Goal: Task Accomplishment & Management: Use online tool/utility

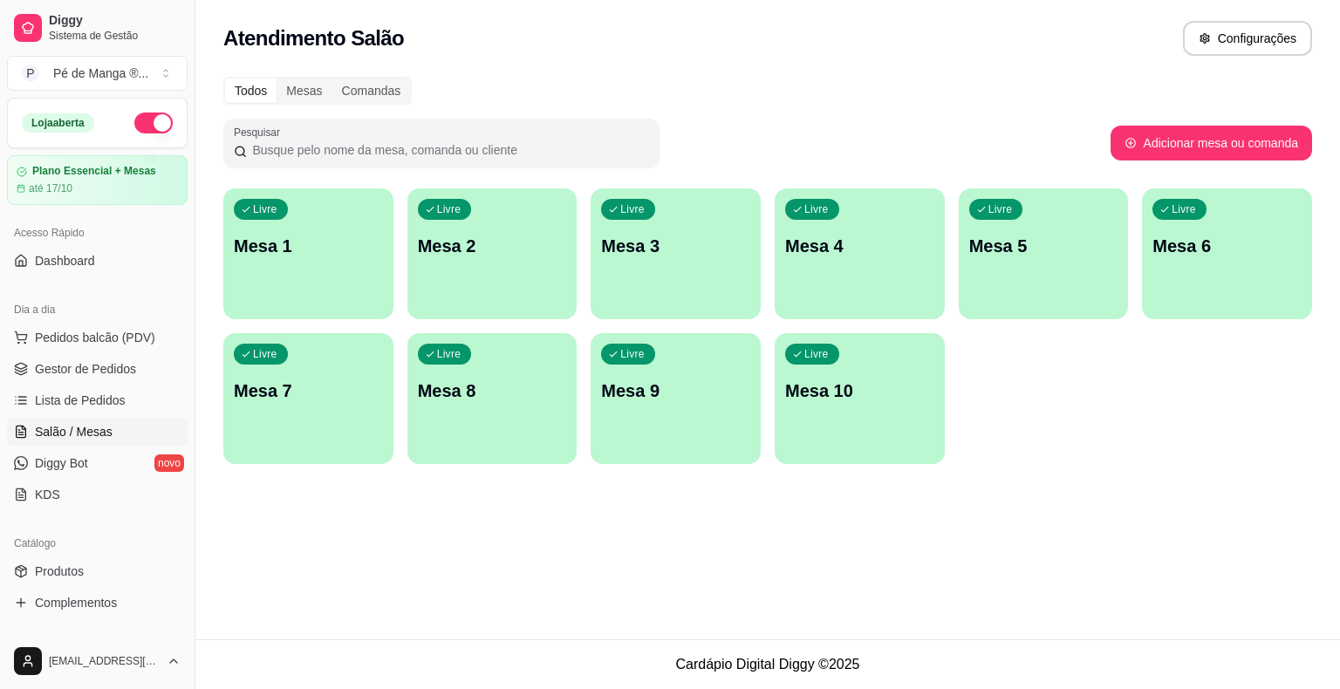
click at [348, 284] on div "Livre Mesa 1" at bounding box center [308, 243] width 170 height 110
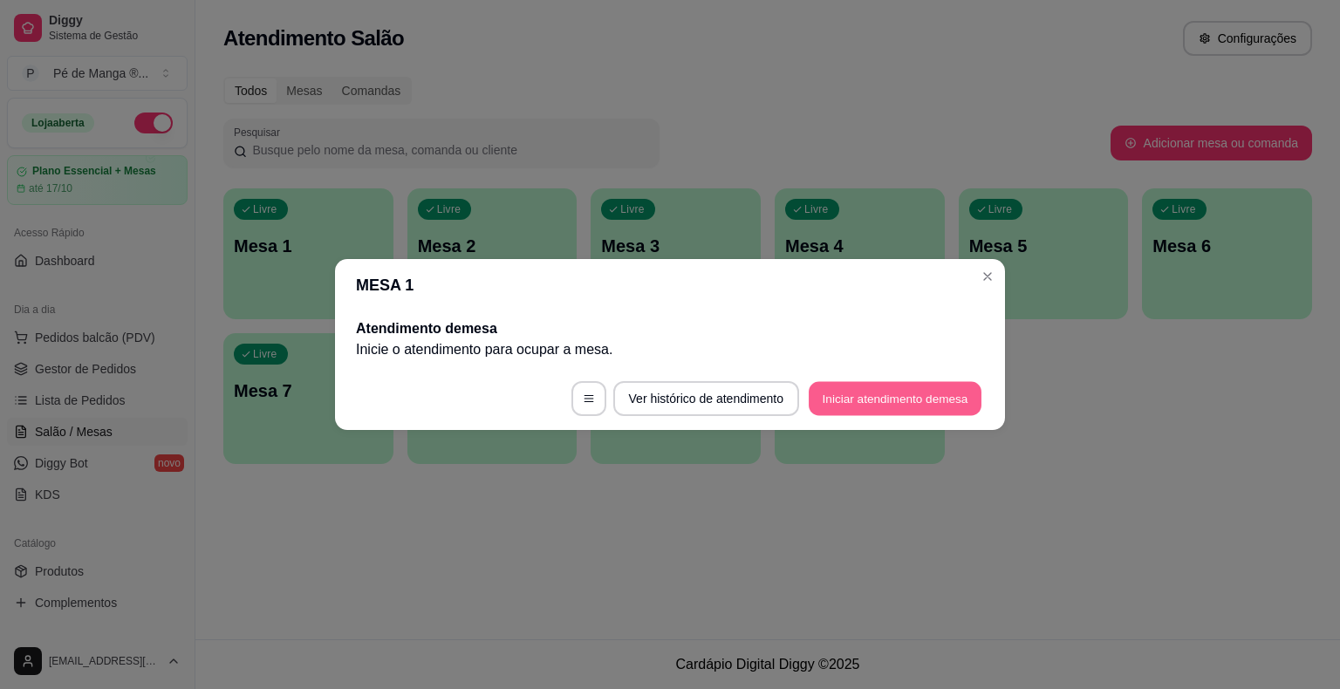
click at [925, 382] on button "Iniciar atendimento de mesa" at bounding box center [895, 399] width 173 height 34
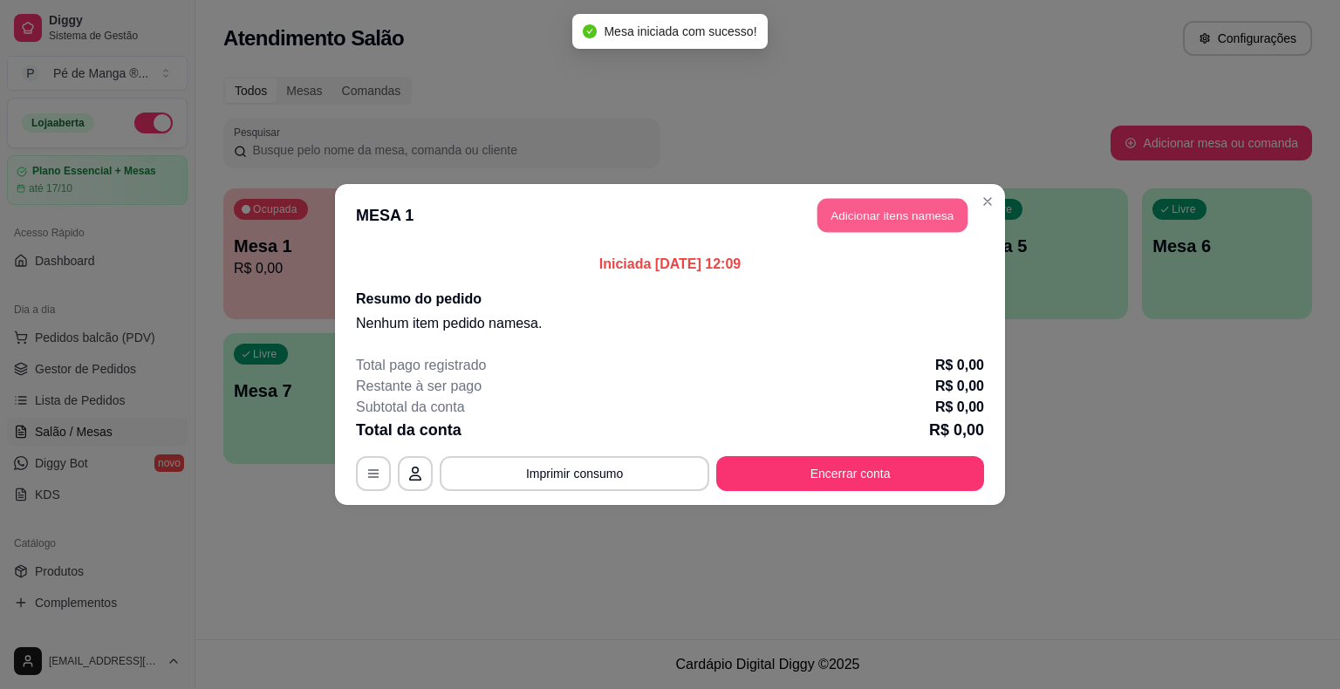
click at [897, 208] on button "Adicionar itens na mesa" at bounding box center [892, 216] width 150 height 34
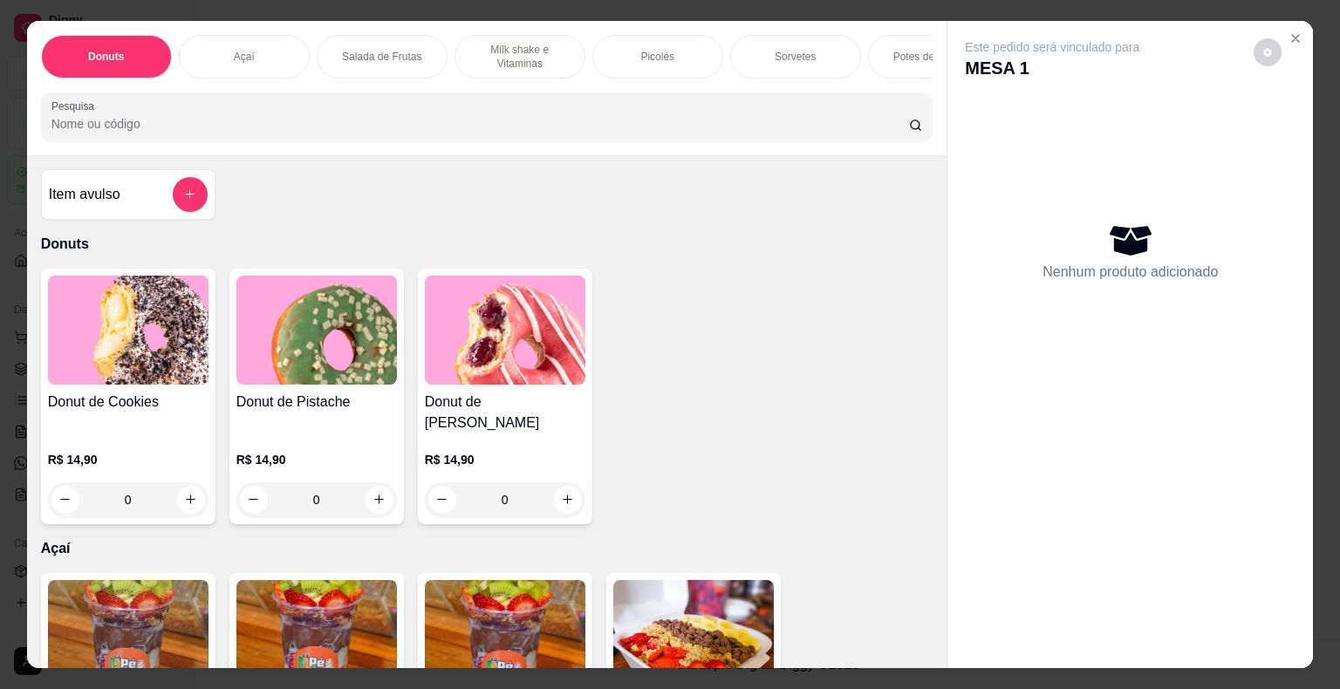
click at [610, 72] on div "Donuts Açaí Salada de Frutas Milk shake e Vitaminas Picolés Sorvetes Potes de S…" at bounding box center [487, 57] width 892 height 44
click at [658, 55] on p "Picolés" at bounding box center [657, 57] width 34 height 14
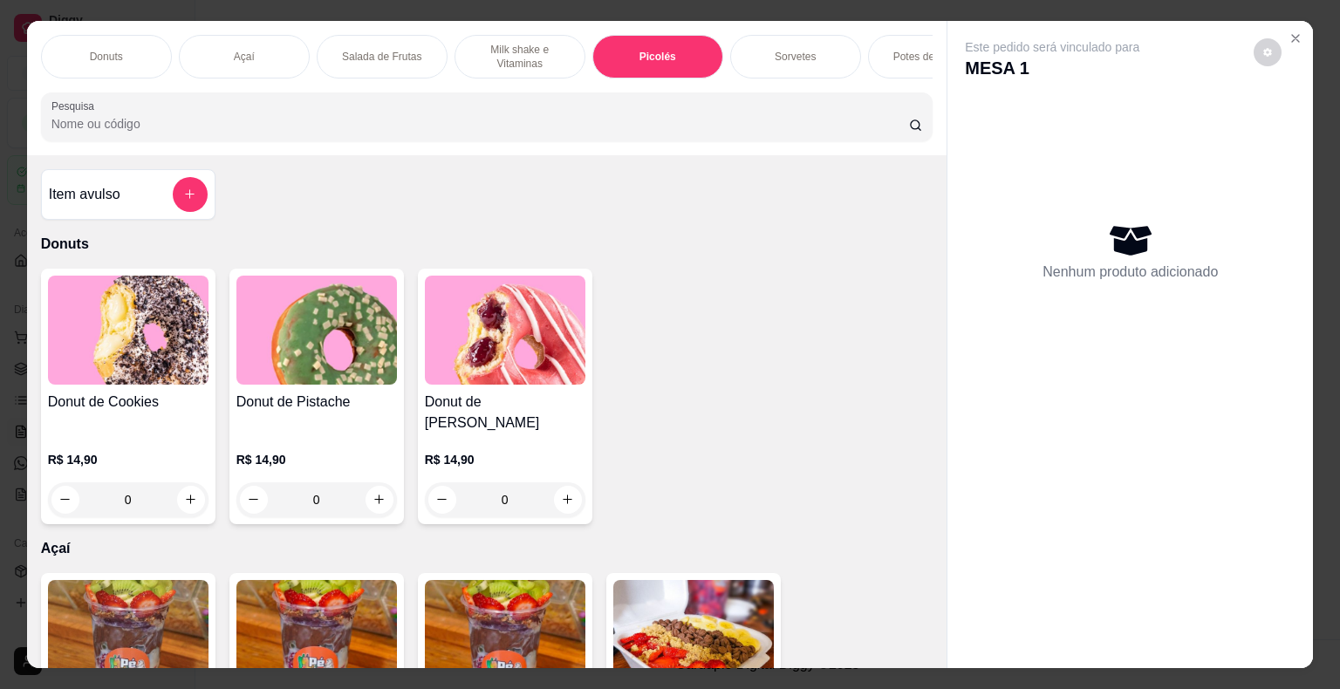
scroll to position [42, 0]
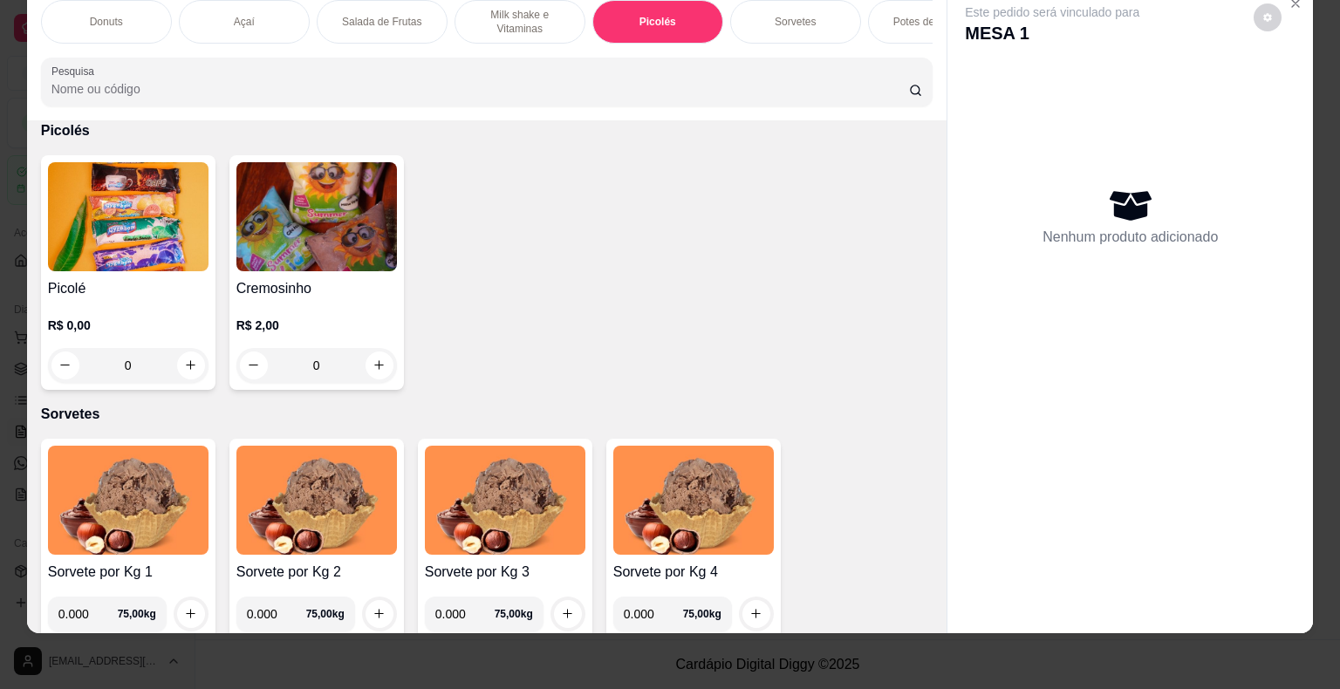
click at [161, 304] on div "R$ 0,00 0" at bounding box center [128, 341] width 161 height 84
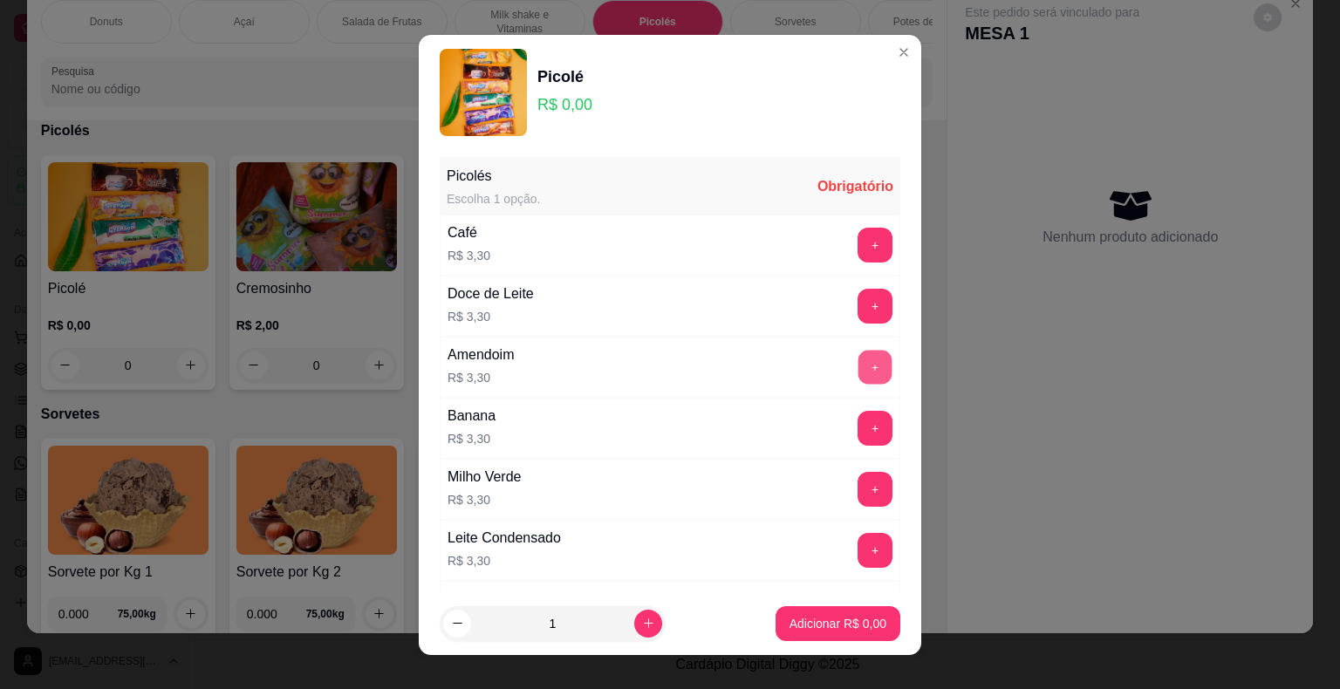
click at [858, 368] on button "+" at bounding box center [875, 367] width 34 height 34
click at [837, 629] on p "Adicionar R$ 3,30" at bounding box center [837, 623] width 97 height 17
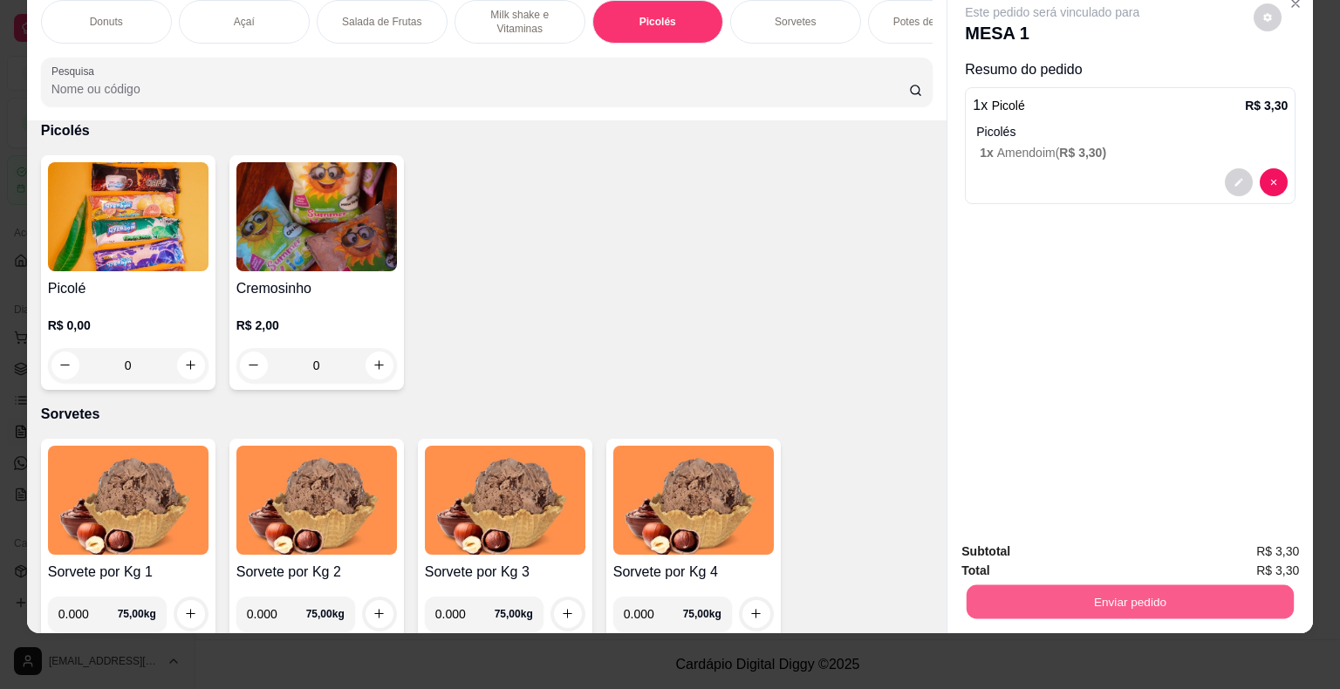
click at [1102, 585] on button "Enviar pedido" at bounding box center [1130, 602] width 327 height 34
click at [1130, 563] on div "Registrar cliente Enviar pedido" at bounding box center [1124, 545] width 359 height 33
click at [1204, 598] on button "Enviar pedido" at bounding box center [1130, 602] width 327 height 34
click at [1229, 543] on button "Enviar pedido" at bounding box center [1254, 545] width 99 height 33
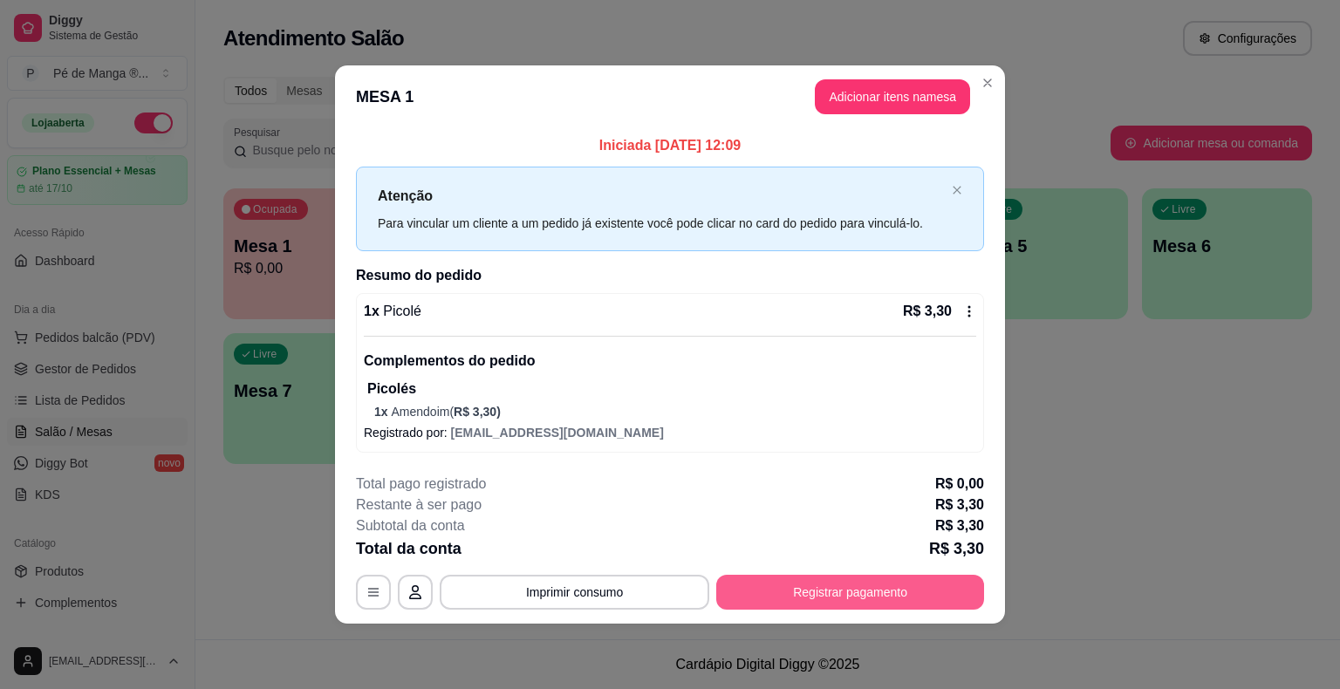
click at [836, 584] on button "Registrar pagamento" at bounding box center [850, 592] width 268 height 35
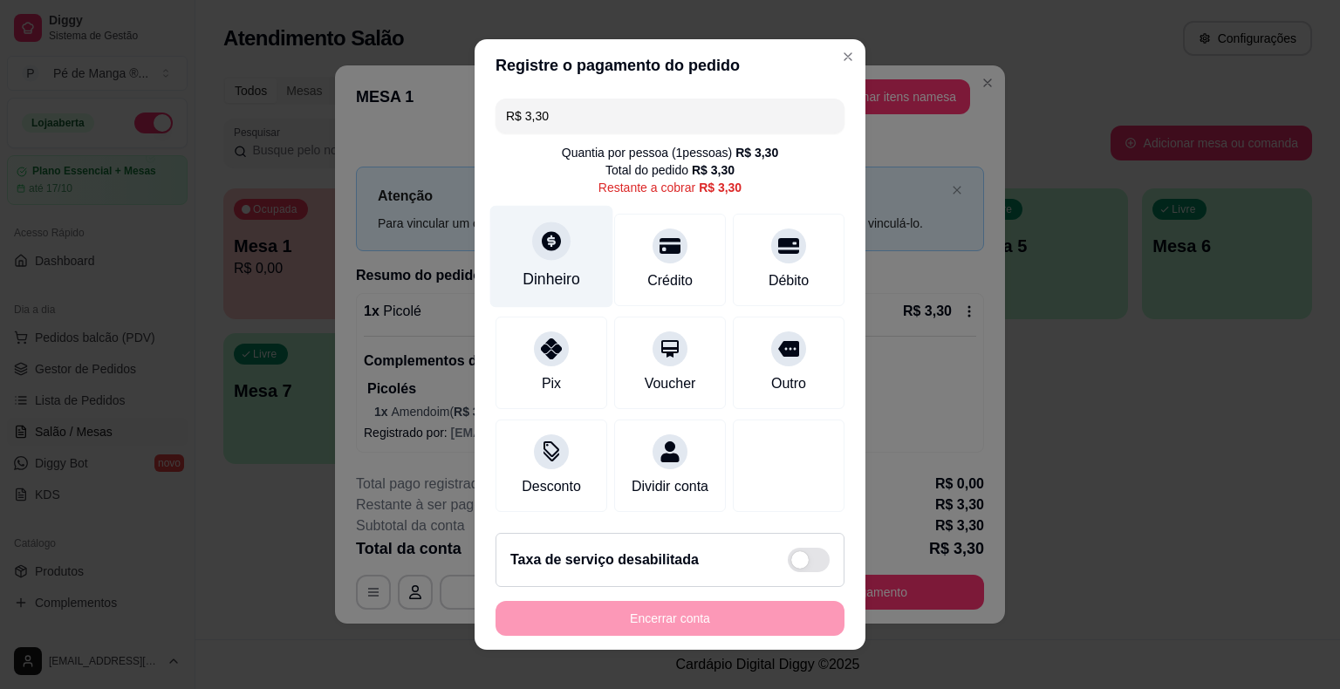
click at [575, 273] on div "Dinheiro" at bounding box center [551, 257] width 123 height 102
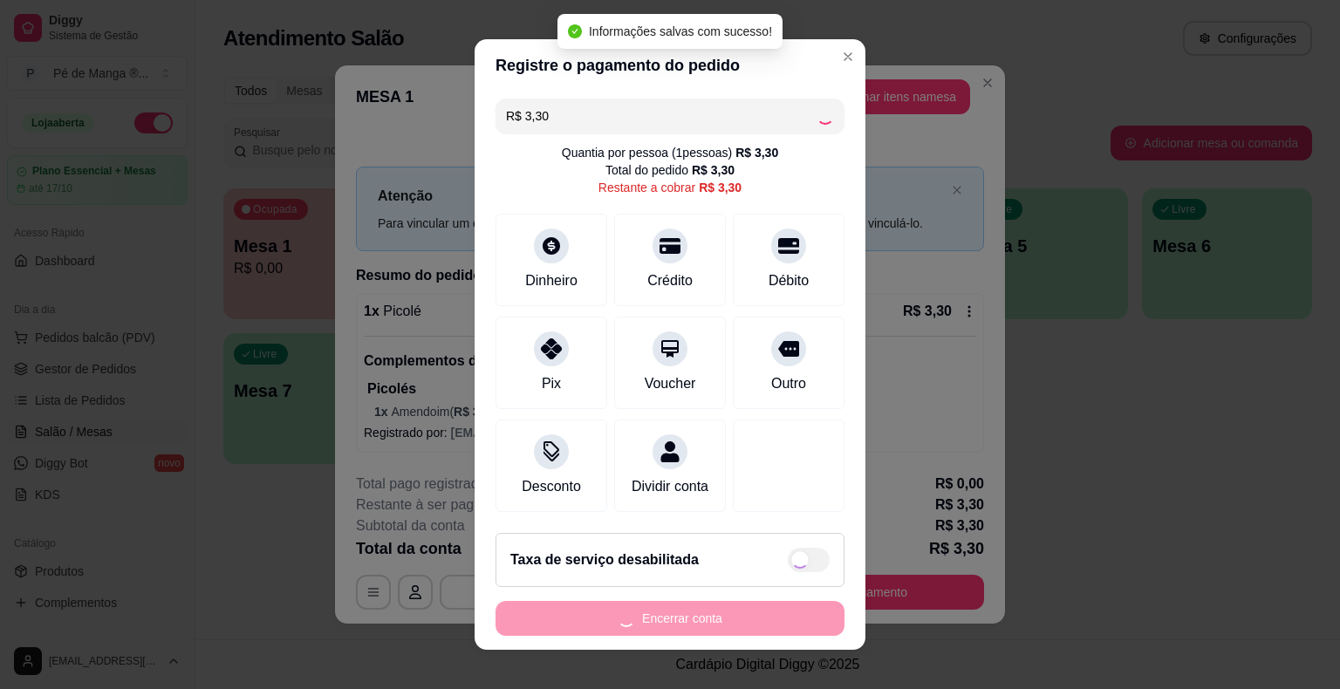
type input "R$ 0,00"
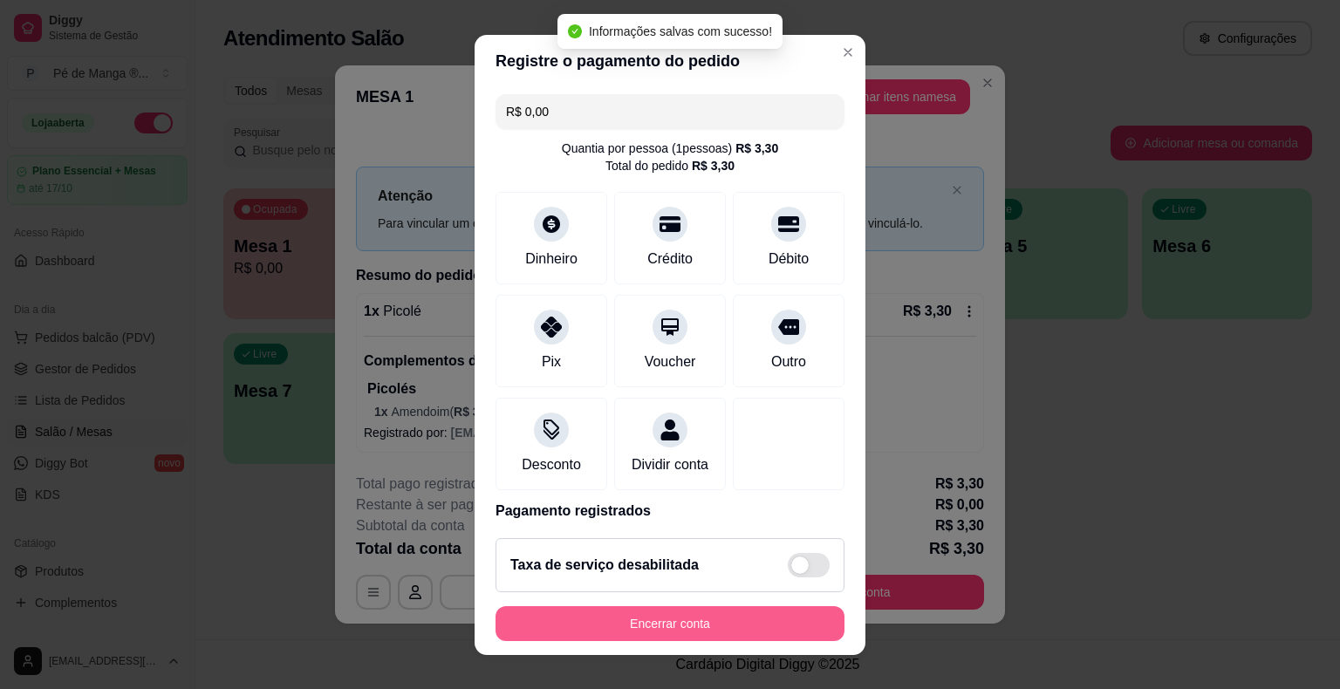
click at [693, 627] on button "Encerrar conta" at bounding box center [669, 623] width 349 height 35
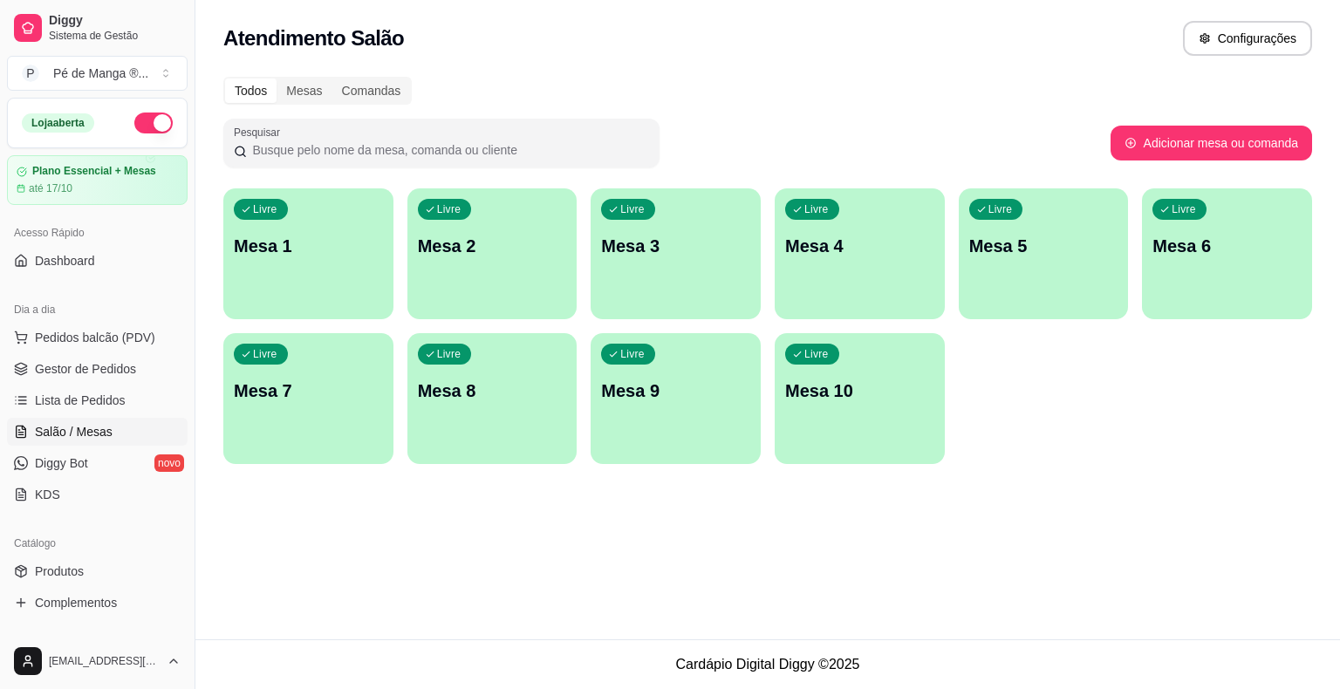
click at [107, 431] on span "Salão / Mesas" at bounding box center [74, 431] width 78 height 17
click at [349, 258] on div "Livre Mesa 1" at bounding box center [308, 243] width 170 height 110
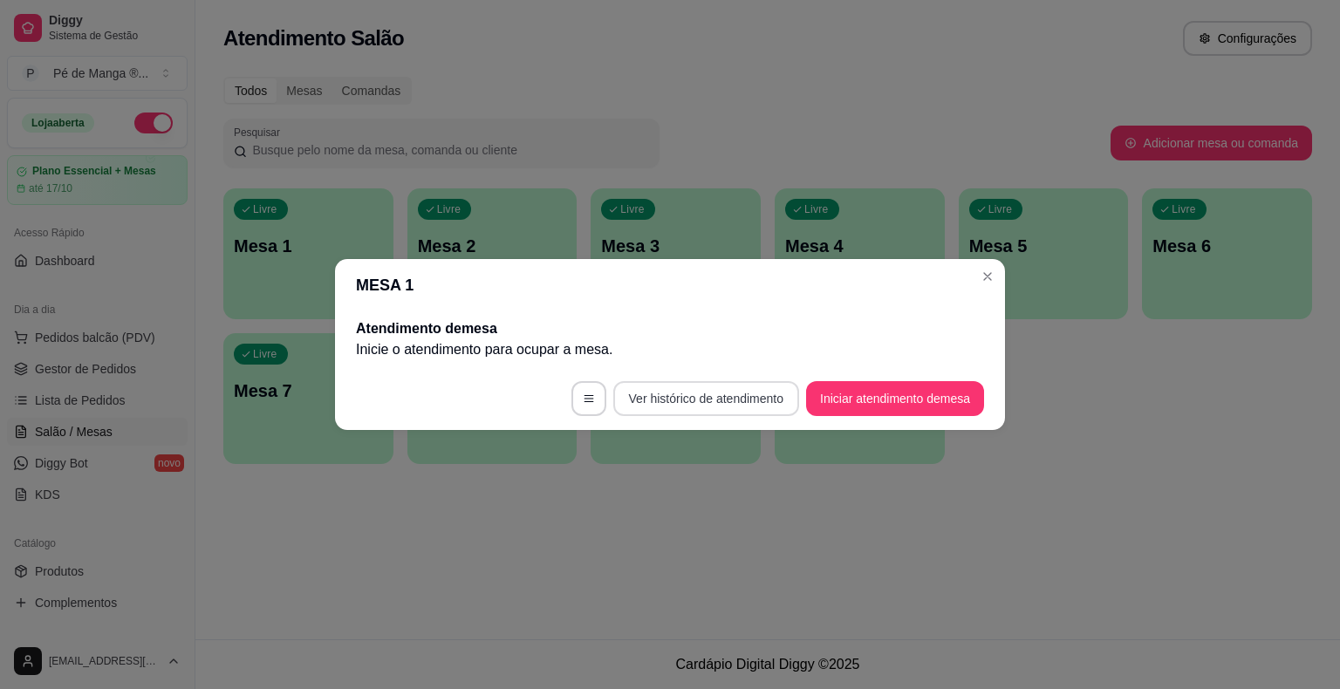
click at [789, 391] on button "Ver histórico de atendimento" at bounding box center [706, 398] width 186 height 35
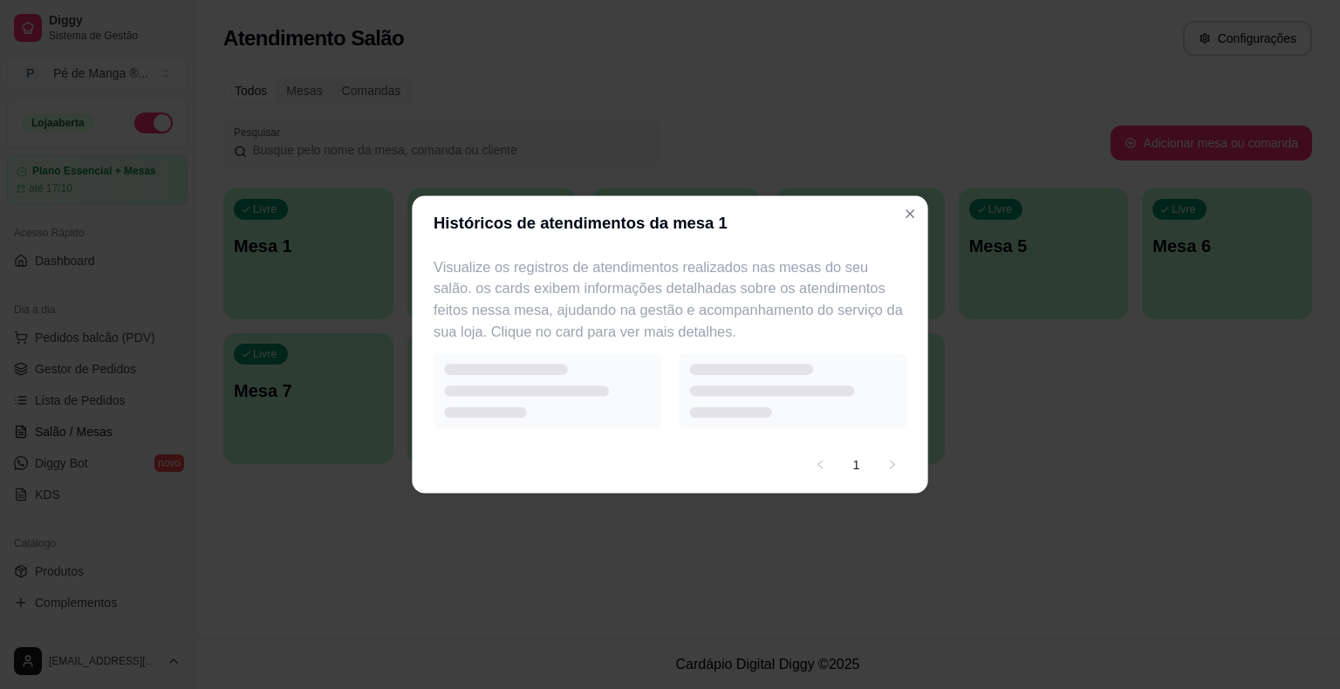
click at [824, 396] on div at bounding box center [793, 390] width 228 height 75
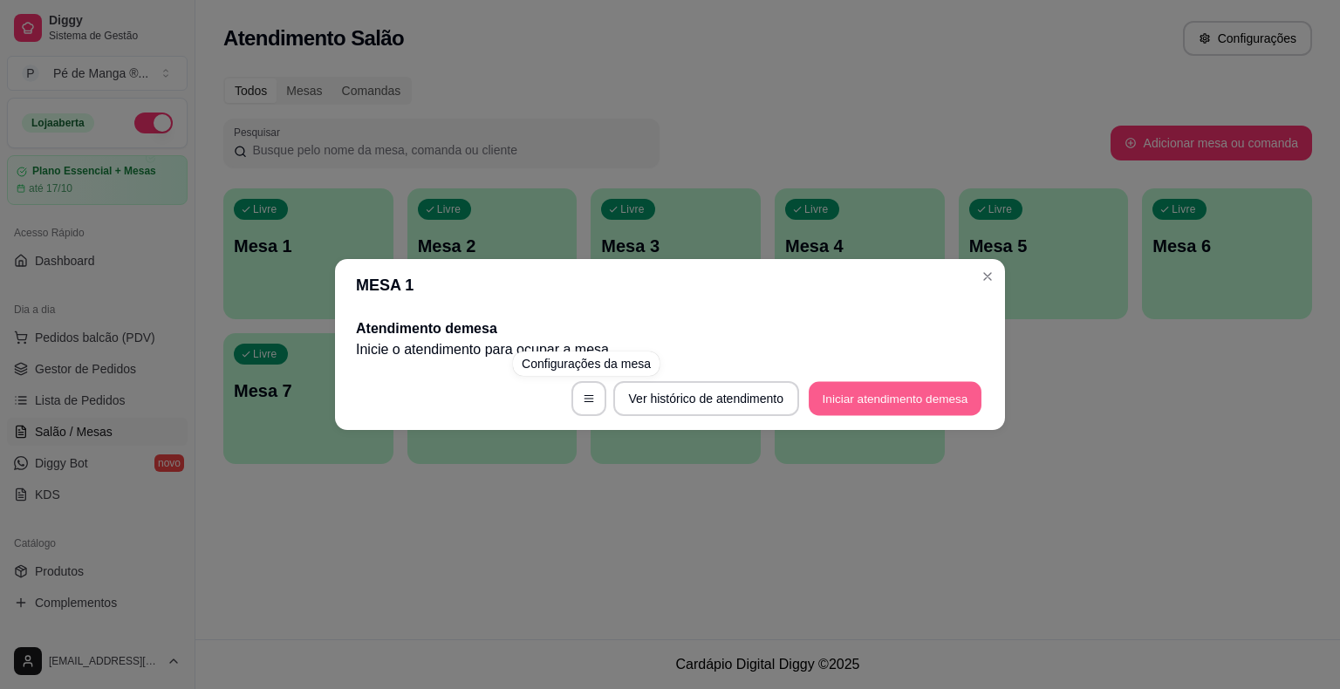
click at [853, 410] on button "Iniciar atendimento de mesa" at bounding box center [895, 399] width 173 height 34
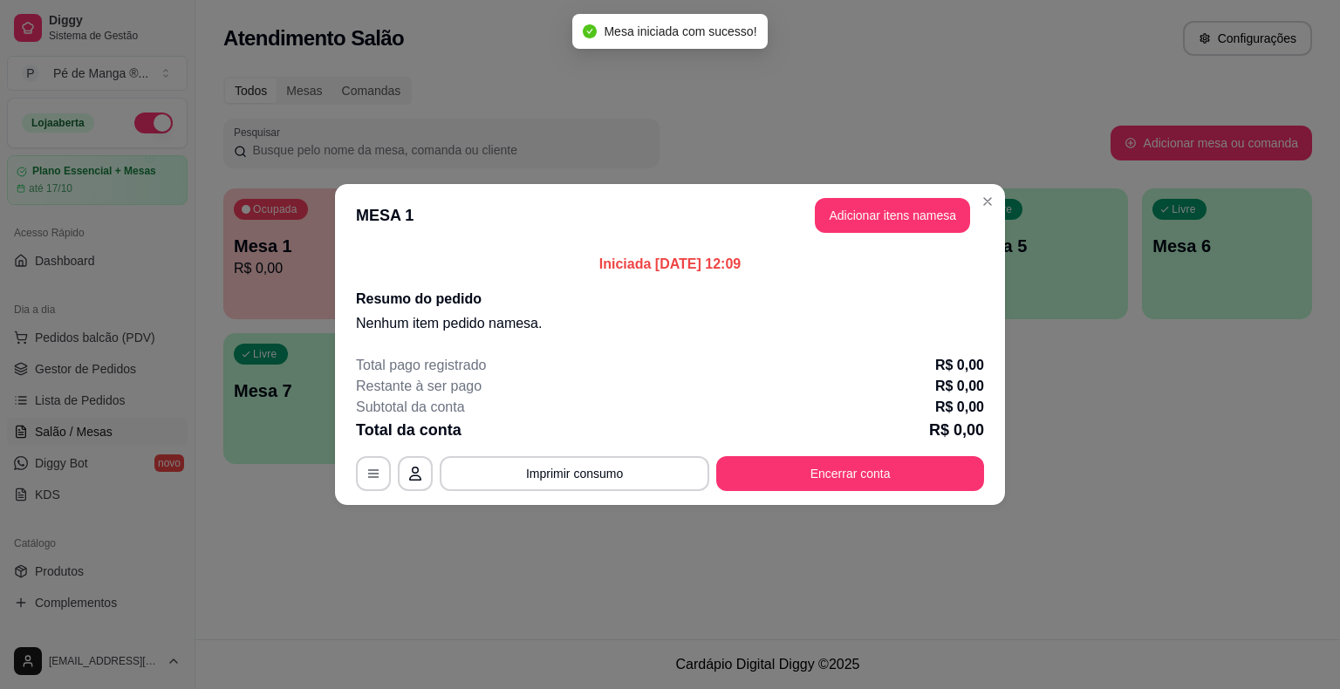
click at [965, 183] on div "MESA 1 Adicionar itens na mesa Iniciada [DATE] 12:09 Resumo do pedido Nenhum it…" at bounding box center [670, 344] width 1340 height 689
click at [931, 218] on button "Adicionar itens na mesa" at bounding box center [892, 215] width 155 height 35
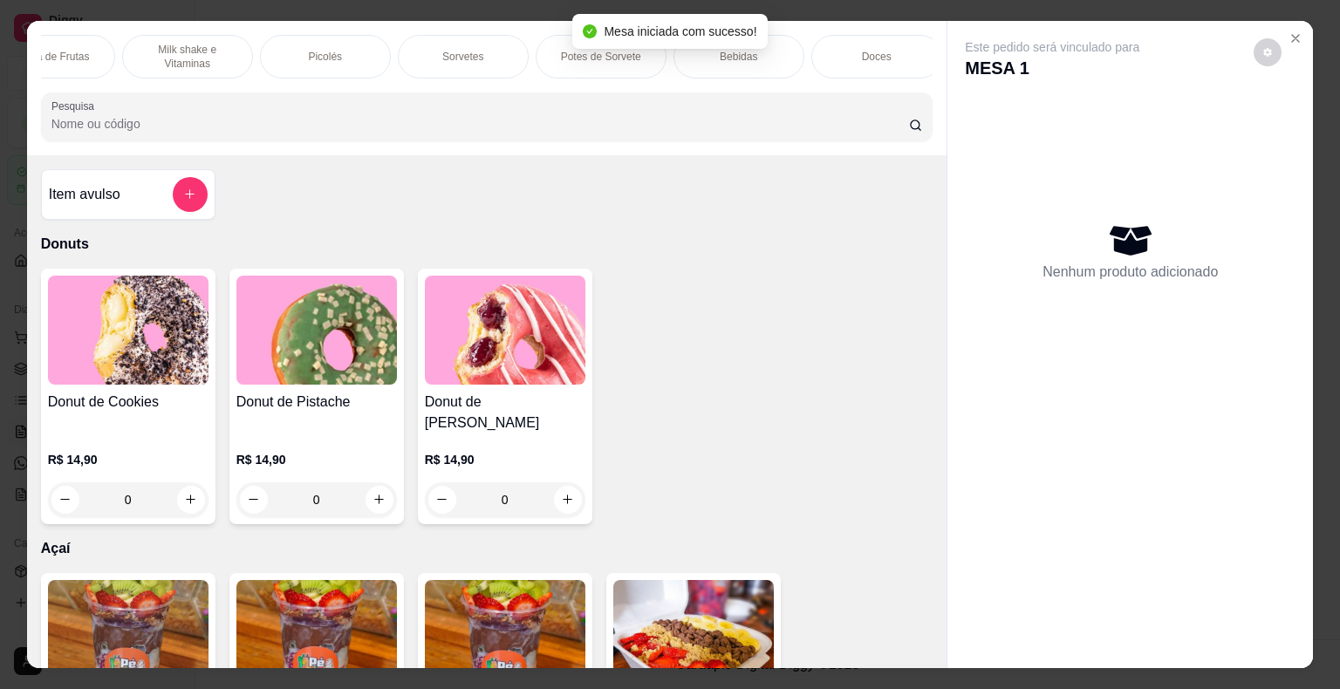
scroll to position [0, 341]
click at [714, 65] on div "Bebidas" at bounding box center [730, 57] width 131 height 44
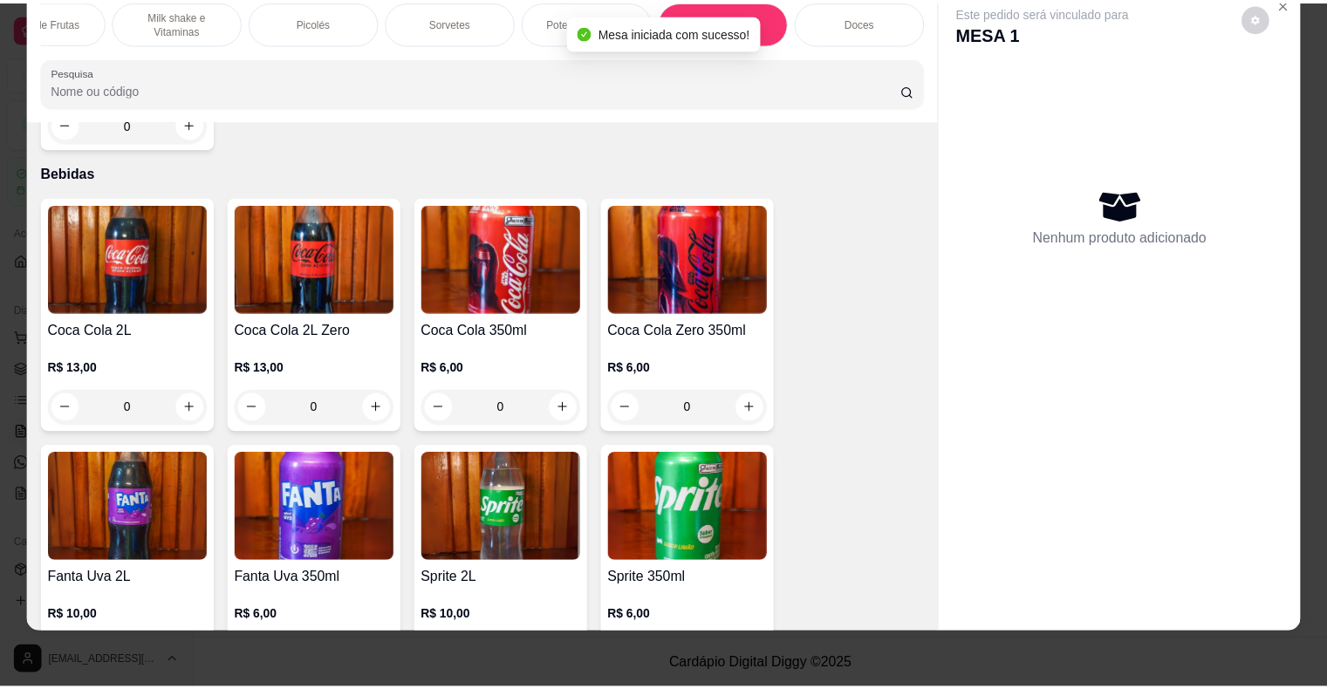
scroll to position [5028, 0]
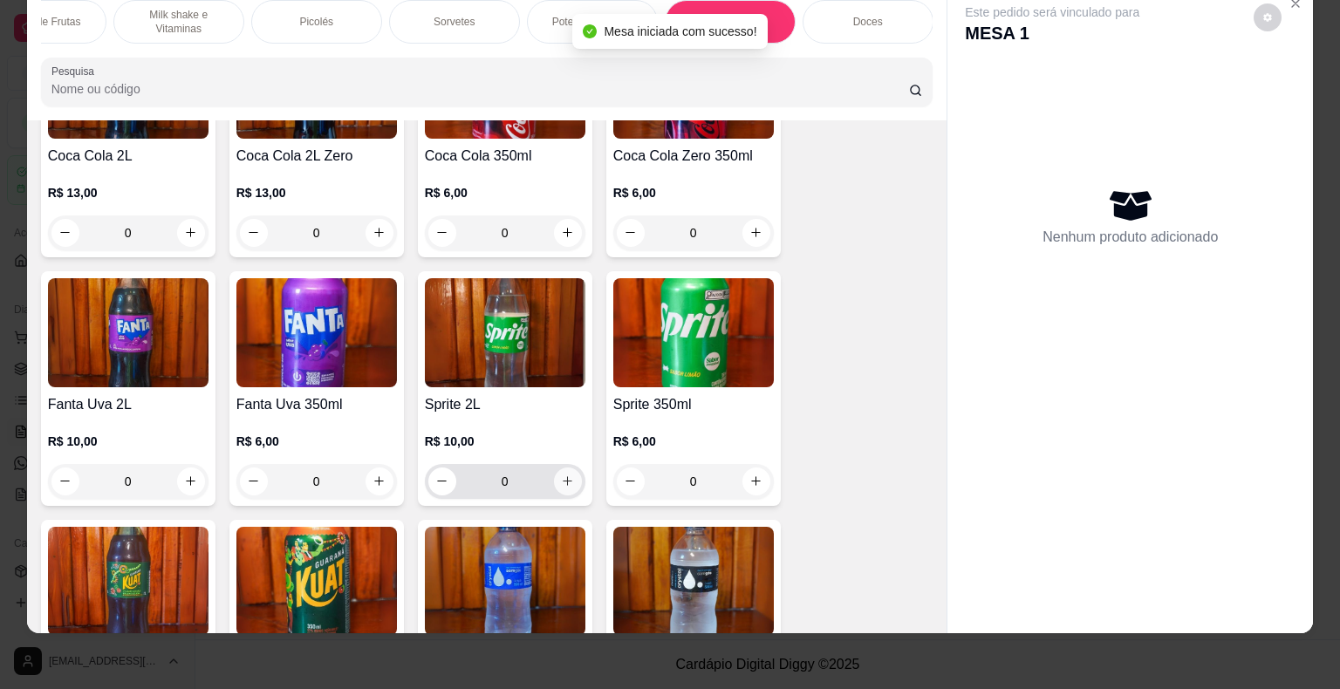
click at [562, 475] on icon "increase-product-quantity" at bounding box center [567, 481] width 13 height 13
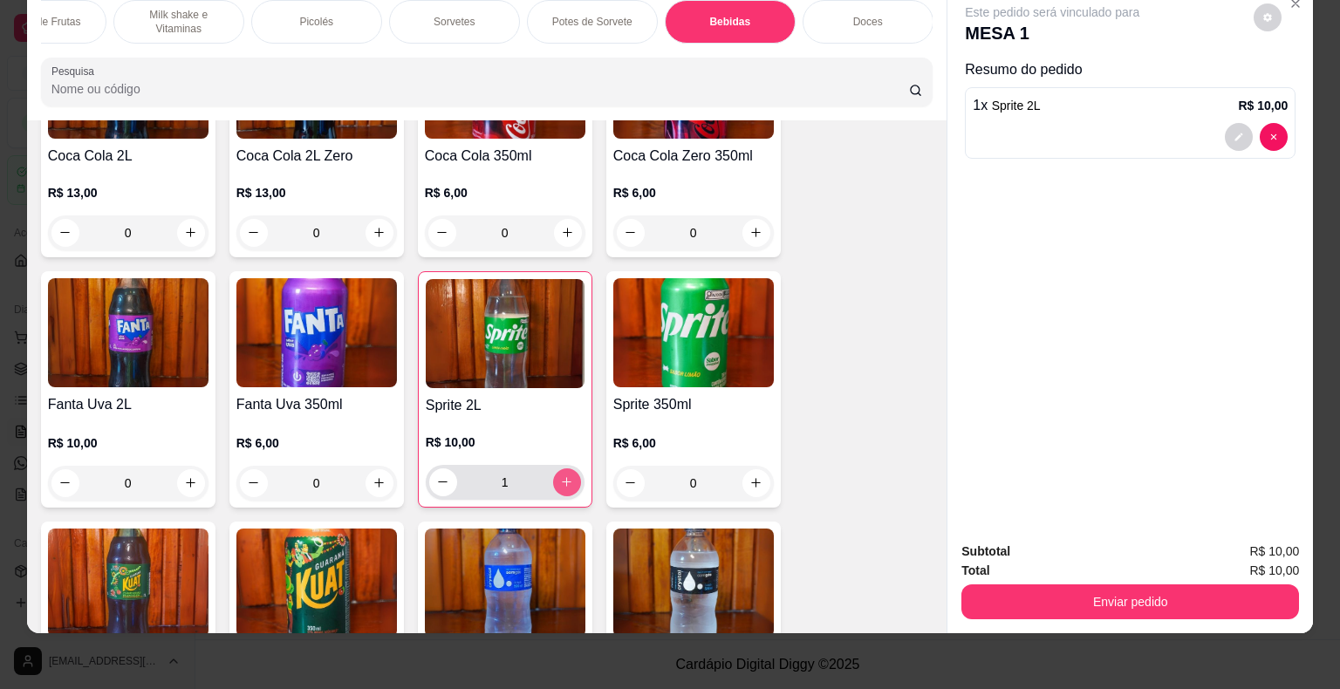
type input "1"
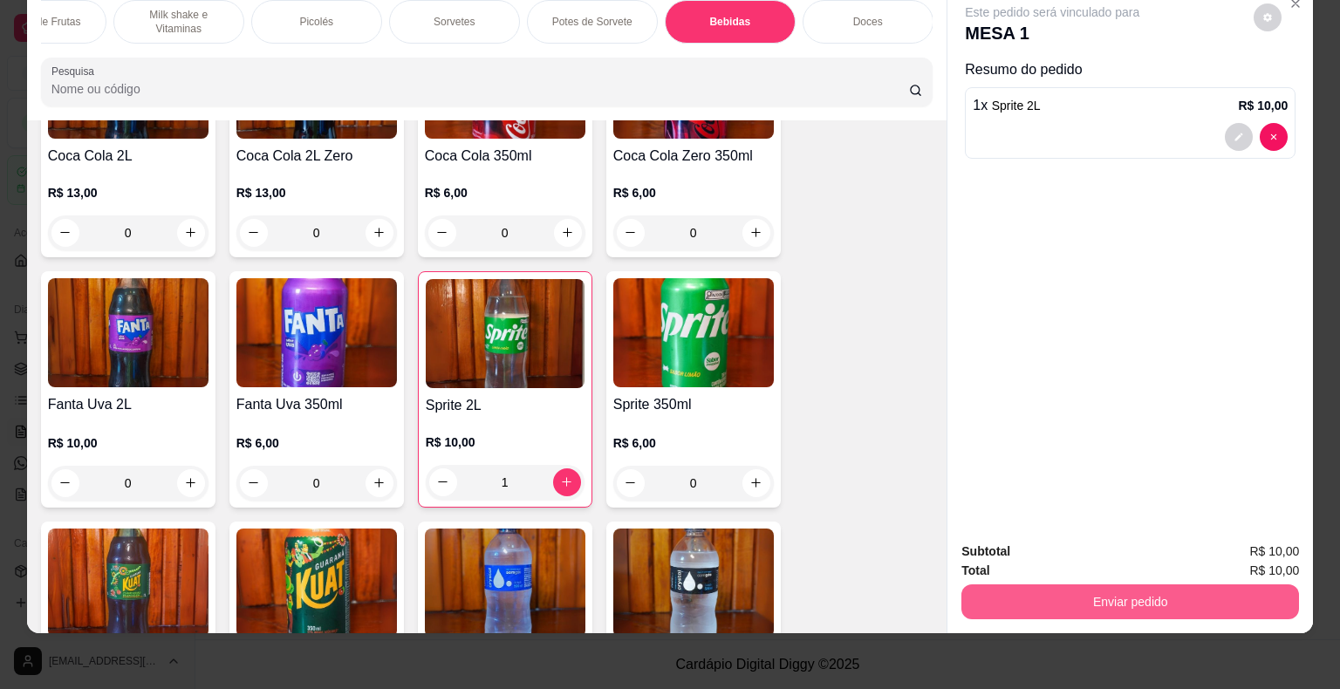
click at [1012, 584] on button "Enviar pedido" at bounding box center [1130, 601] width 338 height 35
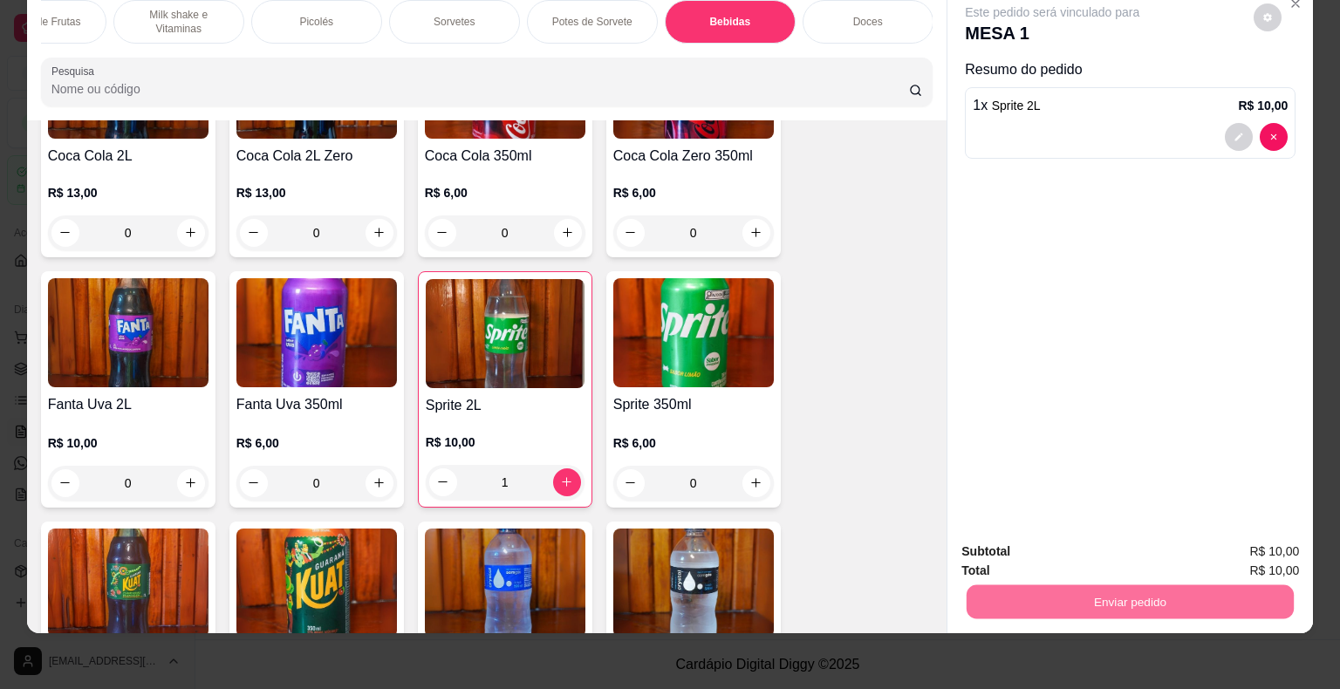
click at [1242, 540] on button "Enviar pedido" at bounding box center [1254, 545] width 99 height 33
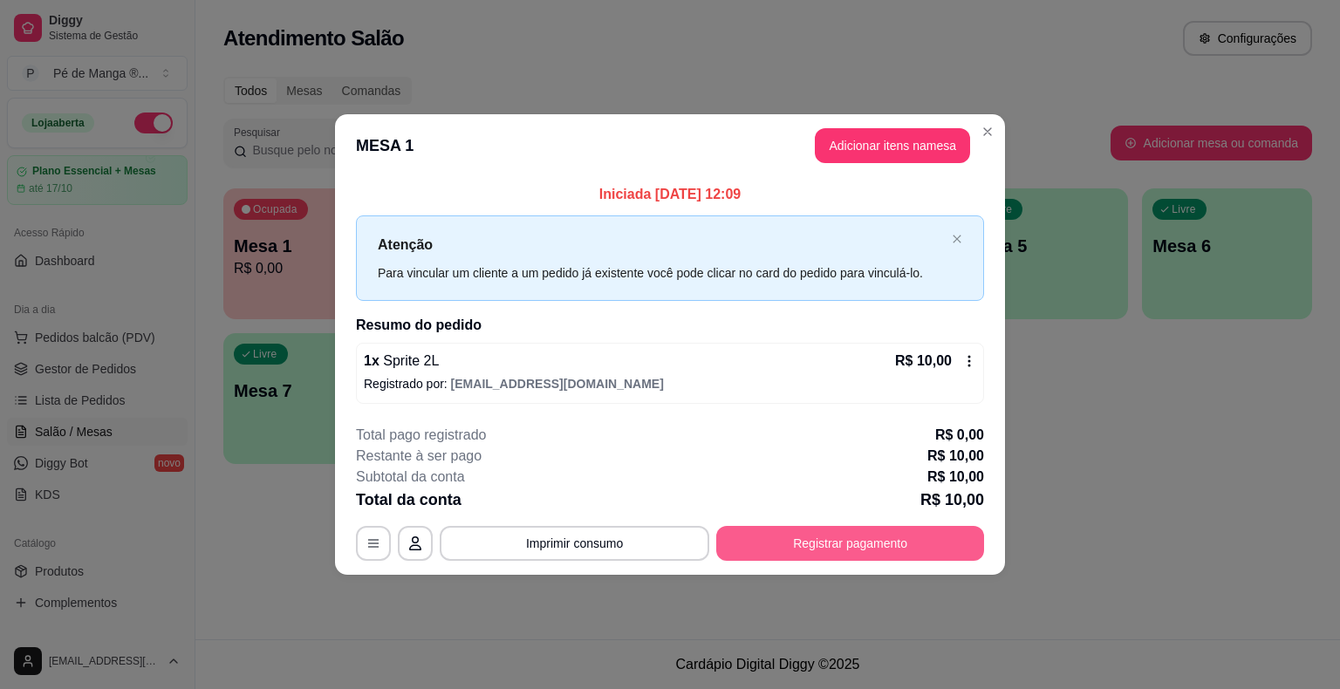
click at [830, 537] on button "Registrar pagamento" at bounding box center [850, 543] width 268 height 35
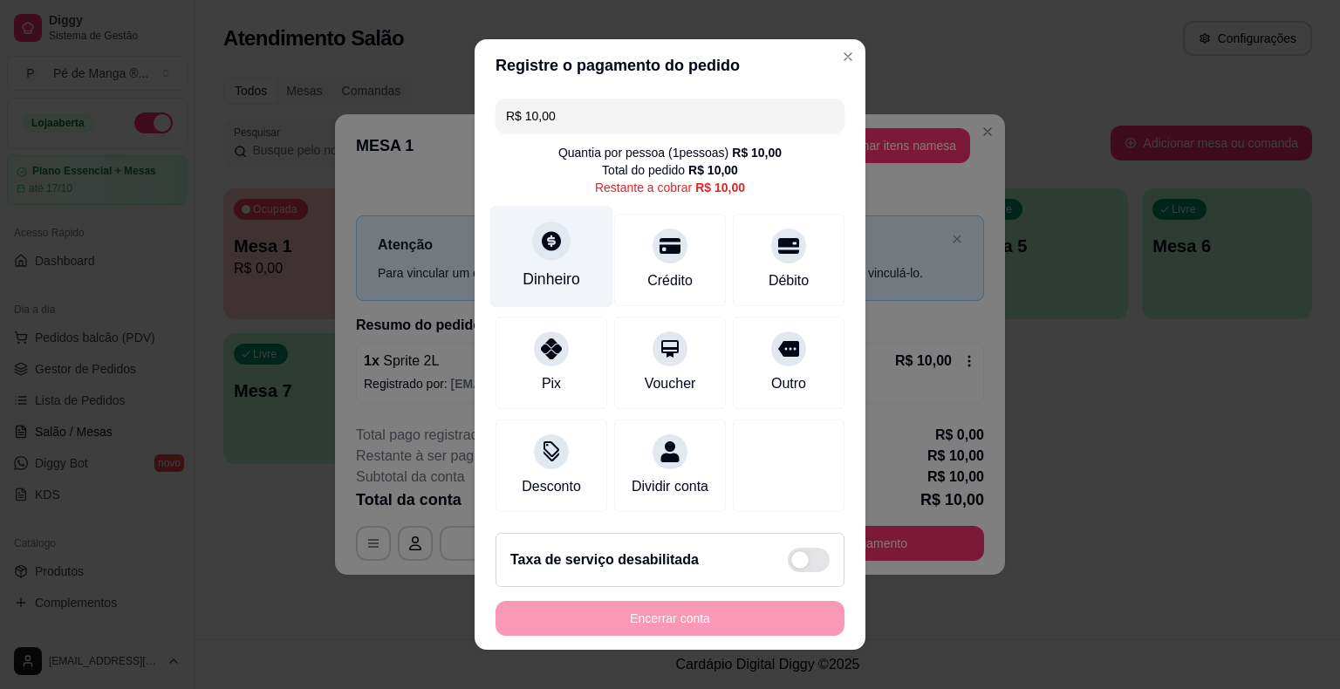
click at [553, 297] on div "Dinheiro" at bounding box center [551, 257] width 123 height 102
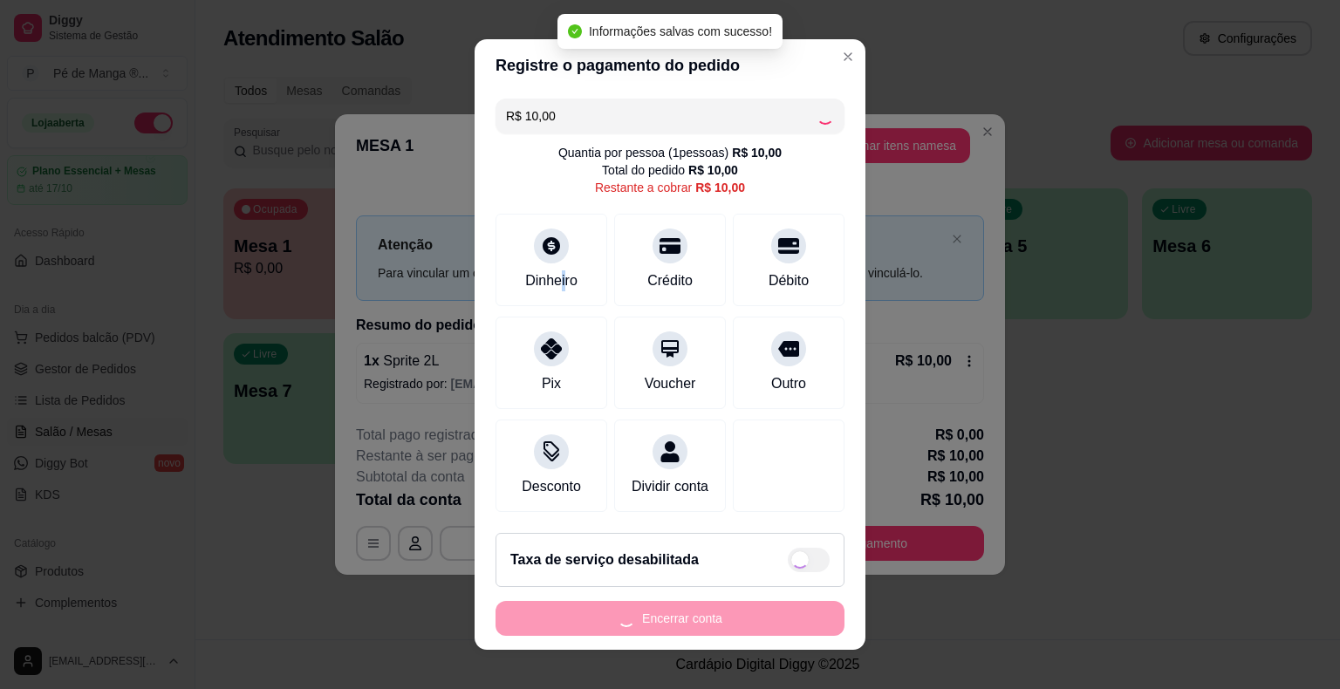
type input "R$ 0,00"
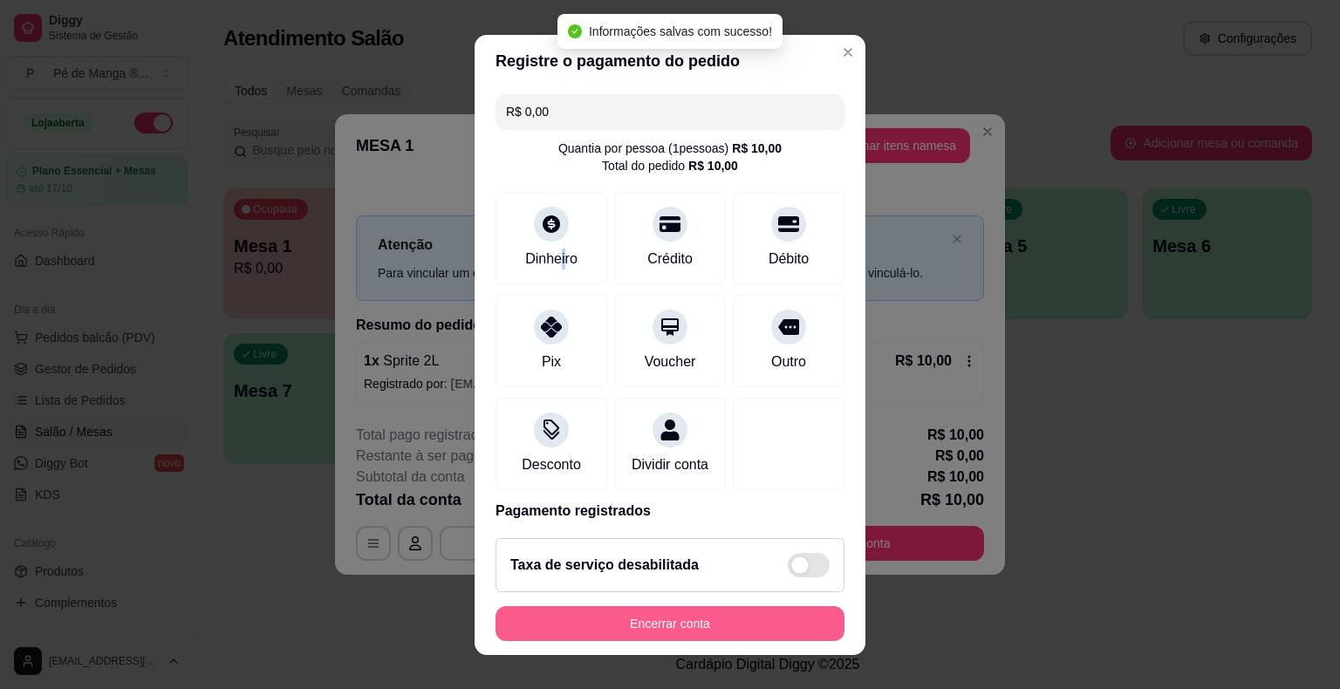
click at [706, 630] on button "Encerrar conta" at bounding box center [669, 623] width 349 height 35
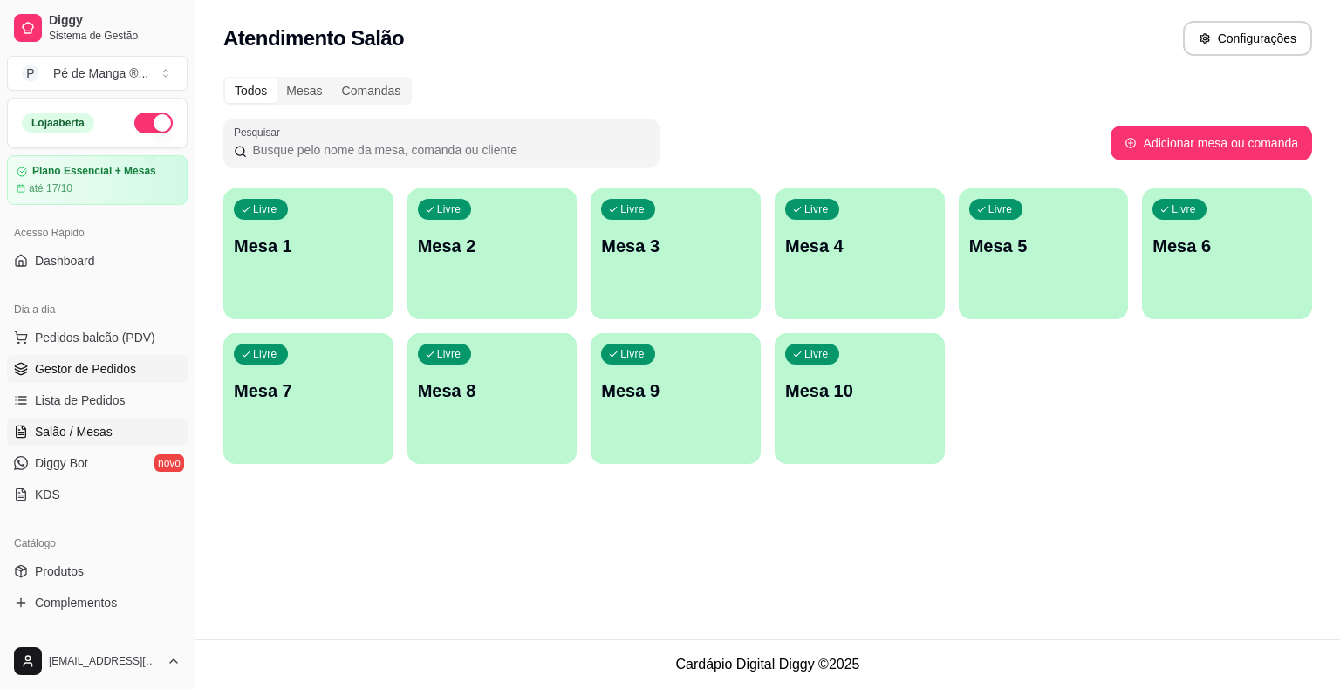
click at [89, 372] on span "Gestor de Pedidos" at bounding box center [85, 368] width 101 height 17
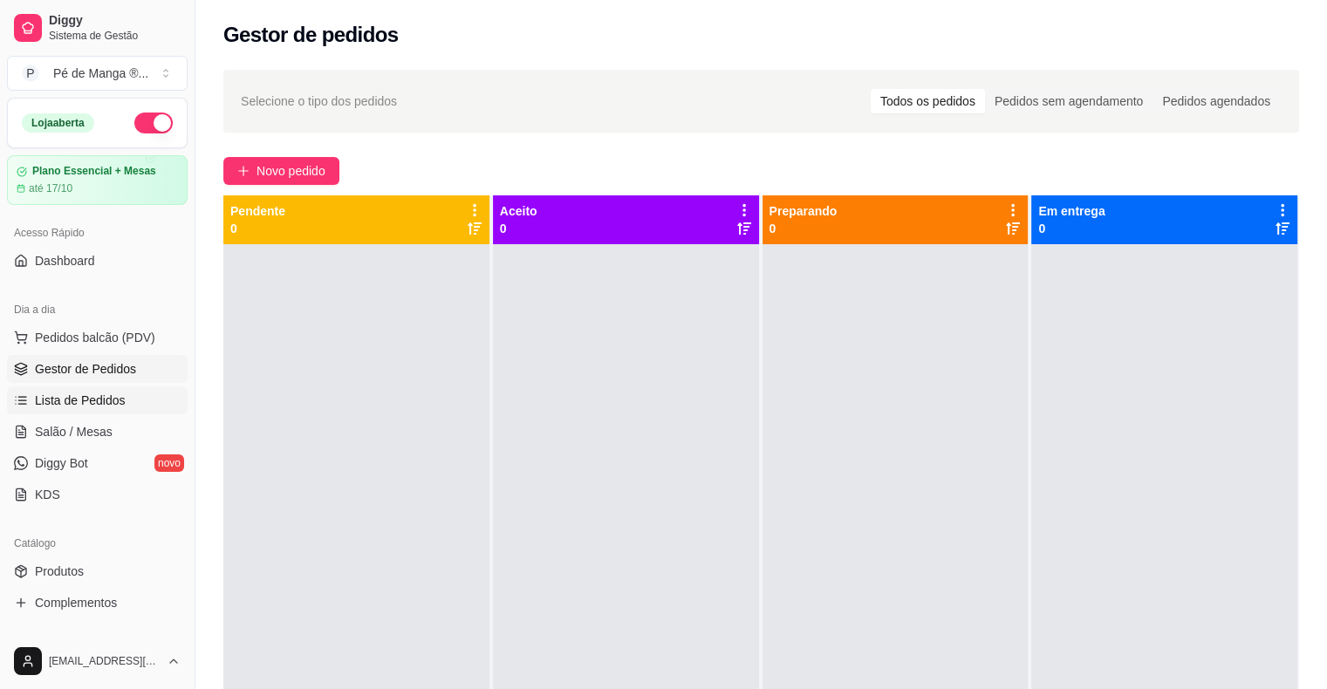
click at [83, 397] on span "Lista de Pedidos" at bounding box center [80, 400] width 91 height 17
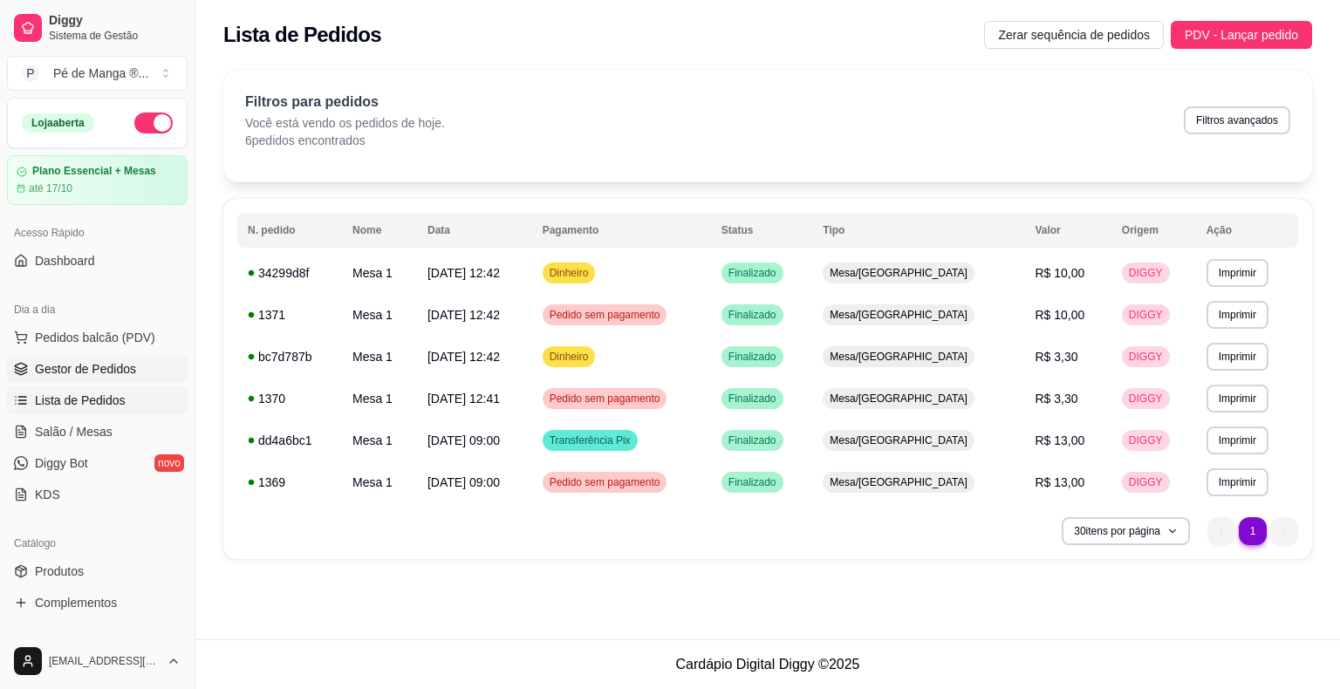
click at [94, 372] on span "Gestor de Pedidos" at bounding box center [85, 368] width 101 height 17
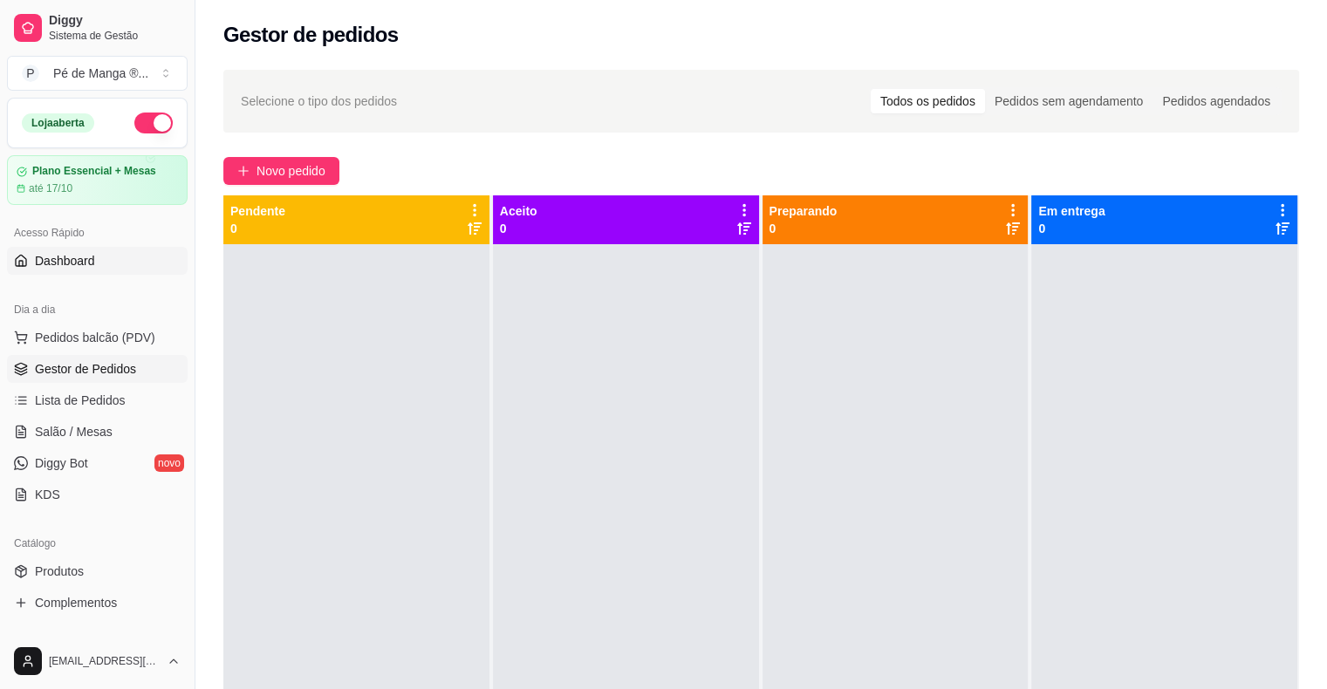
click at [126, 259] on link "Dashboard" at bounding box center [97, 261] width 181 height 28
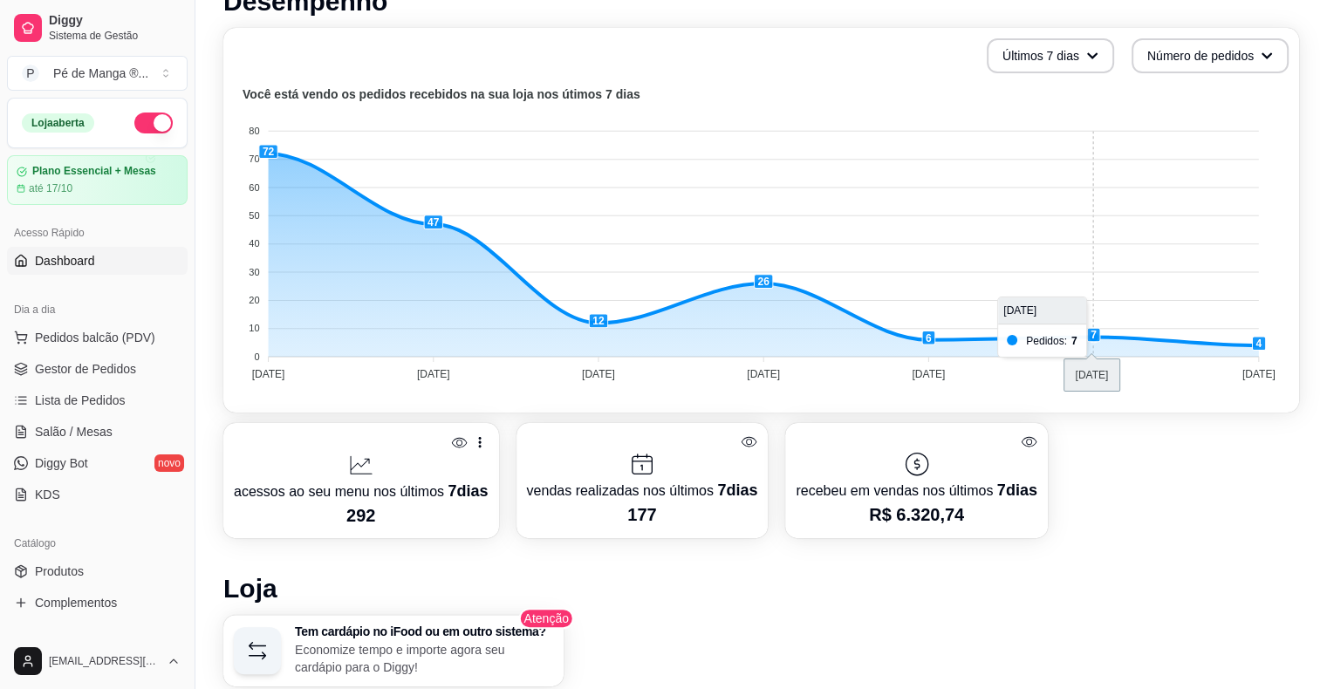
scroll to position [436, 0]
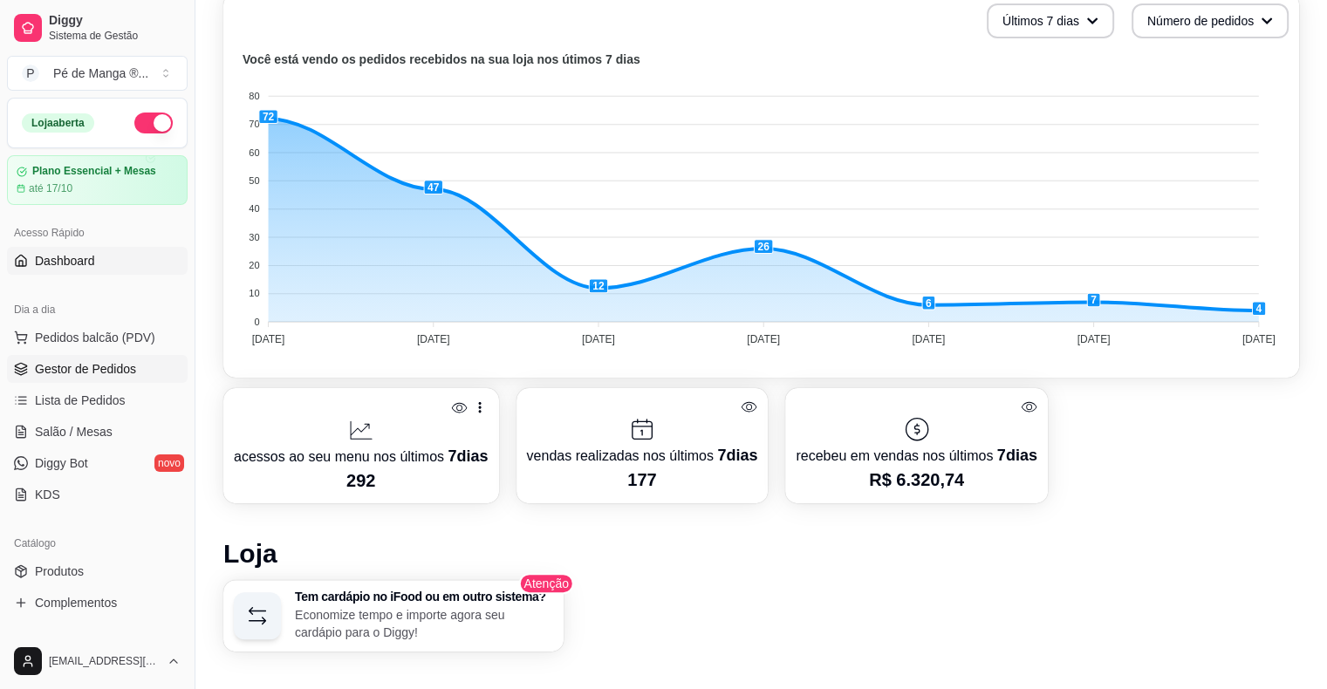
click at [96, 367] on span "Gestor de Pedidos" at bounding box center [85, 368] width 101 height 17
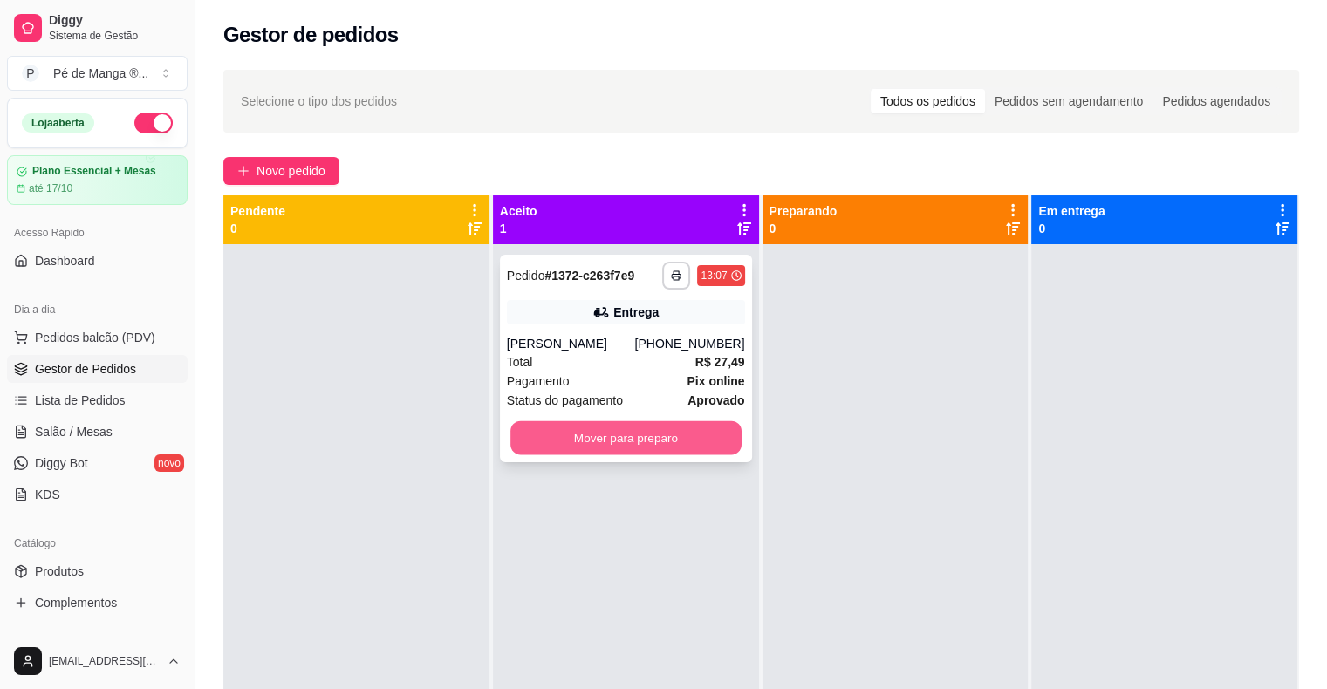
click at [604, 450] on button "Mover para preparo" at bounding box center [625, 438] width 231 height 34
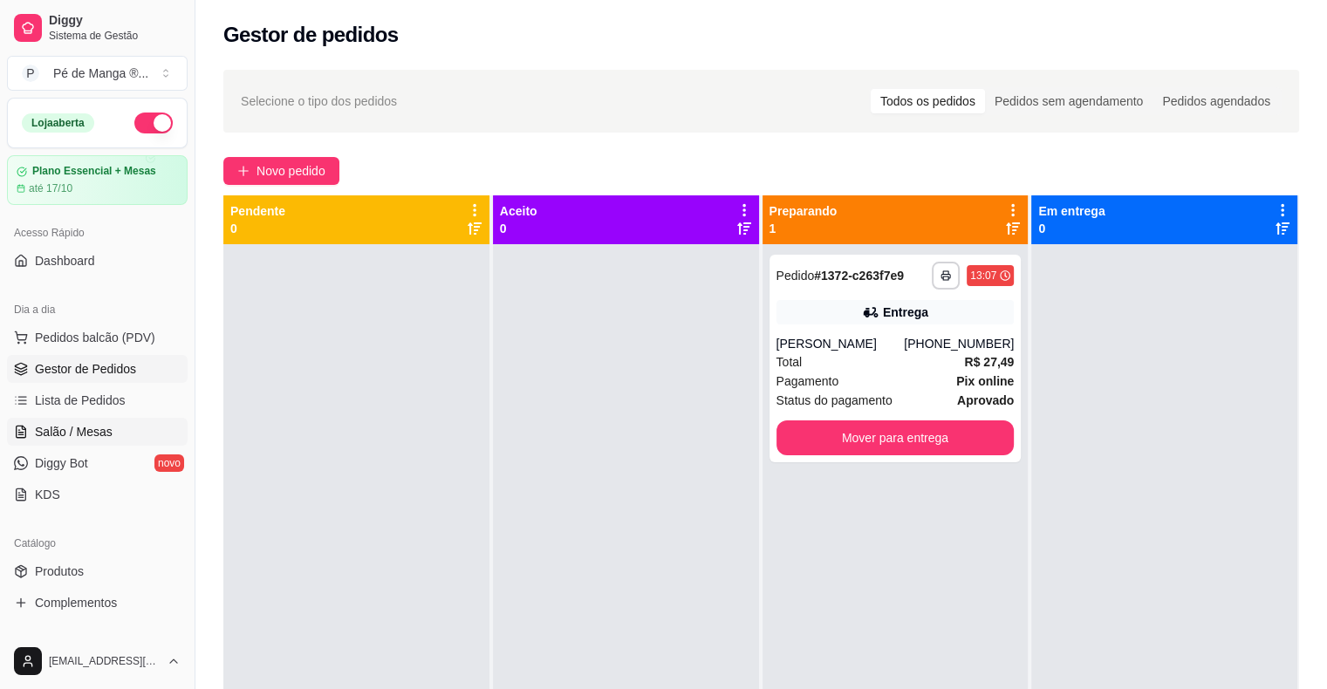
click at [106, 434] on span "Salão / Mesas" at bounding box center [74, 431] width 78 height 17
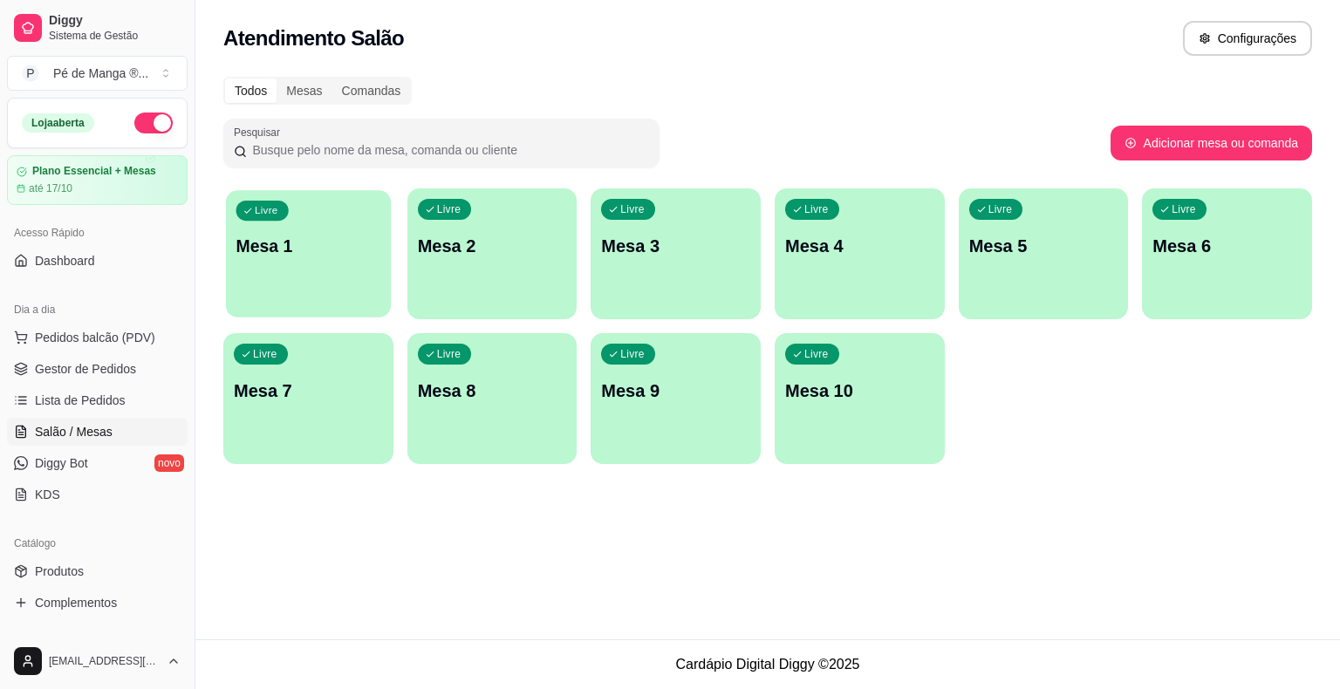
click at [283, 283] on div "Livre Mesa 1" at bounding box center [308, 243] width 165 height 106
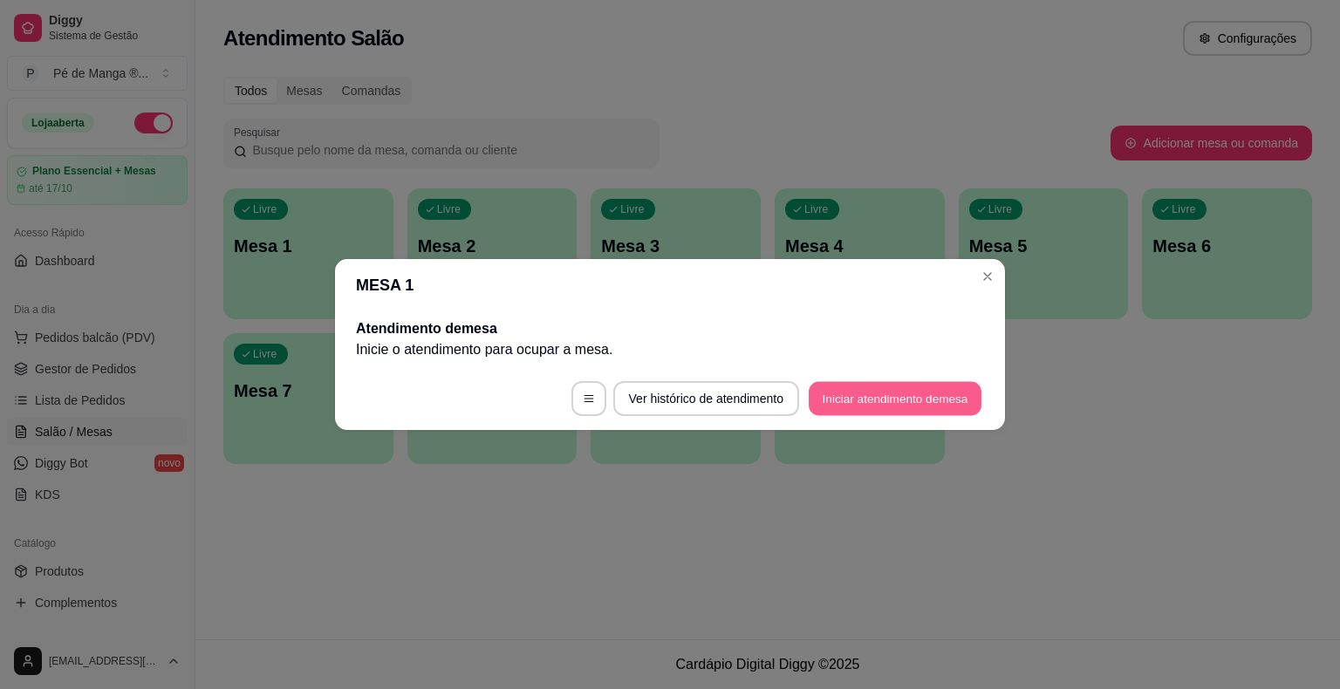
click at [905, 396] on button "Iniciar atendimento de mesa" at bounding box center [895, 399] width 173 height 34
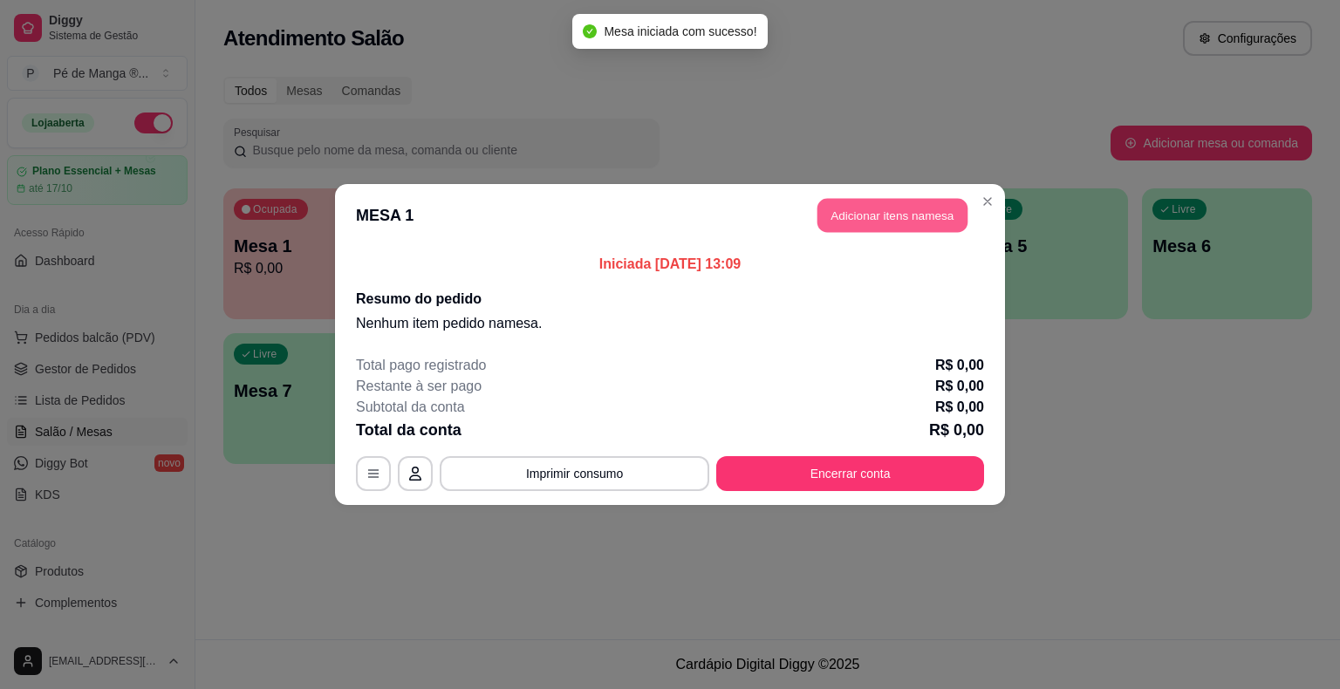
click at [923, 216] on button "Adicionar itens na mesa" at bounding box center [892, 216] width 150 height 34
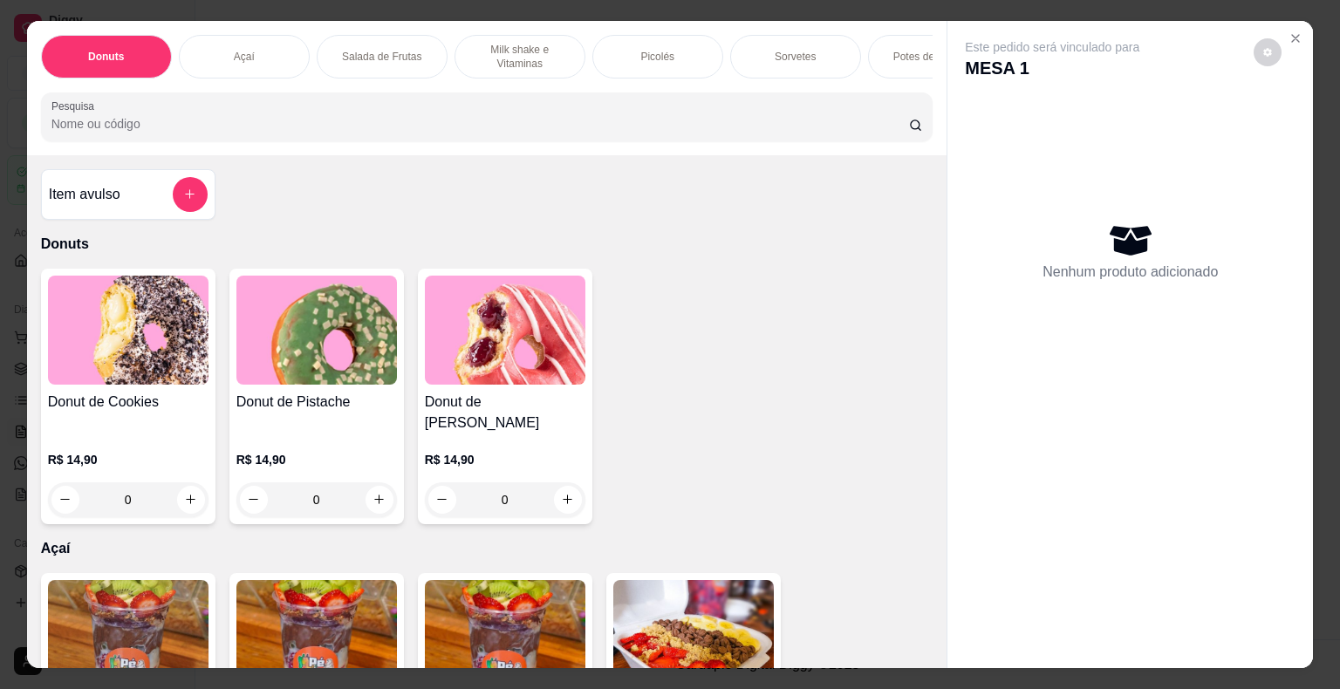
scroll to position [0, 341]
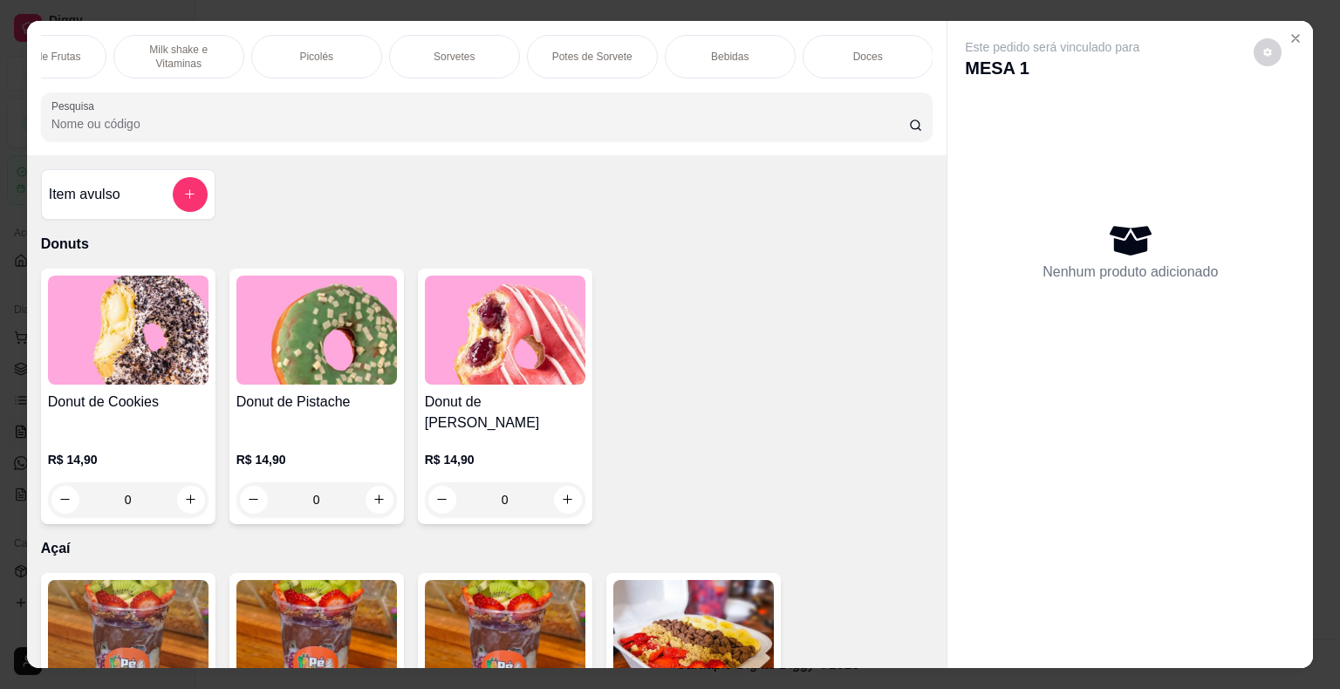
click at [601, 54] on p "Potes de Sorvete" at bounding box center [592, 57] width 80 height 14
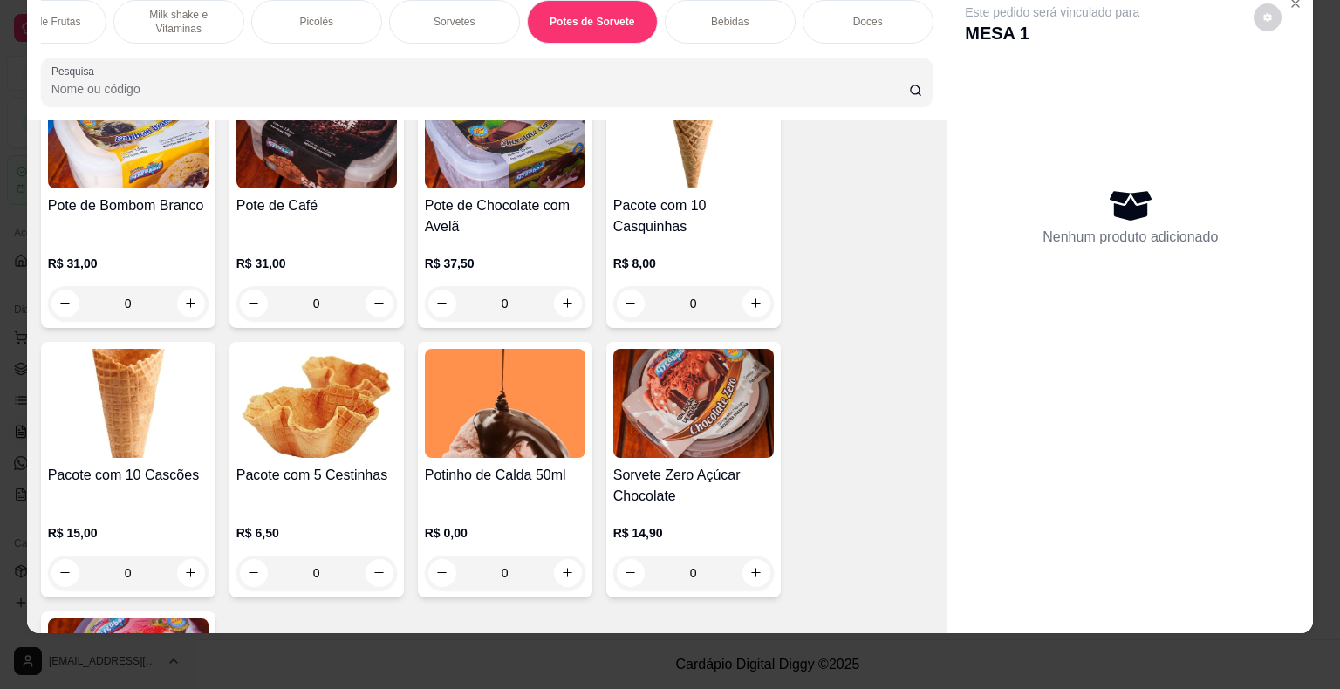
scroll to position [4136, 0]
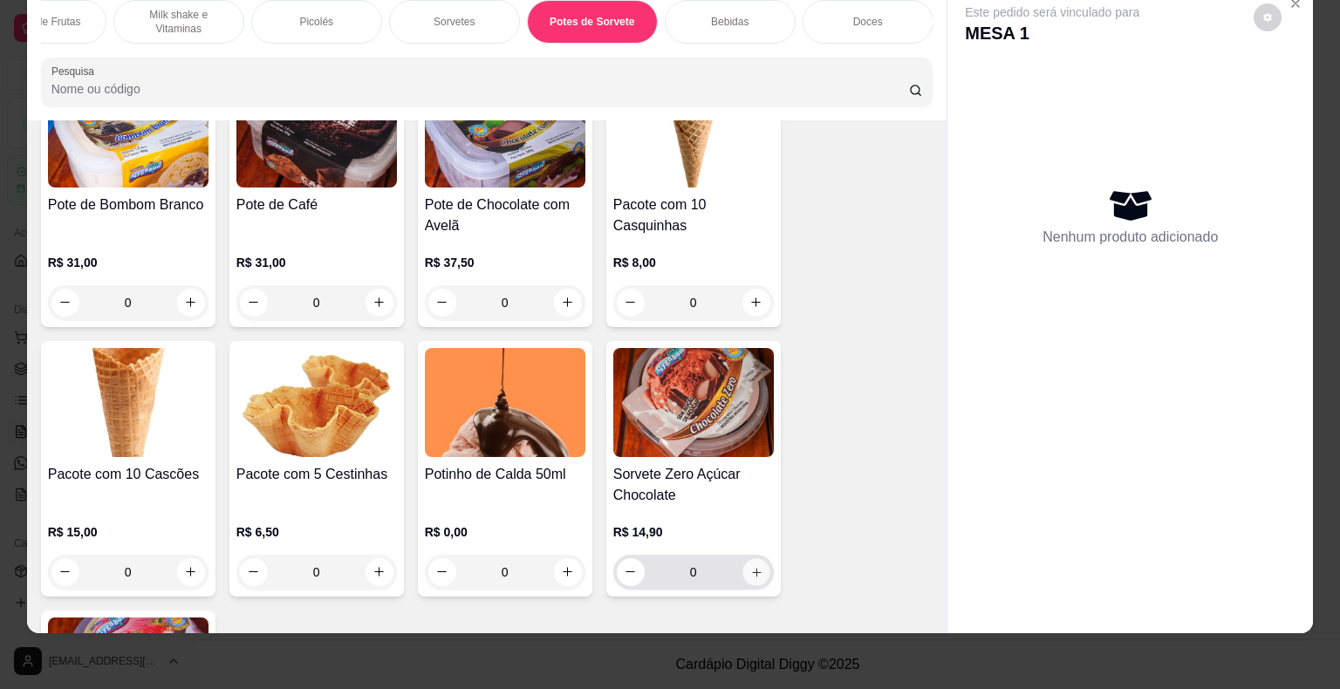
click at [749, 565] on icon "increase-product-quantity" at bounding box center [755, 571] width 13 height 13
type input "1"
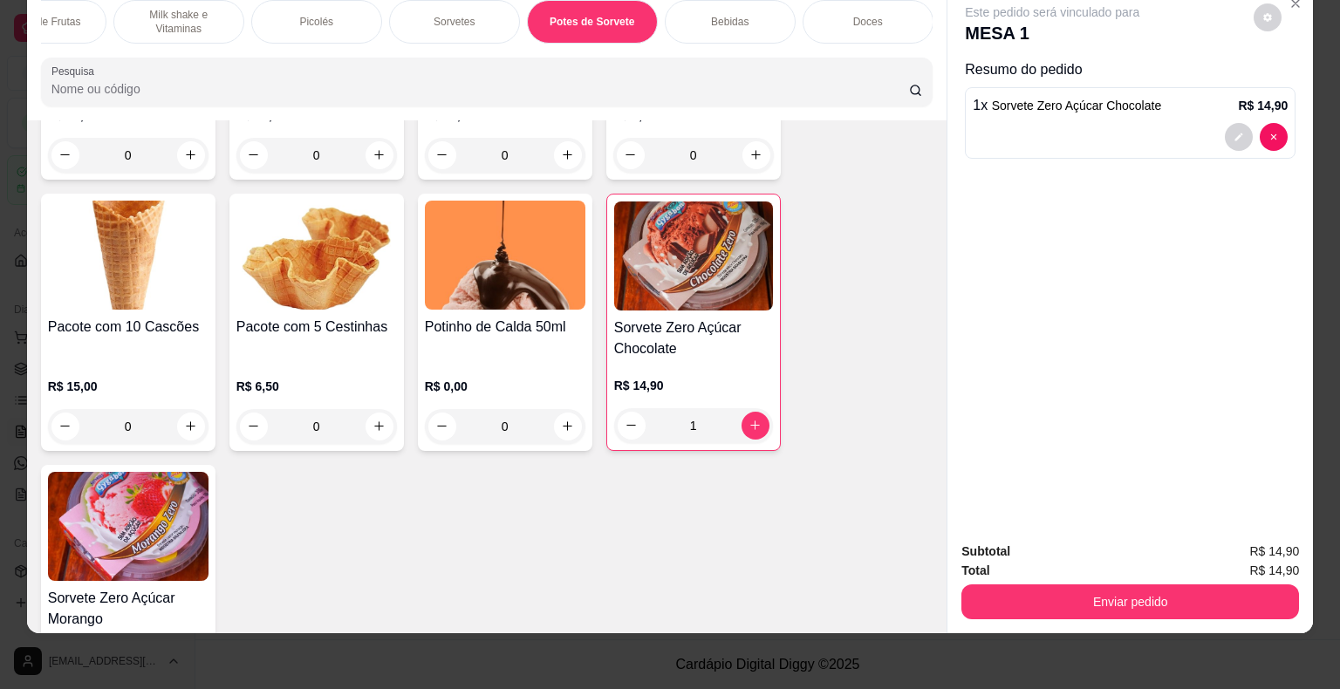
scroll to position [4397, 0]
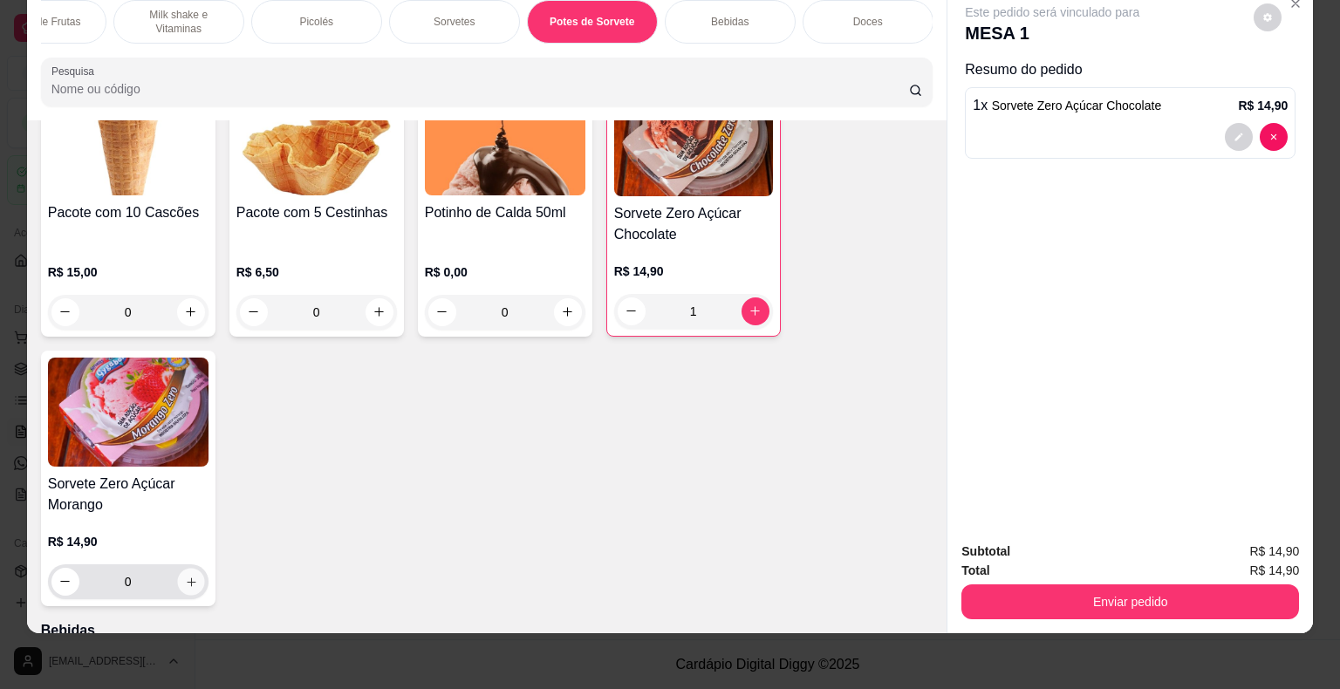
click at [194, 568] on button "increase-product-quantity" at bounding box center [190, 581] width 27 height 27
type input "1"
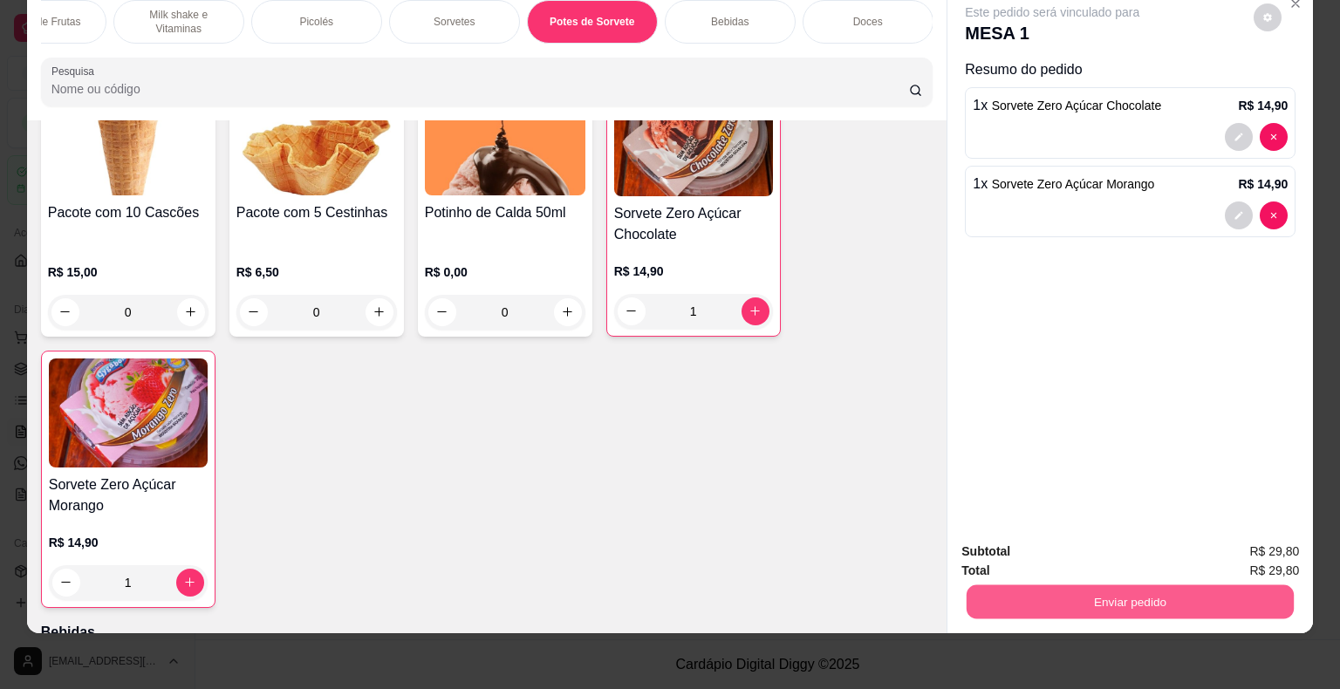
click at [1147, 585] on button "Enviar pedido" at bounding box center [1130, 602] width 327 height 34
click at [1110, 551] on button "Registrar cliente" at bounding box center [1137, 545] width 112 height 32
click at [1039, 584] on button "Enviar pedido" at bounding box center [1130, 601] width 338 height 35
click at [1247, 538] on button "Enviar pedido" at bounding box center [1254, 545] width 99 height 33
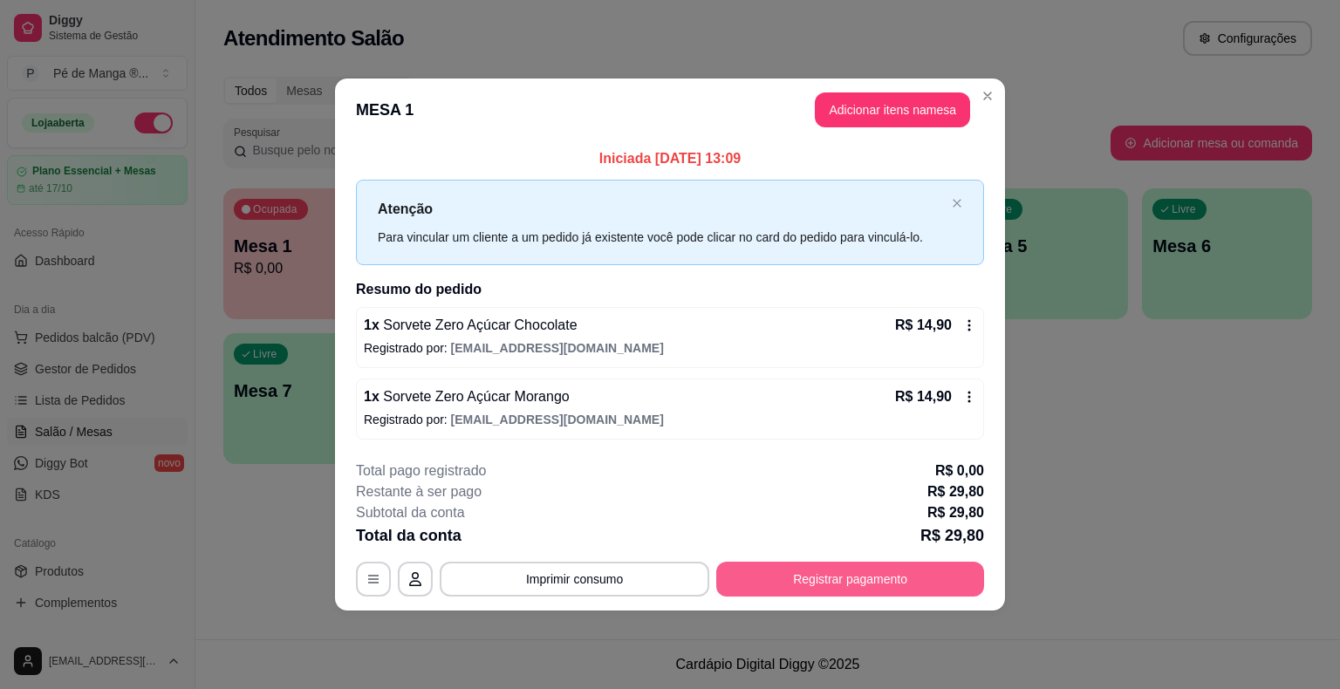
click at [857, 570] on button "Registrar pagamento" at bounding box center [850, 579] width 268 height 35
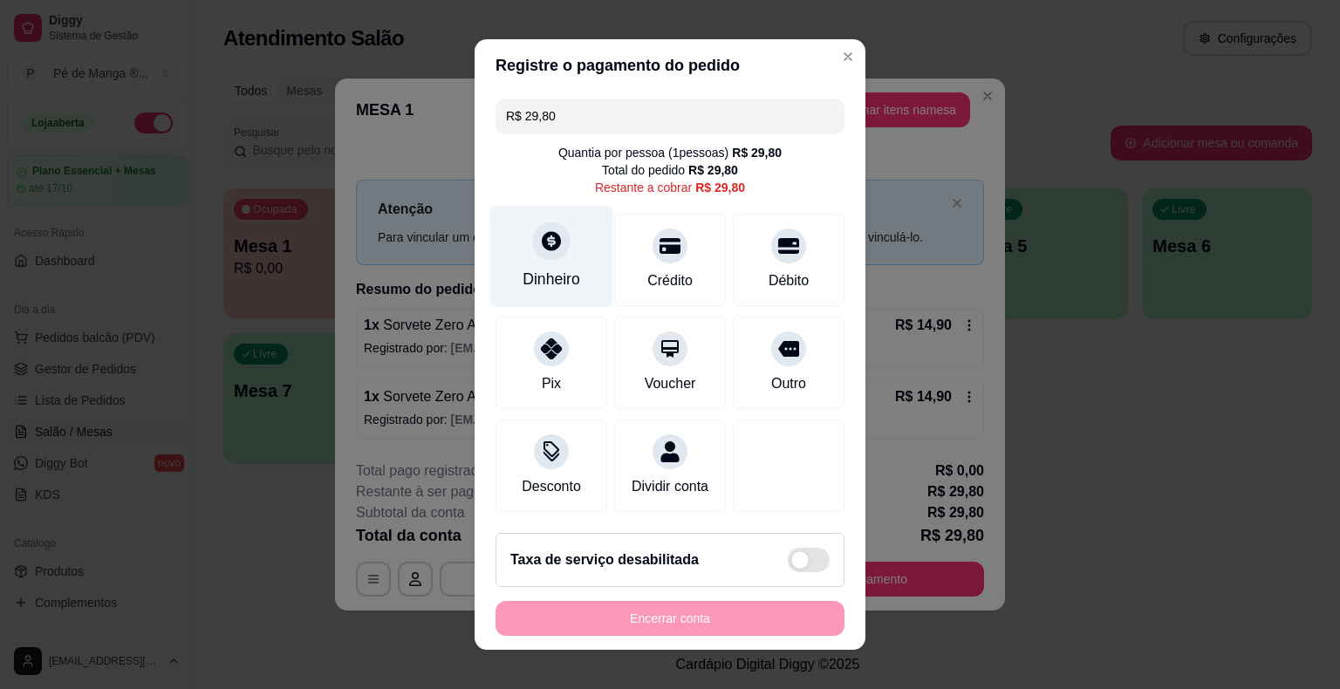
click at [560, 249] on div "Dinheiro" at bounding box center [551, 257] width 123 height 102
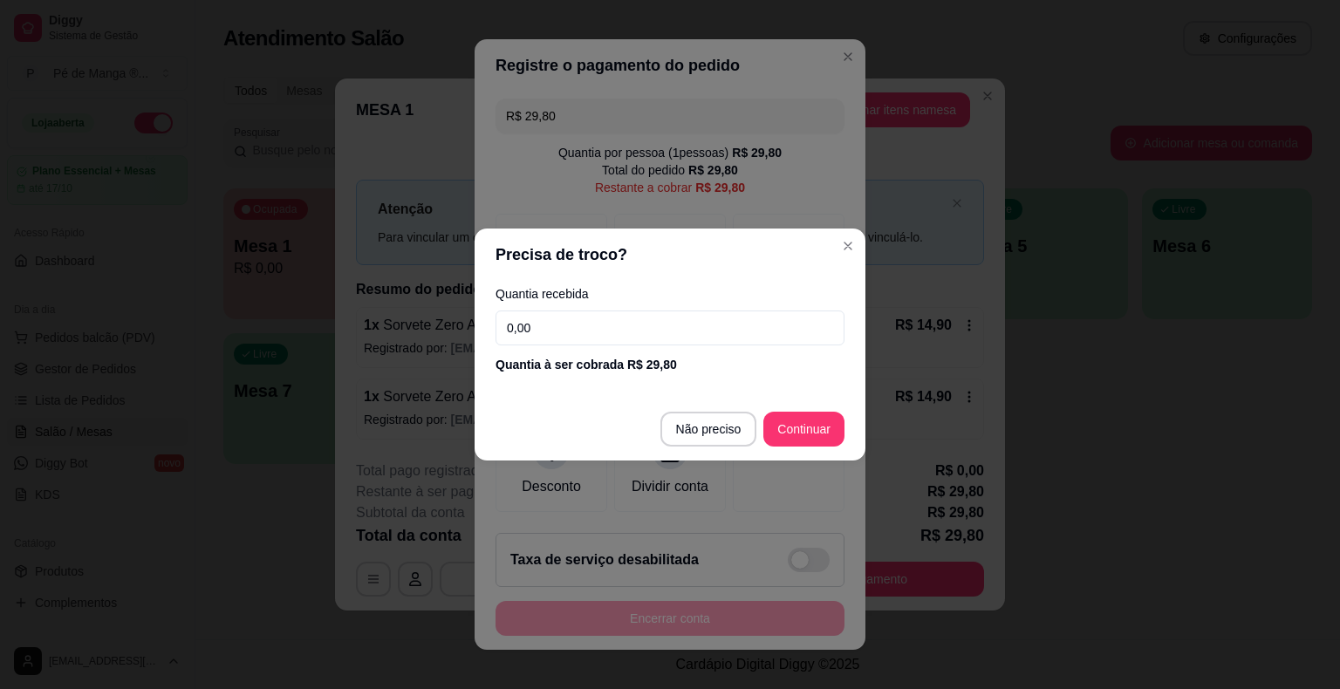
click at [572, 321] on input "0,00" at bounding box center [669, 328] width 349 height 35
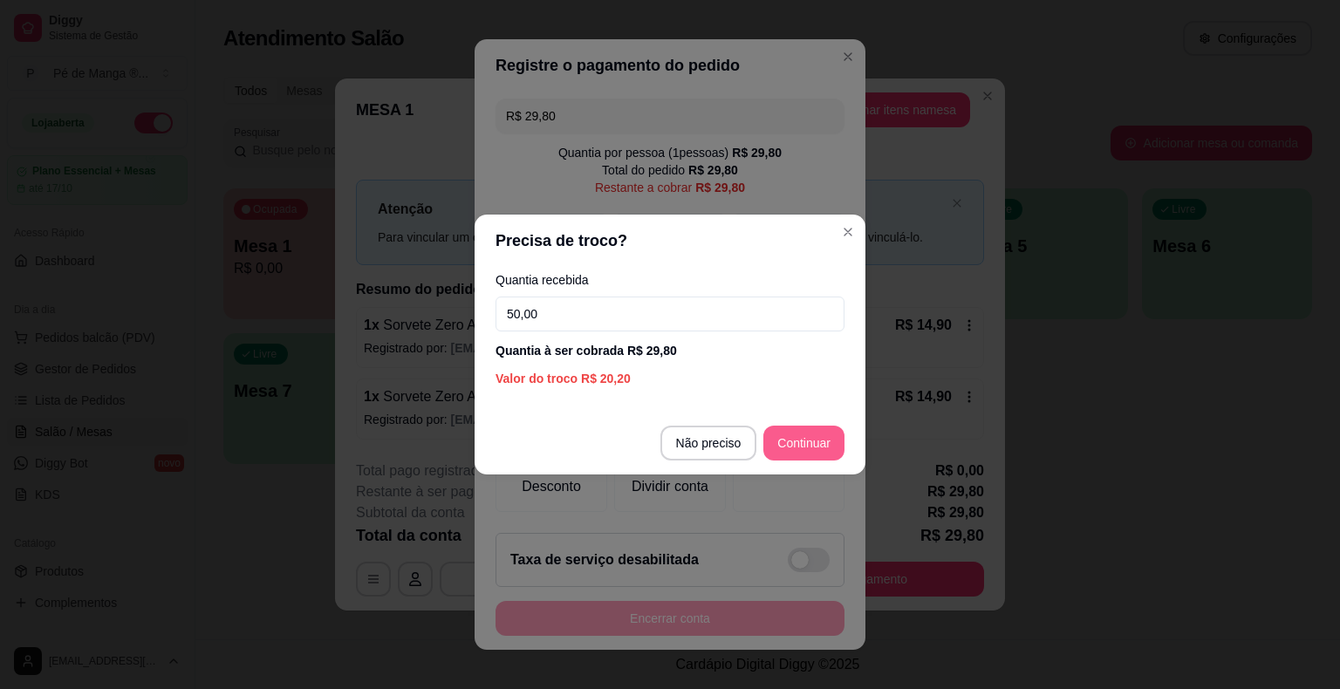
type input "50,00"
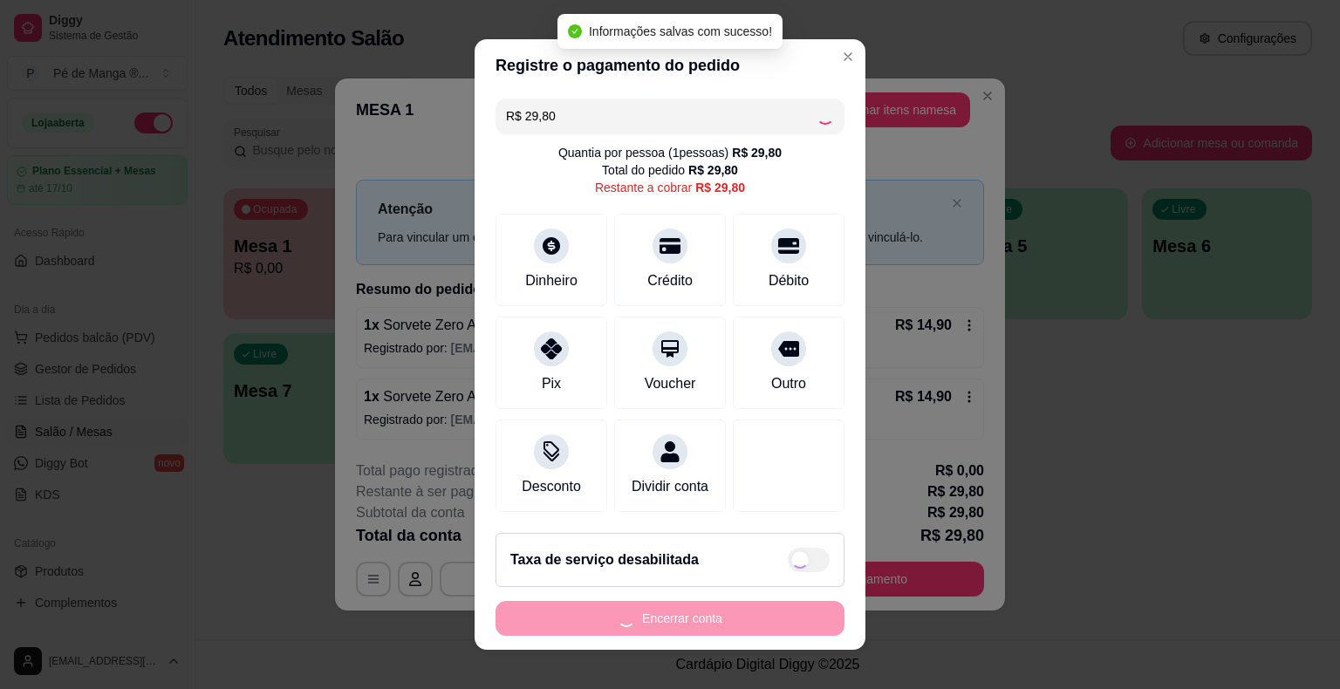
type input "R$ 0,00"
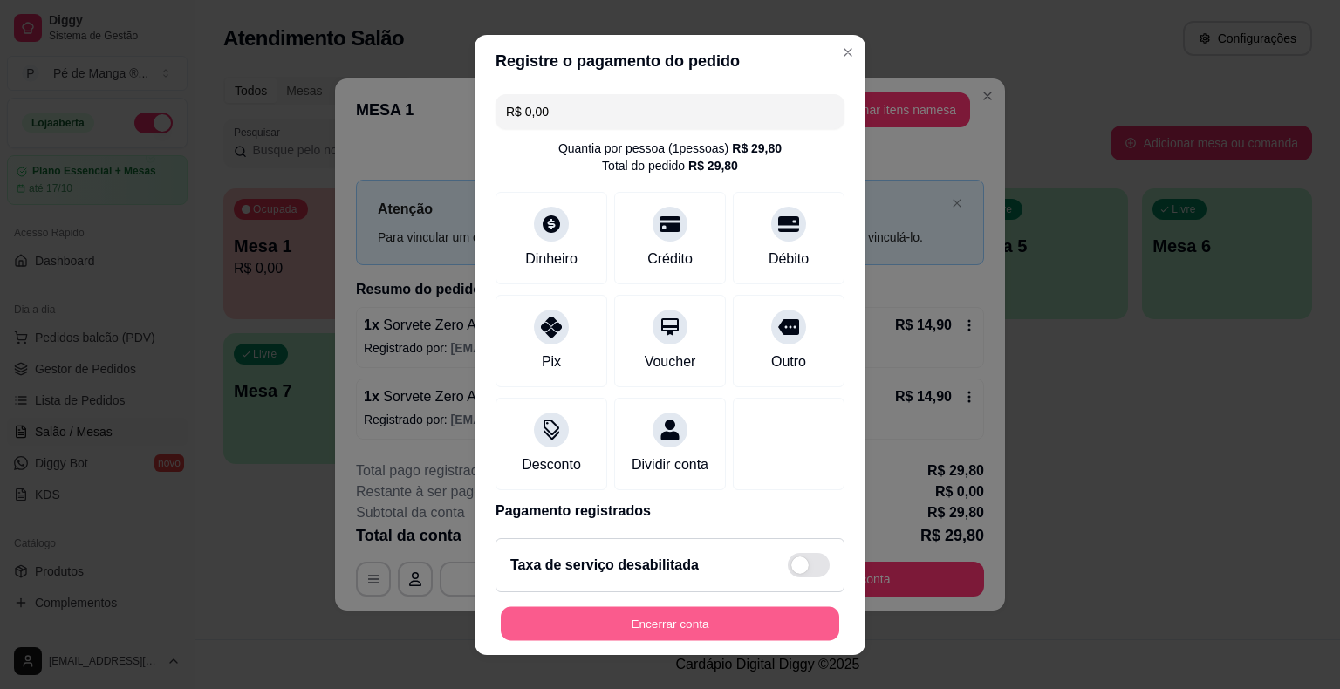
click at [659, 609] on button "Encerrar conta" at bounding box center [670, 623] width 338 height 34
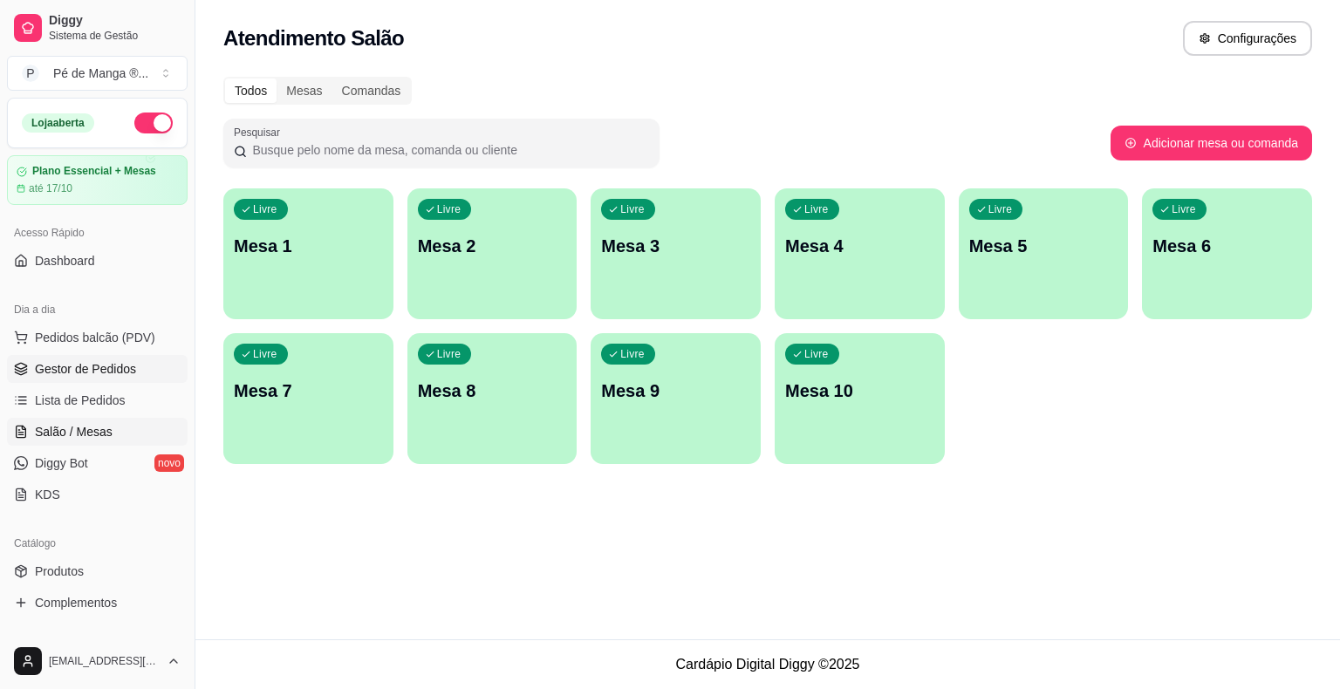
drag, startPoint x: 38, startPoint y: 363, endPoint x: 33, endPoint y: 377, distance: 14.9
click at [38, 364] on span "Gestor de Pedidos" at bounding box center [85, 368] width 101 height 17
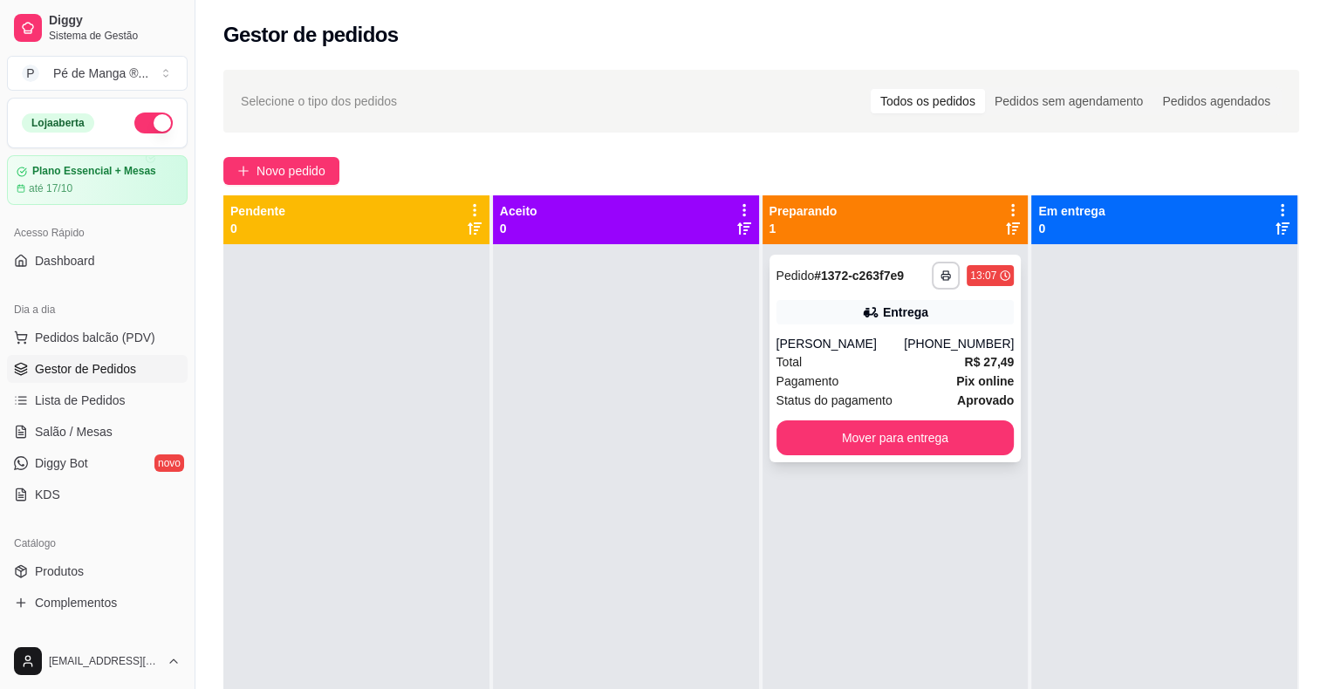
click at [931, 358] on div "Total R$ 27,49" at bounding box center [895, 361] width 238 height 19
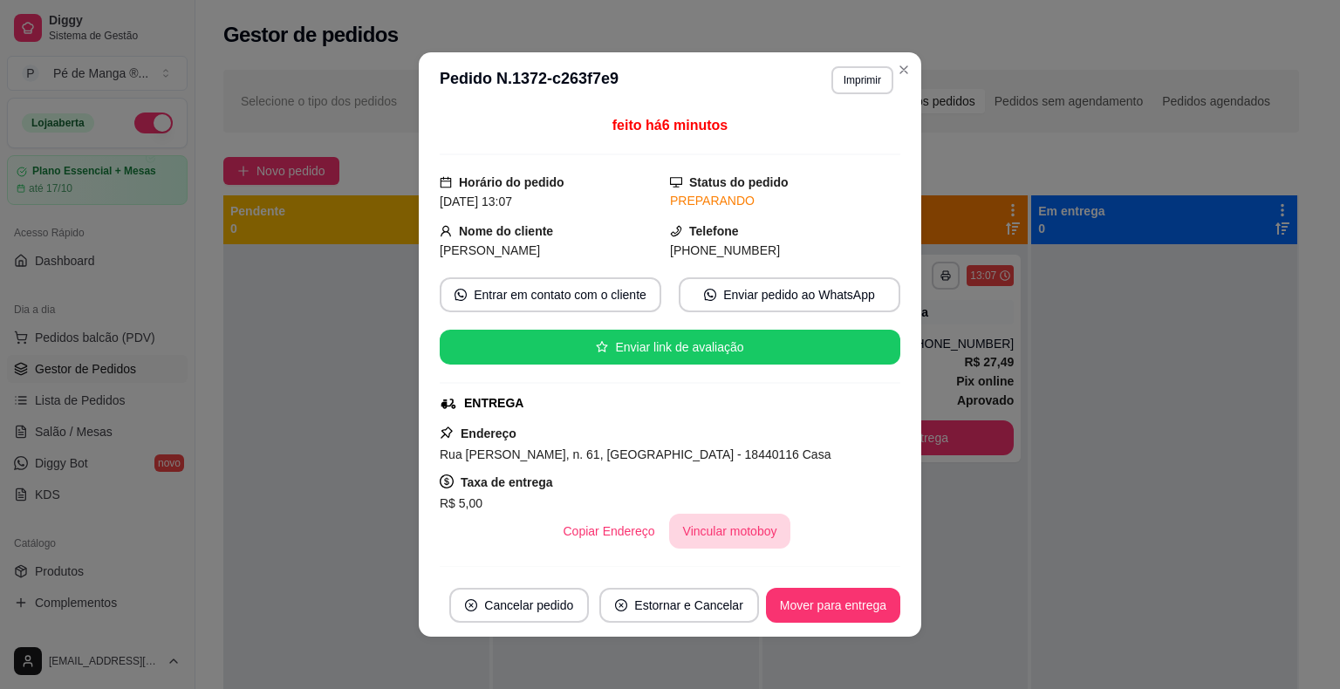
click at [715, 525] on button "Vincular motoboy" at bounding box center [730, 531] width 122 height 35
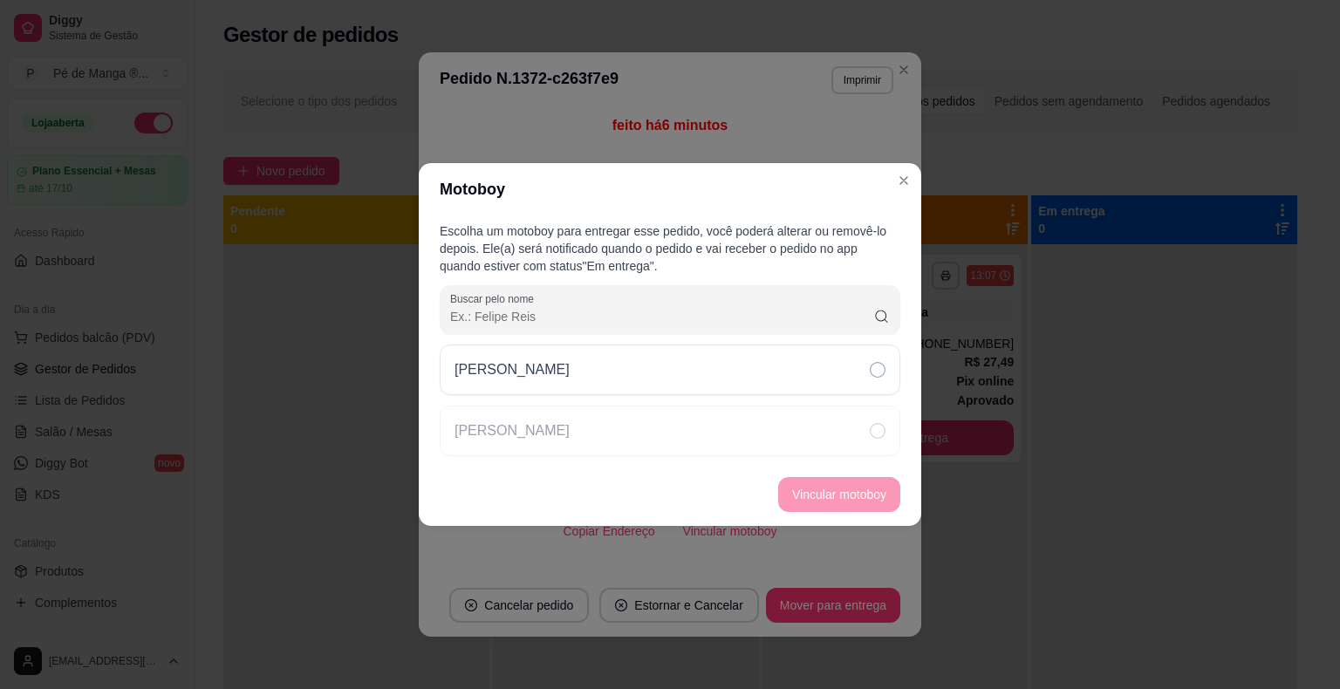
click at [721, 339] on div "Escolha um motoboy para entregar esse pedido, você poderá alterar ou removê-lo …" at bounding box center [670, 339] width 502 height 248
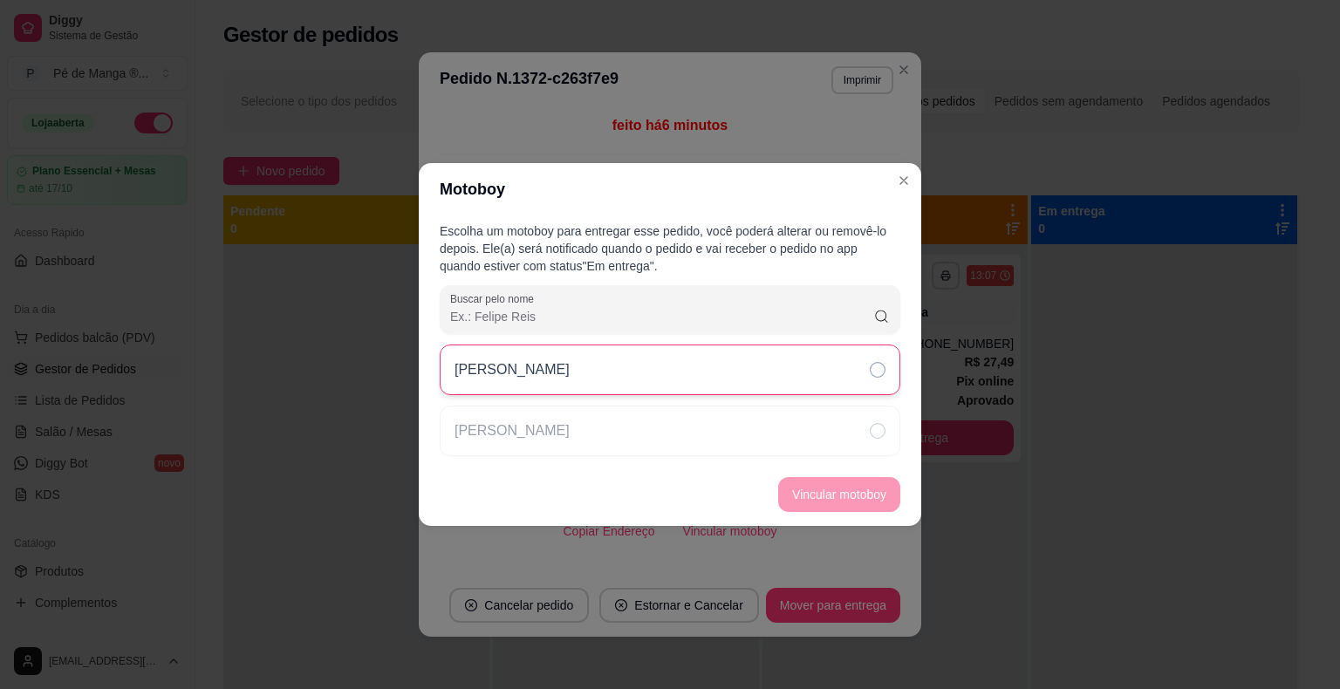
click at [818, 382] on div "[PERSON_NAME]" at bounding box center [670, 370] width 461 height 51
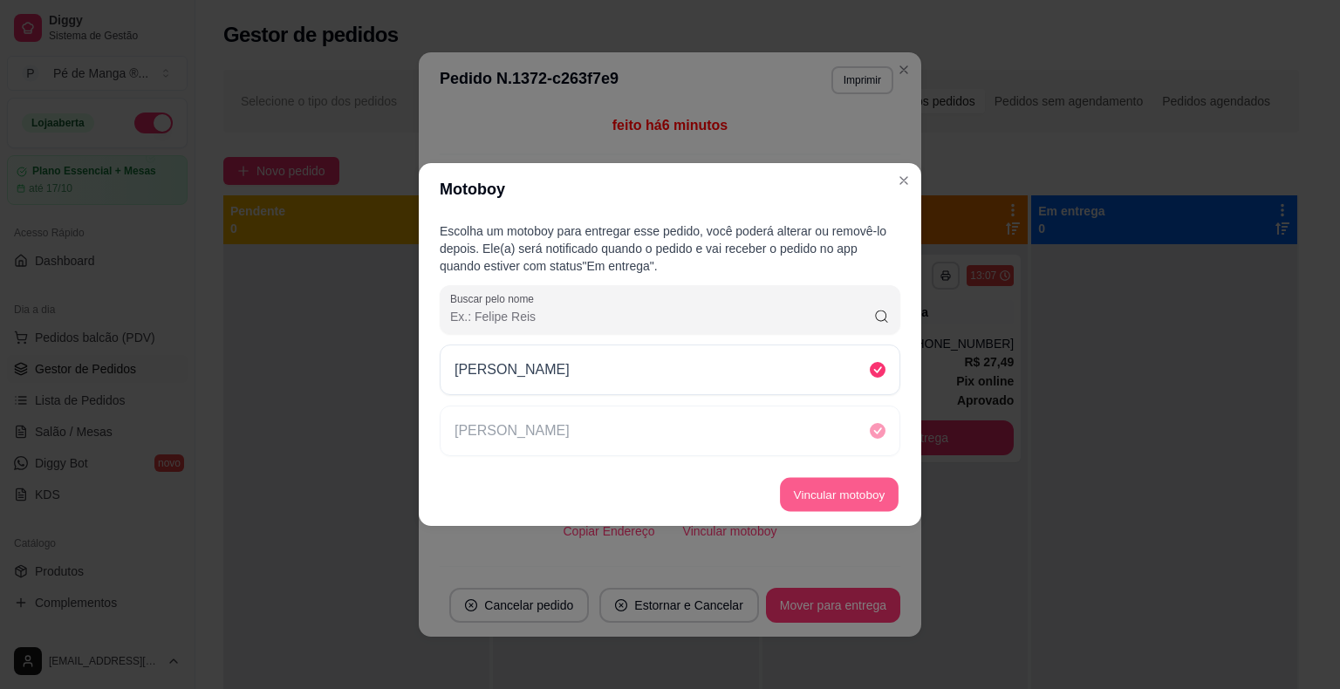
click at [844, 496] on button "Vincular motoboy" at bounding box center [839, 495] width 119 height 34
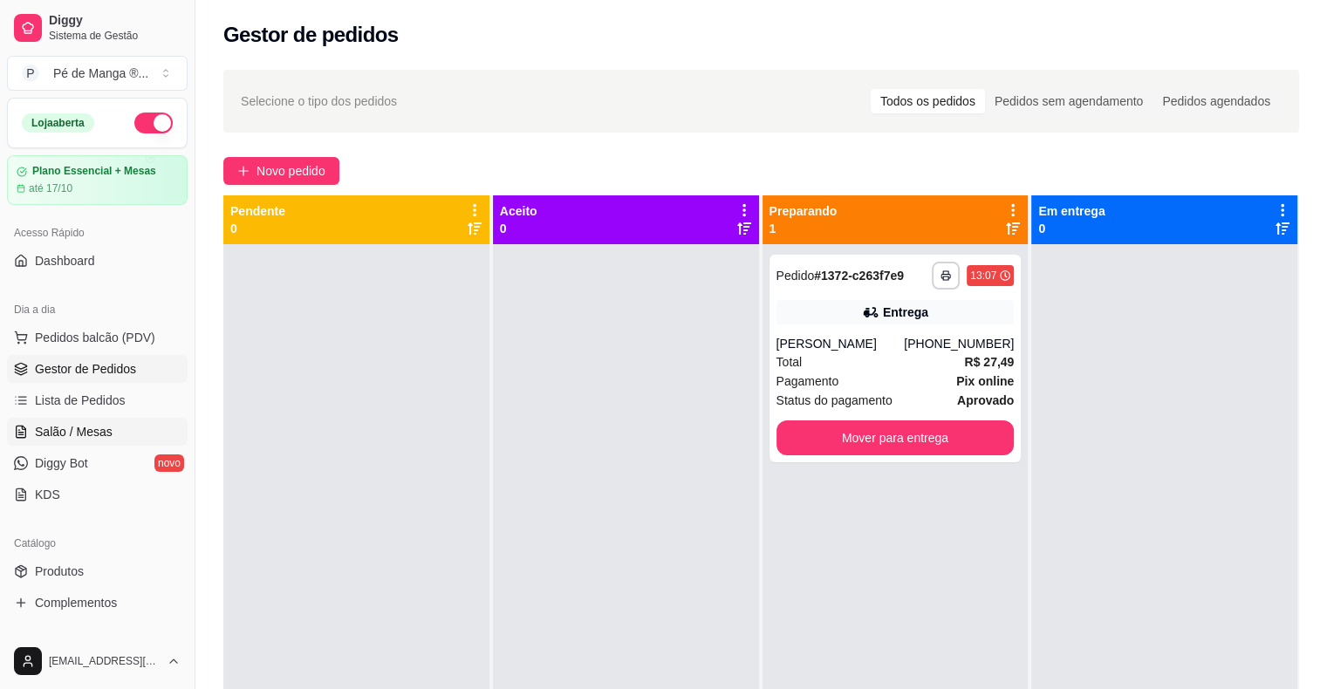
click at [88, 425] on span "Salão / Mesas" at bounding box center [74, 431] width 78 height 17
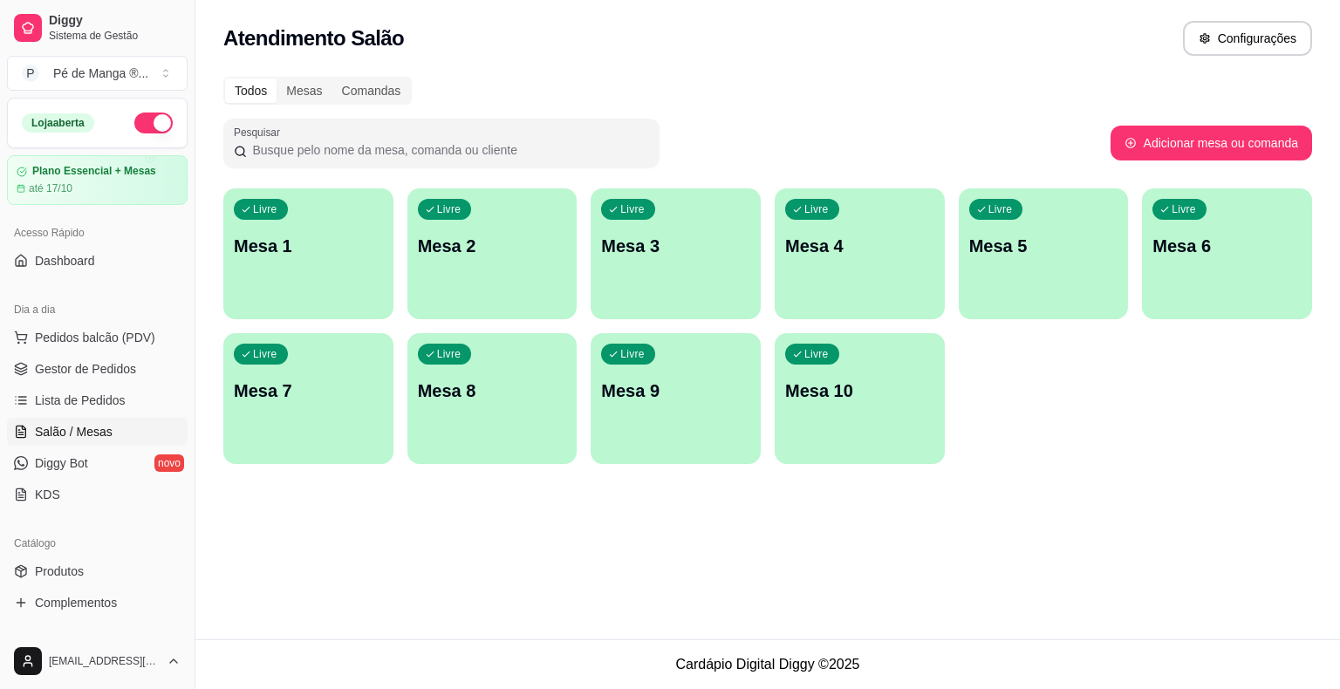
click at [318, 252] on p "Mesa 1" at bounding box center [308, 246] width 149 height 24
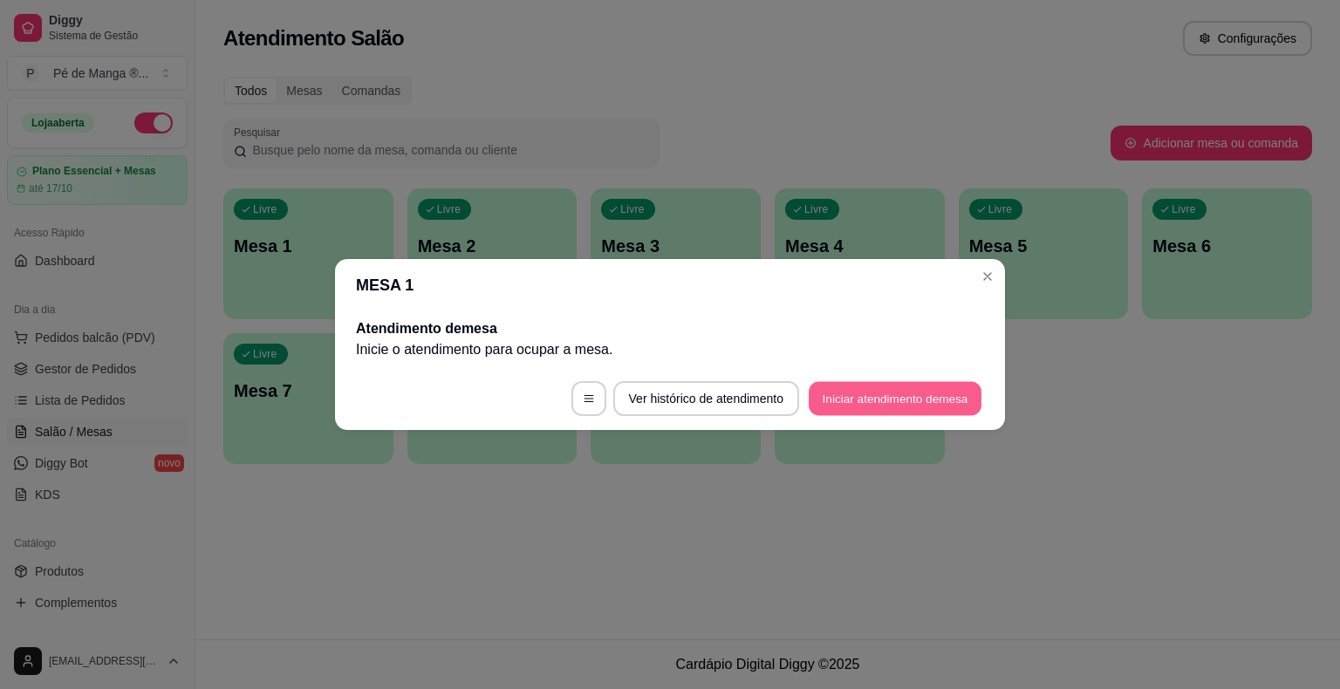
click at [849, 392] on button "Iniciar atendimento de mesa" at bounding box center [895, 399] width 173 height 34
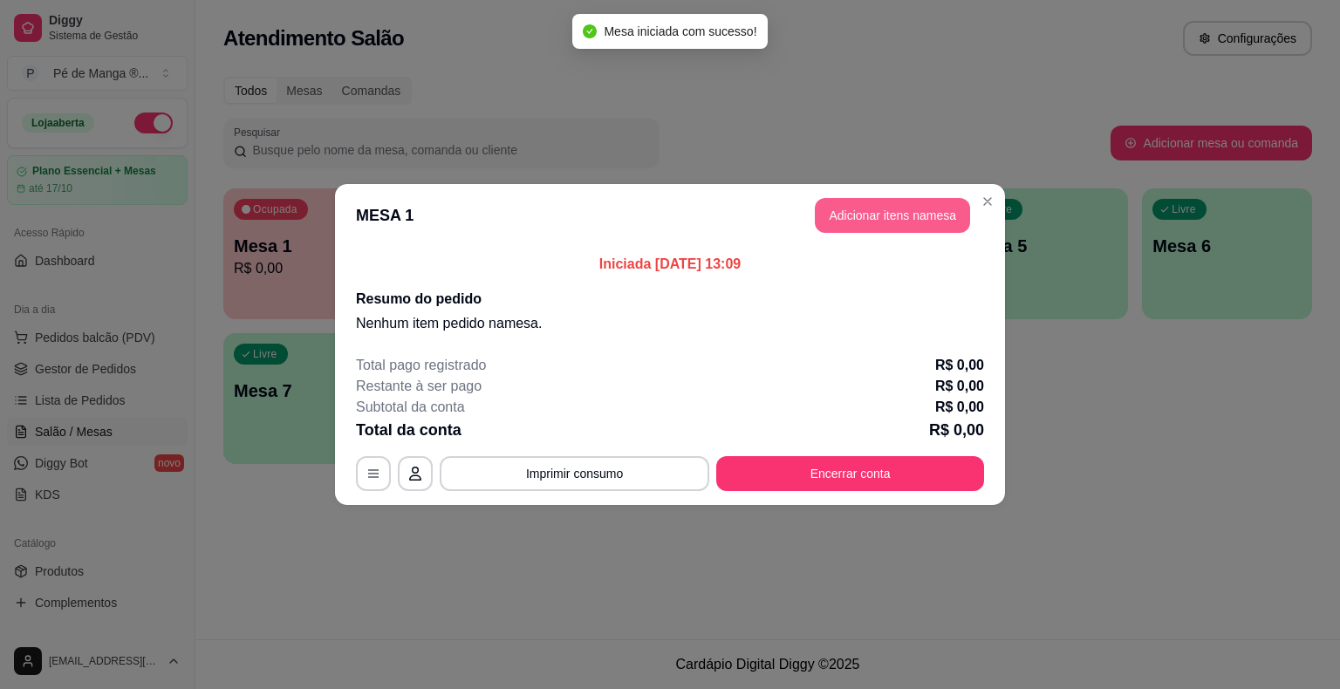
click at [882, 215] on button "Adicionar itens na mesa" at bounding box center [892, 215] width 155 height 35
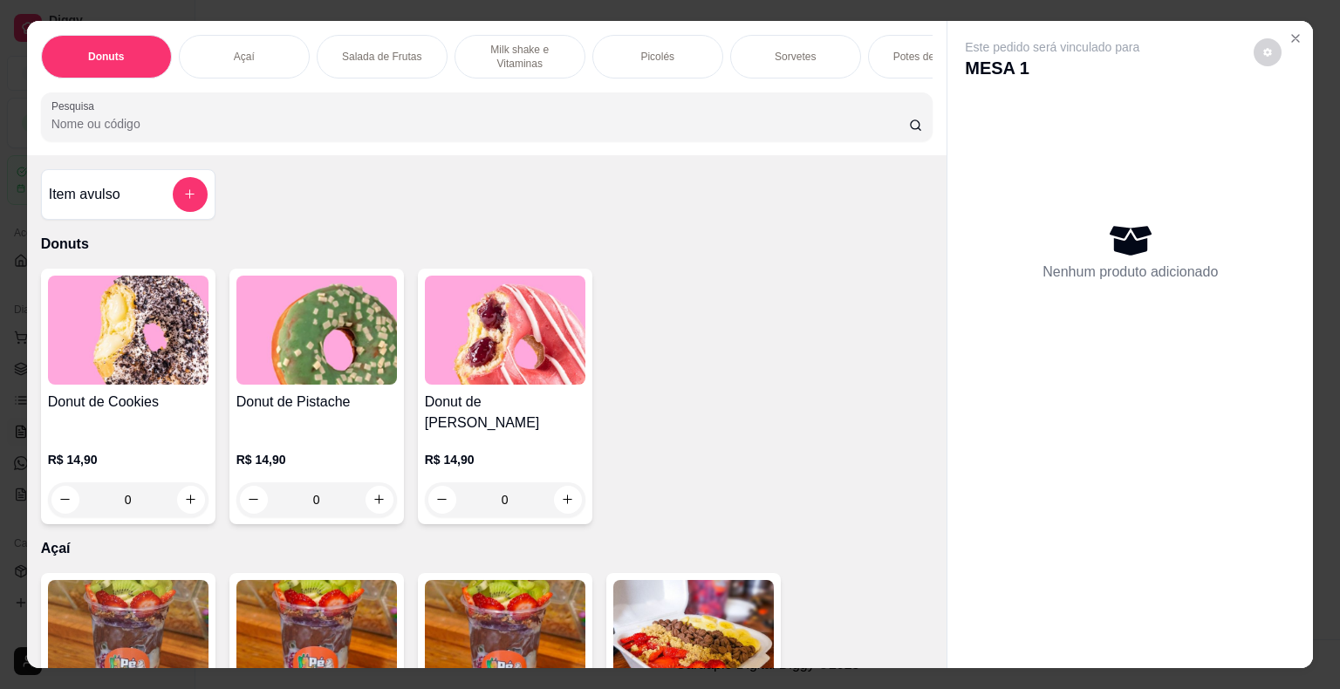
click at [805, 37] on div "Sorvetes" at bounding box center [795, 57] width 131 height 44
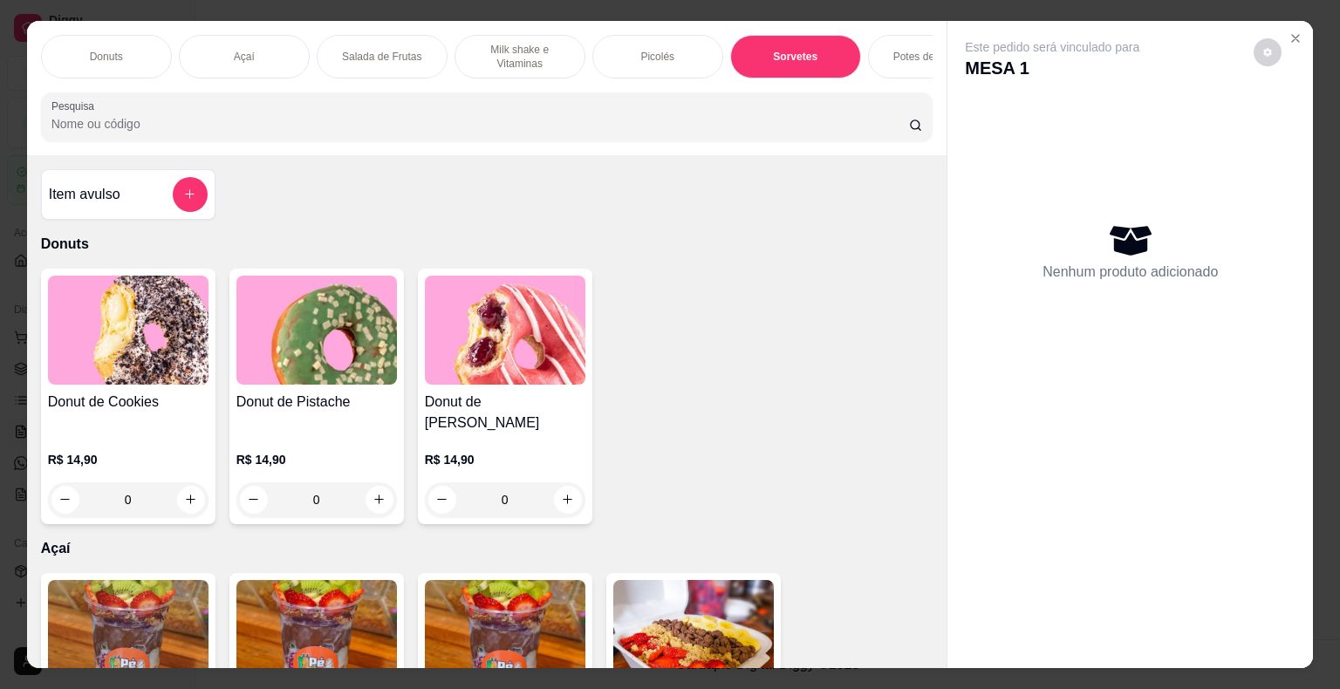
scroll to position [42, 0]
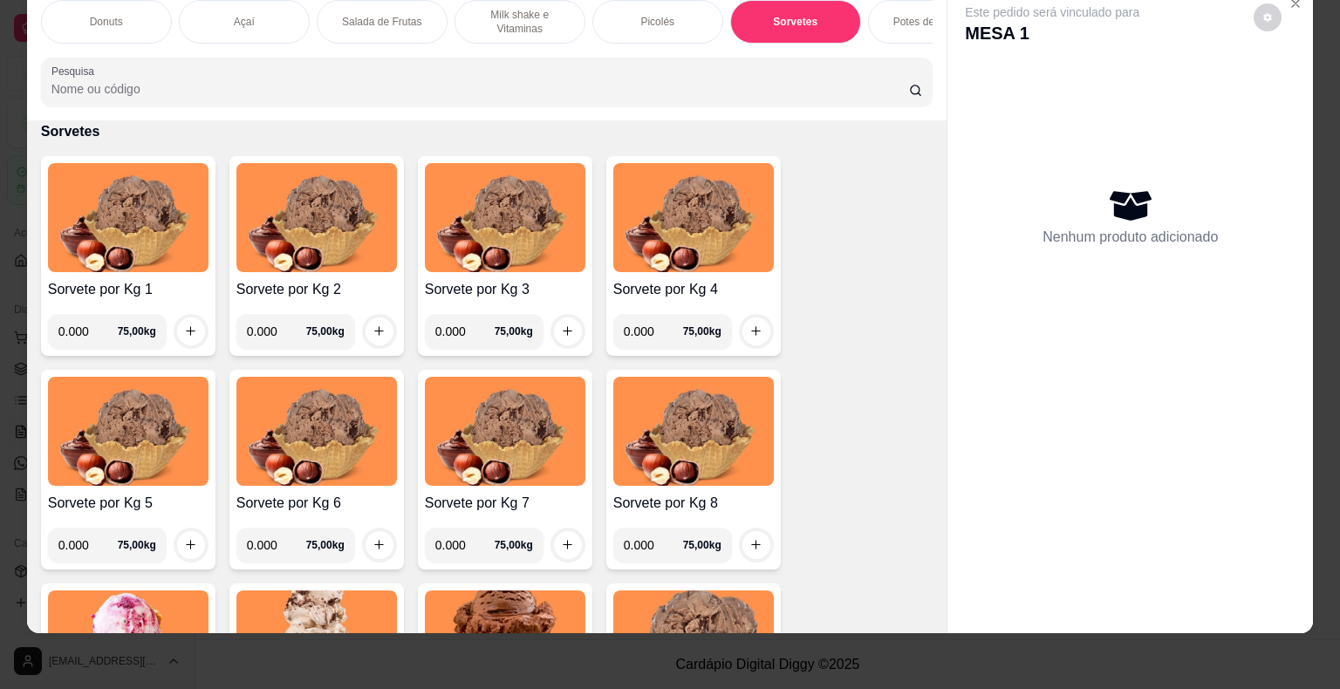
click at [80, 324] on input "0.000" at bounding box center [87, 331] width 59 height 35
type input "0.272"
click at [183, 337] on button "increase-product-quantity" at bounding box center [190, 331] width 27 height 27
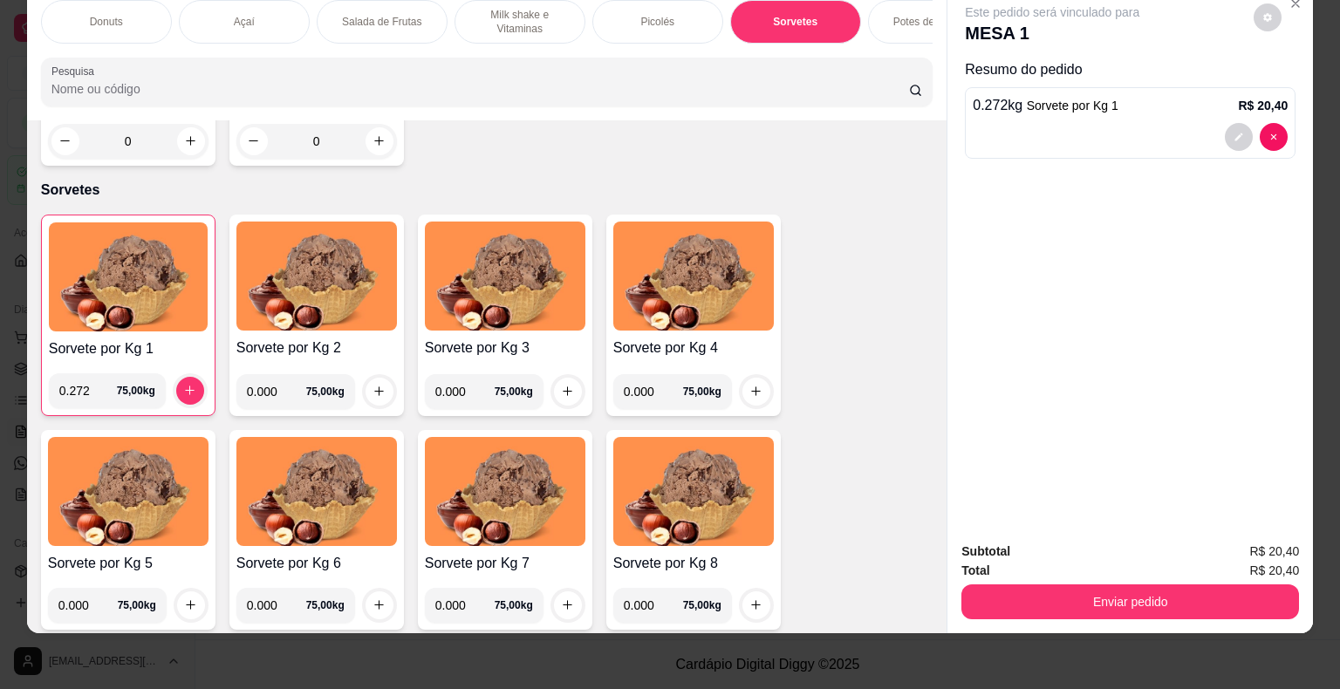
scroll to position [1926, 0]
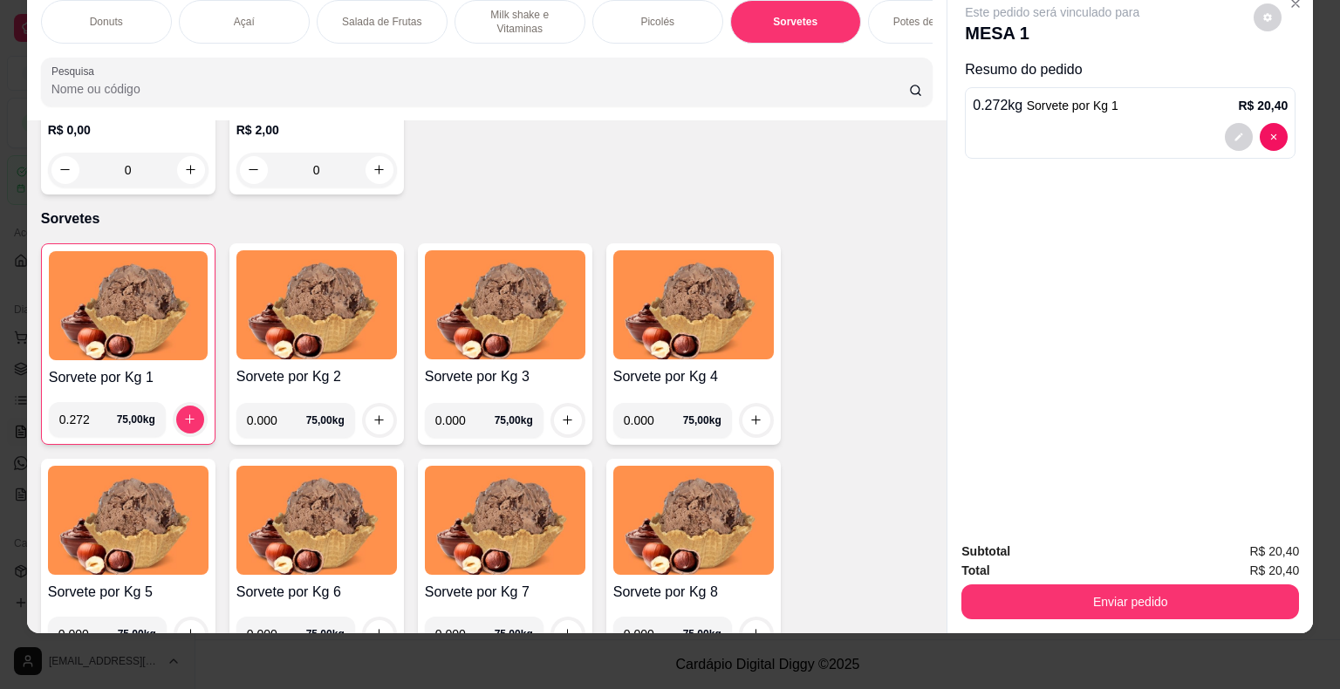
click at [649, 15] on div "Picolés" at bounding box center [657, 22] width 131 height 44
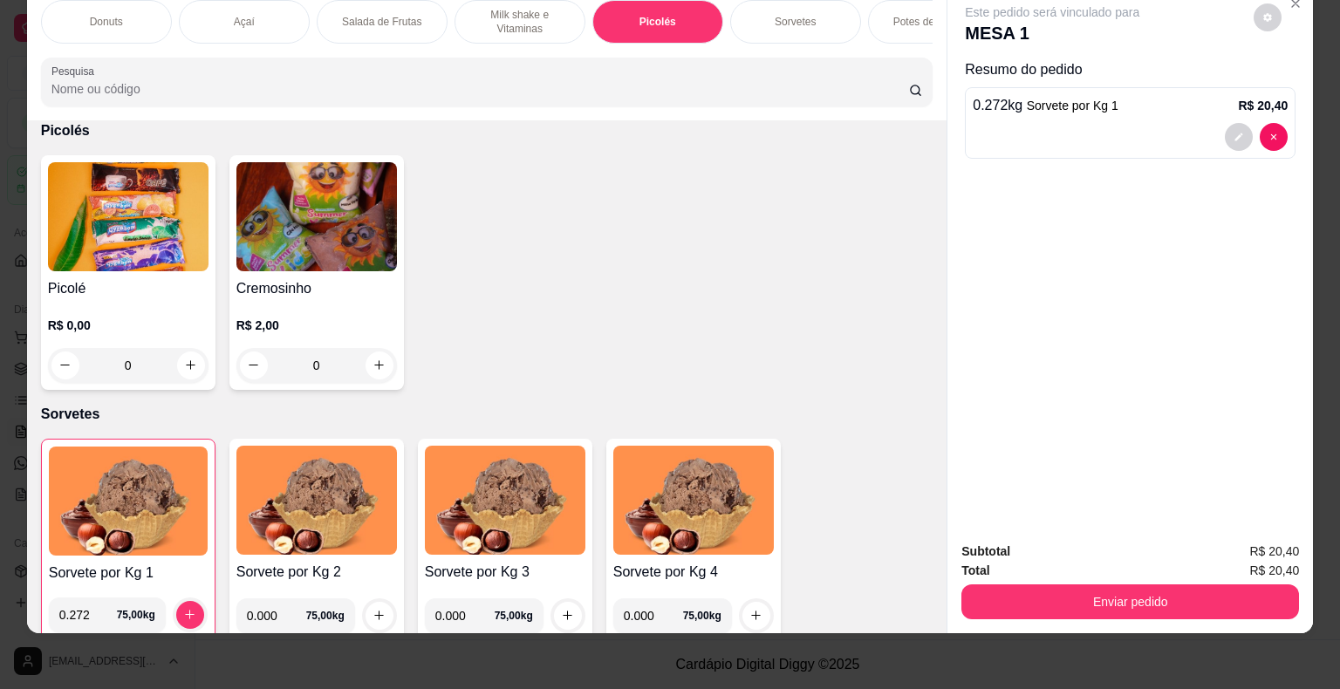
scroll to position [0, 341]
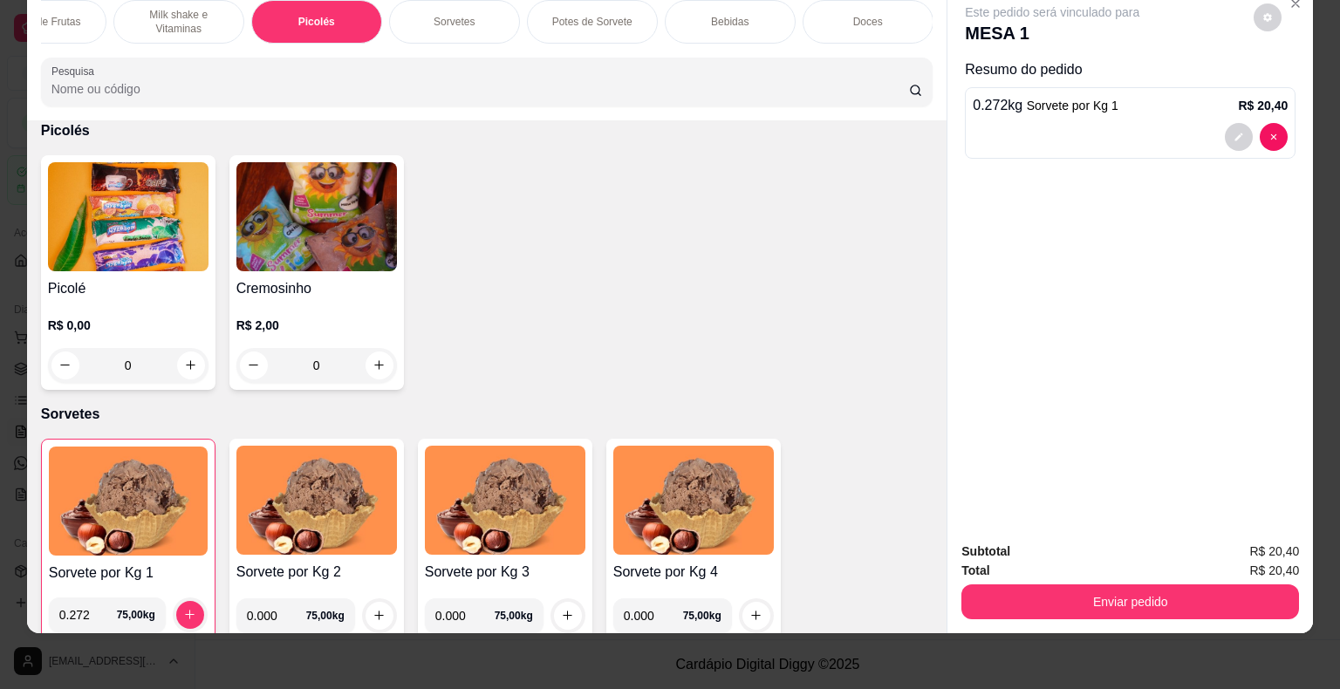
click at [184, 365] on div "0" at bounding box center [128, 365] width 161 height 35
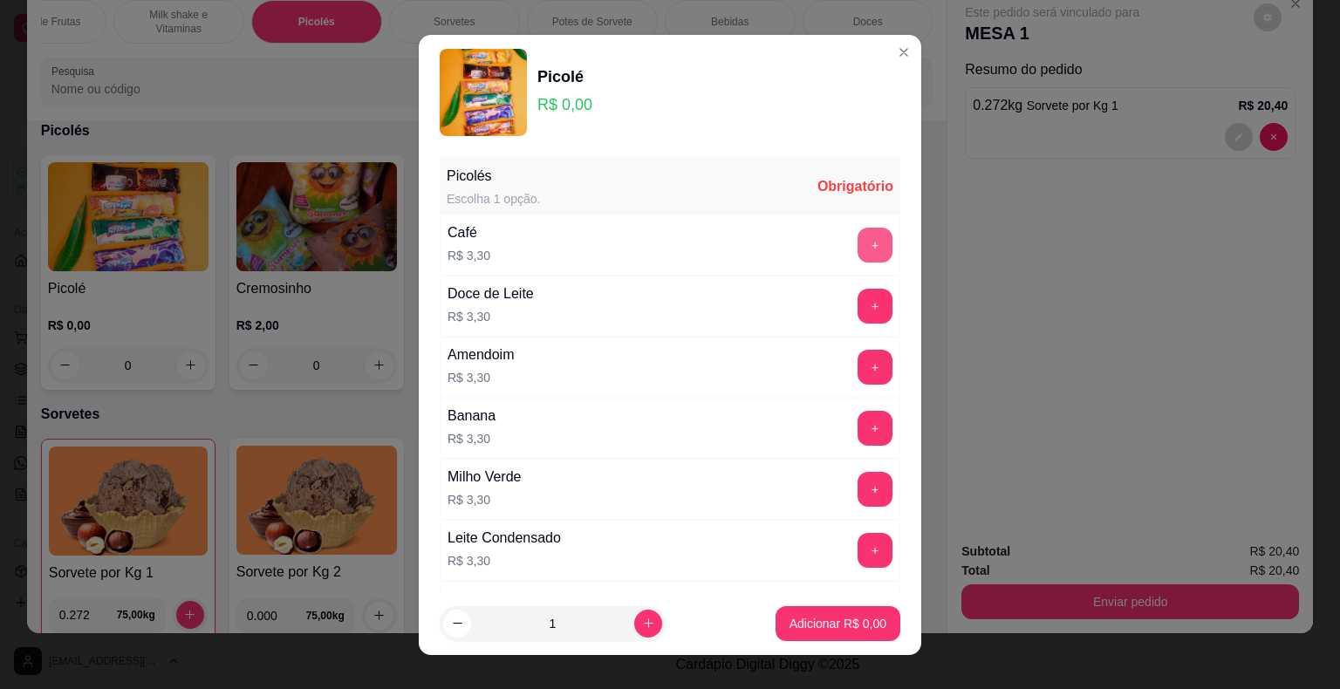
click at [857, 237] on button "+" at bounding box center [874, 245] width 35 height 35
click at [841, 628] on p "Adicionar R$ 6,60" at bounding box center [837, 623] width 97 height 17
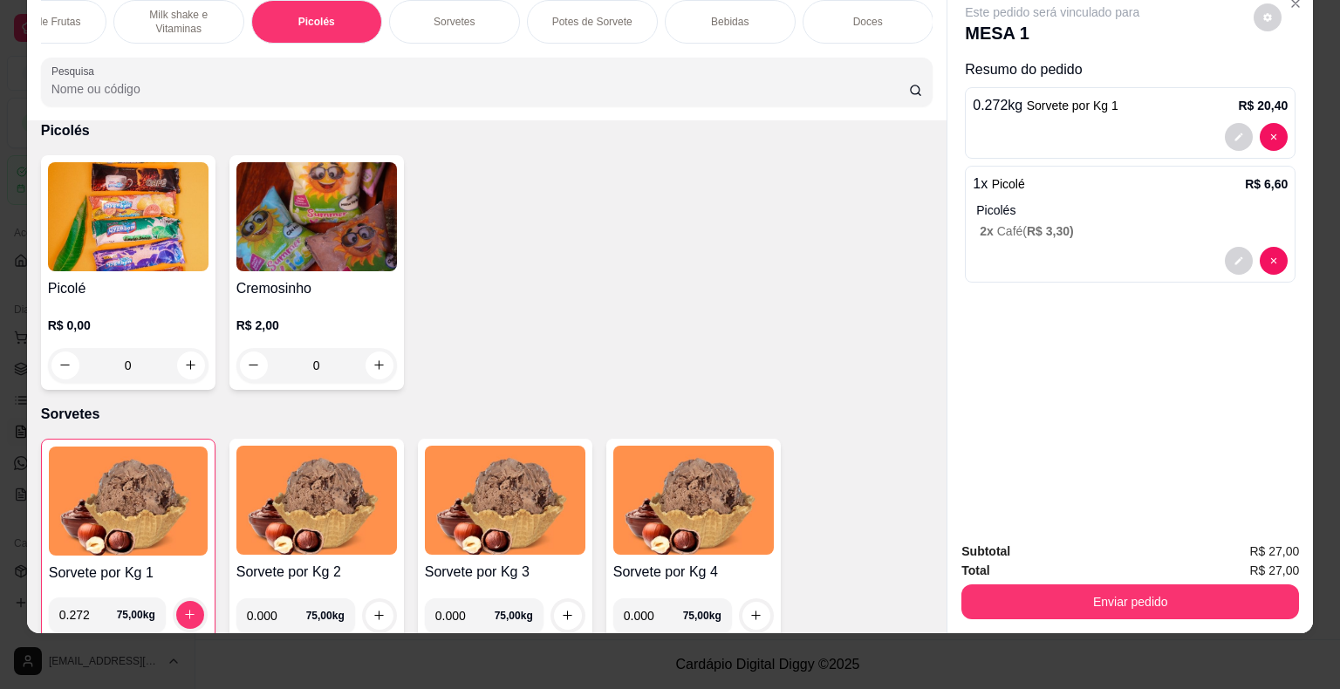
click at [783, 16] on div "Bebidas" at bounding box center [730, 22] width 131 height 44
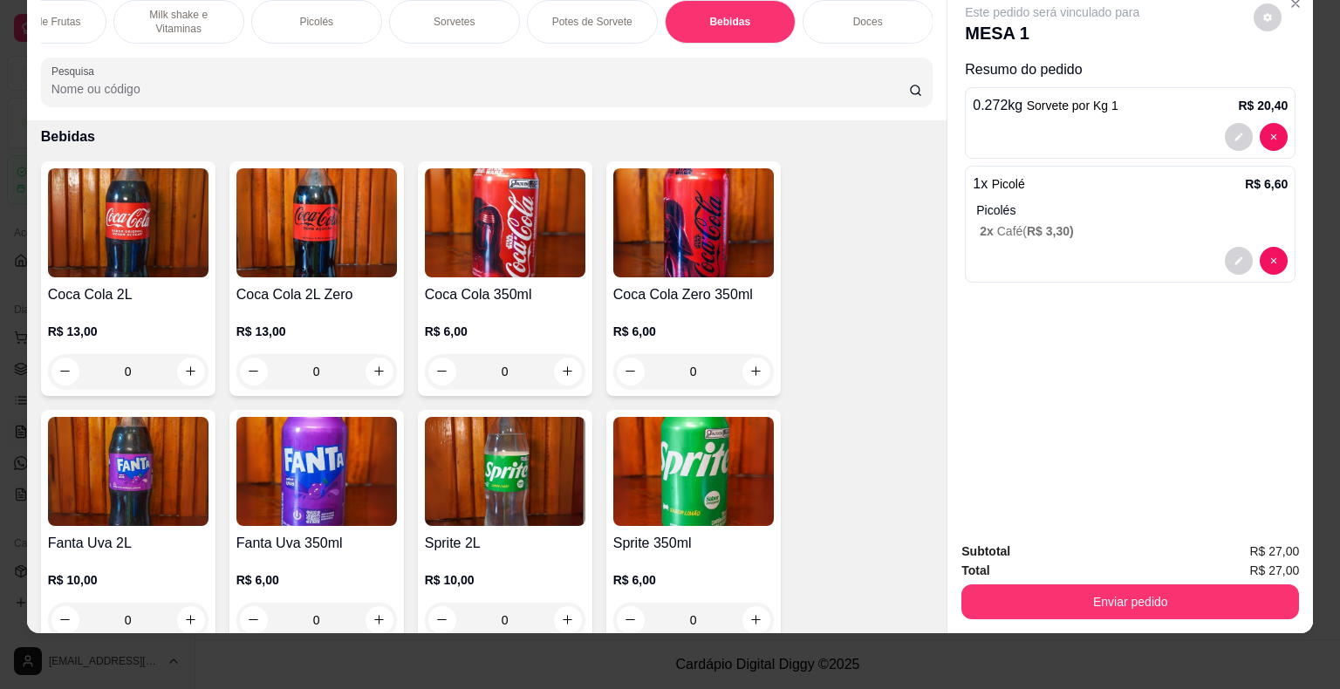
scroll to position [4942, 0]
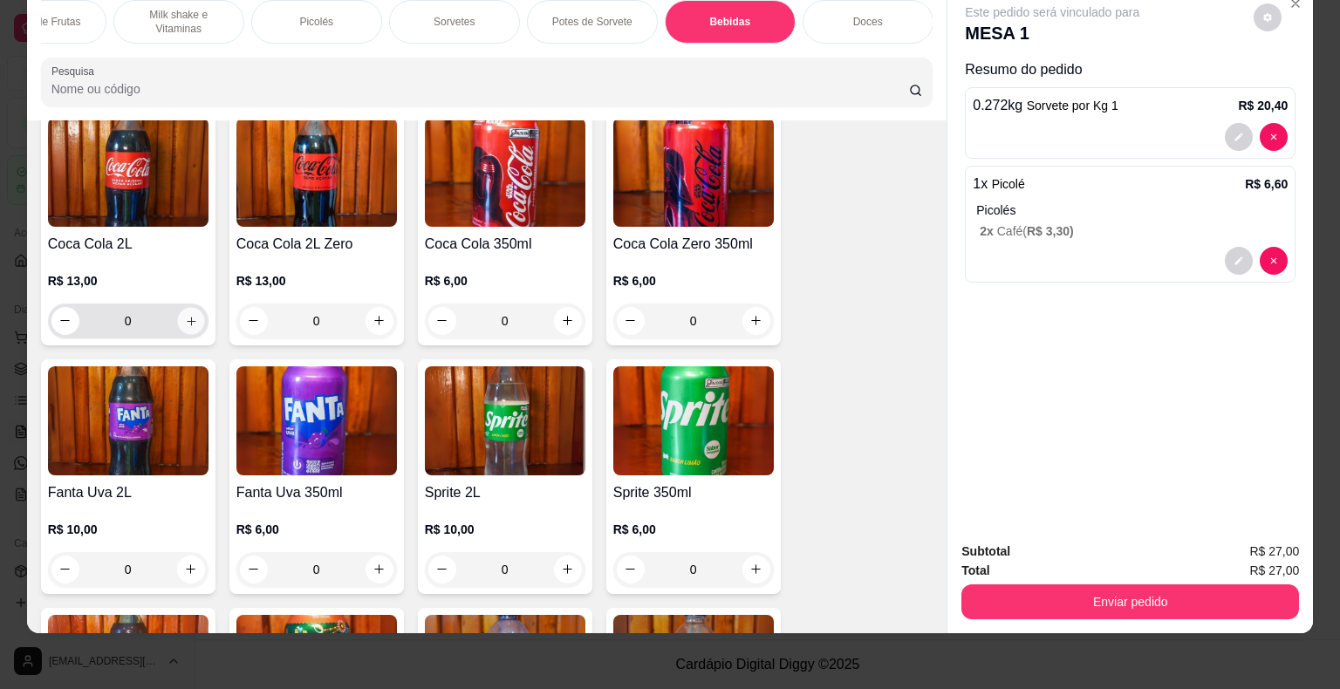
click at [188, 307] on button "increase-product-quantity" at bounding box center [190, 320] width 27 height 27
type input "1"
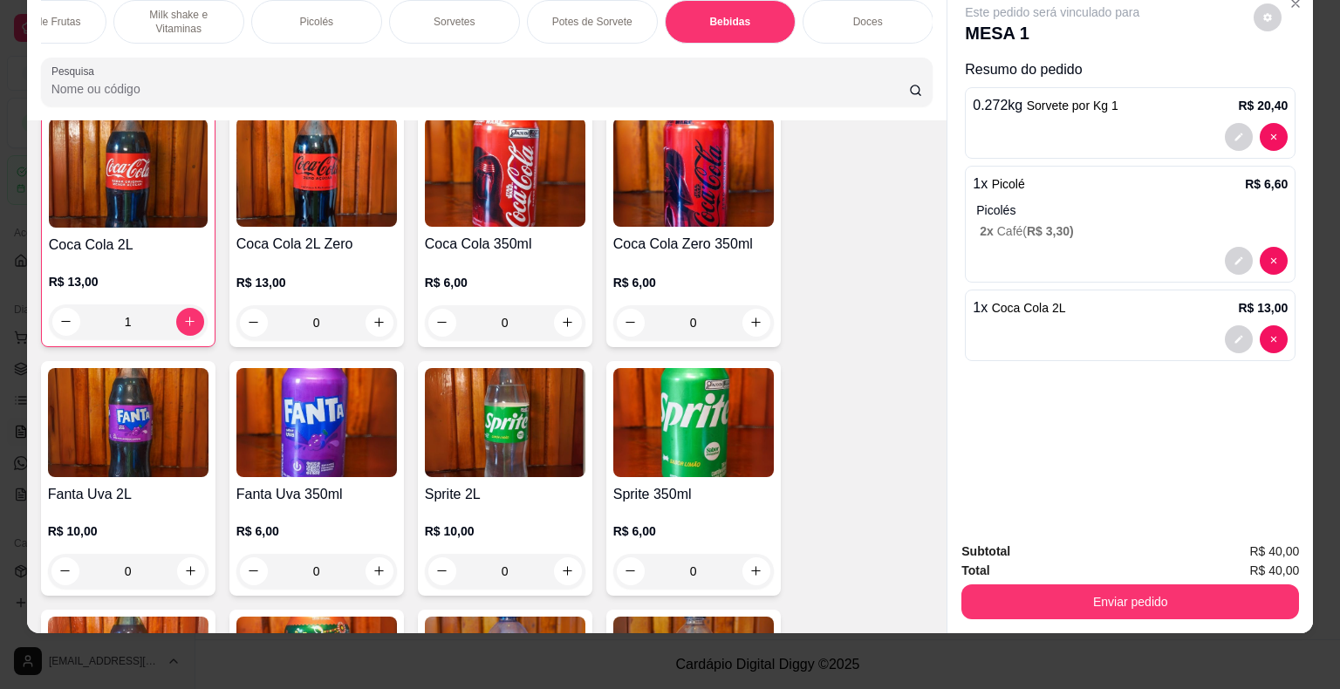
scroll to position [4942, 0]
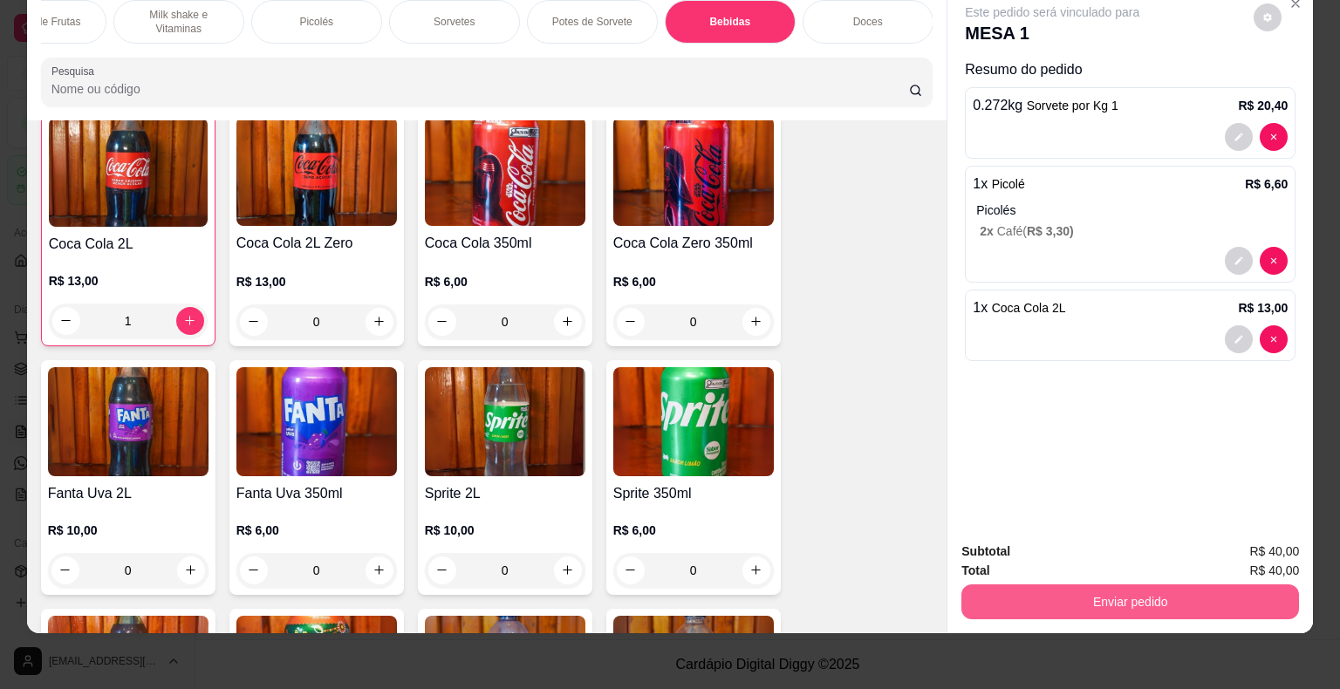
click at [1075, 584] on button "Enviar pedido" at bounding box center [1130, 601] width 338 height 35
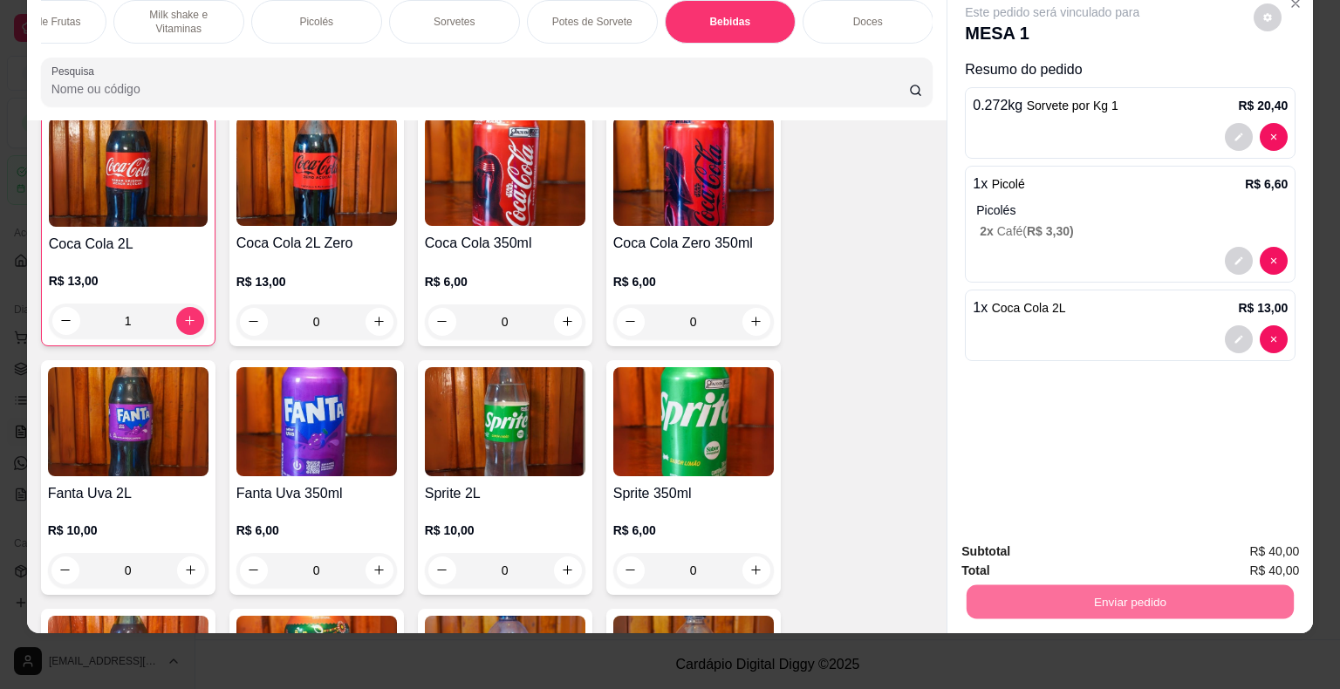
click at [1094, 543] on button "Registrar cliente" at bounding box center [1137, 545] width 112 height 32
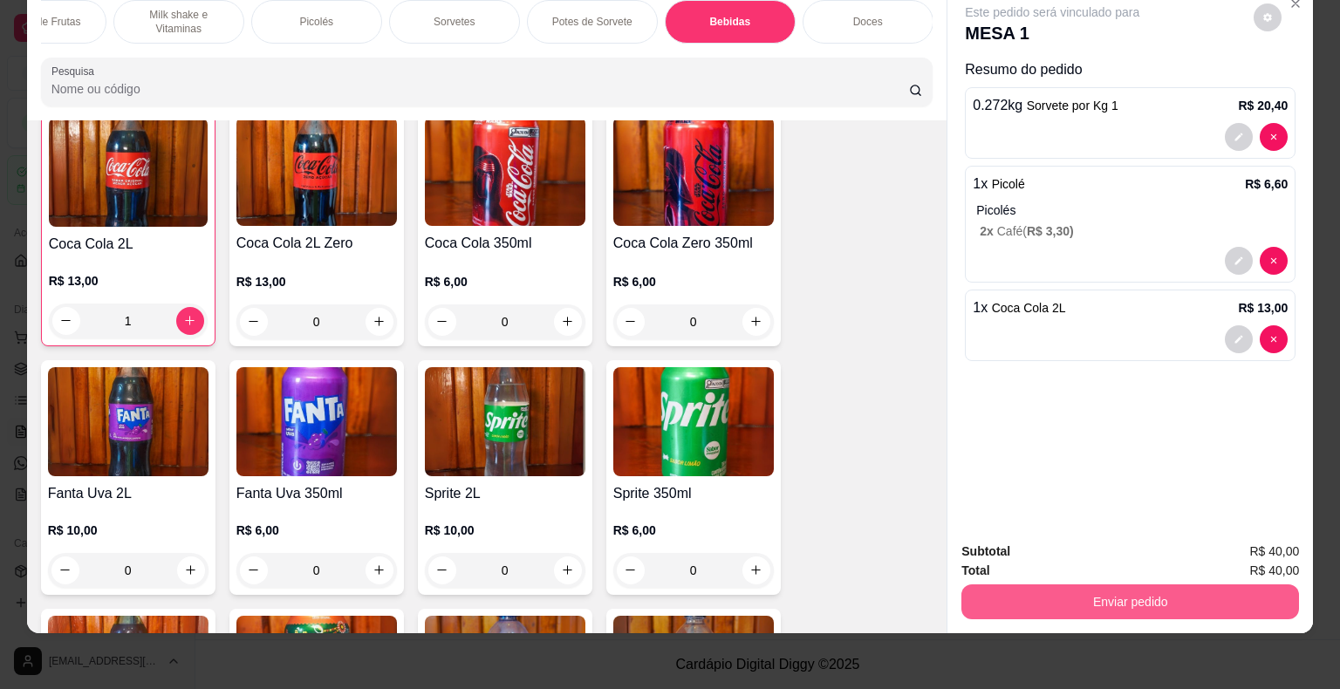
click at [1168, 591] on button "Enviar pedido" at bounding box center [1130, 601] width 338 height 35
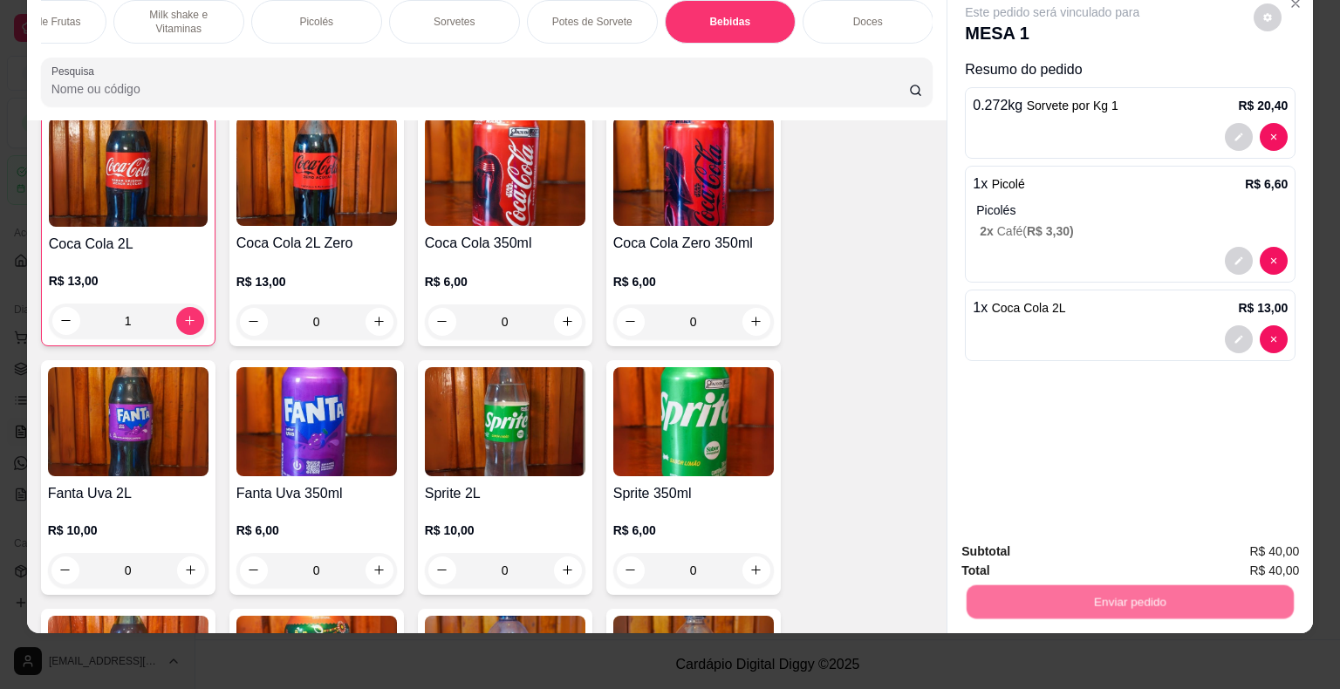
click at [1256, 534] on button "Enviar pedido" at bounding box center [1254, 545] width 96 height 32
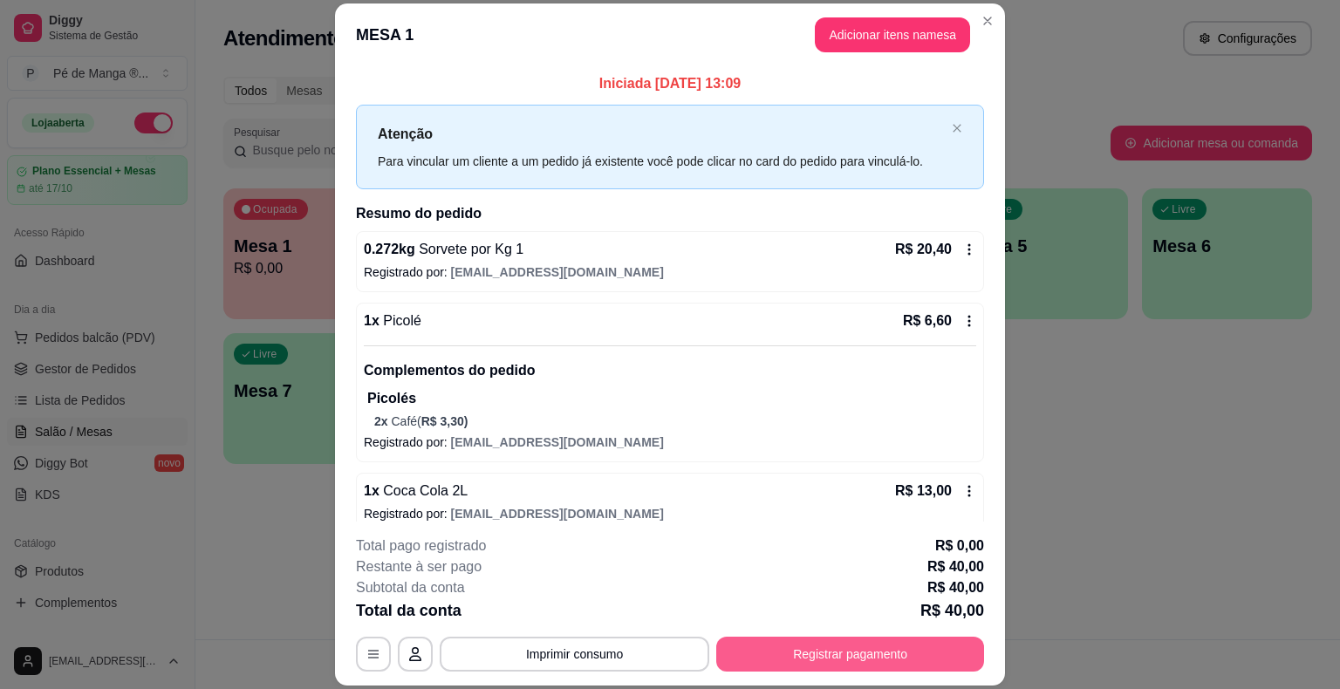
click at [876, 654] on button "Registrar pagamento" at bounding box center [850, 654] width 268 height 35
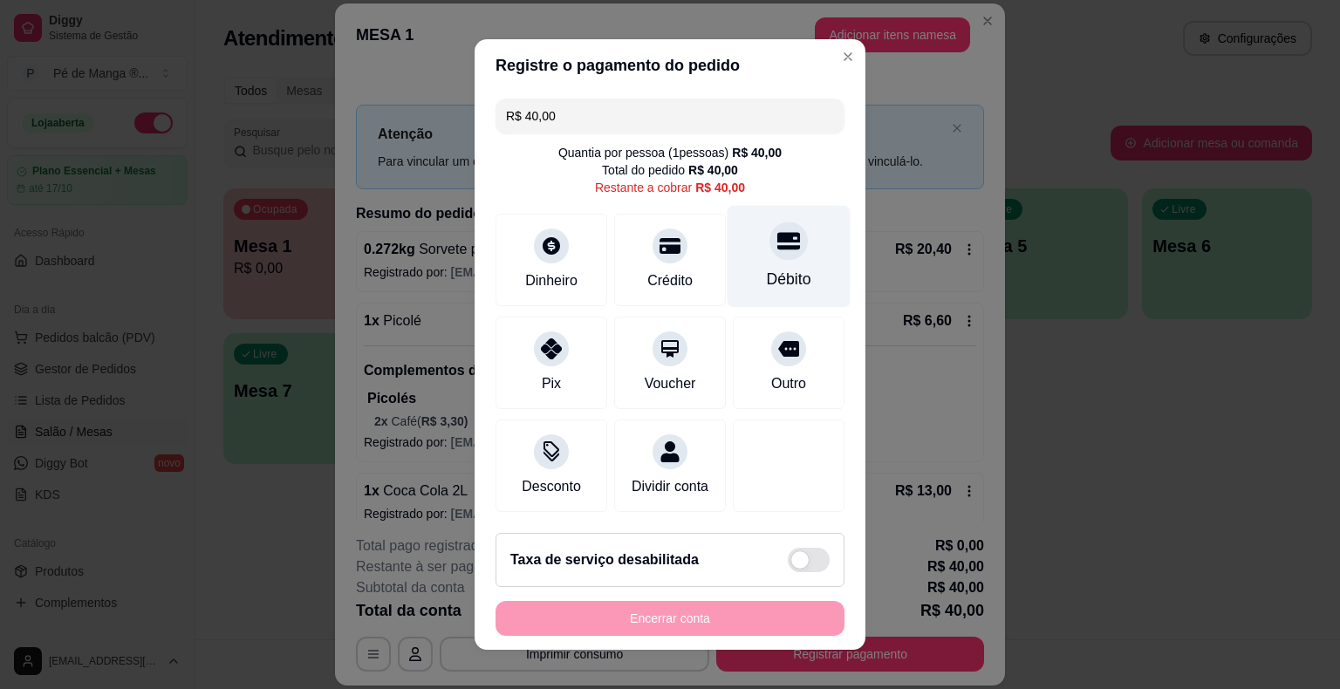
click at [779, 259] on div at bounding box center [788, 241] width 38 height 38
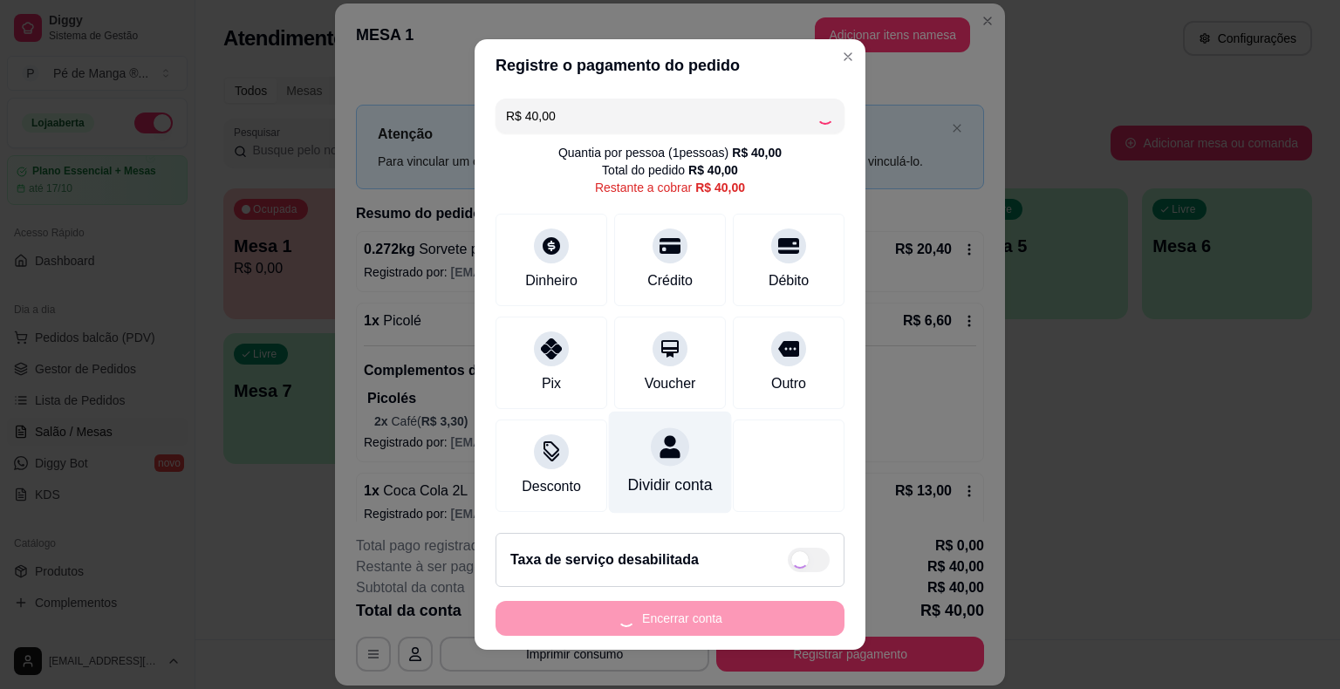
type input "R$ 0,00"
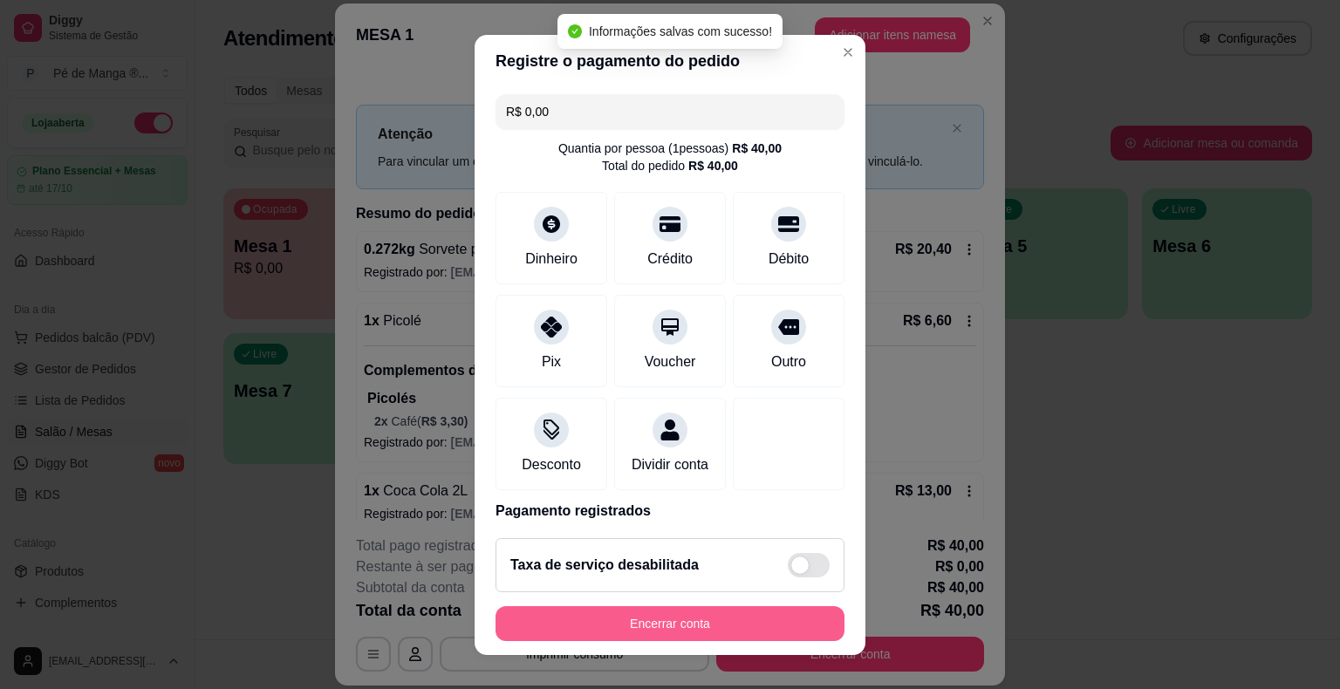
click at [676, 612] on button "Encerrar conta" at bounding box center [669, 623] width 349 height 35
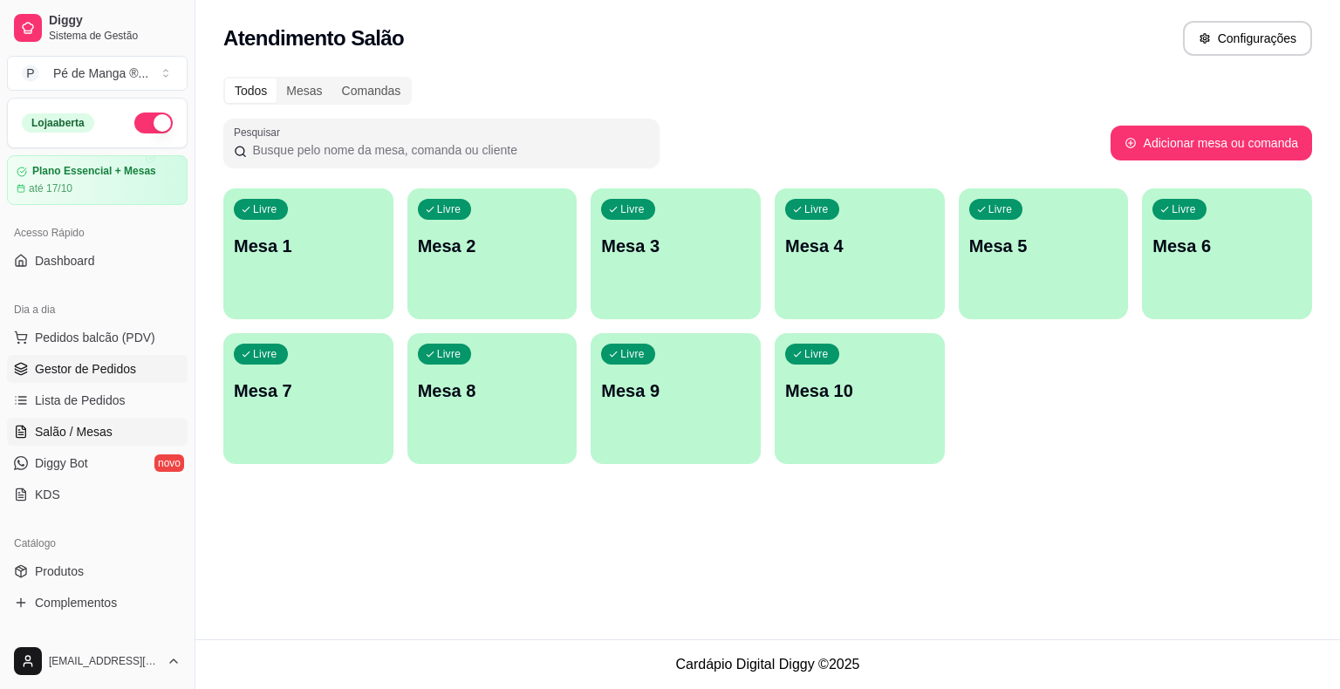
click at [98, 362] on span "Gestor de Pedidos" at bounding box center [85, 368] width 101 height 17
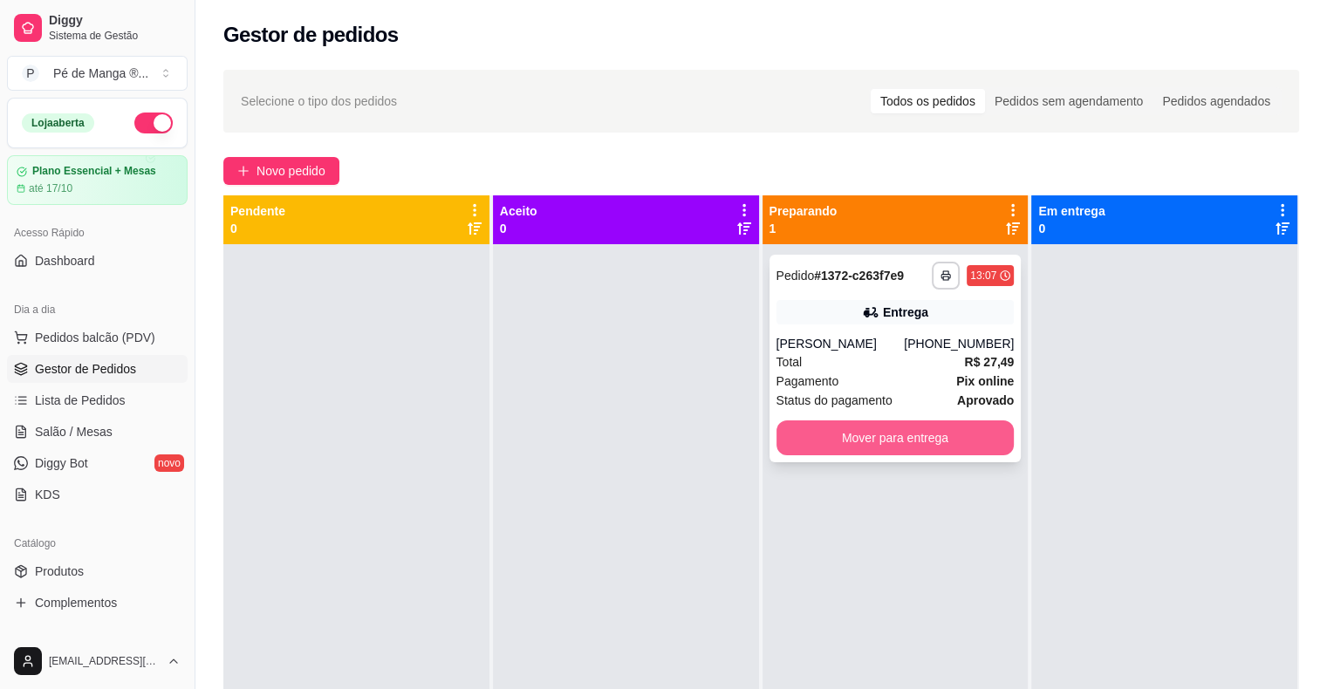
click at [857, 448] on button "Mover para entrega" at bounding box center [895, 437] width 238 height 35
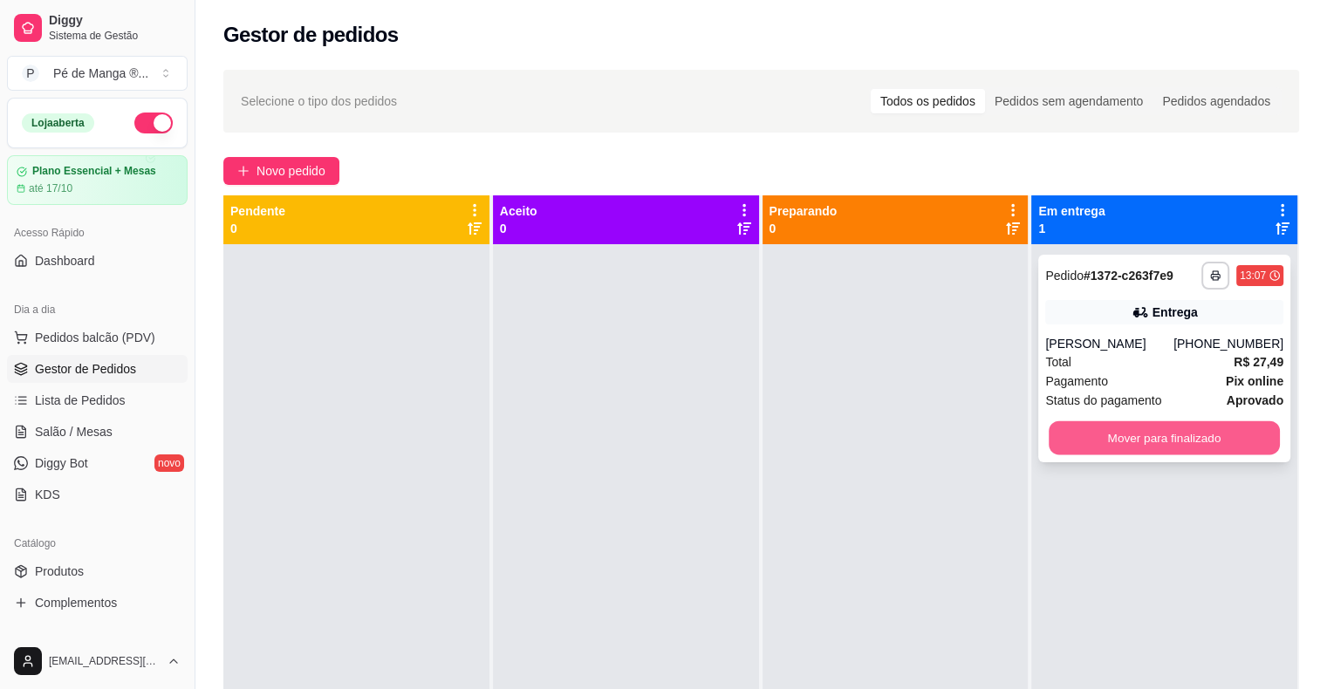
click at [1200, 436] on button "Mover para finalizado" at bounding box center [1164, 438] width 231 height 34
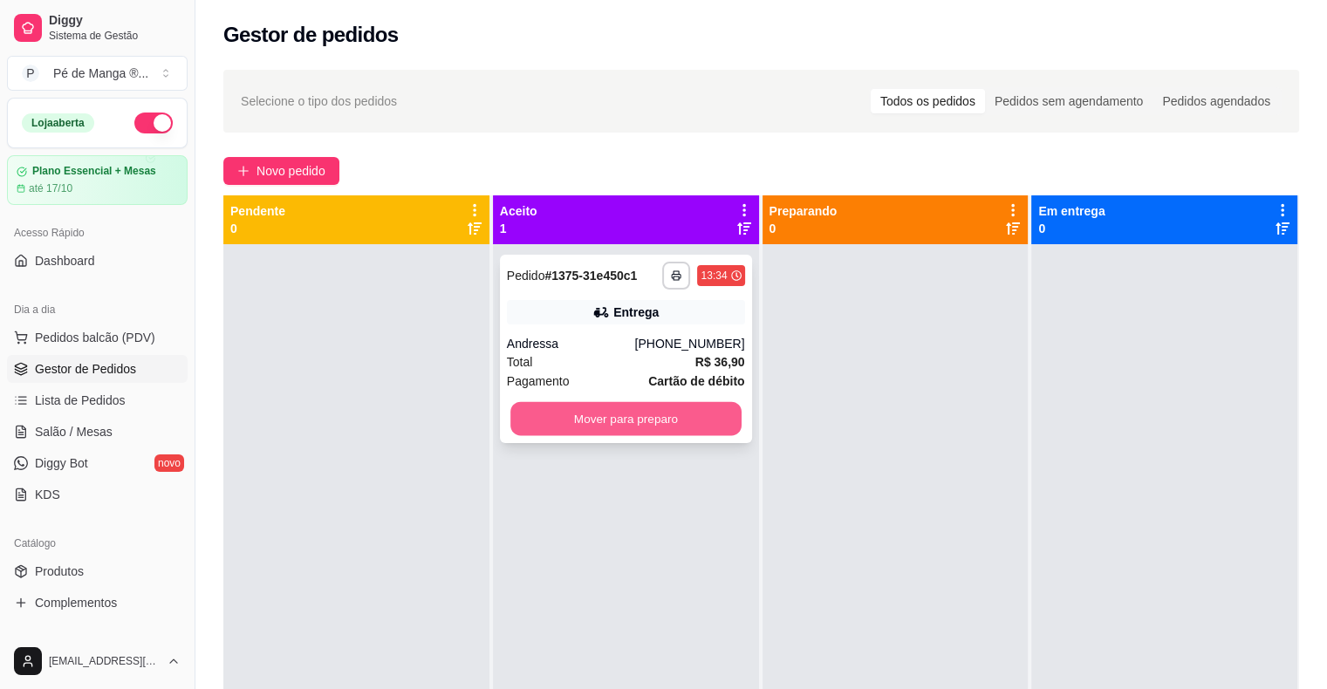
click at [534, 427] on button "Mover para preparo" at bounding box center [625, 419] width 231 height 34
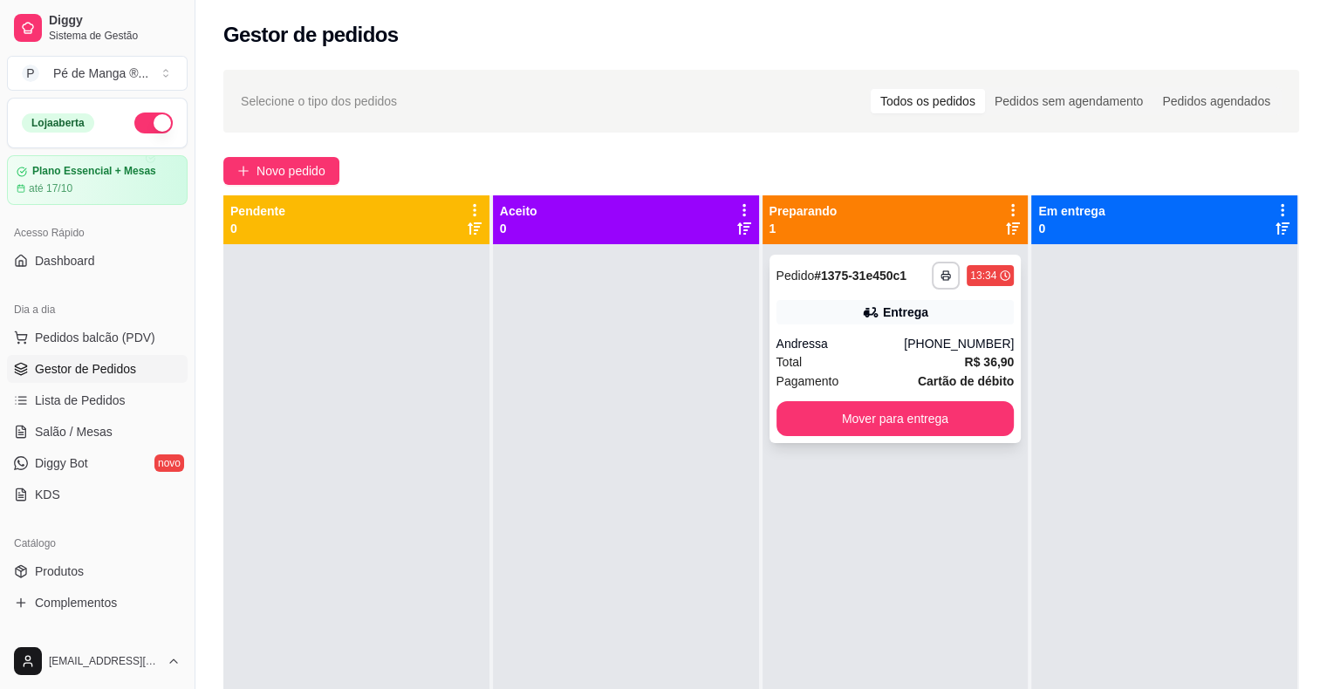
click at [785, 342] on div "Andressa" at bounding box center [840, 343] width 128 height 17
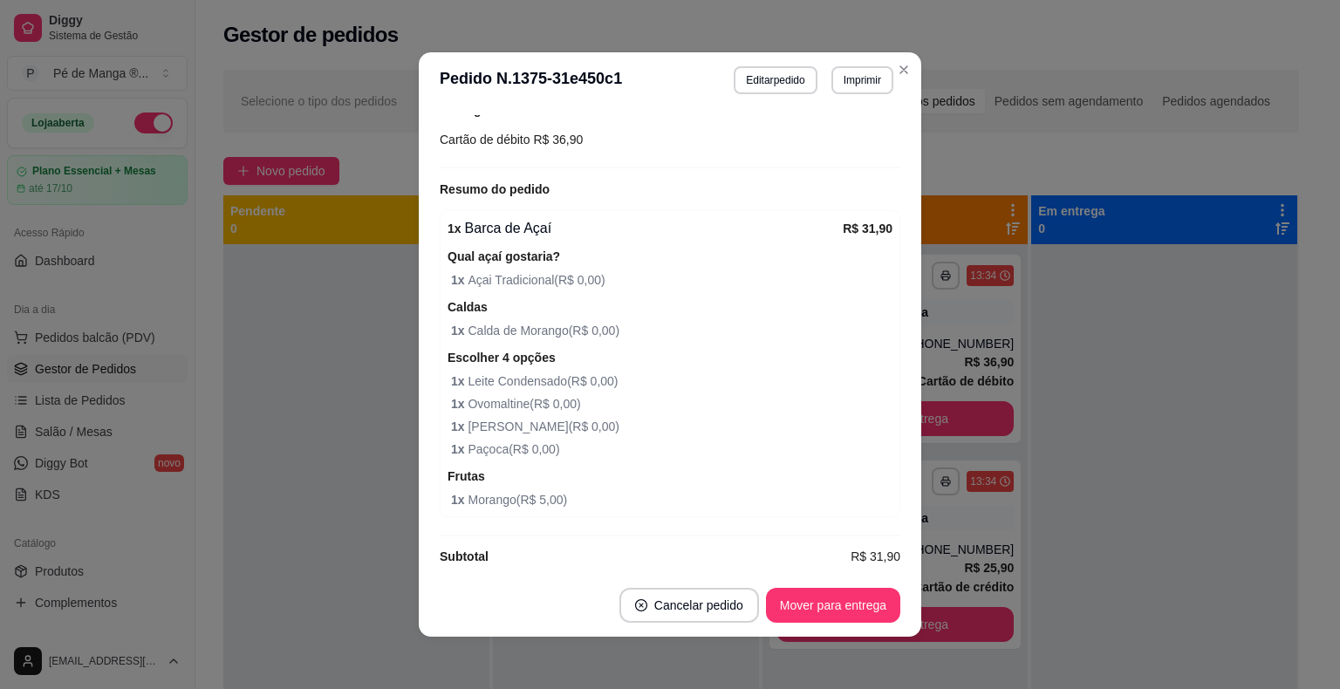
scroll to position [513, 0]
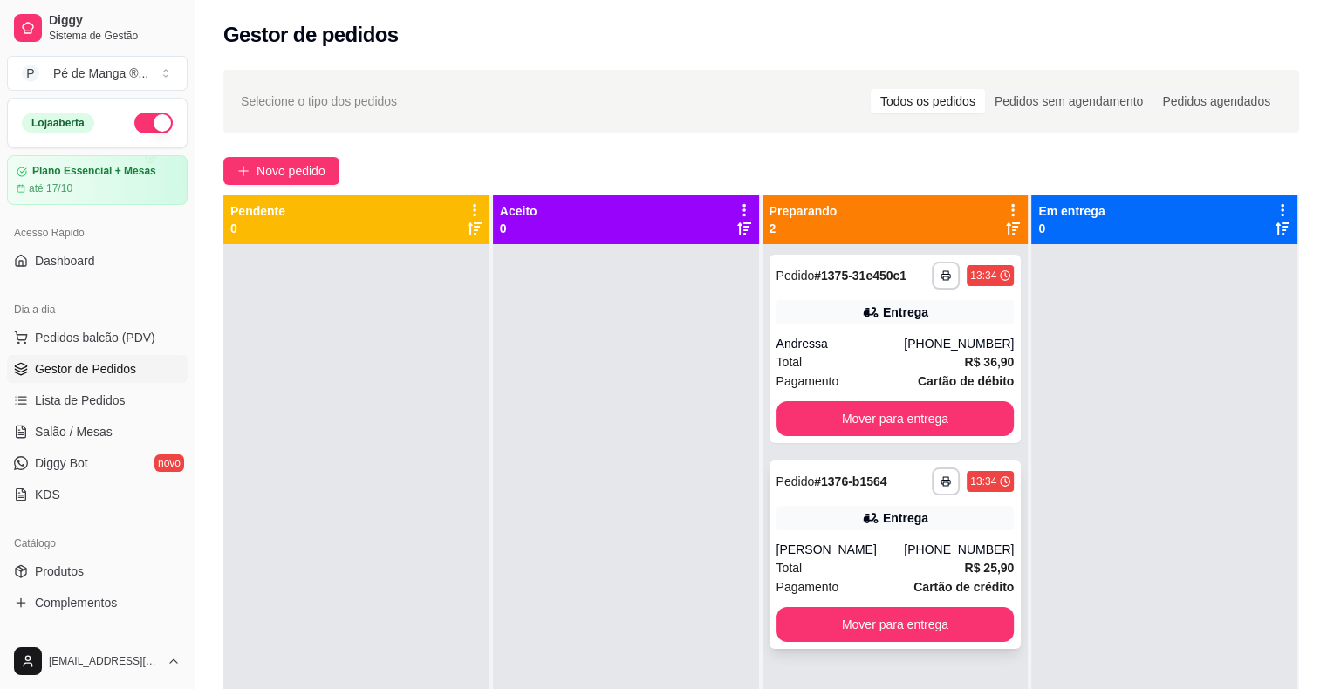
click at [890, 532] on div "**********" at bounding box center [895, 555] width 252 height 188
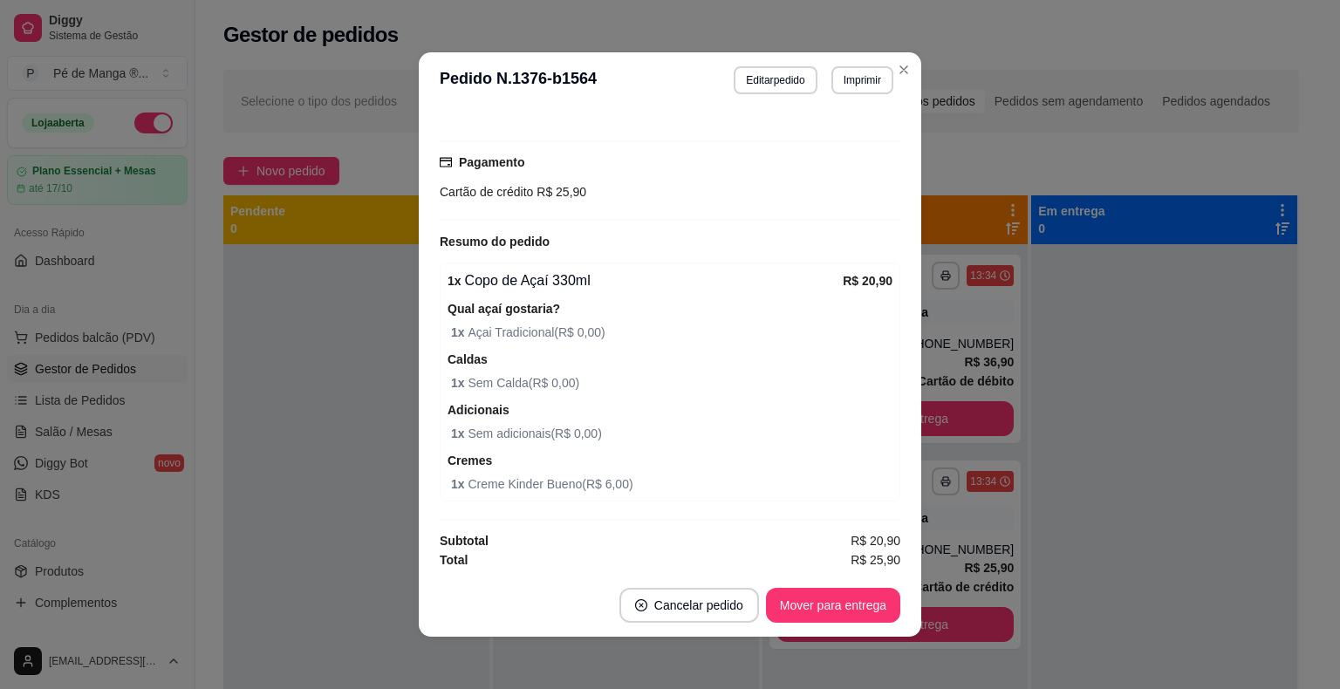
scroll to position [3, 0]
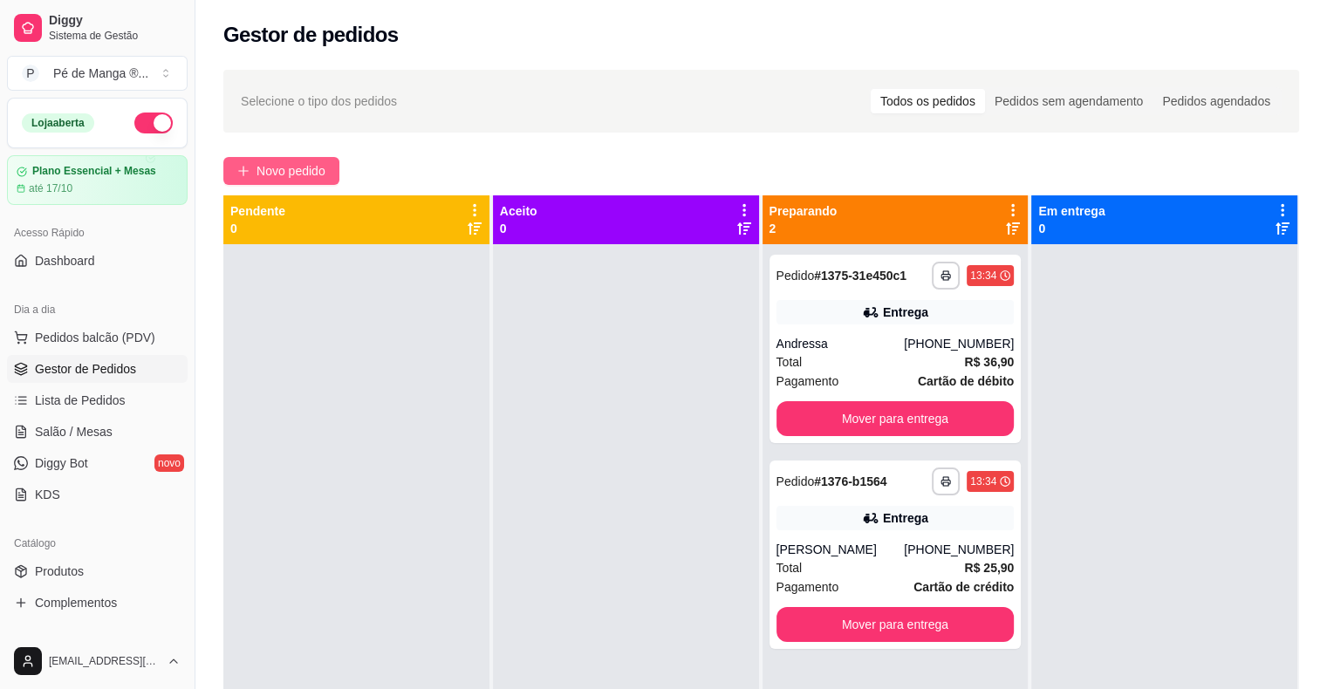
click at [304, 157] on button "Novo pedido" at bounding box center [281, 171] width 116 height 28
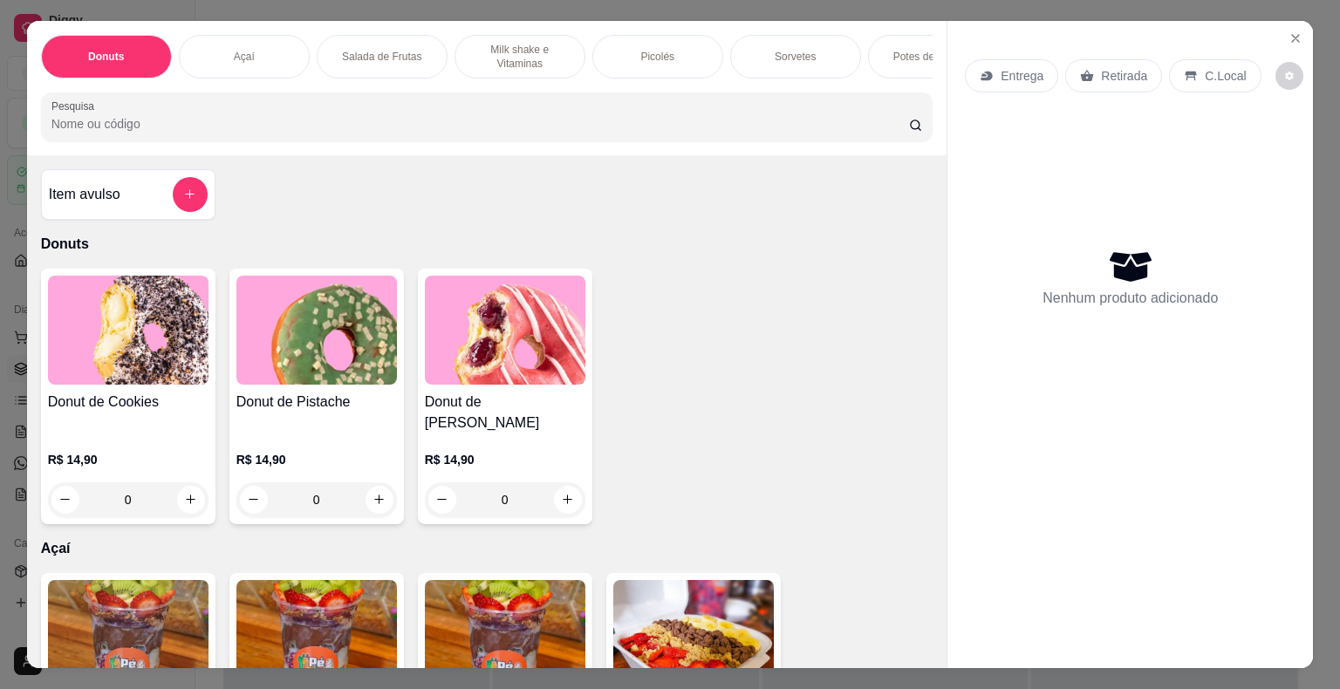
click at [557, 43] on p "Milk shake e Vitaminas" at bounding box center [519, 57] width 101 height 28
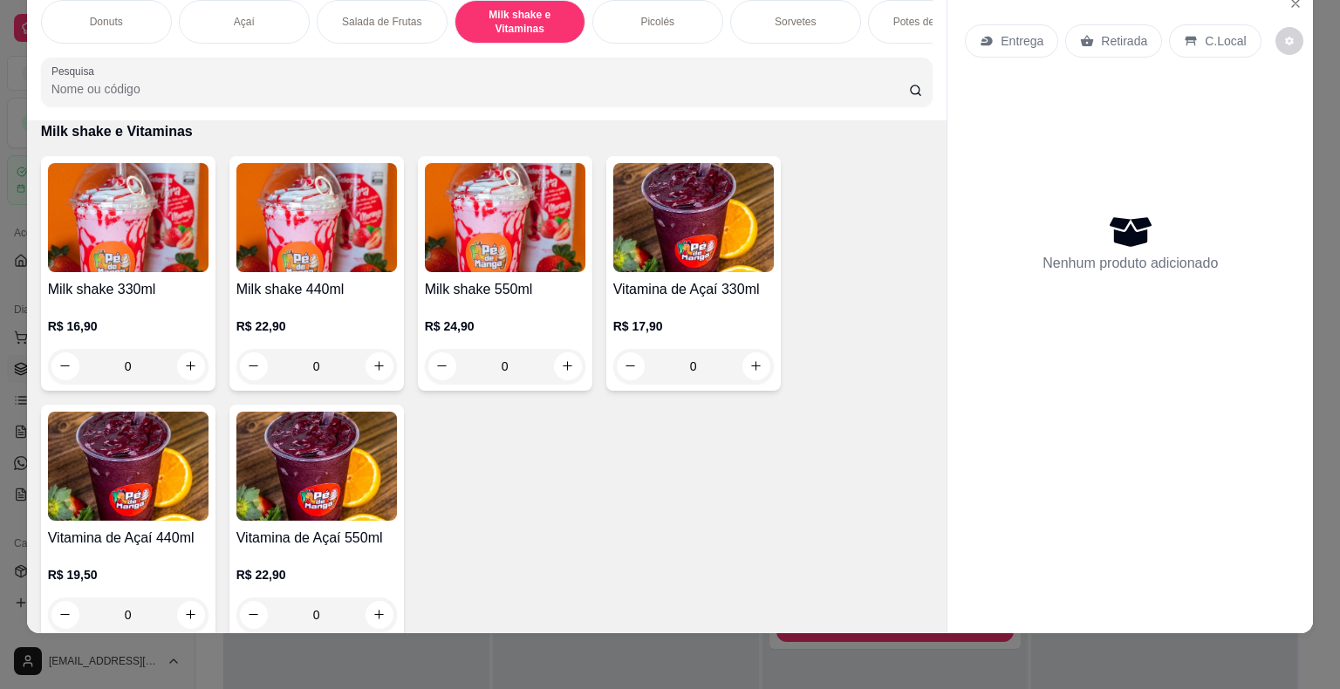
click at [338, 263] on img at bounding box center [316, 217] width 161 height 109
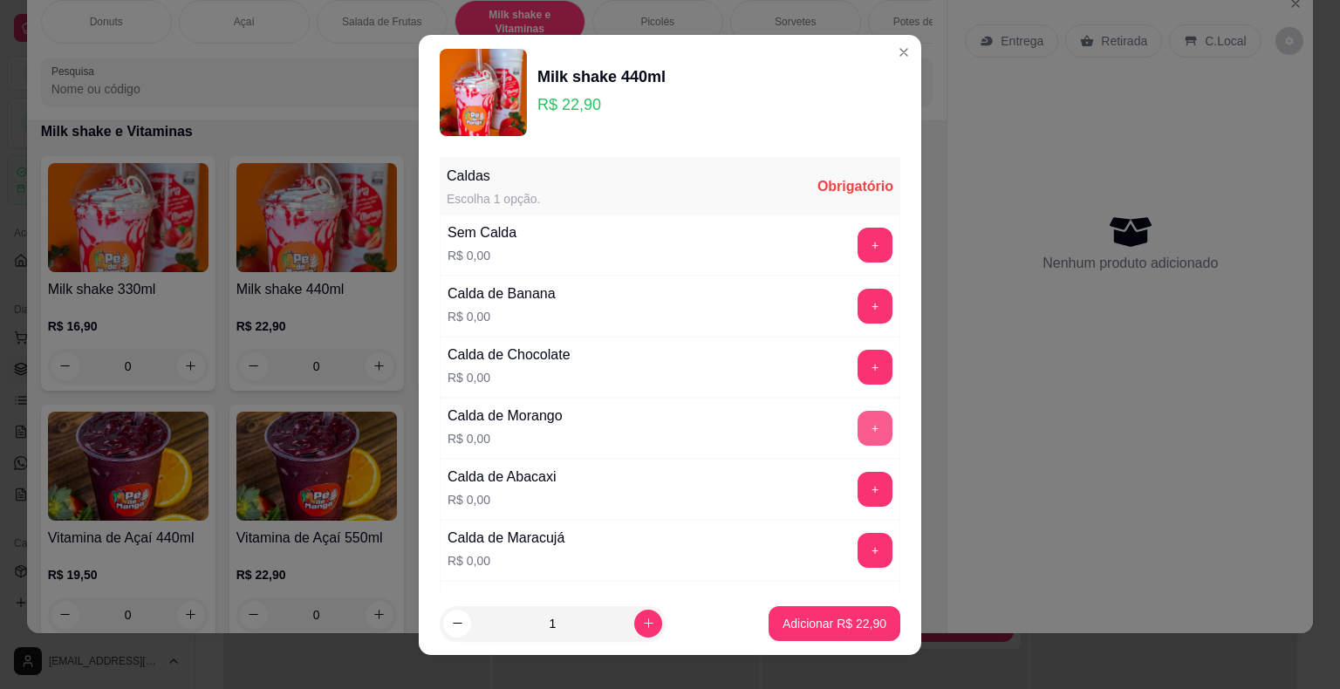
click at [857, 428] on button "+" at bounding box center [874, 428] width 35 height 35
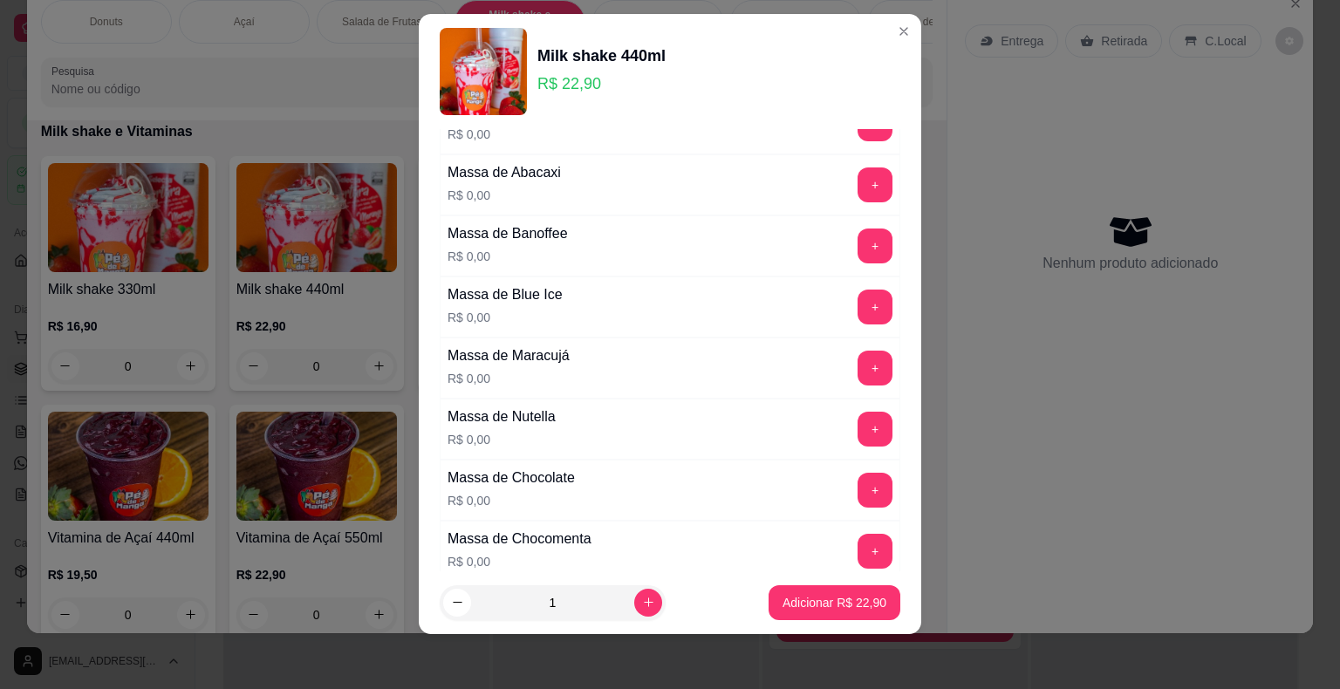
scroll to position [1403, 0]
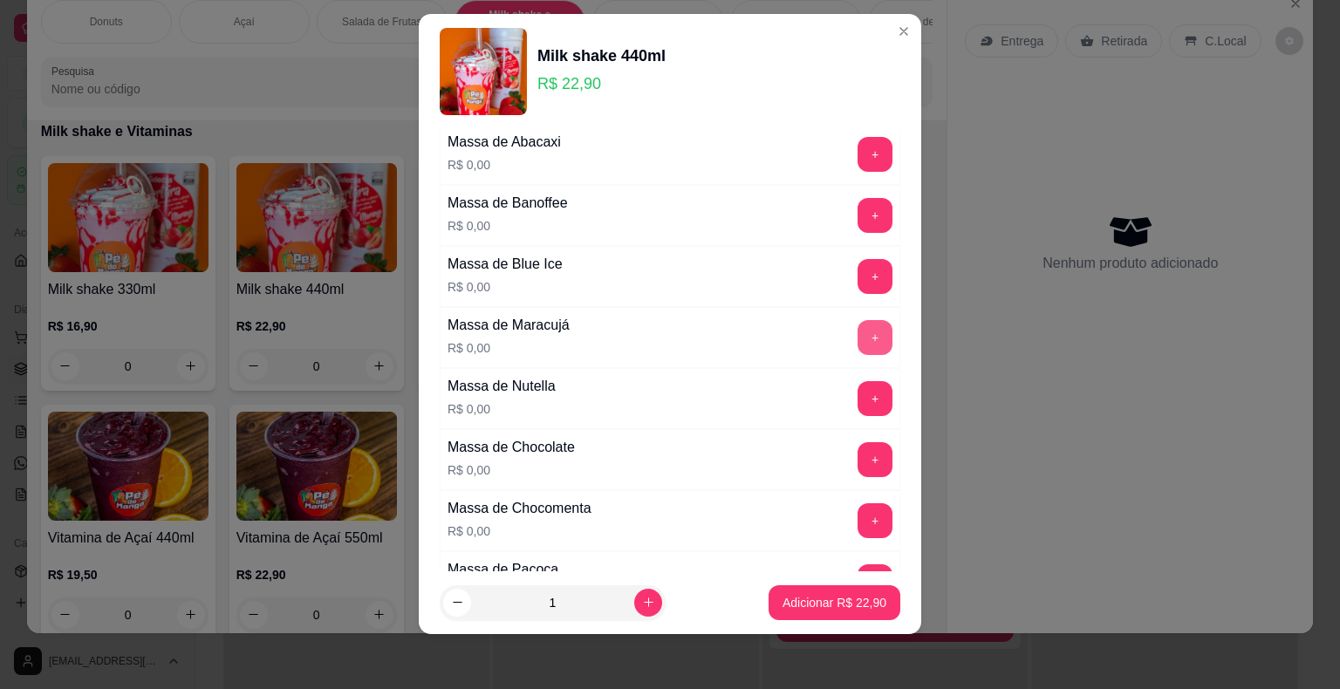
click at [857, 331] on button "+" at bounding box center [874, 337] width 35 height 35
click at [806, 602] on p "Adicionar R$ 22,90" at bounding box center [834, 602] width 101 height 17
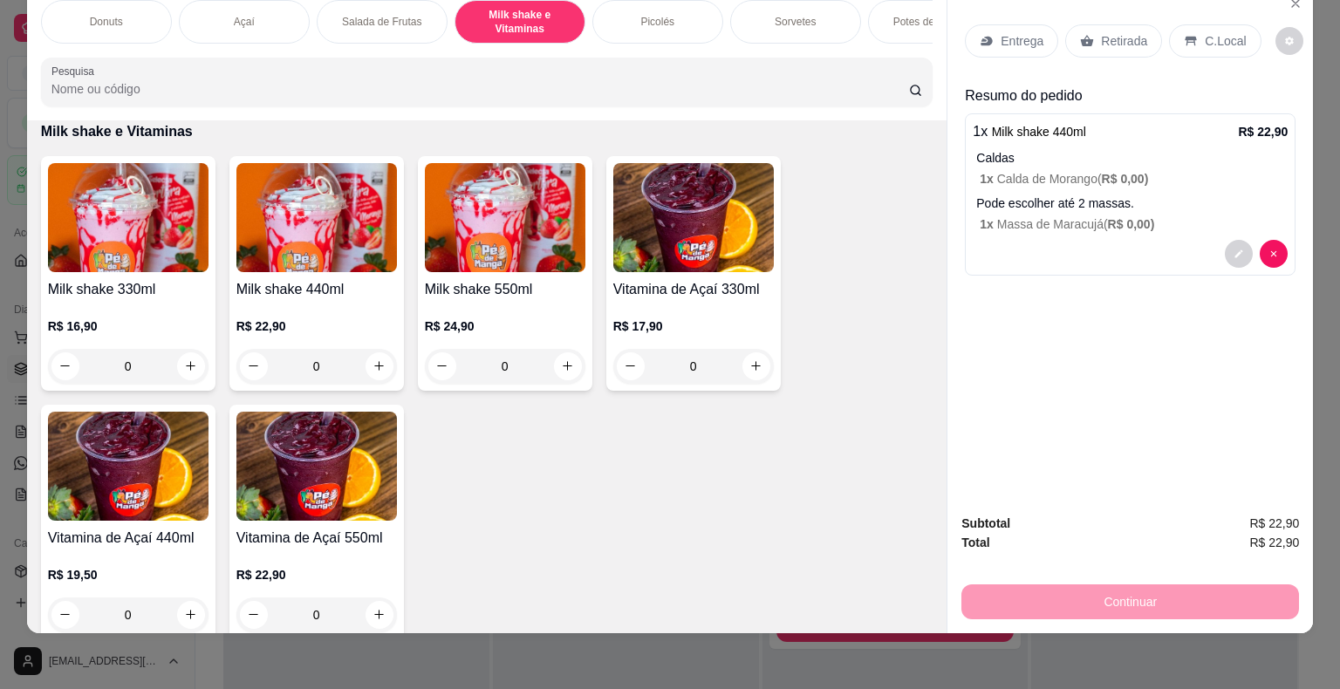
click at [791, 15] on p "Sorvetes" at bounding box center [795, 22] width 41 height 14
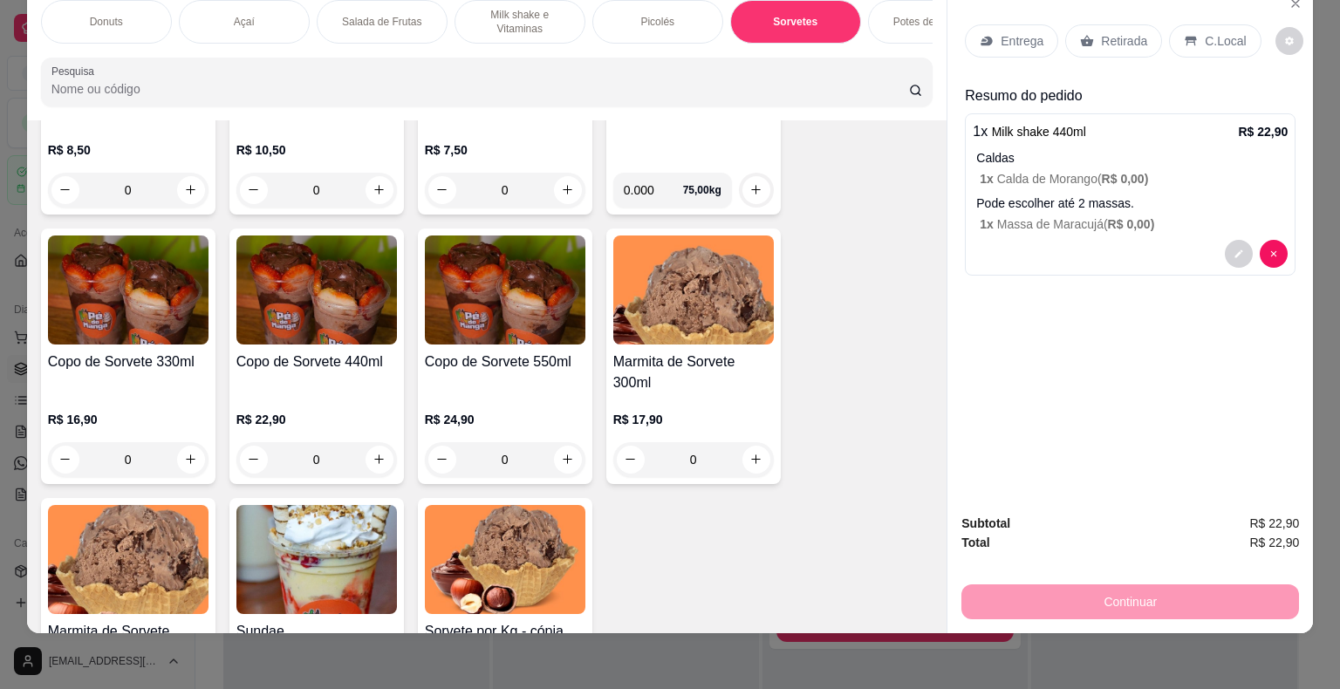
scroll to position [2624, 0]
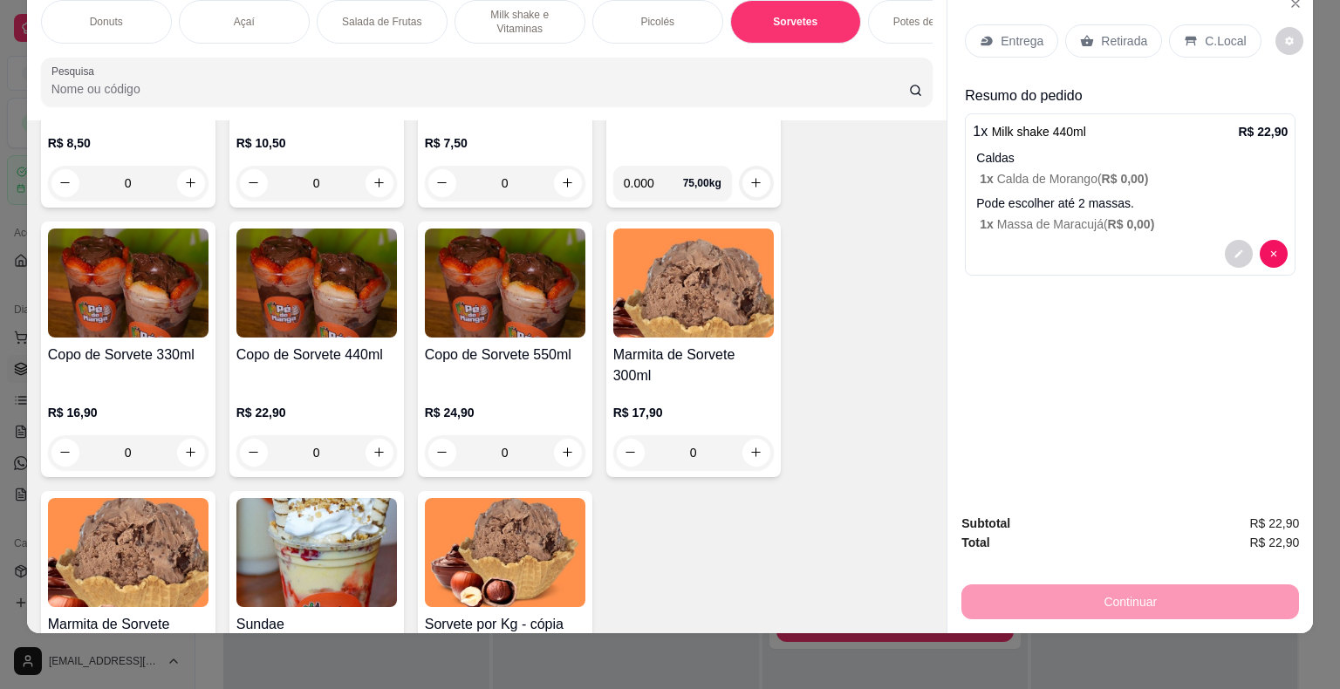
click at [348, 442] on div "0" at bounding box center [316, 452] width 161 height 35
click at [368, 418] on p "R$ 22,90" at bounding box center [316, 412] width 161 height 17
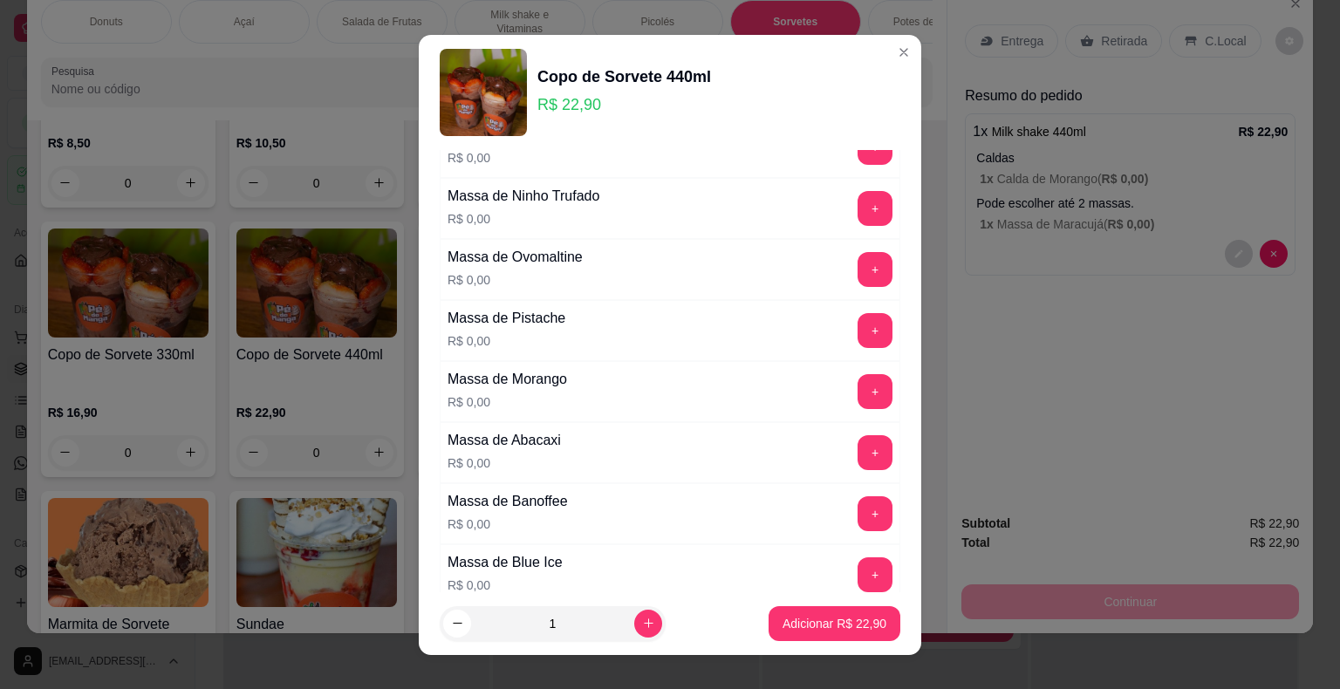
scroll to position [262, 0]
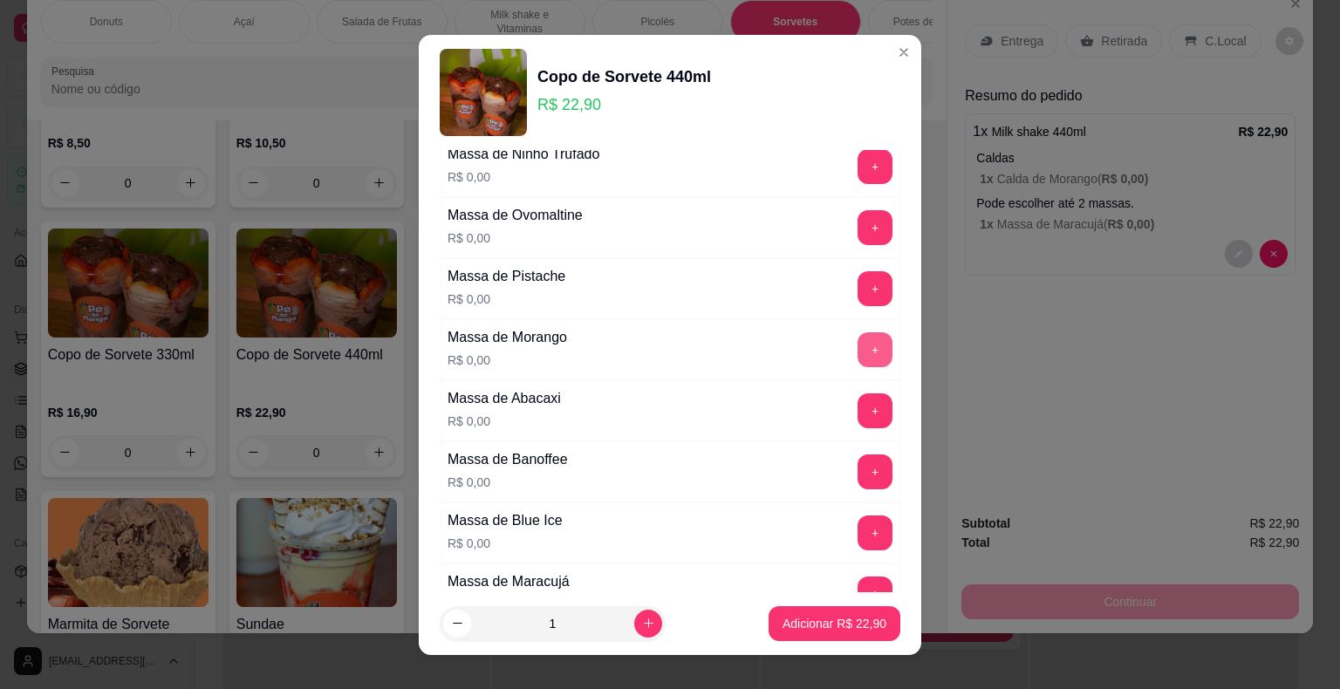
click at [857, 337] on button "+" at bounding box center [874, 349] width 35 height 35
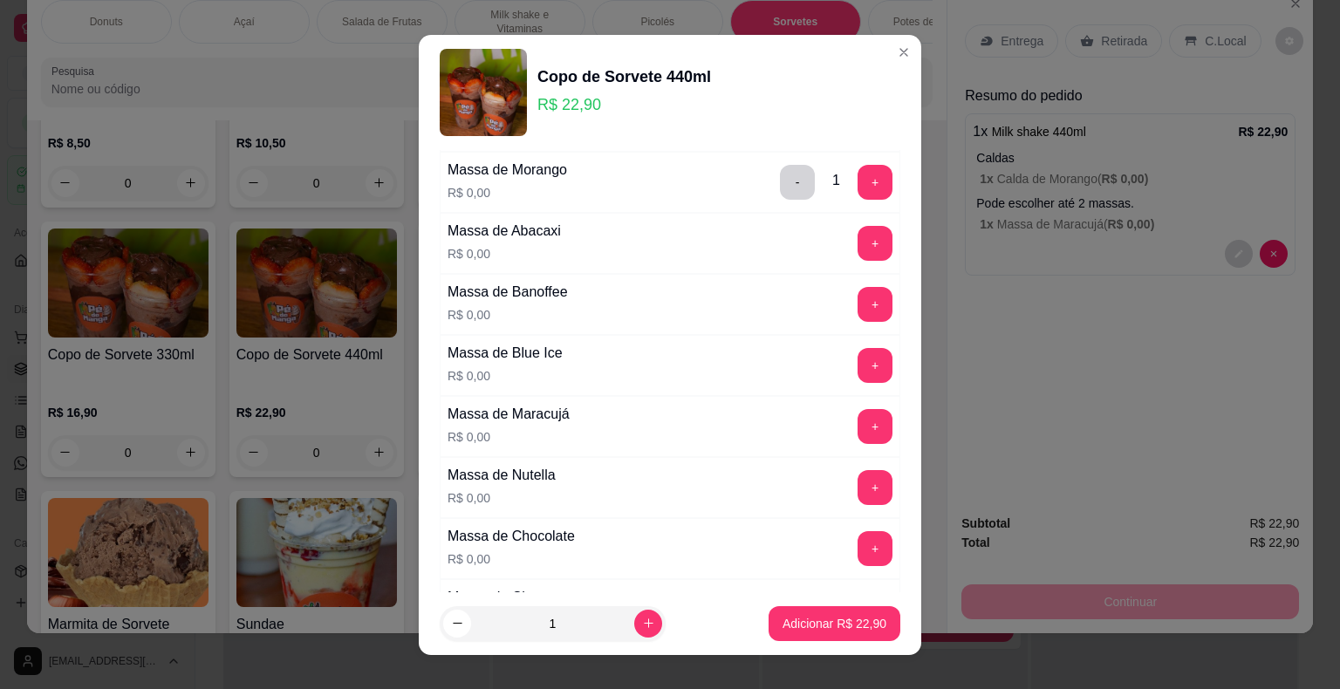
scroll to position [523, 0]
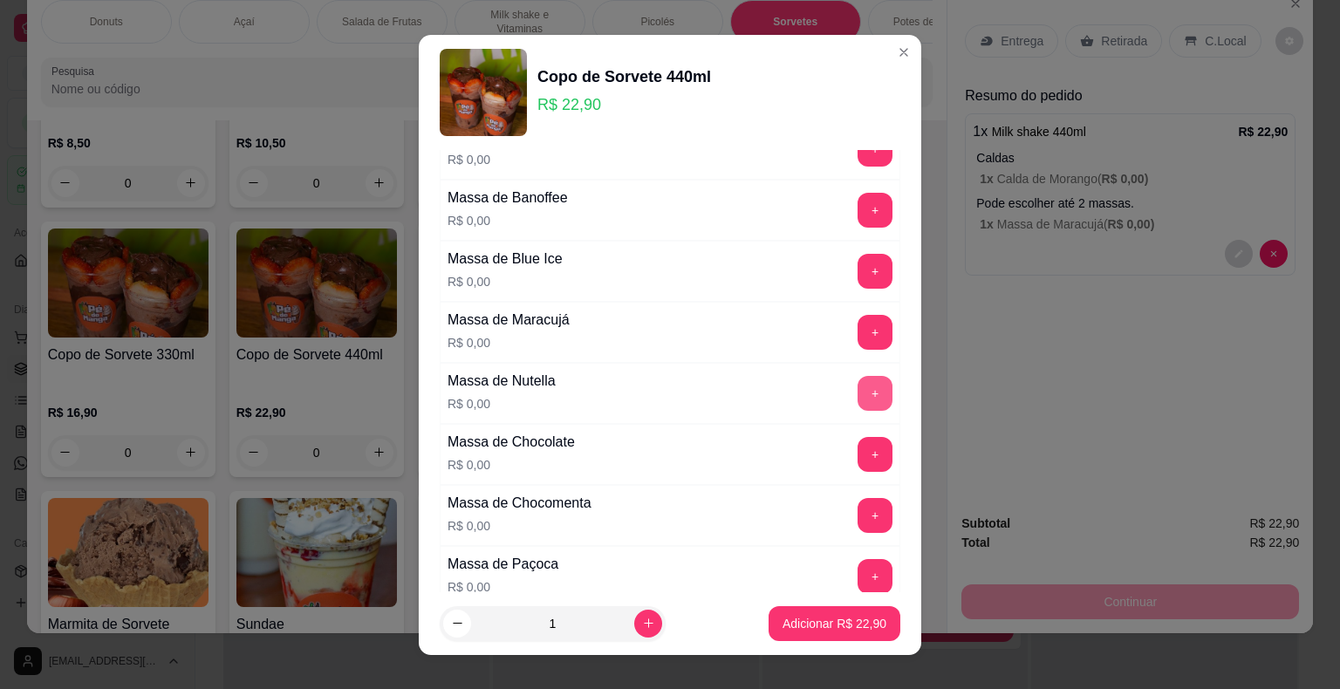
click at [857, 393] on button "+" at bounding box center [874, 393] width 35 height 35
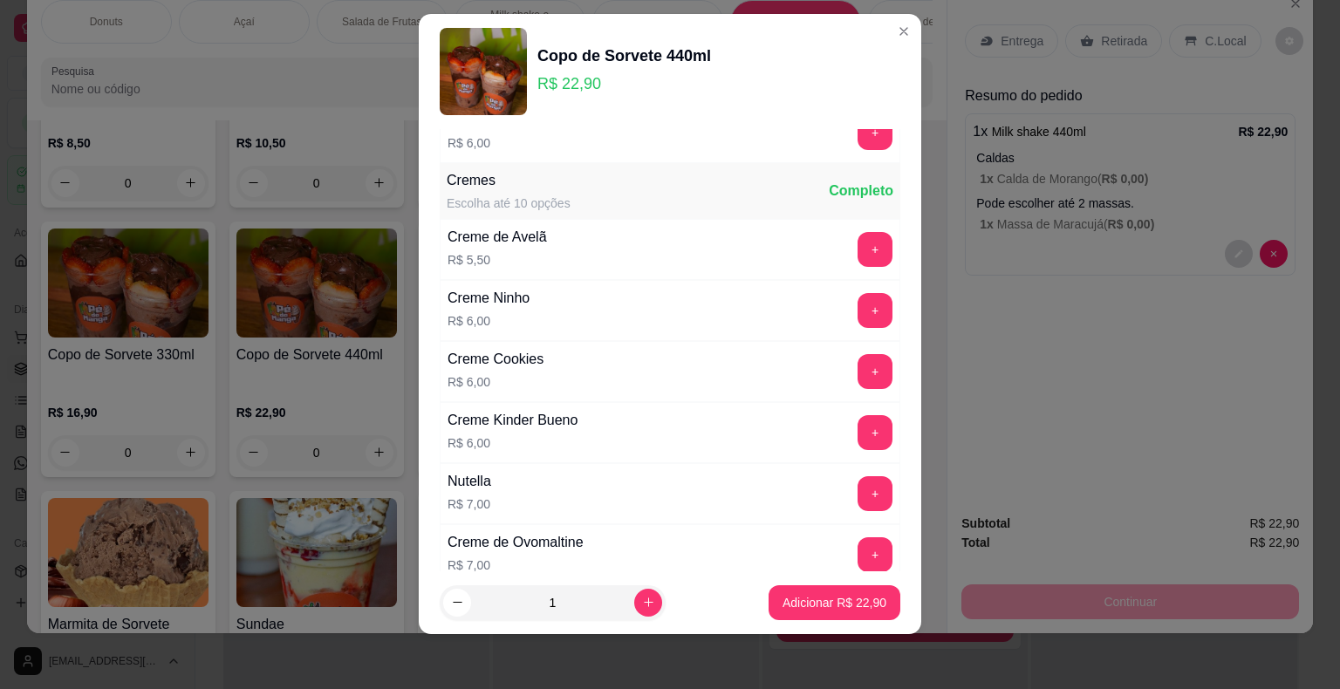
scroll to position [3163, 0]
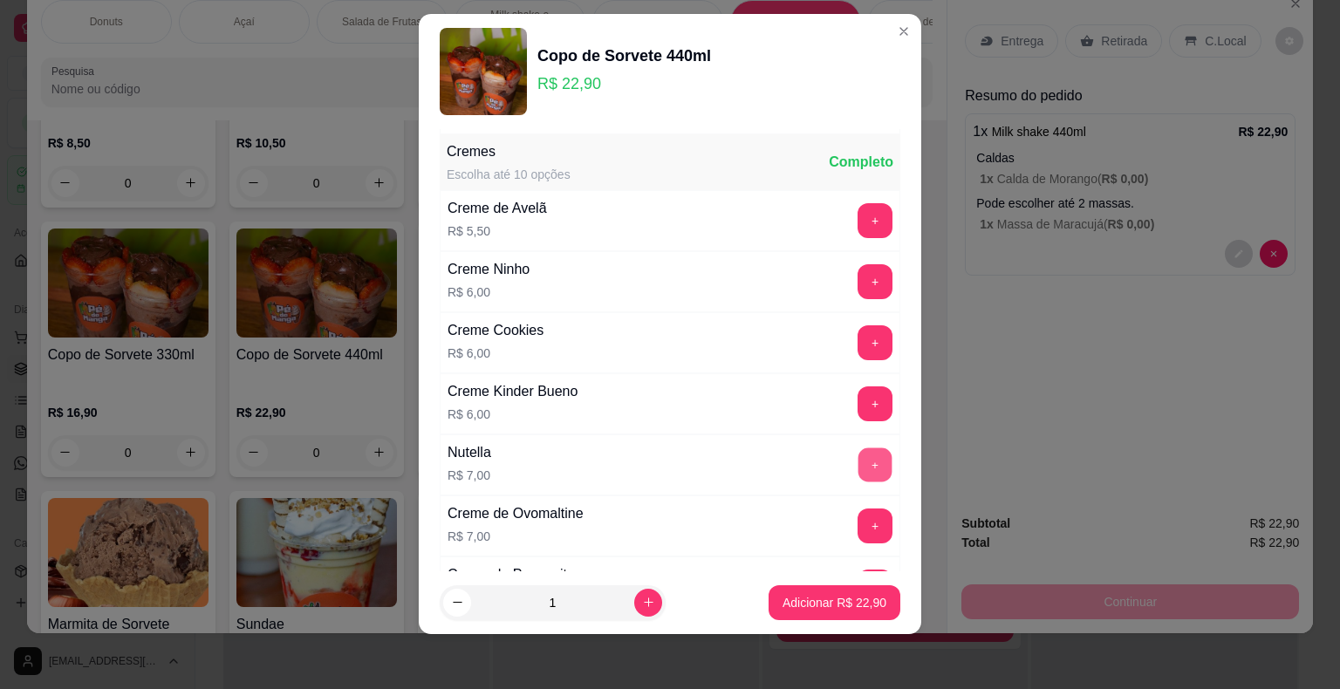
click at [858, 447] on button "+" at bounding box center [875, 464] width 34 height 34
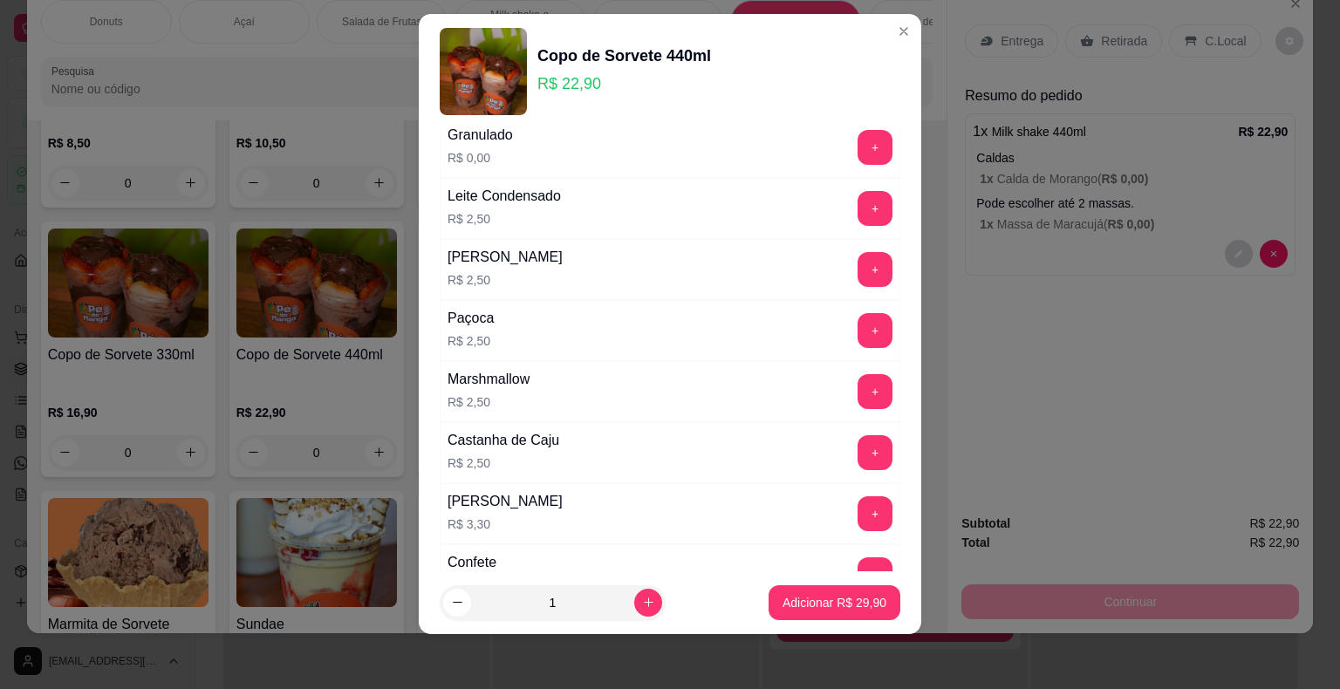
scroll to position [1767, 0]
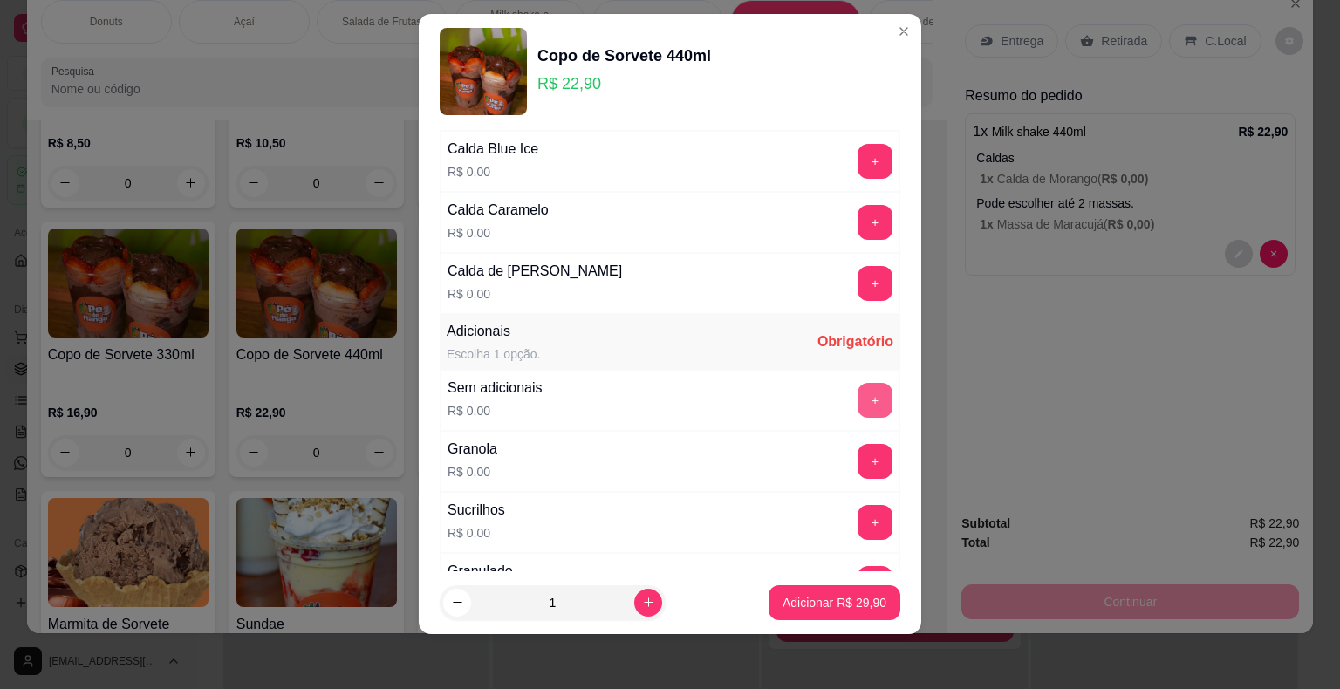
click at [857, 383] on button "+" at bounding box center [874, 400] width 35 height 35
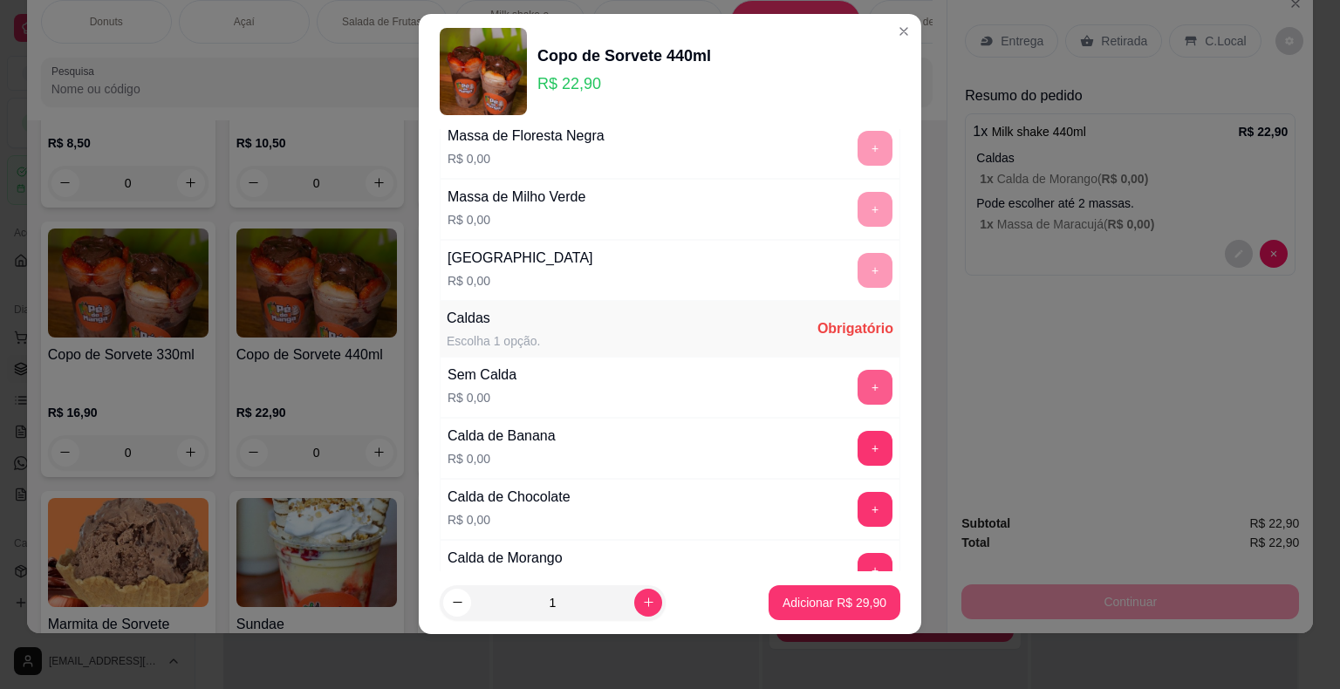
click at [857, 379] on button "+" at bounding box center [874, 387] width 35 height 35
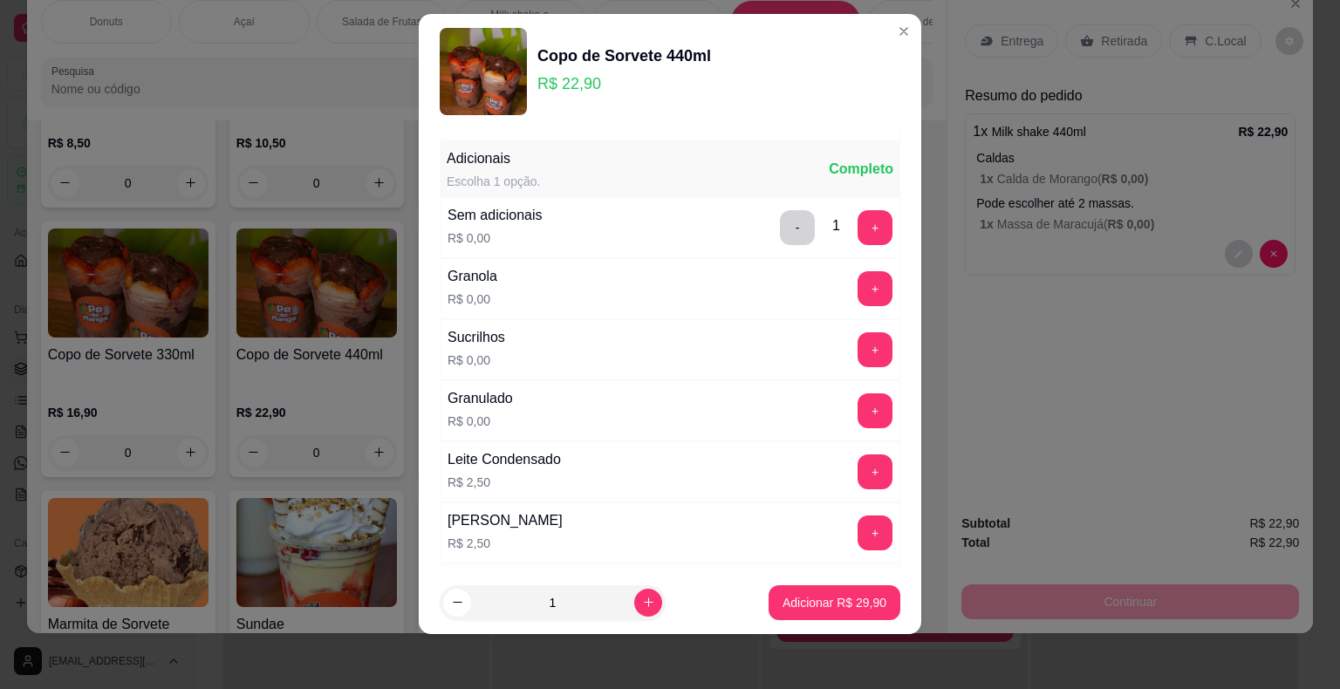
scroll to position [1941, 0]
click at [796, 602] on p "Adicionar R$ 29,90" at bounding box center [834, 602] width 104 height 17
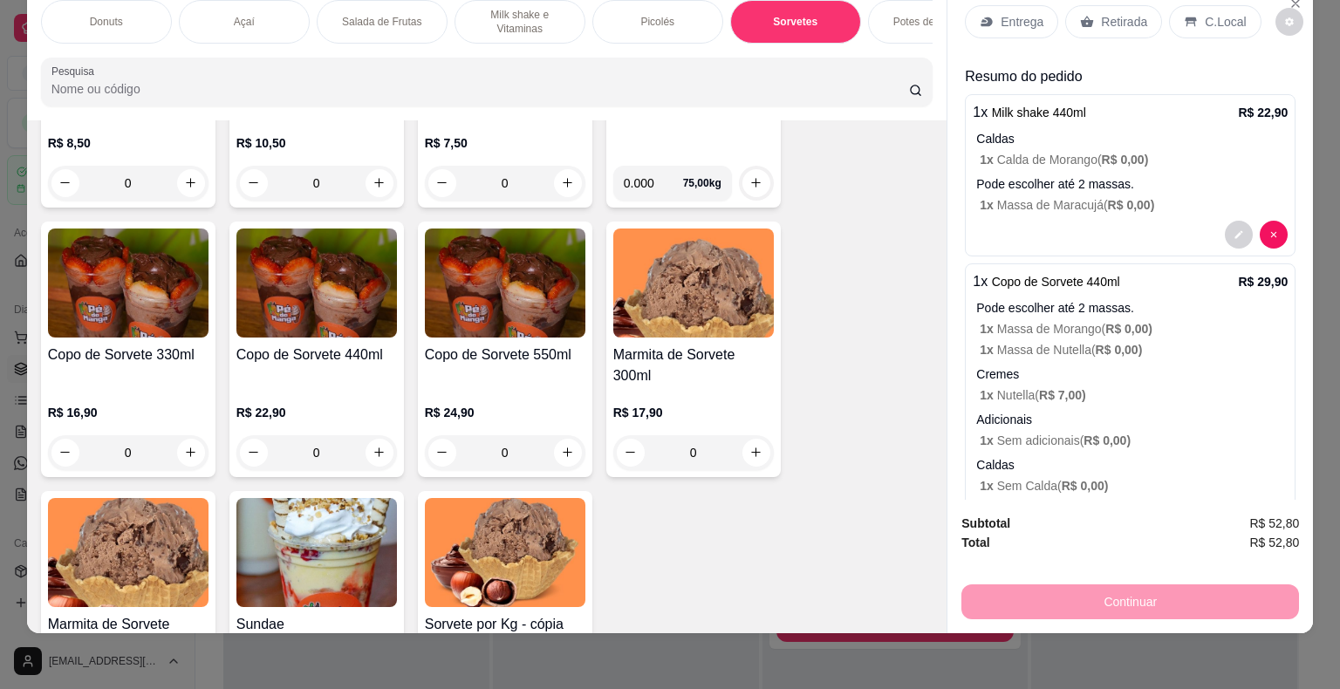
scroll to position [79, 0]
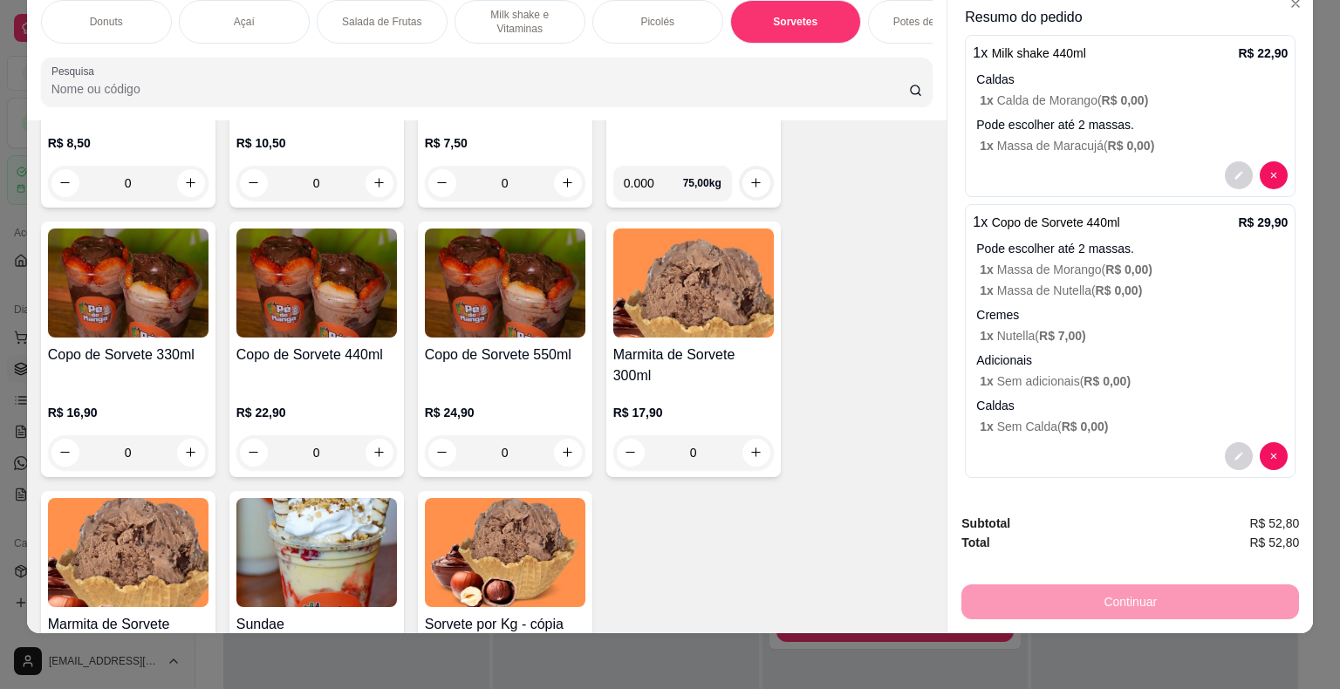
click at [1096, 283] on span "R$ 0,00 )" at bounding box center [1119, 290] width 47 height 14
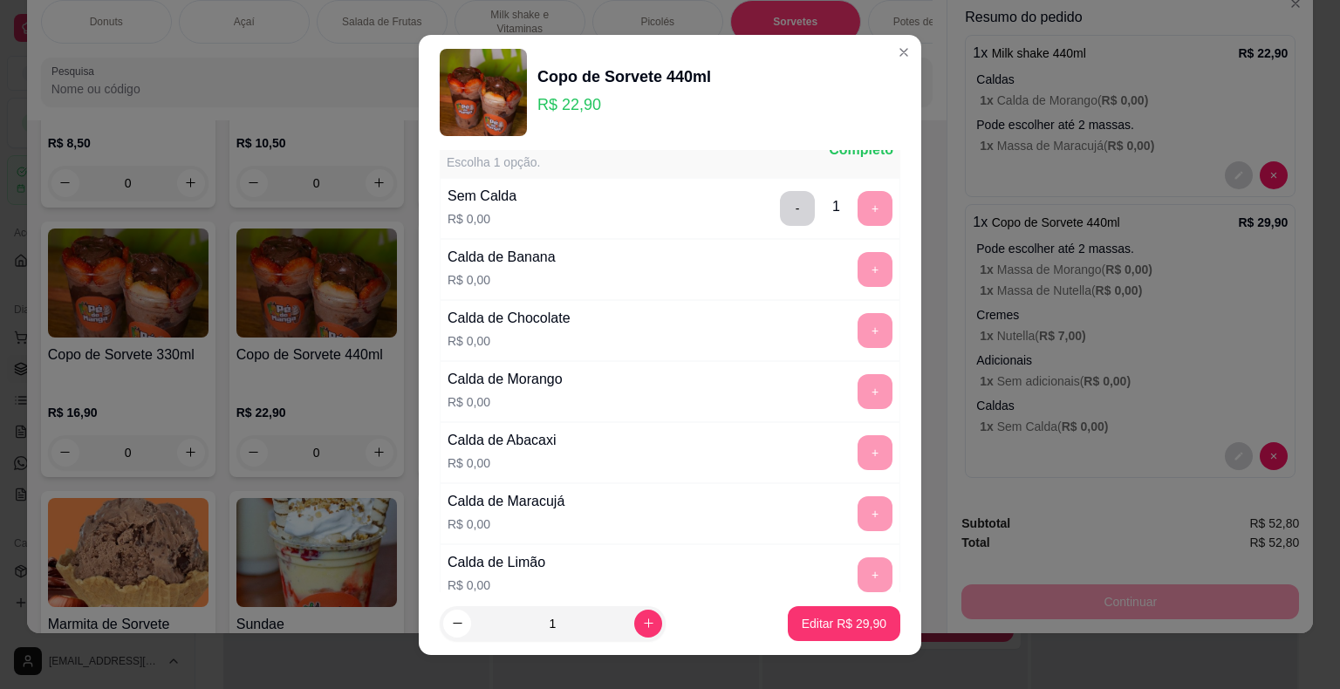
scroll to position [1221, 0]
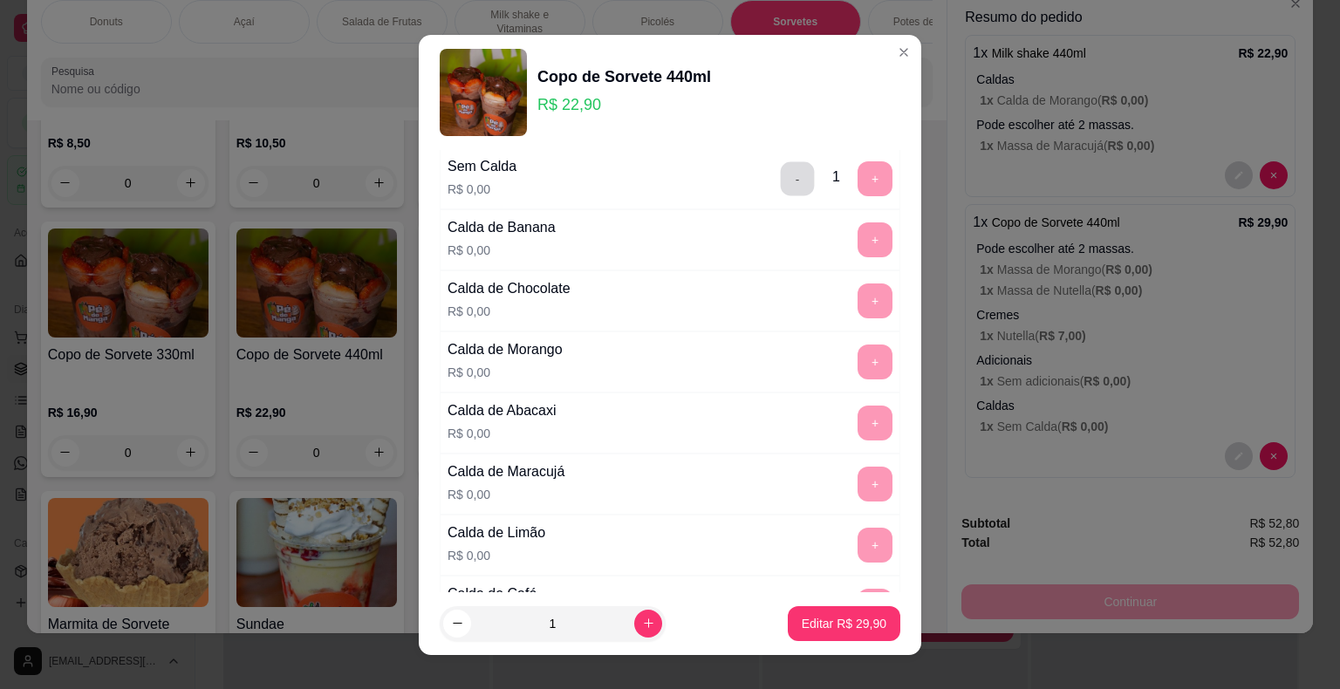
click at [781, 176] on button "-" at bounding box center [798, 178] width 34 height 34
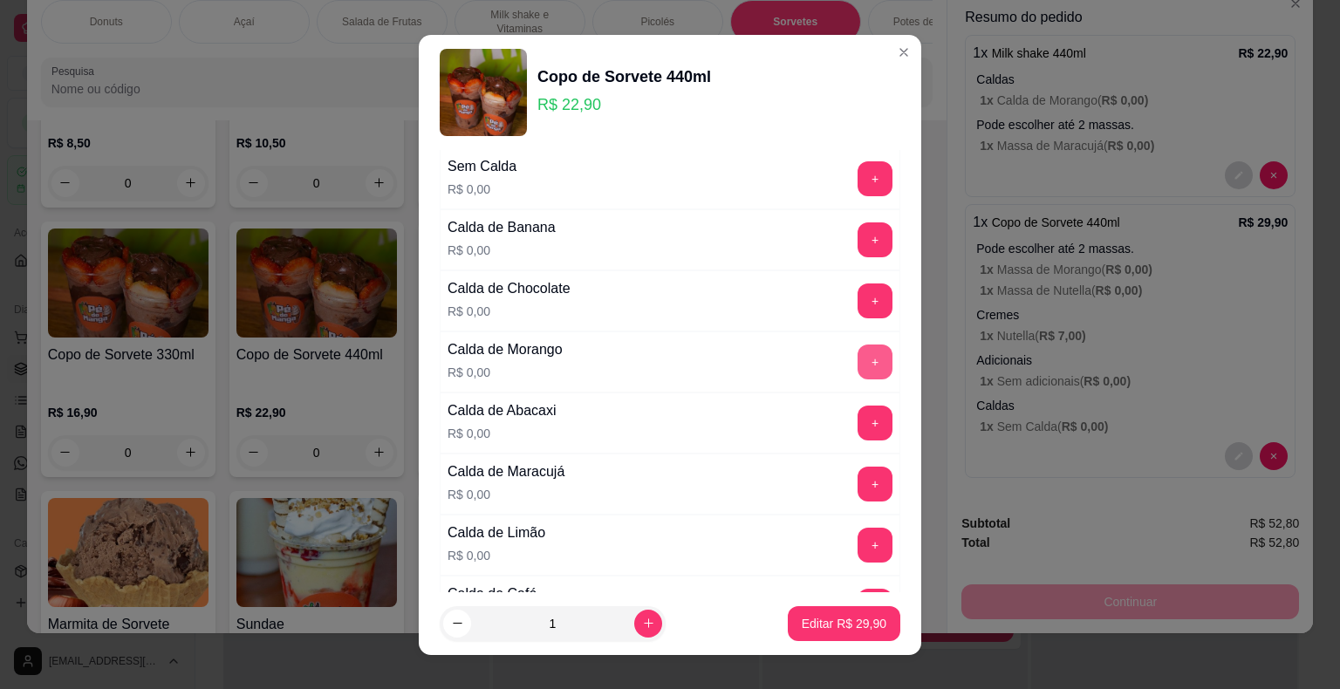
click at [857, 349] on button "+" at bounding box center [874, 362] width 35 height 35
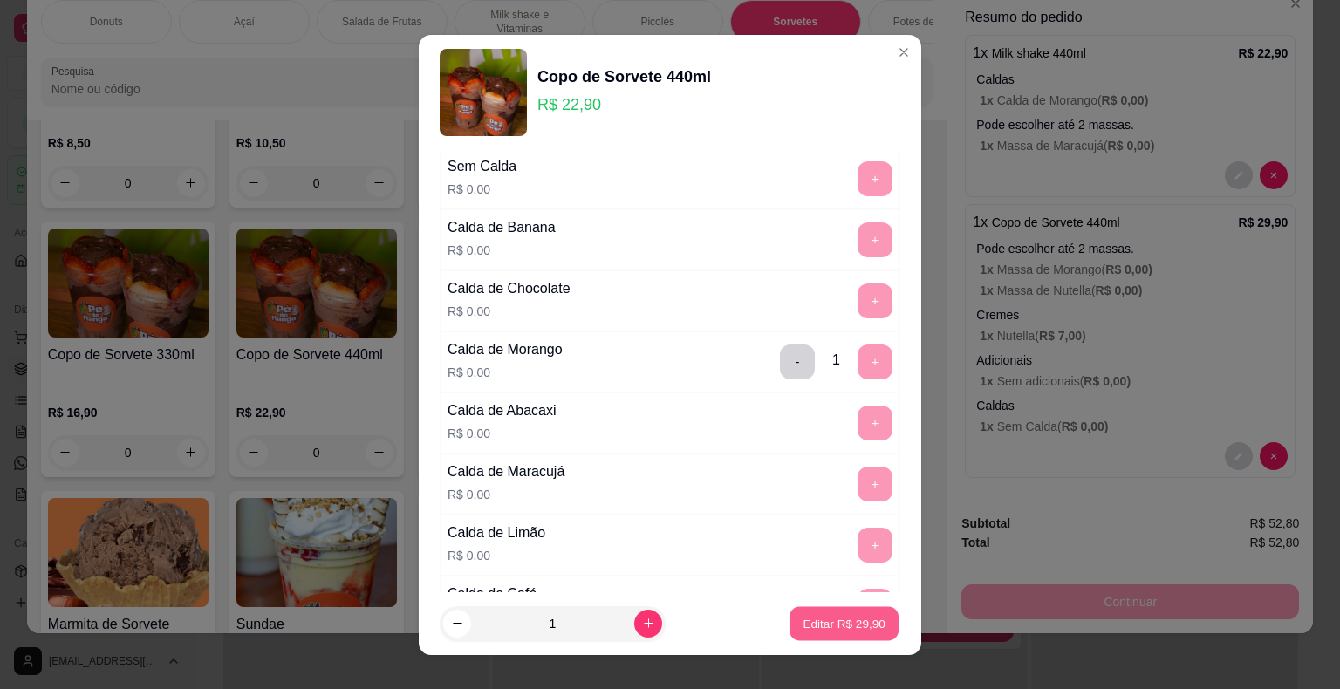
click at [834, 619] on p "Editar R$ 29,90" at bounding box center [844, 623] width 82 height 17
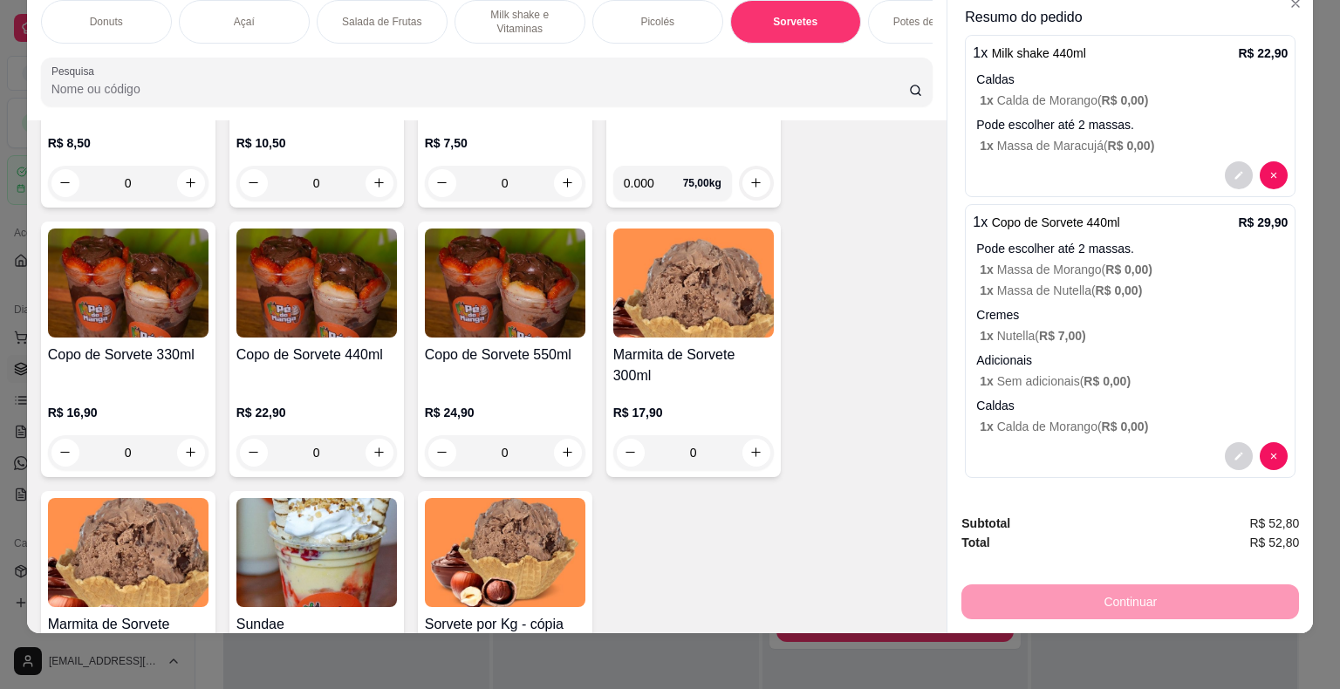
click at [326, 338] on div "Copo de Sorvete 440ml R$ 22,90 0" at bounding box center [316, 350] width 174 height 256
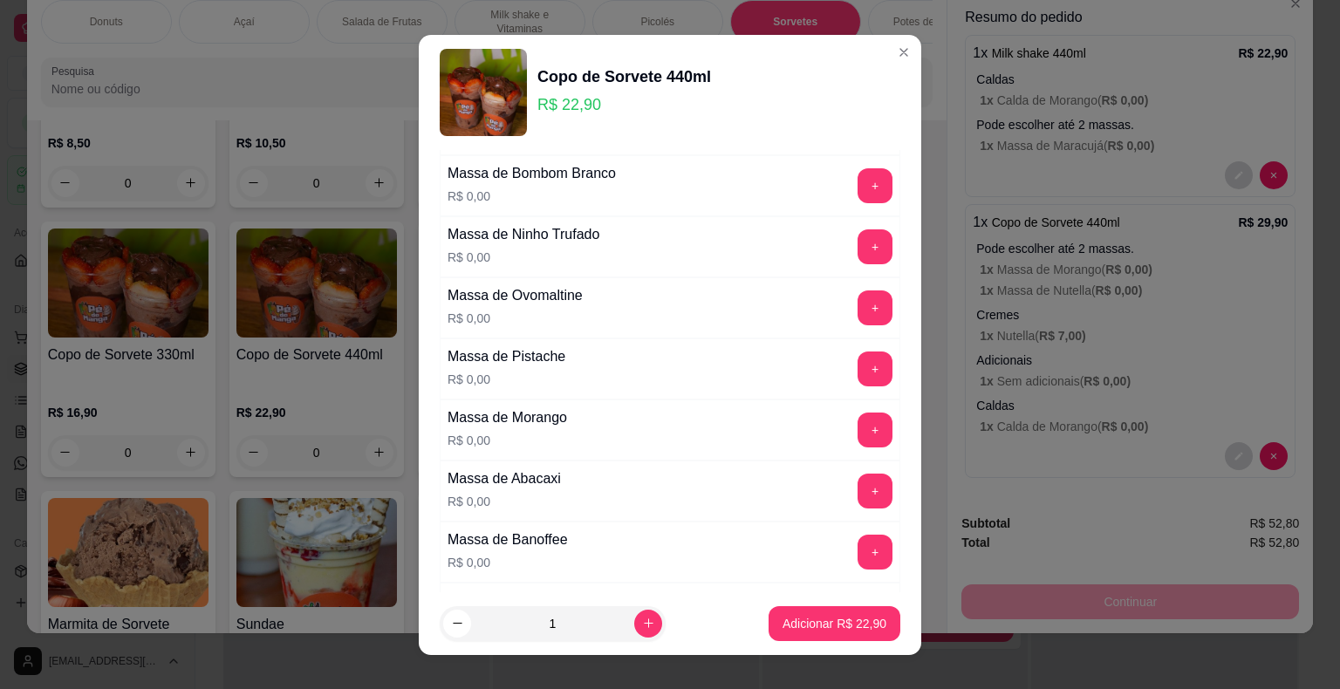
scroll to position [174, 0]
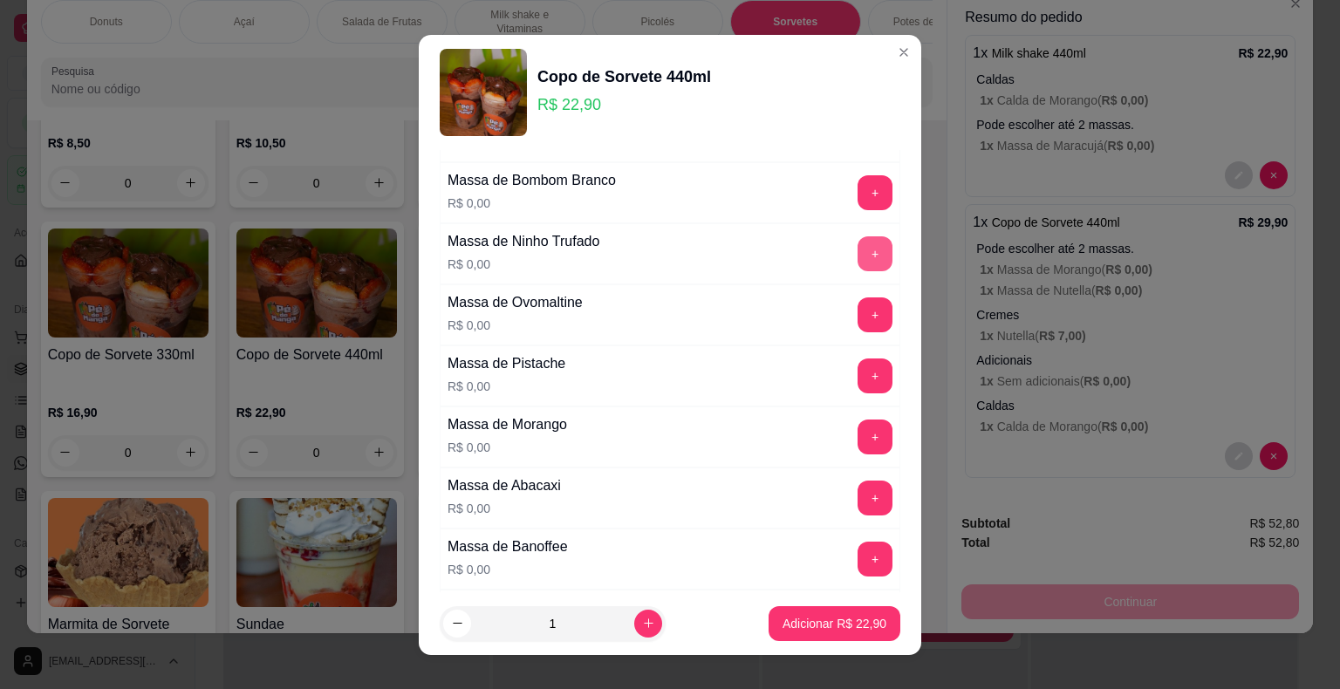
click at [857, 256] on button "+" at bounding box center [874, 253] width 35 height 35
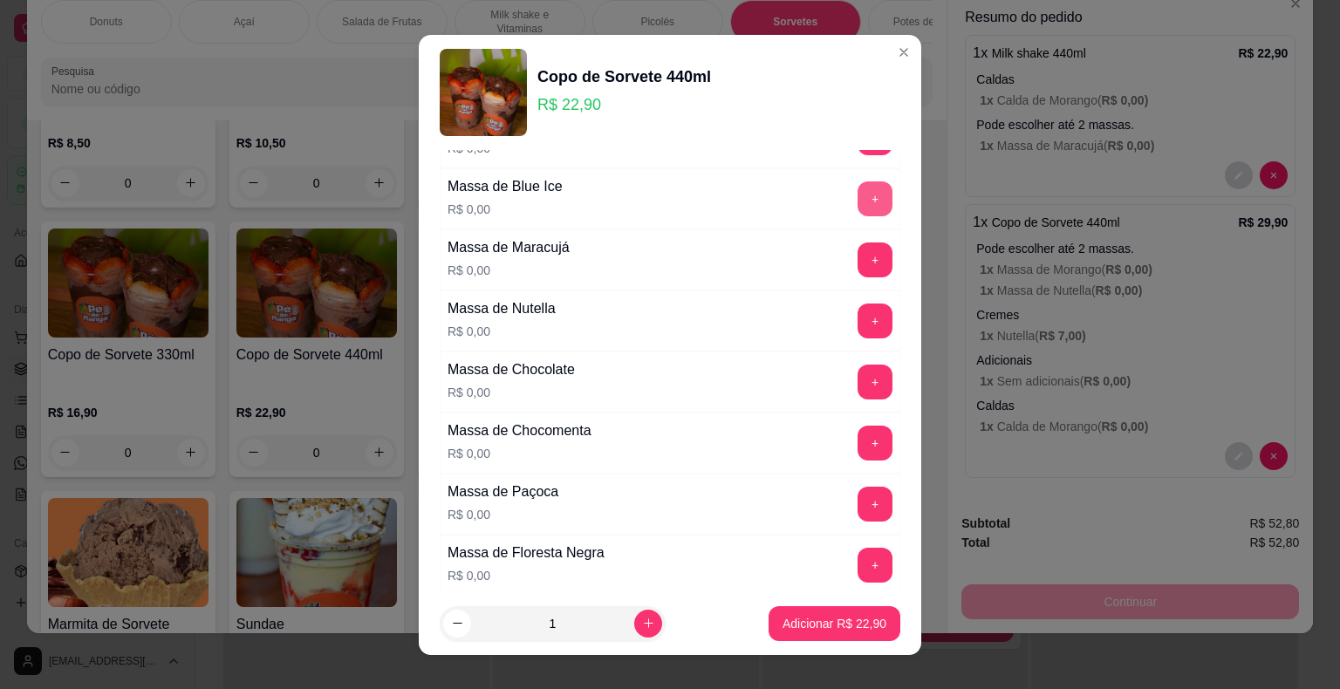
scroll to position [611, 0]
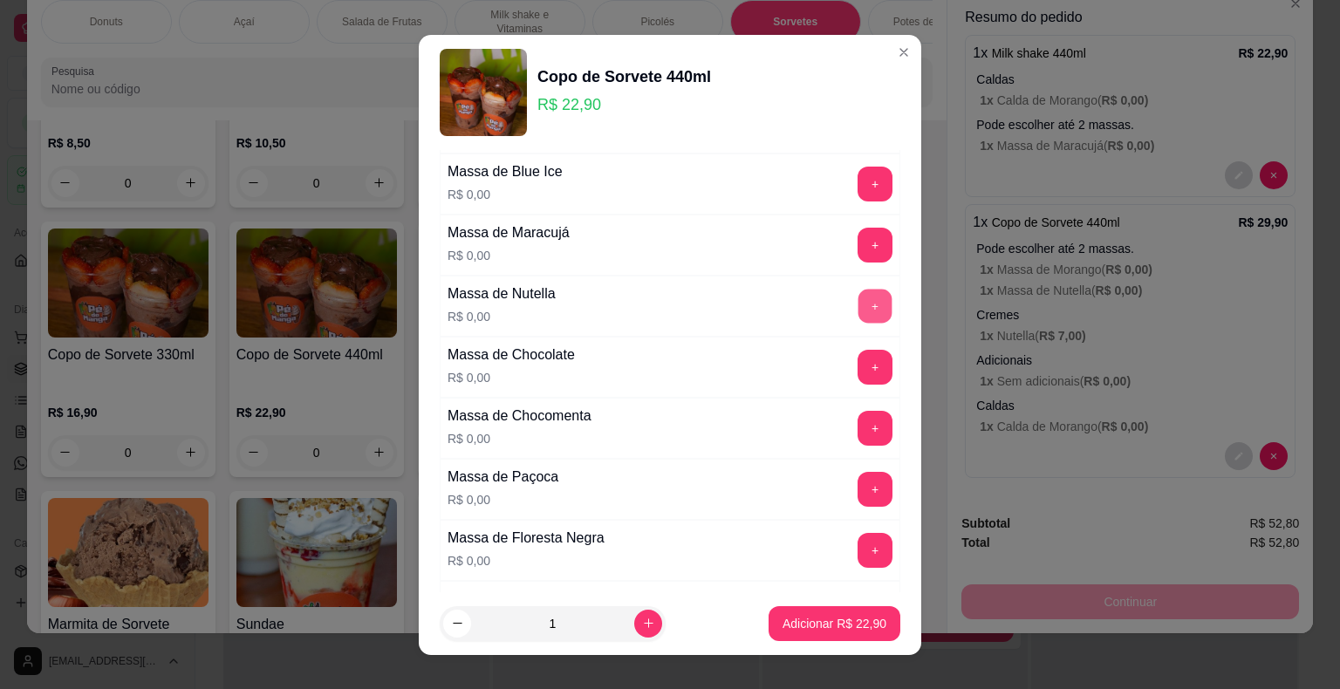
click at [858, 311] on button "+" at bounding box center [875, 306] width 34 height 34
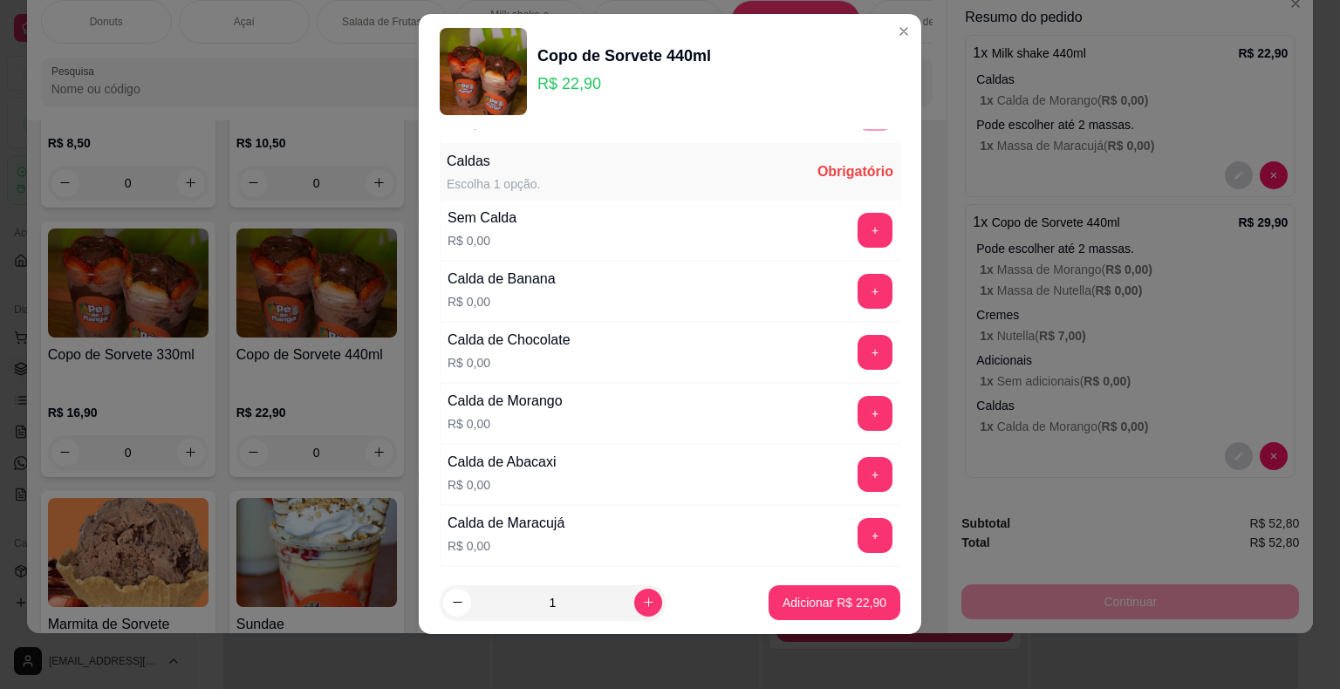
scroll to position [1157, 0]
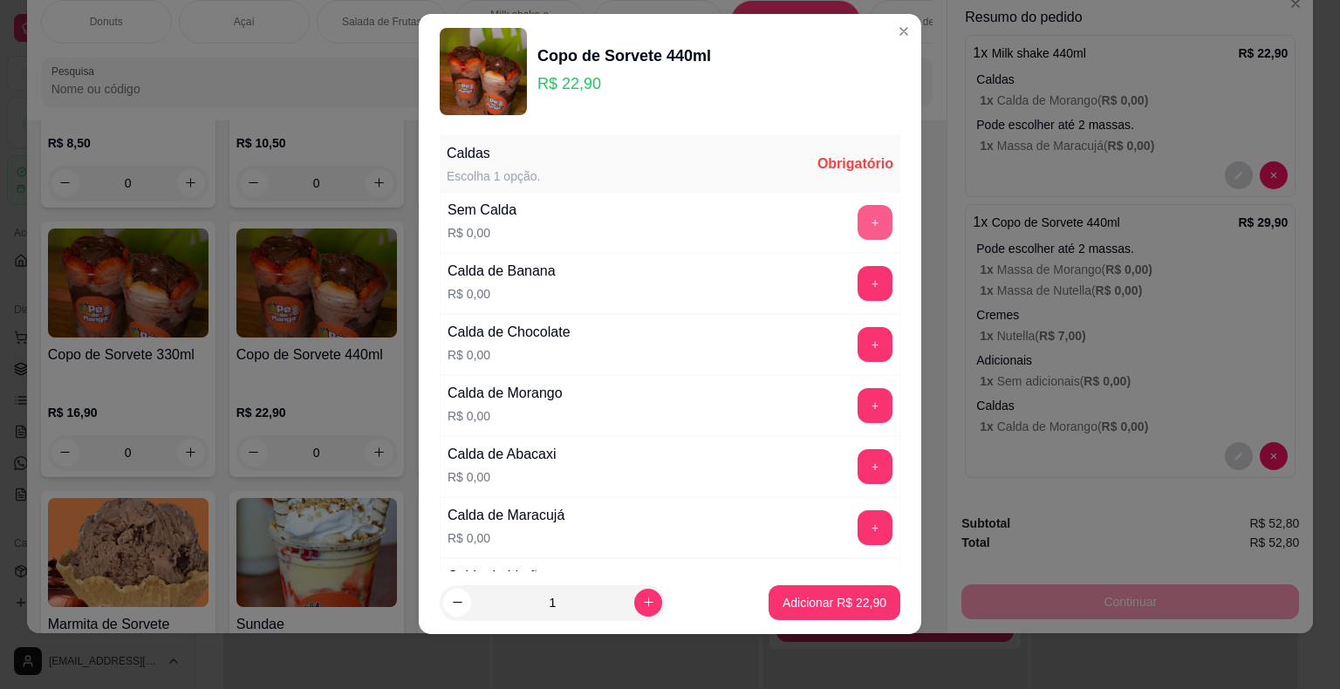
click at [857, 222] on button "+" at bounding box center [874, 222] width 35 height 35
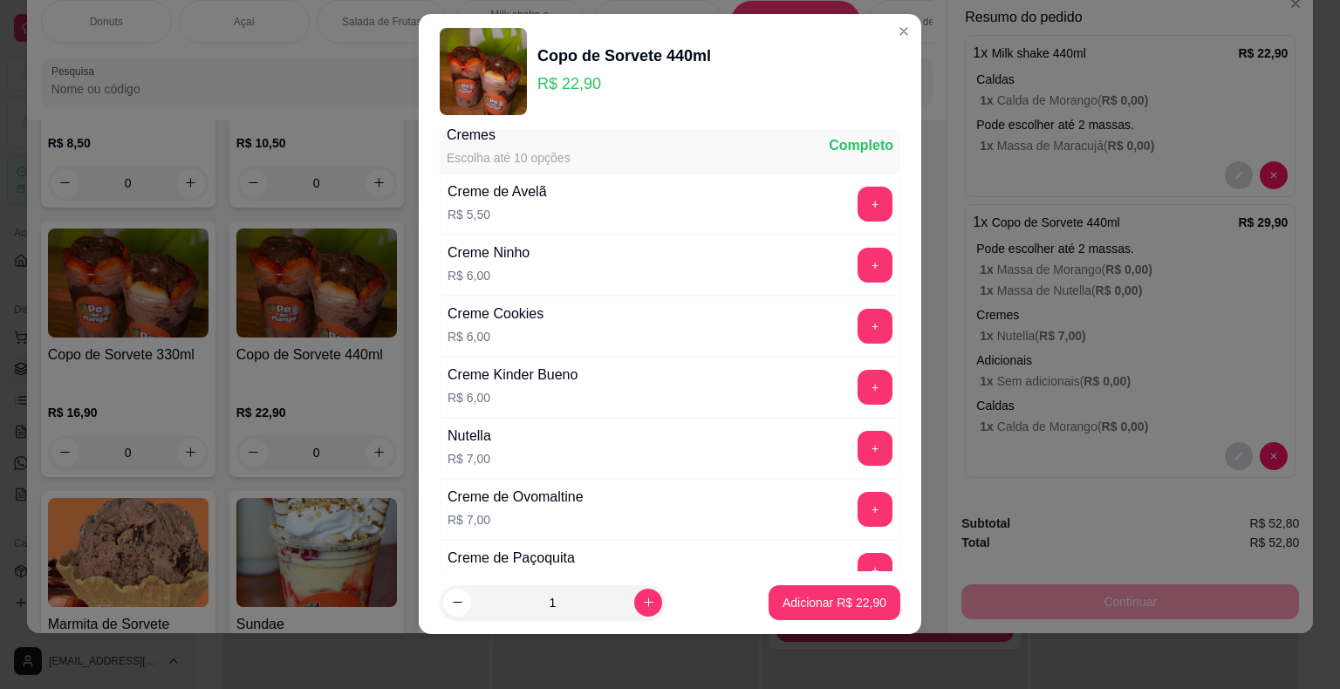
scroll to position [3162, 0]
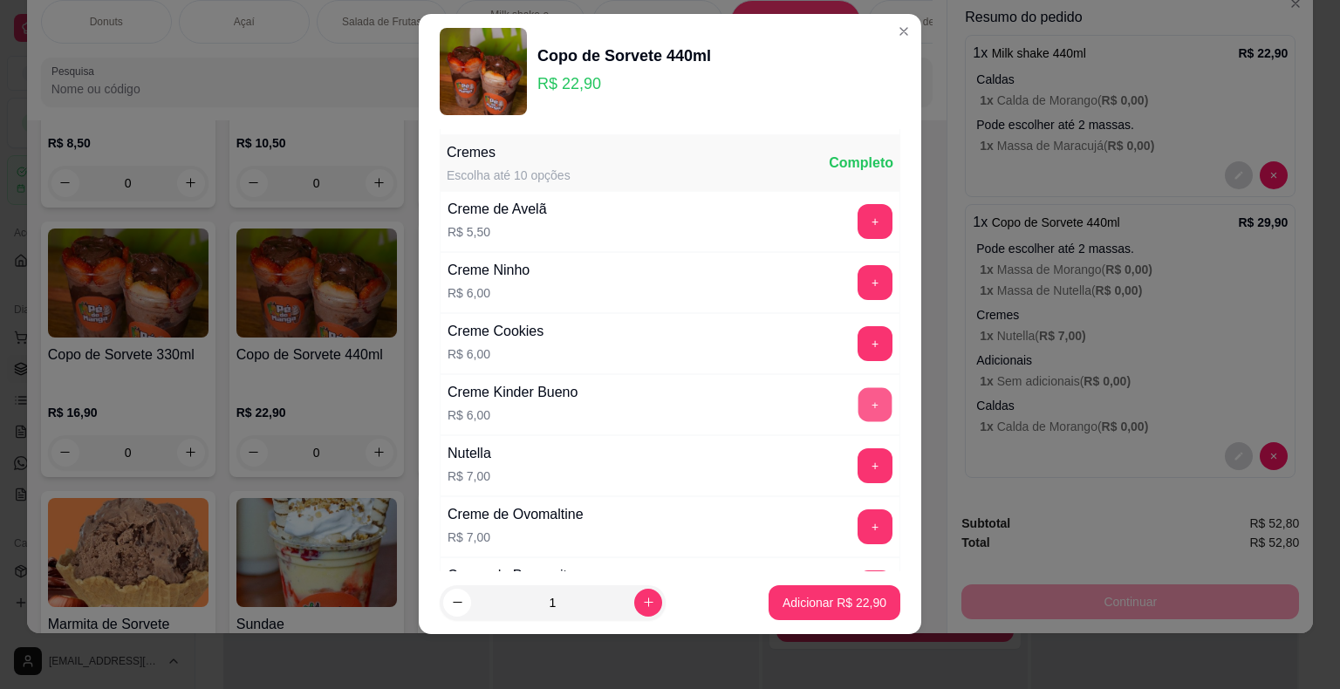
click at [858, 387] on button "+" at bounding box center [875, 404] width 34 height 34
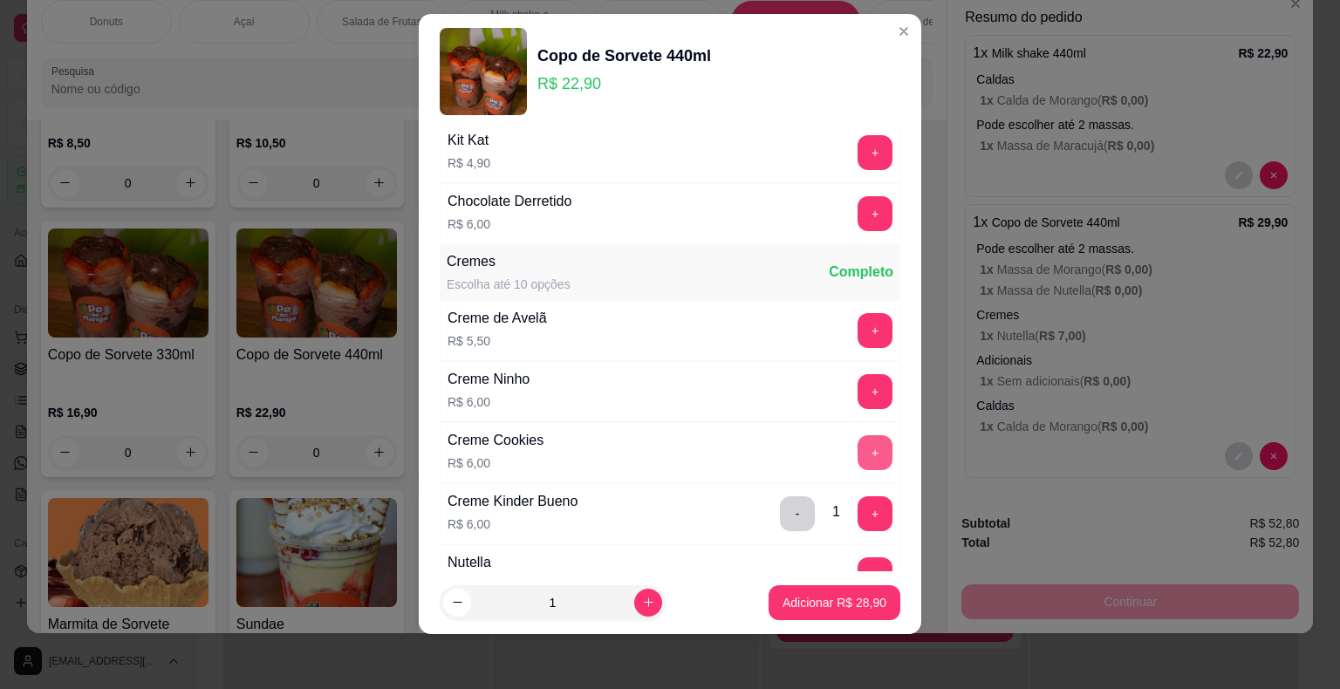
scroll to position [3094, 0]
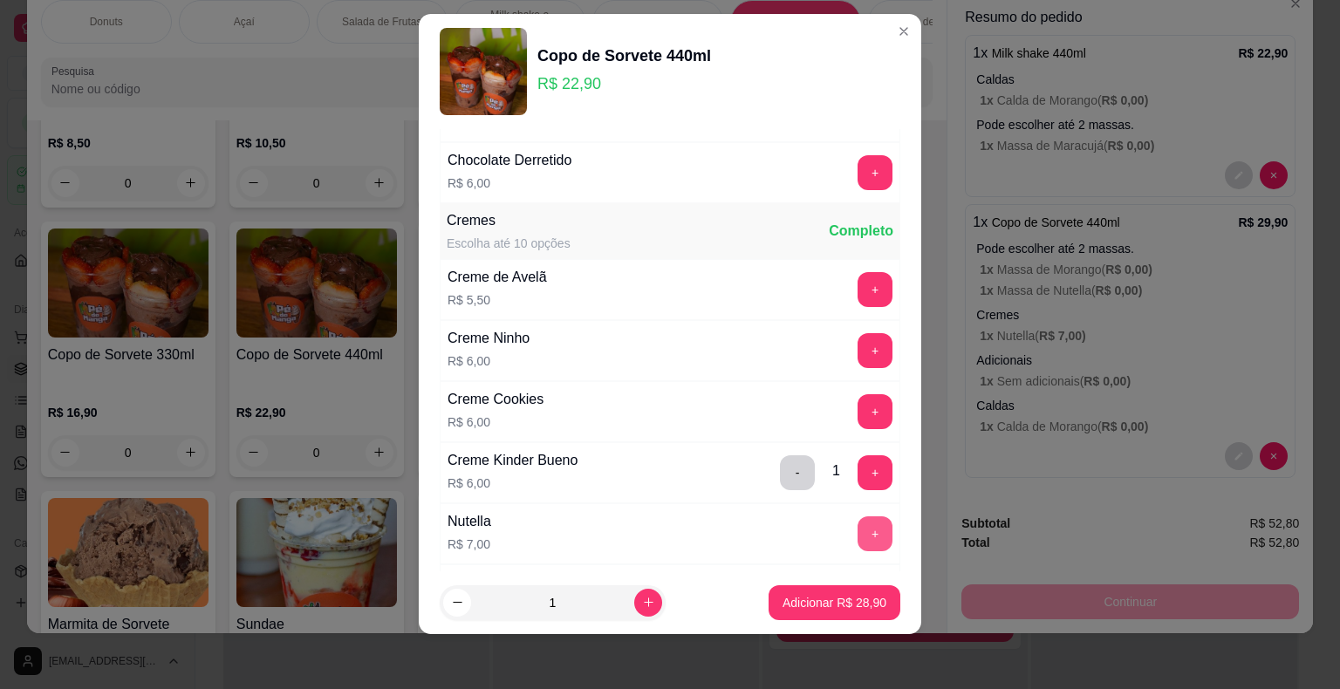
click at [857, 516] on button "+" at bounding box center [874, 533] width 35 height 35
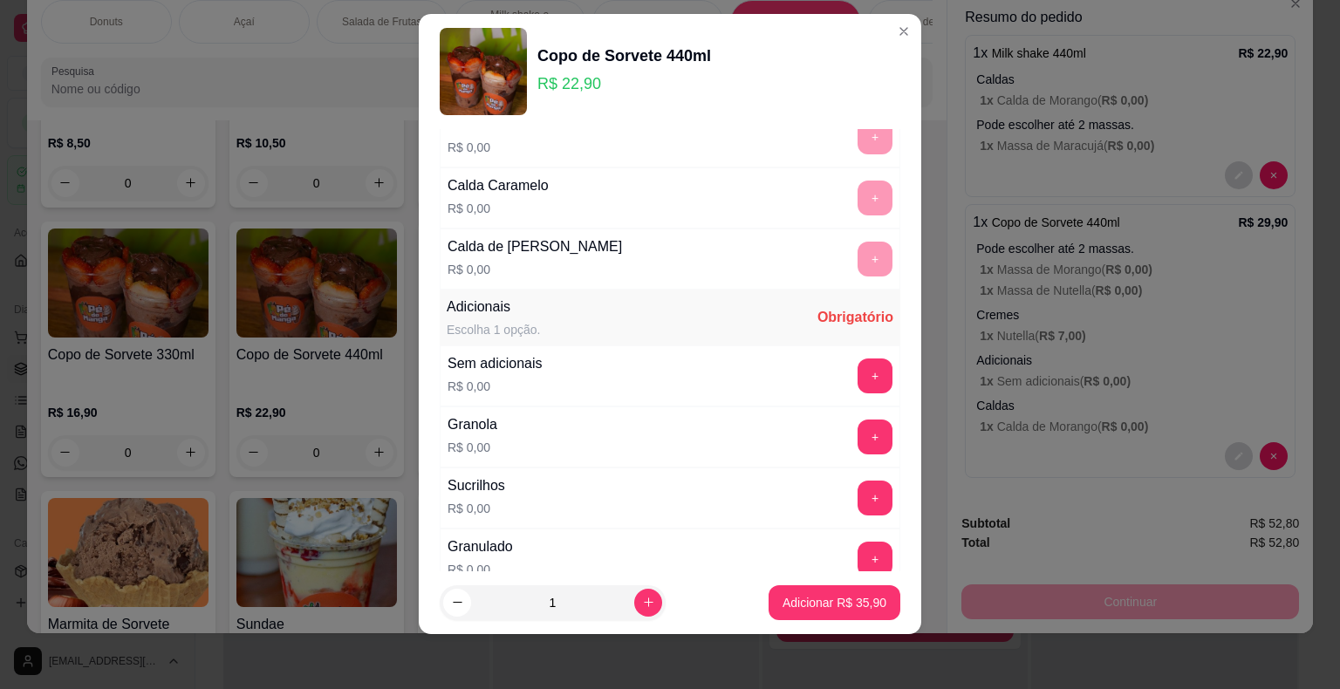
scroll to position [1704, 0]
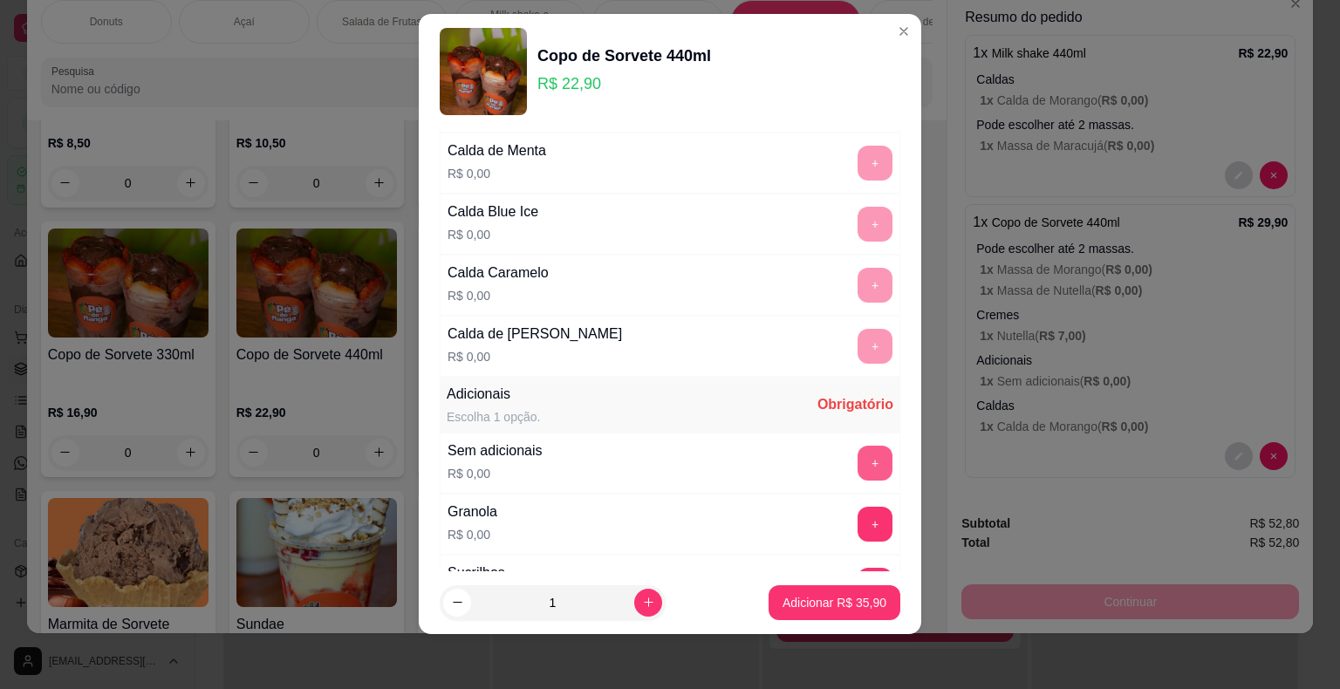
click at [857, 459] on button "+" at bounding box center [874, 463] width 35 height 35
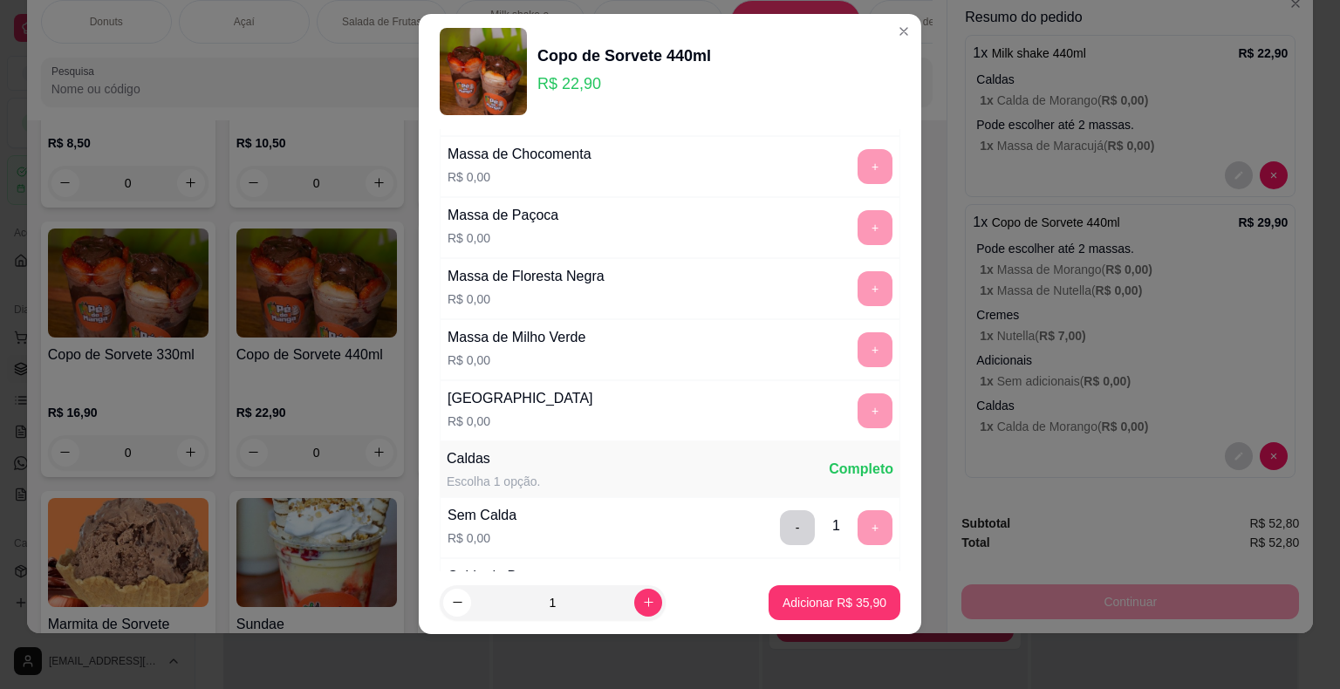
scroll to position [832, 0]
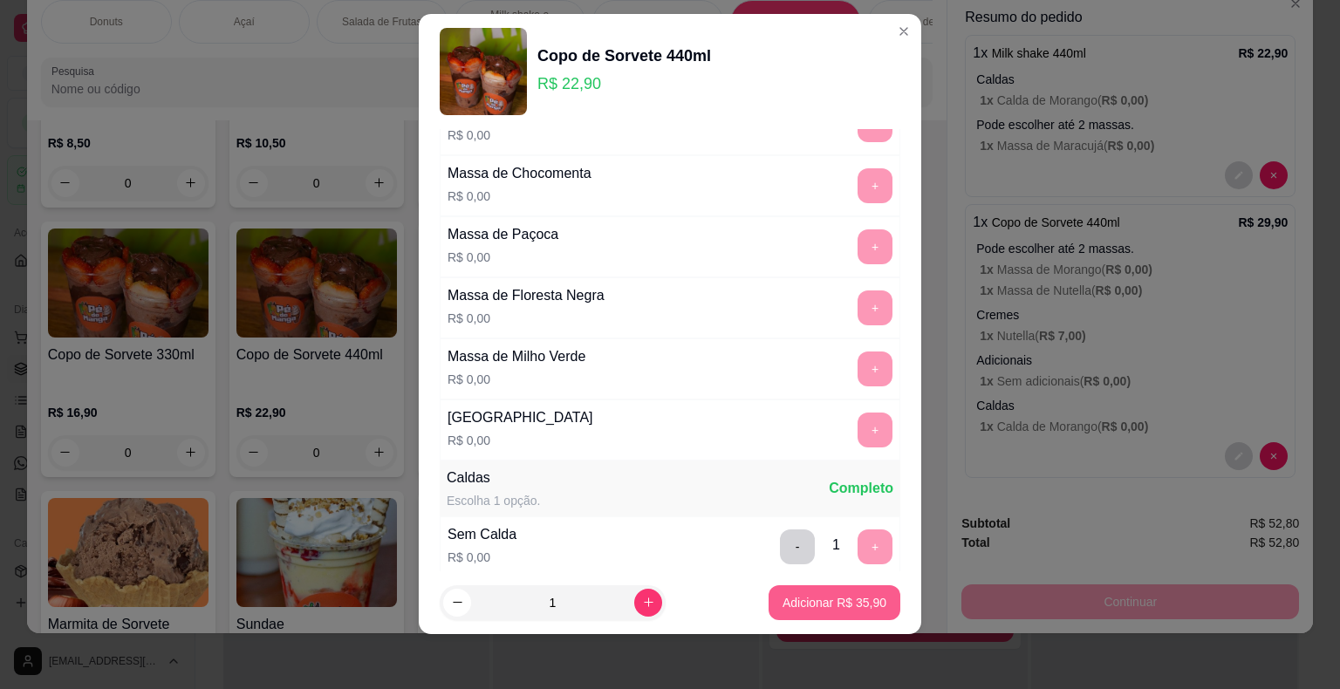
click at [803, 611] on button "Adicionar R$ 35,90" at bounding box center [834, 602] width 132 height 35
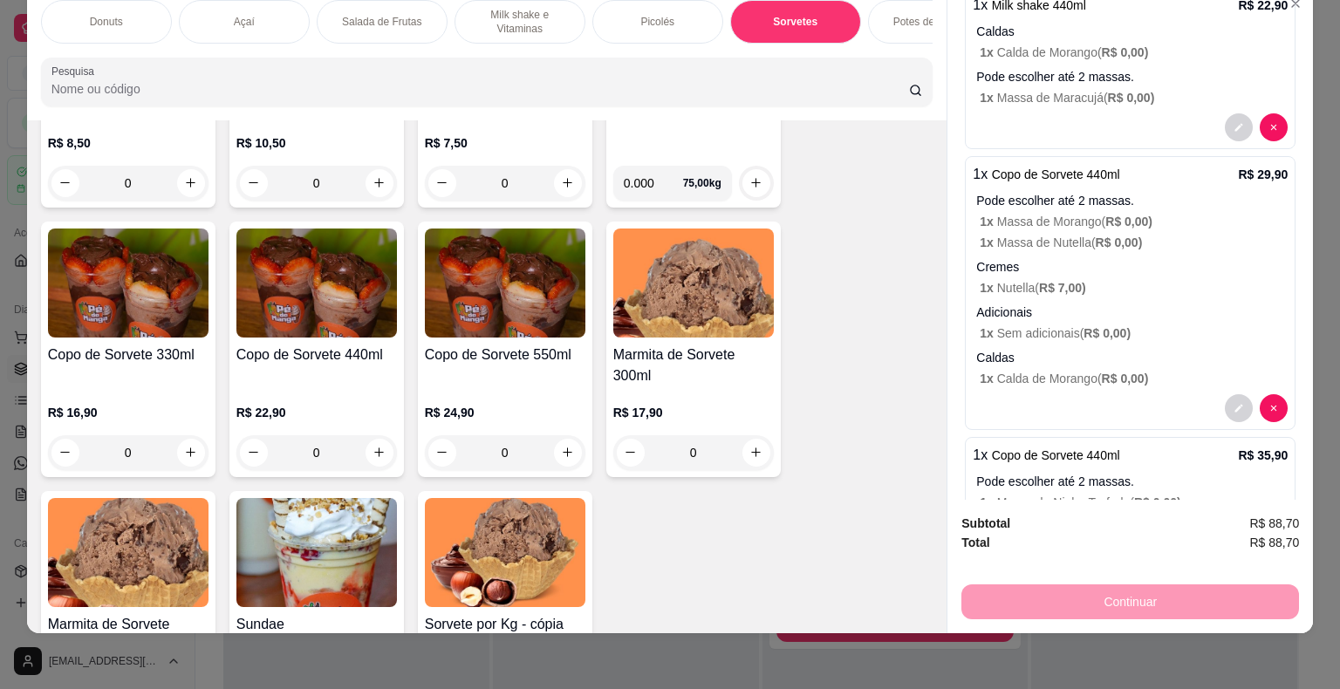
scroll to position [0, 0]
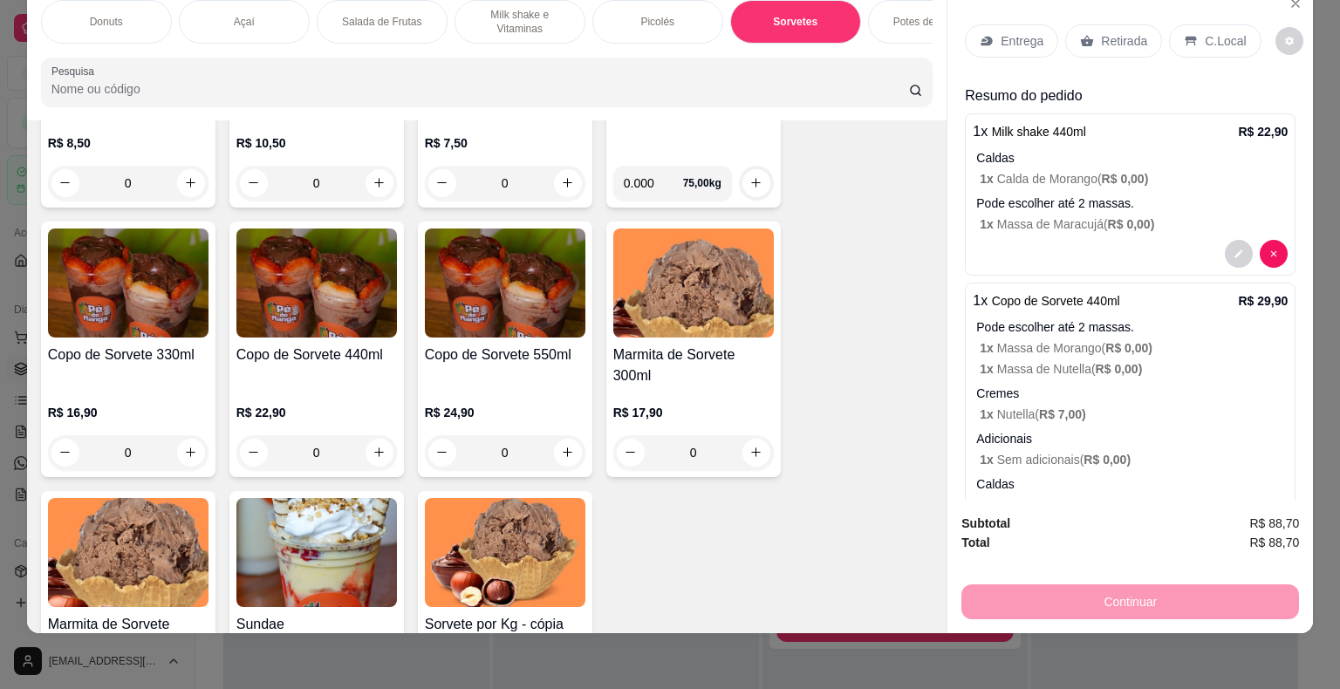
click at [1022, 32] on p "Entrega" at bounding box center [1022, 40] width 43 height 17
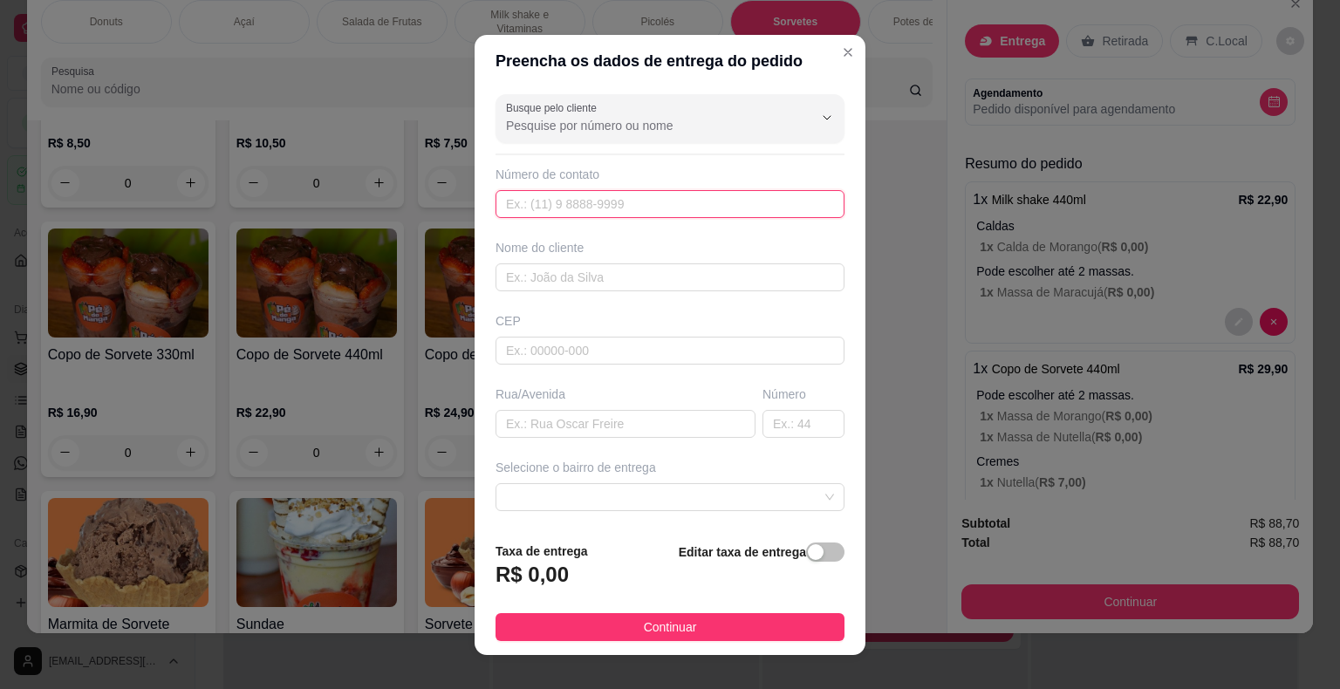
click at [691, 202] on input "text" at bounding box center [669, 204] width 349 height 28
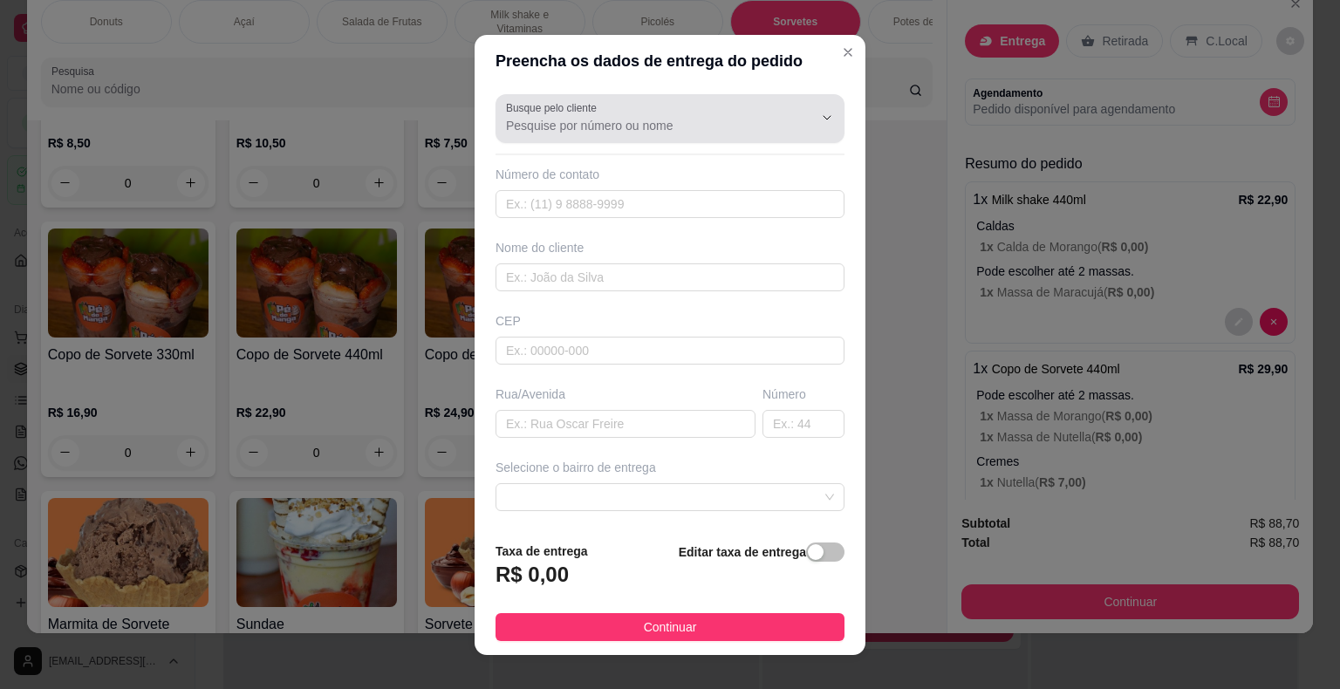
click at [654, 130] on input "Busque pelo cliente" at bounding box center [645, 125] width 279 height 17
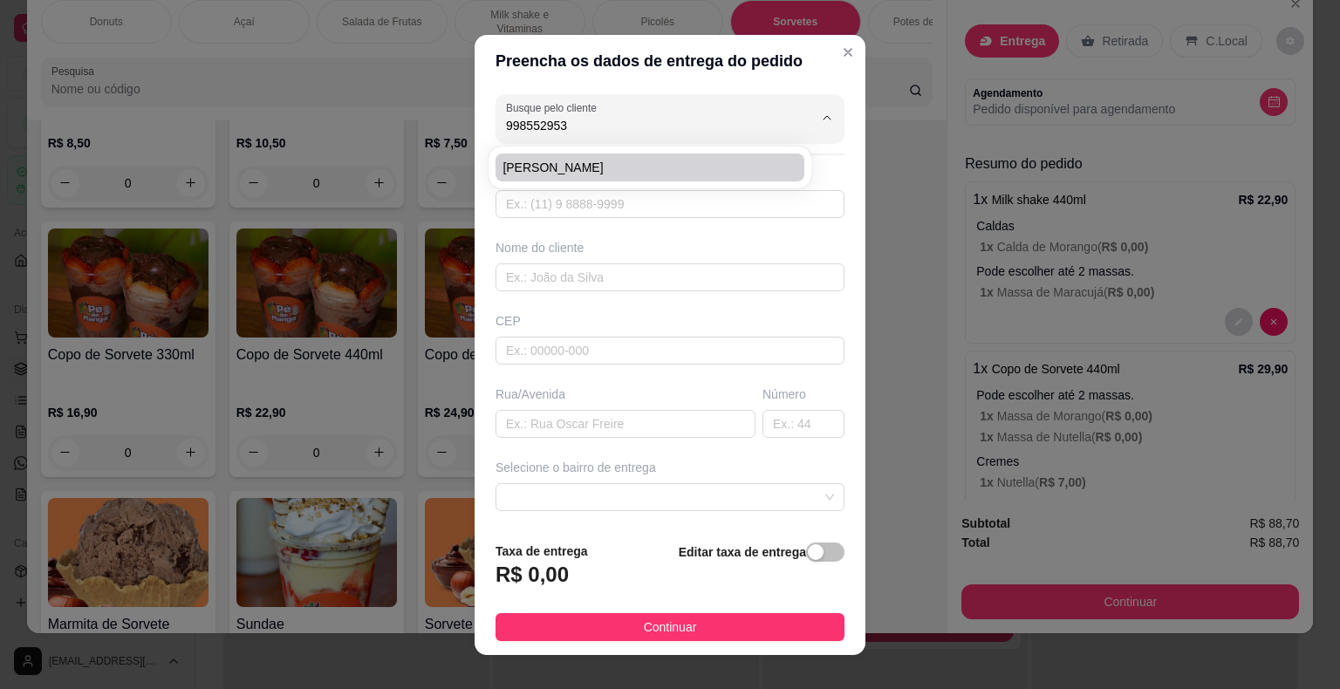
click at [639, 158] on li "[PERSON_NAME]" at bounding box center [649, 168] width 309 height 28
type input "[PERSON_NAME]"
type input "15998552953"
type input "[PERSON_NAME]"
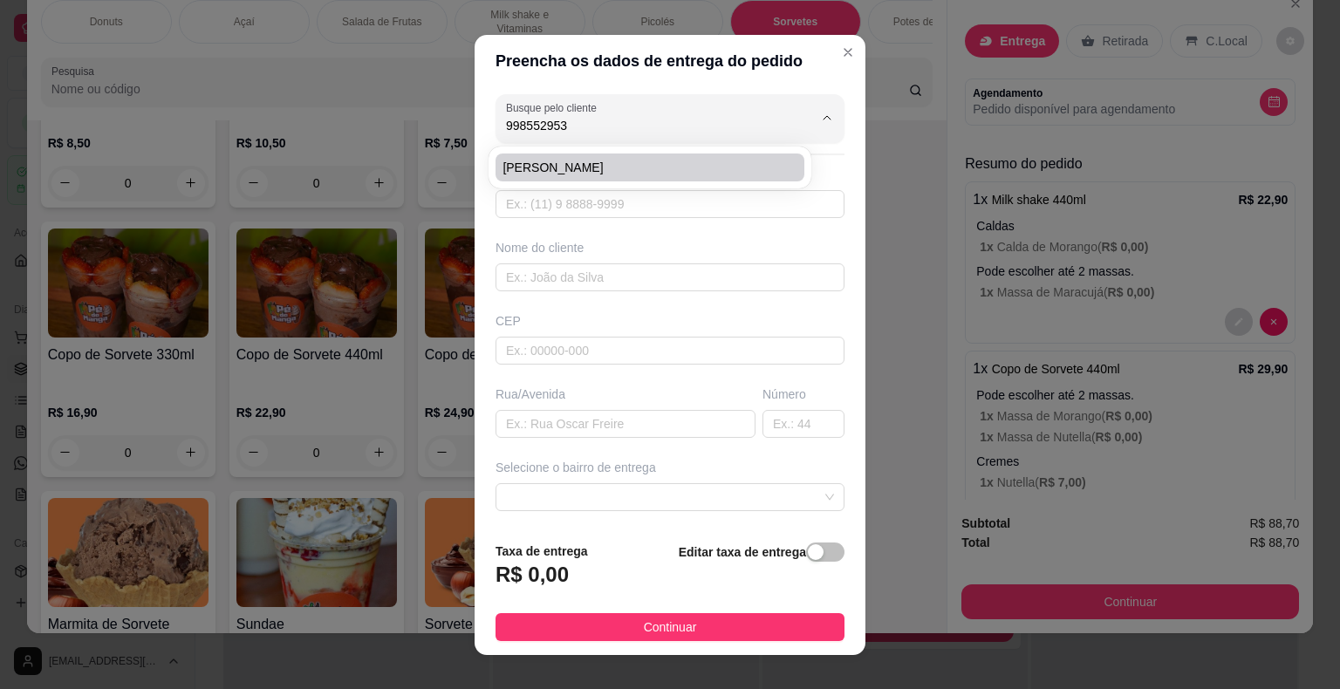
type input "121"
type input "Itaberá"
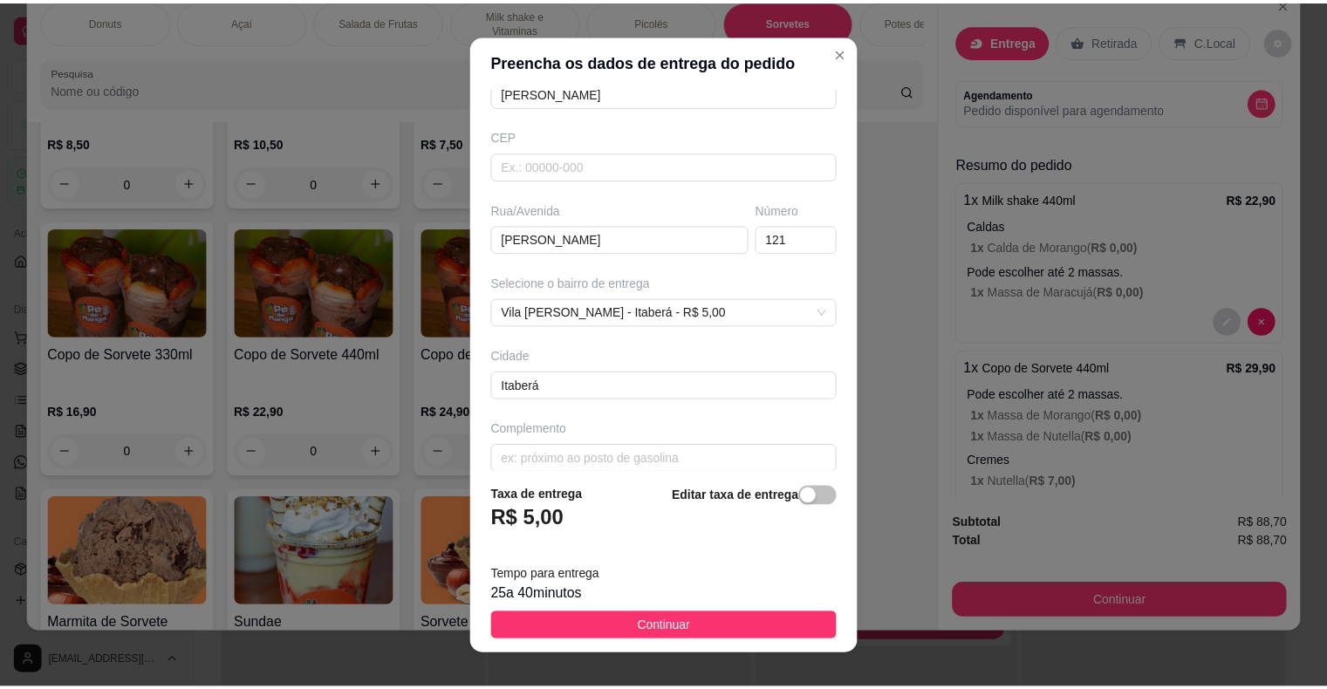
scroll to position [200, 0]
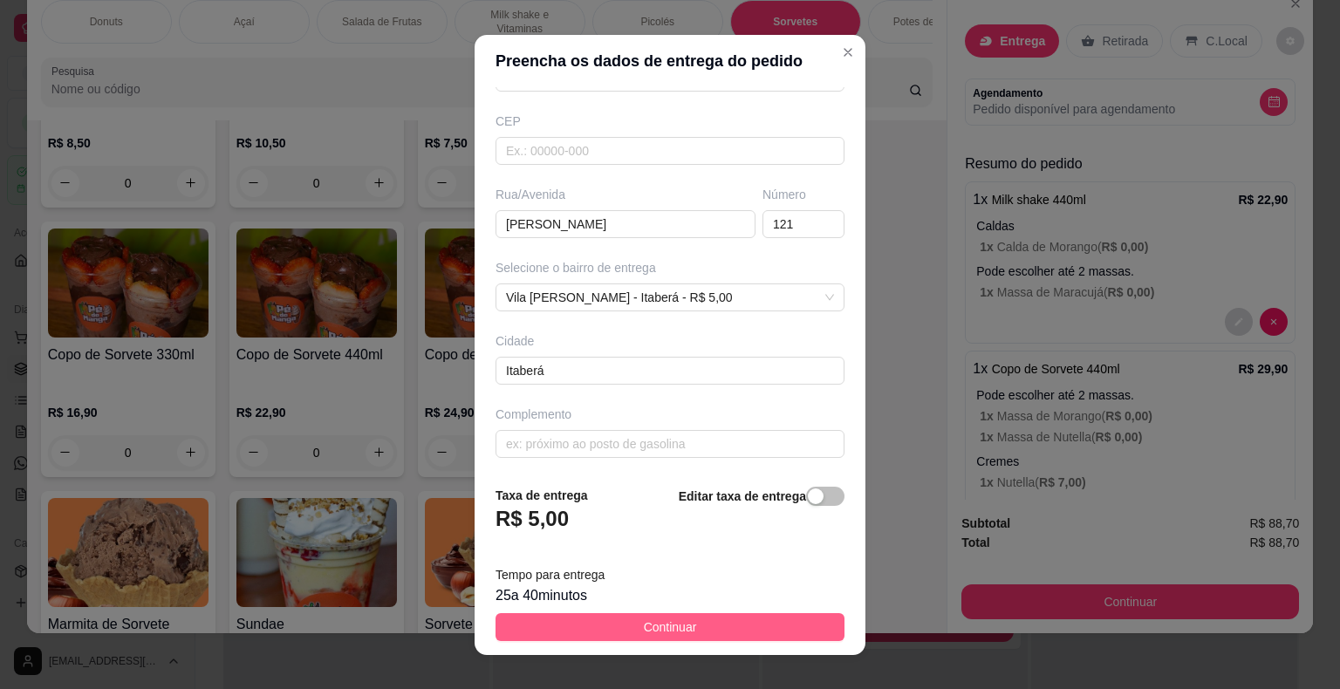
type input "[PERSON_NAME]"
click at [676, 633] on span "Continuar" at bounding box center [670, 627] width 53 height 19
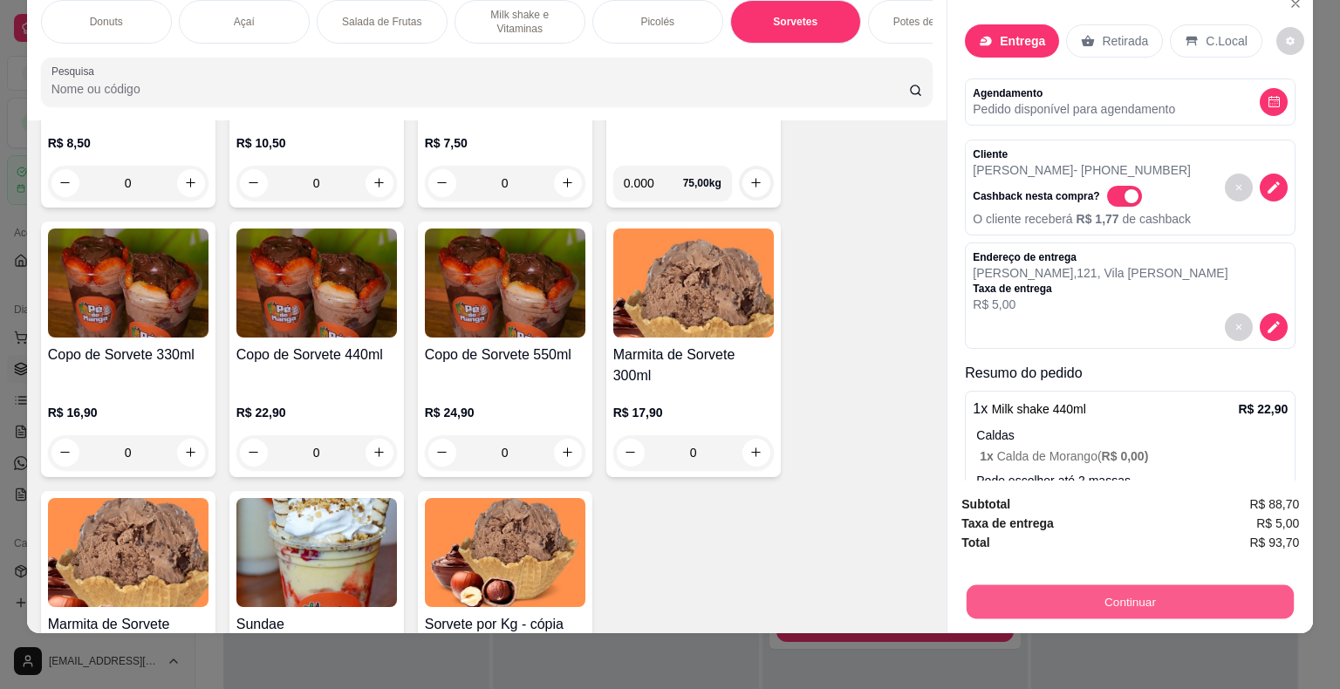
click at [1008, 585] on button "Continuar" at bounding box center [1130, 602] width 327 height 34
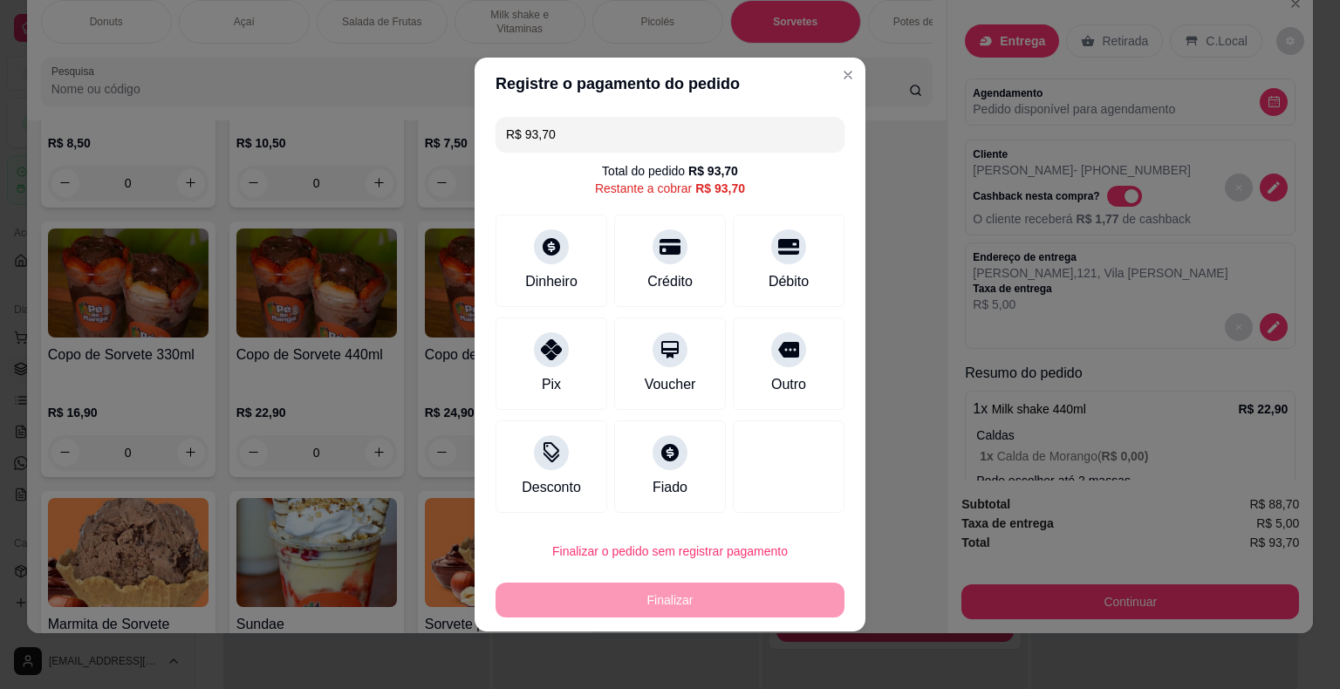
click at [586, 131] on input "R$ 93,70" at bounding box center [670, 134] width 328 height 35
click at [548, 289] on div "Dinheiro" at bounding box center [552, 280] width 58 height 23
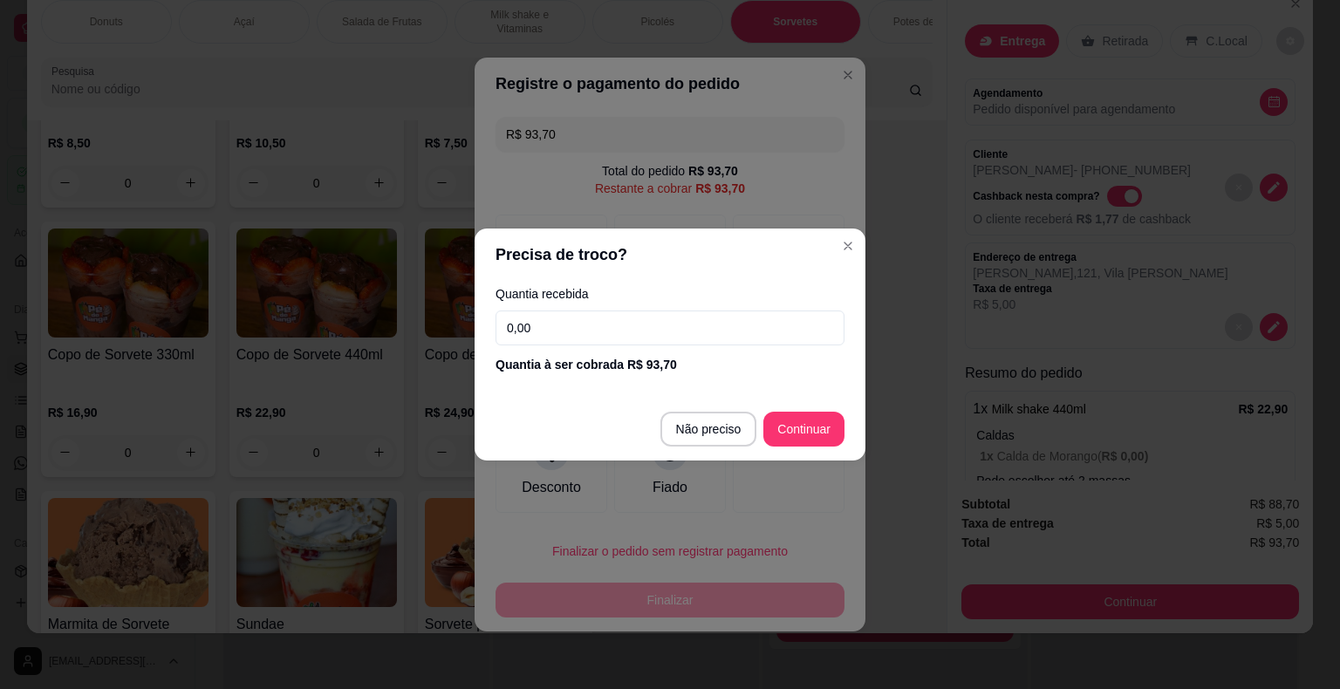
drag, startPoint x: 646, startPoint y: 320, endPoint x: 430, endPoint y: 363, distance: 220.5
click at [430, 363] on div "Precisa de troco? Quantia recebida 0,00 Quantia à ser cobrada R$ 93,70 Não prec…" at bounding box center [670, 344] width 1340 height 689
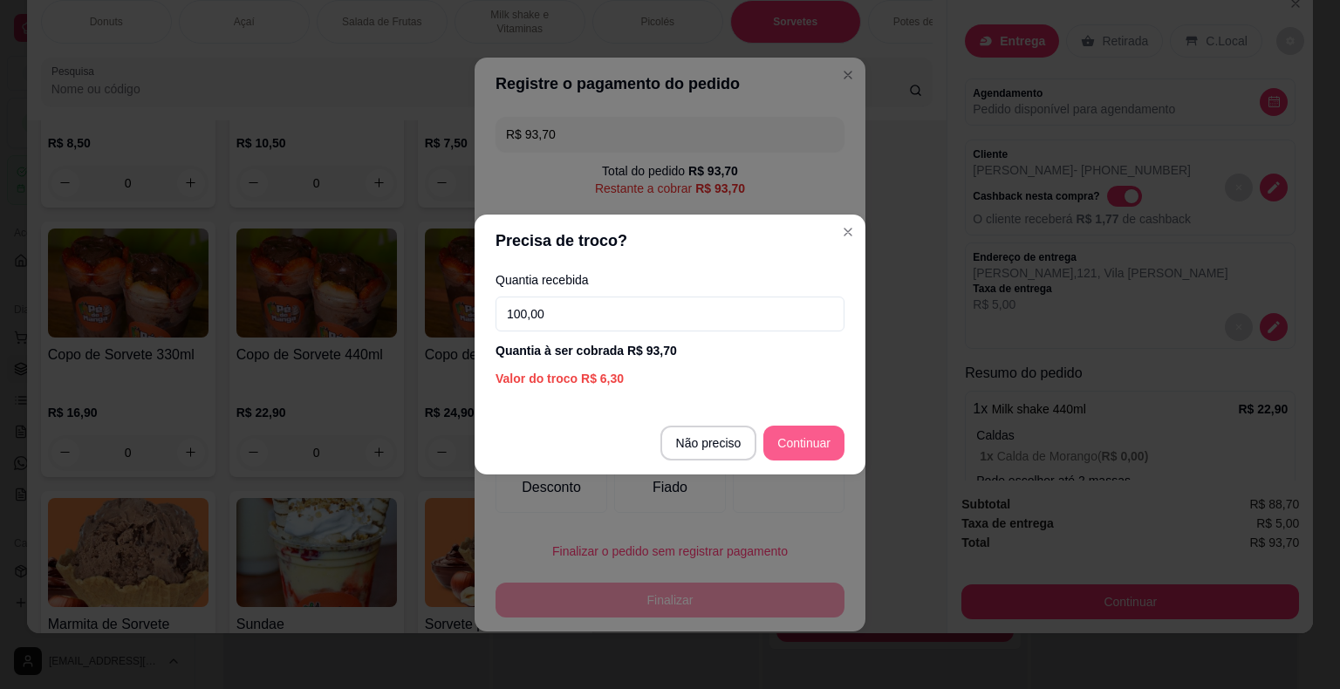
type input "100,00"
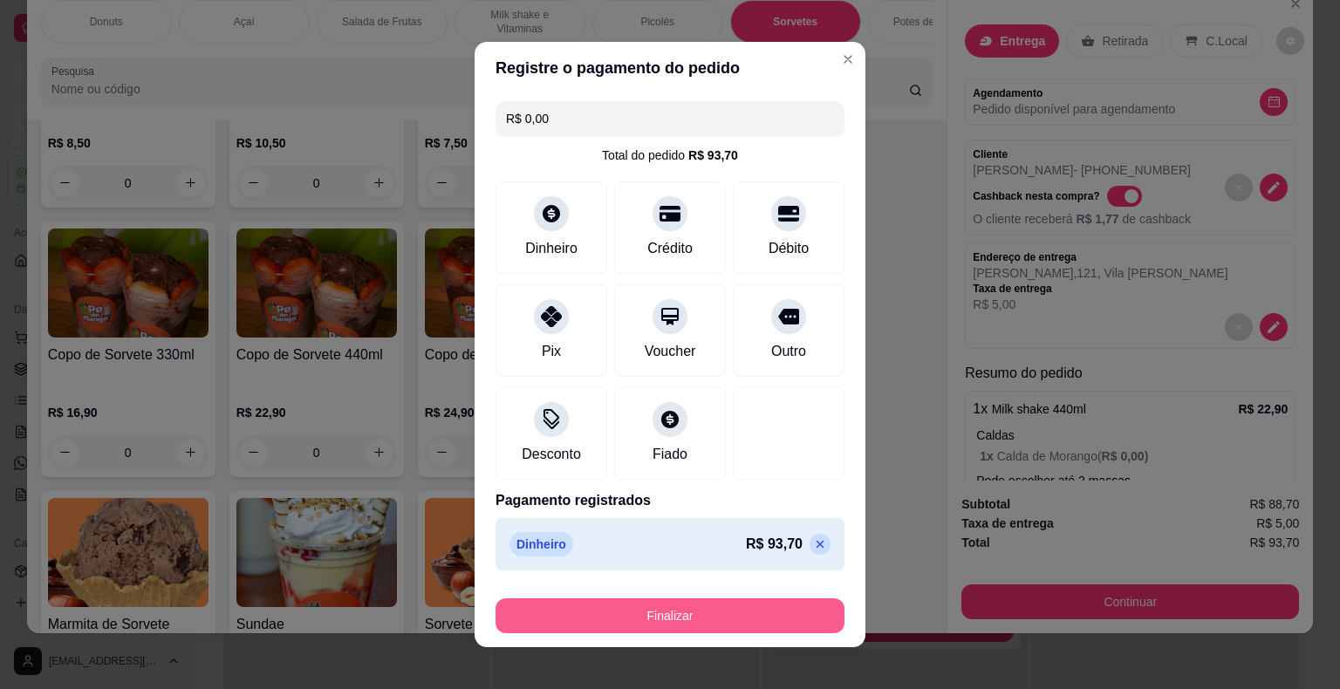
click at [715, 621] on button "Finalizar" at bounding box center [669, 615] width 349 height 35
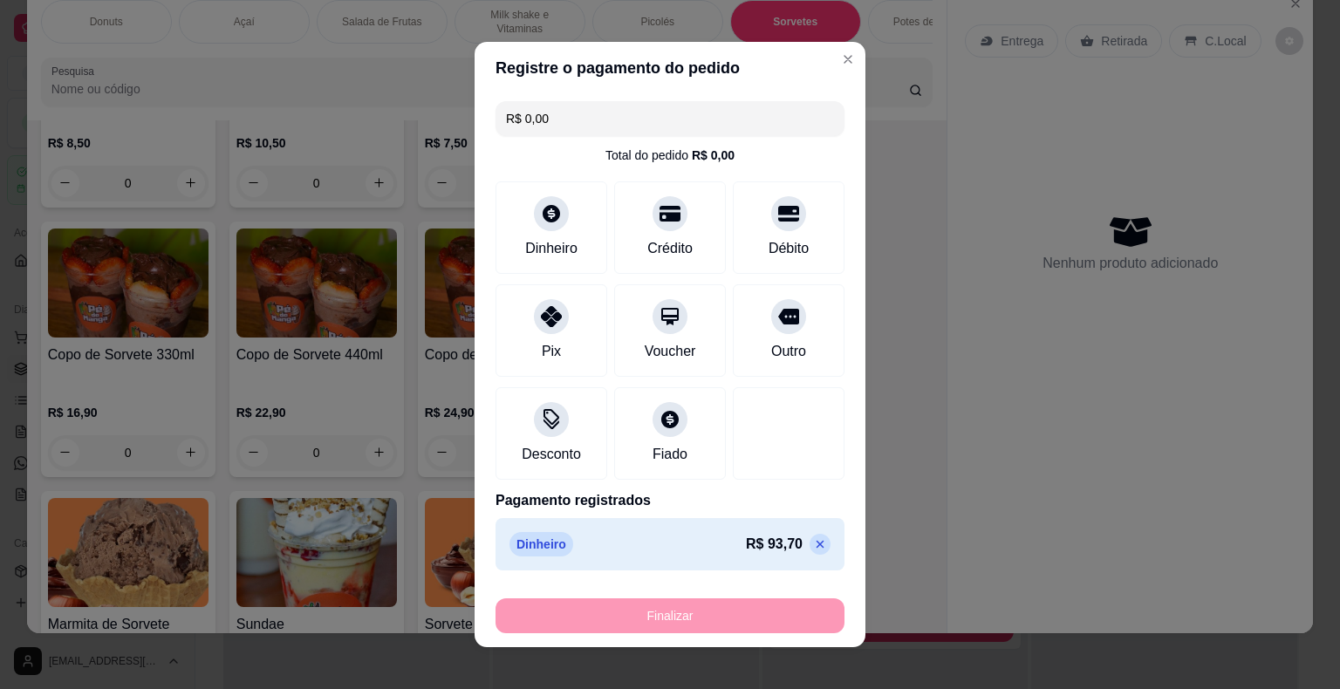
type input "-R$ 93,70"
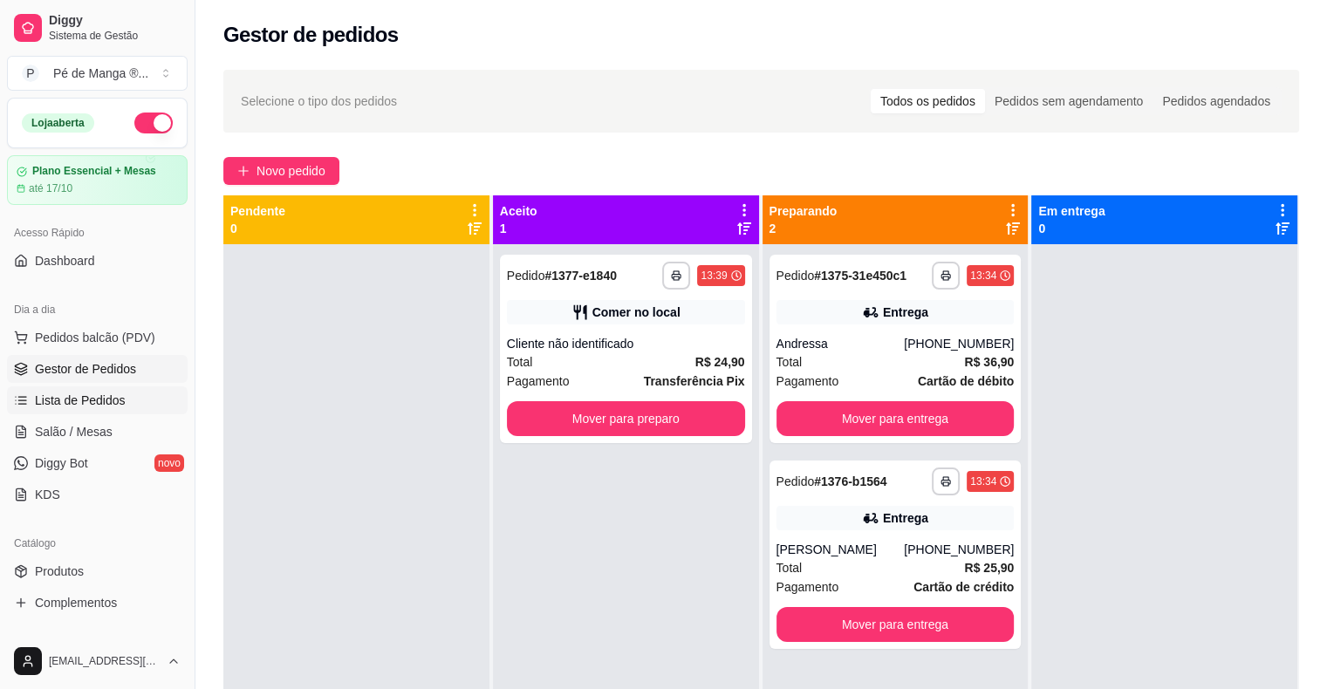
click at [45, 400] on span "Lista de Pedidos" at bounding box center [80, 400] width 91 height 17
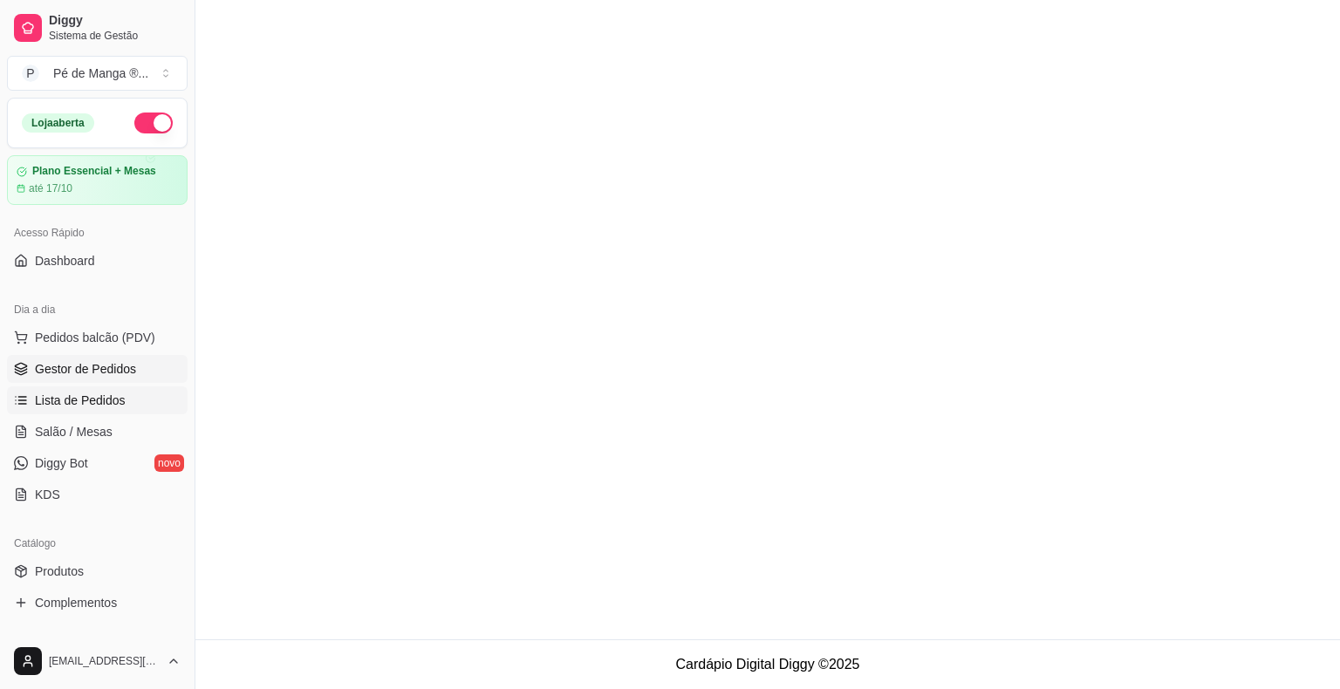
click at [66, 370] on span "Gestor de Pedidos" at bounding box center [85, 368] width 101 height 17
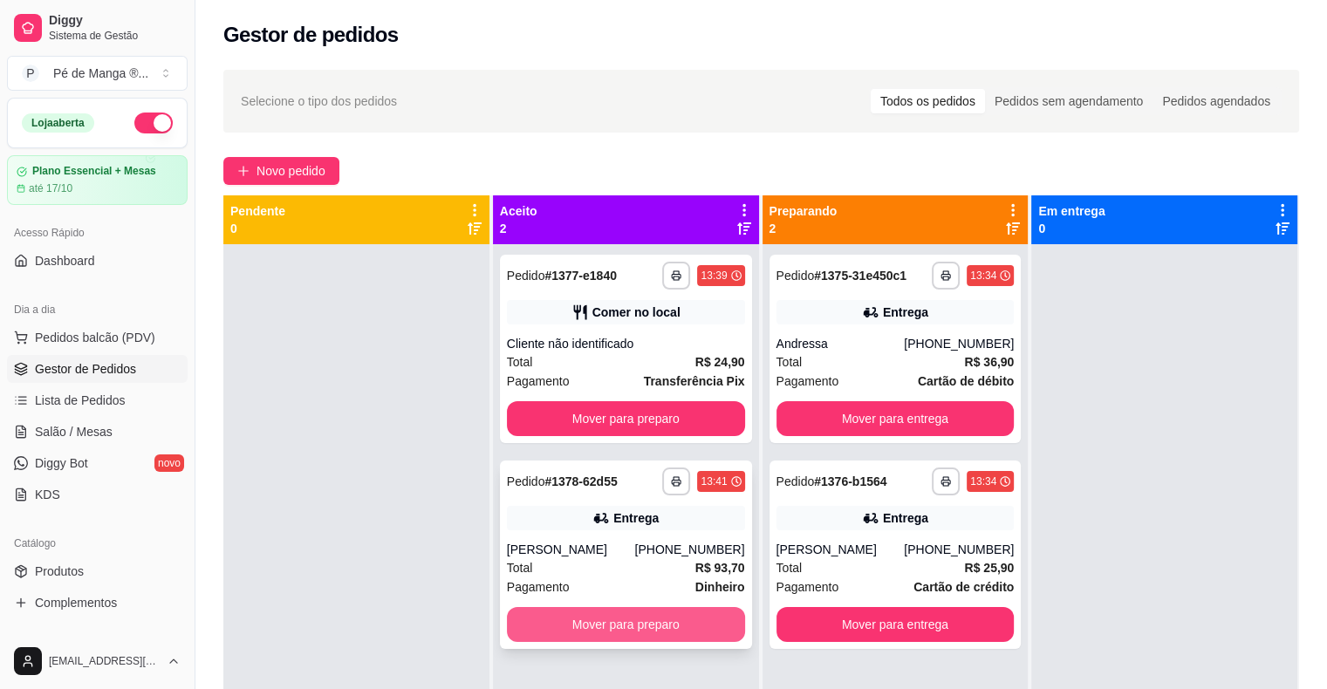
click at [653, 633] on button "Mover para preparo" at bounding box center [626, 624] width 238 height 35
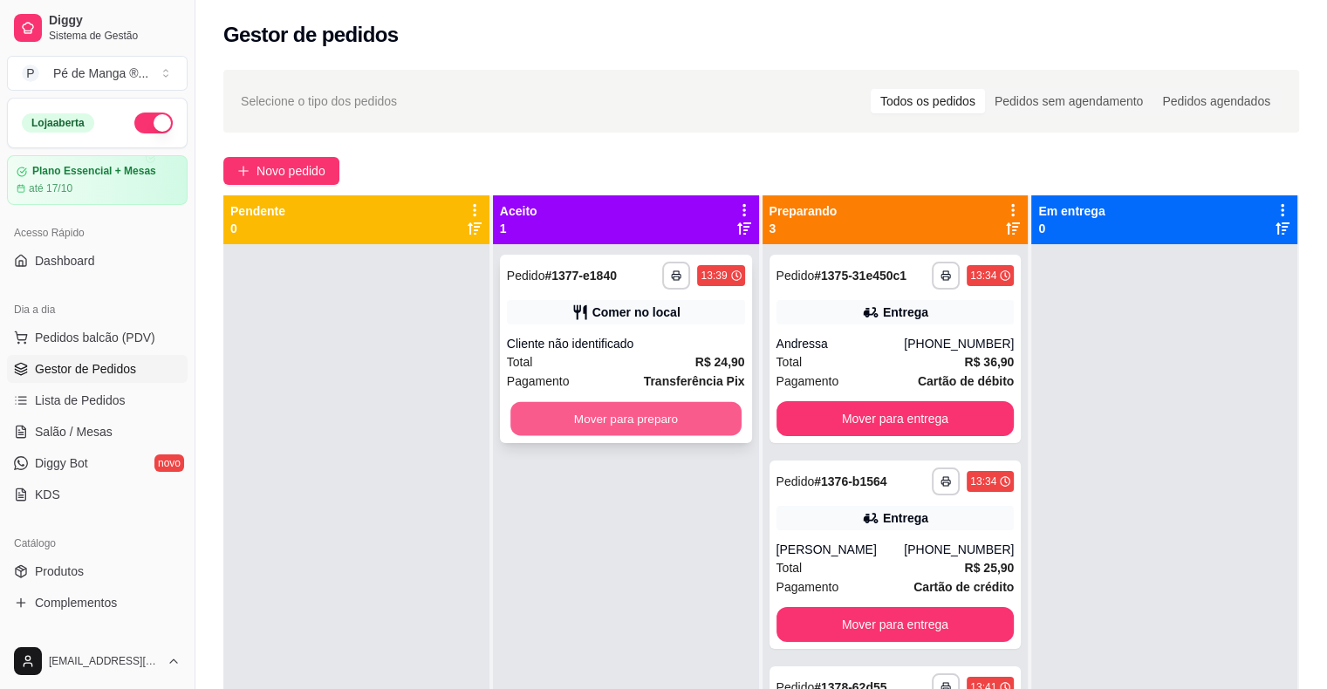
click at [624, 422] on button "Mover para preparo" at bounding box center [625, 419] width 231 height 34
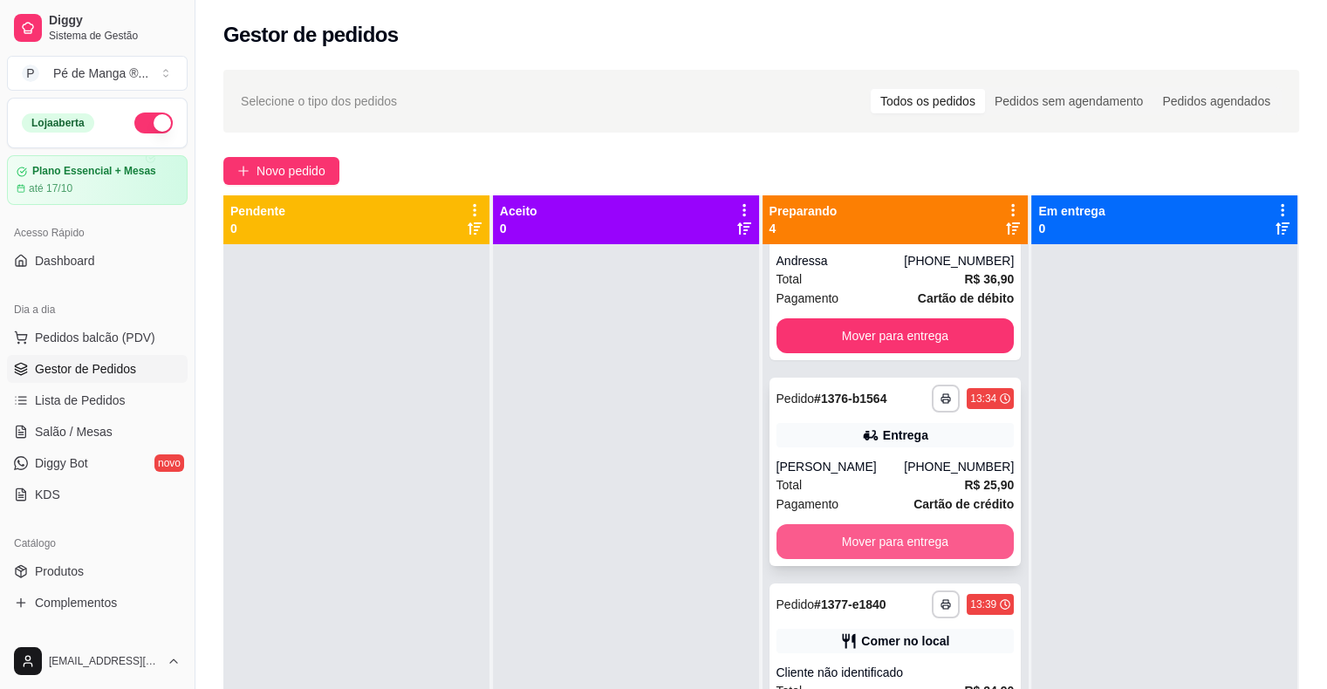
scroll to position [151, 0]
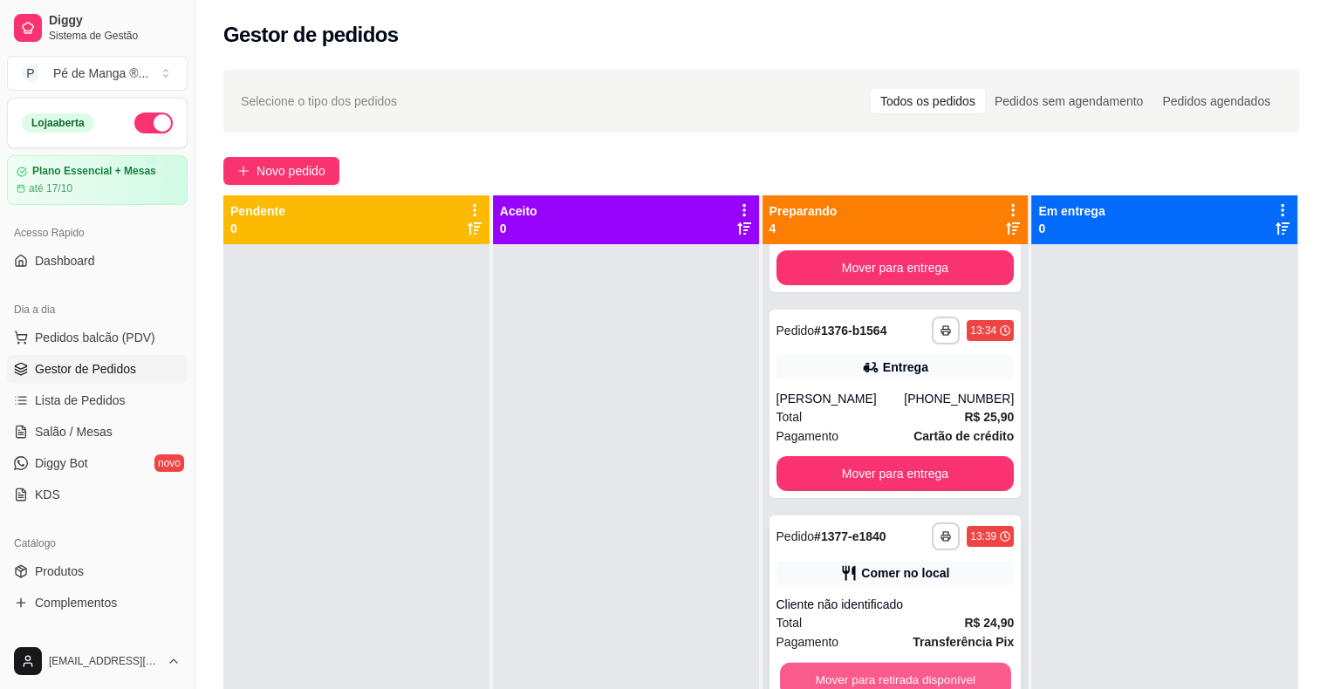
click at [928, 680] on button "Mover para retirada disponível" at bounding box center [895, 680] width 231 height 34
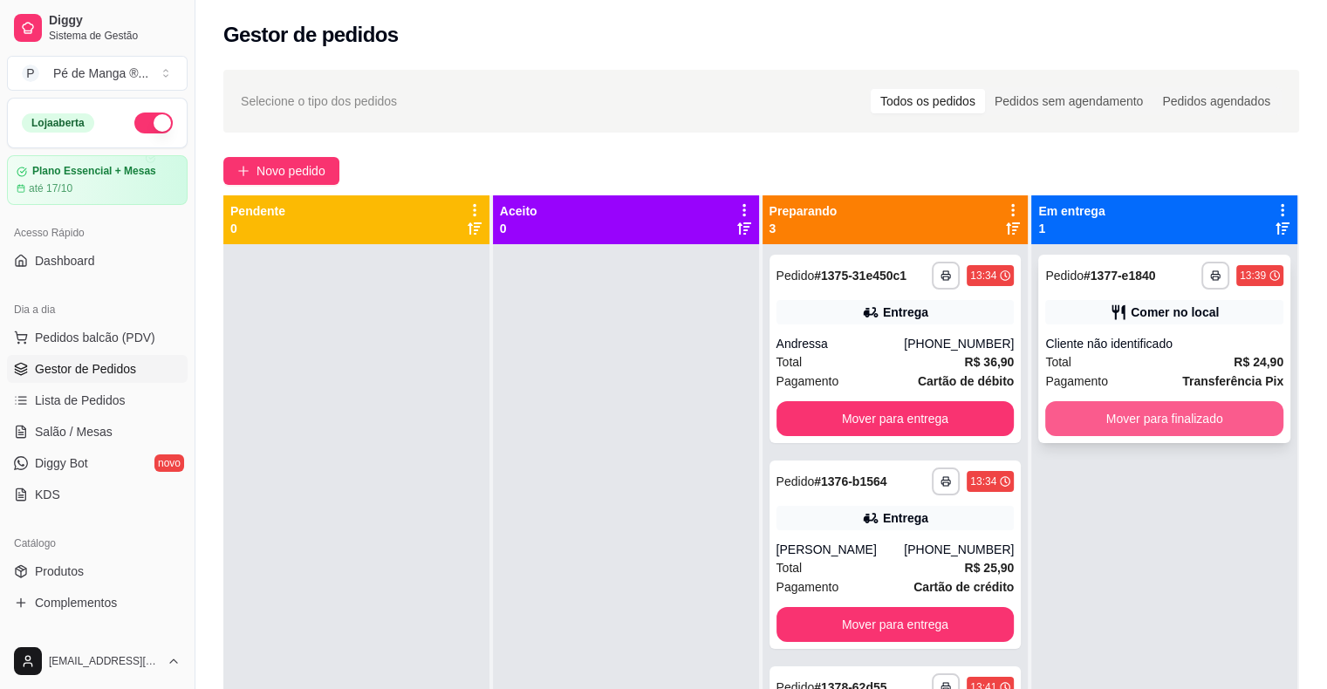
click at [1103, 419] on button "Mover para finalizado" at bounding box center [1164, 418] width 238 height 35
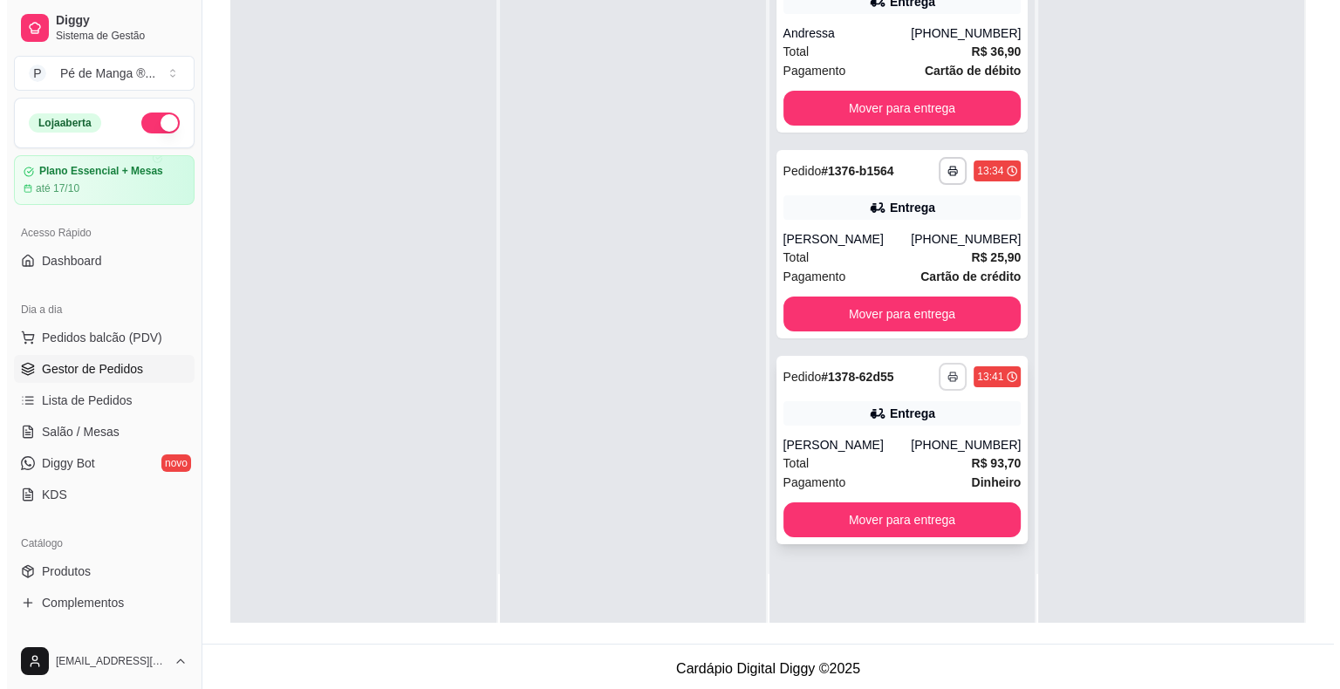
scroll to position [265, 0]
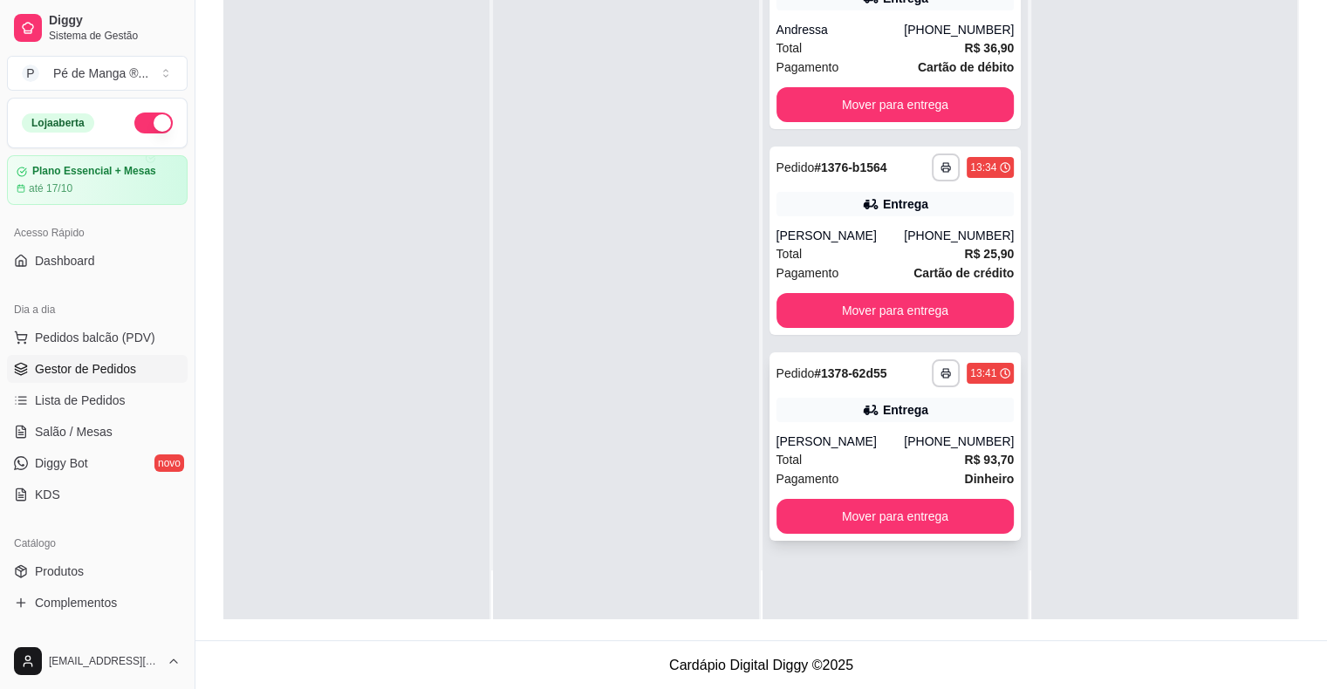
click at [894, 443] on div "[PERSON_NAME]" at bounding box center [840, 441] width 128 height 17
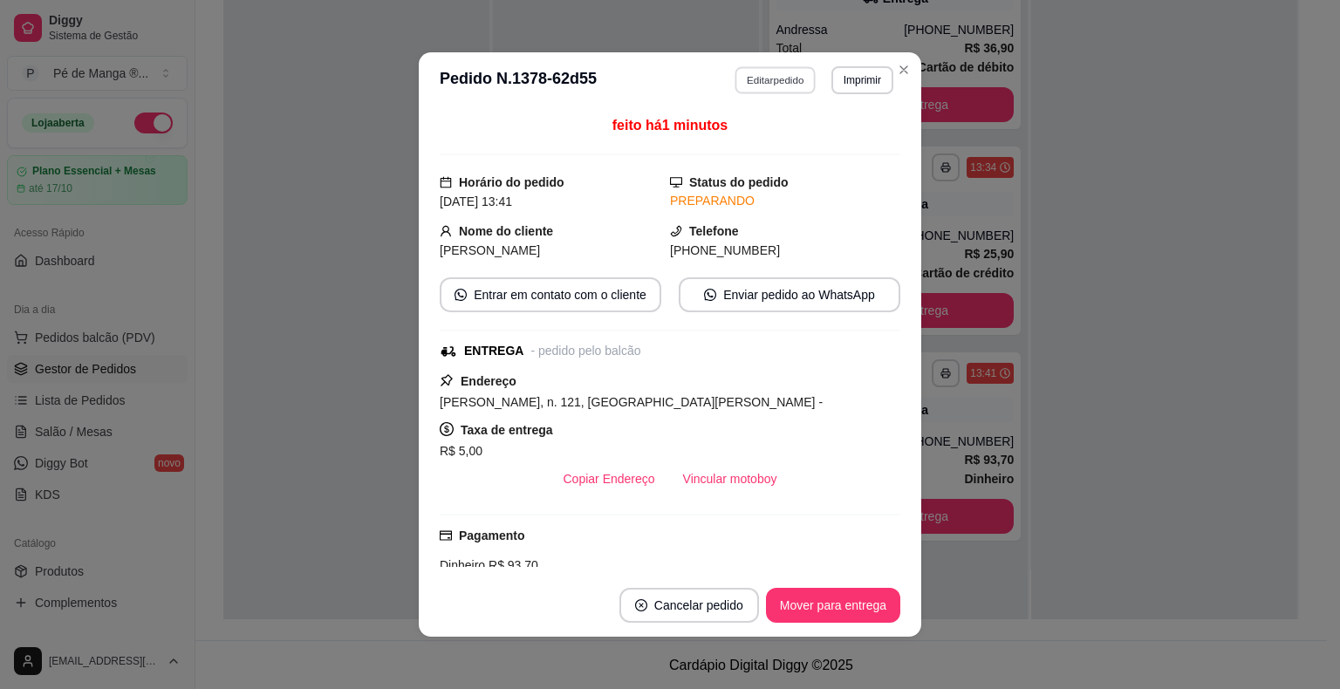
click at [787, 76] on button "Editar pedido" at bounding box center [775, 79] width 81 height 27
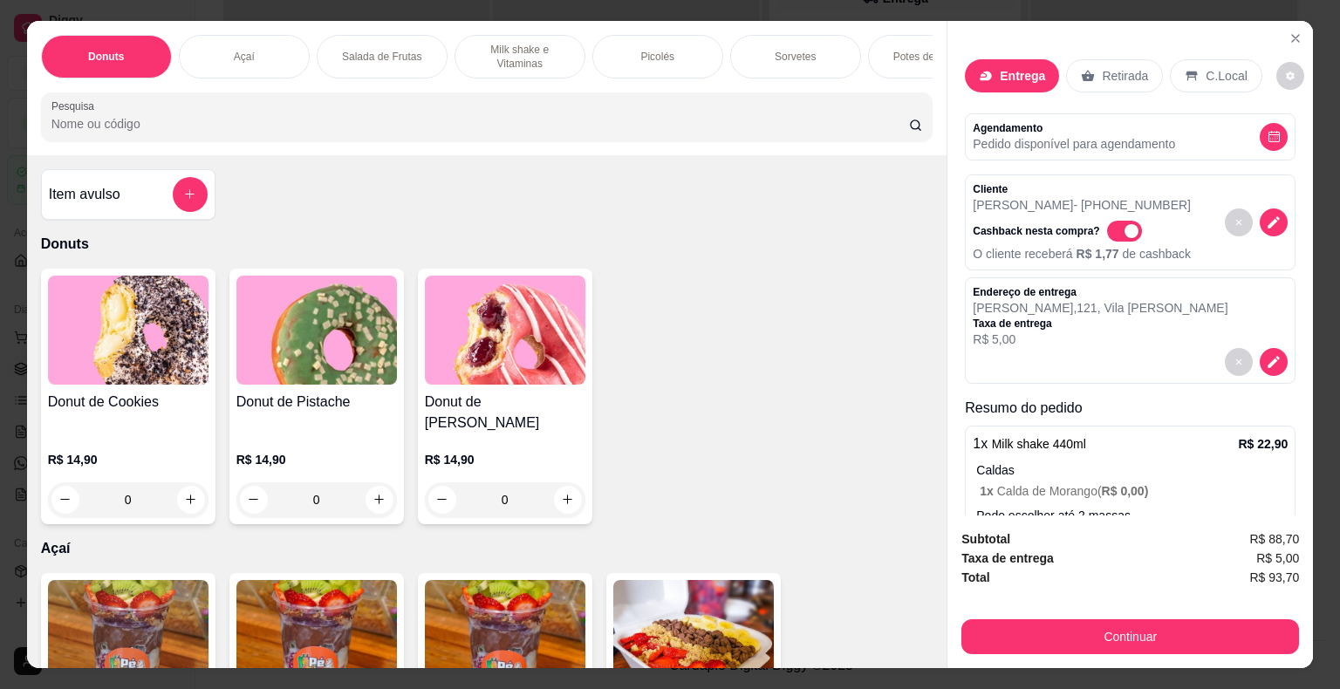
click at [1124, 224] on span "Automatic updates" at bounding box center [1131, 231] width 14 height 14
click at [1106, 234] on input "Automatic updates" at bounding box center [1111, 239] width 11 height 11
checkbox input "false"
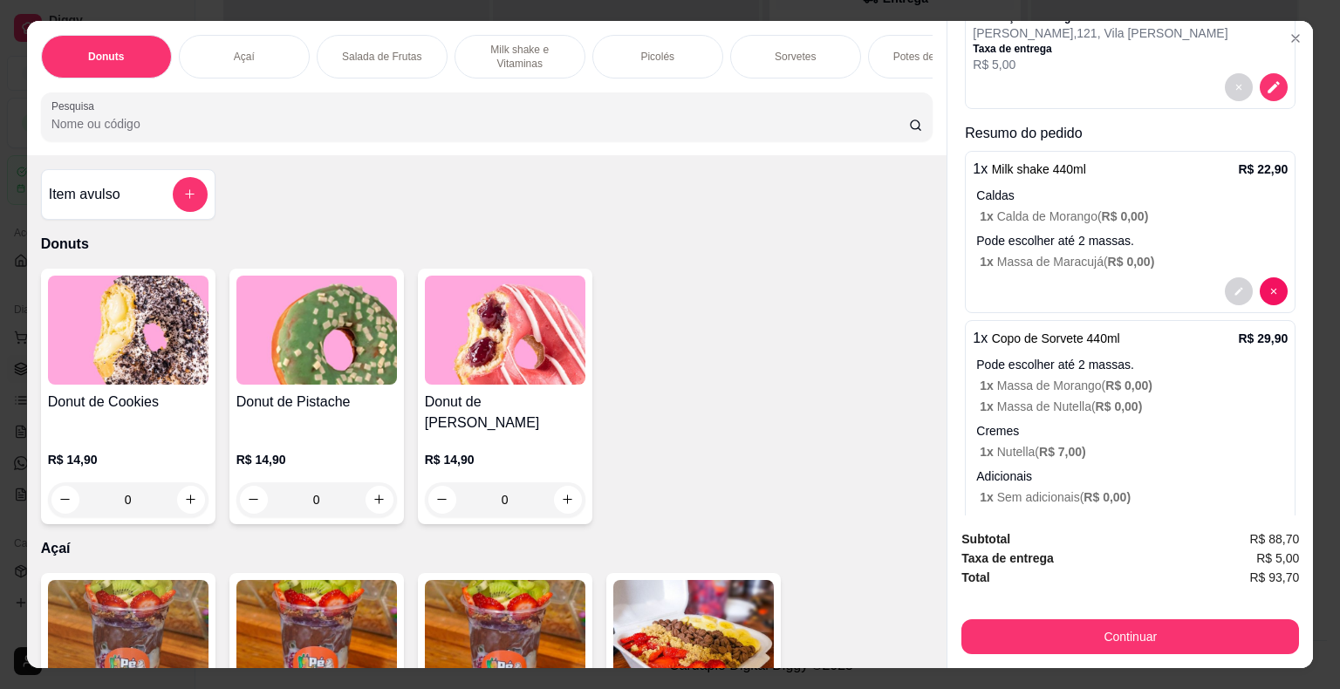
scroll to position [262, 0]
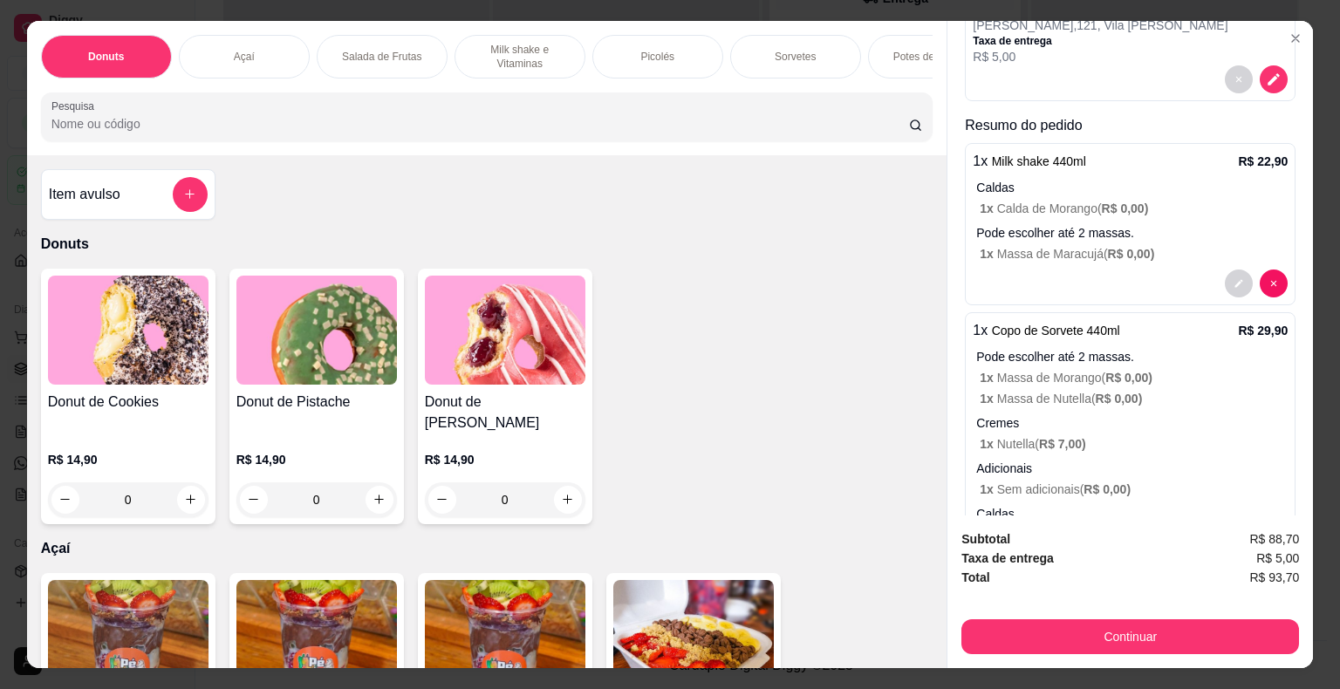
click at [1165, 211] on div "1 x Milk shake 440ml R$ 22,90 Caldas 1 x Calda de Morango ( R$ 0,00 ) Pode esco…" at bounding box center [1130, 224] width 331 height 162
click at [1064, 402] on div "1 x Copo de Sorvete 440ml R$ 29,90 Pode escolher até 2 massas. 1 x Massa de Mor…" at bounding box center [1130, 449] width 331 height 274
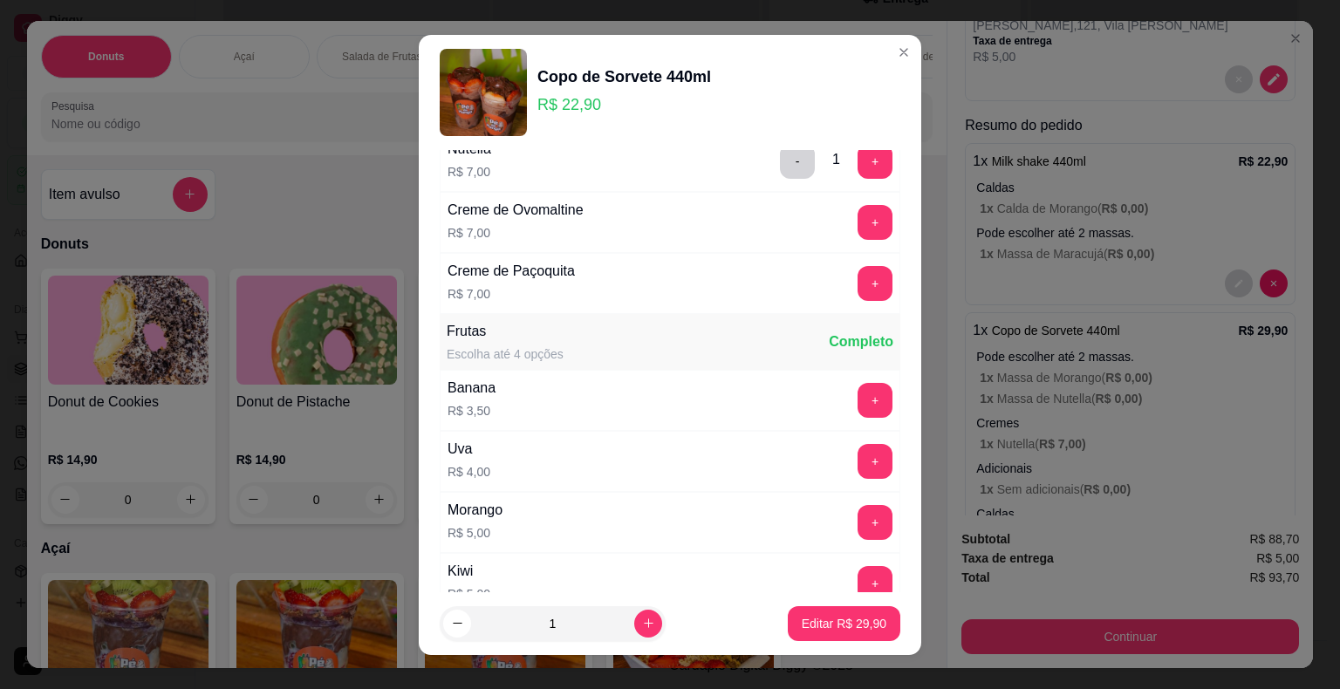
scroll to position [3489, 0]
click at [857, 511] on button "+" at bounding box center [874, 520] width 35 height 35
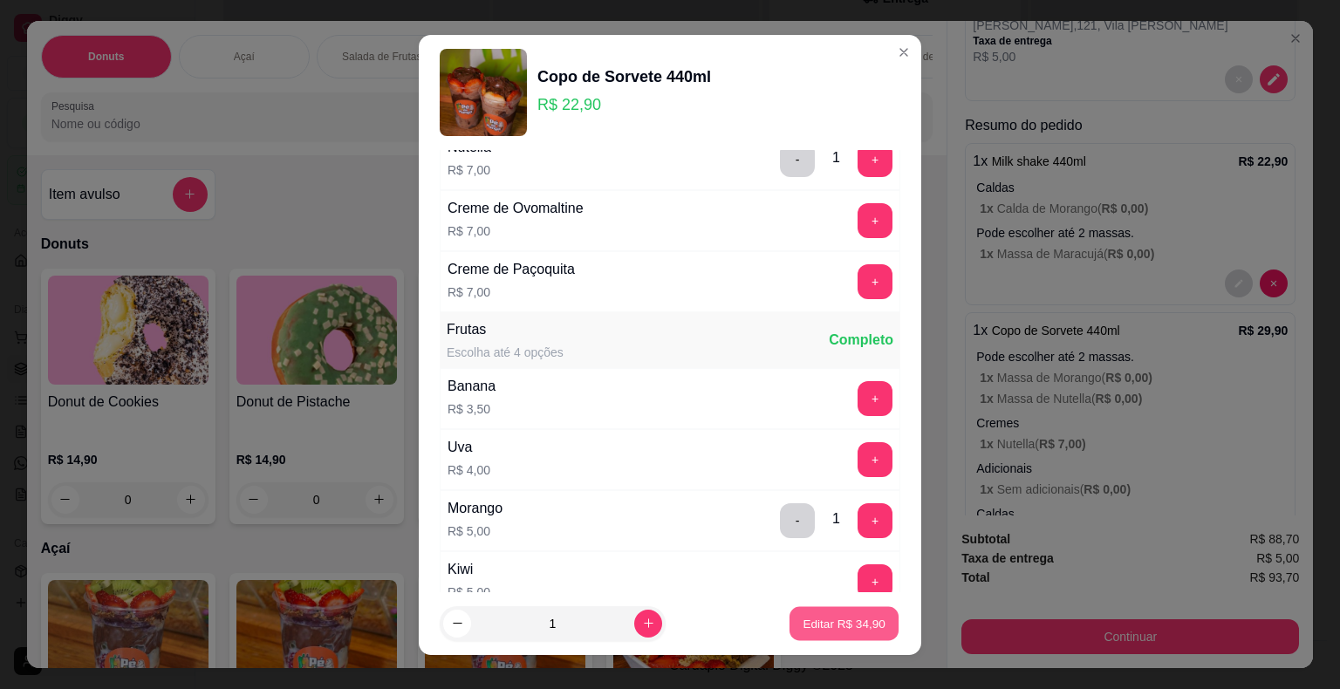
click at [844, 629] on p "Editar R$ 34,90" at bounding box center [844, 623] width 82 height 17
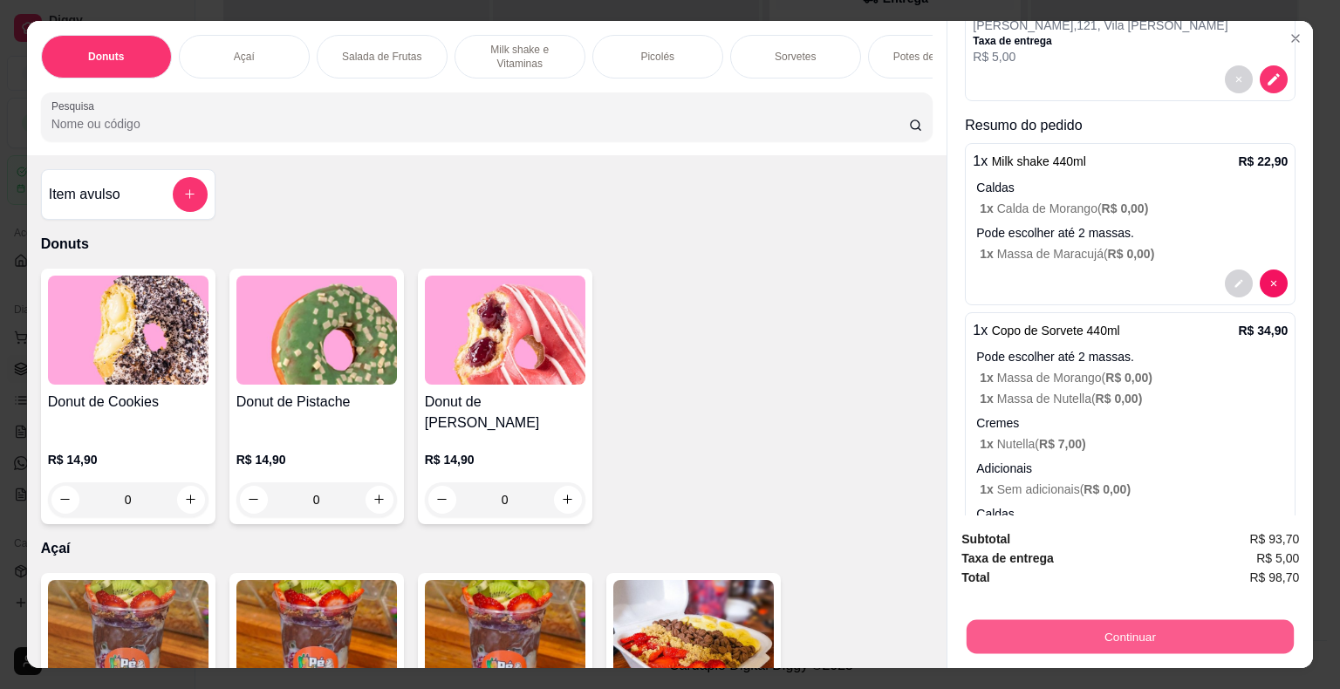
click at [1021, 641] on button "Continuar" at bounding box center [1130, 637] width 327 height 34
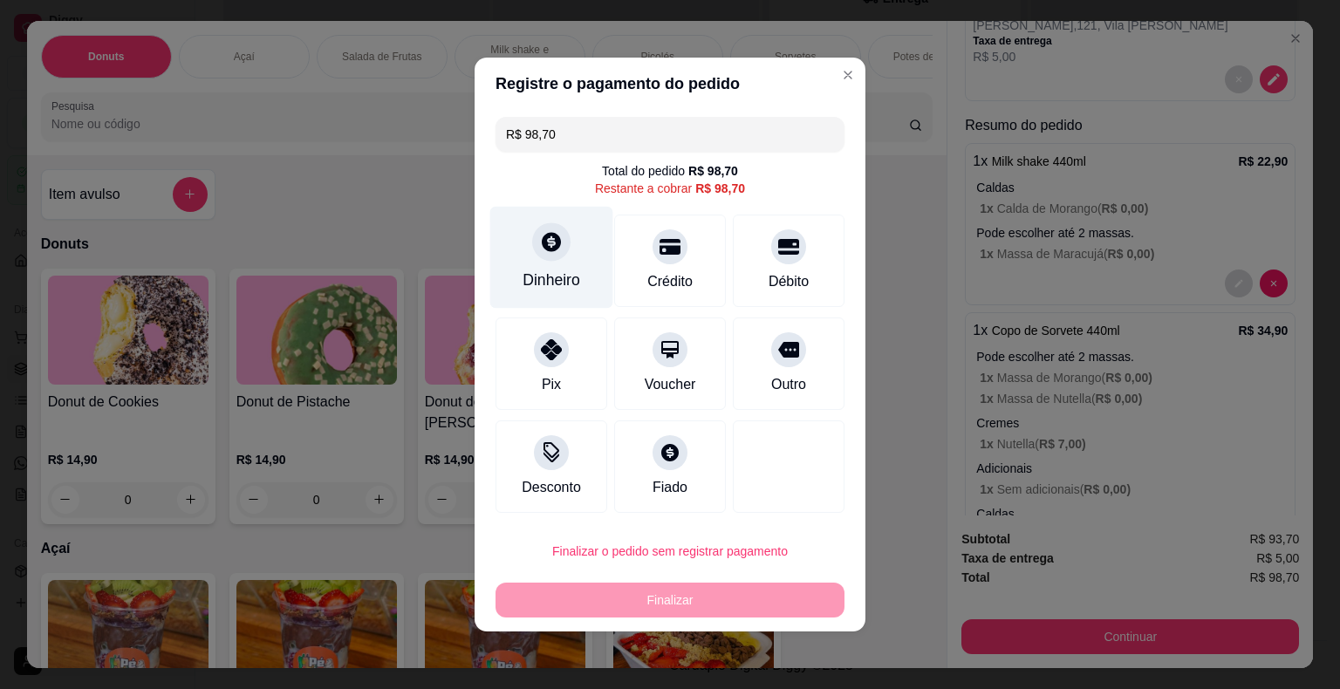
click at [579, 256] on div "Dinheiro" at bounding box center [551, 258] width 123 height 102
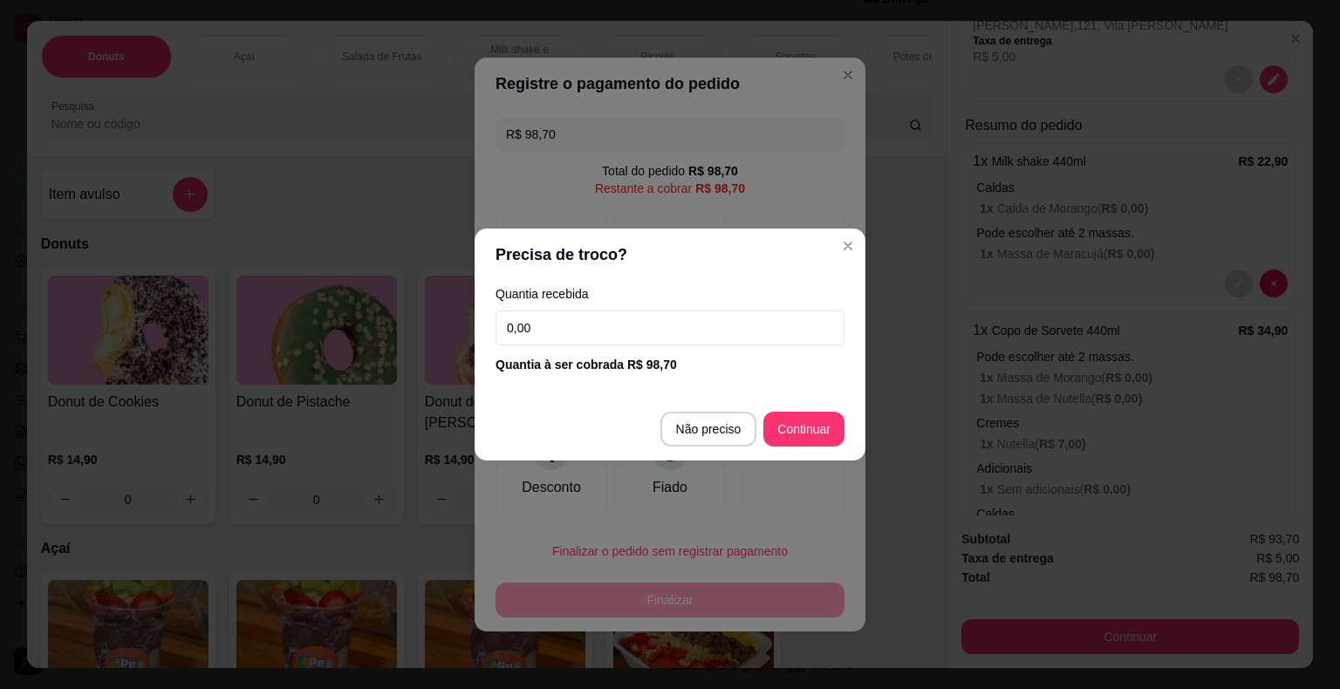
drag, startPoint x: 586, startPoint y: 331, endPoint x: 584, endPoint y: 340, distance: 9.8
click at [584, 340] on input "0,00" at bounding box center [669, 328] width 349 height 35
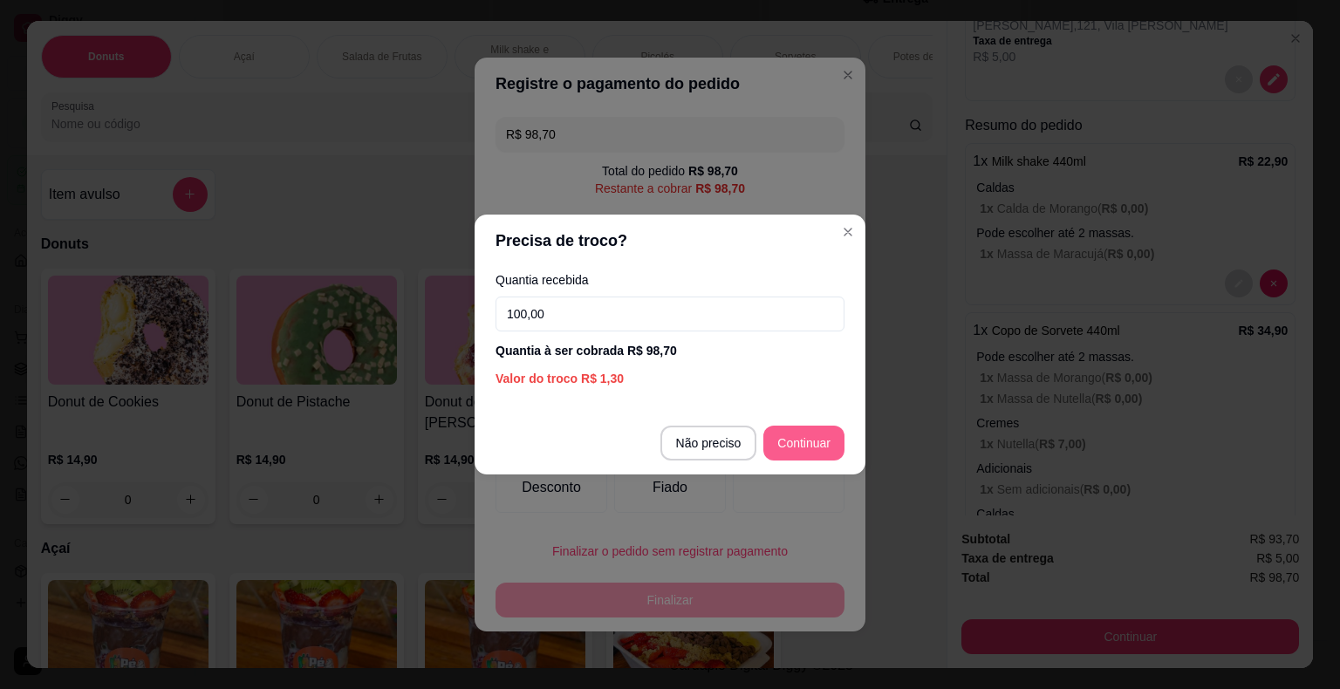
type input "100,00"
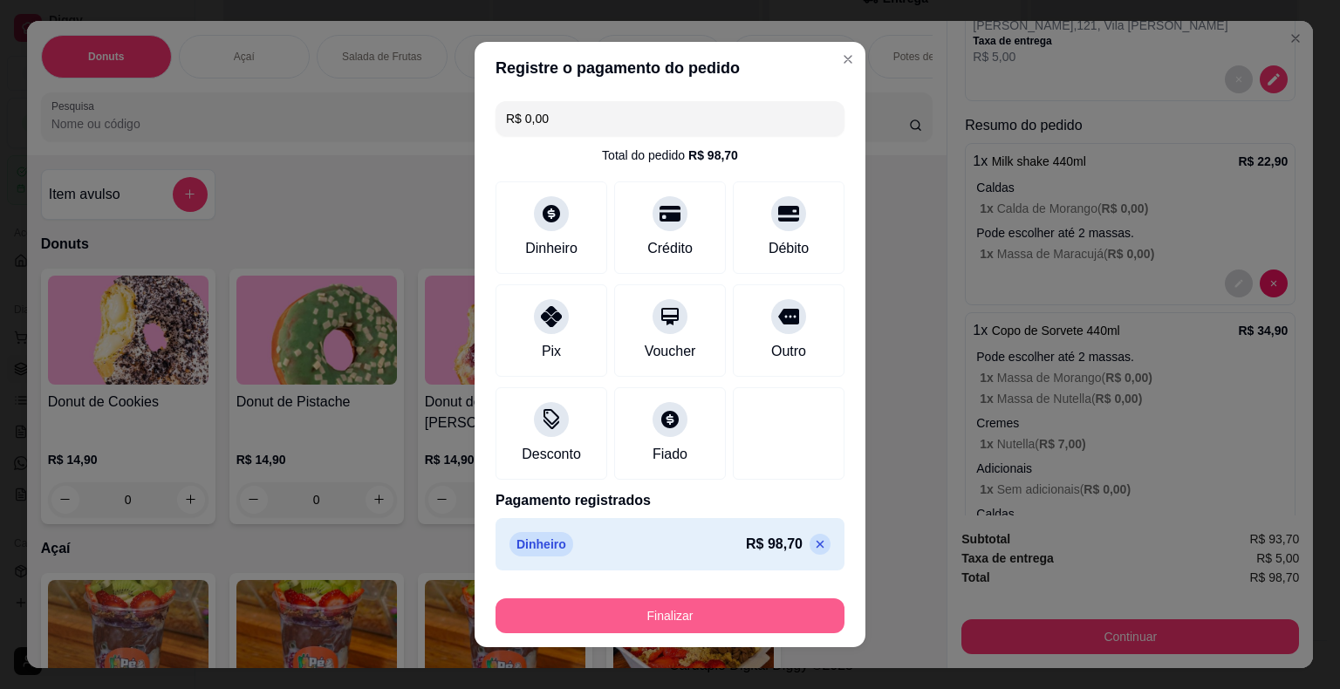
click at [747, 615] on button "Finalizar" at bounding box center [669, 615] width 349 height 35
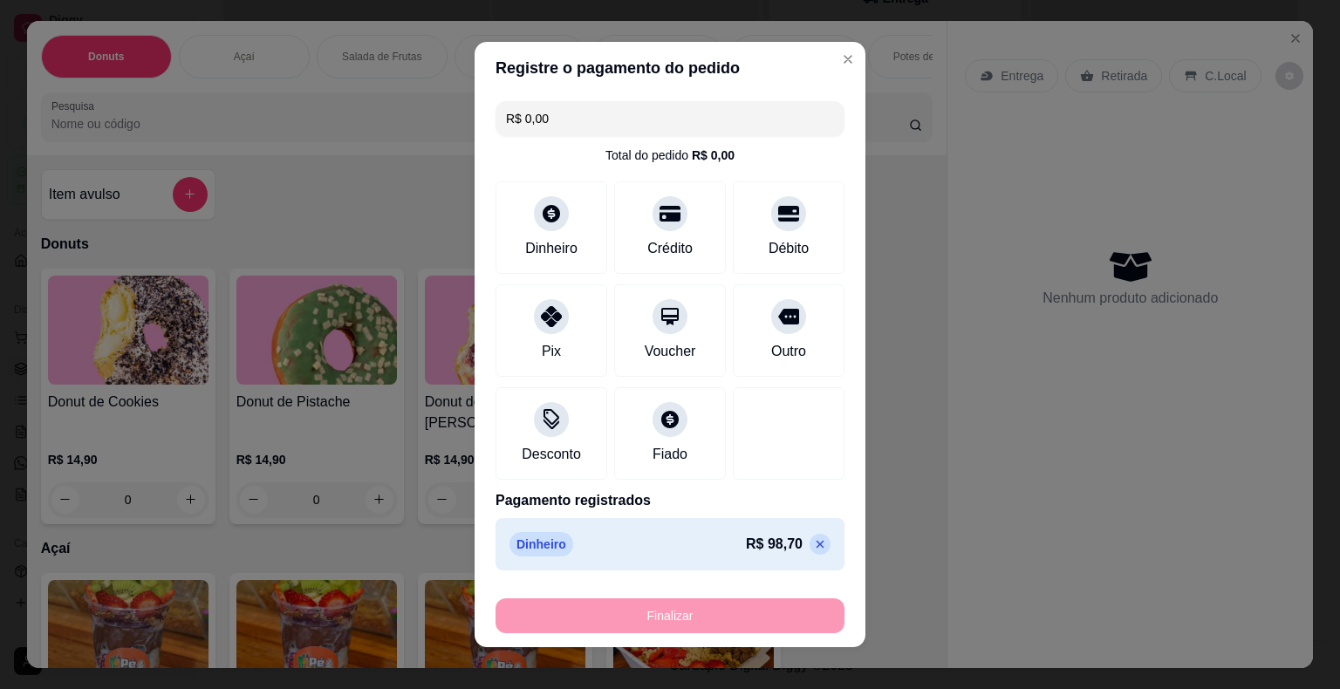
type input "-R$ 98,70"
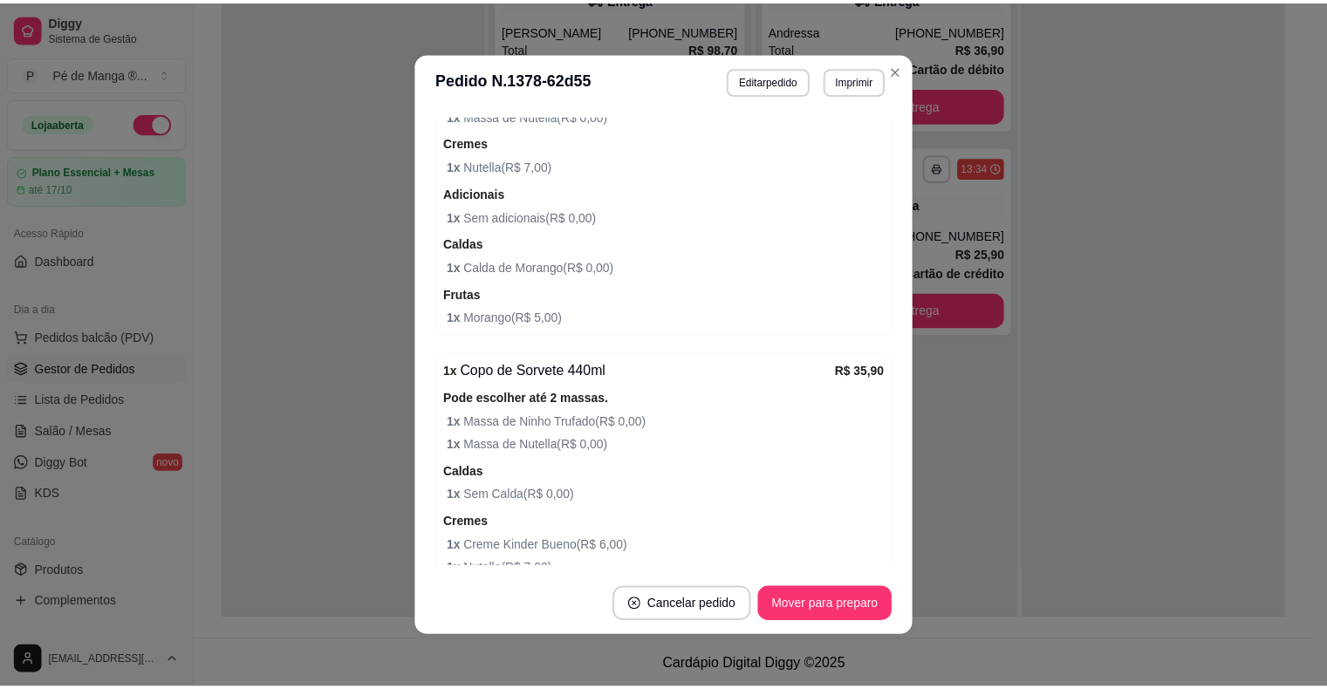
scroll to position [980, 0]
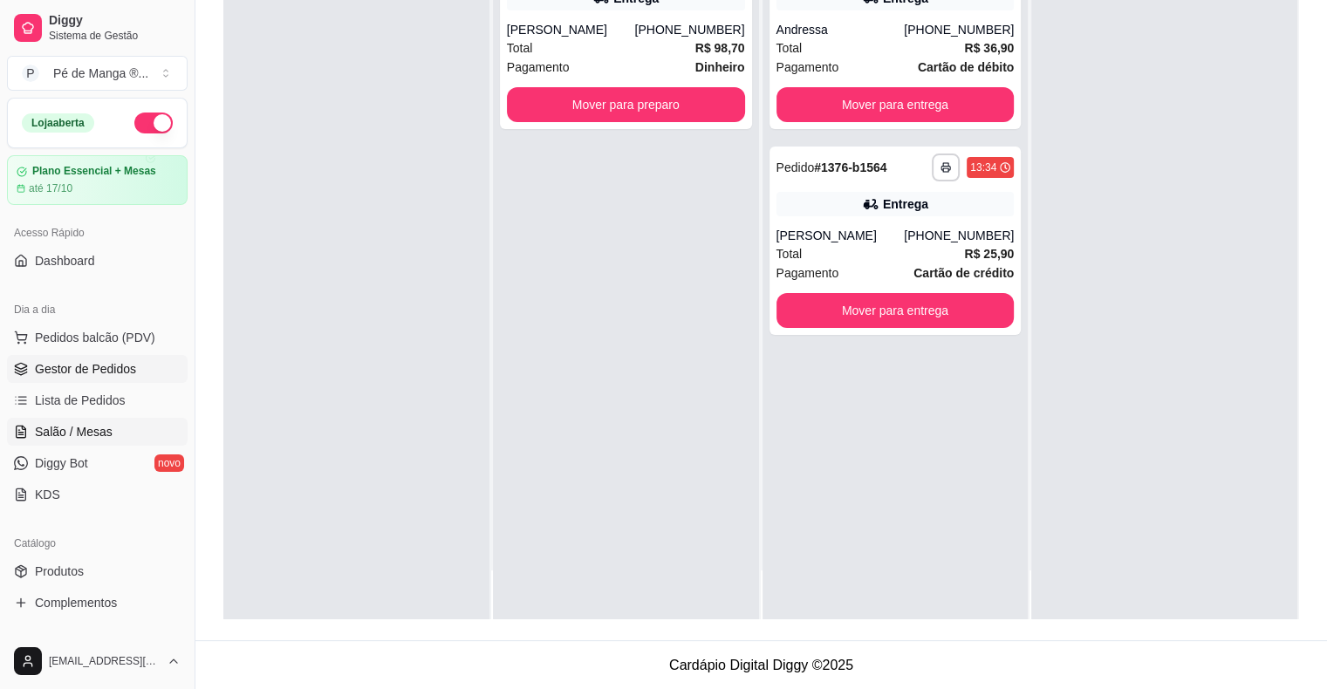
click at [115, 430] on link "Salão / Mesas" at bounding box center [97, 432] width 181 height 28
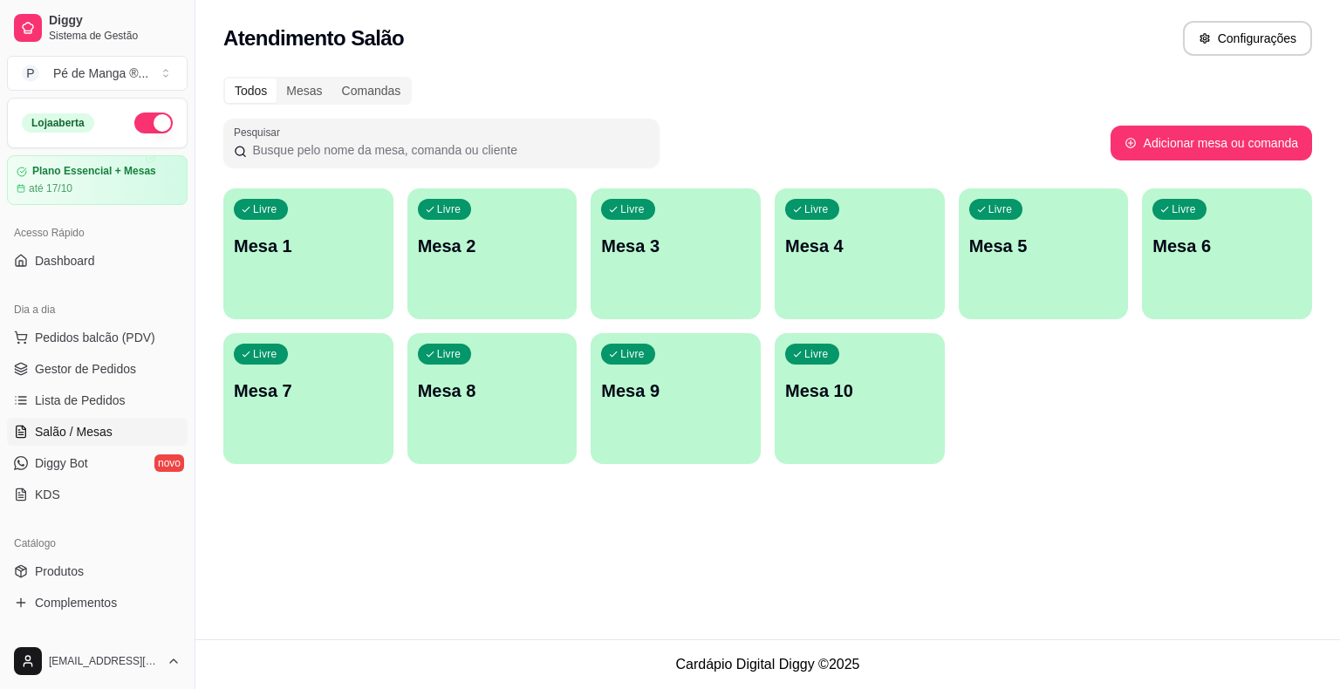
click at [328, 280] on div "Livre Mesa 1" at bounding box center [308, 243] width 170 height 110
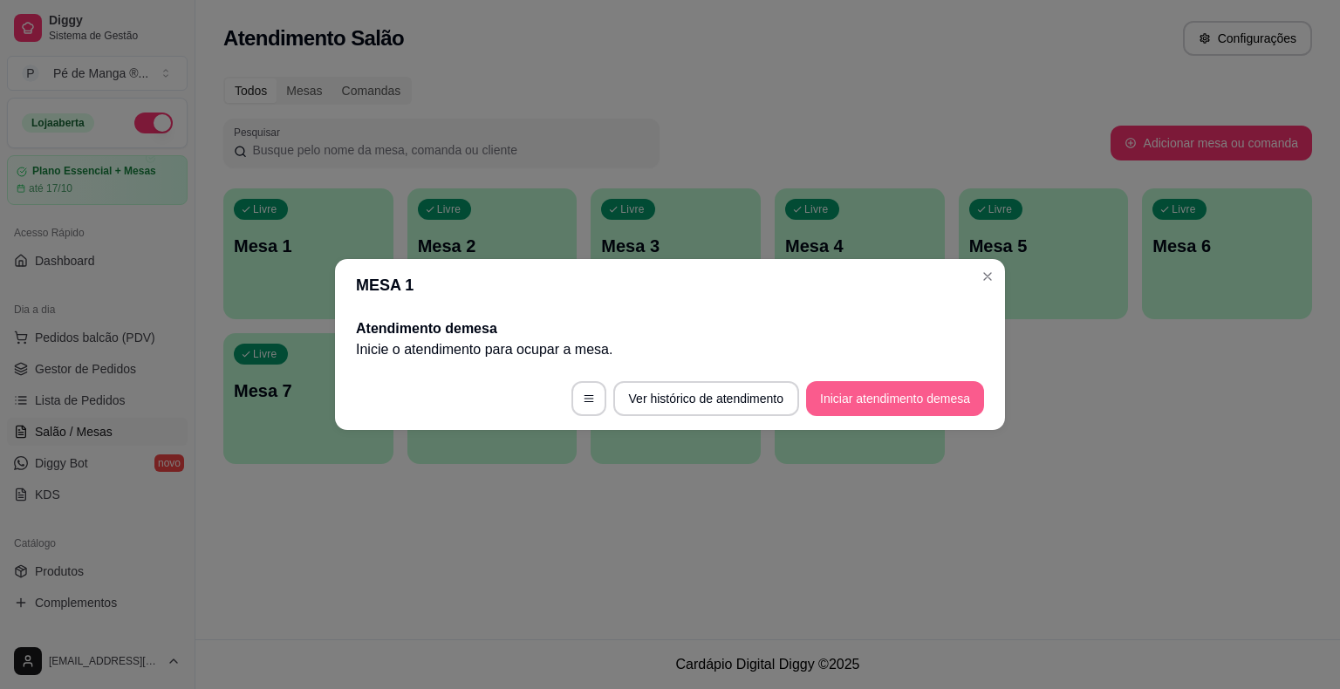
click at [926, 400] on button "Iniciar atendimento de mesa" at bounding box center [895, 398] width 178 height 35
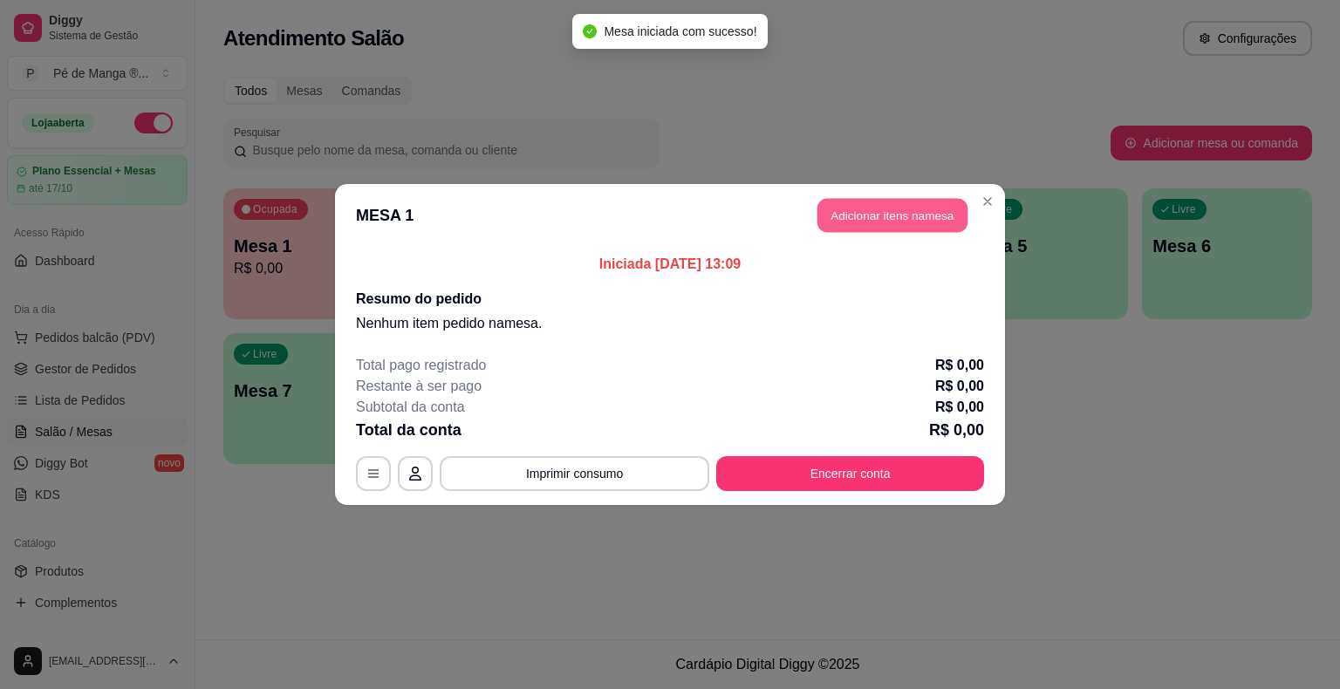
click at [942, 215] on button "Adicionar itens na mesa" at bounding box center [892, 216] width 150 height 34
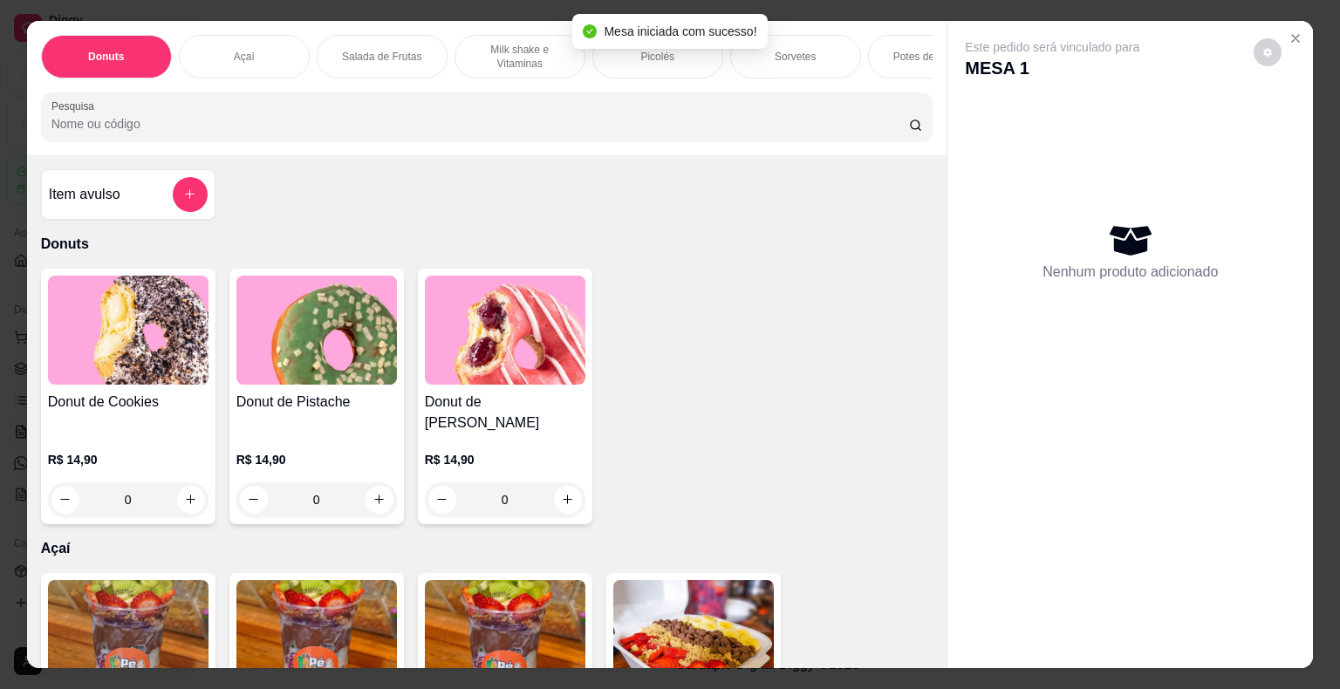
click at [809, 48] on div "Sorvetes" at bounding box center [795, 57] width 131 height 44
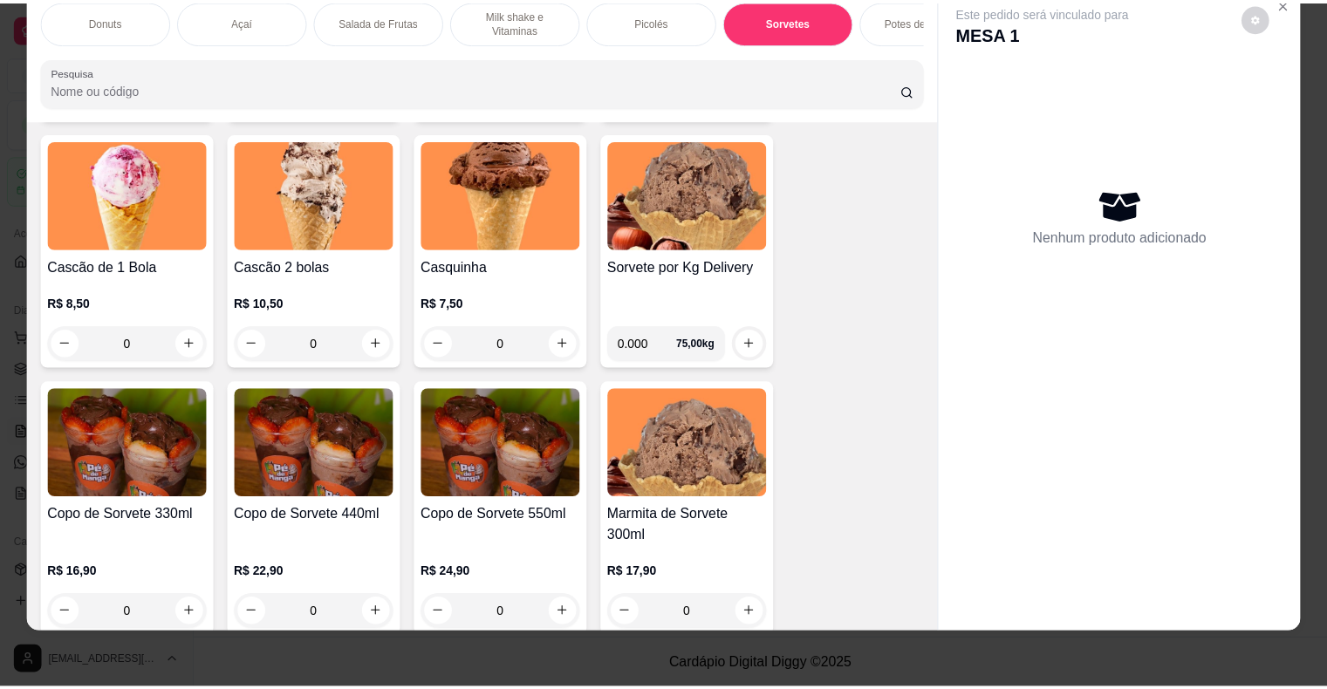
scroll to position [2449, 0]
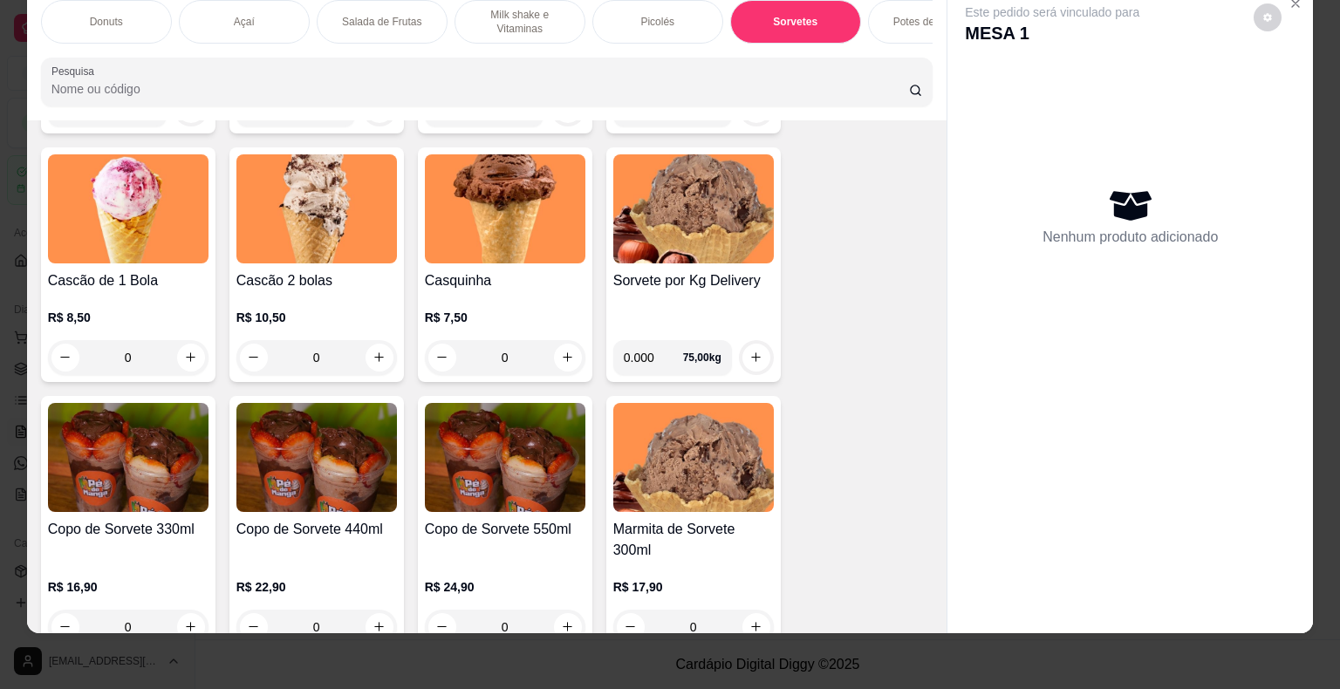
click at [371, 365] on div "0" at bounding box center [316, 357] width 161 height 35
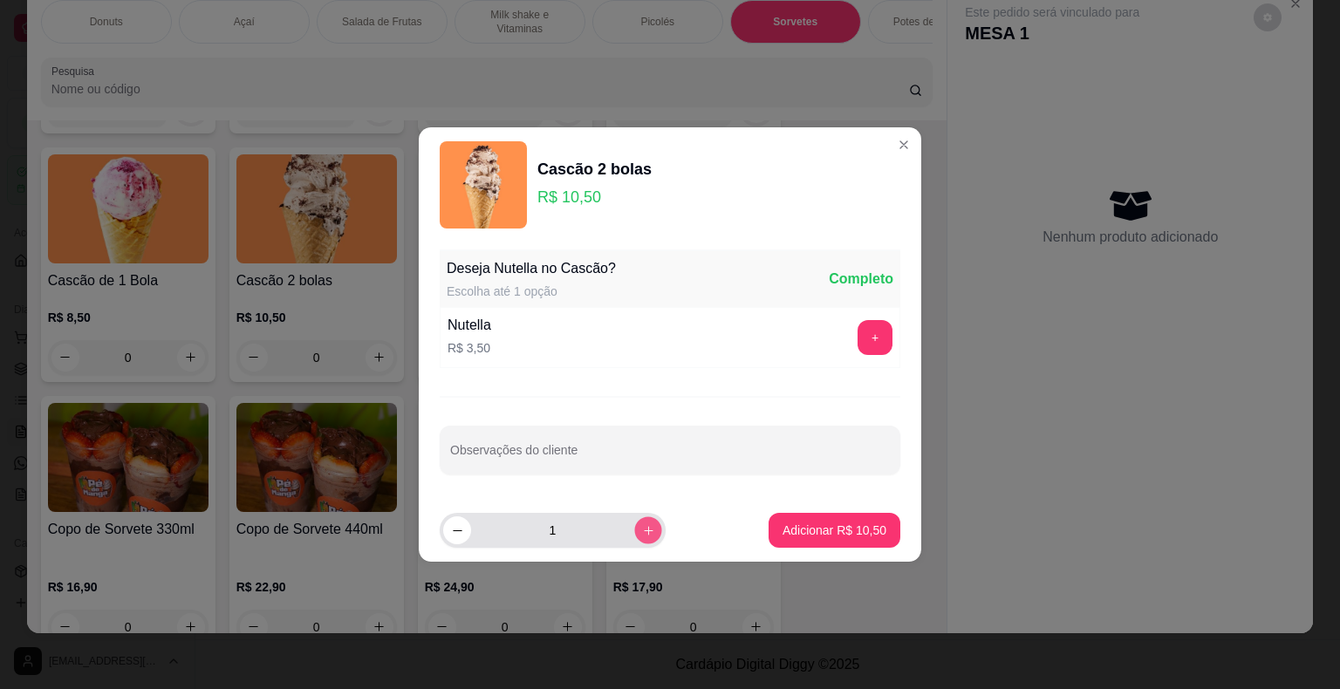
click at [644, 523] on button "increase-product-quantity" at bounding box center [647, 529] width 27 height 27
type input "2"
click at [816, 543] on button "Adicionar R$ 21,00" at bounding box center [834, 530] width 132 height 35
type input "2"
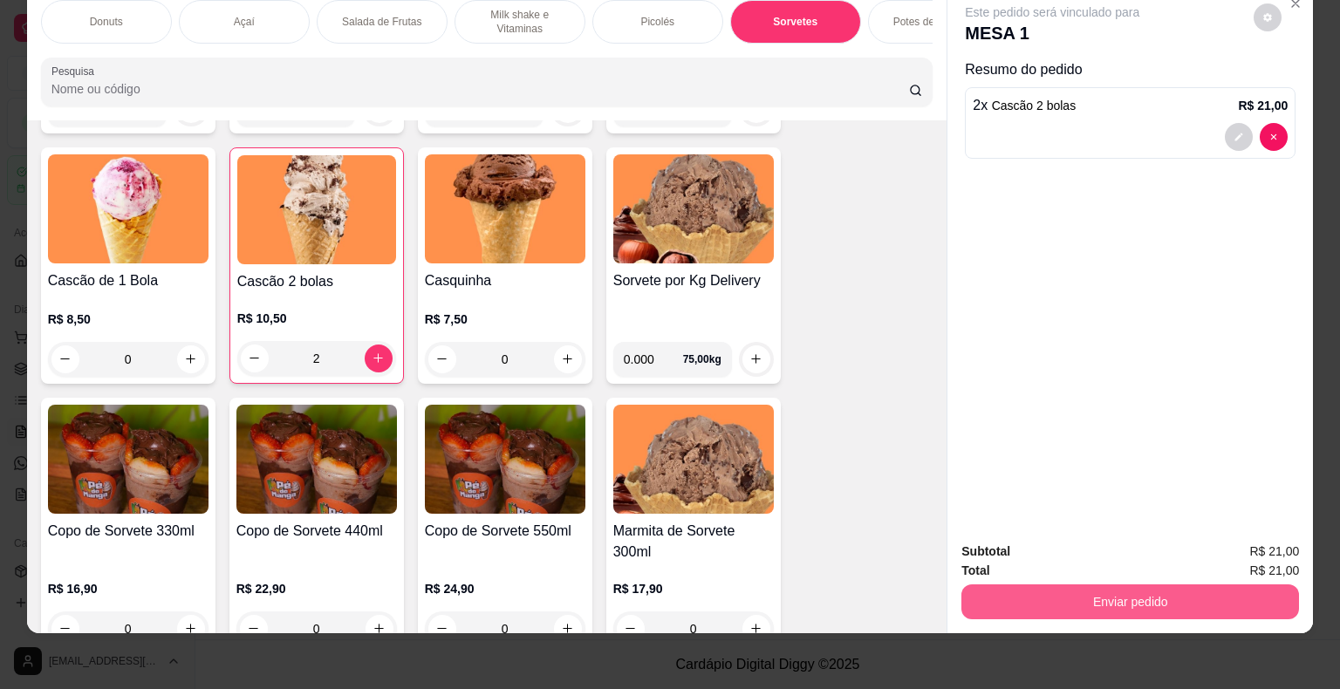
click at [1030, 602] on button "Enviar pedido" at bounding box center [1130, 601] width 338 height 35
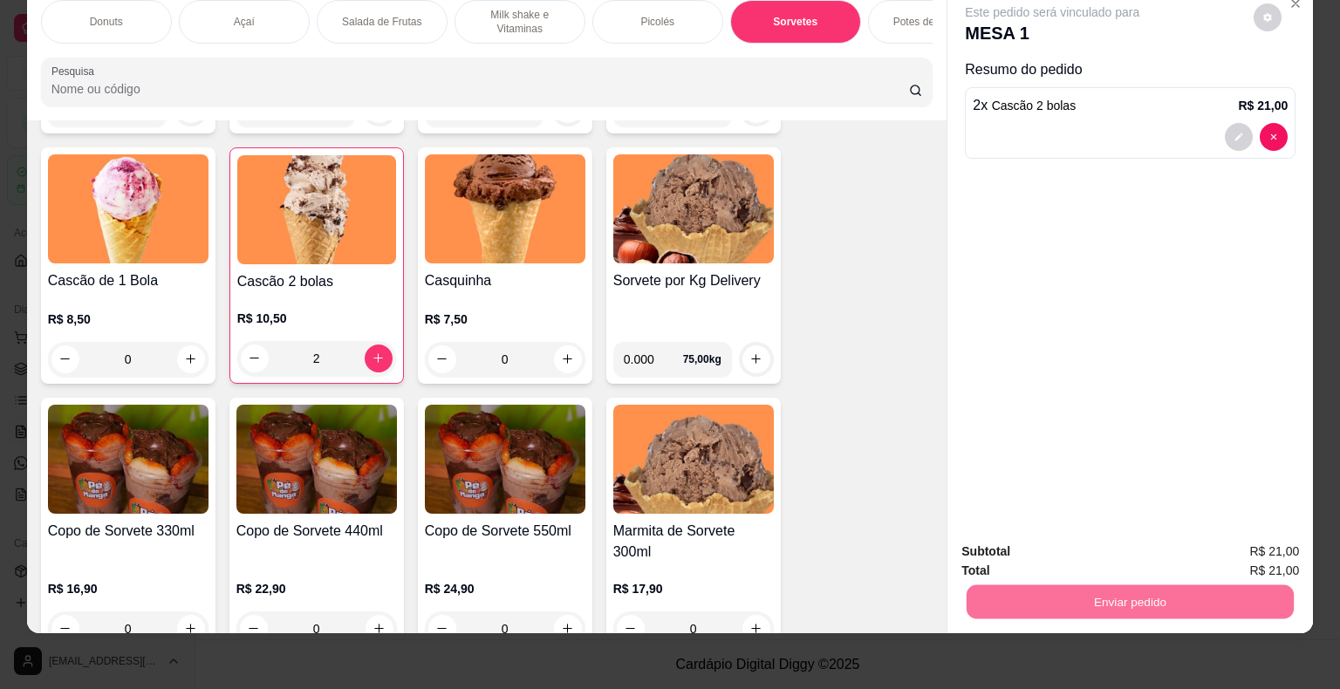
click at [1267, 544] on button "Enviar pedido" at bounding box center [1254, 545] width 96 height 32
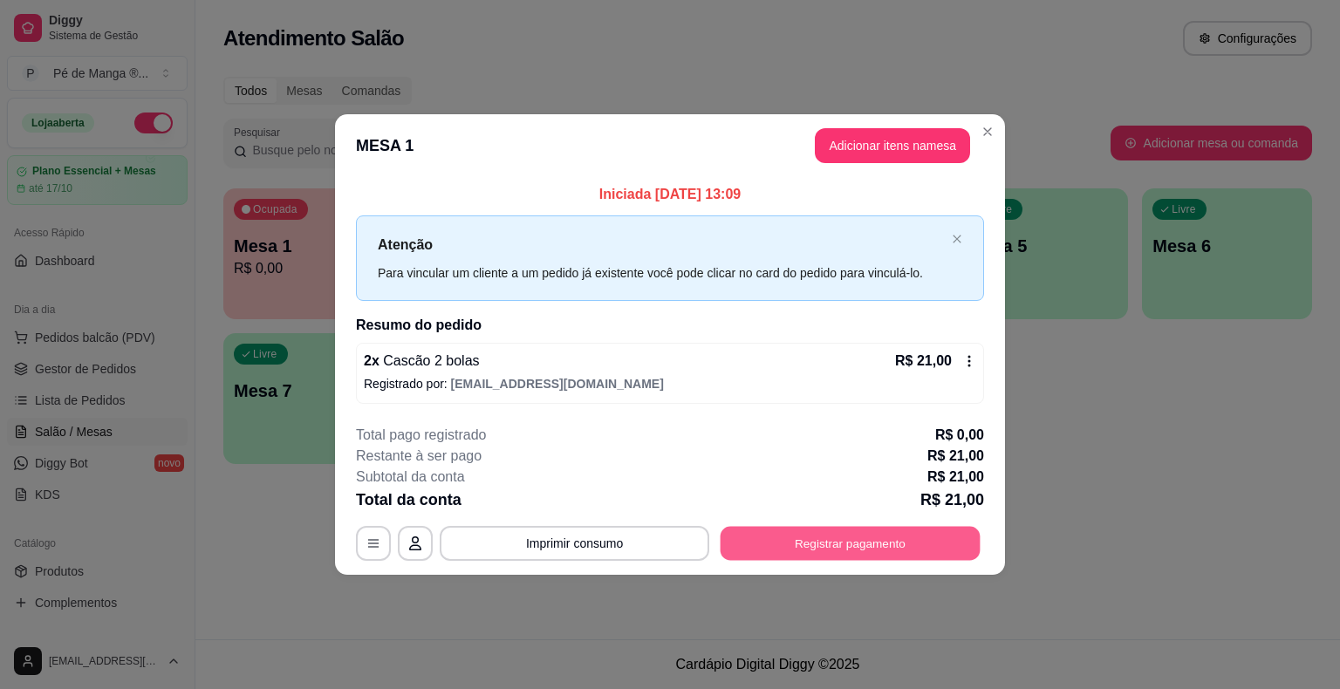
click at [850, 548] on button "Registrar pagamento" at bounding box center [851, 543] width 260 height 34
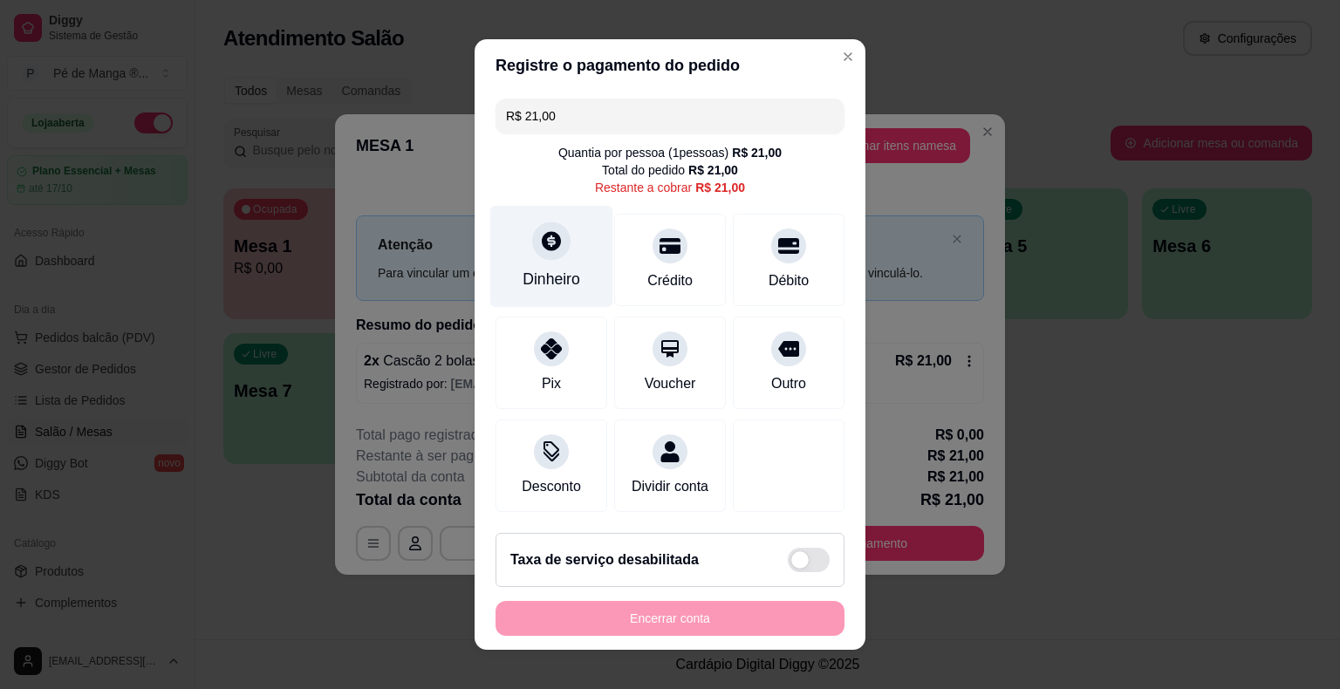
click at [523, 277] on div "Dinheiro" at bounding box center [552, 279] width 58 height 23
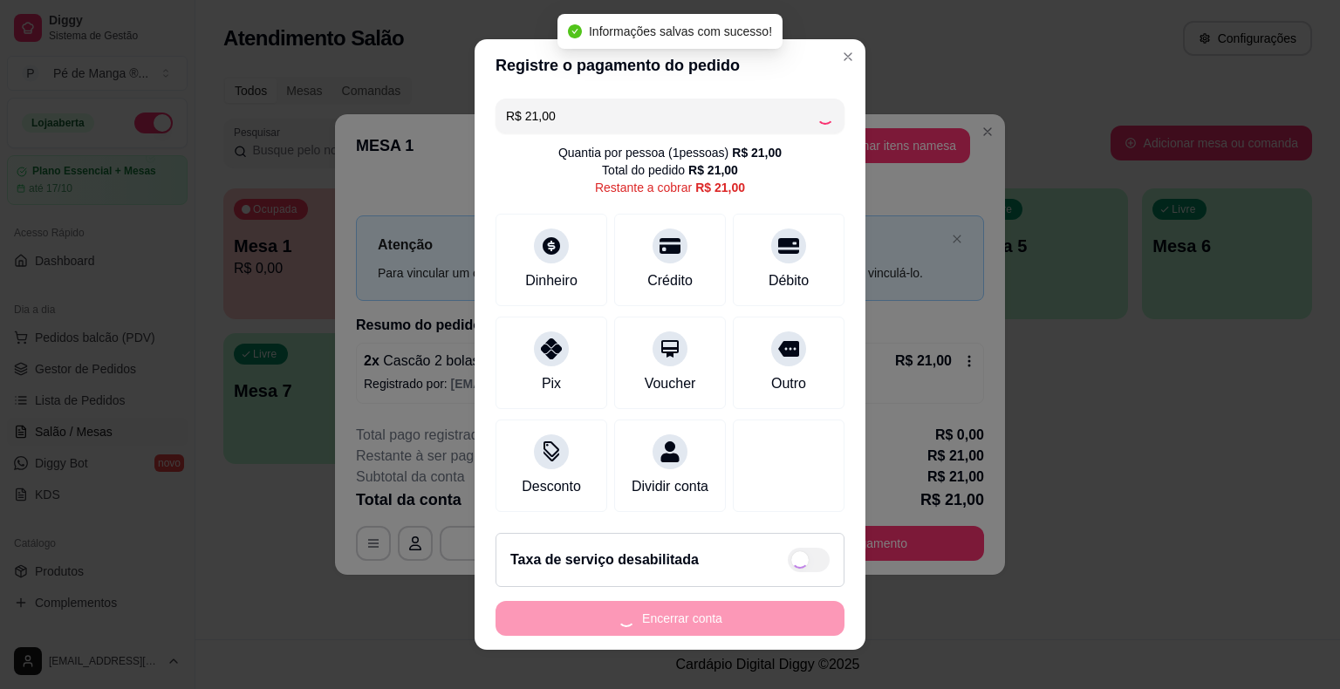
type input "R$ 0,00"
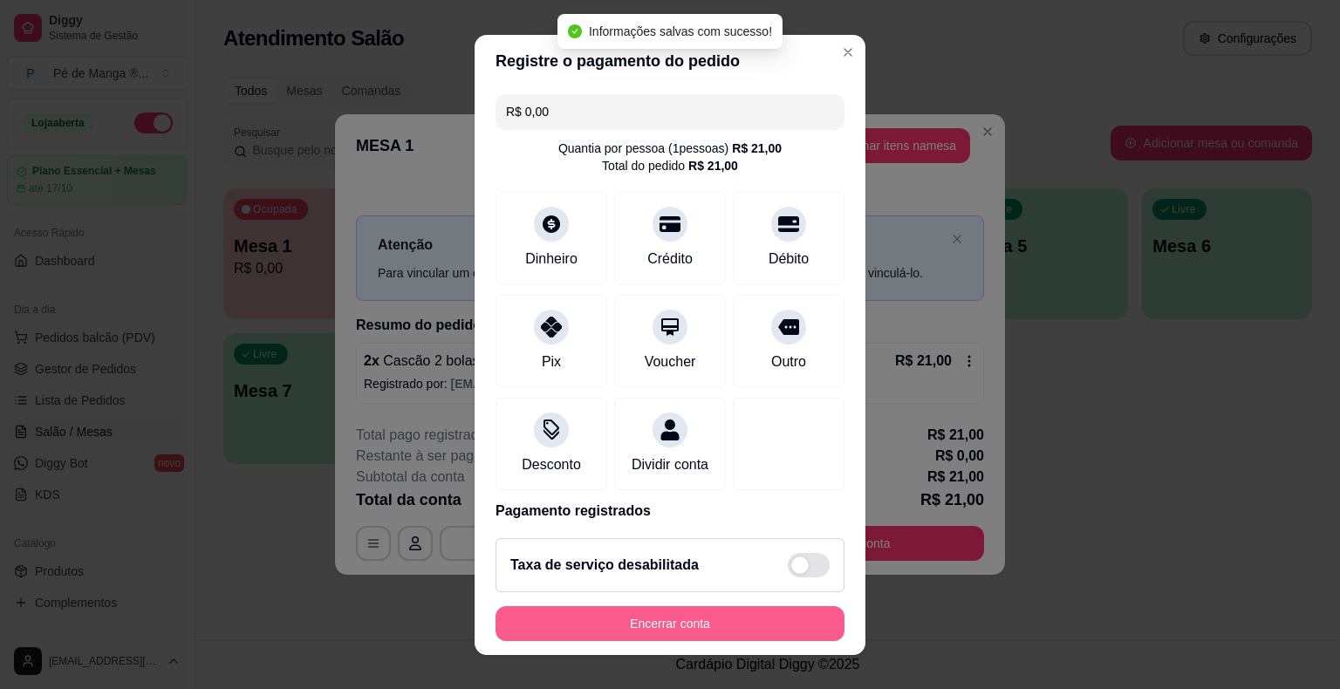
click at [785, 619] on button "Encerrar conta" at bounding box center [669, 623] width 349 height 35
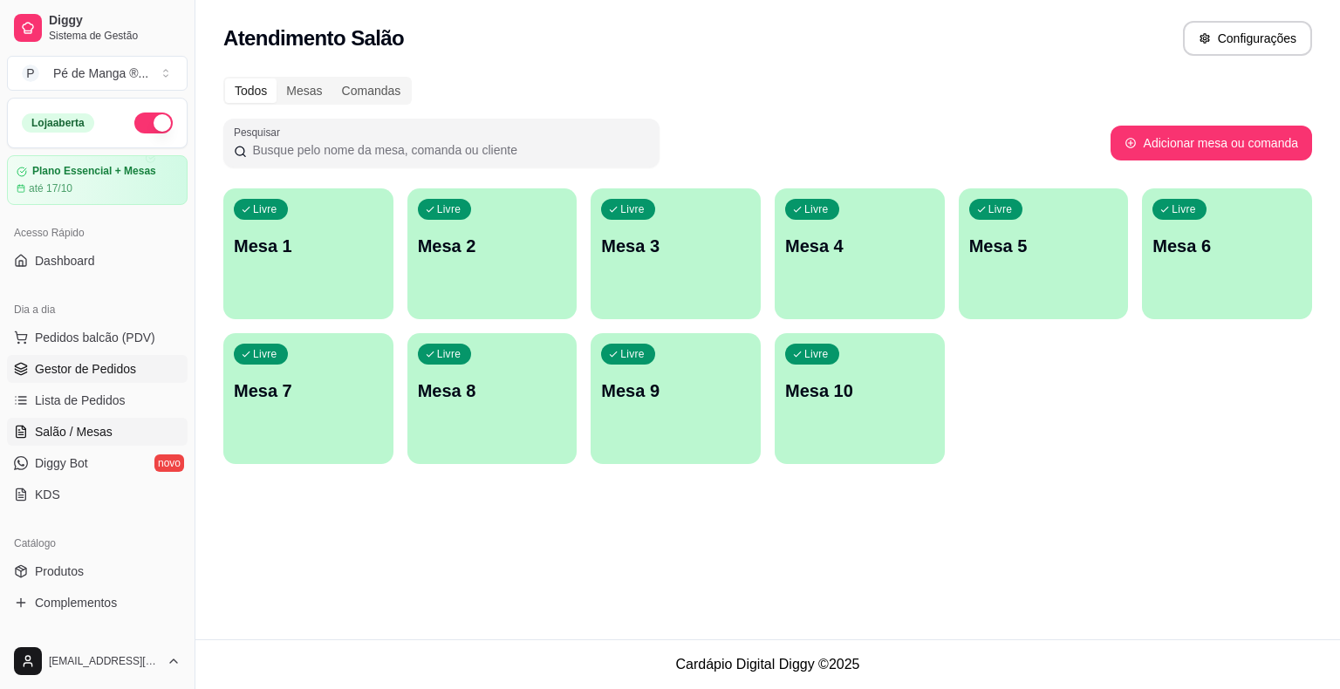
click at [93, 371] on span "Gestor de Pedidos" at bounding box center [85, 368] width 101 height 17
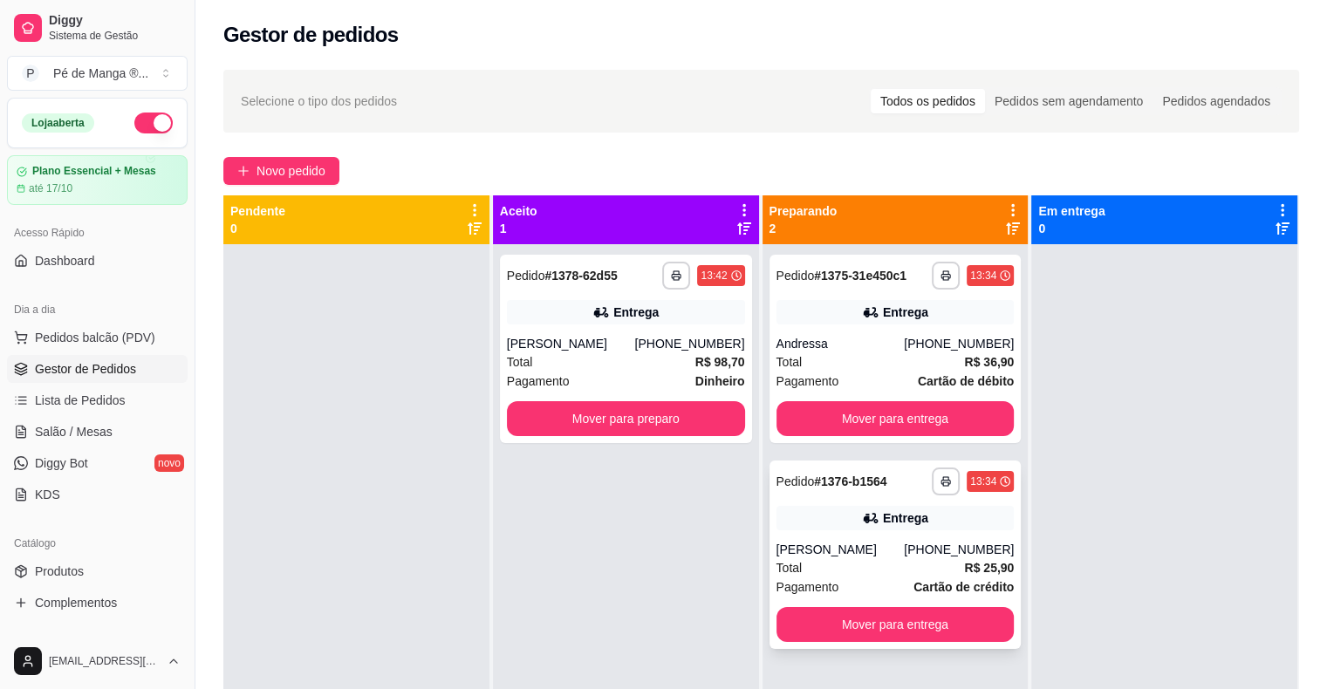
scroll to position [49, 0]
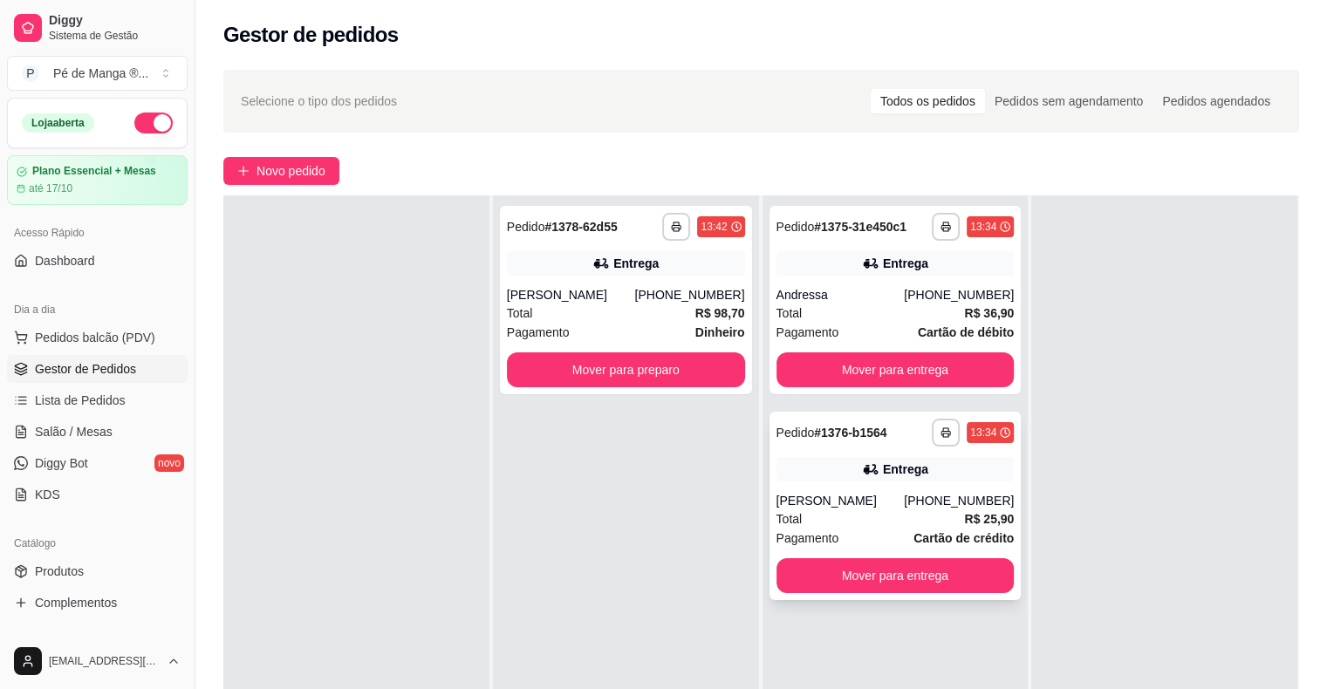
click at [886, 517] on div "Total R$ 25,90" at bounding box center [895, 518] width 238 height 19
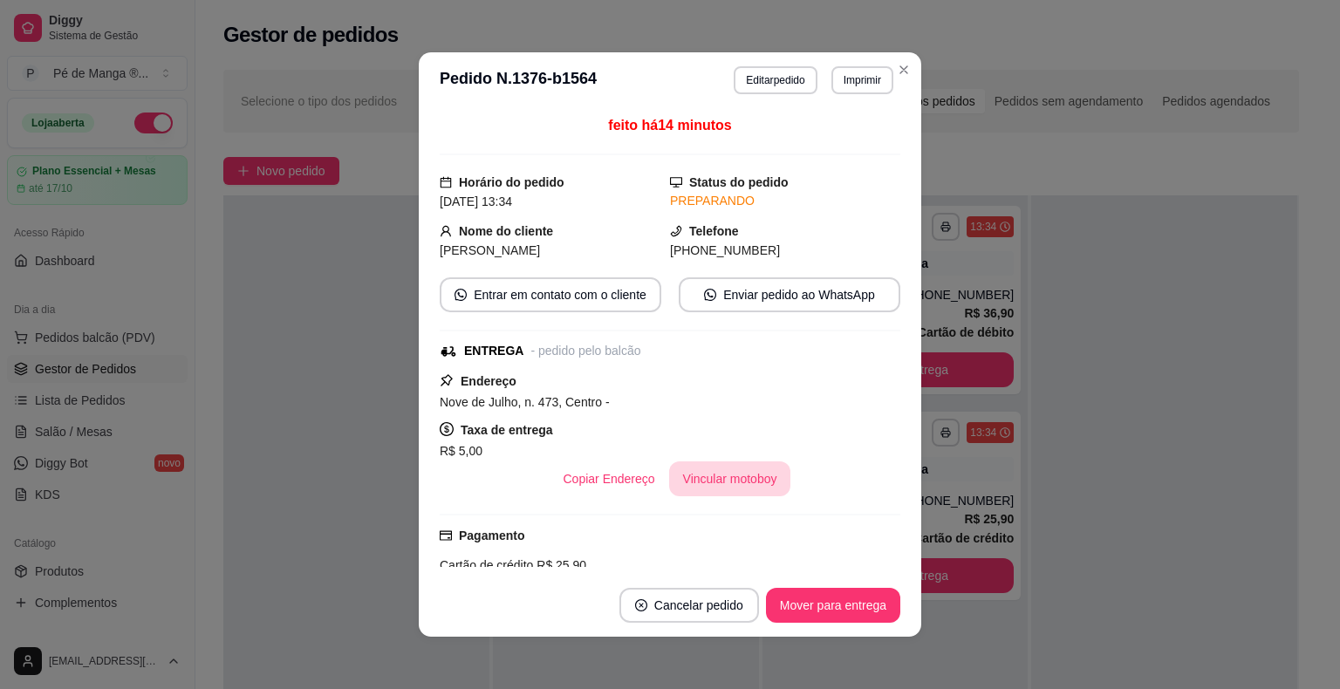
click at [726, 476] on button "Vincular motoboy" at bounding box center [730, 478] width 122 height 35
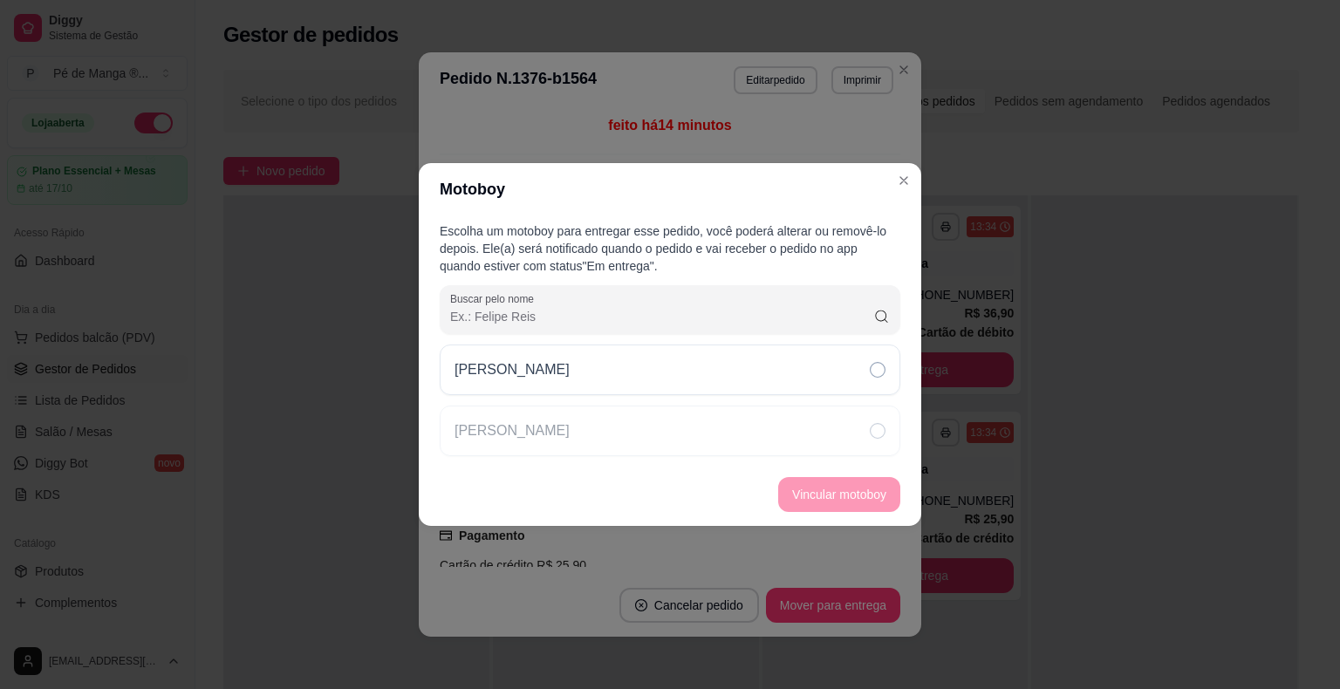
click at [714, 397] on div "[PERSON_NAME]" at bounding box center [670, 401] width 461 height 112
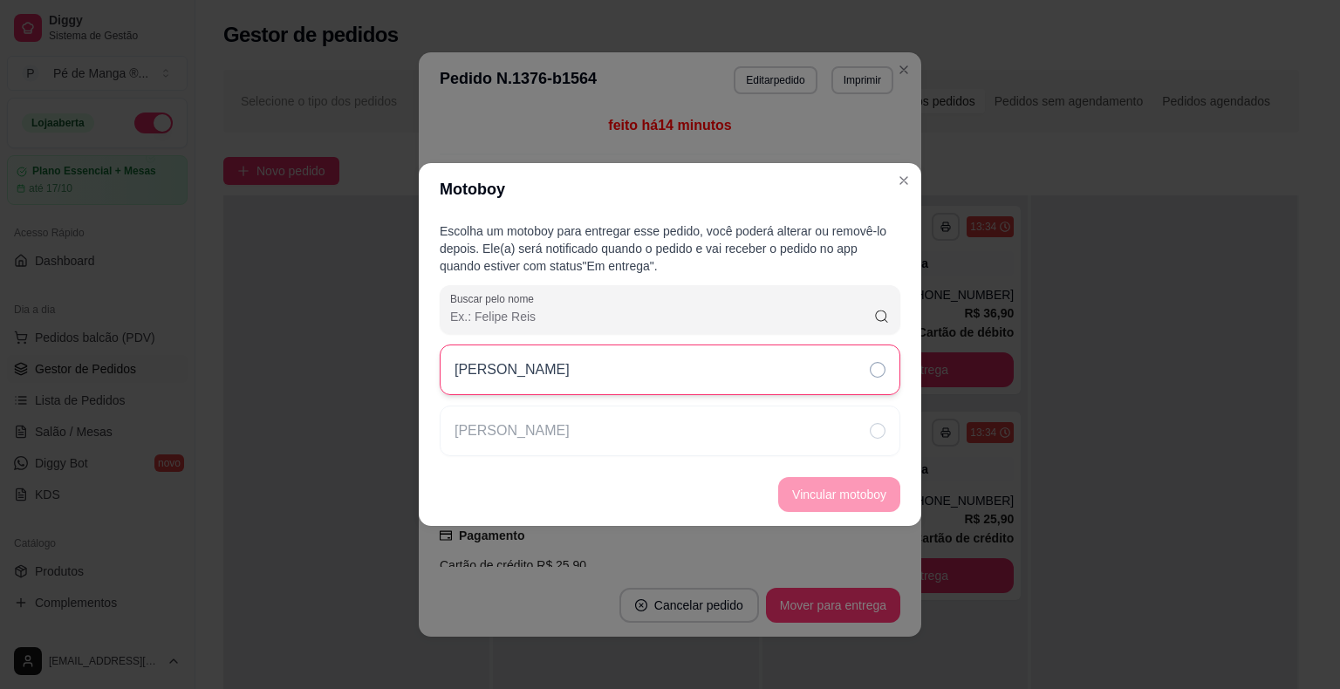
click at [722, 378] on div "[PERSON_NAME]" at bounding box center [670, 370] width 461 height 51
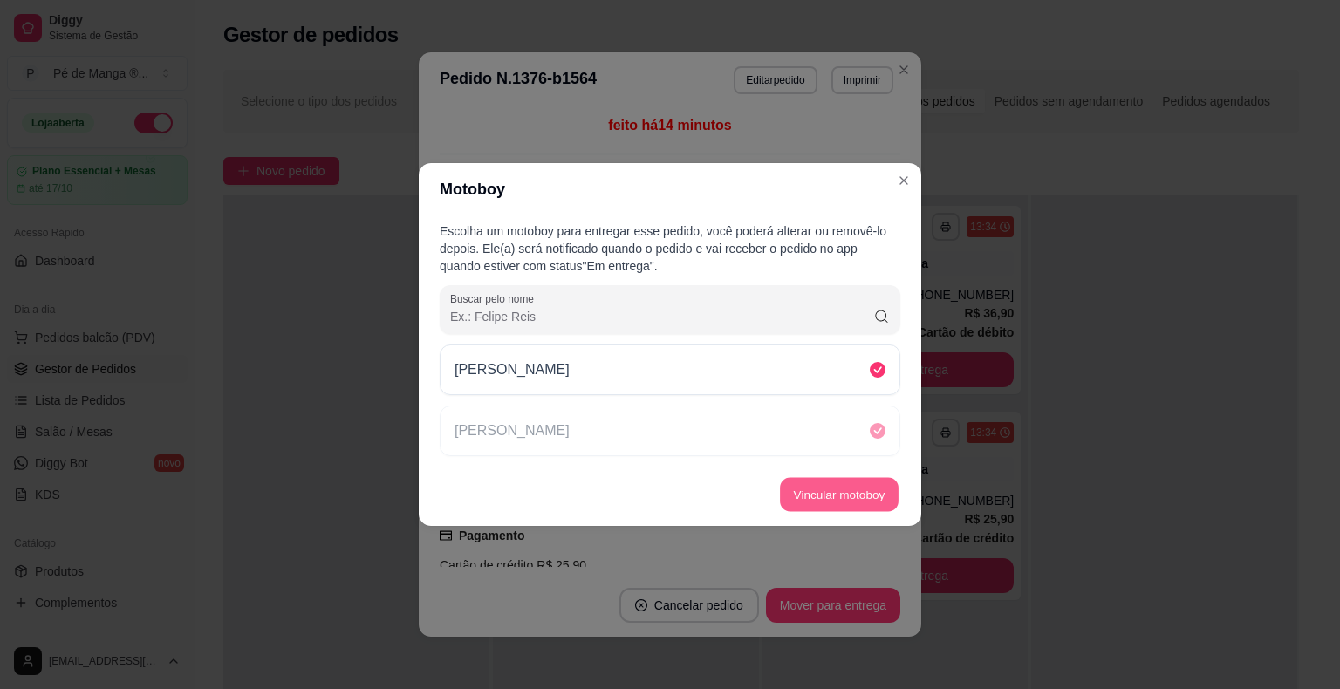
click at [857, 503] on button "Vincular motoboy" at bounding box center [839, 495] width 119 height 34
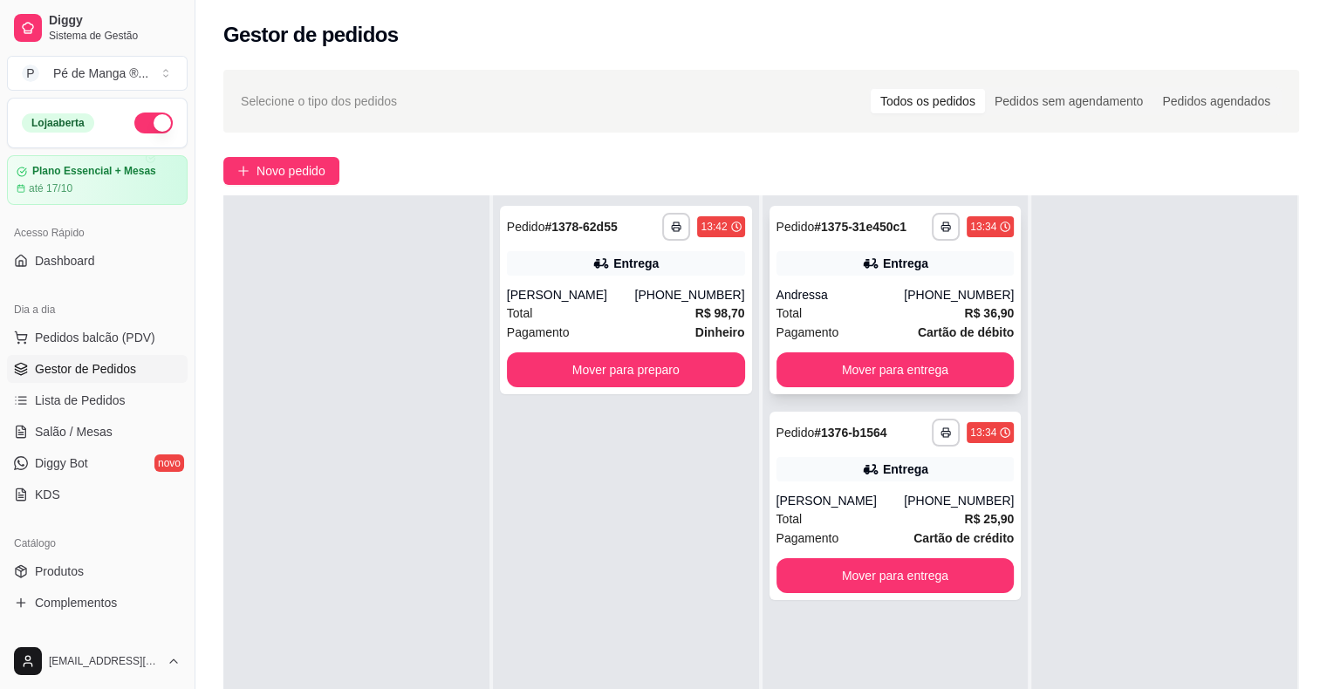
click at [915, 270] on div "Entrega" at bounding box center [905, 263] width 45 height 17
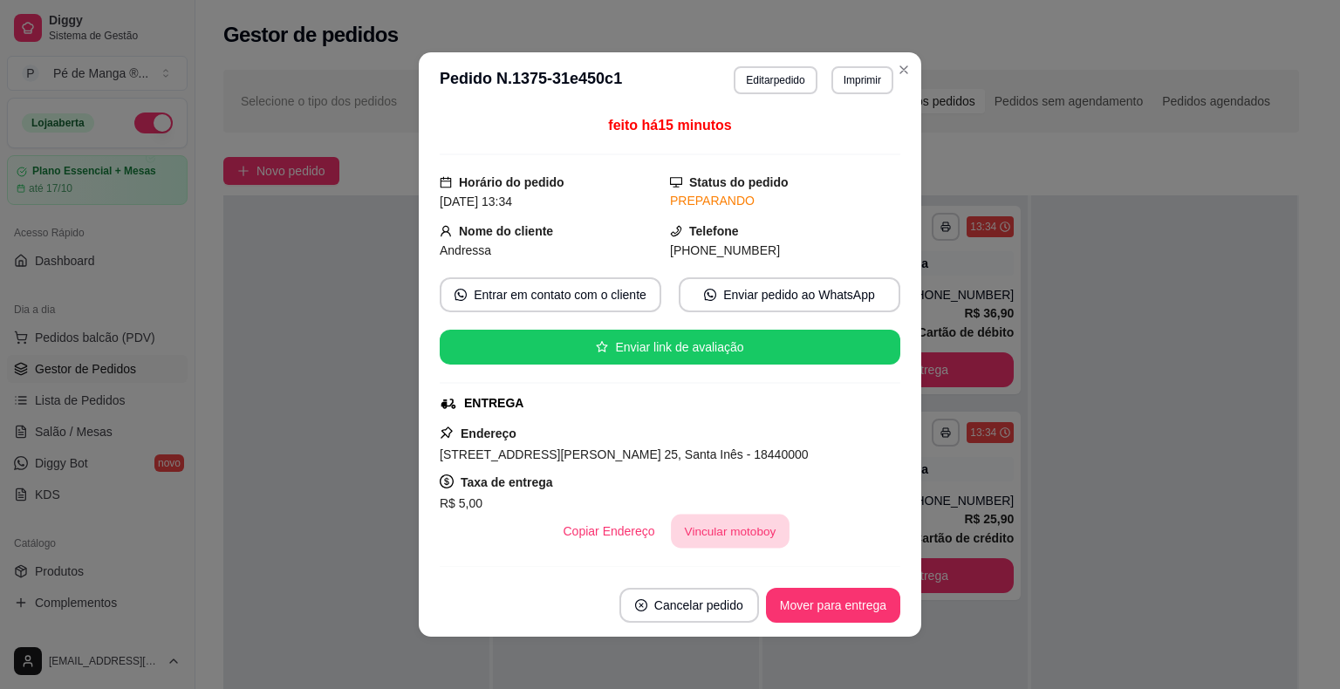
click at [732, 520] on button "Vincular motoboy" at bounding box center [730, 532] width 119 height 34
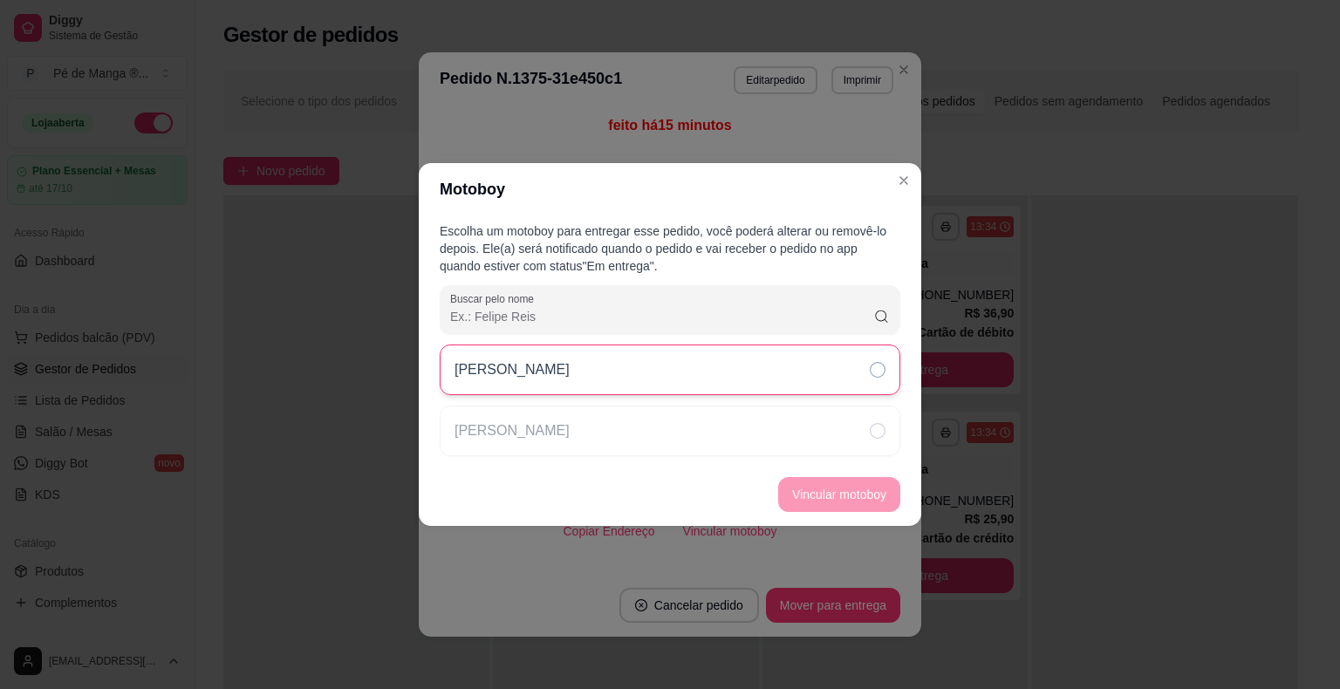
click at [690, 379] on div "[PERSON_NAME]" at bounding box center [670, 370] width 461 height 51
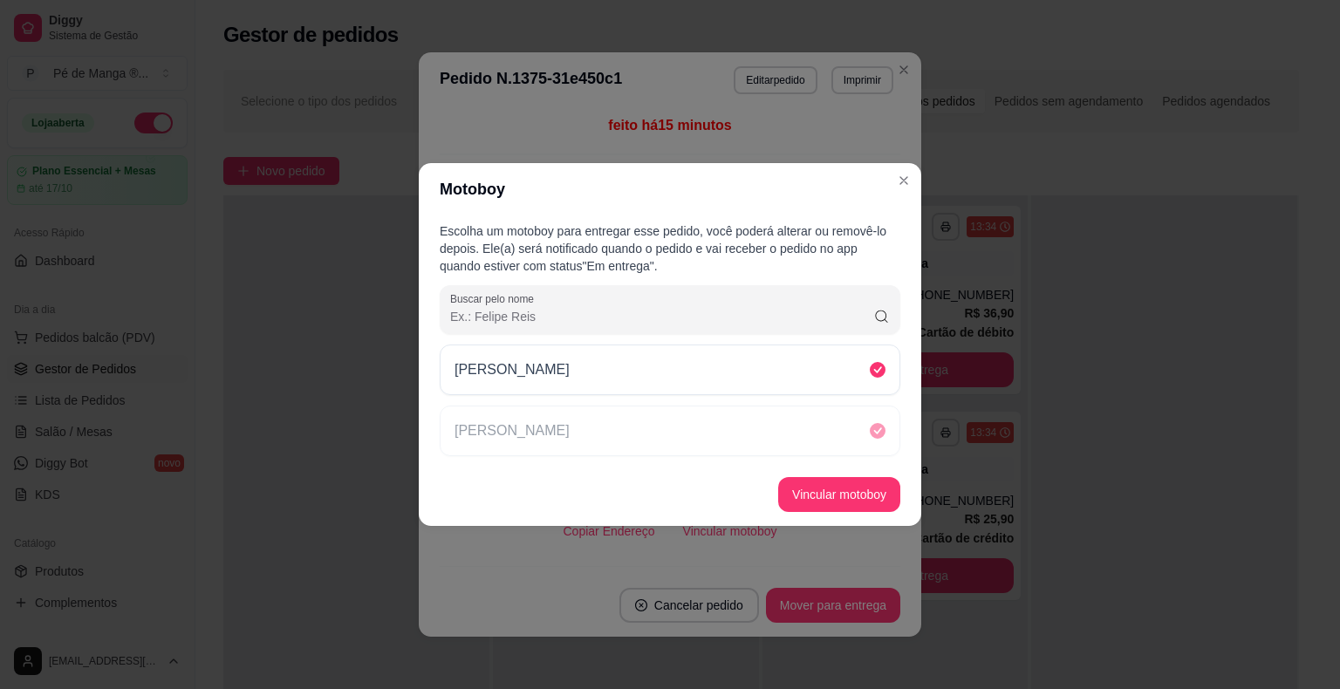
click at [849, 500] on button "Vincular motoboy" at bounding box center [839, 494] width 122 height 35
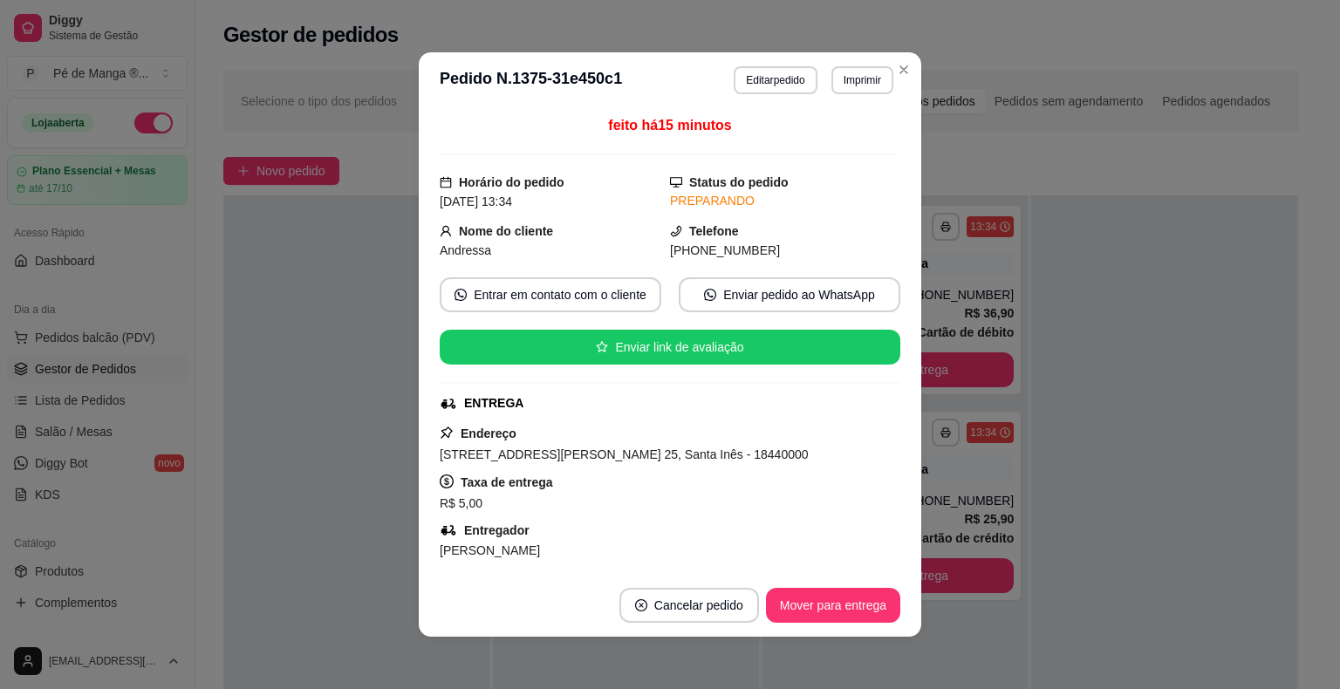
click at [902, 181] on div "feito há 15 minutos Horário do pedido [DATE] 13:34 Status do pedido PREPARANDO …" at bounding box center [670, 341] width 502 height 466
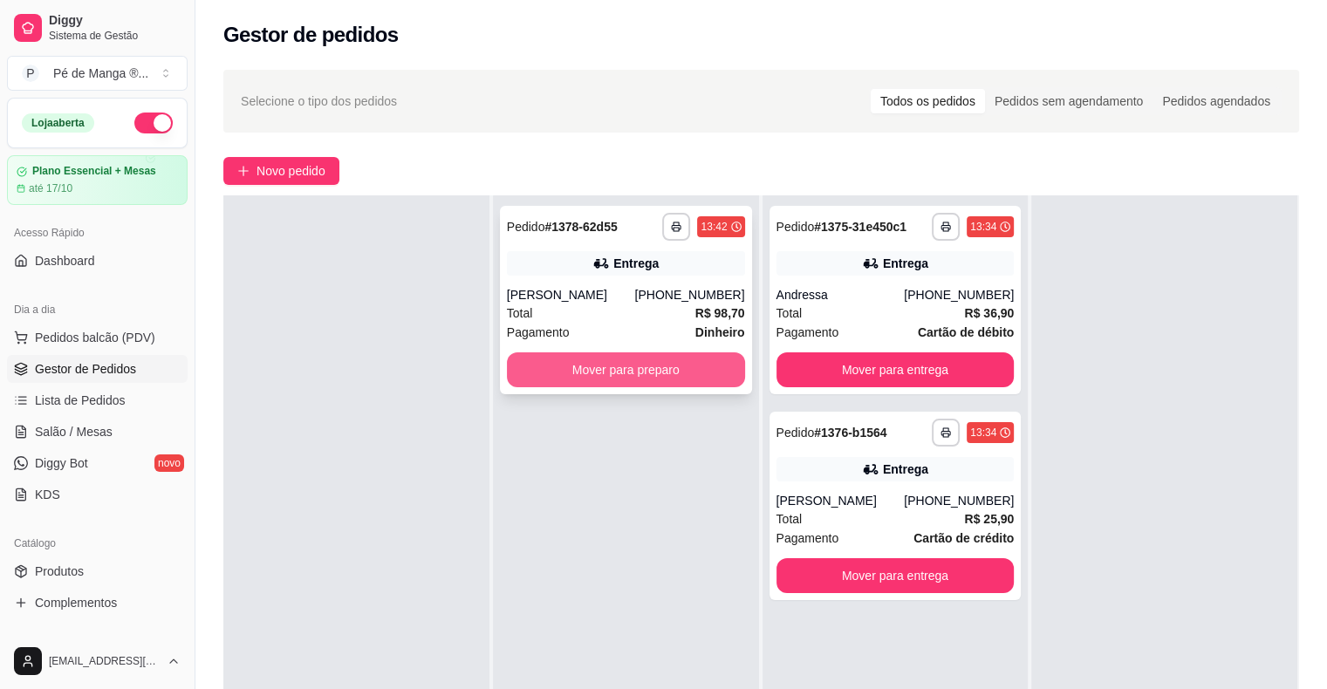
click at [600, 369] on button "Mover para preparo" at bounding box center [626, 369] width 238 height 35
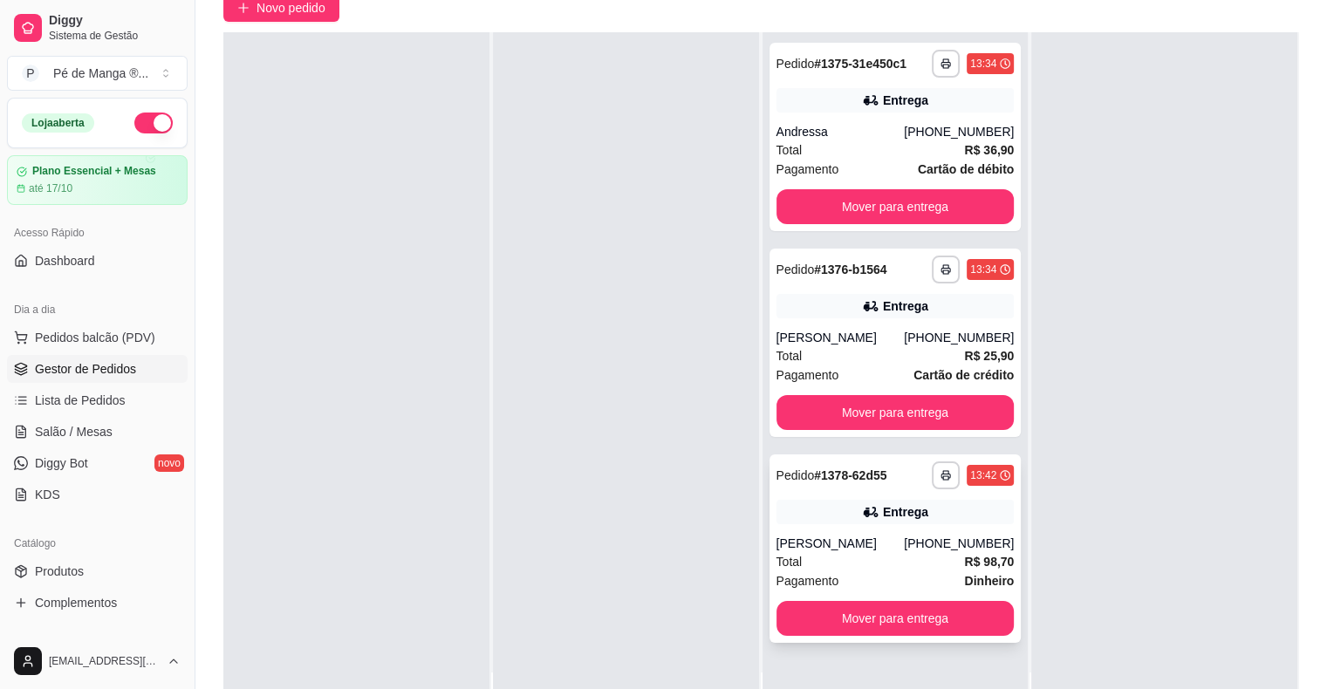
scroll to position [174, 0]
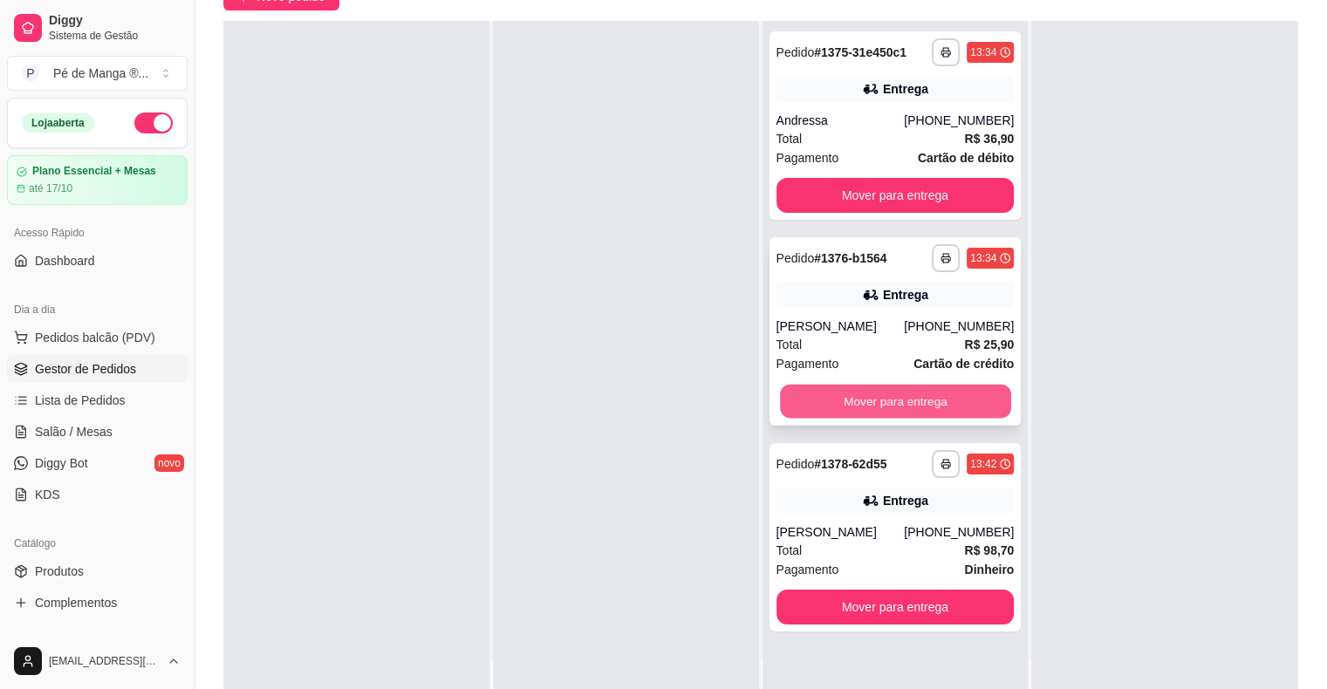
click at [885, 404] on button "Mover para entrega" at bounding box center [895, 402] width 231 height 34
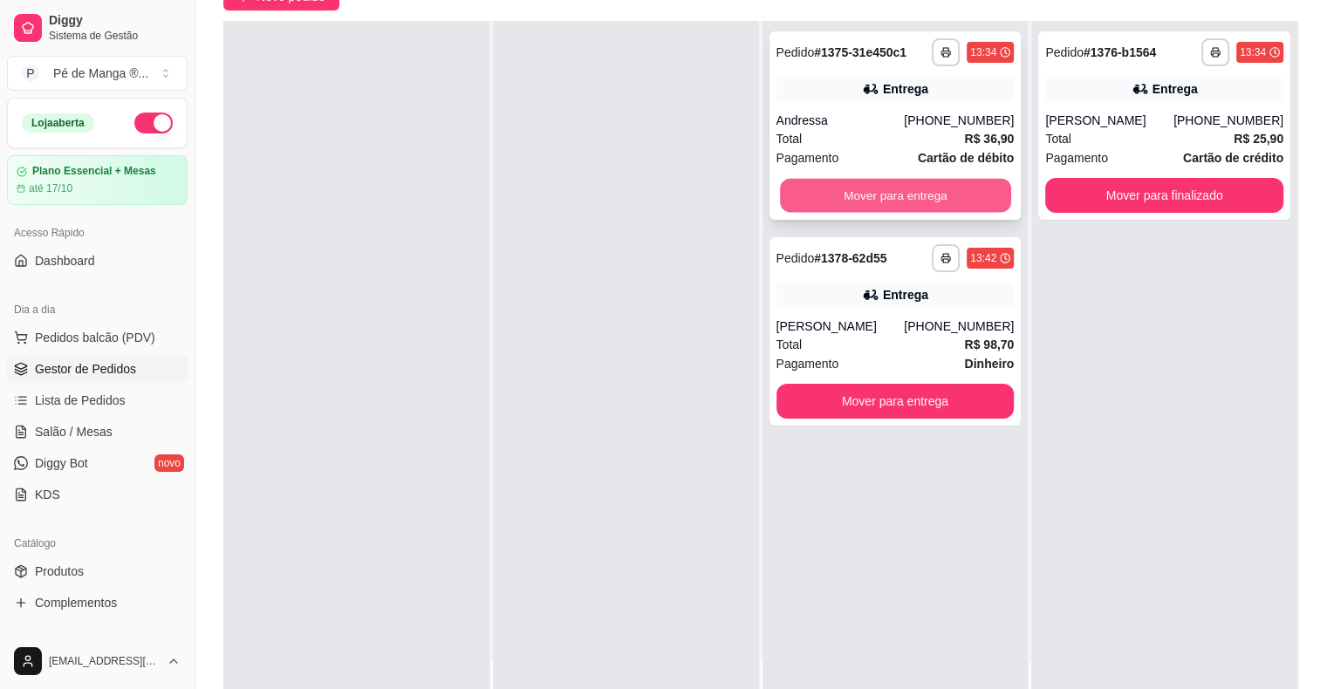
click at [919, 197] on button "Mover para entrega" at bounding box center [895, 196] width 231 height 34
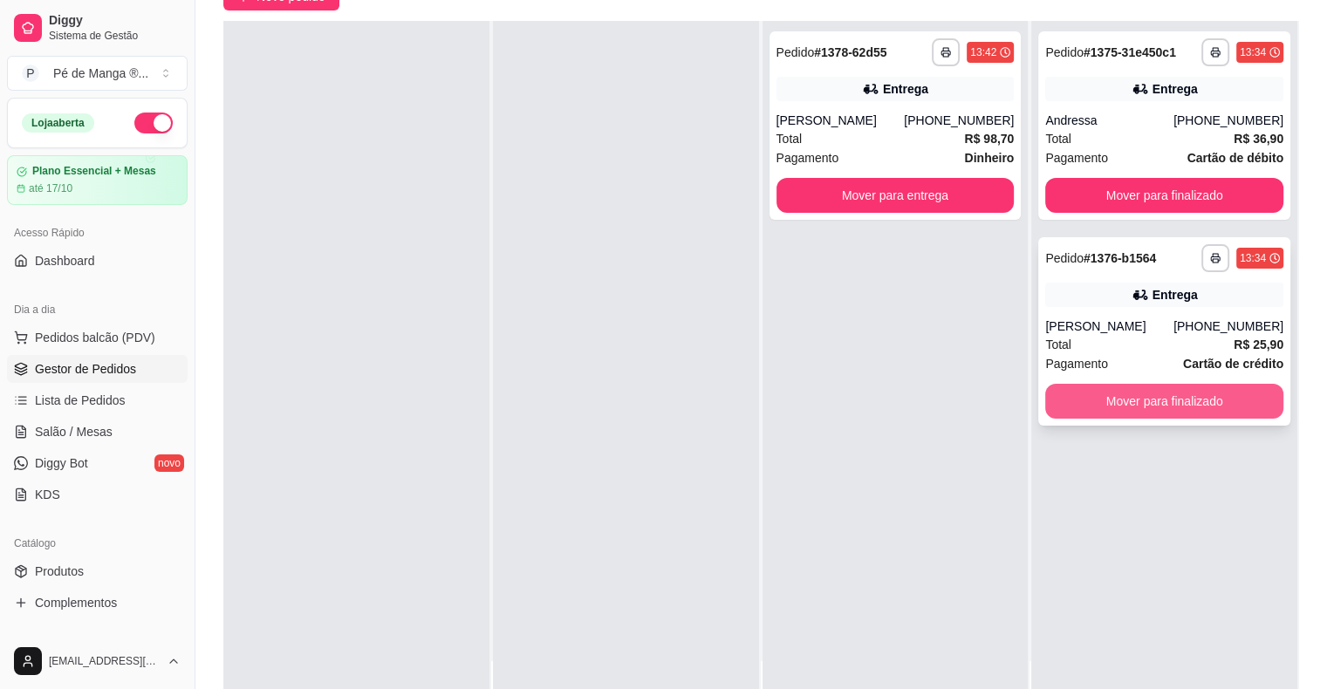
click at [1185, 400] on button "Mover para finalizado" at bounding box center [1164, 401] width 238 height 35
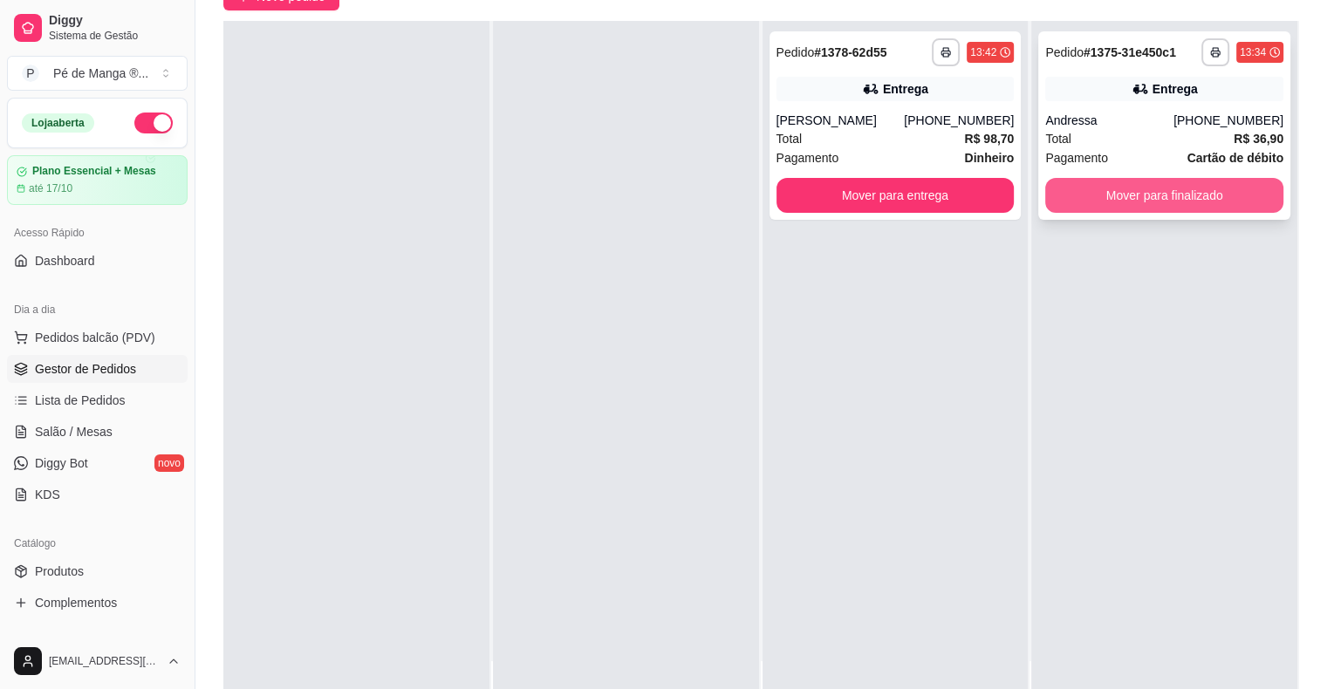
click at [1201, 204] on button "Mover para finalizado" at bounding box center [1164, 195] width 238 height 35
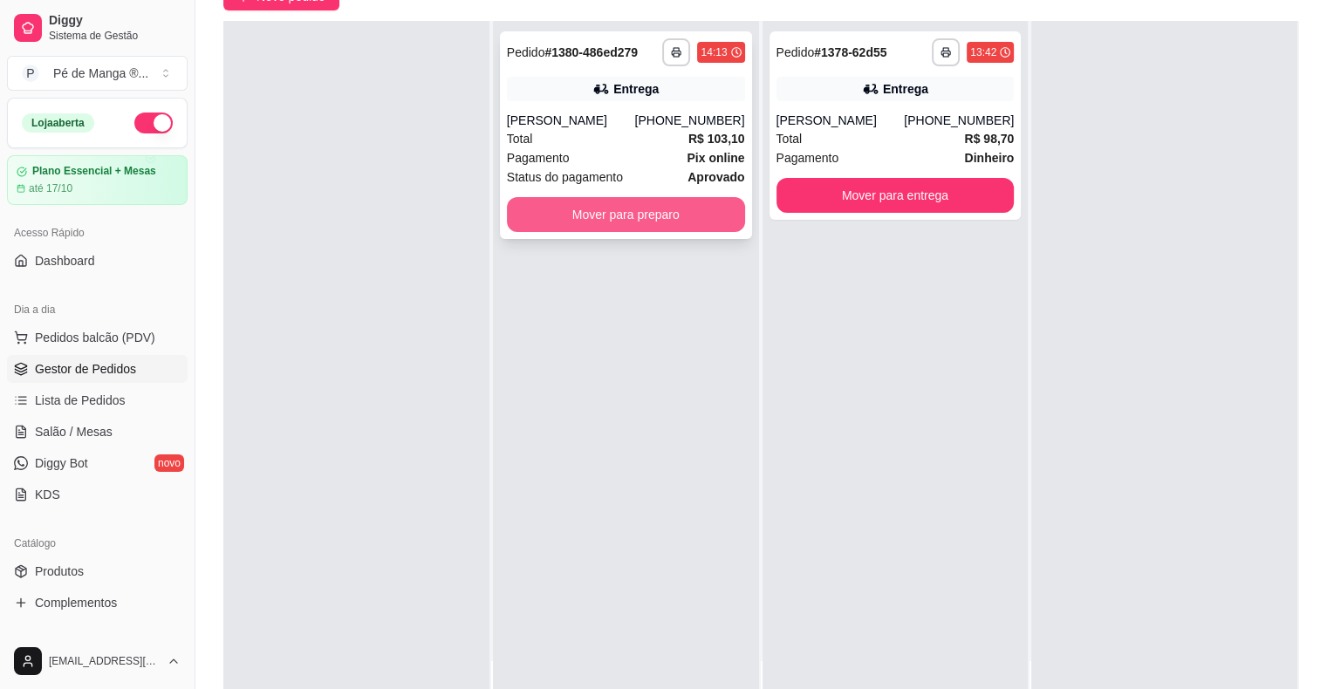
click at [575, 220] on button "Mover para preparo" at bounding box center [626, 214] width 238 height 35
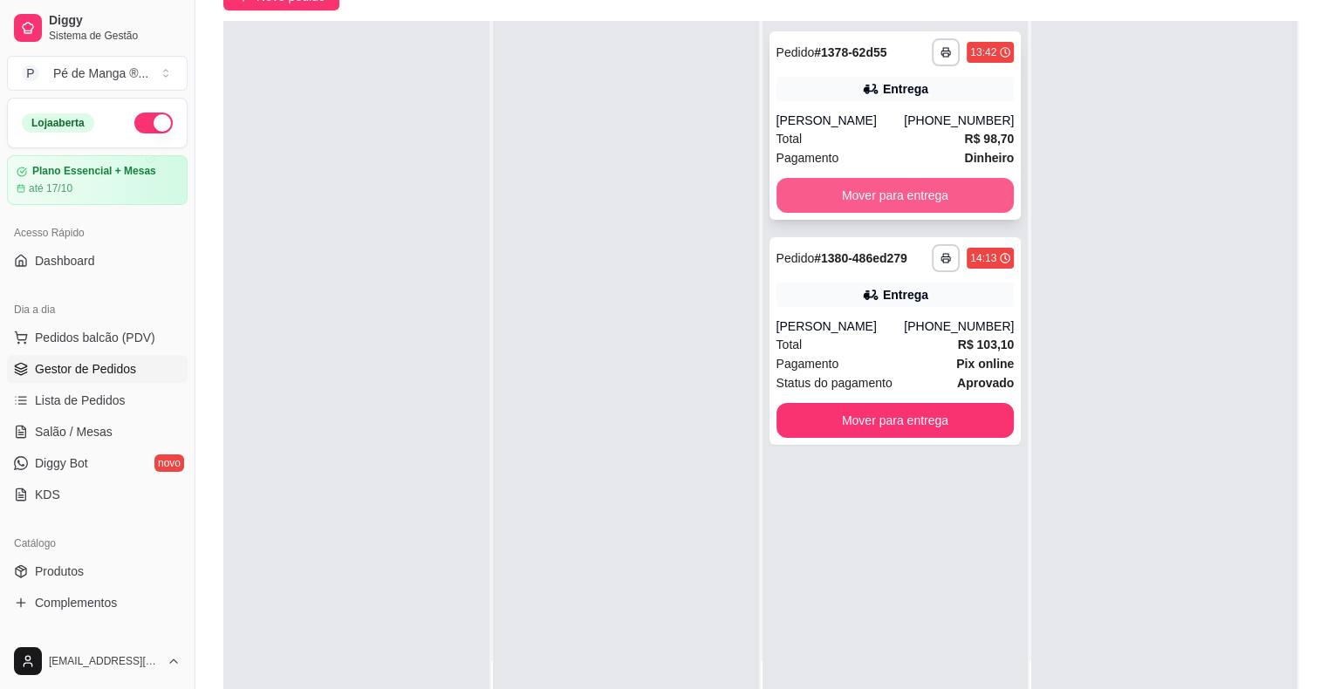
click at [848, 187] on button "Mover para entrega" at bounding box center [895, 195] width 238 height 35
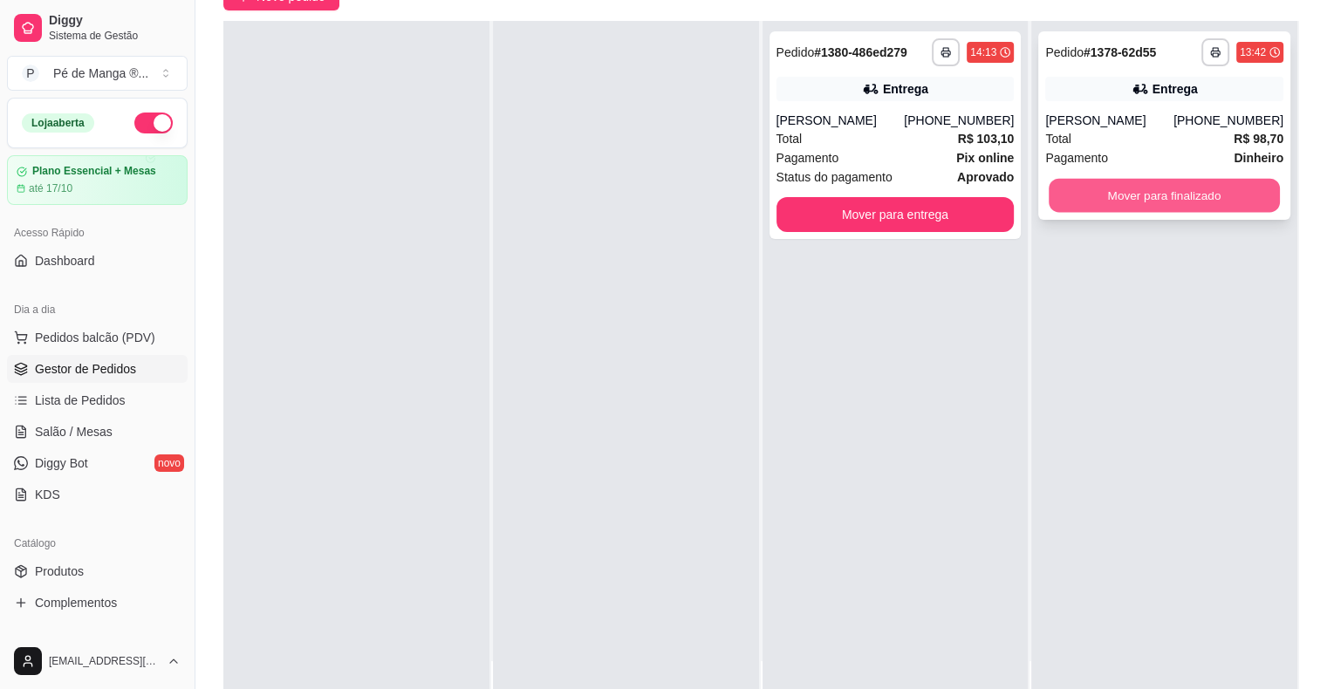
click at [1151, 202] on button "Mover para finalizado" at bounding box center [1164, 196] width 231 height 34
click at [1151, 195] on button "Mover para finalizado" at bounding box center [1164, 195] width 238 height 35
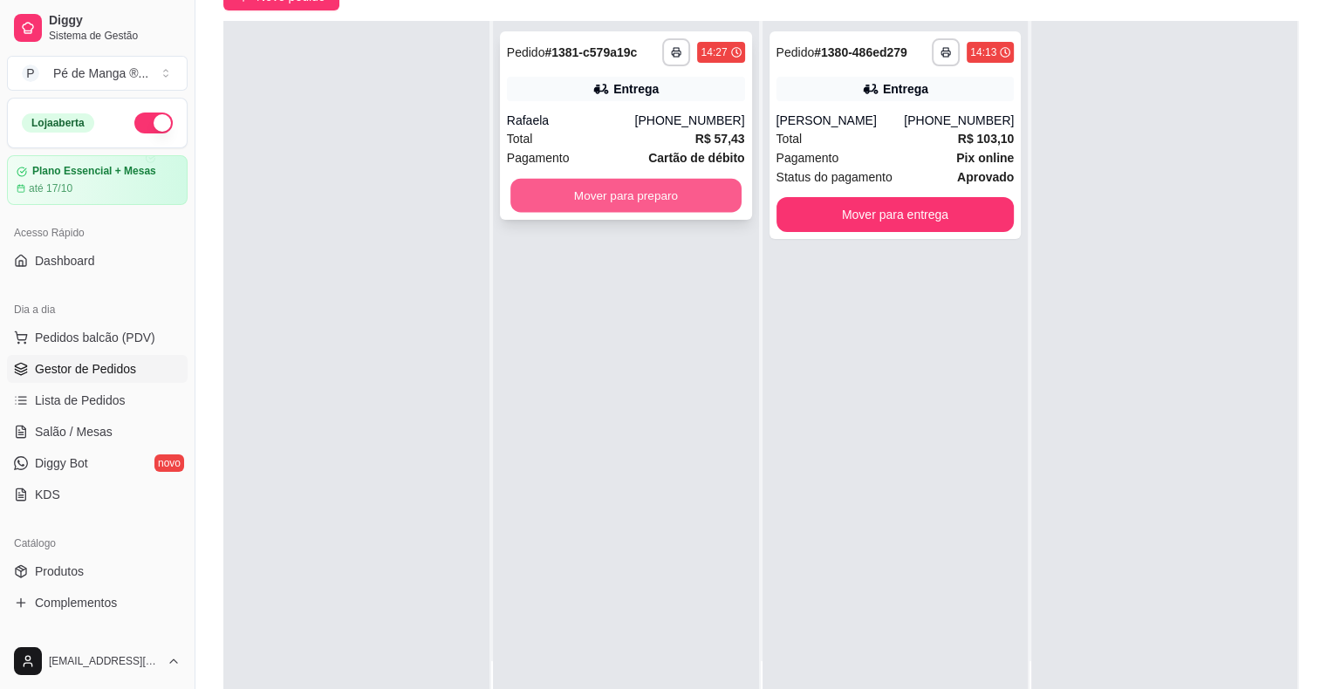
click at [659, 198] on button "Mover para preparo" at bounding box center [625, 196] width 231 height 34
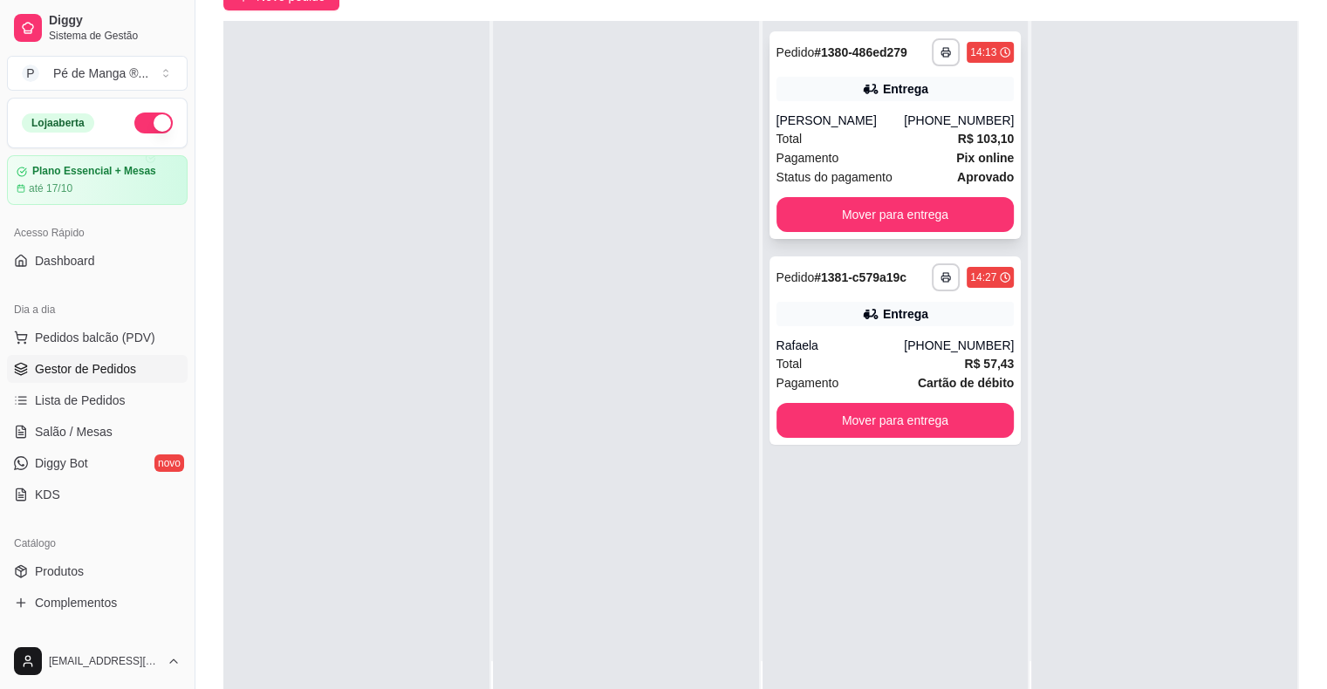
click at [828, 156] on span "Pagamento" at bounding box center [807, 157] width 63 height 19
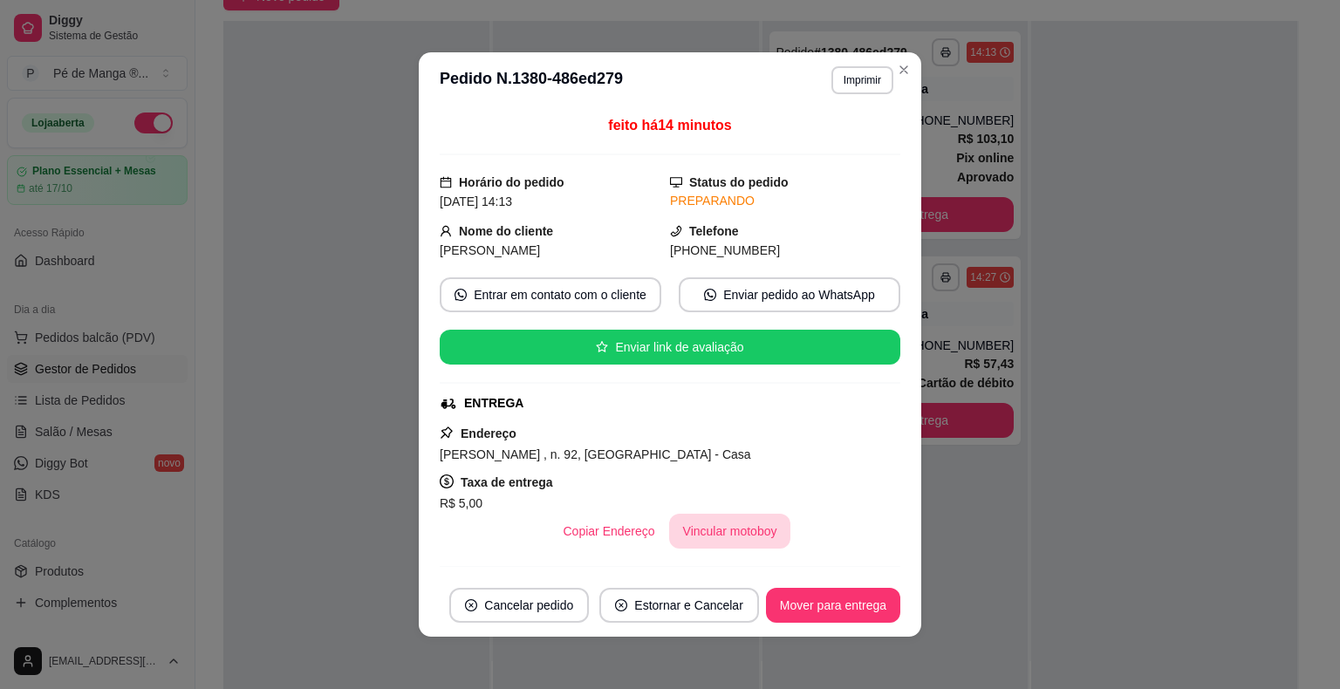
click at [748, 540] on button "Vincular motoboy" at bounding box center [730, 531] width 122 height 35
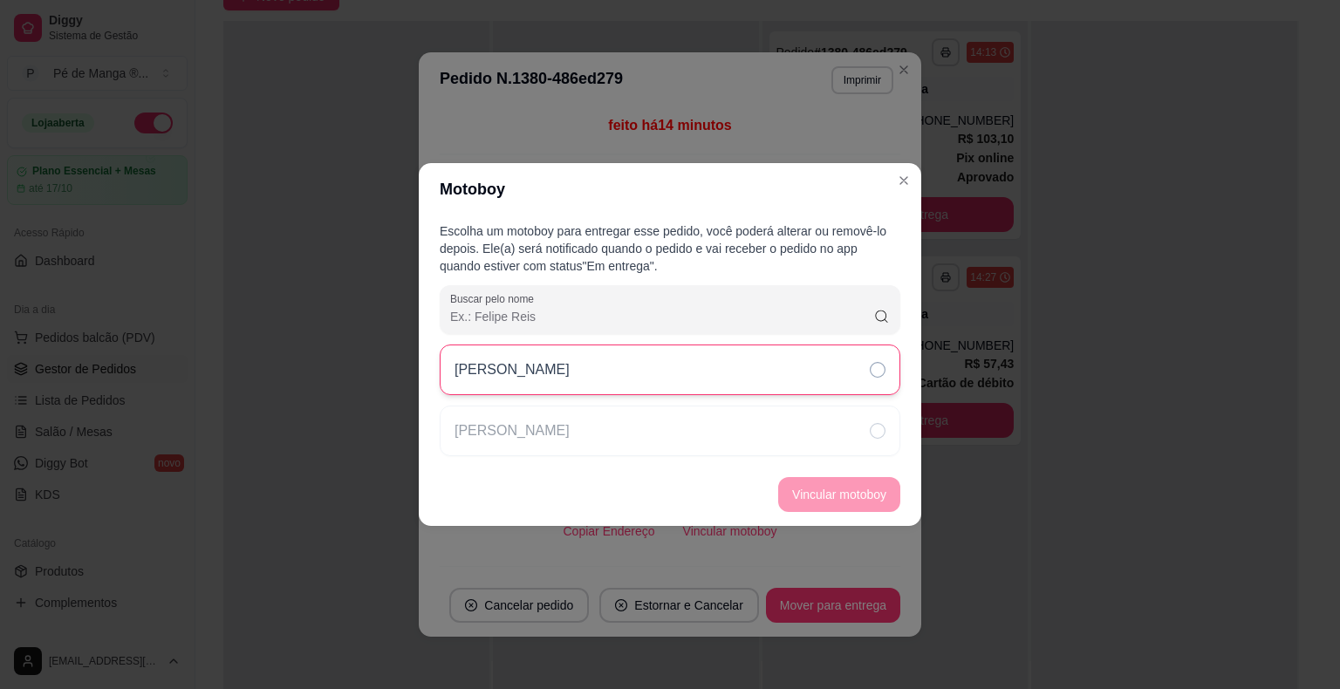
click at [733, 389] on div "[PERSON_NAME]" at bounding box center [670, 370] width 461 height 51
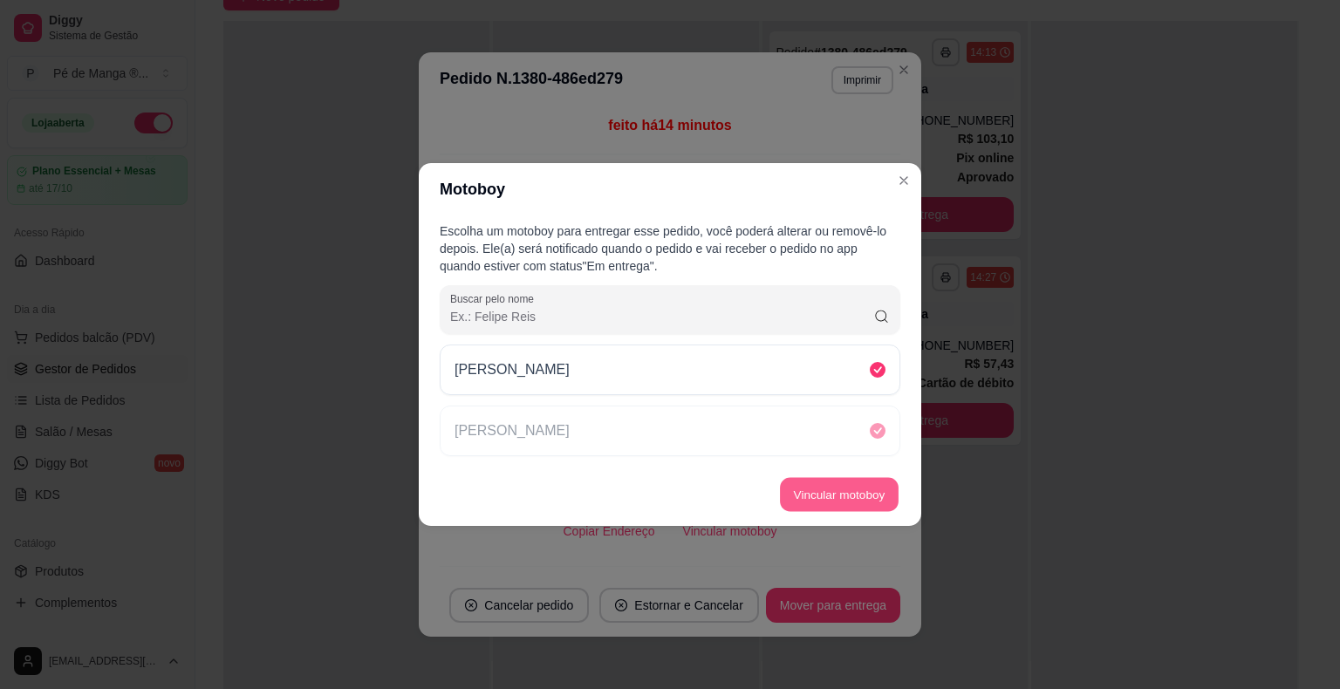
click at [831, 495] on button "Vincular motoboy" at bounding box center [839, 495] width 119 height 34
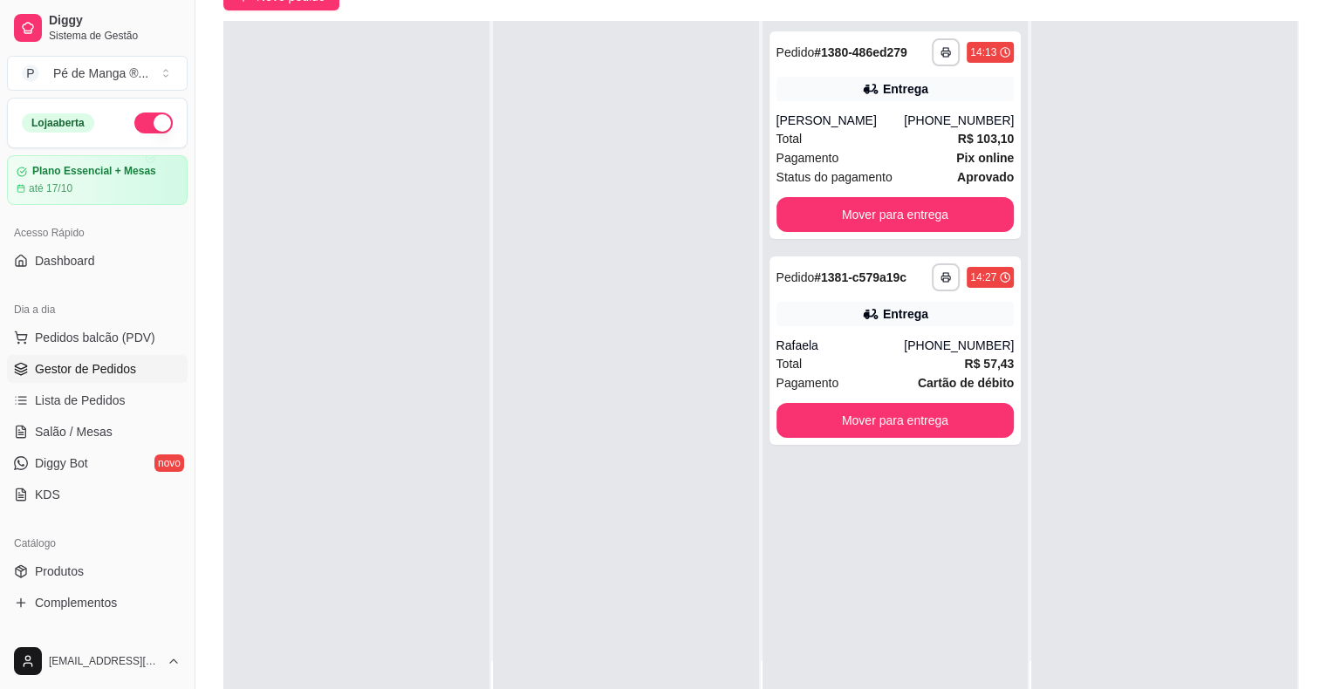
scroll to position [87, 0]
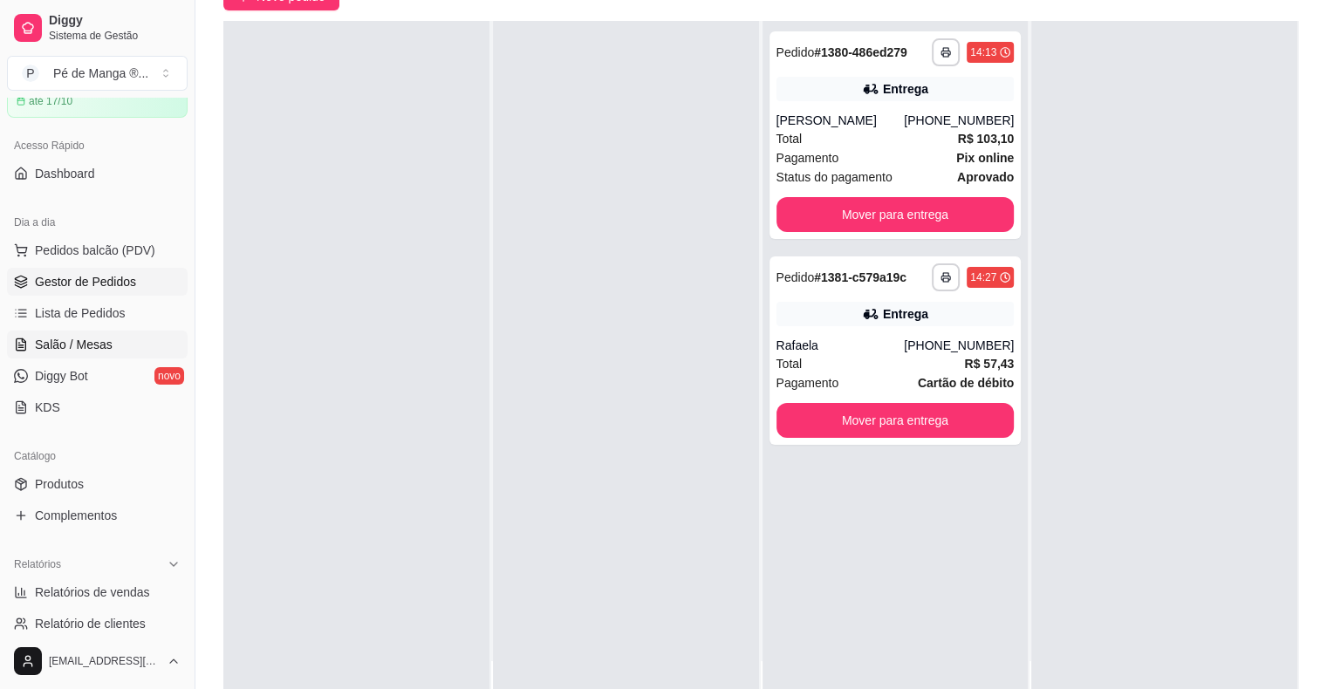
click at [107, 351] on span "Salão / Mesas" at bounding box center [74, 344] width 78 height 17
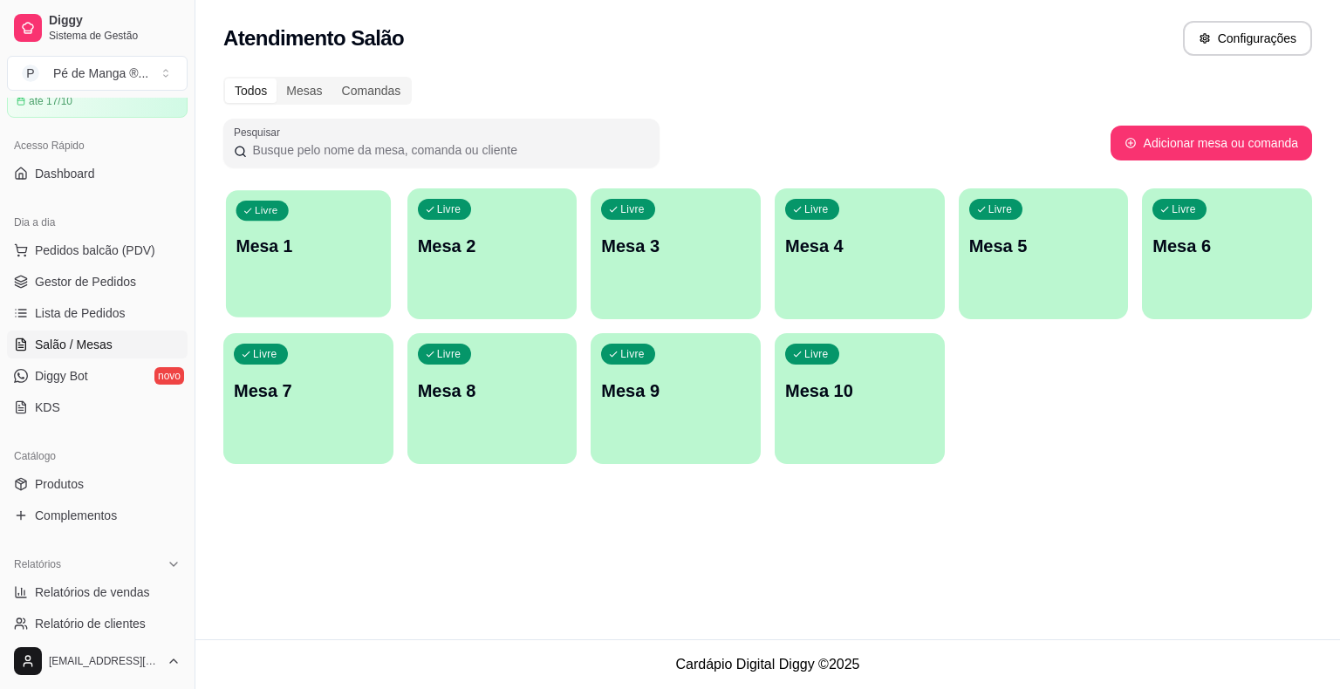
click at [269, 223] on div "Livre Mesa 1" at bounding box center [308, 243] width 165 height 106
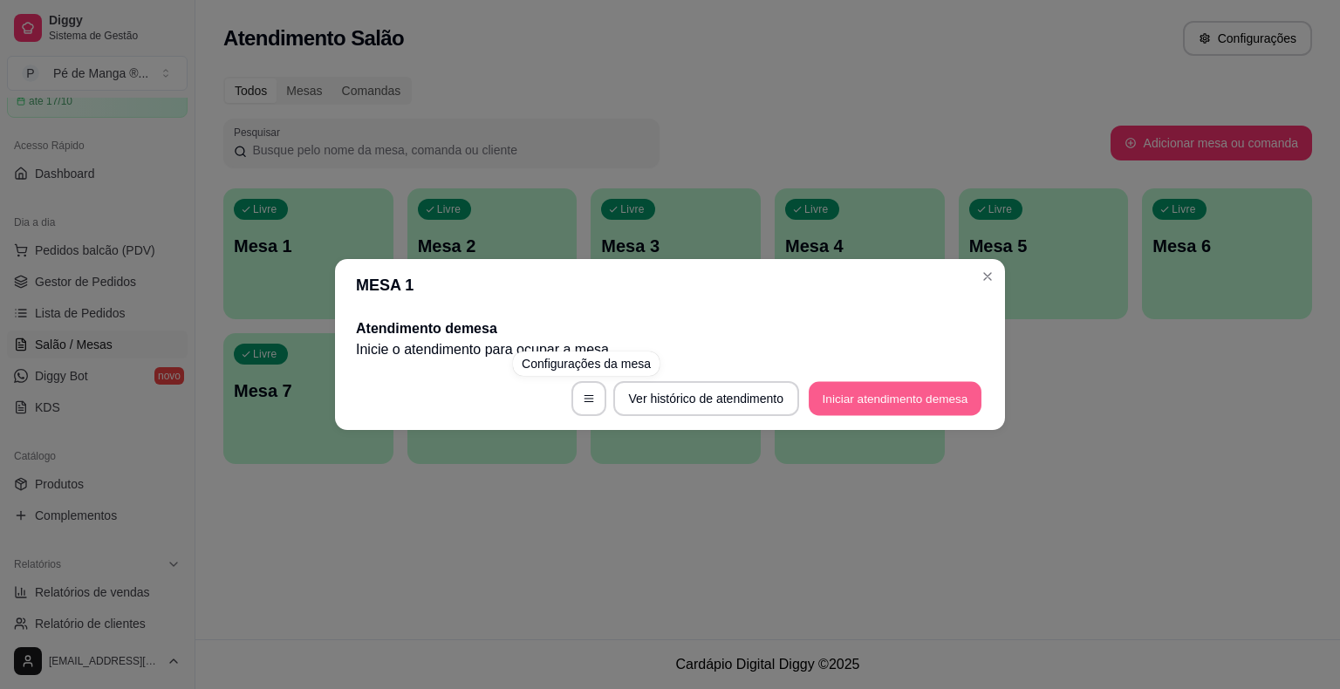
click at [851, 389] on button "Iniciar atendimento de mesa" at bounding box center [895, 399] width 173 height 34
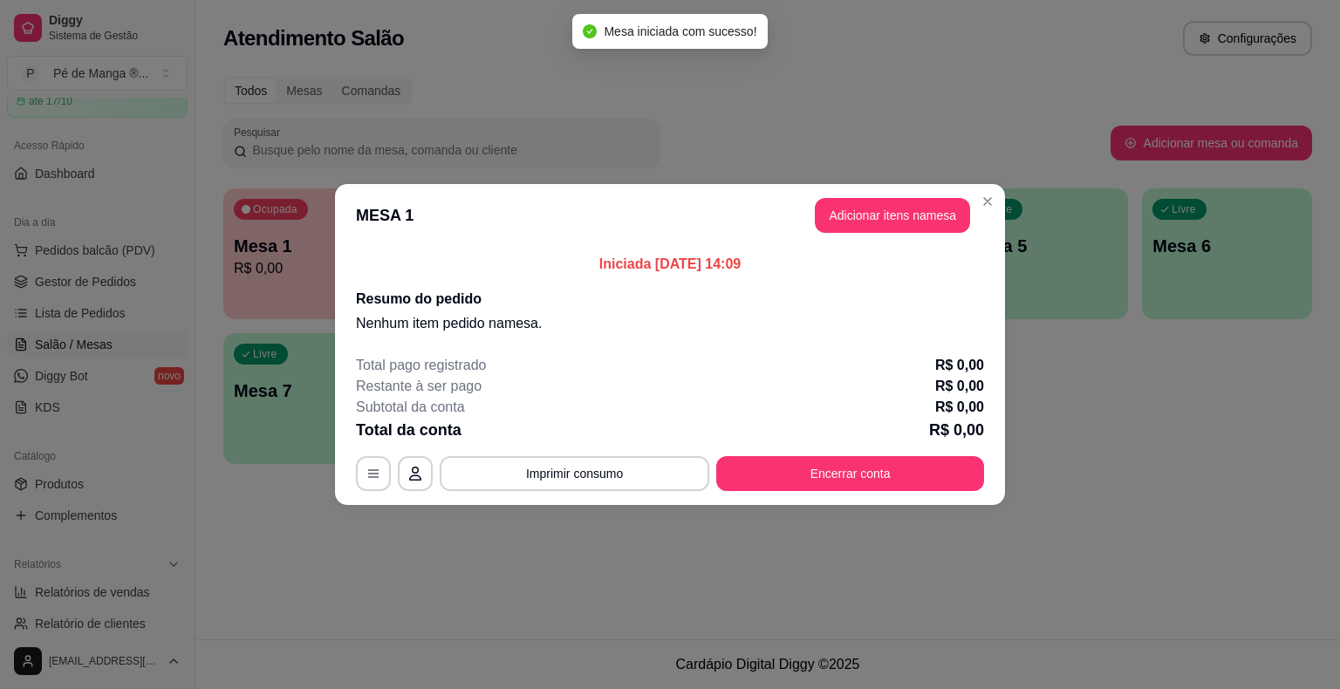
click at [921, 220] on button "Adicionar itens na mesa" at bounding box center [892, 215] width 155 height 35
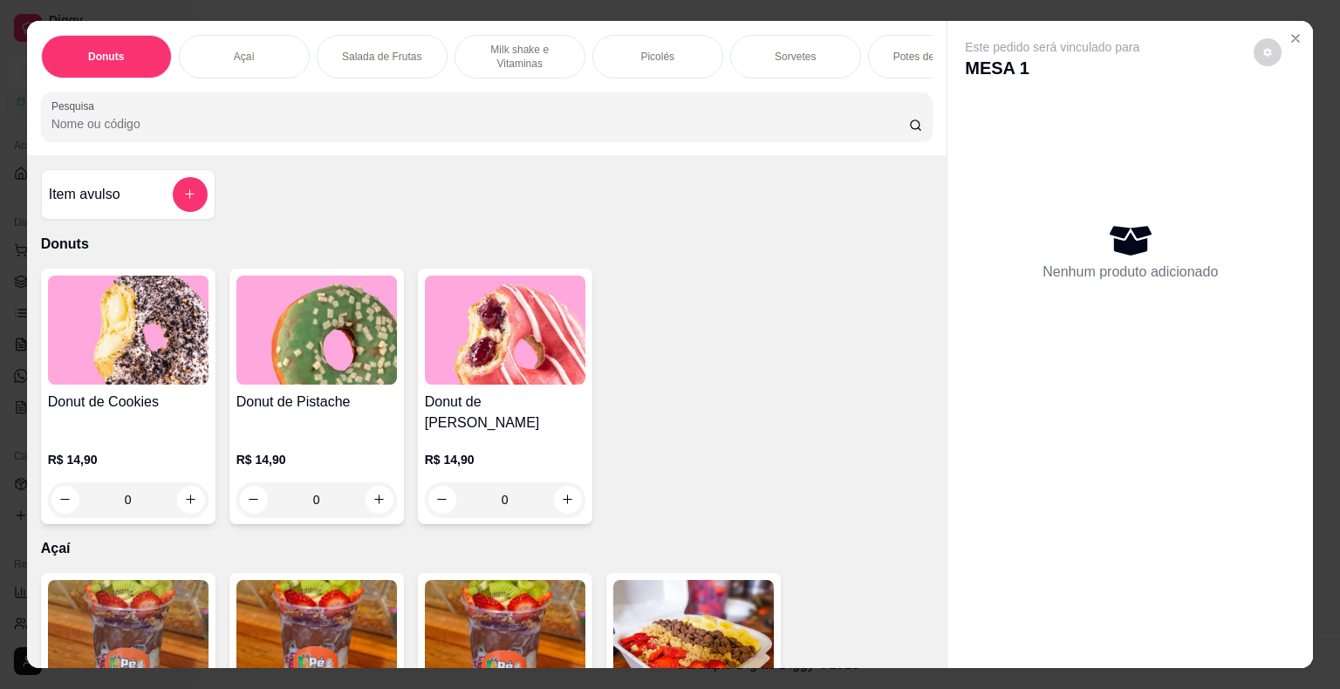
click at [682, 58] on div "Picolés" at bounding box center [657, 57] width 131 height 44
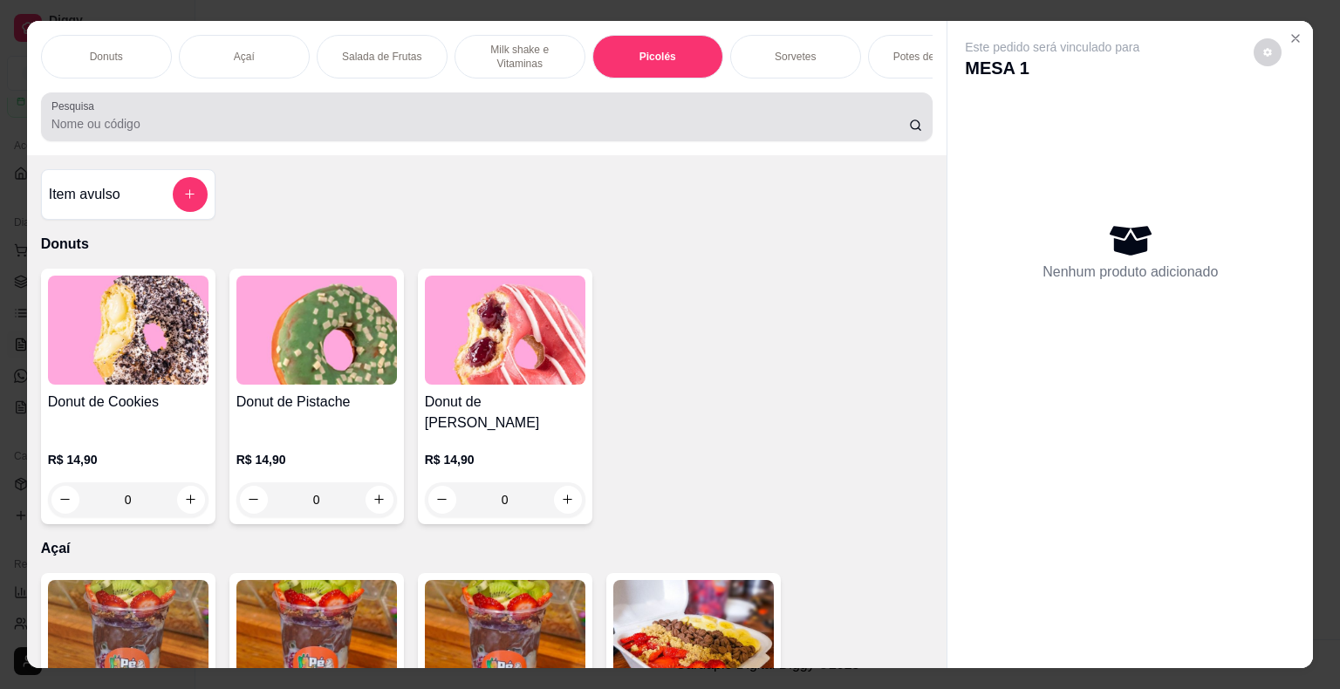
scroll to position [42, 0]
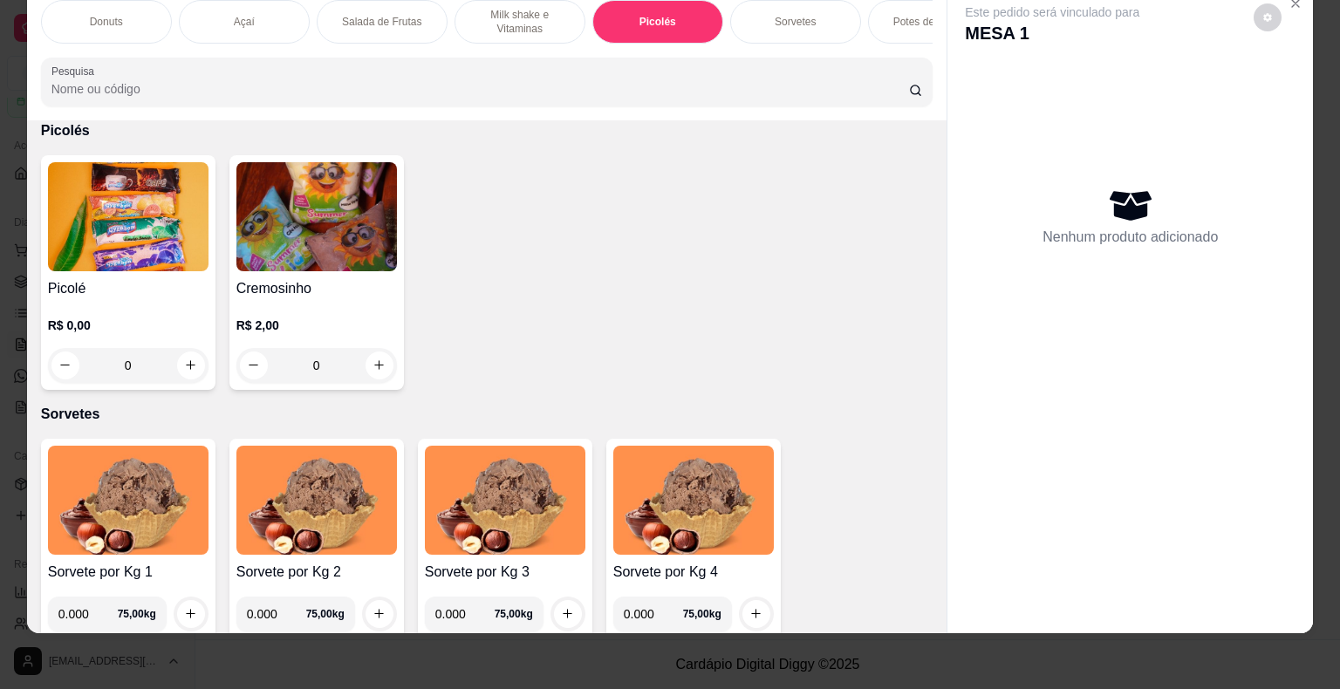
click at [178, 339] on div "R$ 0,00 0" at bounding box center [128, 350] width 161 height 66
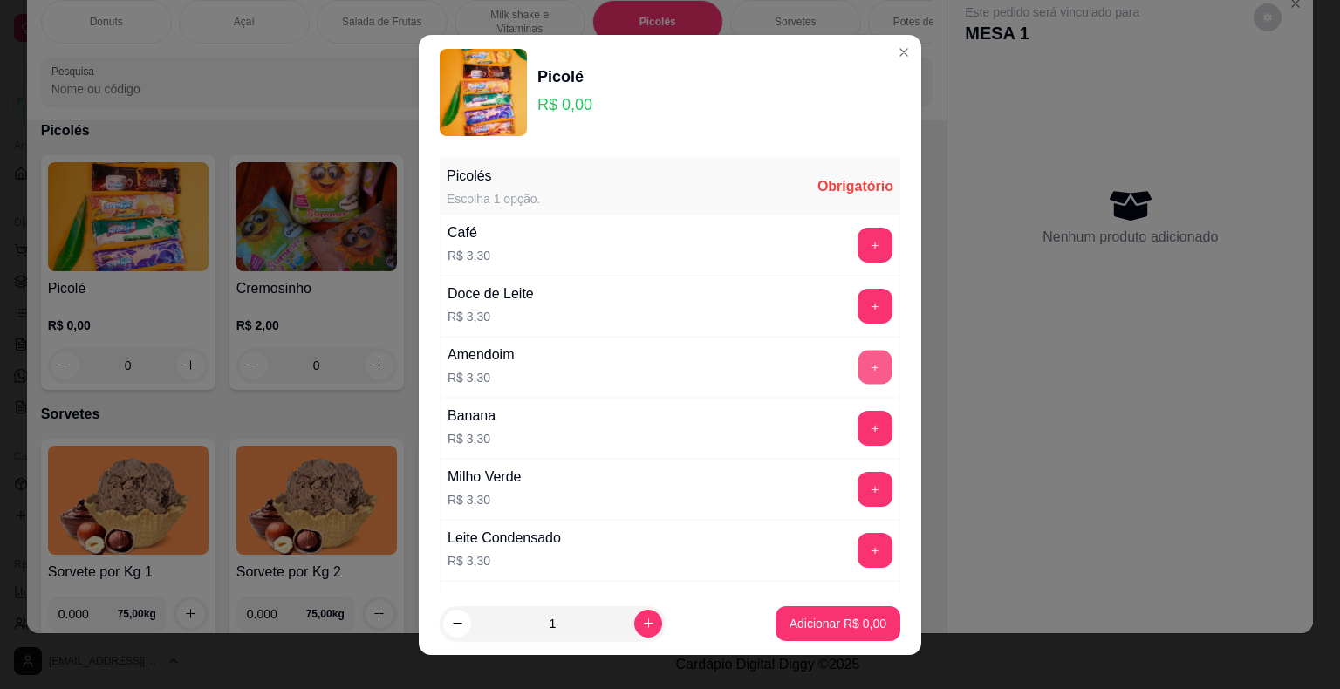
click at [858, 365] on button "+" at bounding box center [875, 367] width 34 height 34
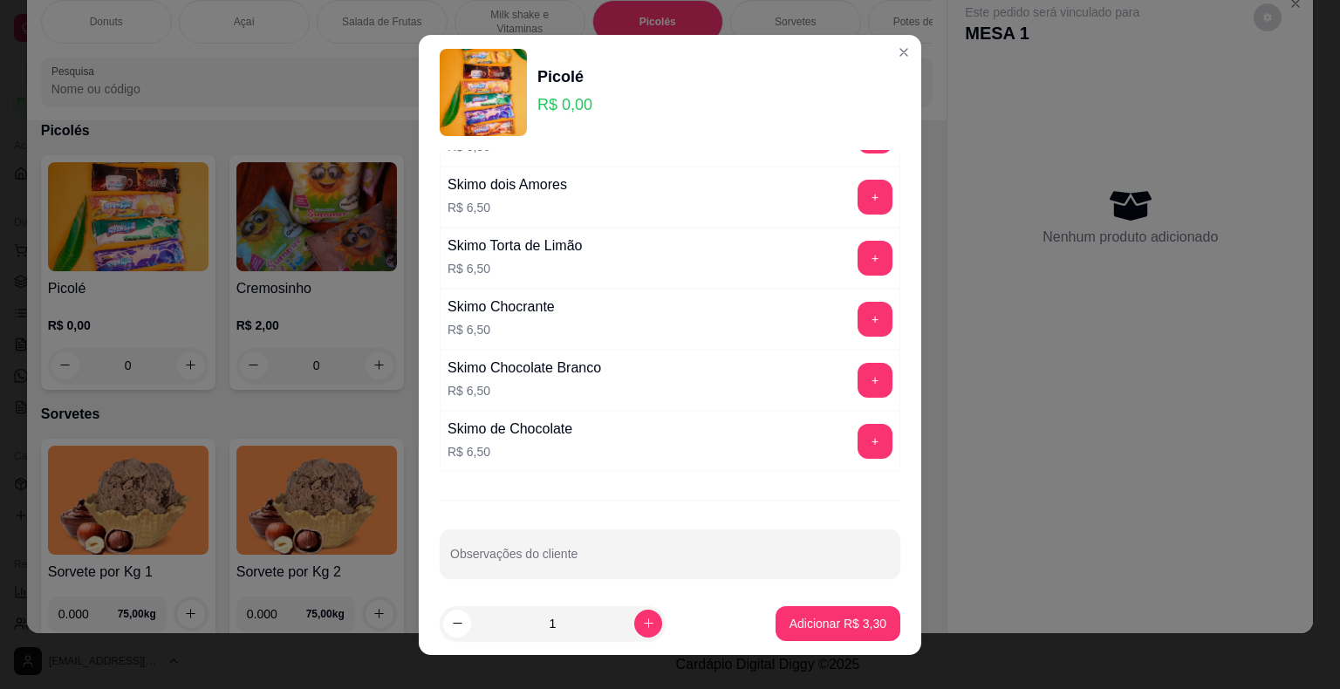
scroll to position [21, 0]
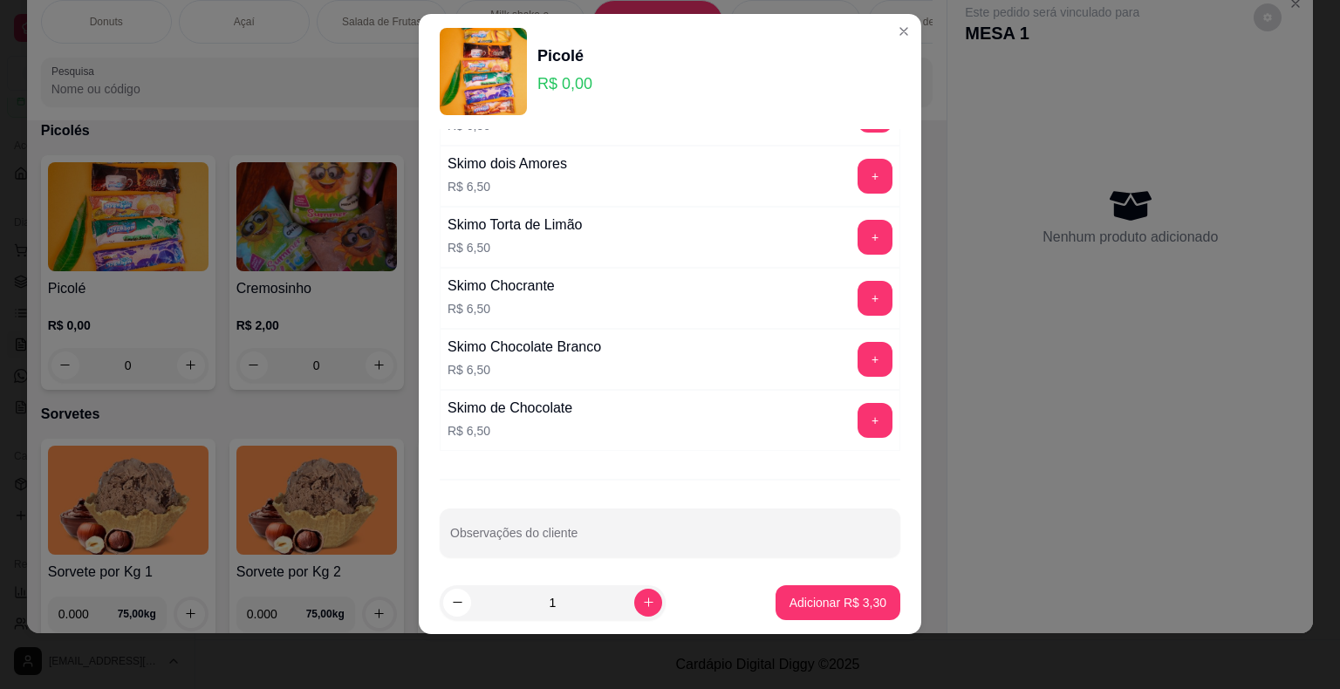
click at [857, 412] on button "+" at bounding box center [874, 420] width 35 height 35
click at [821, 602] on p "Adicionar R$ 9,80" at bounding box center [837, 602] width 94 height 17
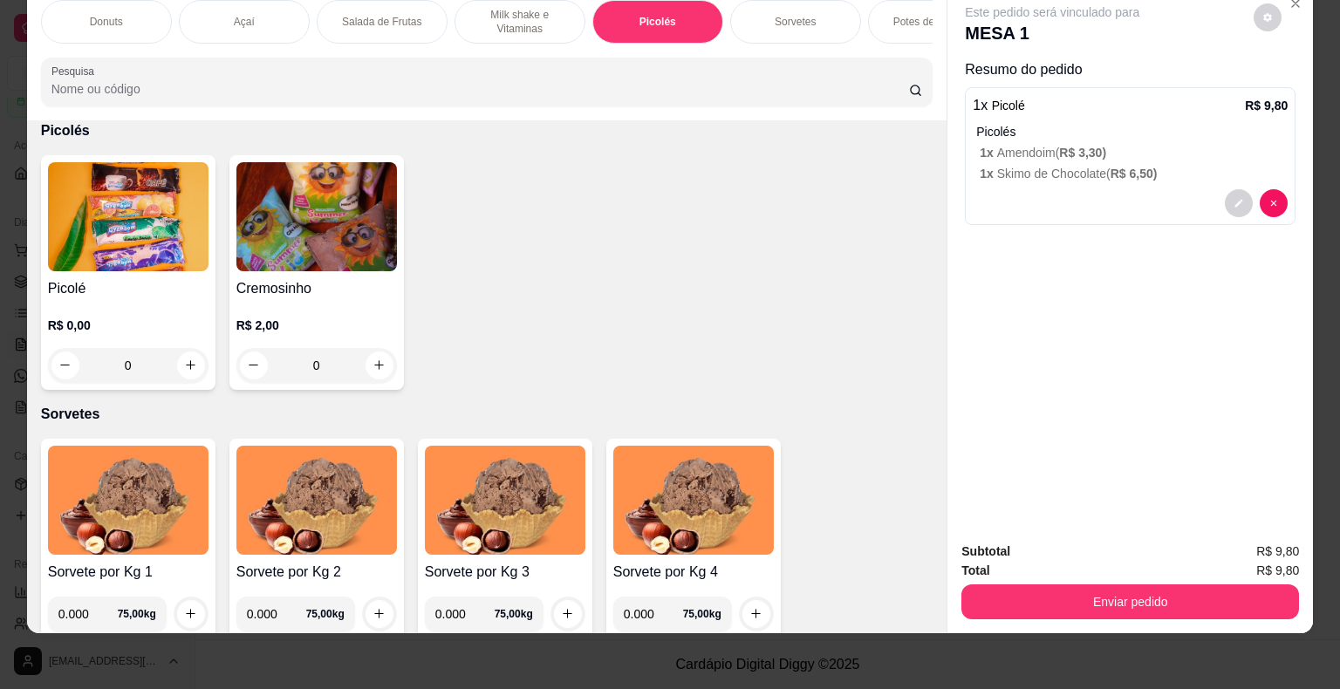
click at [178, 242] on img at bounding box center [128, 216] width 161 height 109
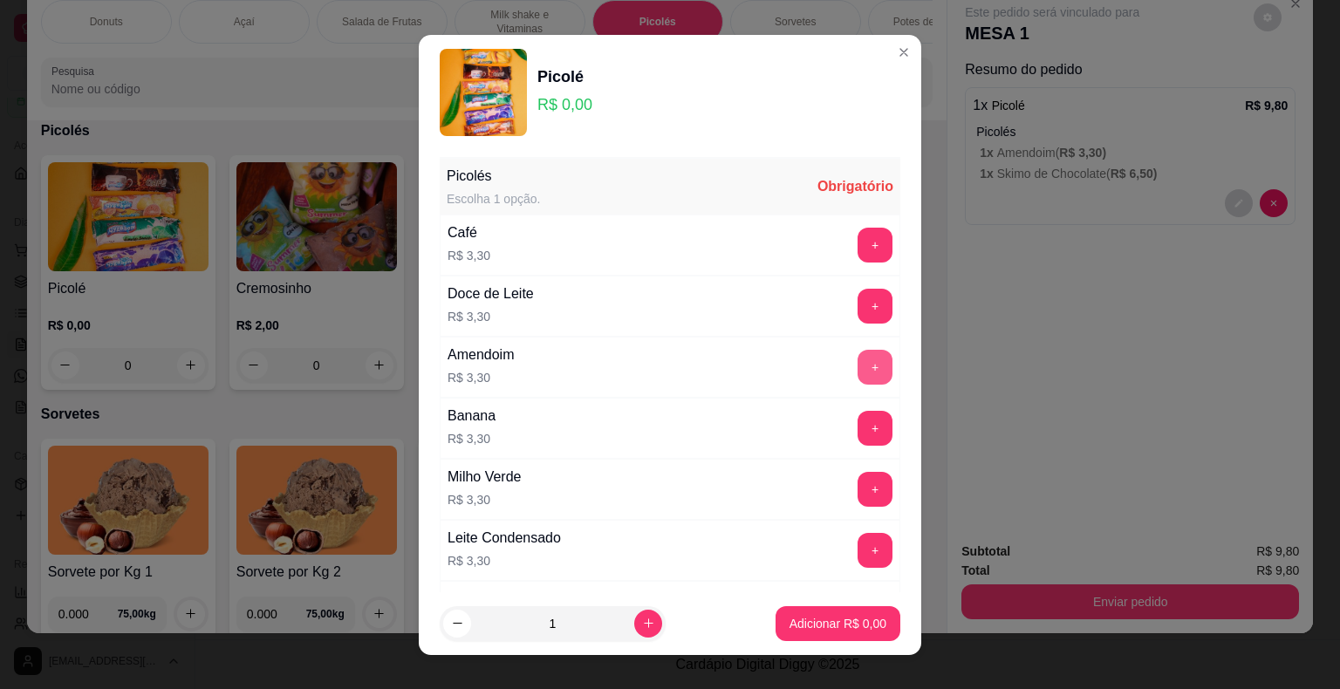
click at [857, 363] on button "+" at bounding box center [874, 367] width 35 height 35
click at [818, 625] on p "Adicionar R$ 3,30" at bounding box center [837, 623] width 94 height 17
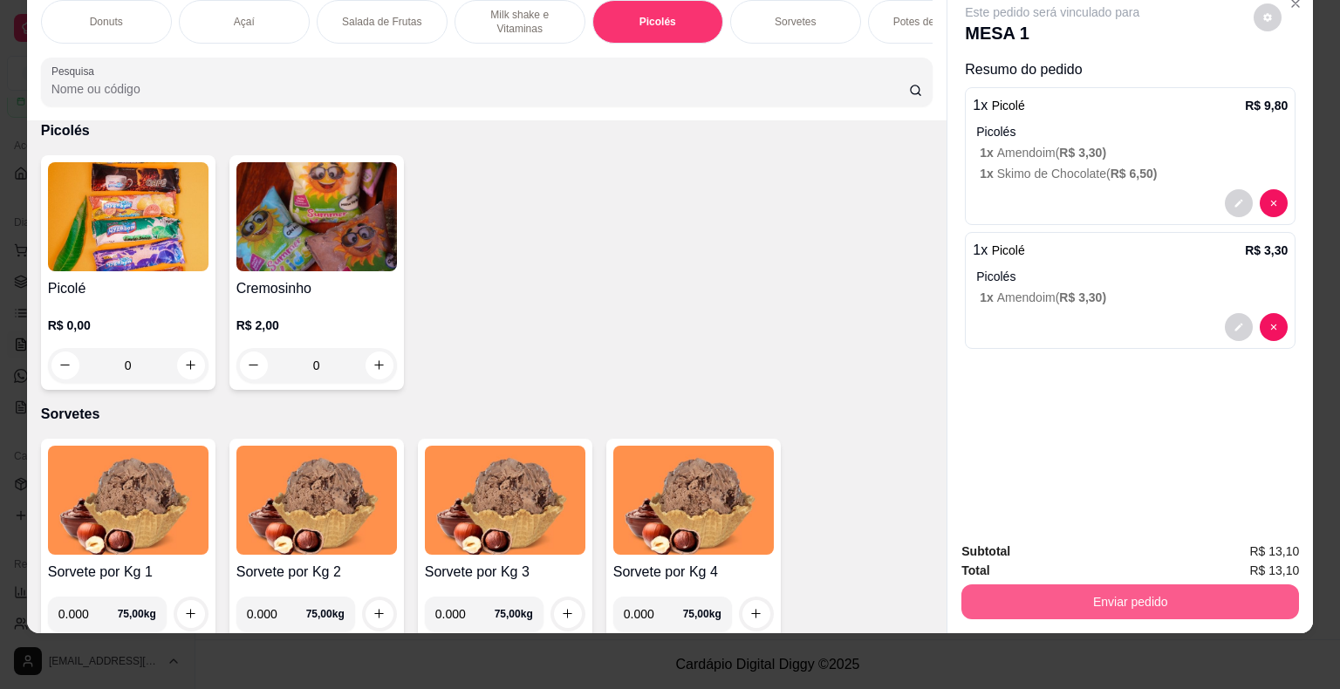
click at [1135, 584] on button "Enviar pedido" at bounding box center [1130, 601] width 338 height 35
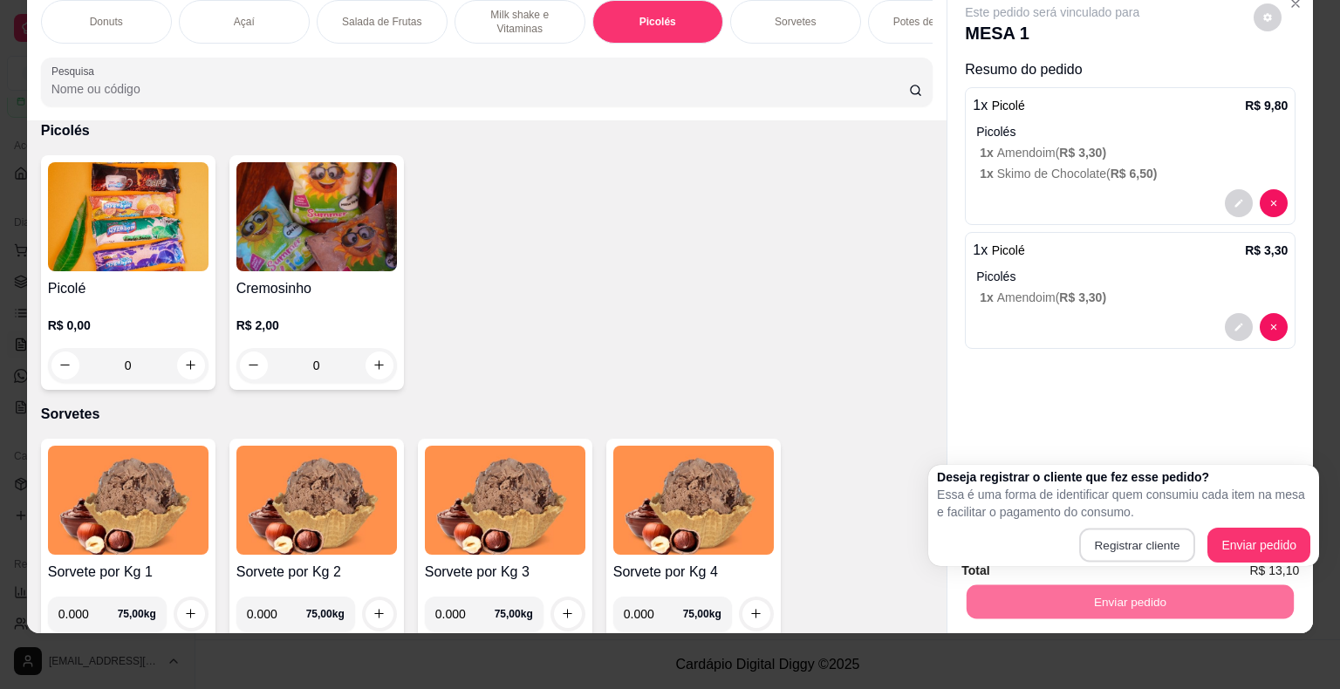
click at [1238, 465] on div "Deseja registrar o cliente que fez esse pedido? Essa é uma forma de identificar…" at bounding box center [1123, 515] width 391 height 101
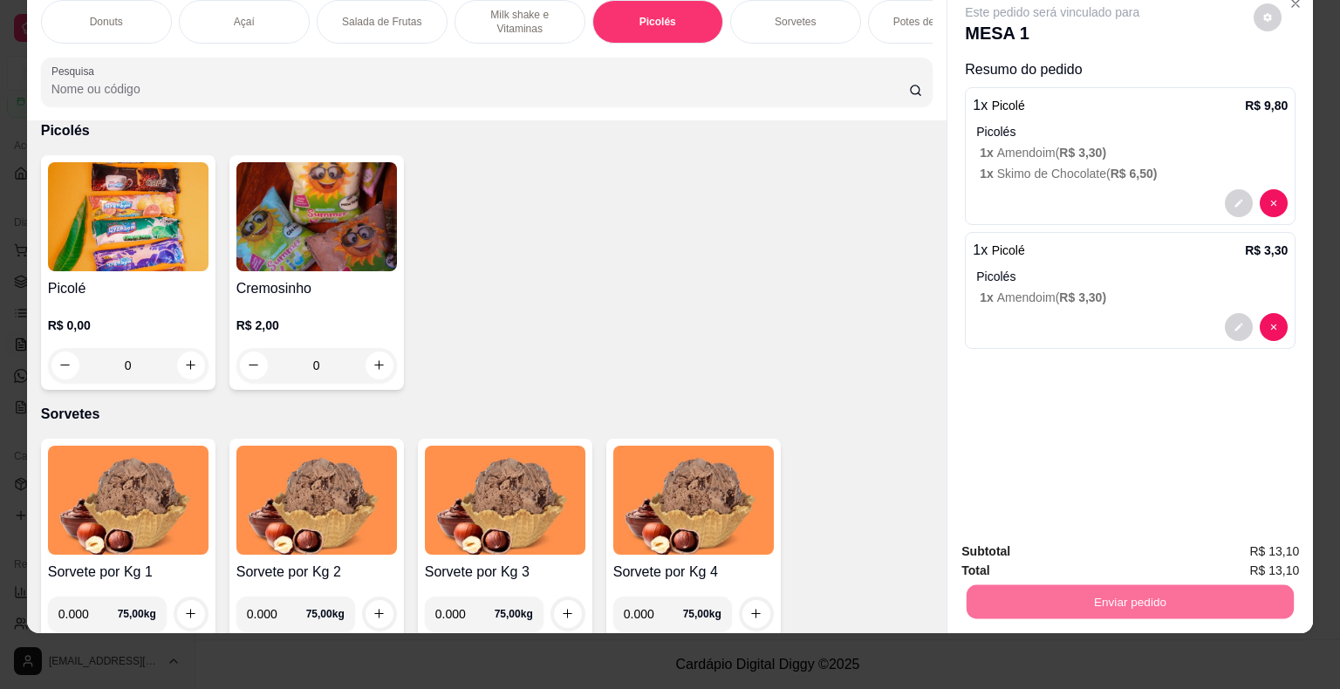
click at [1267, 546] on button "Enviar pedido" at bounding box center [1254, 545] width 99 height 33
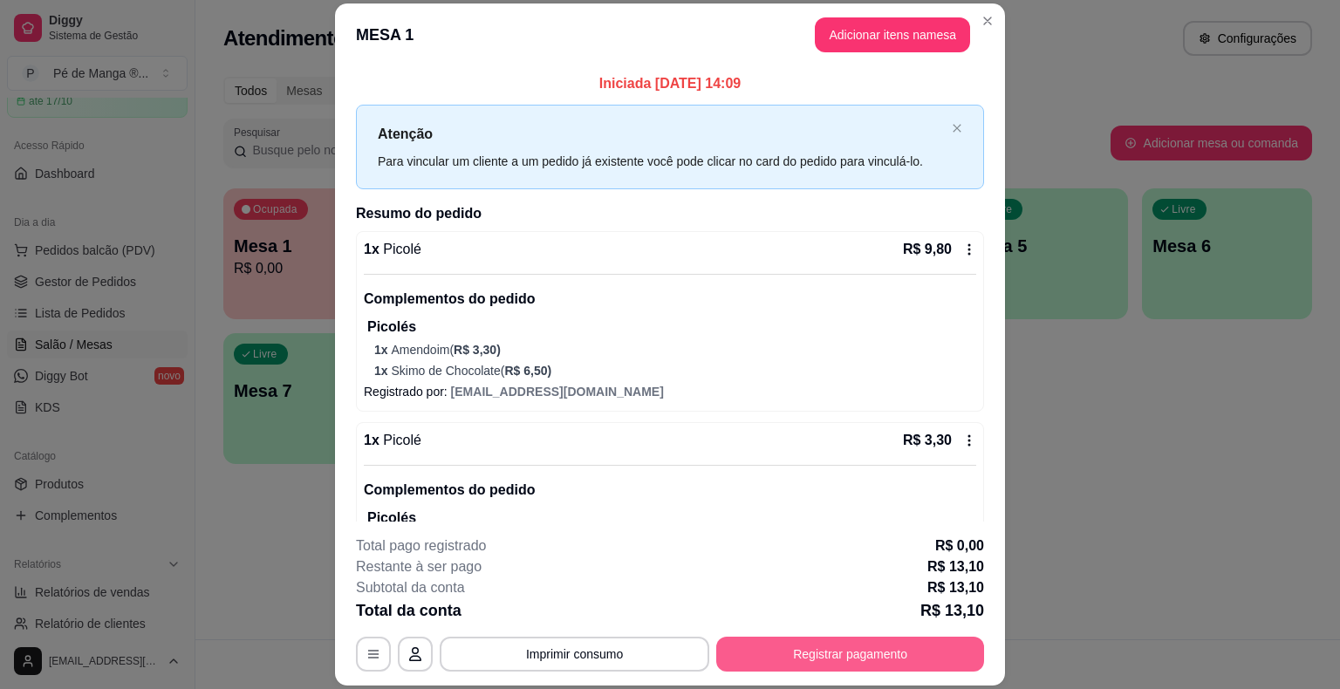
click at [904, 640] on div "**********" at bounding box center [670, 604] width 628 height 136
click at [905, 650] on button "Registrar pagamento" at bounding box center [850, 654] width 268 height 35
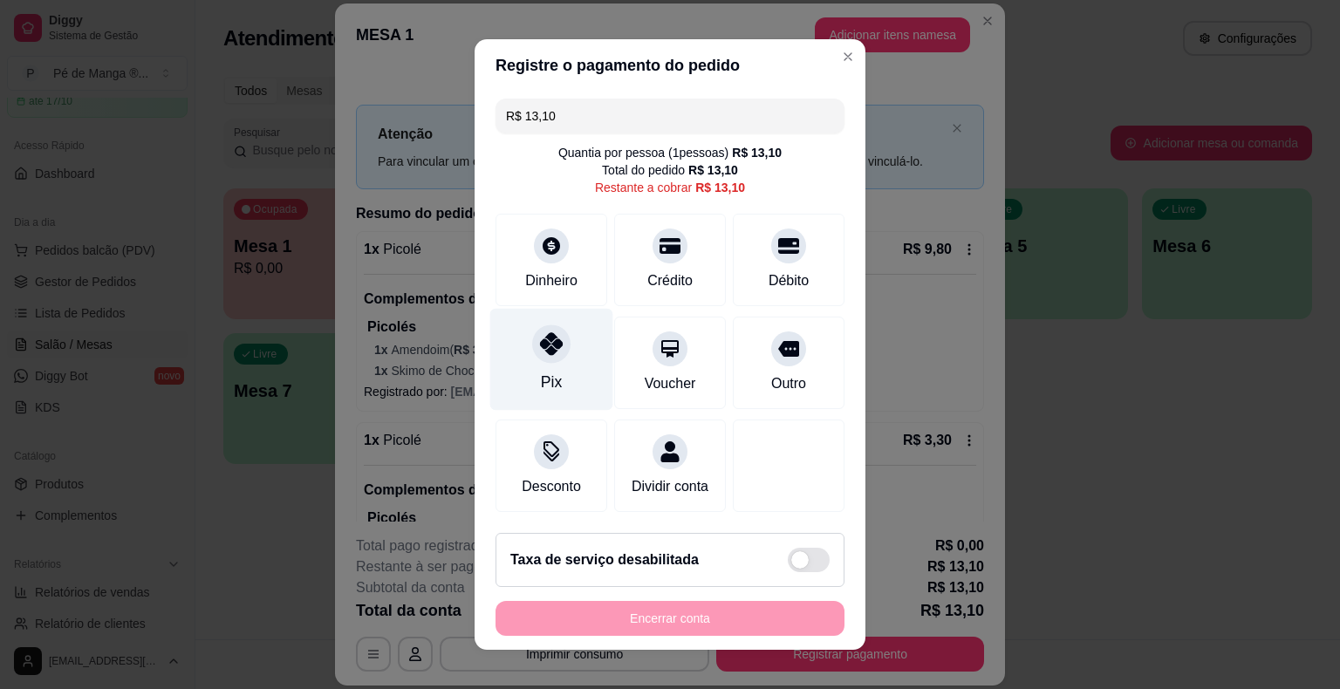
click at [551, 372] on div "Pix" at bounding box center [551, 360] width 123 height 102
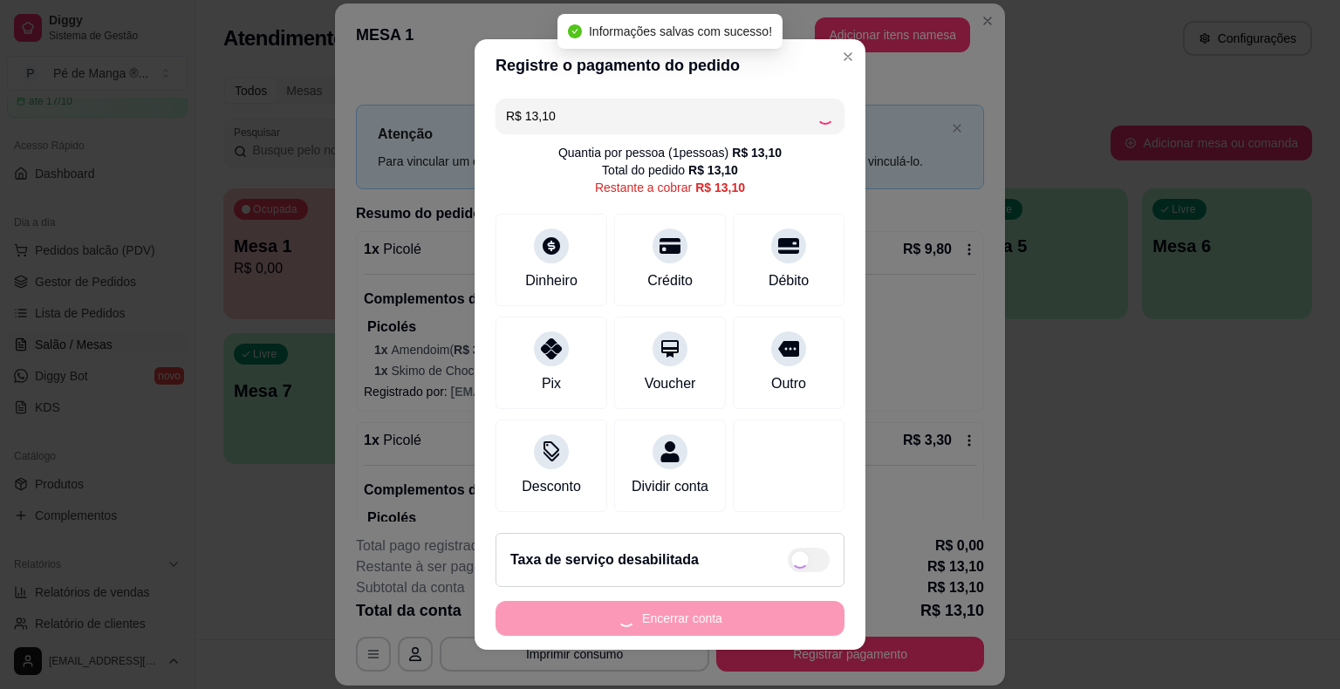
type input "R$ 0,00"
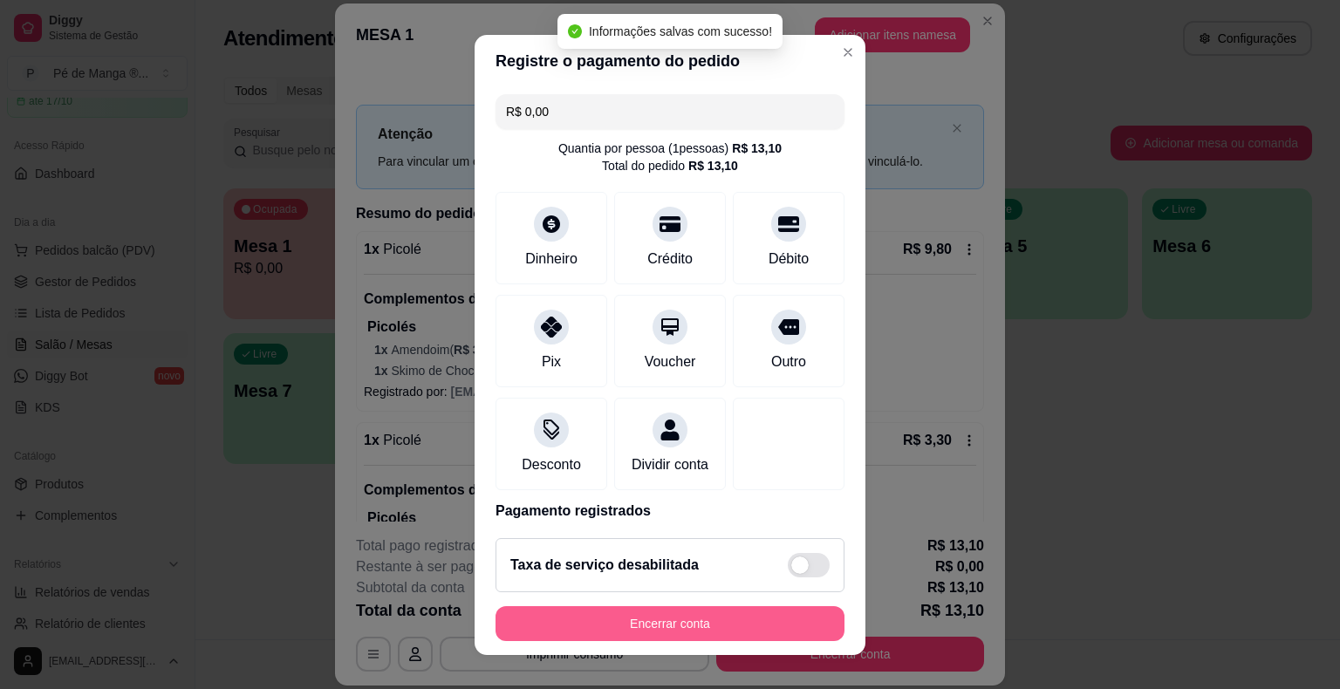
click at [607, 621] on button "Encerrar conta" at bounding box center [669, 623] width 349 height 35
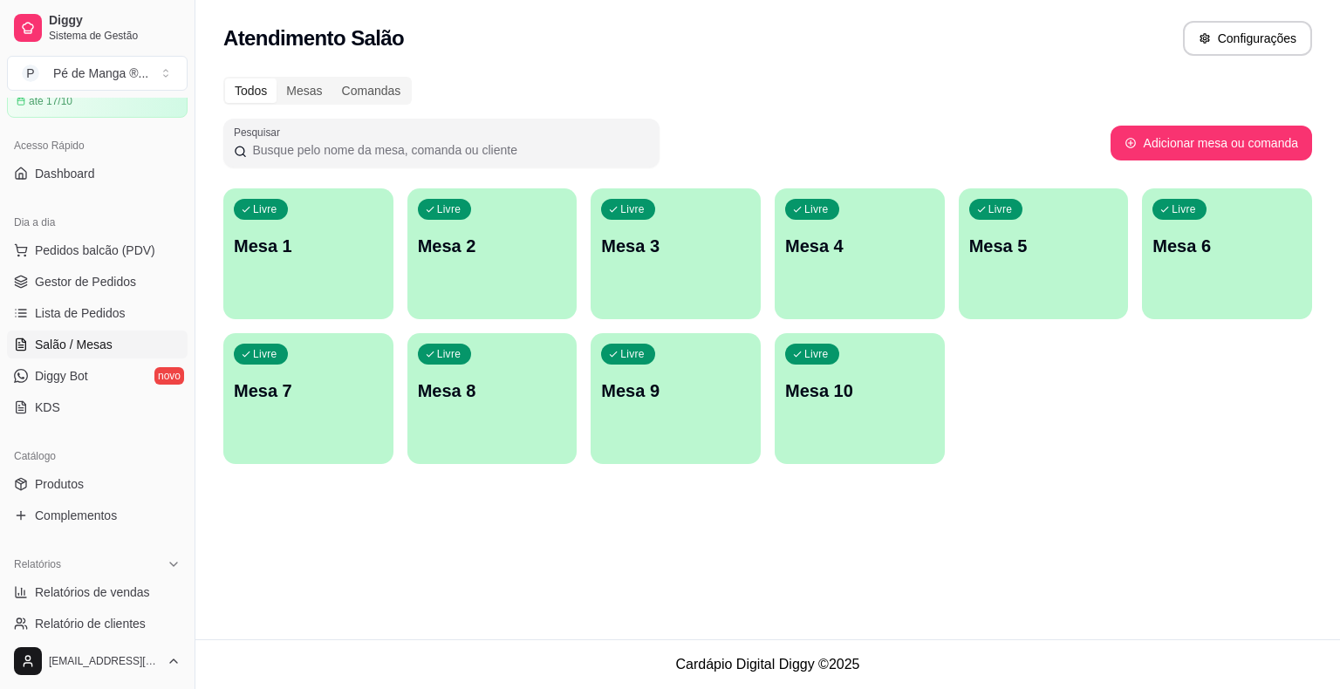
click at [337, 267] on div "Livre Mesa 1" at bounding box center [308, 243] width 170 height 110
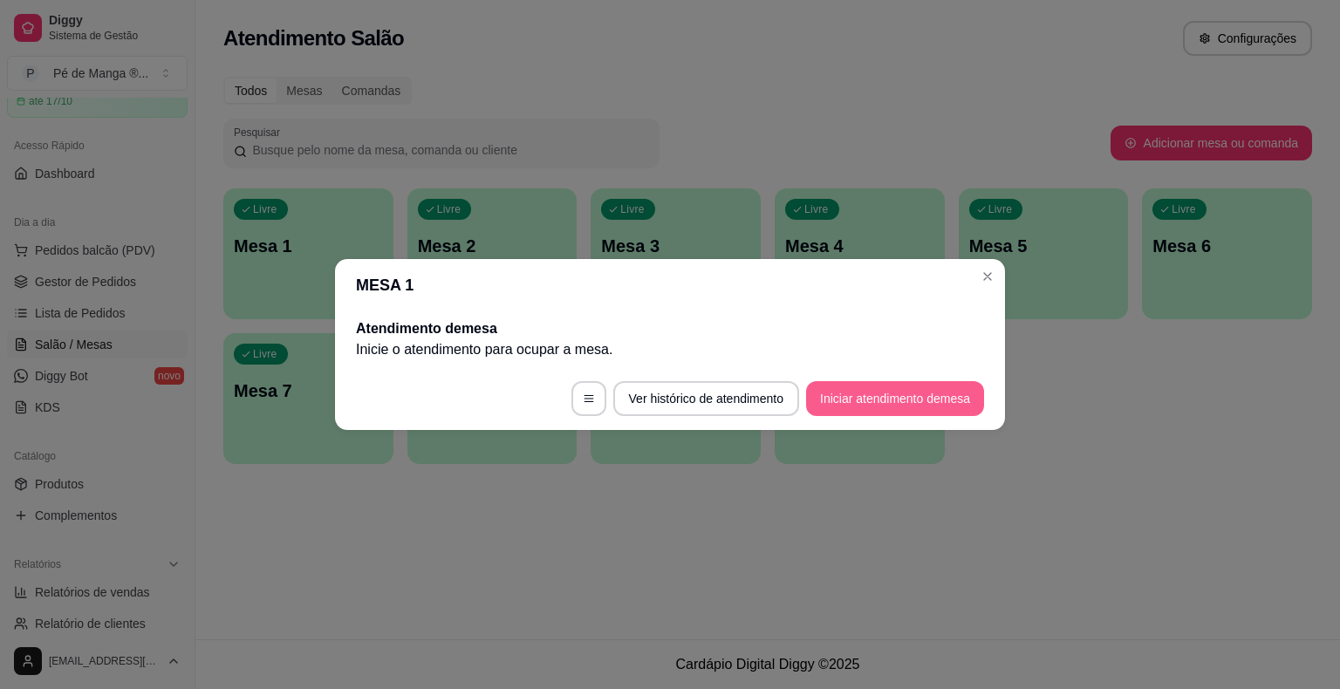
click at [841, 379] on footer "Ver histórico de atendimento Iniciar atendimento de mesa" at bounding box center [670, 398] width 670 height 63
click at [841, 393] on button "Iniciar atendimento de mesa" at bounding box center [895, 399] width 173 height 34
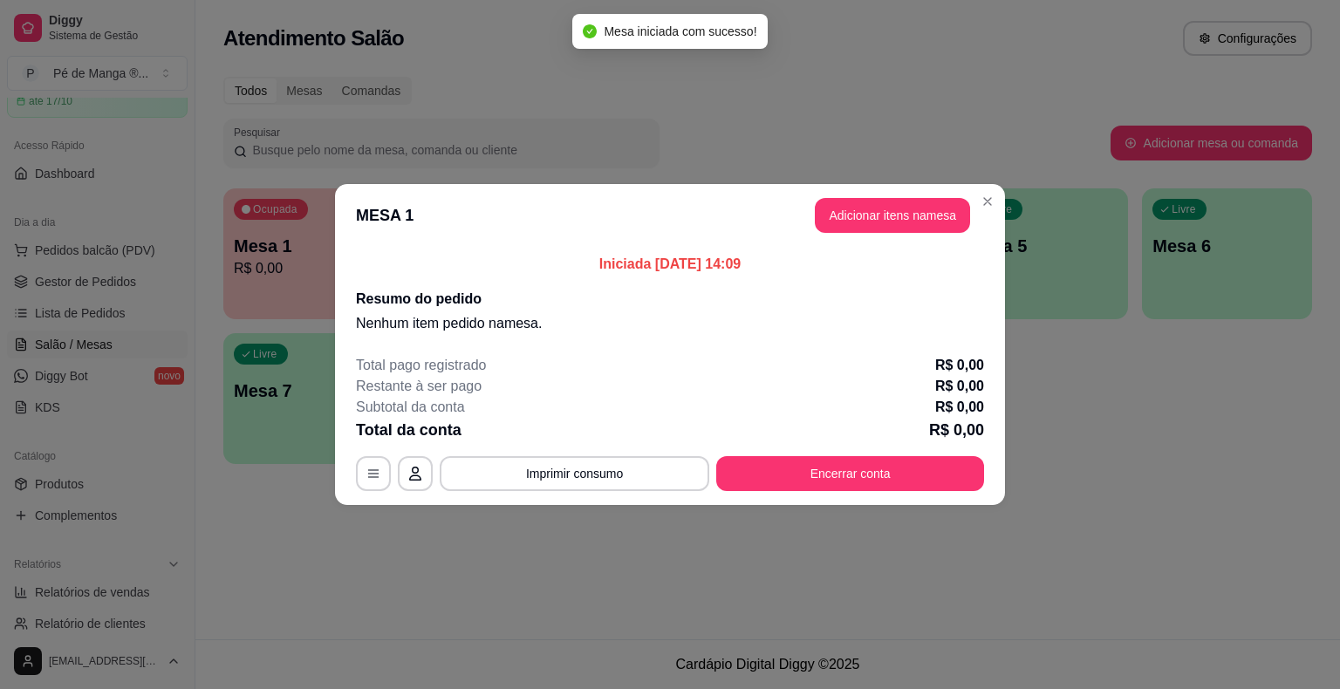
click at [865, 218] on button "Adicionar itens na mesa" at bounding box center [892, 215] width 155 height 35
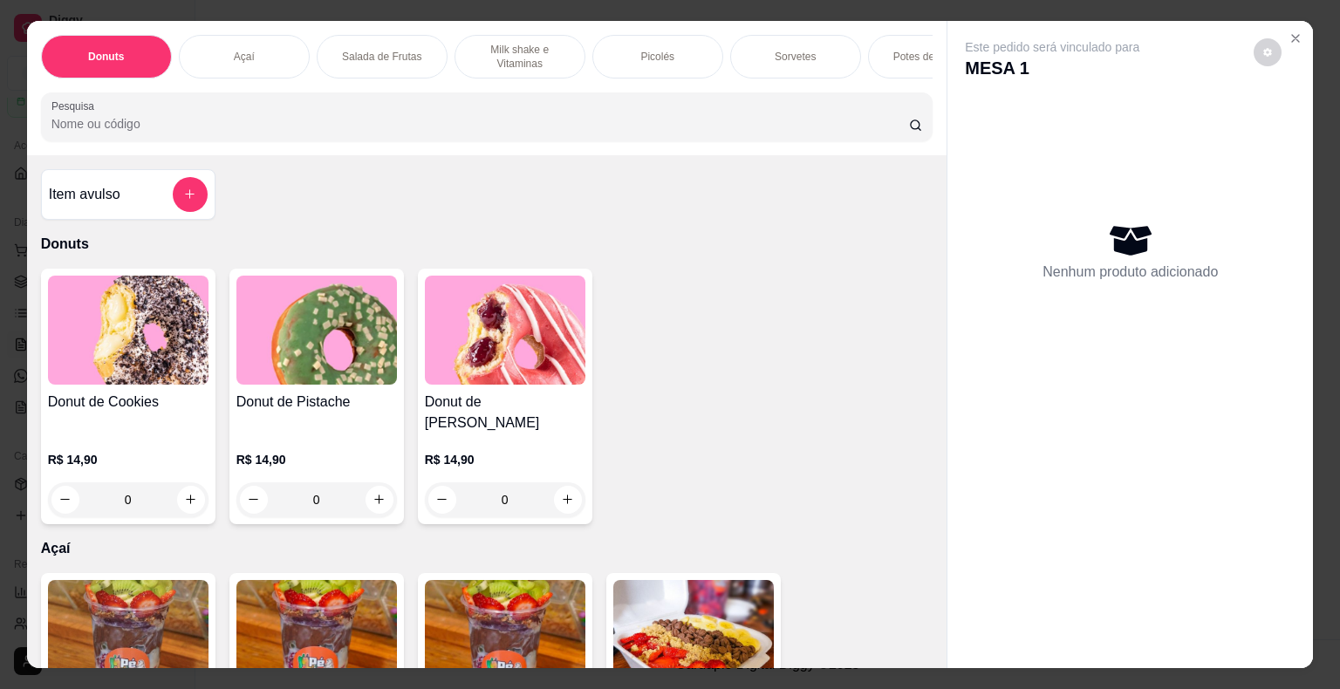
click at [647, 54] on p "Picolés" at bounding box center [657, 57] width 34 height 14
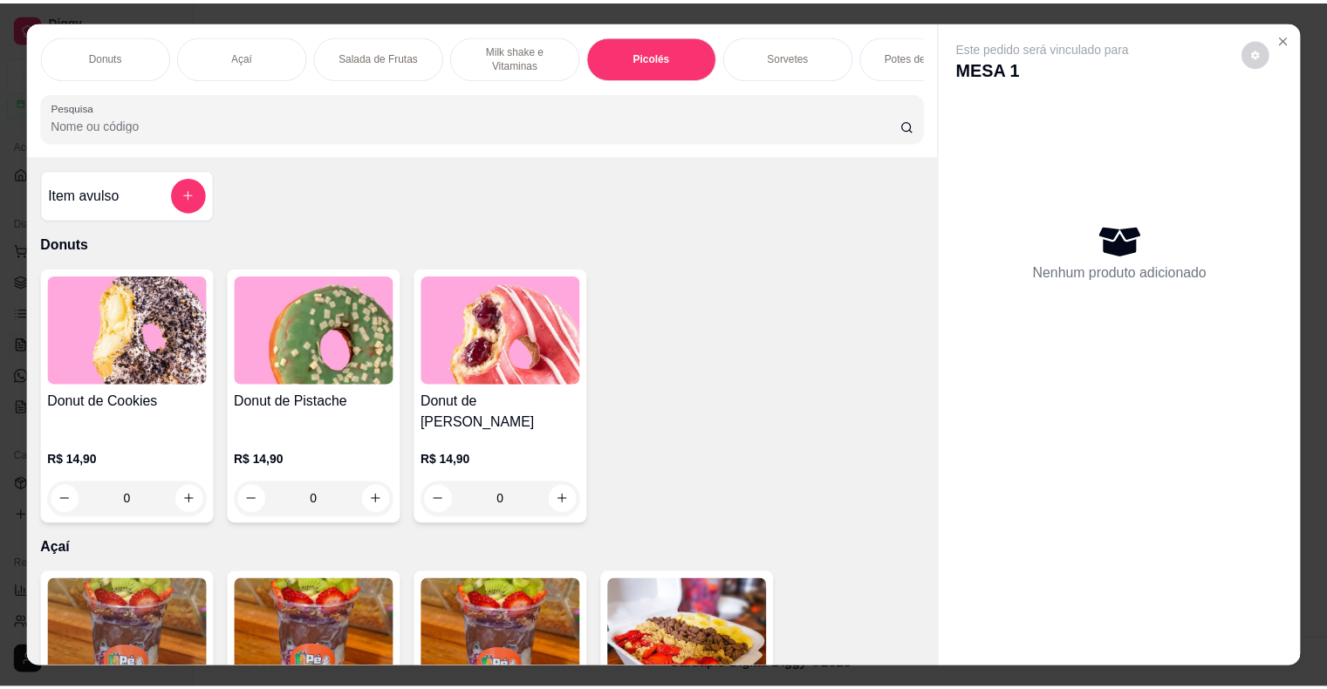
scroll to position [42, 0]
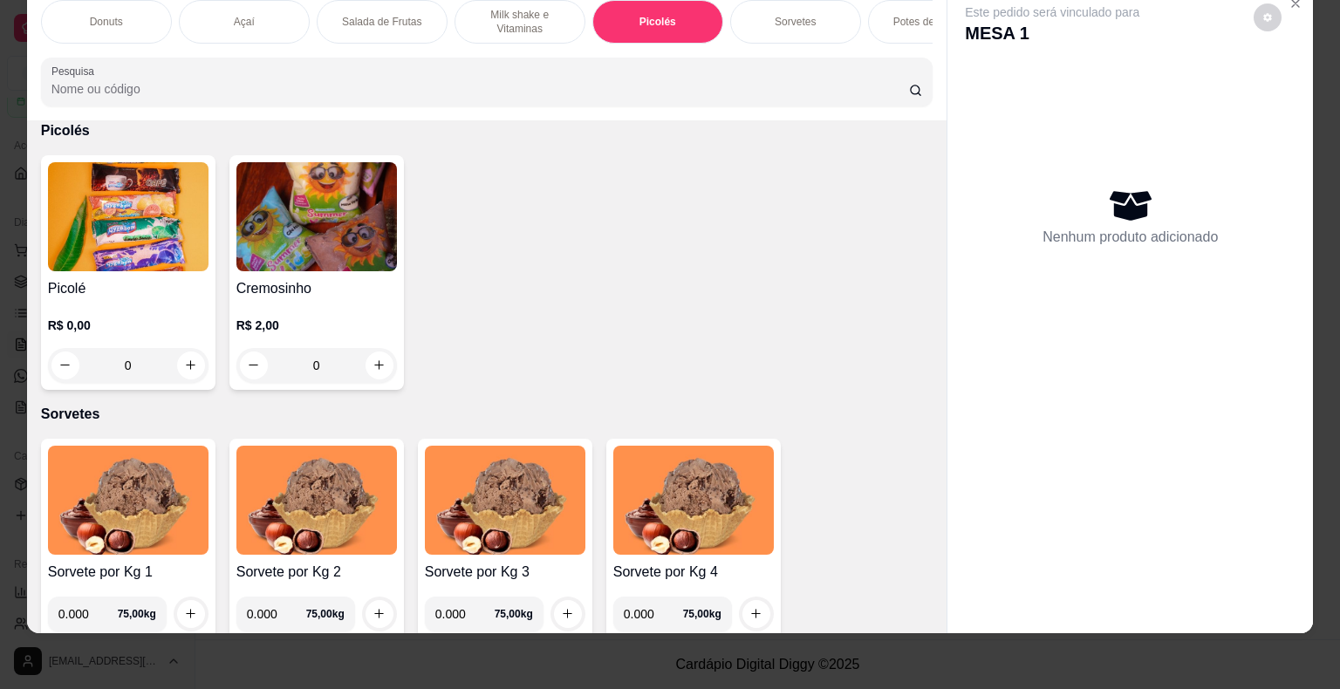
click at [105, 288] on h4 "Picolé" at bounding box center [128, 288] width 161 height 21
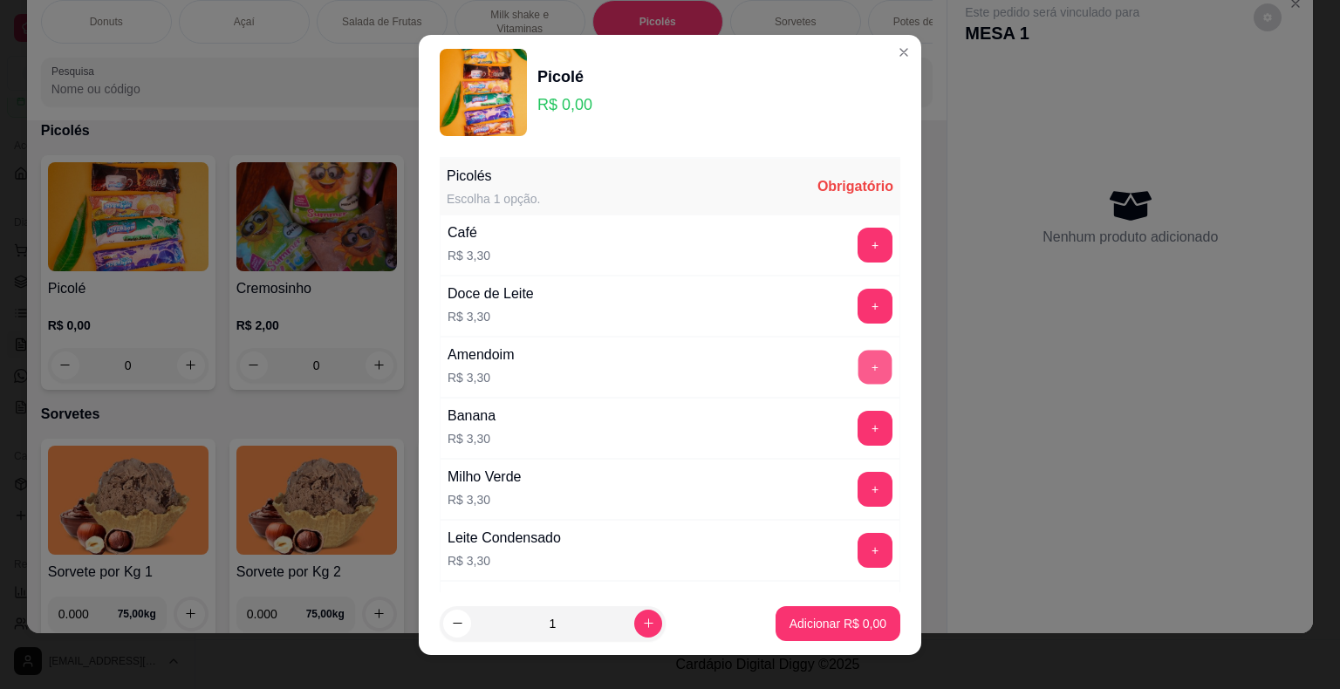
click at [858, 363] on button "+" at bounding box center [875, 367] width 34 height 34
click at [857, 361] on button "+" at bounding box center [874, 367] width 35 height 35
click at [834, 622] on p "Adicionar R$ 13,20" at bounding box center [834, 623] width 104 height 17
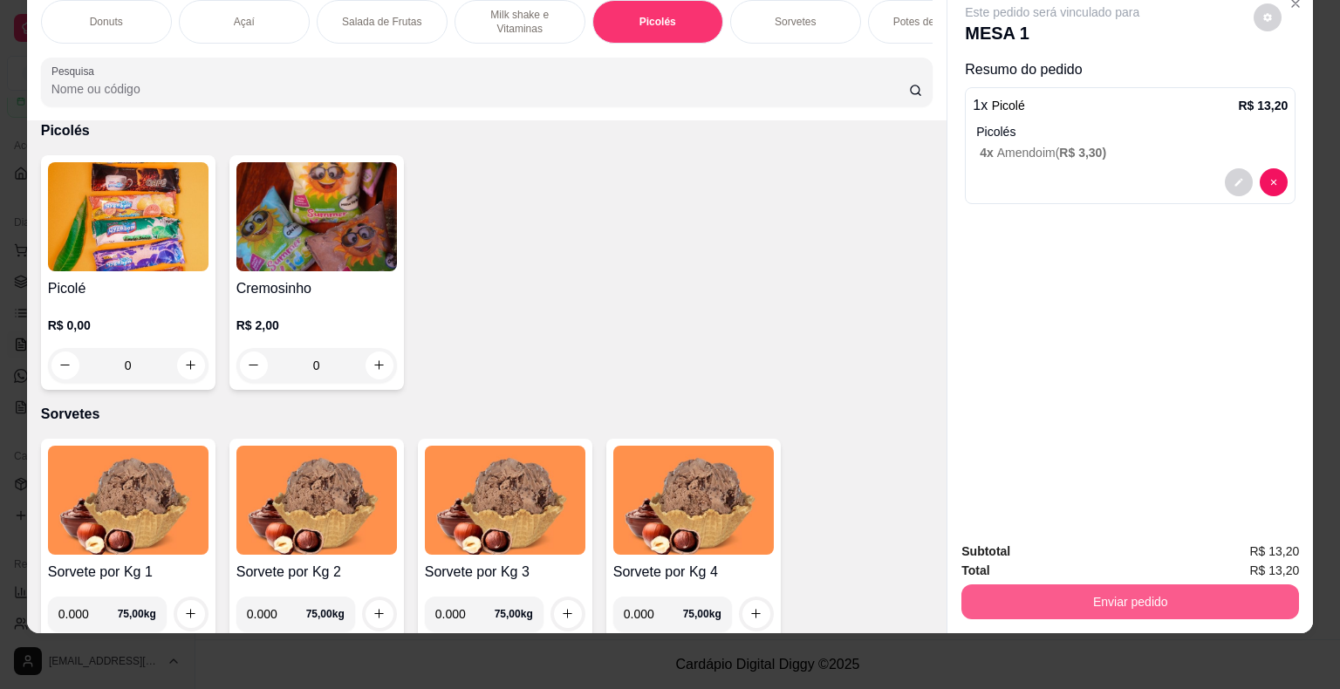
click at [1017, 587] on button "Enviar pedido" at bounding box center [1130, 601] width 338 height 35
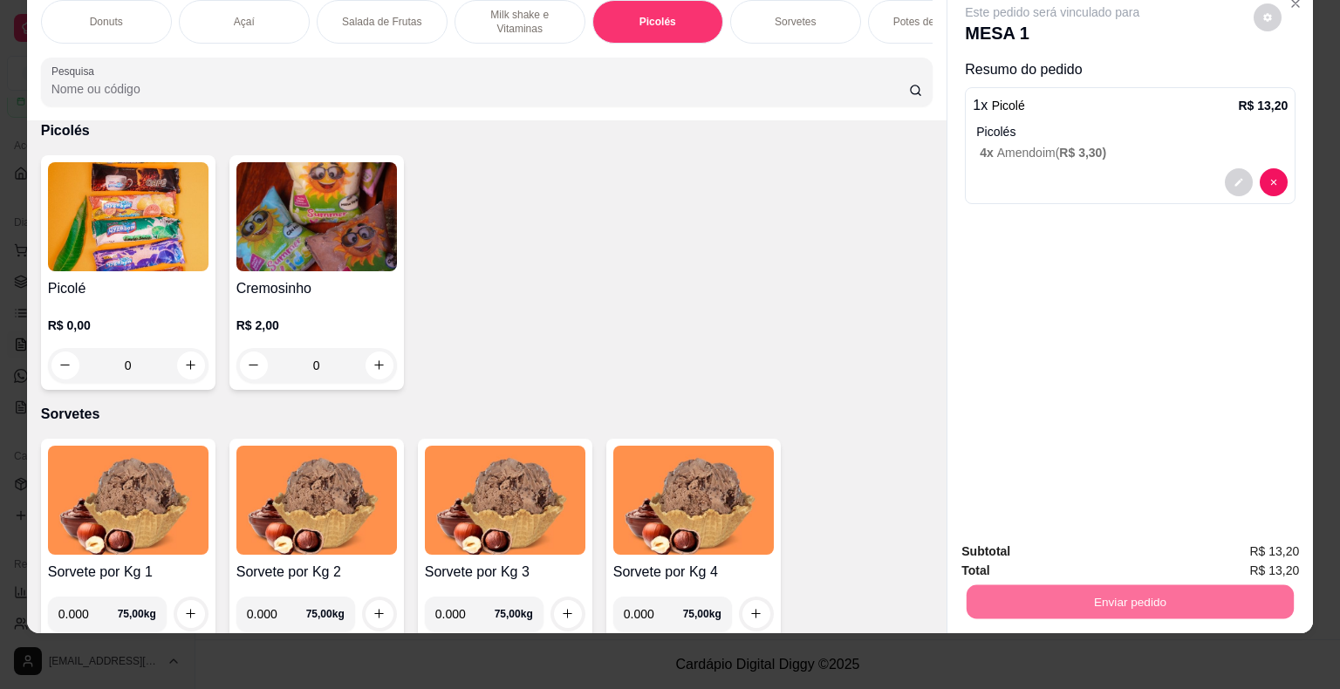
click at [1253, 540] on button "Enviar pedido" at bounding box center [1254, 545] width 99 height 33
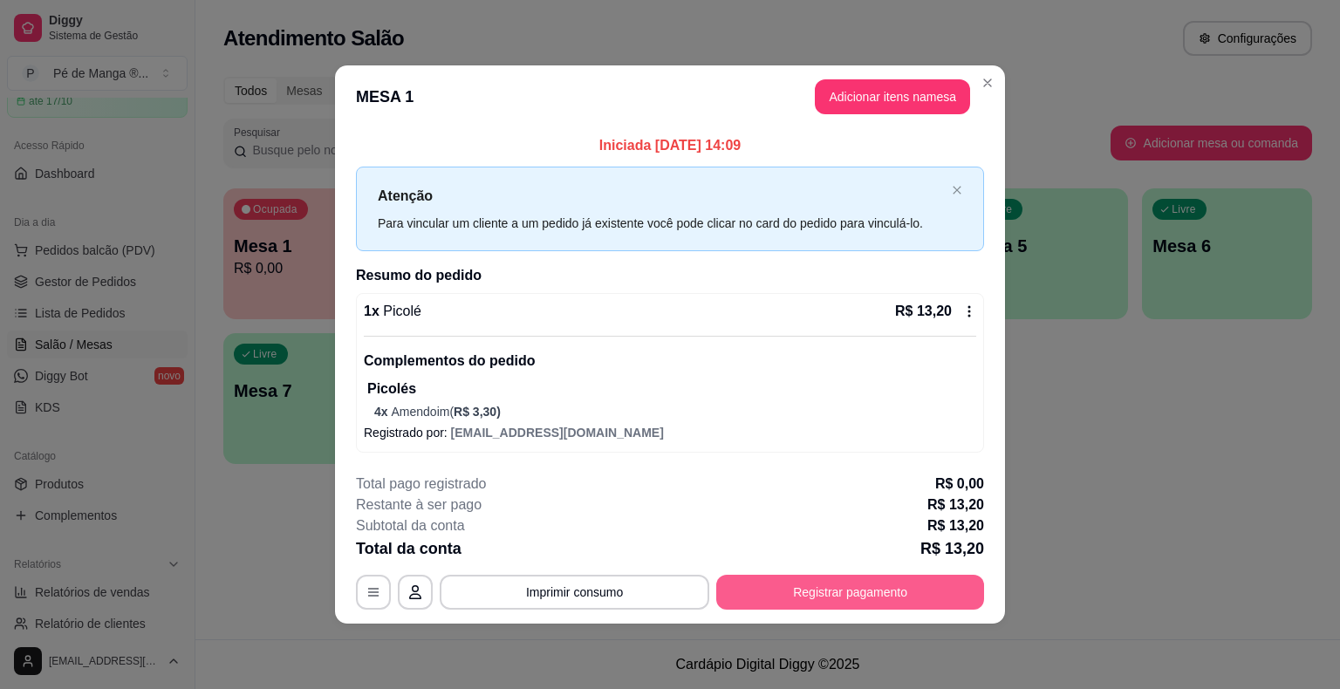
click at [912, 598] on button "Registrar pagamento" at bounding box center [850, 592] width 268 height 35
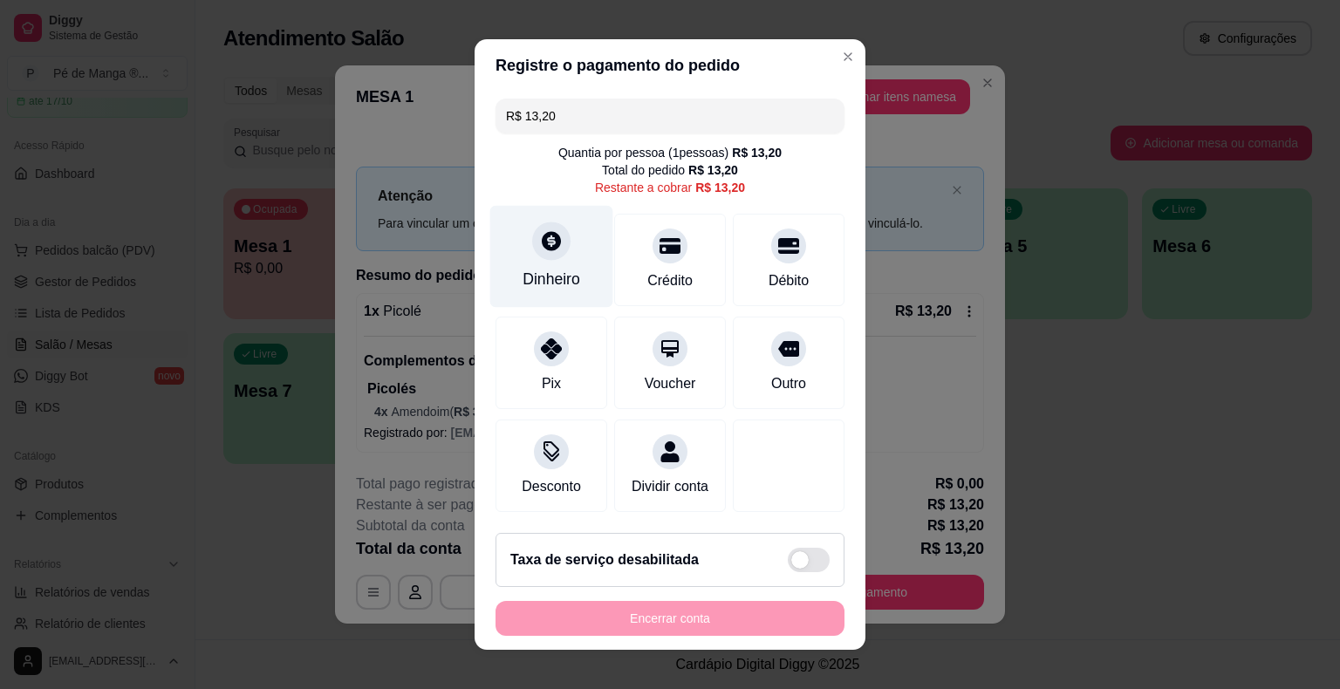
click at [558, 242] on div at bounding box center [551, 241] width 38 height 38
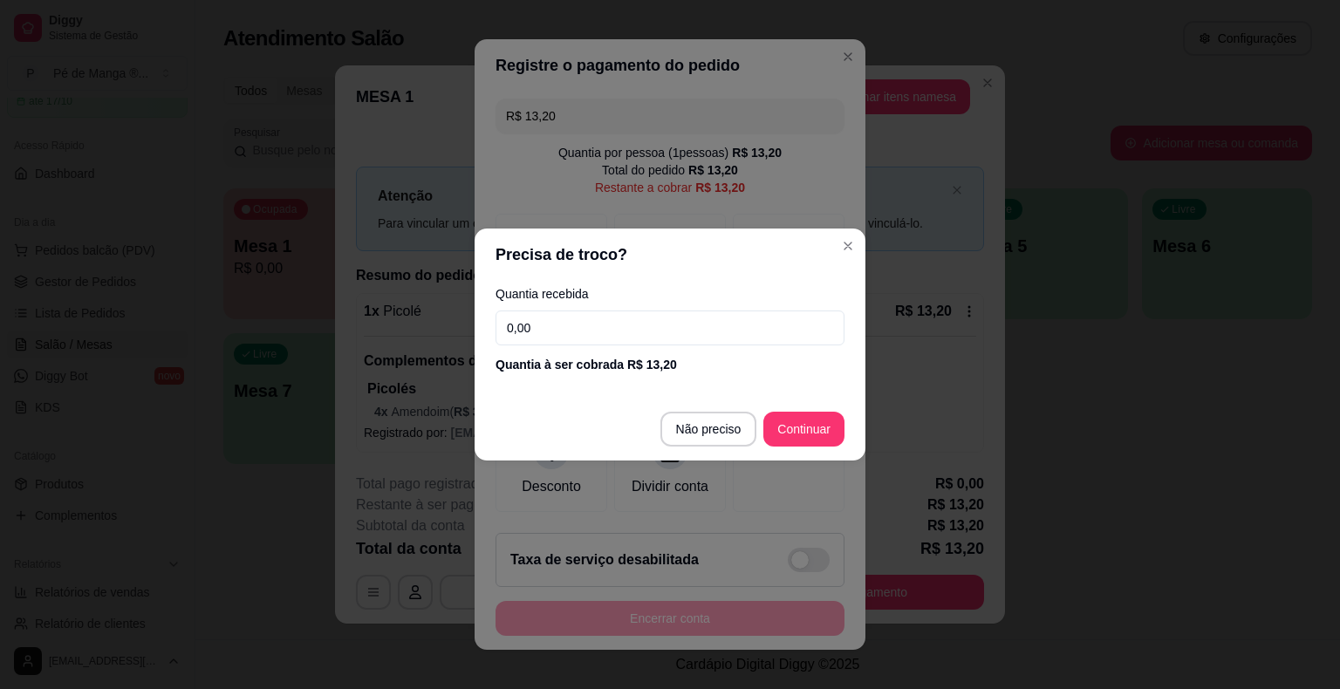
drag, startPoint x: 516, startPoint y: 352, endPoint x: 283, endPoint y: 405, distance: 239.8
click at [283, 403] on div "Precisa de troco? Quantia recebida 0,00 Quantia à ser cobrada R$ 13,20 Não prec…" at bounding box center [670, 344] width 1340 height 689
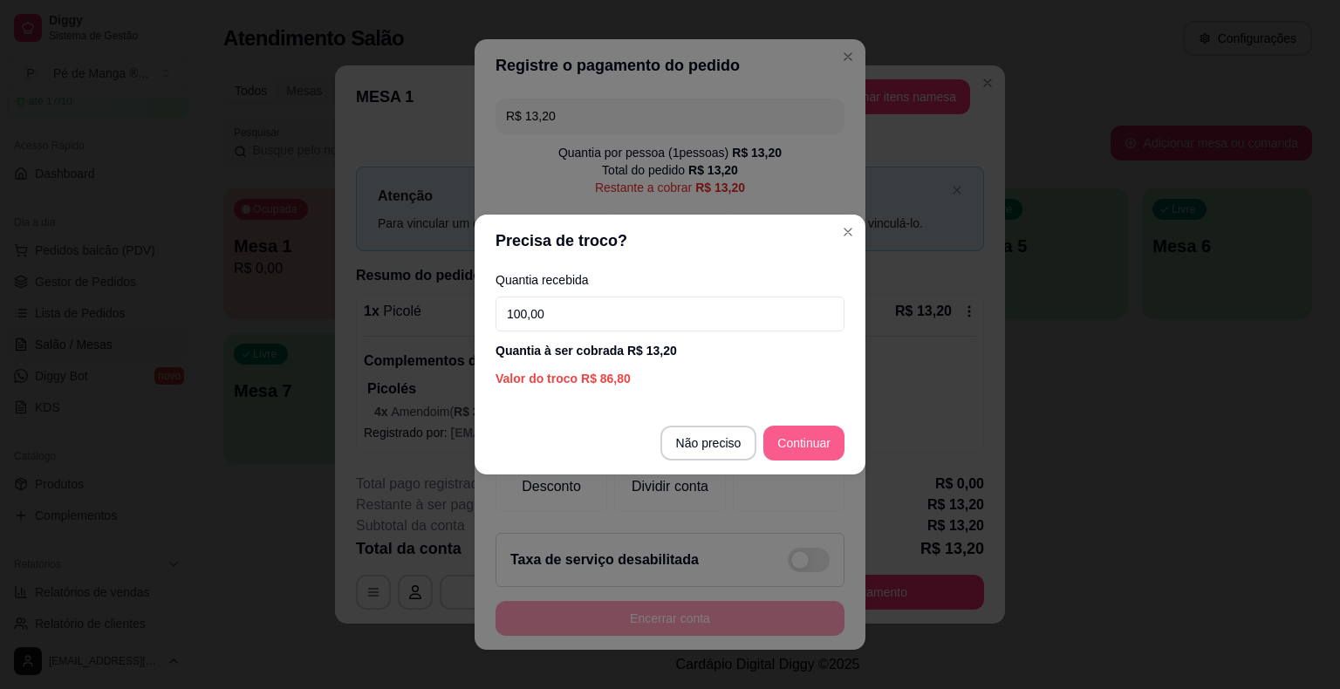
type input "100,00"
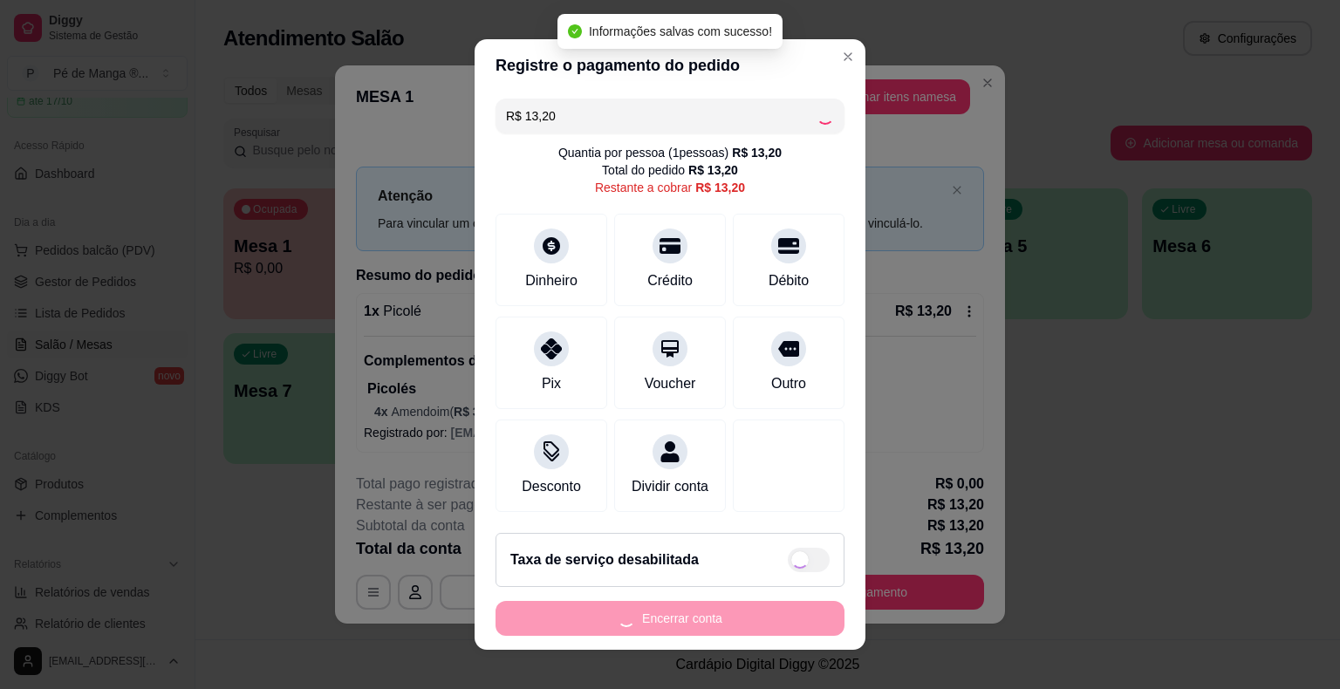
type input "R$ 0,00"
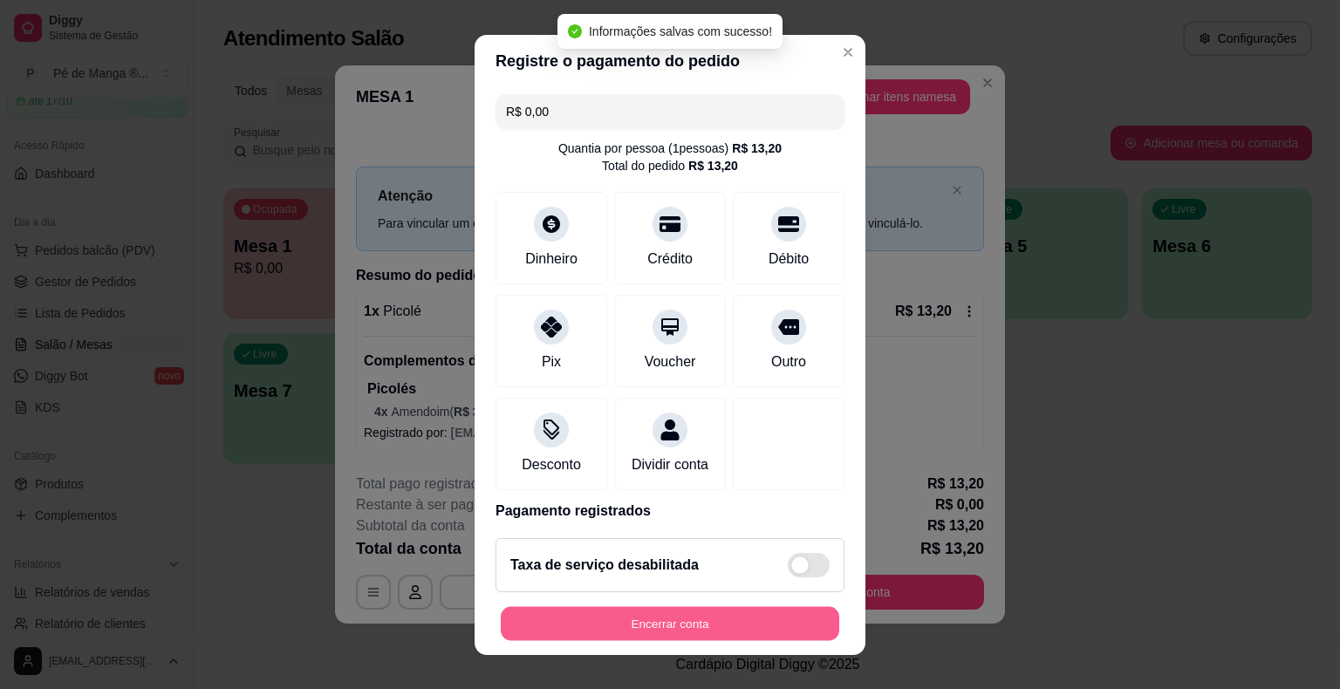
click at [721, 617] on button "Encerrar conta" at bounding box center [670, 623] width 338 height 34
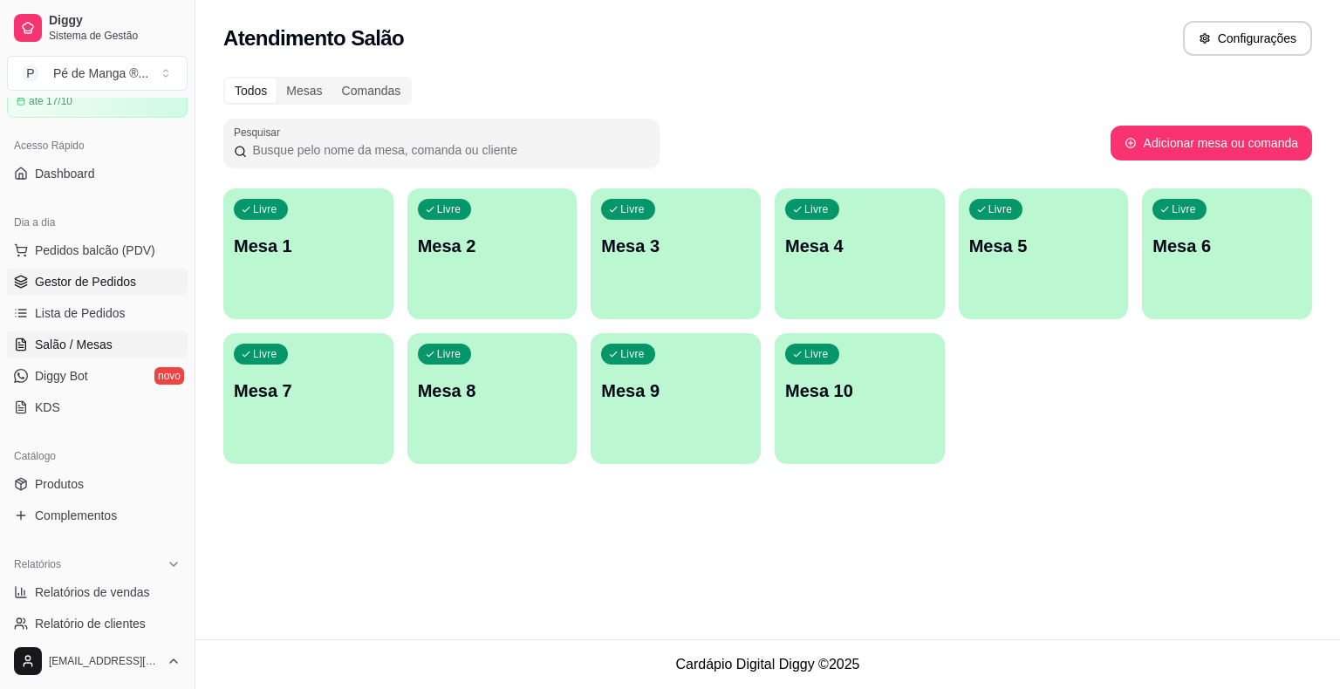
click at [147, 286] on link "Gestor de Pedidos" at bounding box center [97, 282] width 181 height 28
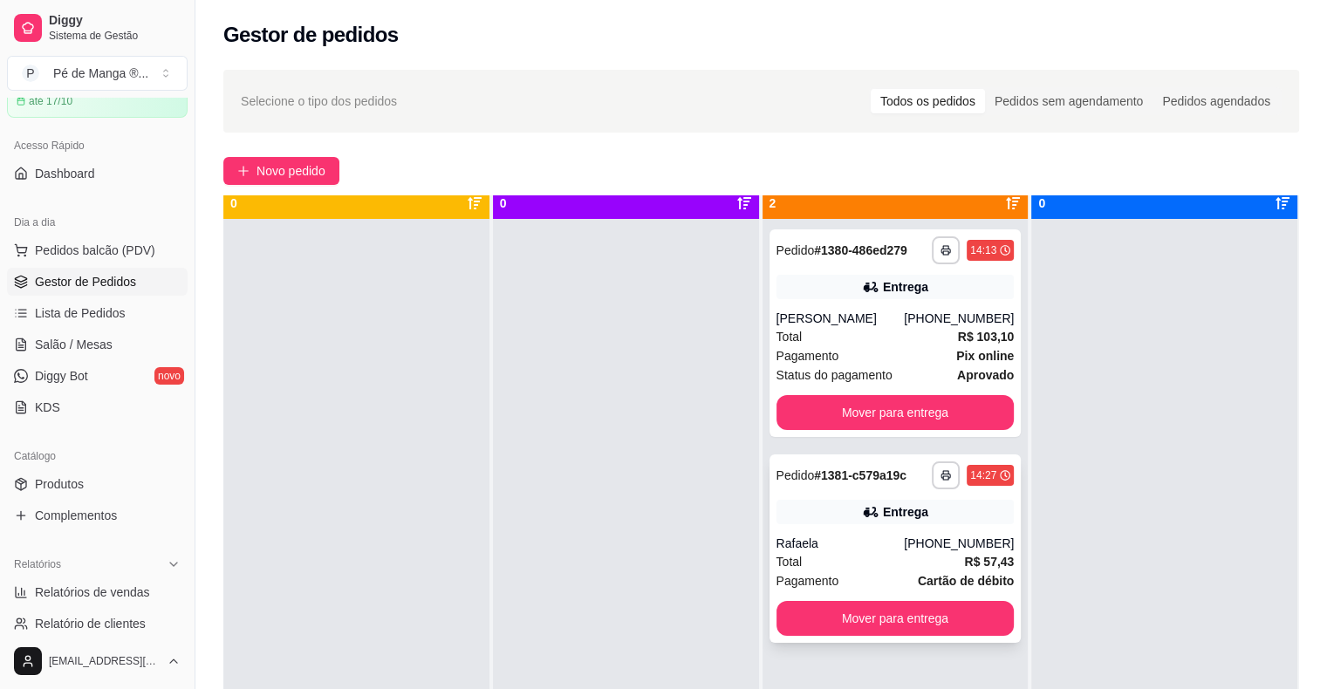
scroll to position [49, 0]
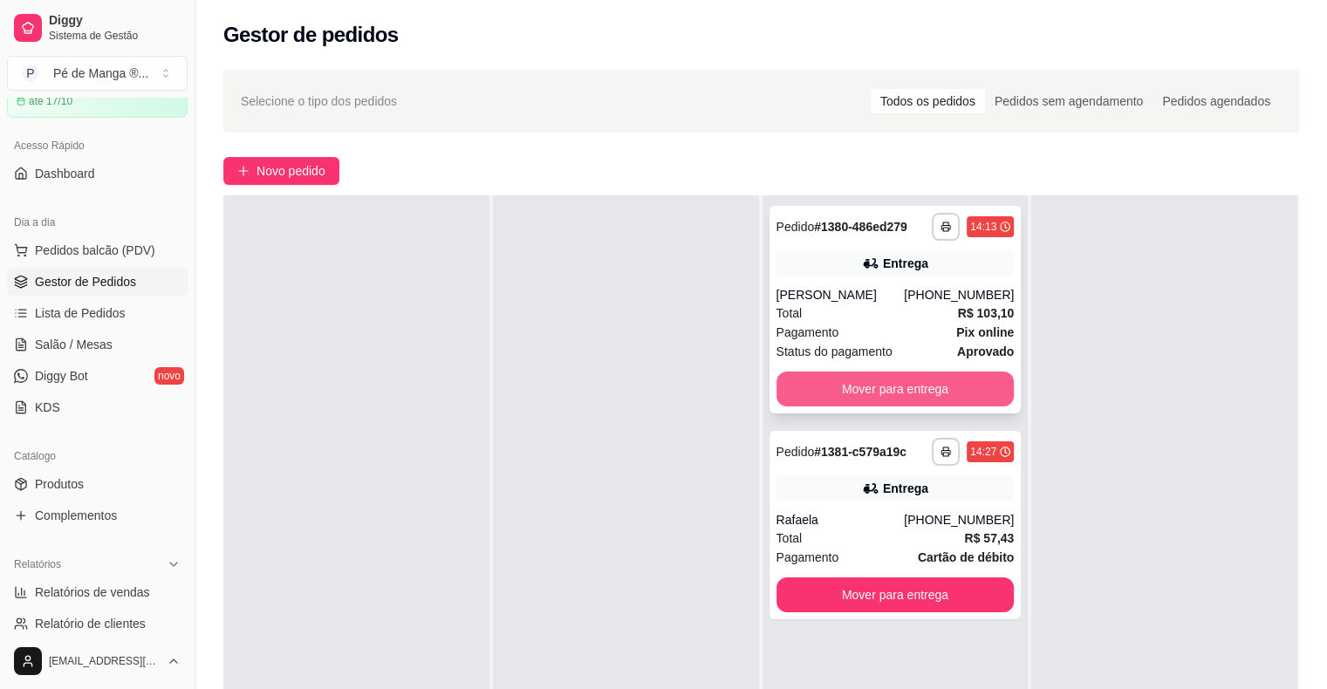
click at [887, 392] on button "Mover para entrega" at bounding box center [895, 389] width 238 height 35
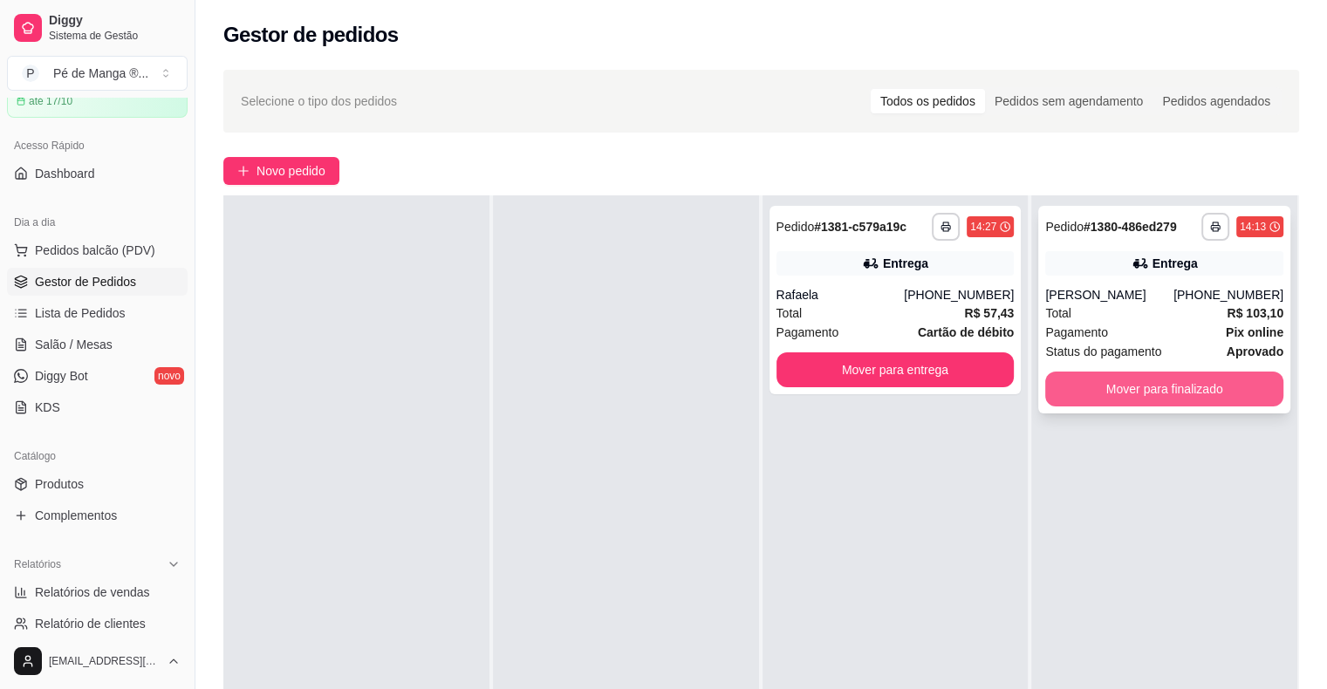
click at [1235, 386] on button "Mover para finalizado" at bounding box center [1164, 389] width 238 height 35
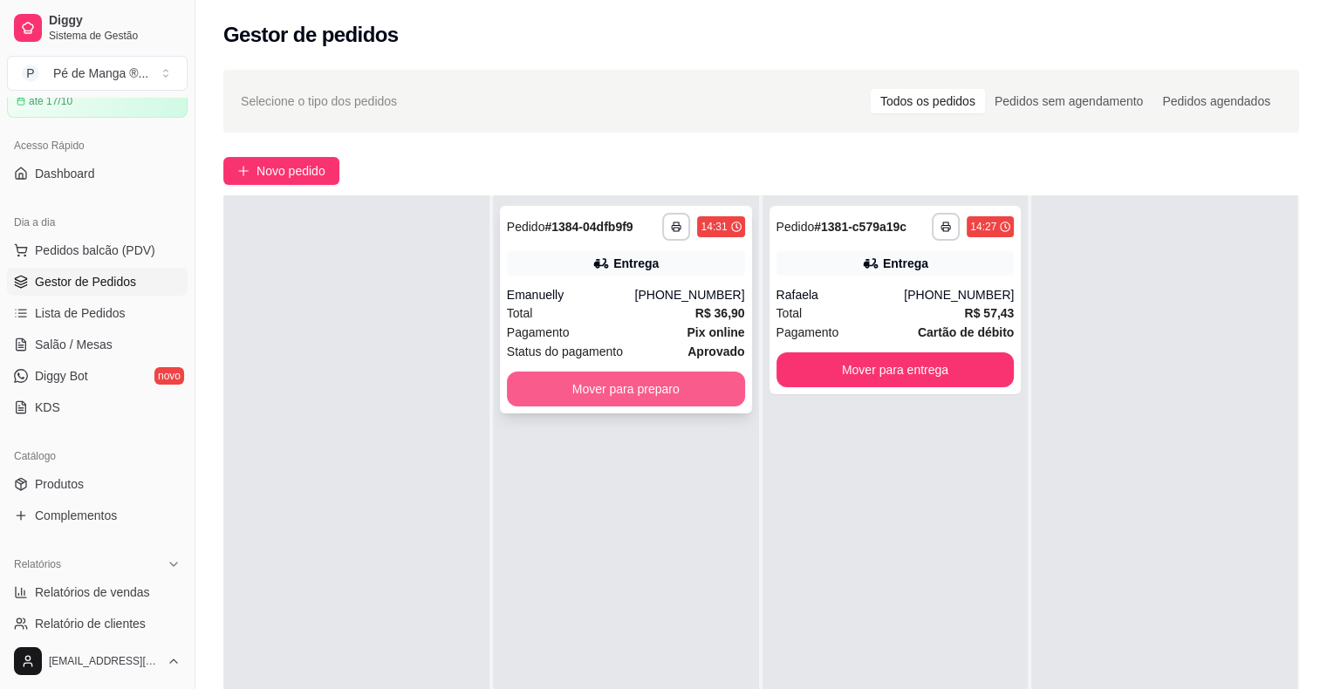
click at [686, 392] on button "Mover para preparo" at bounding box center [626, 389] width 238 height 35
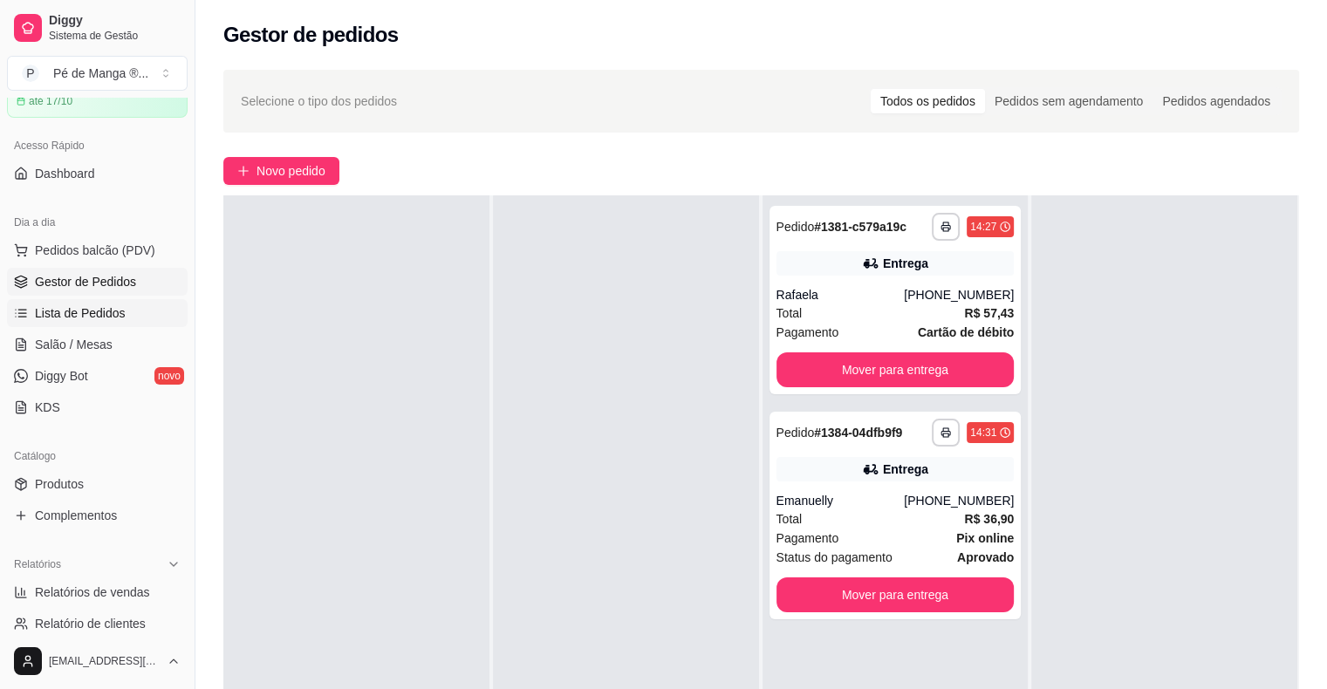
click at [118, 312] on span "Lista de Pedidos" at bounding box center [80, 312] width 91 height 17
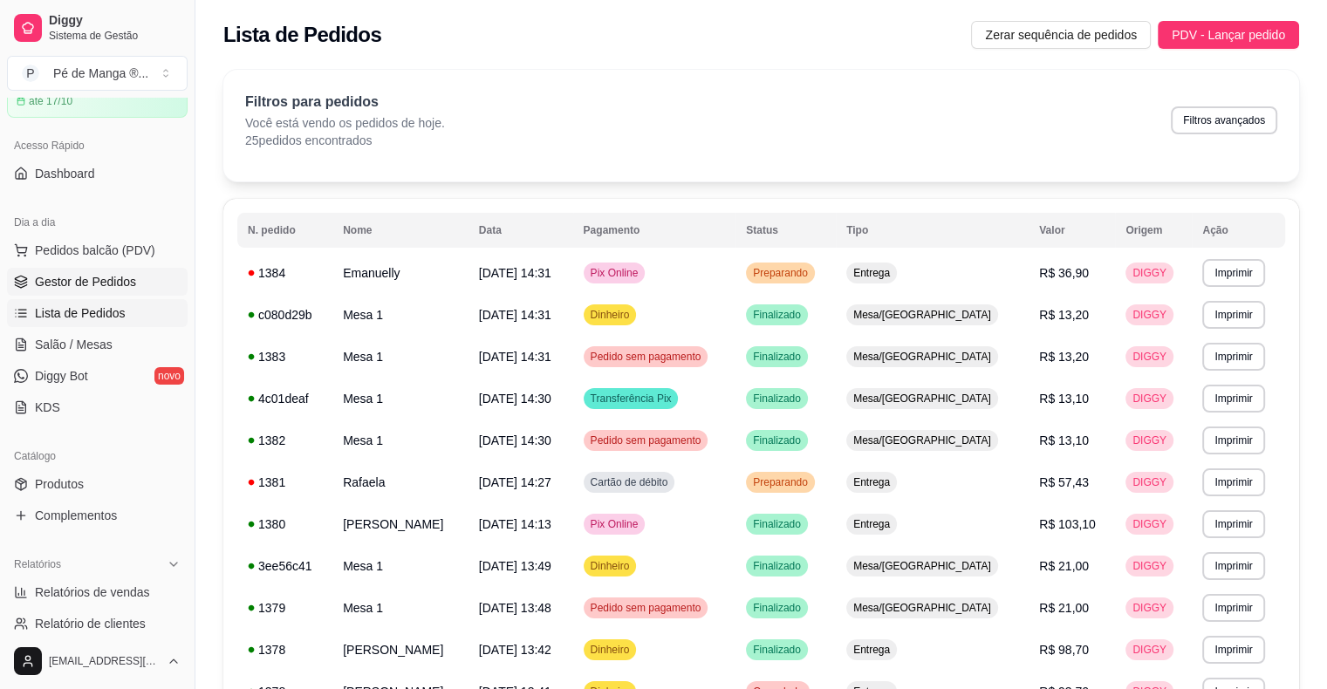
click at [122, 277] on span "Gestor de Pedidos" at bounding box center [85, 281] width 101 height 17
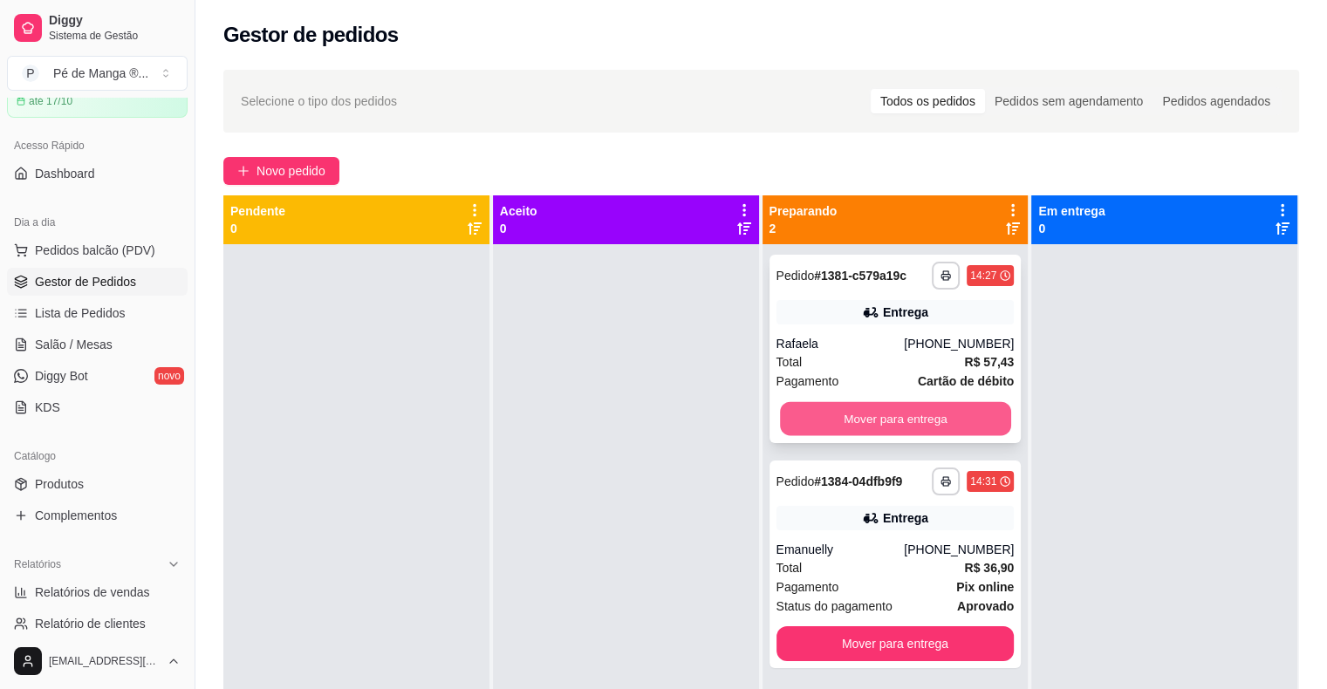
click at [960, 420] on button "Mover para entrega" at bounding box center [895, 419] width 231 height 34
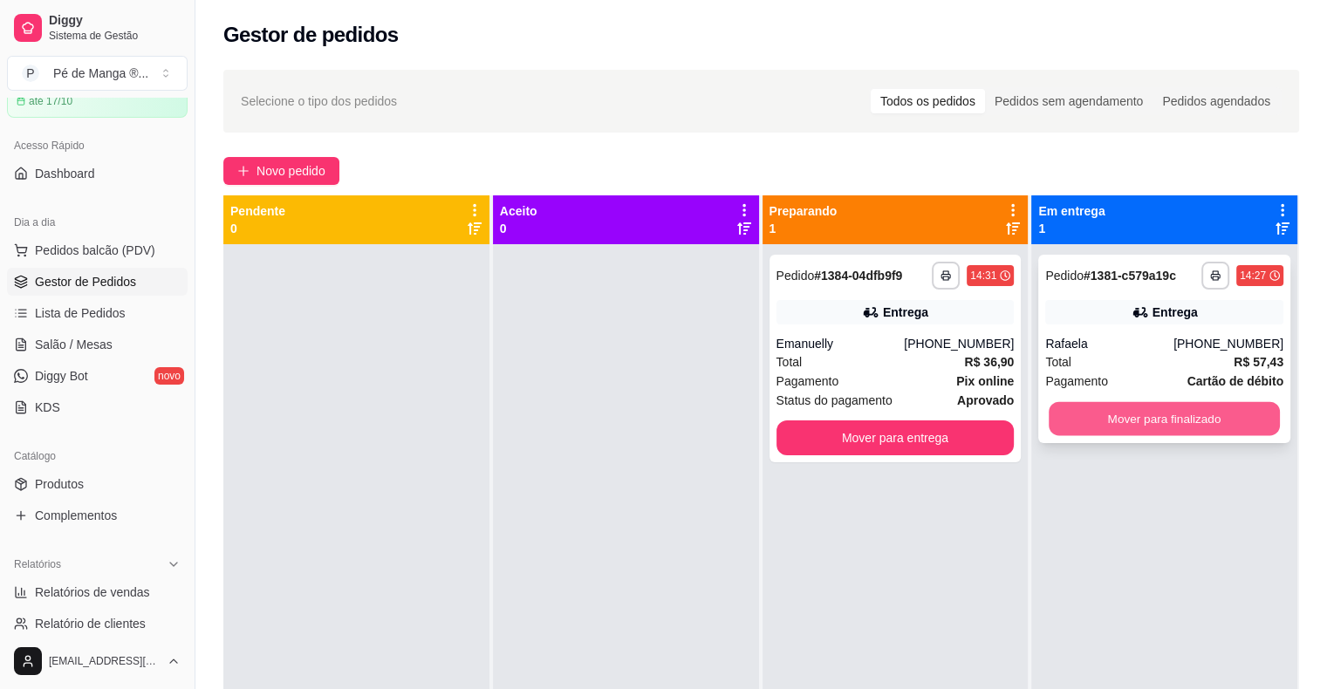
click at [1157, 427] on button "Mover para finalizado" at bounding box center [1164, 419] width 231 height 34
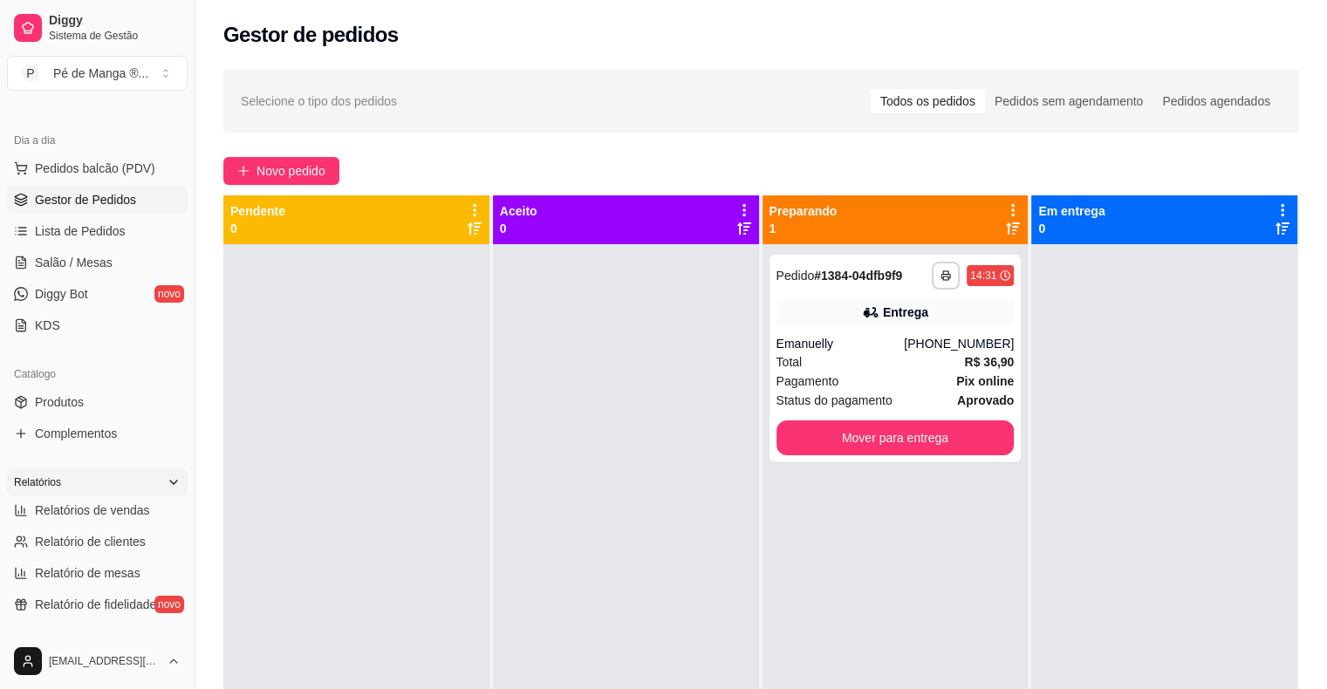
scroll to position [262, 0]
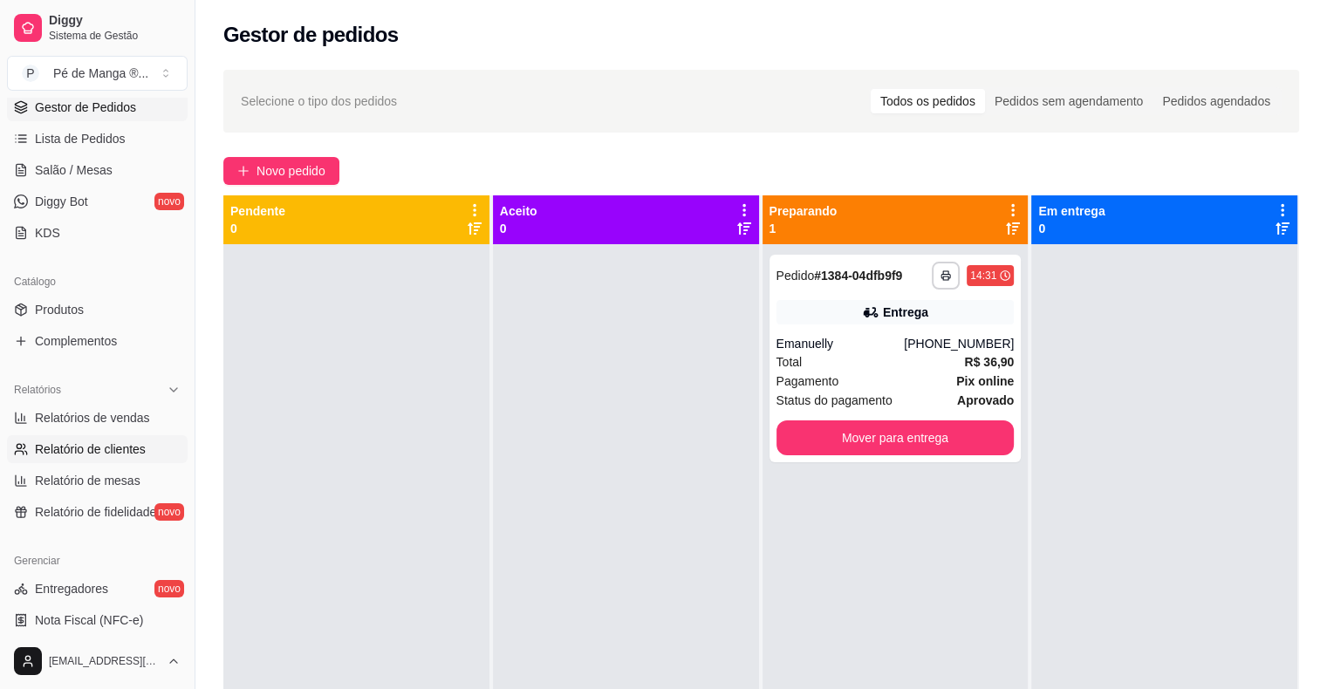
click at [102, 447] on span "Relatório de clientes" at bounding box center [90, 449] width 111 height 17
select select "30"
select select "HIGHEST_TOTAL_SPENT_WITH_ORDERS"
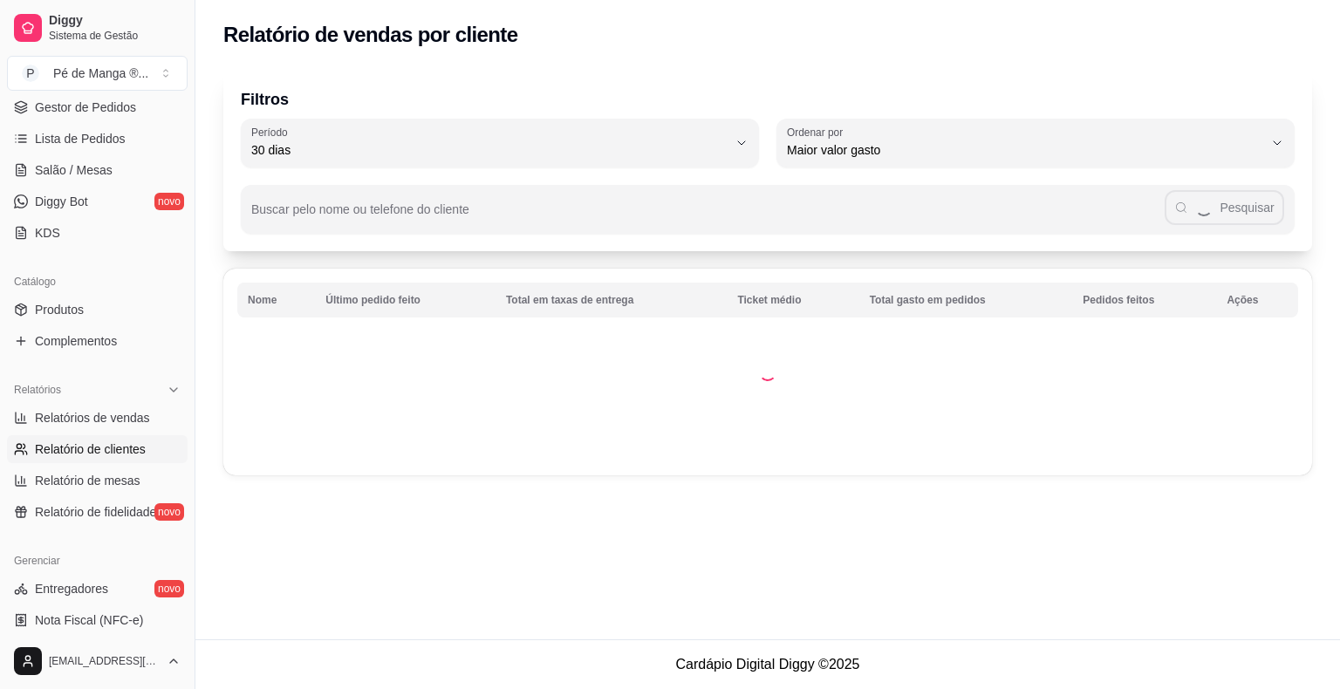
click at [105, 448] on span "Relatório de clientes" at bounding box center [90, 449] width 111 height 17
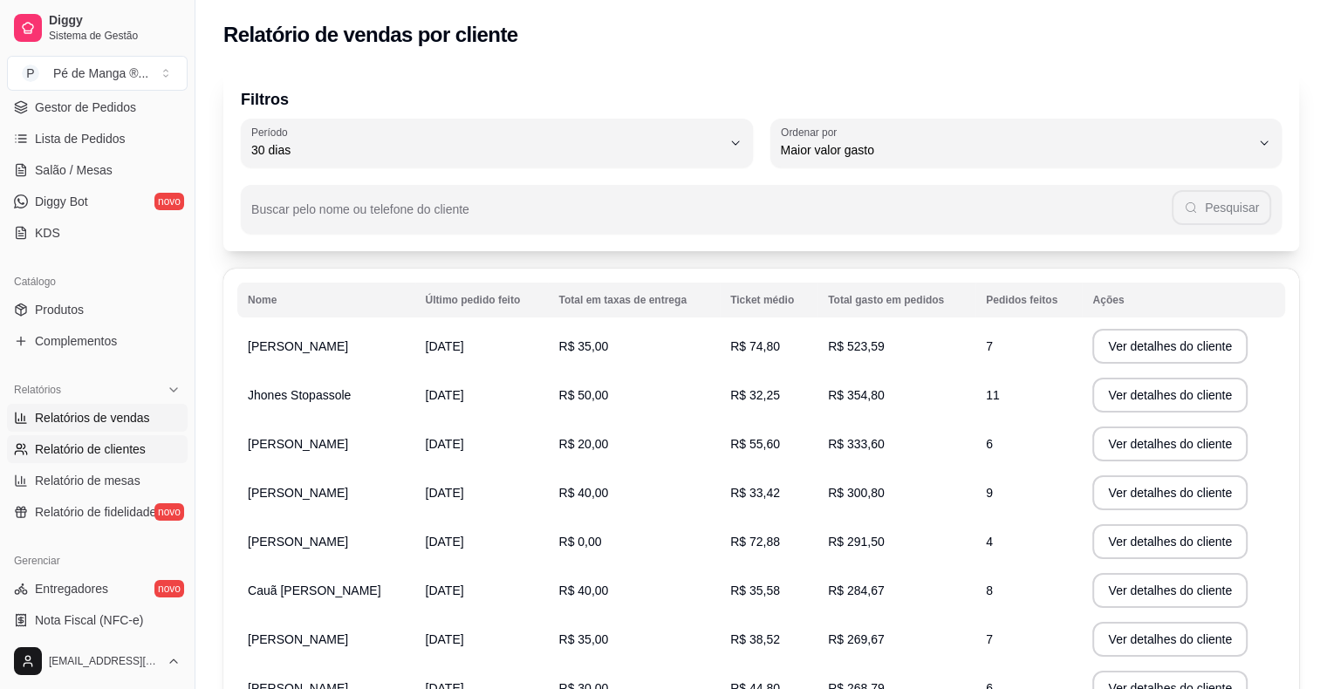
click at [140, 420] on span "Relatórios de vendas" at bounding box center [92, 417] width 115 height 17
select select "ALL"
select select "0"
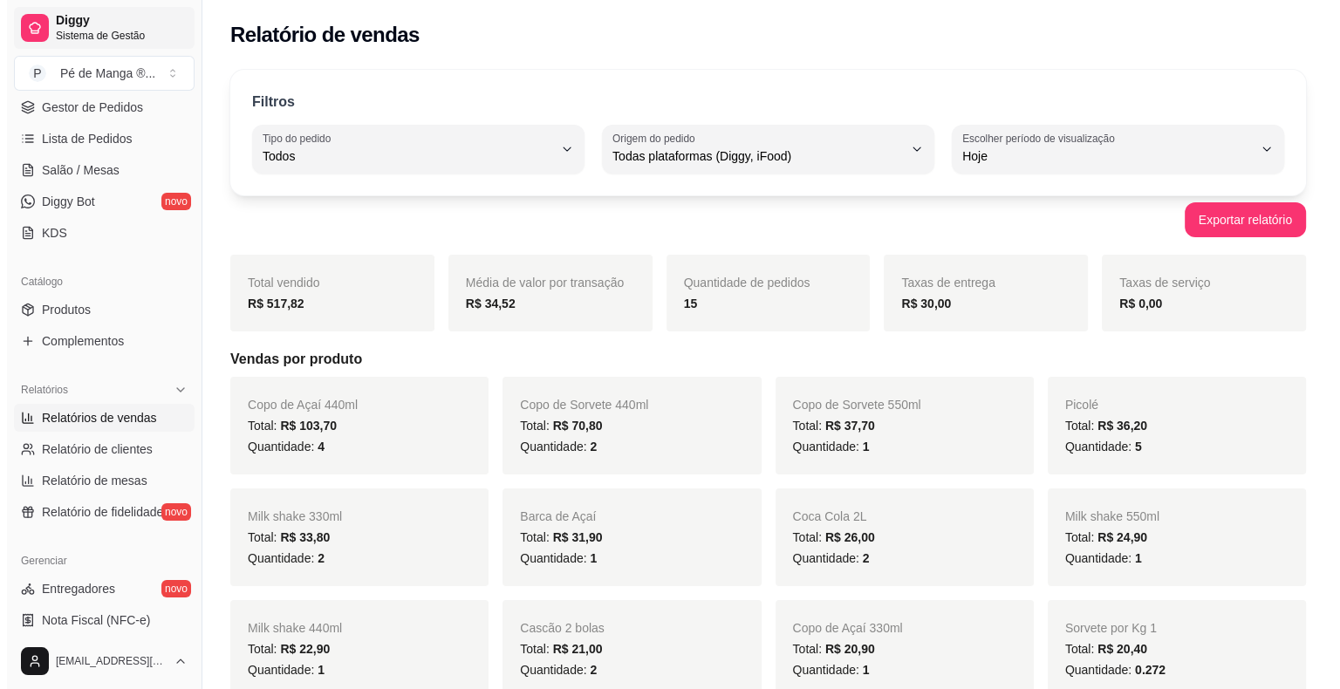
scroll to position [174, 0]
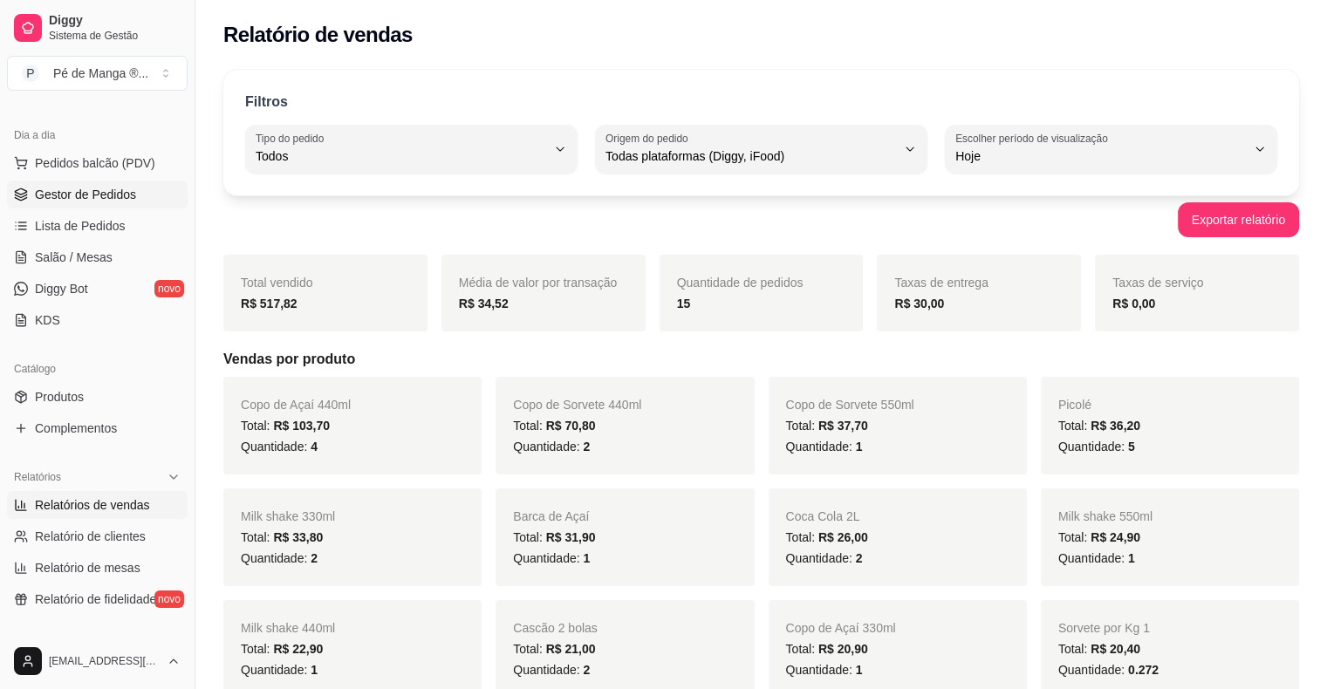
click at [113, 190] on span "Gestor de Pedidos" at bounding box center [85, 194] width 101 height 17
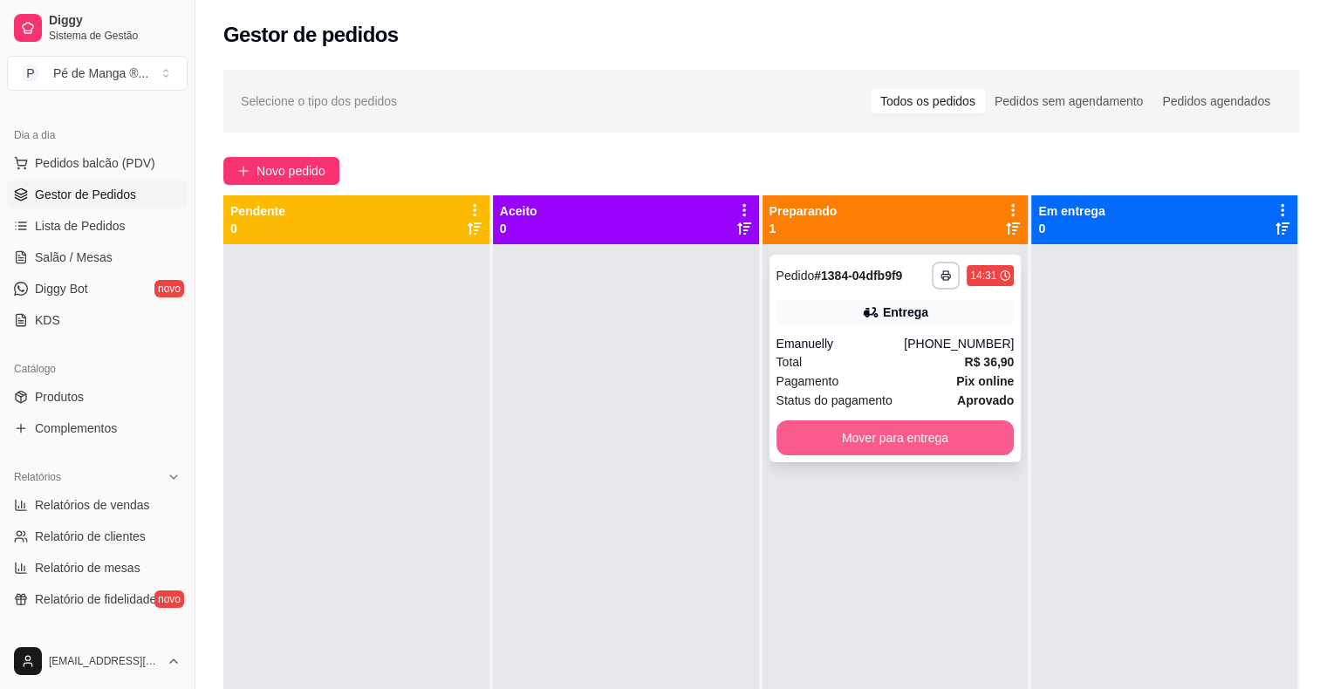
click at [889, 448] on button "Mover para entrega" at bounding box center [895, 437] width 238 height 35
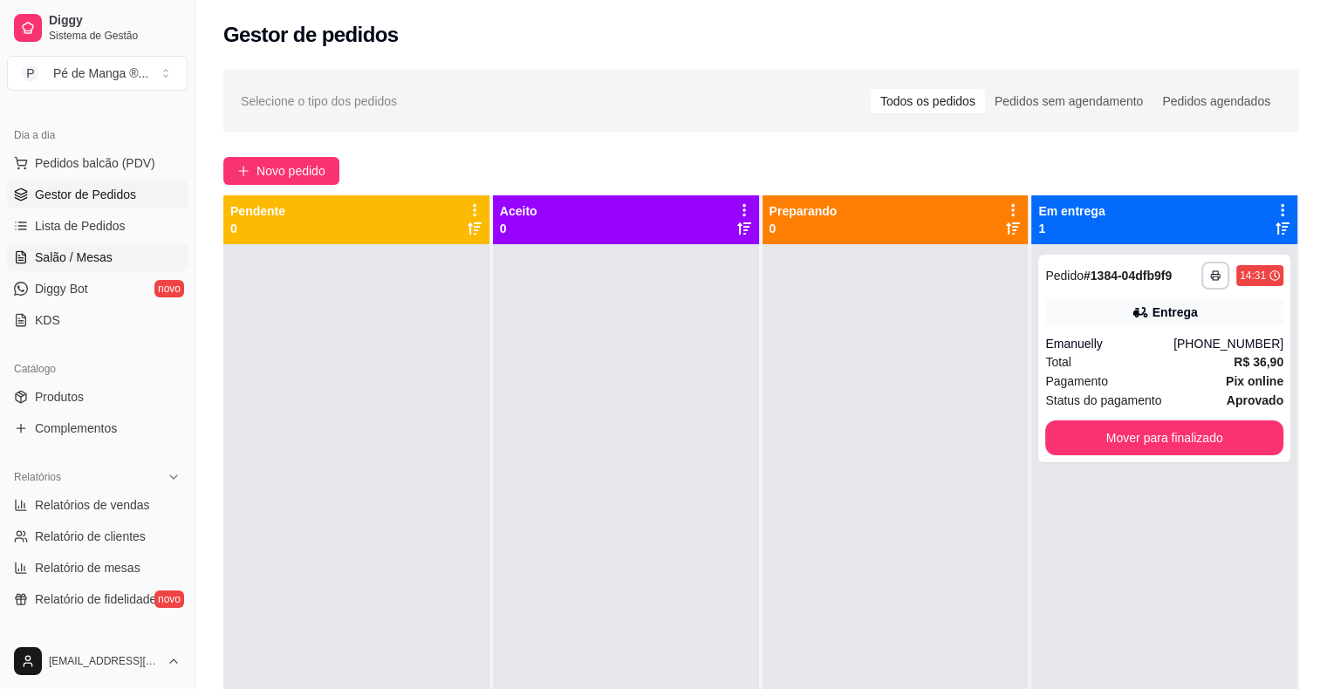
click at [82, 264] on span "Salão / Mesas" at bounding box center [74, 257] width 78 height 17
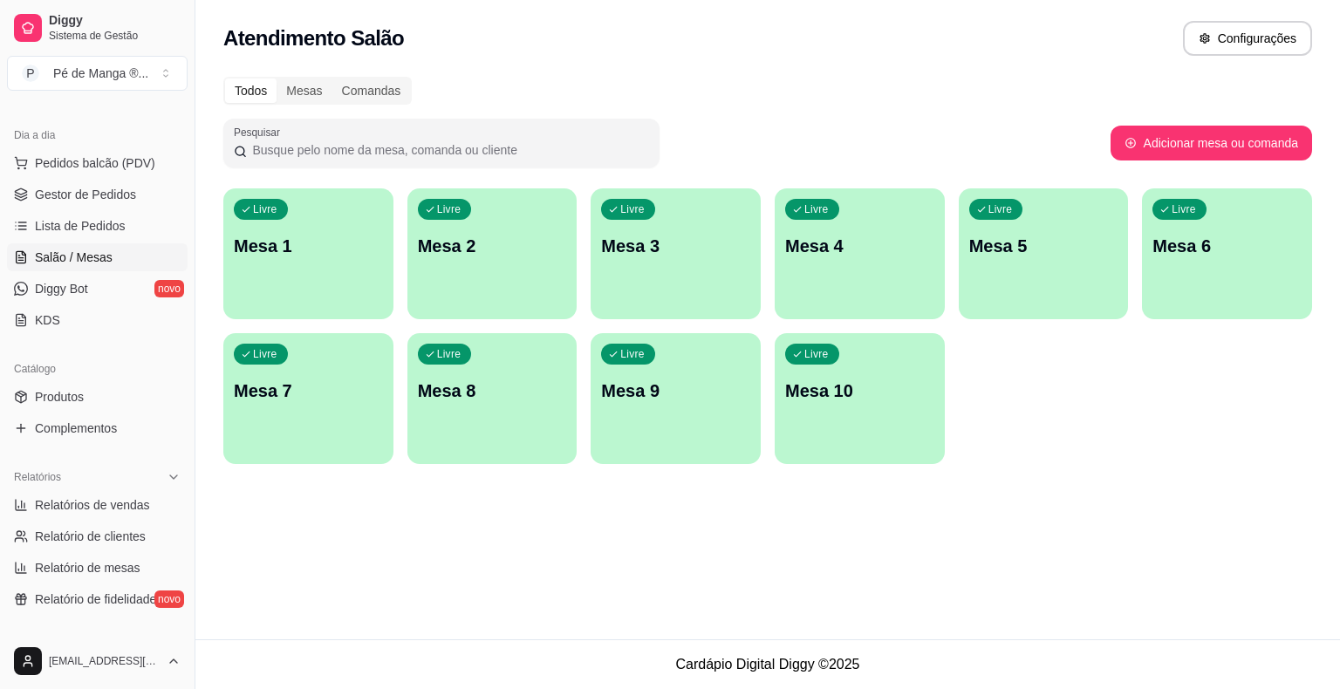
click at [345, 270] on div "Livre Mesa 1" at bounding box center [308, 243] width 170 height 110
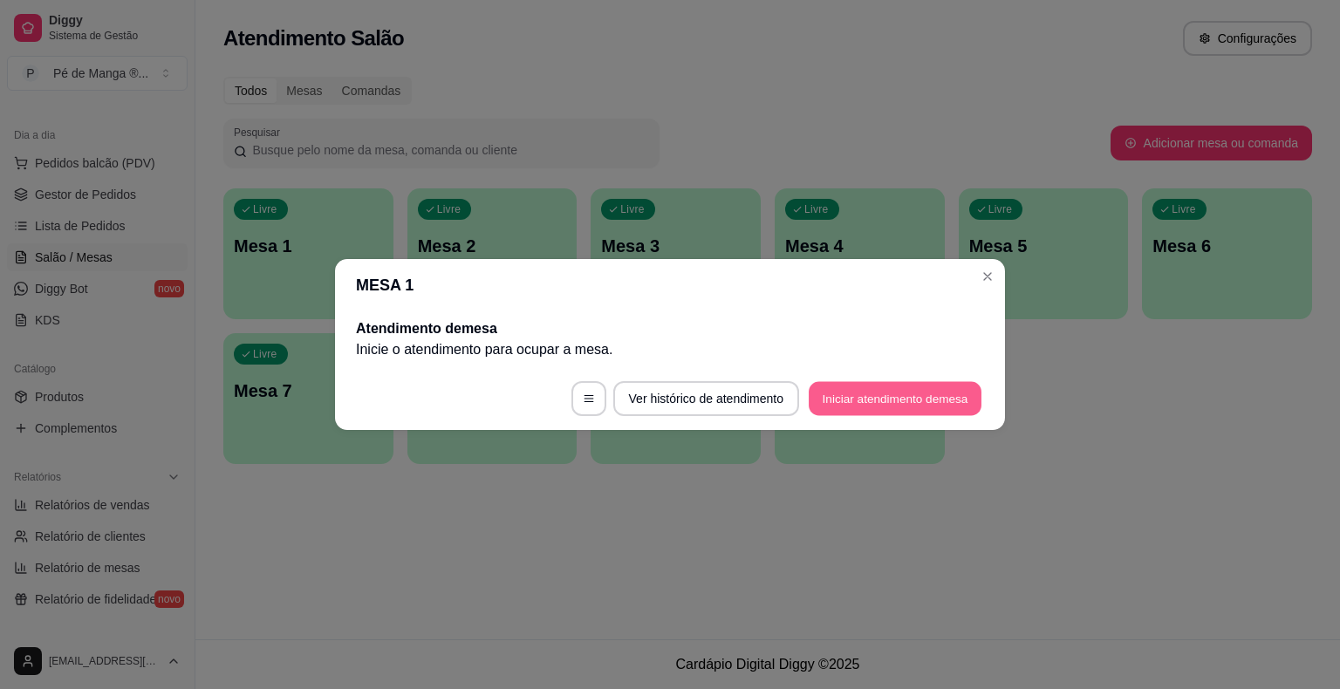
click at [911, 393] on button "Iniciar atendimento de mesa" at bounding box center [895, 399] width 173 height 34
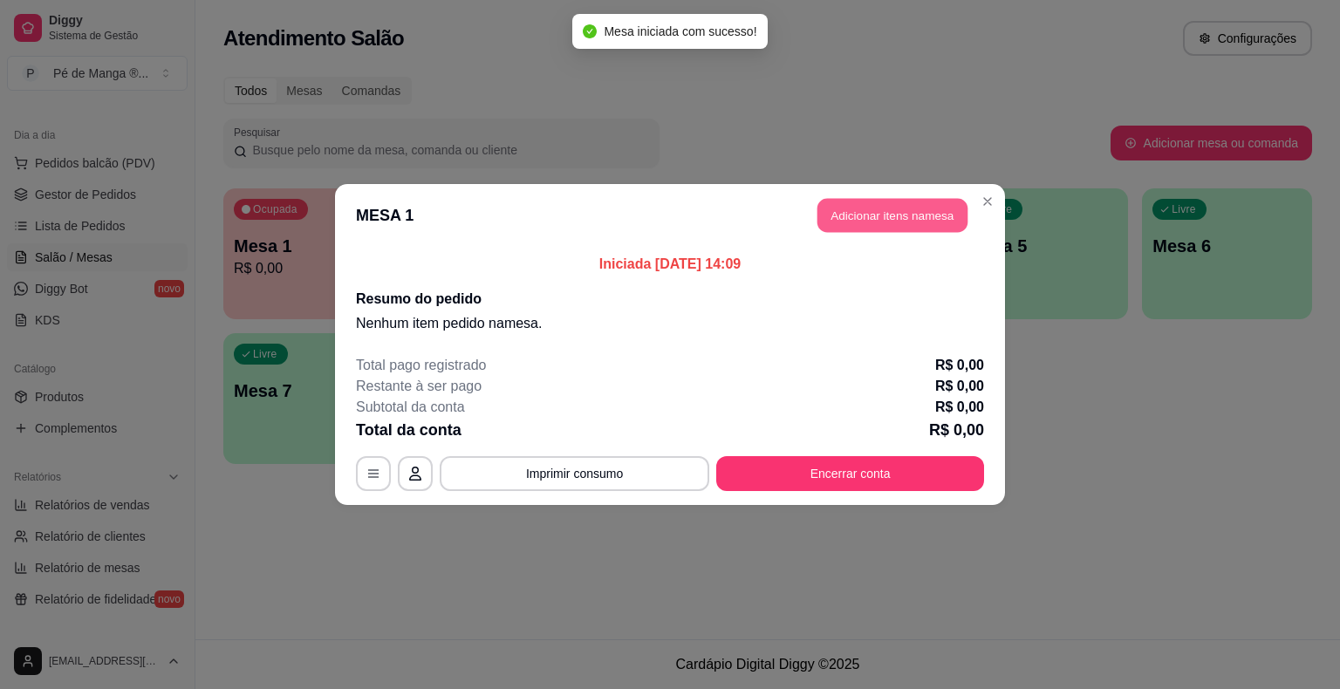
click at [898, 216] on button "Adicionar itens na mesa" at bounding box center [892, 216] width 150 height 34
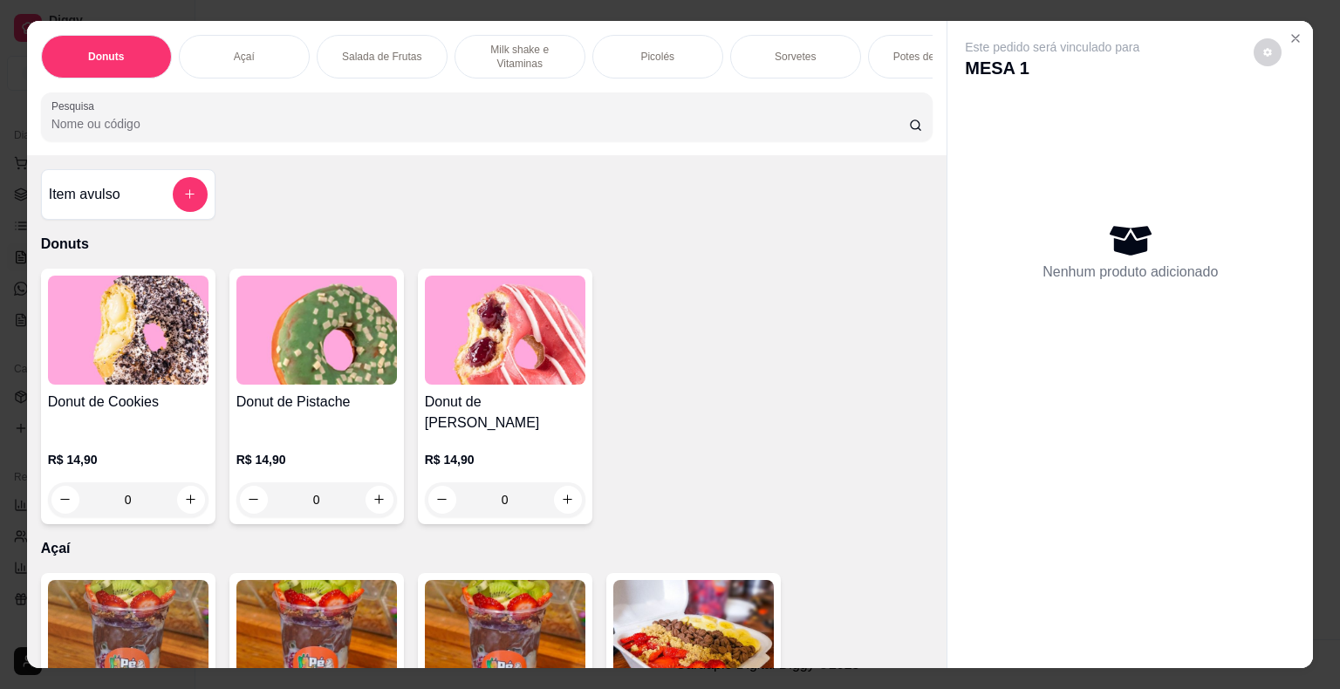
drag, startPoint x: 534, startPoint y: 51, endPoint x: 499, endPoint y: 85, distance: 49.3
click at [533, 51] on p "Milk shake e Vitaminas" at bounding box center [519, 57] width 101 height 28
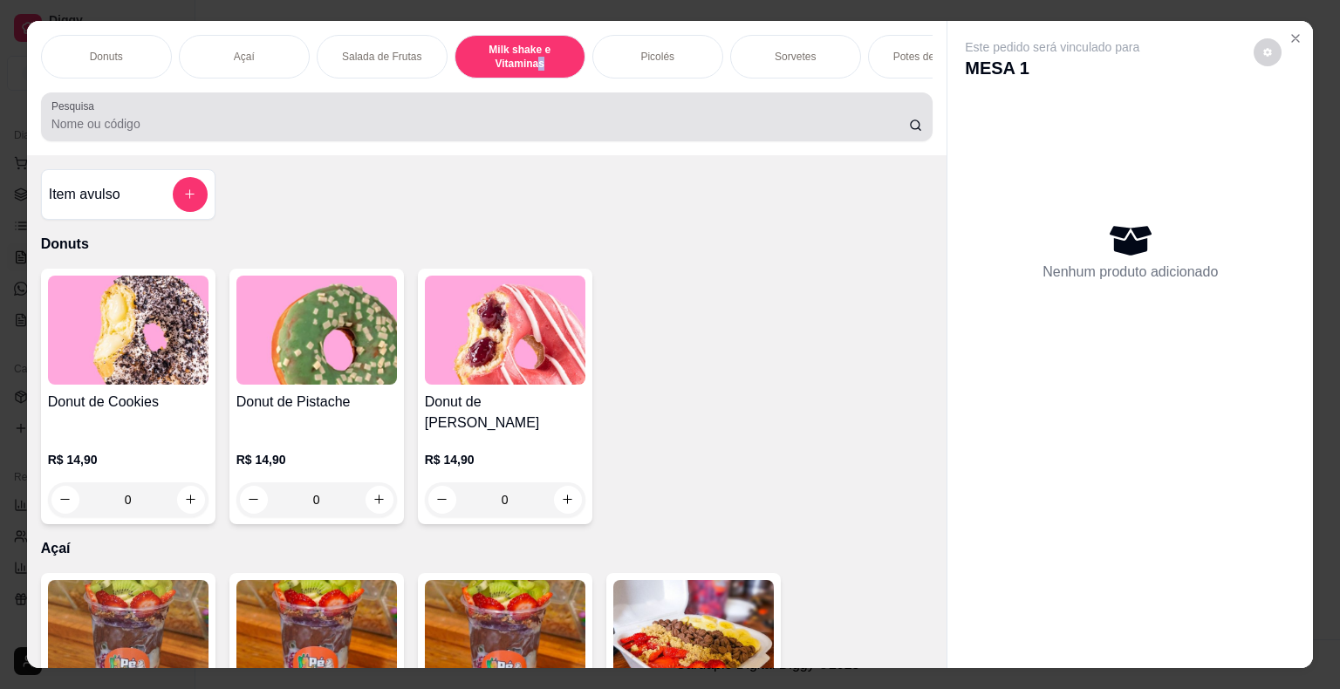
scroll to position [42, 0]
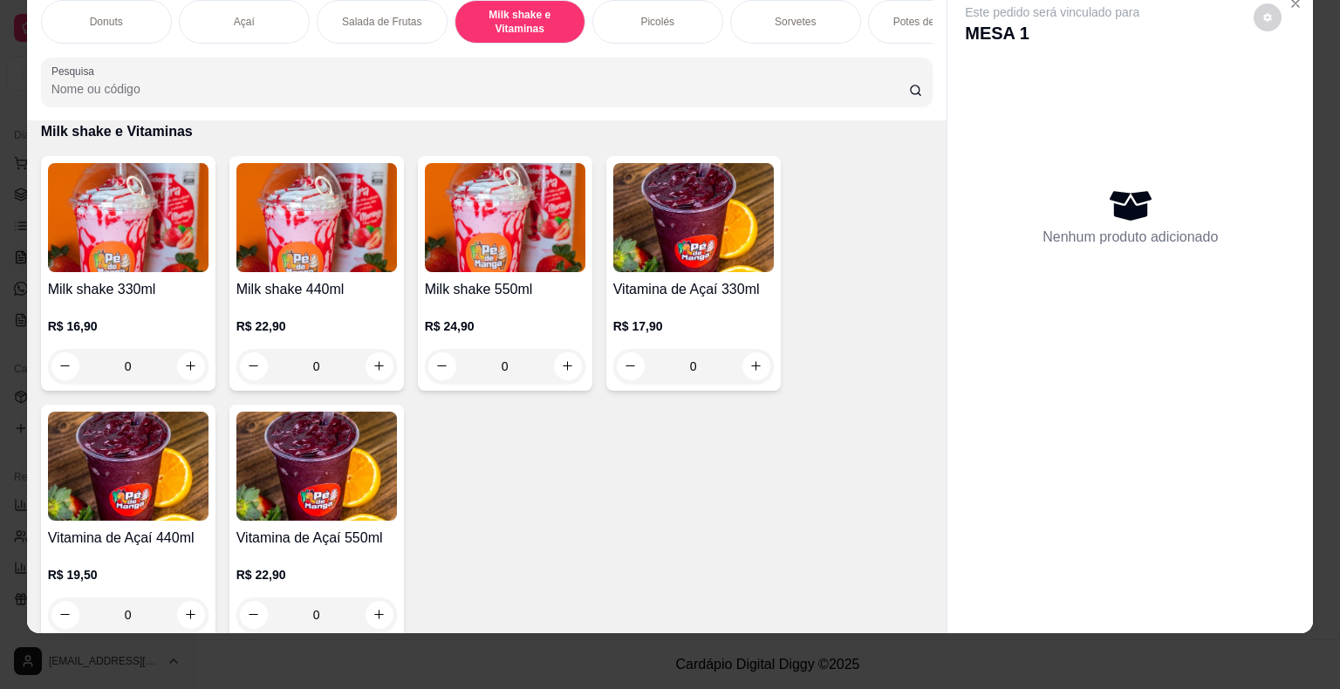
click at [185, 368] on div "0" at bounding box center [128, 366] width 161 height 35
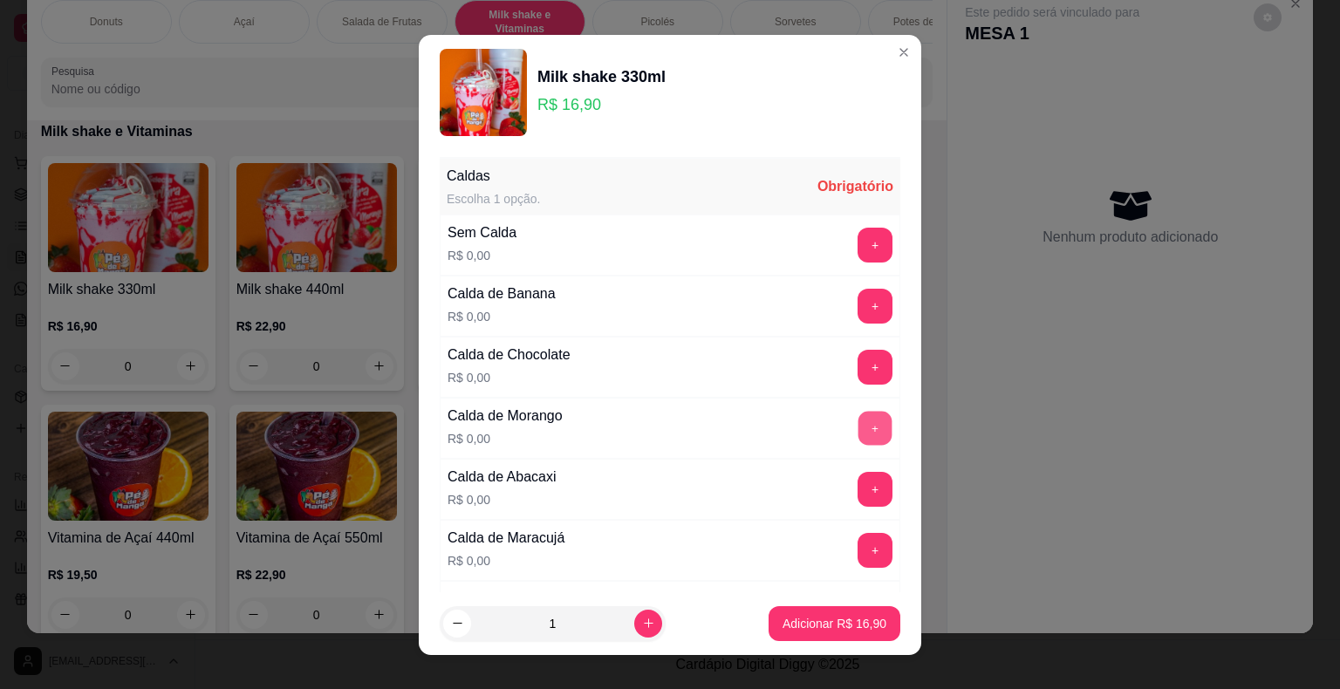
click at [858, 416] on button "+" at bounding box center [875, 428] width 34 height 34
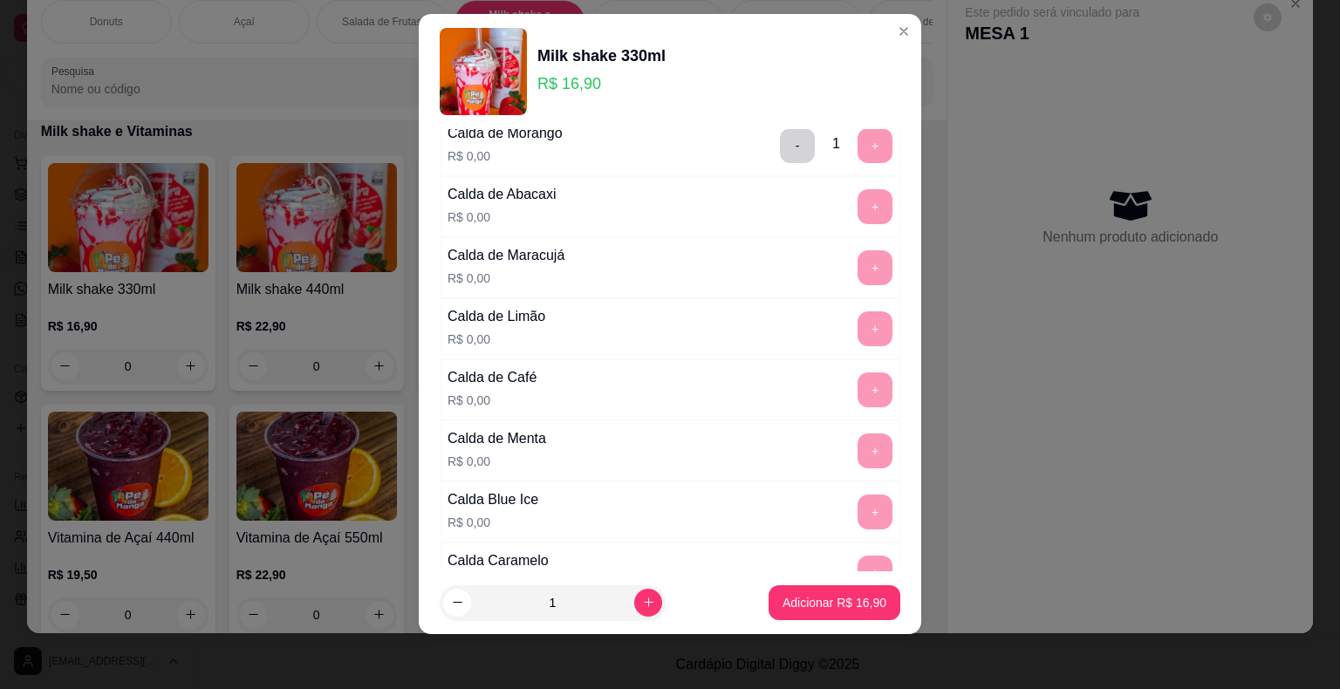
scroll to position [252, 0]
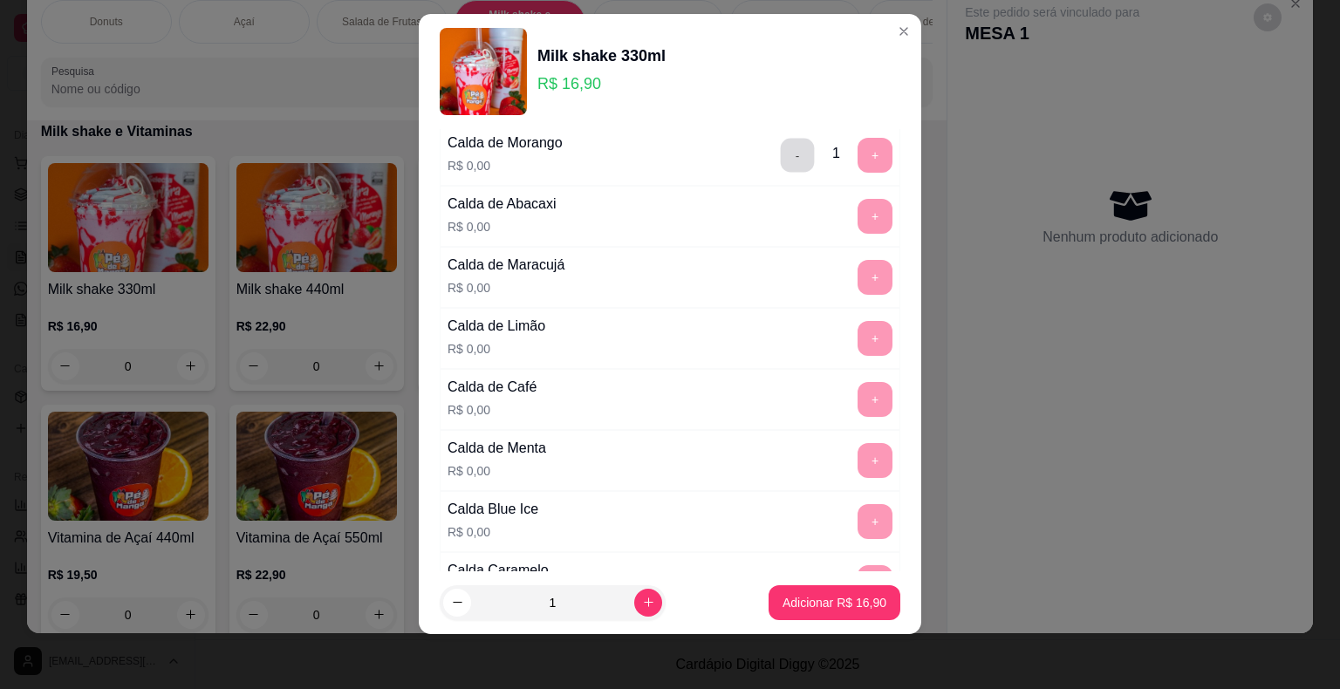
click at [781, 148] on button "-" at bounding box center [798, 155] width 34 height 34
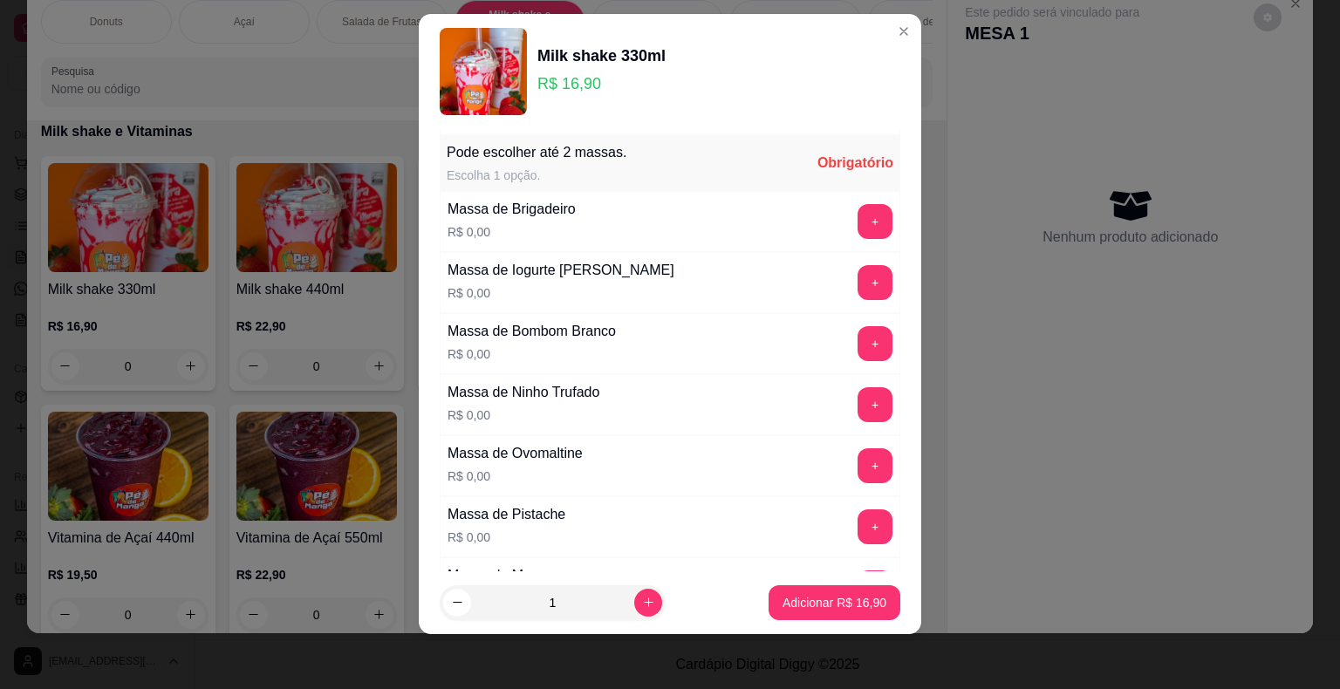
scroll to position [950, 0]
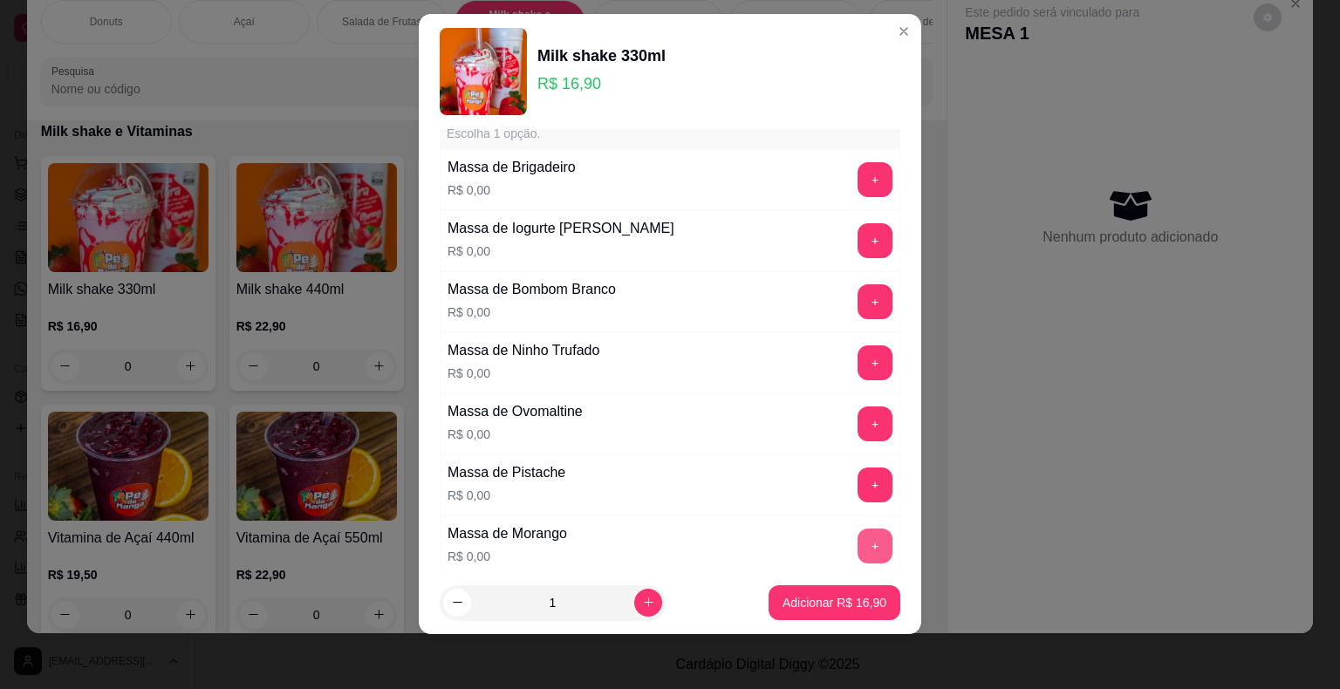
click at [857, 536] on button "+" at bounding box center [874, 546] width 35 height 35
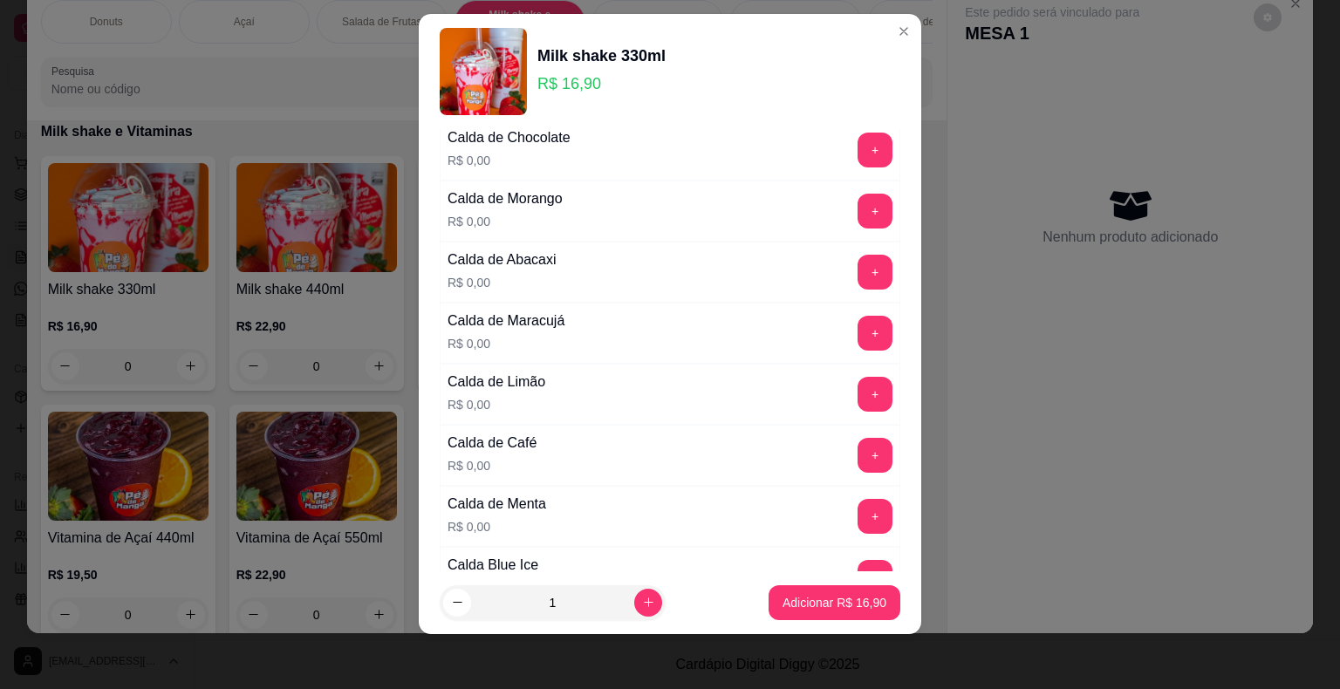
scroll to position [262, 0]
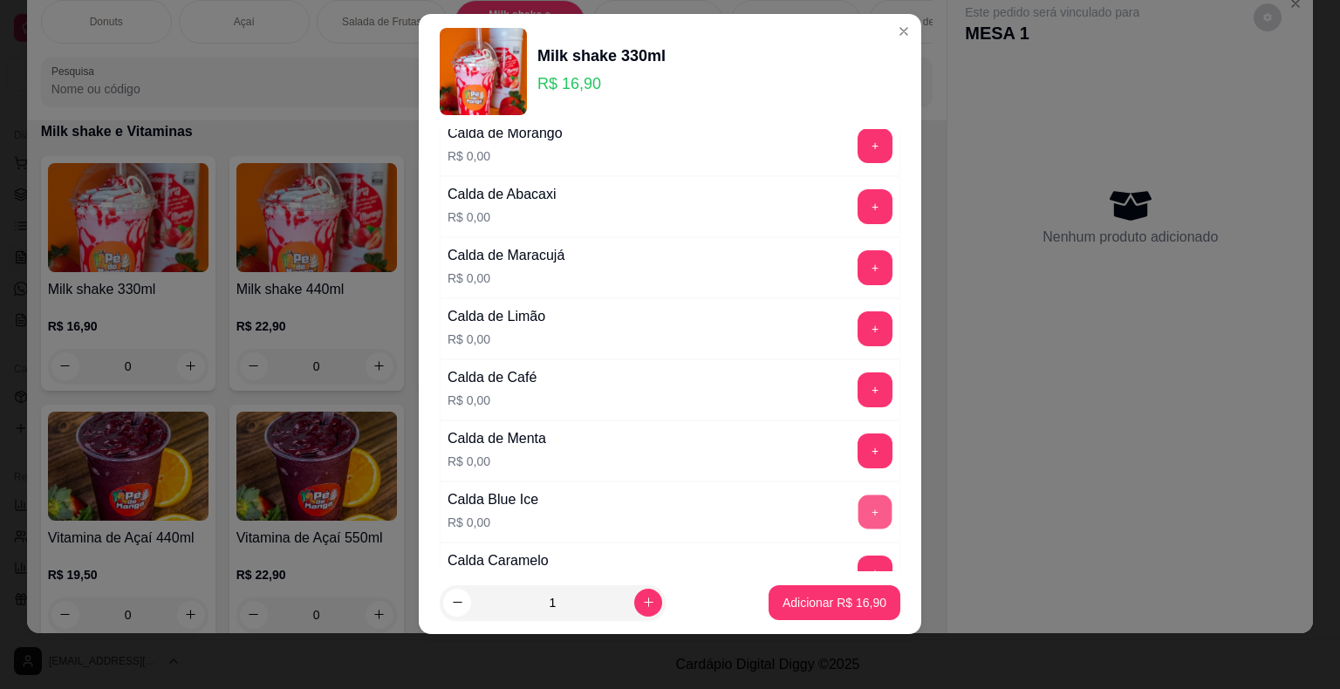
click at [858, 509] on button "+" at bounding box center [875, 512] width 34 height 34
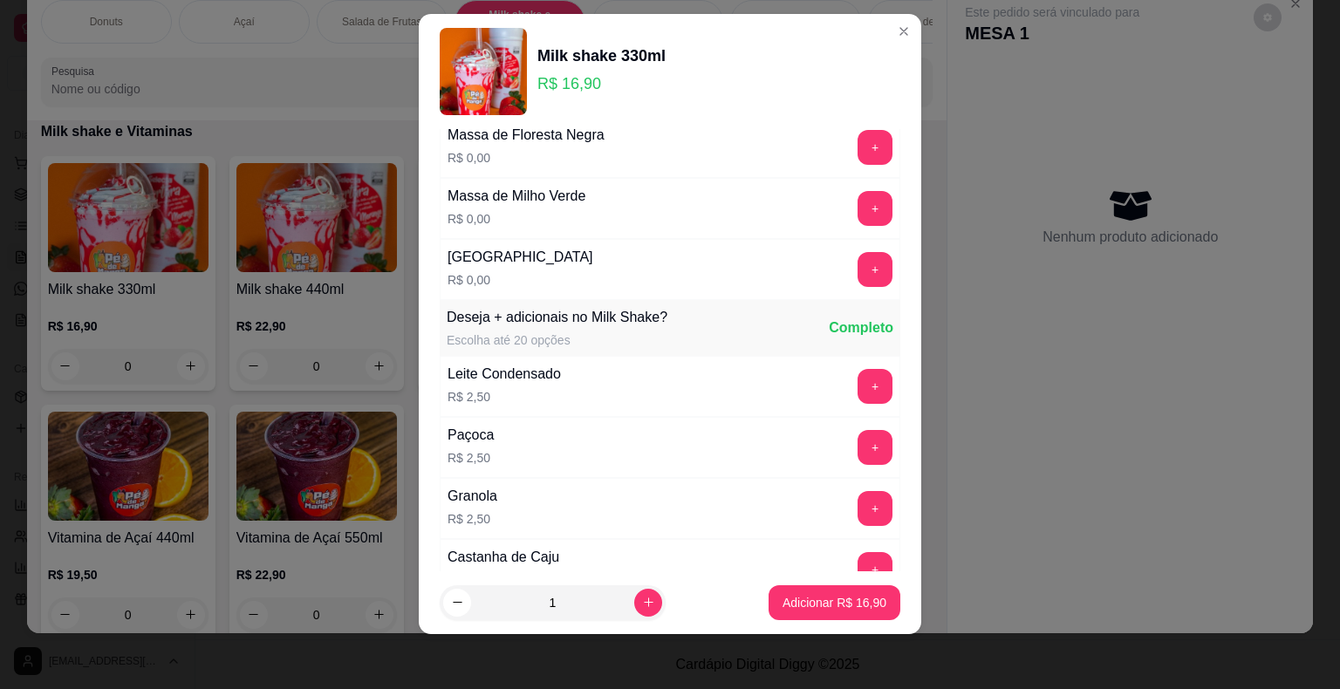
scroll to position [2268, 0]
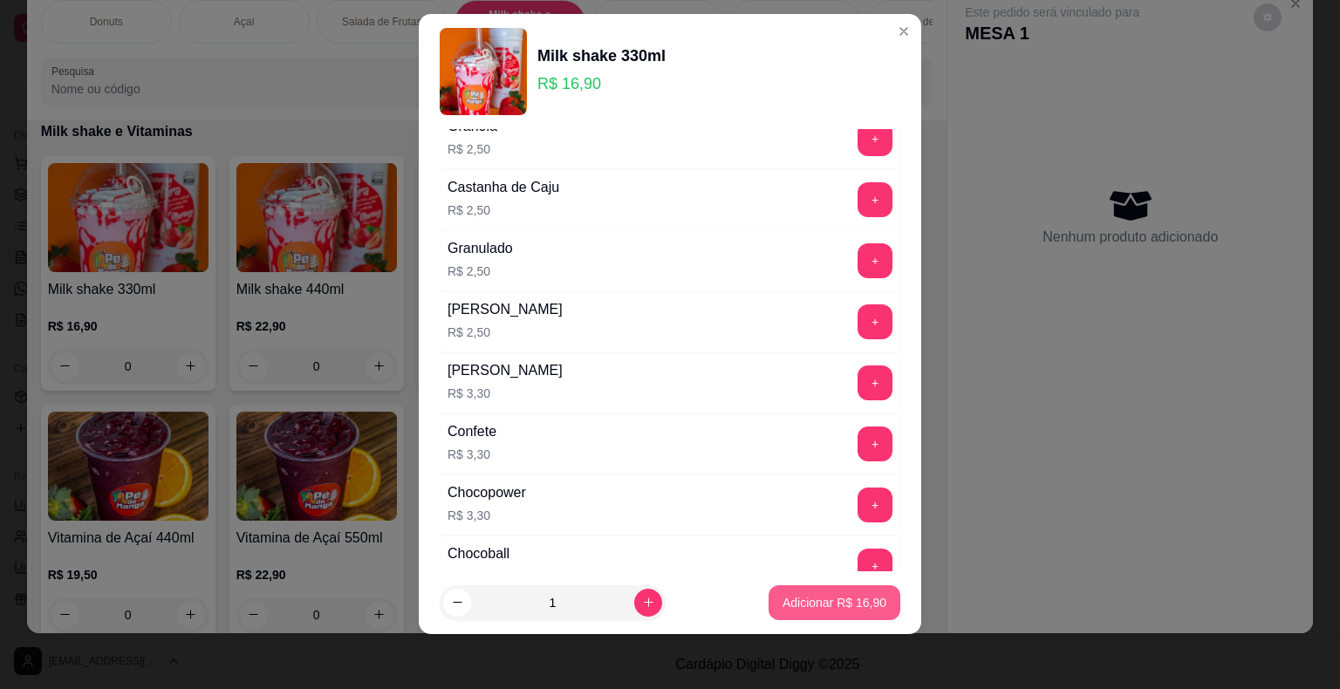
click at [852, 598] on p "Adicionar R$ 16,90" at bounding box center [834, 602] width 104 height 17
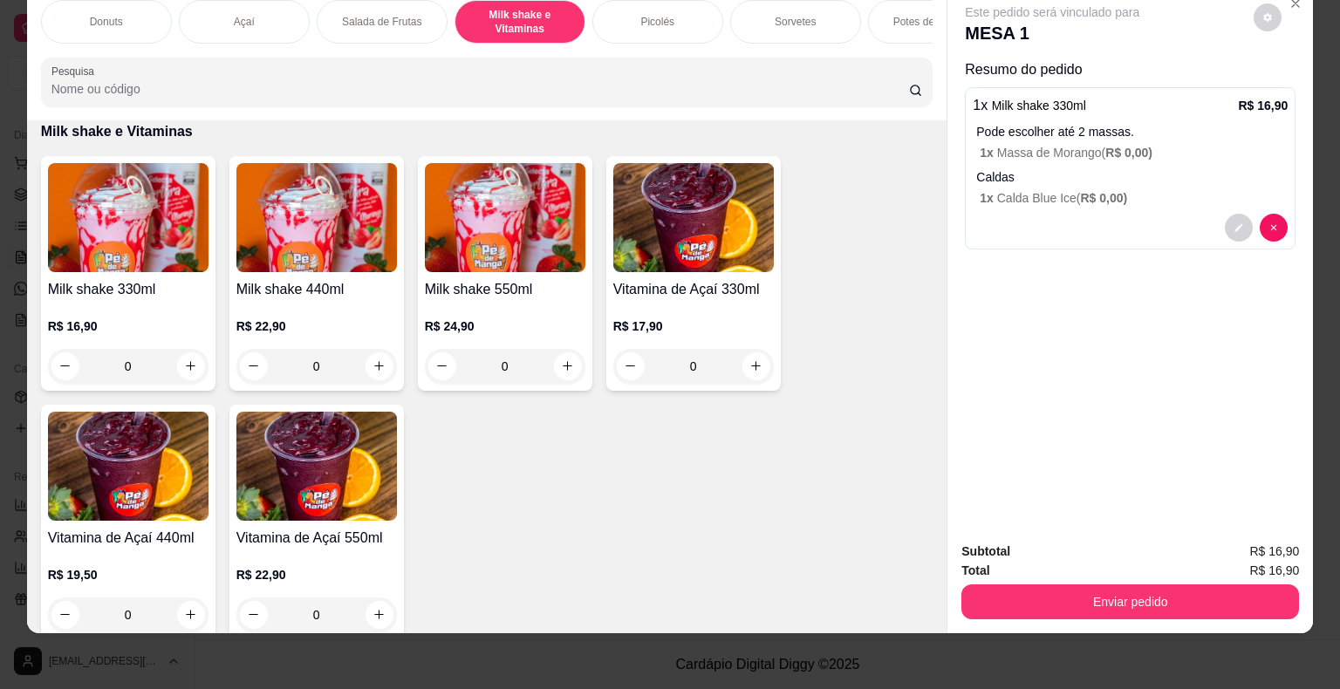
click at [802, 15] on p "Sorvetes" at bounding box center [795, 22] width 41 height 14
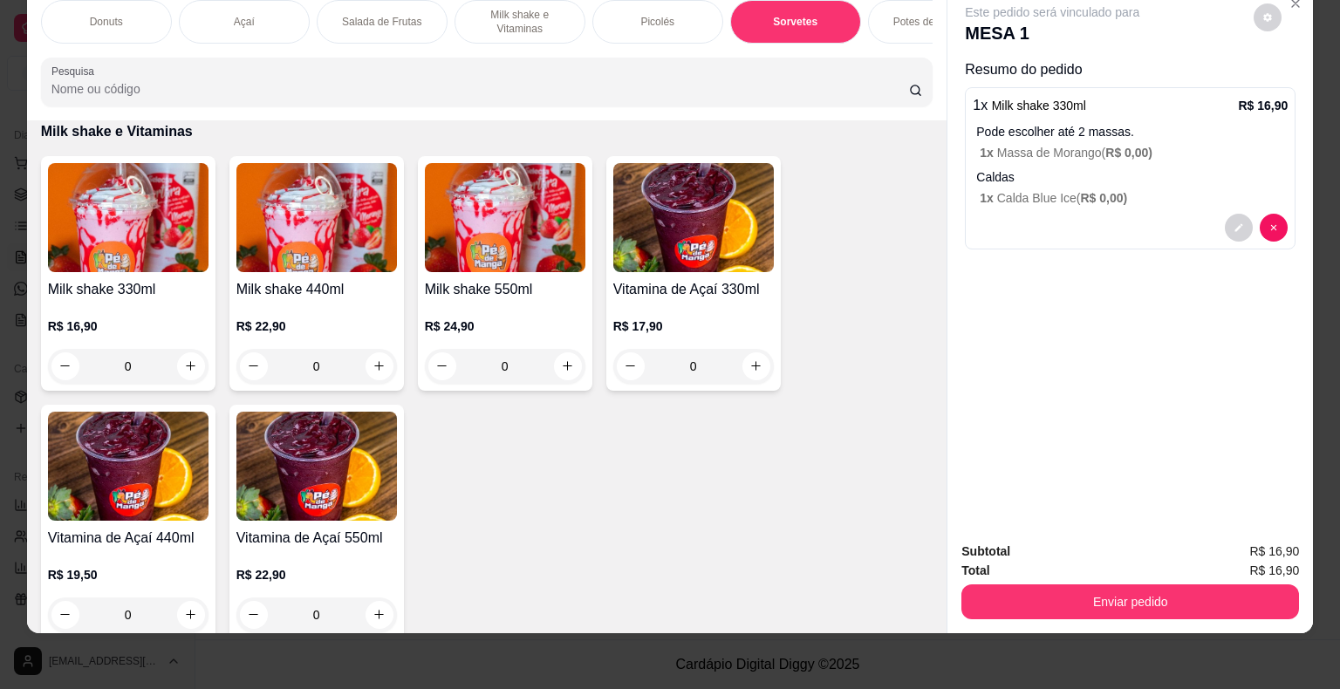
scroll to position [2013, 0]
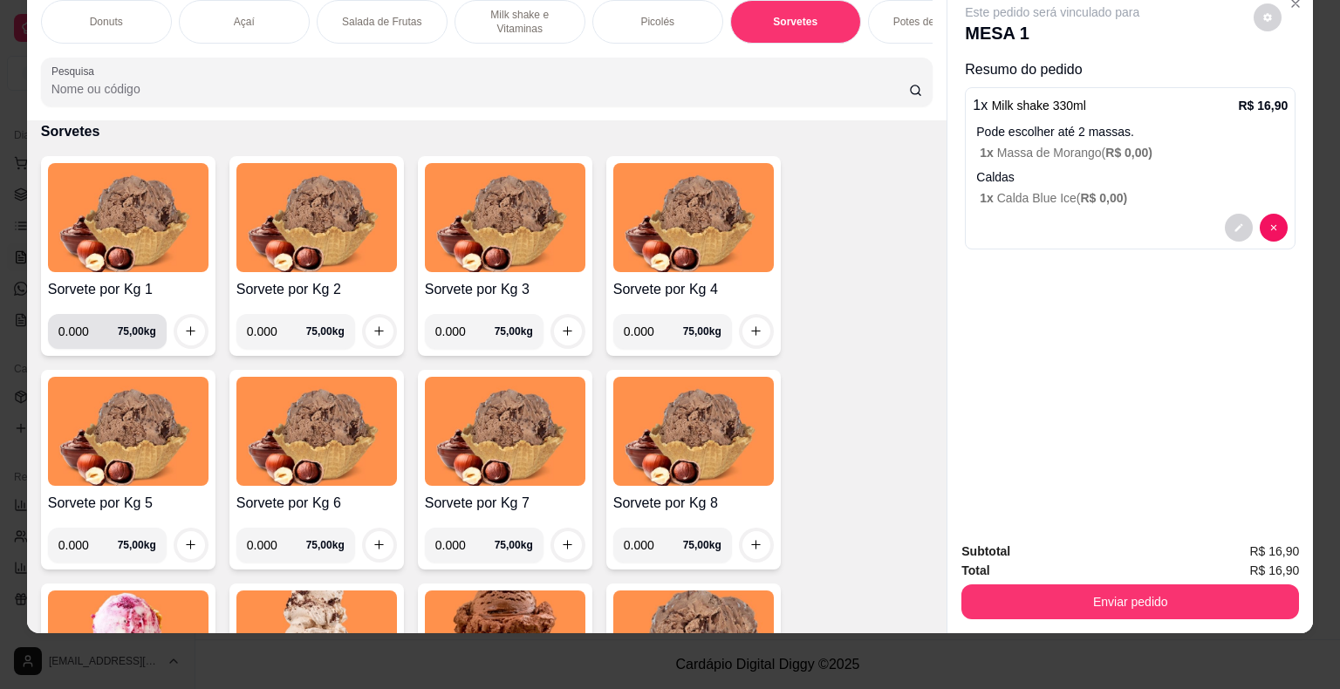
click at [83, 337] on input "0.000" at bounding box center [87, 331] width 59 height 35
click at [84, 334] on input "0.000" at bounding box center [87, 331] width 59 height 35
type input "0.072"
click at [185, 319] on button "increase-product-quantity" at bounding box center [191, 332] width 28 height 28
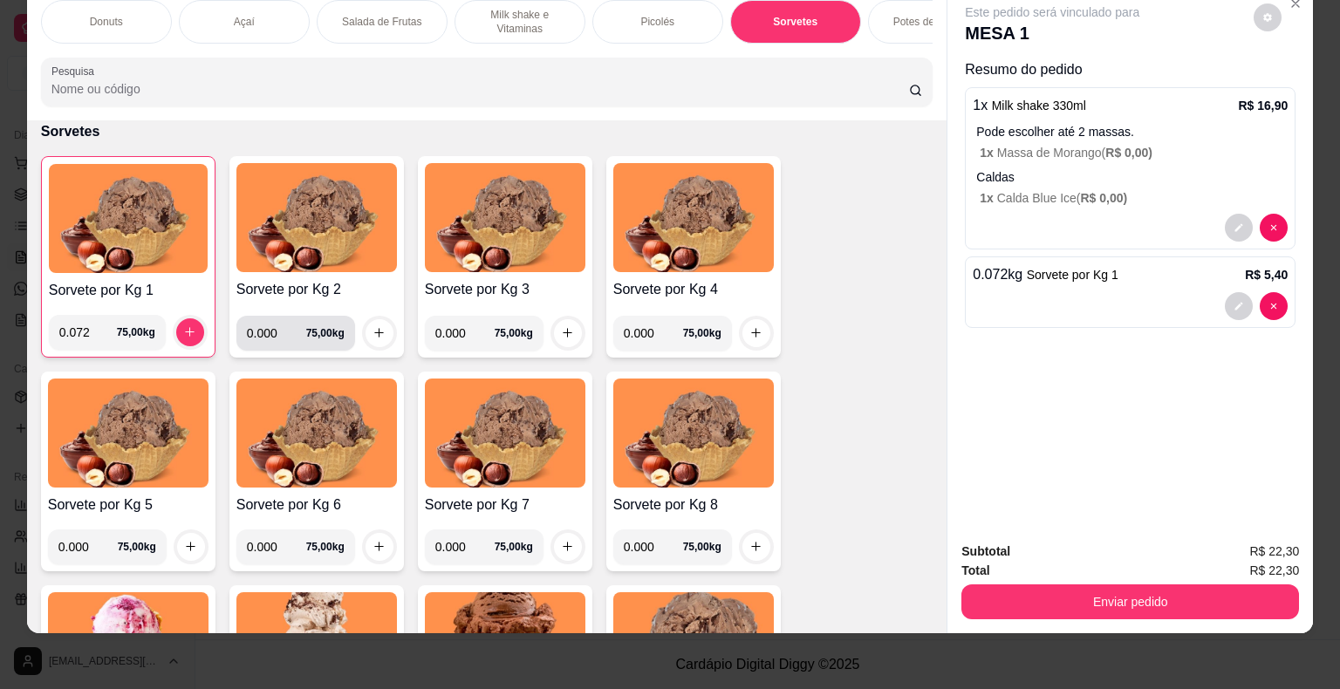
click at [272, 331] on input "0.000" at bounding box center [276, 333] width 59 height 35
type input "0.158"
click at [379, 326] on button "increase-product-quantity" at bounding box center [379, 333] width 28 height 28
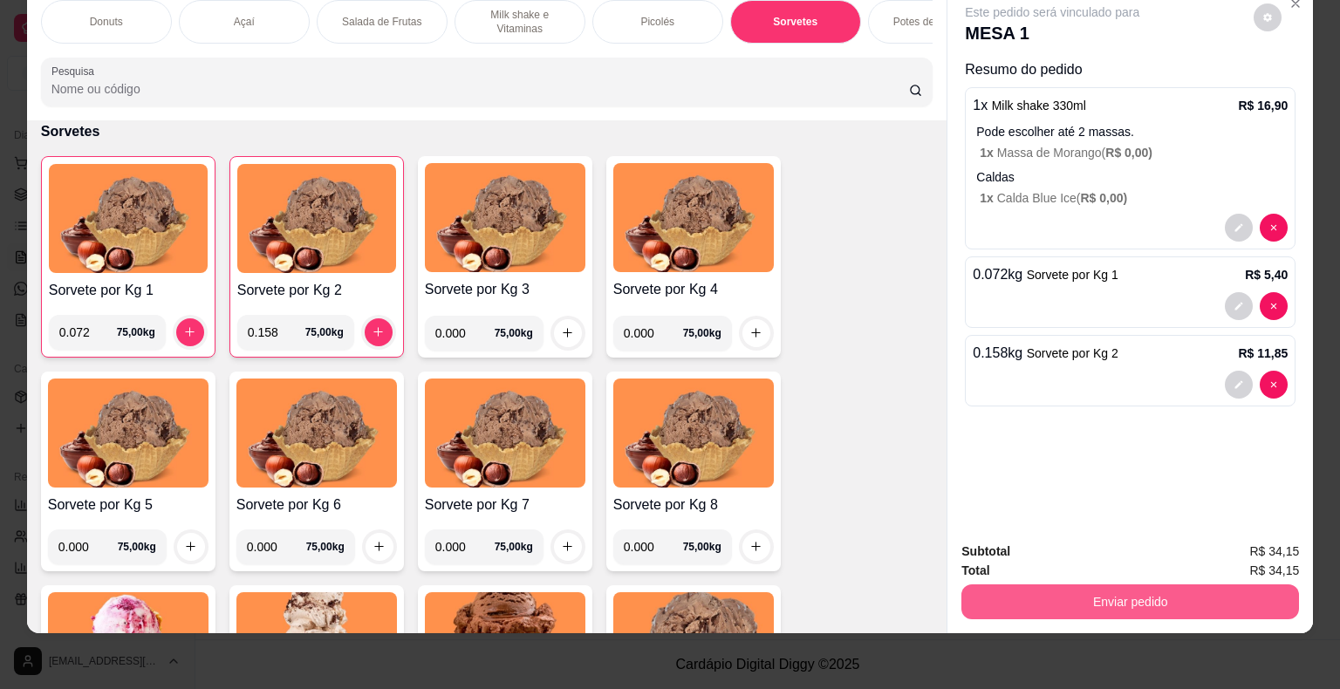
click at [1071, 586] on button "Enviar pedido" at bounding box center [1130, 601] width 338 height 35
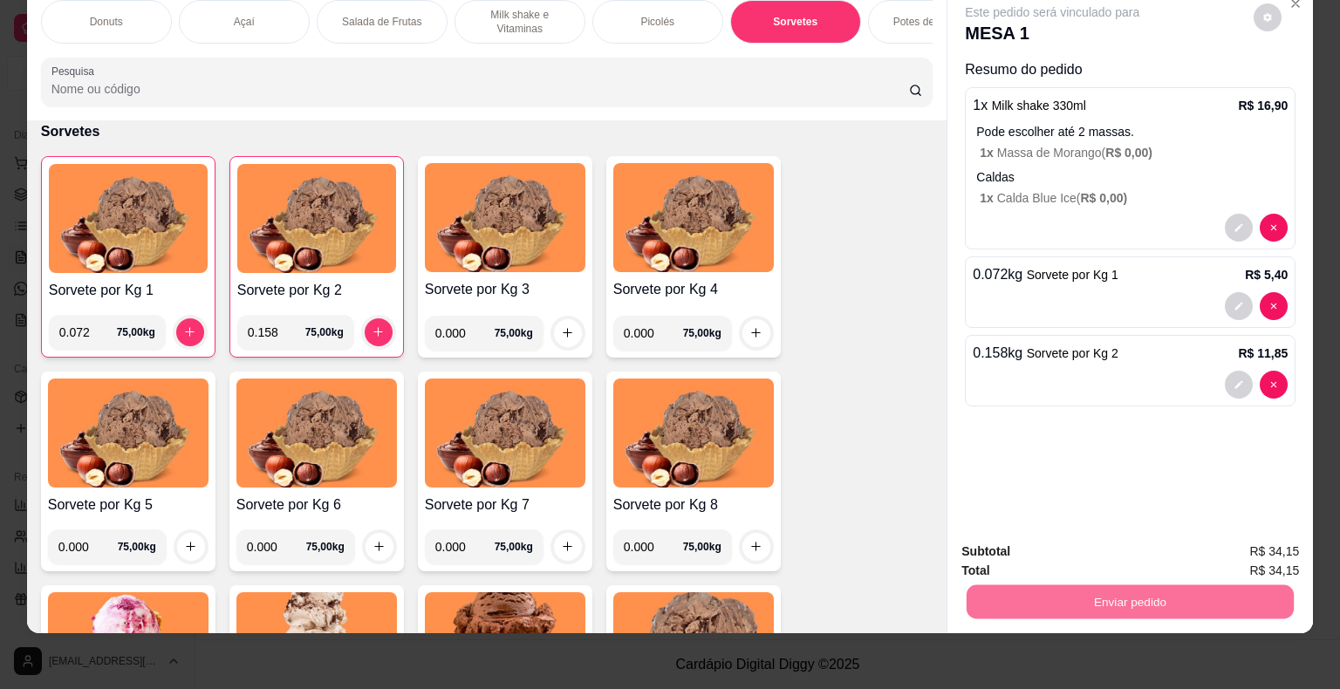
click at [1277, 543] on button "Enviar pedido" at bounding box center [1254, 545] width 96 height 32
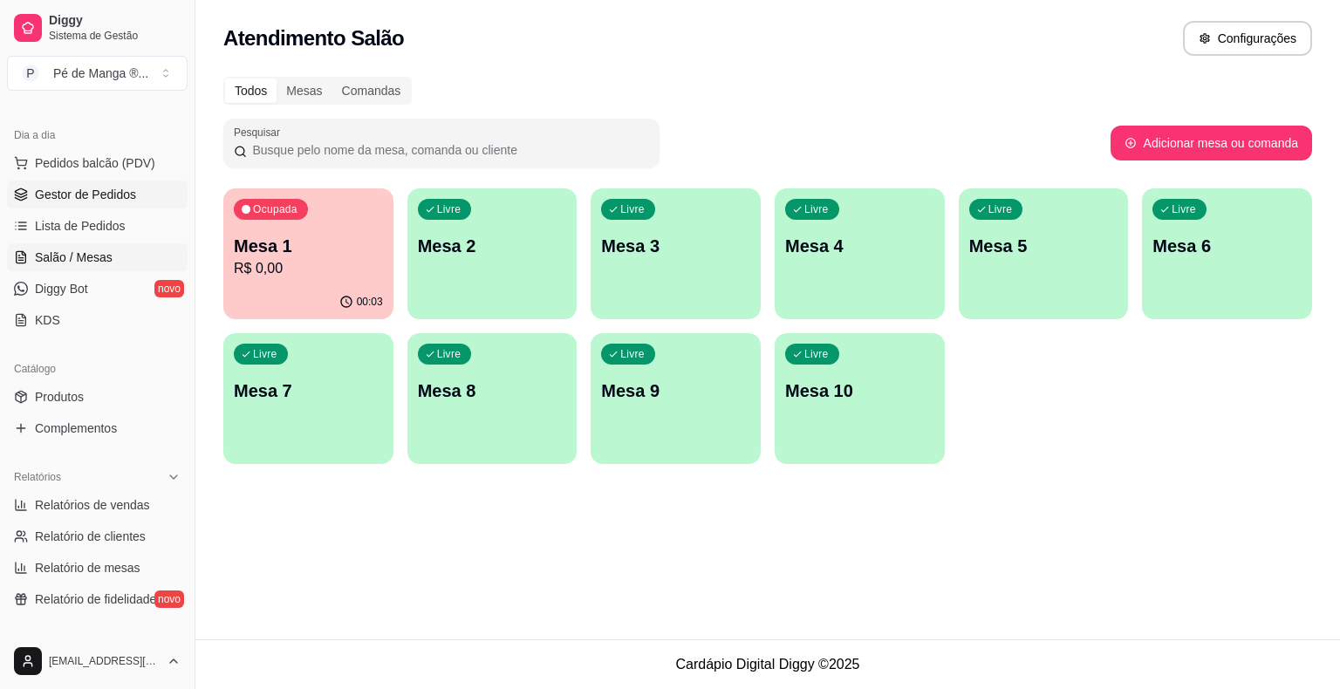
click at [110, 186] on span "Gestor de Pedidos" at bounding box center [85, 194] width 101 height 17
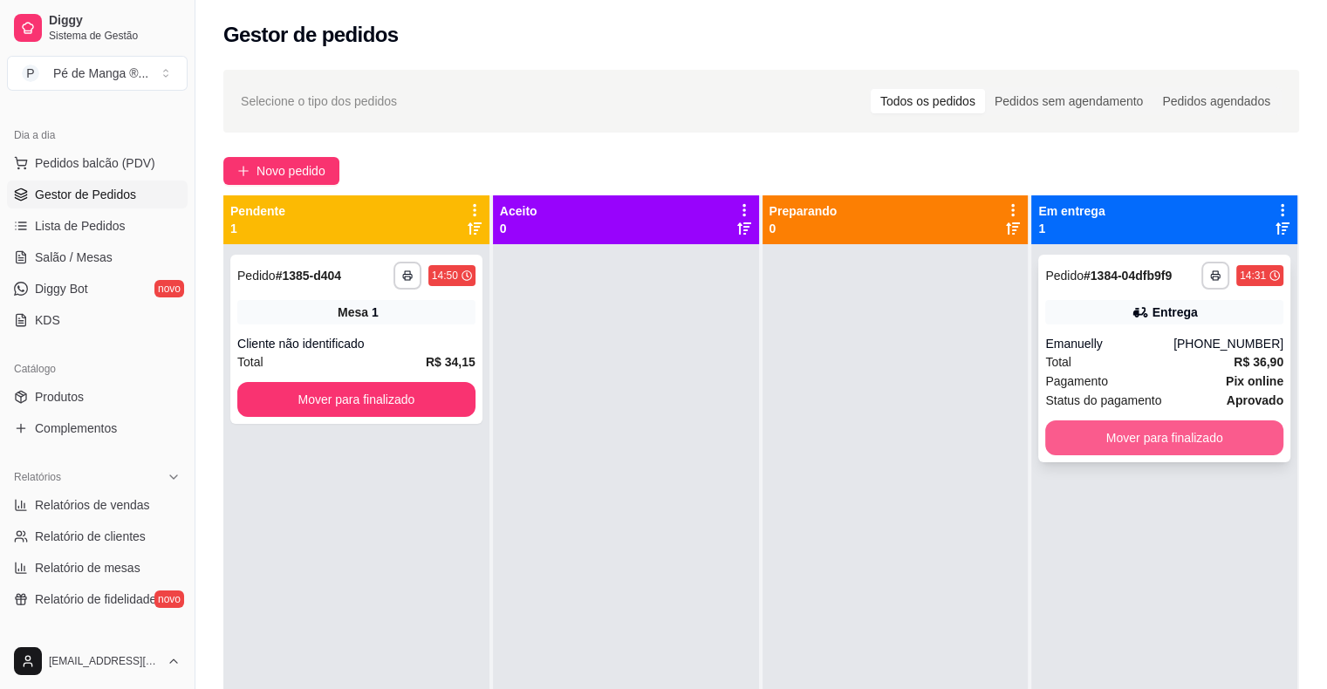
click at [1128, 451] on button "Mover para finalizado" at bounding box center [1164, 437] width 238 height 35
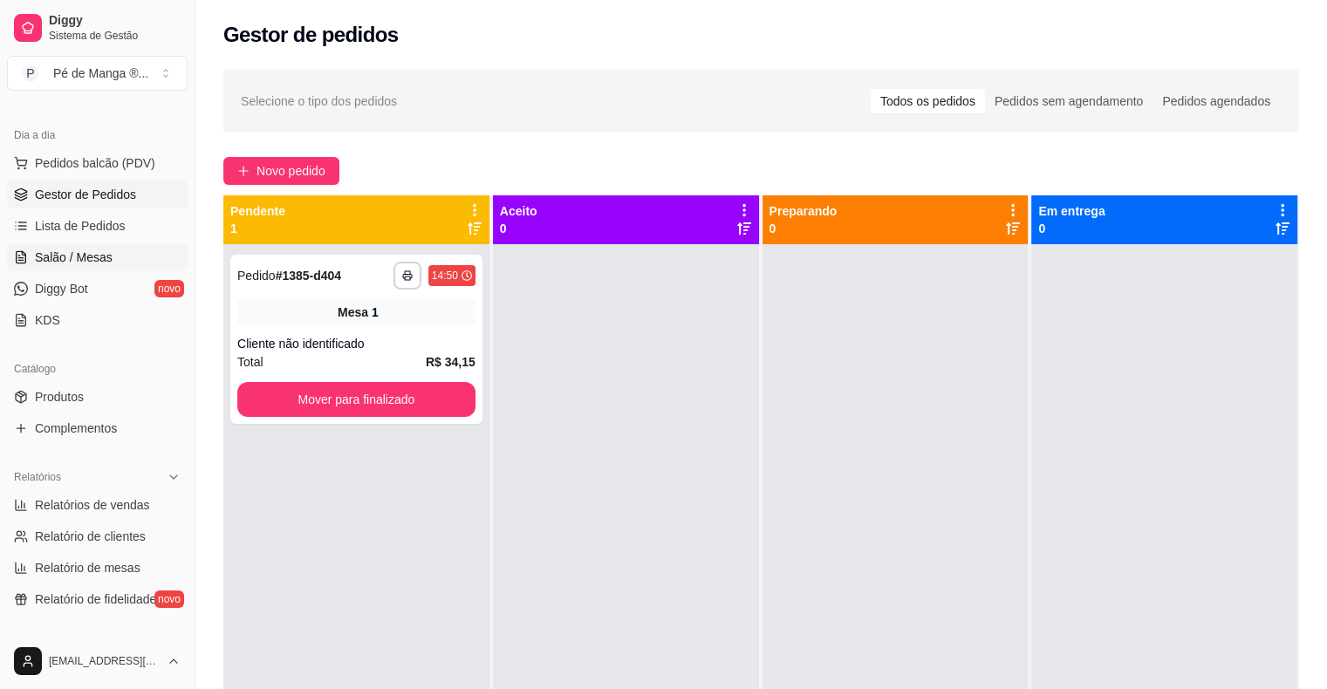
click at [85, 257] on span "Salão / Mesas" at bounding box center [74, 257] width 78 height 17
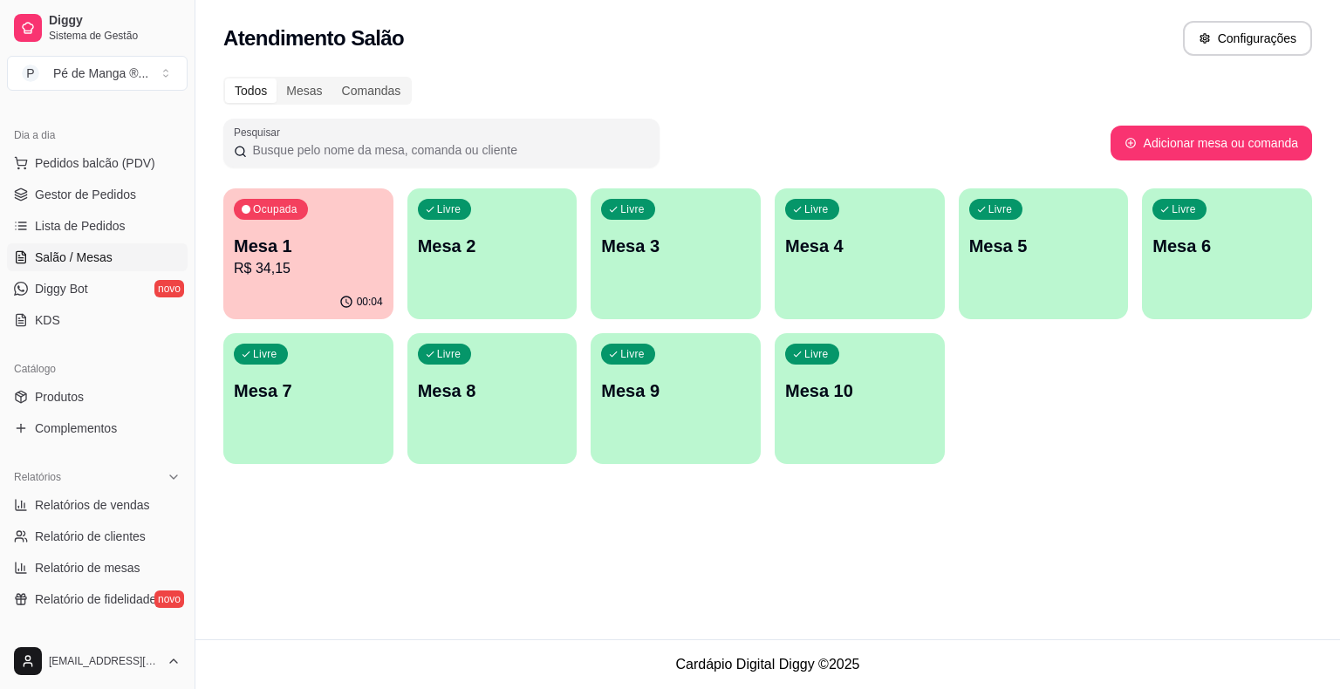
click at [263, 255] on p "Mesa 1" at bounding box center [308, 246] width 149 height 24
click at [325, 236] on p "Mesa 1" at bounding box center [308, 246] width 149 height 24
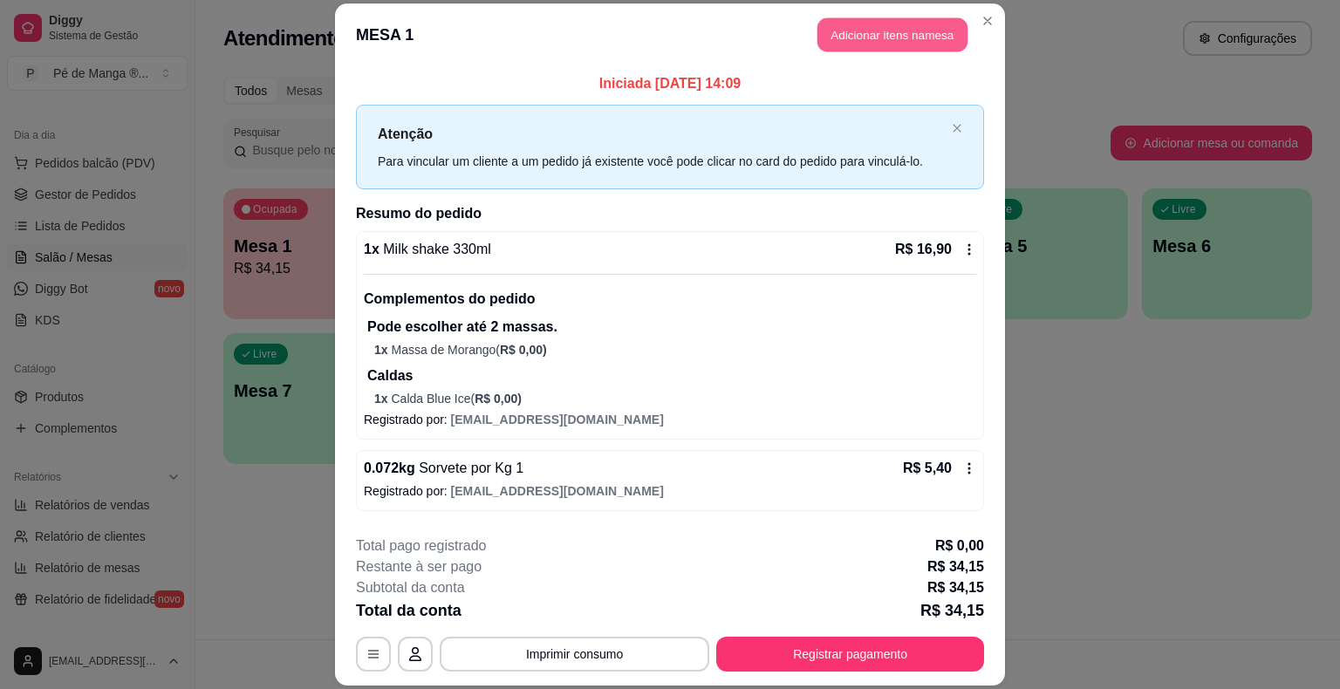
click at [848, 38] on button "Adicionar itens na mesa" at bounding box center [892, 35] width 150 height 34
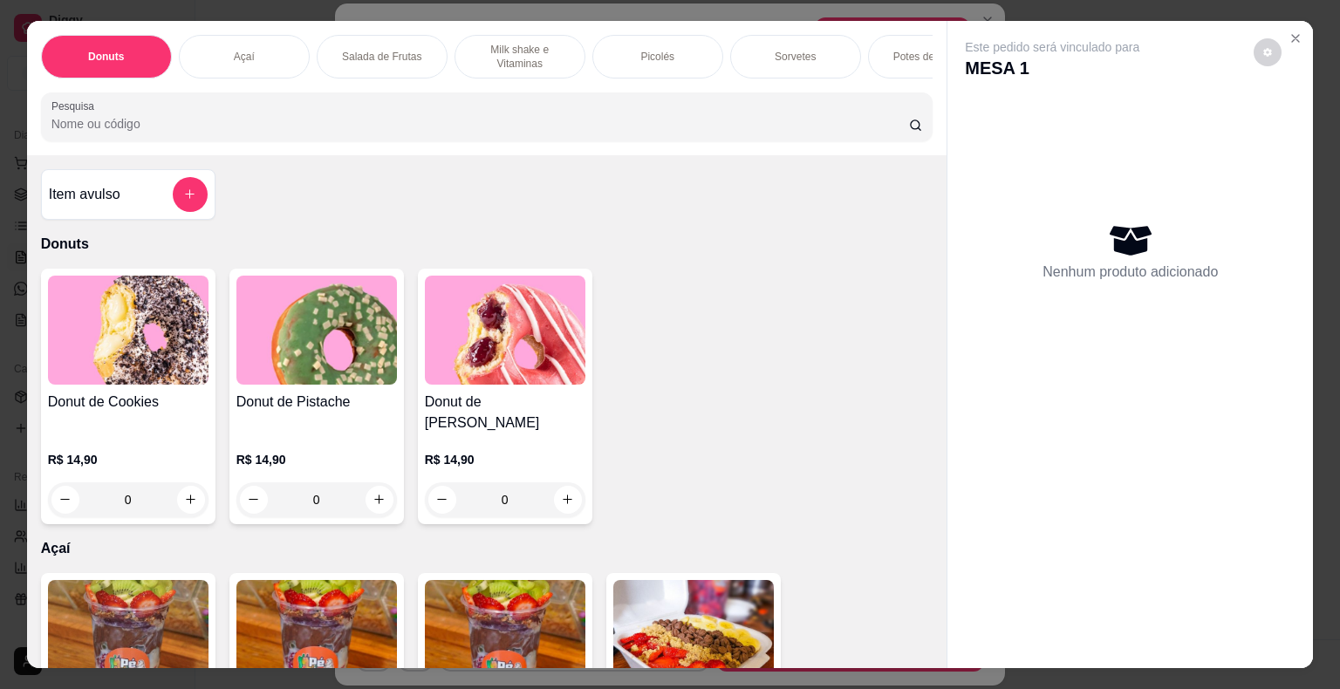
click at [764, 57] on div "Sorvetes" at bounding box center [795, 57] width 131 height 44
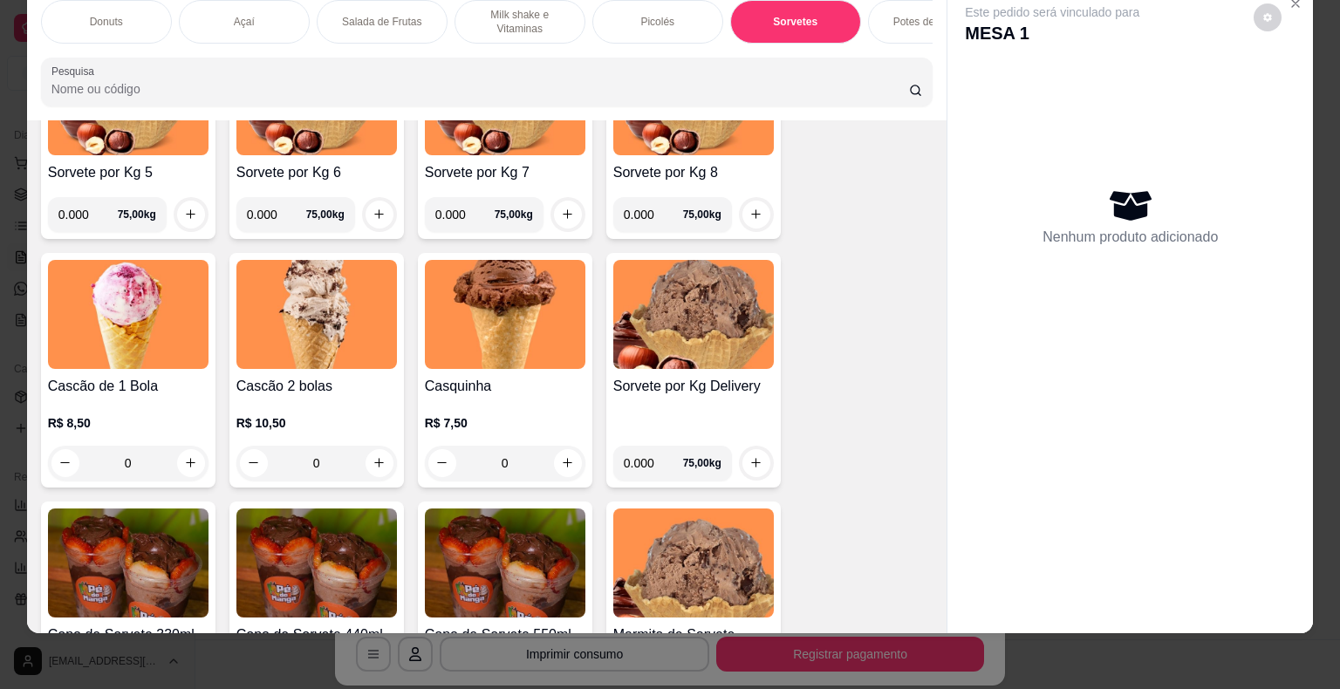
scroll to position [2362, 0]
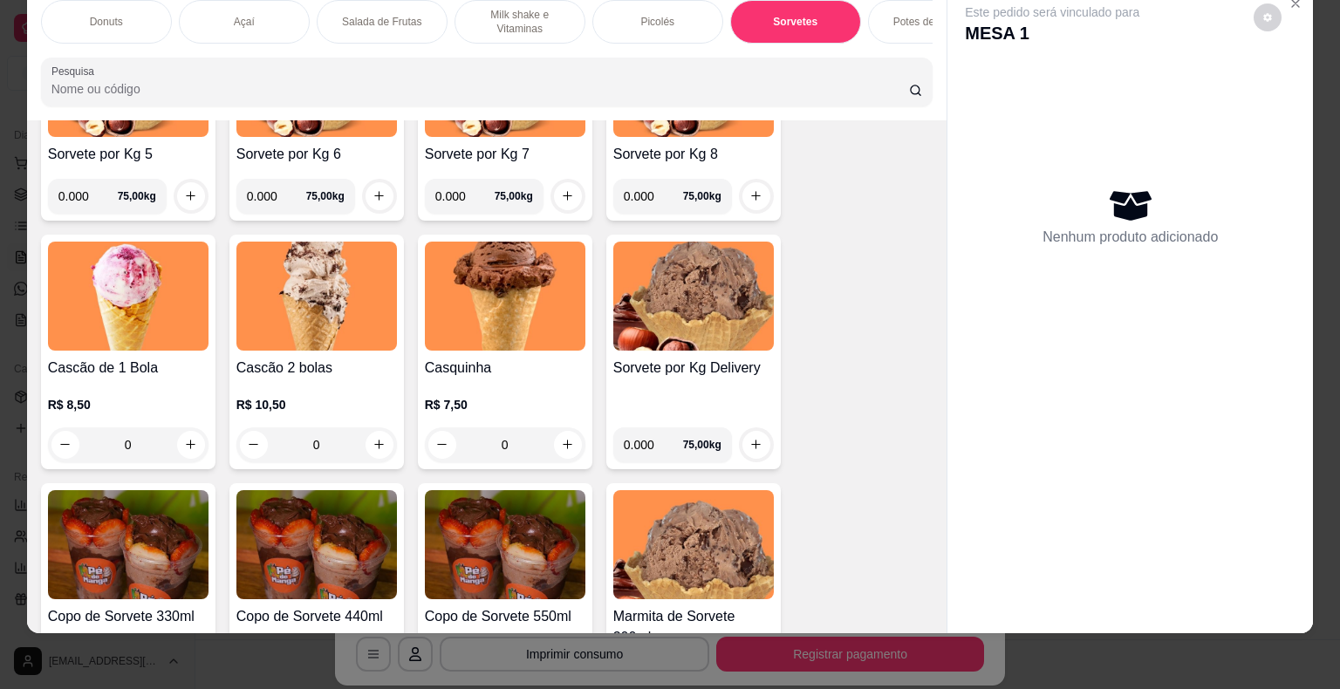
click at [185, 441] on div "0" at bounding box center [128, 444] width 161 height 35
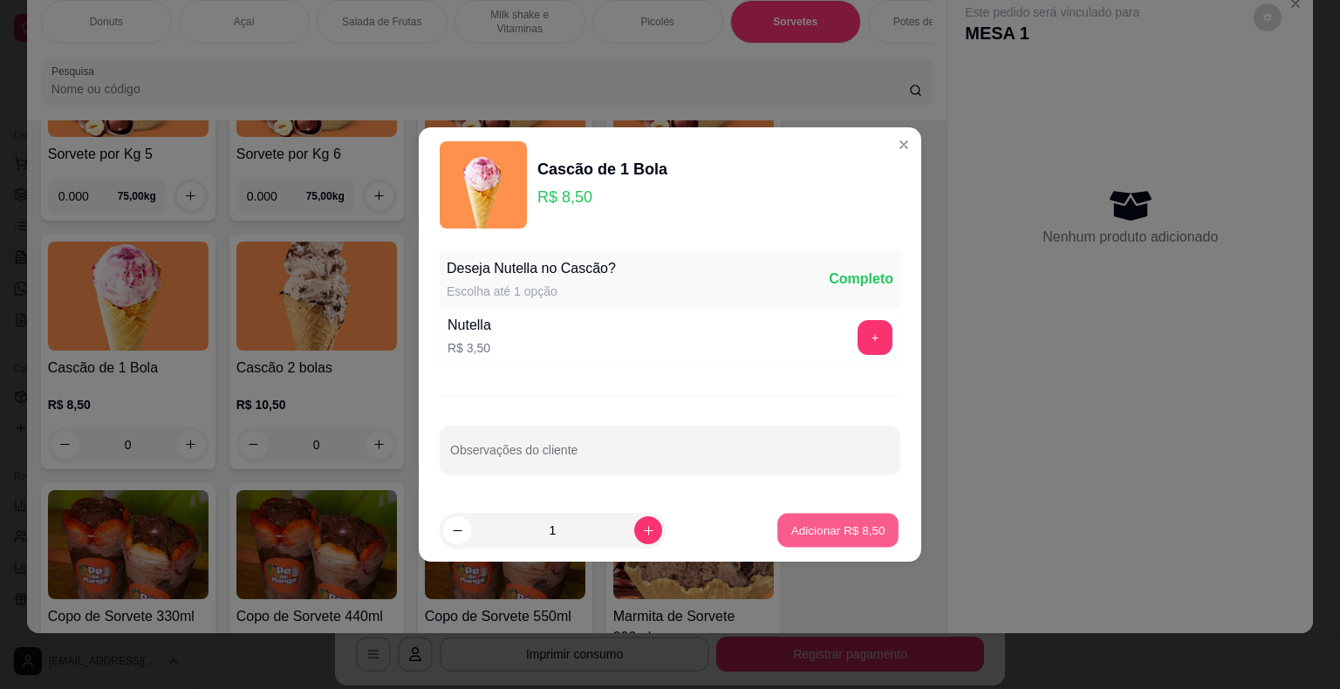
click at [790, 531] on p "Adicionar R$ 8,50" at bounding box center [837, 530] width 94 height 17
type input "1"
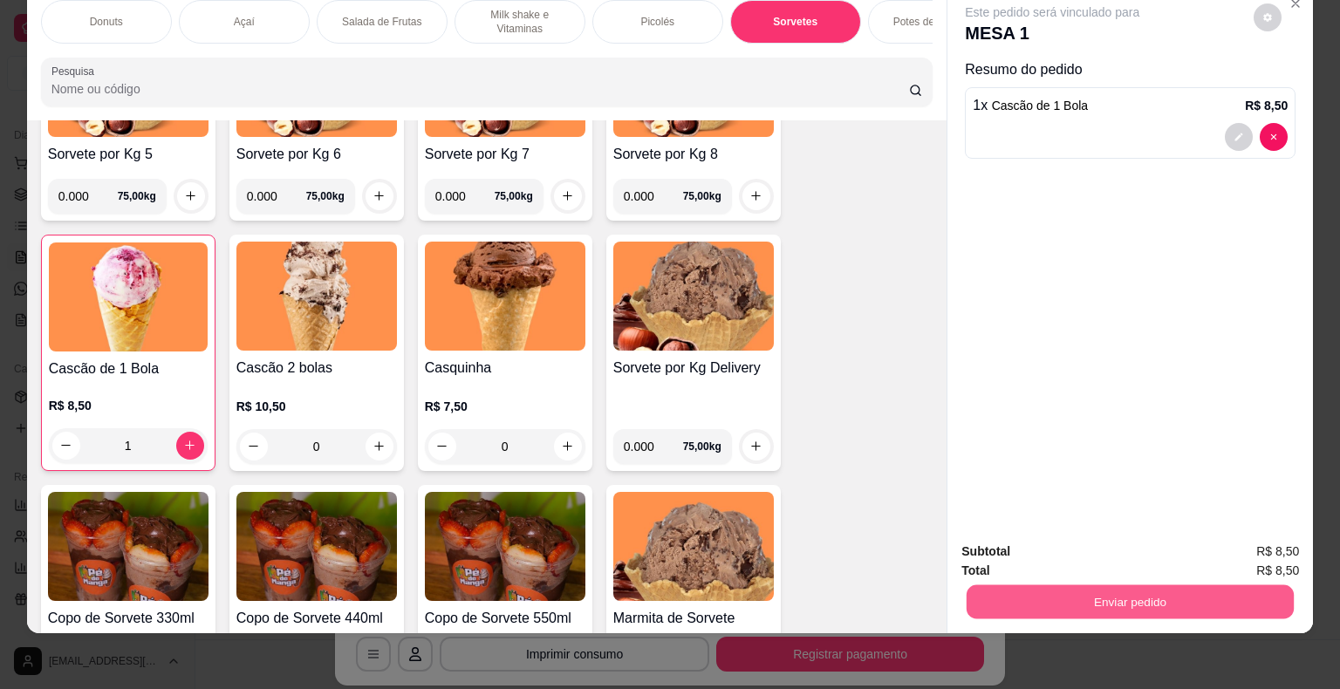
click at [1085, 585] on button "Enviar pedido" at bounding box center [1130, 602] width 327 height 34
click at [1096, 542] on button "Registrar cliente" at bounding box center [1136, 545] width 115 height 33
click at [1237, 590] on button "Enviar pedido" at bounding box center [1130, 602] width 327 height 34
click at [1243, 543] on button "Enviar pedido" at bounding box center [1254, 545] width 96 height 32
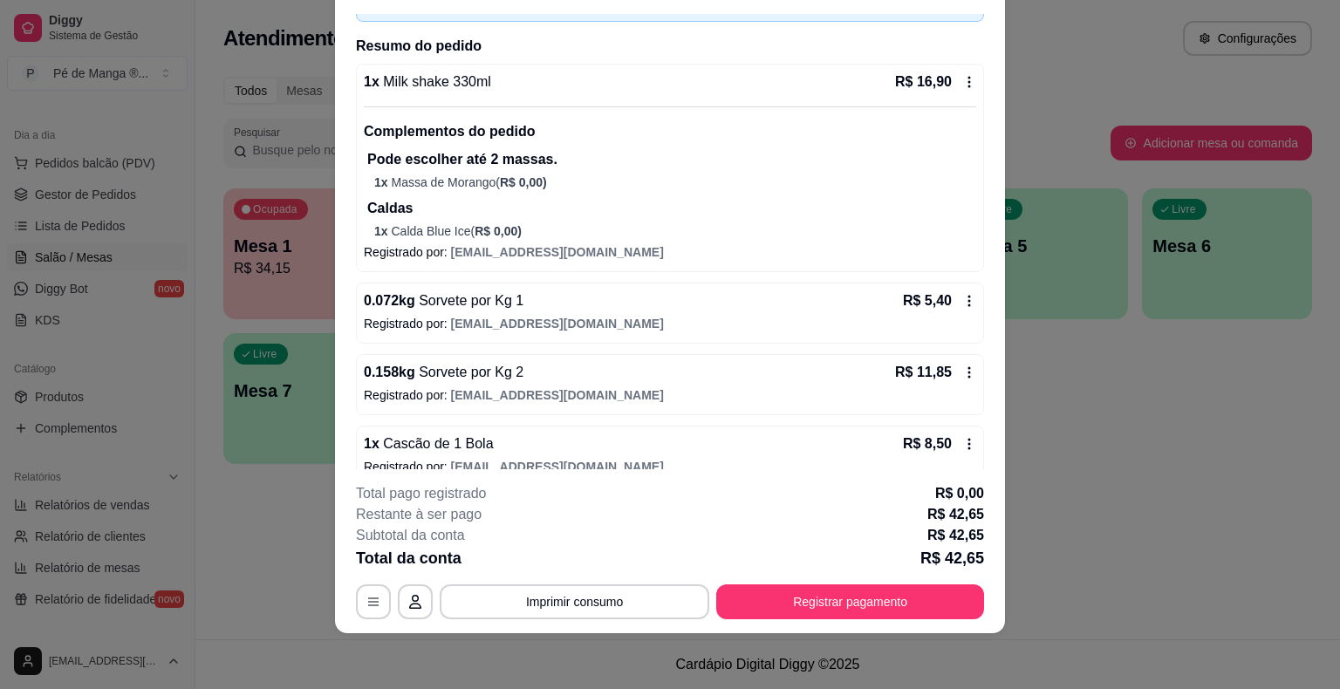
scroll to position [137, 0]
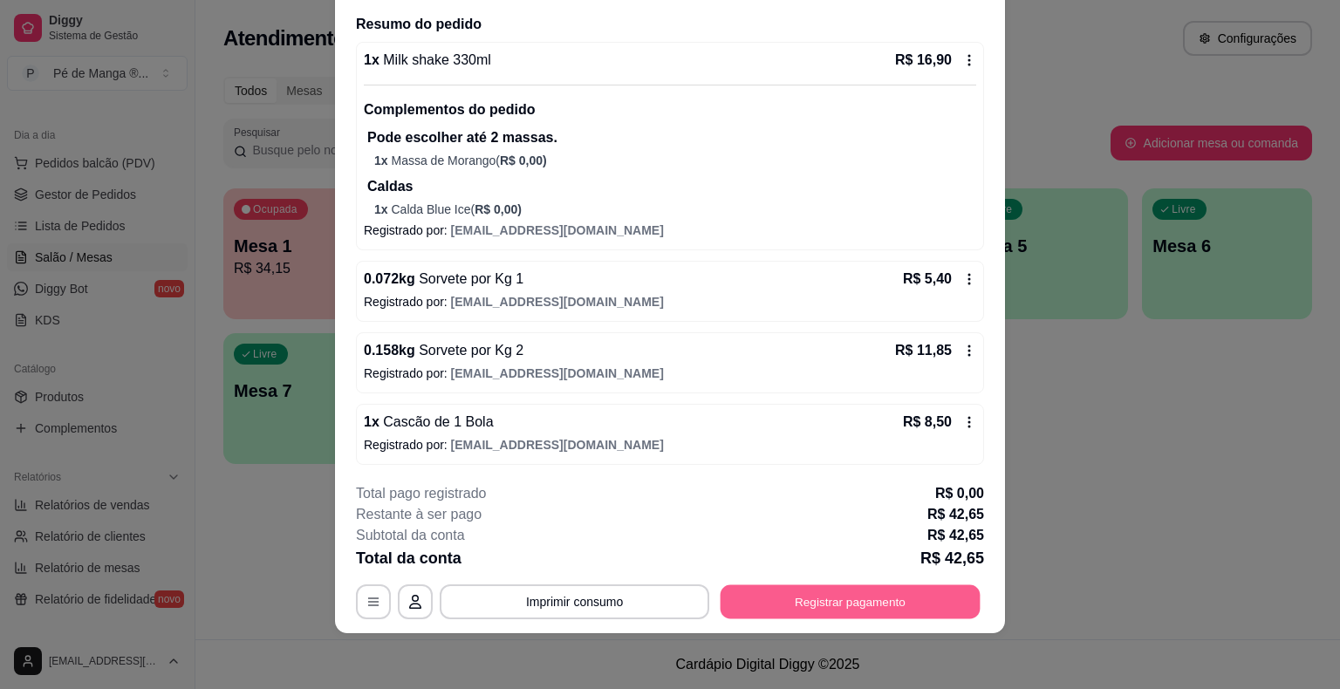
click at [796, 594] on button "Registrar pagamento" at bounding box center [851, 602] width 260 height 34
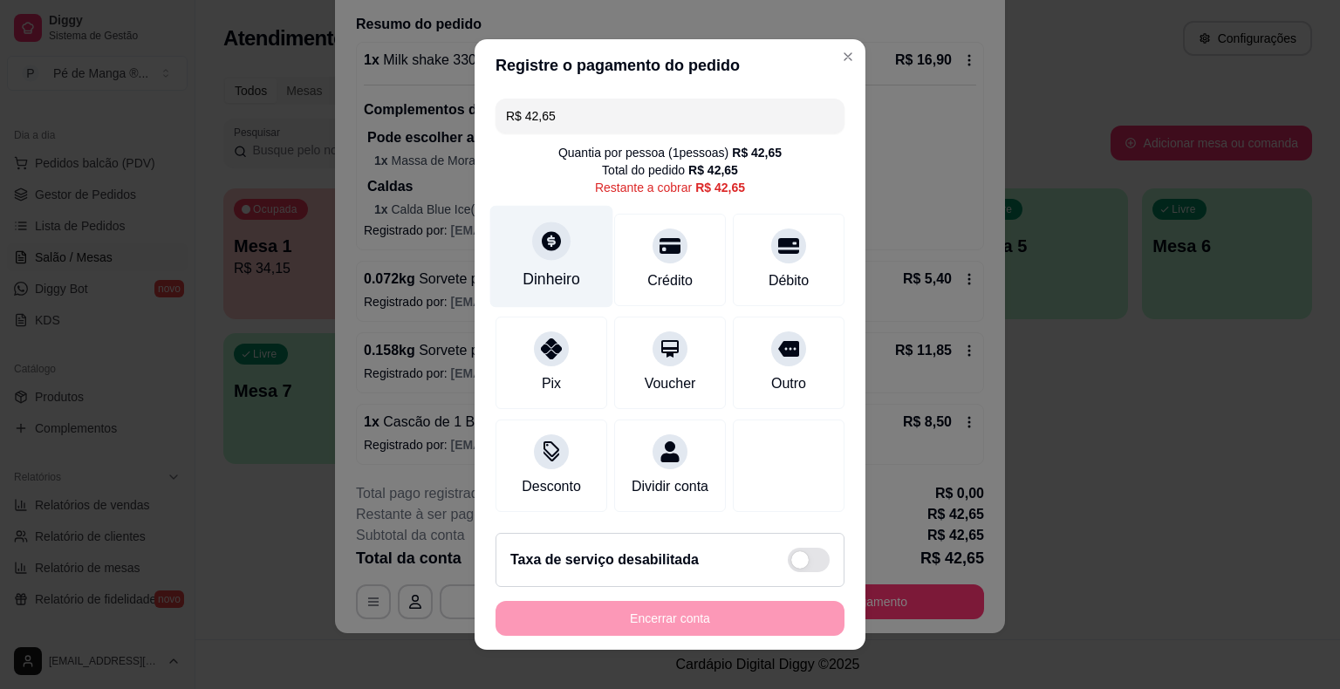
click at [543, 244] on icon at bounding box center [551, 240] width 23 height 23
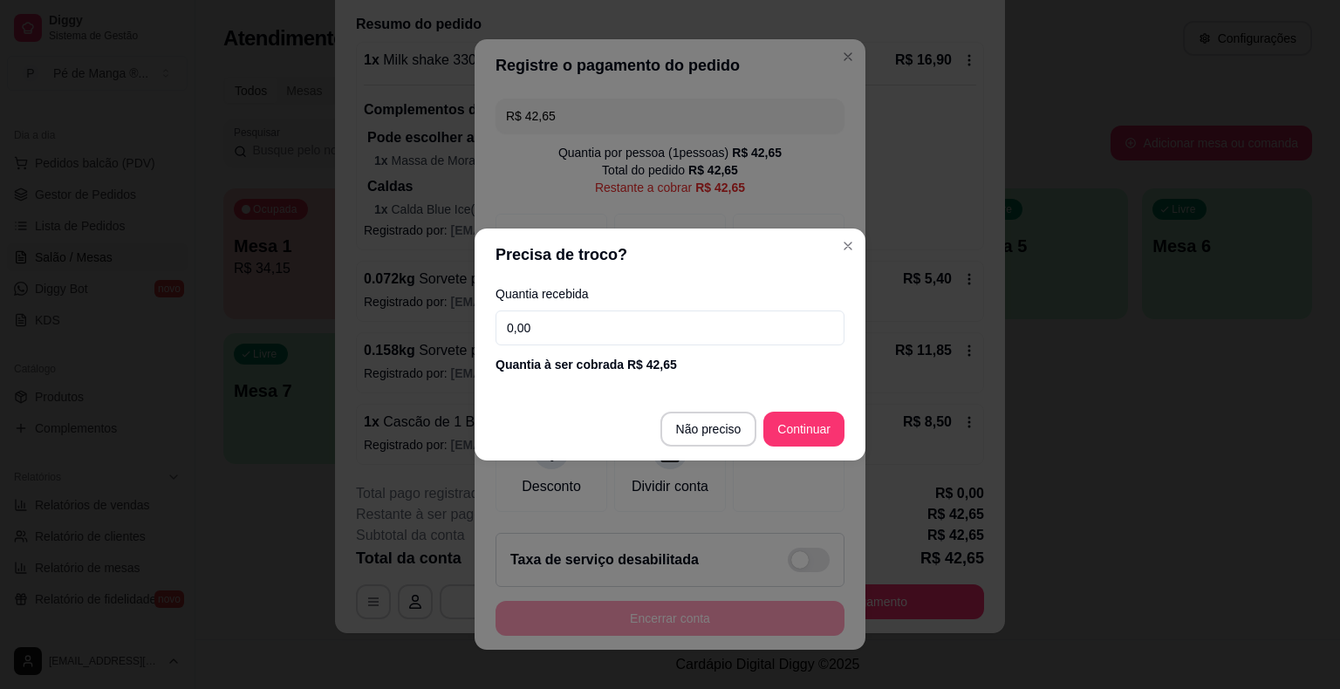
click at [618, 329] on input "0,00" at bounding box center [669, 328] width 349 height 35
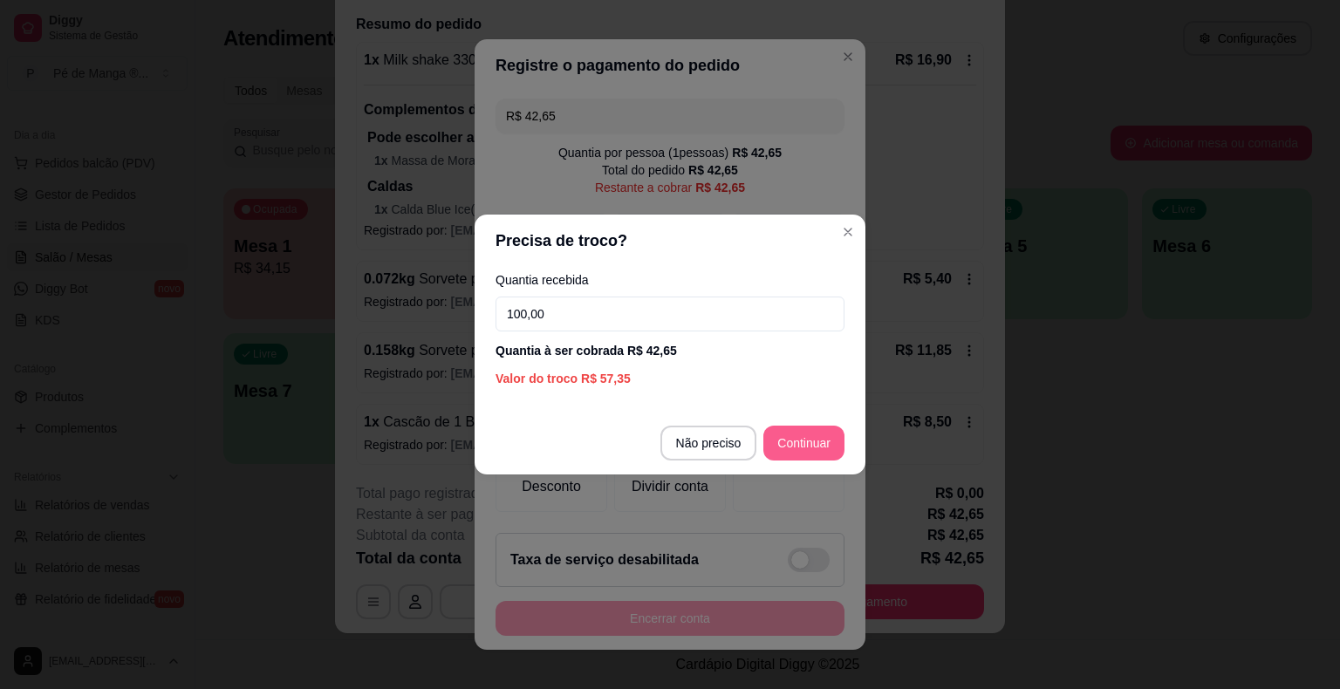
type input "100,00"
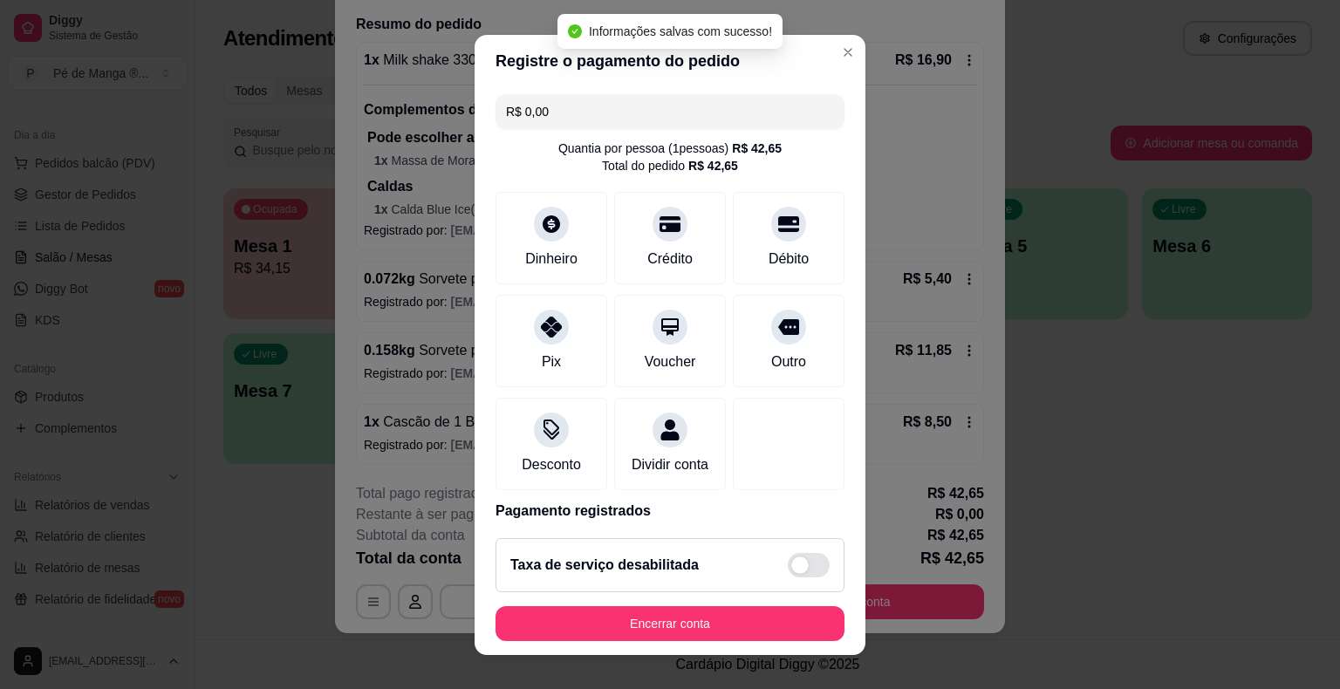
type input "R$ 0,00"
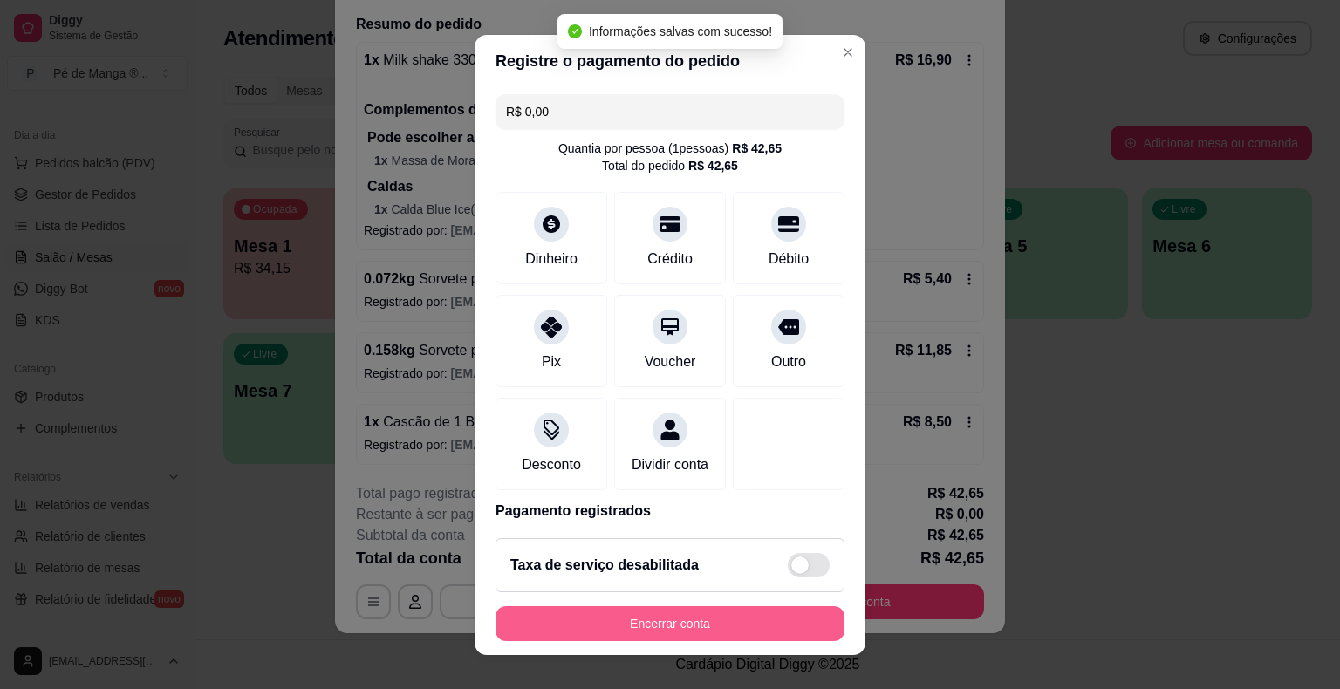
click at [726, 622] on button "Encerrar conta" at bounding box center [669, 623] width 349 height 35
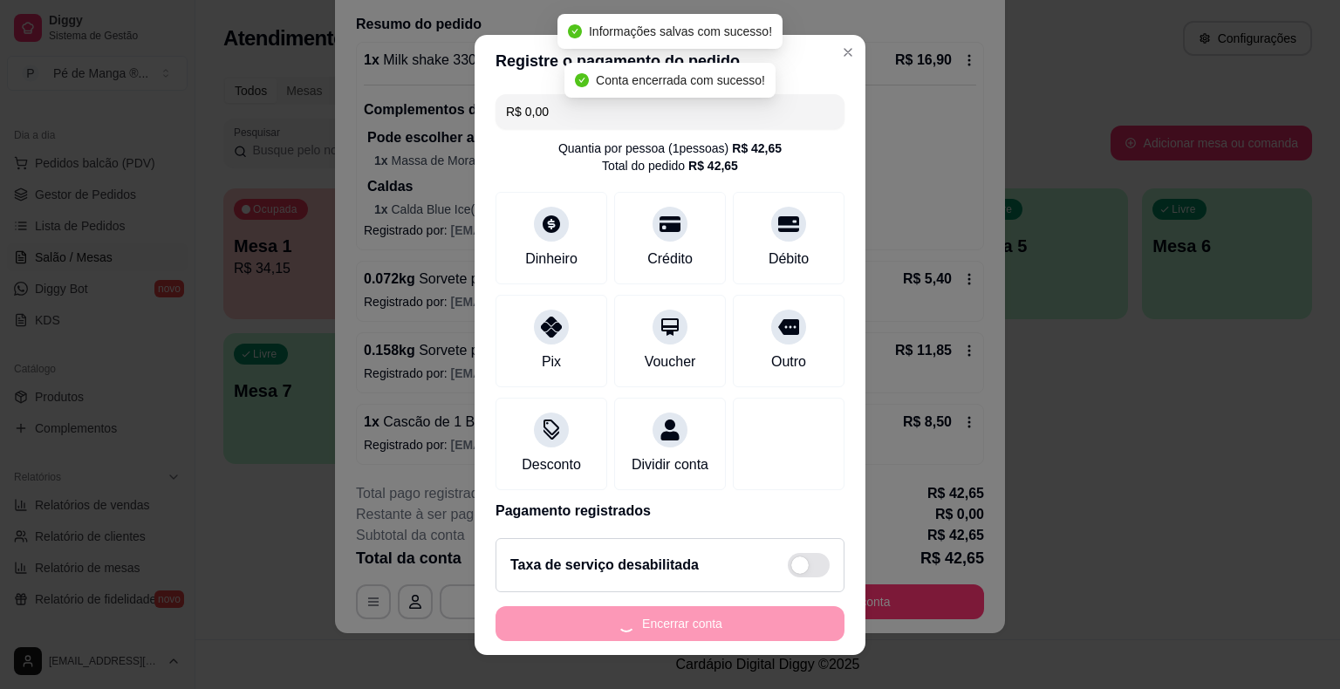
scroll to position [0, 0]
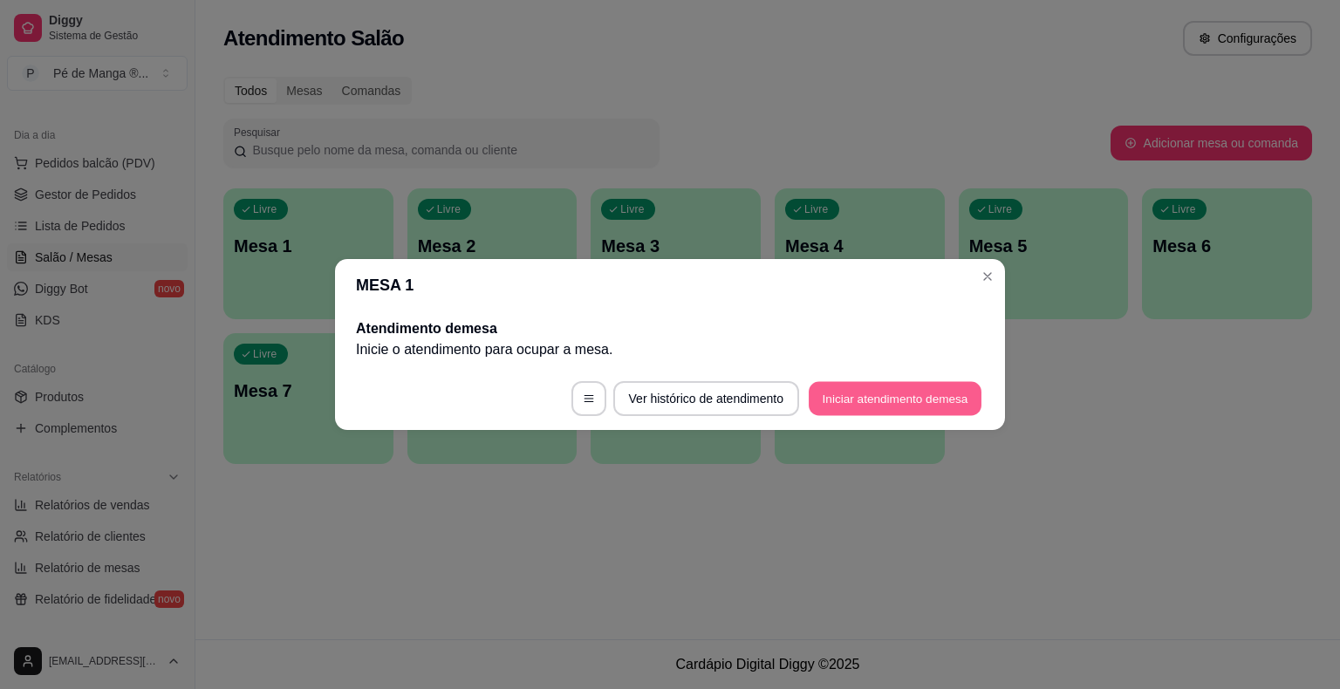
click at [877, 390] on button "Iniciar atendimento de mesa" at bounding box center [895, 399] width 173 height 34
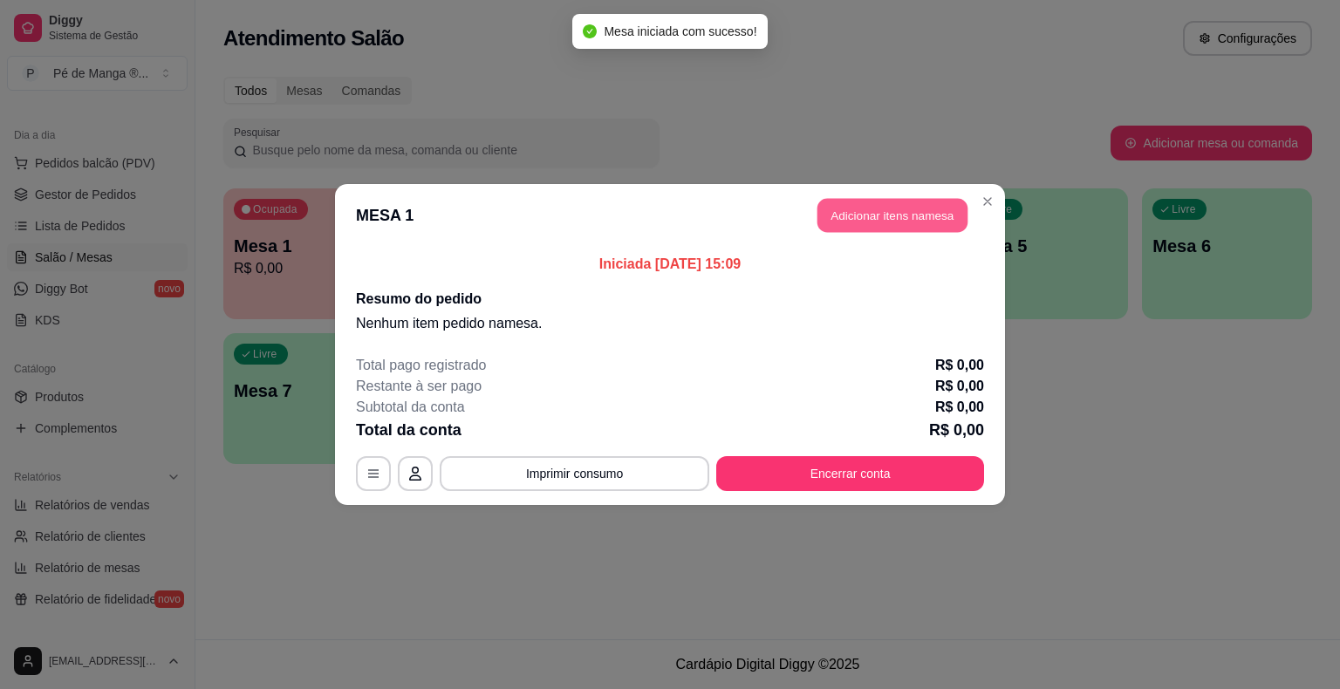
click at [848, 216] on button "Adicionar itens na mesa" at bounding box center [892, 216] width 150 height 34
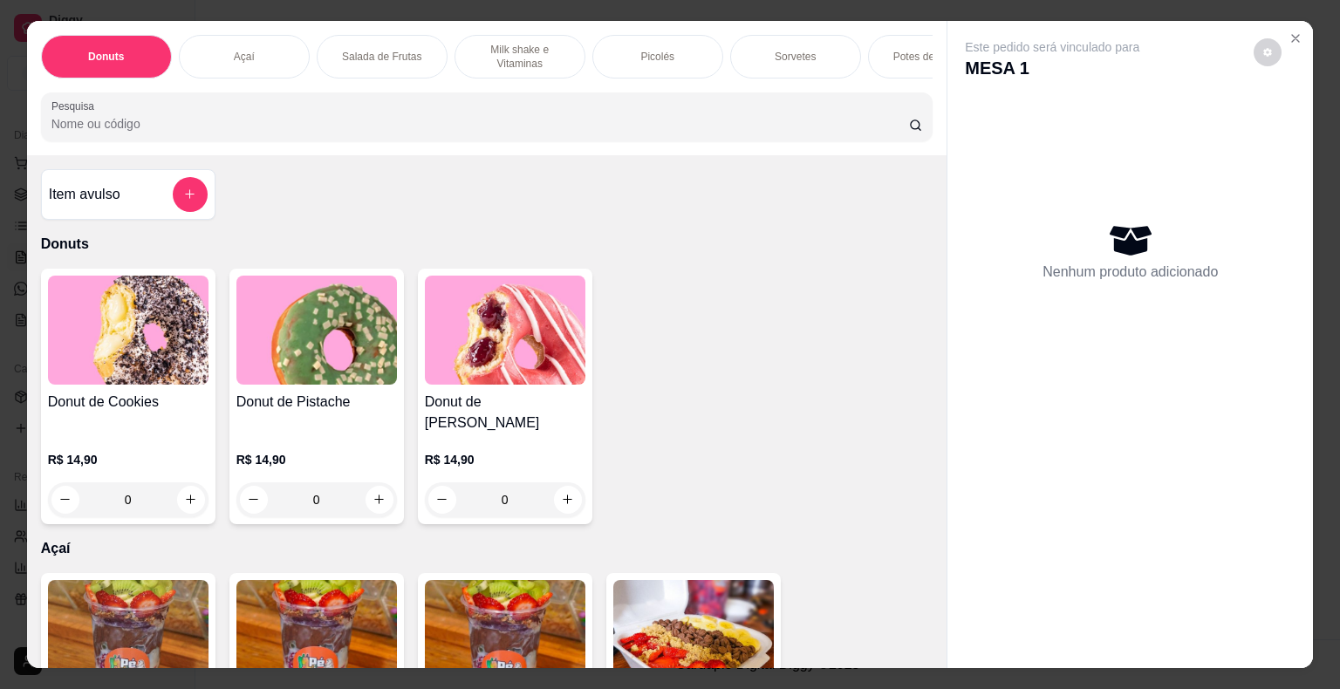
click at [644, 58] on div "Picolés" at bounding box center [657, 57] width 131 height 44
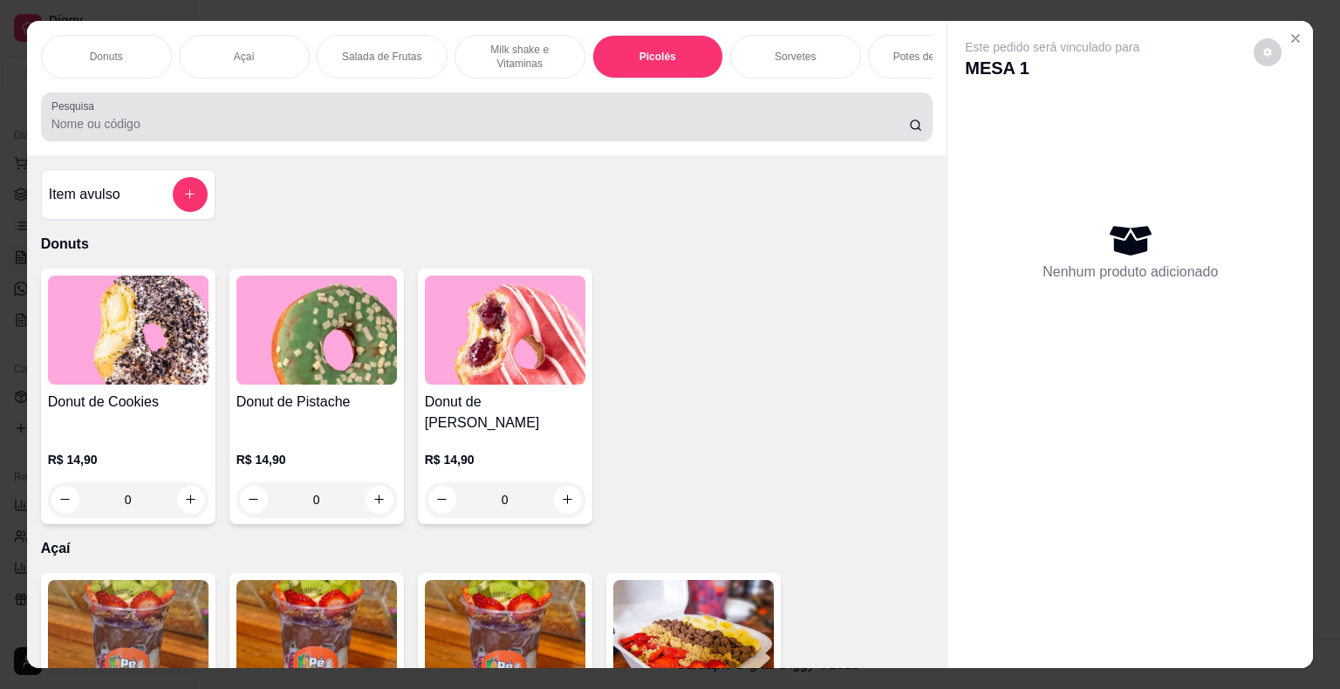
scroll to position [42, 0]
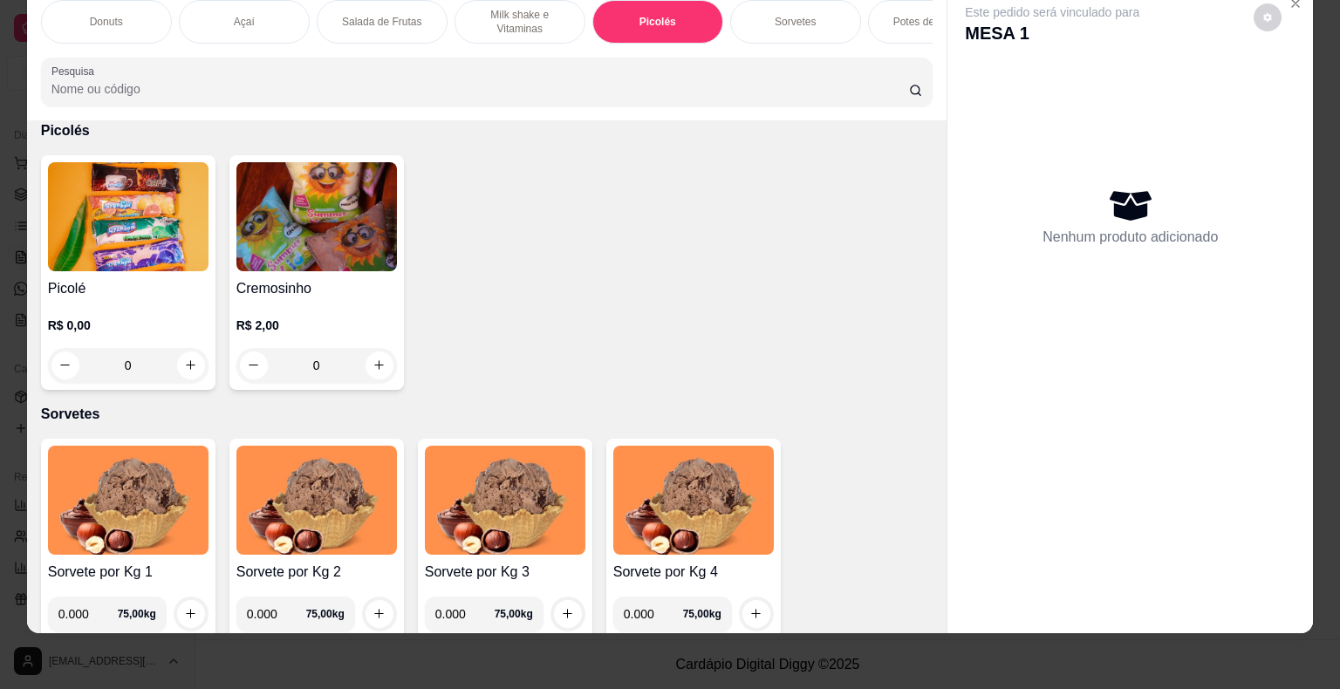
click at [177, 326] on p "R$ 0,00" at bounding box center [128, 325] width 161 height 17
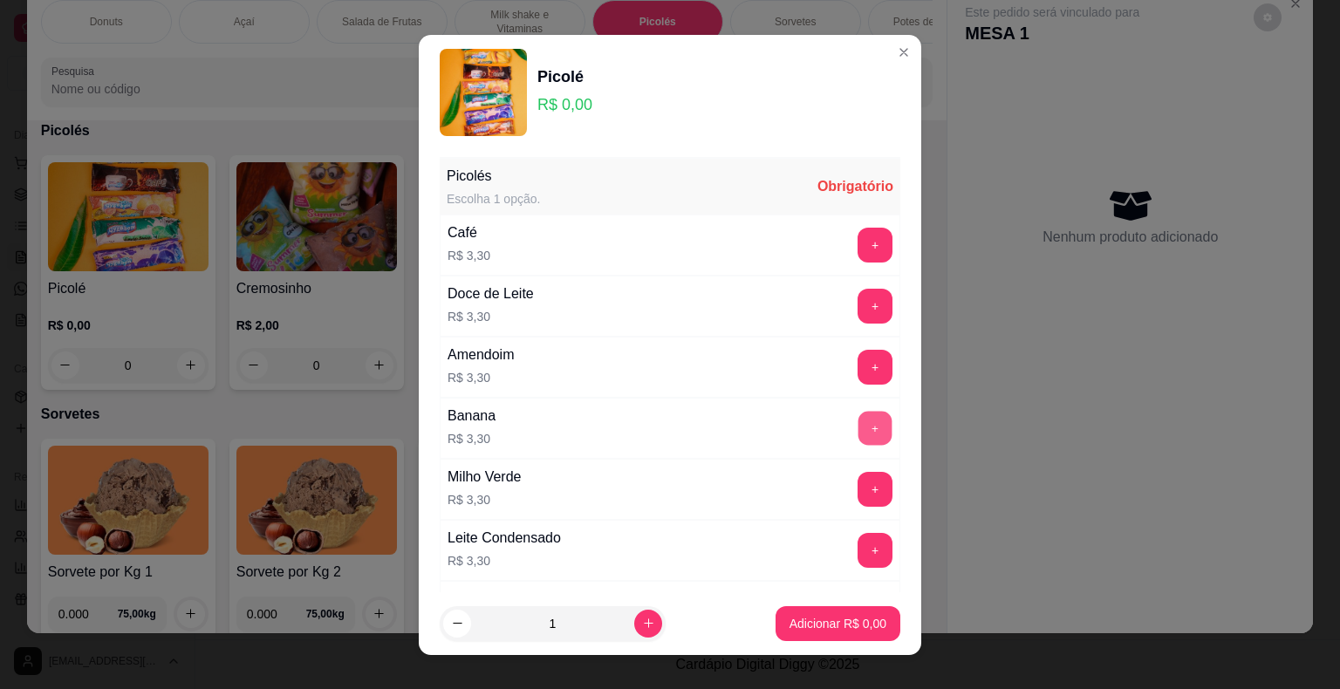
click at [858, 411] on button "+" at bounding box center [875, 428] width 34 height 34
click at [813, 630] on p "Adicionar R$ 6,60" at bounding box center [837, 623] width 94 height 17
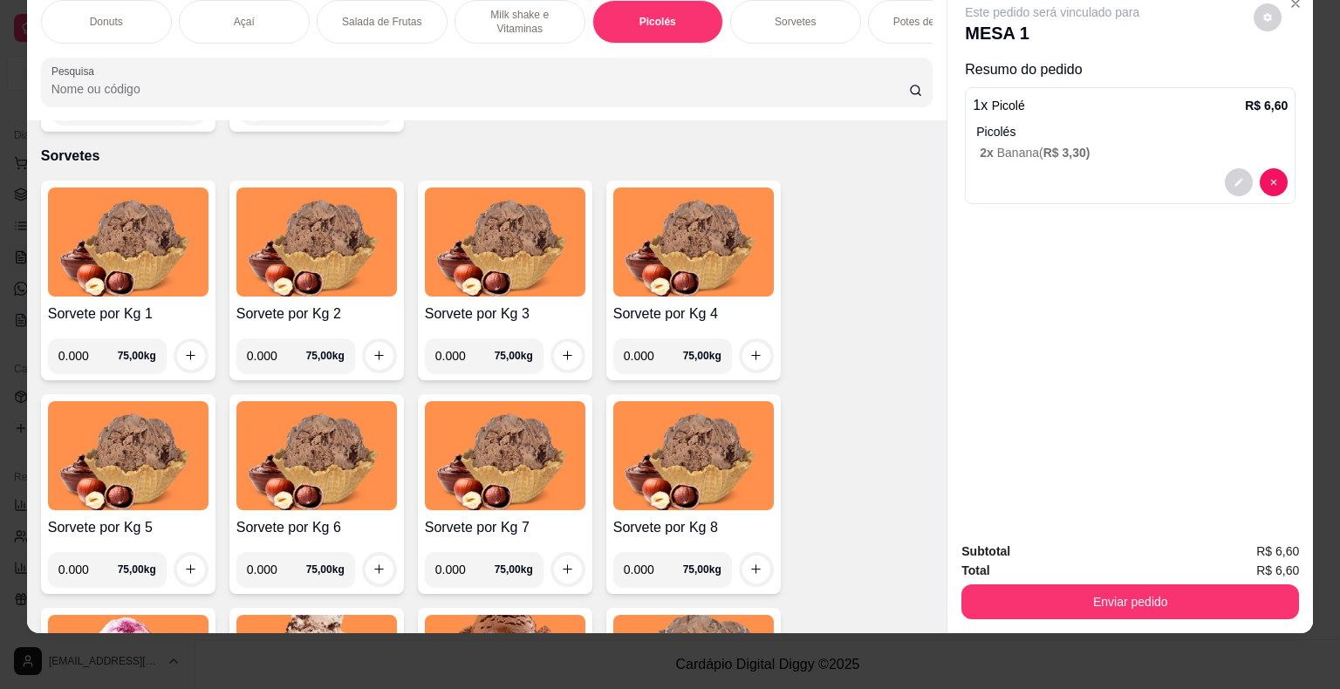
scroll to position [1992, 0]
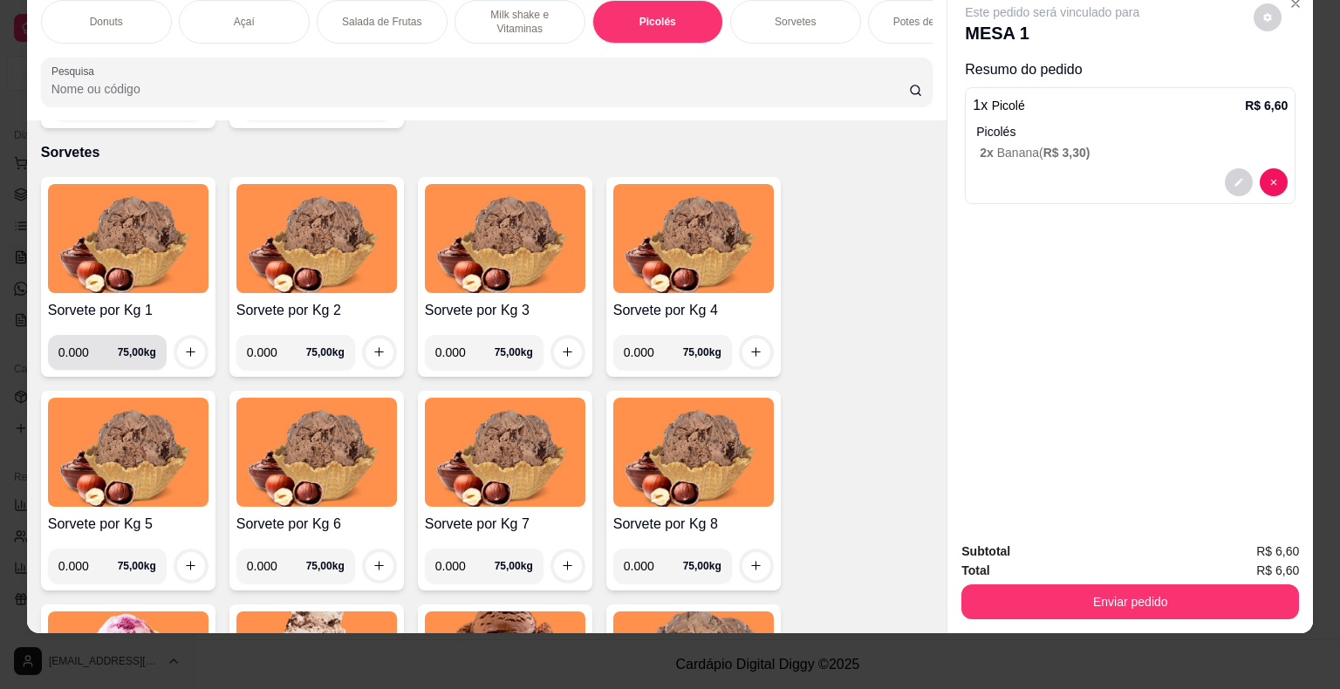
click at [92, 346] on input "0.000" at bounding box center [87, 352] width 59 height 35
click at [85, 352] on input "0.000" at bounding box center [87, 352] width 59 height 35
type input "0.106"
click at [192, 347] on button "increase-product-quantity" at bounding box center [191, 352] width 28 height 28
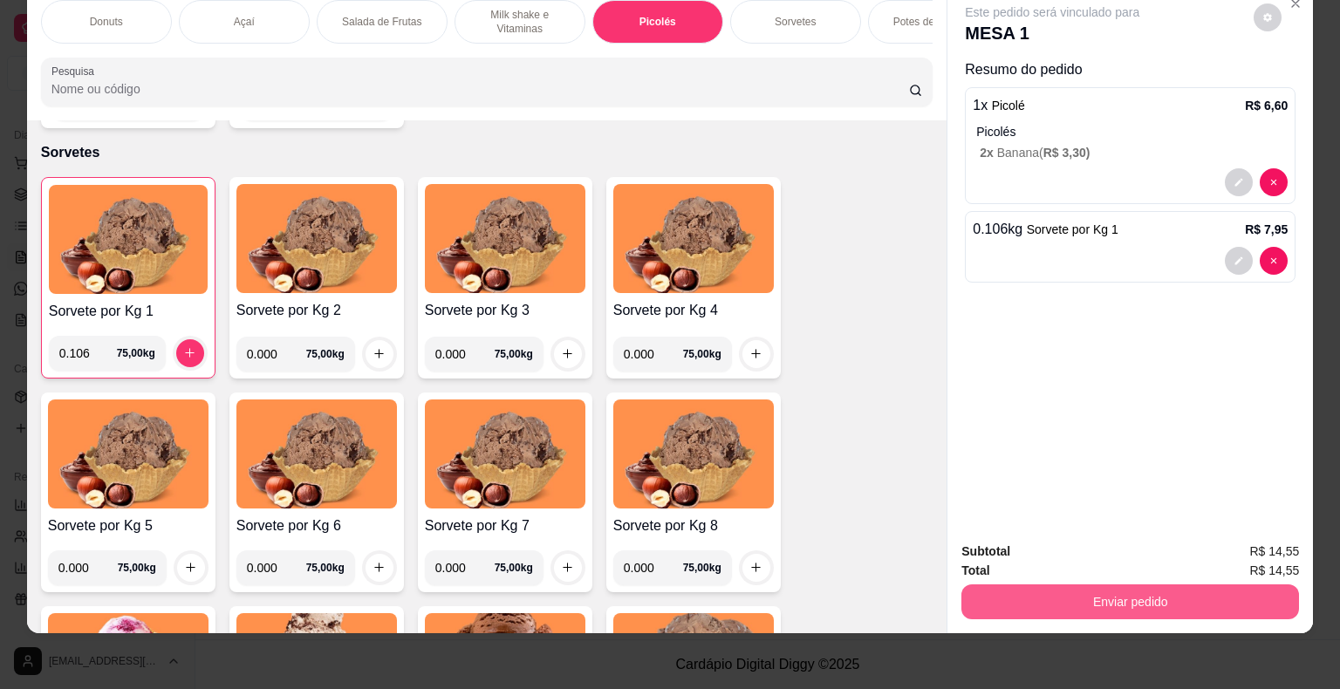
click at [1026, 595] on button "Enviar pedido" at bounding box center [1130, 601] width 338 height 35
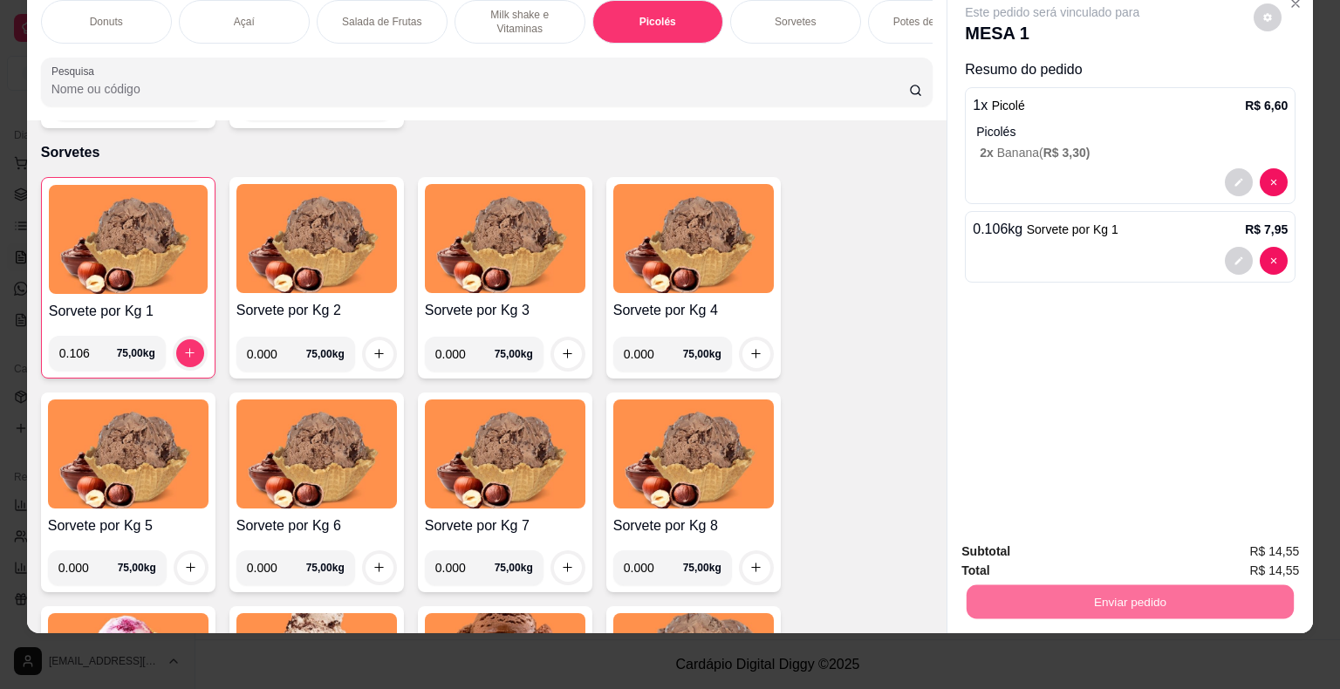
click at [1249, 542] on button "Enviar pedido" at bounding box center [1254, 545] width 96 height 32
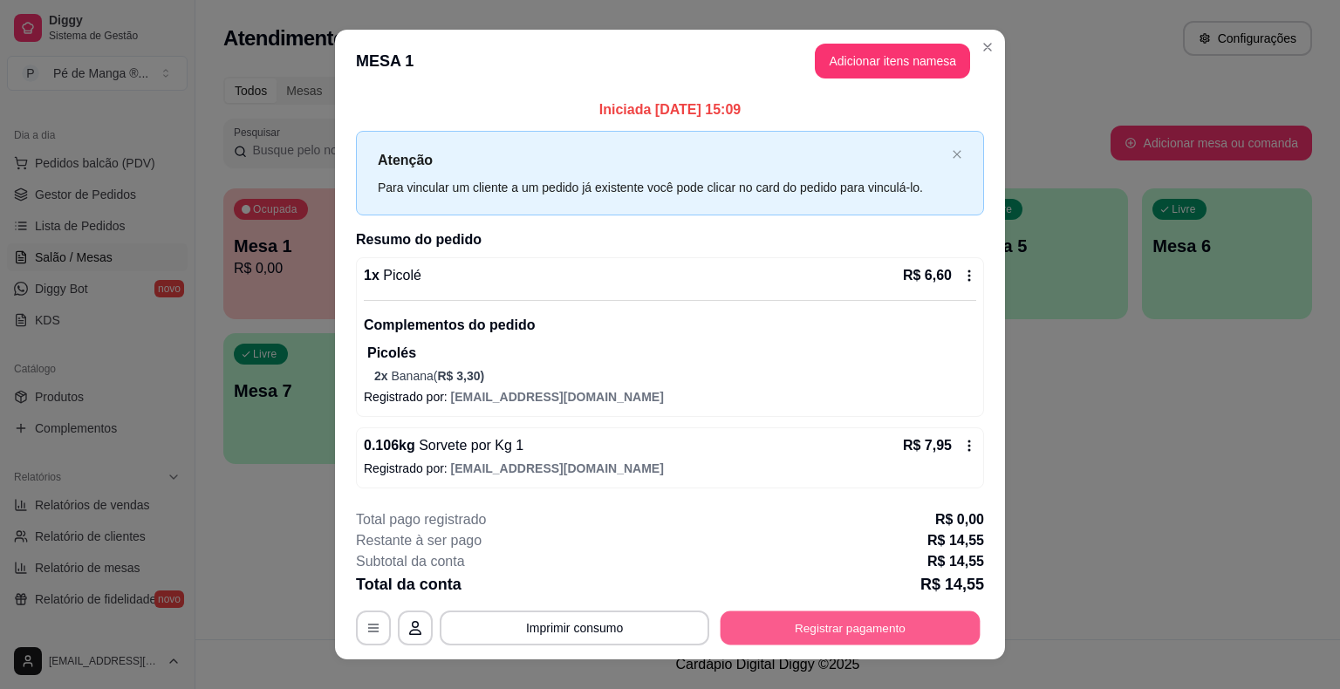
click at [911, 633] on button "Registrar pagamento" at bounding box center [851, 628] width 260 height 34
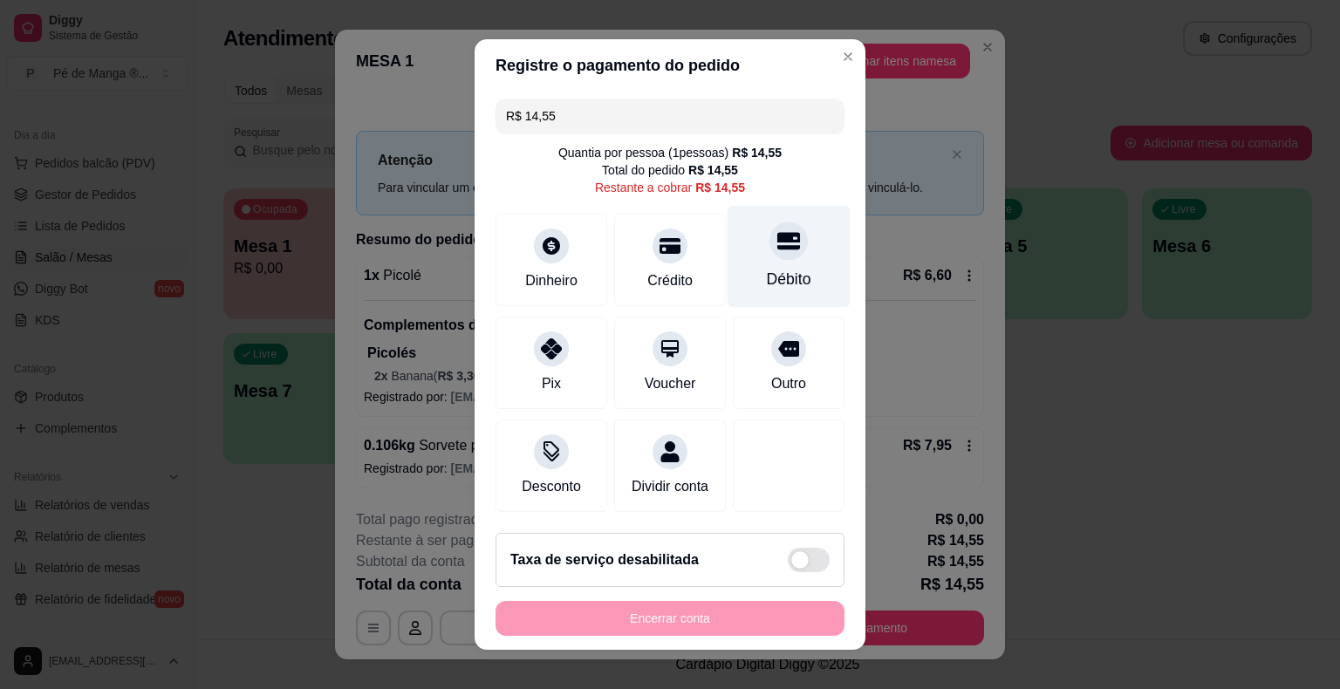
click at [783, 266] on div "Débito" at bounding box center [788, 257] width 123 height 102
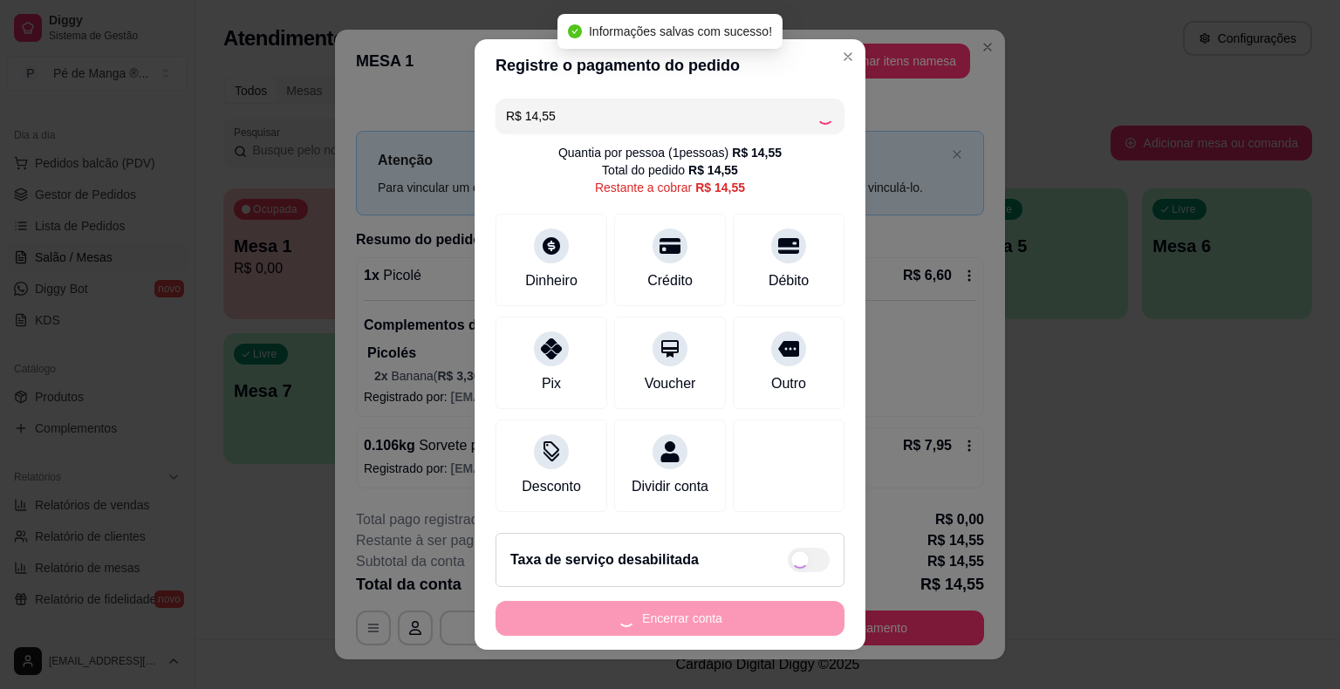
type input "R$ 0,00"
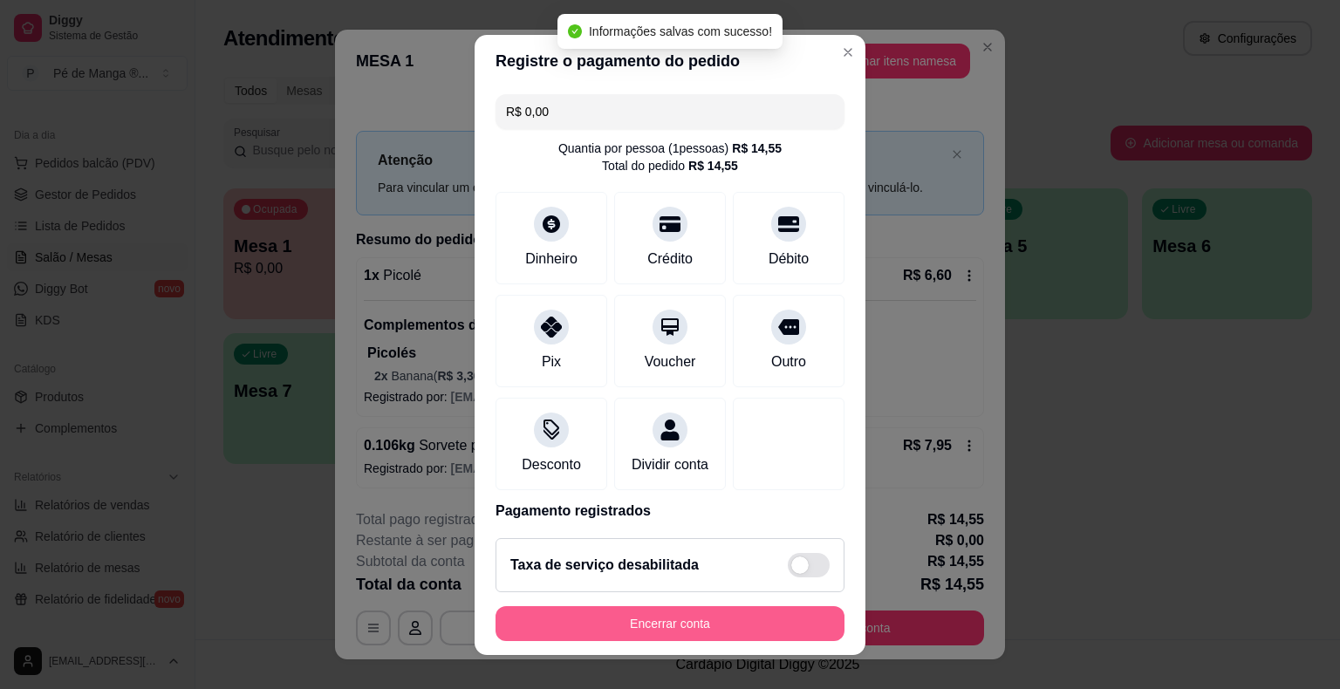
click at [686, 626] on button "Encerrar conta" at bounding box center [669, 623] width 349 height 35
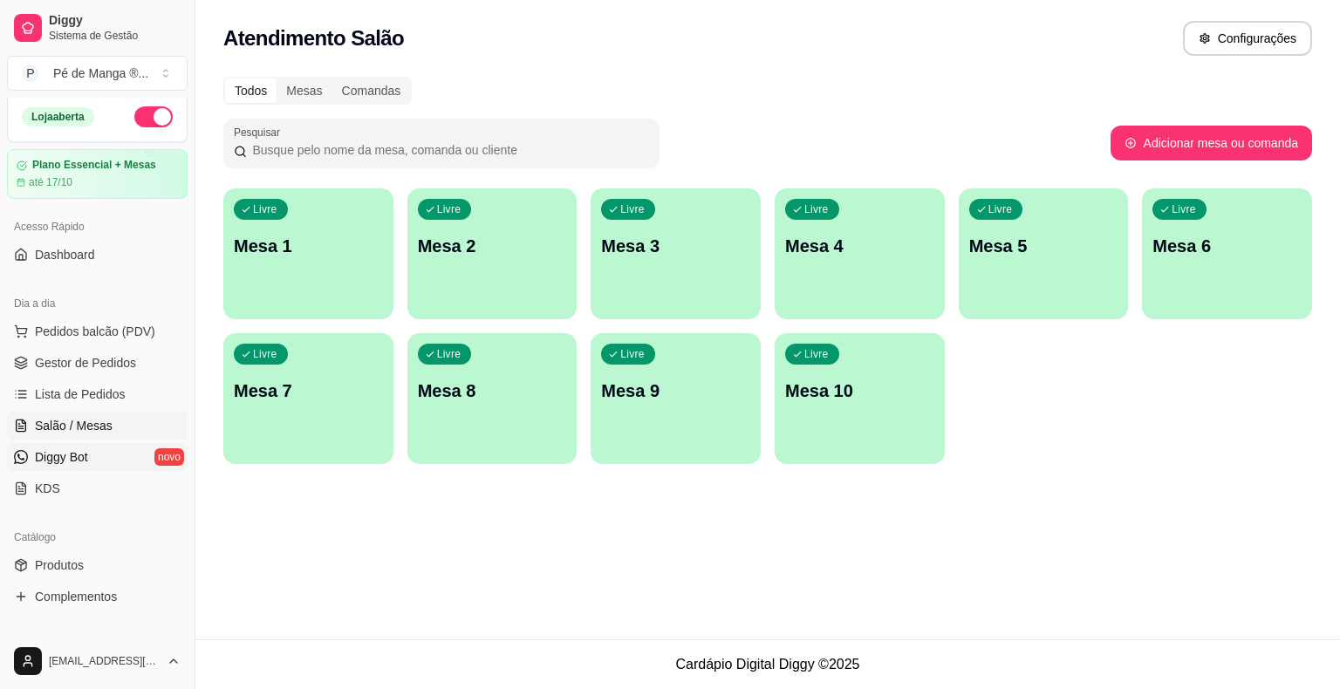
scroll to position [0, 0]
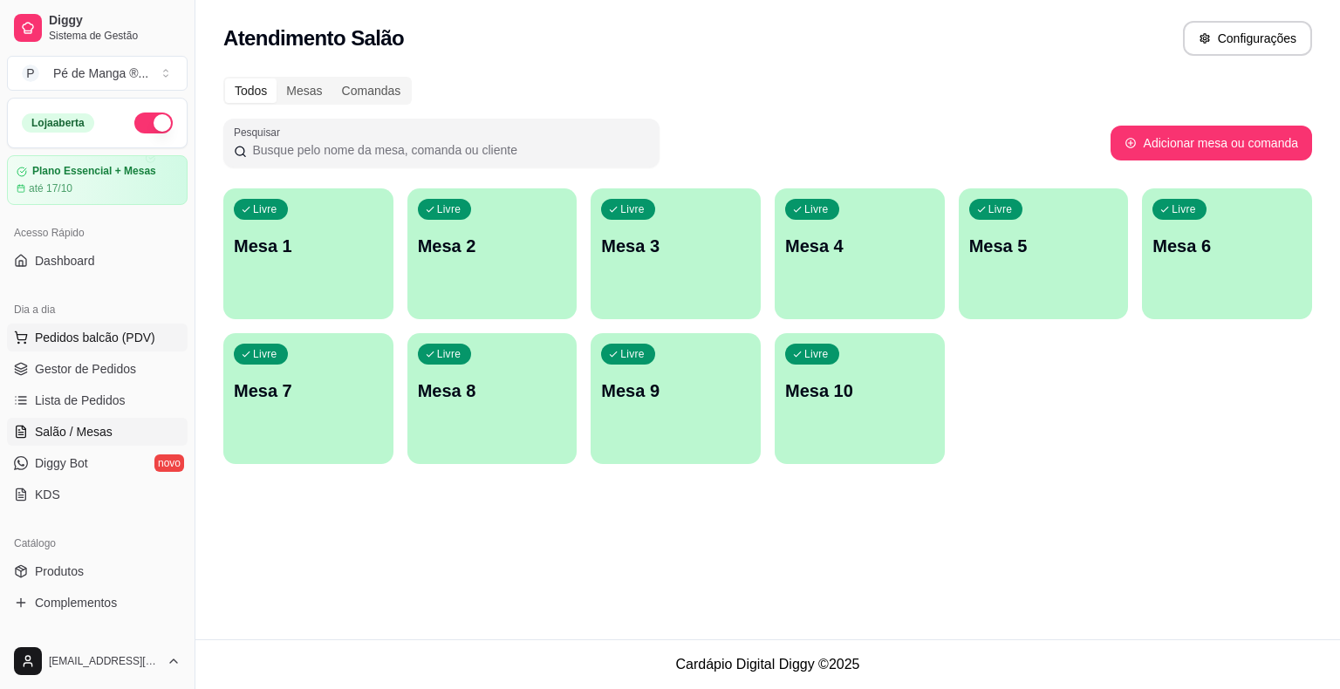
click at [136, 337] on span "Pedidos balcão (PDV)" at bounding box center [95, 337] width 120 height 17
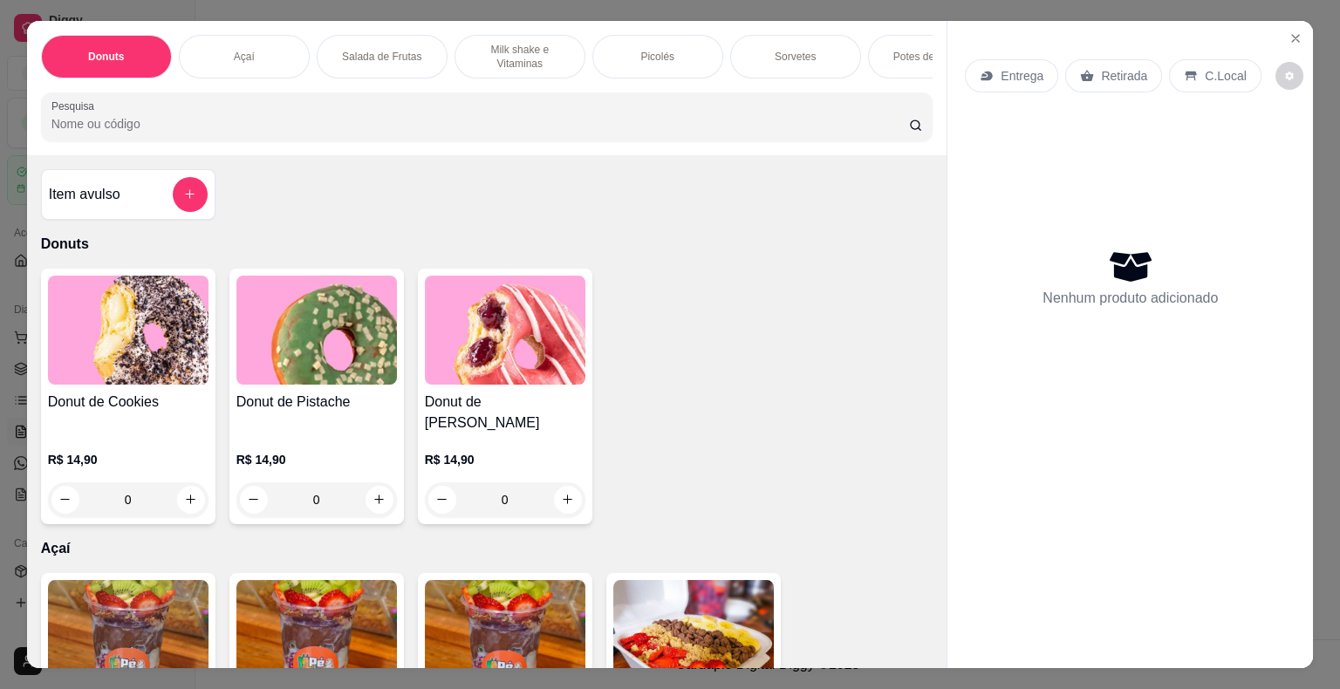
click at [136, 335] on img at bounding box center [128, 330] width 161 height 109
click at [272, 45] on div "Açaí" at bounding box center [244, 57] width 131 height 44
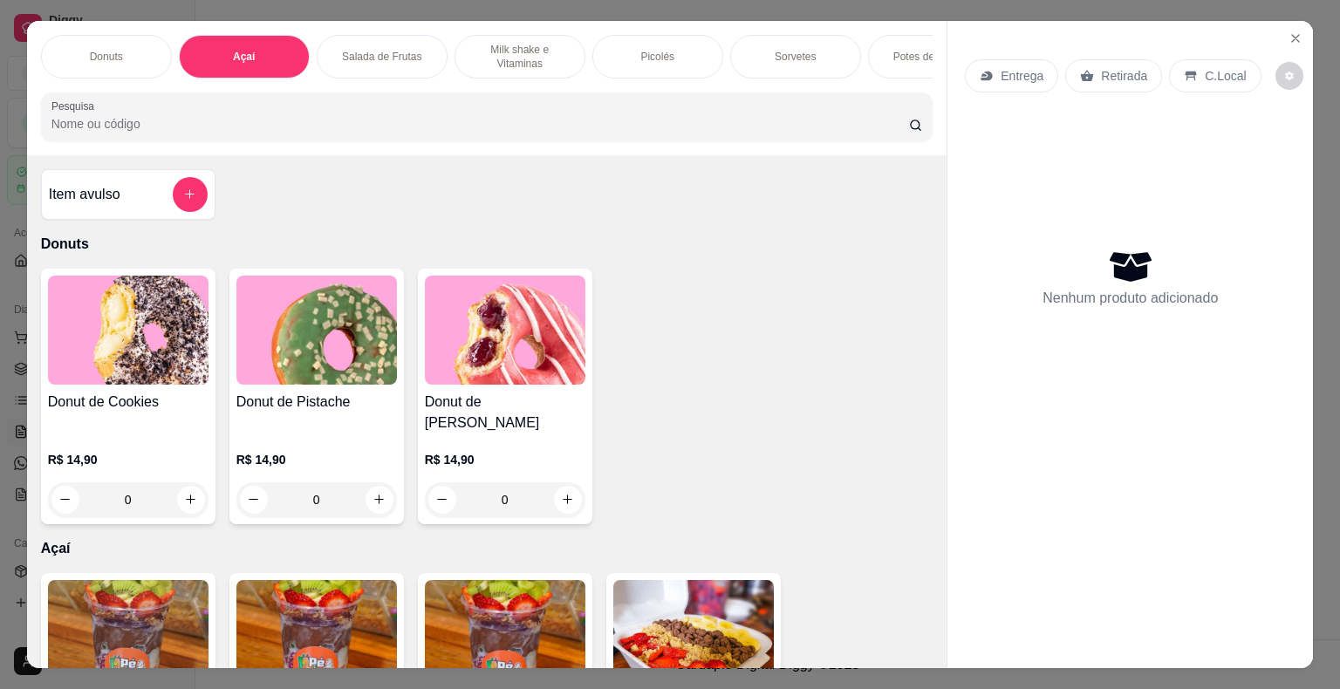
scroll to position [42, 0]
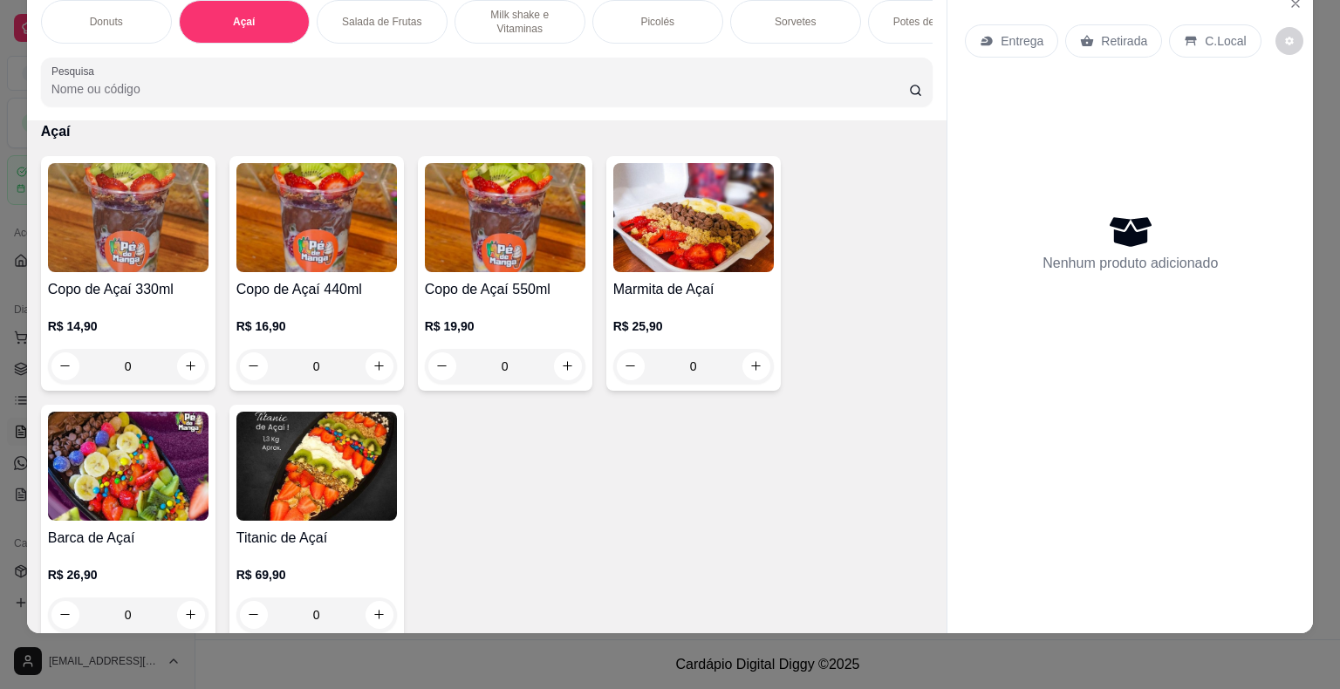
click at [115, 256] on img at bounding box center [128, 217] width 161 height 109
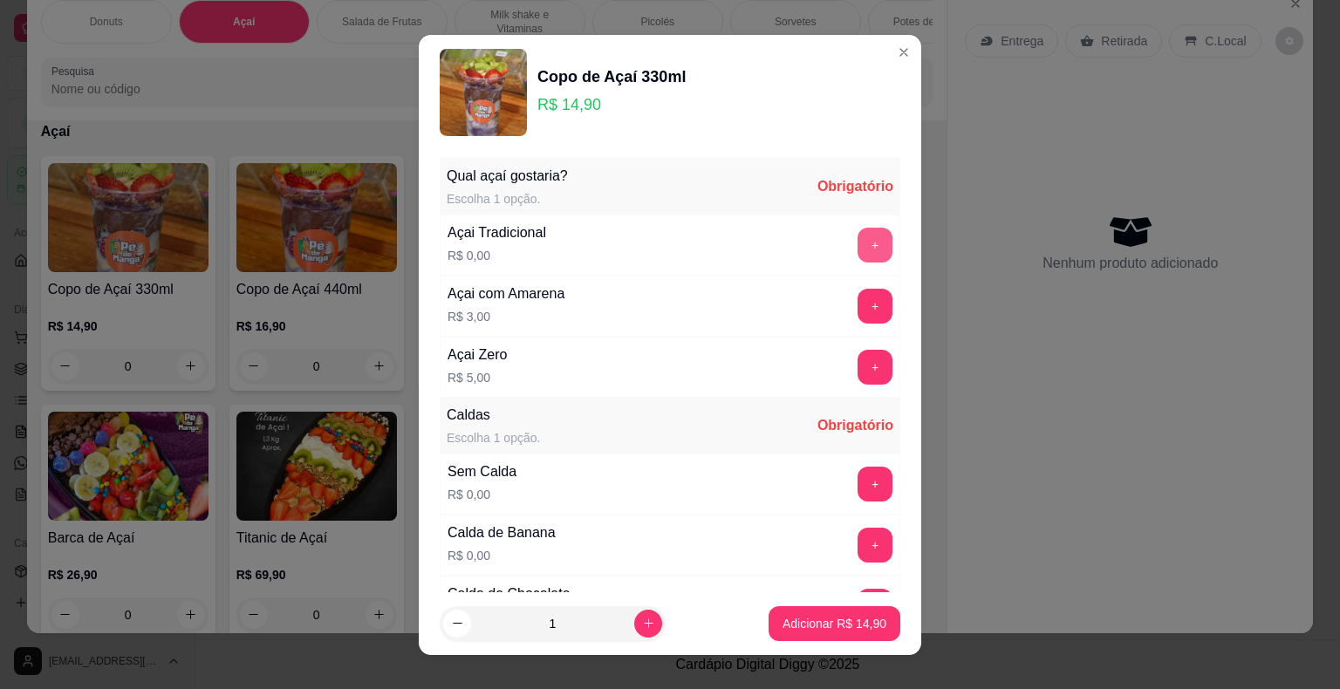
click at [857, 237] on button "+" at bounding box center [874, 245] width 35 height 35
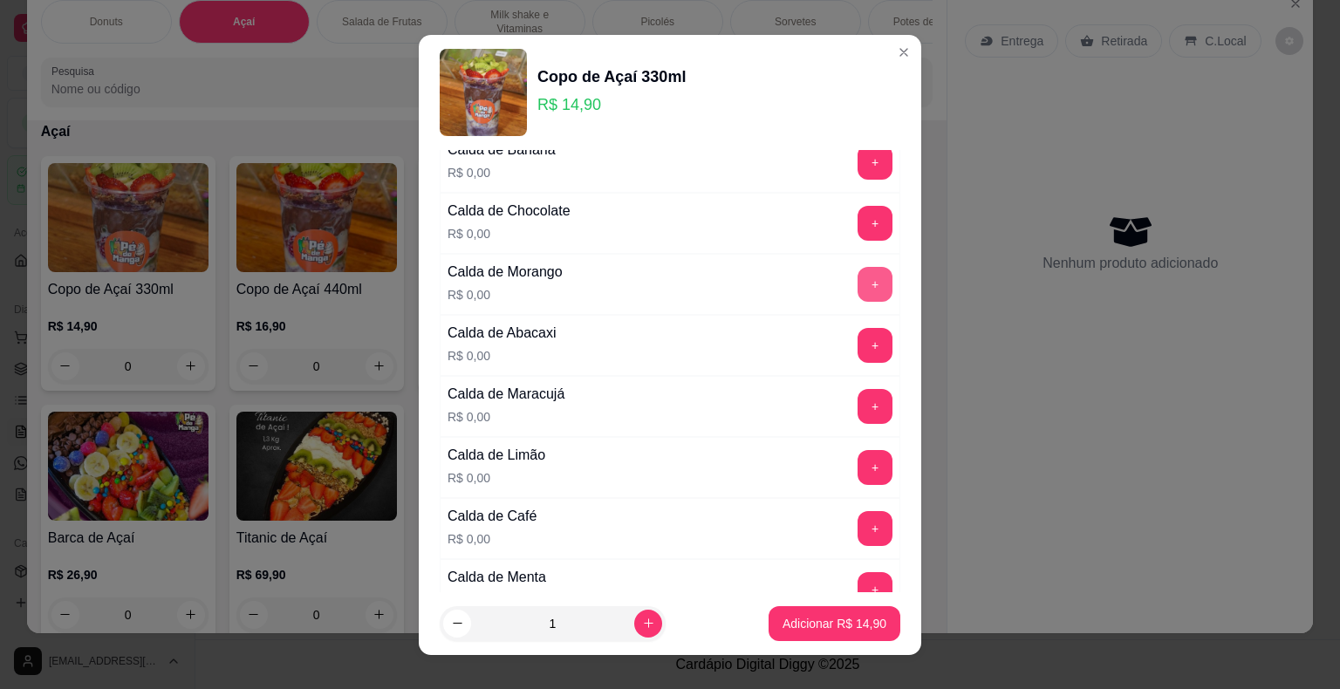
scroll to position [436, 0]
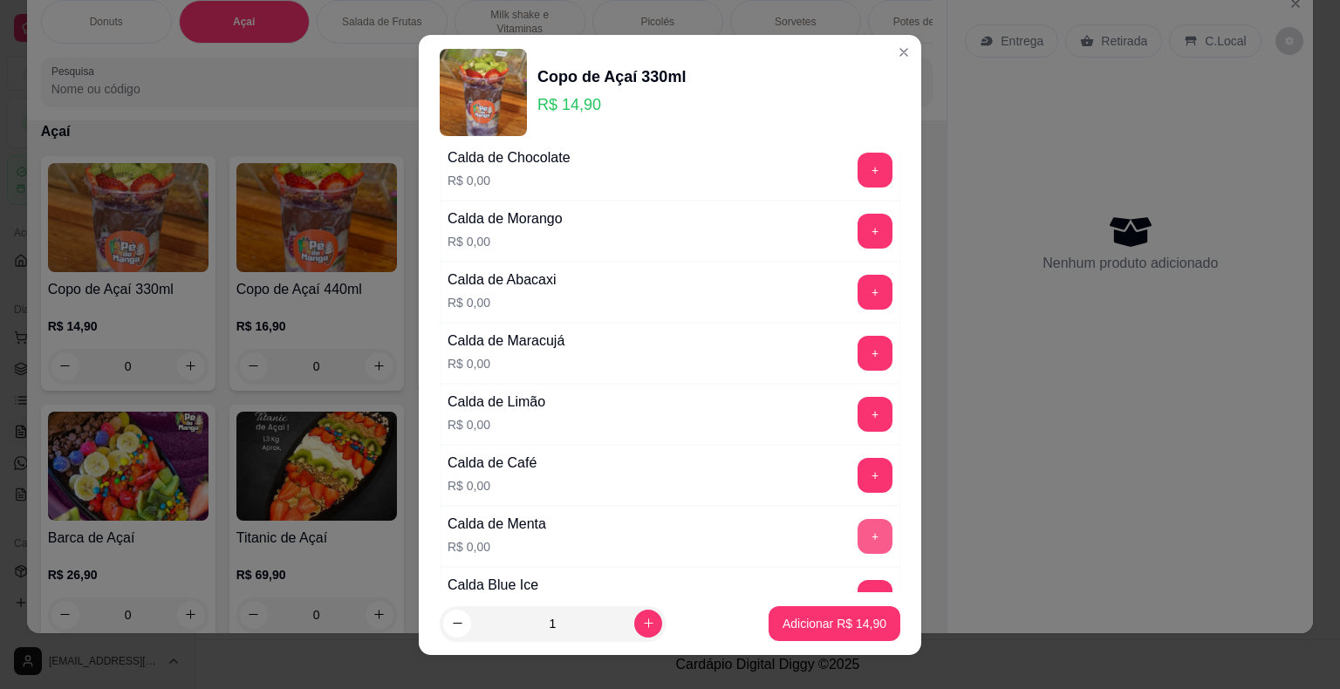
click at [857, 530] on button "+" at bounding box center [874, 536] width 35 height 35
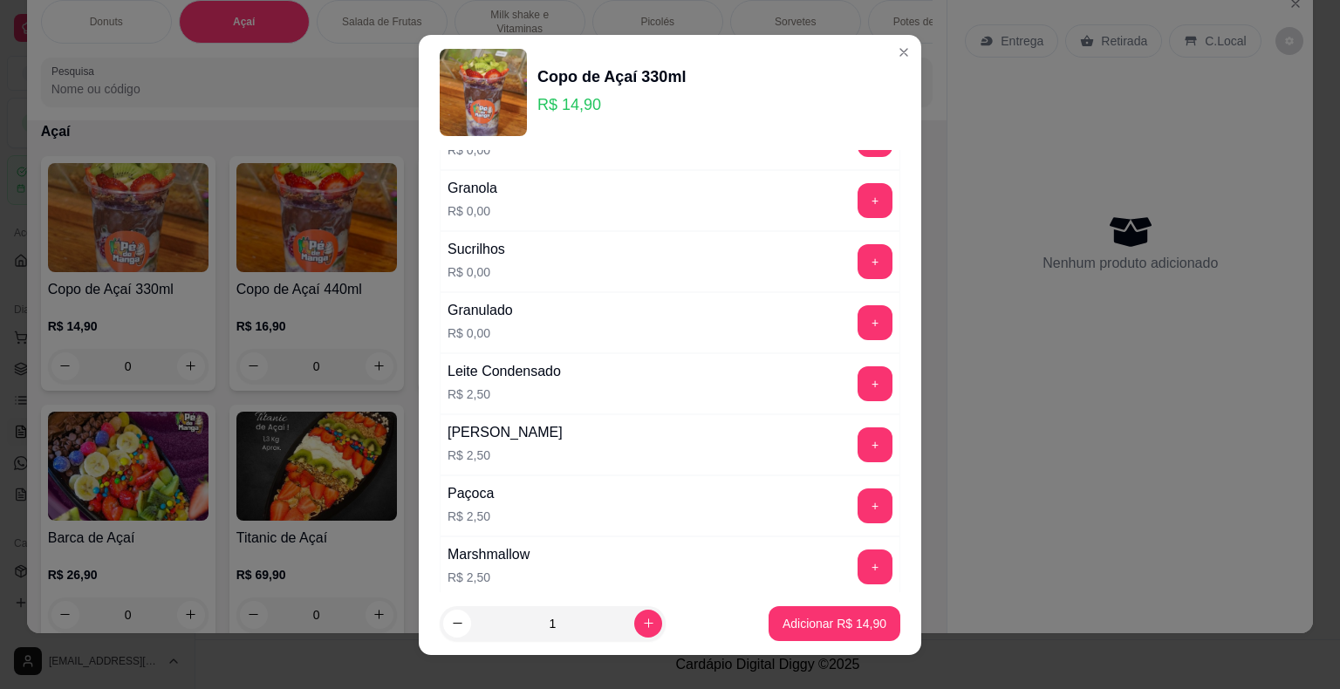
scroll to position [1134, 0]
click at [857, 369] on button "+" at bounding box center [874, 382] width 35 height 35
click at [857, 194] on button "+" at bounding box center [874, 199] width 35 height 35
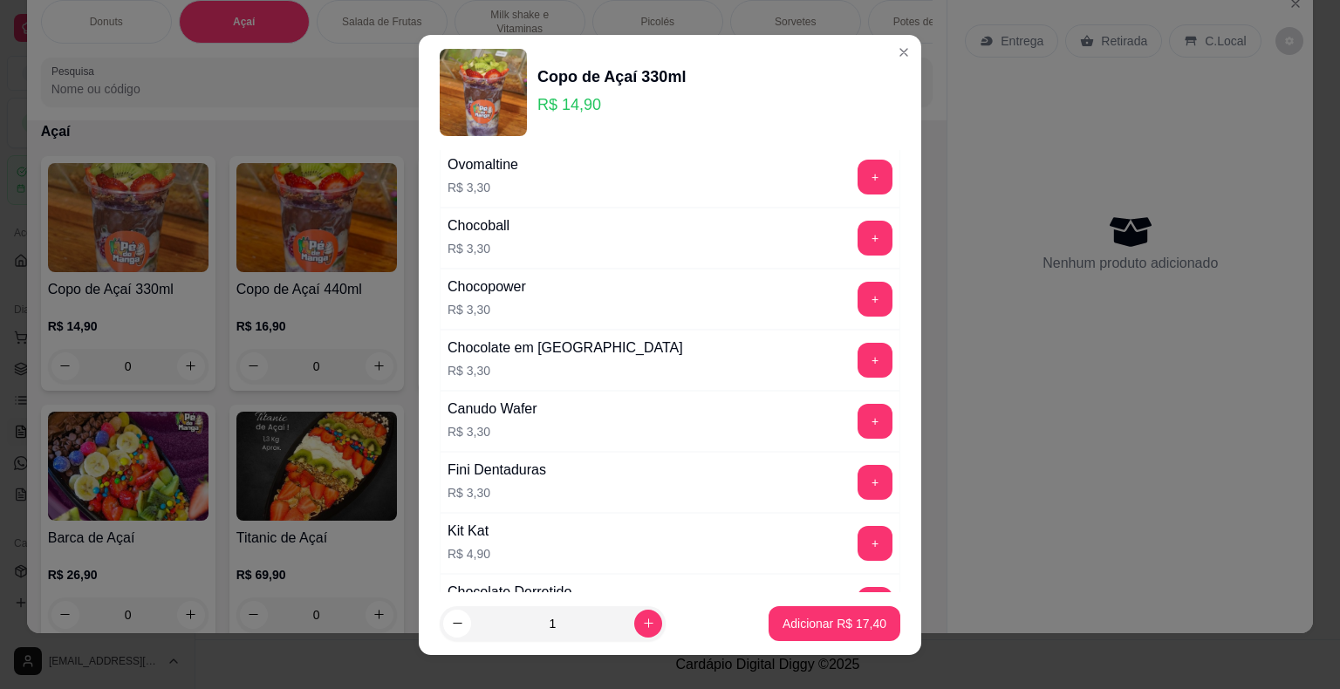
scroll to position [1832, 0]
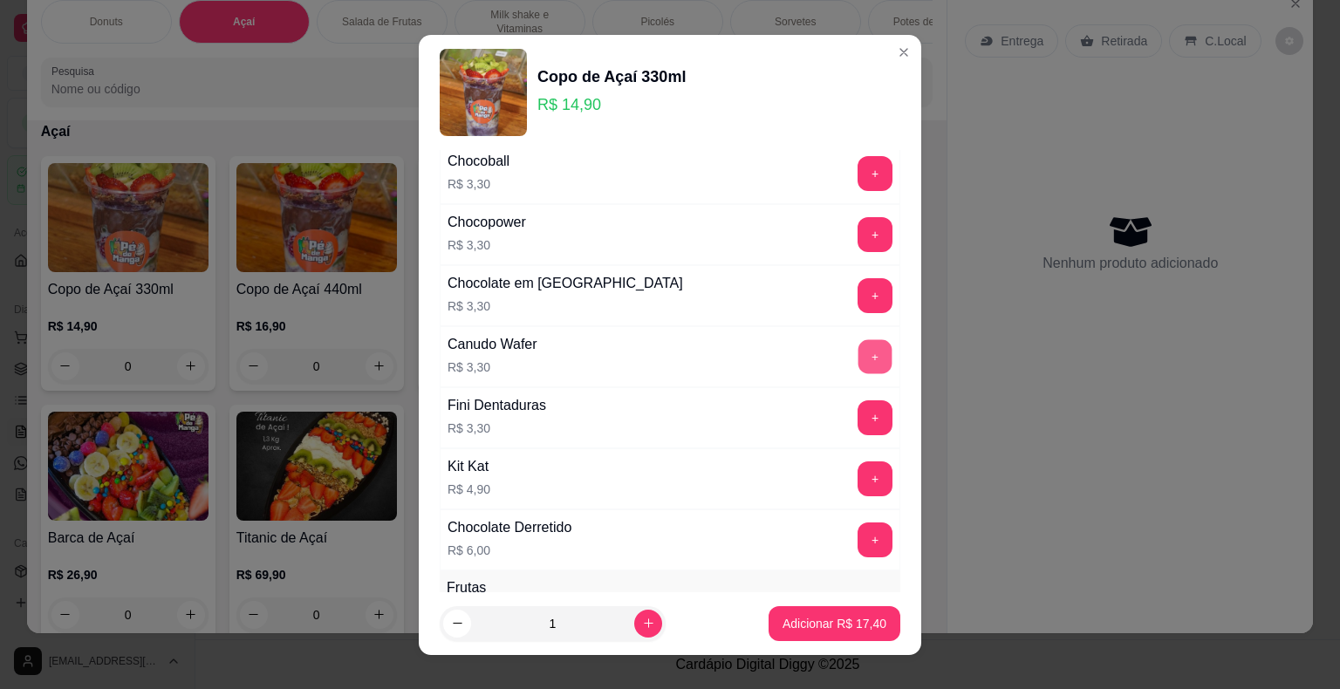
click at [858, 347] on button "+" at bounding box center [875, 356] width 34 height 34
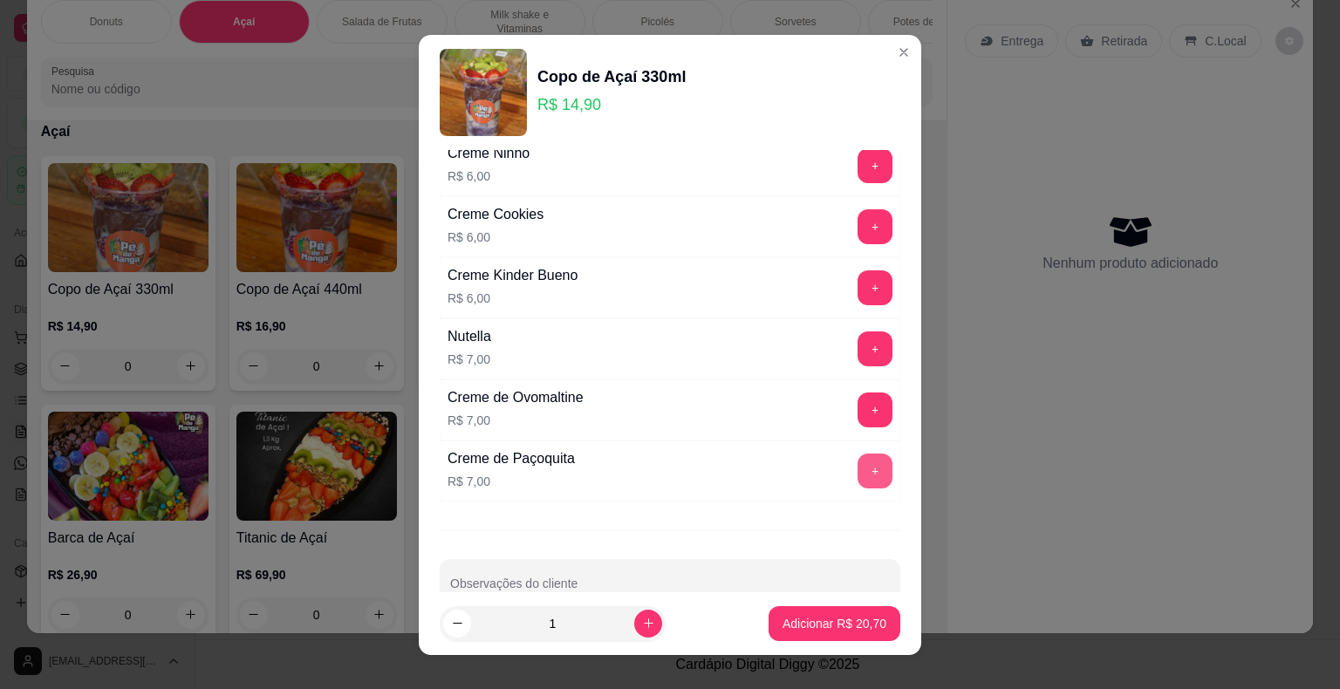
scroll to position [2704, 0]
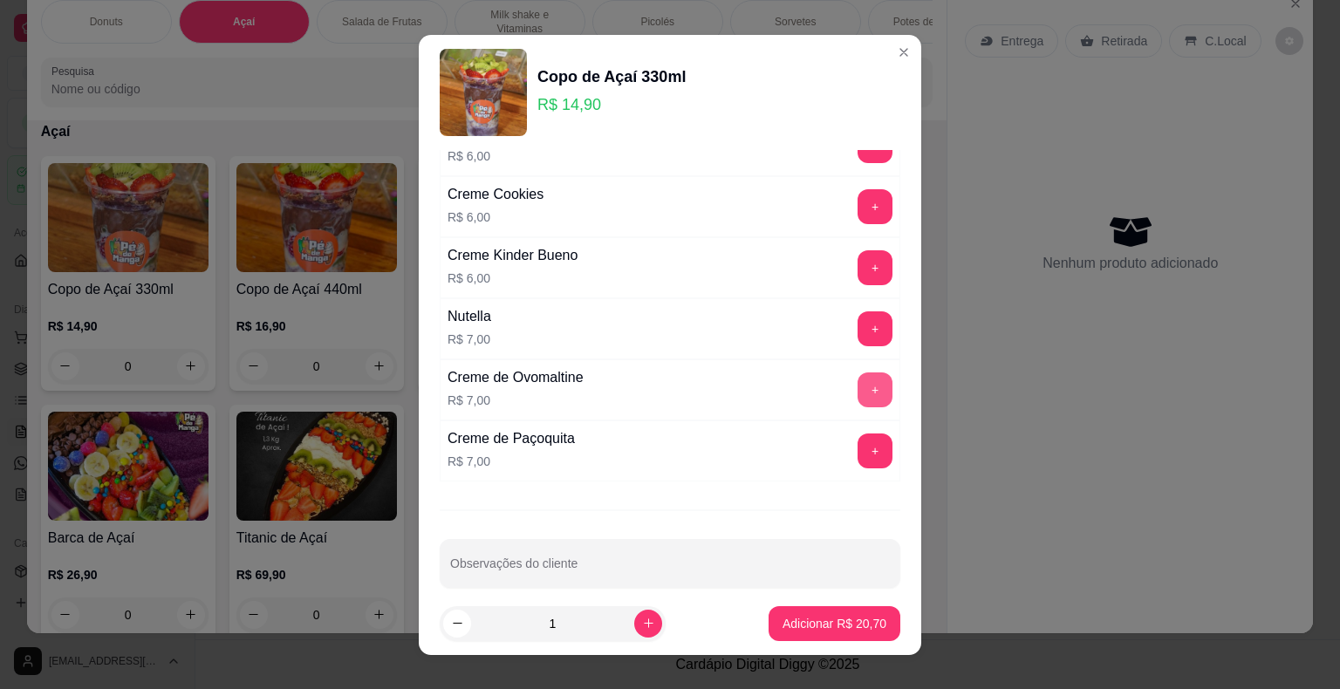
click at [857, 372] on button "+" at bounding box center [874, 389] width 35 height 35
click at [834, 628] on p "Adicionar R$ 27,70" at bounding box center [834, 623] width 101 height 17
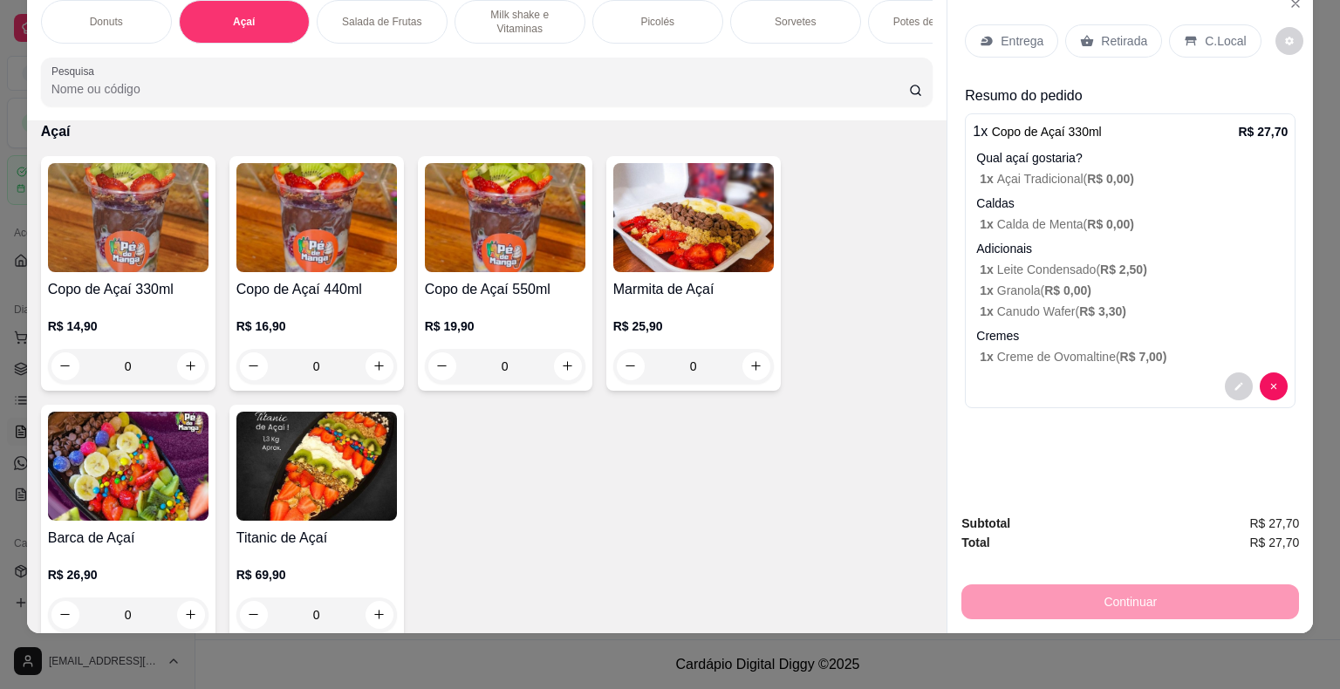
click at [118, 295] on h4 "Copo de Açaí 330ml" at bounding box center [128, 289] width 161 height 21
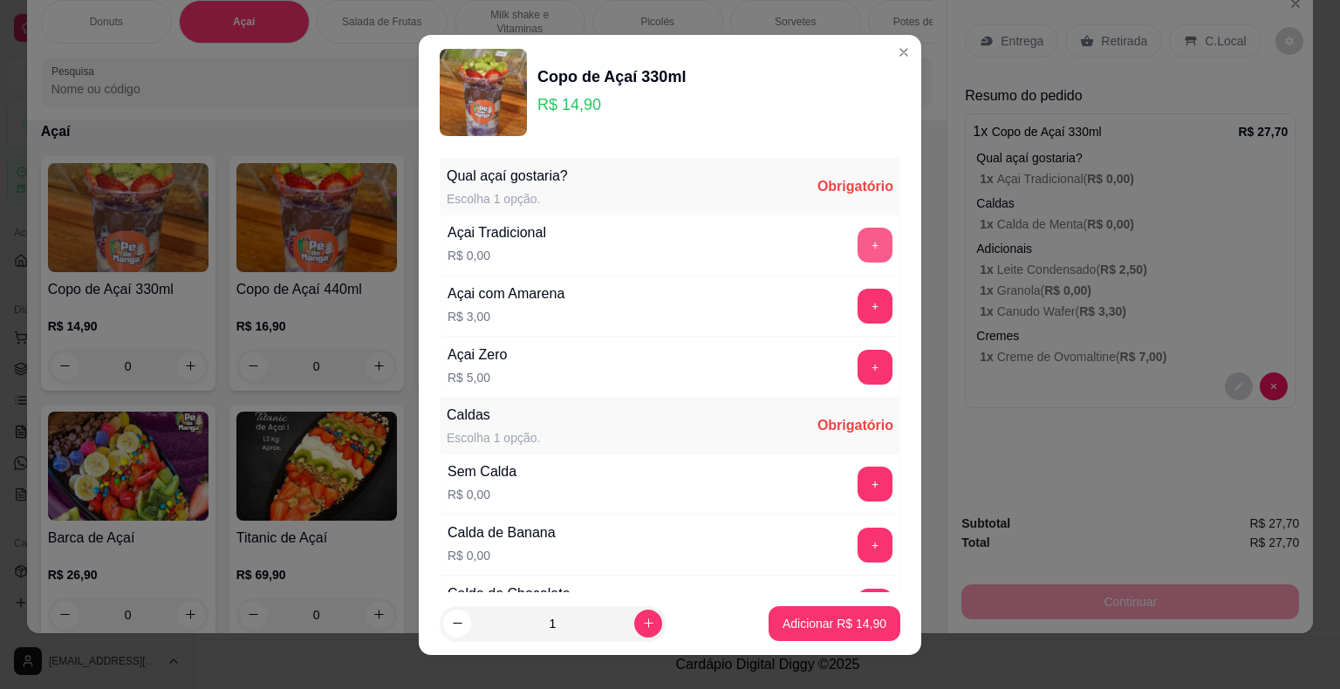
click at [857, 249] on button "+" at bounding box center [874, 245] width 35 height 35
click at [850, 475] on div "+" at bounding box center [874, 484] width 49 height 35
click at [858, 476] on button "+" at bounding box center [875, 484] width 34 height 34
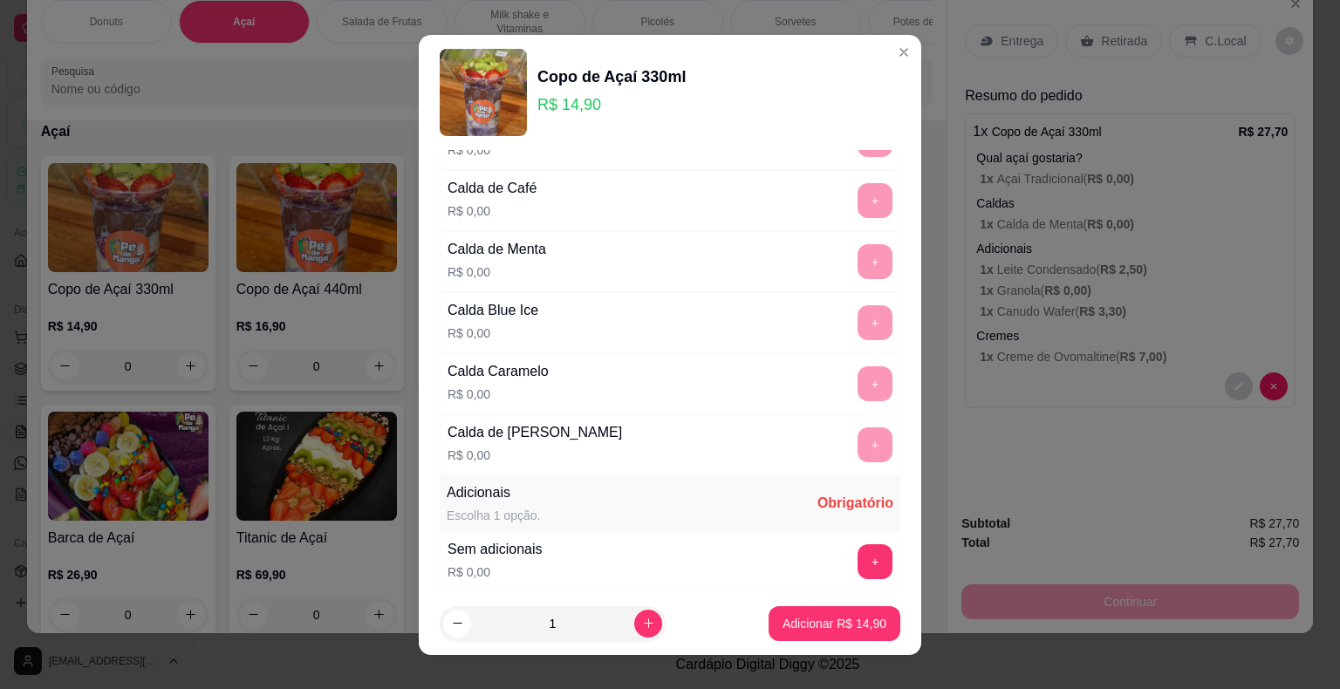
scroll to position [872, 0]
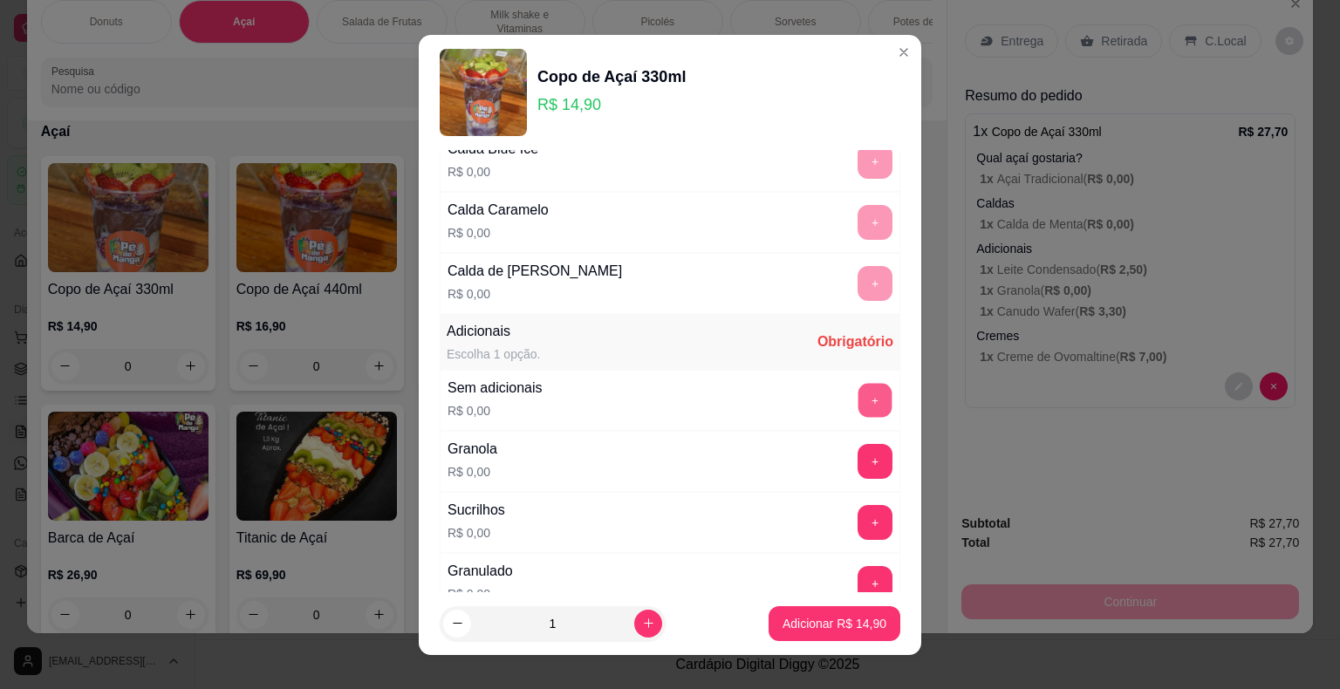
click at [858, 393] on button "+" at bounding box center [875, 400] width 34 height 34
click at [821, 621] on p "Adicionar R$ 14,90" at bounding box center [834, 623] width 101 height 17
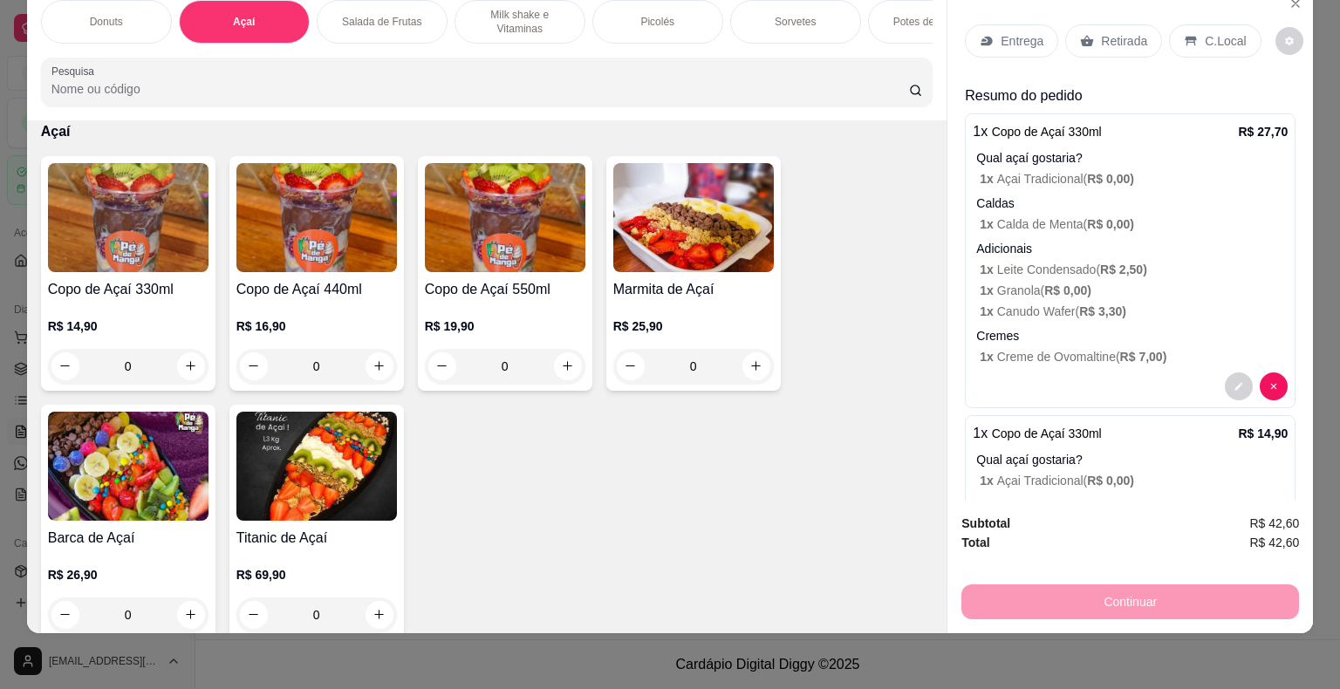
click at [1010, 24] on div "Entrega" at bounding box center [1011, 40] width 93 height 33
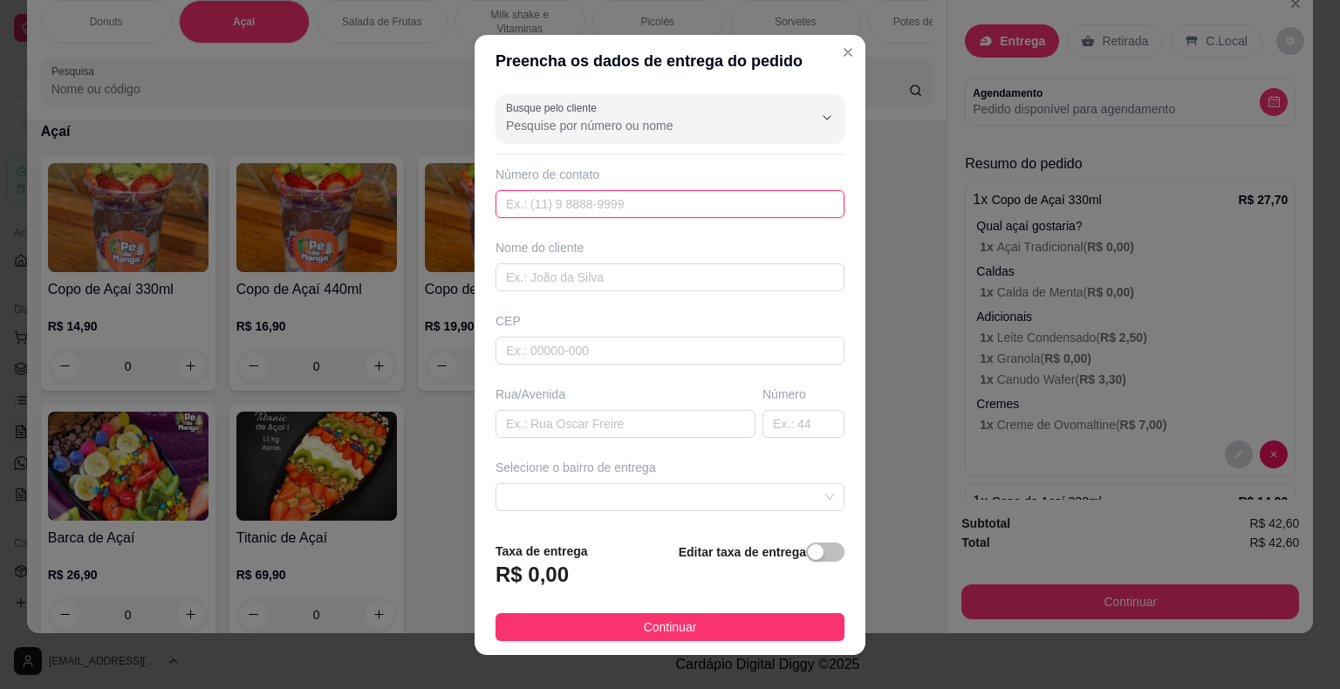
click at [555, 196] on input "text" at bounding box center [669, 204] width 349 height 28
type input "[PHONE_NUMBER]"
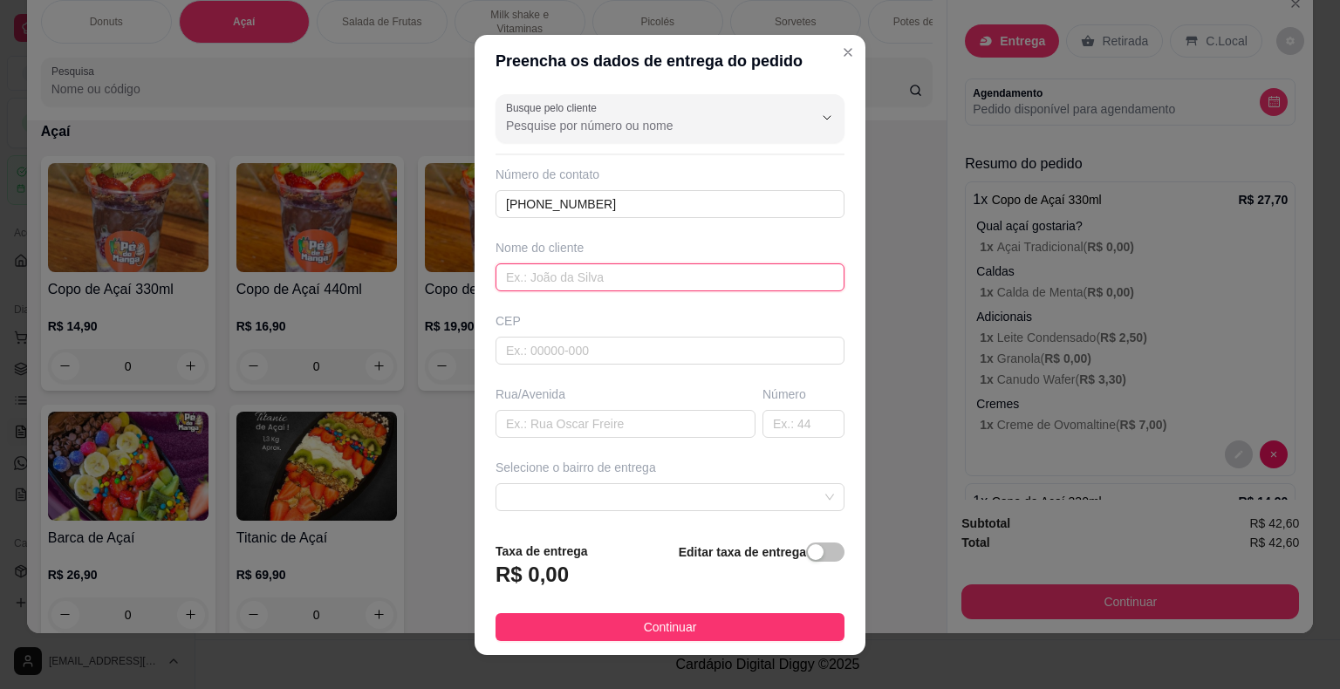
click at [615, 279] on input "text" at bounding box center [669, 277] width 349 height 28
type input "[PERSON_NAME]"
click at [656, 429] on input "text" at bounding box center [625, 424] width 260 height 28
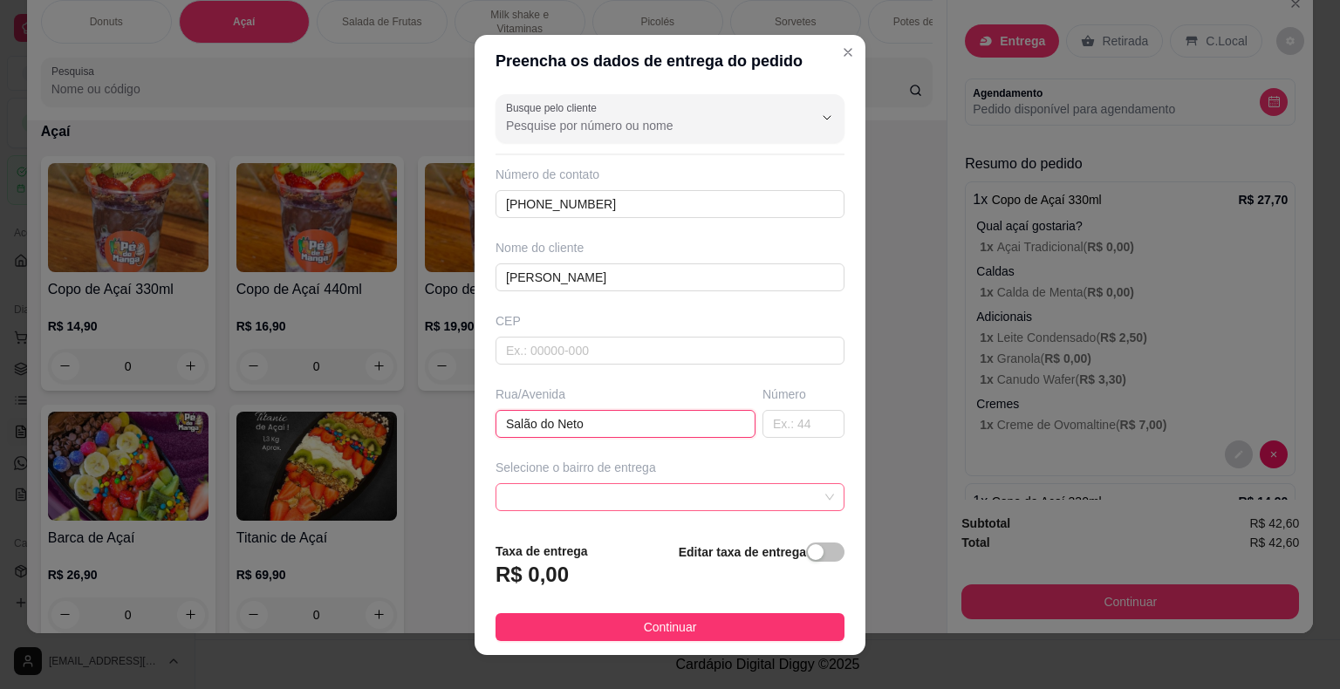
click at [593, 501] on span at bounding box center [670, 497] width 328 height 26
type input "Salão do Neto"
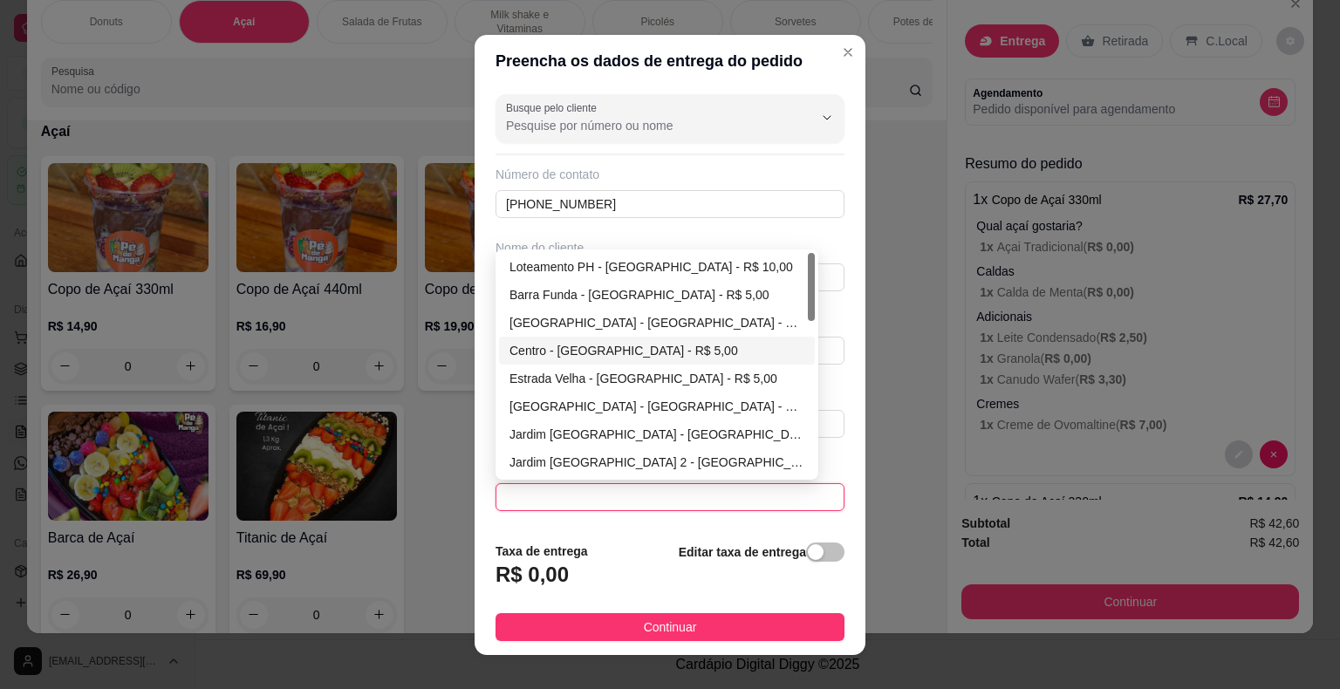
click at [612, 349] on div "Centro - [GEOGRAPHIC_DATA] - R$ 5,00" at bounding box center [656, 350] width 295 height 19
type input "Itaberá"
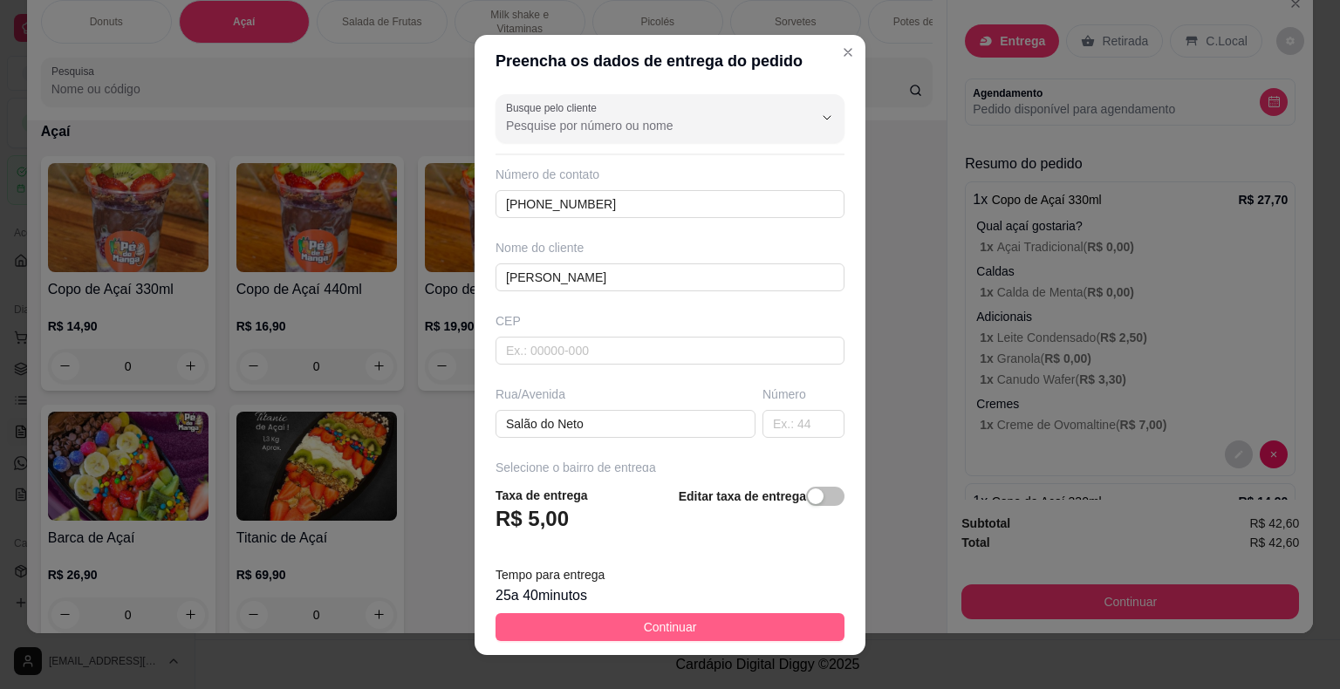
click at [705, 631] on button "Continuar" at bounding box center [669, 627] width 349 height 28
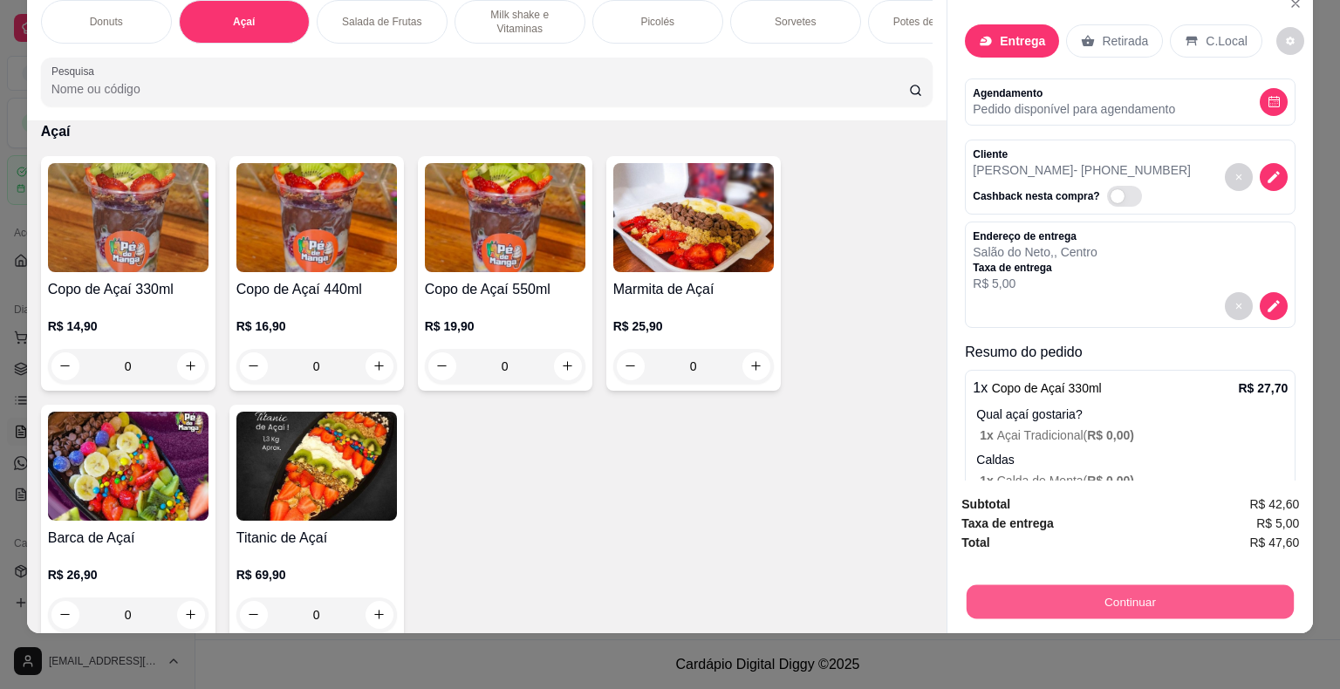
click at [1056, 588] on button "Continuar" at bounding box center [1130, 602] width 327 height 34
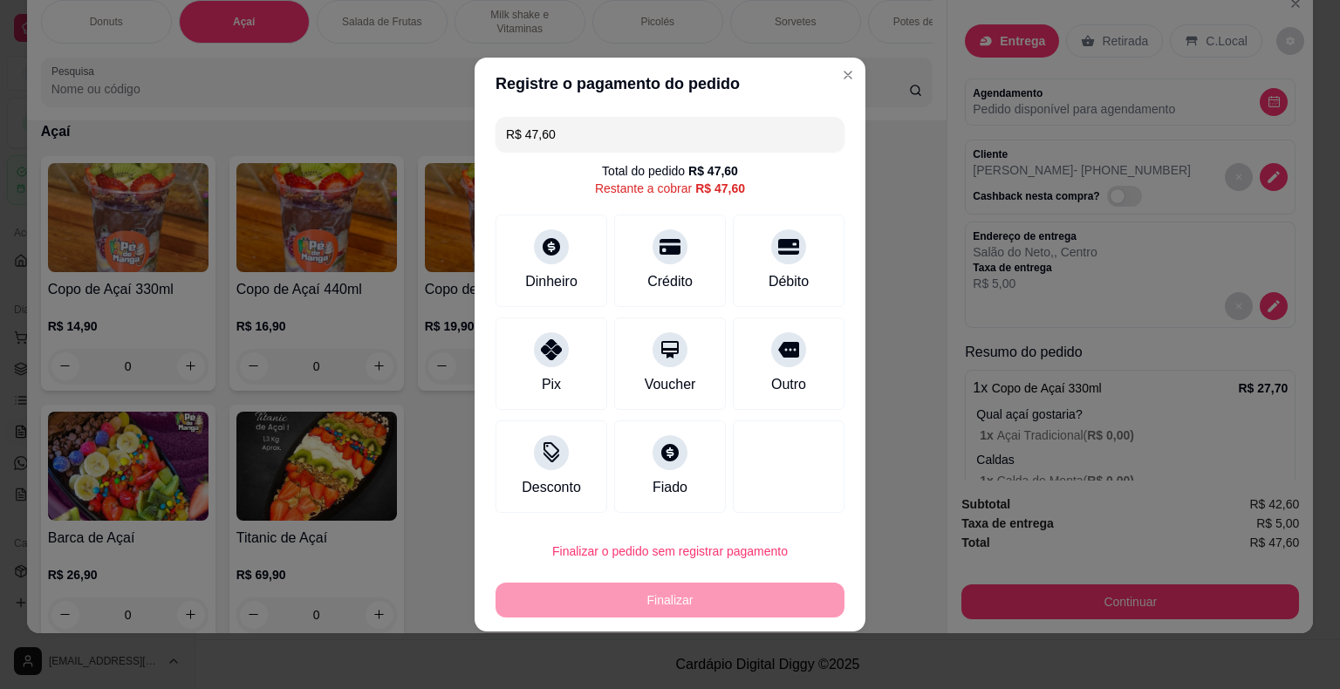
drag, startPoint x: 570, startPoint y: 135, endPoint x: 399, endPoint y: 139, distance: 171.0
click at [399, 140] on div "Registre o pagamento do pedido R$ 47,60 Total do pedido R$ 47,60 Restante a cob…" at bounding box center [670, 344] width 1340 height 689
click at [573, 270] on div "Dinheiro" at bounding box center [552, 280] width 58 height 23
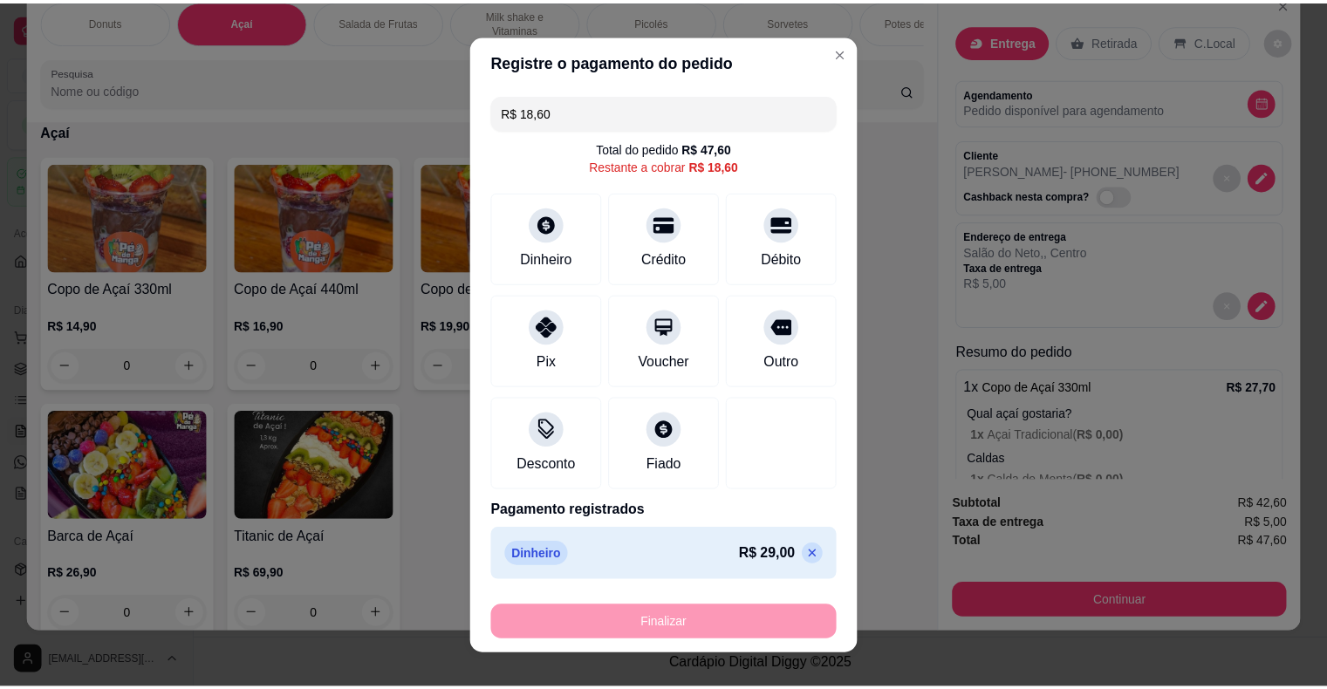
scroll to position [0, 0]
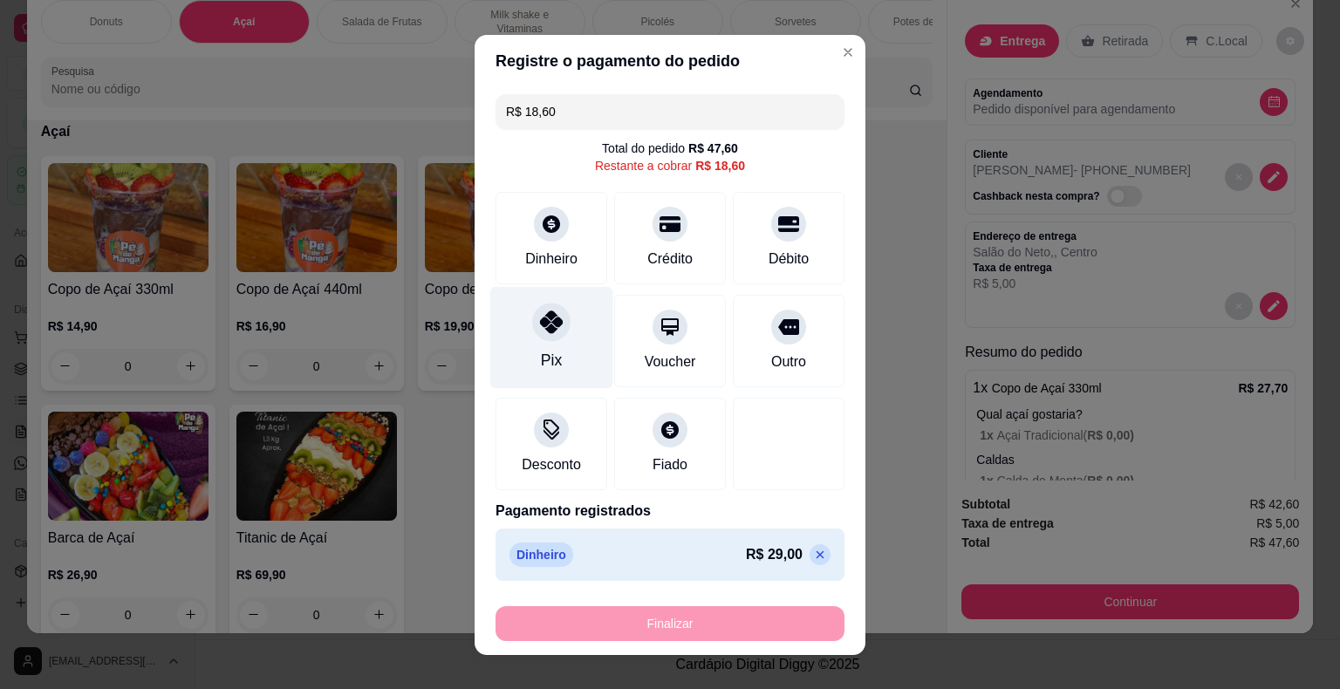
click at [555, 321] on div at bounding box center [551, 322] width 38 height 38
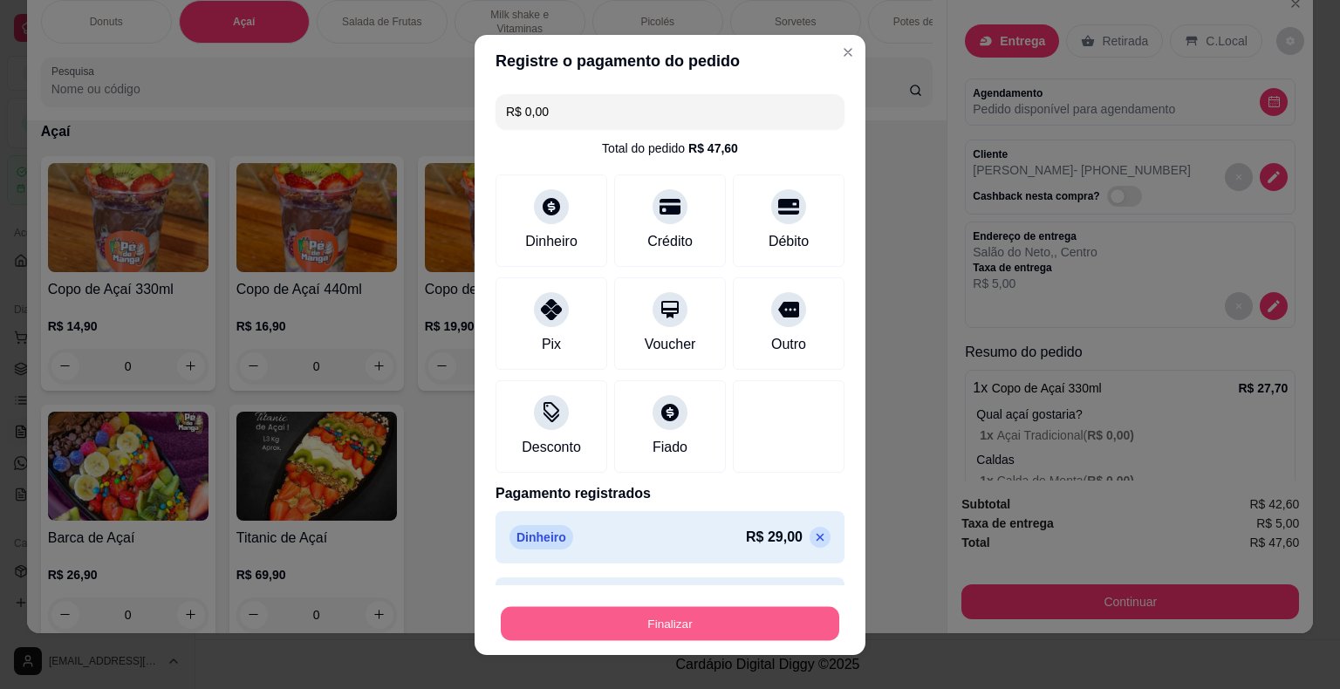
click at [671, 630] on button "Finalizar" at bounding box center [670, 623] width 338 height 34
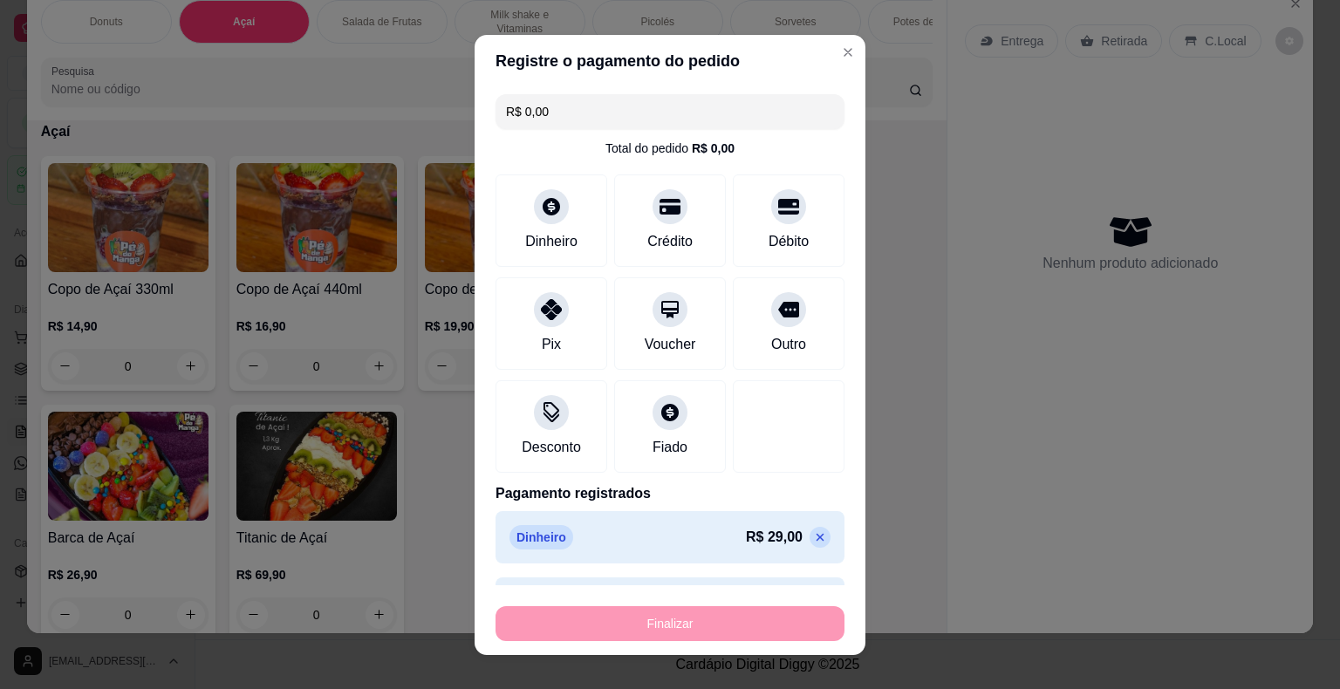
type input "-R$ 47,60"
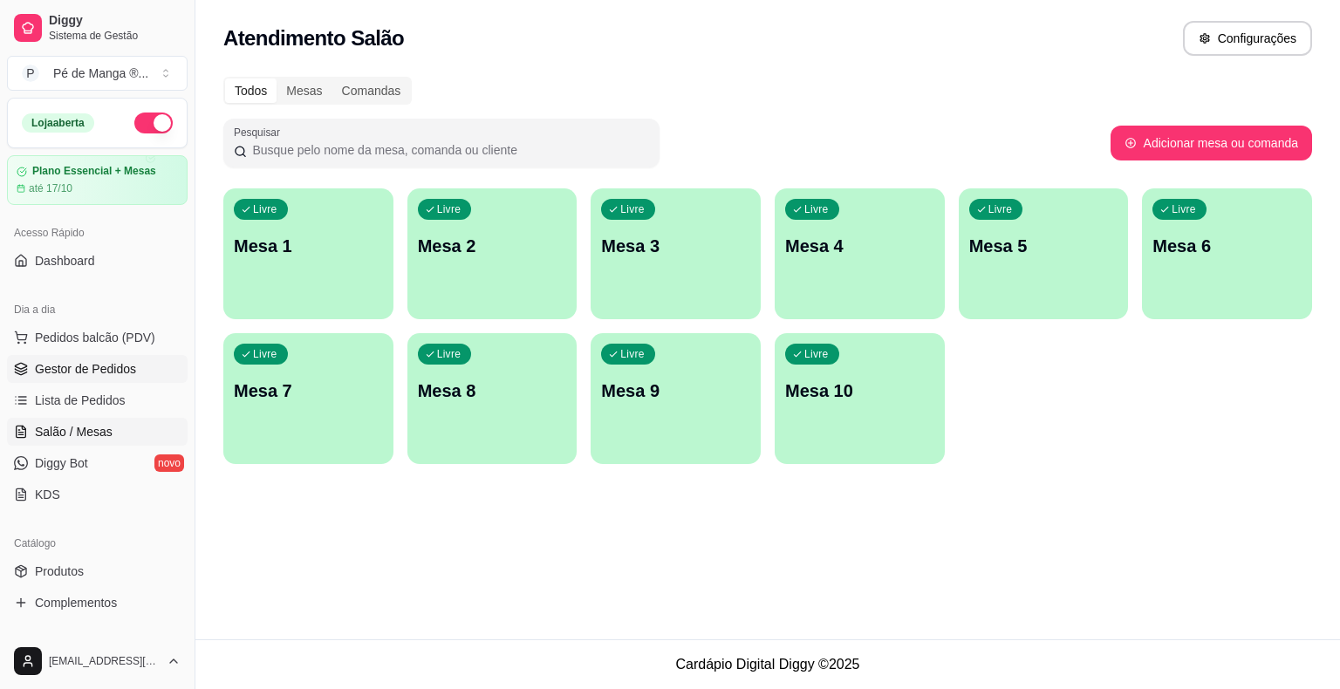
click at [139, 372] on link "Gestor de Pedidos" at bounding box center [97, 369] width 181 height 28
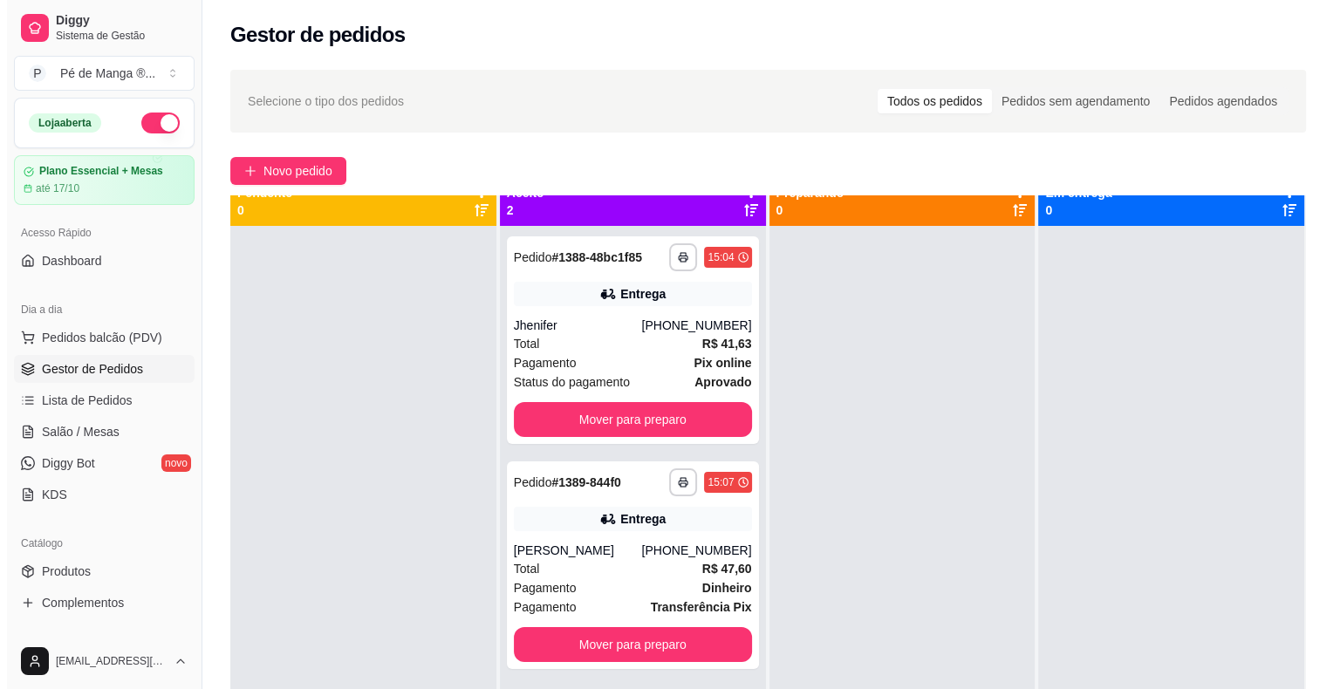
scroll to position [49, 0]
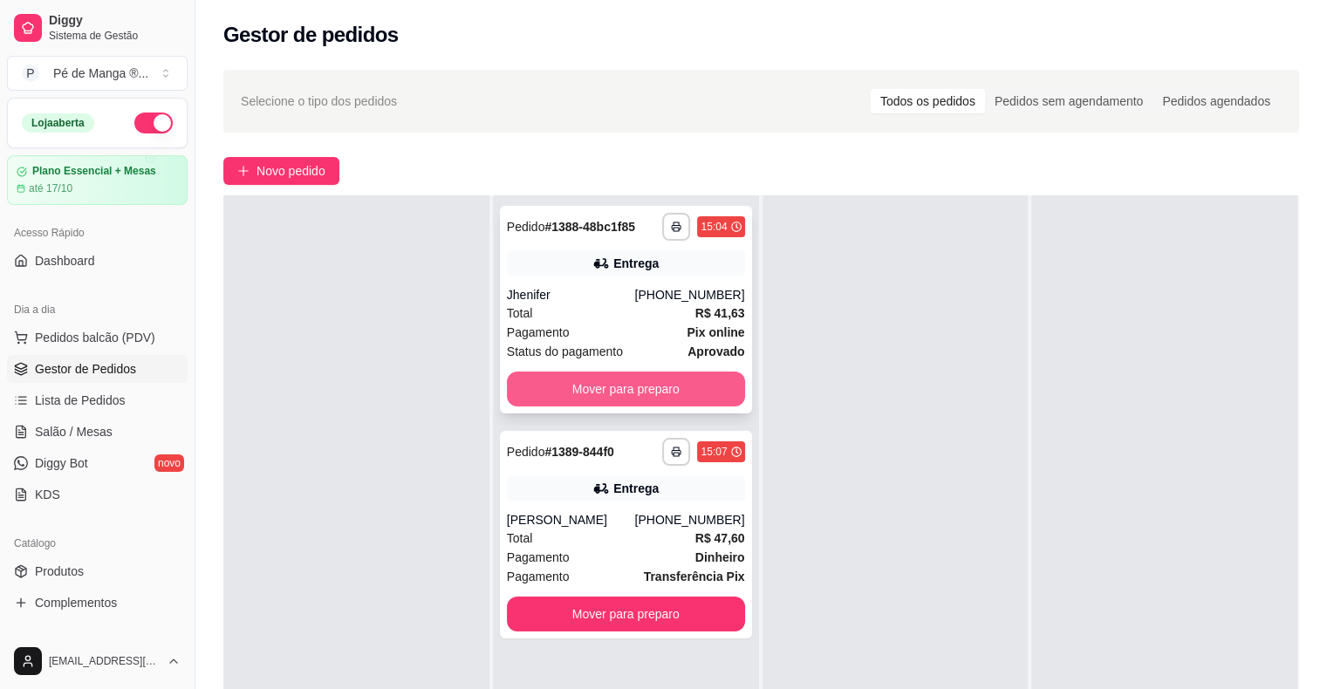
click at [698, 394] on button "Mover para preparo" at bounding box center [626, 389] width 238 height 35
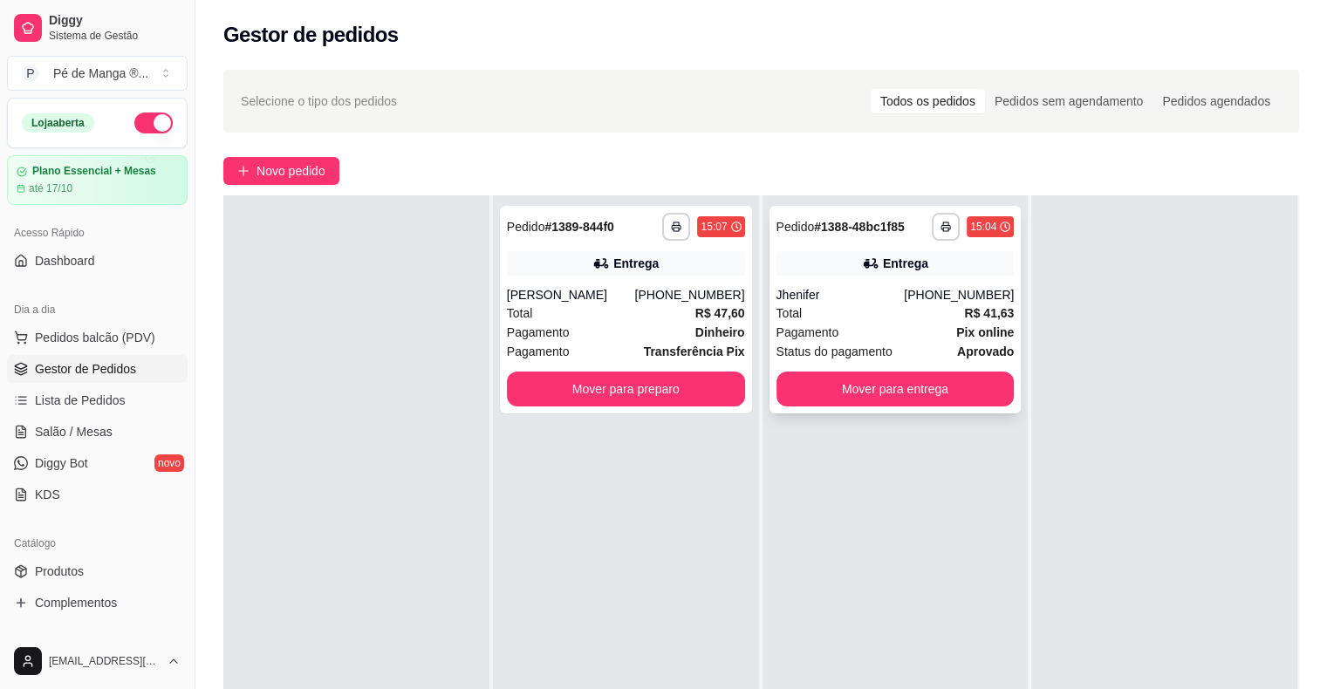
click at [881, 305] on div "Total R$ 41,63" at bounding box center [895, 313] width 238 height 19
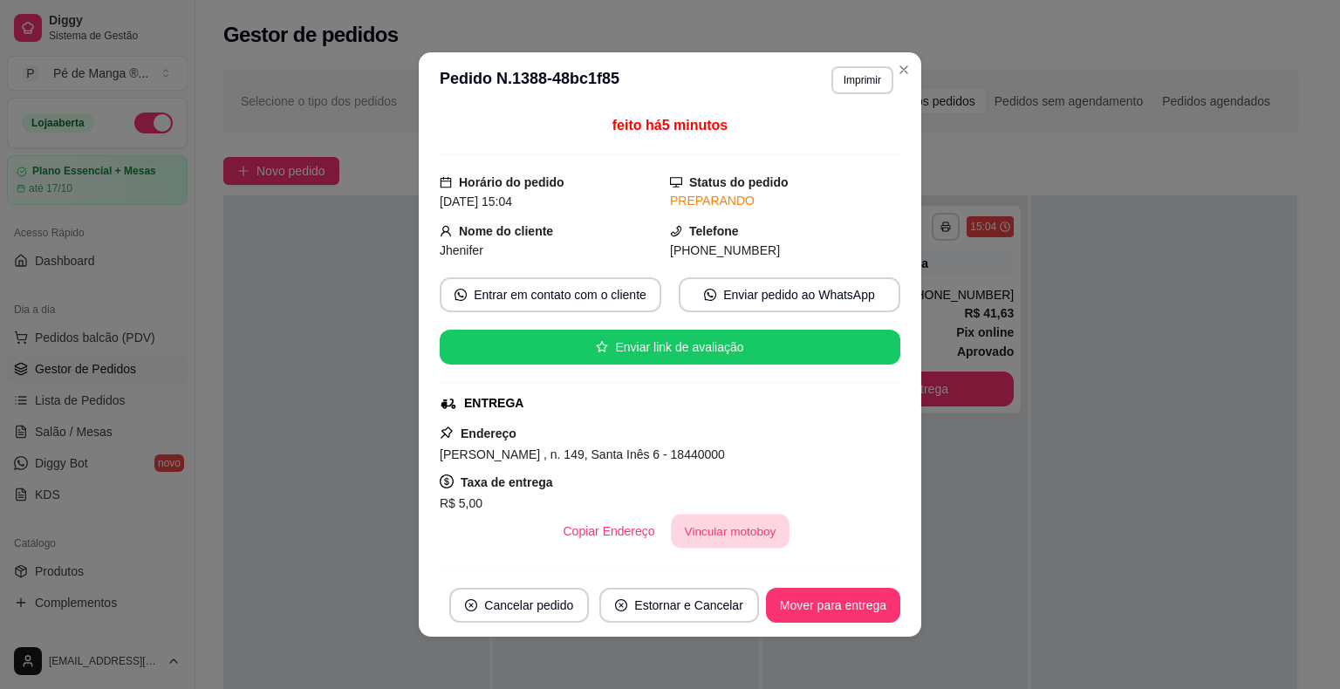
click at [719, 541] on button "Vincular motoboy" at bounding box center [730, 532] width 119 height 34
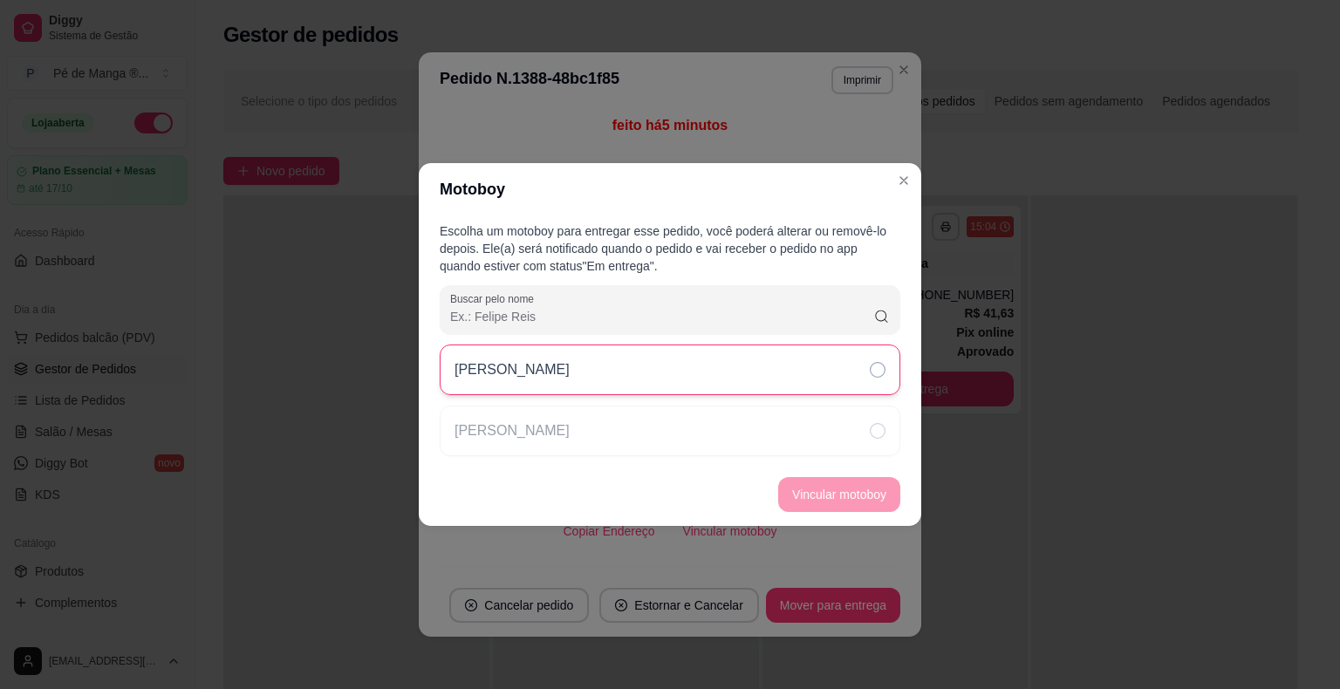
drag, startPoint x: 705, startPoint y: 374, endPoint x: 716, endPoint y: 386, distance: 16.0
click at [706, 375] on div "[PERSON_NAME]" at bounding box center [670, 370] width 461 height 51
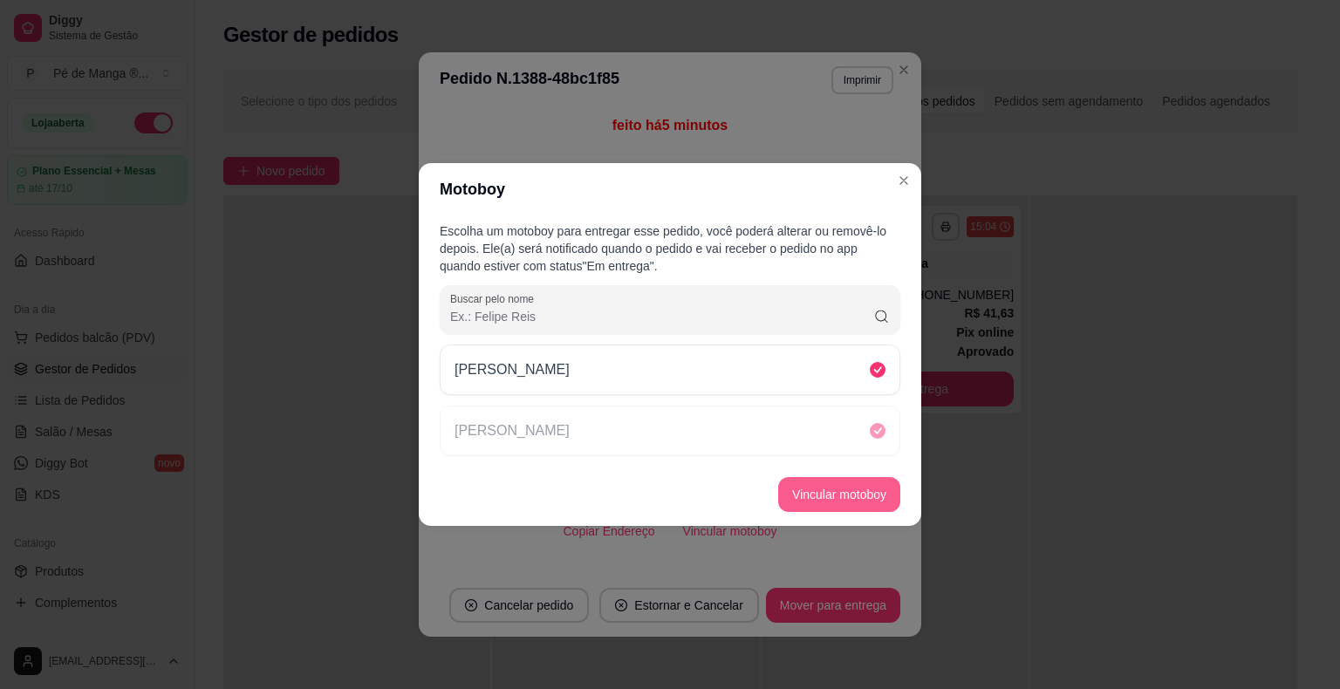
click at [830, 504] on footer "Vincular motoboy" at bounding box center [670, 494] width 502 height 63
click at [830, 502] on button "Vincular motoboy" at bounding box center [839, 494] width 122 height 35
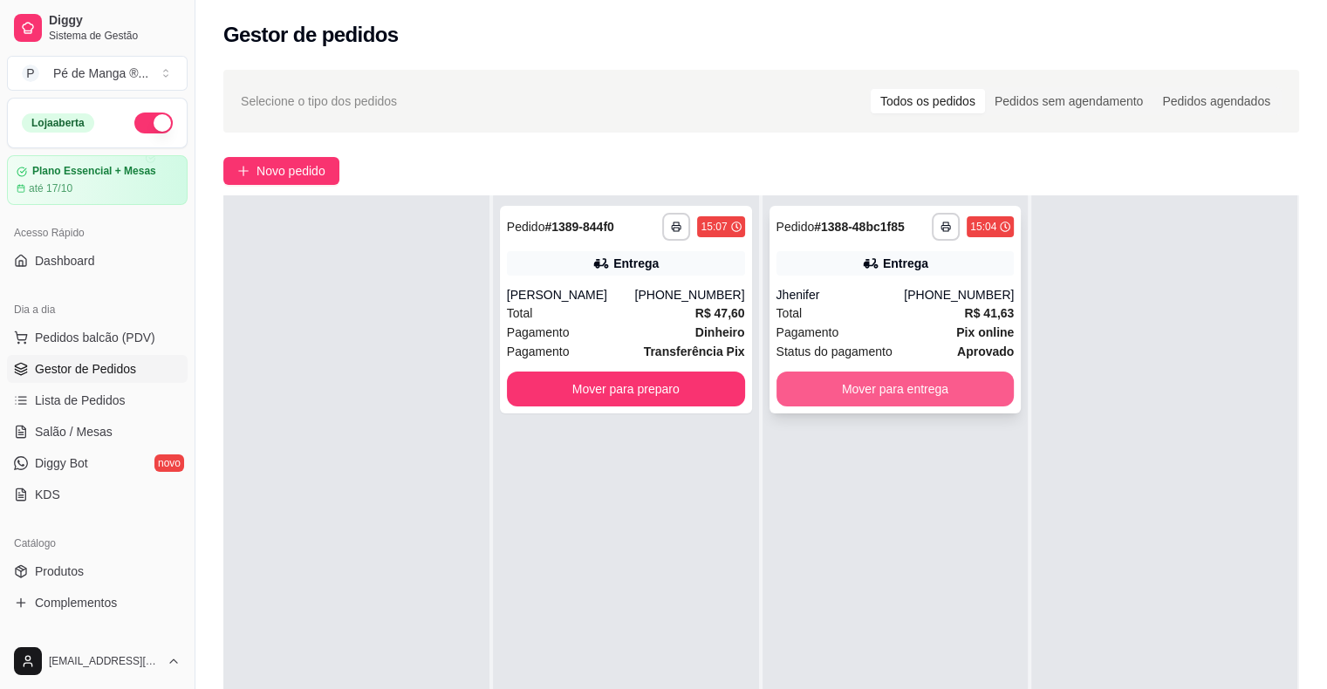
click at [878, 393] on button "Mover para entrega" at bounding box center [895, 389] width 238 height 35
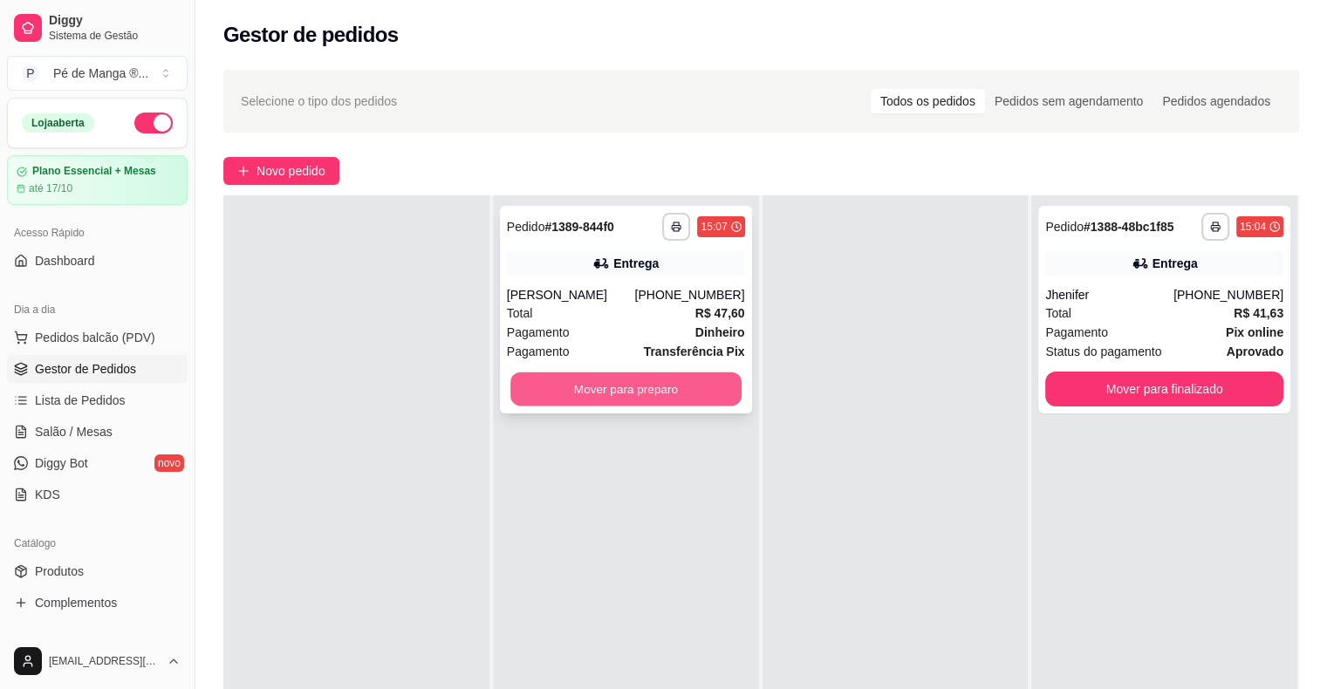
click at [668, 400] on button "Mover para preparo" at bounding box center [625, 389] width 231 height 34
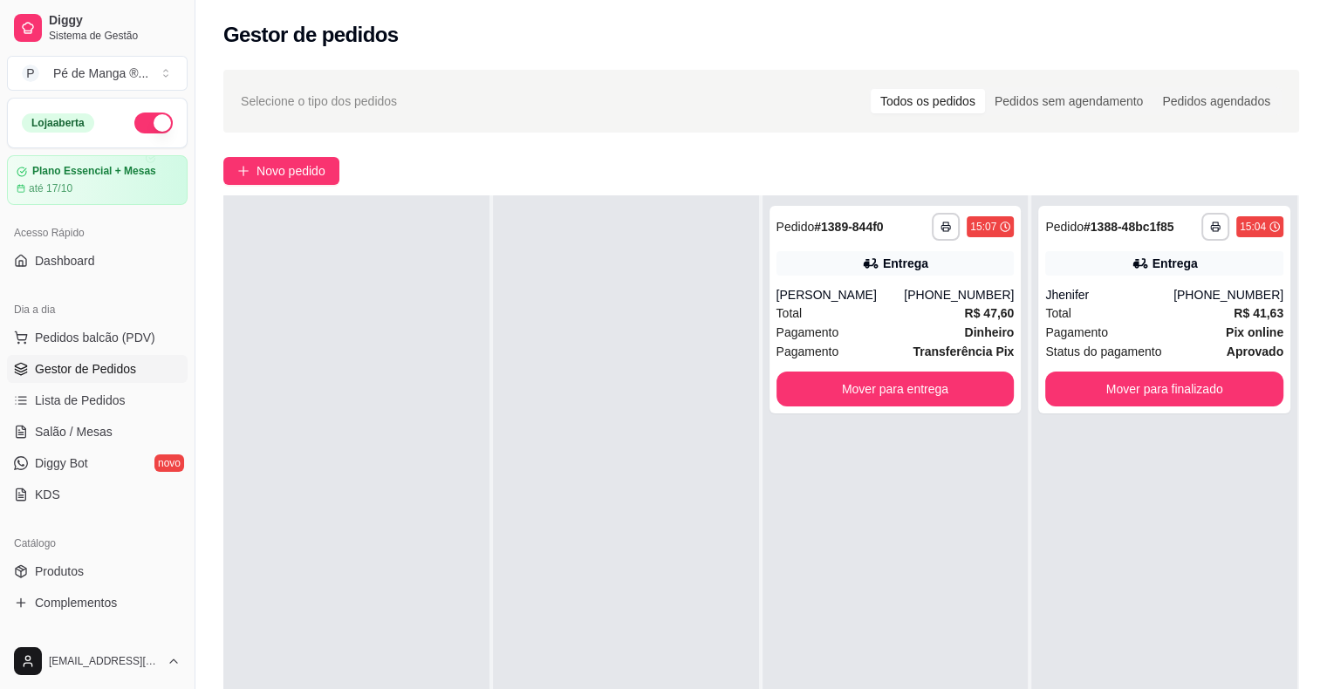
click at [58, 447] on ul "Pedidos balcão (PDV) Gestor de Pedidos Lista de Pedidos Salão / Mesas Diggy Bot…" at bounding box center [97, 416] width 181 height 185
click at [53, 440] on link "Salão / Mesas" at bounding box center [97, 432] width 181 height 28
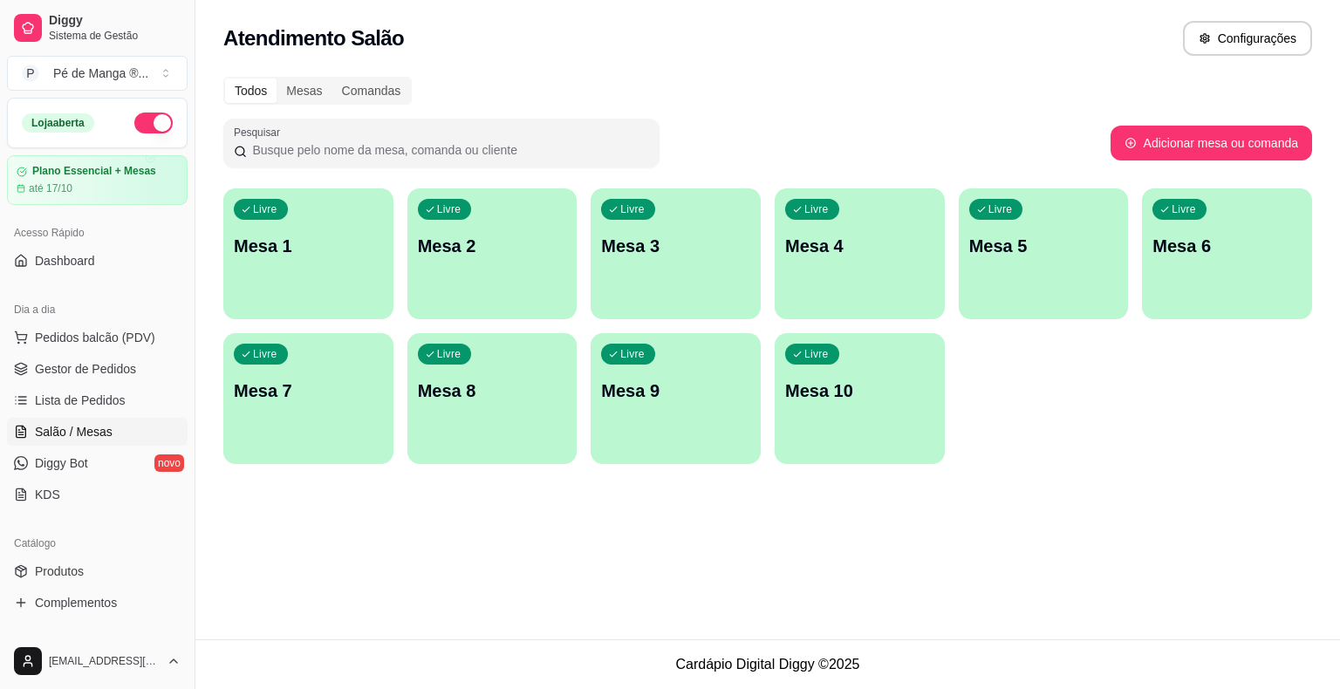
click at [340, 253] on p "Mesa 1" at bounding box center [308, 246] width 149 height 24
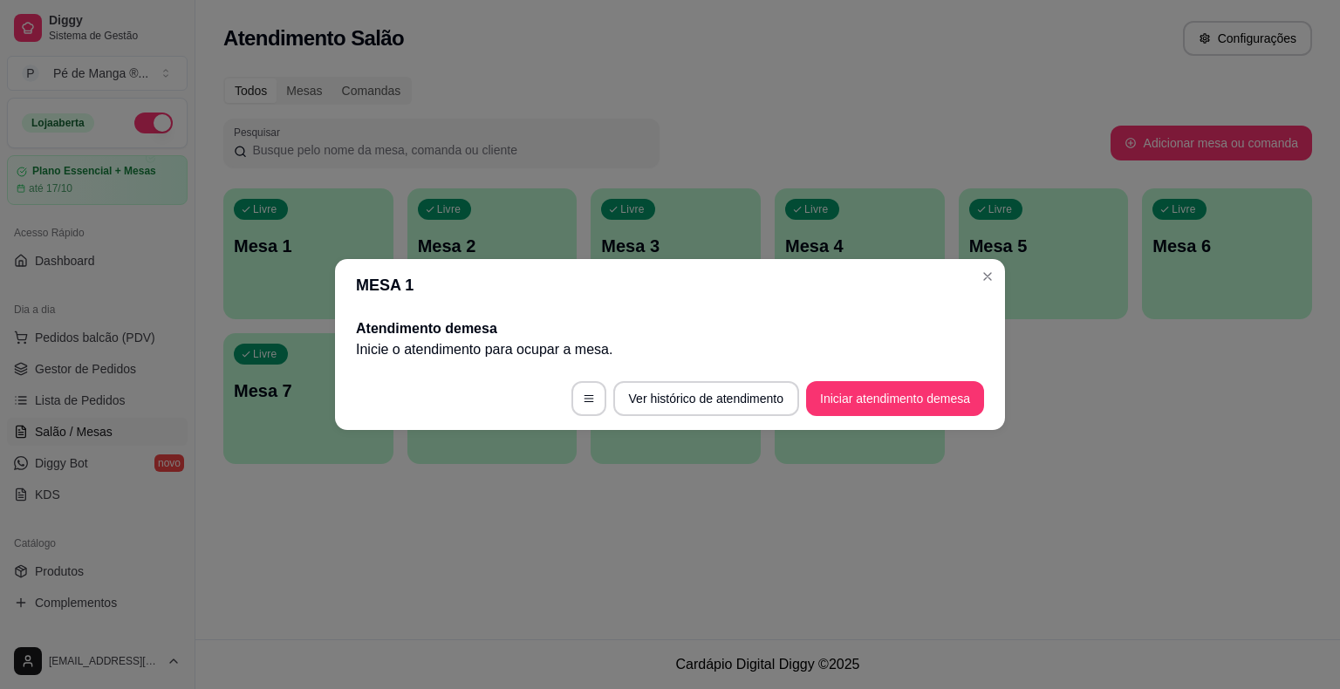
click at [867, 382] on footer "Ver histórico de atendimento Iniciar atendimento de mesa" at bounding box center [670, 398] width 670 height 63
click at [866, 401] on button "Iniciar atendimento de mesa" at bounding box center [895, 399] width 173 height 34
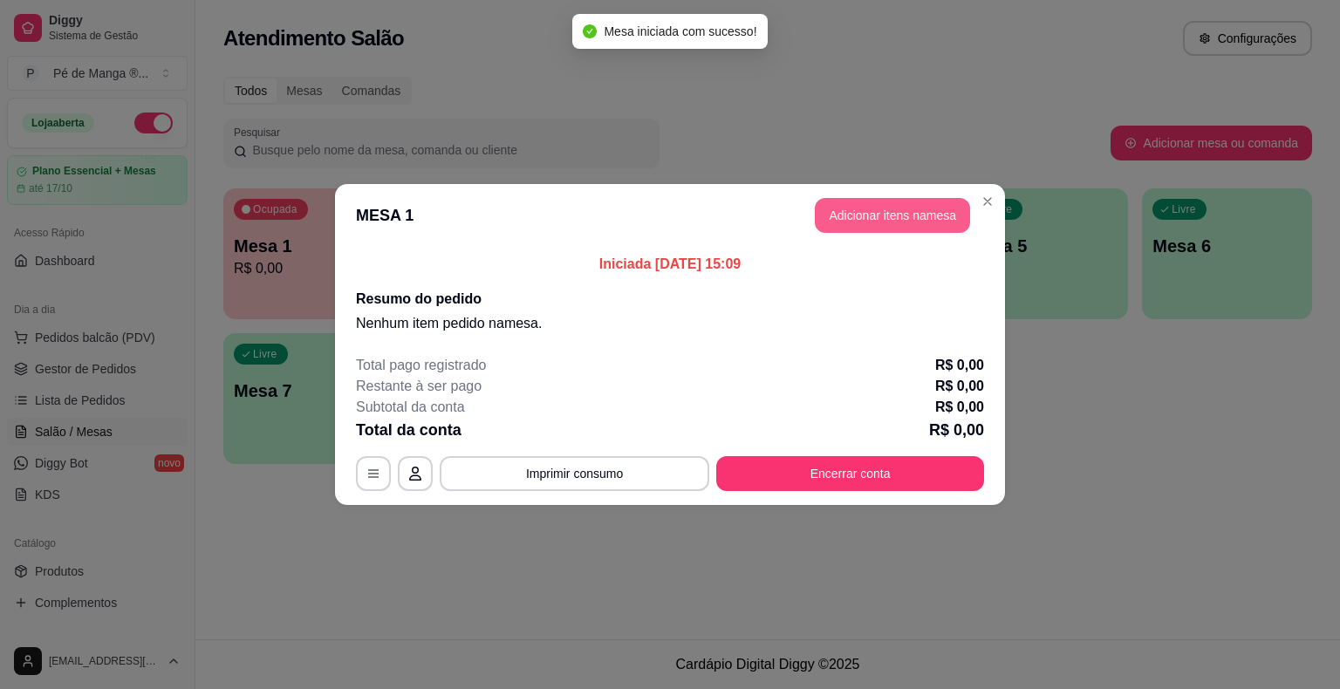
click at [890, 218] on button "Adicionar itens na mesa" at bounding box center [892, 215] width 155 height 35
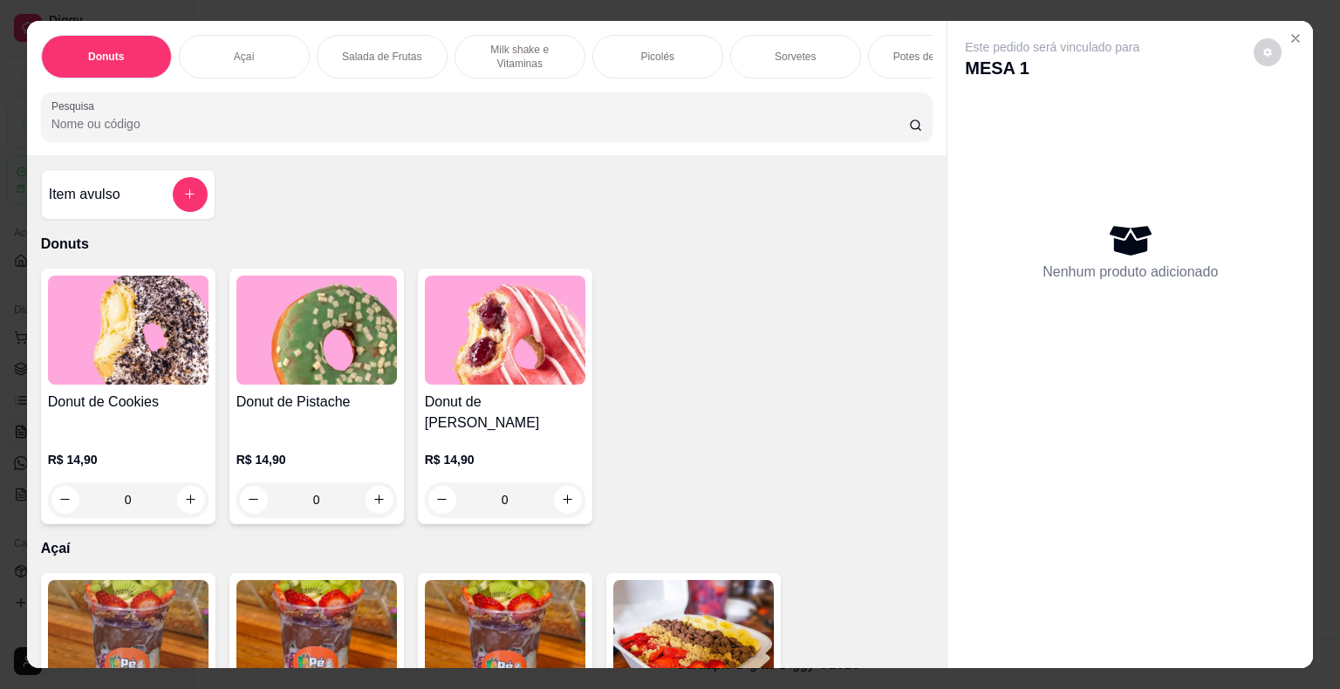
click at [652, 51] on p "Picolés" at bounding box center [657, 57] width 34 height 14
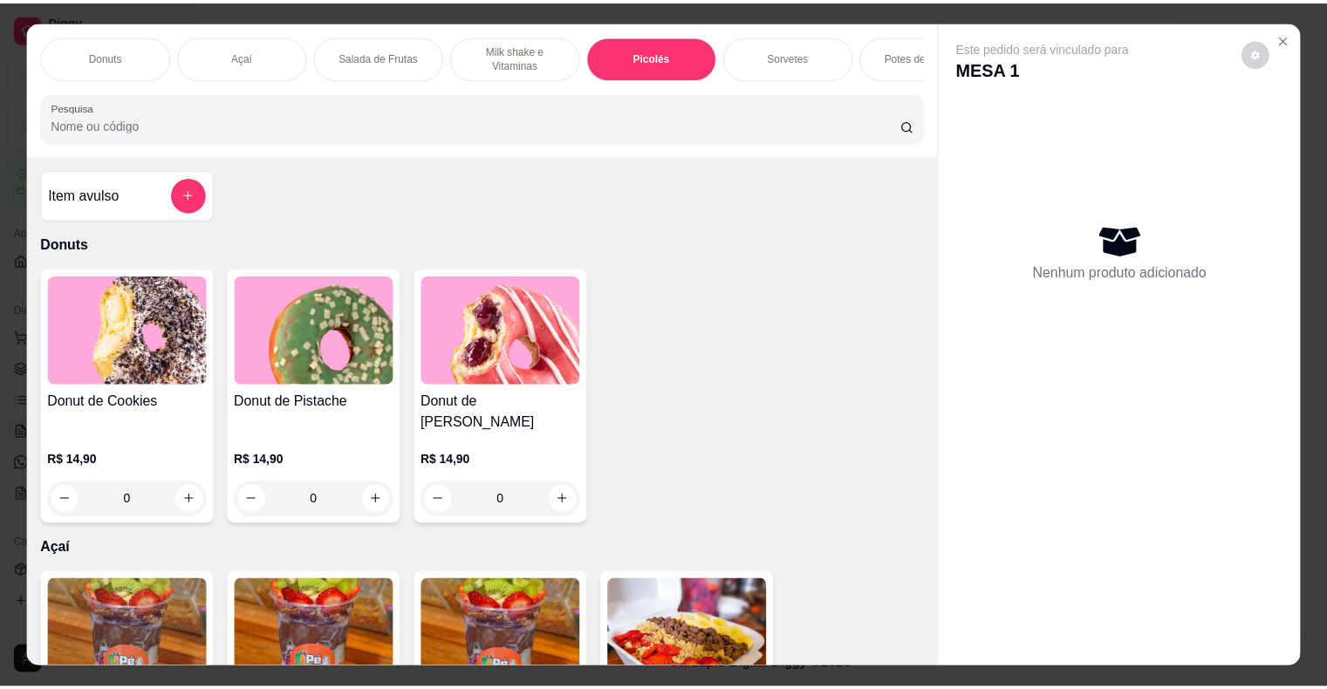
scroll to position [42, 0]
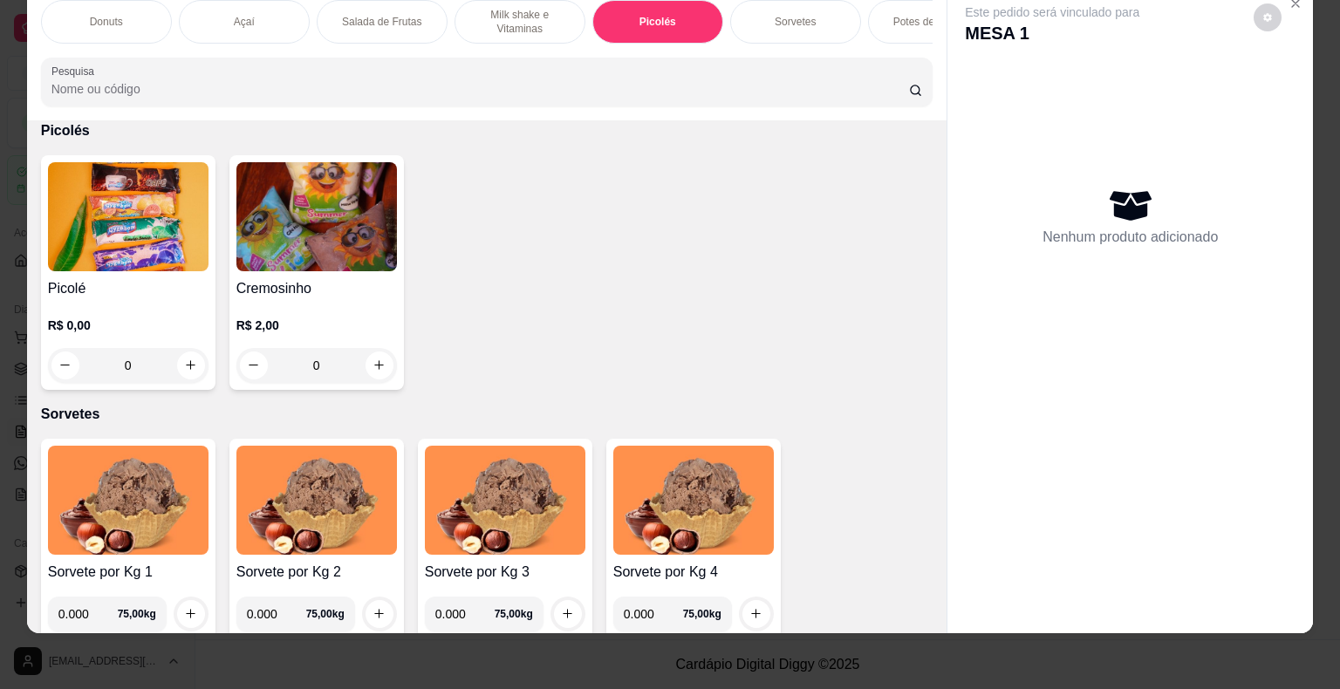
click at [86, 268] on img at bounding box center [128, 216] width 161 height 109
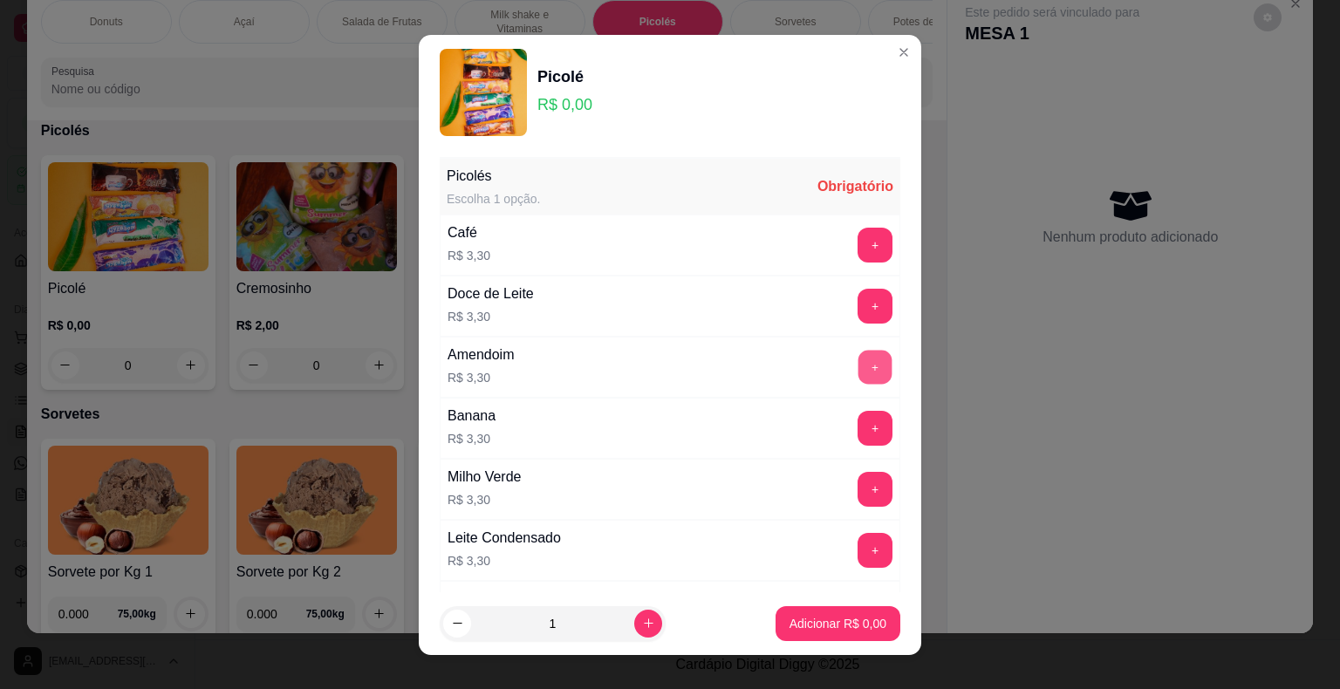
click at [858, 364] on button "+" at bounding box center [875, 367] width 34 height 34
click at [811, 632] on button "Adicionar R$ 6,60" at bounding box center [837, 623] width 121 height 34
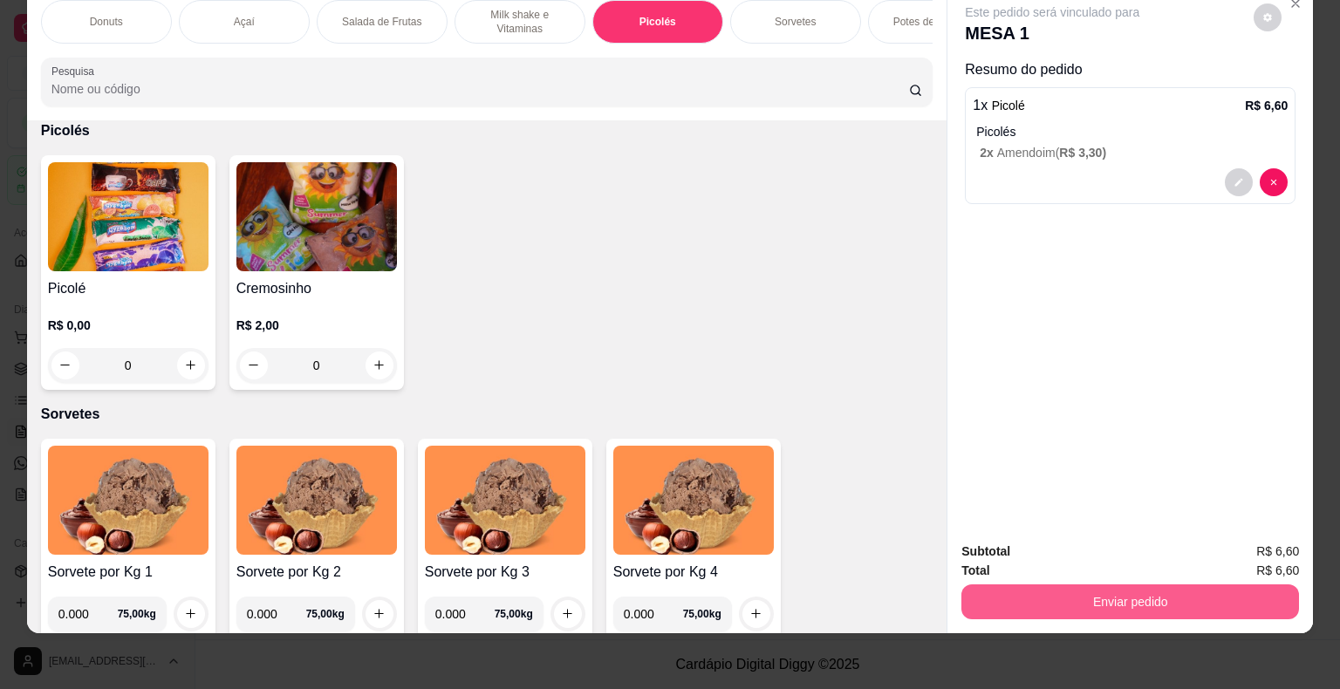
click at [1014, 584] on button "Enviar pedido" at bounding box center [1130, 601] width 338 height 35
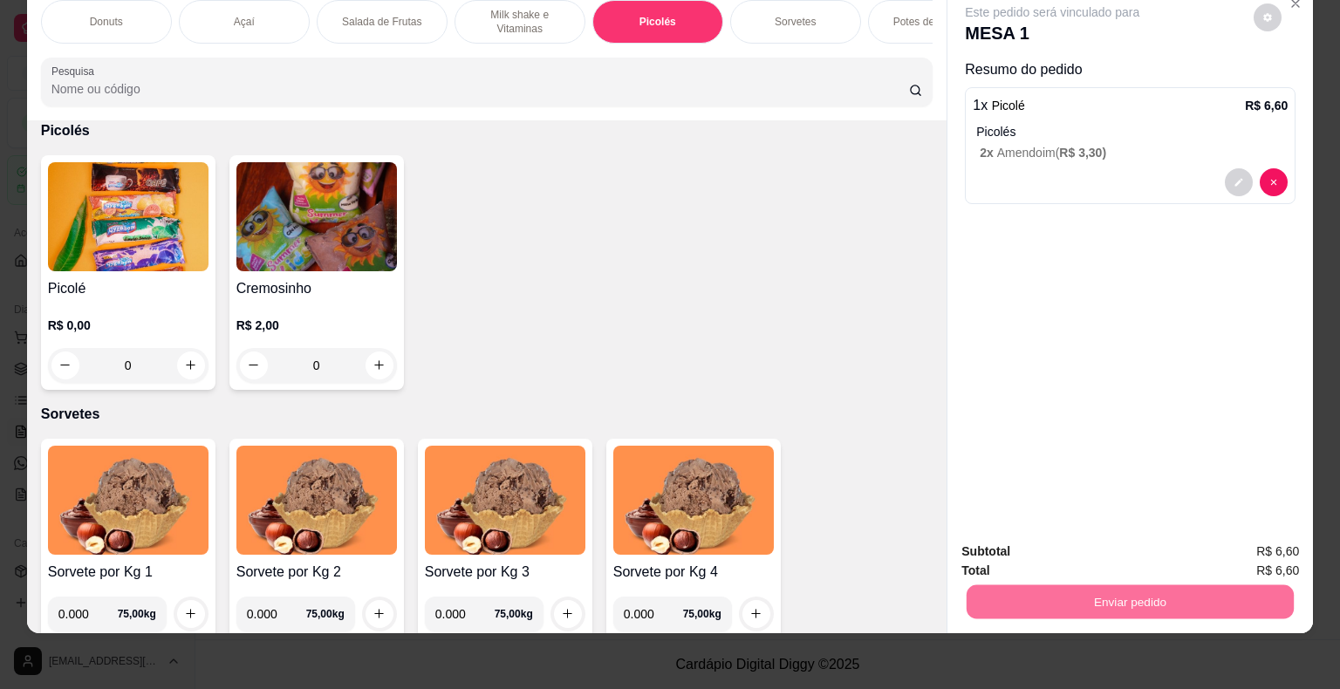
click at [1249, 543] on button "Enviar pedido" at bounding box center [1254, 545] width 99 height 33
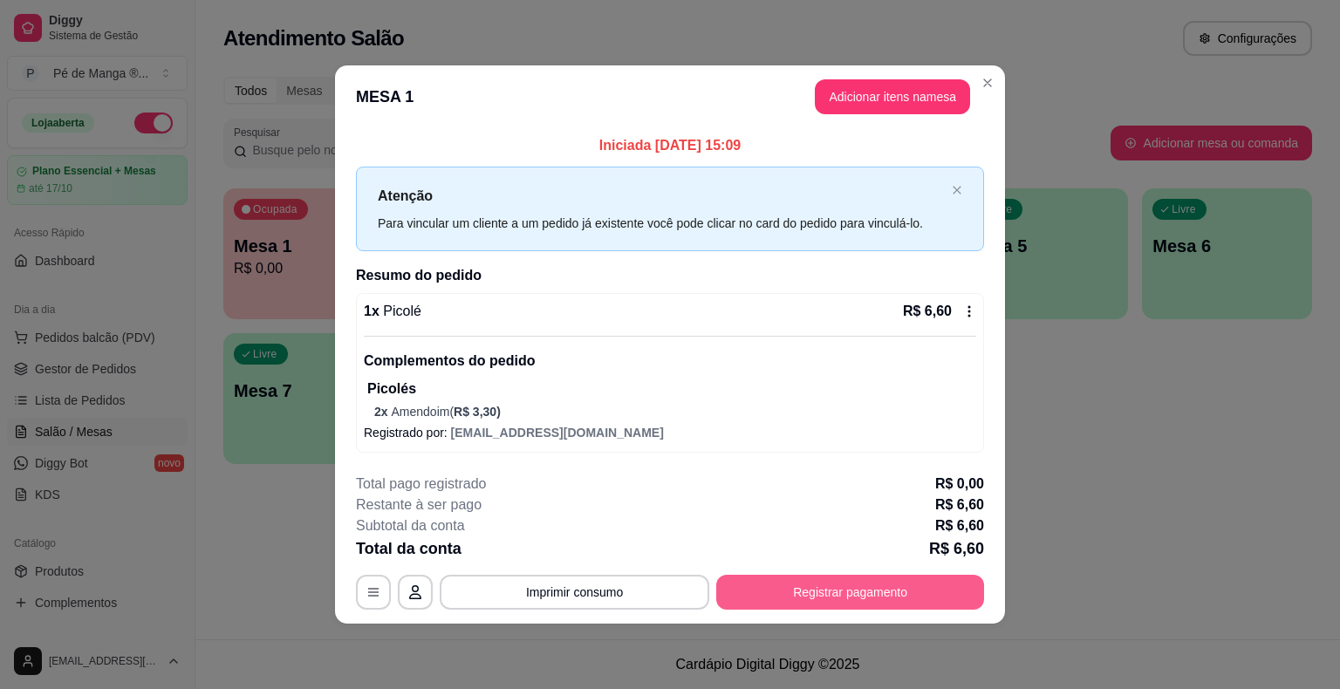
click at [812, 589] on button "Registrar pagamento" at bounding box center [850, 592] width 268 height 35
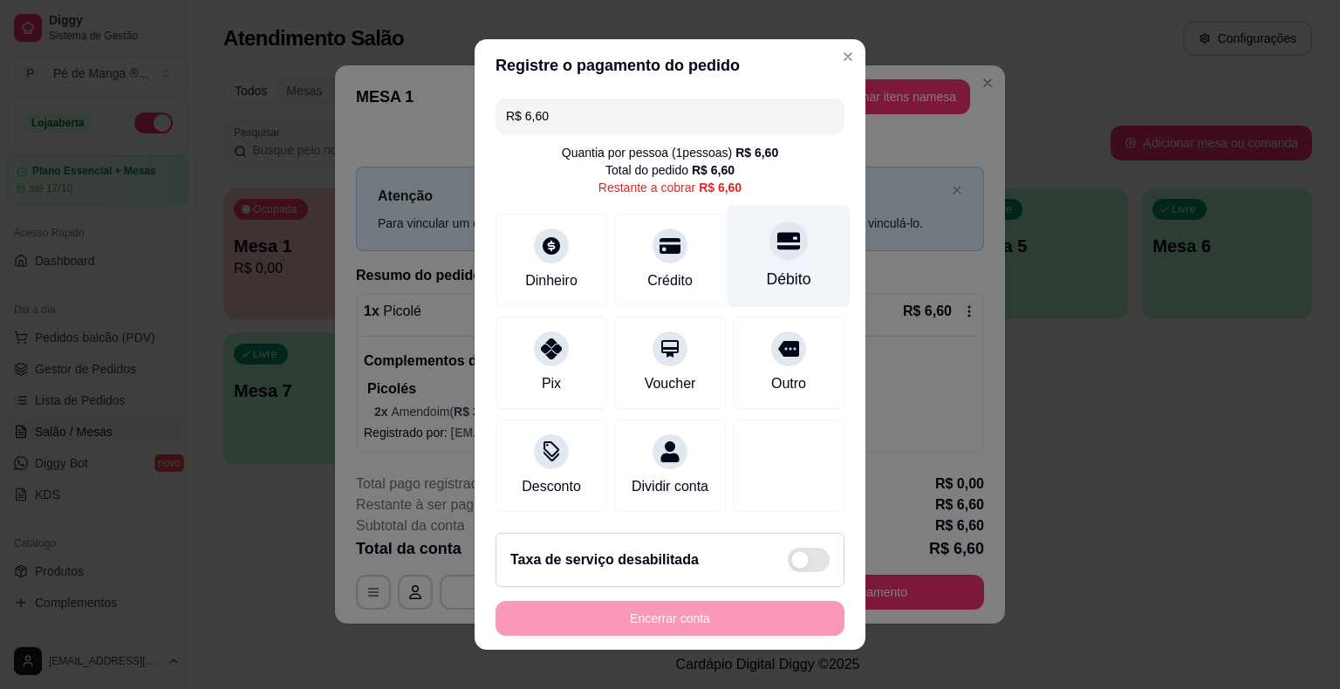
click at [813, 222] on div "Débito" at bounding box center [788, 257] width 123 height 102
type input "R$ 0,00"
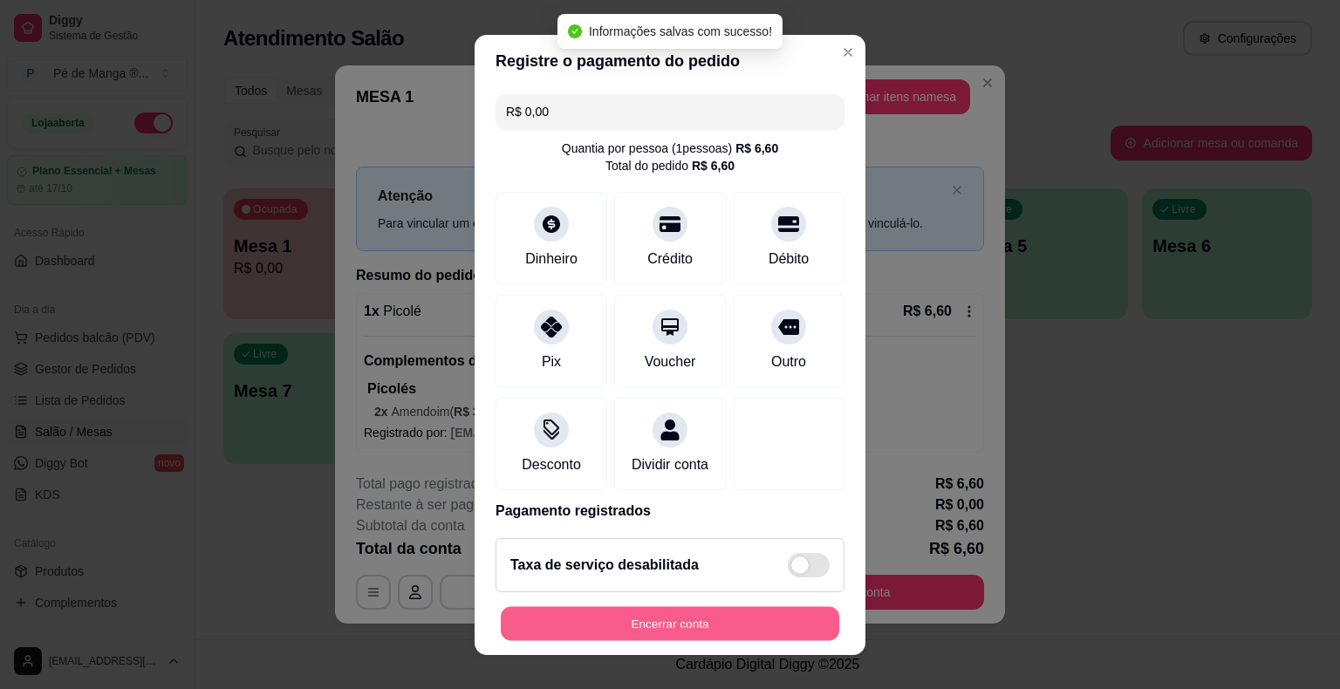
click at [663, 636] on button "Encerrar conta" at bounding box center [670, 623] width 338 height 34
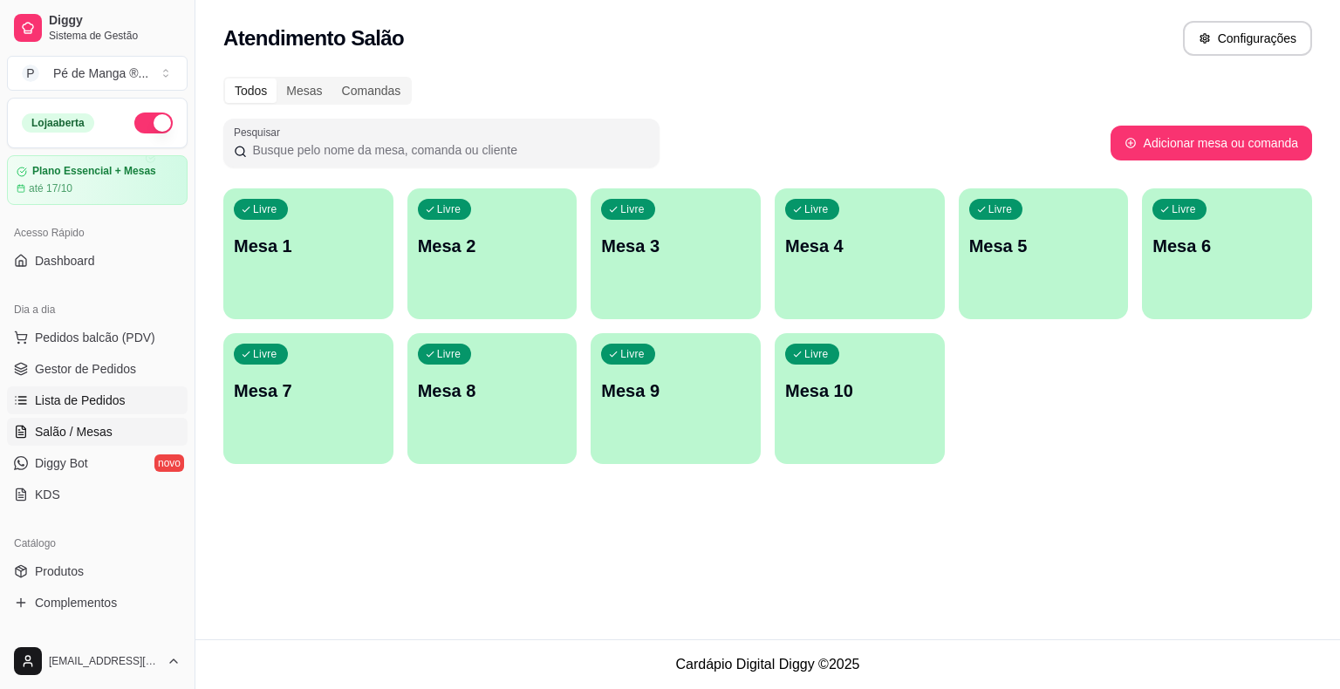
click at [111, 388] on link "Lista de Pedidos" at bounding box center [97, 400] width 181 height 28
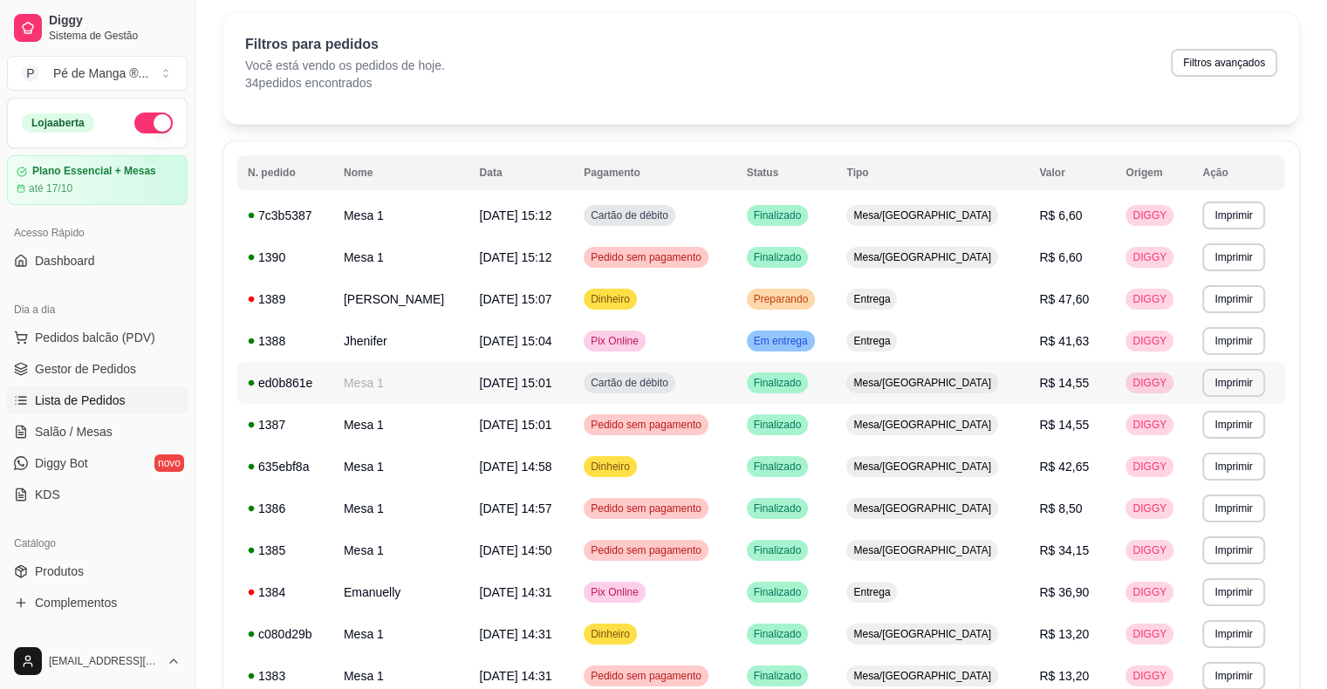
scroll to position [87, 0]
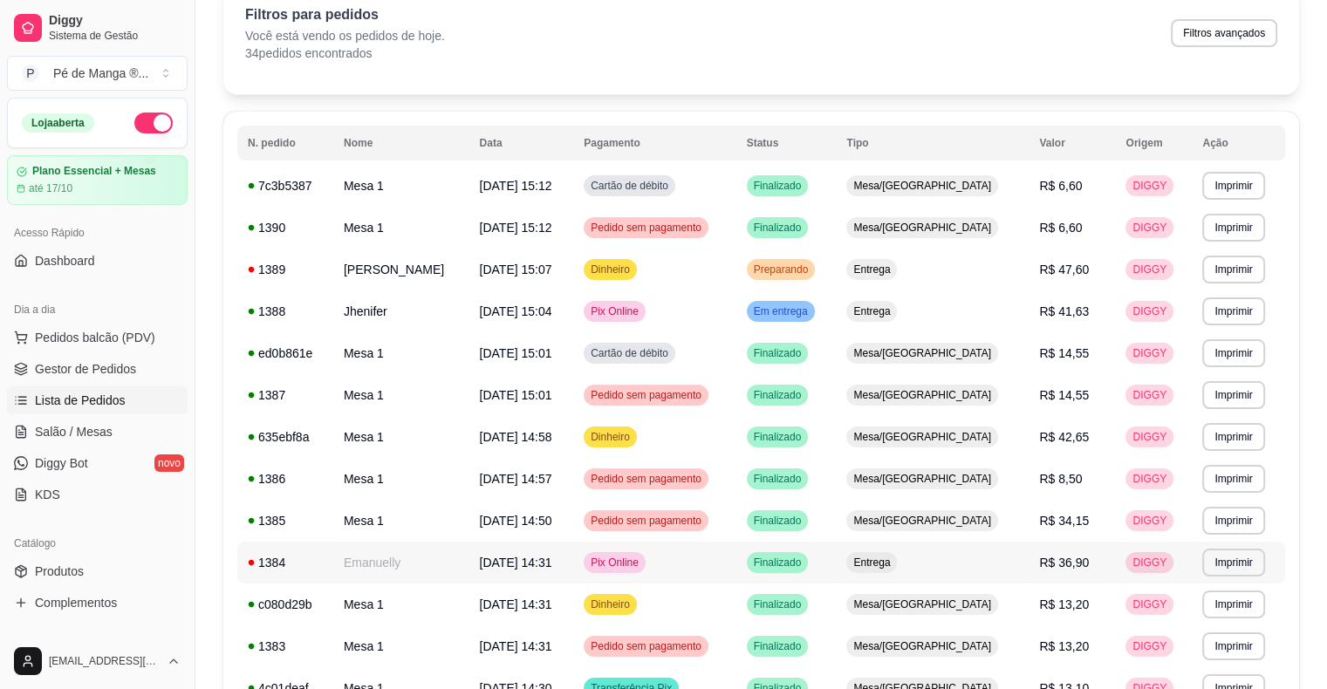
click at [328, 557] on td "1384" at bounding box center [285, 563] width 96 height 42
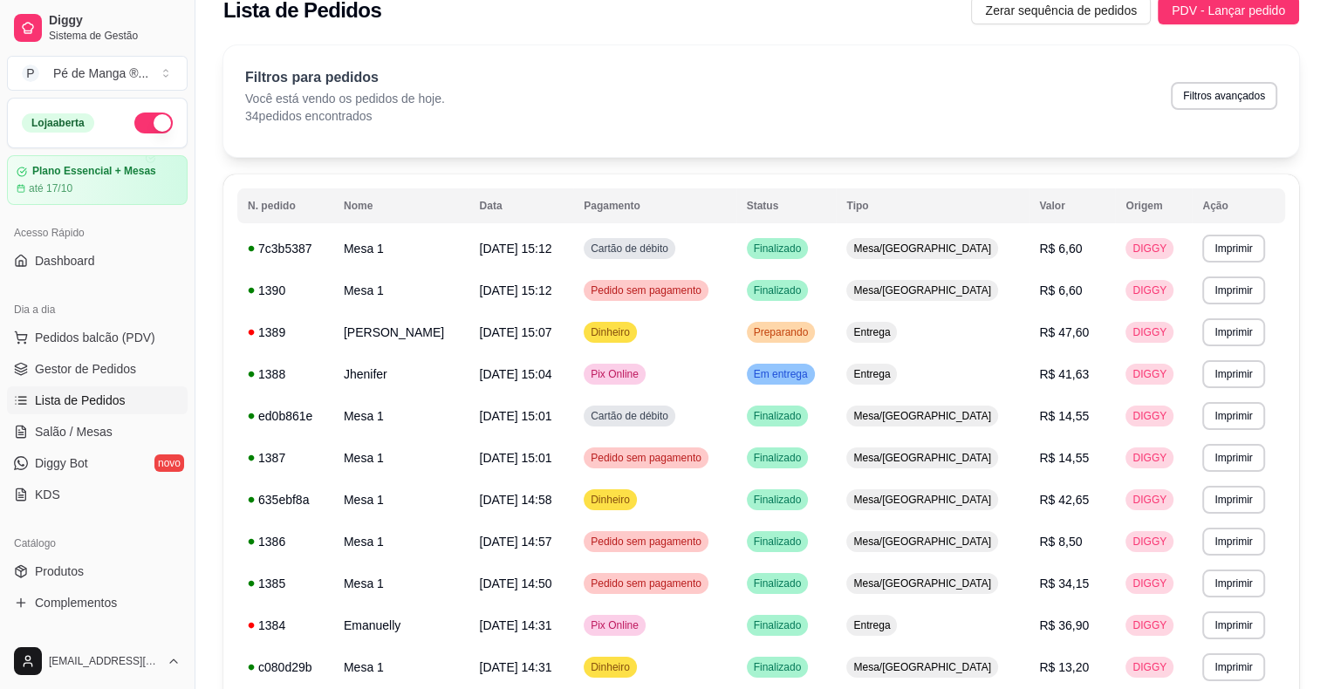
scroll to position [0, 0]
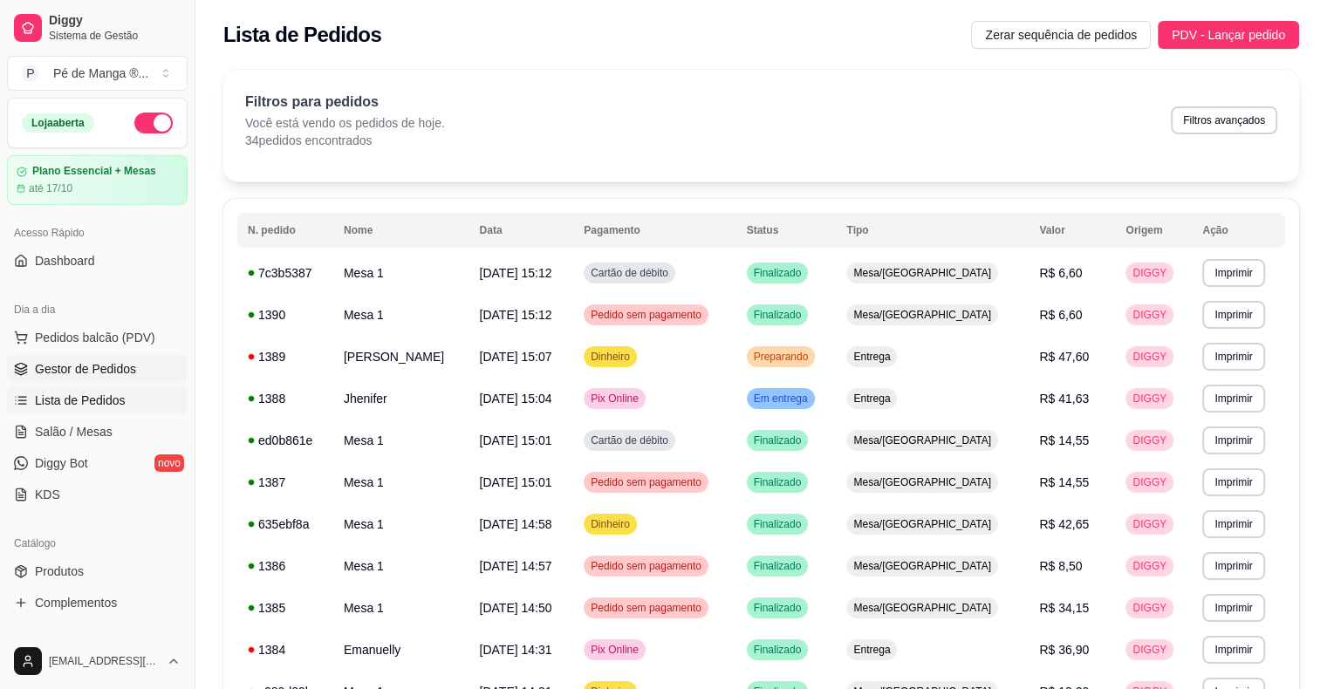
click at [123, 371] on span "Gestor de Pedidos" at bounding box center [85, 368] width 101 height 17
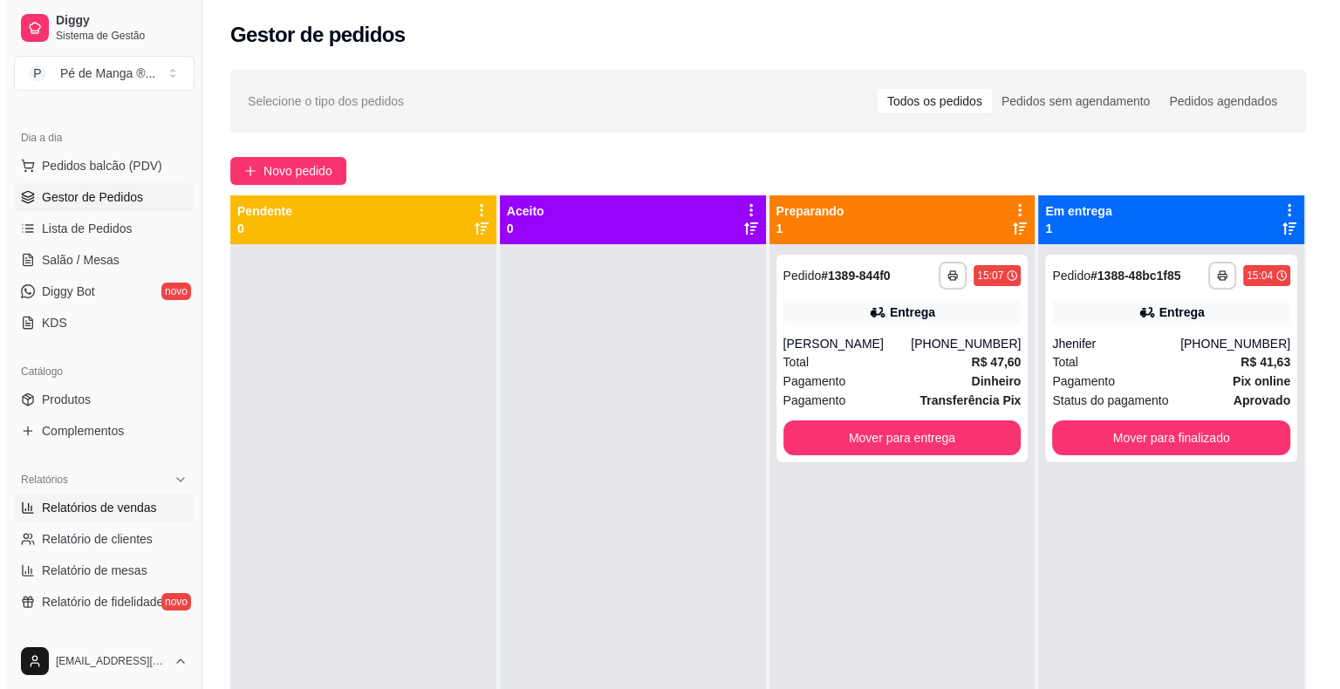
scroll to position [174, 0]
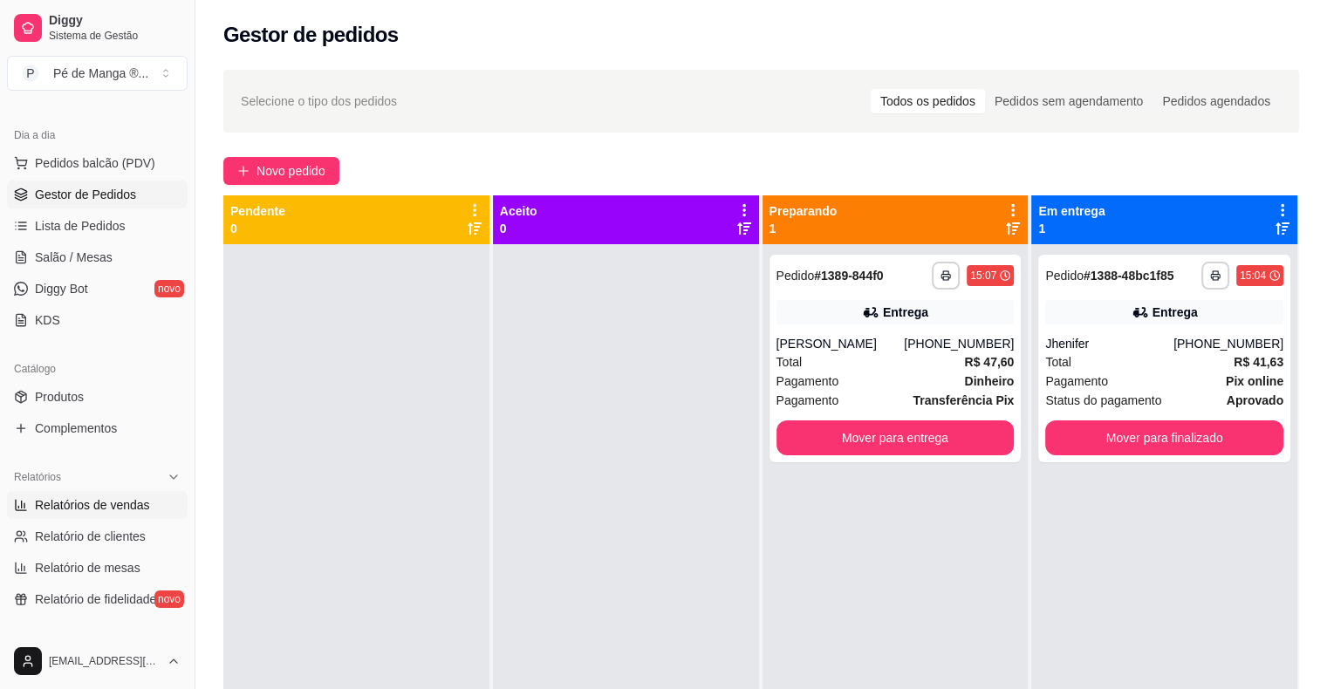
click at [122, 503] on span "Relatórios de vendas" at bounding box center [92, 504] width 115 height 17
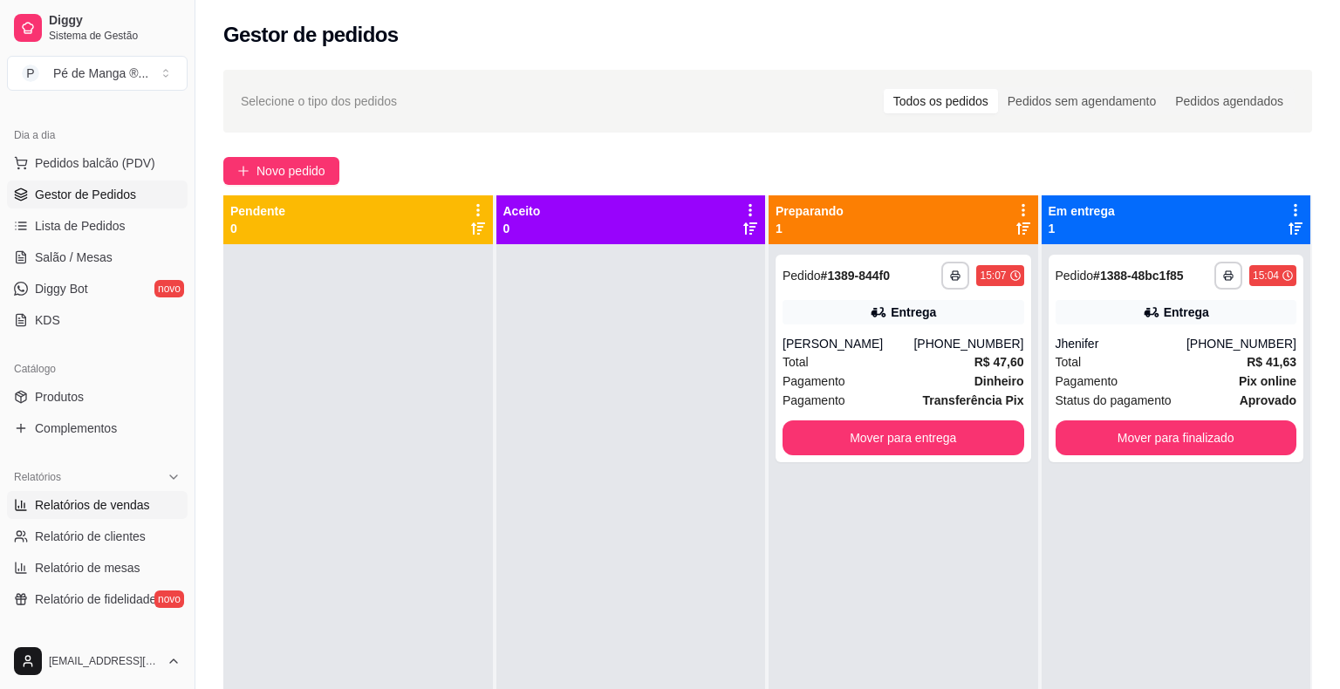
select select "ALL"
select select "0"
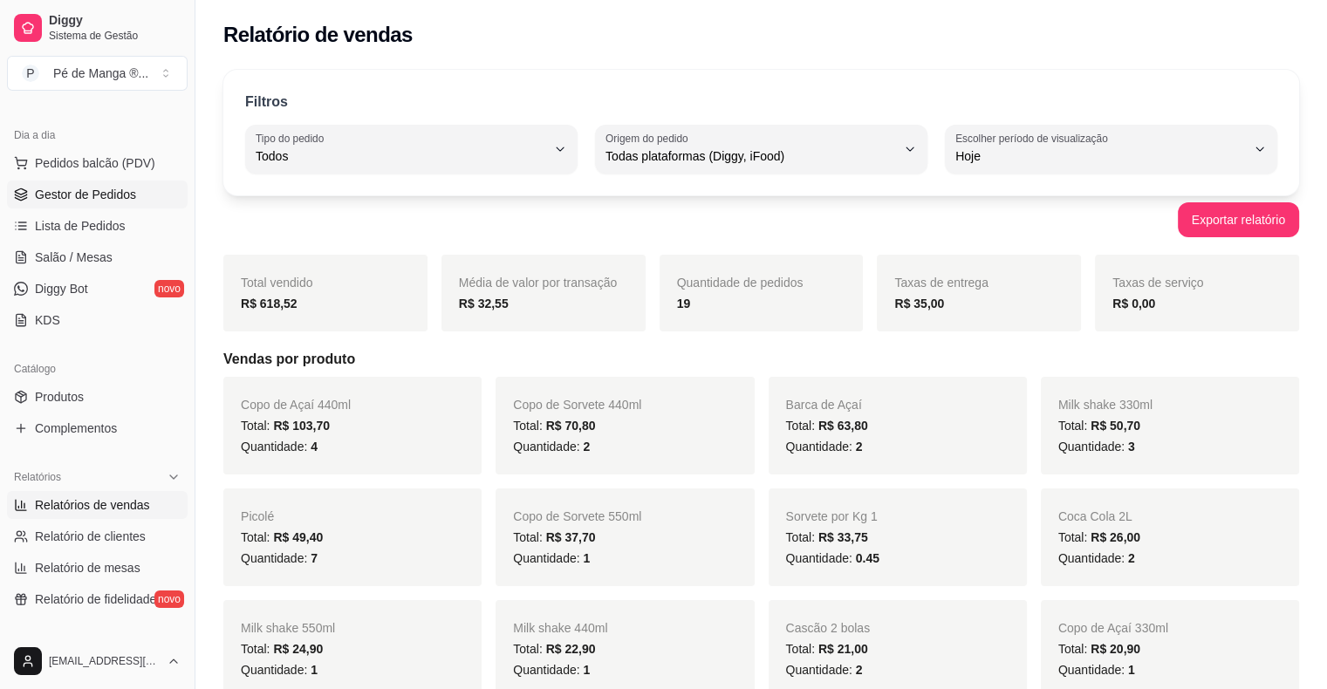
click at [116, 187] on span "Gestor de Pedidos" at bounding box center [85, 194] width 101 height 17
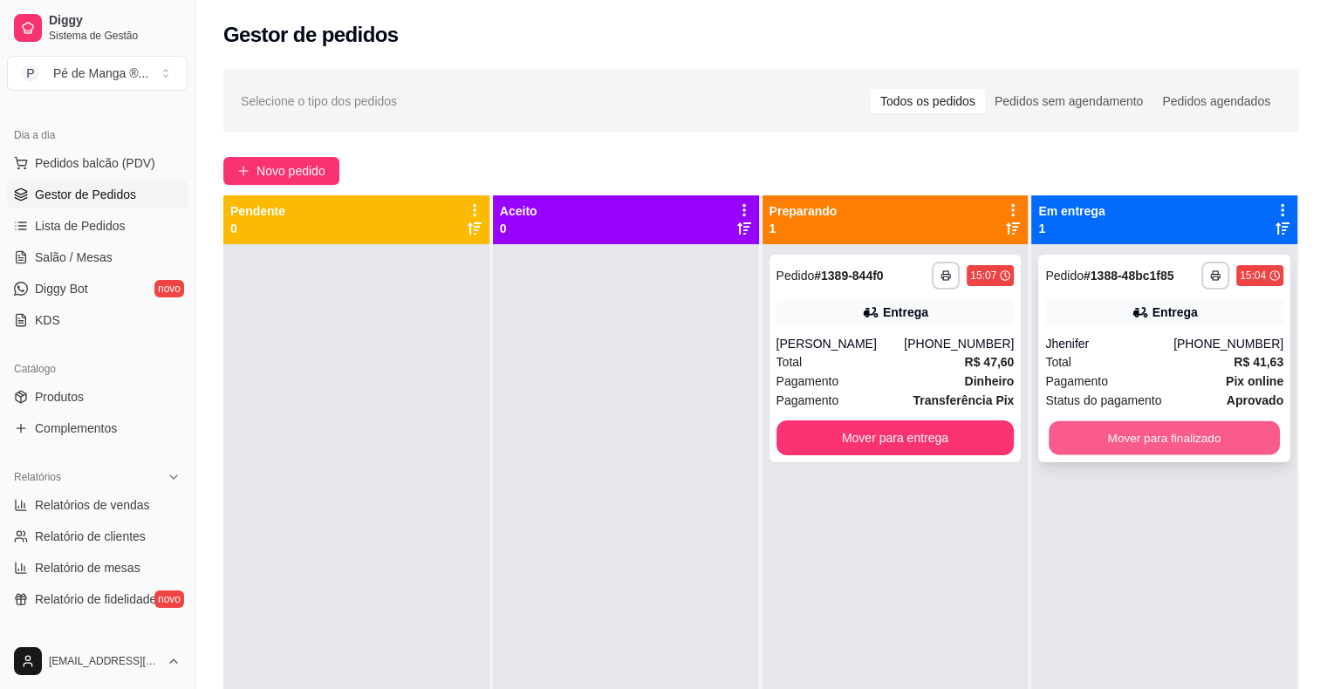
click at [1110, 443] on button "Mover para finalizado" at bounding box center [1164, 438] width 231 height 34
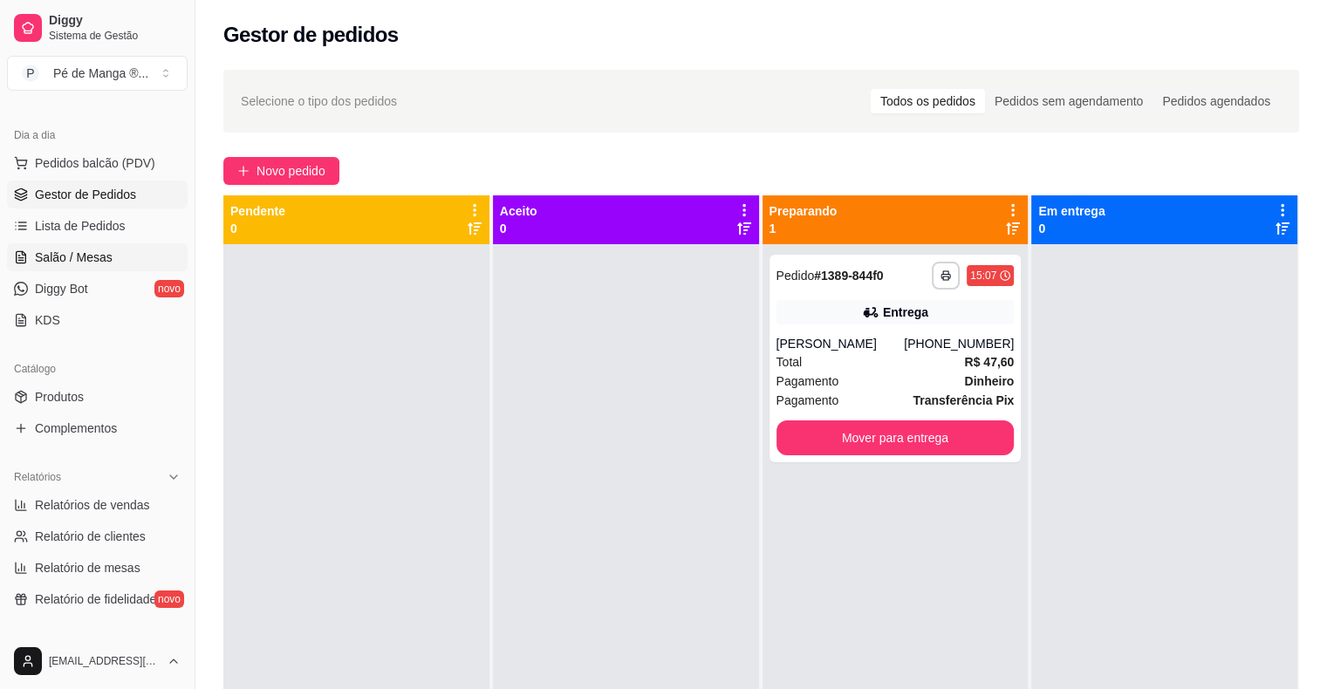
click at [126, 250] on link "Salão / Mesas" at bounding box center [97, 257] width 181 height 28
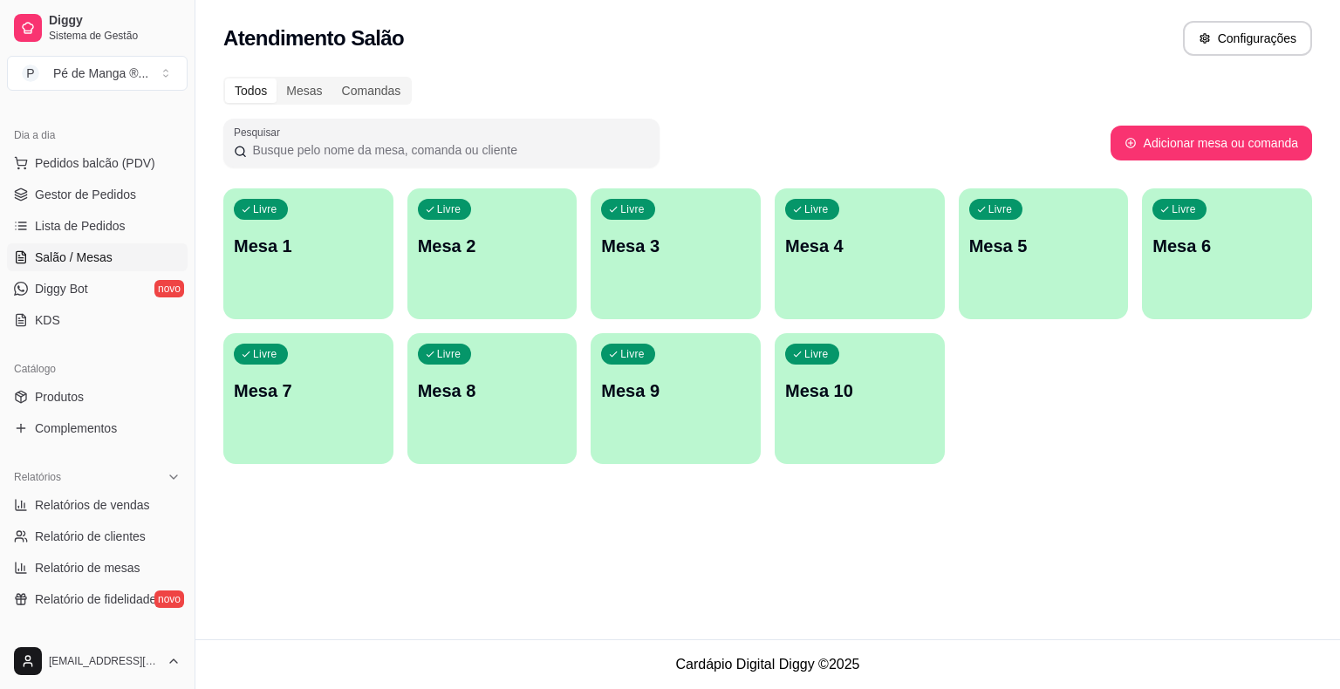
click at [304, 255] on p "Mesa 1" at bounding box center [308, 246] width 149 height 24
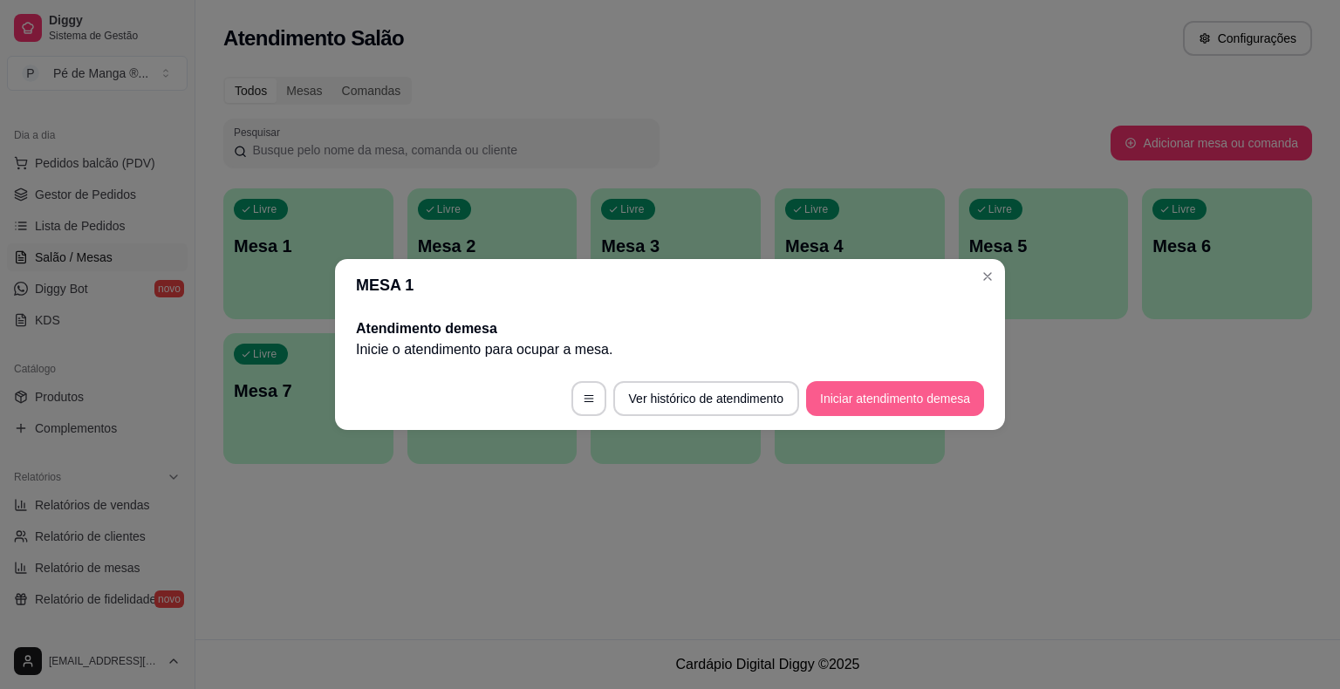
click at [822, 393] on button "Iniciar atendimento de mesa" at bounding box center [895, 398] width 178 height 35
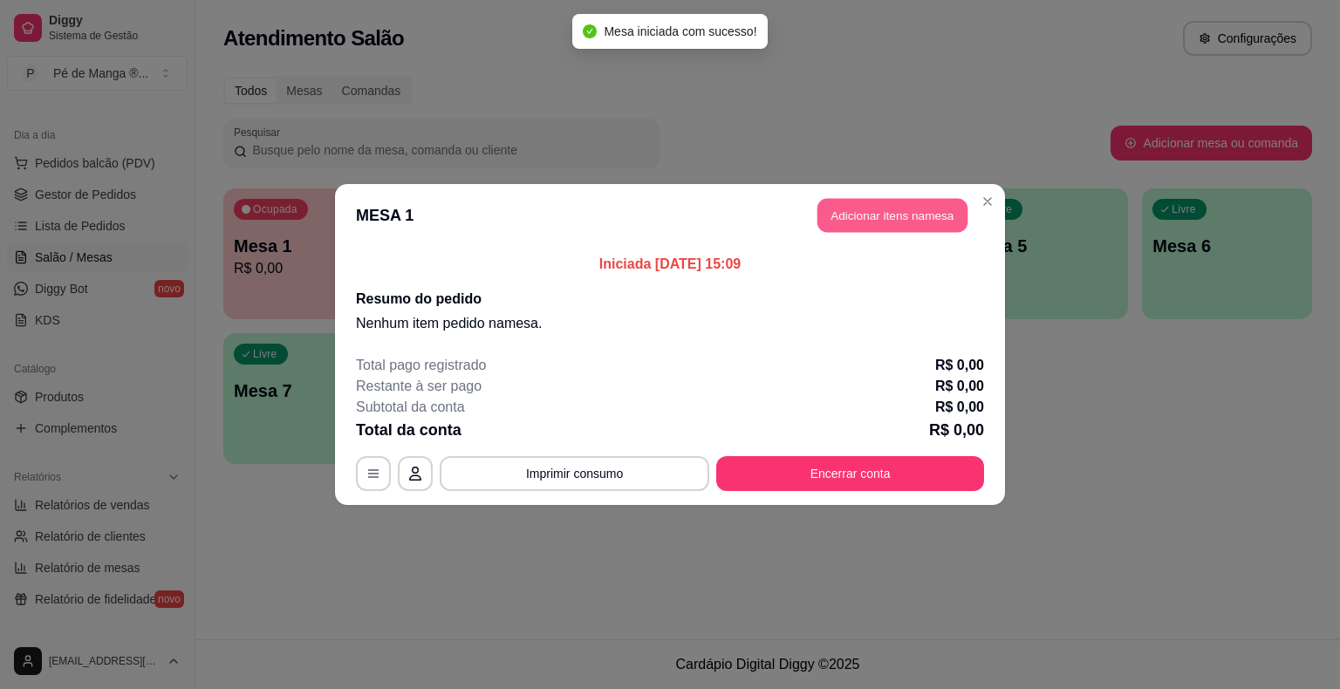
click at [869, 200] on button "Adicionar itens na mesa" at bounding box center [892, 216] width 150 height 34
drag, startPoint x: 866, startPoint y: 208, endPoint x: 877, endPoint y: 202, distance: 12.1
click at [877, 202] on div "Item avulso Donuts Donut de Cookies R$ 14,90 0 Donut de Pistache R$ 14,90 0 Don…" at bounding box center [486, 411] width 922 height 515
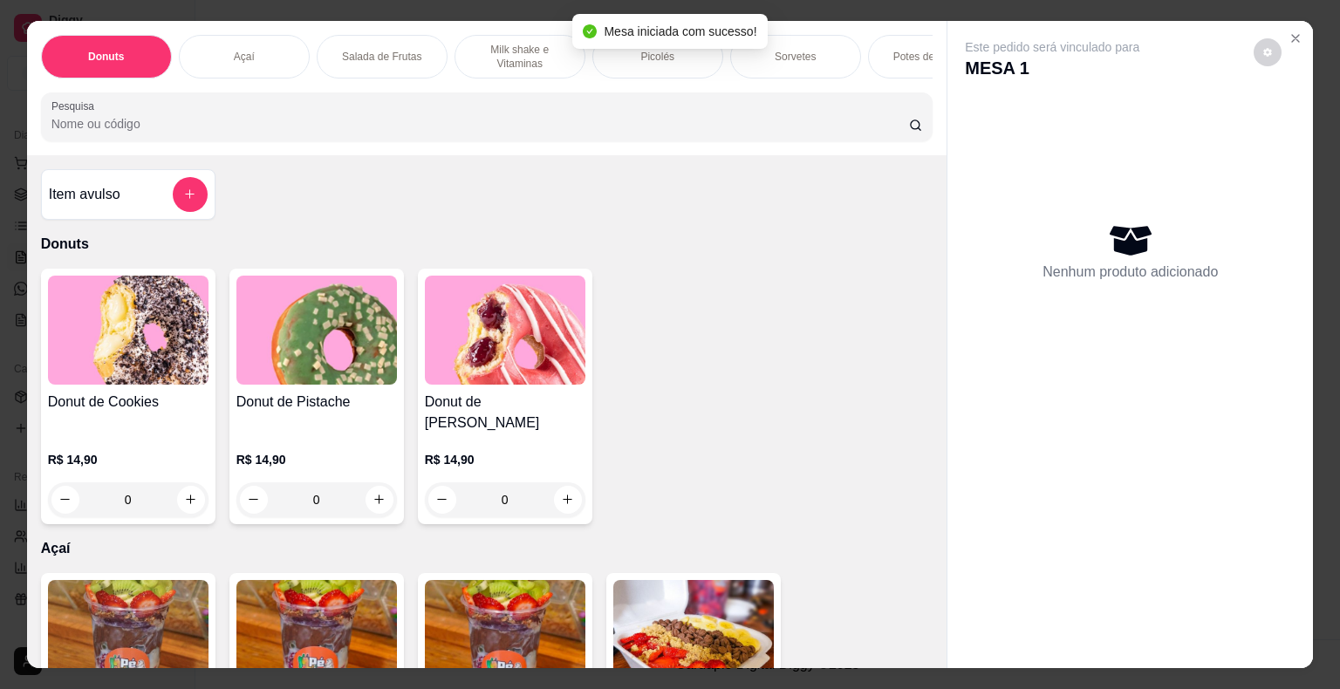
click at [266, 42] on div "Açaí" at bounding box center [244, 57] width 131 height 44
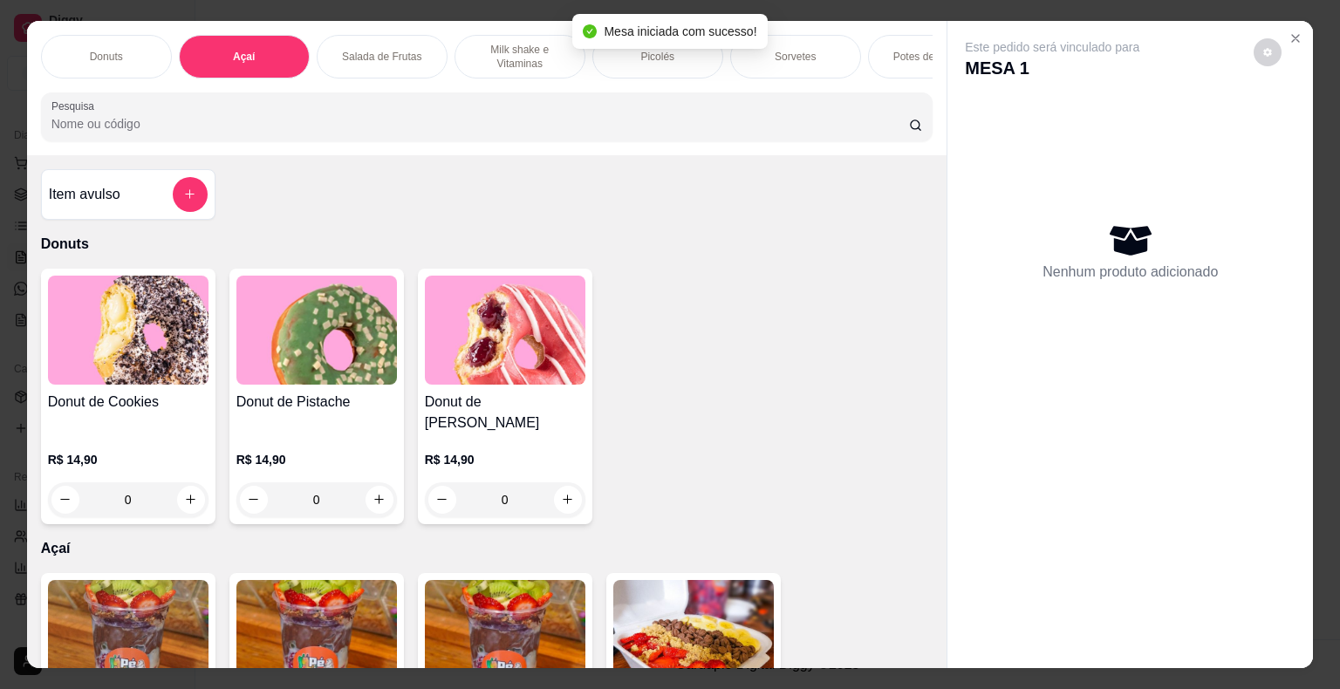
scroll to position [42, 0]
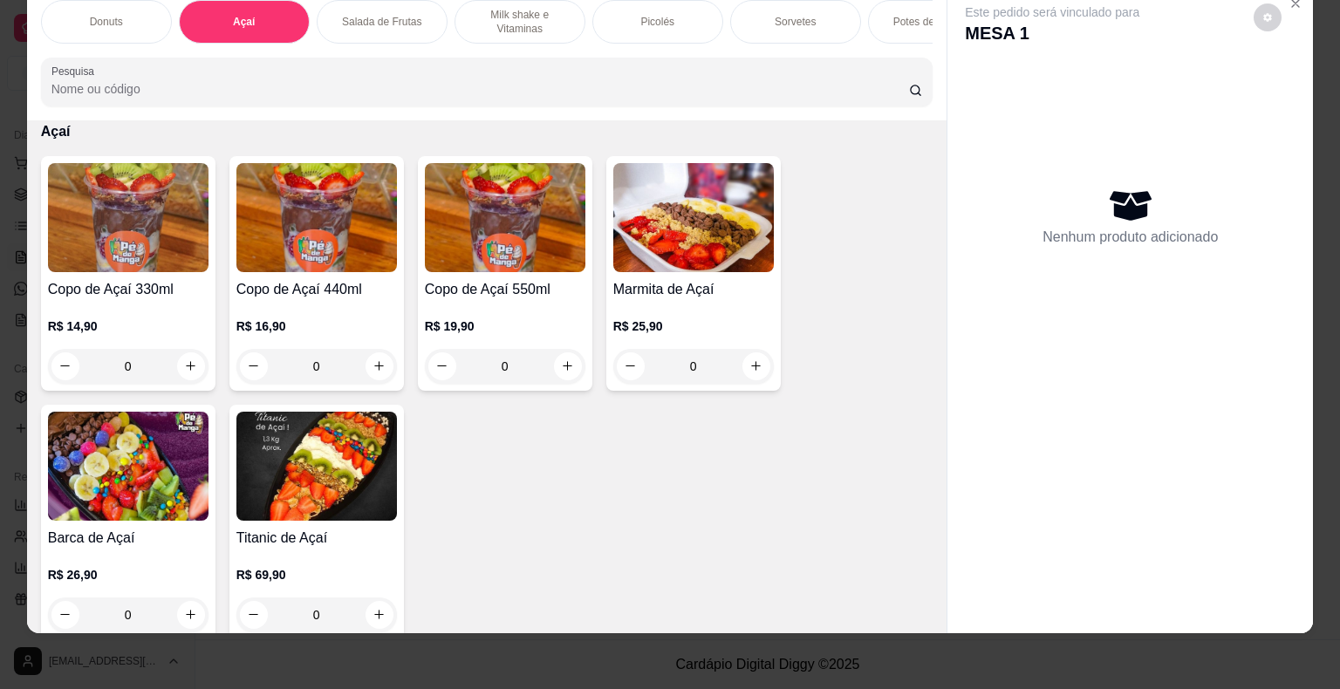
click at [290, 254] on img at bounding box center [316, 217] width 161 height 109
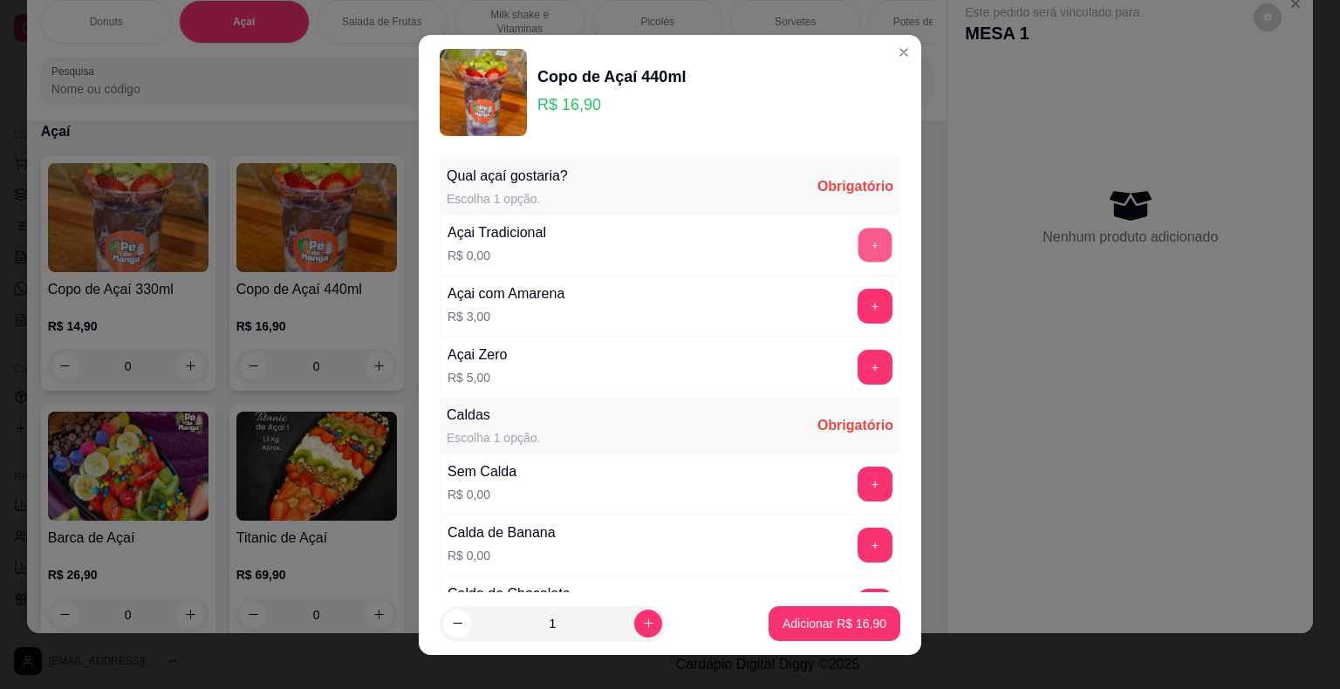
click at [858, 241] on button "+" at bounding box center [875, 245] width 34 height 34
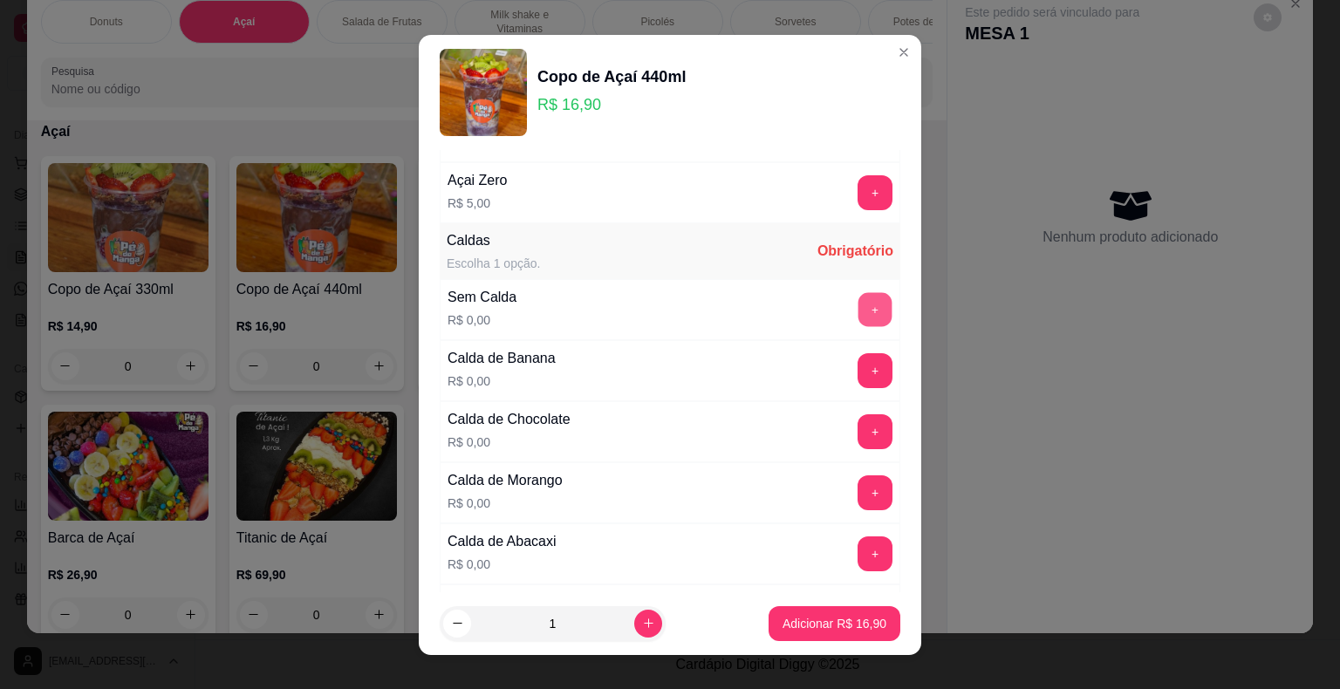
click at [858, 298] on button "+" at bounding box center [875, 309] width 34 height 34
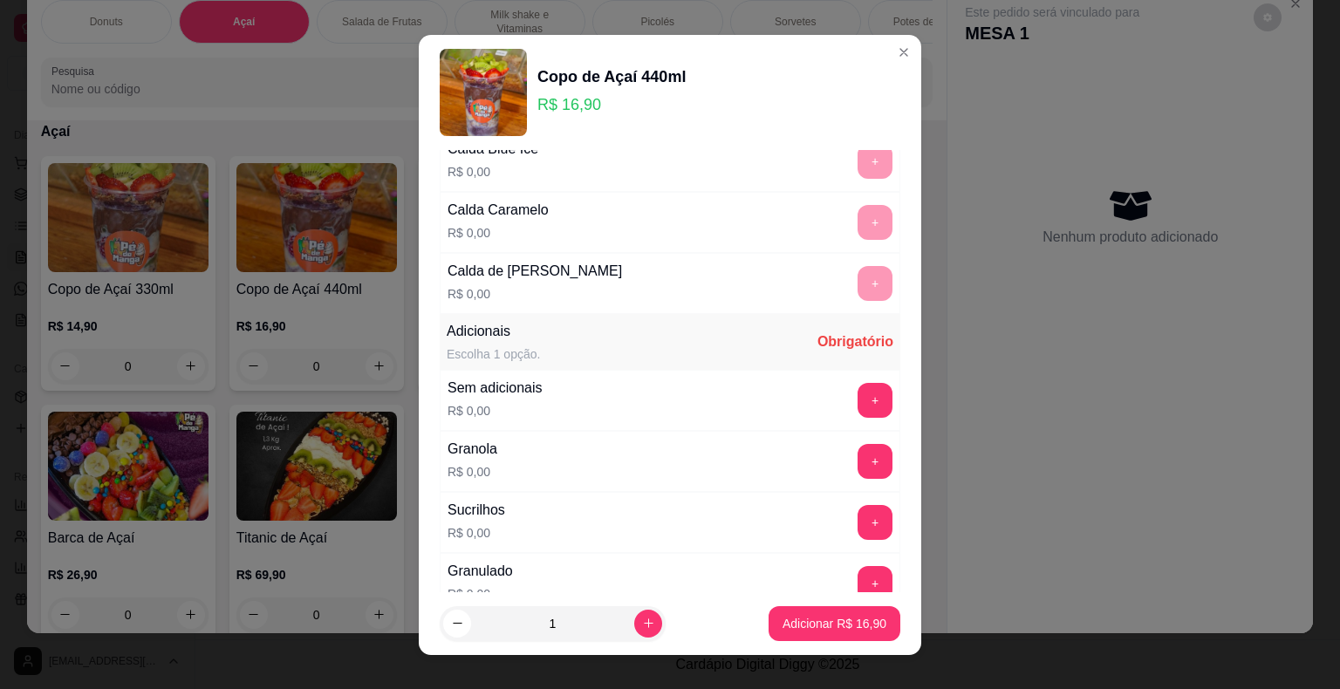
scroll to position [1047, 0]
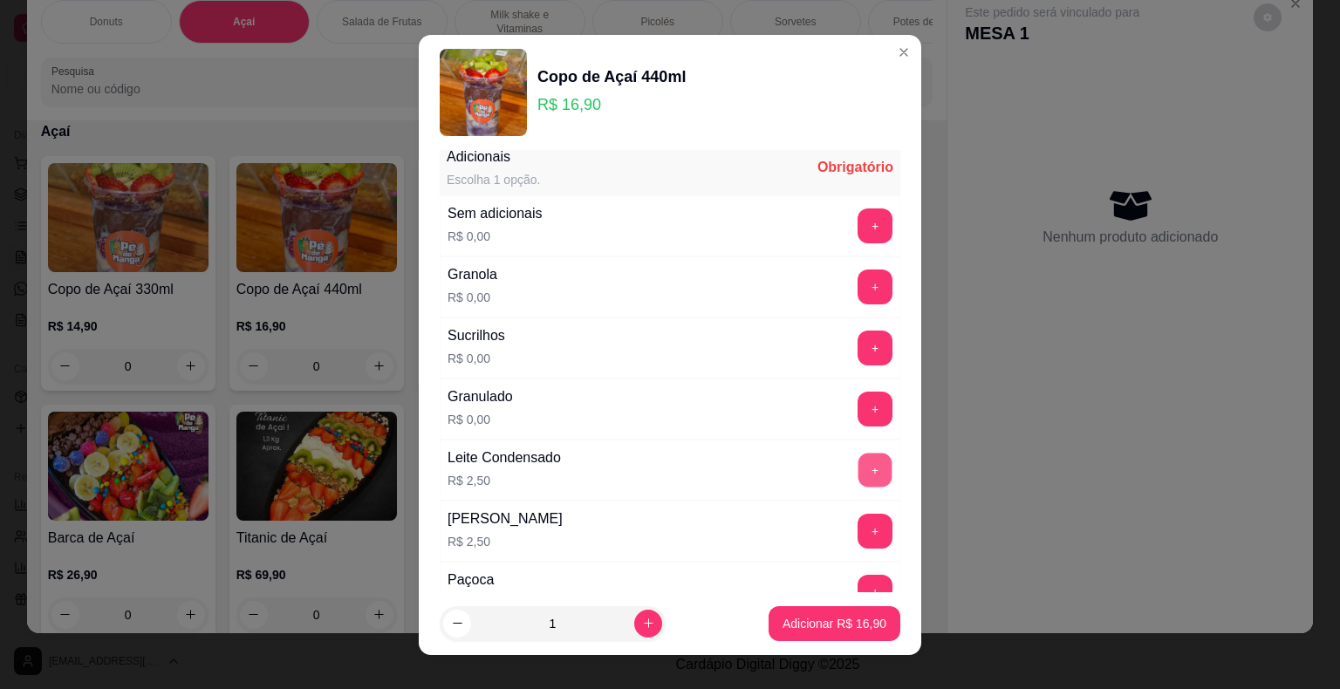
click at [858, 460] on button "+" at bounding box center [875, 470] width 34 height 34
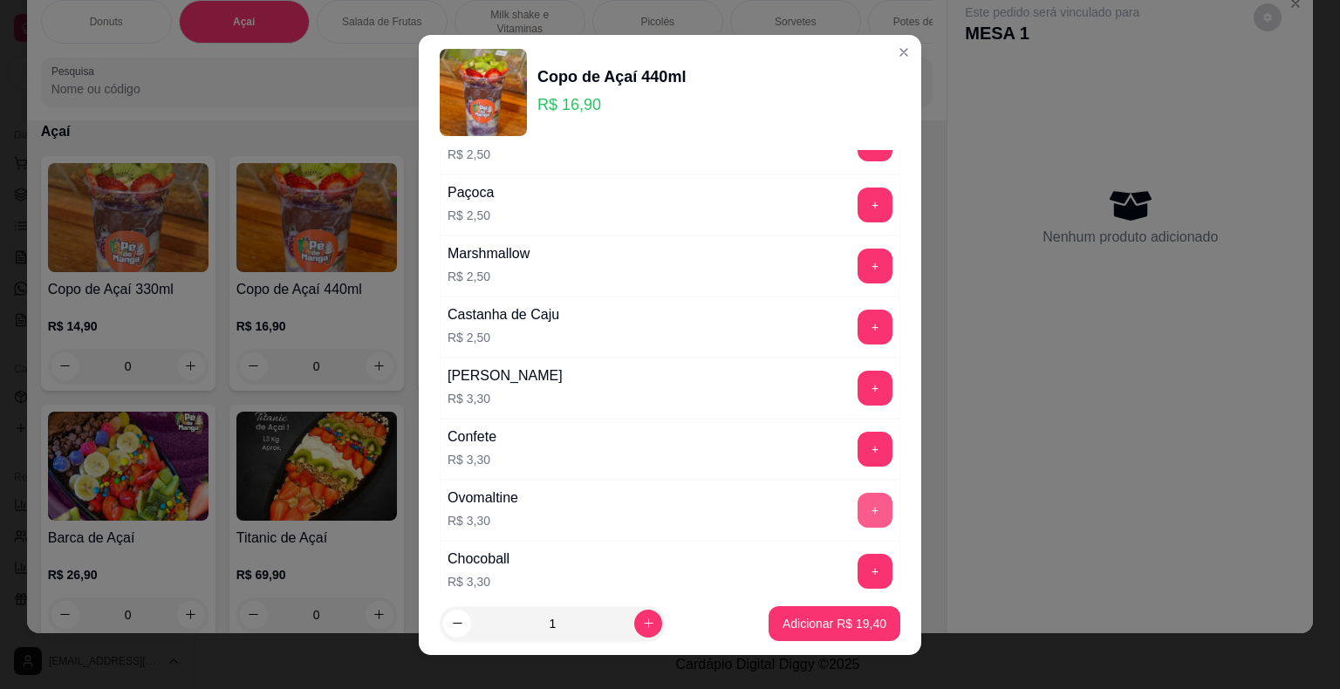
scroll to position [1396, 0]
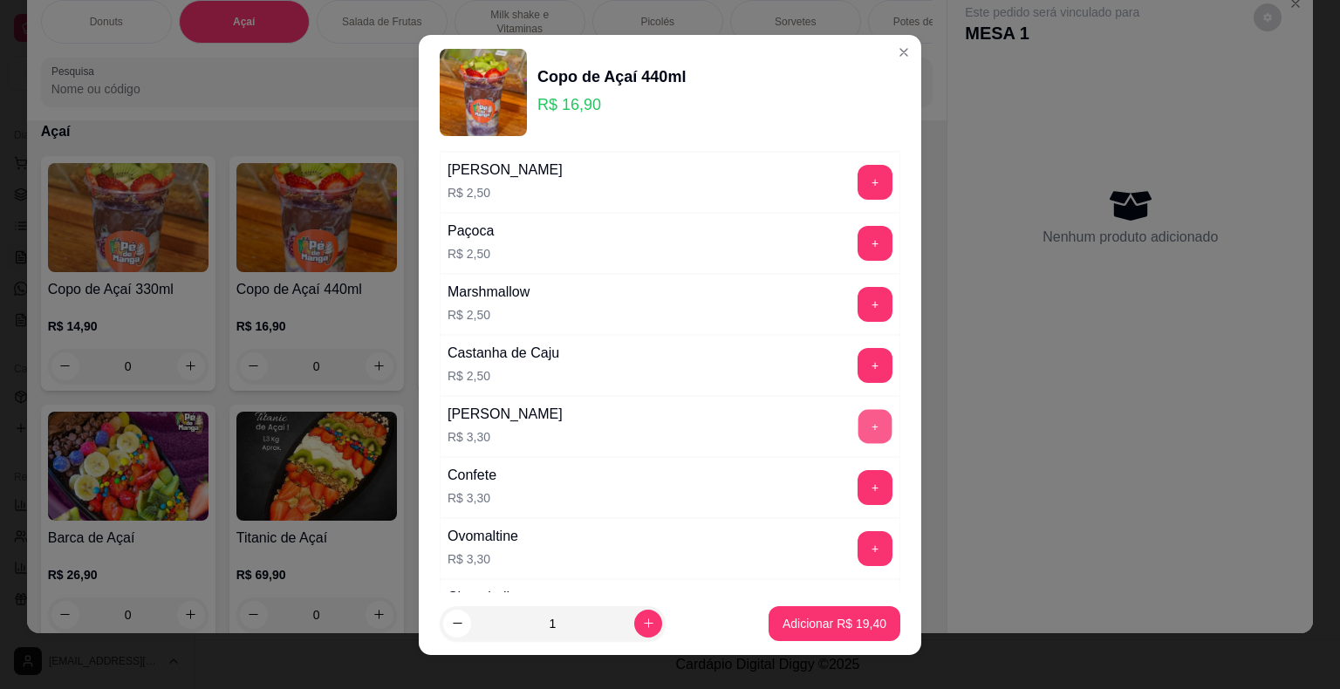
click at [858, 414] on button "+" at bounding box center [875, 426] width 34 height 34
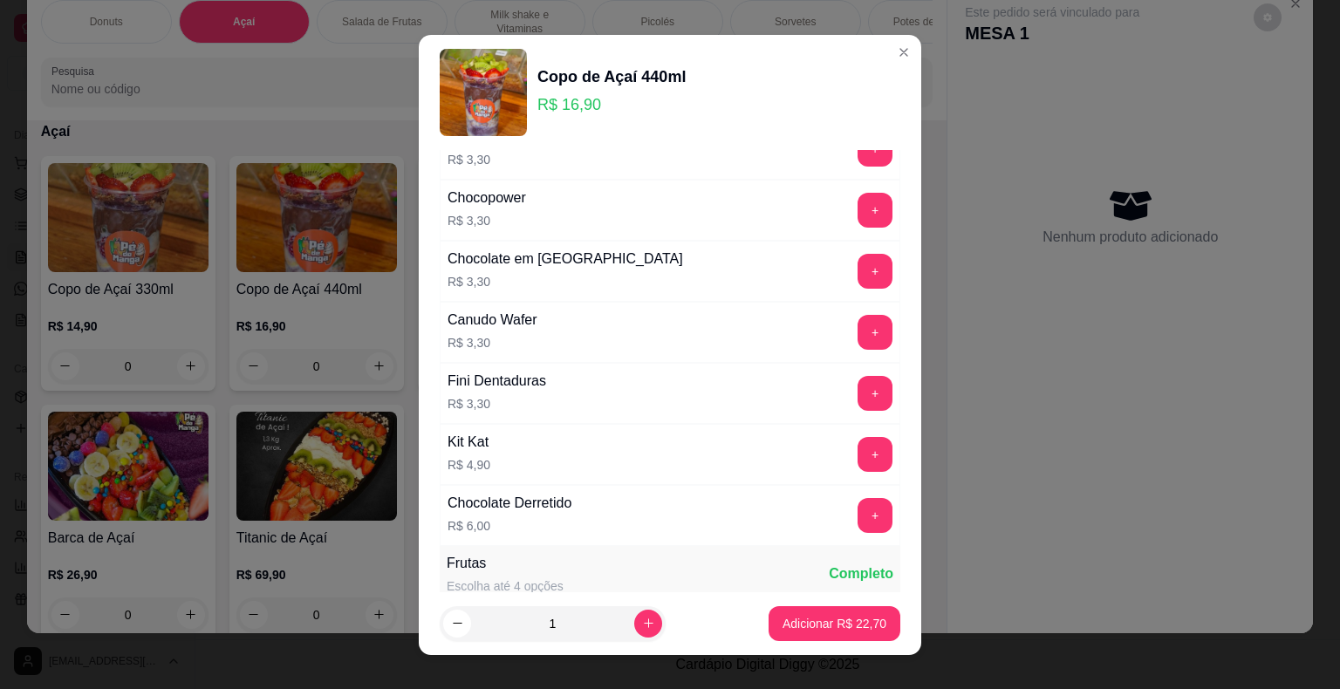
scroll to position [2094, 0]
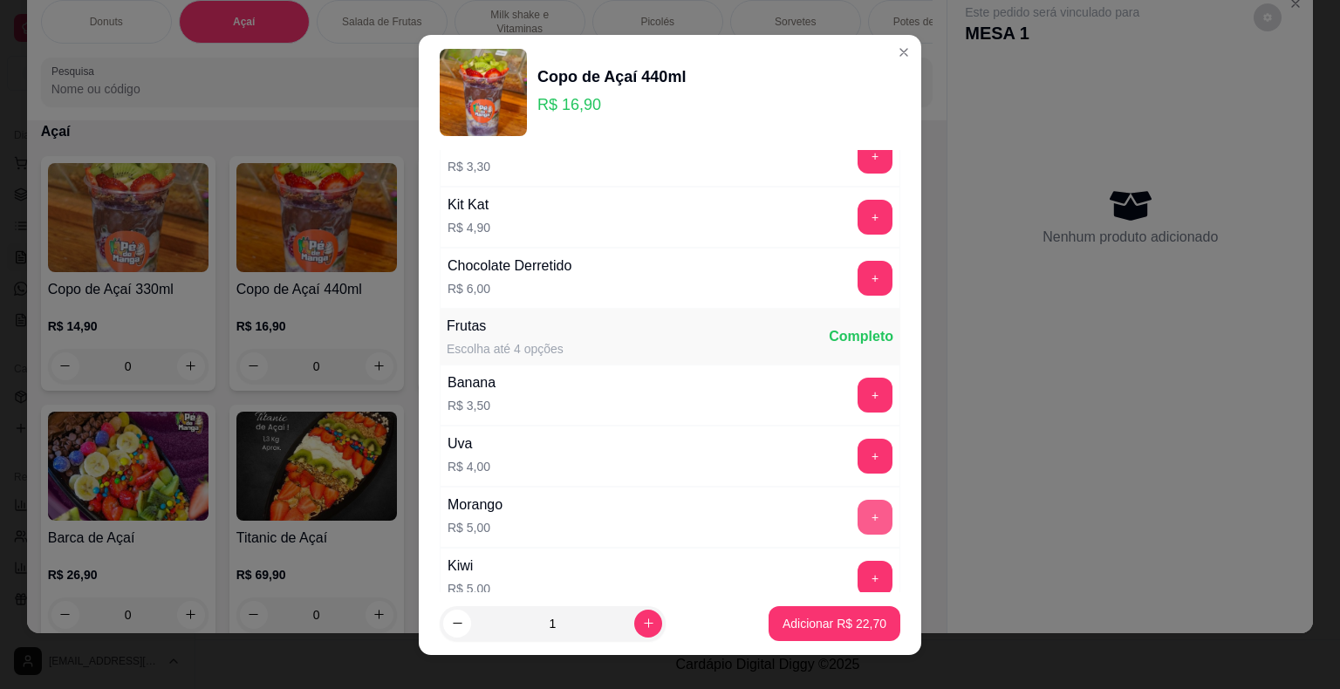
click at [857, 500] on button "+" at bounding box center [874, 517] width 35 height 35
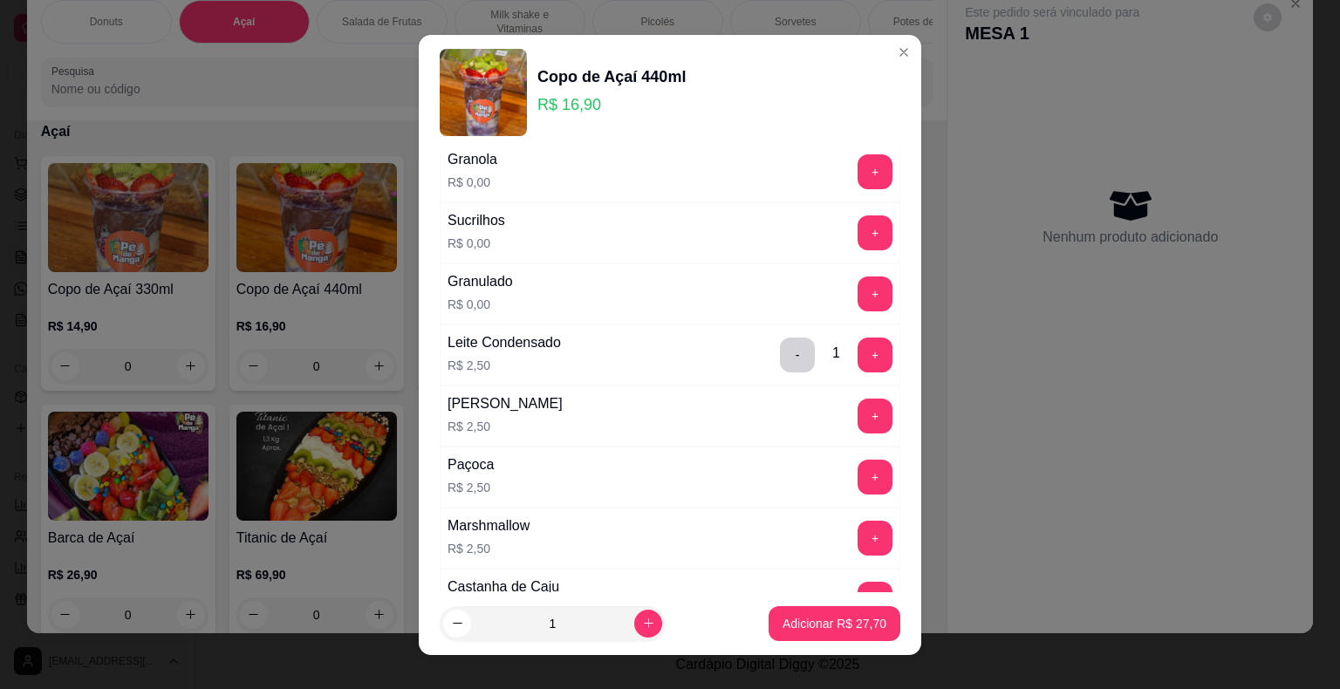
scroll to position [1134, 0]
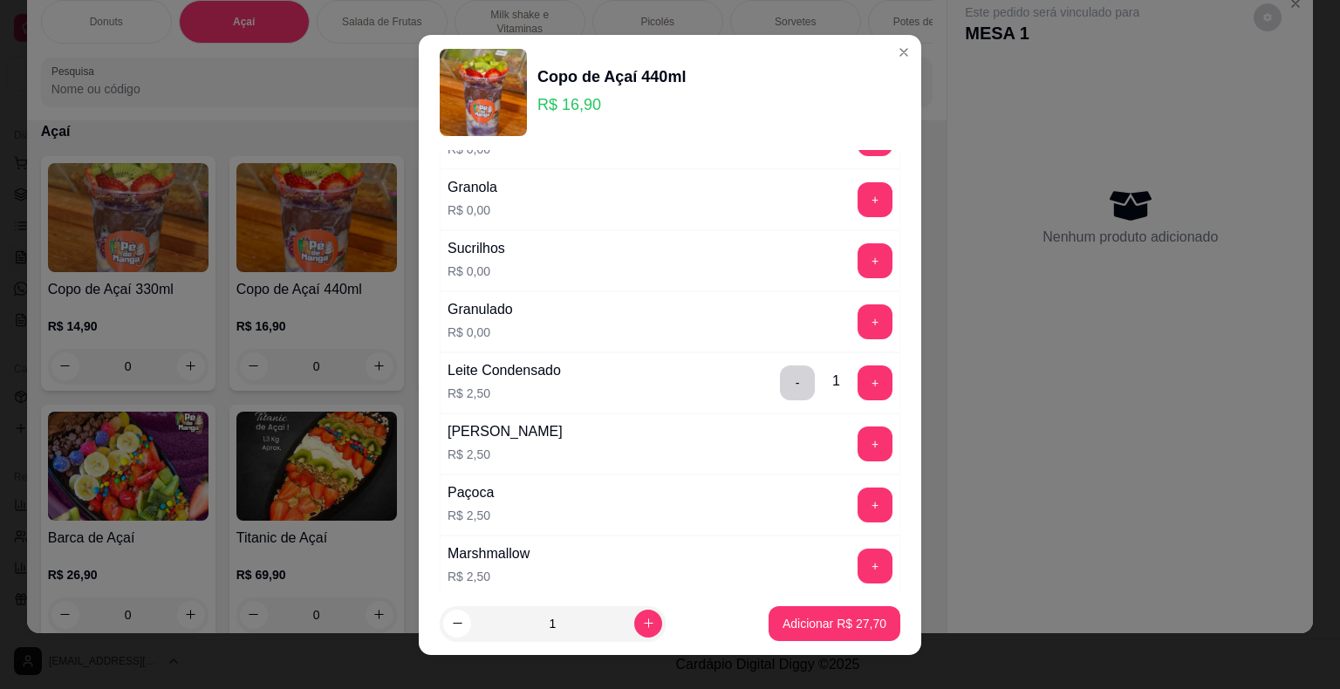
click at [862, 187] on div "+" at bounding box center [874, 199] width 49 height 35
click at [857, 188] on button "+" at bounding box center [874, 199] width 35 height 35
click at [803, 620] on p "Adicionar R$ 27,70" at bounding box center [834, 623] width 101 height 17
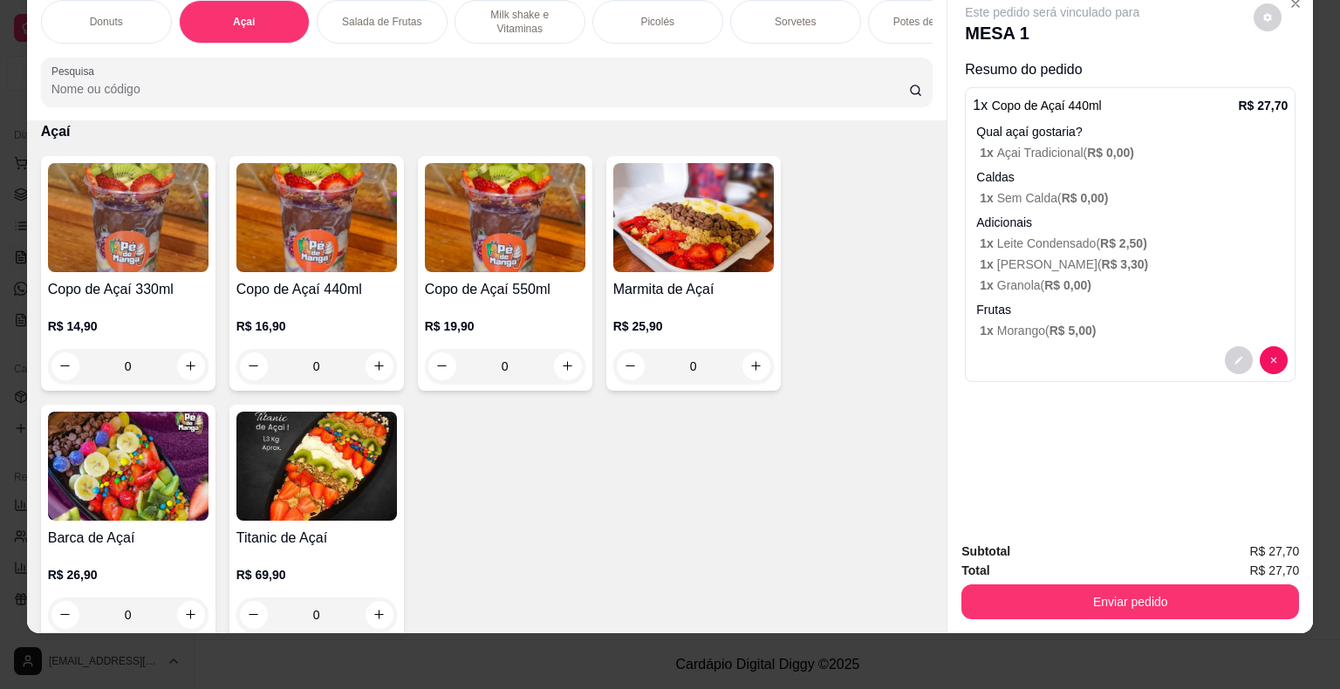
click at [291, 266] on img at bounding box center [316, 217] width 161 height 109
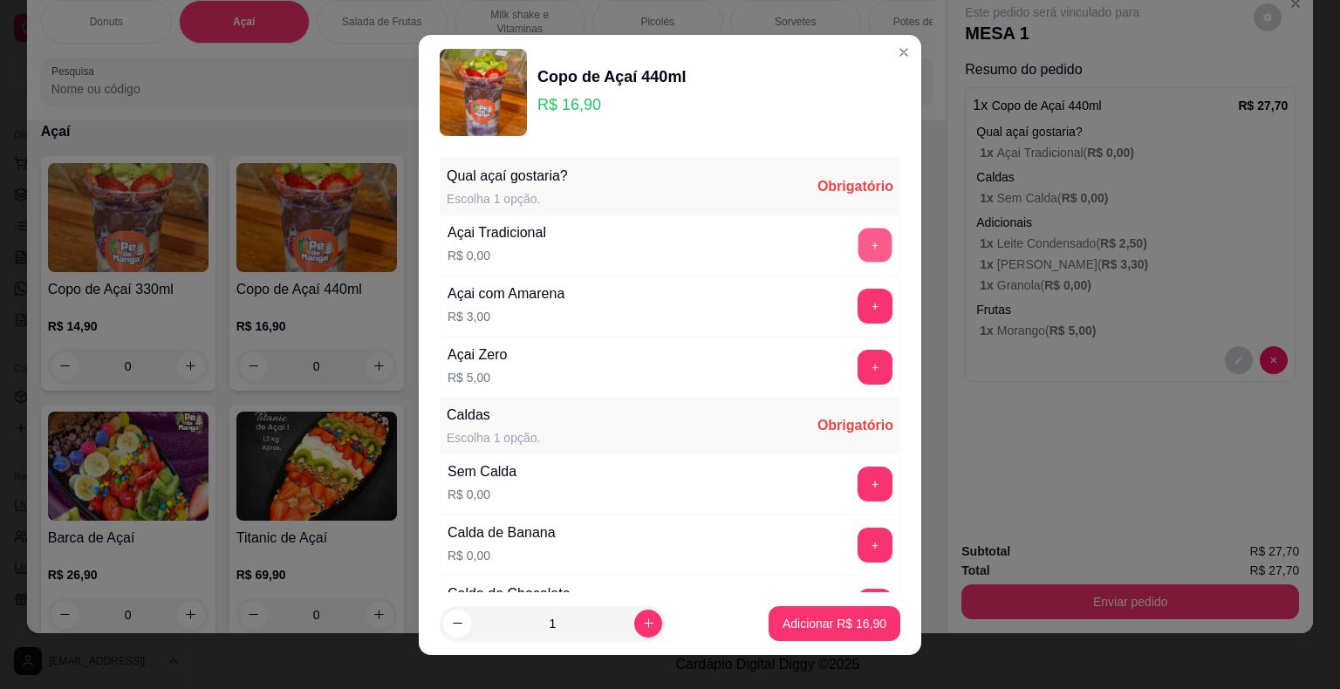
click at [858, 242] on button "+" at bounding box center [875, 245] width 34 height 34
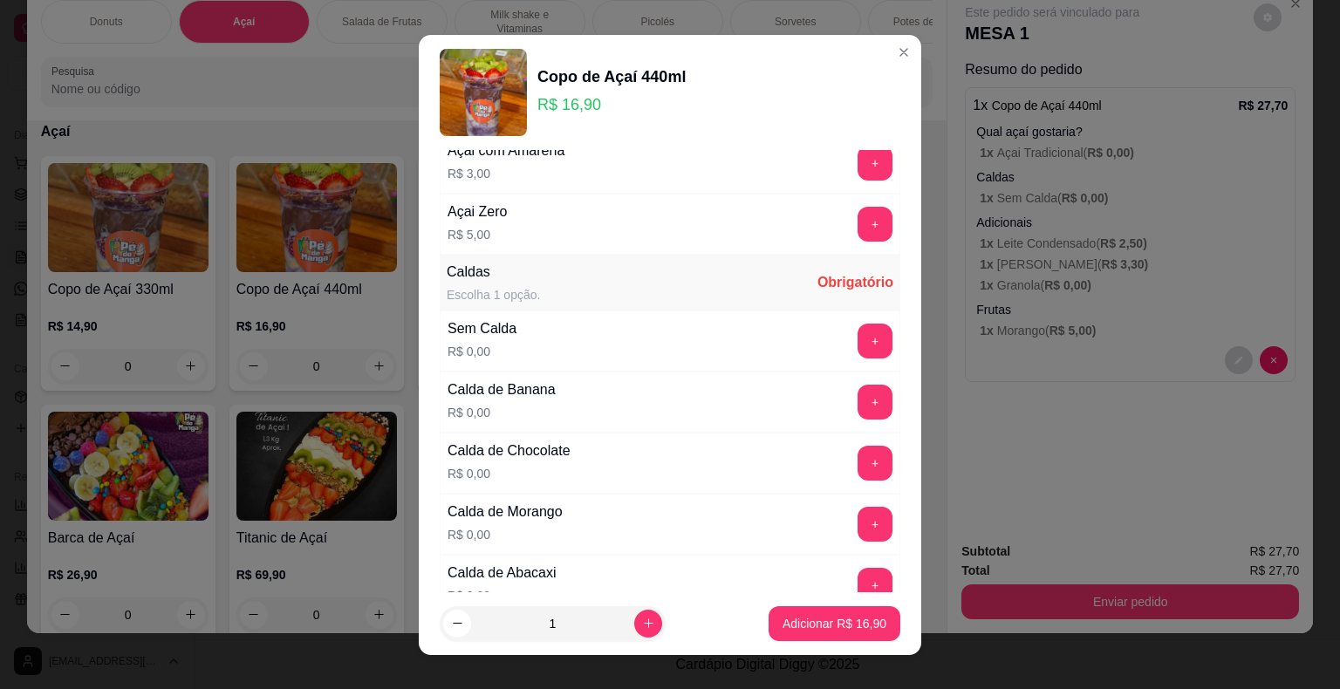
scroll to position [174, 0]
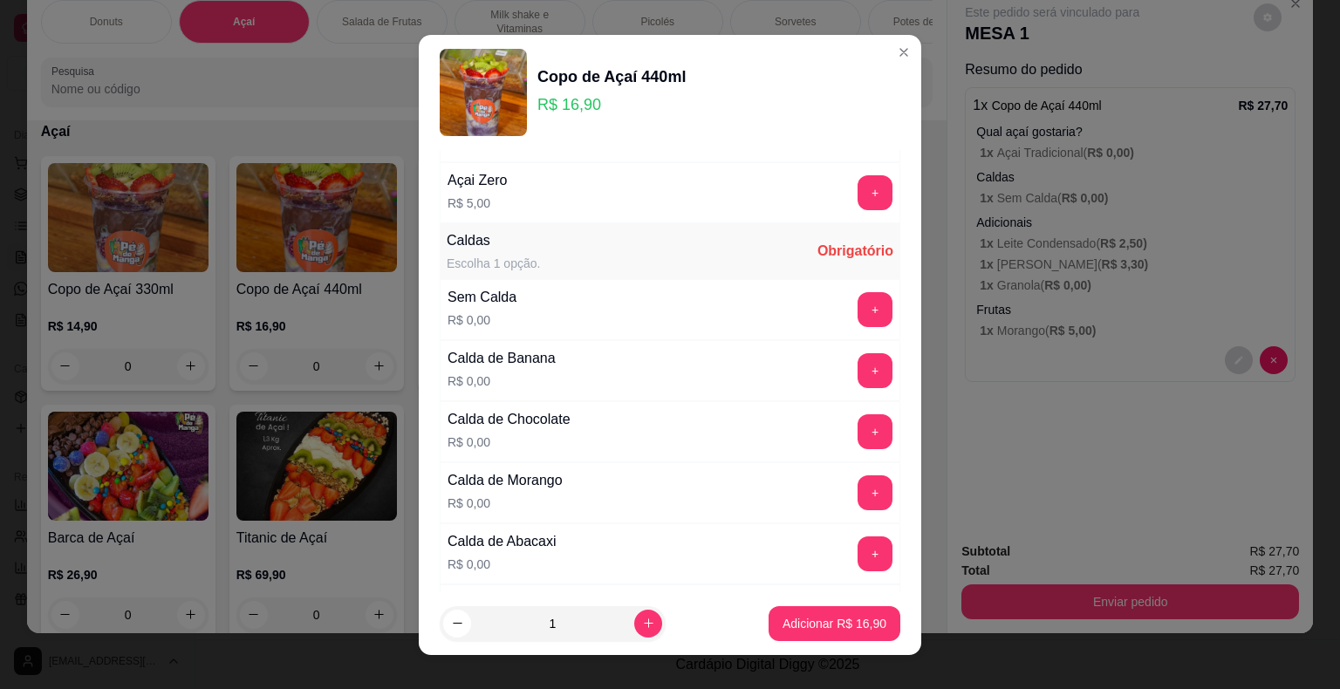
click at [857, 310] on button "+" at bounding box center [874, 309] width 35 height 35
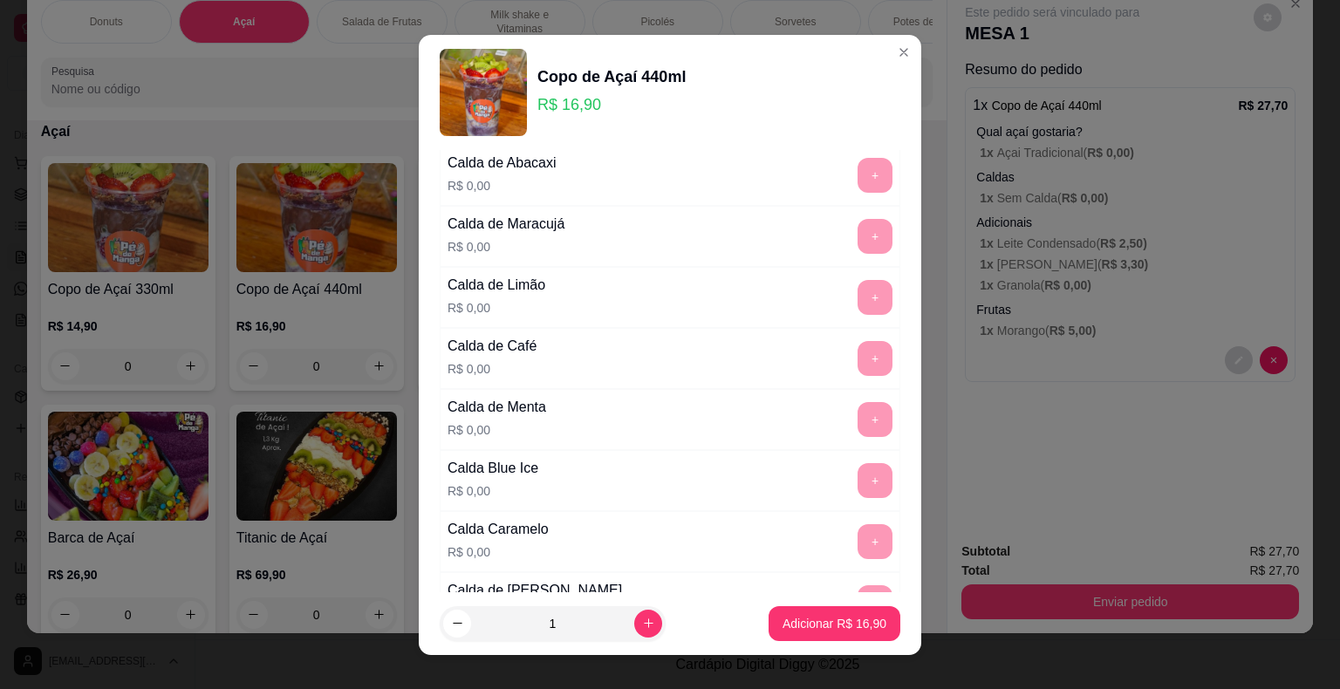
scroll to position [872, 0]
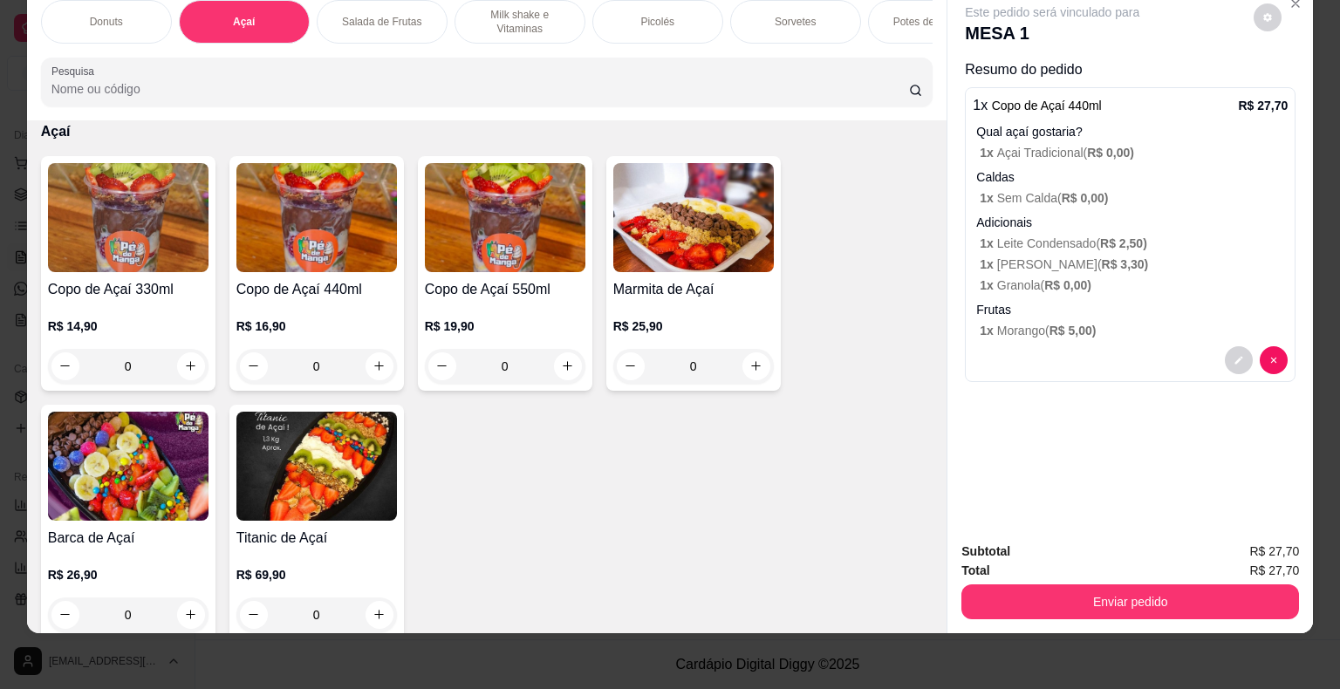
click at [516, 17] on p "Milk shake e Vitaminas" at bounding box center [519, 22] width 101 height 28
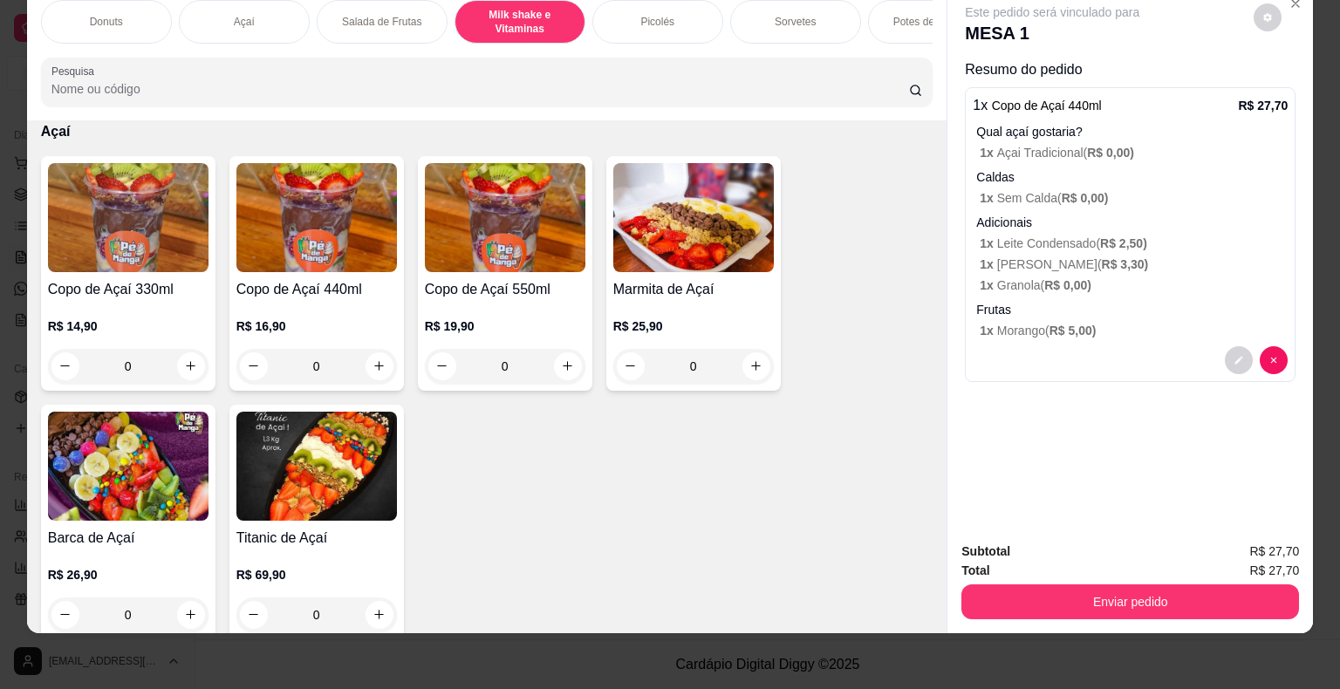
scroll to position [1198, 0]
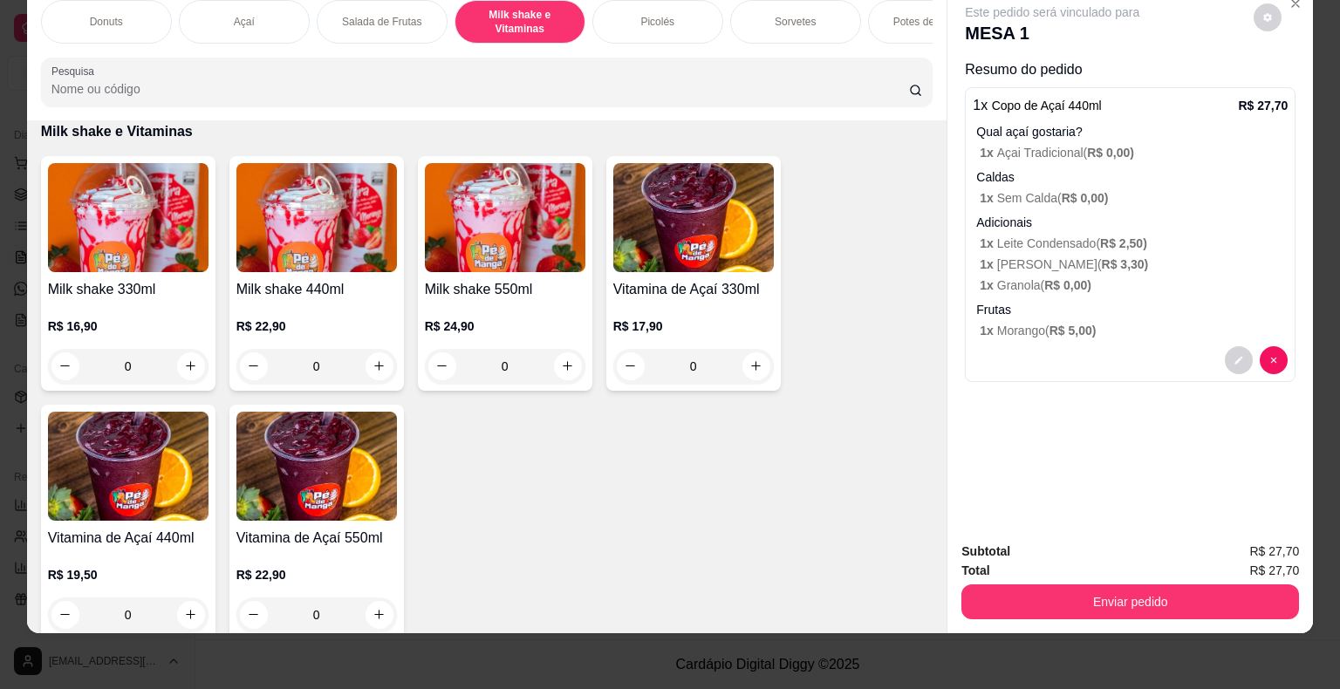
click at [686, 245] on img at bounding box center [693, 217] width 161 height 109
click at [105, 536] on h4 "Vitamina de Açaí 440ml" at bounding box center [128, 538] width 161 height 21
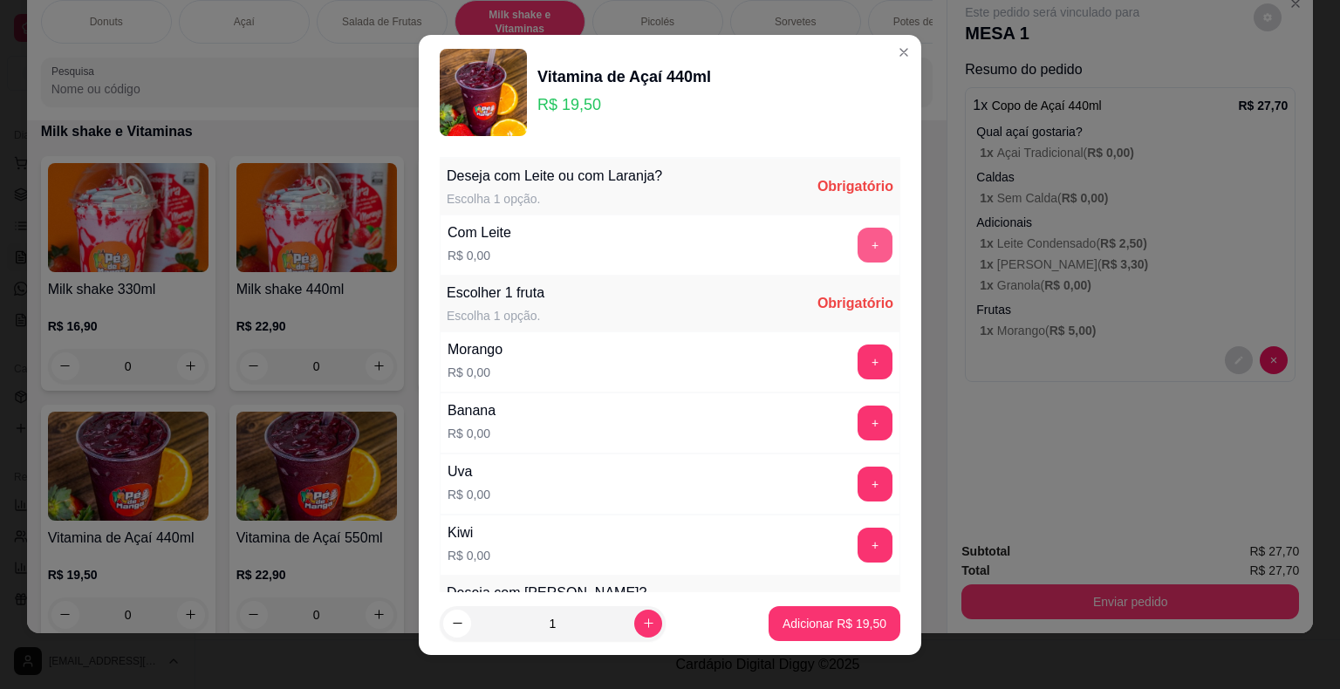
click at [857, 235] on button "+" at bounding box center [874, 245] width 35 height 35
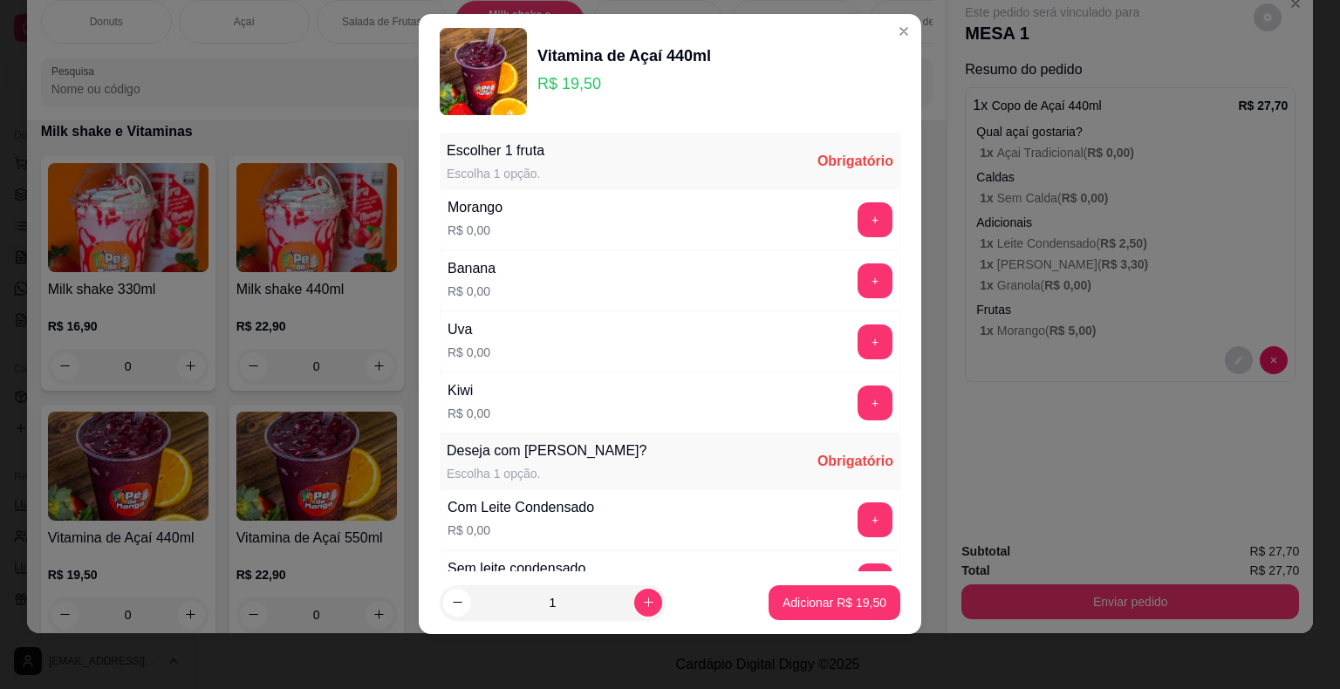
scroll to position [125, 0]
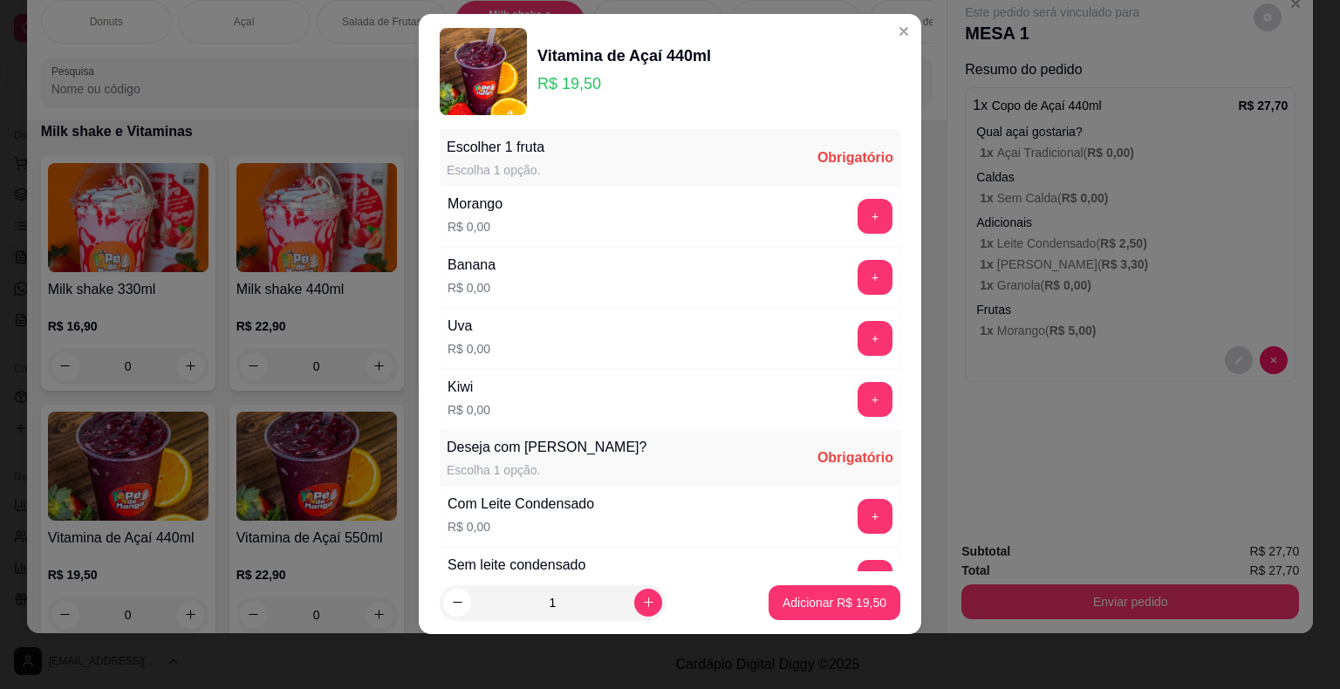
drag, startPoint x: 856, startPoint y: 232, endPoint x: 848, endPoint y: 218, distance: 16.0
click at [851, 222] on div "Morango R$ 0,00 +" at bounding box center [670, 216] width 461 height 61
click at [858, 216] on button "+" at bounding box center [875, 216] width 34 height 34
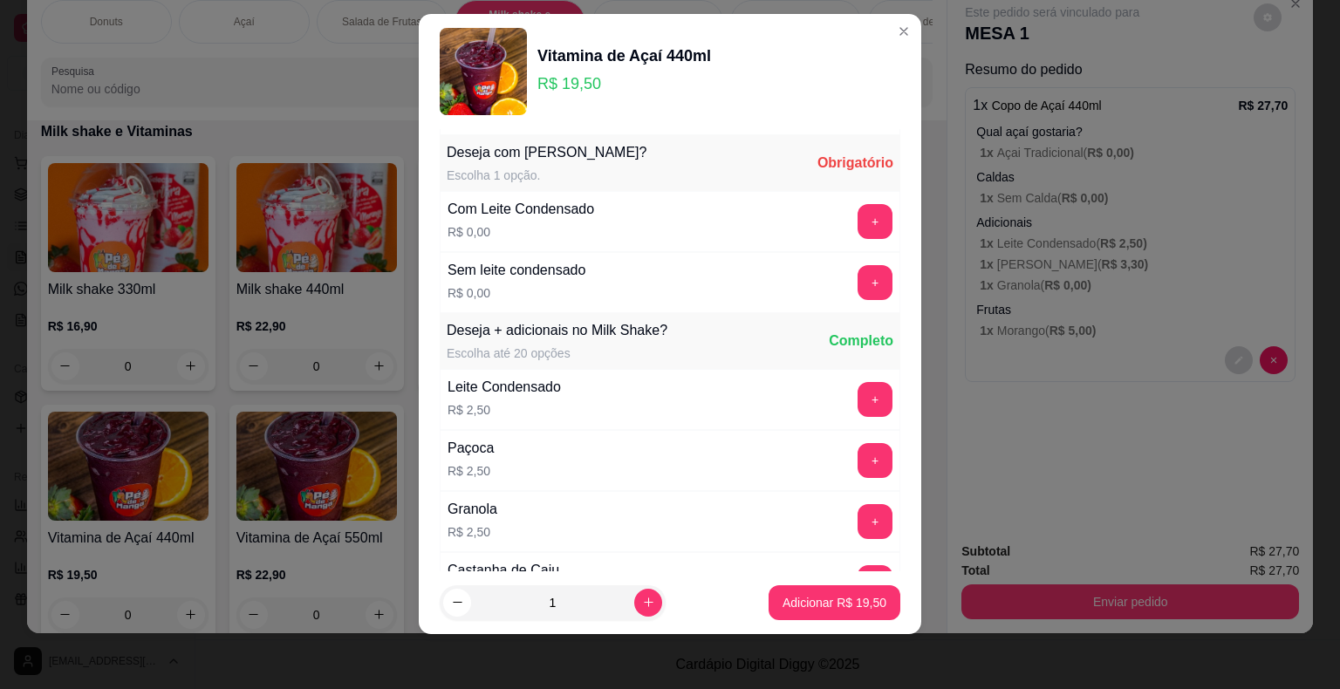
scroll to position [423, 0]
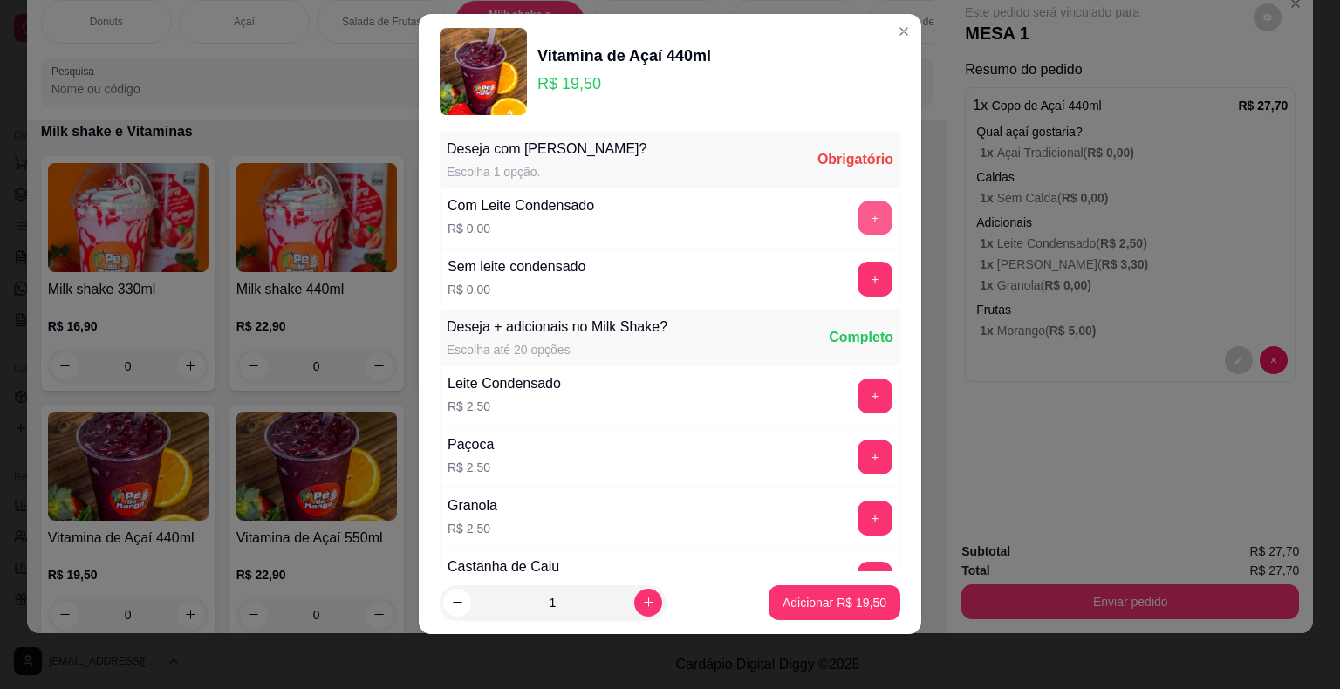
click at [858, 217] on button "+" at bounding box center [875, 218] width 34 height 34
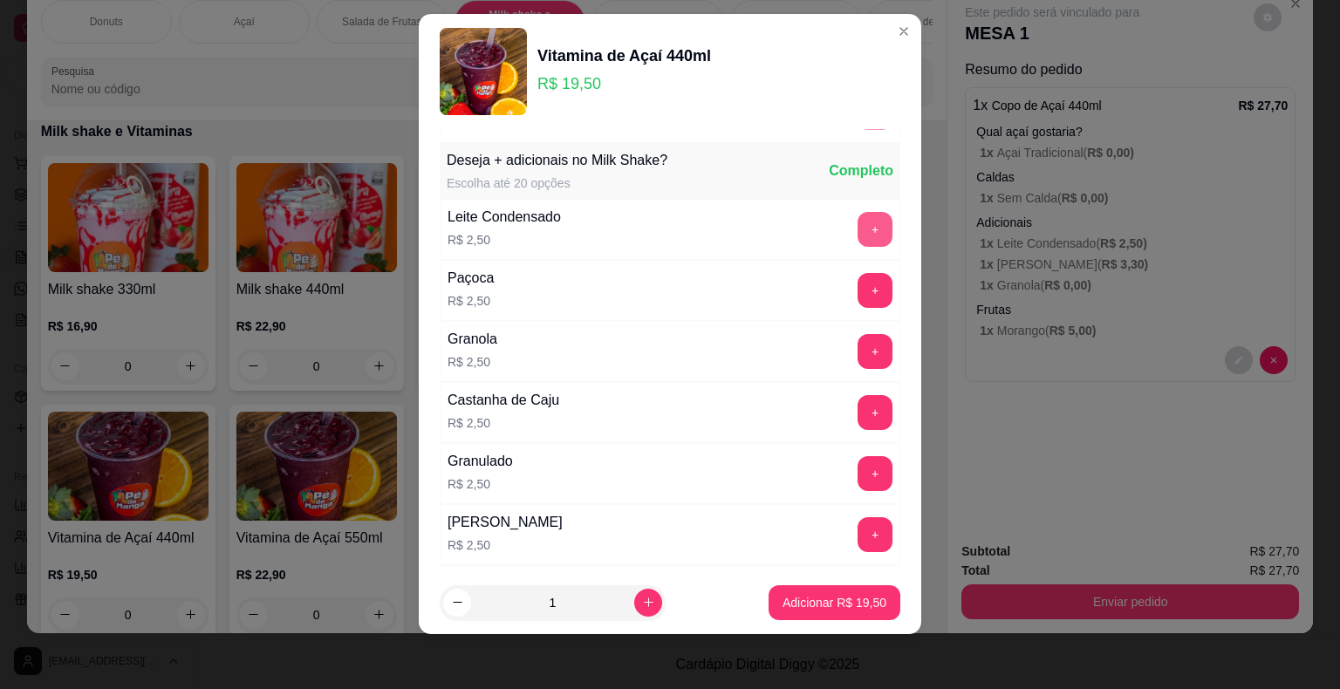
scroll to position [600, 0]
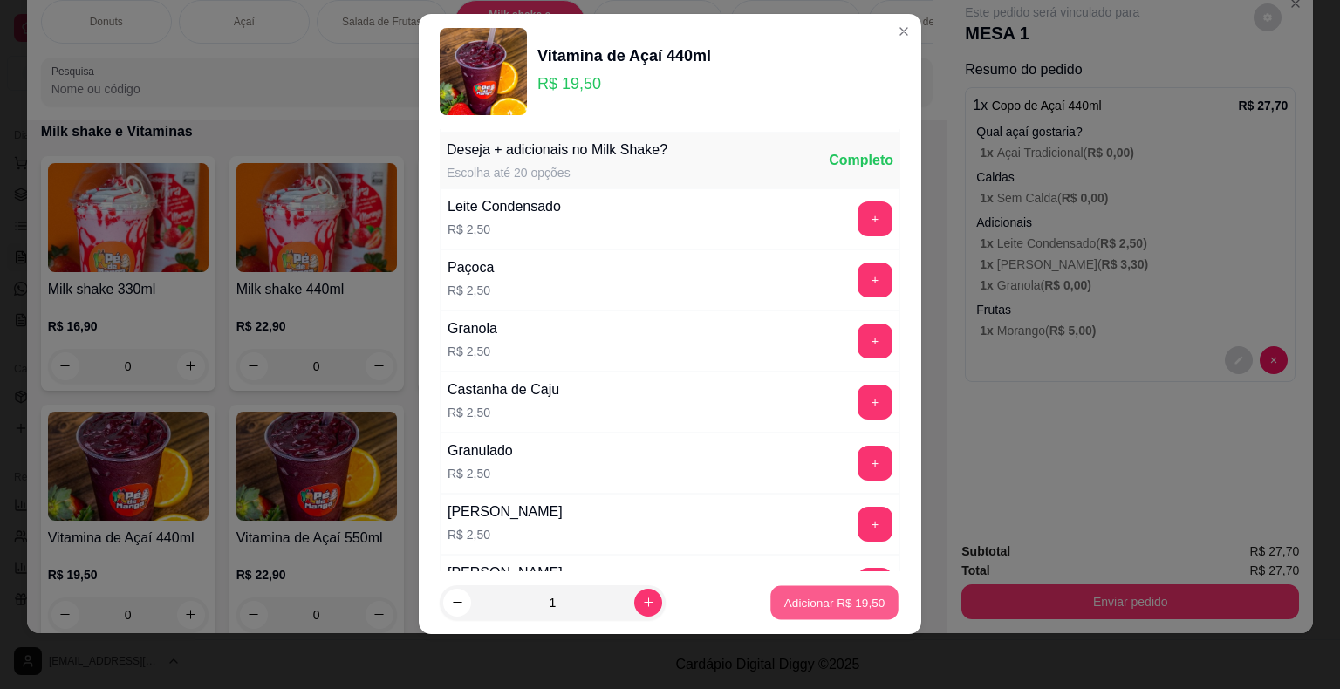
click at [803, 594] on p "Adicionar R$ 19,50" at bounding box center [834, 602] width 101 height 17
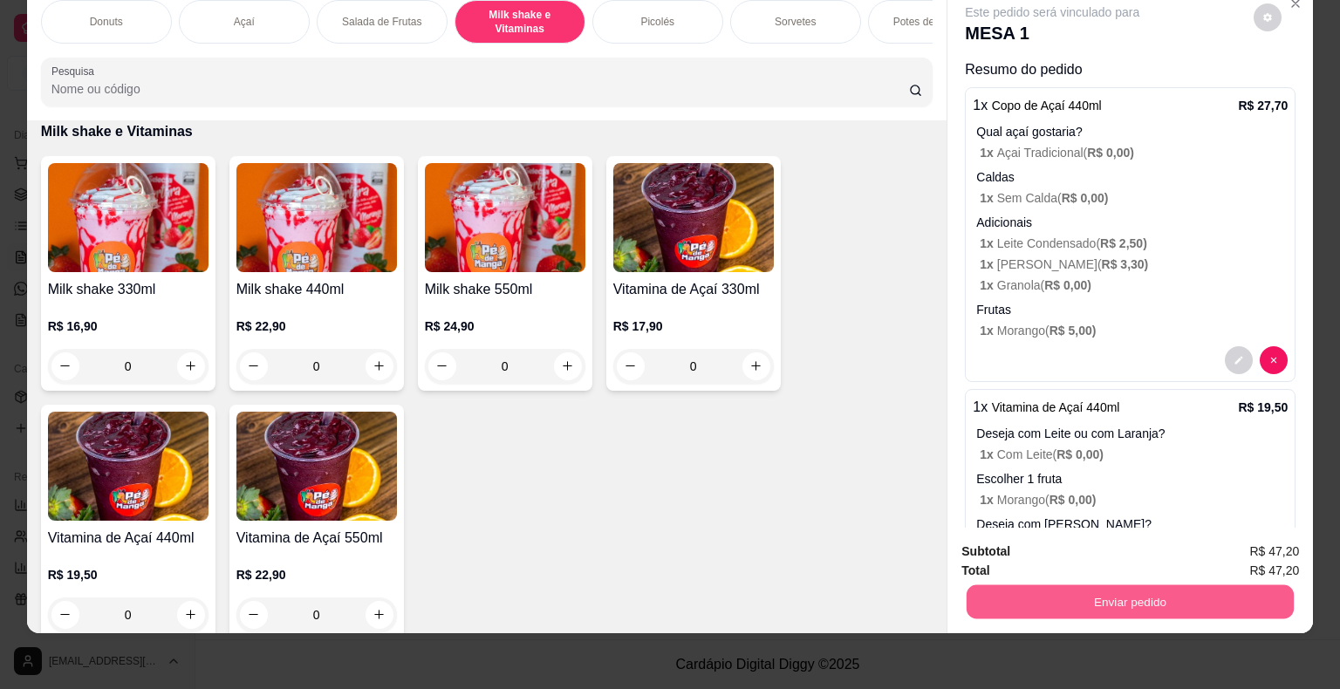
click at [1154, 592] on button "Enviar pedido" at bounding box center [1130, 602] width 327 height 34
click at [1241, 543] on button "Enviar pedido" at bounding box center [1254, 545] width 99 height 33
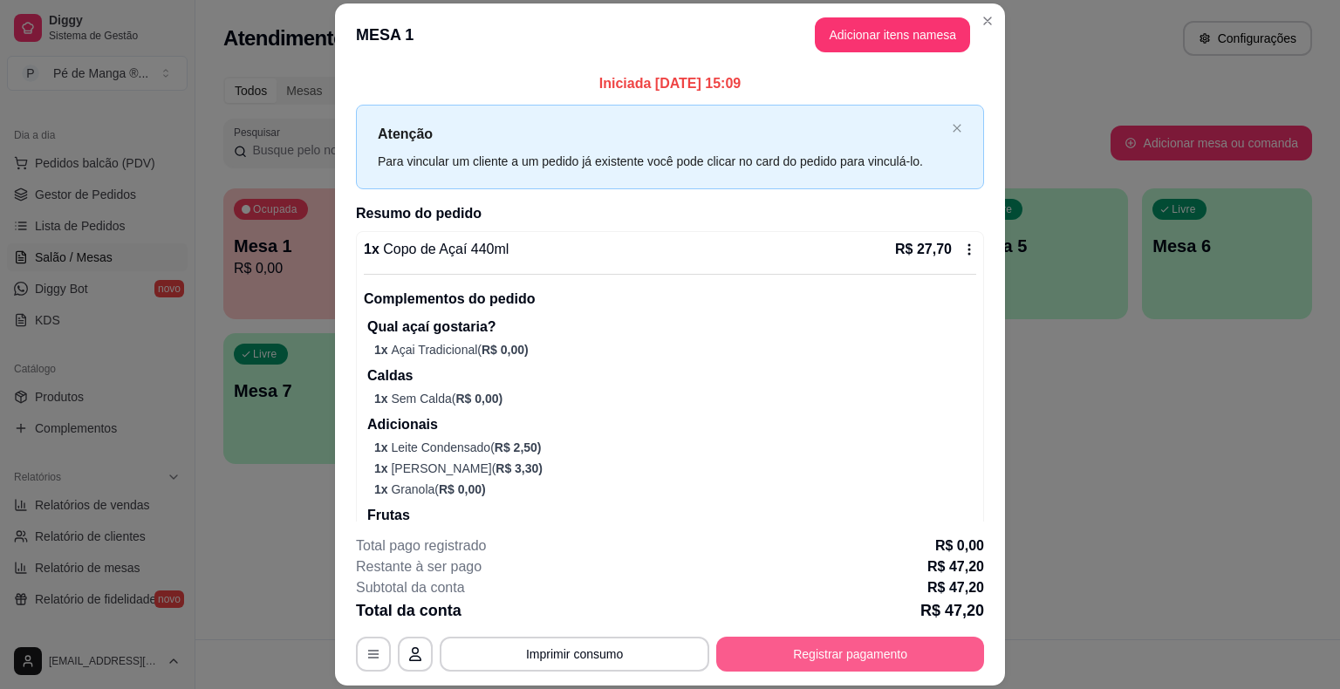
click at [827, 650] on button "Registrar pagamento" at bounding box center [850, 654] width 268 height 35
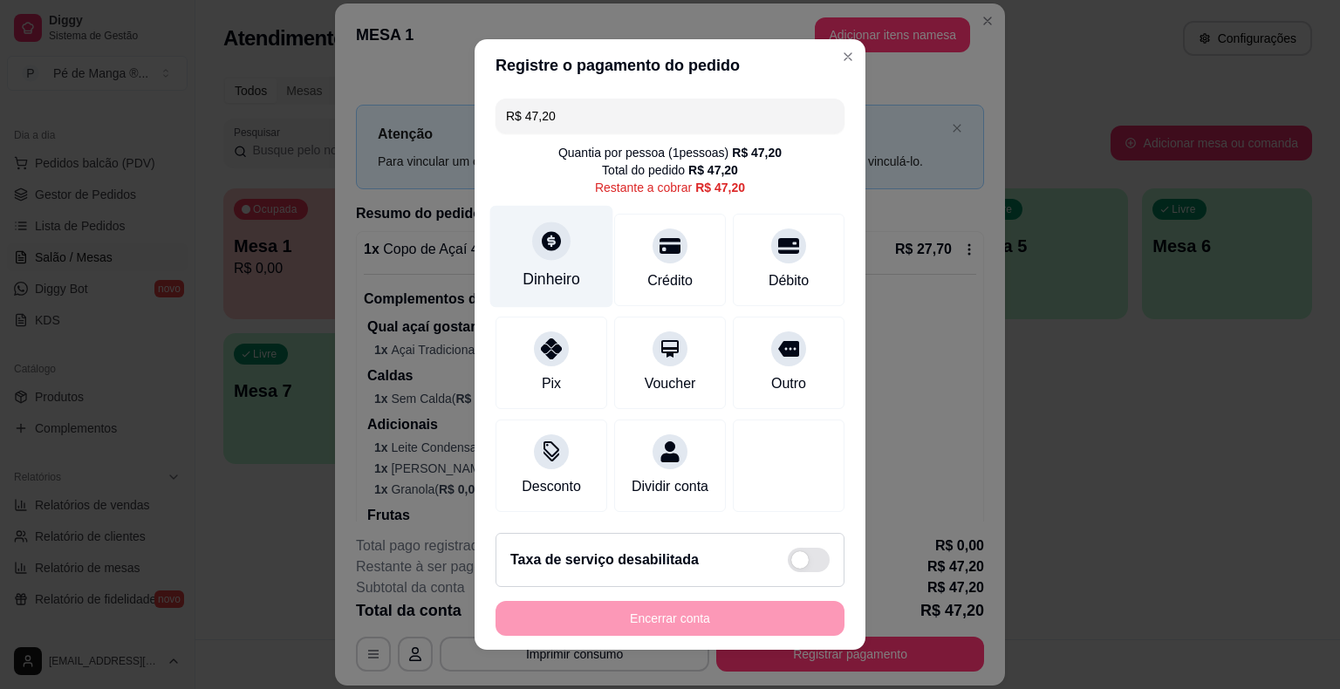
click at [570, 269] on div "Dinheiro" at bounding box center [551, 257] width 123 height 102
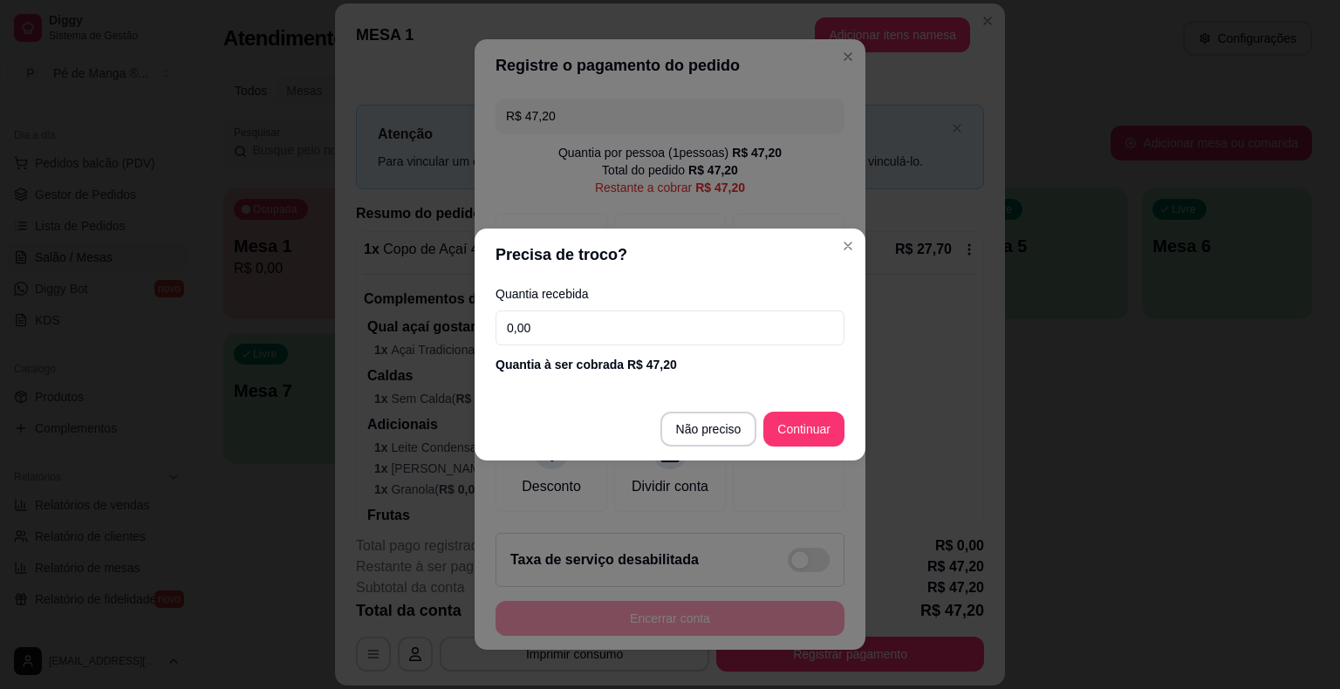
drag, startPoint x: 583, startPoint y: 337, endPoint x: 167, endPoint y: 531, distance: 459.3
click at [167, 529] on div "Precisa de troco? Quantia recebida 0,00 Quantia à ser cobrada R$ 47,20 Não prec…" at bounding box center [670, 344] width 1340 height 689
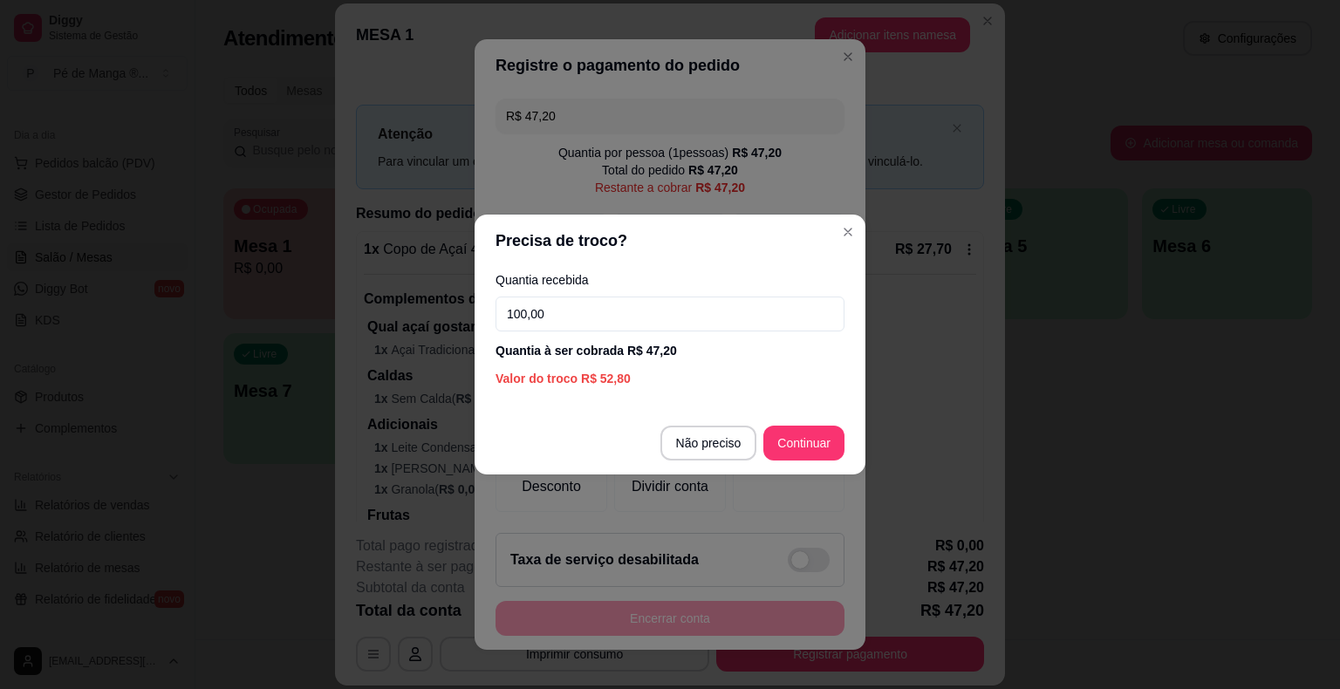
type input "100,00"
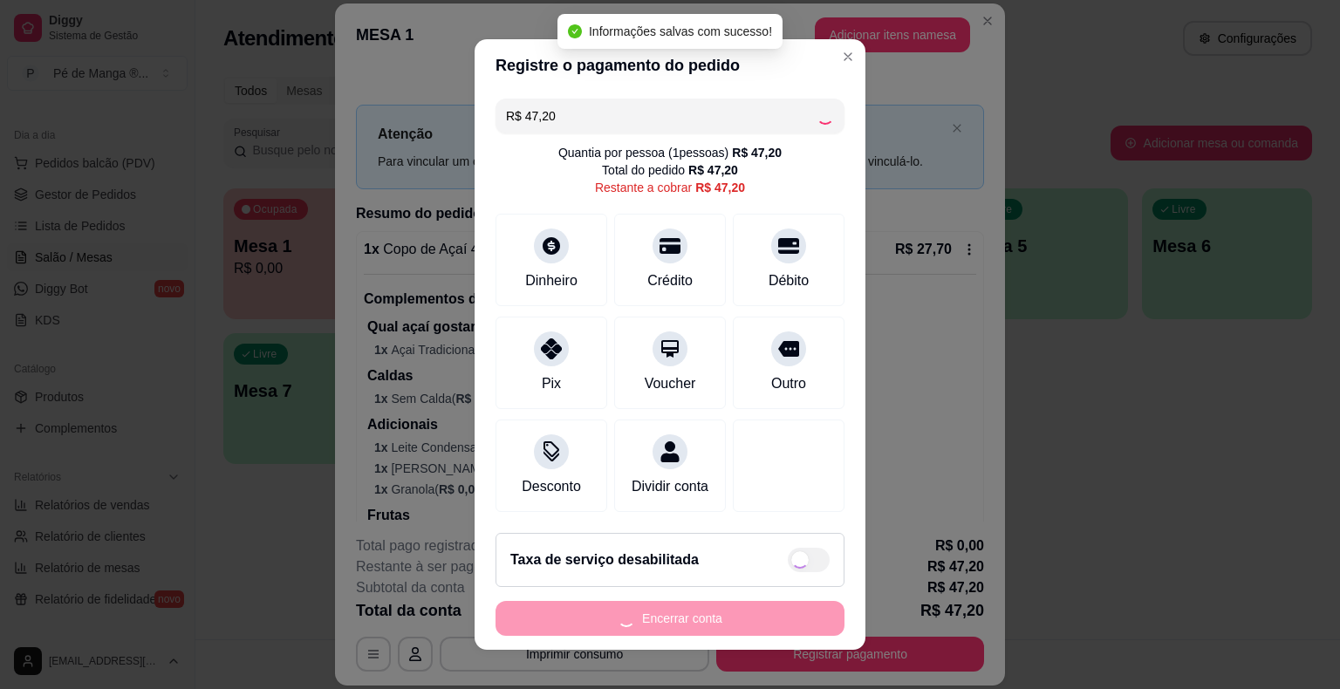
type input "R$ 0,00"
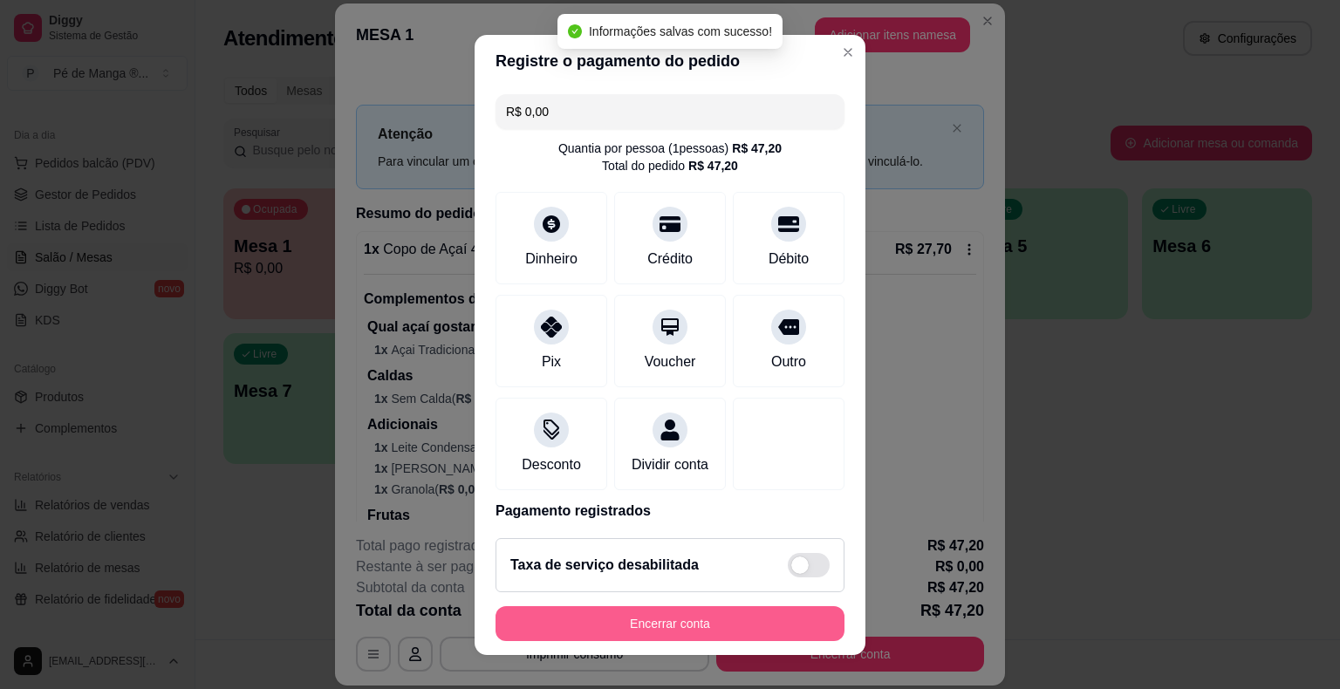
click at [707, 615] on button "Encerrar conta" at bounding box center [669, 623] width 349 height 35
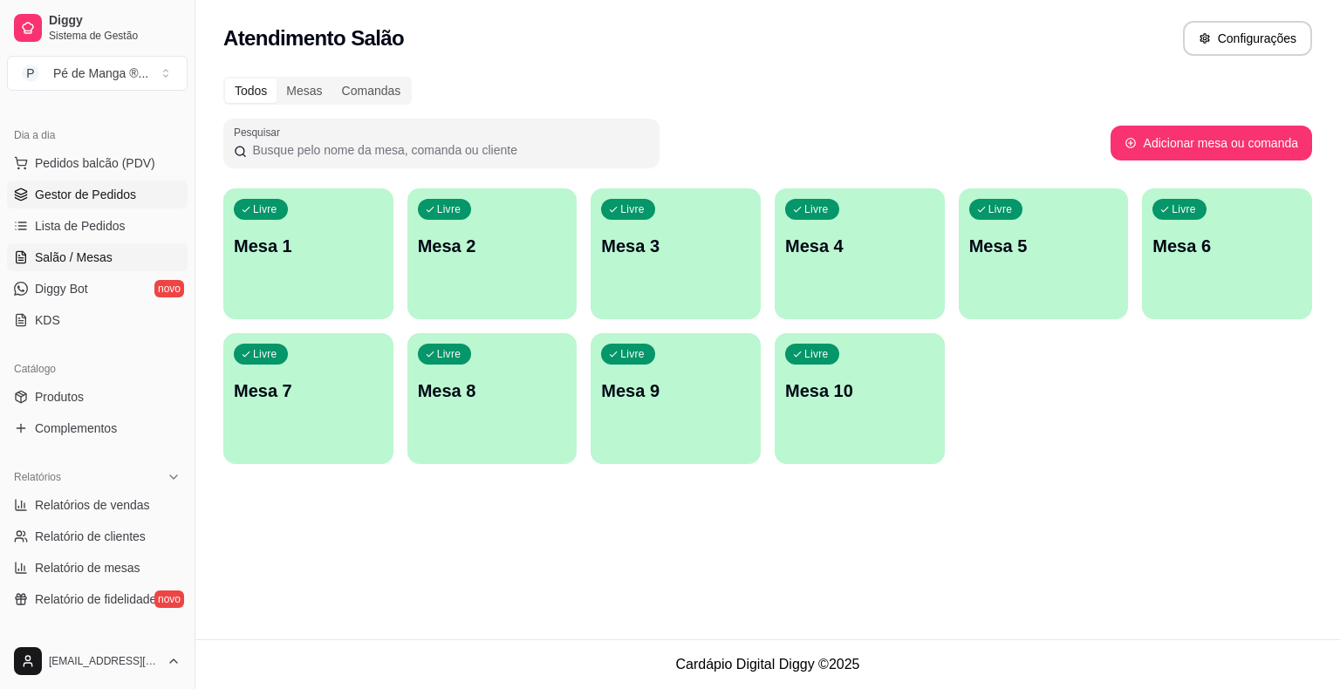
click at [137, 201] on link "Gestor de Pedidos" at bounding box center [97, 195] width 181 height 28
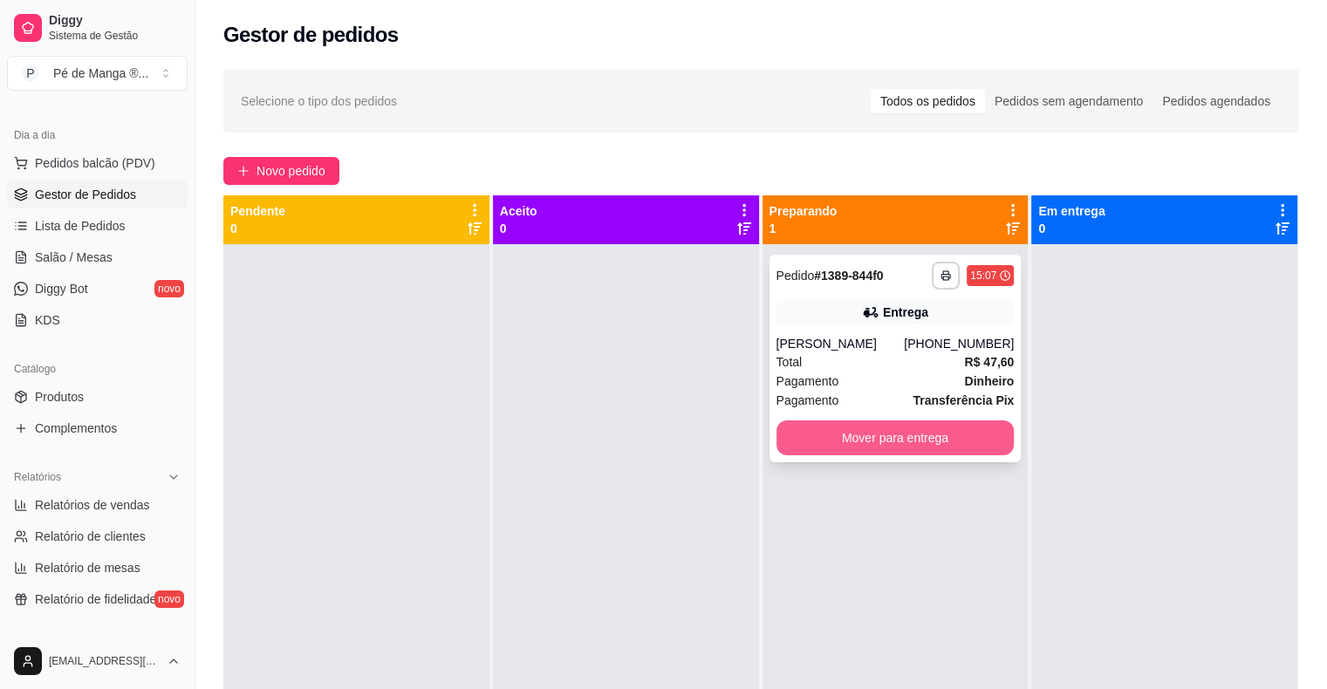
click at [869, 436] on button "Mover para entrega" at bounding box center [895, 437] width 238 height 35
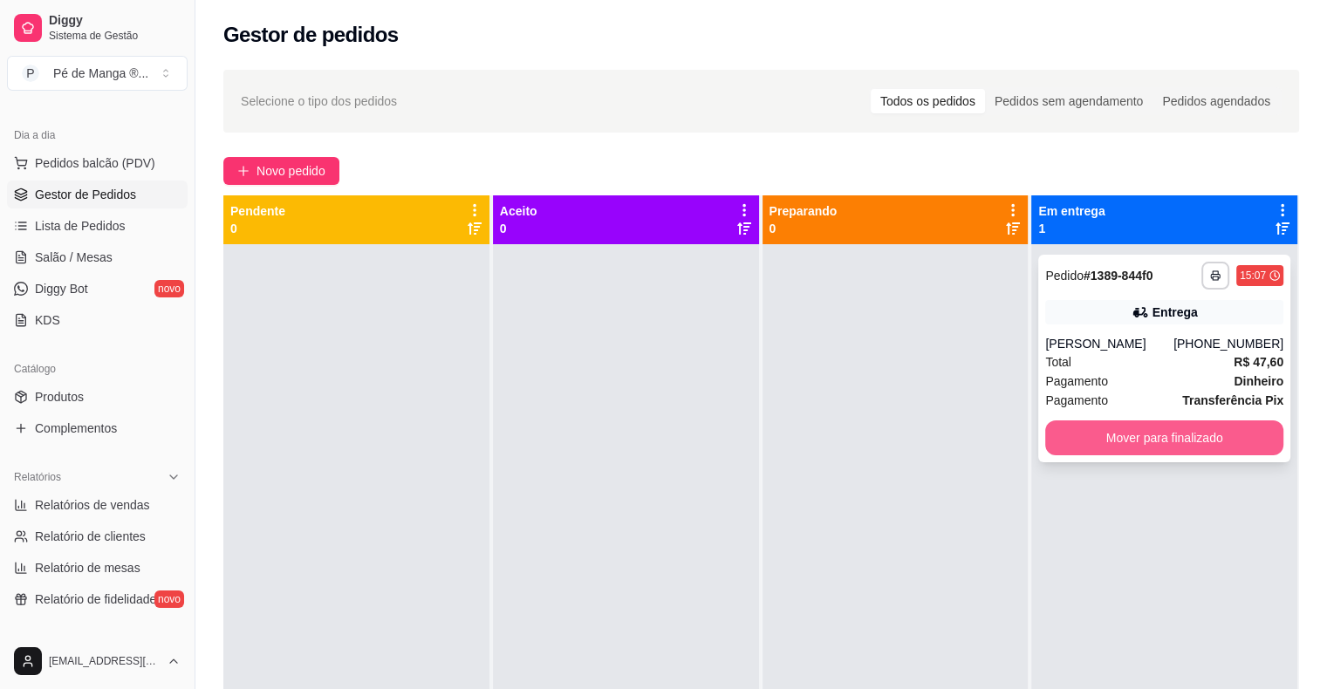
click at [1125, 427] on button "Mover para finalizado" at bounding box center [1164, 437] width 238 height 35
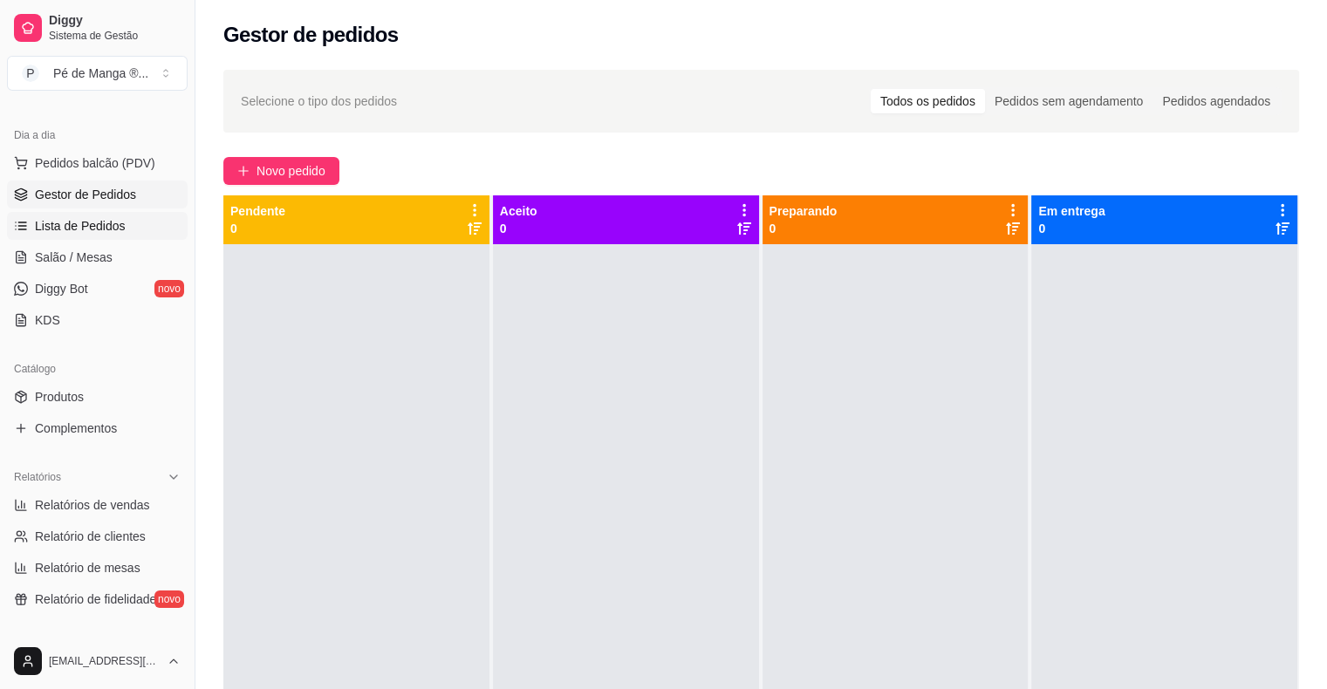
click at [123, 224] on link "Lista de Pedidos" at bounding box center [97, 226] width 181 height 28
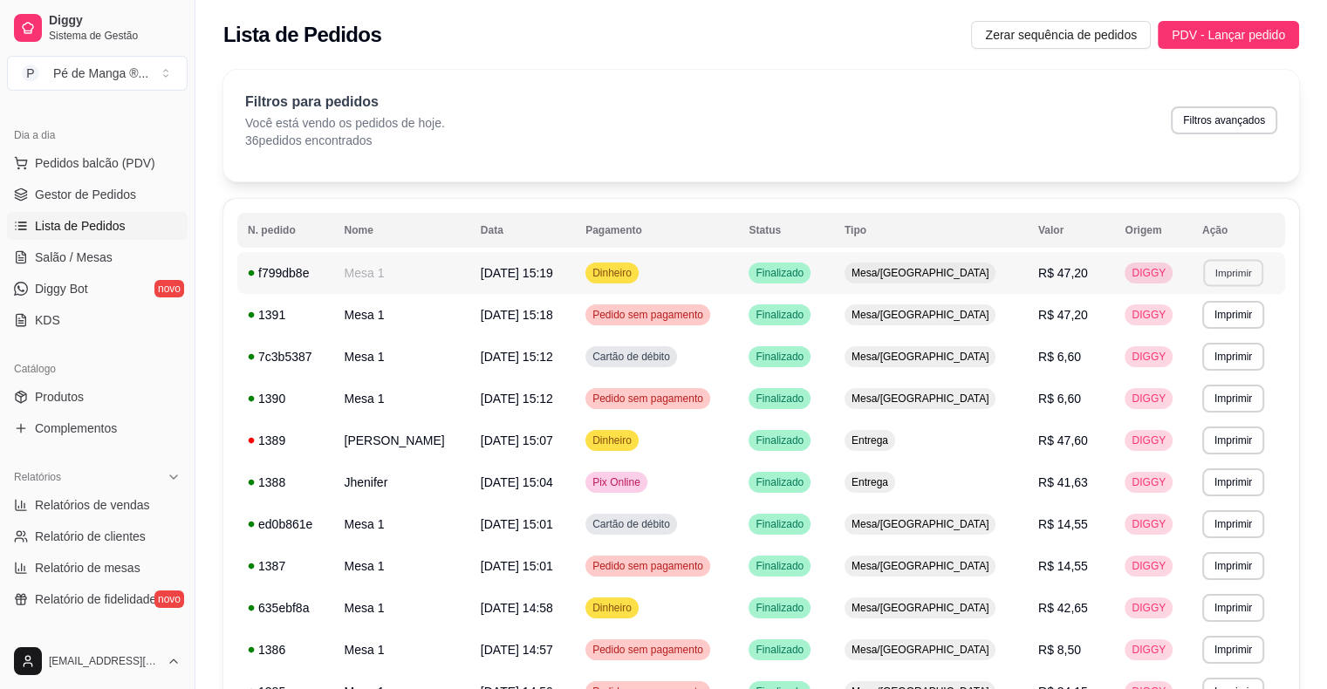
click at [1240, 274] on button "Imprimir" at bounding box center [1233, 272] width 60 height 27
click at [1190, 337] on button "IMPRESSORA" at bounding box center [1197, 333] width 122 height 27
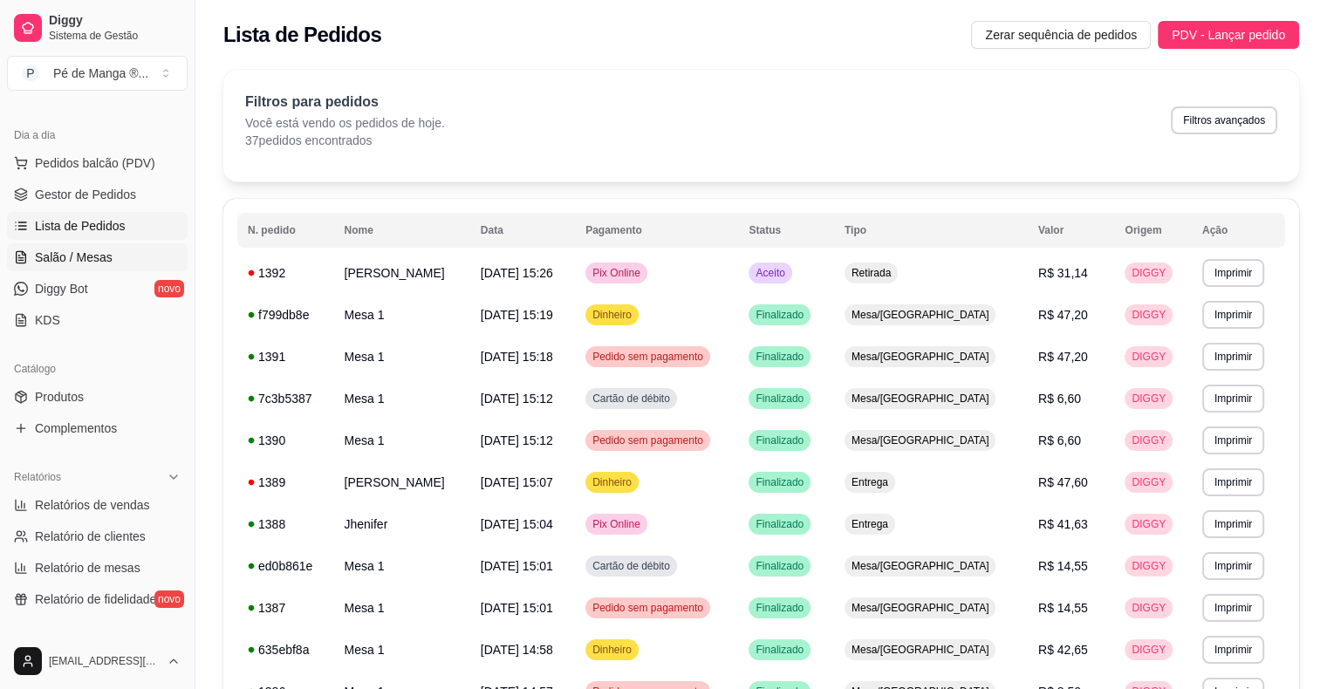
click at [112, 250] on link "Salão / Mesas" at bounding box center [97, 257] width 181 height 28
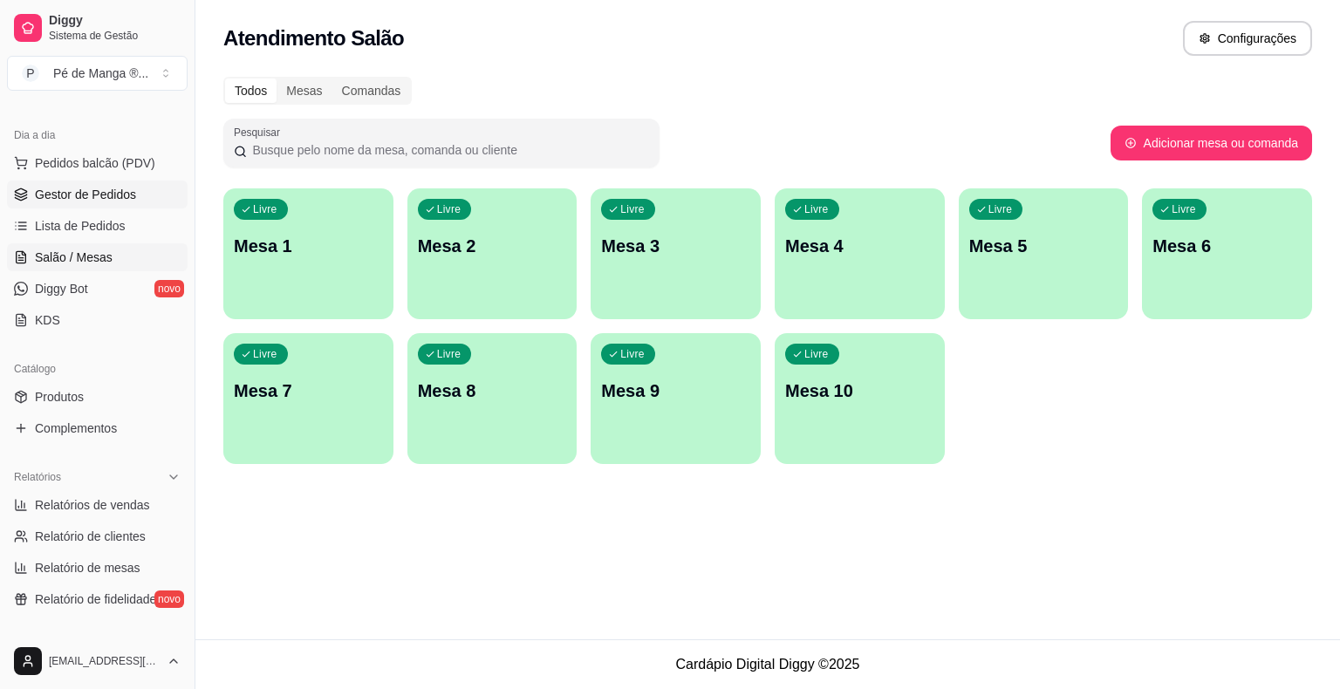
click at [119, 193] on span "Gestor de Pedidos" at bounding box center [85, 194] width 101 height 17
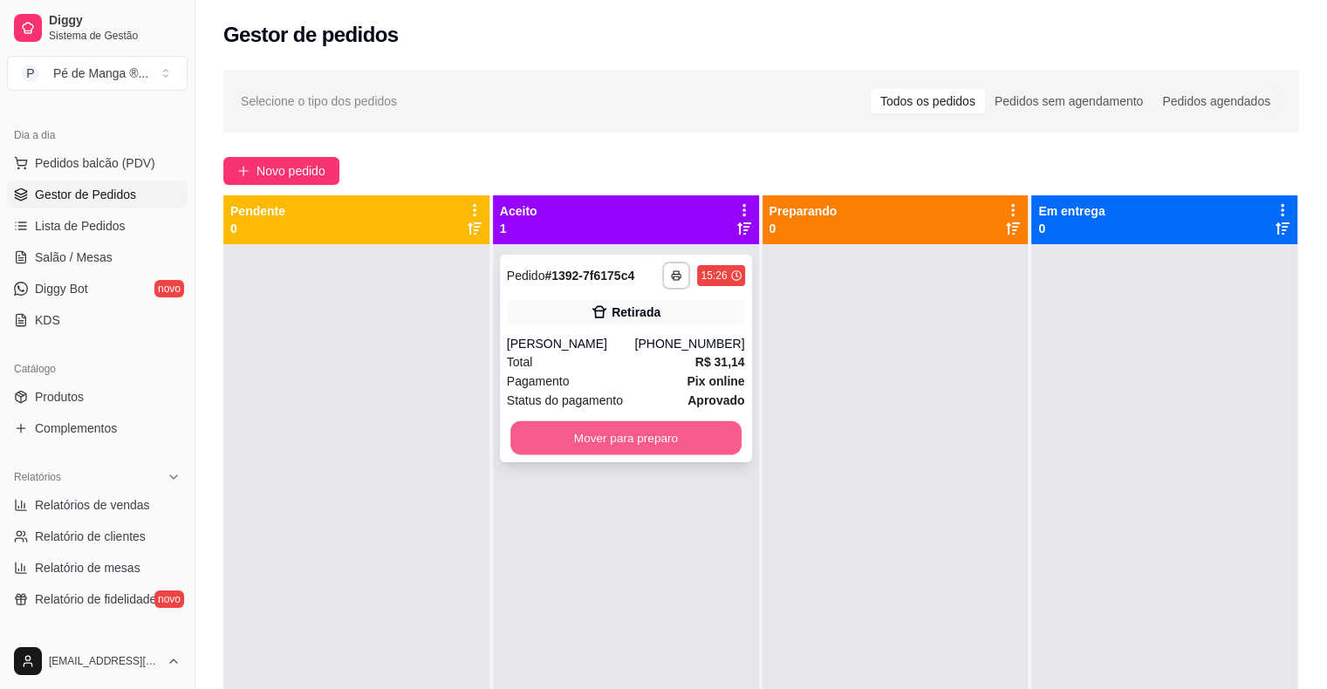
click at [684, 441] on button "Mover para preparo" at bounding box center [625, 438] width 231 height 34
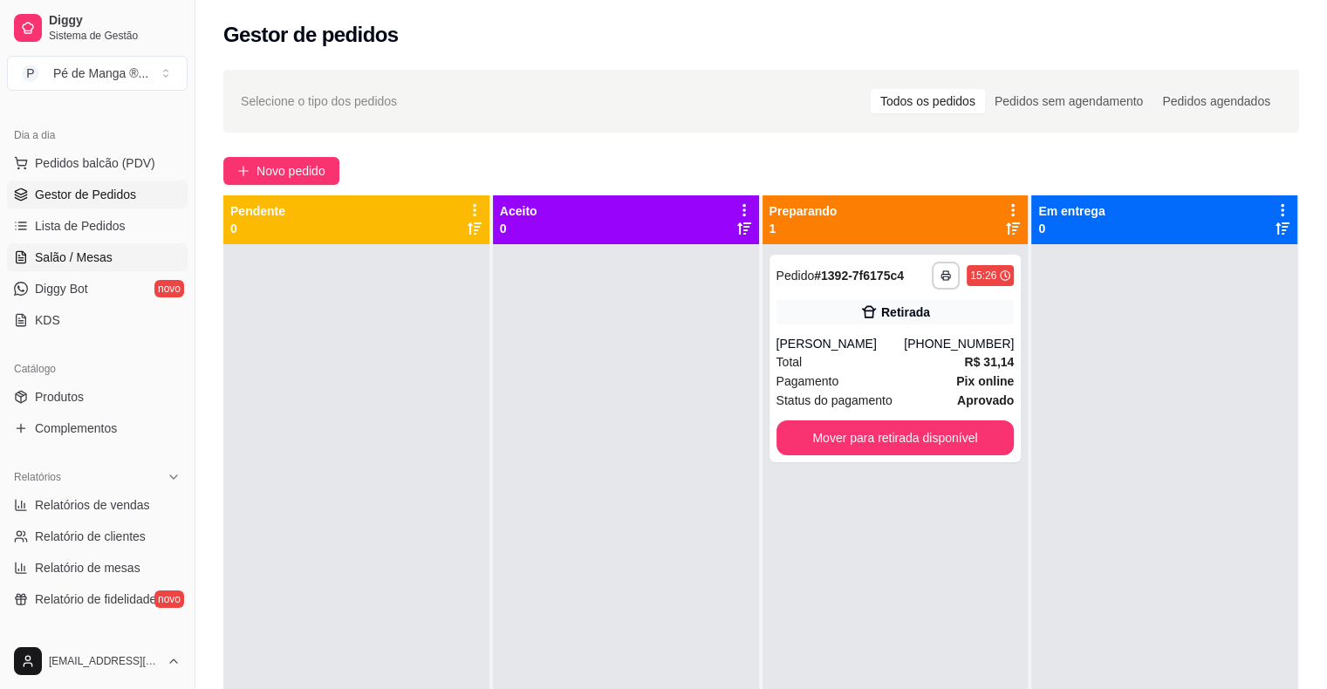
click at [84, 263] on span "Salão / Mesas" at bounding box center [74, 257] width 78 height 17
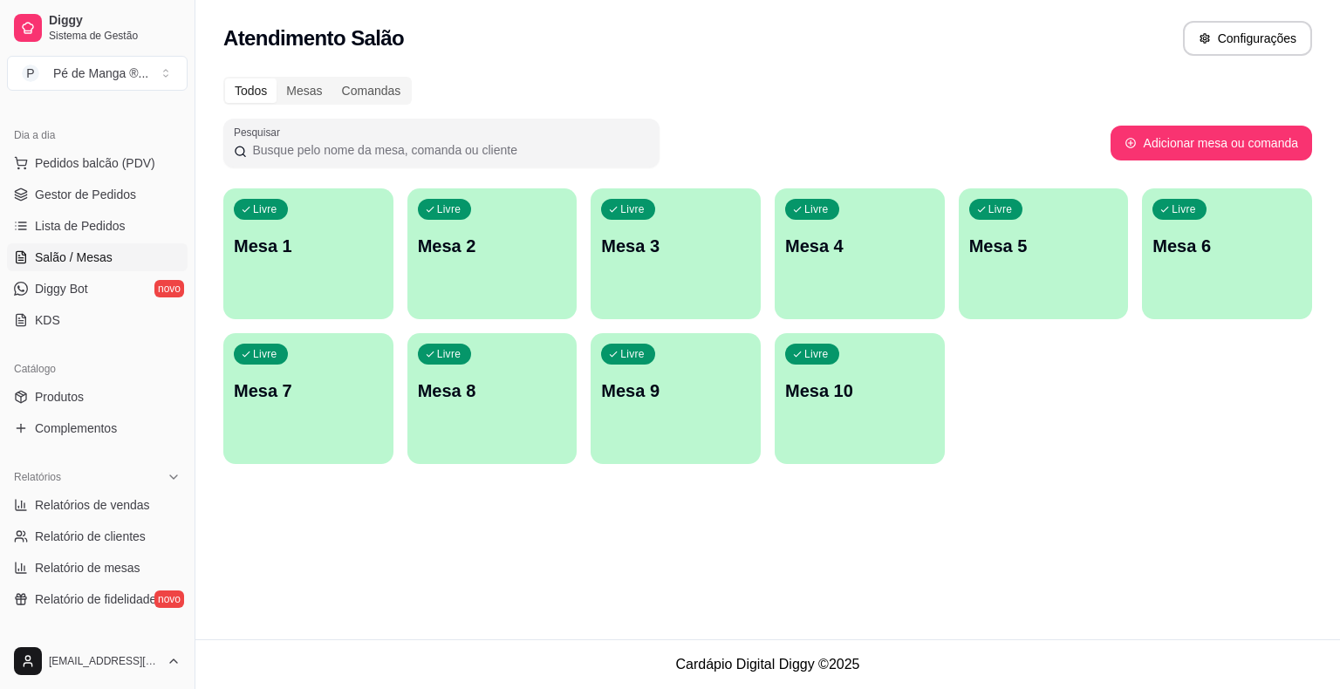
click at [285, 263] on div "Livre Mesa 1" at bounding box center [308, 243] width 170 height 110
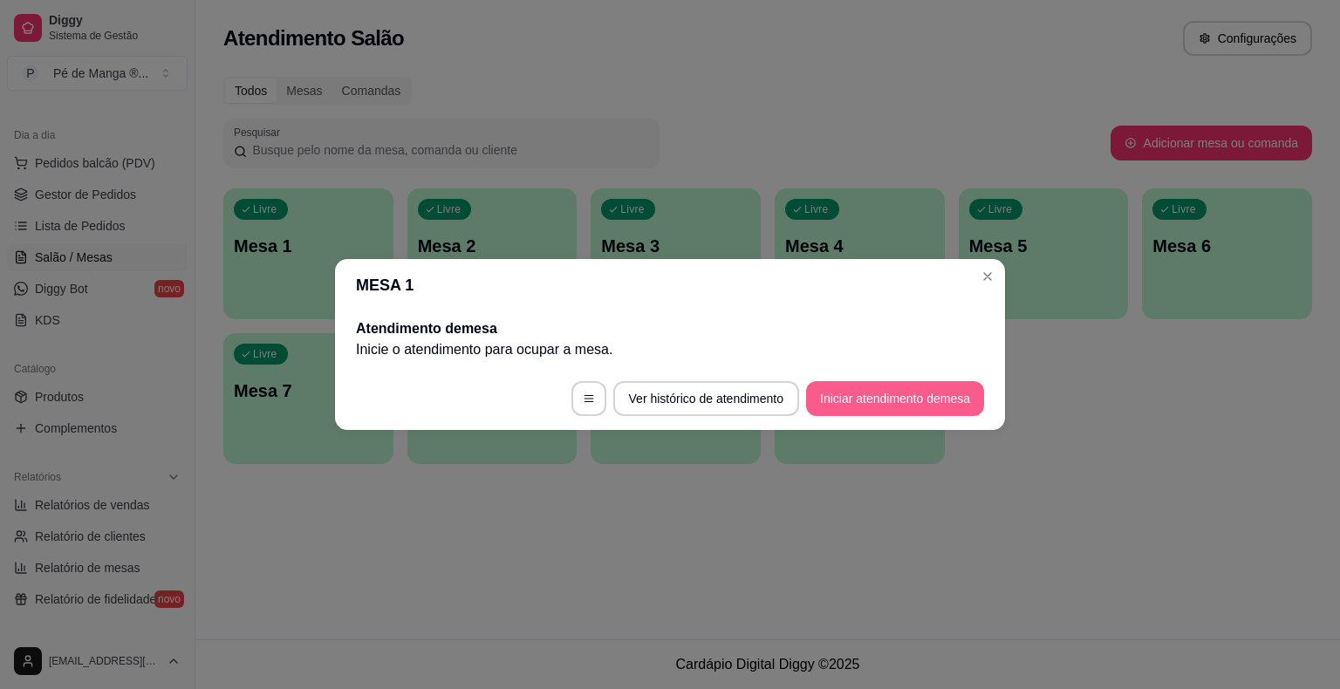
click at [885, 399] on button "Iniciar atendimento de mesa" at bounding box center [895, 398] width 178 height 35
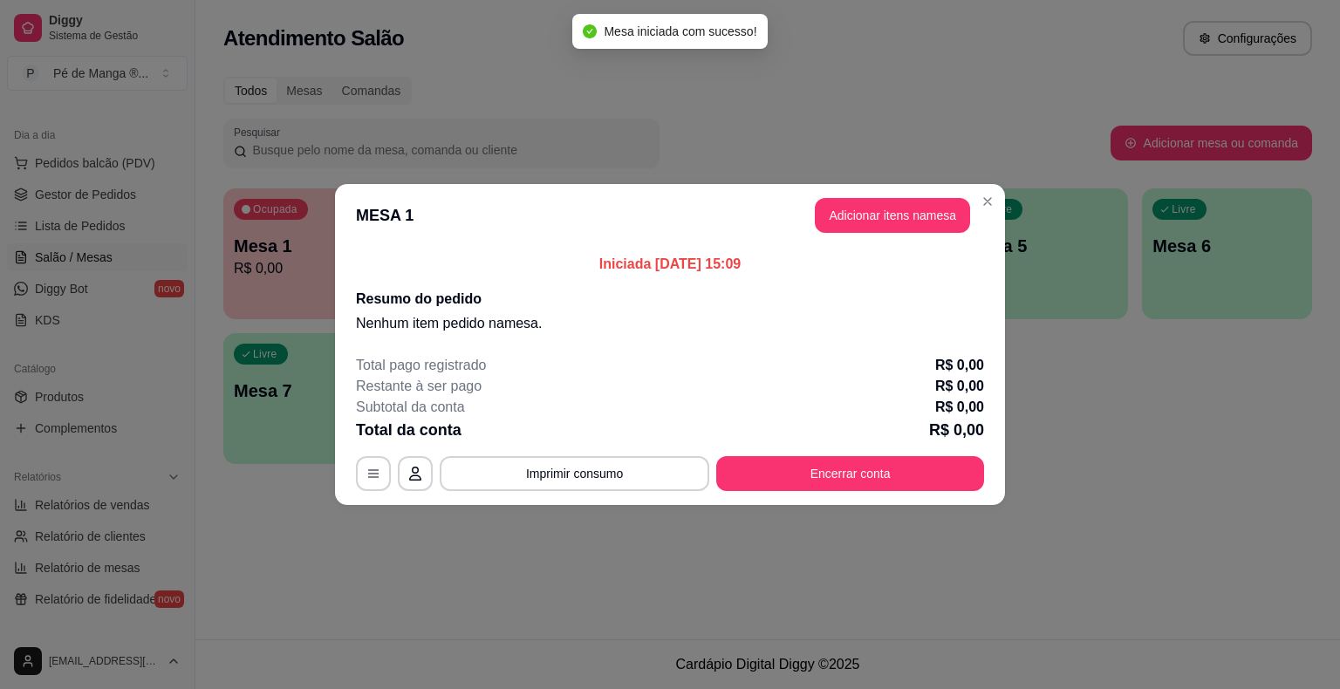
click at [909, 229] on button "Adicionar itens na mesa" at bounding box center [892, 215] width 155 height 35
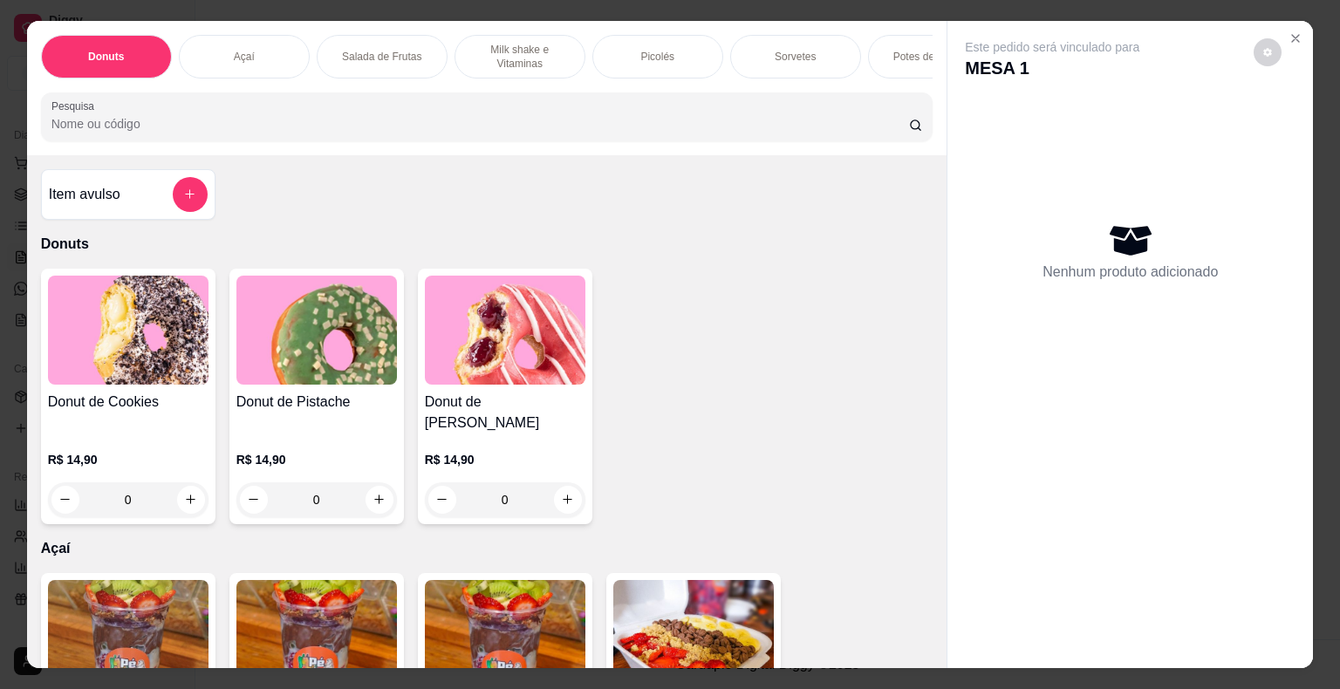
click at [795, 65] on div "Sorvetes" at bounding box center [795, 57] width 131 height 44
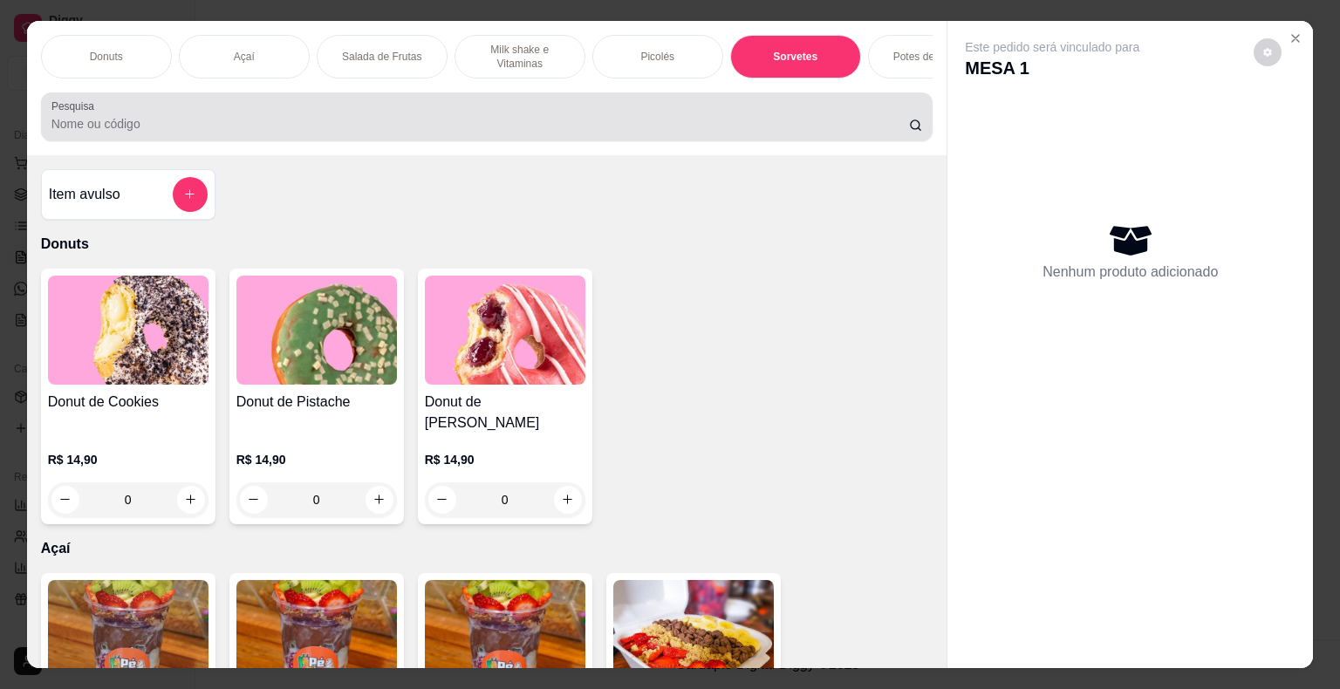
scroll to position [42, 0]
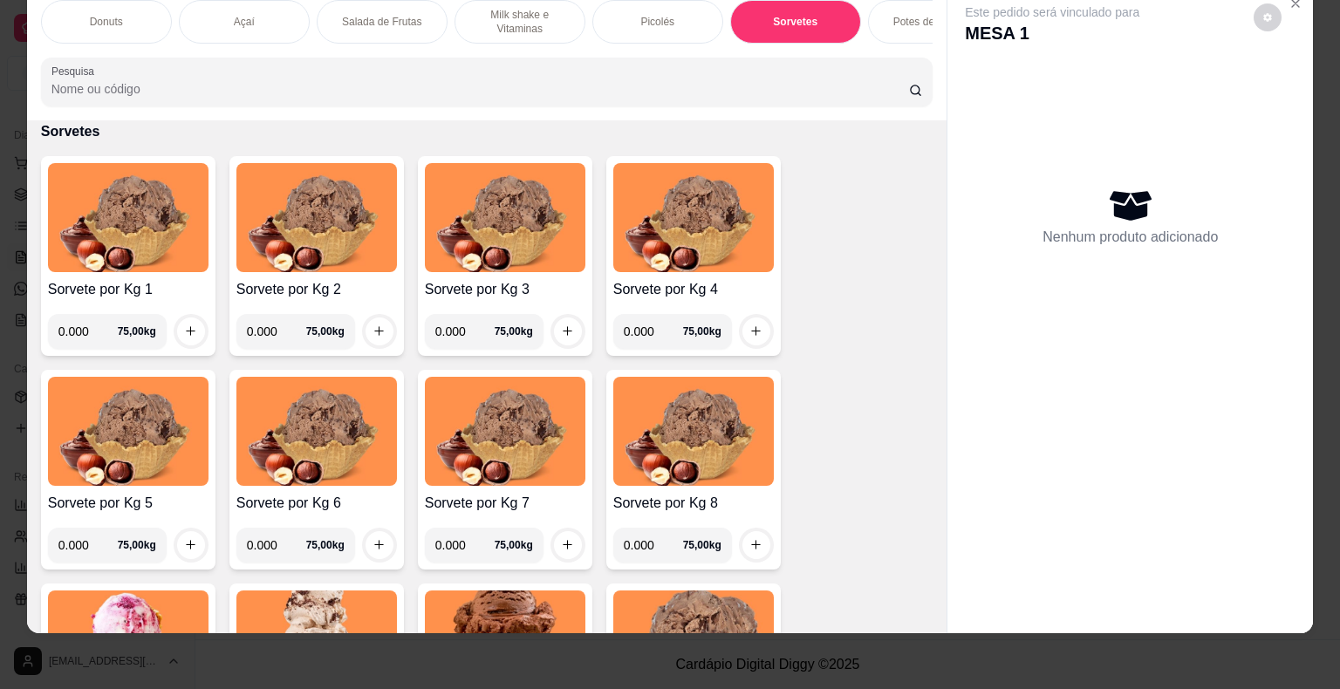
click at [85, 326] on input "0.000" at bounding box center [87, 331] width 59 height 35
click at [547, 15] on p "Milk shake e Vitaminas" at bounding box center [519, 22] width 101 height 28
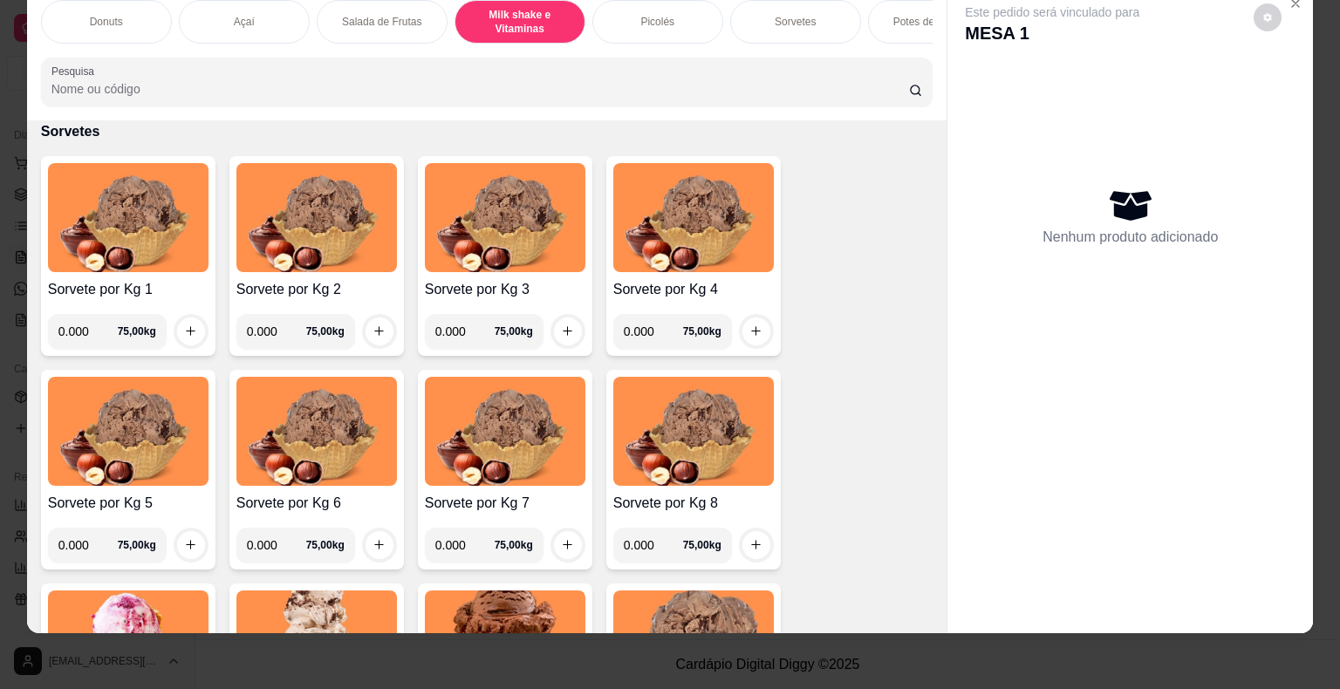
scroll to position [1198, 0]
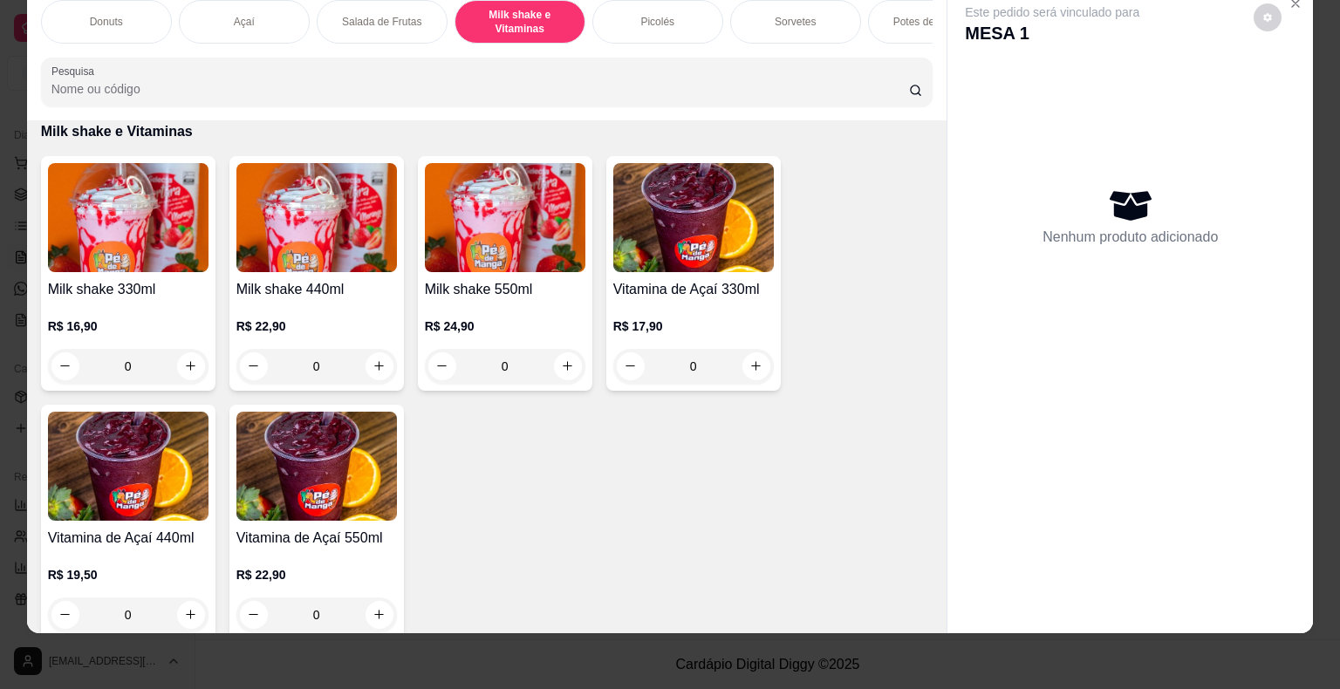
click at [158, 212] on img at bounding box center [128, 217] width 161 height 109
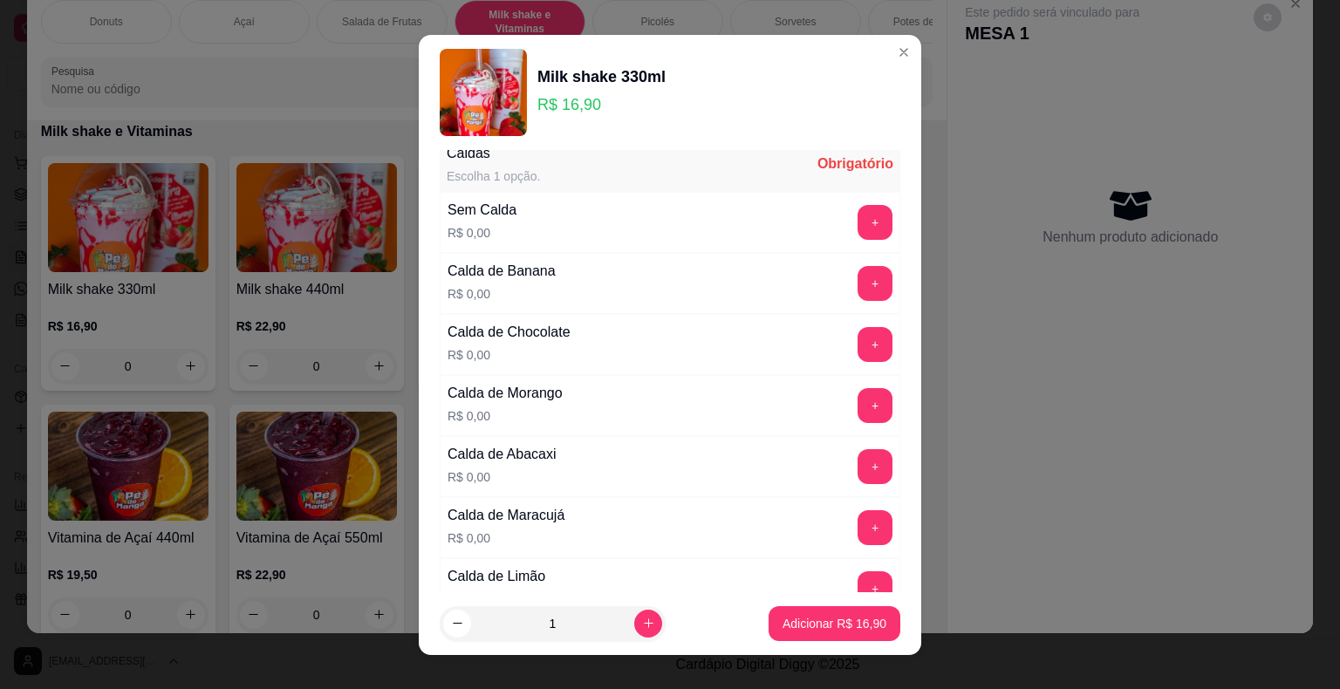
scroll to position [87, 0]
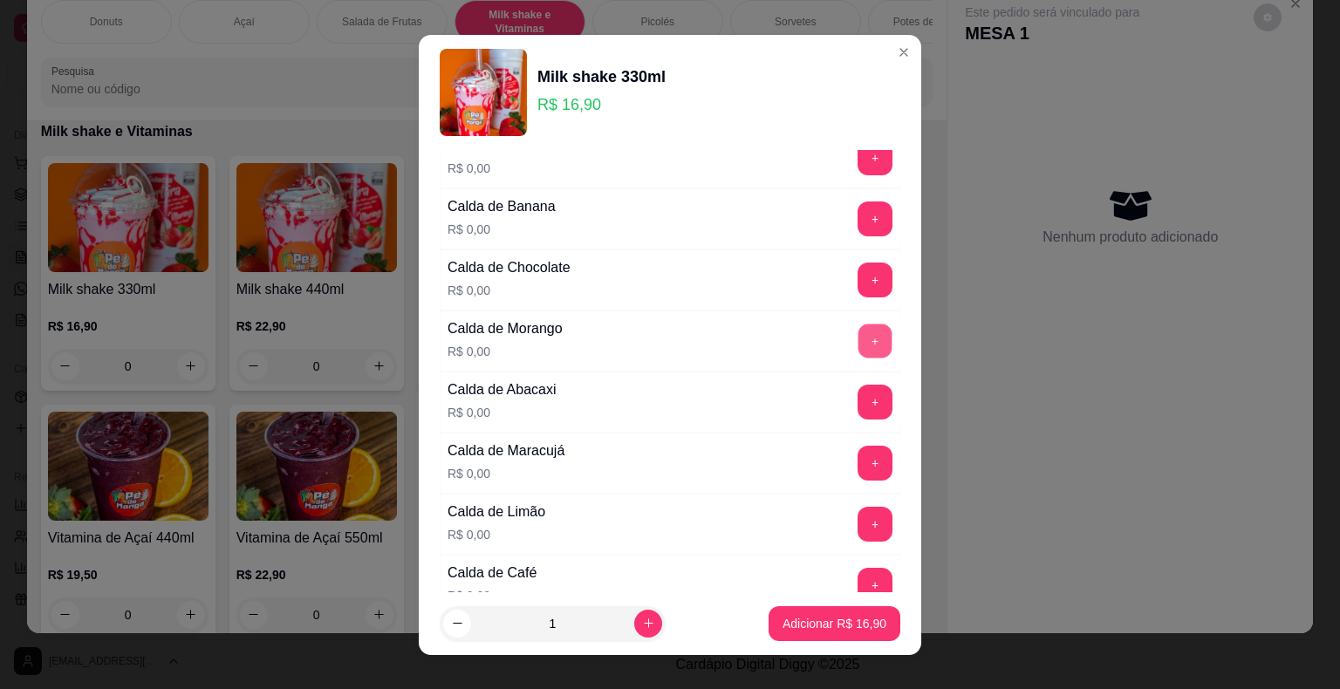
click at [858, 340] on button "+" at bounding box center [875, 341] width 34 height 34
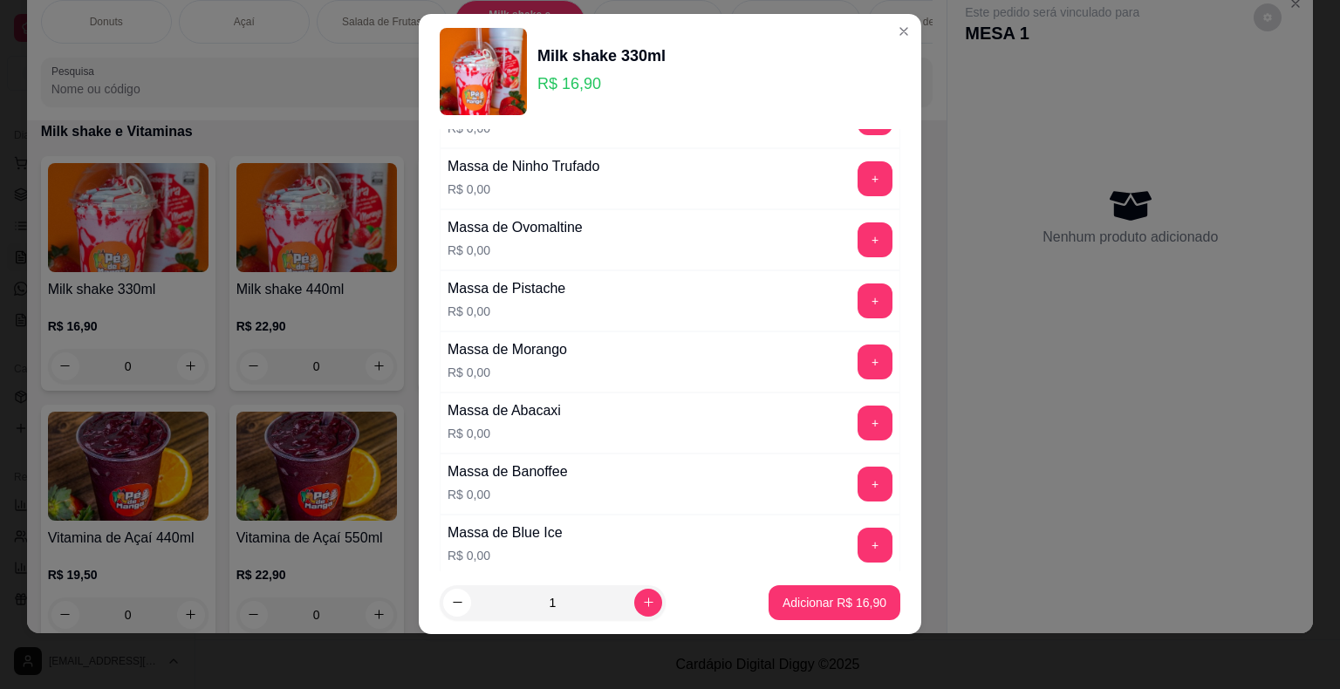
scroll to position [1162, 0]
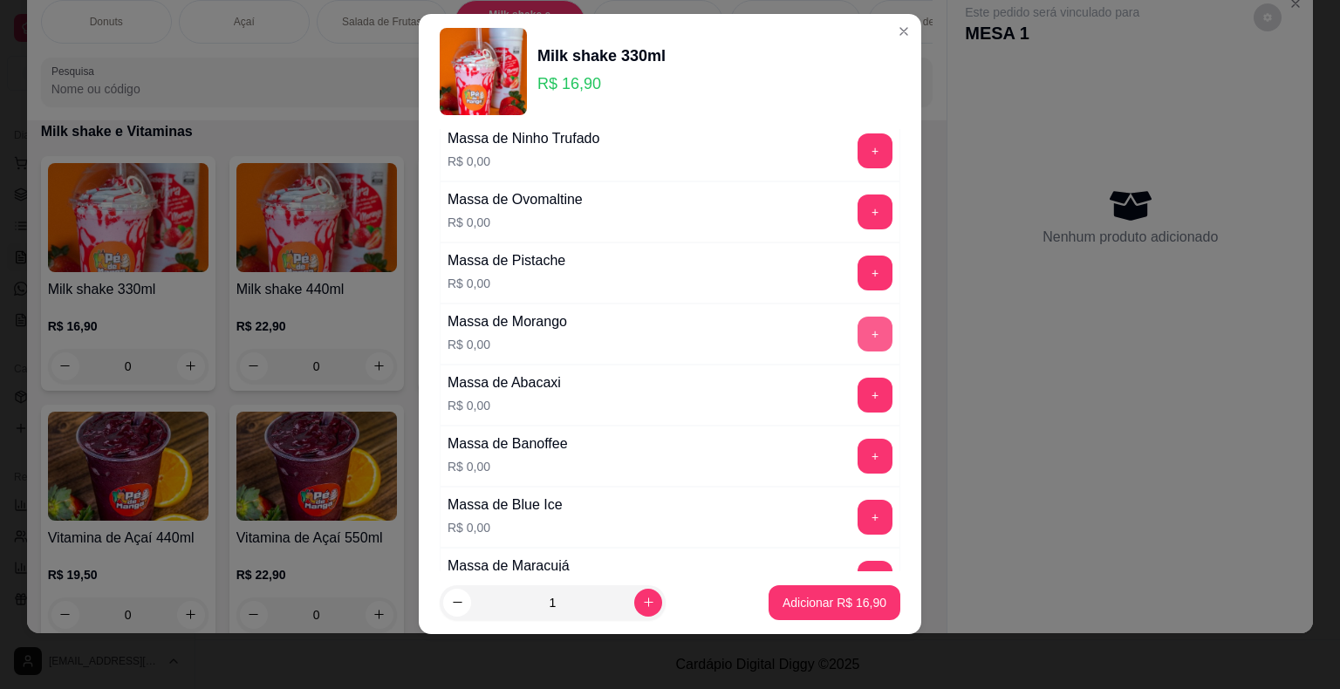
click at [857, 324] on button "+" at bounding box center [874, 334] width 35 height 35
click at [832, 608] on p "Adicionar R$ 16,90" at bounding box center [834, 602] width 104 height 17
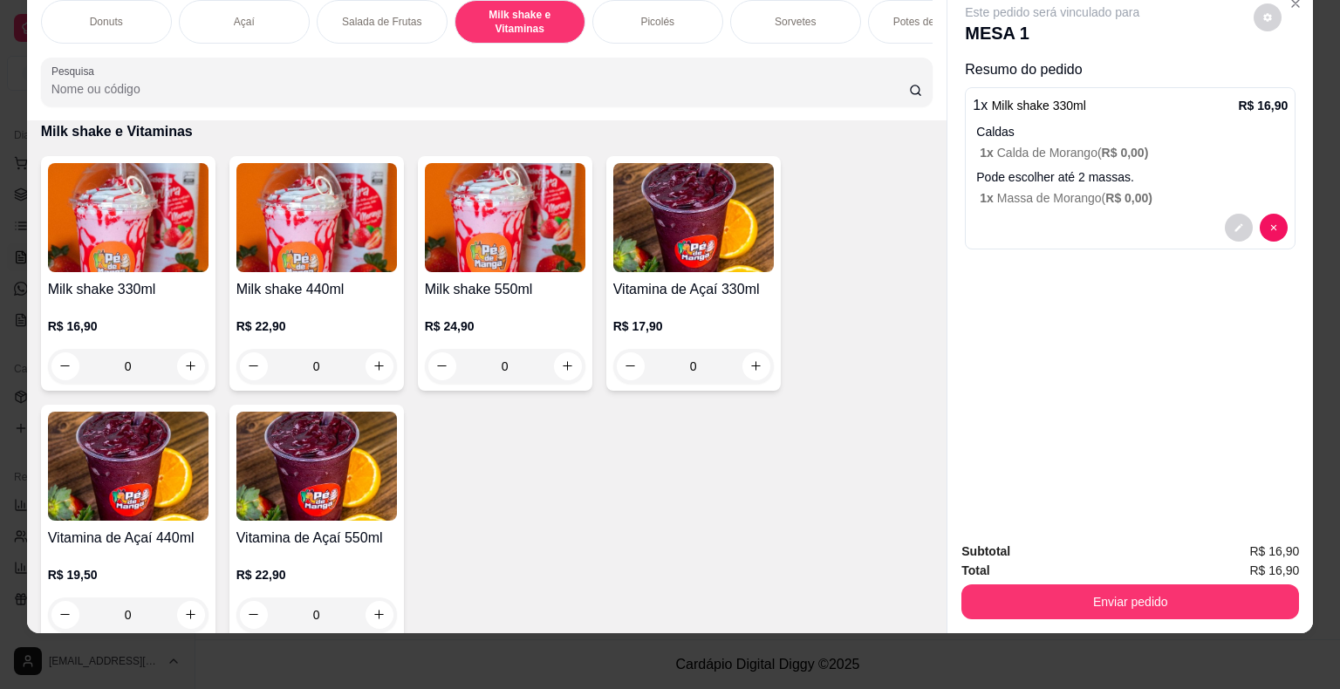
click at [109, 514] on img at bounding box center [128, 466] width 161 height 109
click at [214, 15] on div "Açaí" at bounding box center [244, 22] width 131 height 44
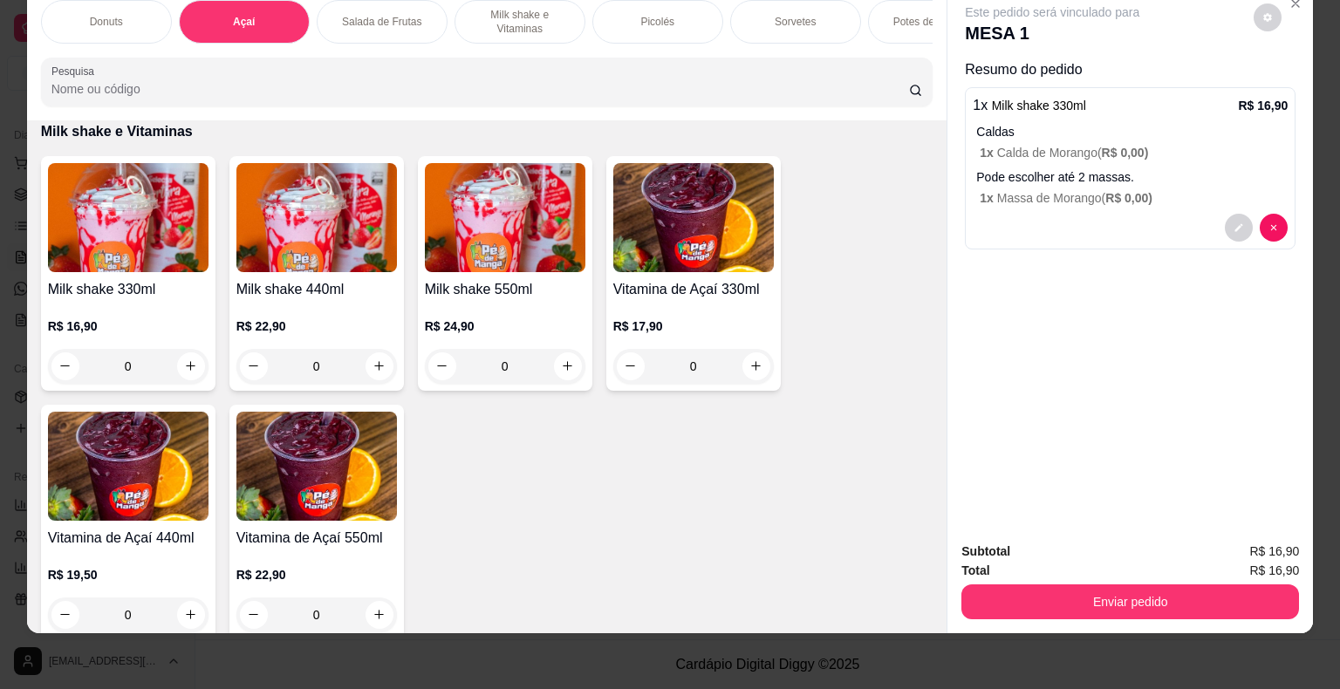
scroll to position [382, 0]
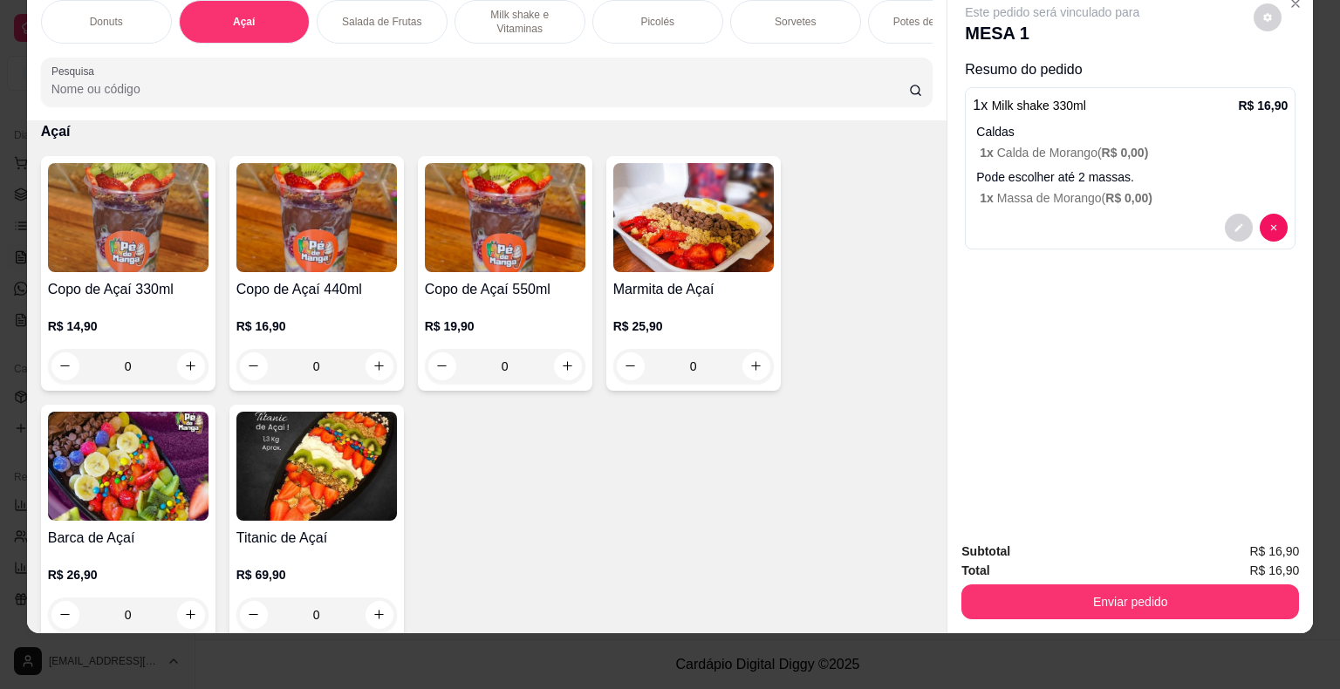
click at [318, 273] on div "Copo de Açaí 440ml R$ 16,90 0" at bounding box center [316, 273] width 174 height 235
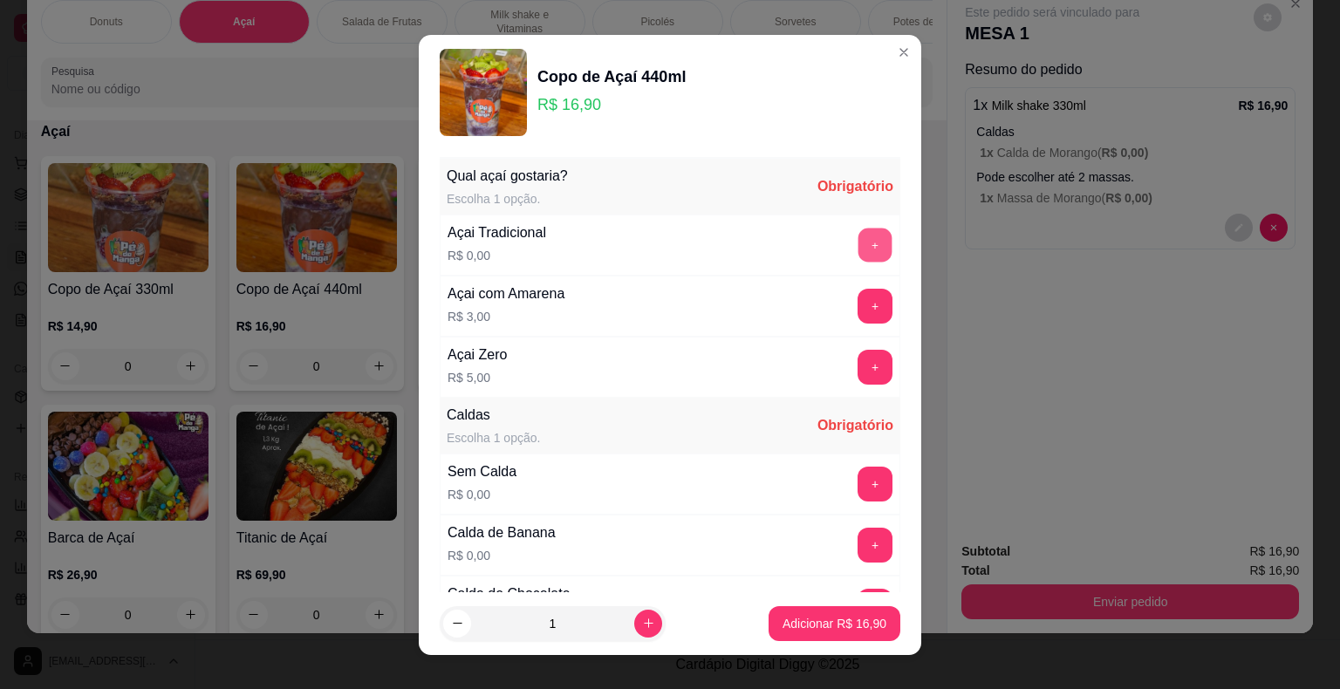
click at [858, 240] on button "+" at bounding box center [875, 245] width 34 height 34
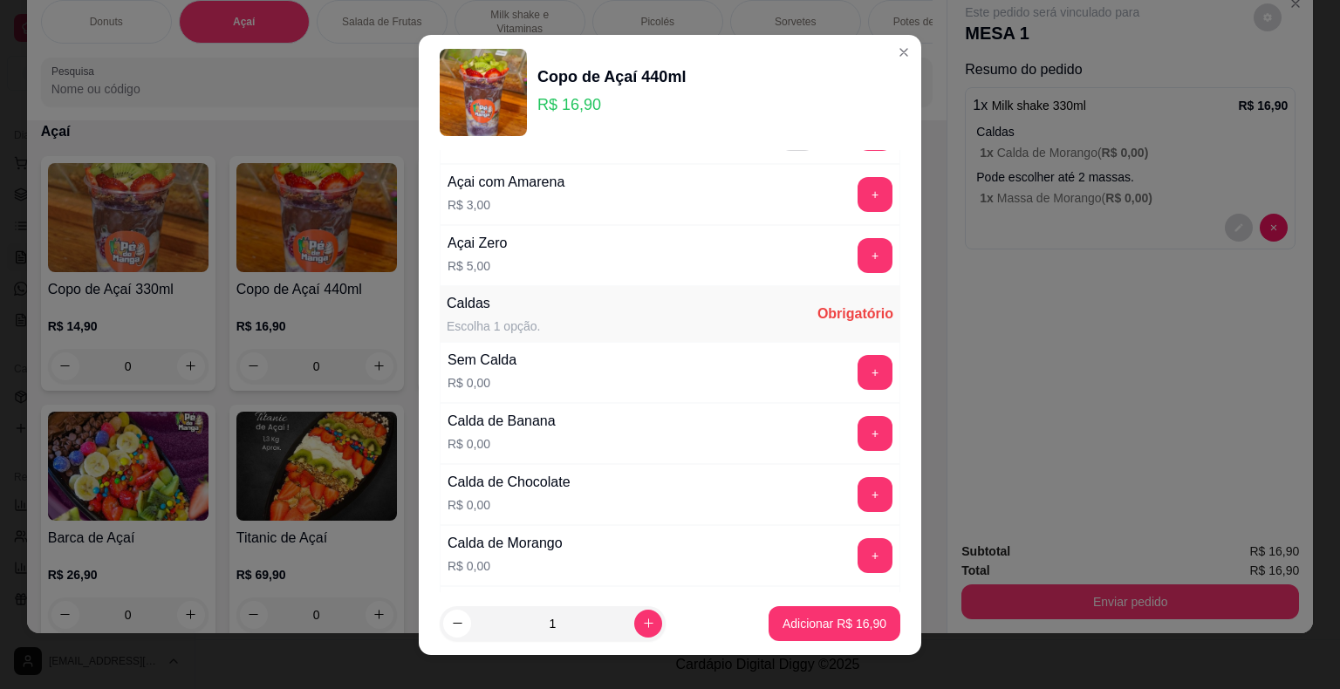
scroll to position [174, 0]
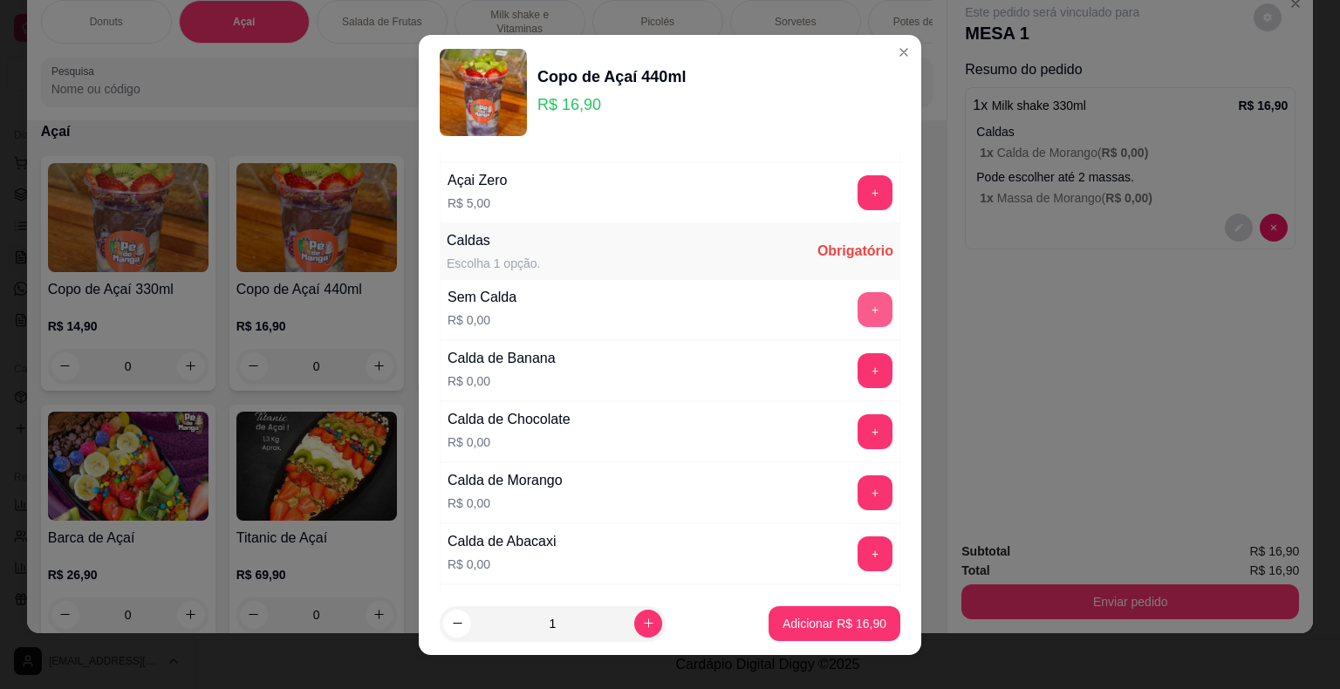
click at [857, 308] on button "+" at bounding box center [874, 309] width 35 height 35
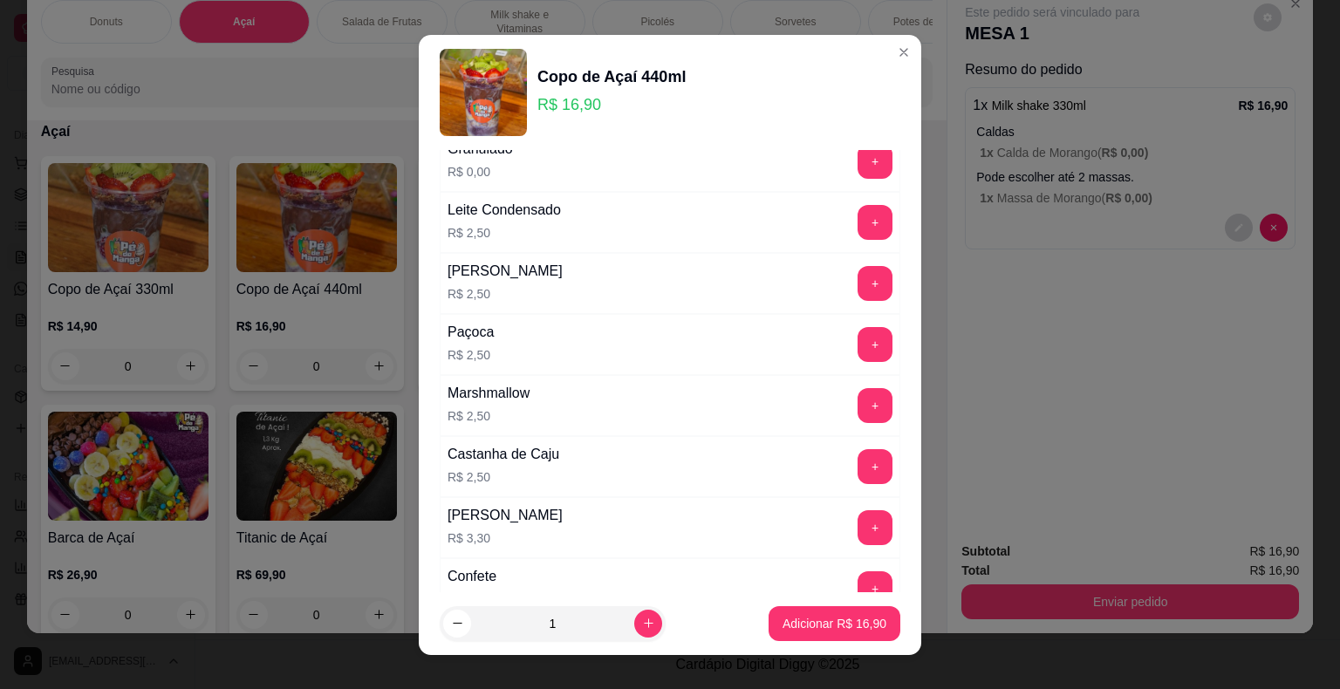
scroll to position [1396, 0]
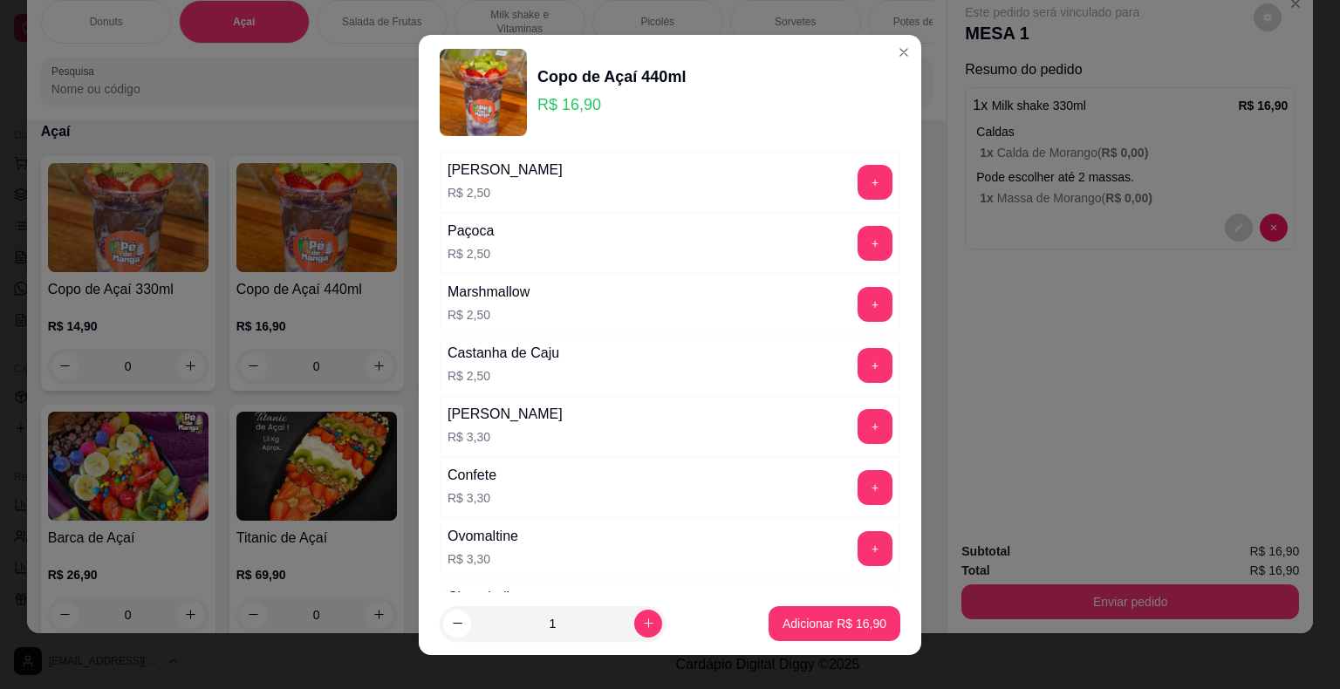
click at [864, 470] on div "+" at bounding box center [874, 487] width 49 height 35
click at [857, 475] on button "+" at bounding box center [874, 487] width 35 height 35
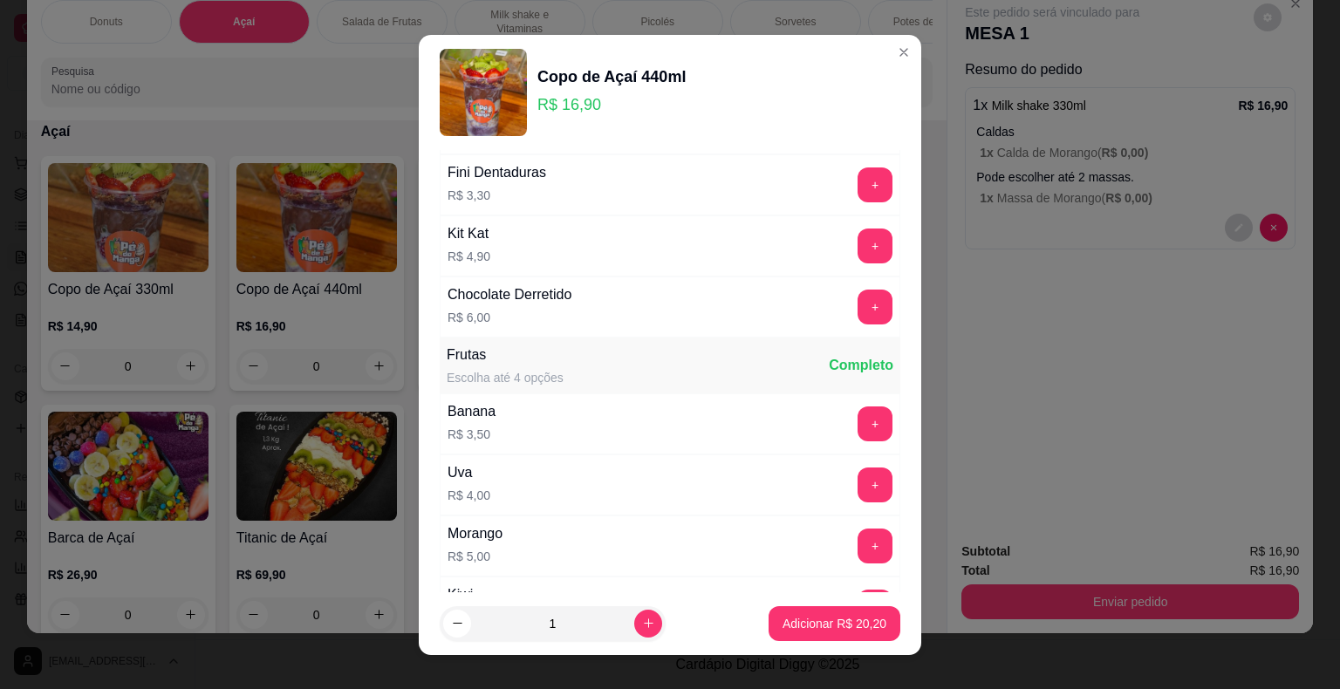
scroll to position [2094, 0]
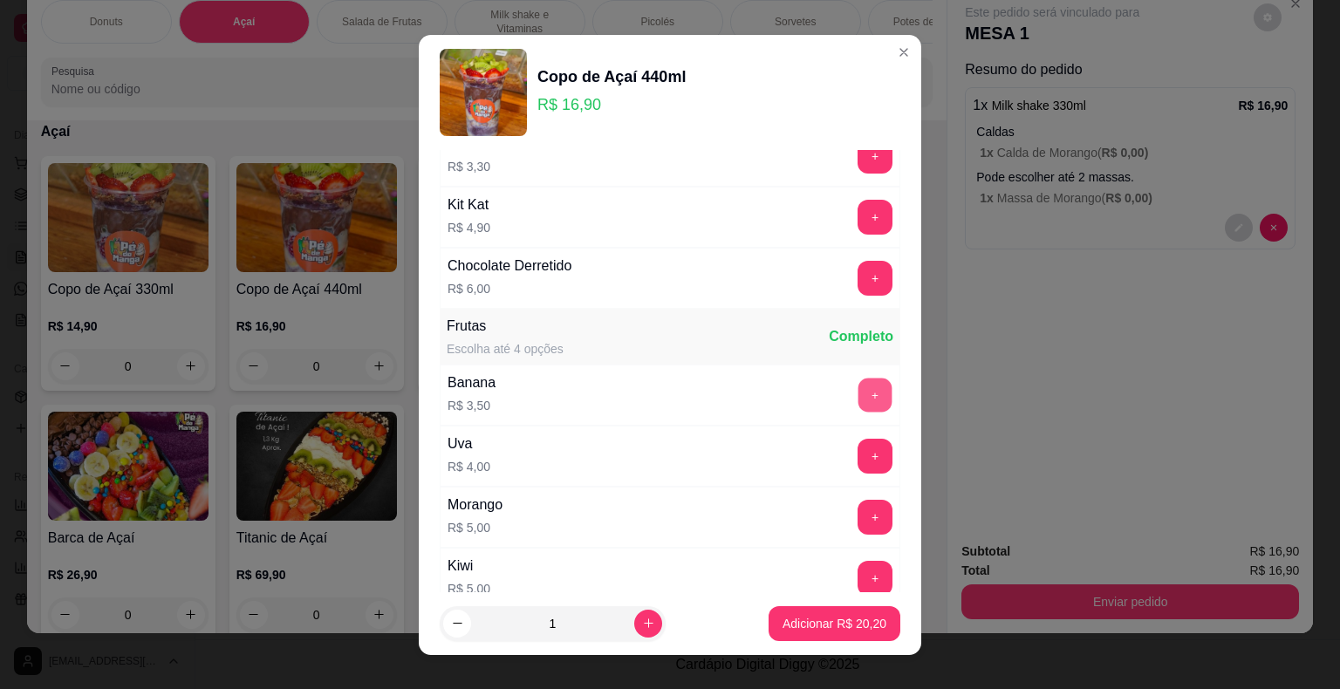
click at [858, 378] on button "+" at bounding box center [875, 395] width 34 height 34
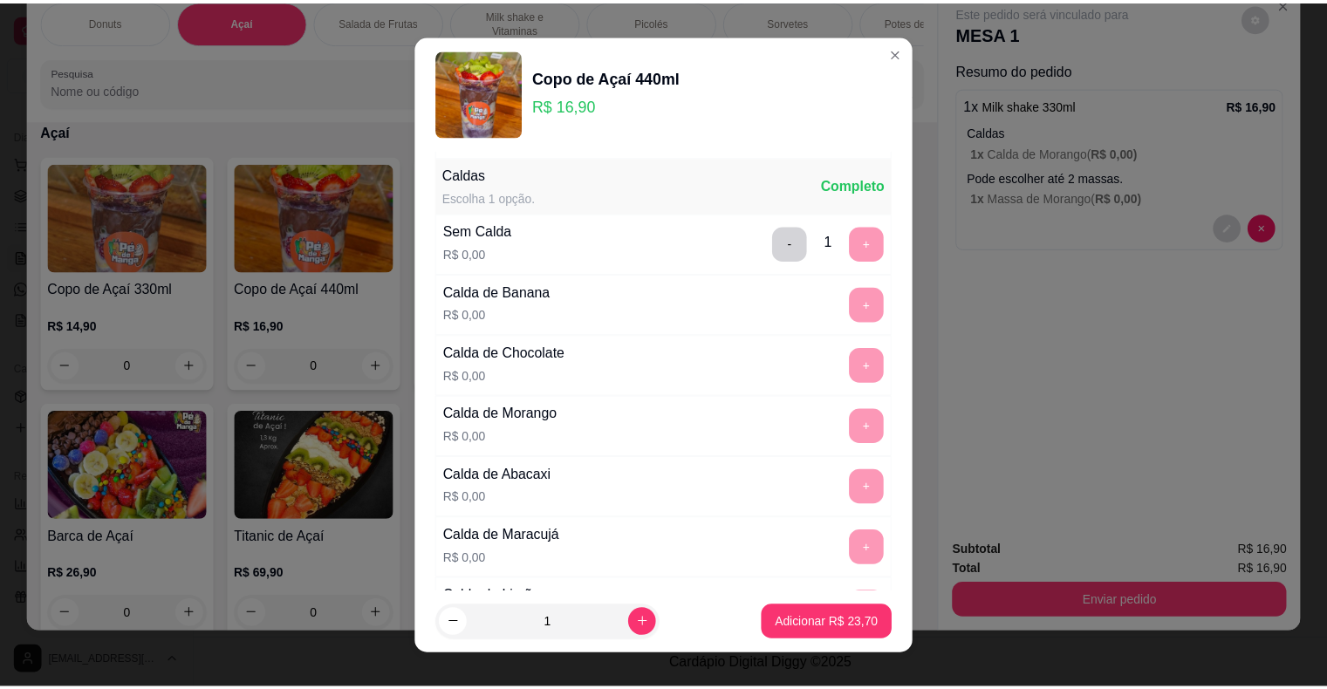
scroll to position [246, 0]
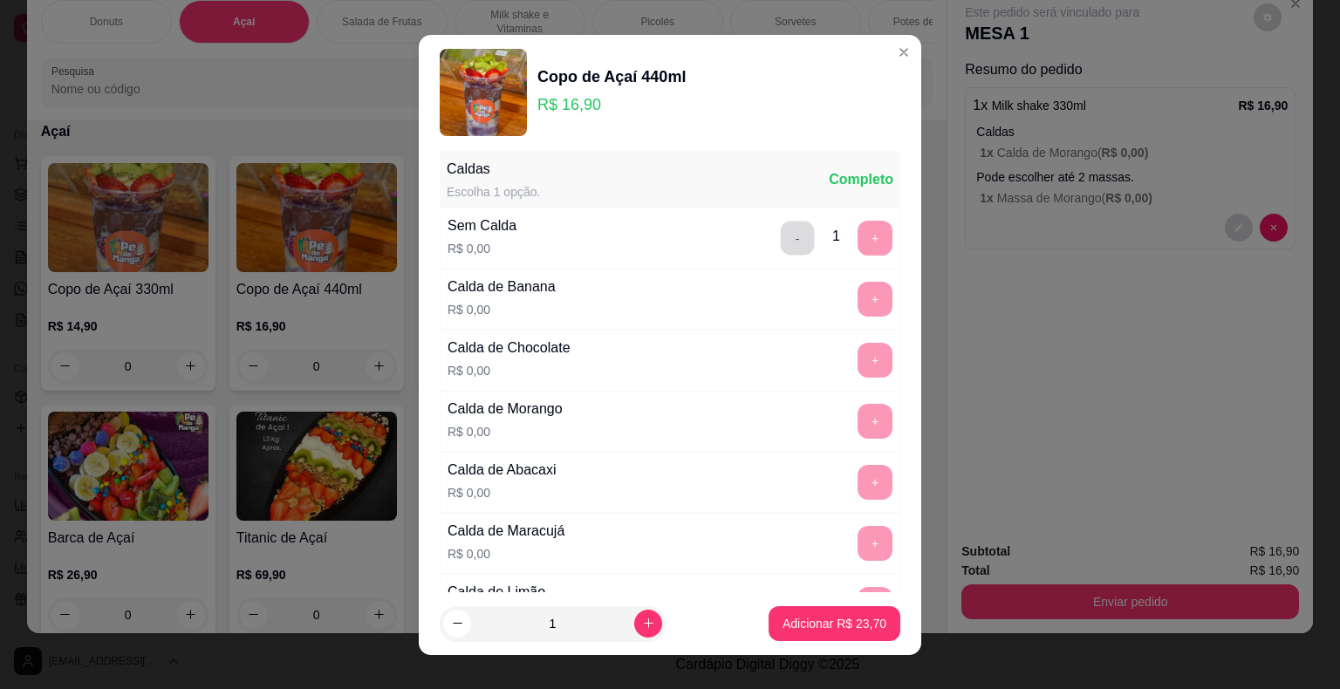
click at [781, 244] on button "-" at bounding box center [798, 238] width 34 height 34
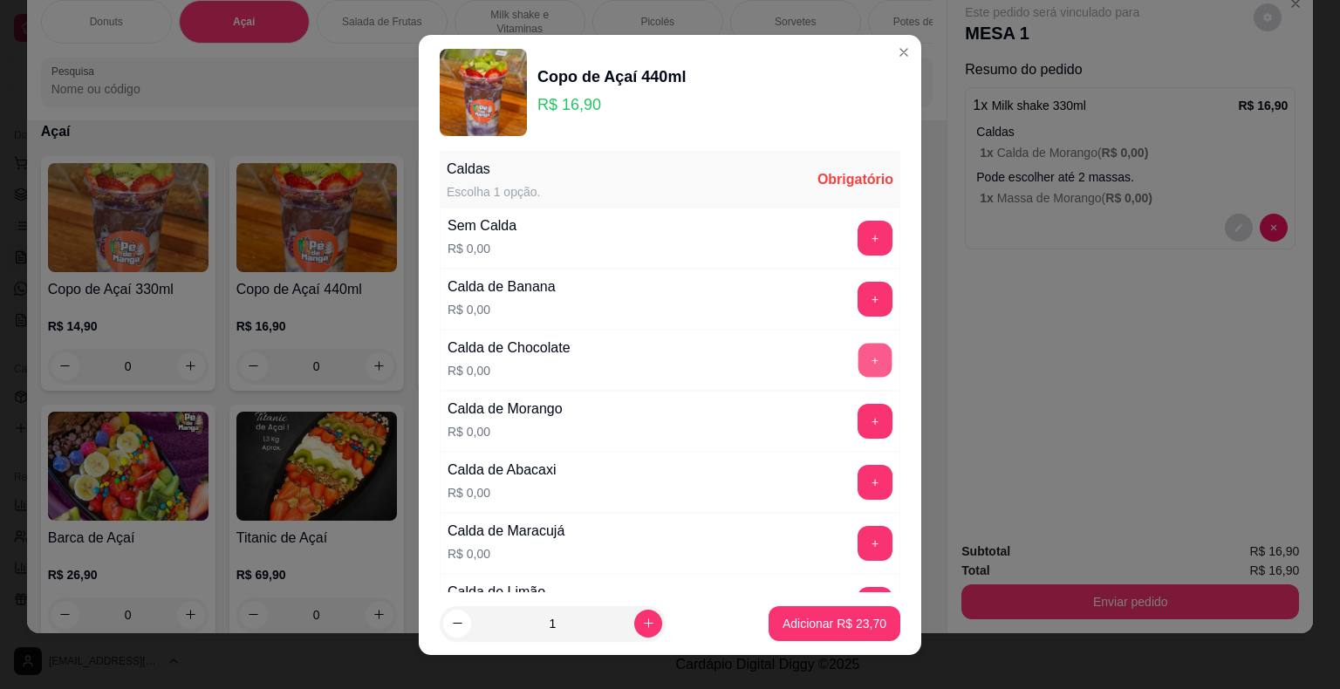
click at [858, 348] on button "+" at bounding box center [875, 360] width 34 height 34
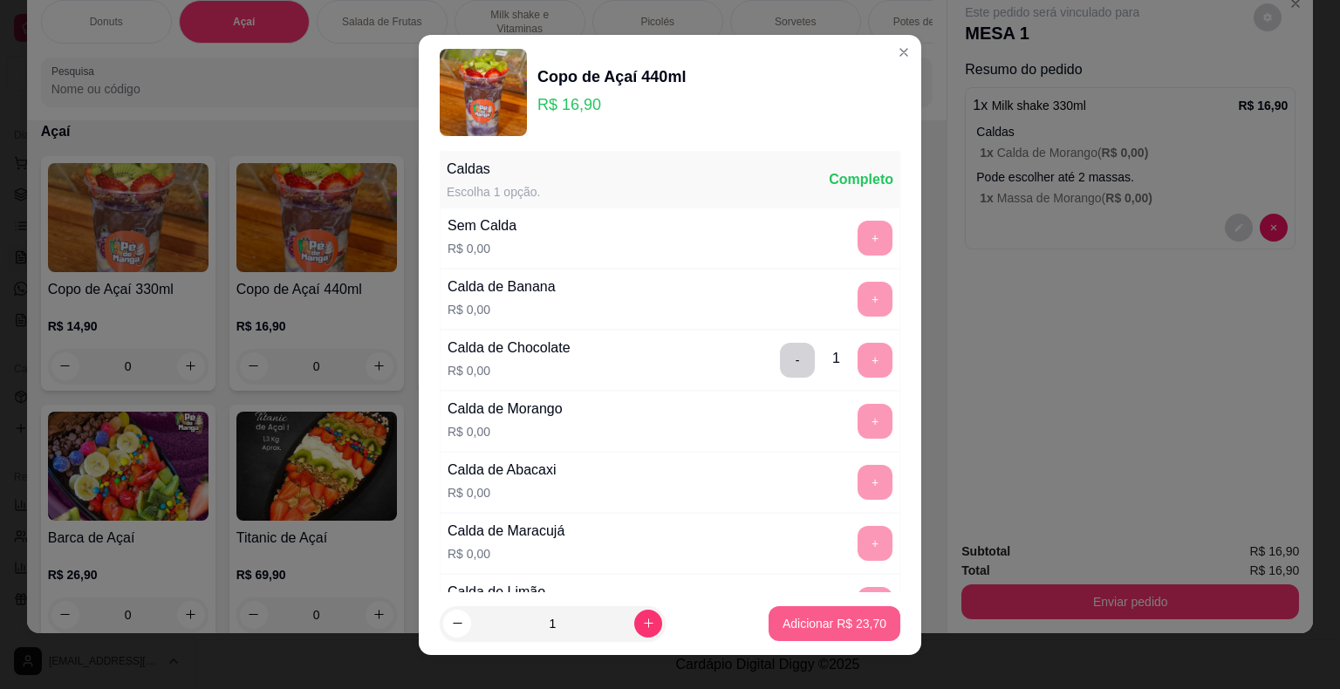
click at [809, 630] on p "Adicionar R$ 23,70" at bounding box center [834, 623] width 104 height 17
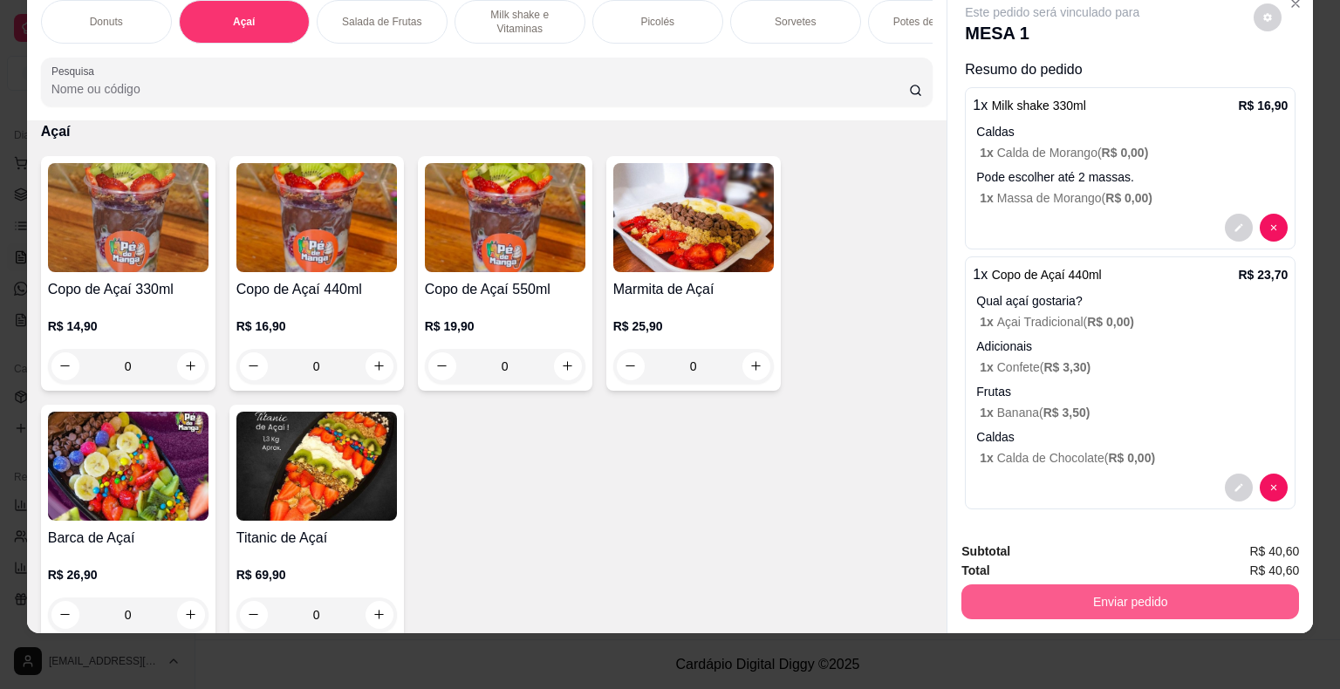
click at [1091, 591] on button "Enviar pedido" at bounding box center [1130, 601] width 338 height 35
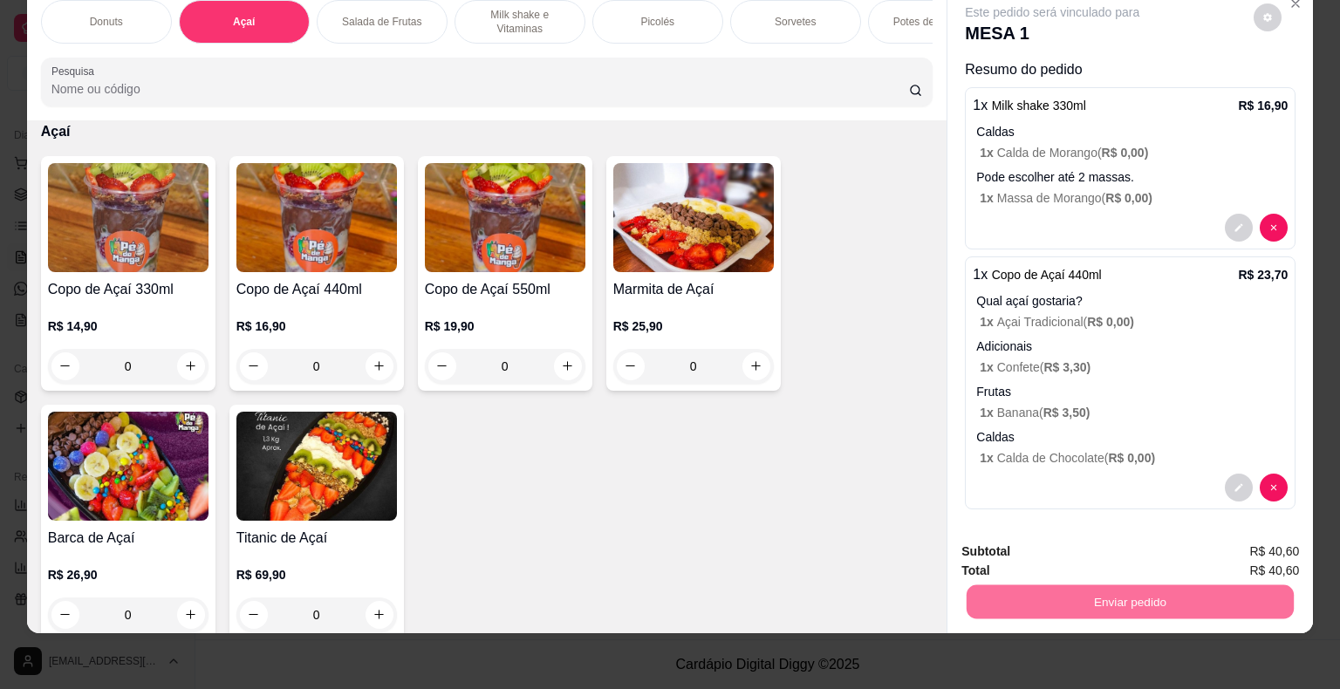
click at [1257, 544] on button "Enviar pedido" at bounding box center [1254, 545] width 99 height 33
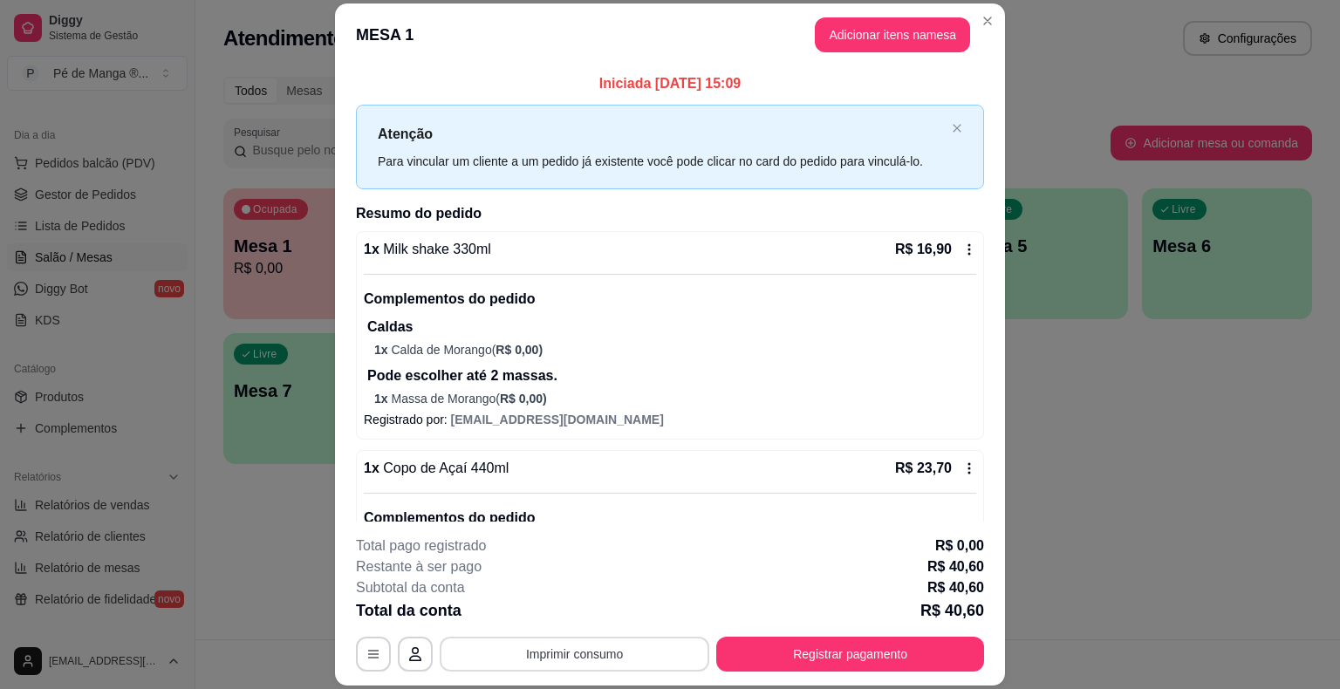
click at [653, 649] on button "Imprimir consumo" at bounding box center [575, 654] width 270 height 35
click at [592, 611] on button "IMPRESSORA" at bounding box center [573, 613] width 122 height 27
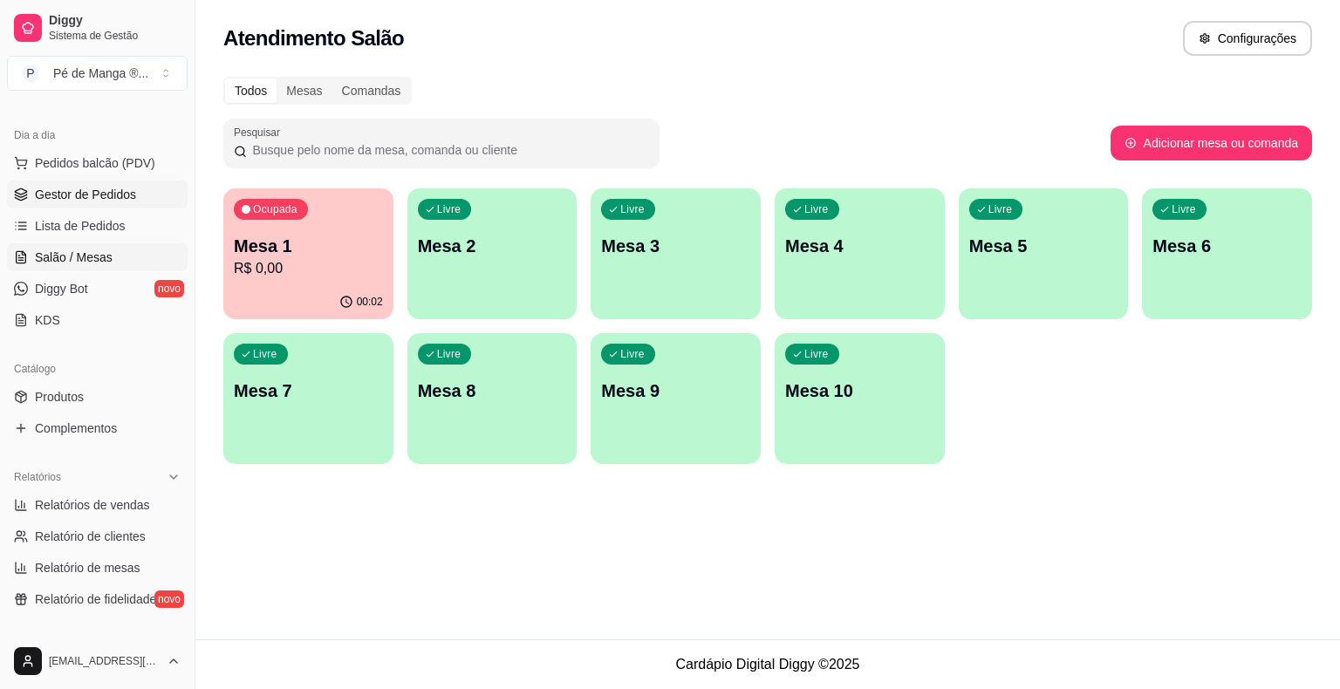
click at [121, 197] on span "Gestor de Pedidos" at bounding box center [85, 194] width 101 height 17
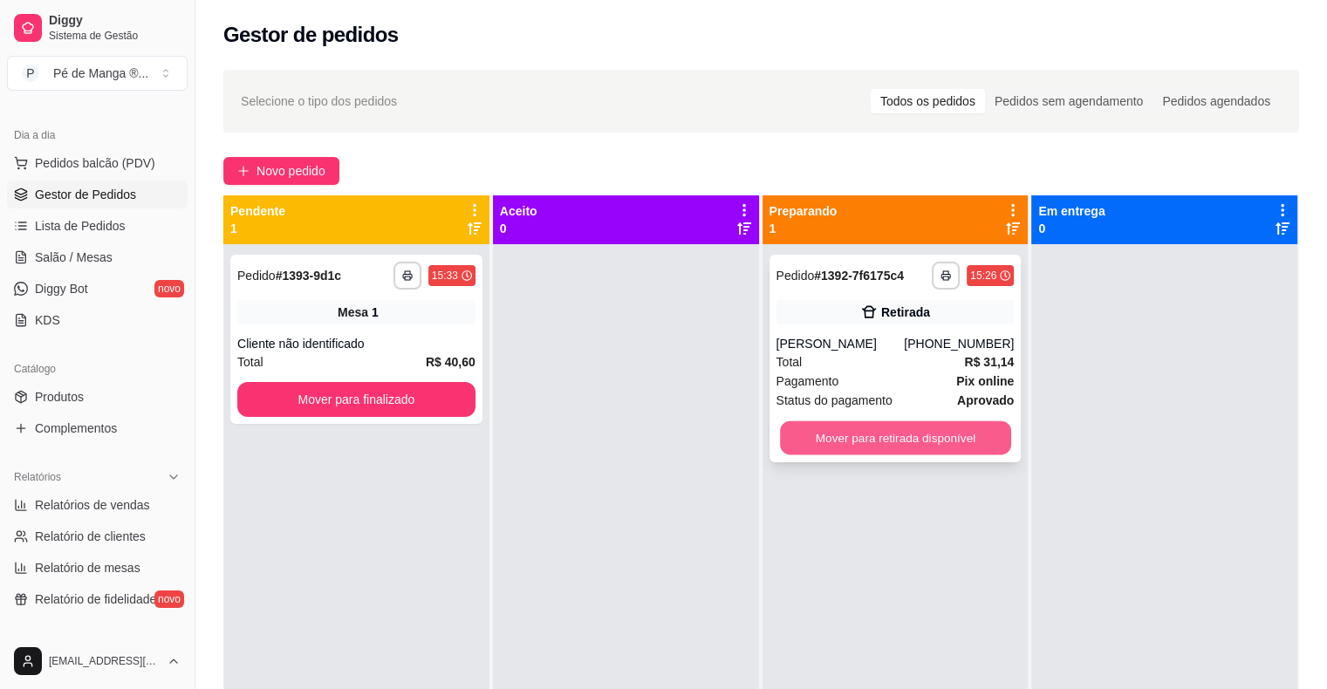
click at [883, 427] on button "Mover para retirada disponível" at bounding box center [895, 438] width 231 height 34
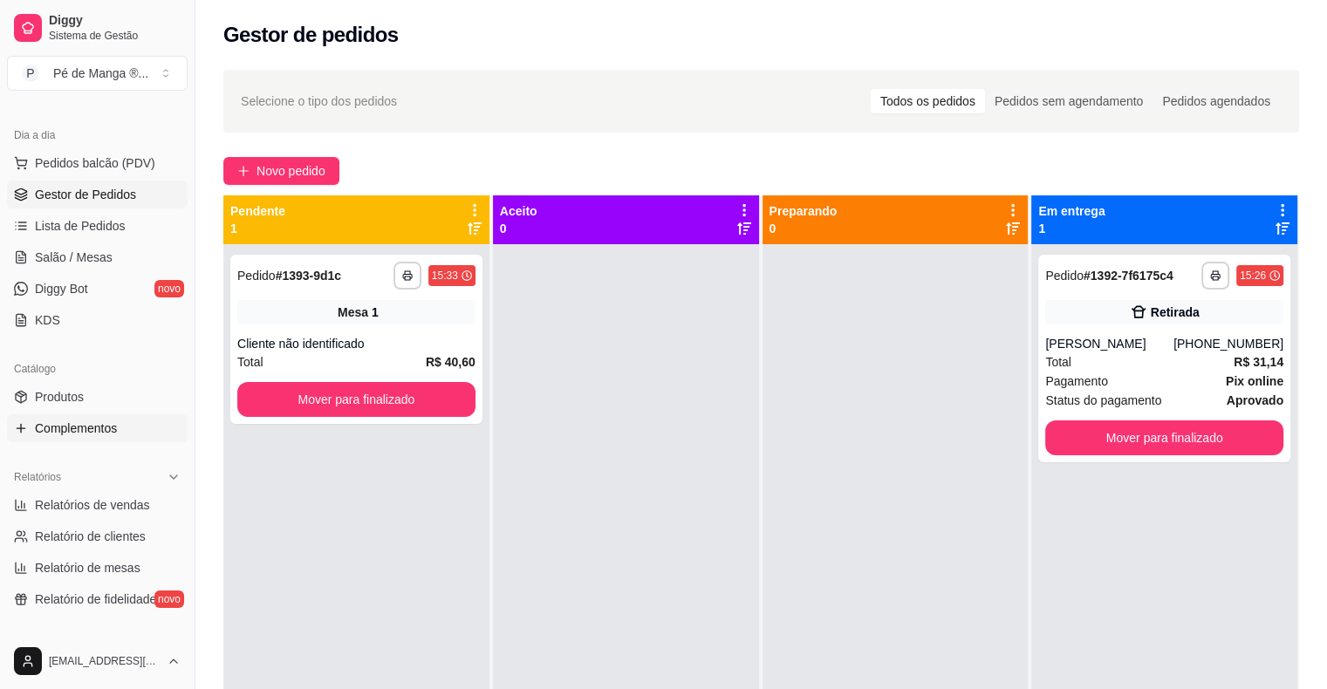
click at [141, 416] on link "Complementos" at bounding box center [97, 428] width 181 height 28
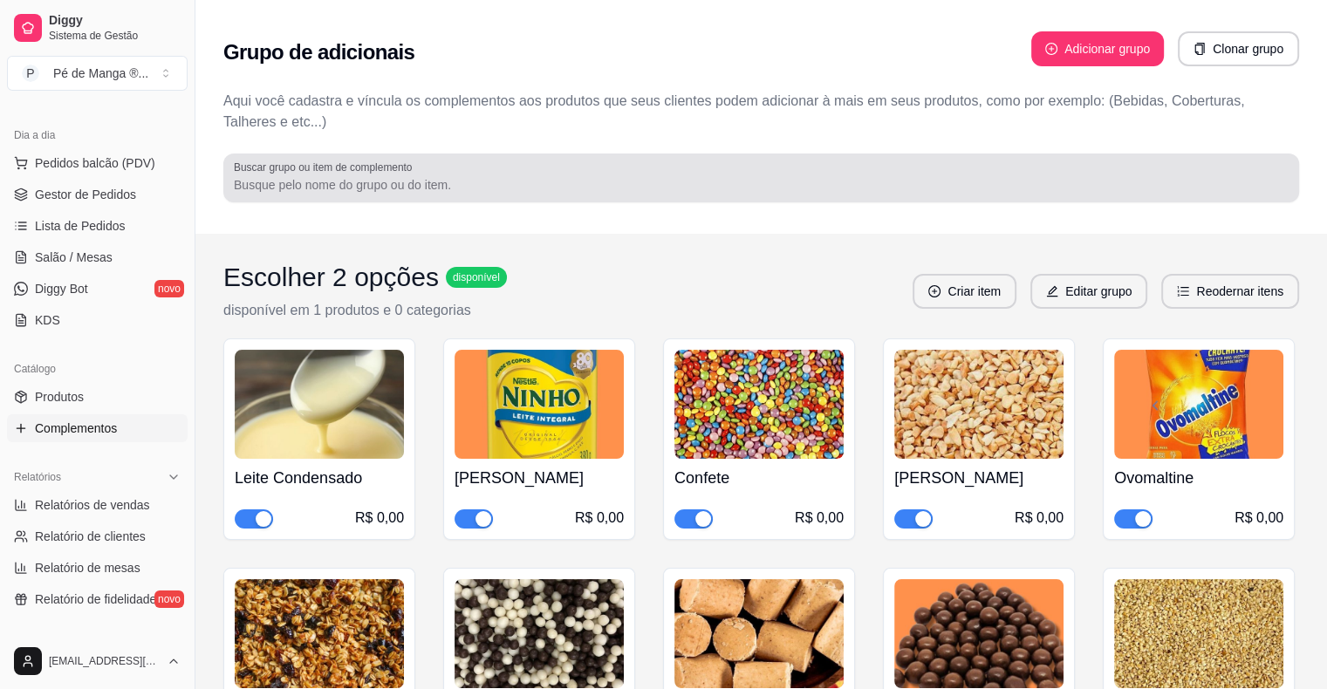
click at [414, 184] on input "Buscar grupo ou item de complemento" at bounding box center [761, 184] width 1055 height 17
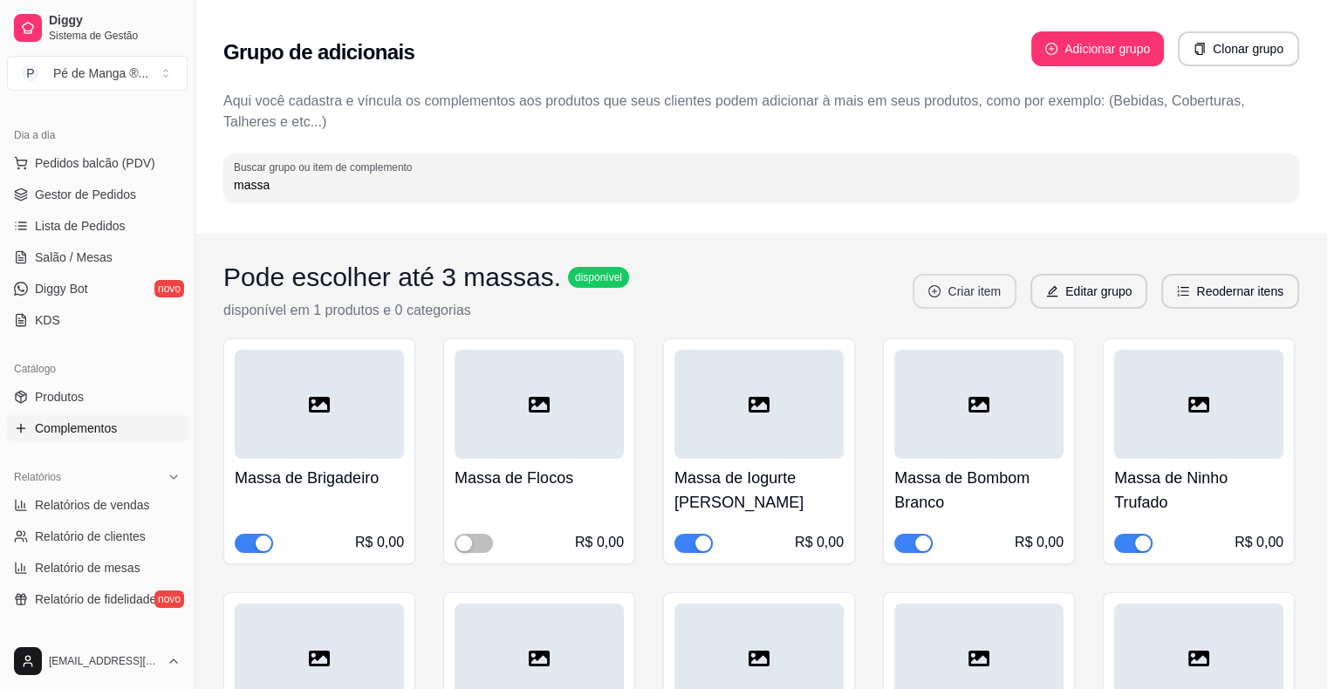
type input "massa"
click at [961, 294] on button "Criar item" at bounding box center [964, 291] width 104 height 35
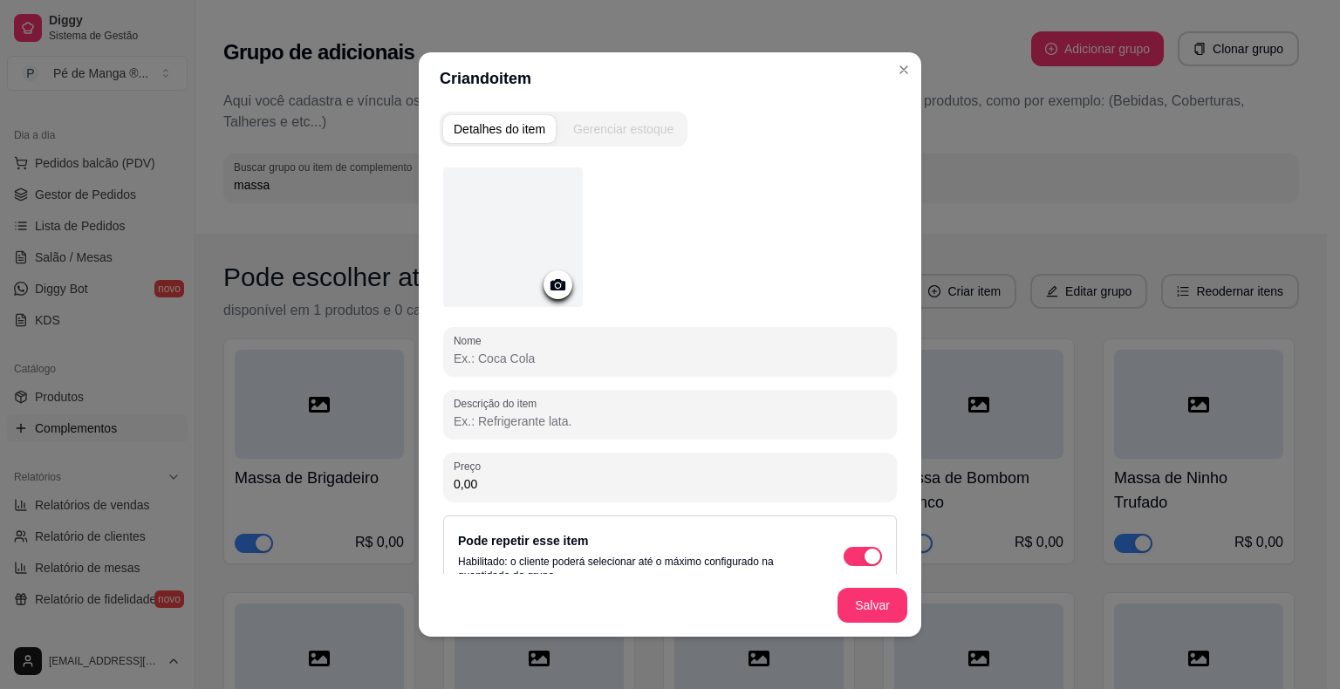
click at [639, 359] on input "Nome" at bounding box center [670, 358] width 433 height 17
type input "Massa Creme Trufado"
click at [857, 606] on button "Salvar" at bounding box center [872, 606] width 68 height 34
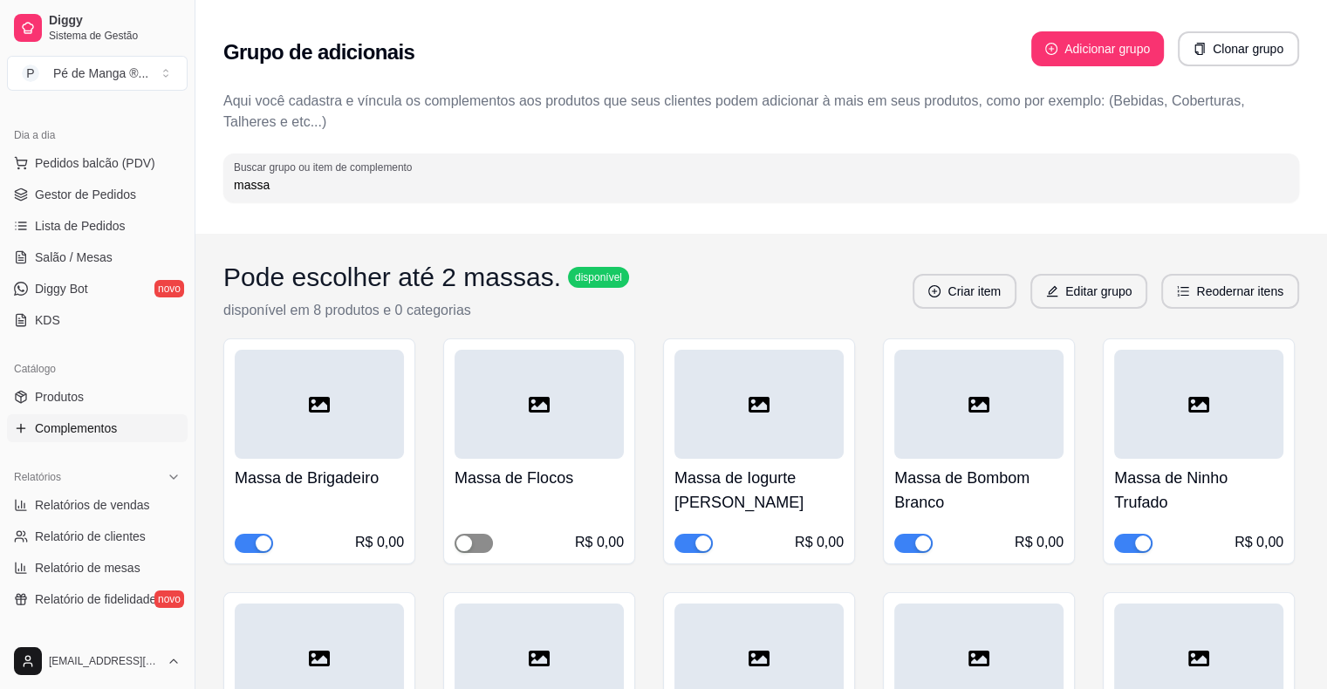
click at [490, 546] on span "button" at bounding box center [473, 543] width 38 height 19
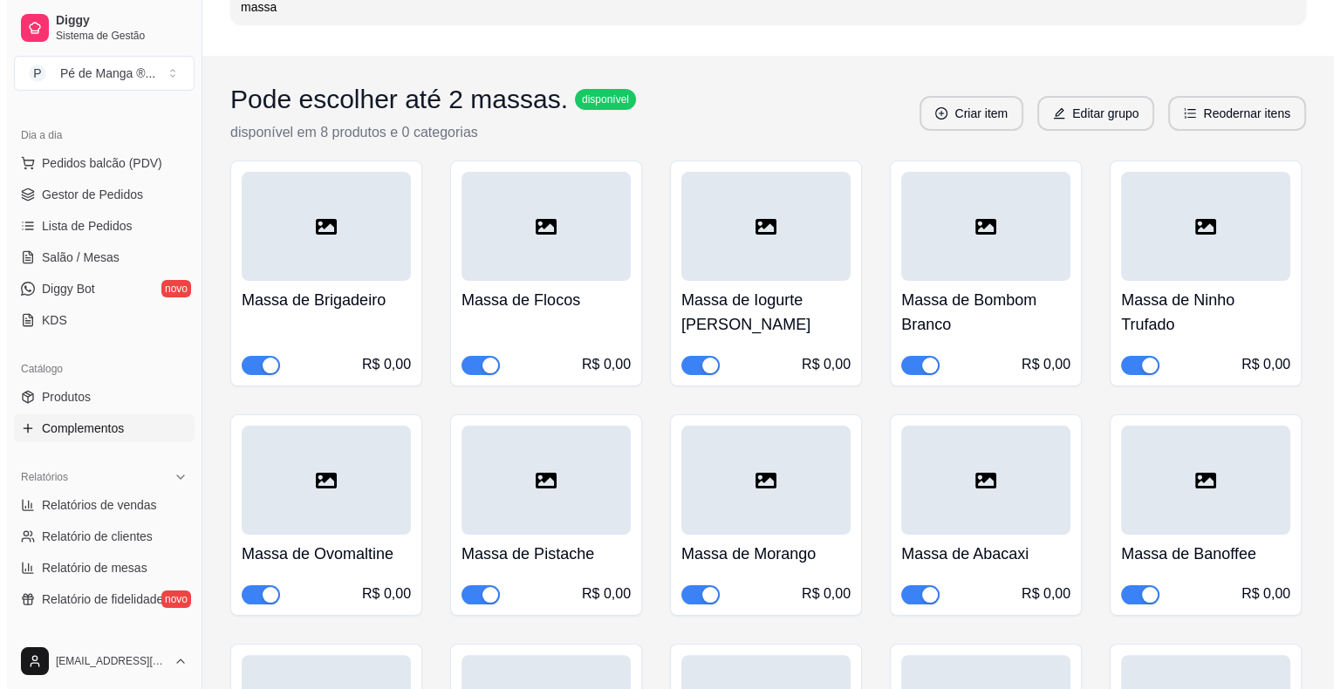
scroll to position [174, 0]
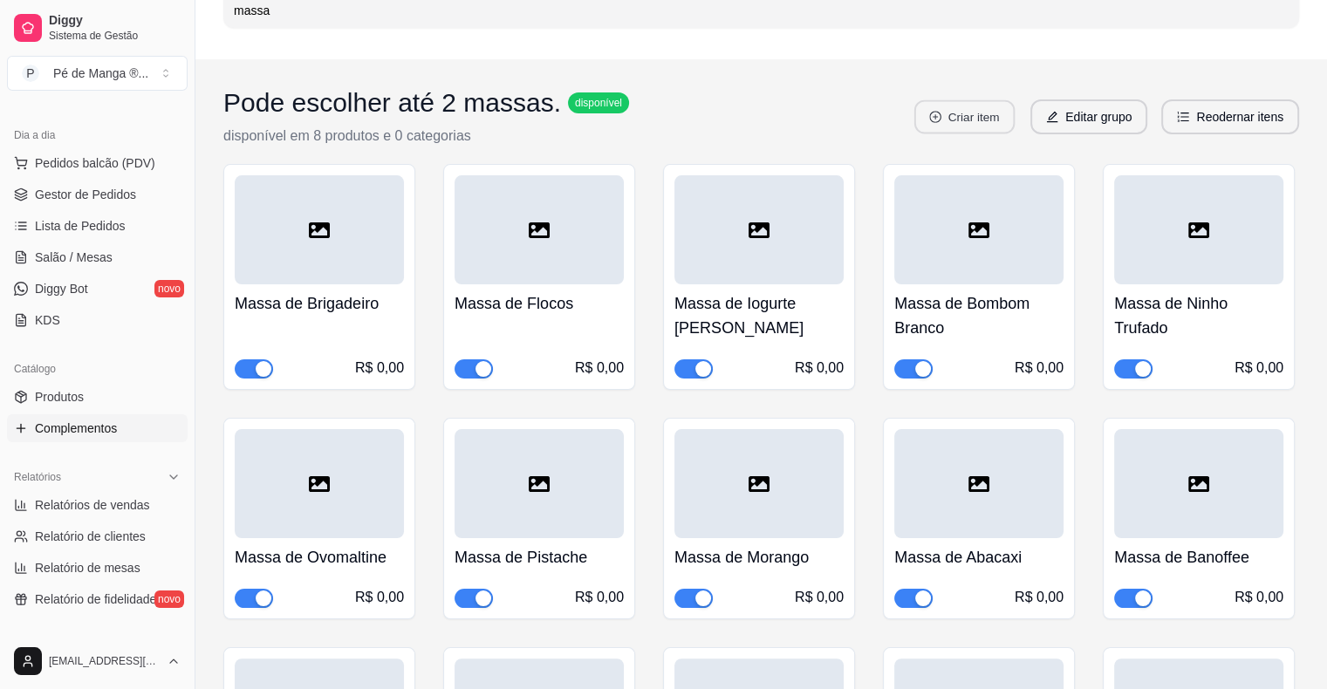
click at [990, 126] on button "Criar item" at bounding box center [964, 117] width 100 height 34
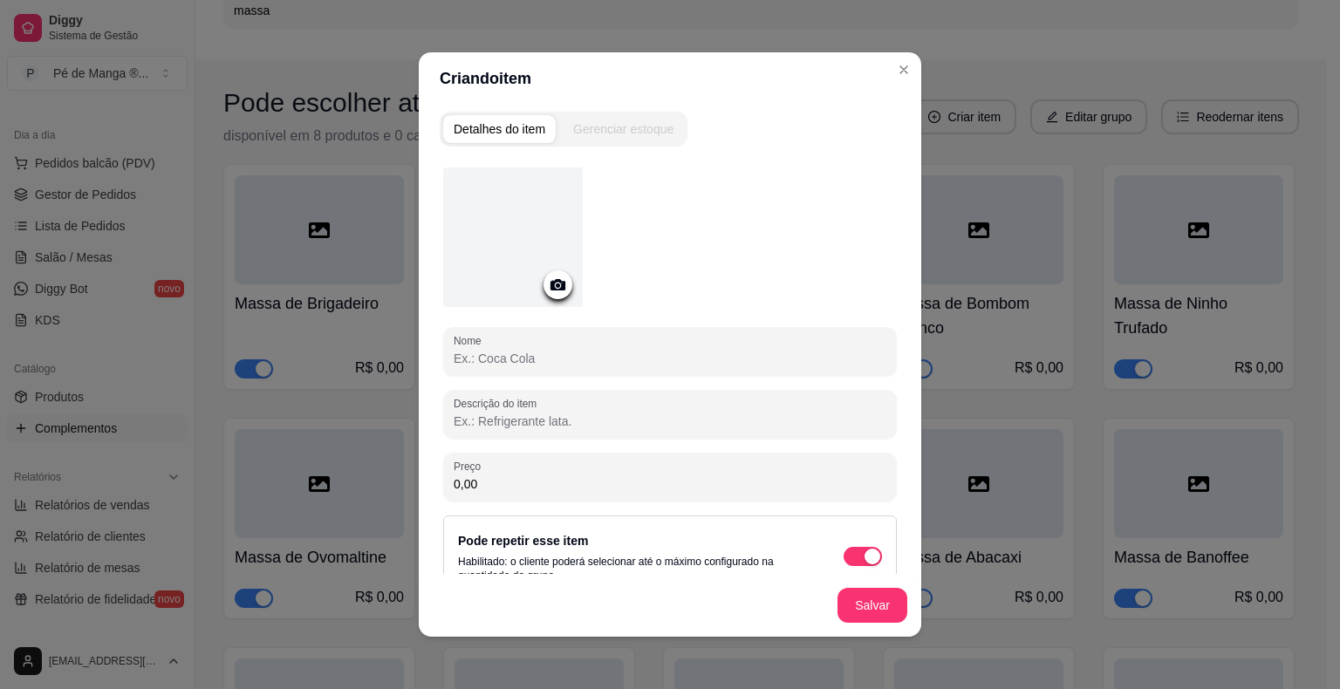
click at [579, 354] on input "Nome" at bounding box center [670, 358] width 433 height 17
type input "Massa de Creme Trufado"
click at [879, 600] on button "Salvar" at bounding box center [872, 605] width 70 height 35
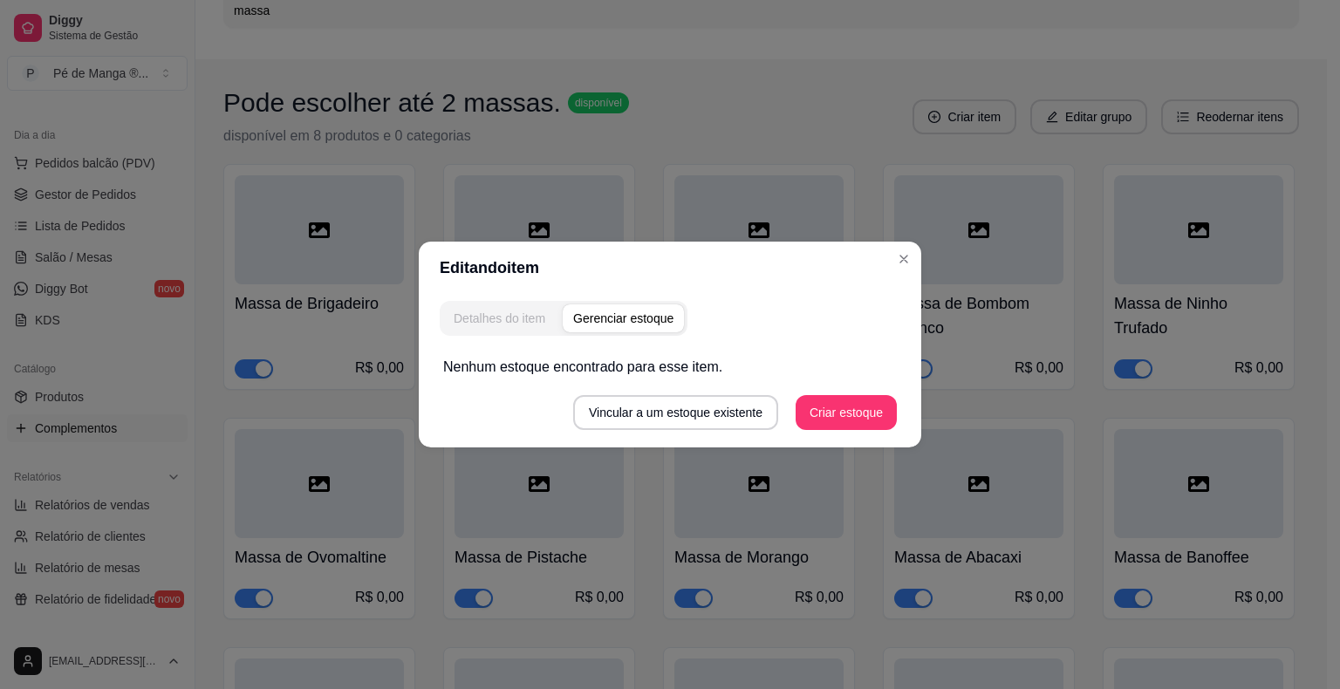
click at [505, 321] on div "Detalhes do item" at bounding box center [500, 318] width 92 height 17
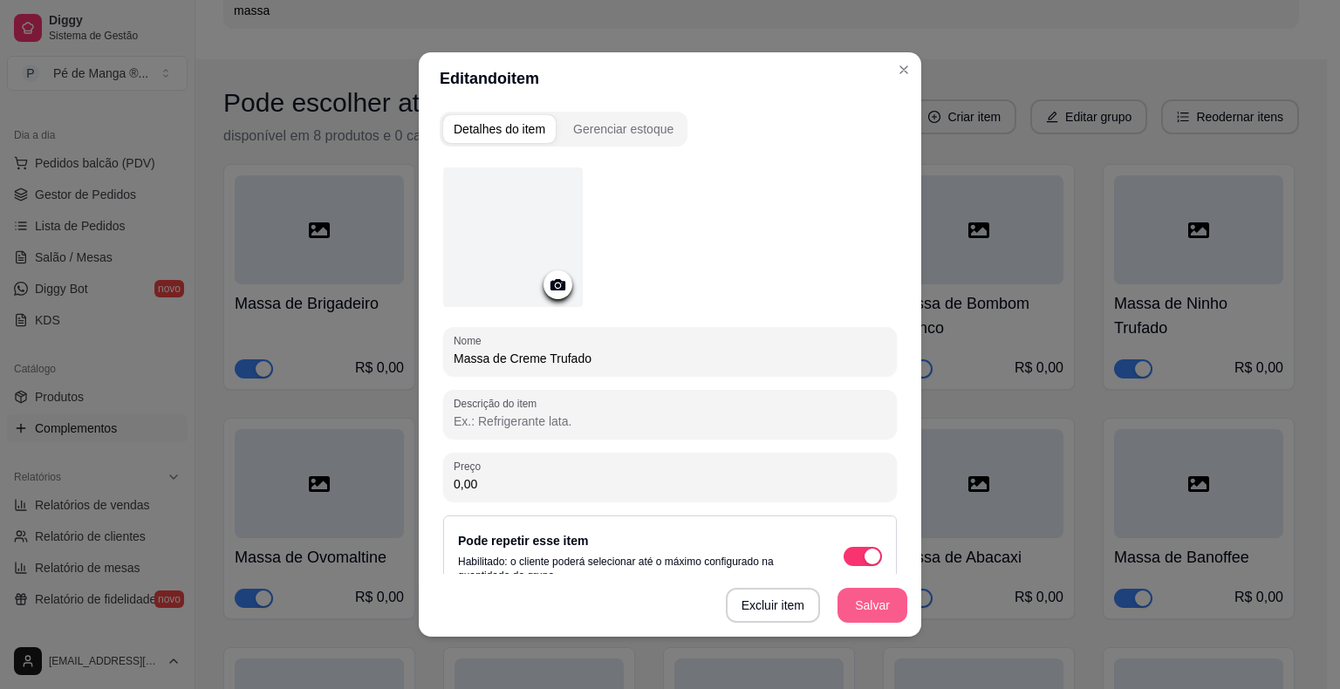
click at [866, 599] on button "Salvar" at bounding box center [872, 605] width 70 height 35
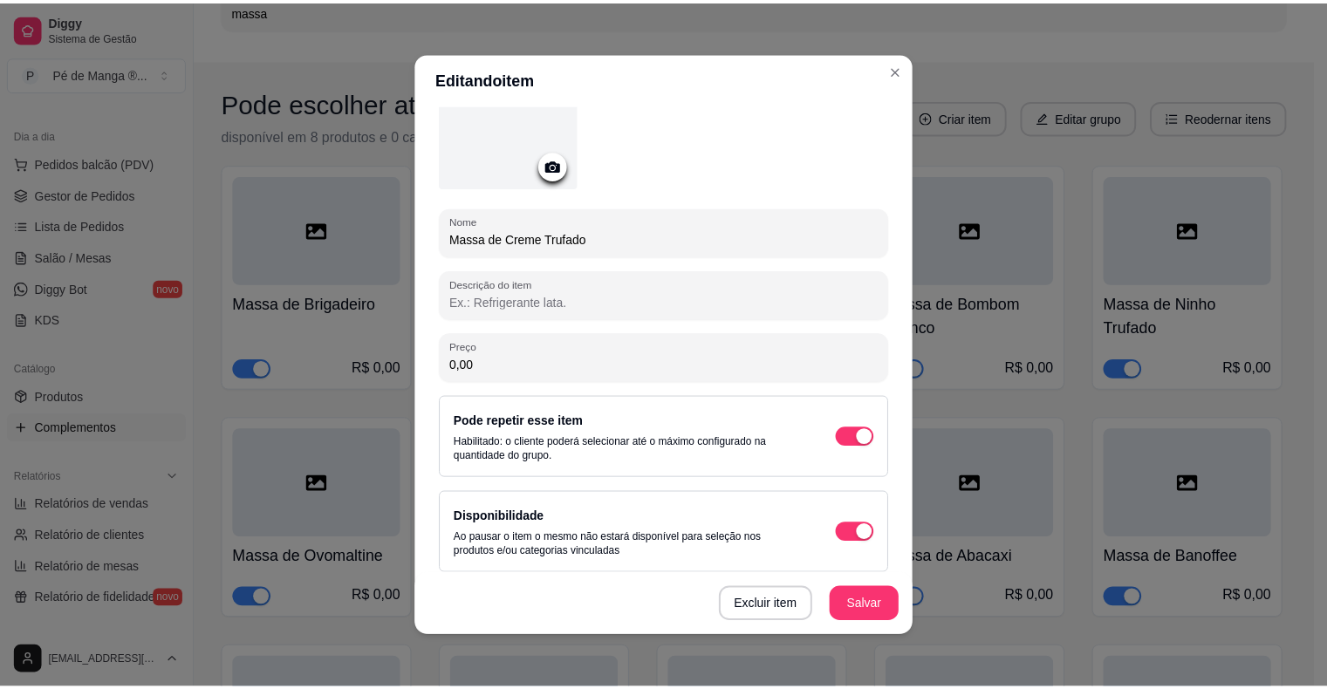
scroll to position [127, 0]
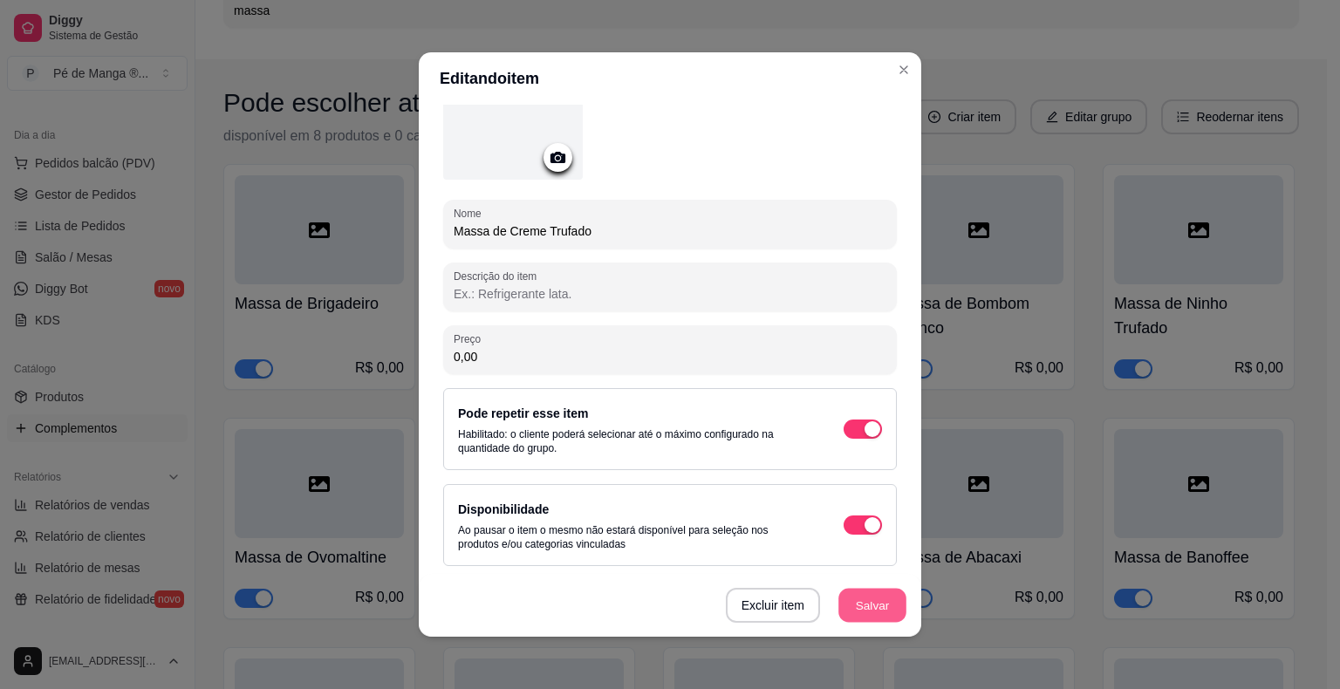
click at [860, 611] on button "Salvar" at bounding box center [872, 606] width 68 height 34
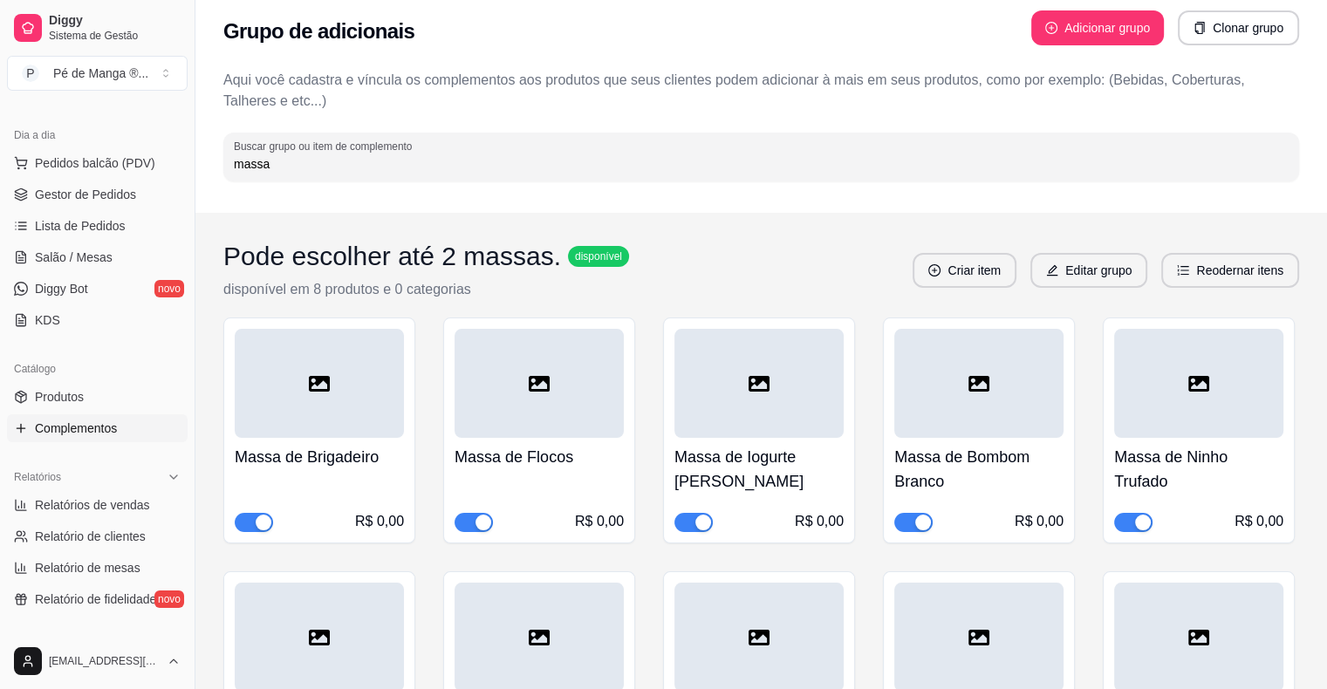
scroll to position [0, 0]
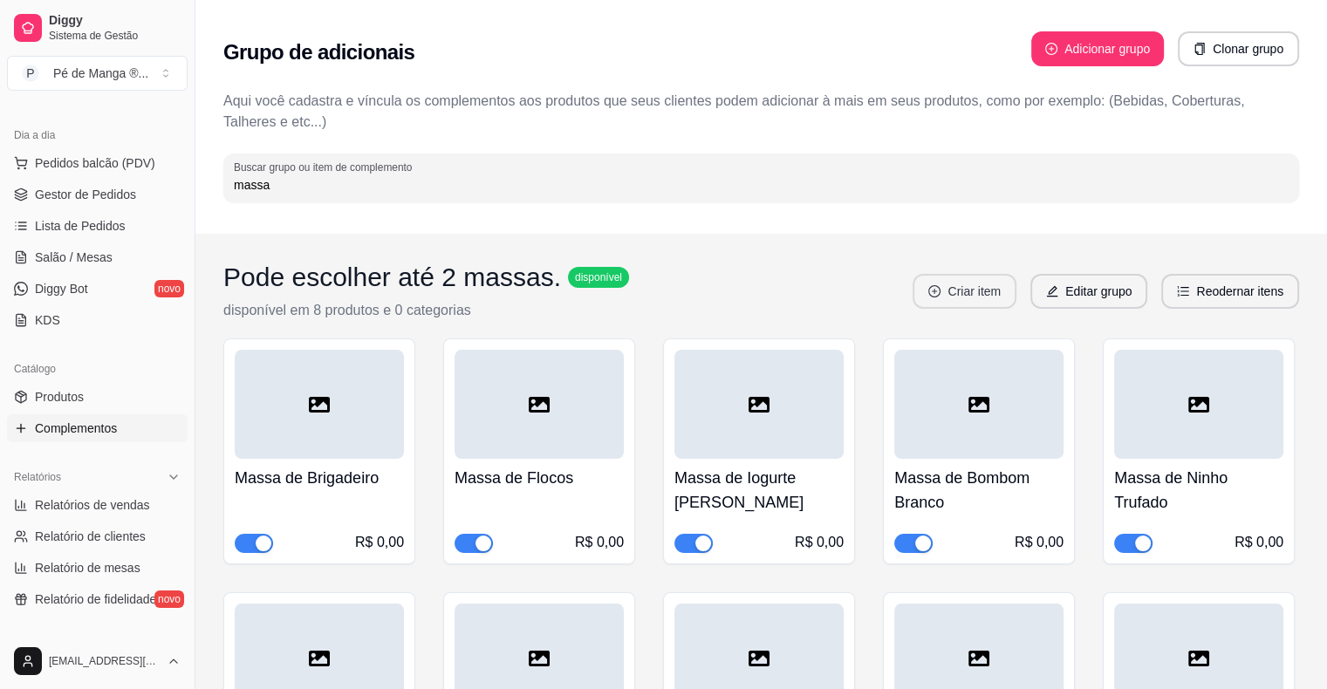
click at [949, 290] on button "Criar item" at bounding box center [964, 291] width 104 height 35
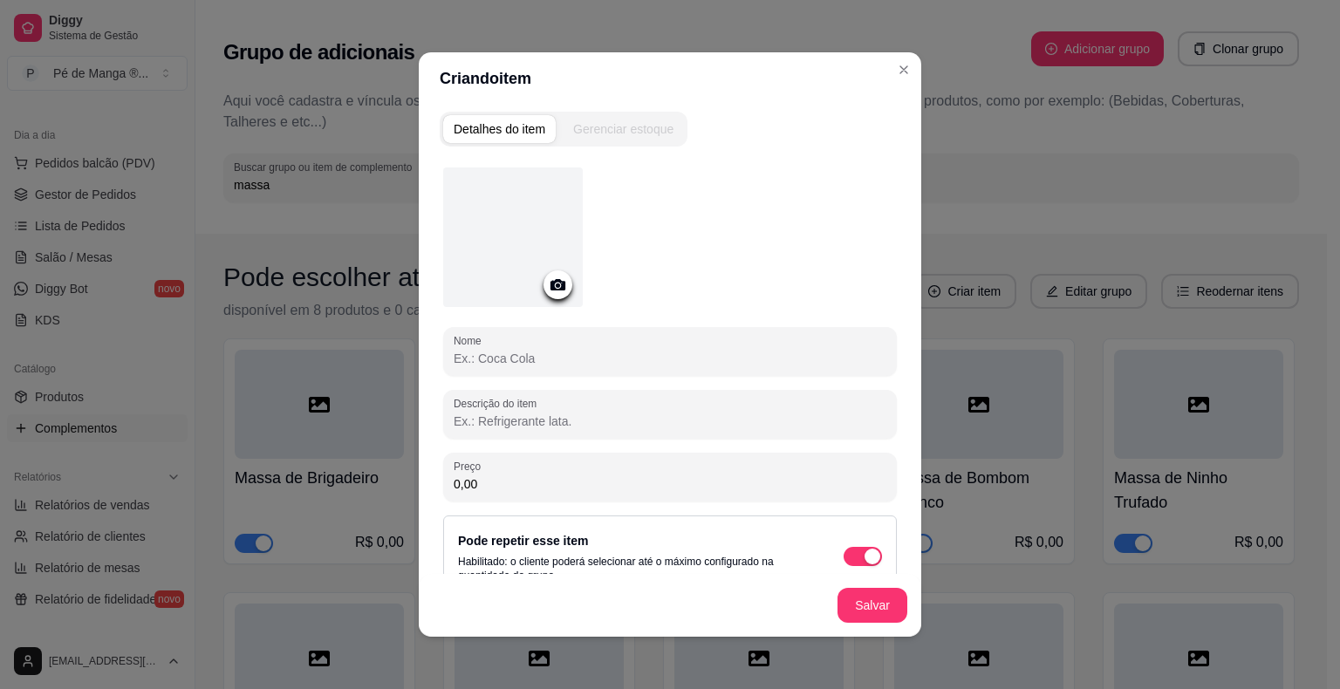
click at [617, 359] on input "Nome" at bounding box center [670, 358] width 433 height 17
type input "Massa de [PERSON_NAME]"
click at [880, 595] on button "Salvar" at bounding box center [872, 606] width 68 height 34
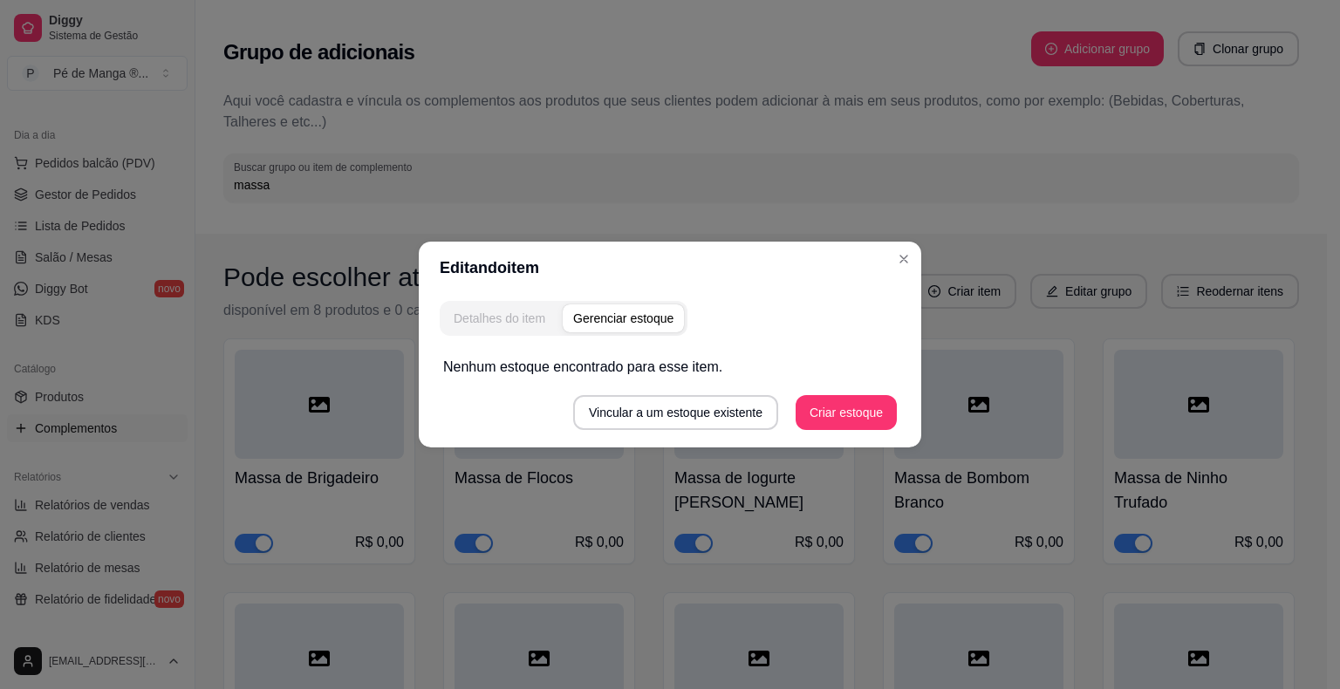
click at [479, 312] on div "Detalhes do item" at bounding box center [500, 318] width 92 height 17
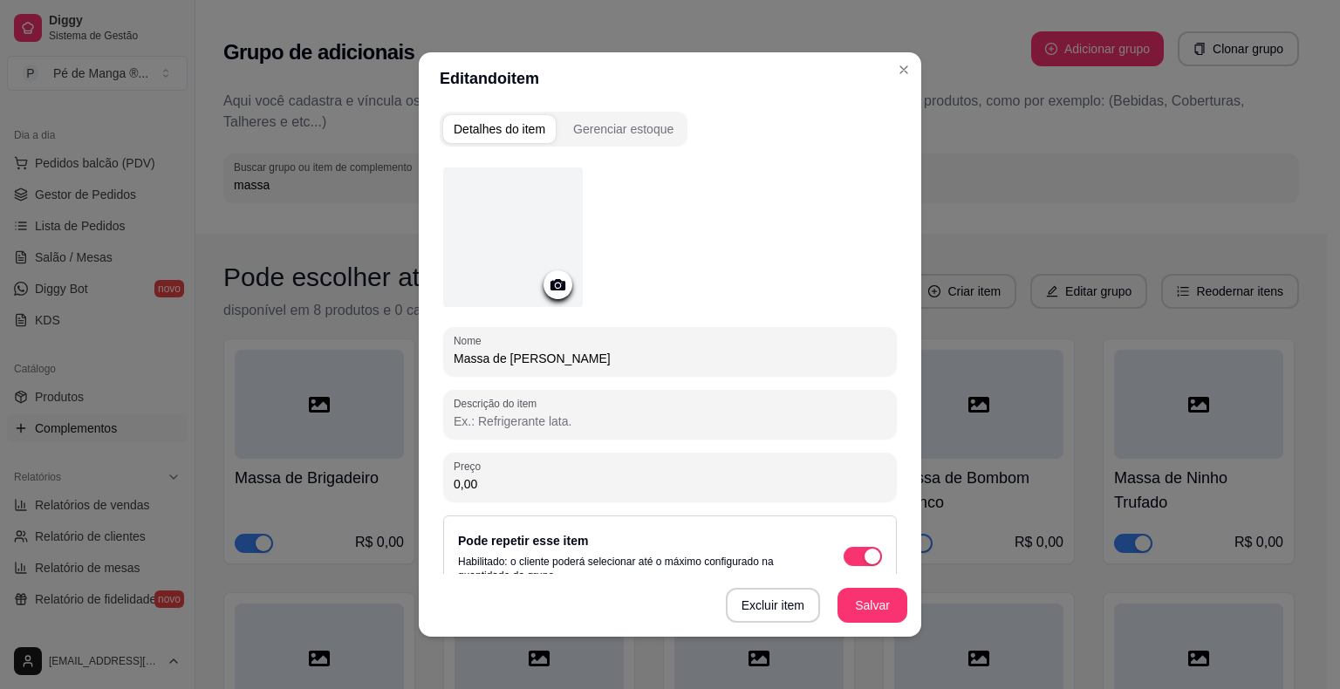
click at [872, 607] on button "Salvar" at bounding box center [872, 605] width 70 height 35
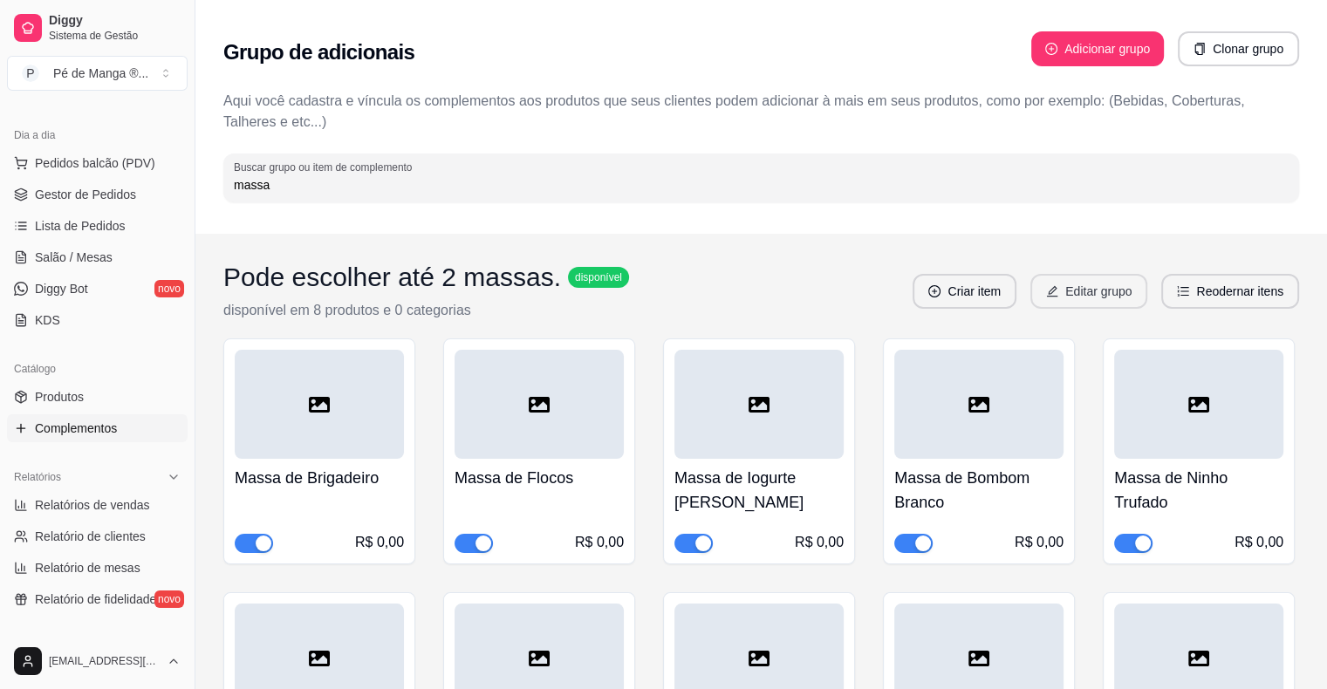
click at [1117, 289] on button "Editar grupo" at bounding box center [1088, 291] width 117 height 35
click at [1201, 294] on button "Reodernar itens" at bounding box center [1230, 292] width 133 height 34
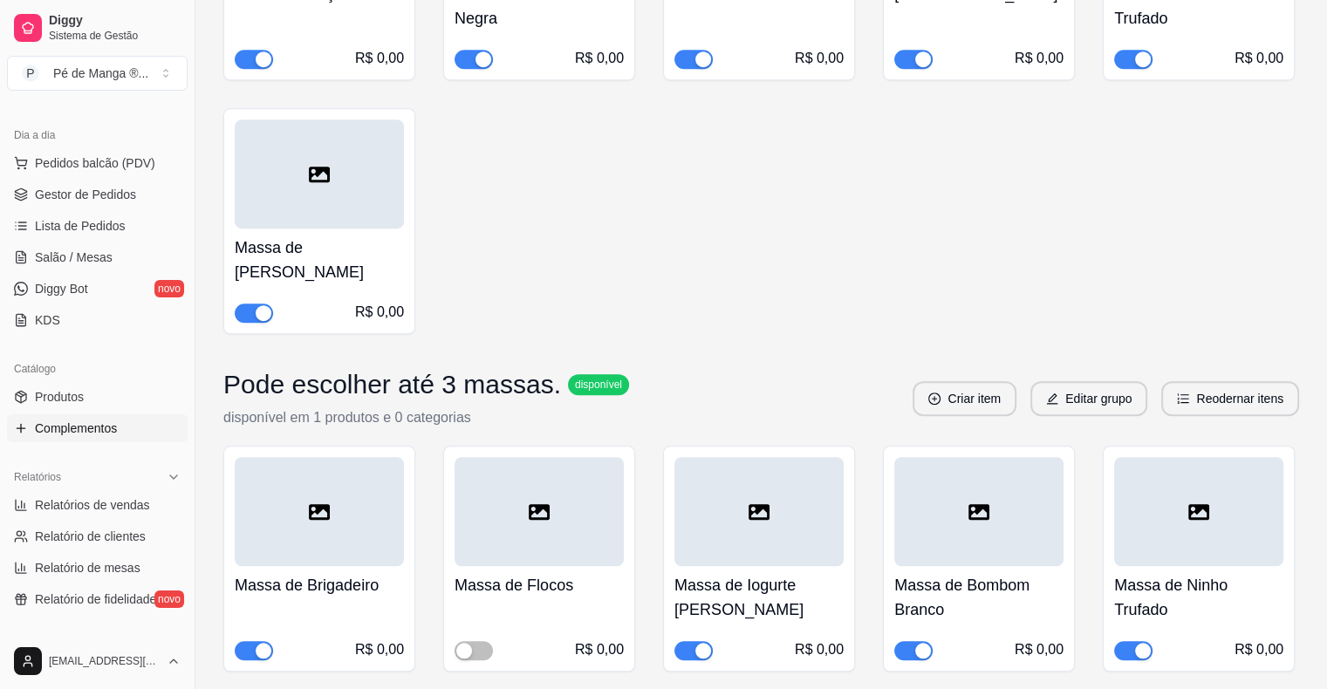
scroll to position [1308, 0]
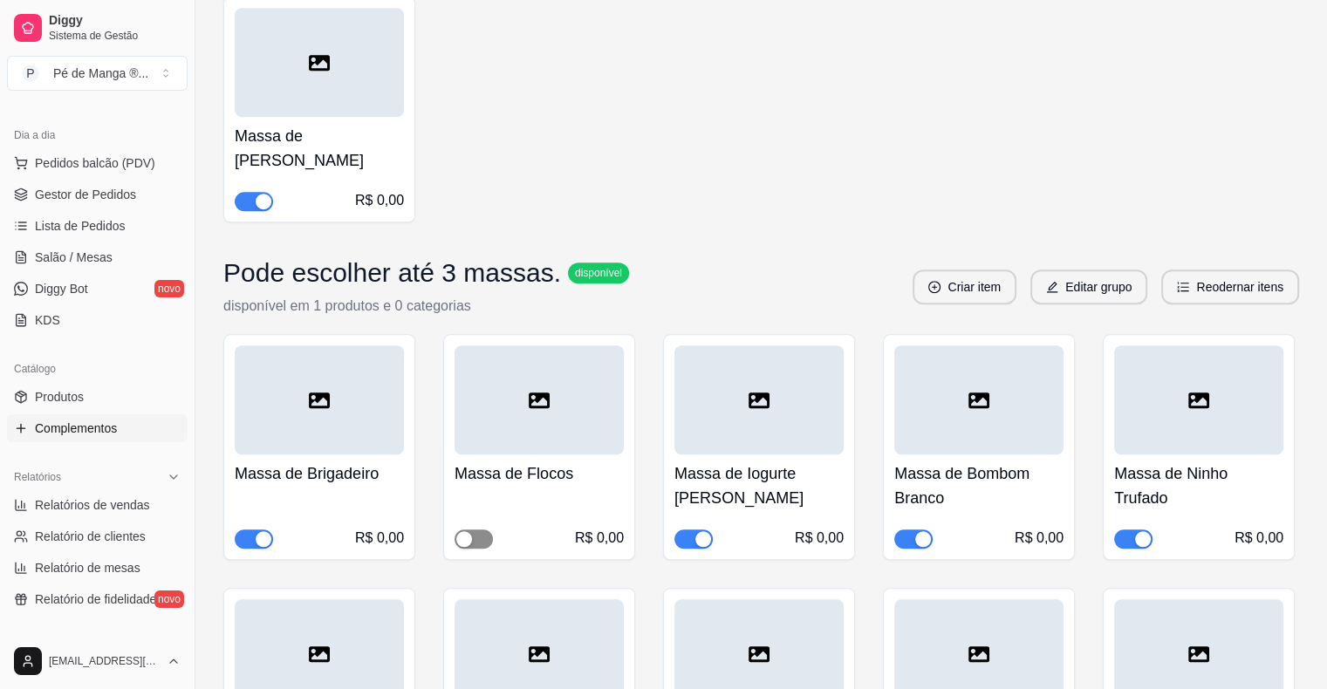
click at [485, 529] on span "button" at bounding box center [473, 538] width 38 height 19
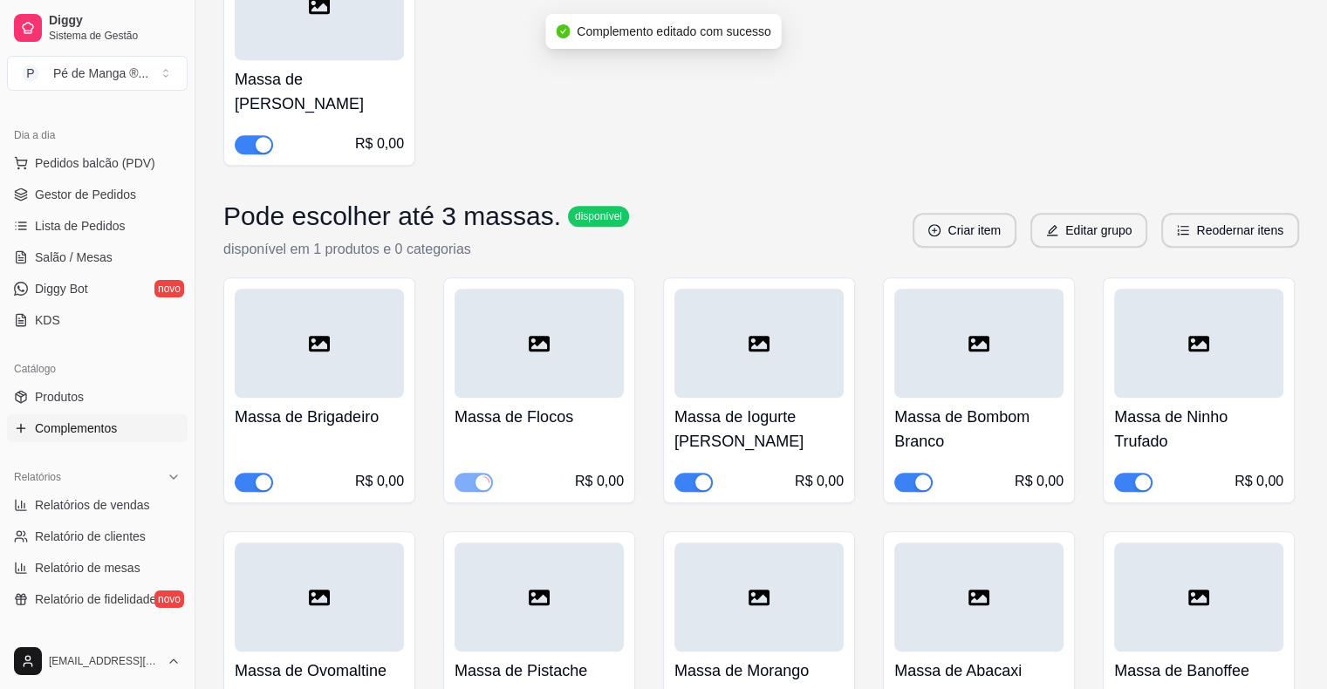
scroll to position [1396, 0]
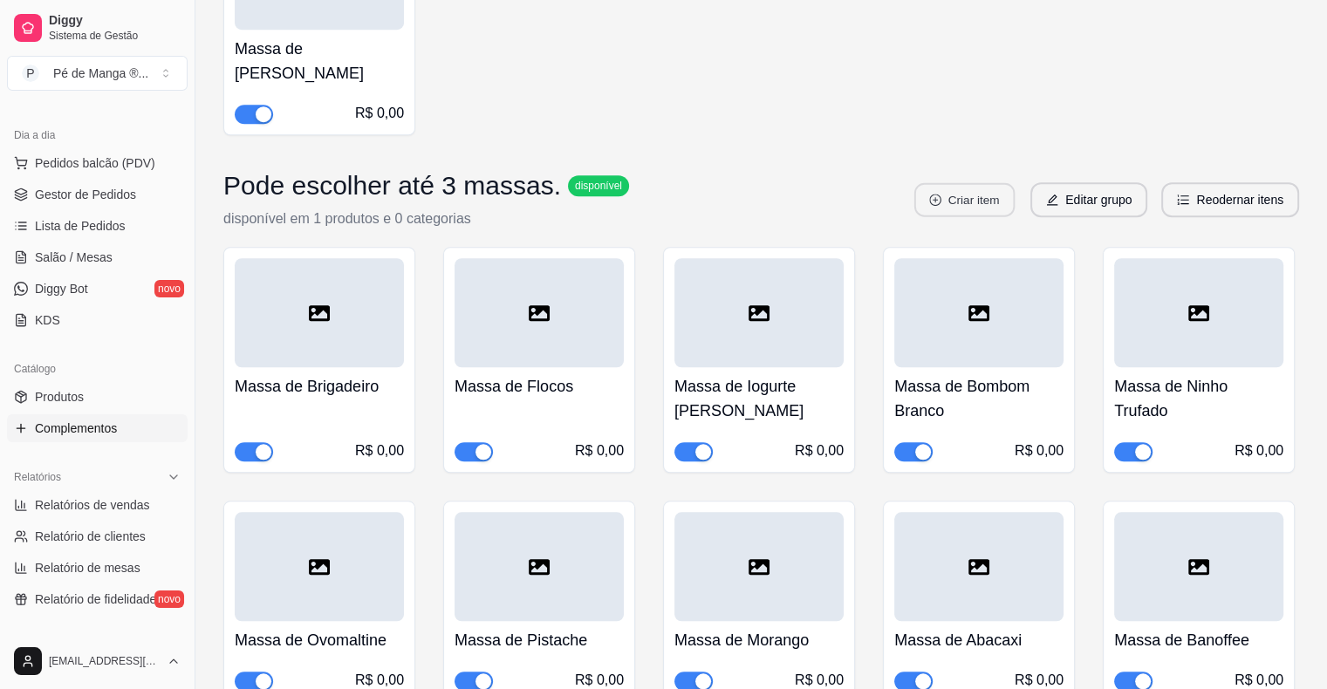
click at [998, 187] on button "Criar item" at bounding box center [964, 200] width 100 height 34
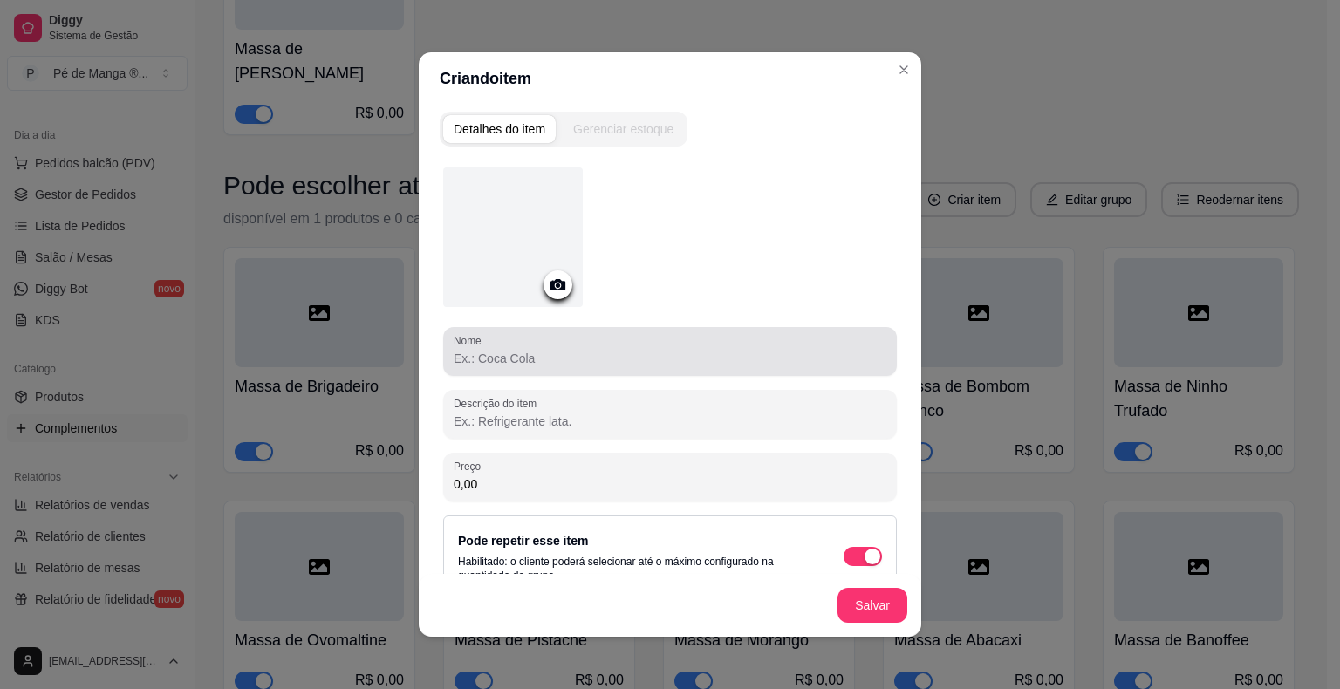
click at [597, 362] on input "Nome" at bounding box center [670, 358] width 433 height 17
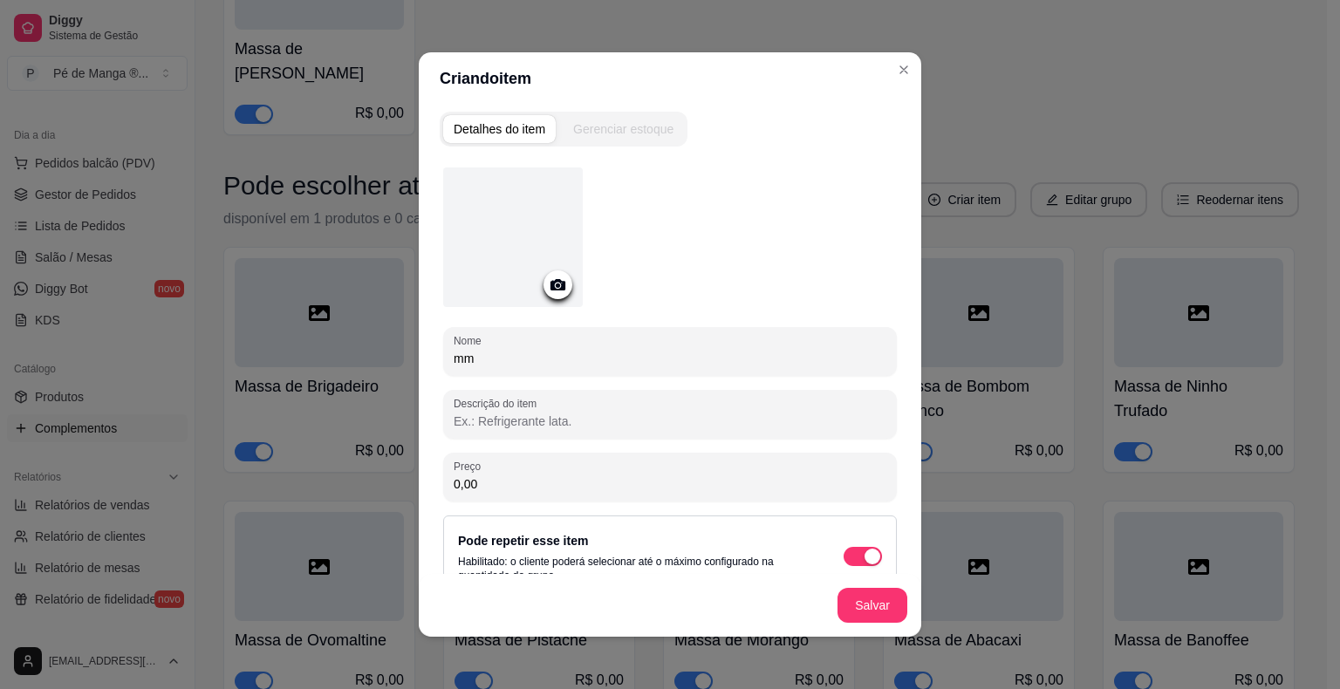
type input "m"
click at [547, 356] on input "Massa de Creme Trufado" at bounding box center [670, 358] width 433 height 17
click at [542, 361] on input "Massa de Creme Trufado" at bounding box center [670, 358] width 433 height 17
type input "Massa de Creme Trufado"
click at [858, 599] on button "Salvar" at bounding box center [872, 606] width 68 height 34
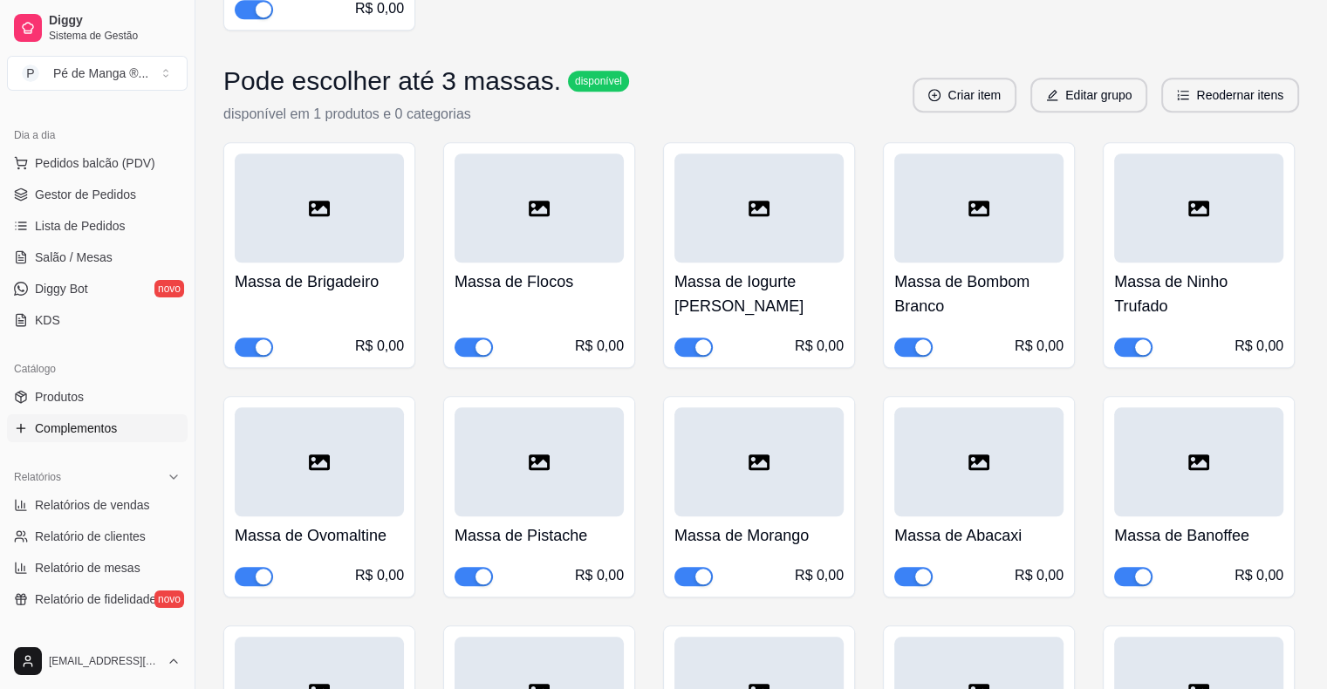
scroll to position [1308, 0]
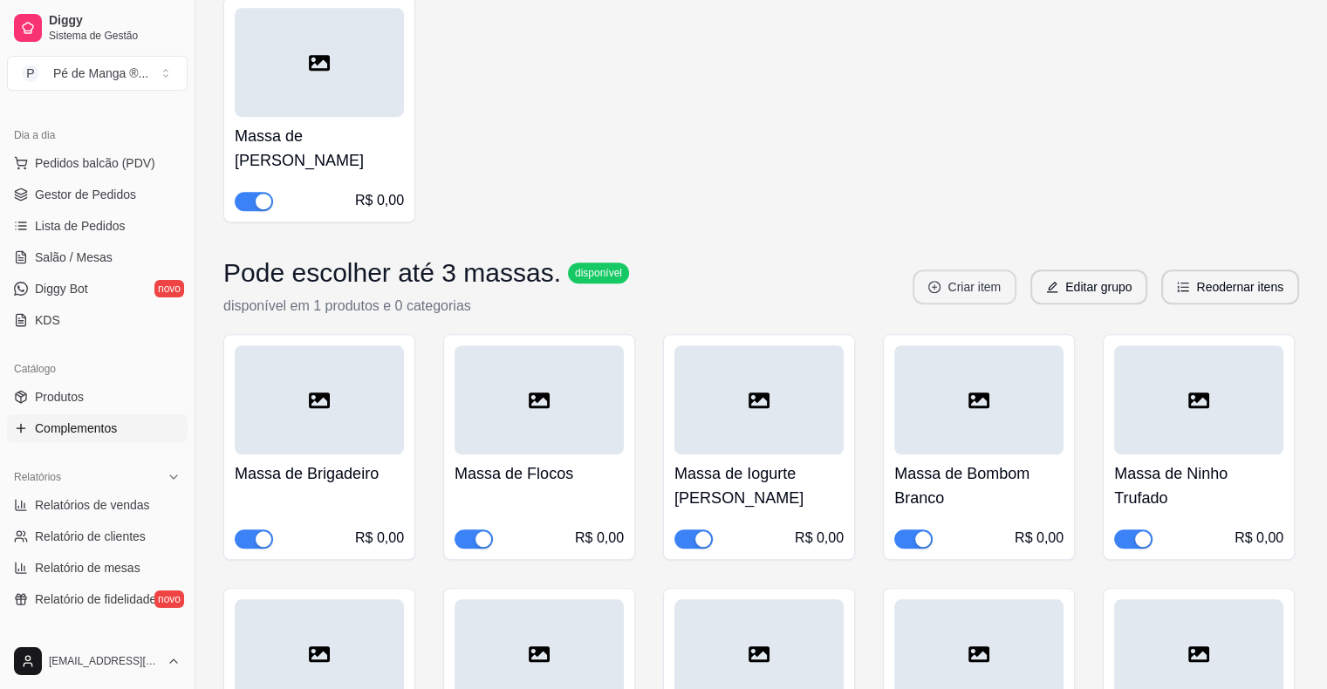
click at [969, 270] on button "Criar item" at bounding box center [964, 287] width 104 height 35
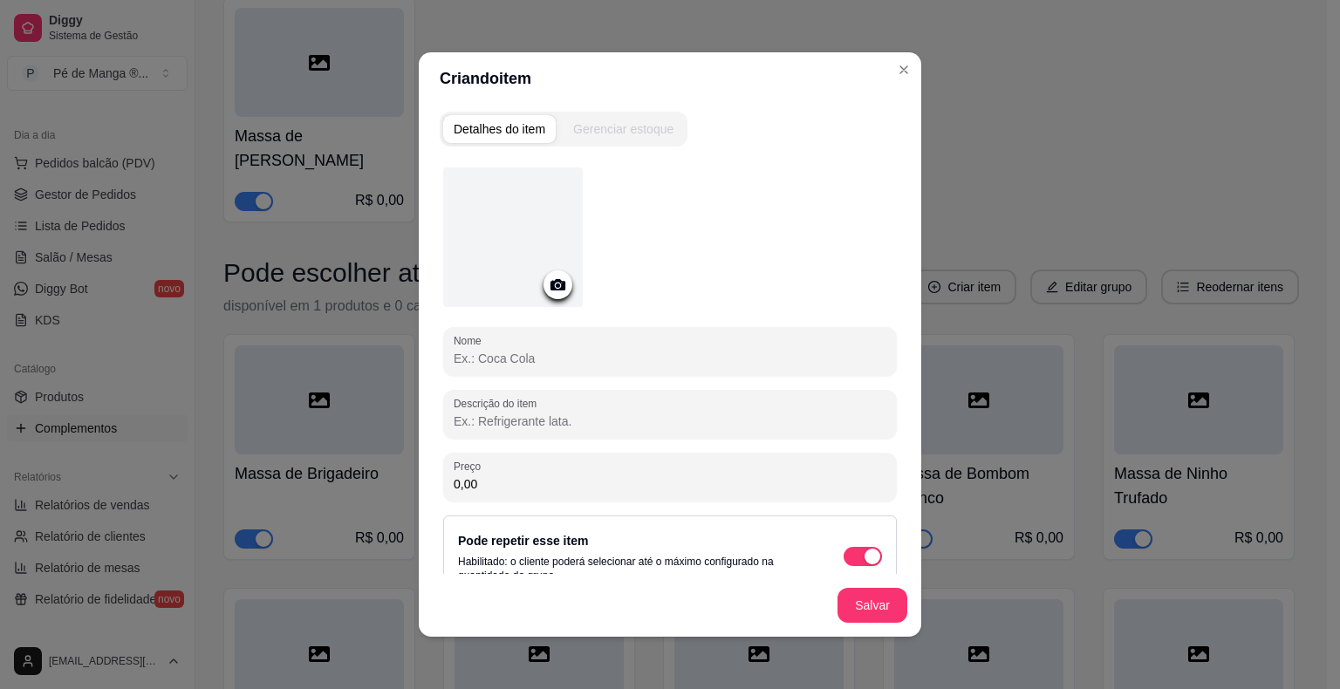
click at [646, 354] on input "Nome" at bounding box center [670, 358] width 433 height 17
type input "Massa de [PERSON_NAME]"
click at [867, 606] on button "Salvar" at bounding box center [872, 606] width 68 height 34
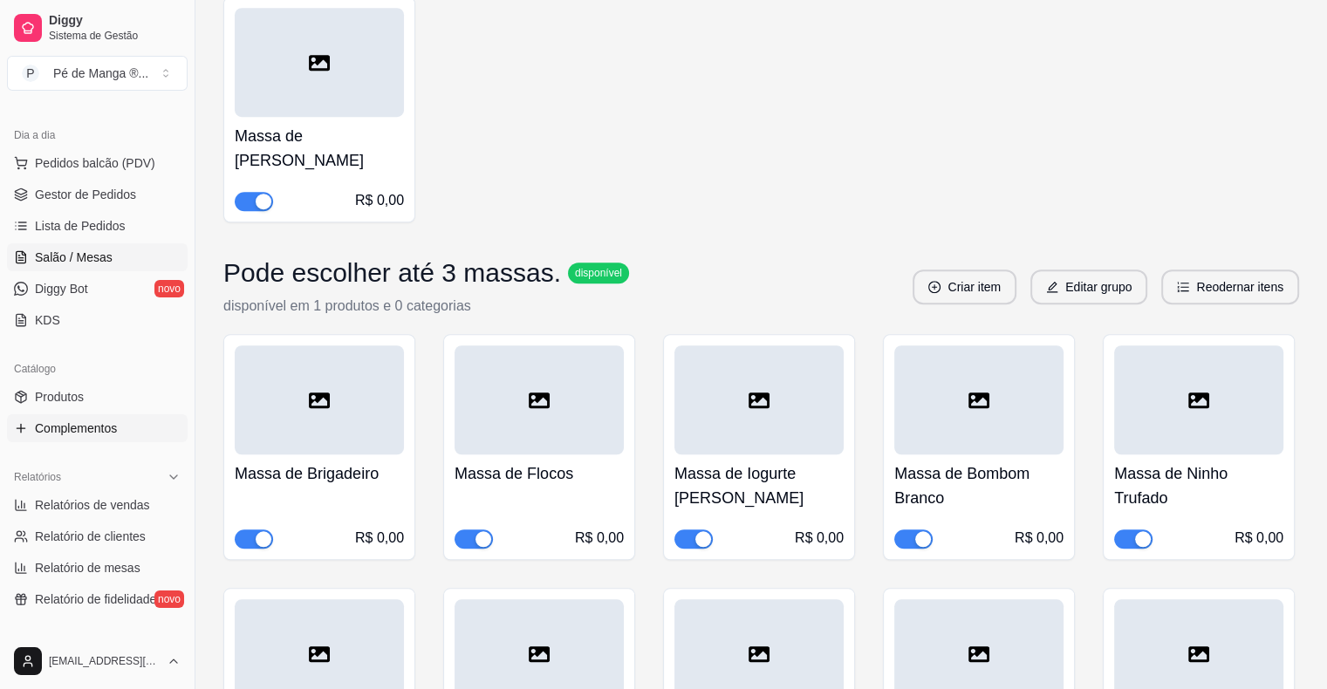
click at [79, 244] on link "Salão / Mesas" at bounding box center [97, 257] width 181 height 28
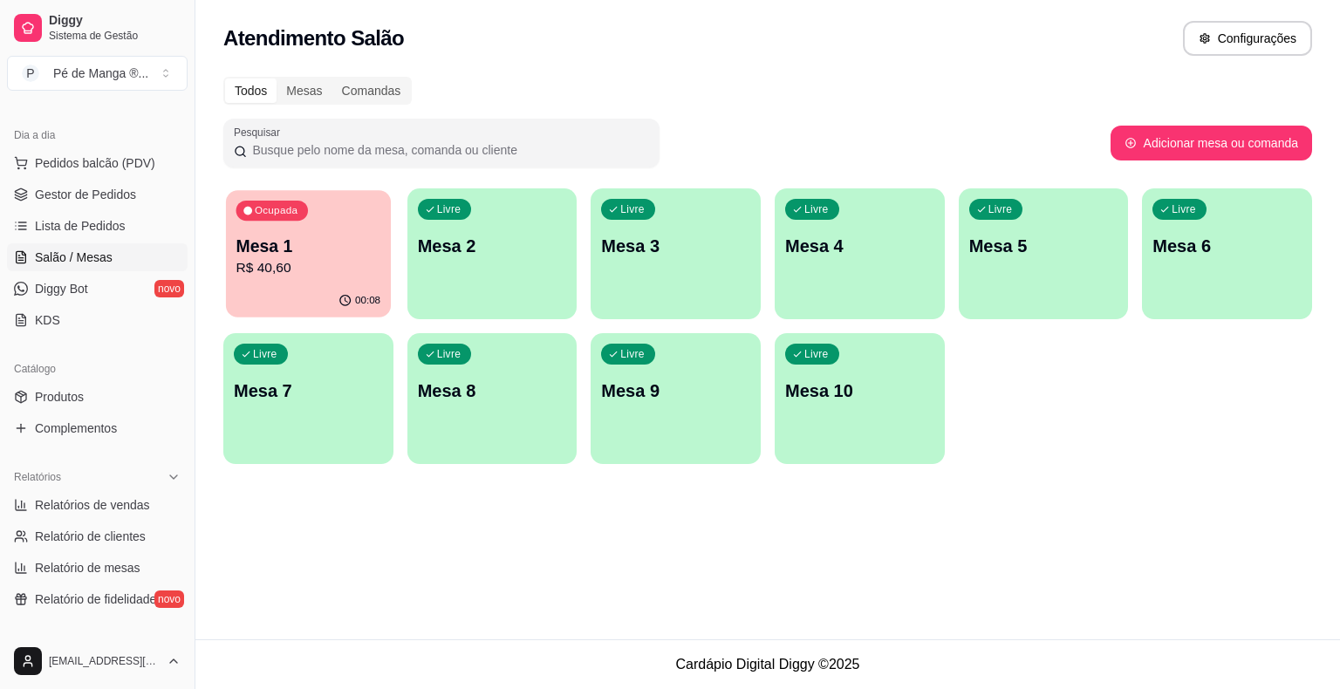
click at [290, 239] on p "Mesa 1" at bounding box center [308, 247] width 145 height 24
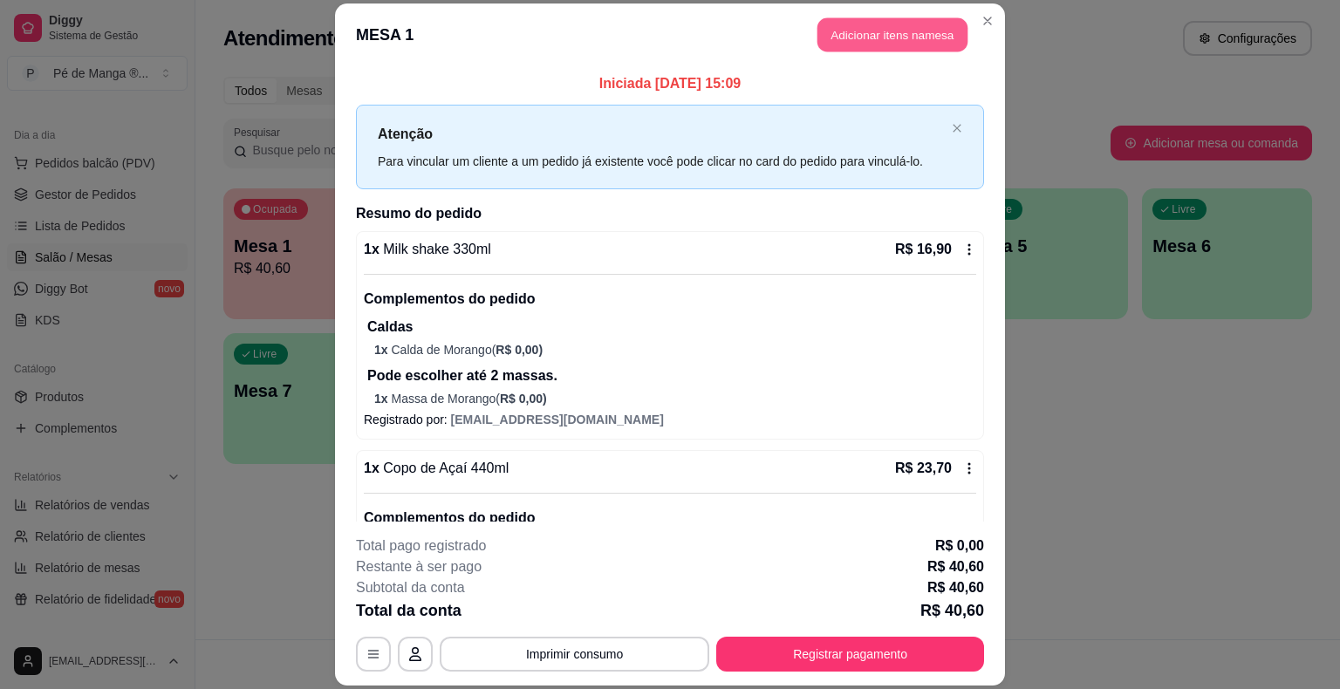
click at [840, 44] on button "Adicionar itens na mesa" at bounding box center [892, 35] width 150 height 34
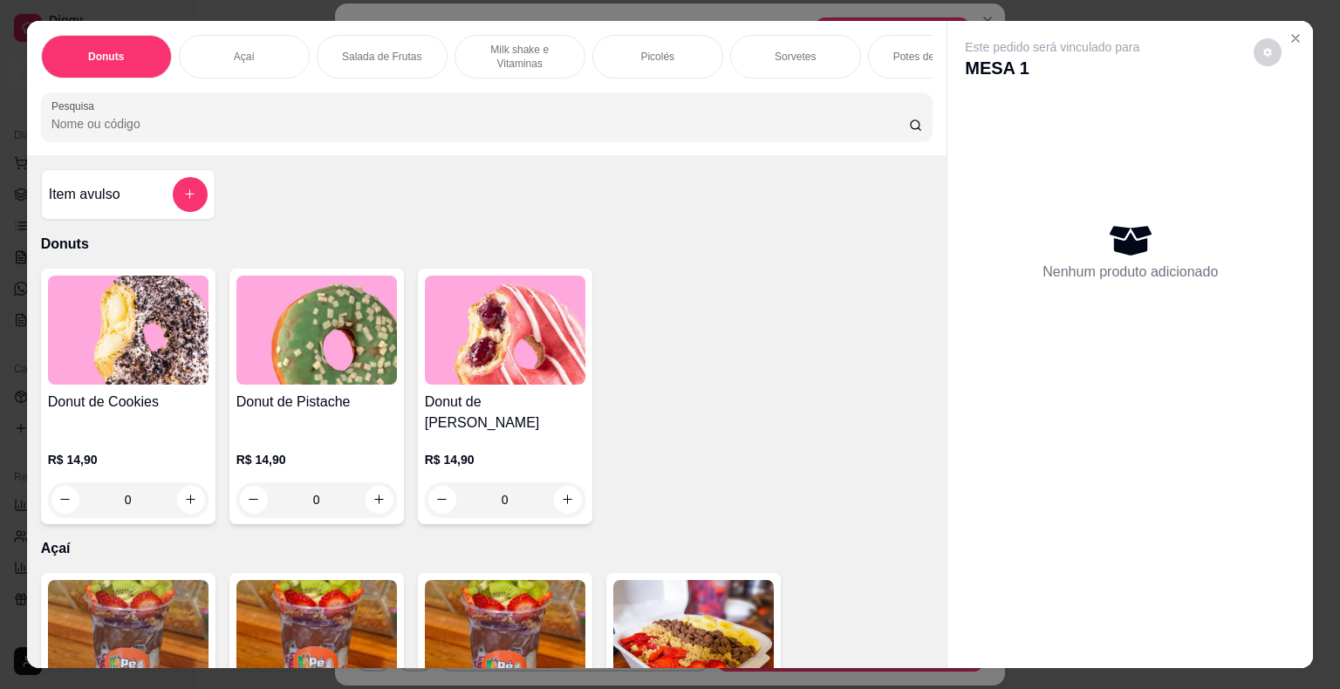
click at [533, 48] on p "Milk shake e Vitaminas" at bounding box center [519, 57] width 101 height 28
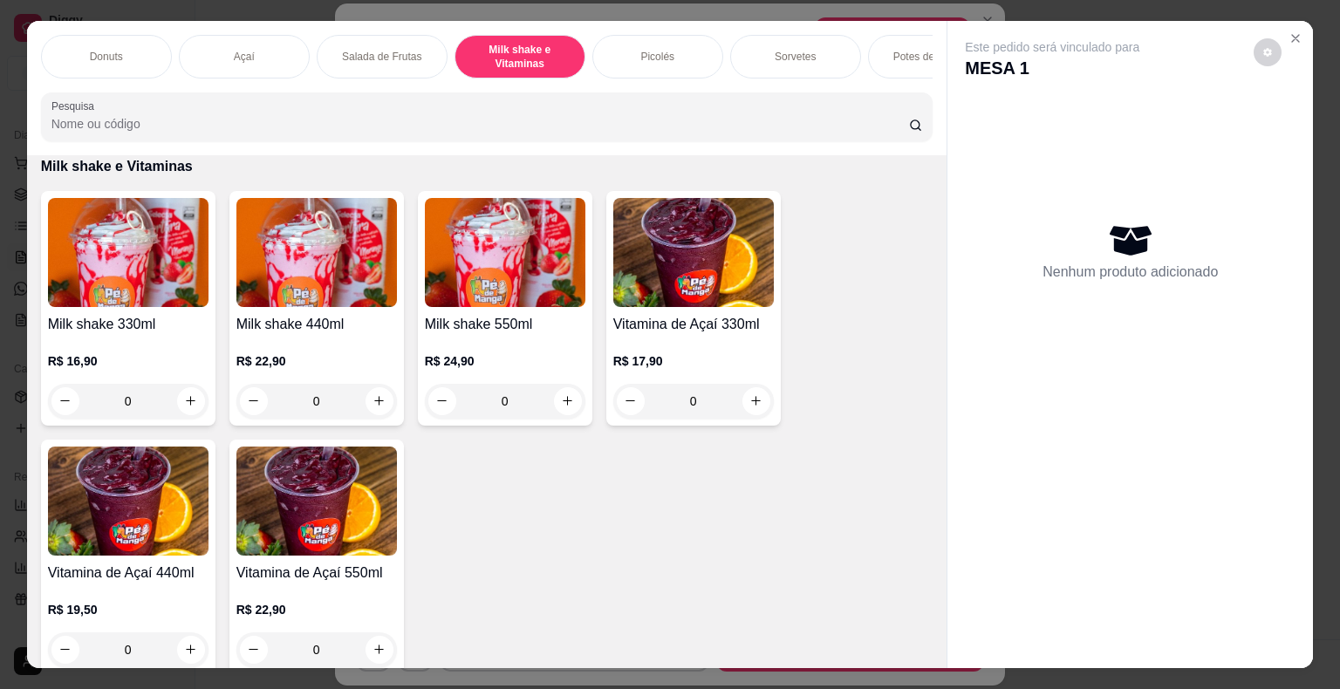
scroll to position [42, 0]
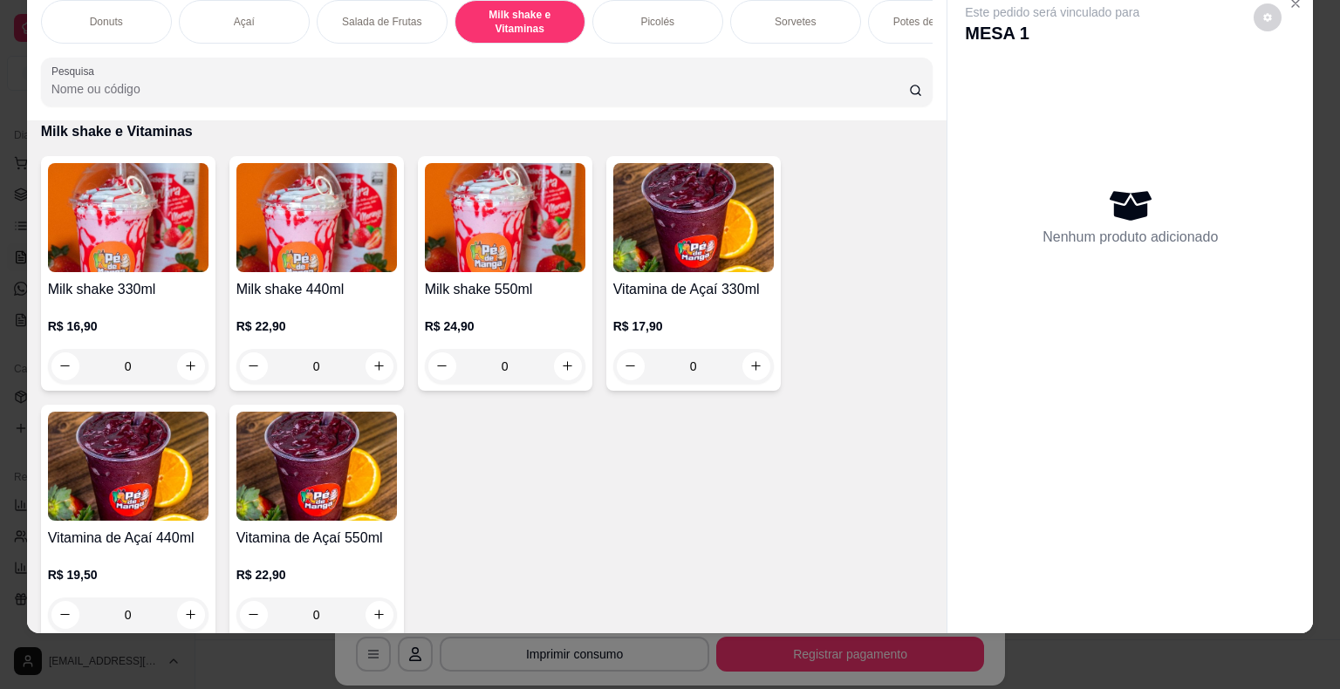
click at [133, 260] on img at bounding box center [128, 217] width 161 height 109
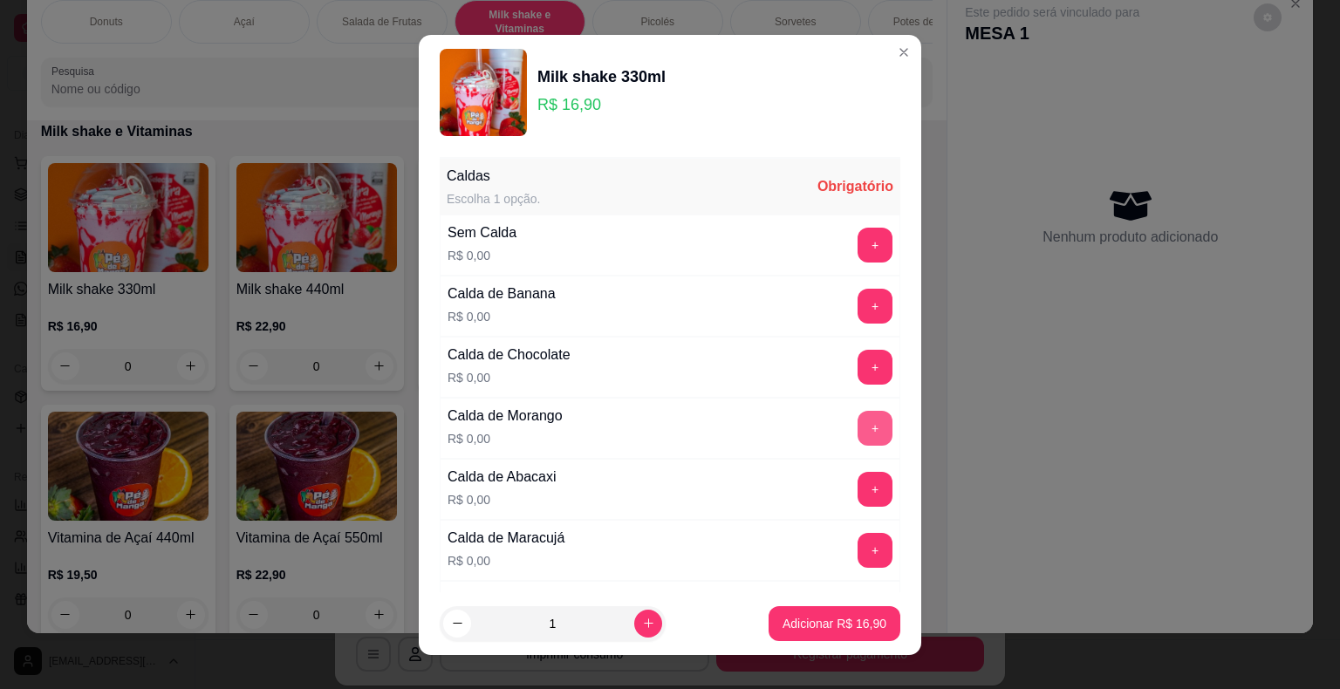
click at [857, 434] on button "+" at bounding box center [874, 428] width 35 height 35
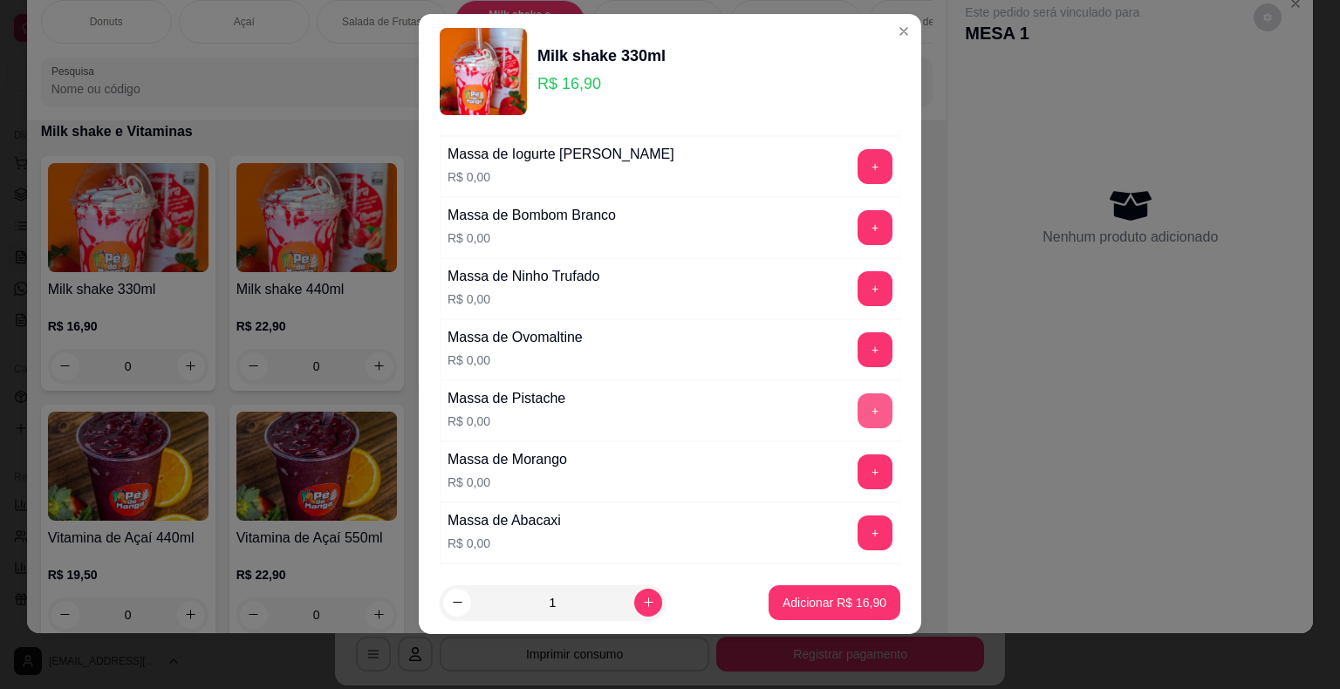
scroll to position [1141, 0]
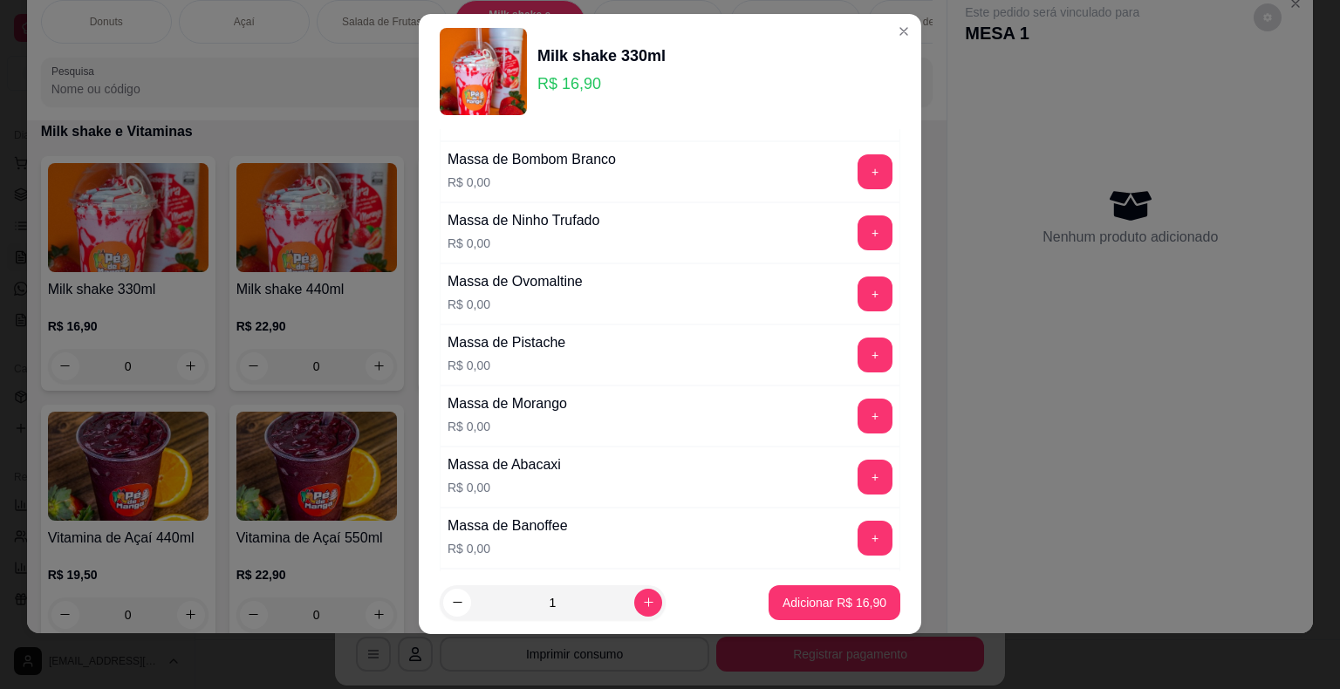
click at [823, 386] on div "Massa de Morango R$ 0,00 +" at bounding box center [670, 416] width 461 height 61
click at [858, 399] on button "+" at bounding box center [875, 416] width 34 height 34
click at [827, 615] on button "Adicionar R$ 16,90" at bounding box center [834, 602] width 132 height 35
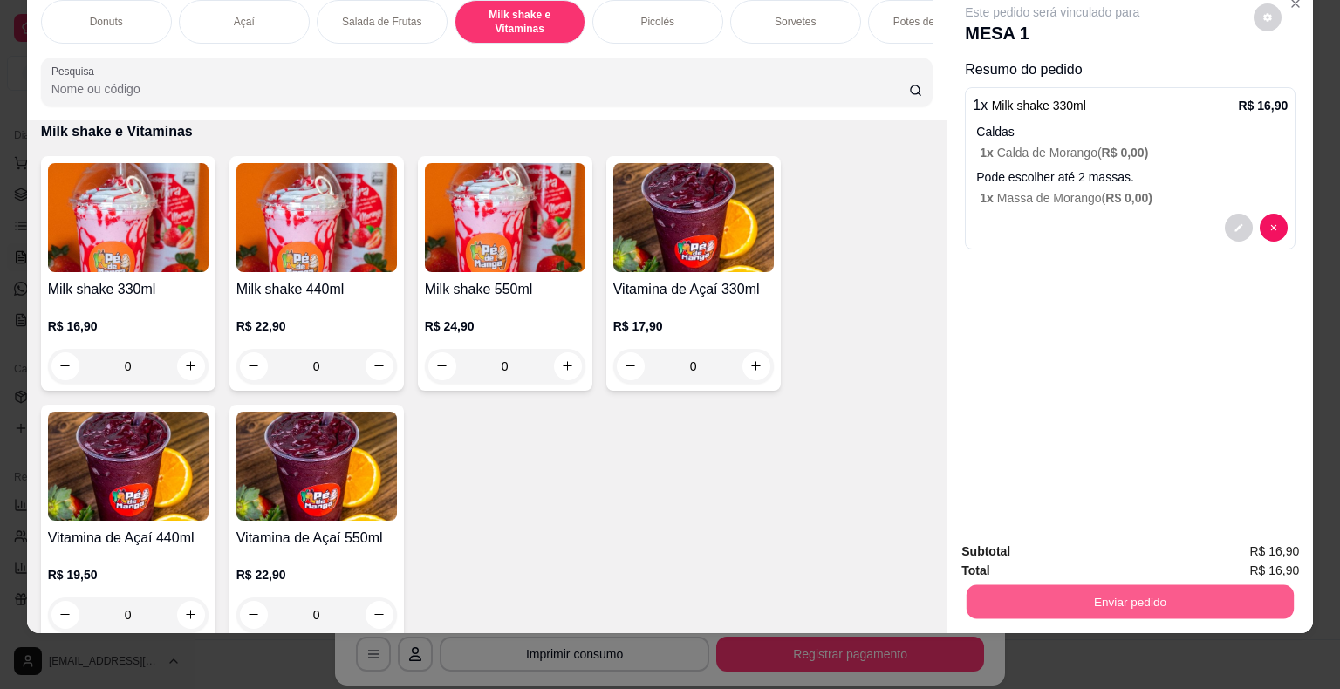
click at [1029, 585] on button "Enviar pedido" at bounding box center [1130, 602] width 327 height 34
click at [1245, 549] on button "Enviar pedido" at bounding box center [1254, 545] width 99 height 33
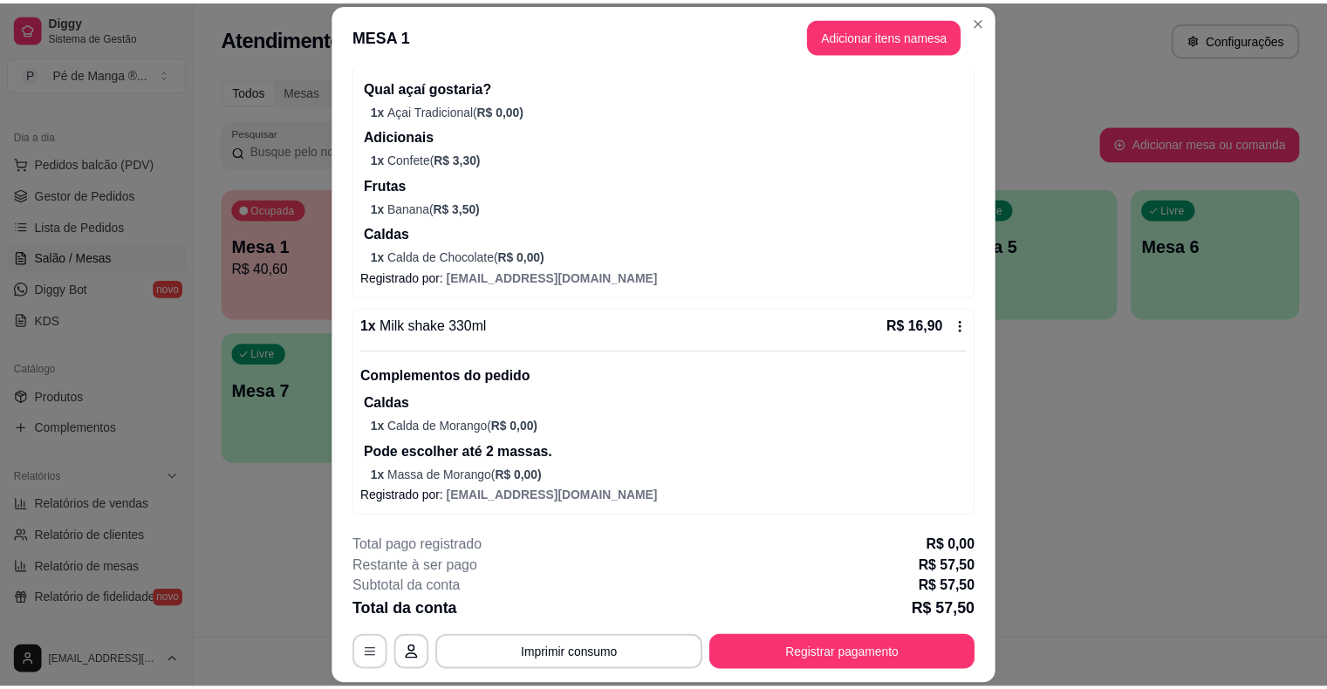
scroll to position [0, 0]
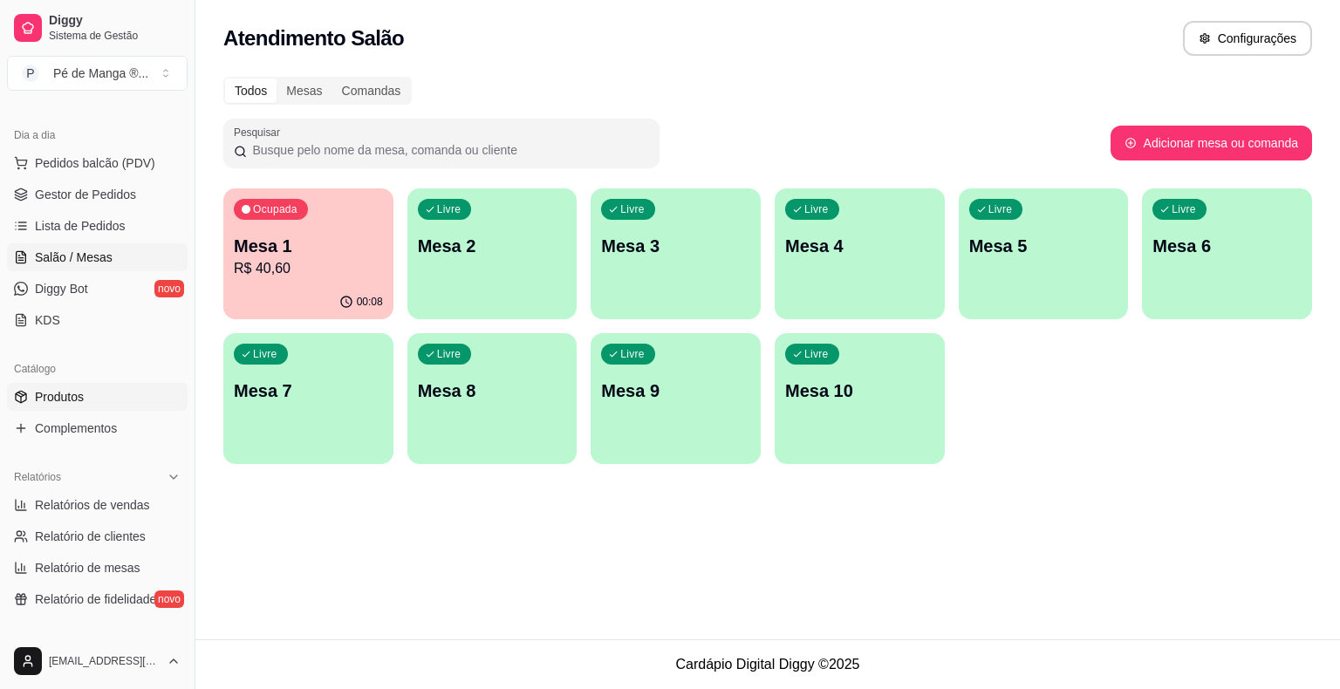
click at [82, 401] on span "Produtos" at bounding box center [59, 396] width 49 height 17
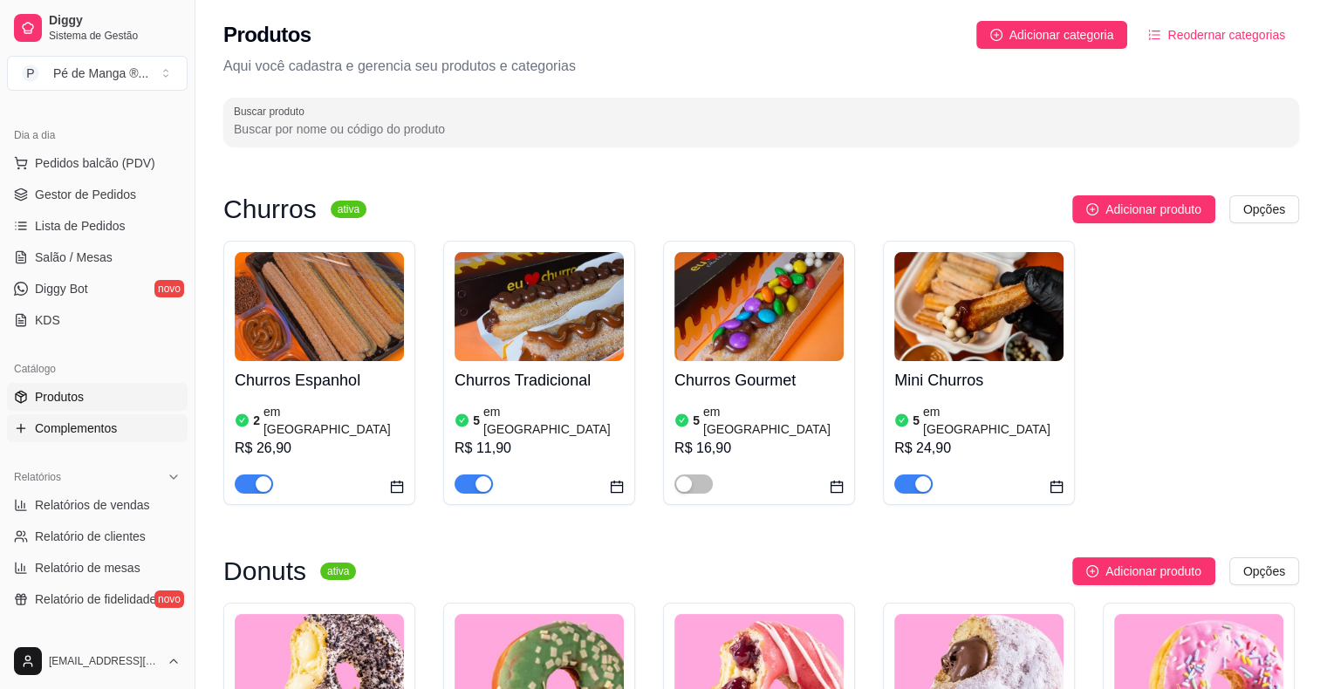
click at [92, 427] on span "Complementos" at bounding box center [76, 428] width 82 height 17
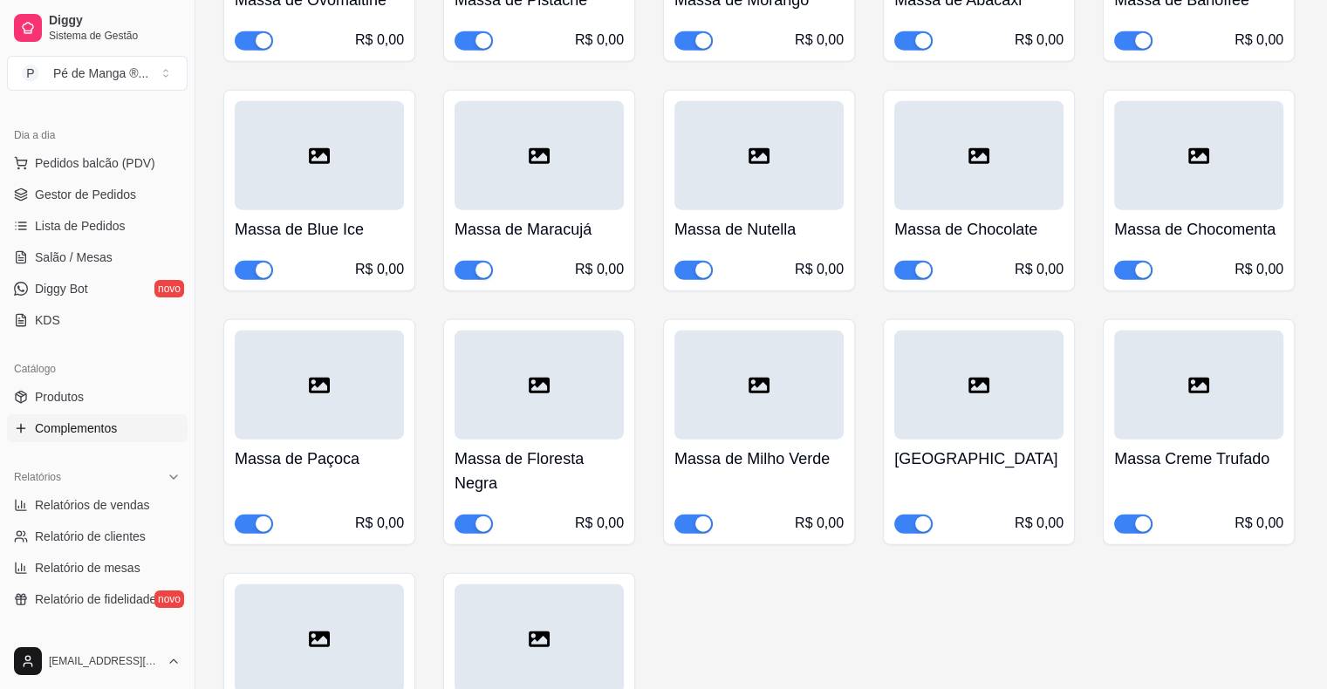
scroll to position [4274, 0]
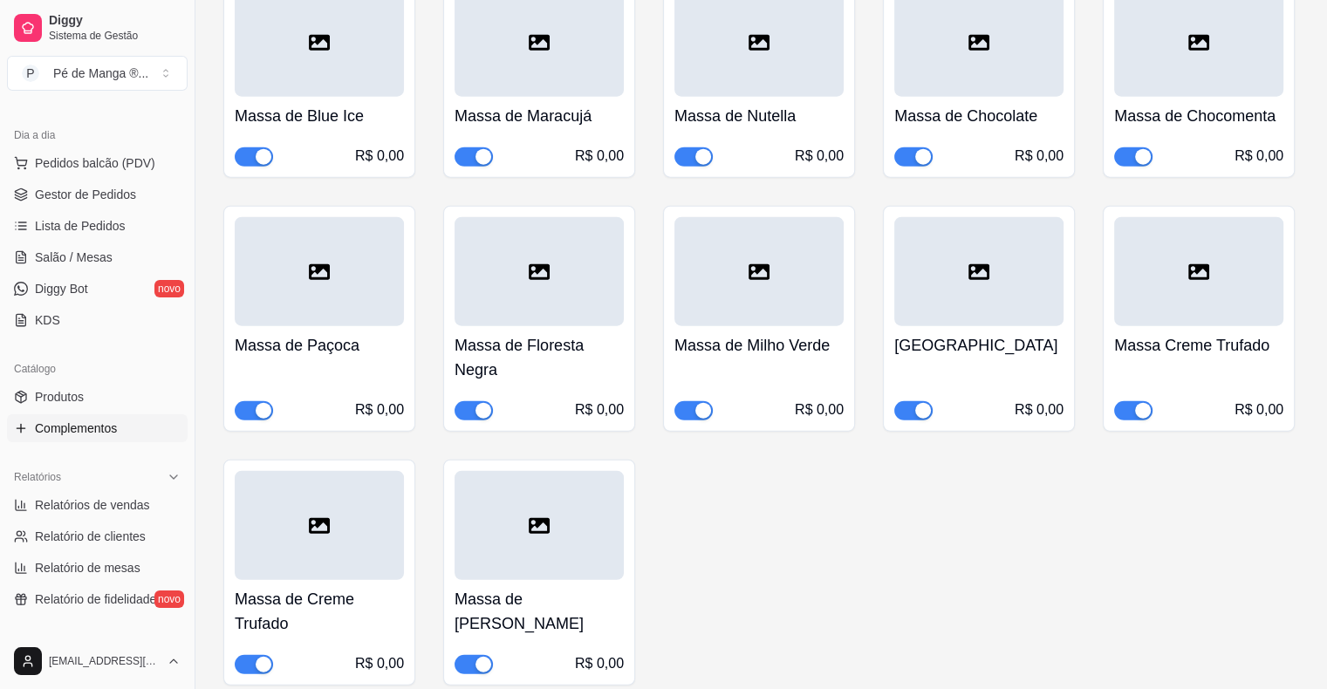
click at [368, 580] on div "Massa de Creme Trufado R$ 0,00" at bounding box center [319, 627] width 169 height 94
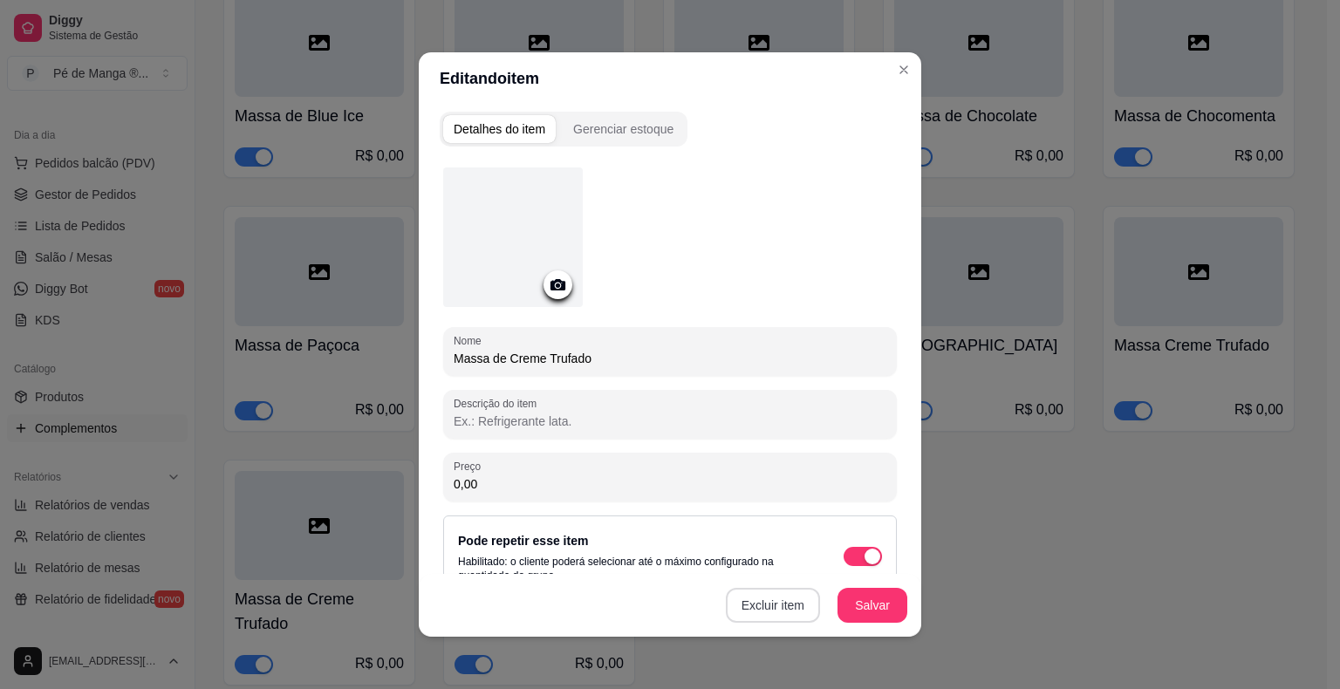
click at [771, 593] on button "Excluir item" at bounding box center [773, 605] width 94 height 35
click at [830, 560] on button "Sim" at bounding box center [837, 565] width 53 height 27
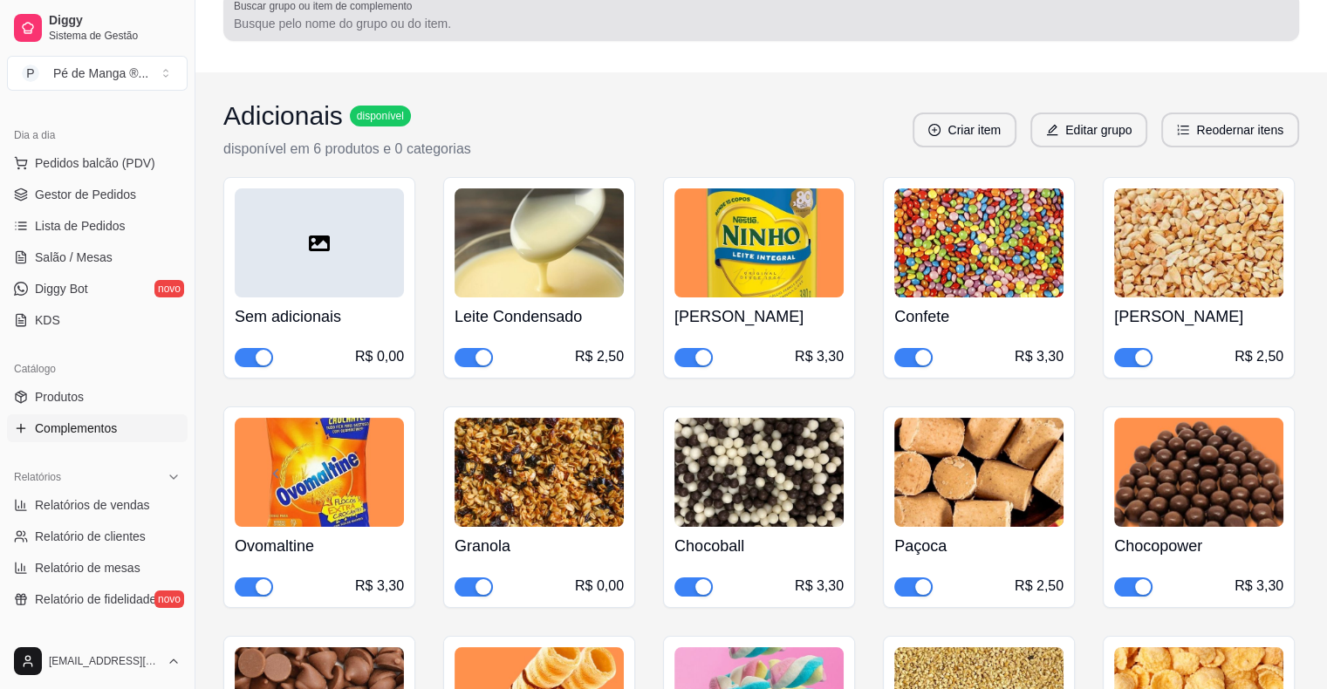
scroll to position [0, 0]
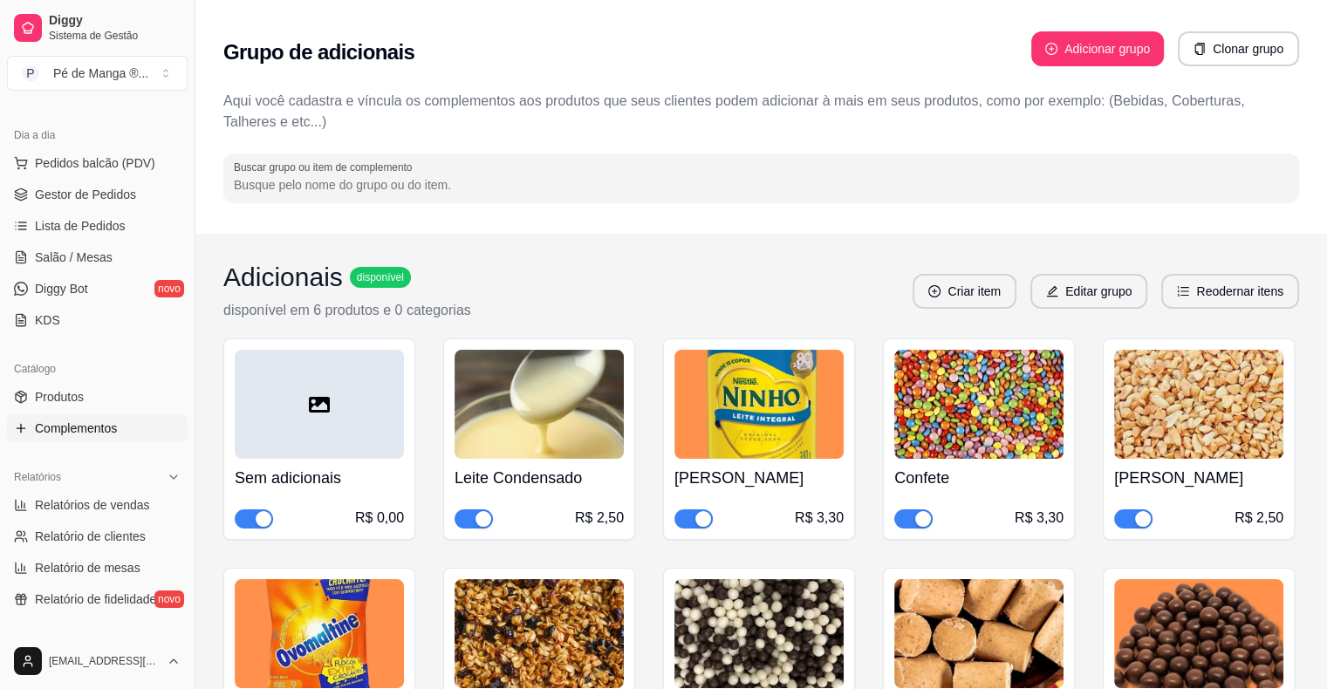
click at [484, 187] on input "Buscar grupo ou item de complemento" at bounding box center [761, 184] width 1055 height 17
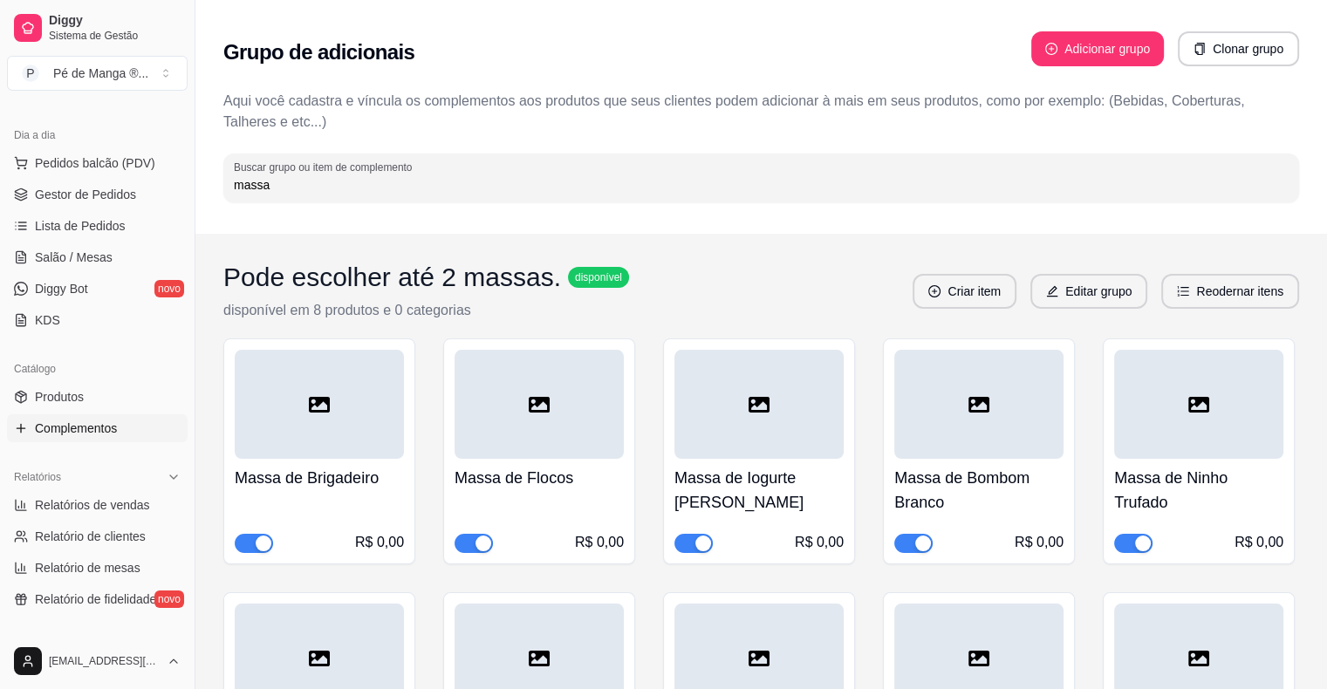
type input "massa"
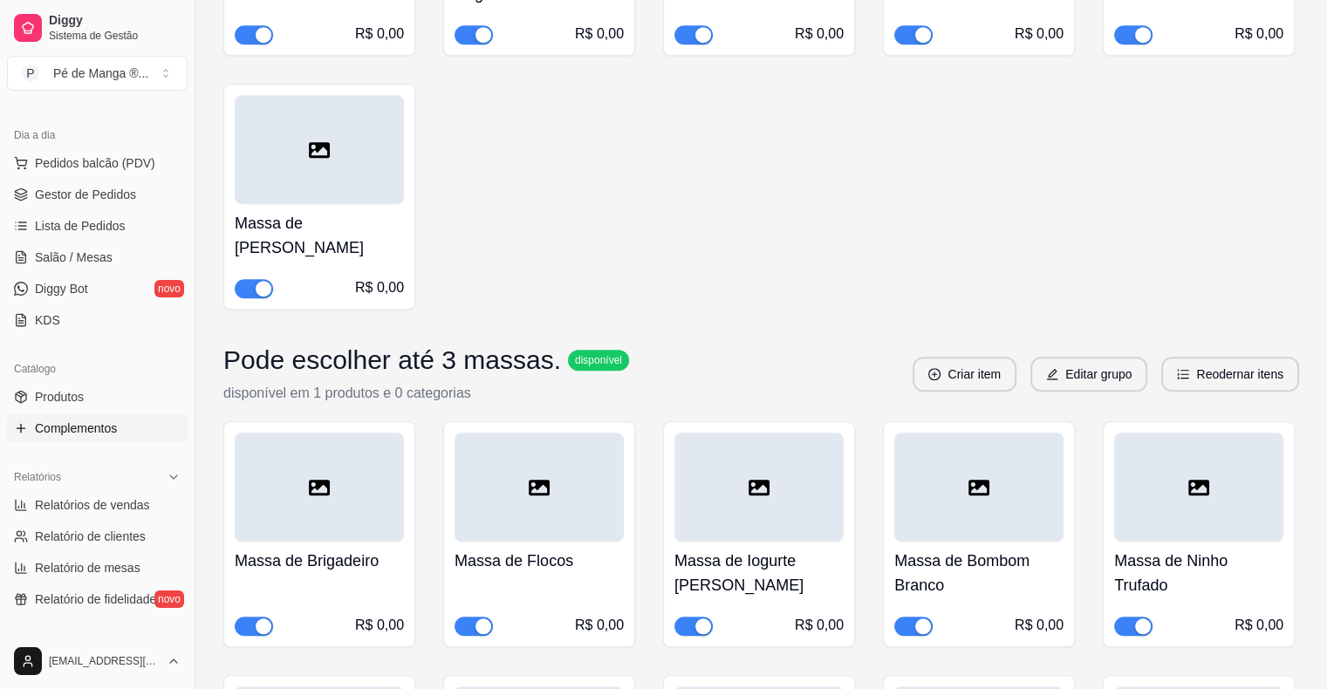
scroll to position [1221, 0]
click at [1176, 357] on button "Reodernar itens" at bounding box center [1230, 374] width 138 height 35
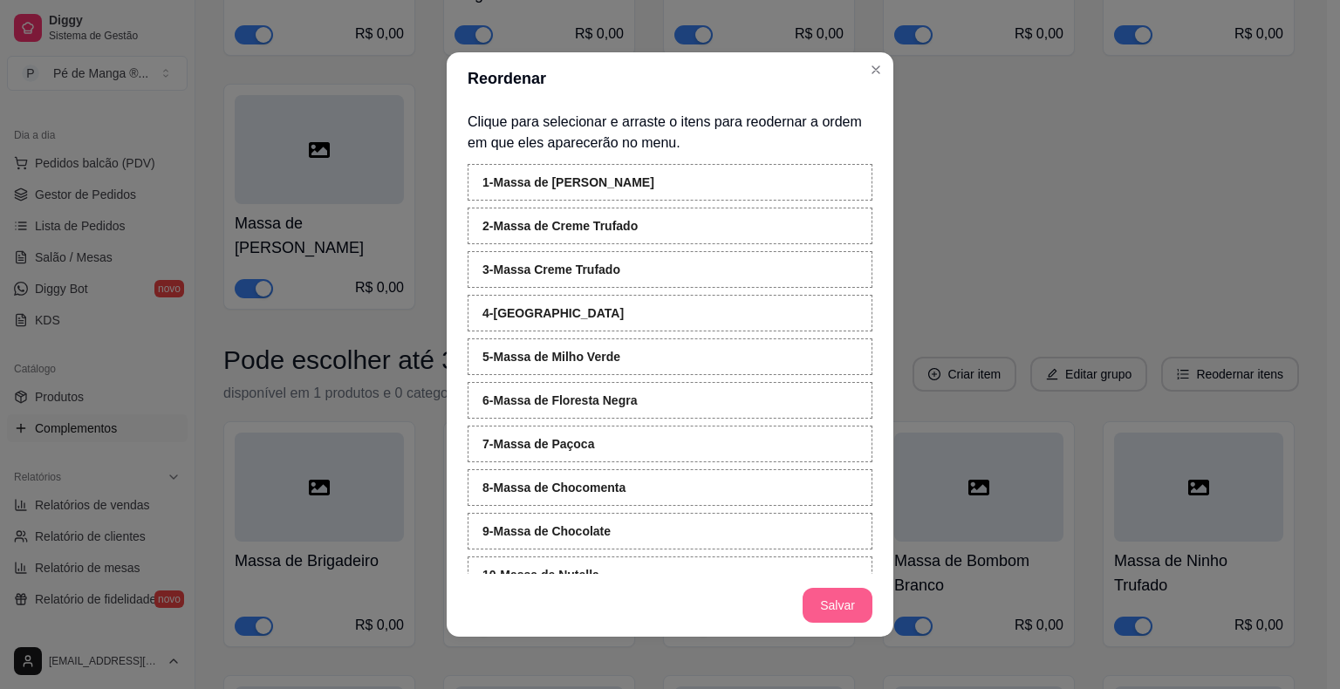
click at [849, 607] on button "Salvar" at bounding box center [838, 605] width 70 height 35
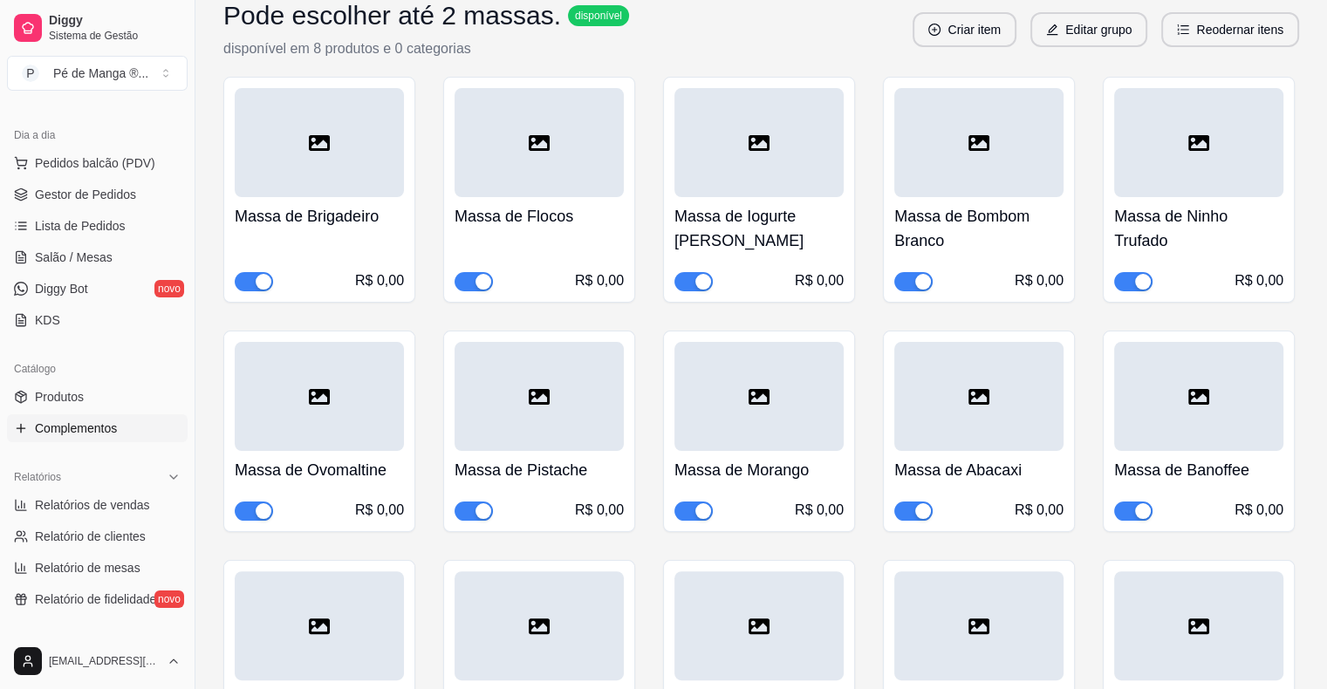
scroll to position [0, 0]
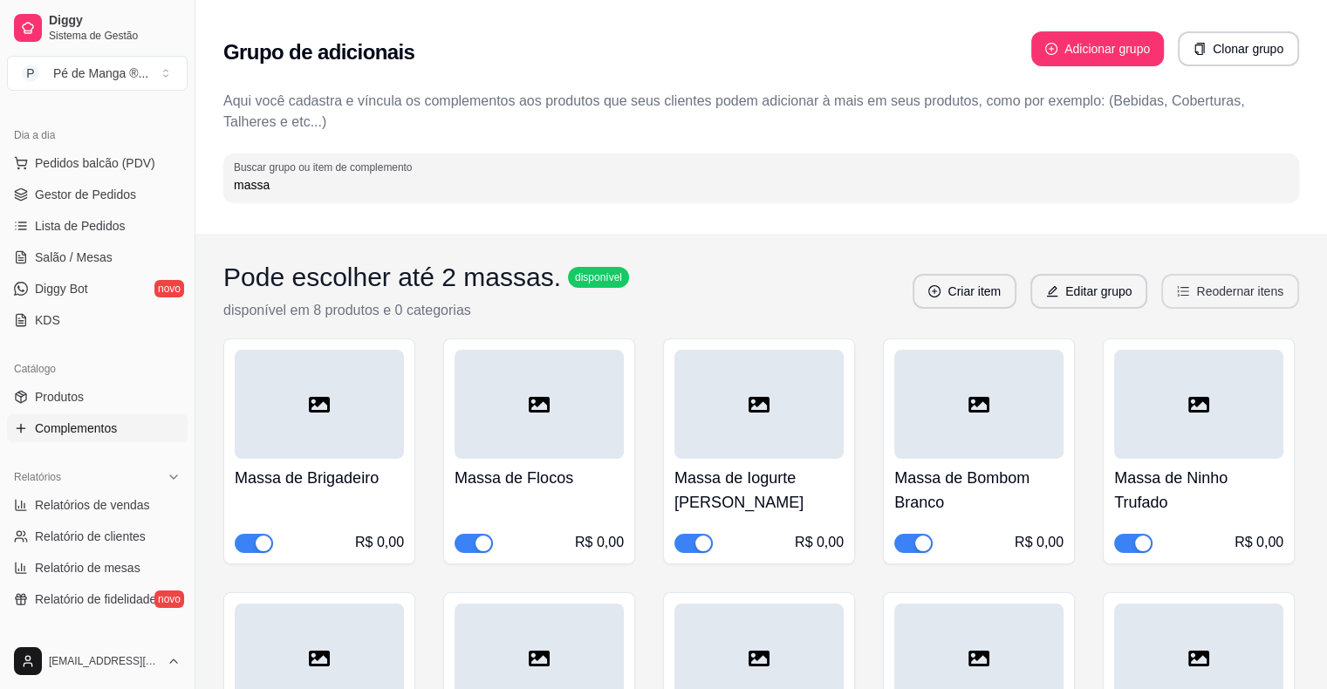
click at [1202, 298] on button "Reodernar itens" at bounding box center [1230, 291] width 138 height 35
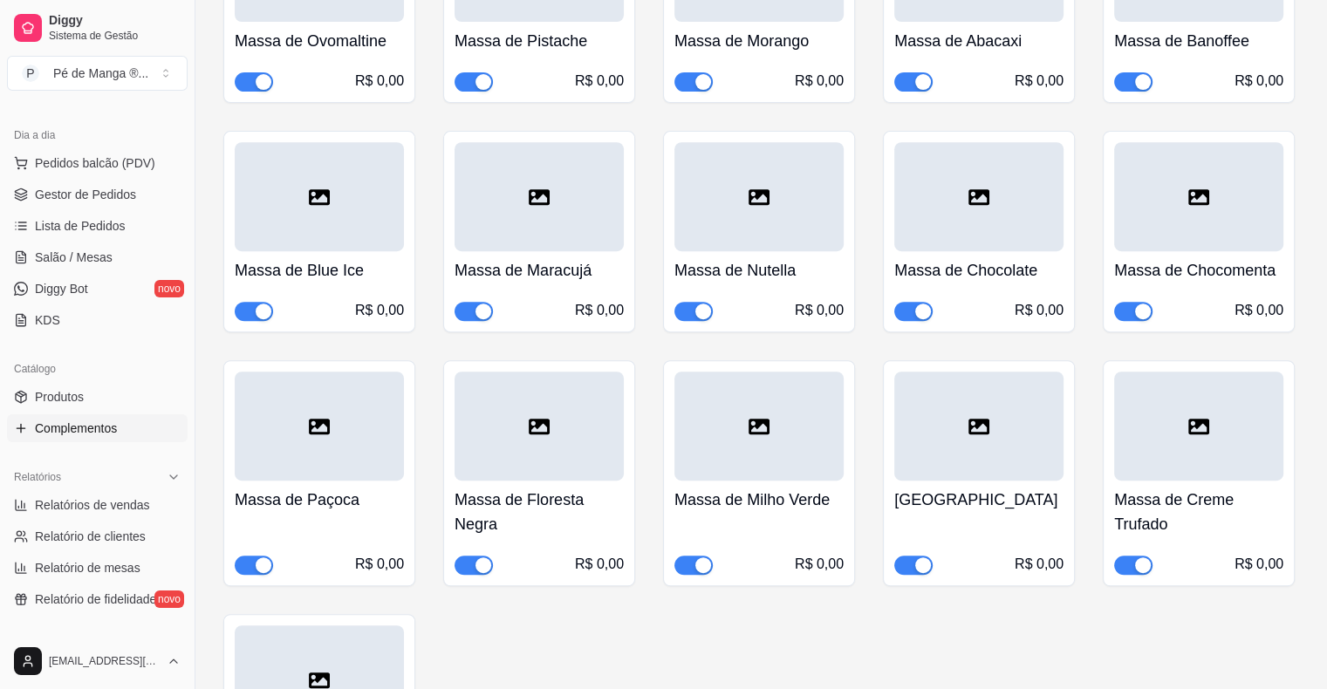
scroll to position [785, 0]
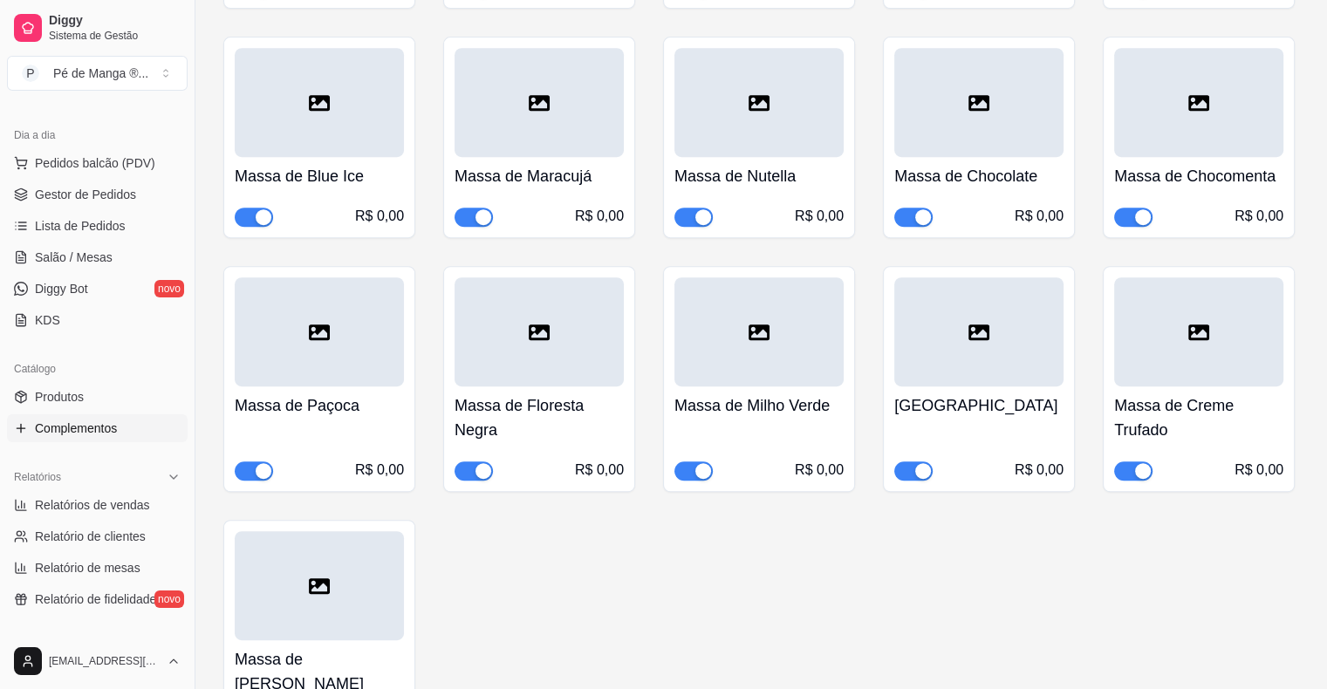
click at [1285, 406] on div "Massa de Creme Trufado R$ 0,00" at bounding box center [1199, 379] width 192 height 226
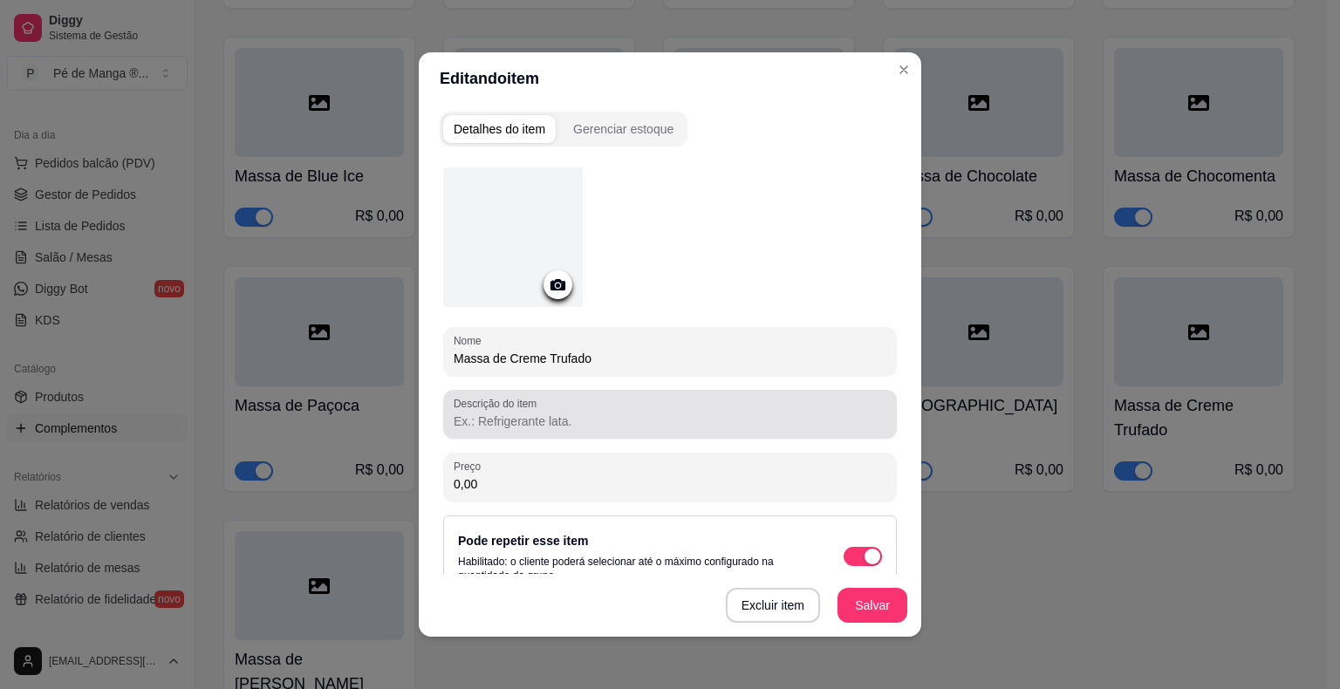
click at [712, 419] on input "Descrição do item" at bounding box center [670, 421] width 433 height 17
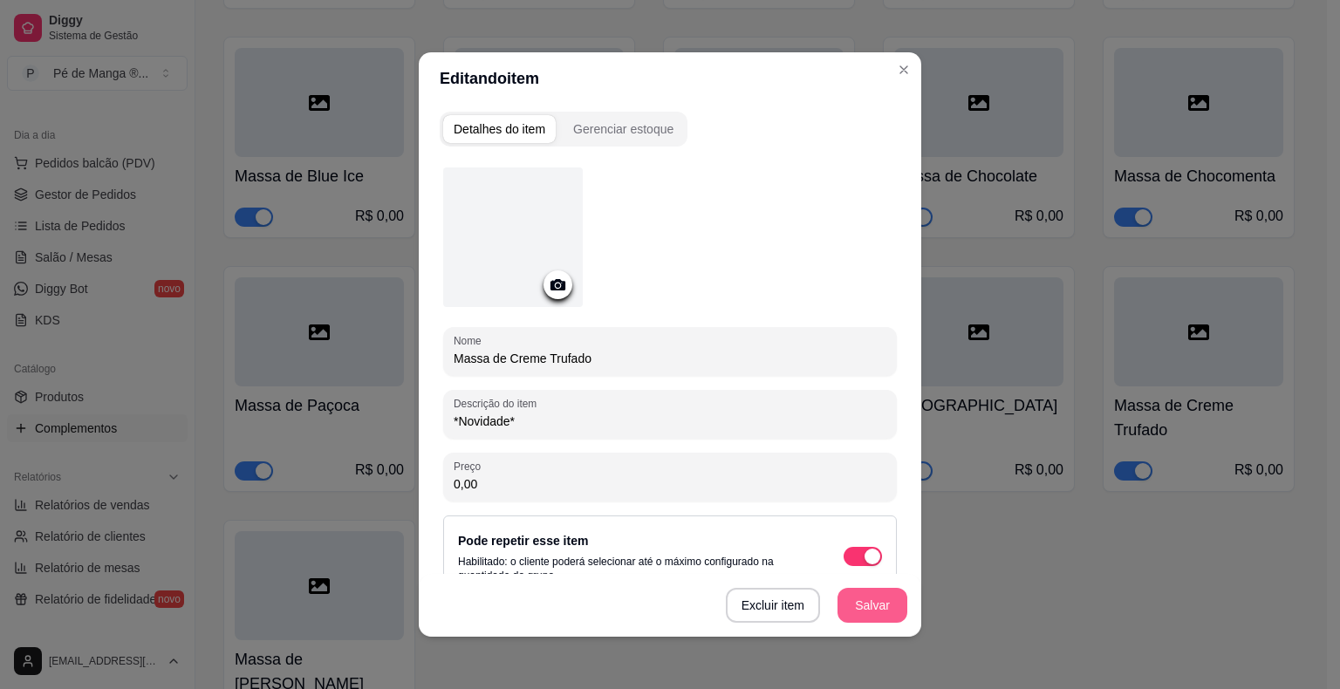
type input "*Novidade*"
click at [876, 608] on button "Salvar" at bounding box center [872, 606] width 68 height 34
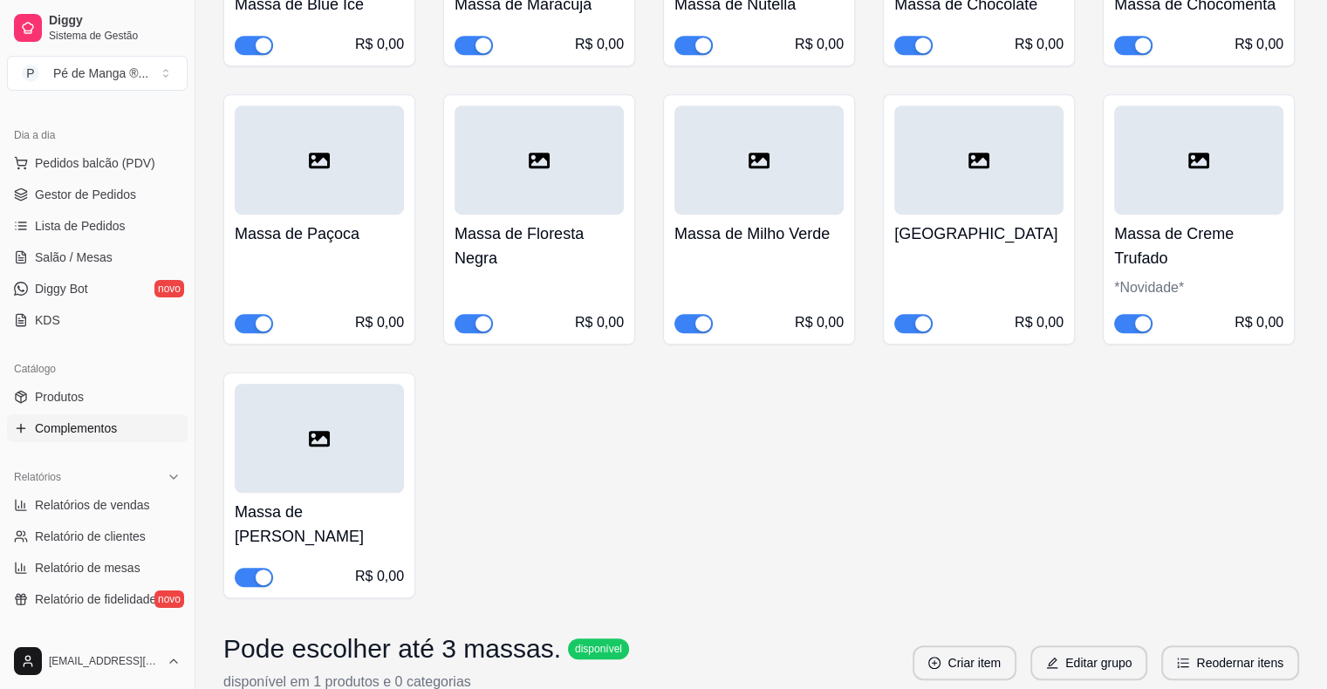
scroll to position [960, 0]
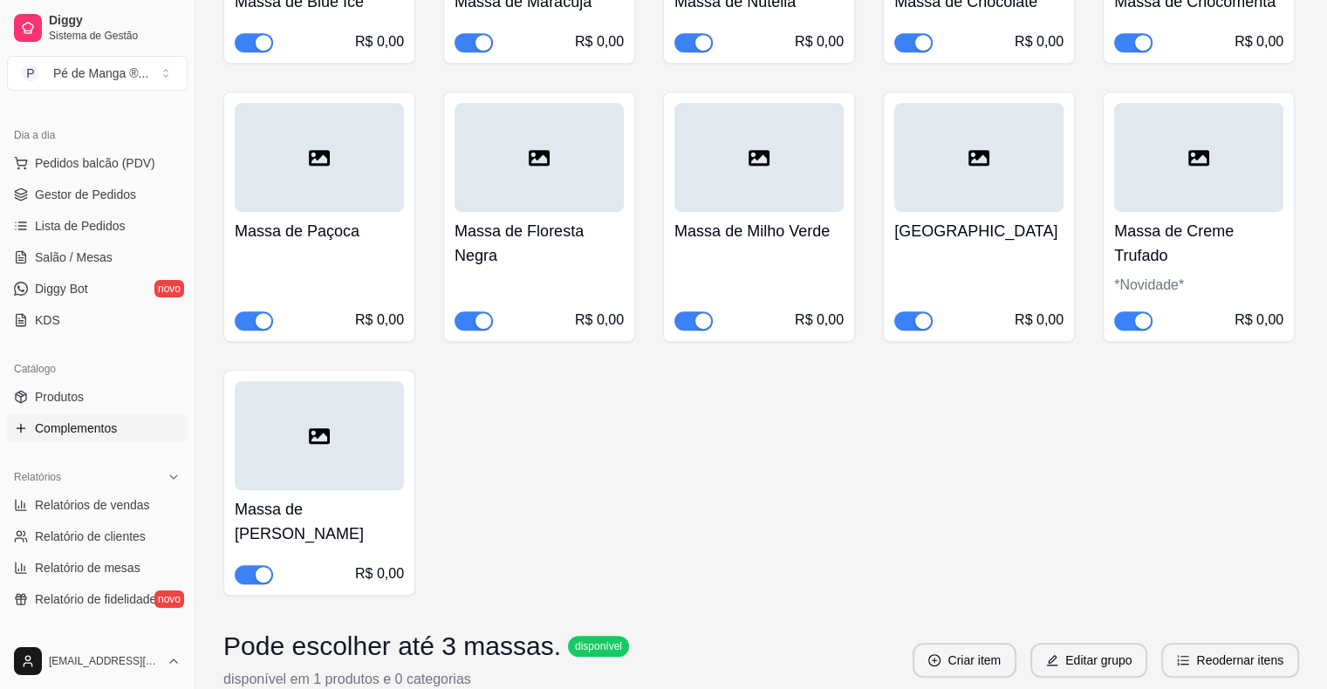
click at [357, 514] on h4 "Massa de [PERSON_NAME]" at bounding box center [319, 521] width 169 height 49
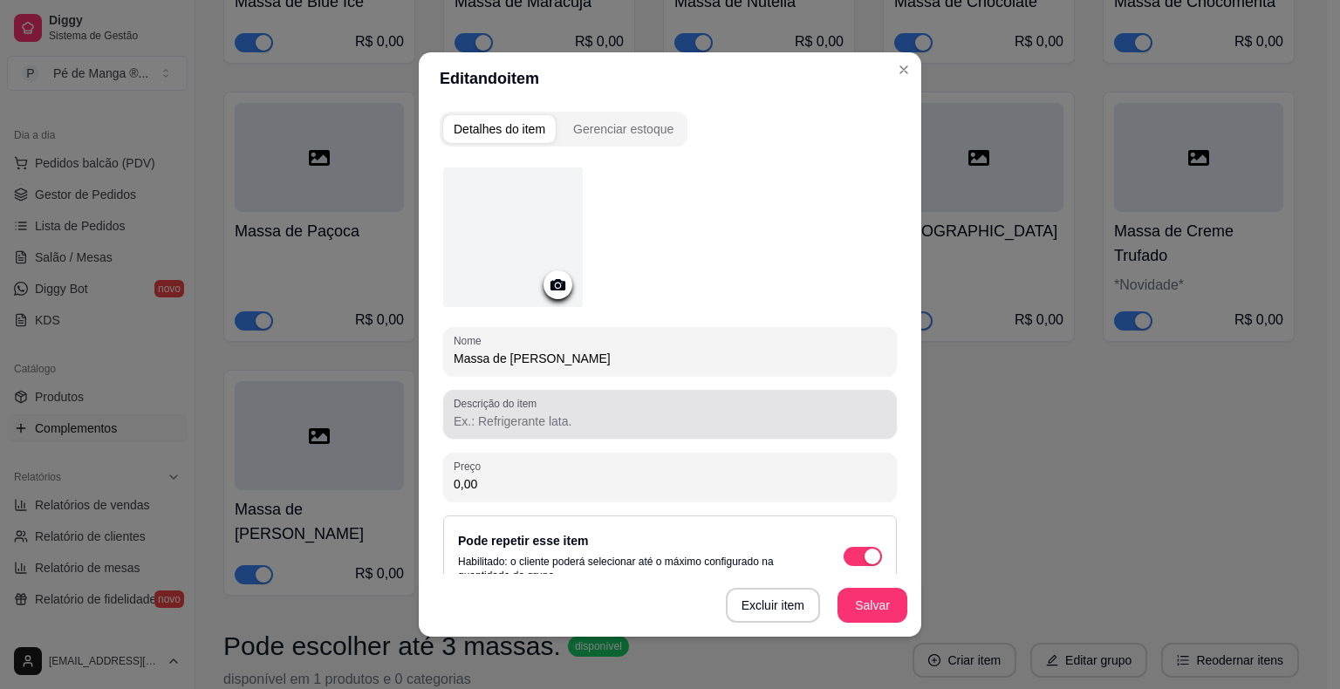
click at [509, 431] on div "Descrição do item" at bounding box center [670, 414] width 454 height 49
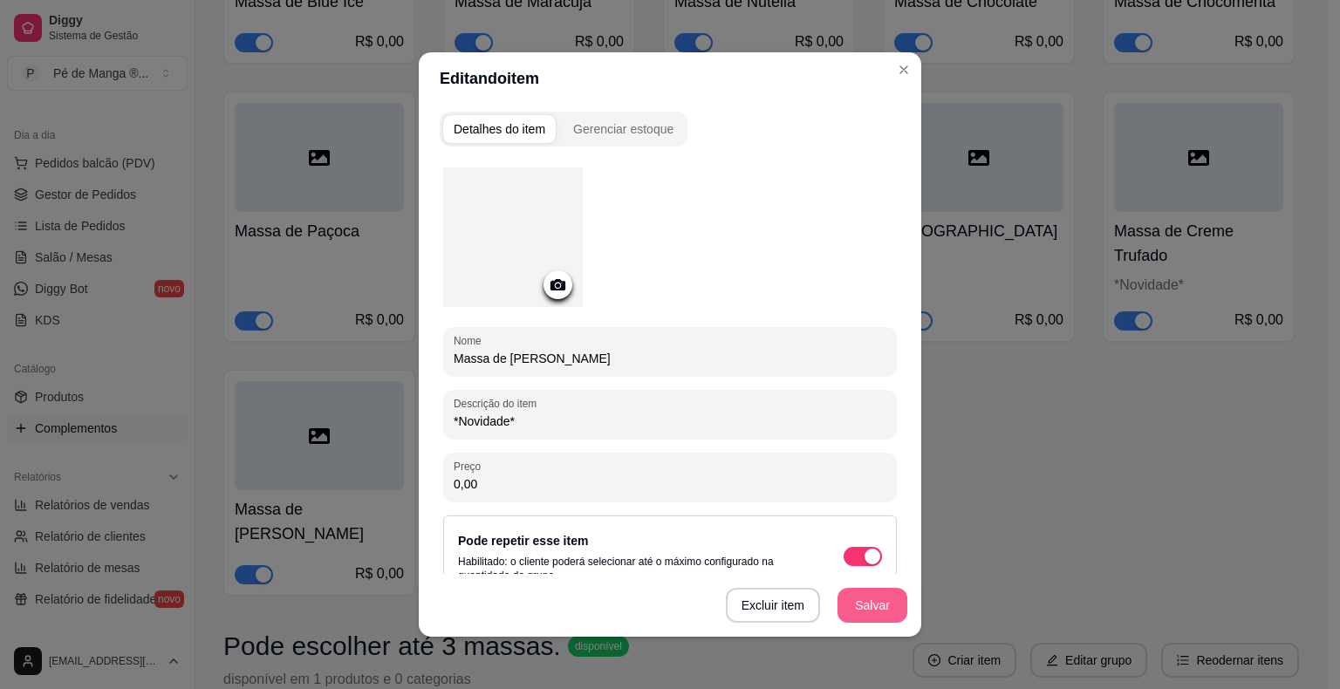
type input "*Novidade*"
click at [856, 611] on button "Salvar" at bounding box center [872, 605] width 70 height 35
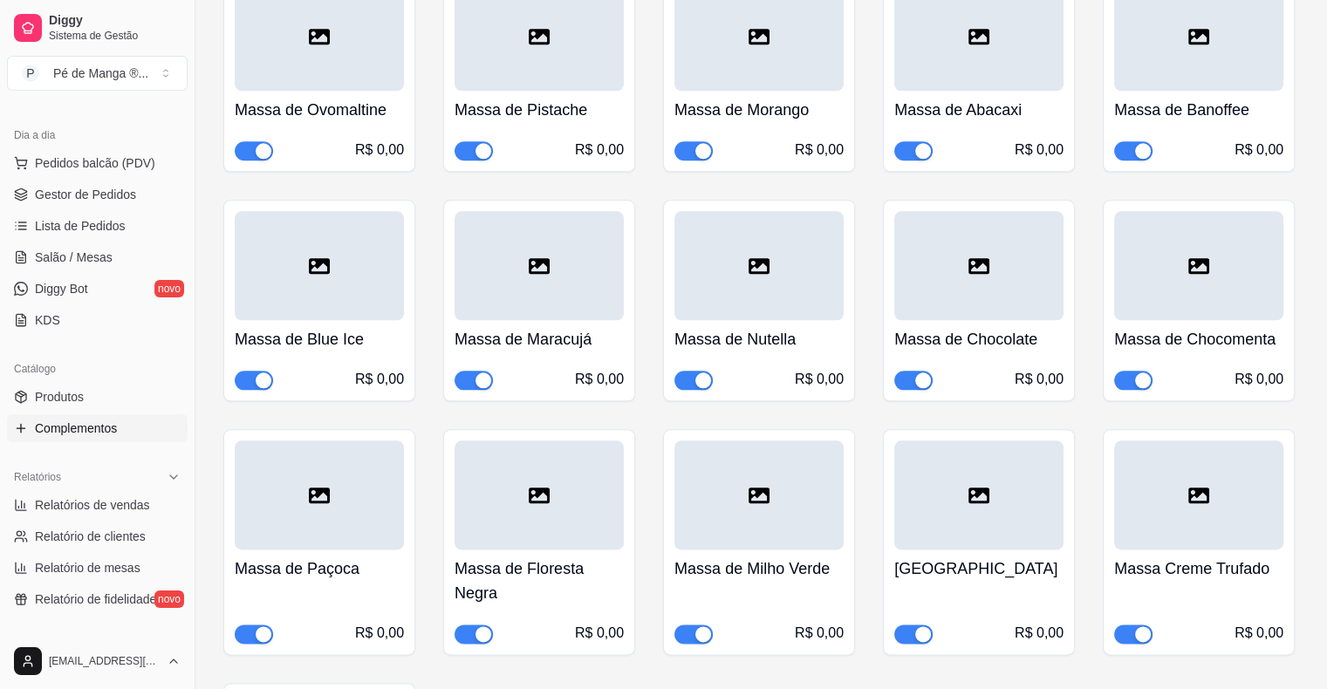
scroll to position [2006, 0]
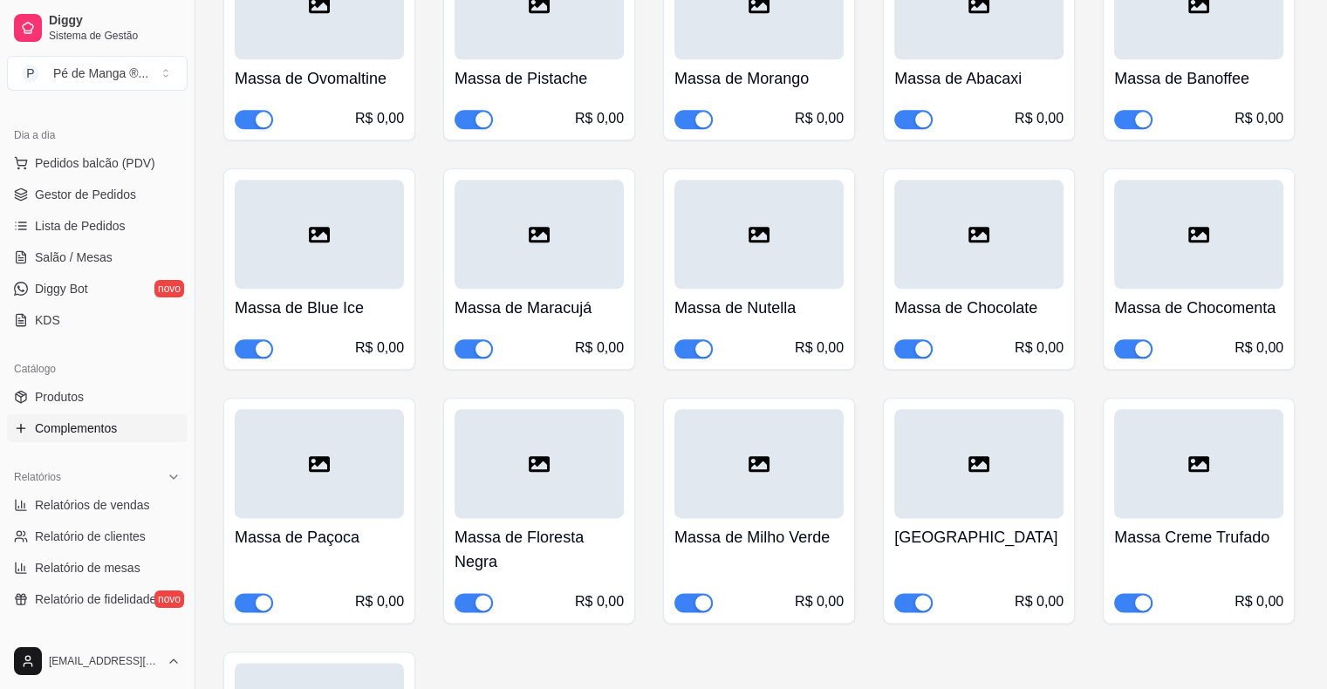
click at [1158, 518] on div "Massa Creme Trufado R$ 0,00" at bounding box center [1198, 565] width 169 height 94
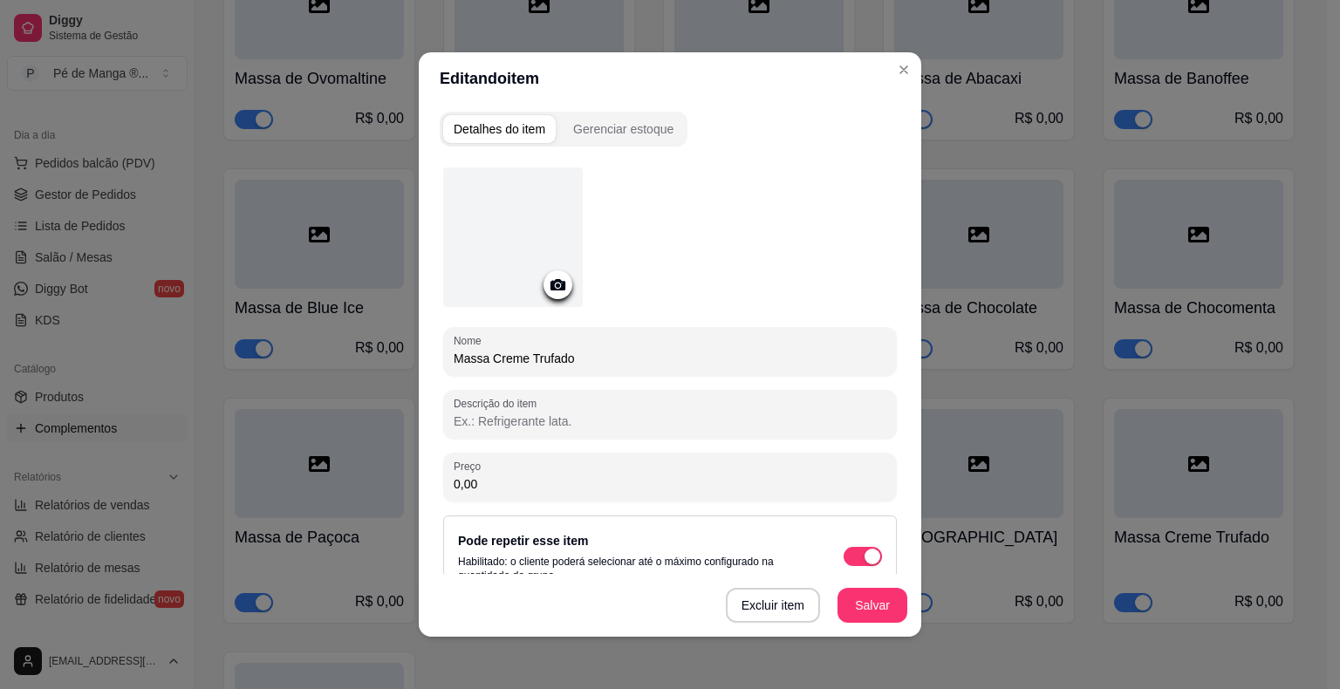
click at [621, 433] on div "Descrição do item" at bounding box center [670, 414] width 454 height 49
type input "\"
type input "*Novidade*"
click at [868, 615] on button "Salvar" at bounding box center [872, 605] width 70 height 35
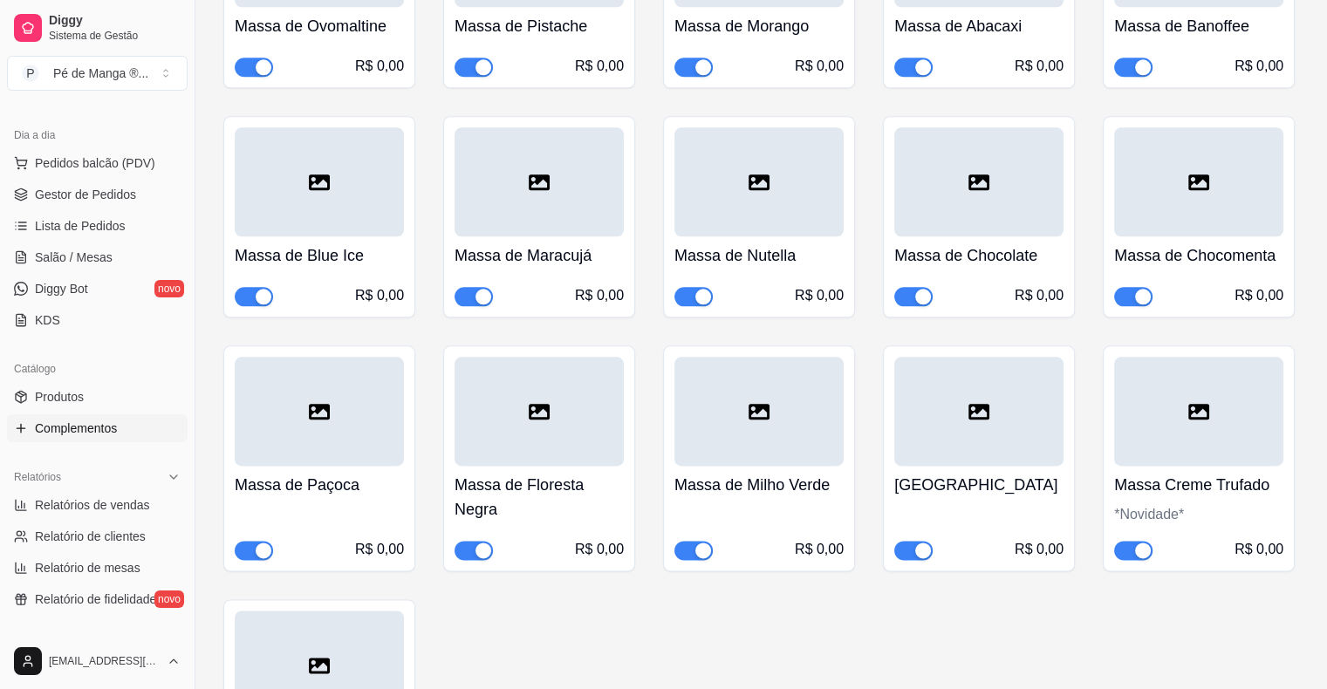
scroll to position [2181, 0]
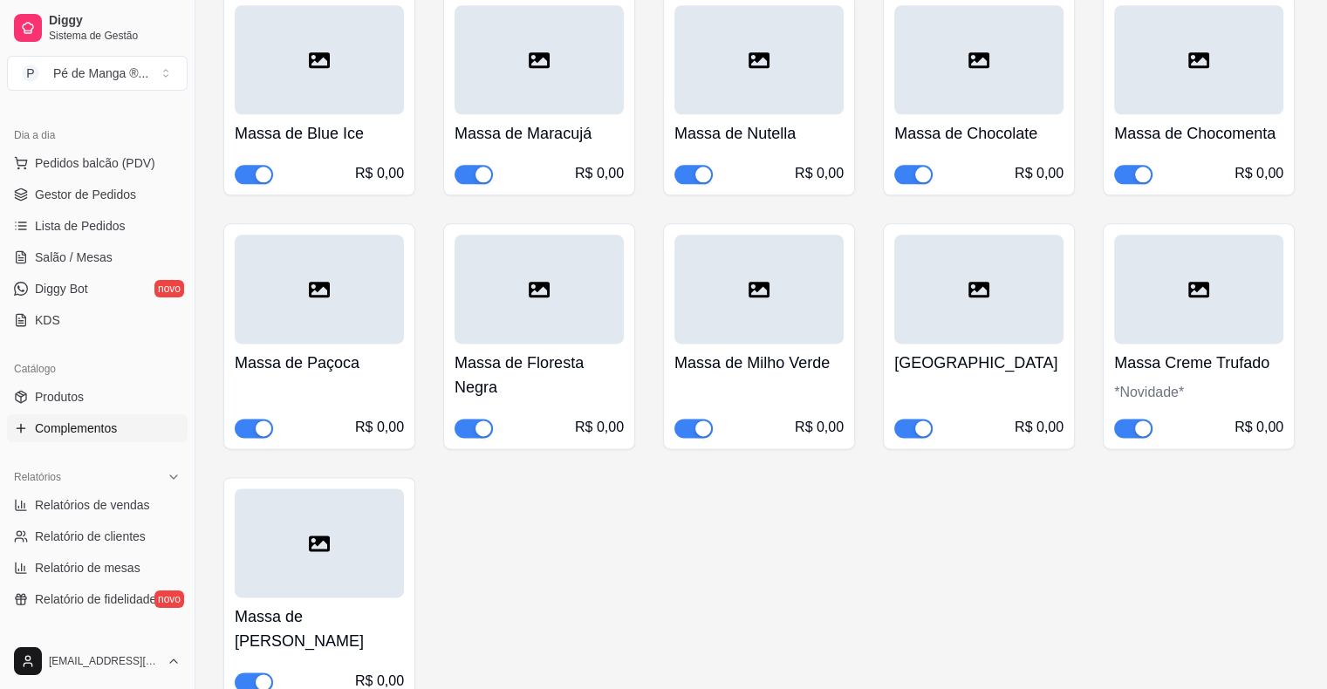
click at [340, 543] on div at bounding box center [319, 542] width 169 height 109
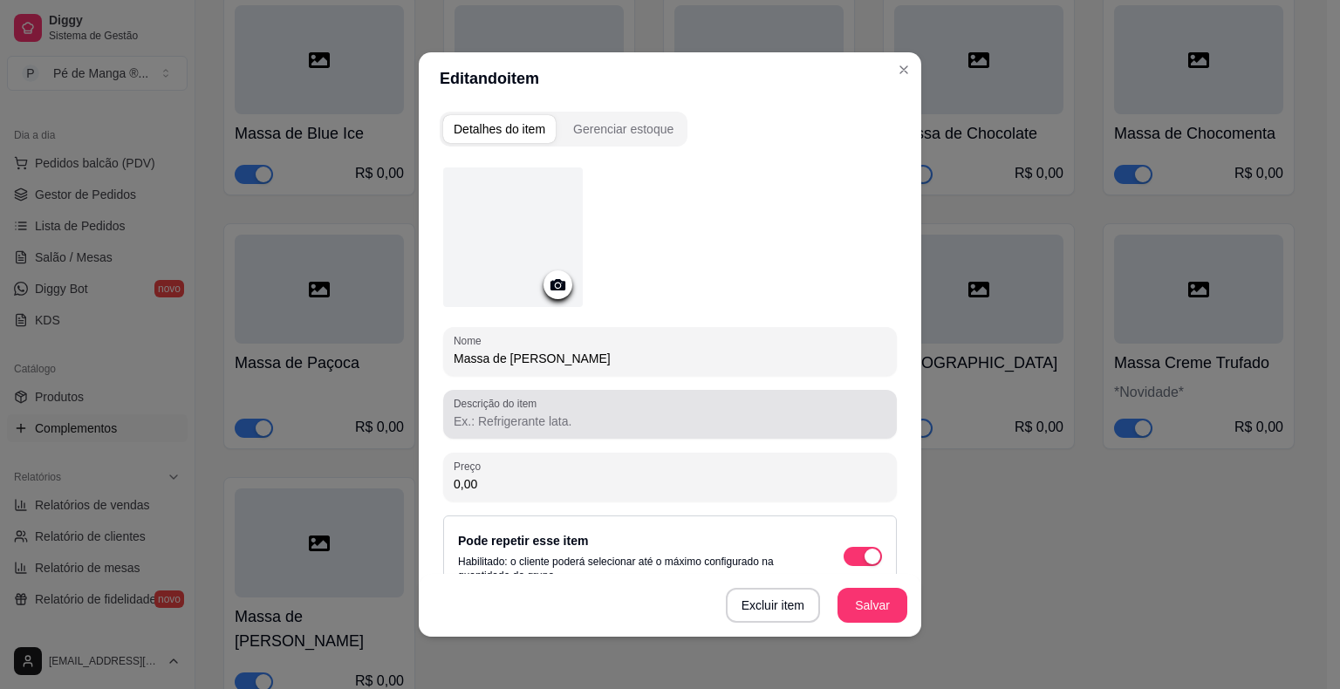
click at [502, 415] on input "Descrição do item" at bounding box center [670, 421] width 433 height 17
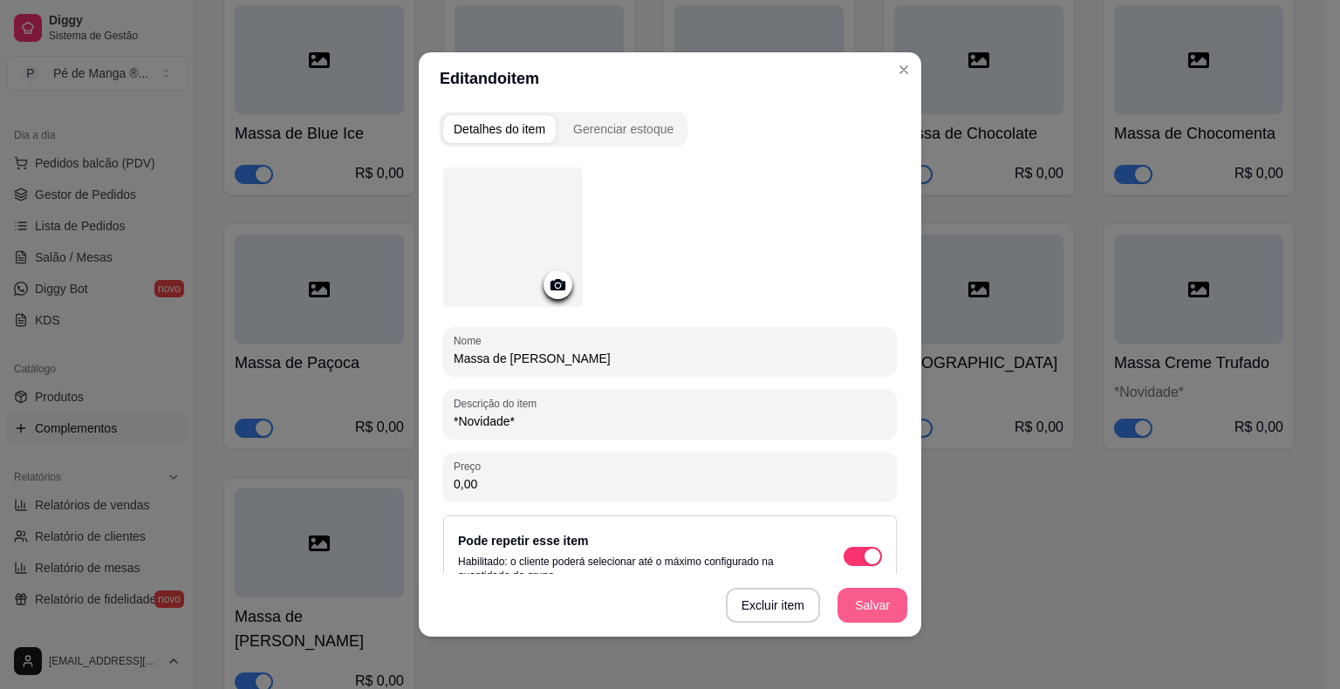
type input "*Novidade*"
click at [879, 601] on button "Salvar" at bounding box center [872, 605] width 70 height 35
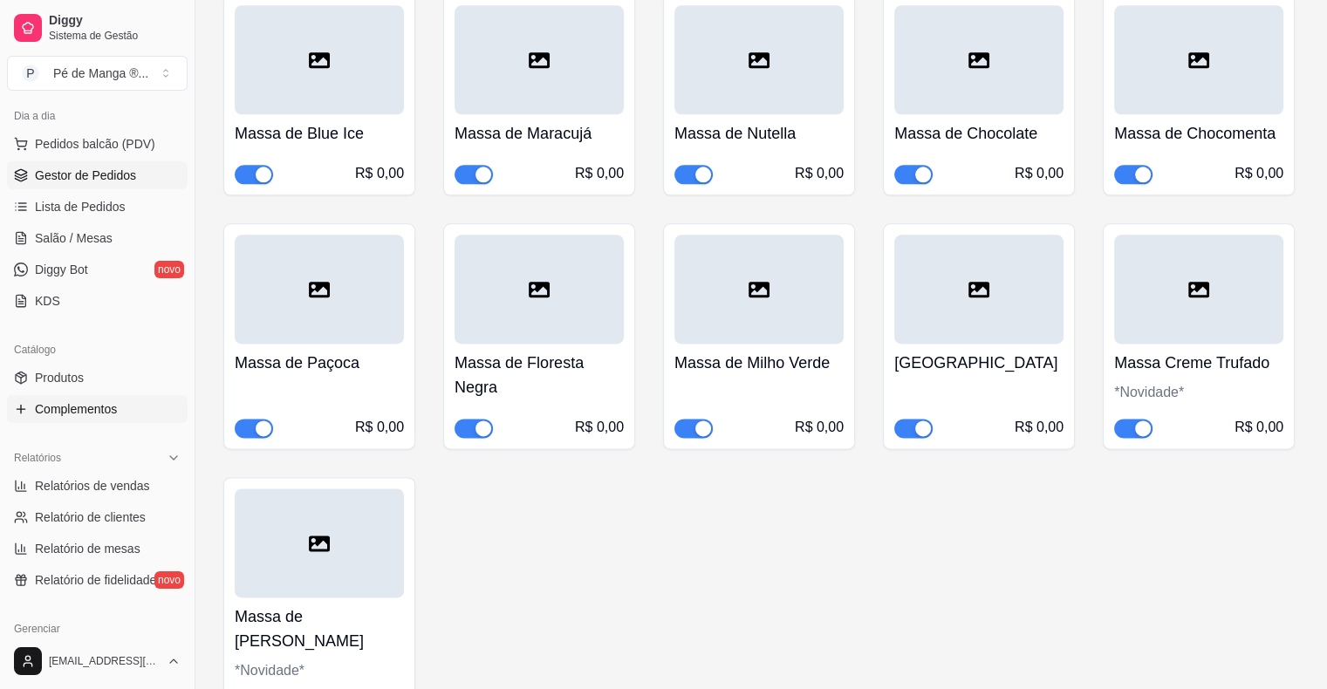
scroll to position [174, 0]
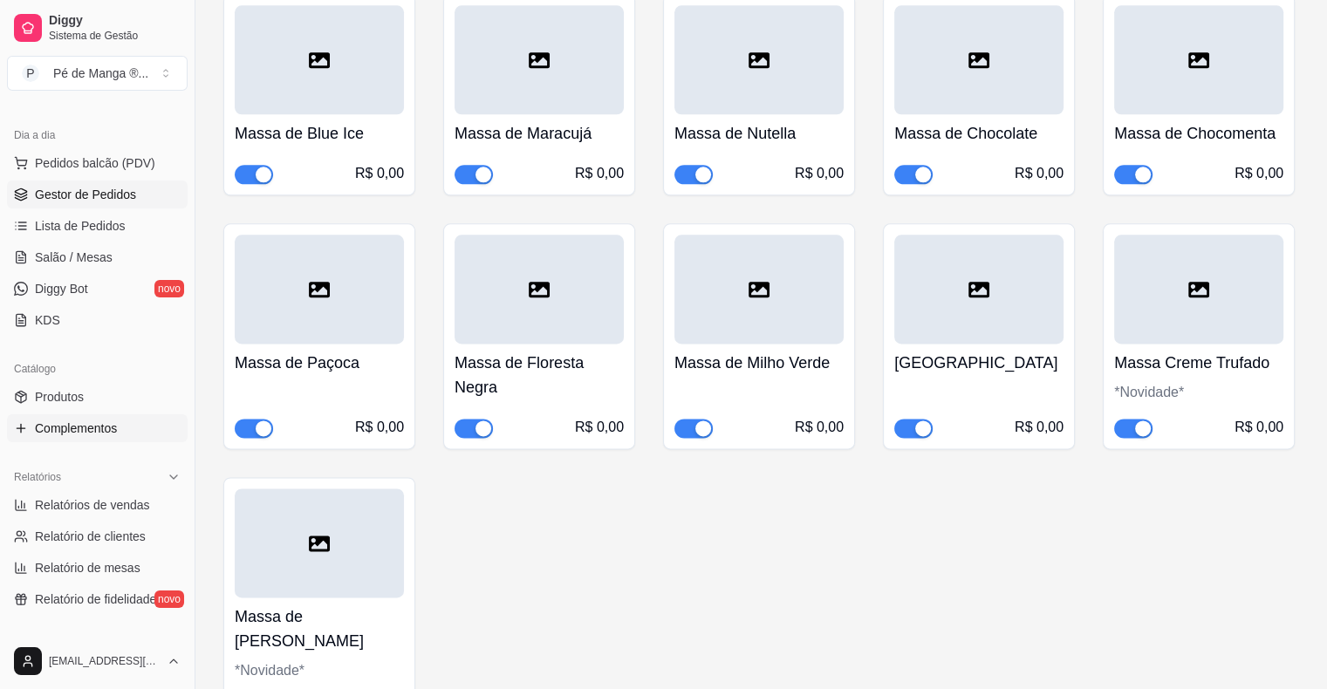
click at [116, 201] on span "Gestor de Pedidos" at bounding box center [85, 194] width 101 height 17
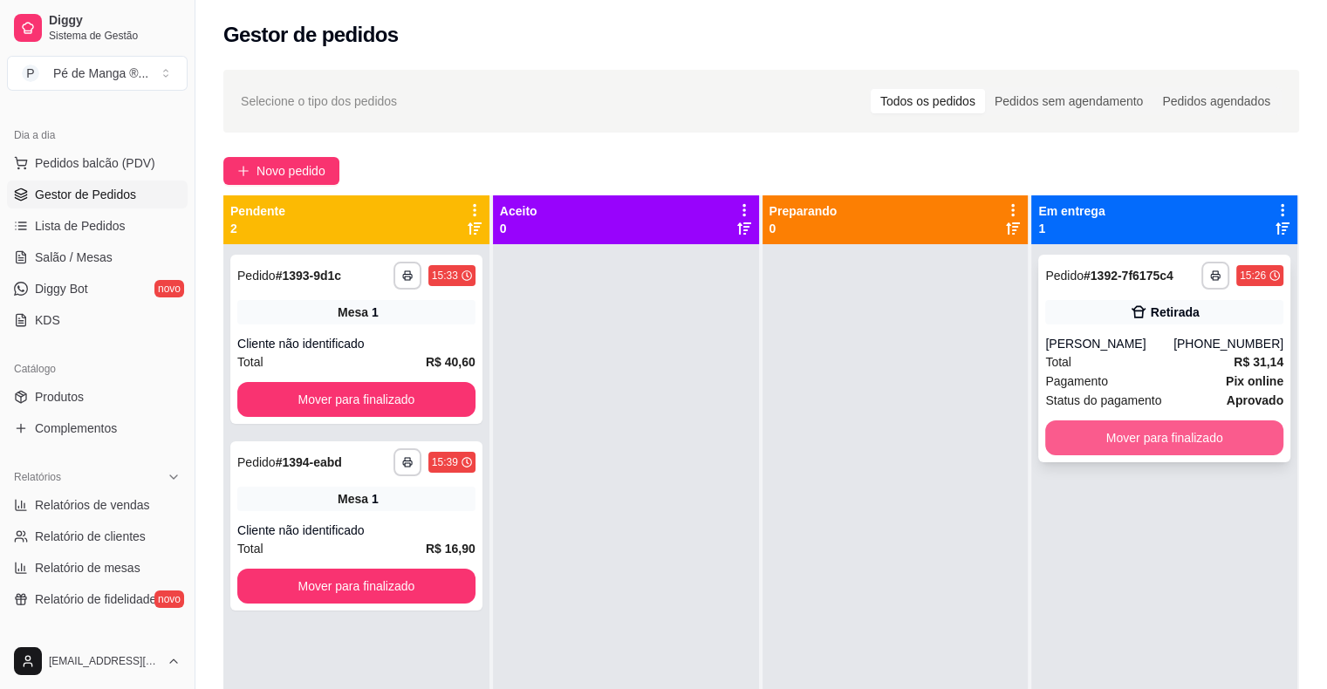
click at [1082, 430] on button "Mover para finalizado" at bounding box center [1164, 437] width 238 height 35
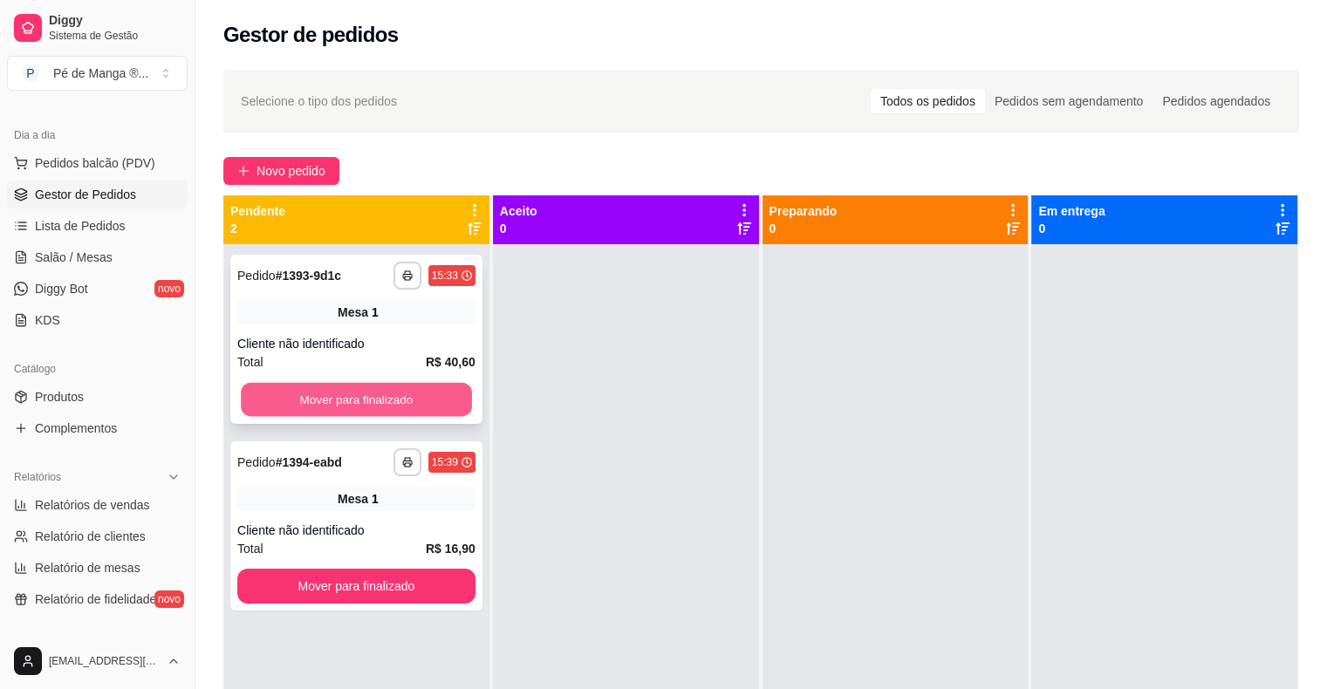
click at [454, 400] on button "Mover para finalizado" at bounding box center [356, 400] width 231 height 34
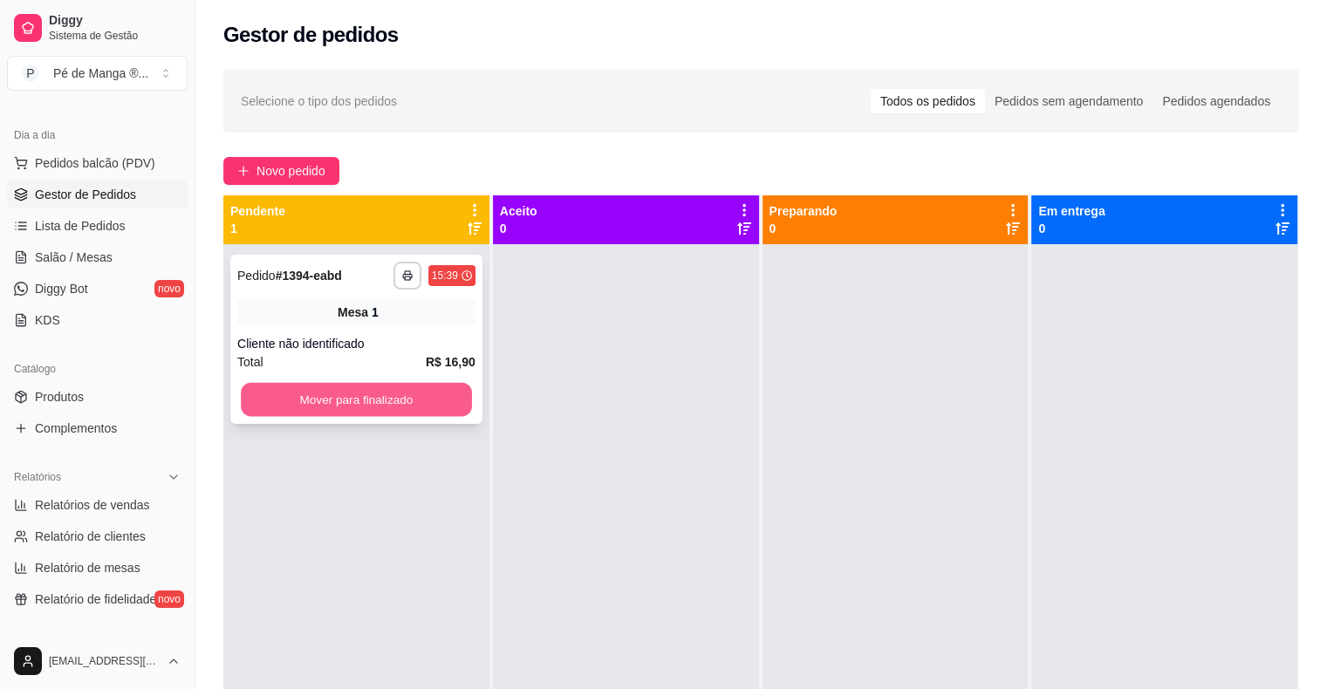
click at [455, 398] on button "Mover para finalizado" at bounding box center [356, 400] width 231 height 34
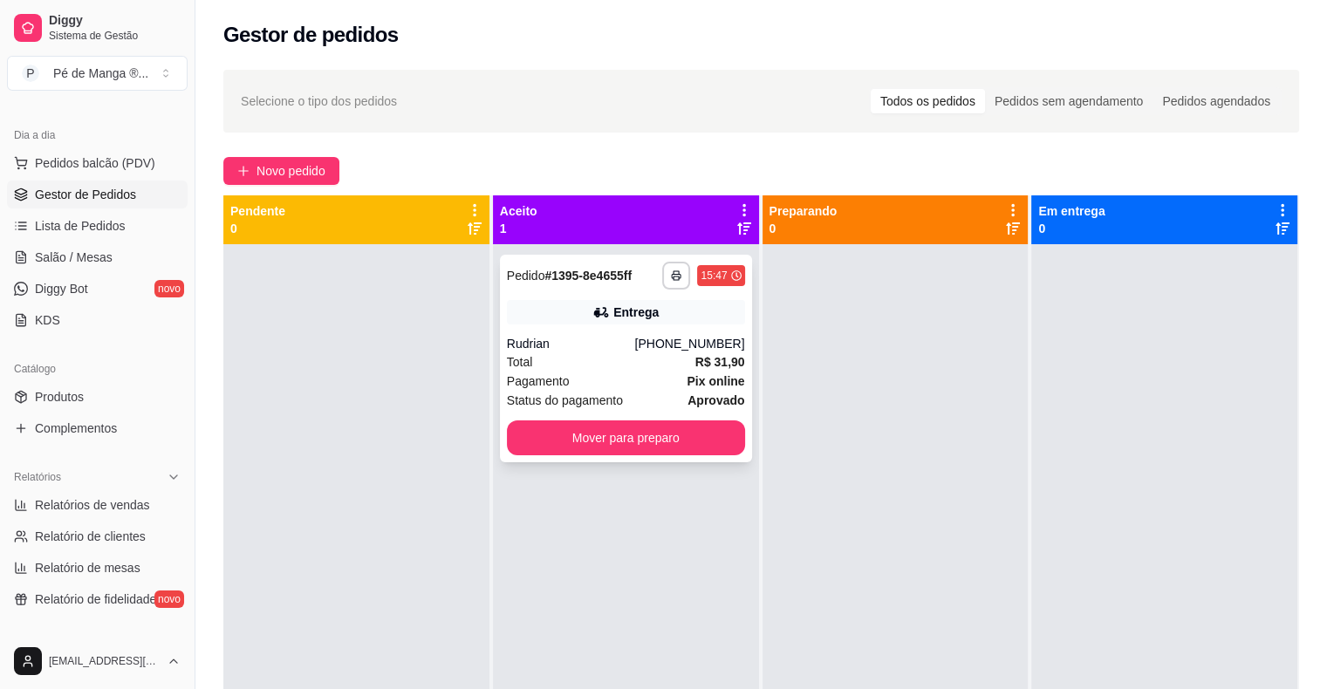
click at [575, 447] on button "Mover para preparo" at bounding box center [626, 437] width 238 height 35
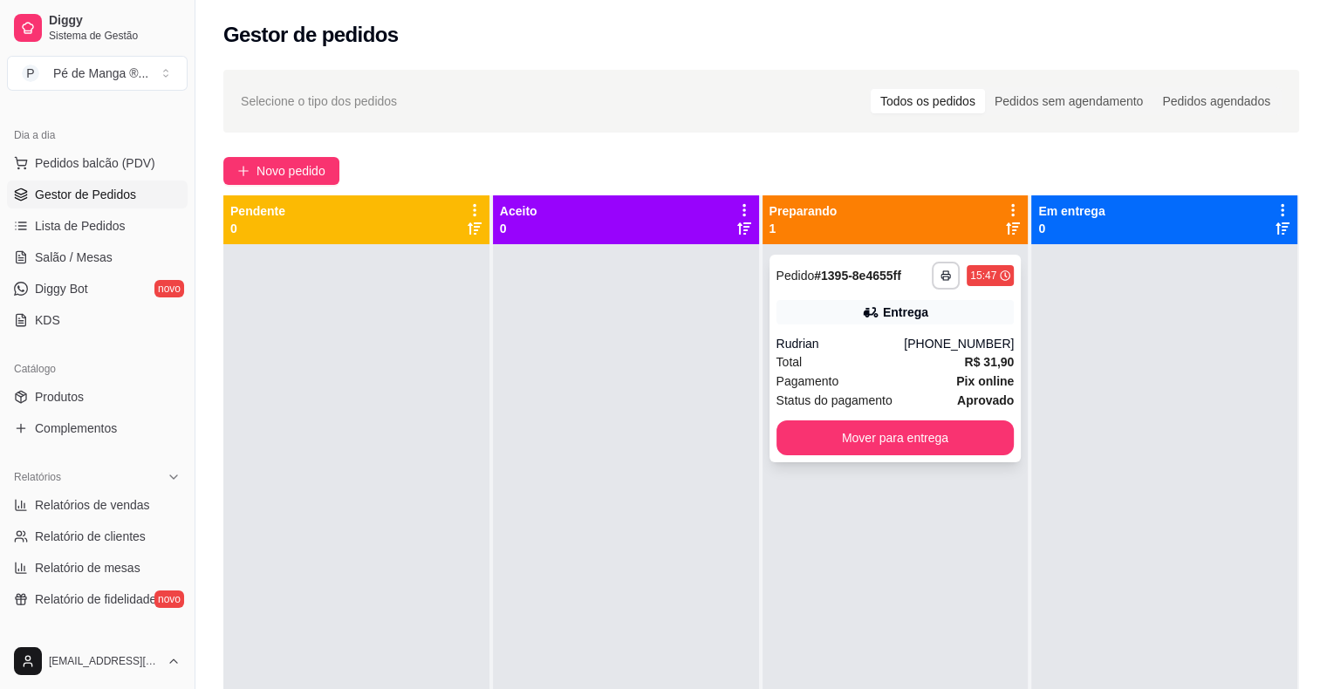
click at [927, 365] on div "Total R$ 31,90" at bounding box center [895, 361] width 238 height 19
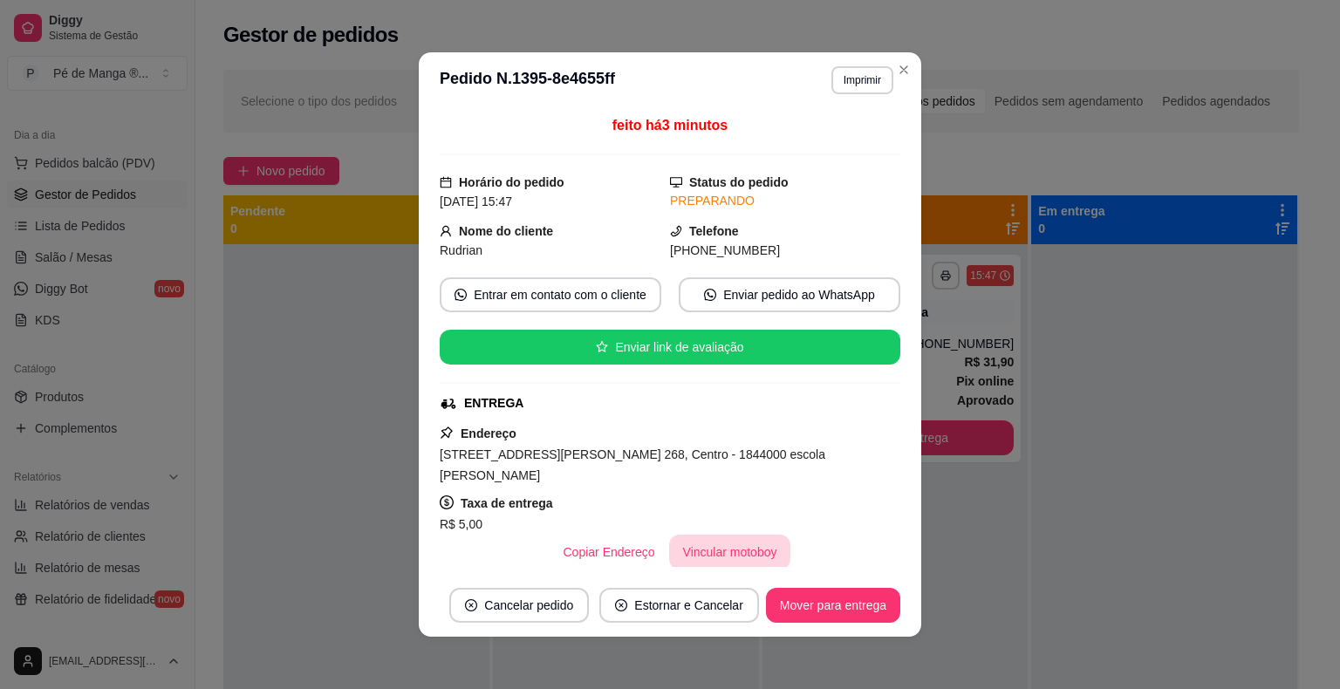
click at [725, 544] on button "Vincular motoboy" at bounding box center [730, 552] width 122 height 35
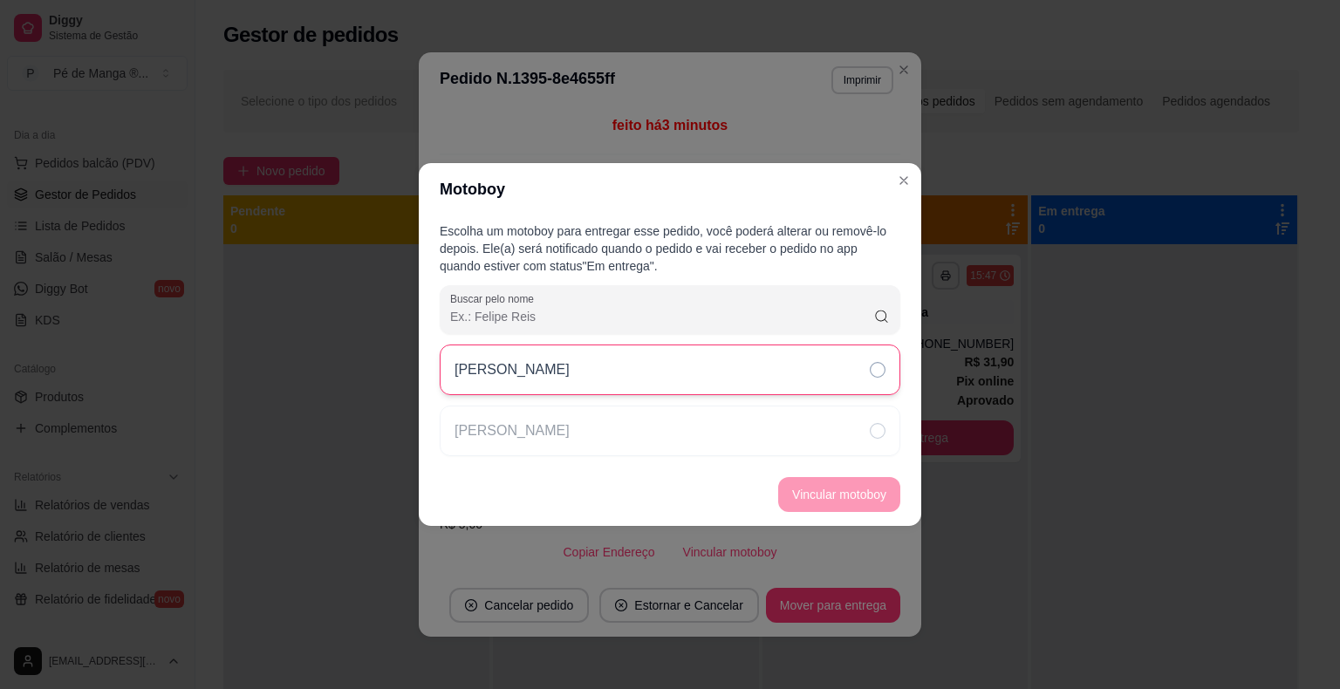
click at [829, 388] on div "[PERSON_NAME]" at bounding box center [670, 370] width 461 height 51
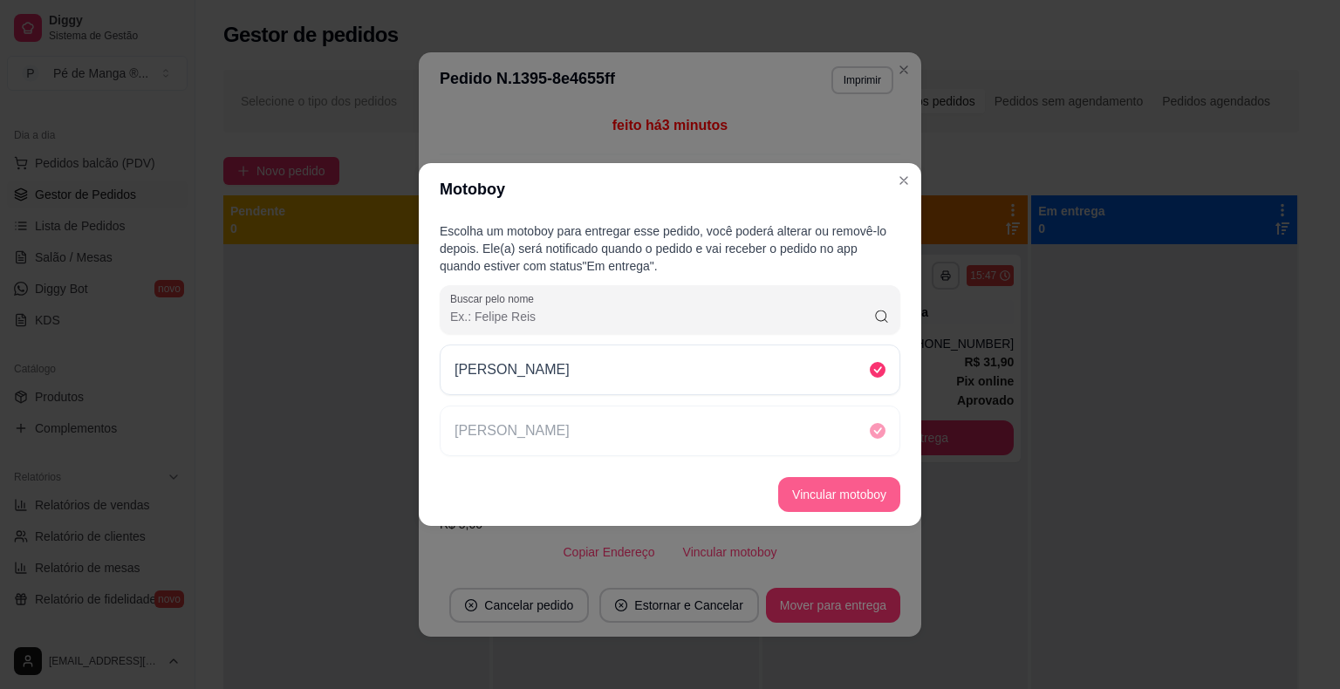
click at [840, 487] on button "Vincular motoboy" at bounding box center [839, 494] width 122 height 35
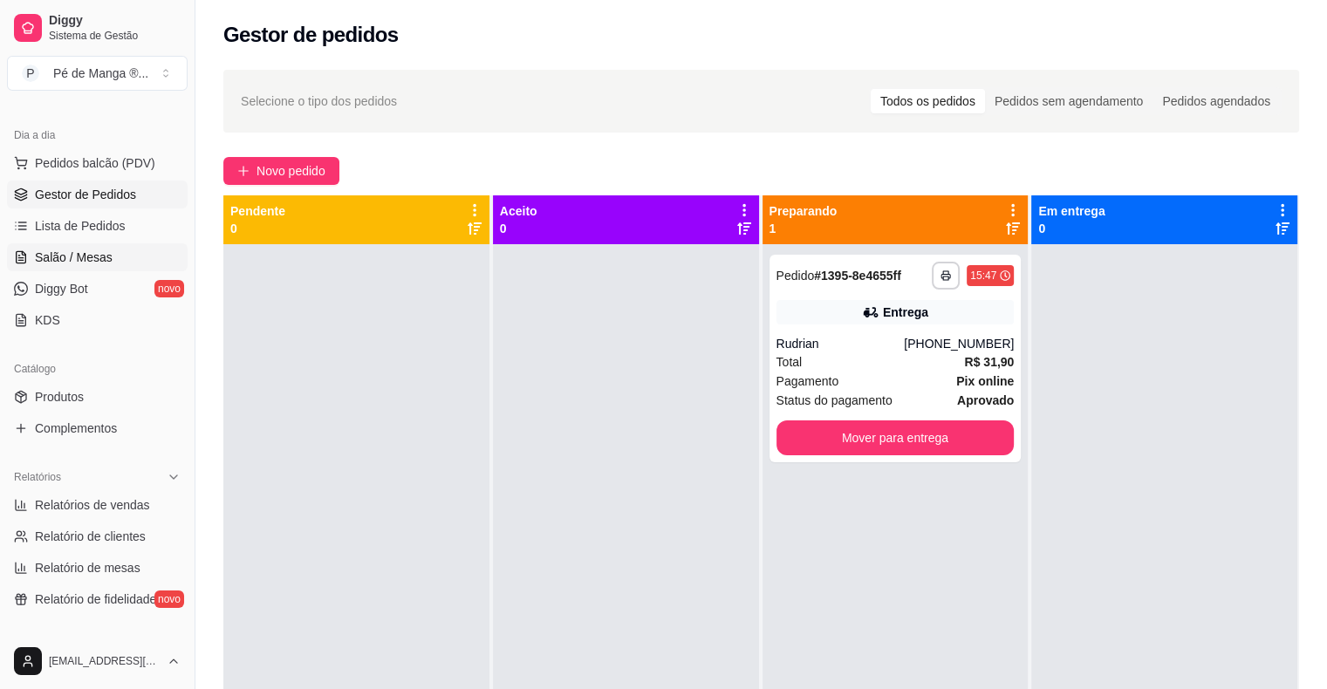
click at [81, 249] on span "Salão / Mesas" at bounding box center [74, 257] width 78 height 17
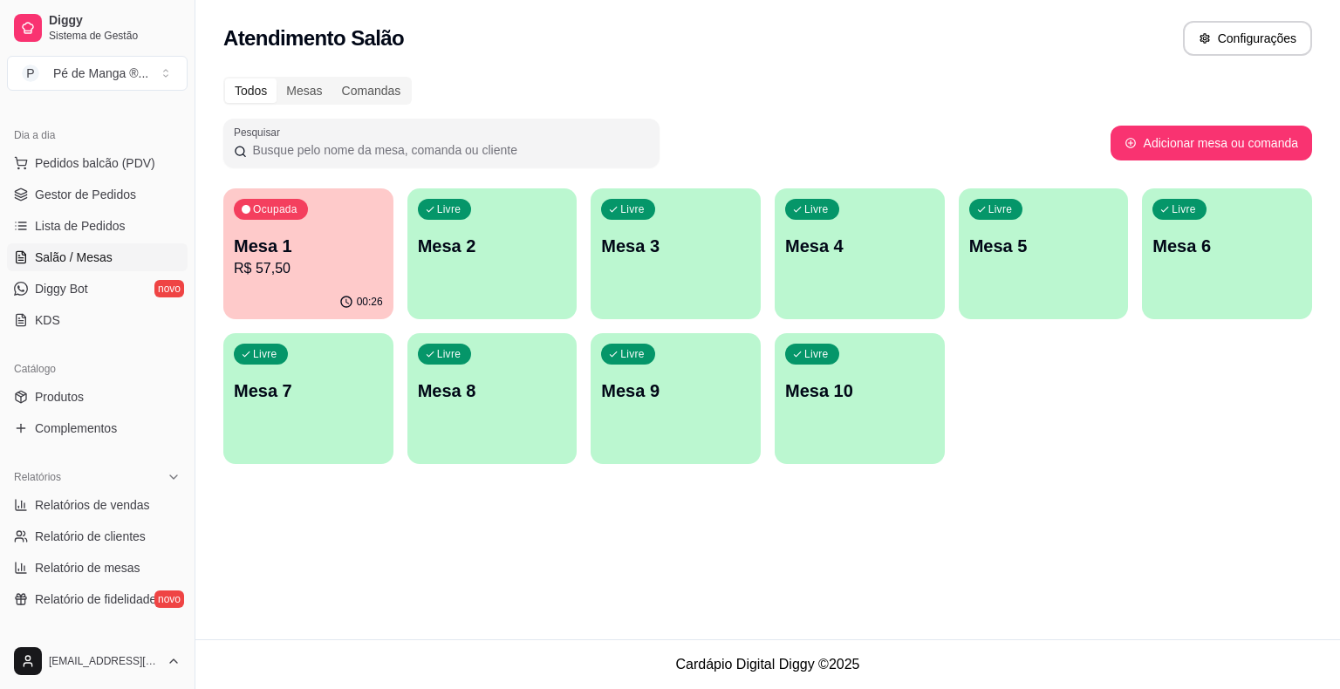
click at [479, 259] on div "Livre Mesa 2" at bounding box center [492, 243] width 170 height 110
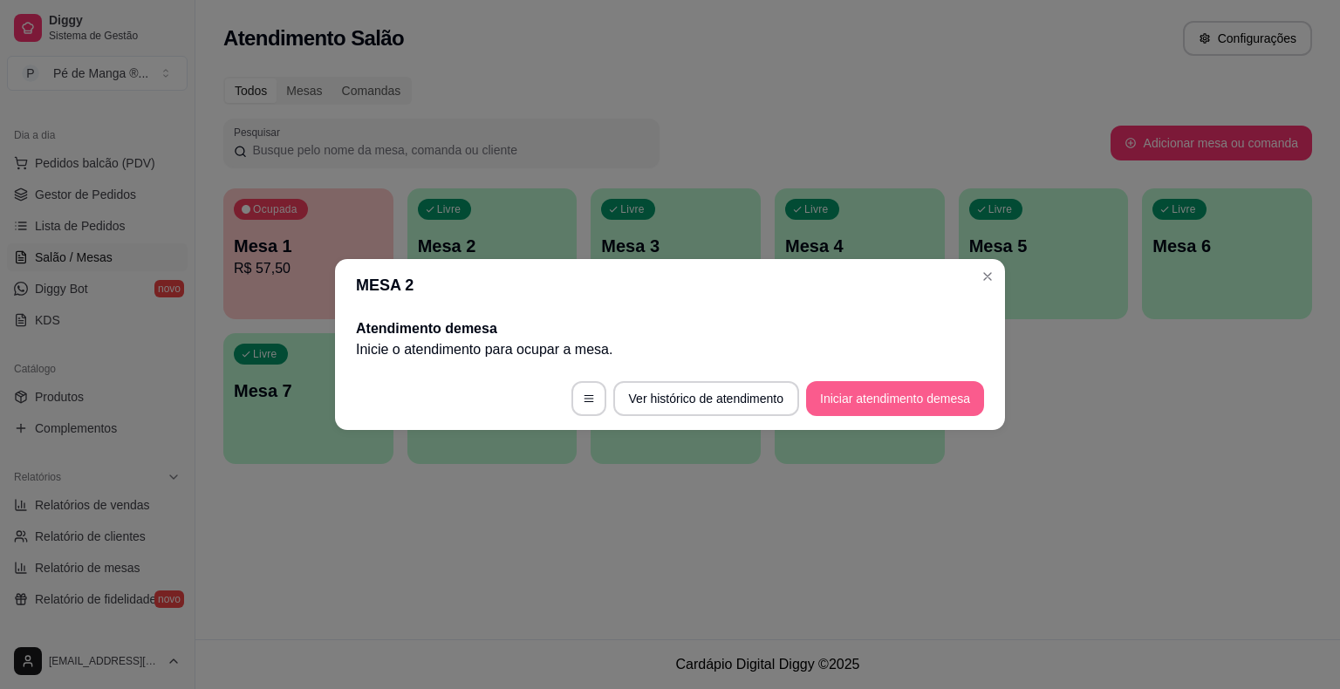
click at [955, 406] on button "Iniciar atendimento de mesa" at bounding box center [895, 398] width 178 height 35
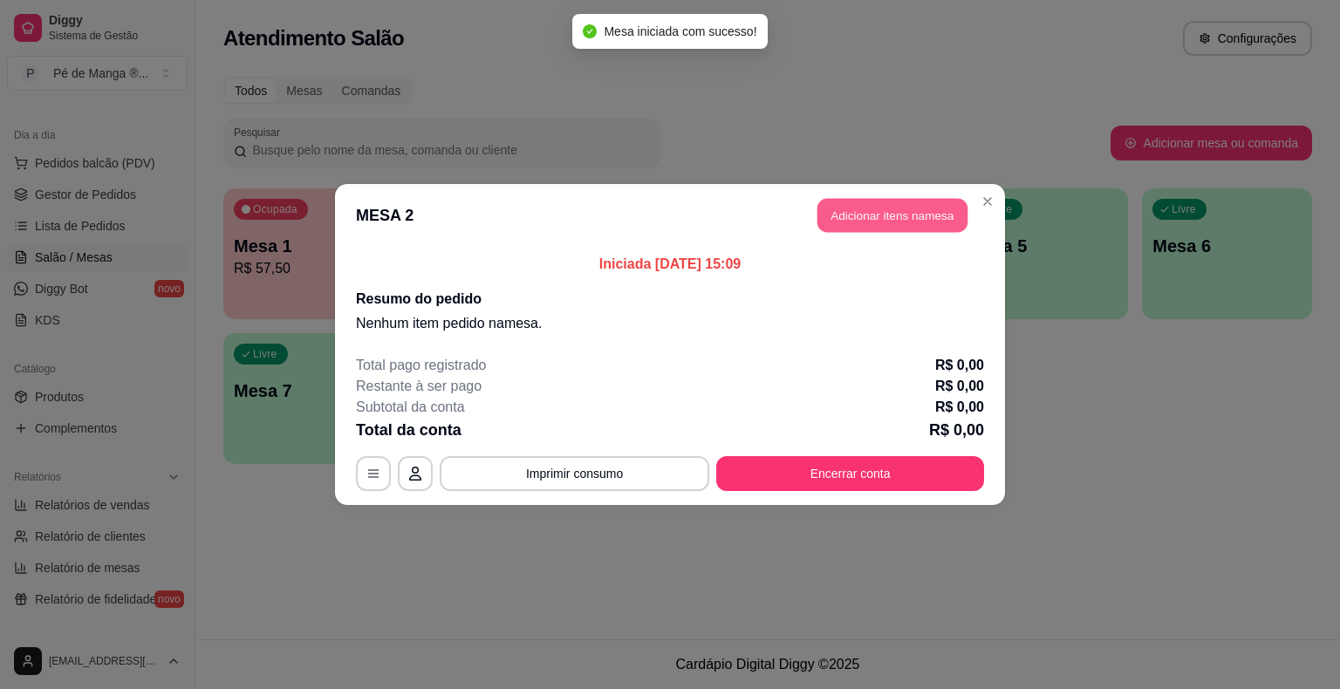
click at [896, 210] on button "Adicionar itens na mesa" at bounding box center [892, 216] width 150 height 34
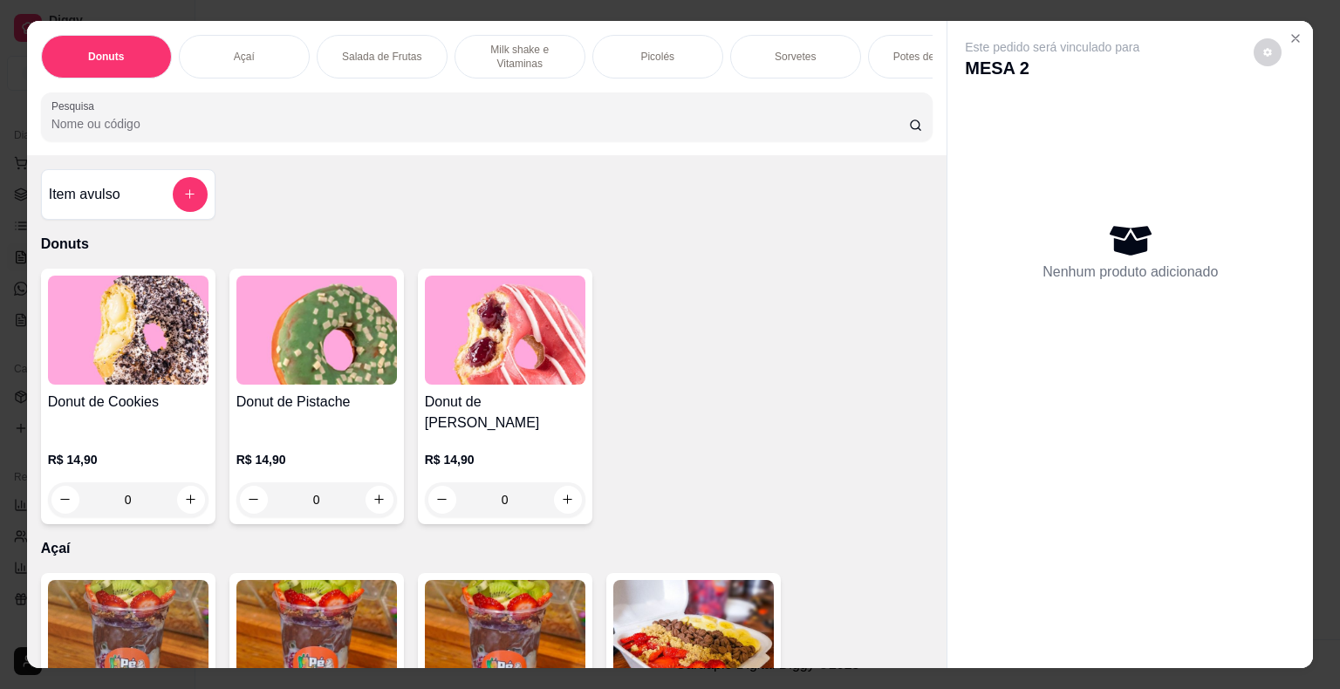
click at [546, 43] on p "Milk shake e Vitaminas" at bounding box center [519, 57] width 101 height 28
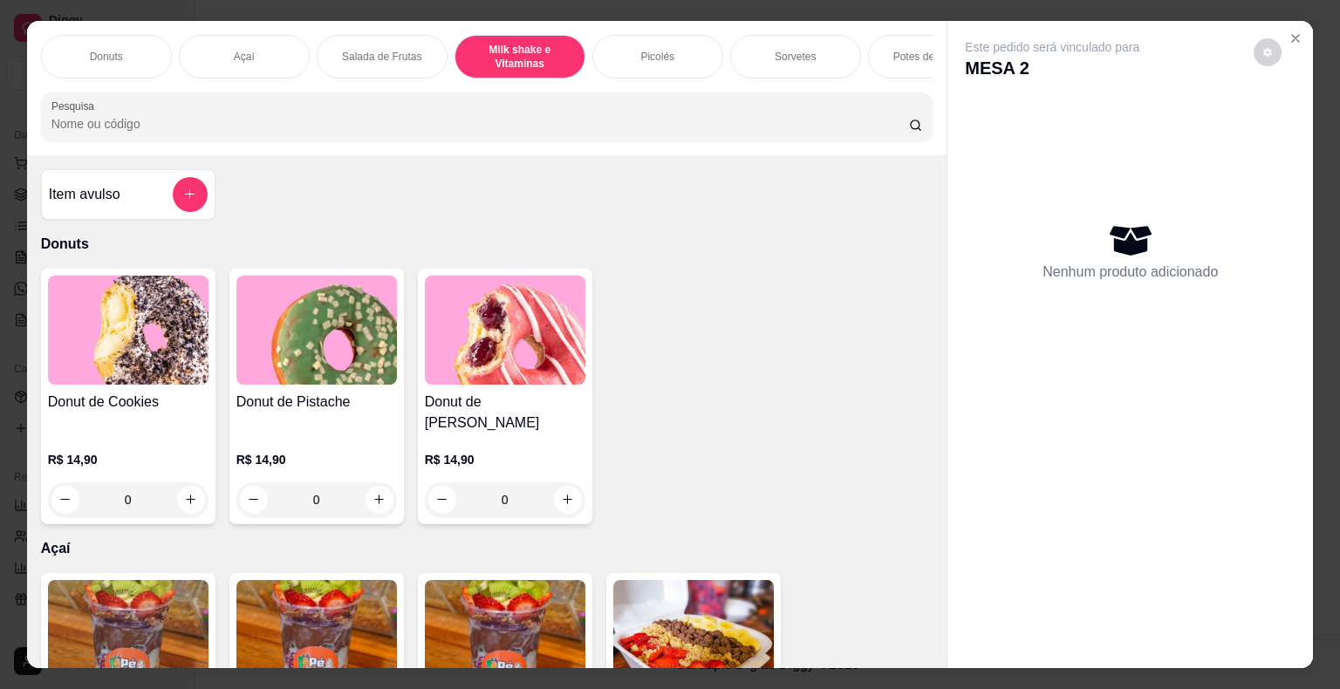
scroll to position [42, 0]
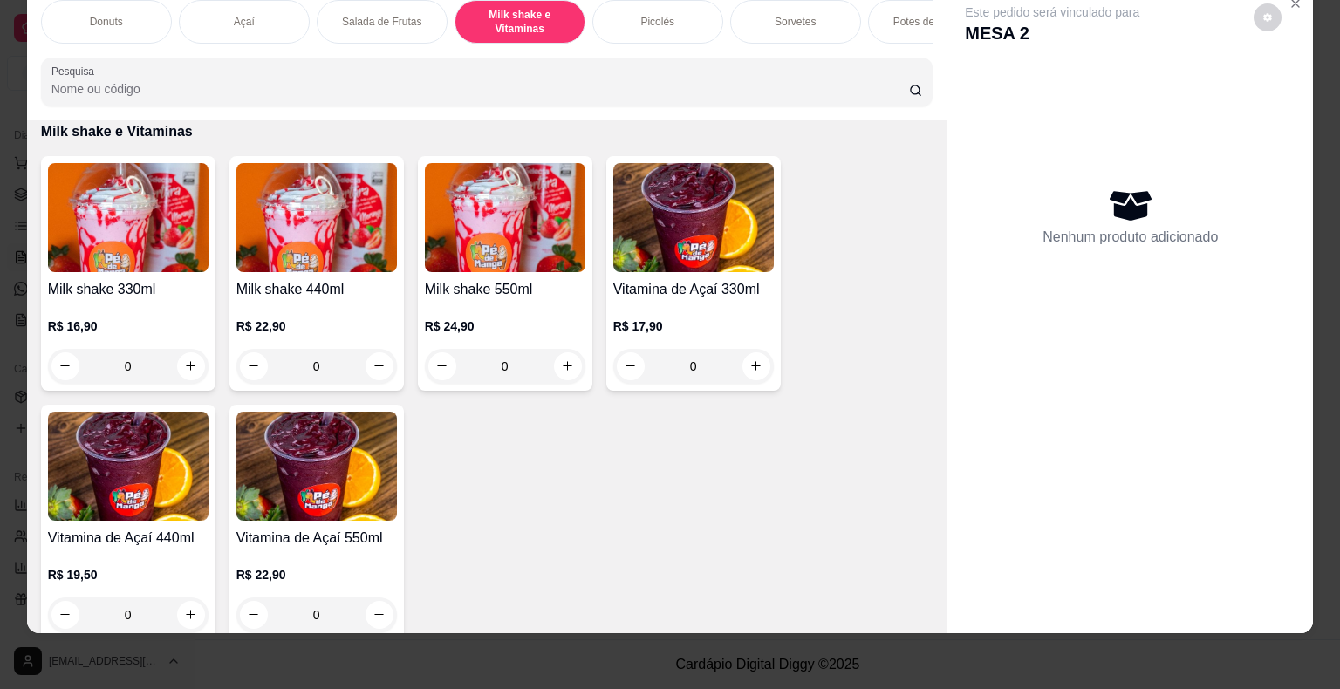
click at [178, 374] on div "0" at bounding box center [128, 366] width 161 height 35
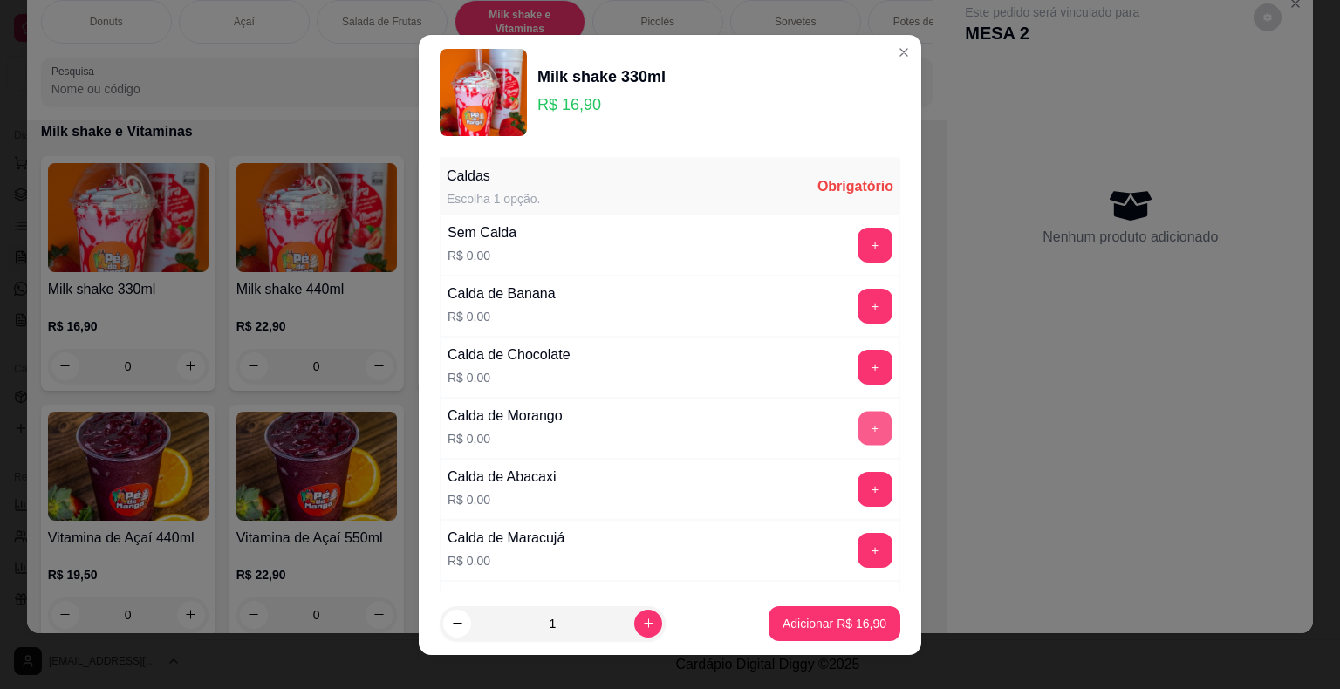
click at [858, 426] on button "+" at bounding box center [875, 428] width 34 height 34
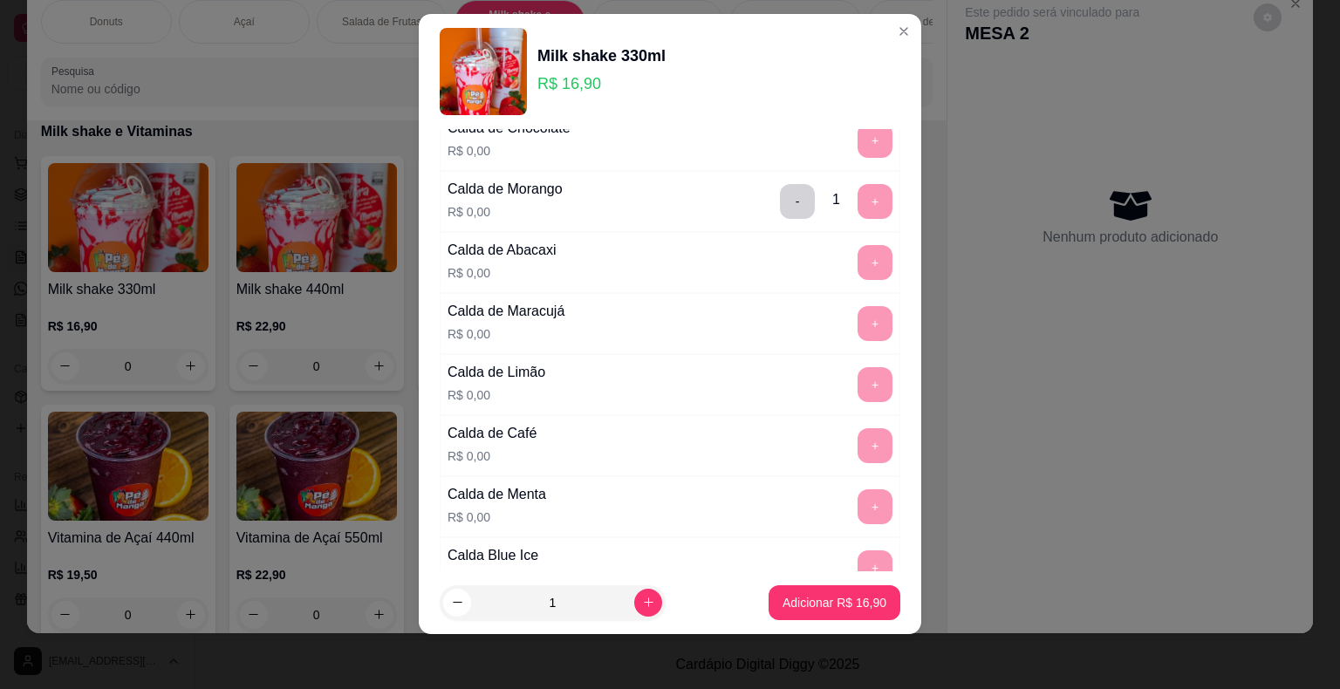
scroll to position [181, 0]
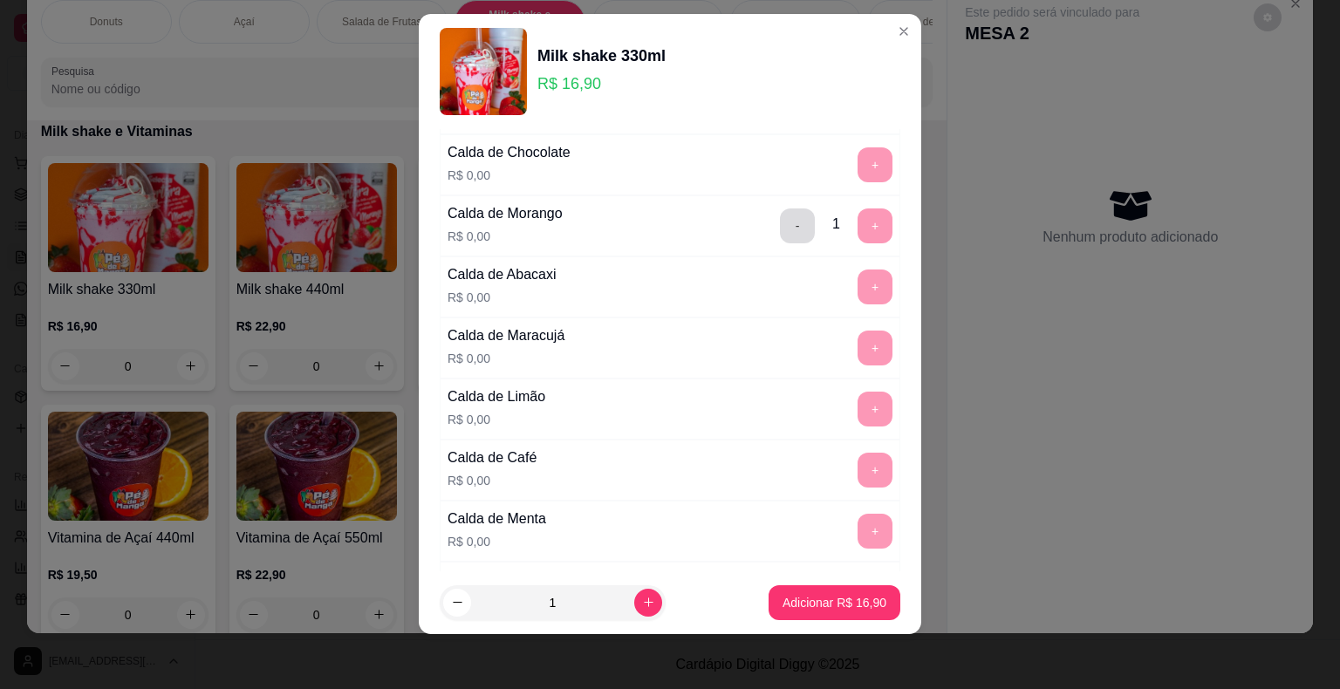
click at [780, 232] on button "-" at bounding box center [797, 225] width 35 height 35
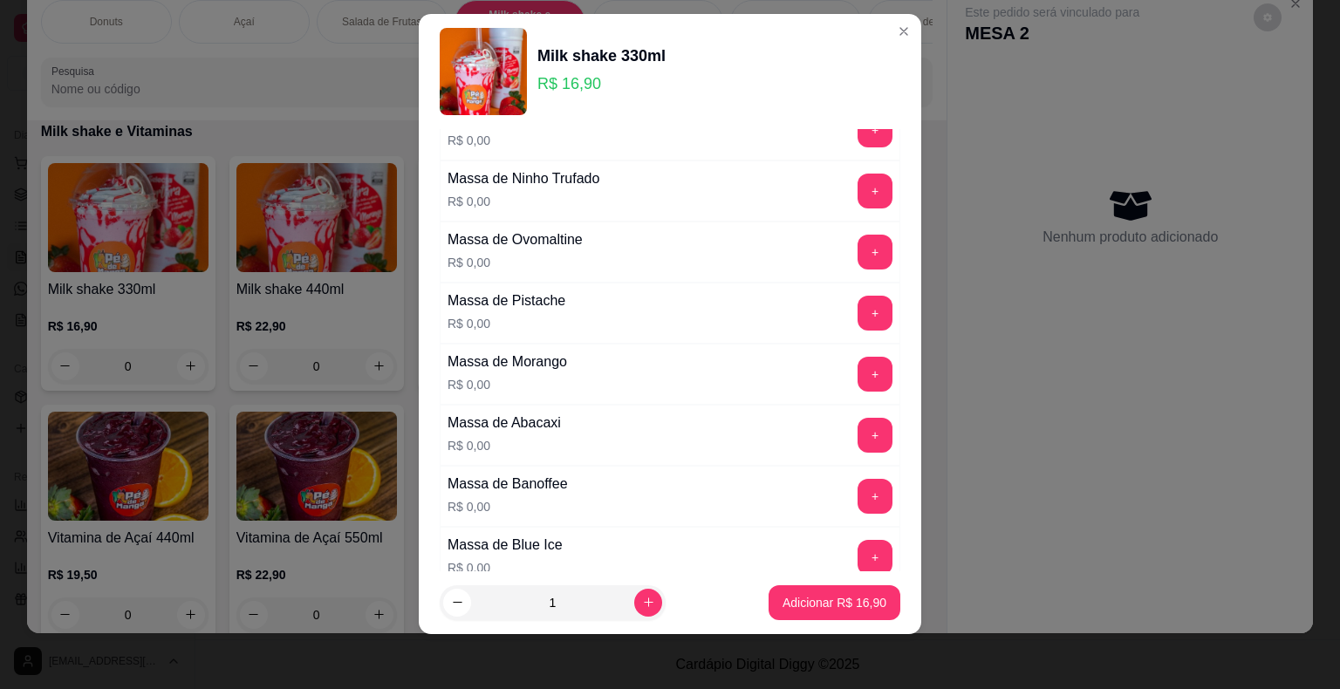
scroll to position [1228, 0]
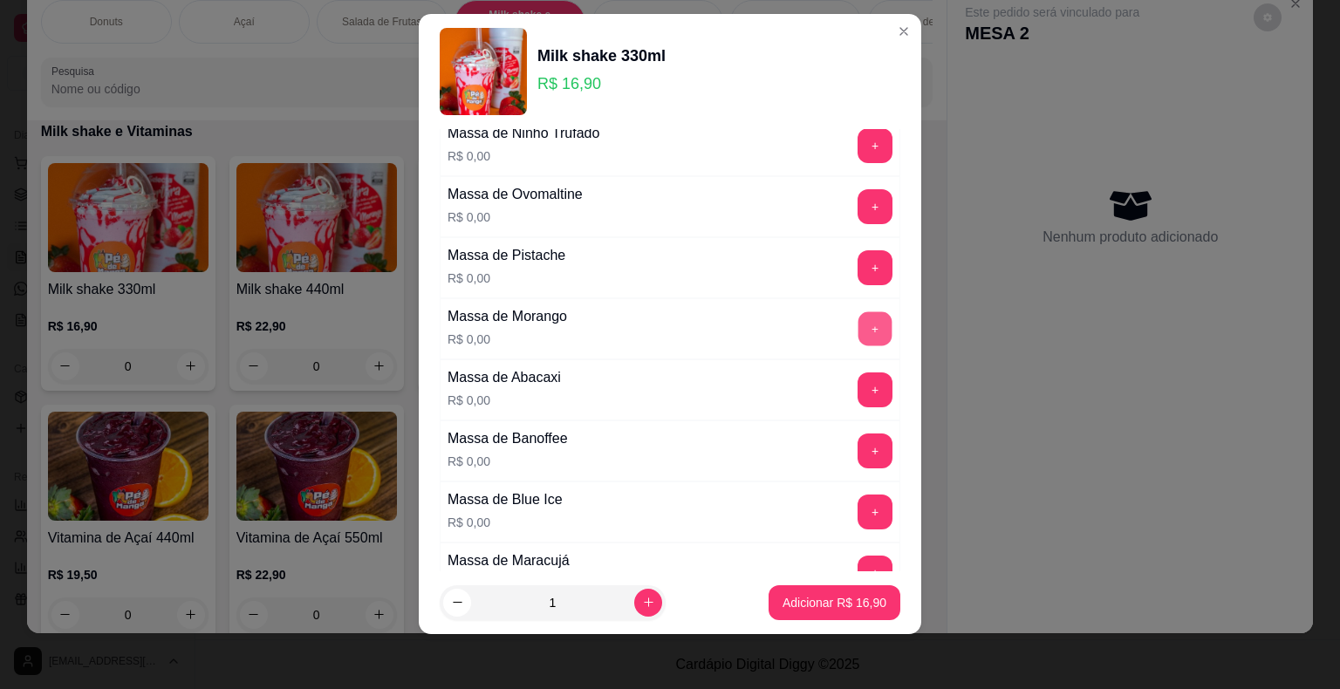
click at [858, 311] on button "+" at bounding box center [875, 328] width 34 height 34
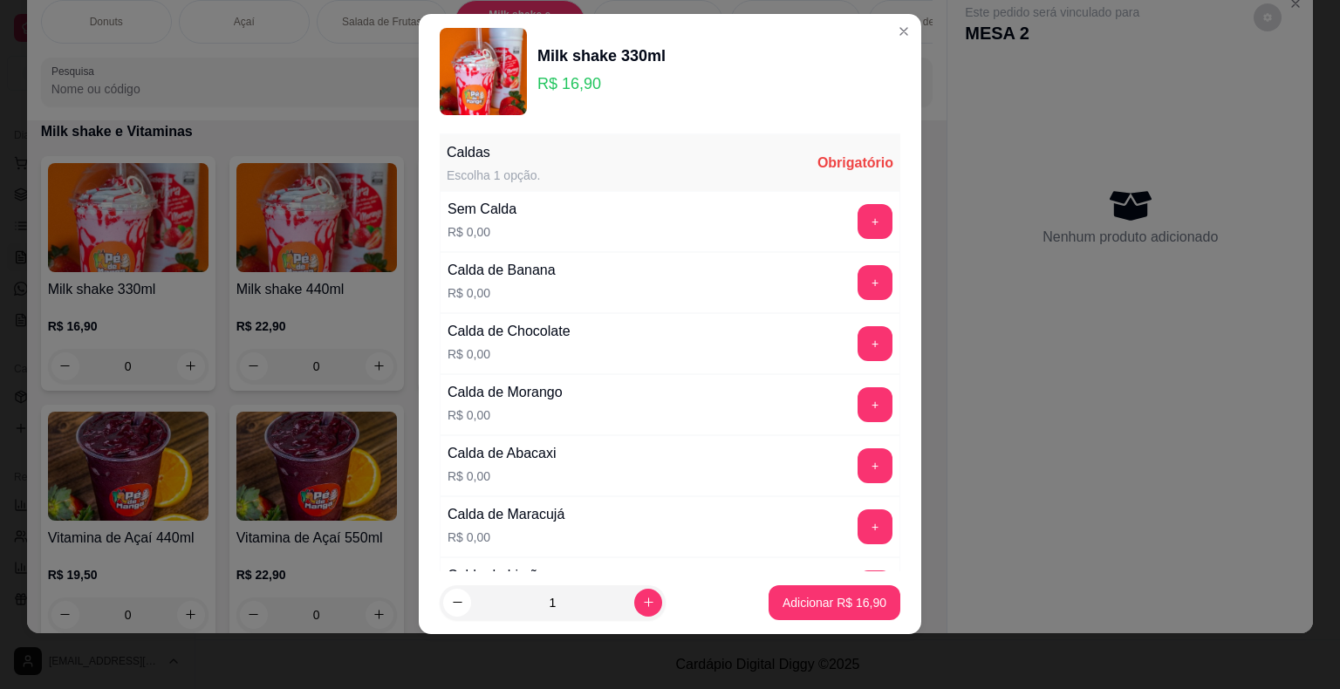
scroll to position [0, 0]
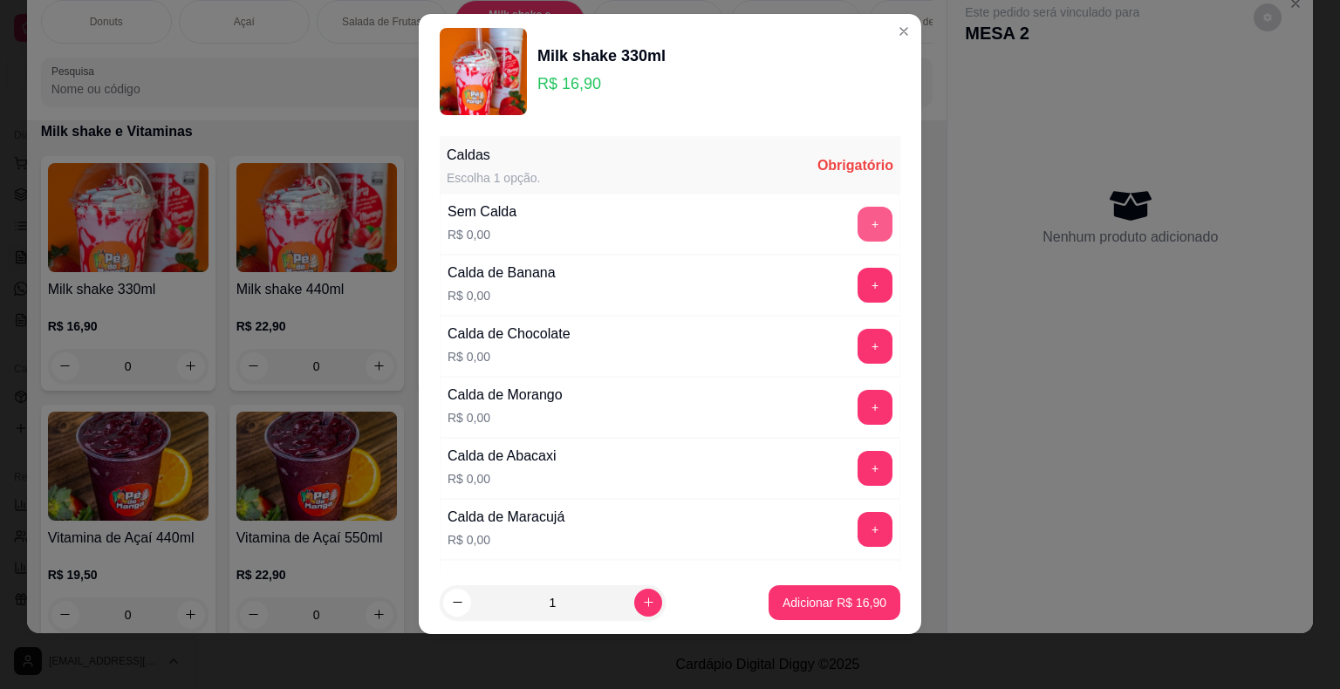
click at [857, 225] on button "+" at bounding box center [874, 224] width 35 height 35
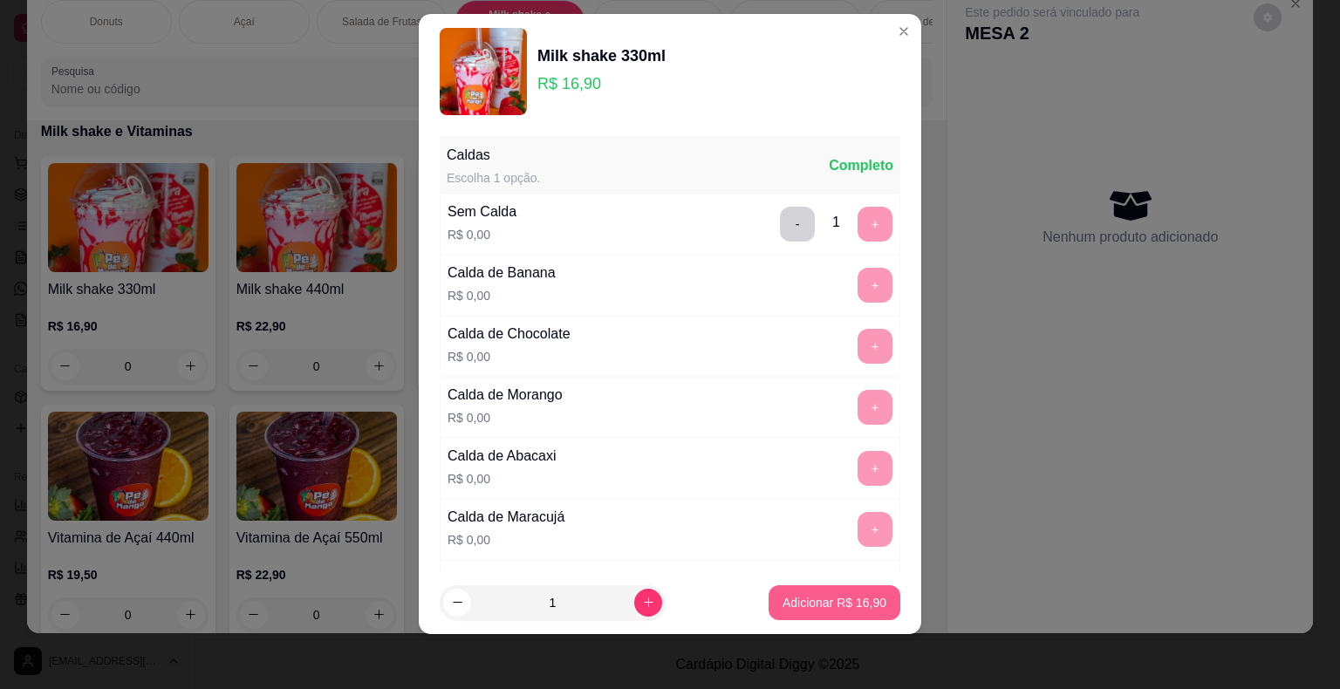
click at [842, 603] on p "Adicionar R$ 16,90" at bounding box center [834, 602] width 104 height 17
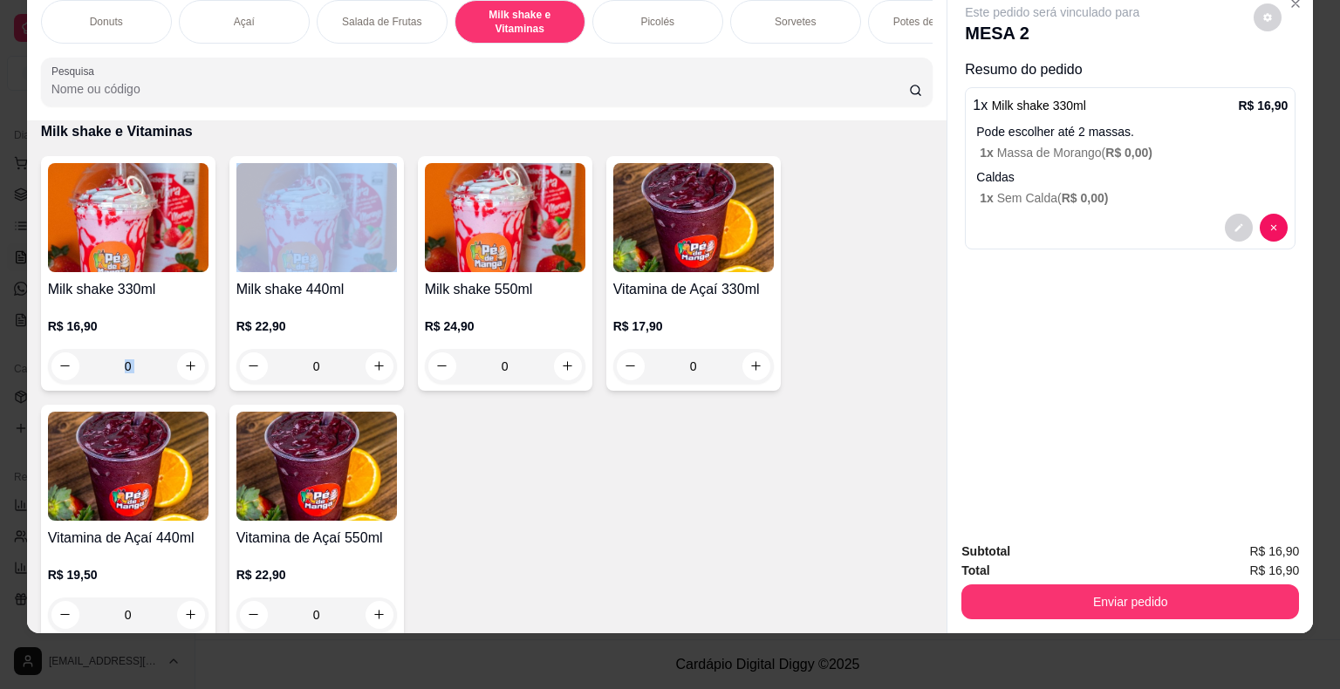
drag, startPoint x: 171, startPoint y: 382, endPoint x: 178, endPoint y: 372, distance: 11.9
click at [178, 372] on div "Milk shake 330ml R$ 16,90 0" at bounding box center [128, 273] width 174 height 235
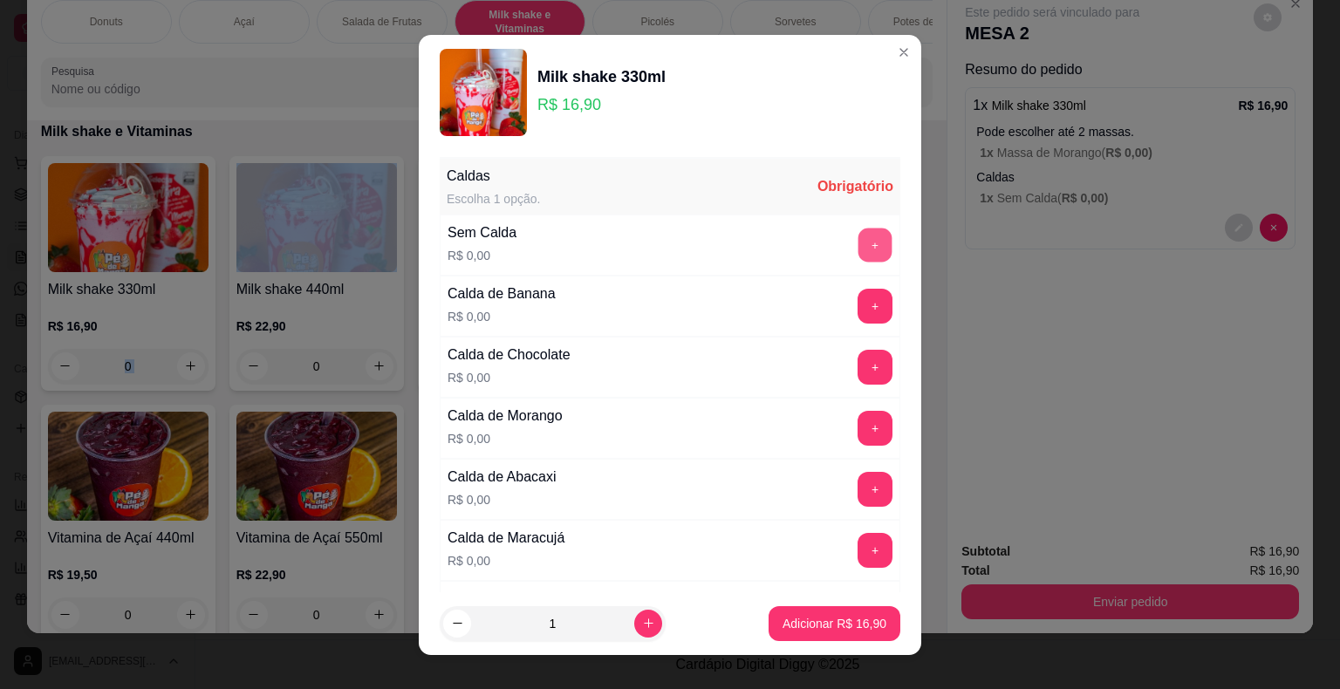
click at [858, 229] on button "+" at bounding box center [875, 245] width 34 height 34
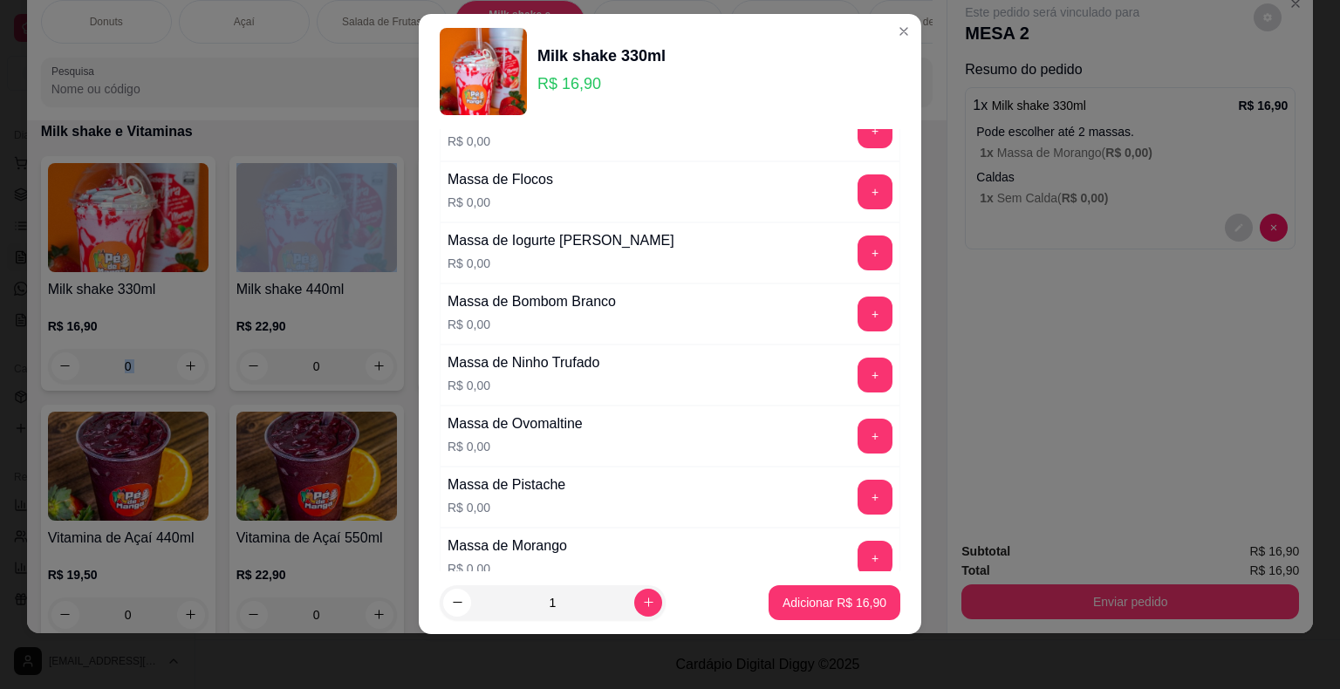
scroll to position [1054, 0]
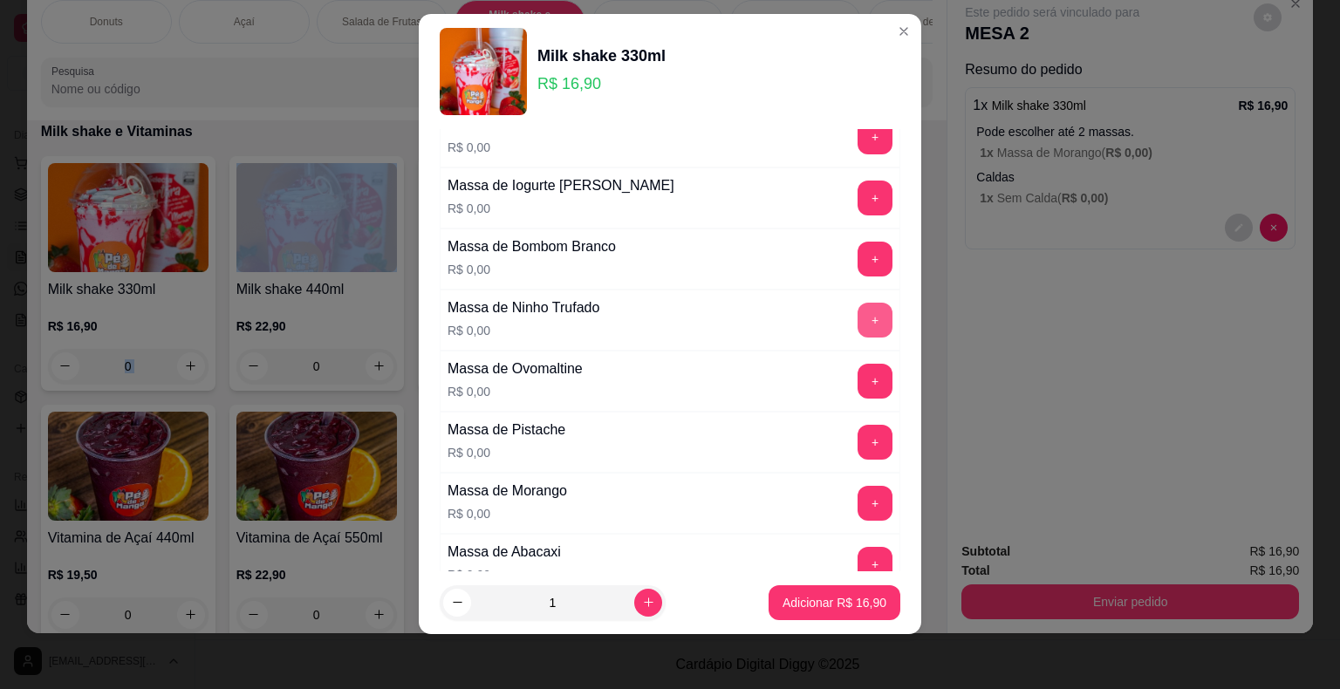
click at [857, 306] on button "+" at bounding box center [874, 320] width 35 height 35
click at [809, 597] on p "Adicionar R$ 16,90" at bounding box center [834, 602] width 101 height 17
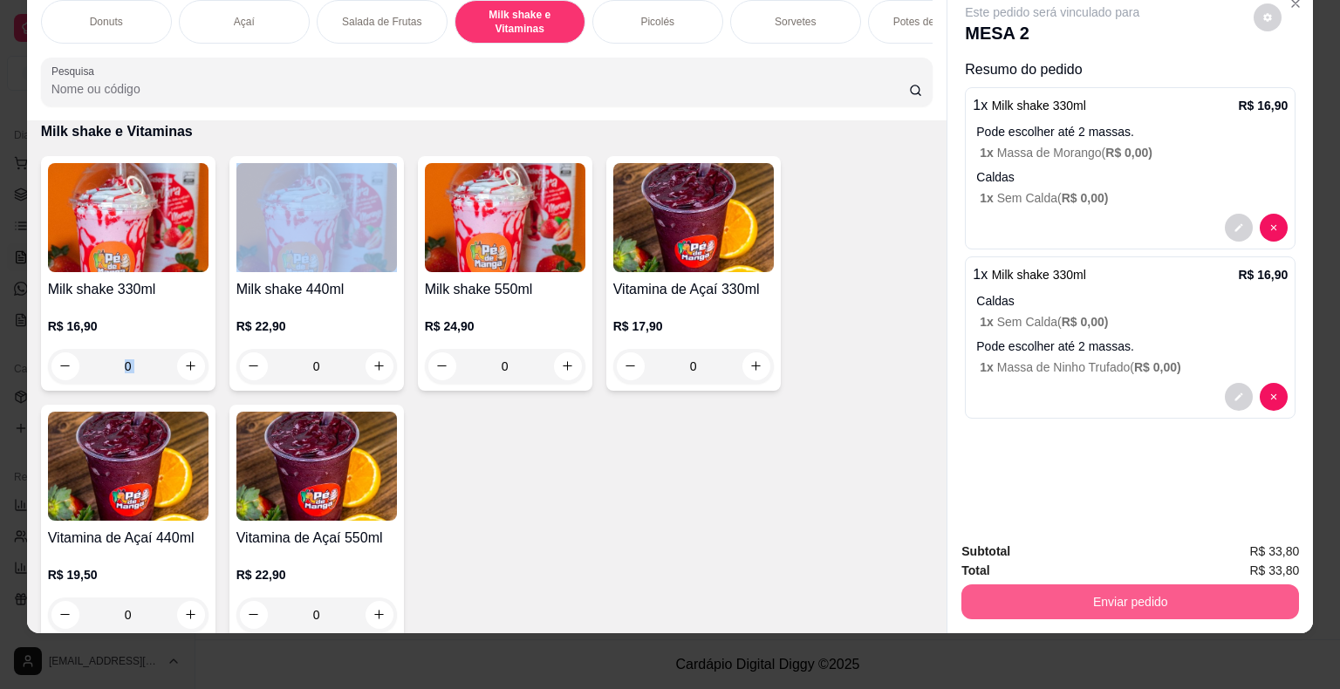
click at [1190, 591] on button "Enviar pedido" at bounding box center [1130, 601] width 338 height 35
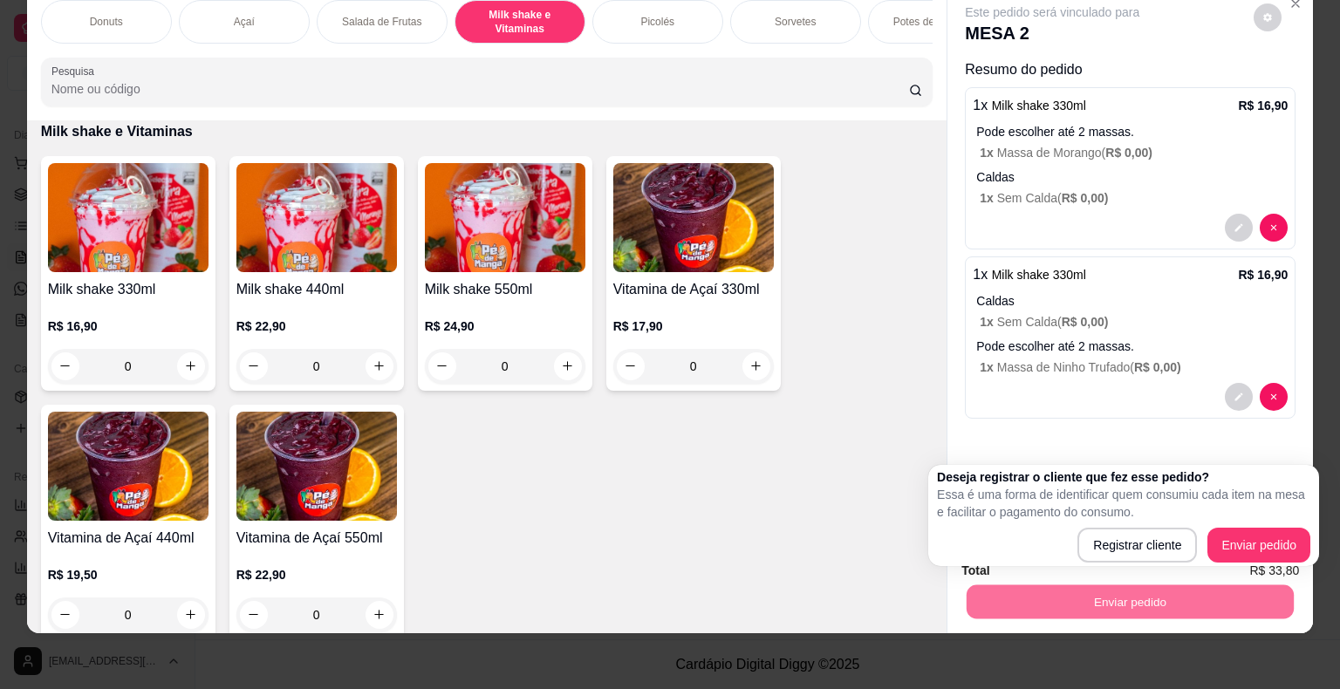
drag, startPoint x: 1271, startPoint y: 526, endPoint x: 1269, endPoint y: 541, distance: 14.9
click at [1271, 529] on div "Deseja registrar o cliente que fez esse pedido? Essa é uma forma de identificar…" at bounding box center [1123, 515] width 373 height 94
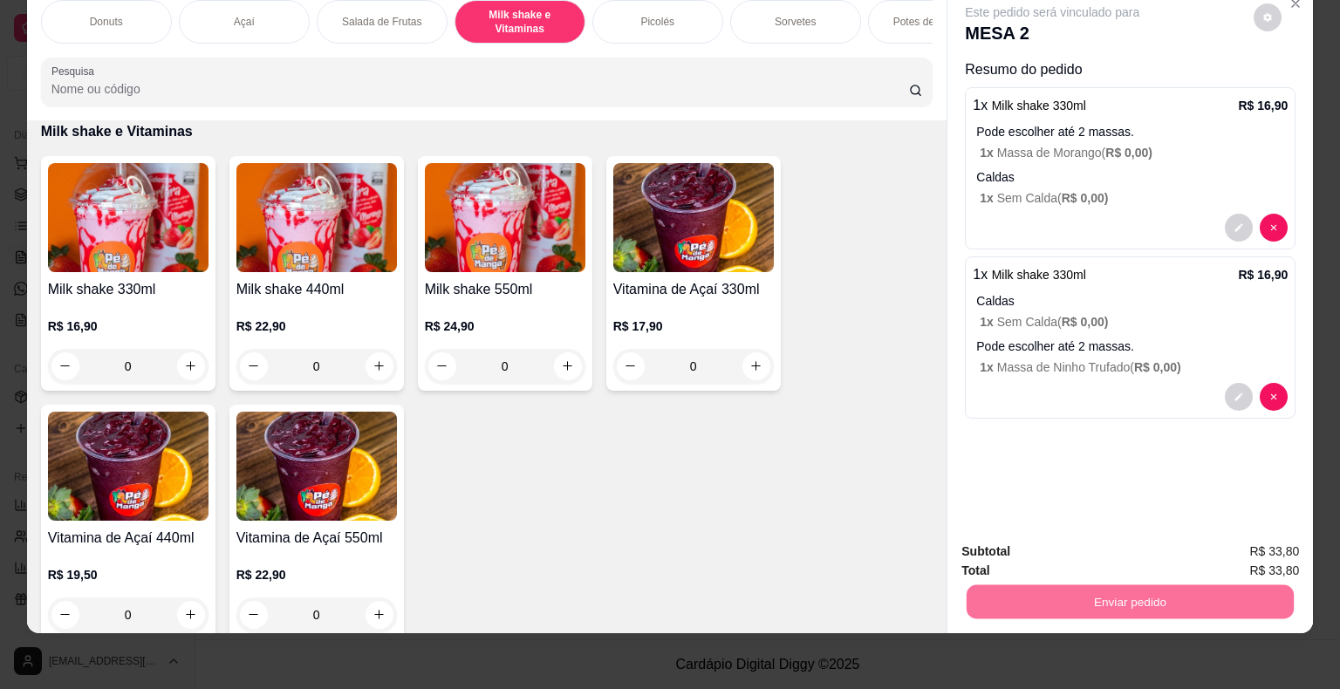
click at [1271, 545] on button "Enviar pedido" at bounding box center [1254, 545] width 96 height 32
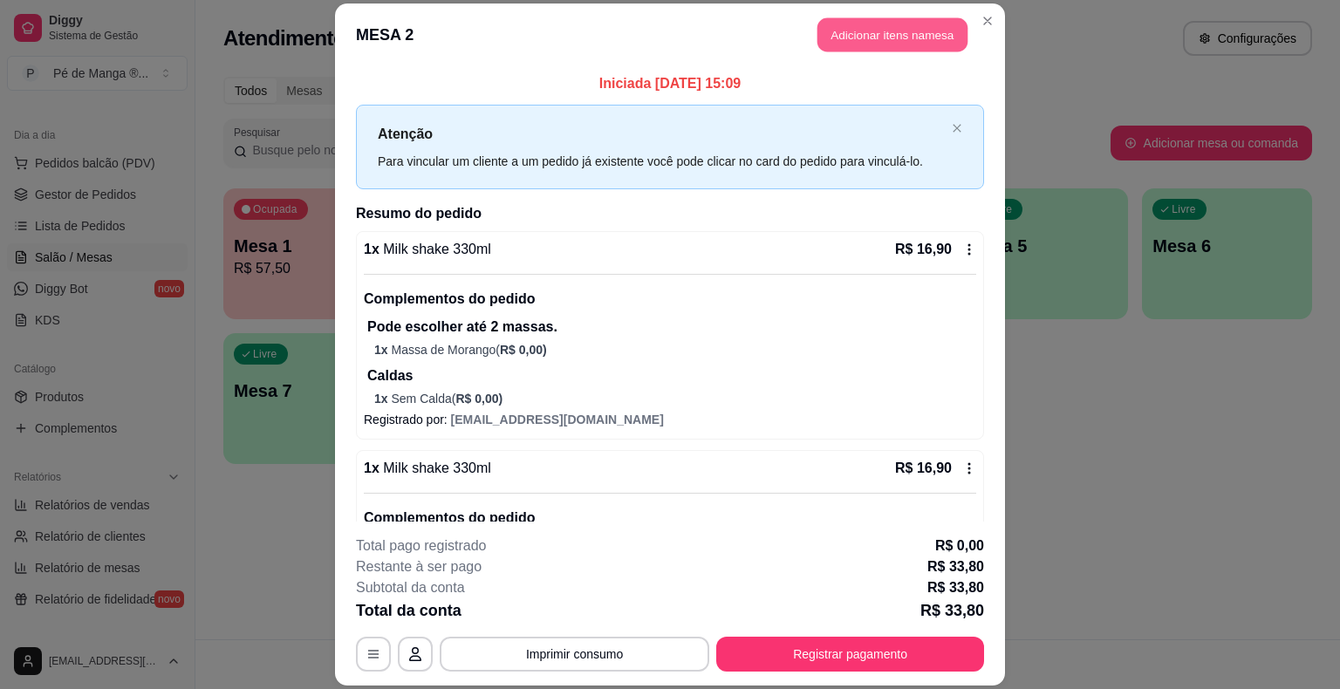
click at [958, 29] on button "Adicionar itens na mesa" at bounding box center [892, 35] width 150 height 34
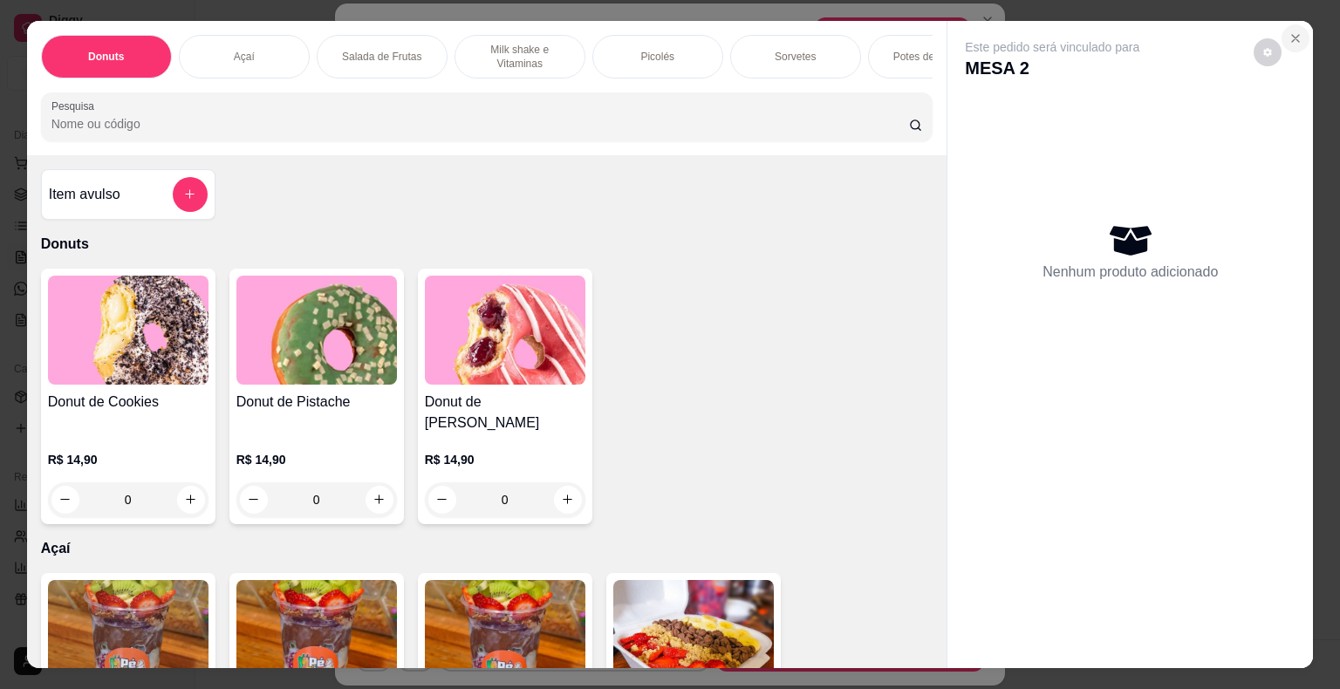
click at [1289, 31] on icon "Close" at bounding box center [1295, 38] width 14 height 14
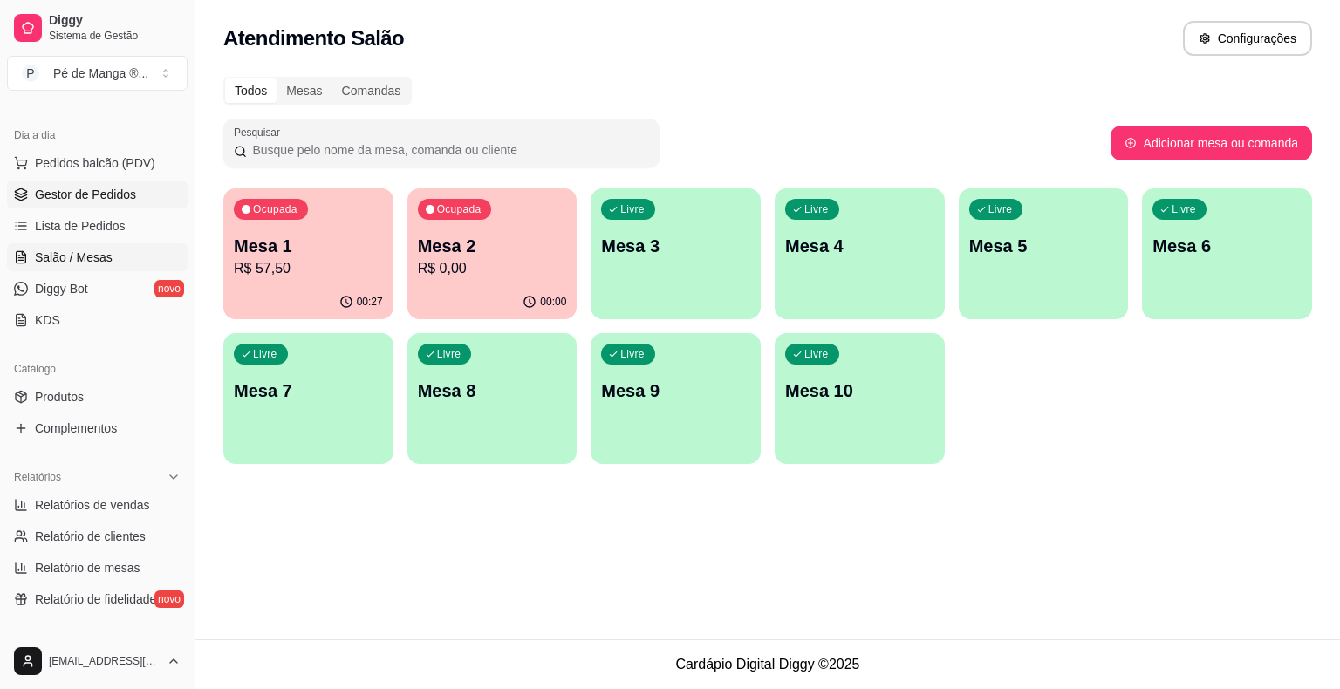
click at [140, 204] on link "Gestor de Pedidos" at bounding box center [97, 195] width 181 height 28
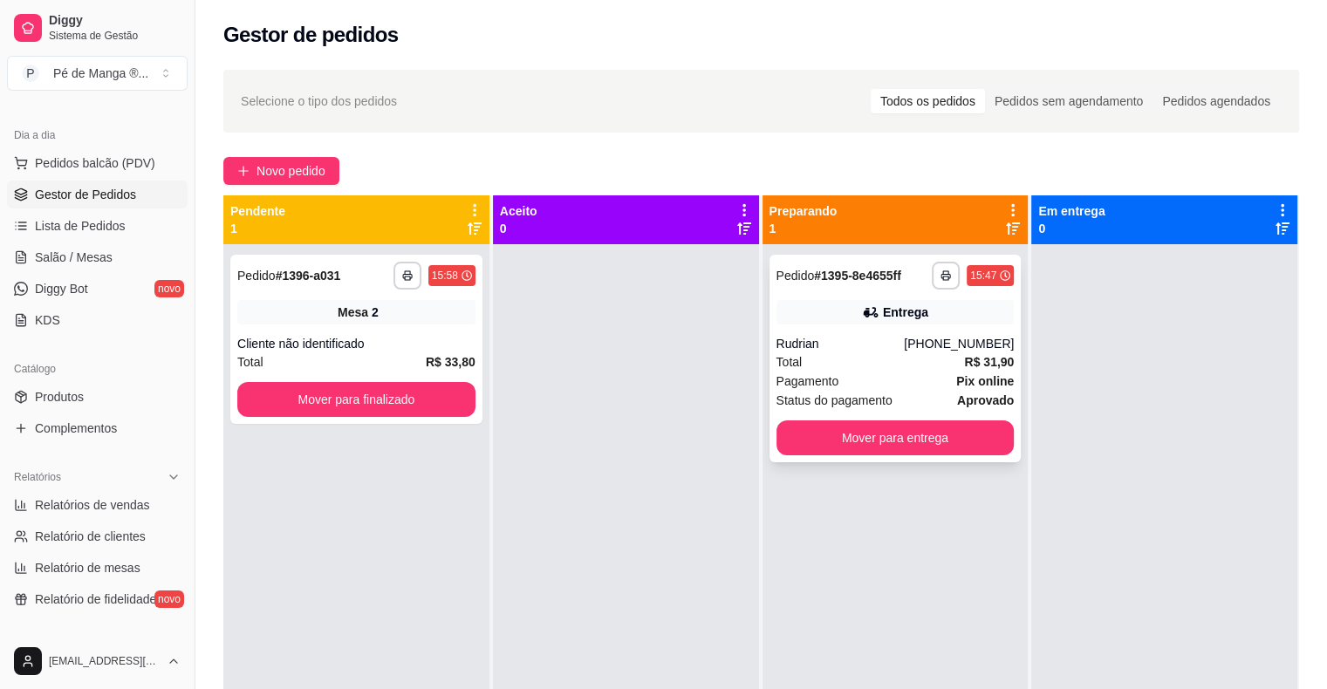
click at [852, 368] on div "Total R$ 31,90" at bounding box center [895, 361] width 238 height 19
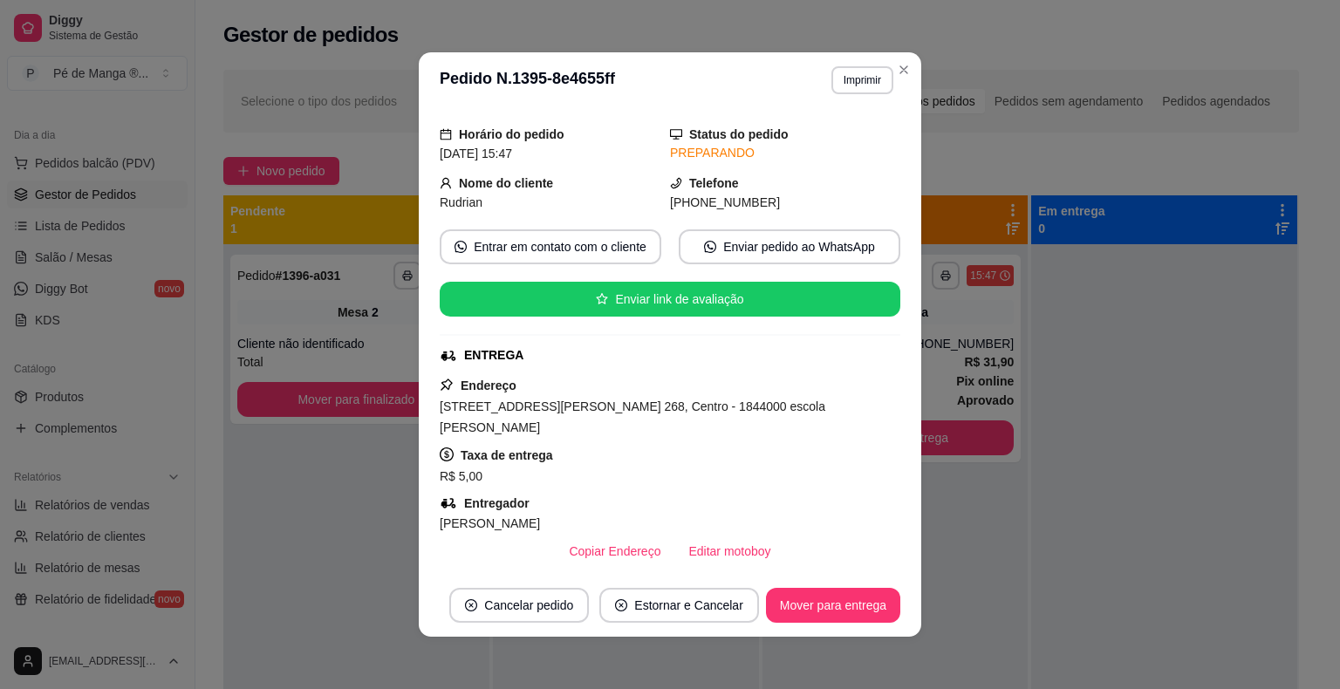
scroll to position [262, 0]
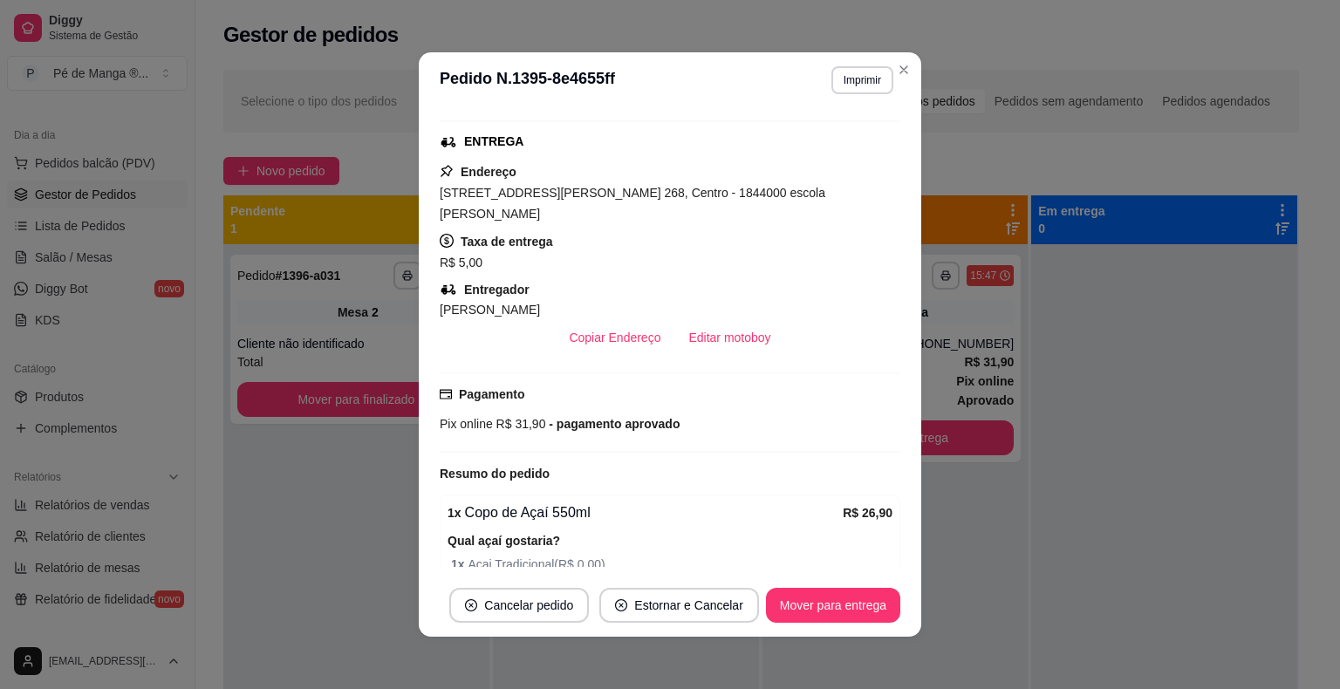
drag, startPoint x: 906, startPoint y: 85, endPoint x: 897, endPoint y: 110, distance: 26.2
click at [903, 88] on header "**********" at bounding box center [670, 80] width 502 height 56
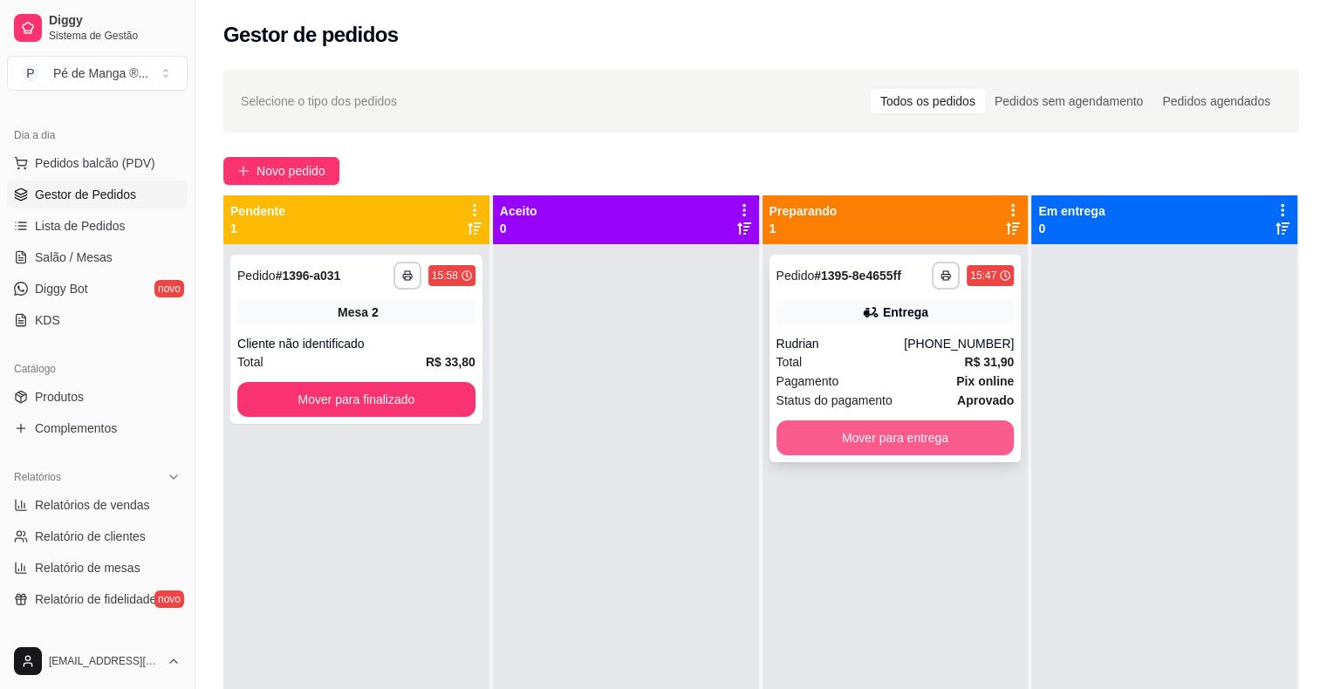
click at [932, 424] on button "Mover para entrega" at bounding box center [895, 437] width 238 height 35
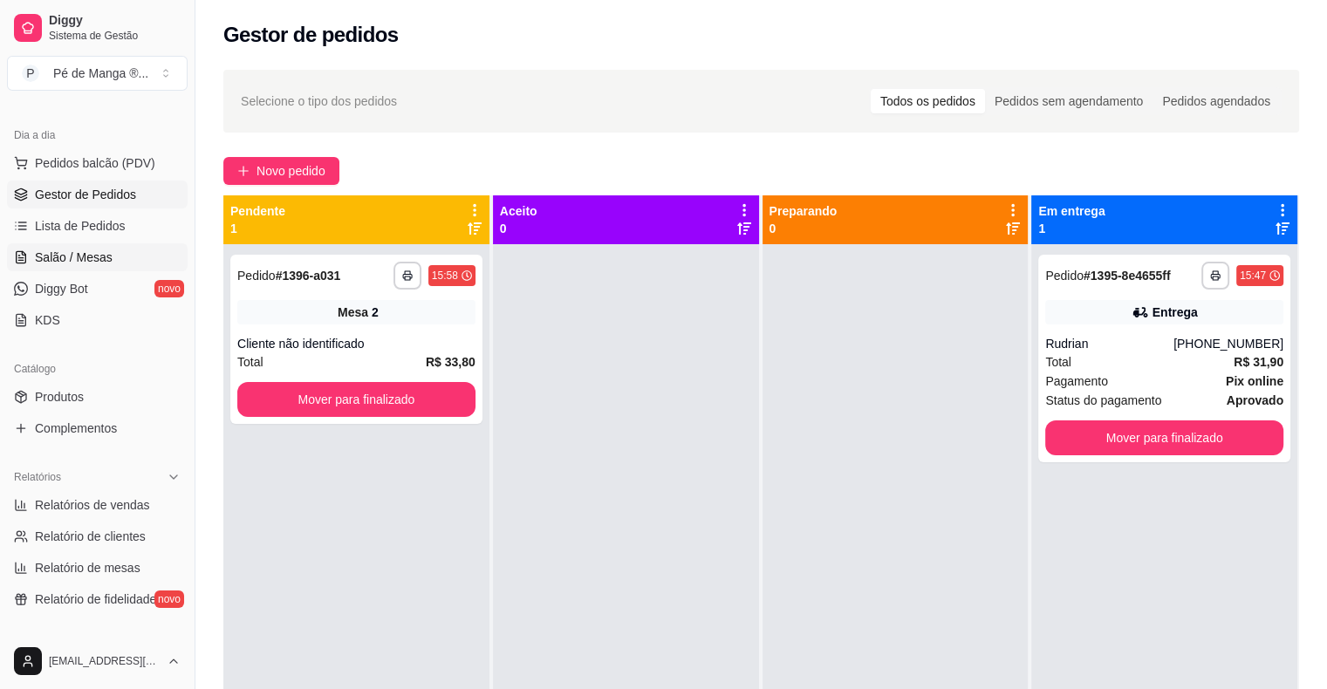
click at [39, 250] on span "Salão / Mesas" at bounding box center [74, 257] width 78 height 17
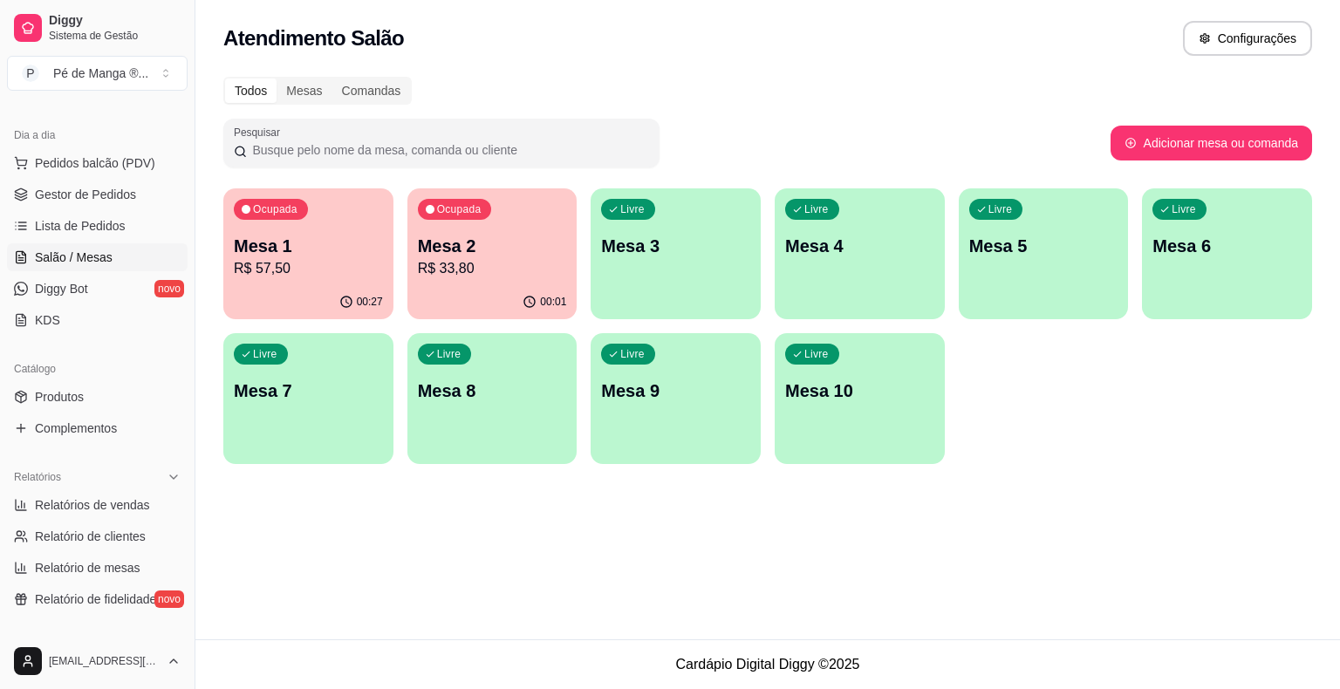
click at [280, 264] on p "R$ 57,50" at bounding box center [308, 268] width 149 height 21
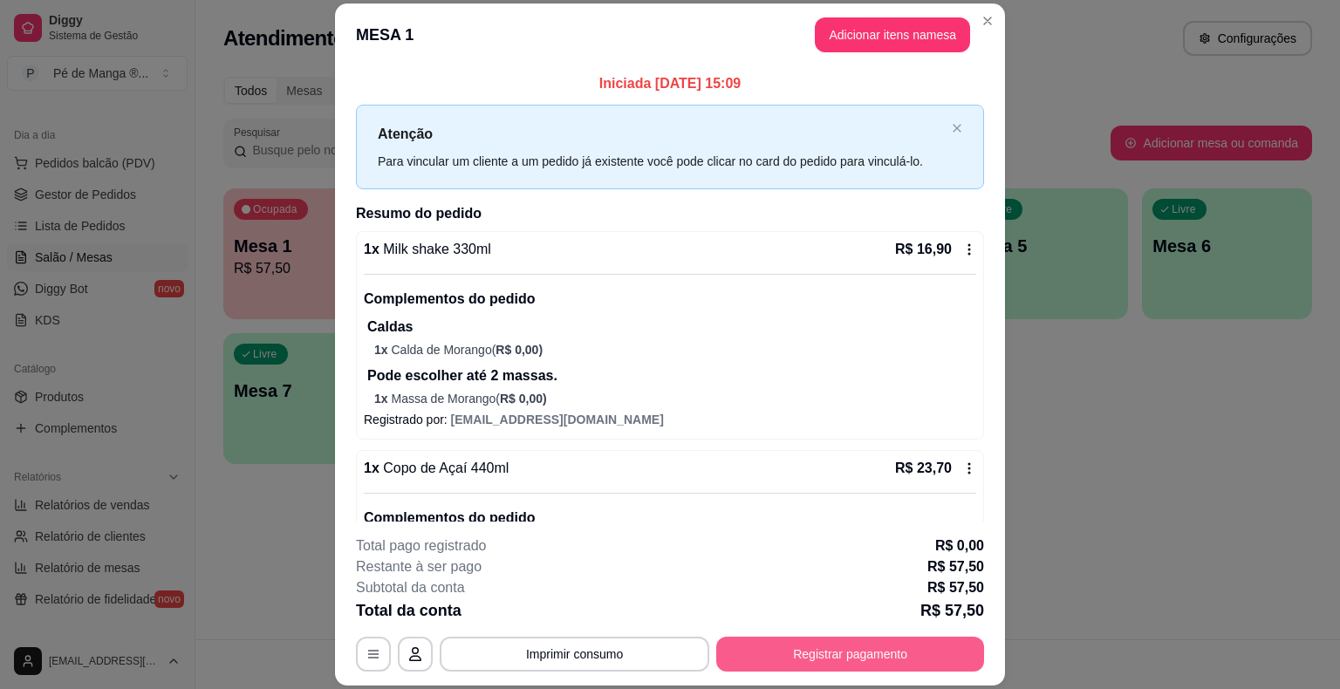
click at [813, 653] on button "Registrar pagamento" at bounding box center [850, 654] width 268 height 35
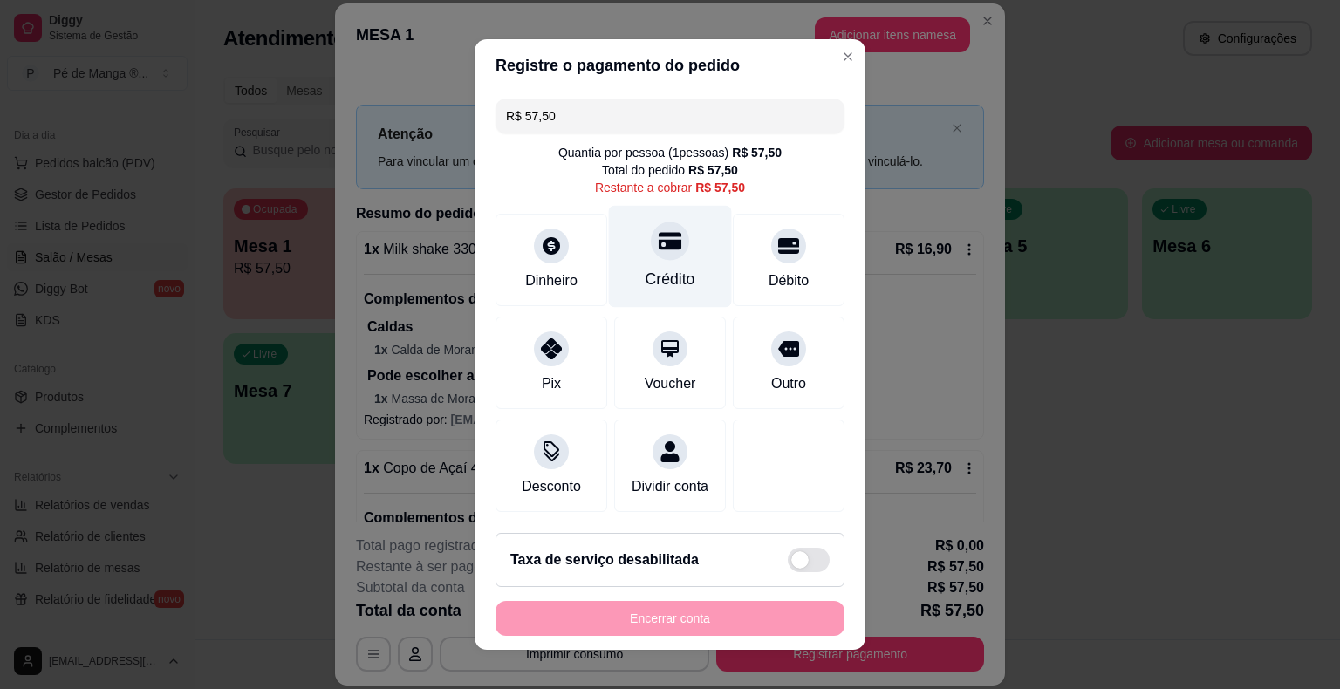
click at [683, 278] on div "Crédito" at bounding box center [670, 257] width 123 height 102
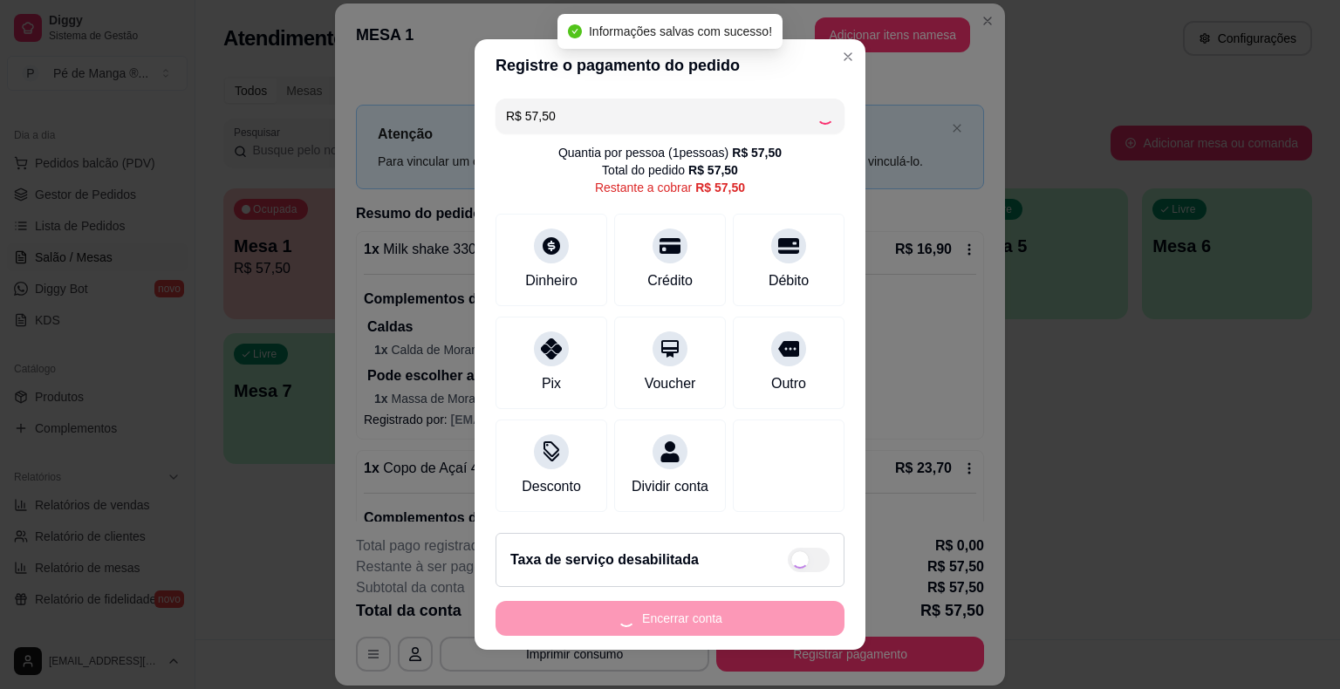
type input "R$ 0,00"
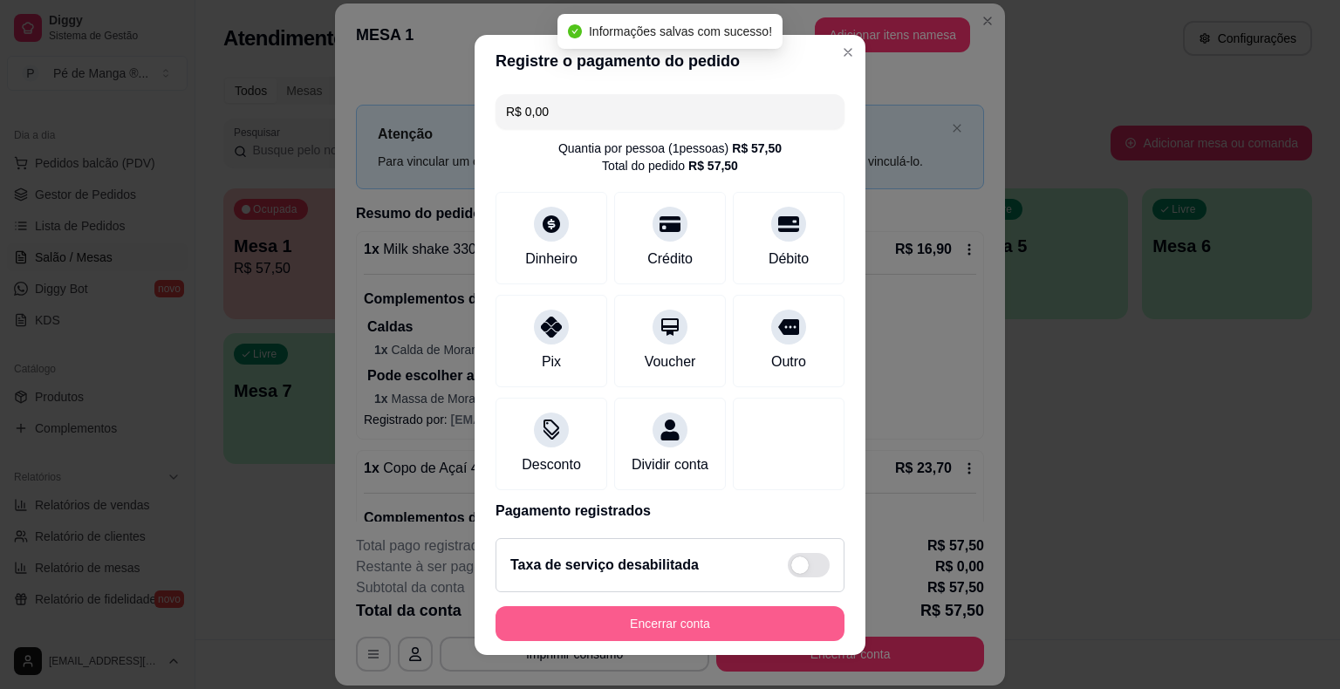
click at [653, 623] on button "Encerrar conta" at bounding box center [669, 623] width 349 height 35
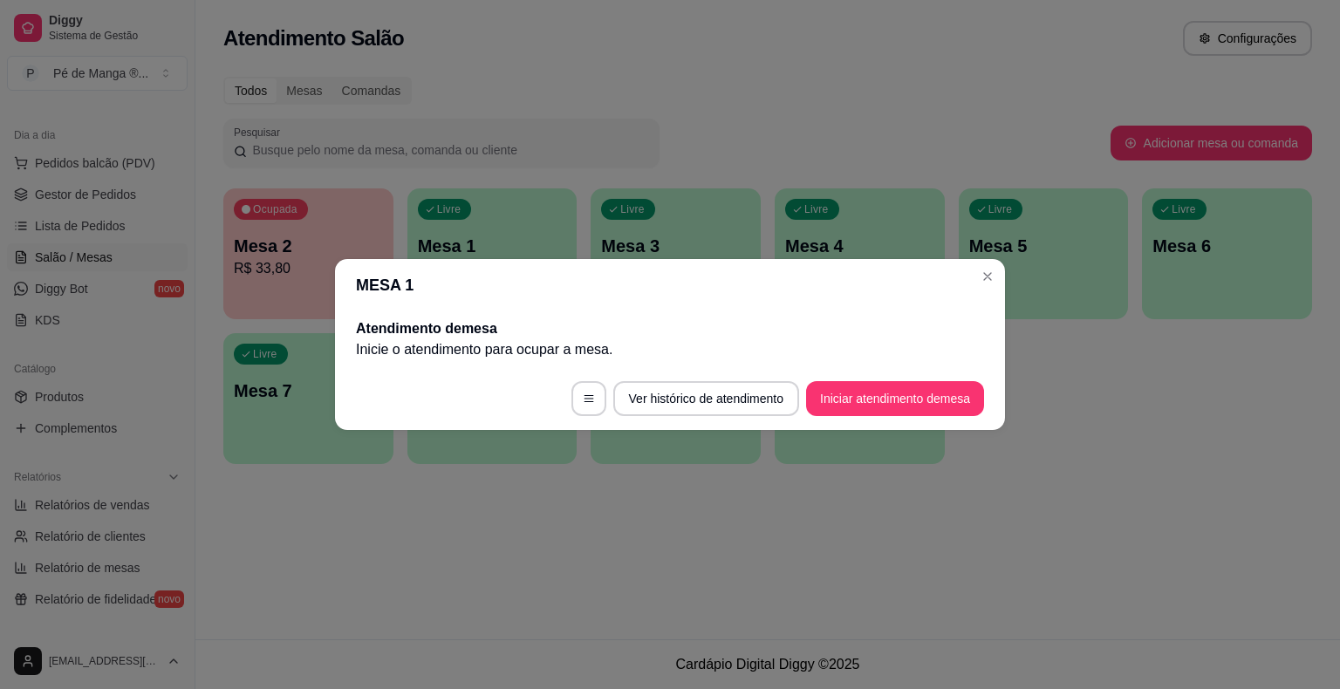
click at [994, 260] on header "MESA 1" at bounding box center [670, 285] width 670 height 52
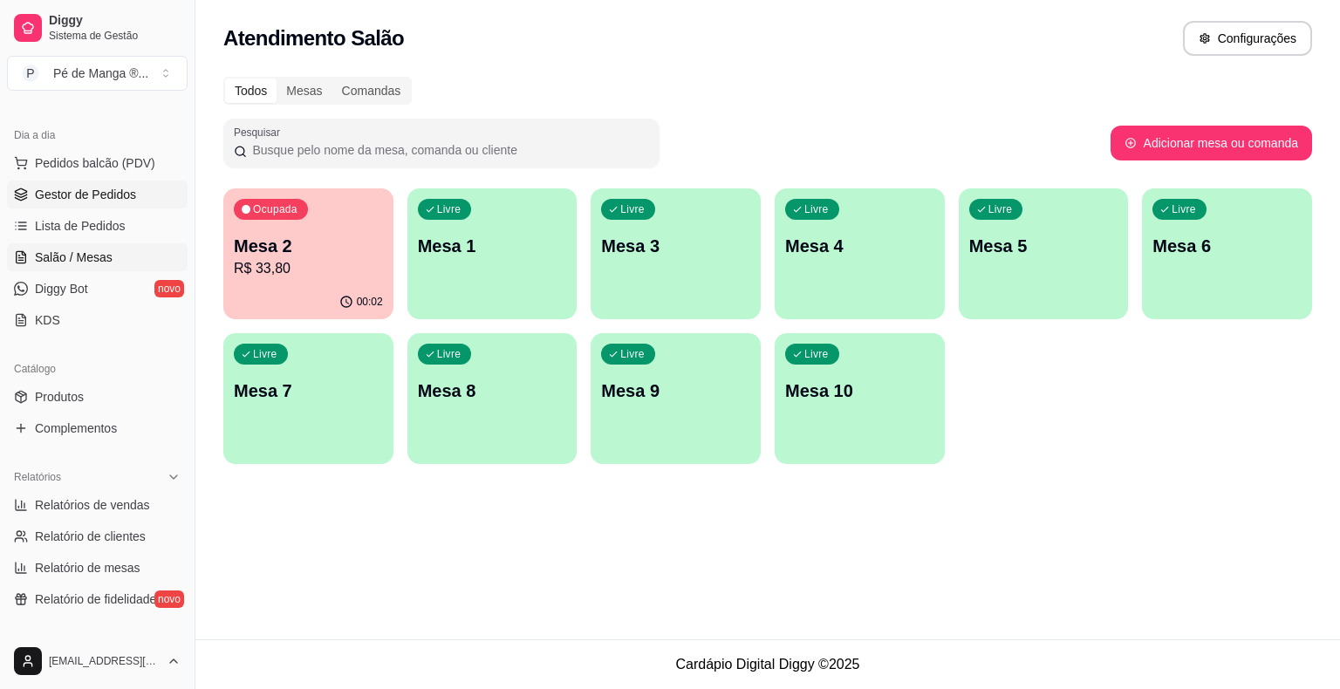
click at [123, 207] on link "Gestor de Pedidos" at bounding box center [97, 195] width 181 height 28
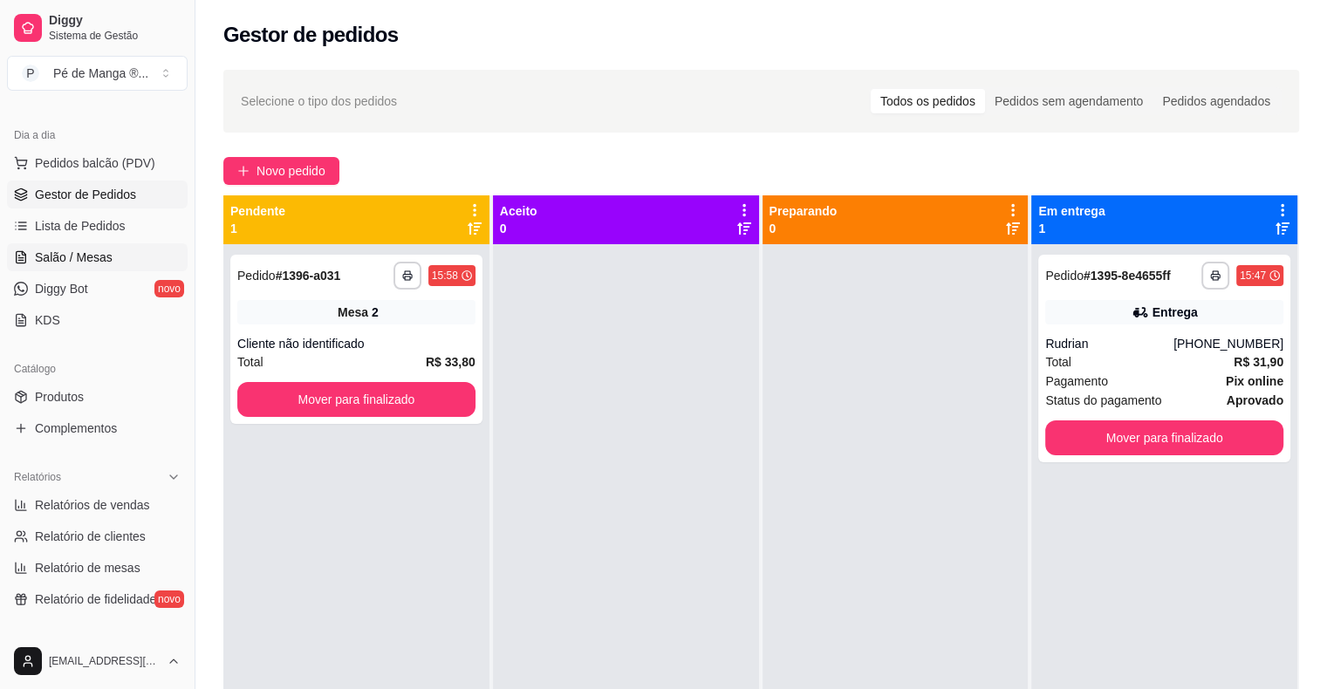
click at [123, 246] on link "Salão / Mesas" at bounding box center [97, 257] width 181 height 28
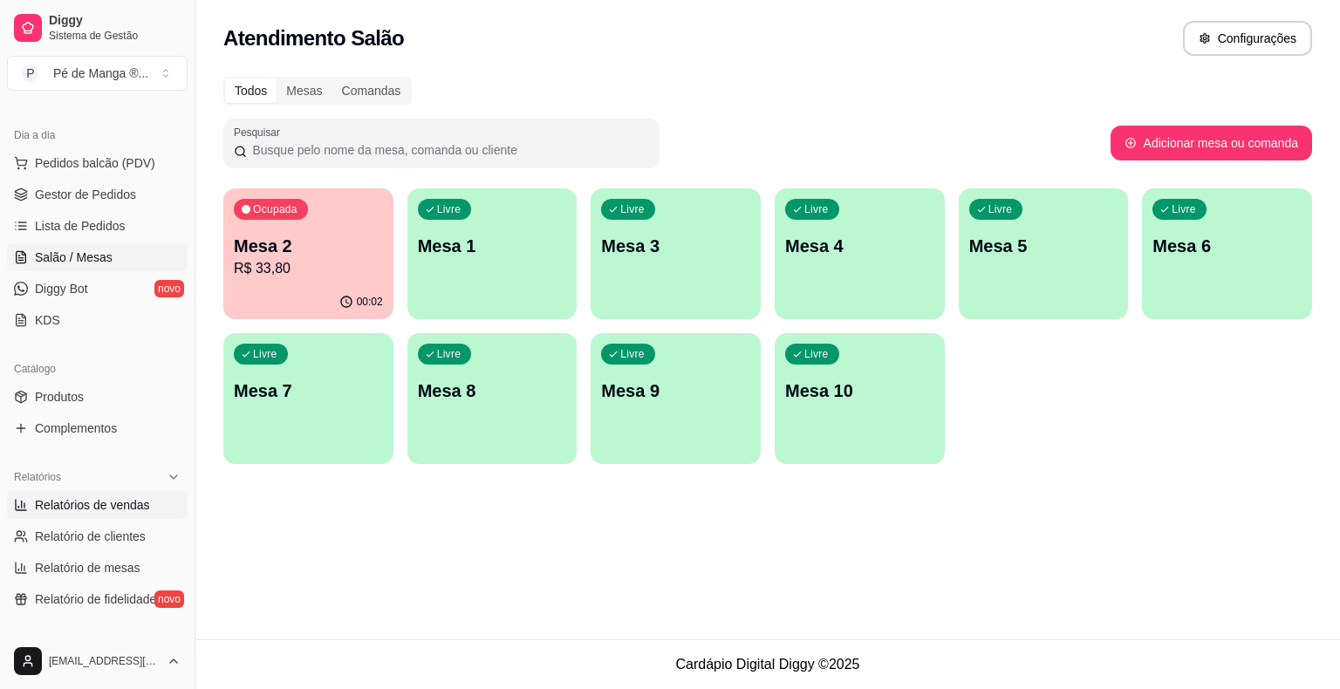
click at [98, 501] on span "Relatórios de vendas" at bounding box center [92, 504] width 115 height 17
select select "ALL"
select select "0"
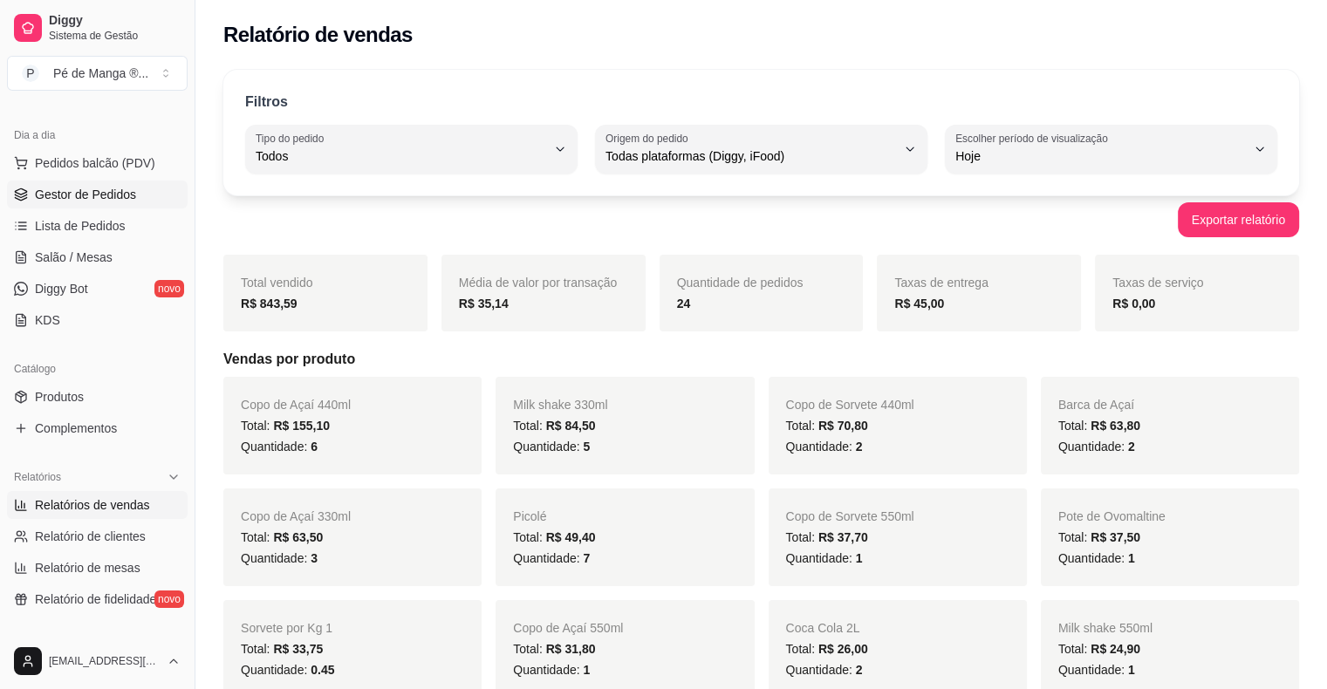
click at [74, 192] on span "Gestor de Pedidos" at bounding box center [85, 194] width 101 height 17
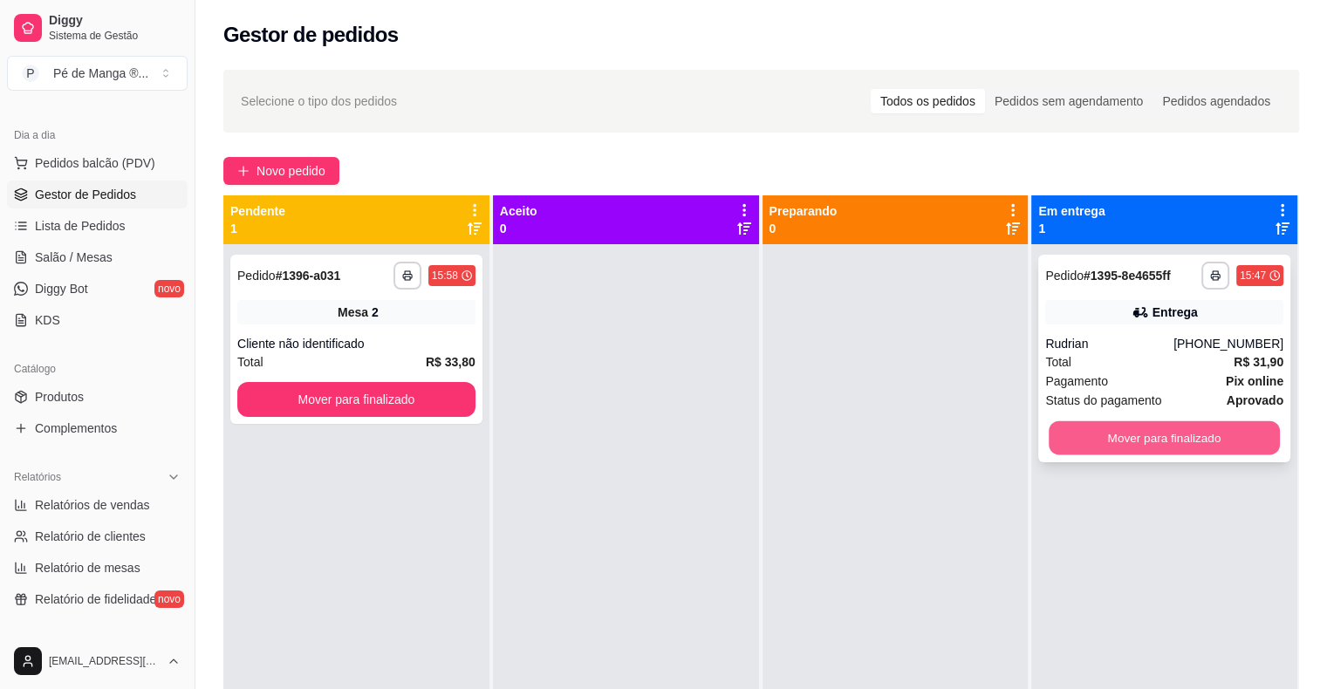
click at [1126, 437] on button "Mover para finalizado" at bounding box center [1164, 438] width 231 height 34
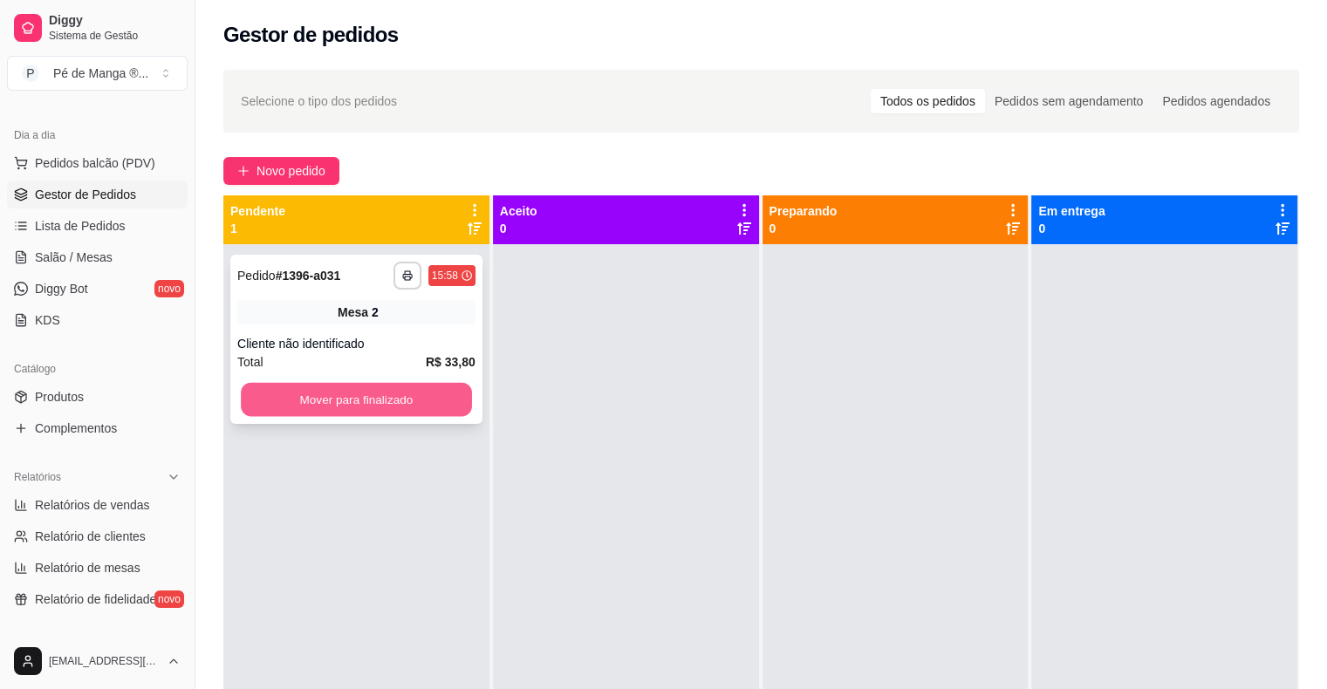
click at [362, 400] on button "Mover para finalizado" at bounding box center [356, 400] width 231 height 34
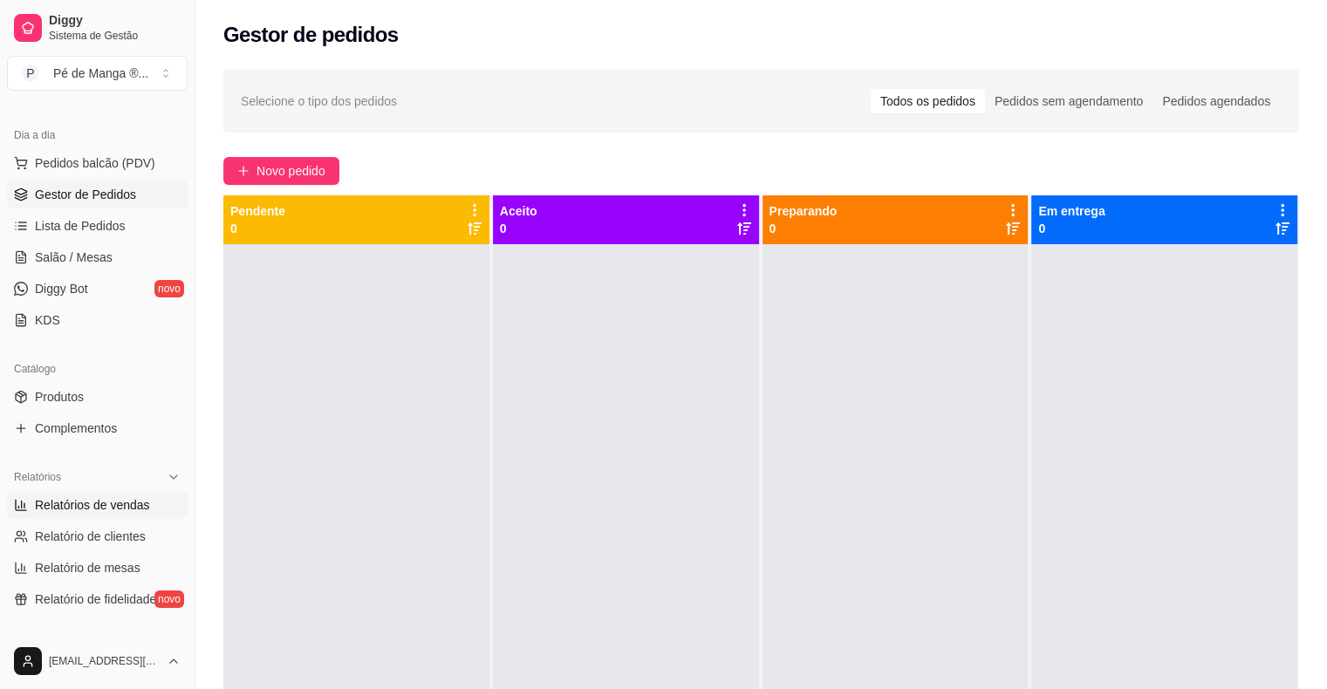
click at [51, 504] on span "Relatórios de vendas" at bounding box center [92, 504] width 115 height 17
select select "ALL"
select select "0"
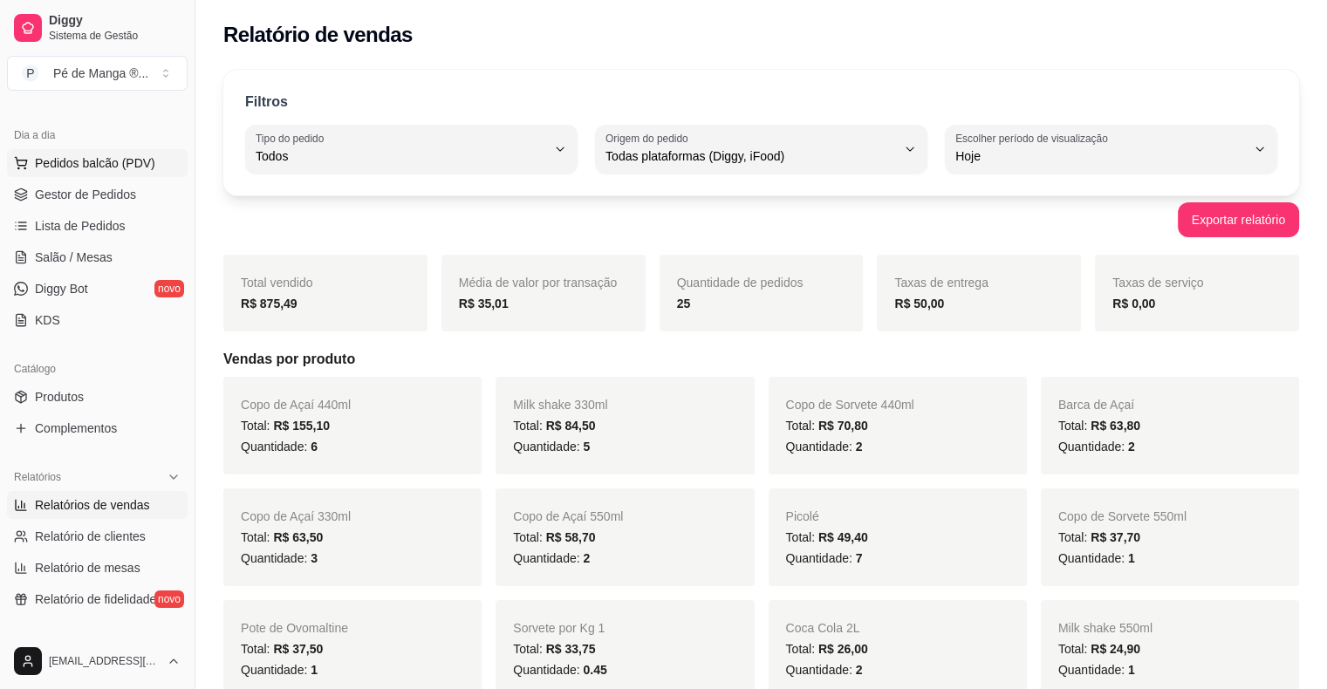
click at [85, 159] on span "Pedidos balcão (PDV)" at bounding box center [95, 162] width 120 height 17
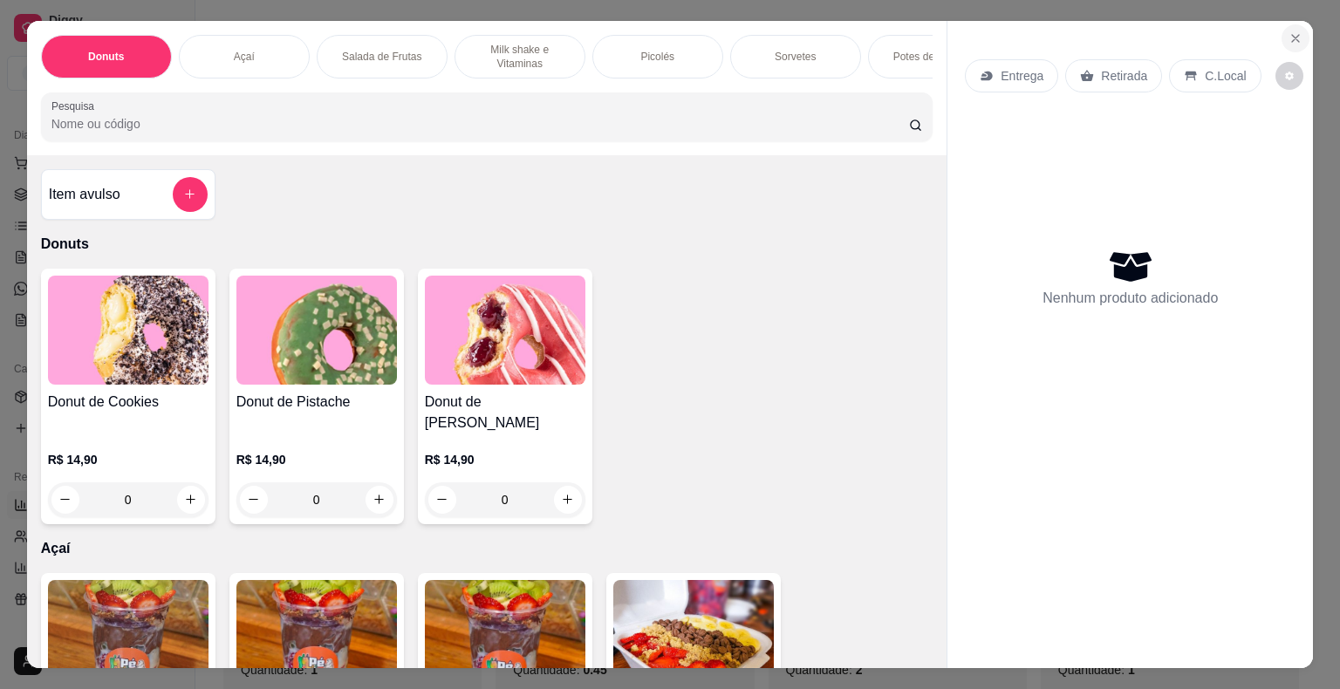
click at [1292, 35] on icon "Close" at bounding box center [1295, 38] width 7 height 7
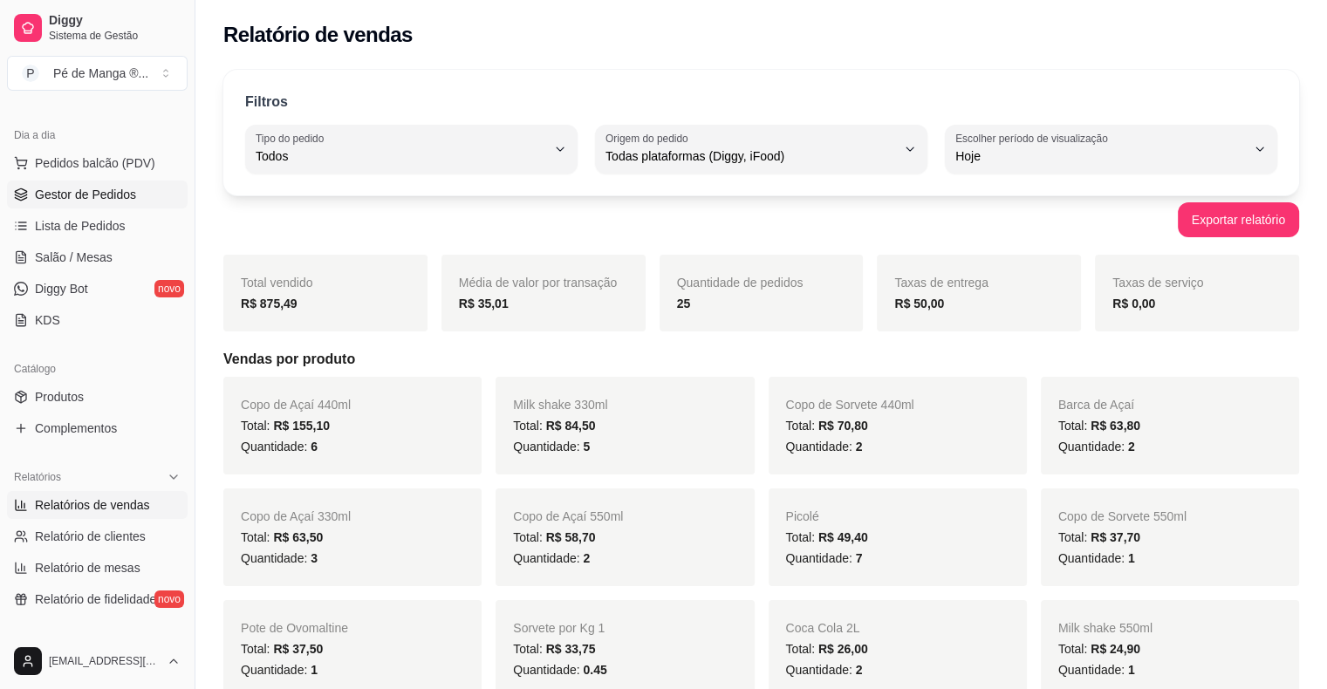
click at [54, 194] on span "Gestor de Pedidos" at bounding box center [85, 194] width 101 height 17
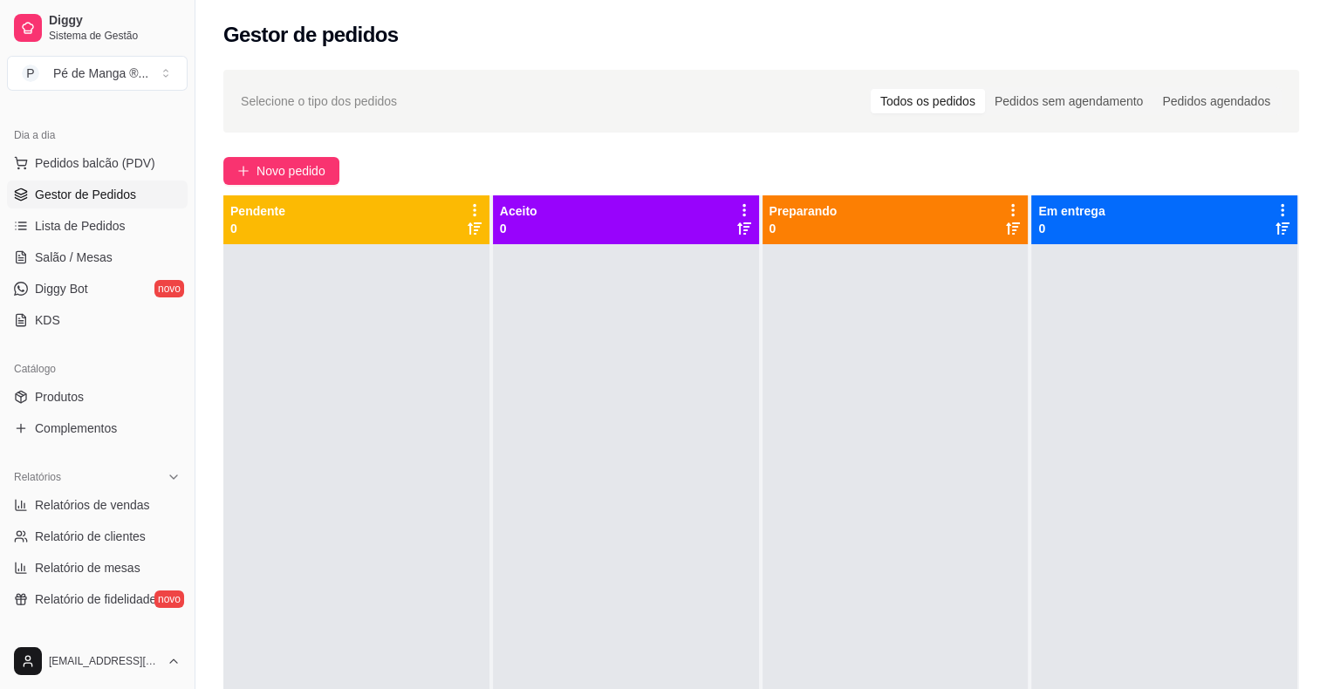
click at [56, 194] on span "Gestor de Pedidos" at bounding box center [85, 194] width 101 height 17
click at [122, 246] on link "Salão / Mesas" at bounding box center [97, 257] width 181 height 28
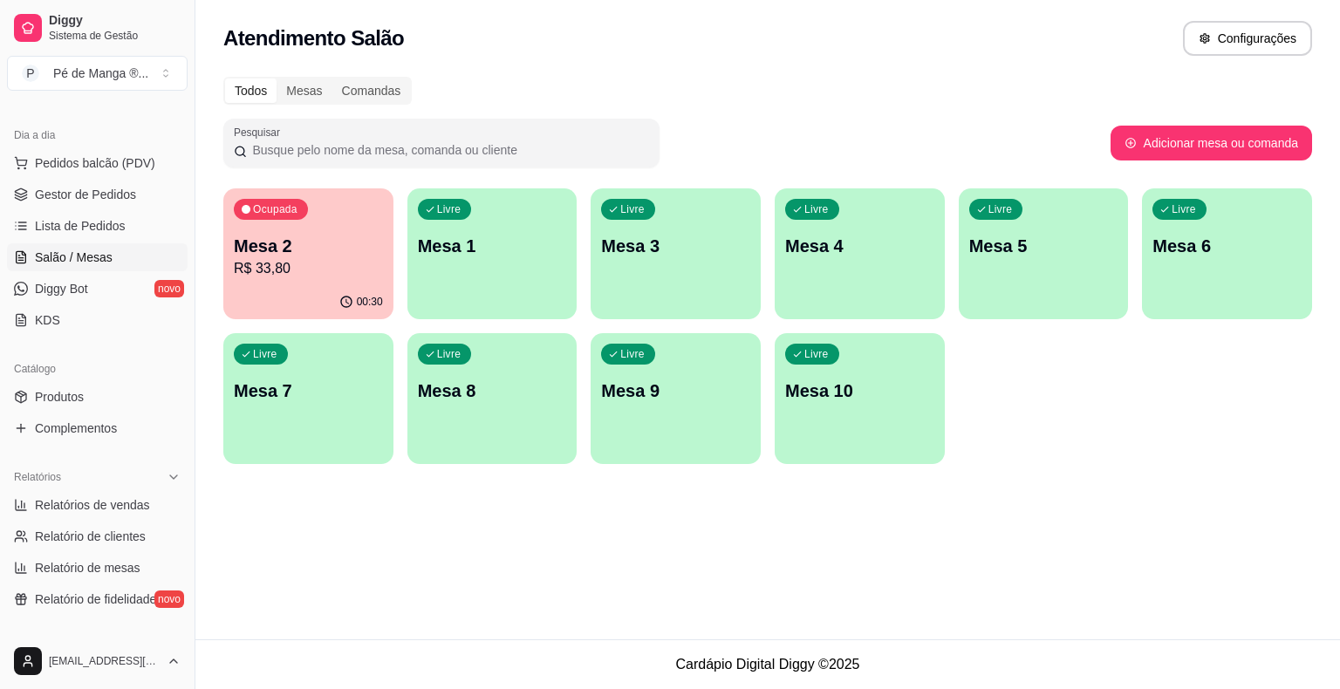
click at [506, 249] on p "Mesa 1" at bounding box center [492, 246] width 149 height 24
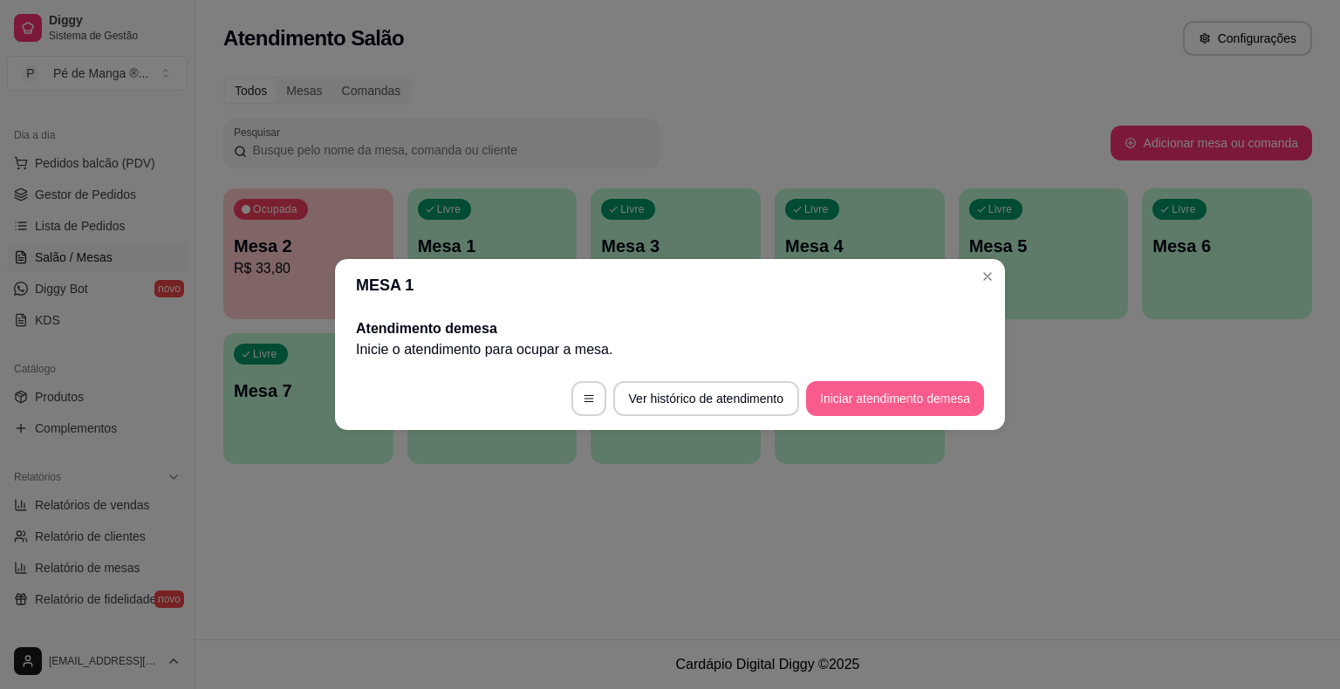
click at [884, 398] on button "Iniciar atendimento de mesa" at bounding box center [895, 398] width 178 height 35
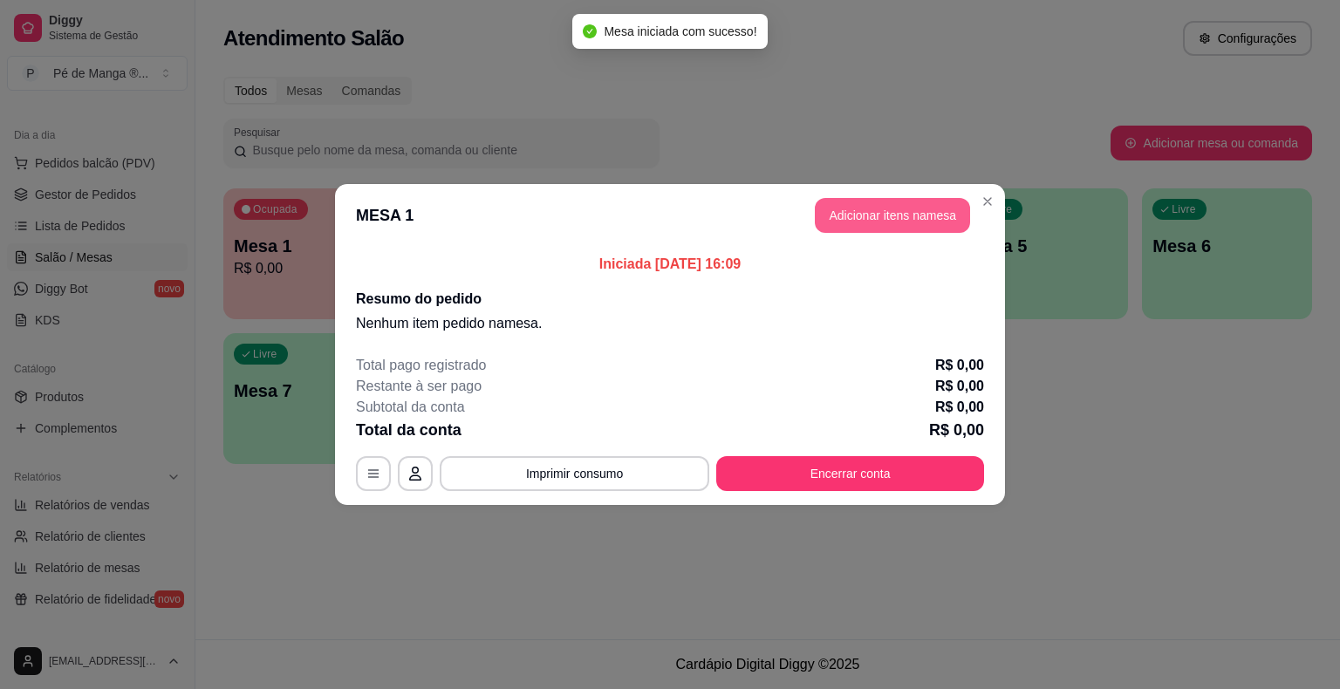
click at [864, 211] on button "Adicionar itens na mesa" at bounding box center [892, 215] width 155 height 35
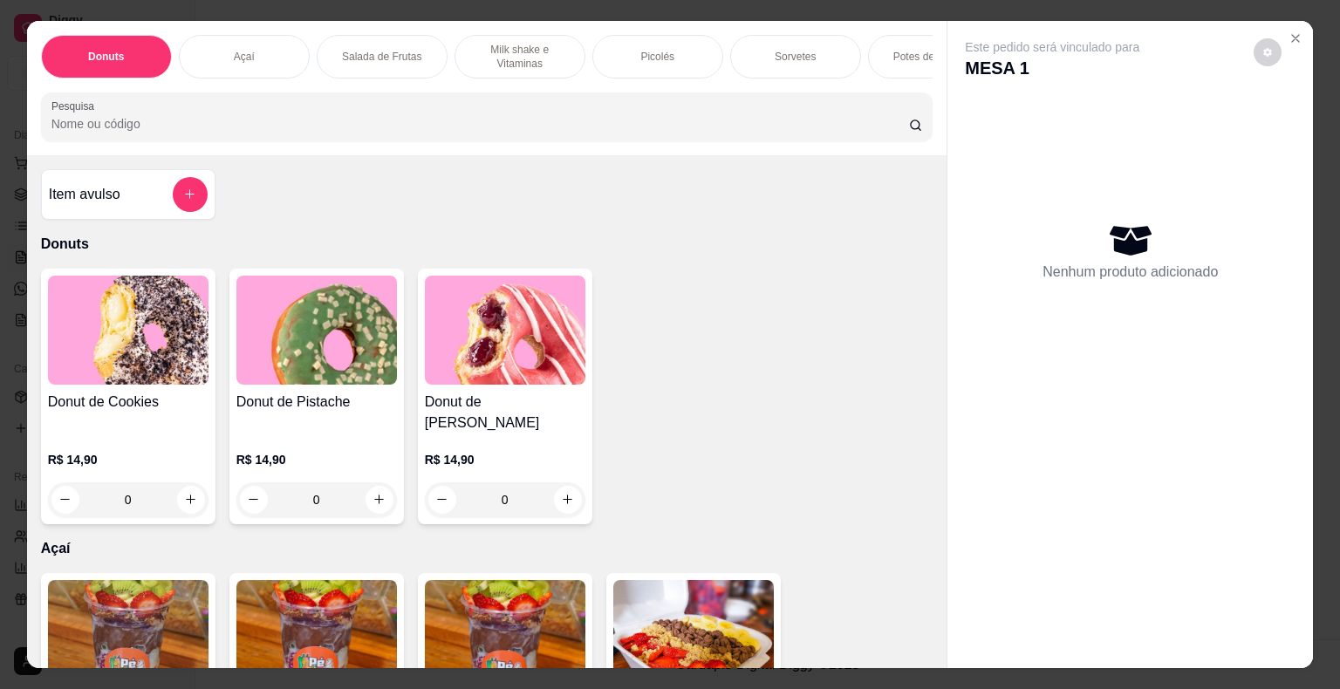
drag, startPoint x: 198, startPoint y: 44, endPoint x: 198, endPoint y: 31, distance: 13.1
click at [198, 42] on div "Açaí" at bounding box center [244, 57] width 131 height 44
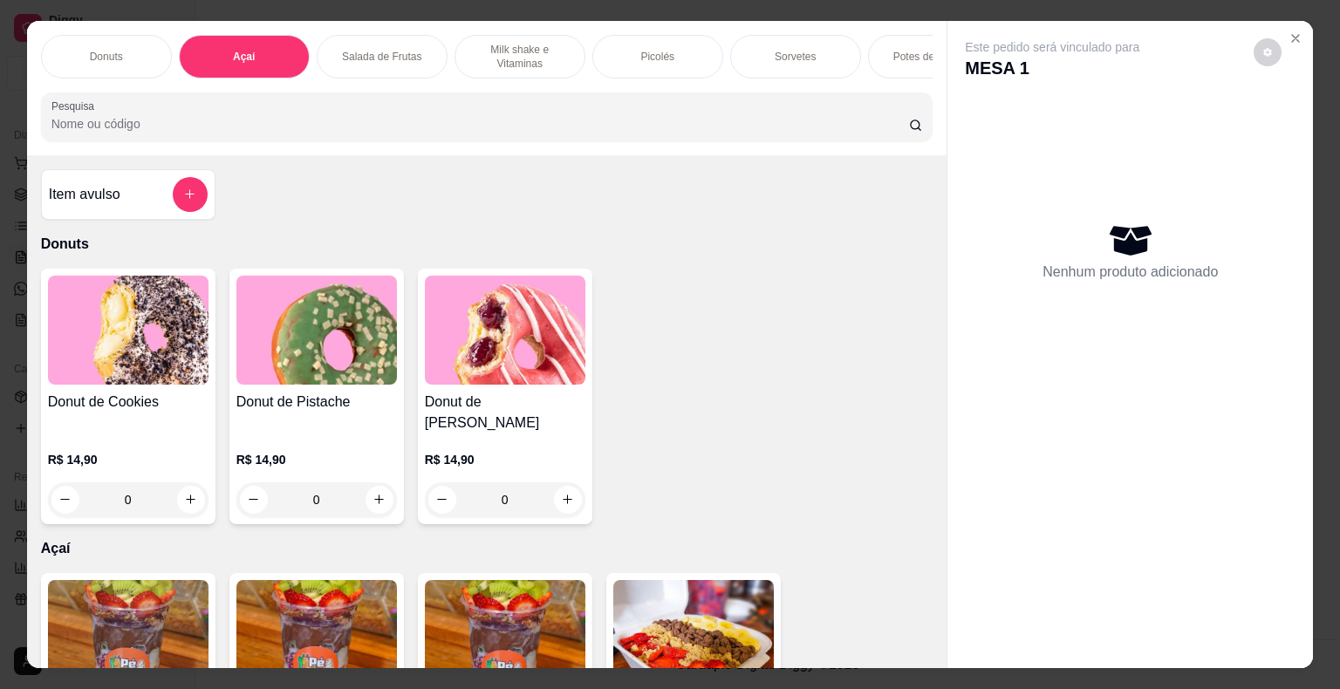
scroll to position [42, 0]
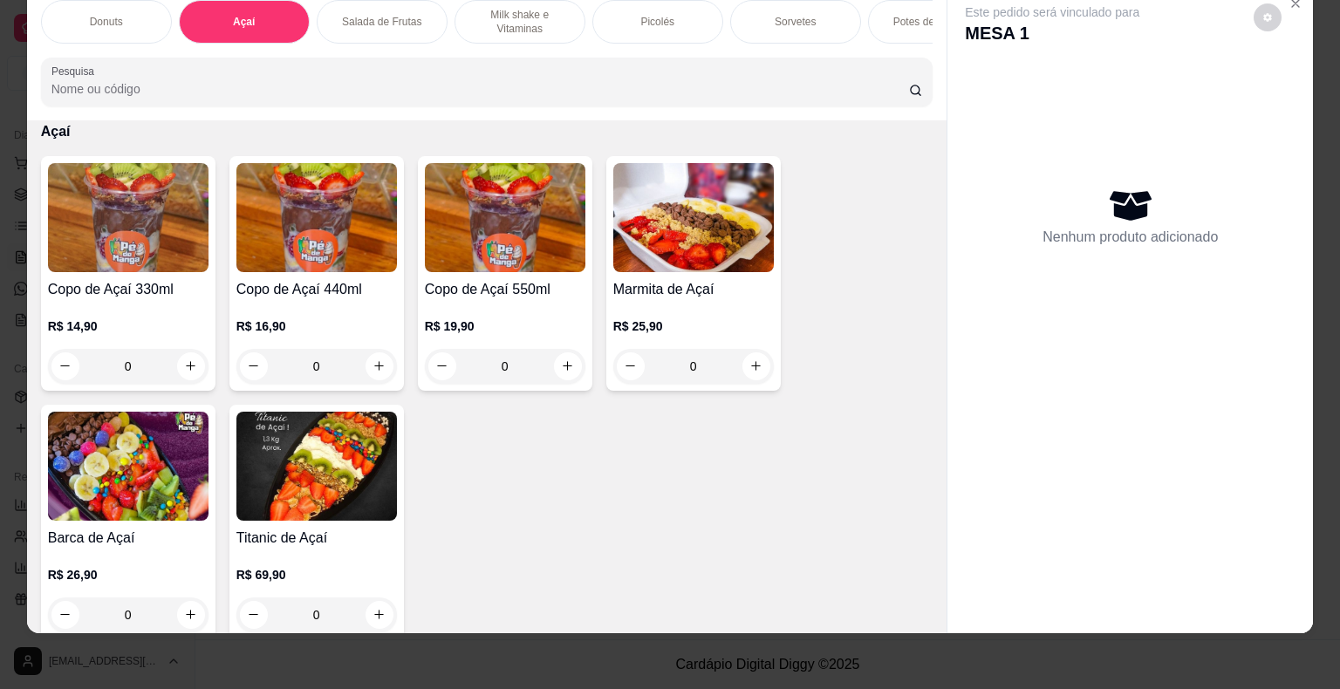
click at [379, 368] on div "0" at bounding box center [316, 366] width 161 height 35
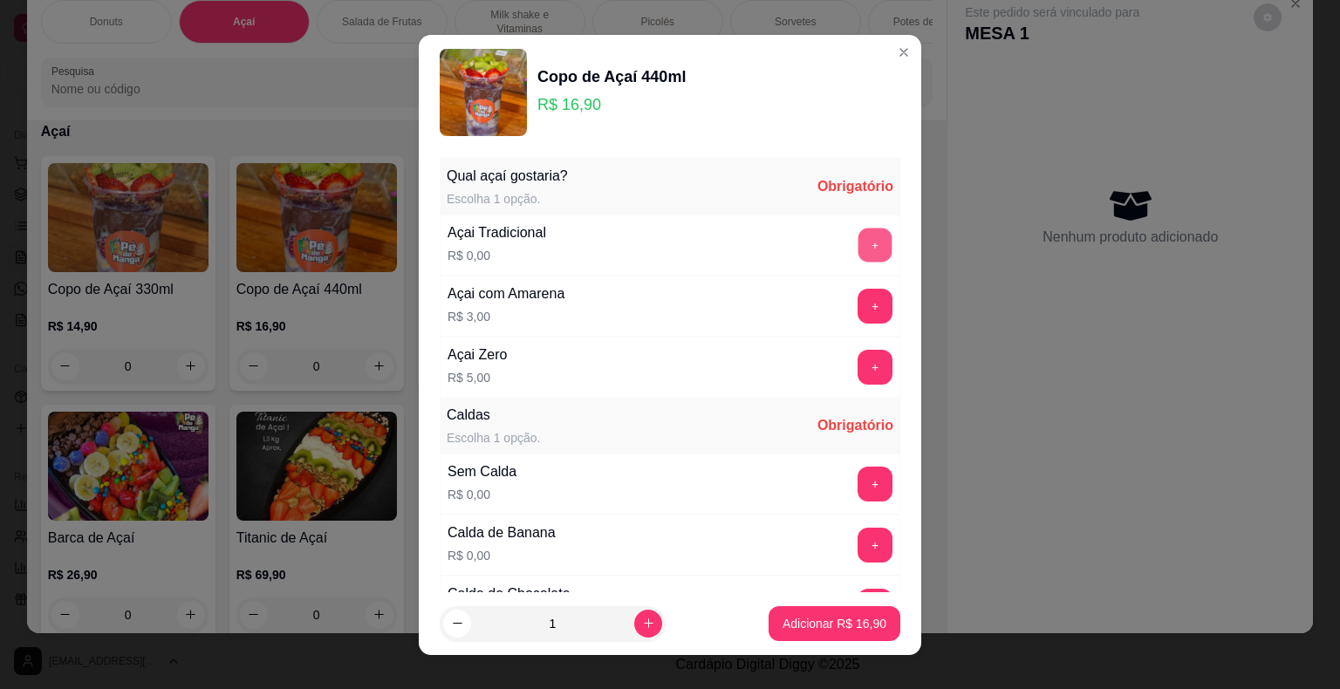
click at [858, 250] on button "+" at bounding box center [875, 245] width 34 height 34
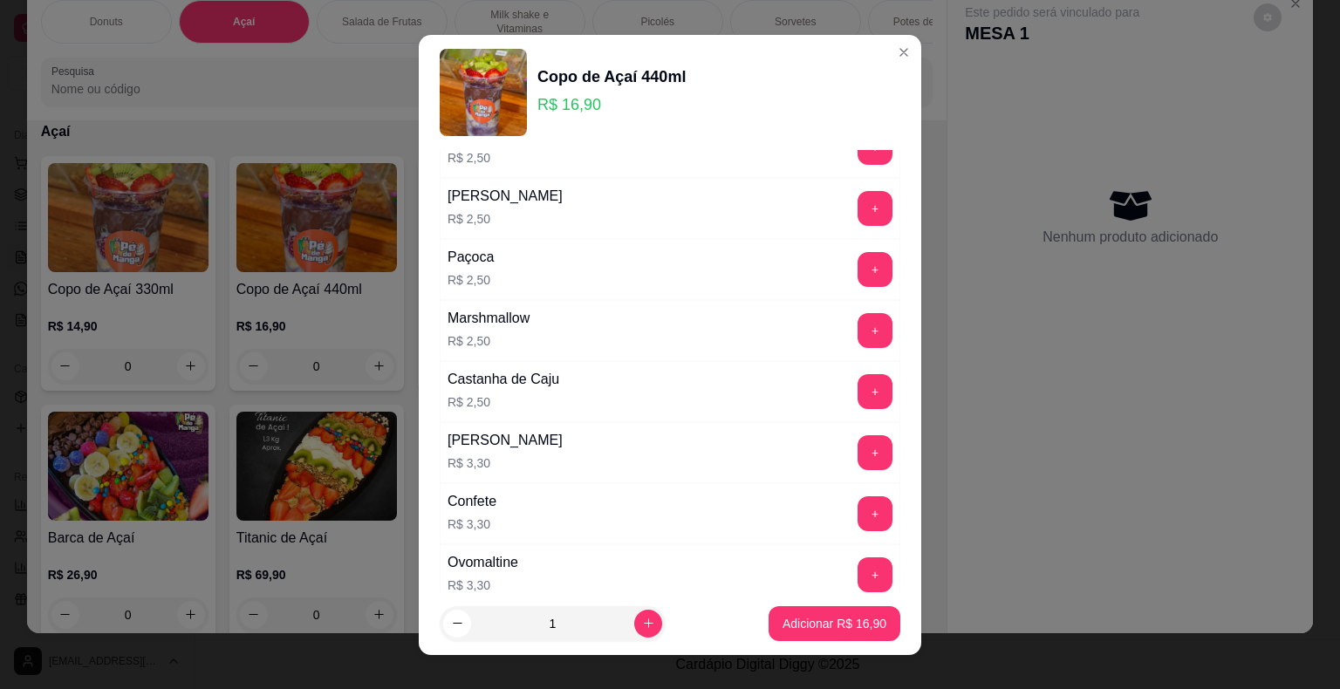
scroll to position [1396, 0]
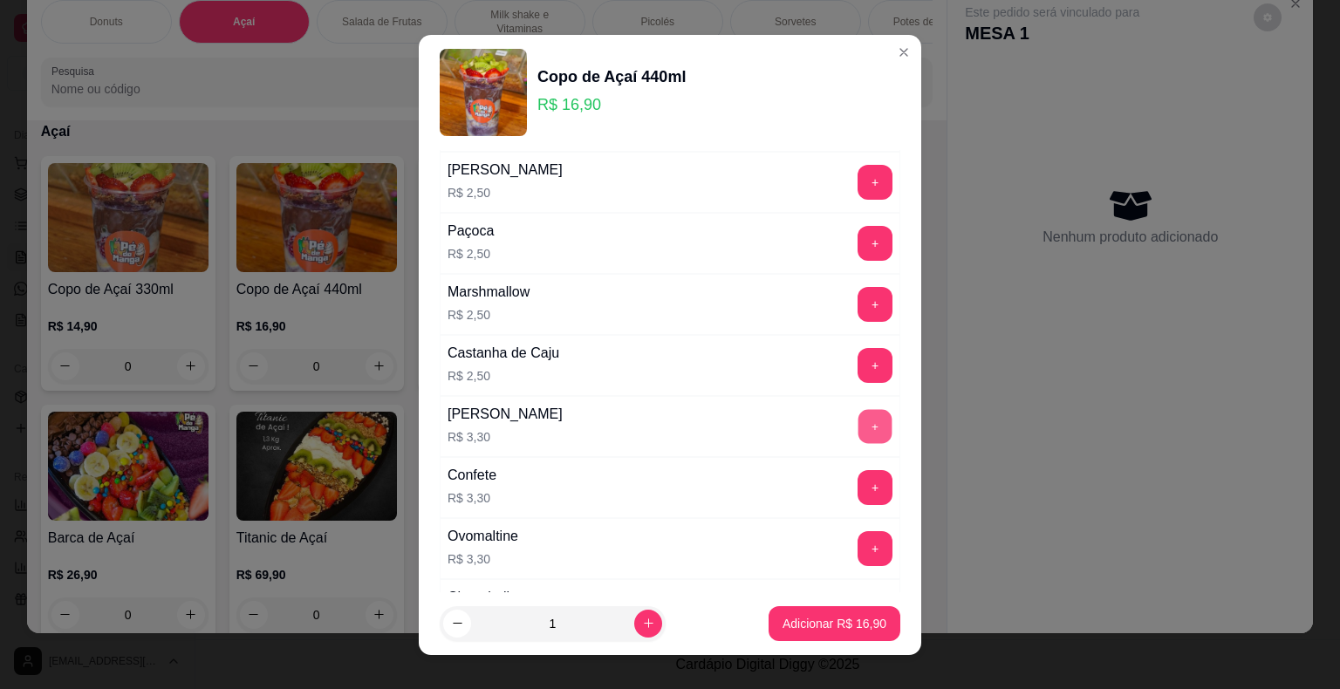
click at [858, 422] on button "+" at bounding box center [875, 426] width 34 height 34
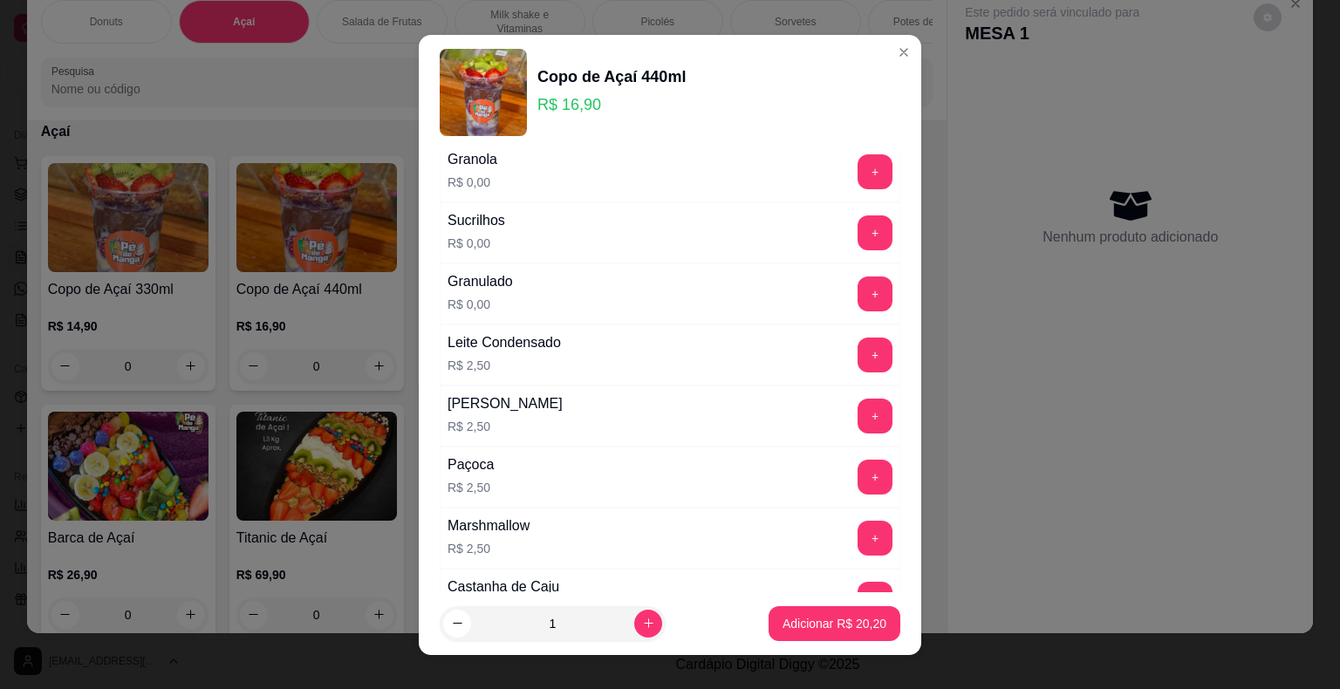
scroll to position [1134, 0]
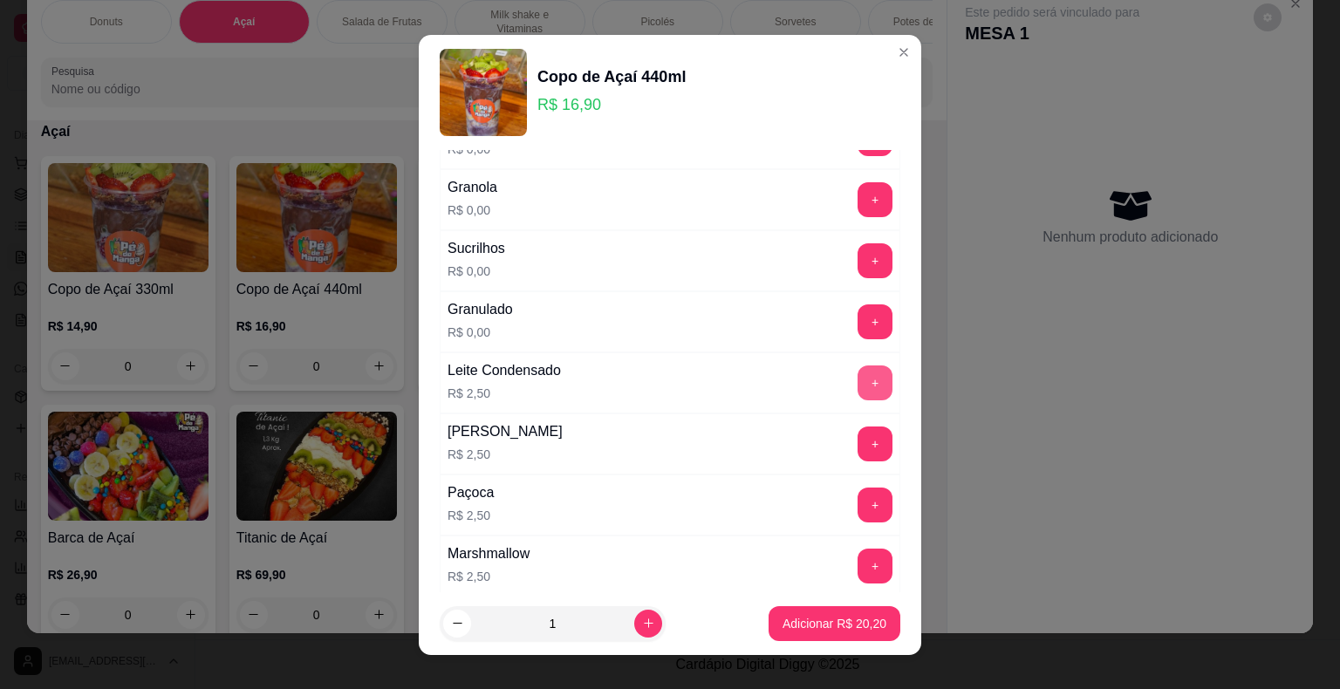
click at [857, 372] on button "+" at bounding box center [874, 382] width 35 height 35
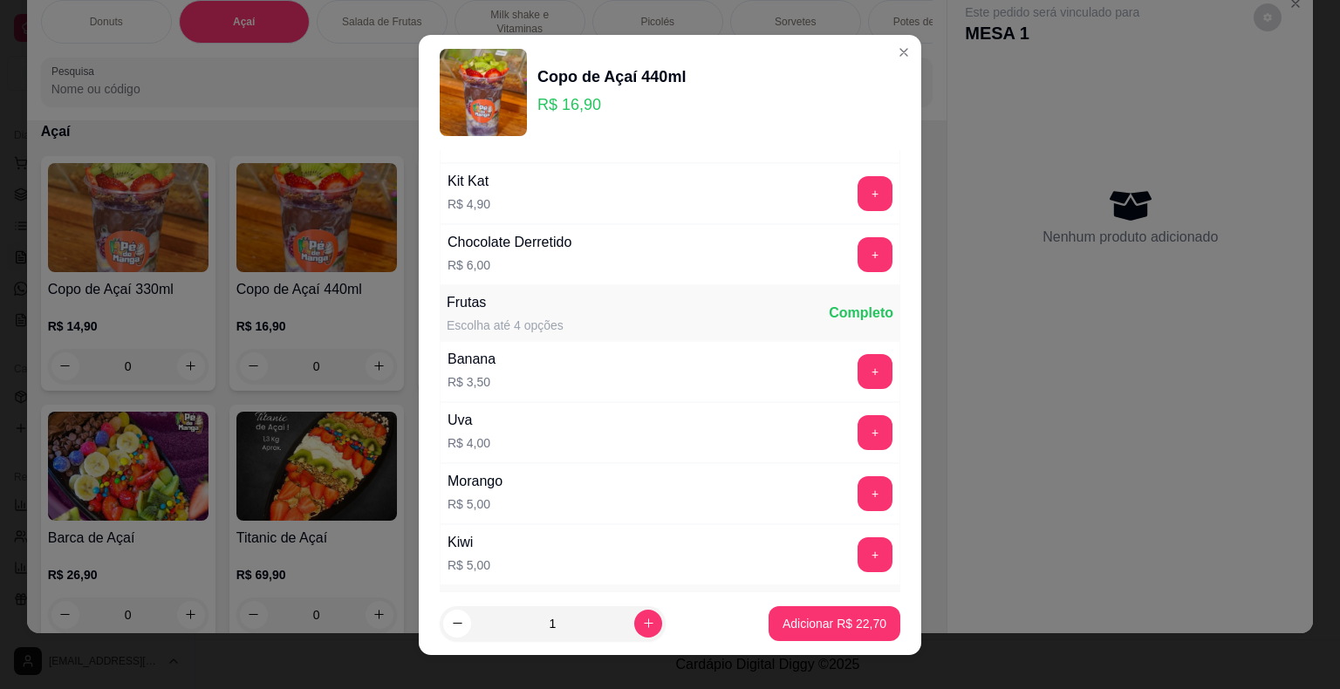
scroll to position [2181, 0]
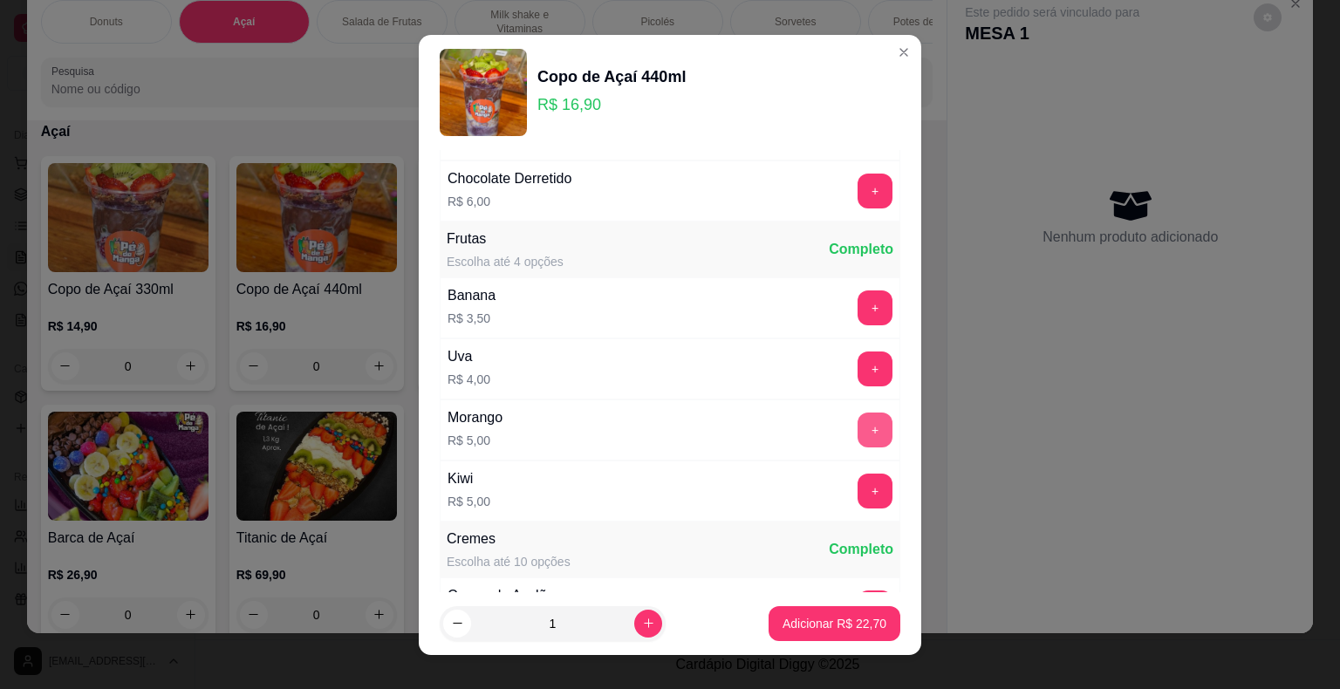
click at [857, 418] on button "+" at bounding box center [874, 430] width 35 height 35
click at [637, 612] on div "1" at bounding box center [552, 623] width 219 height 35
click at [644, 623] on icon "increase-product-quantity" at bounding box center [648, 622] width 9 height 9
click at [857, 357] on button "+" at bounding box center [874, 369] width 35 height 35
click at [451, 623] on icon "decrease-product-quantity" at bounding box center [457, 623] width 13 height 13
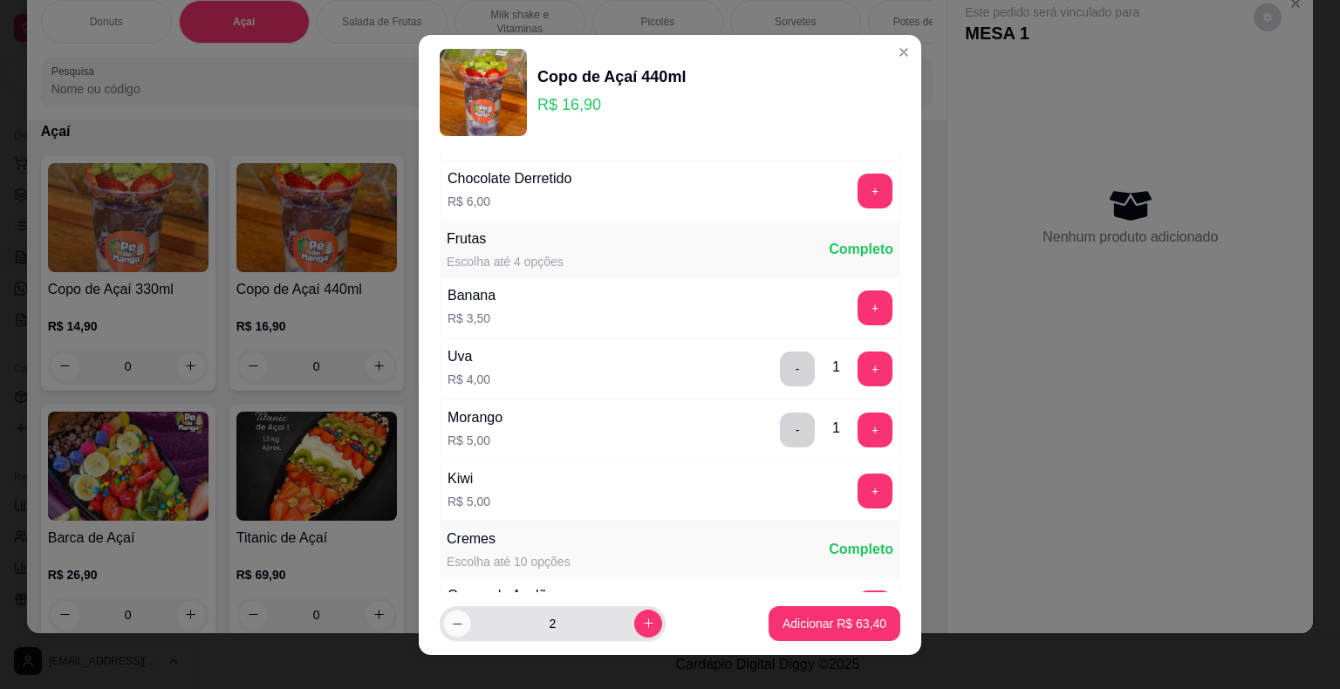
type input "1"
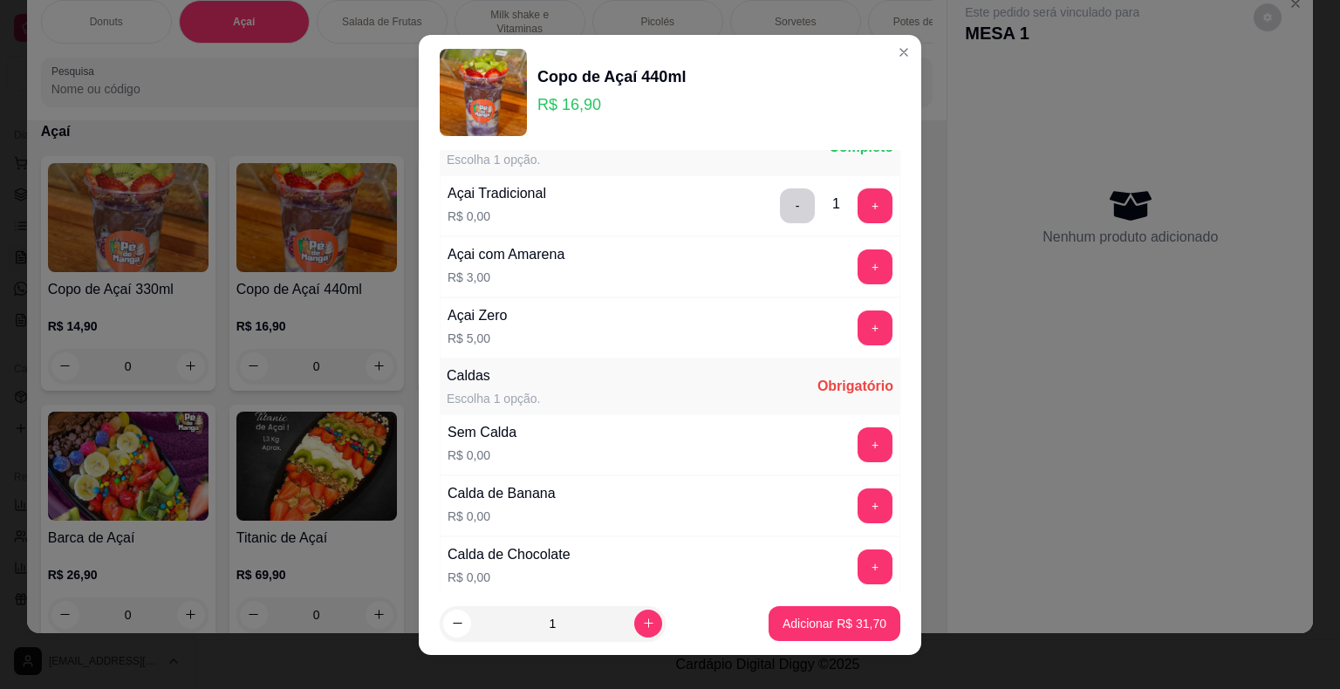
scroll to position [0, 0]
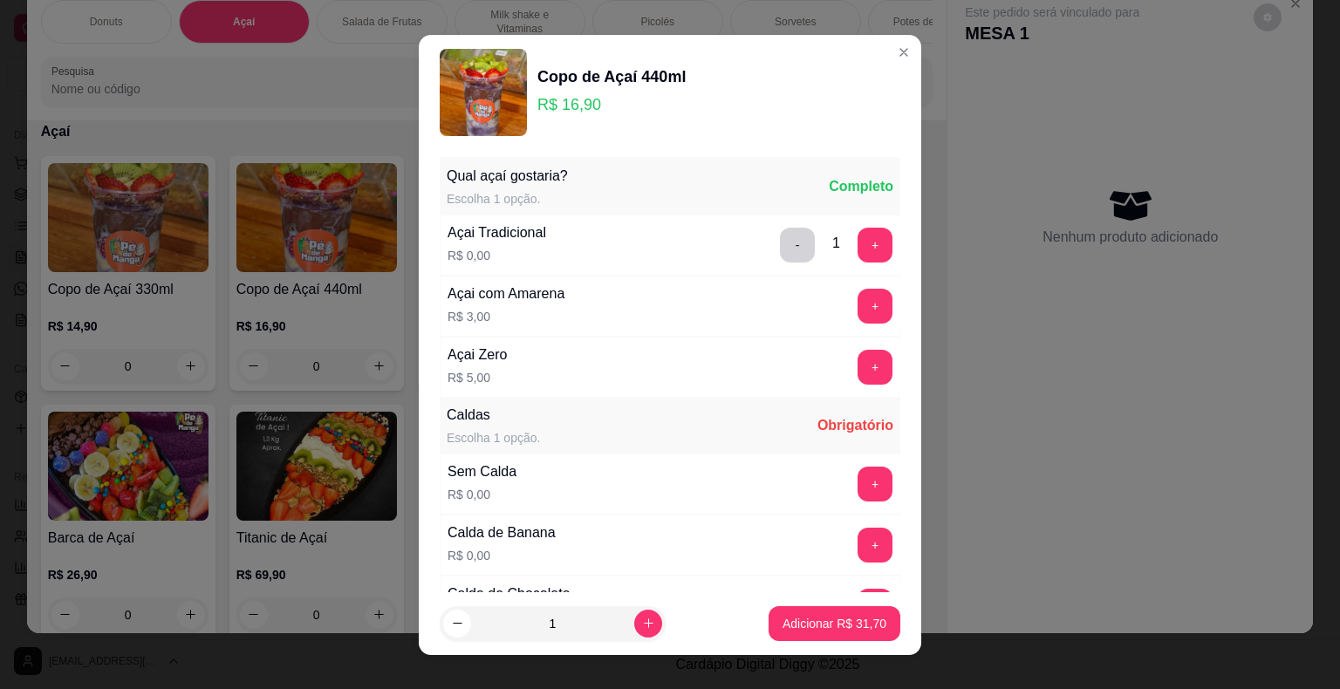
drag, startPoint x: 860, startPoint y: 460, endPoint x: 851, endPoint y: 466, distance: 10.6
click at [855, 468] on div "Sem Calda R$ 0,00 +" at bounding box center [670, 484] width 461 height 61
click at [857, 467] on button "+" at bounding box center [874, 484] width 35 height 35
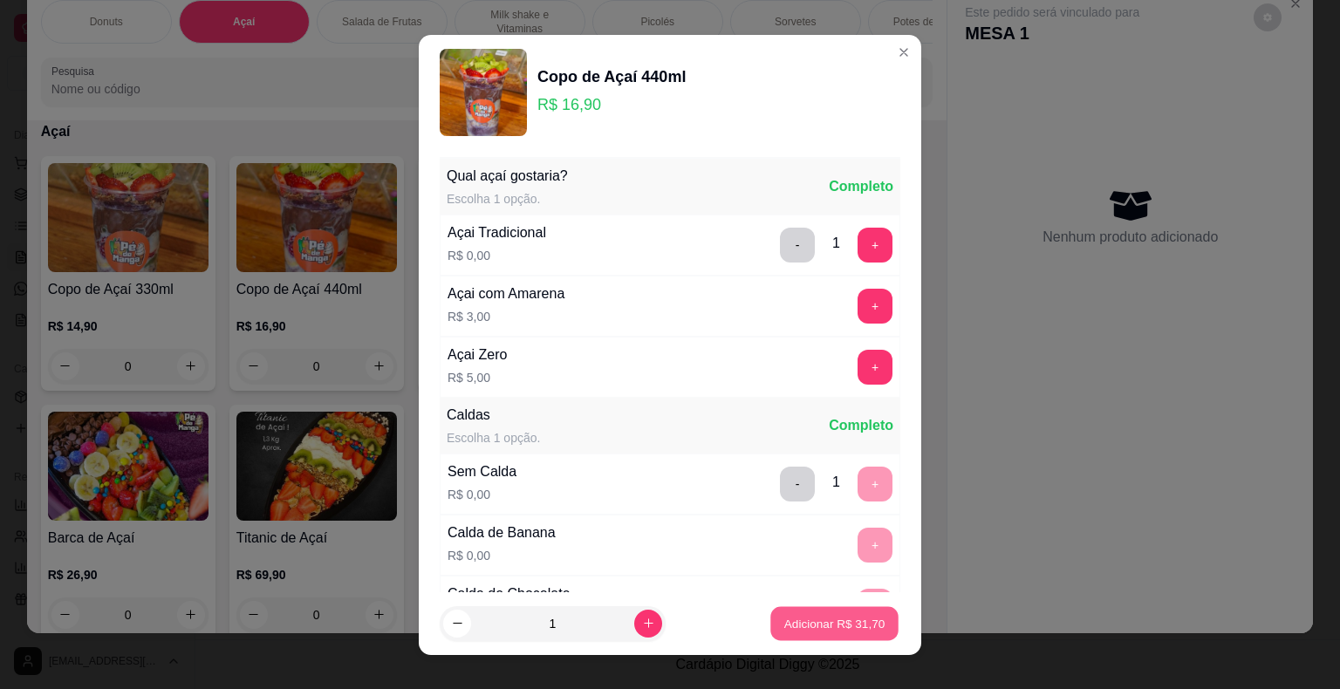
click at [823, 612] on button "Adicionar R$ 31,70" at bounding box center [834, 623] width 128 height 34
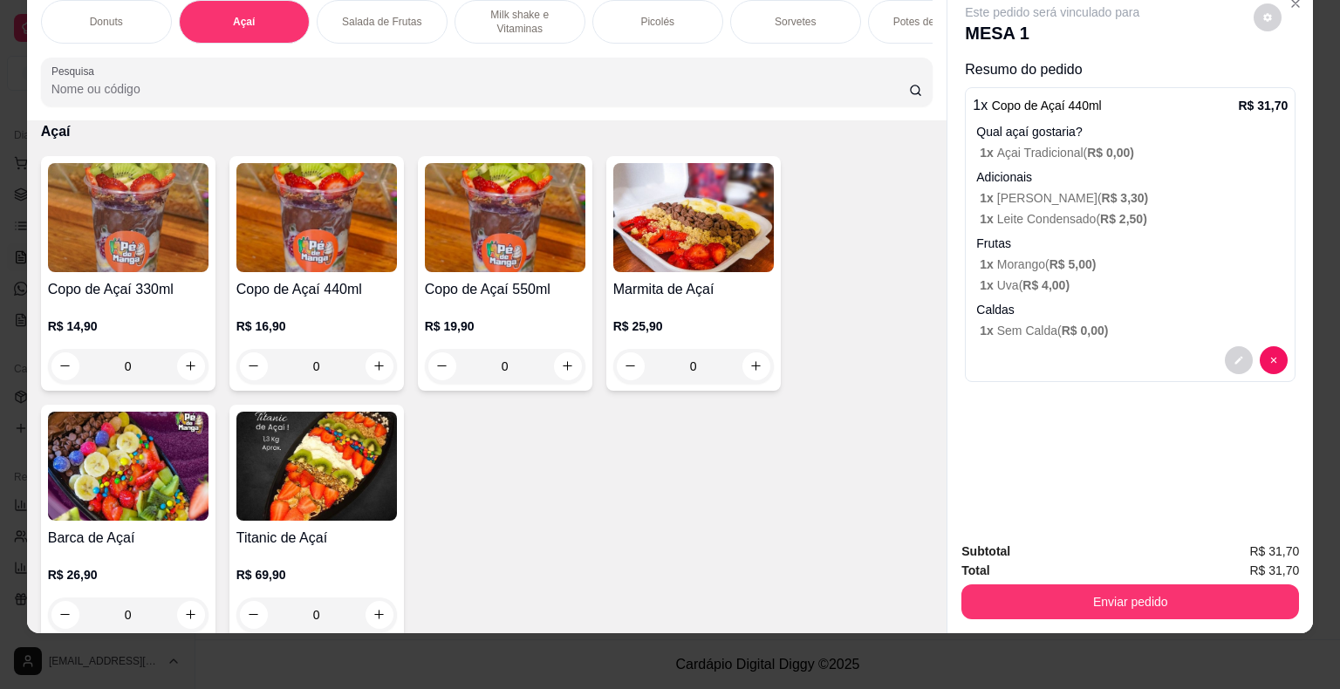
click at [376, 355] on div "0" at bounding box center [316, 366] width 161 height 35
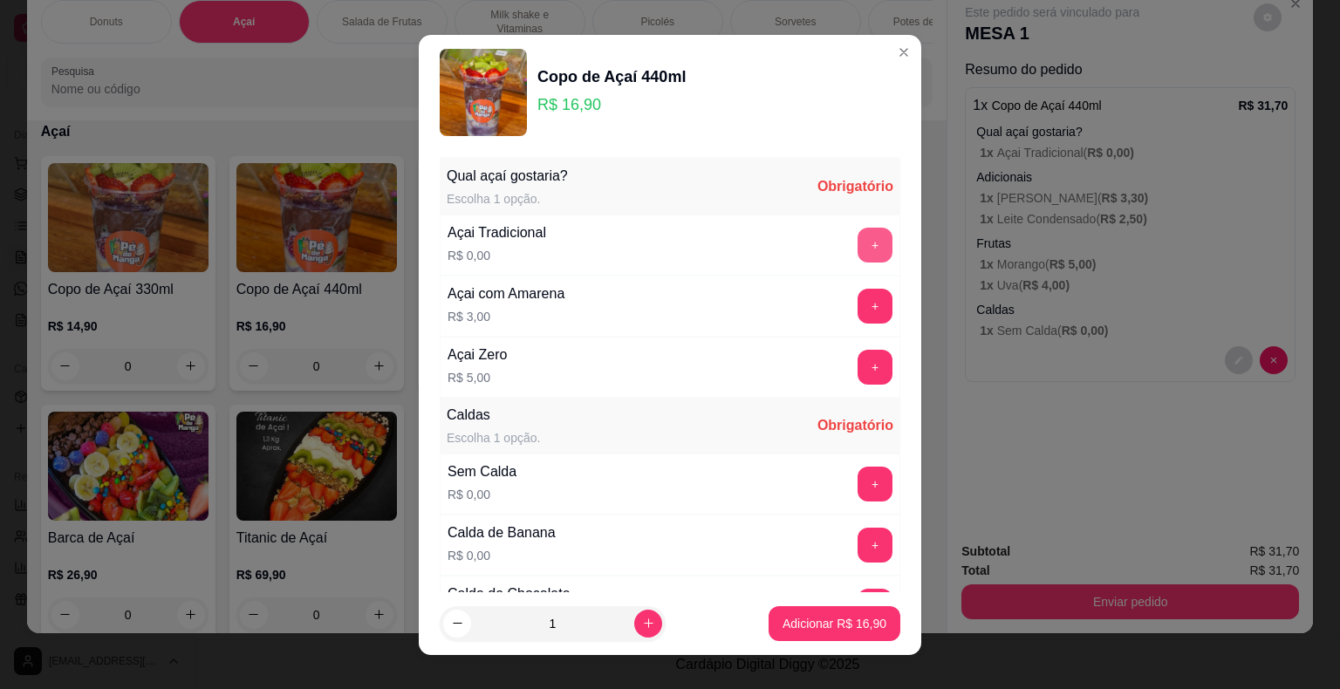
click at [857, 237] on button "+" at bounding box center [874, 245] width 35 height 35
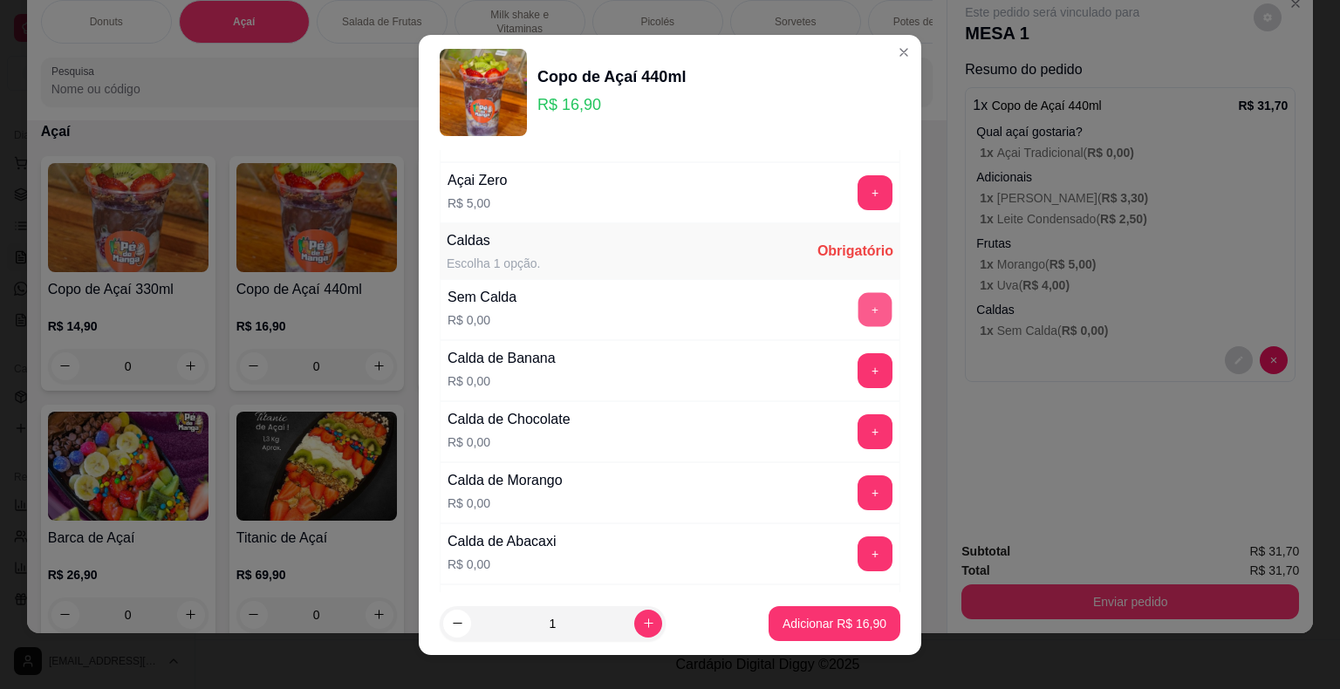
click at [858, 323] on button "+" at bounding box center [875, 309] width 34 height 34
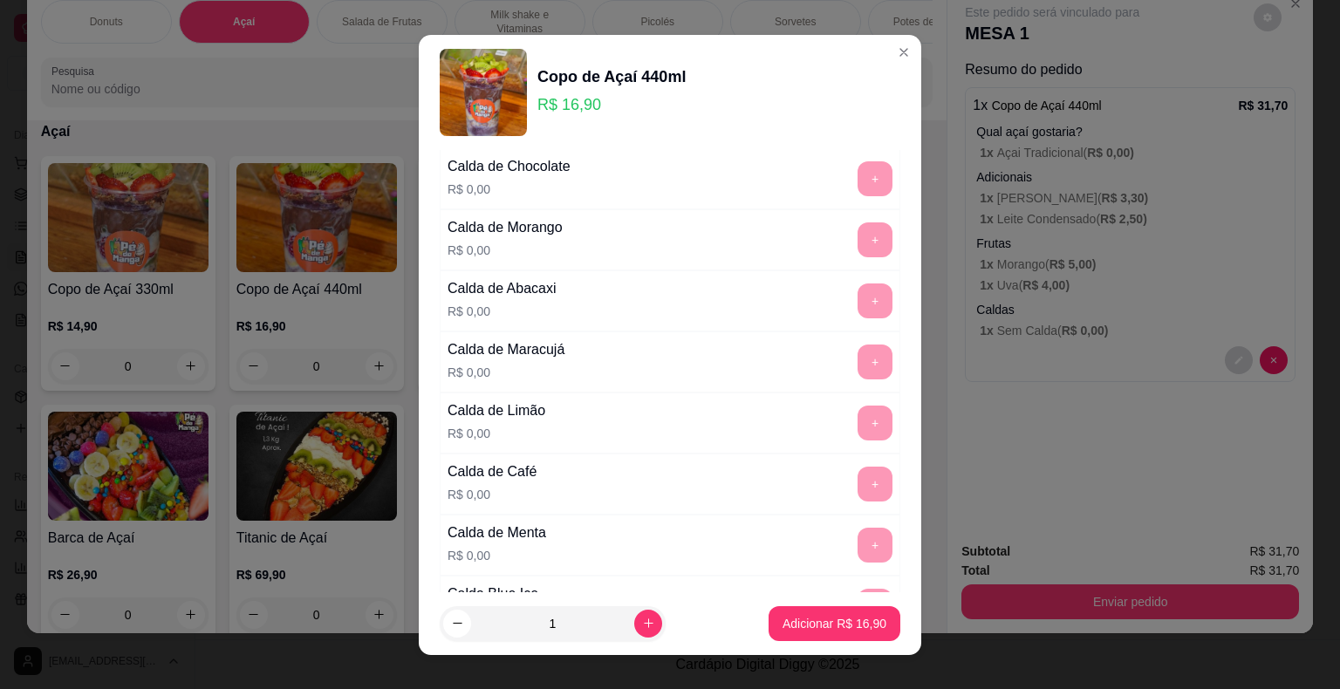
scroll to position [872, 0]
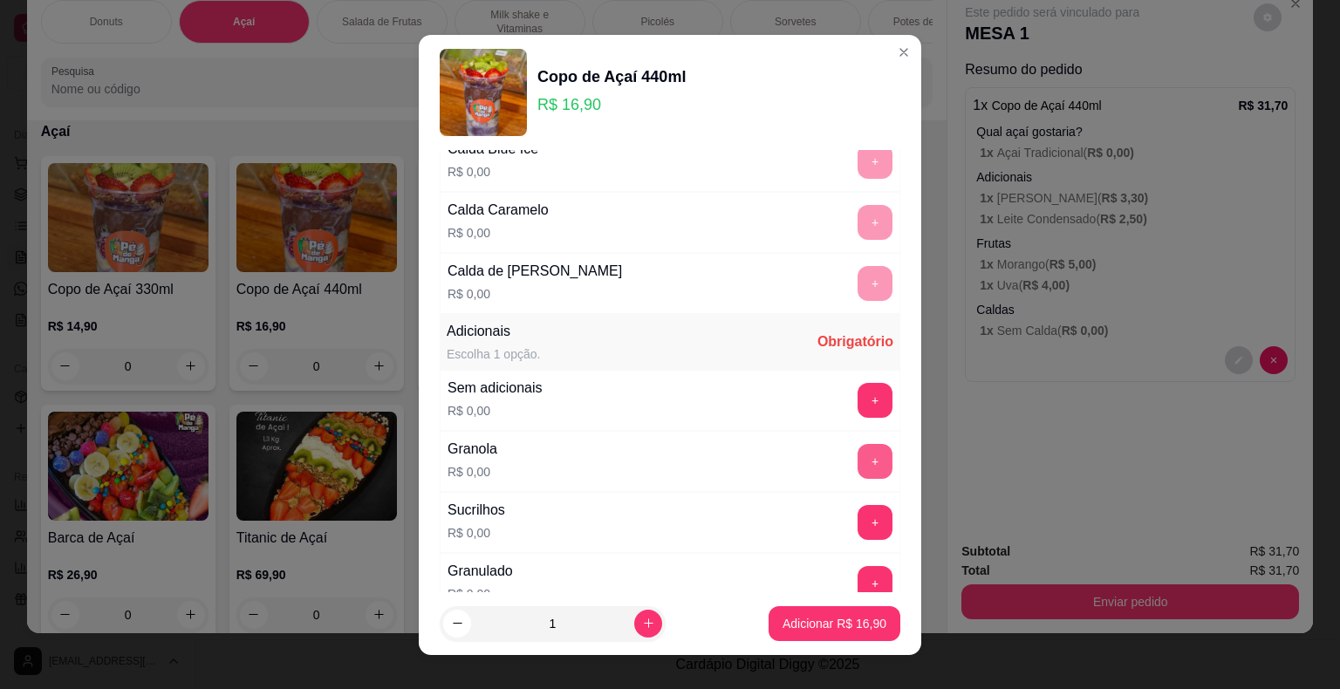
click at [857, 455] on button "+" at bounding box center [874, 461] width 35 height 35
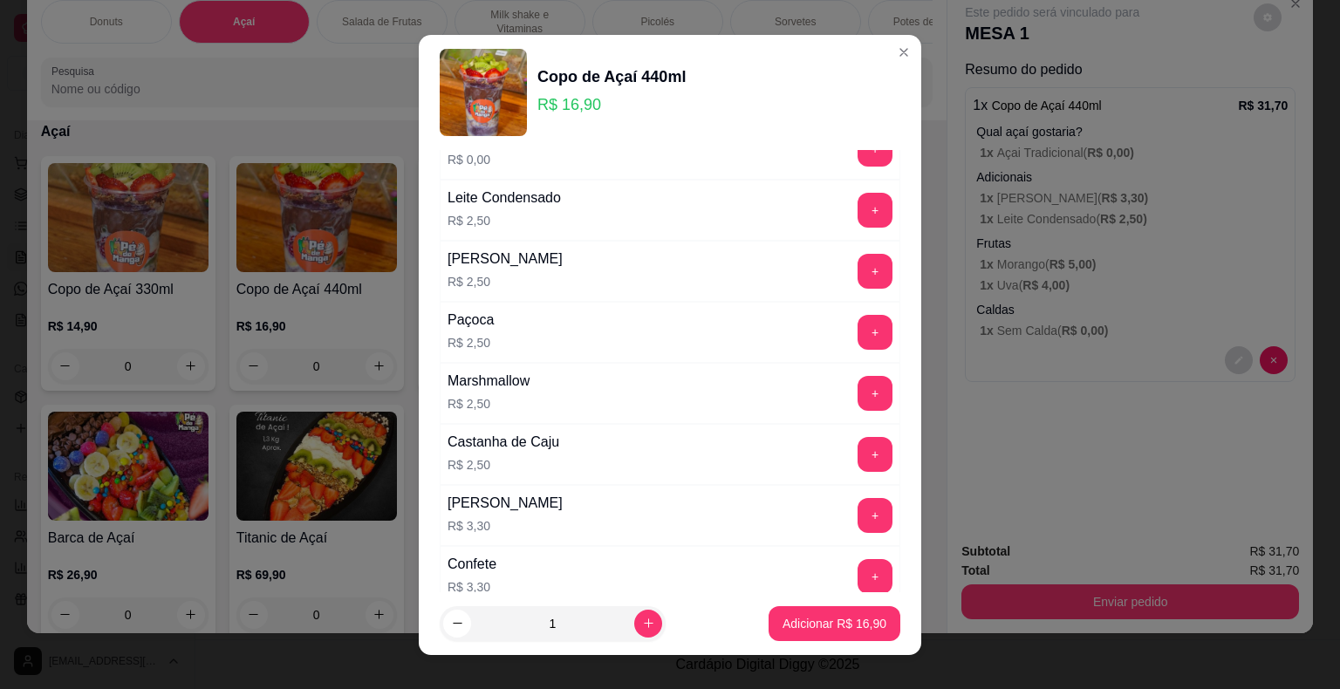
scroll to position [1308, 0]
click at [858, 199] on button "+" at bounding box center [875, 208] width 34 height 34
click at [858, 496] on button "+" at bounding box center [875, 513] width 34 height 34
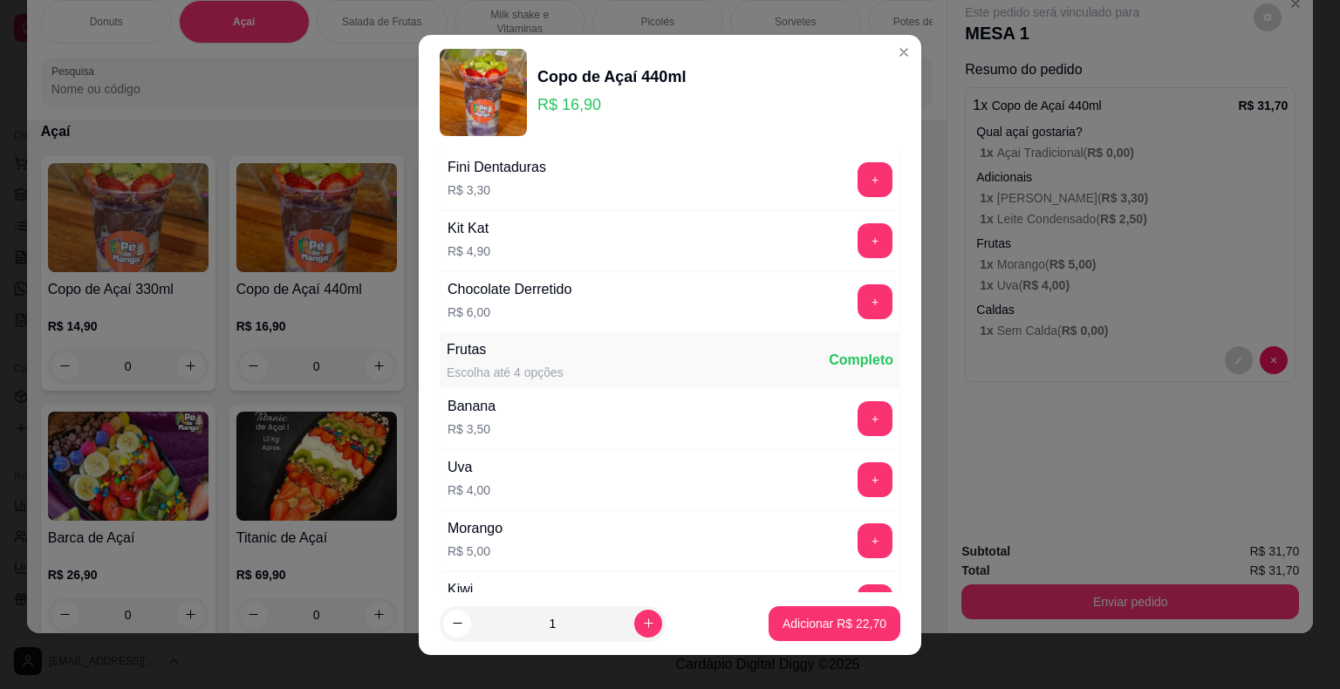
scroll to position [2181, 0]
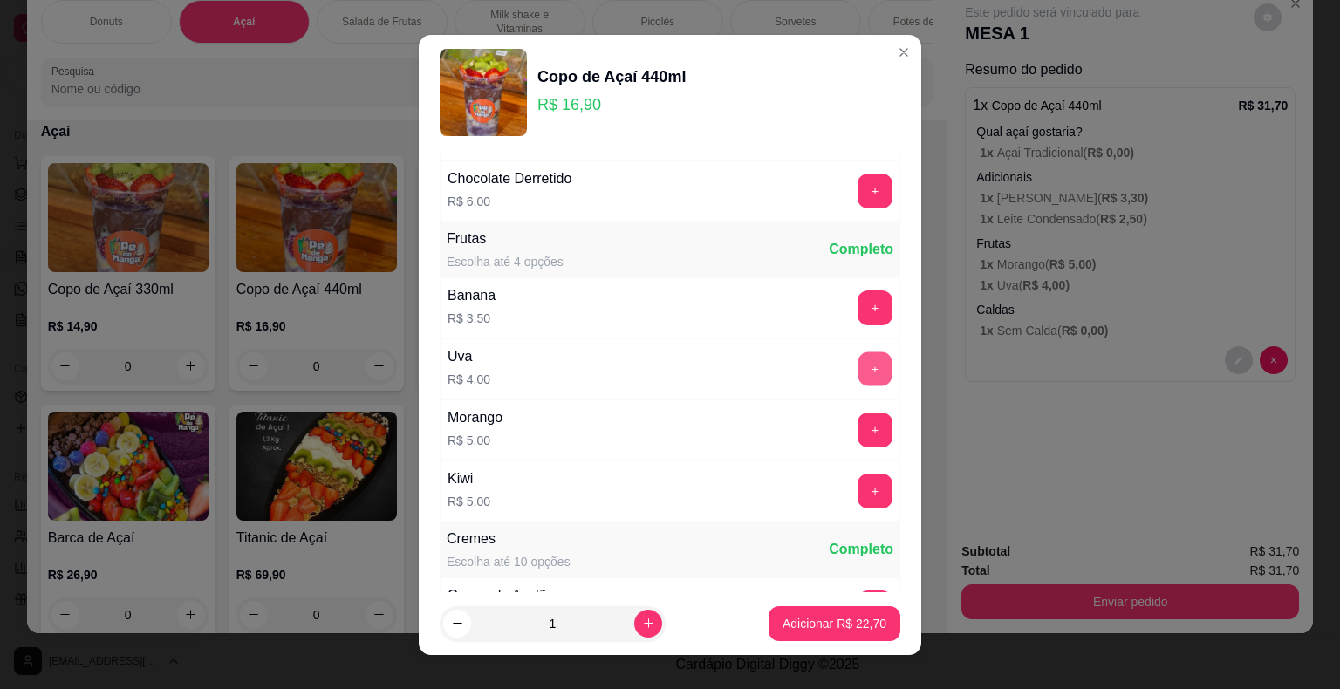
click at [858, 352] on button "+" at bounding box center [875, 369] width 34 height 34
click at [858, 413] on button "+" at bounding box center [875, 430] width 34 height 34
click at [803, 619] on p "Adicionar R$ 31,70" at bounding box center [834, 623] width 104 height 17
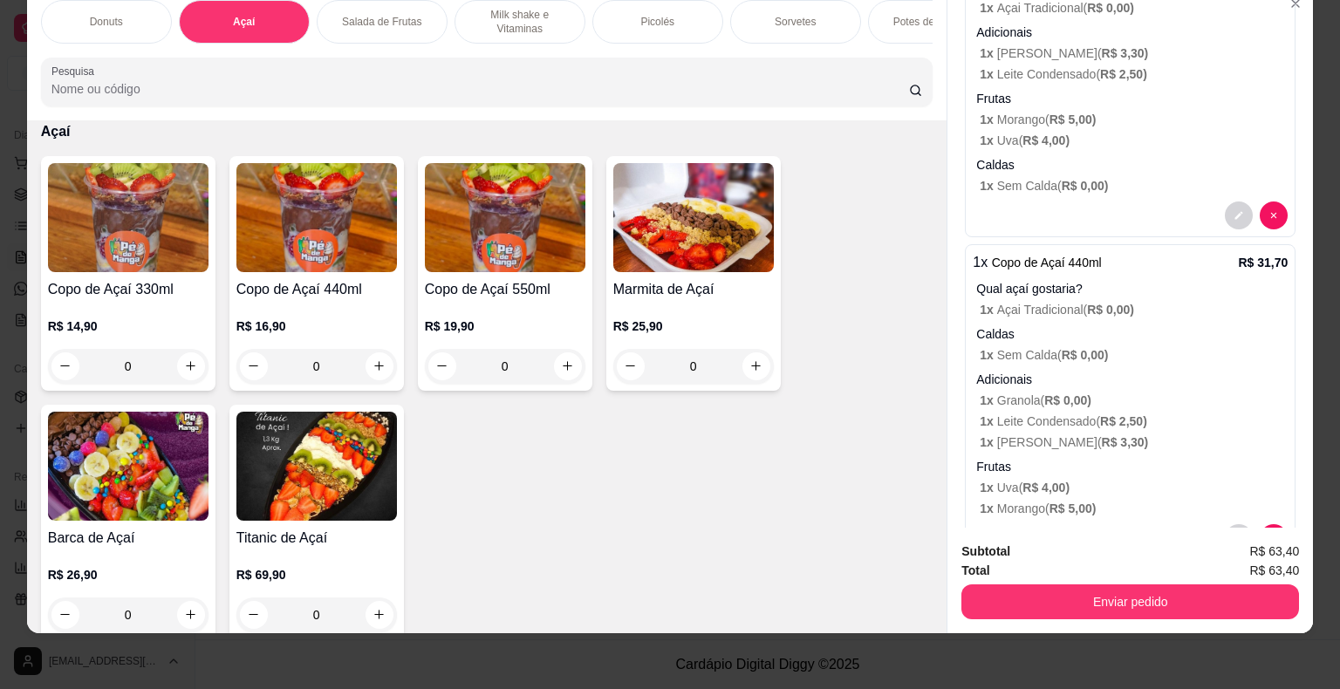
scroll to position [174, 0]
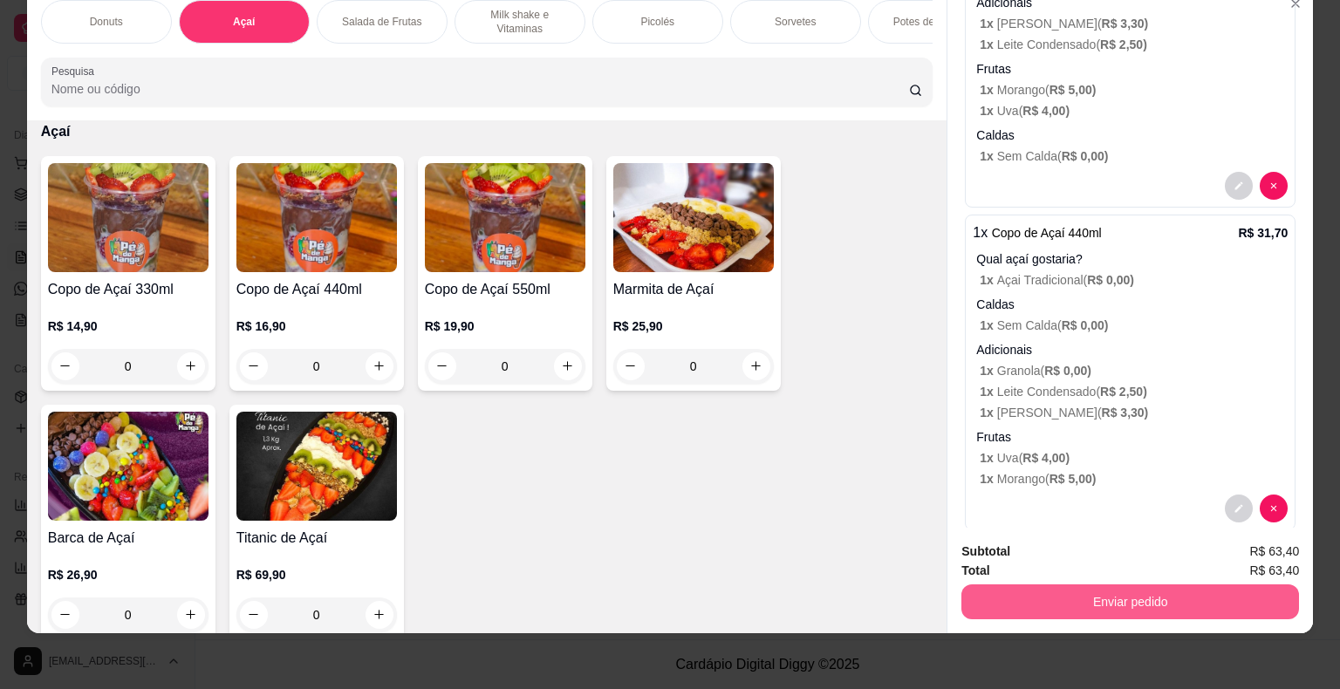
click at [1026, 591] on button "Enviar pedido" at bounding box center [1130, 601] width 338 height 35
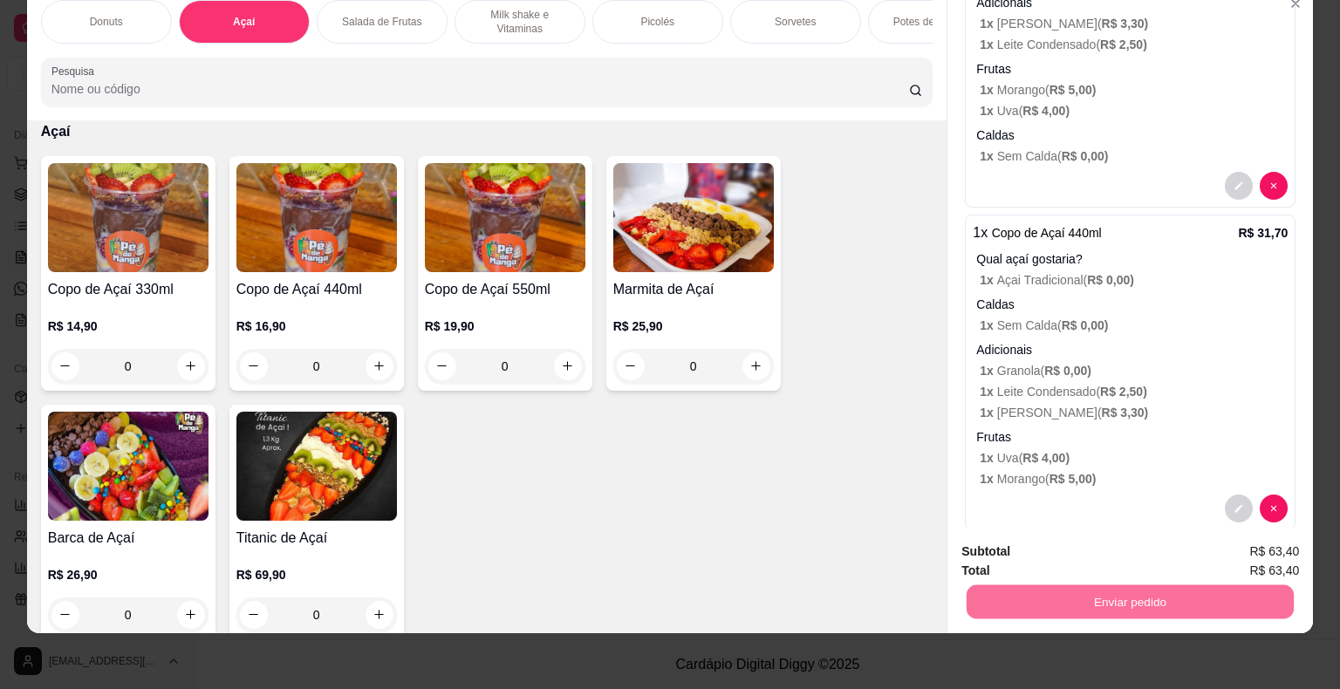
click at [1271, 543] on button "Enviar pedido" at bounding box center [1254, 545] width 99 height 33
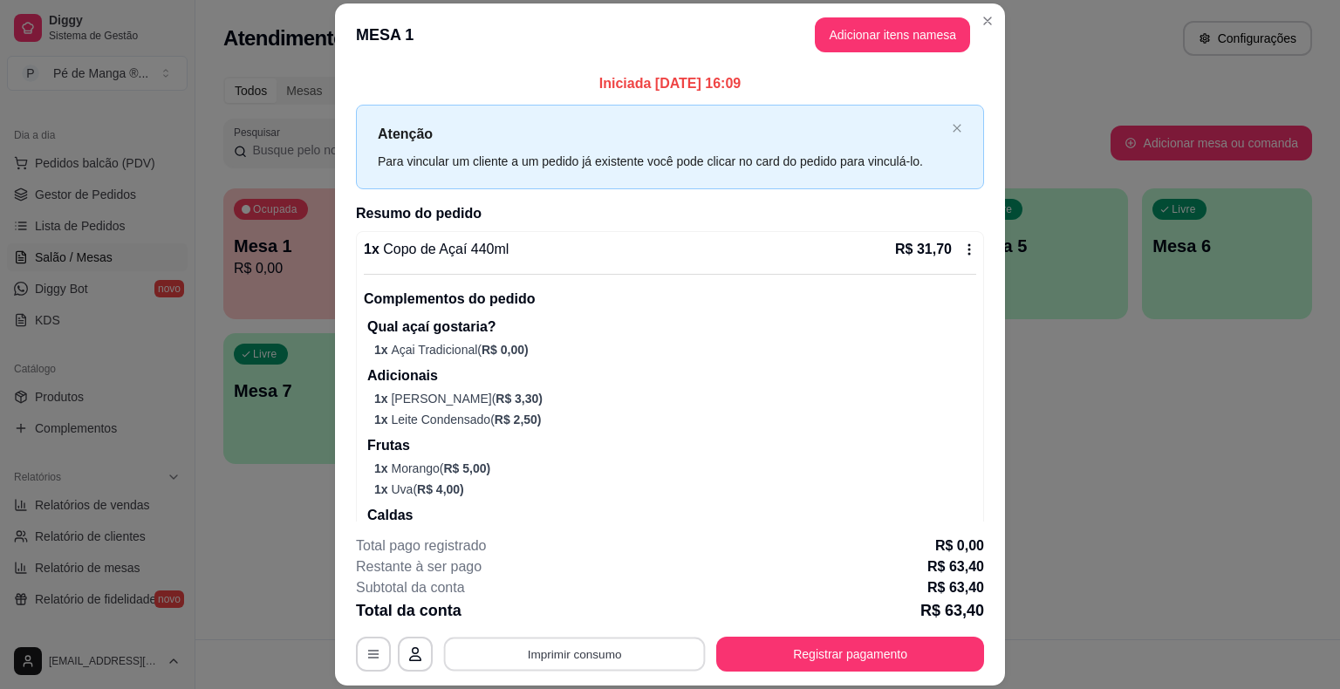
click at [616, 642] on button "Imprimir consumo" at bounding box center [575, 655] width 262 height 34
click at [597, 606] on button "IMPRESSORA" at bounding box center [573, 614] width 126 height 28
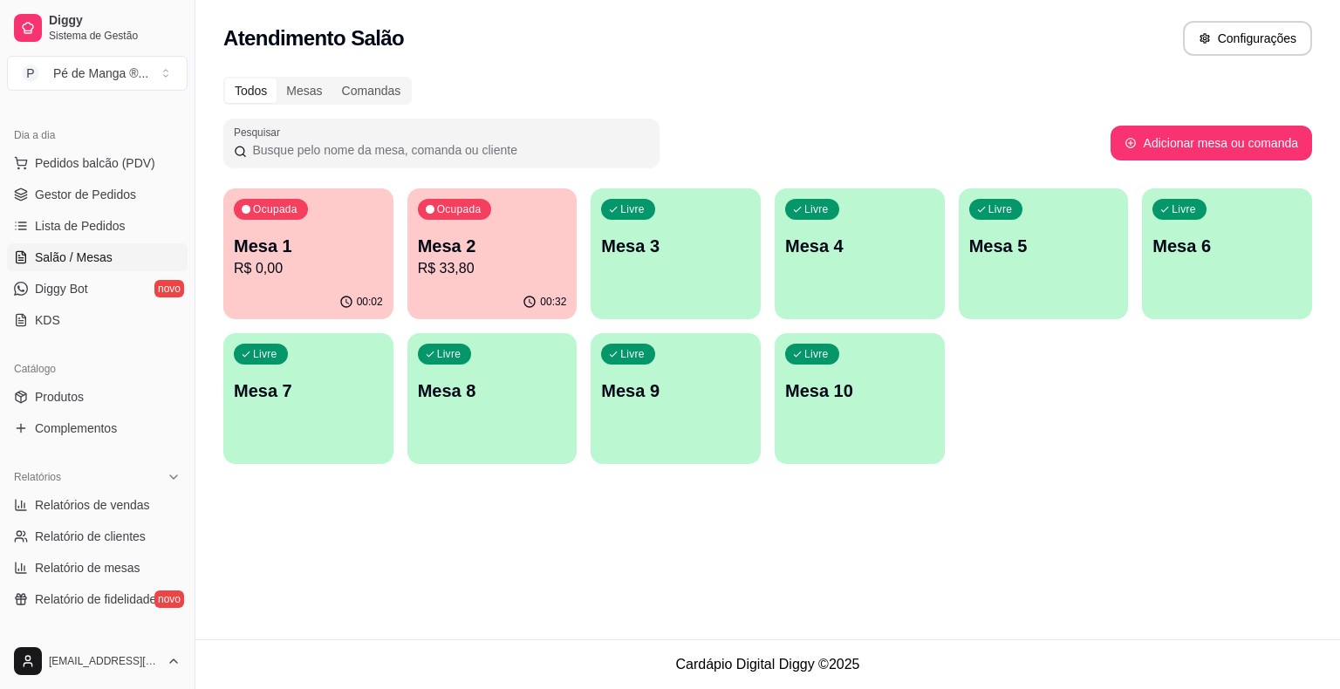
click at [700, 256] on div "Livre Mesa 3" at bounding box center [676, 243] width 170 height 110
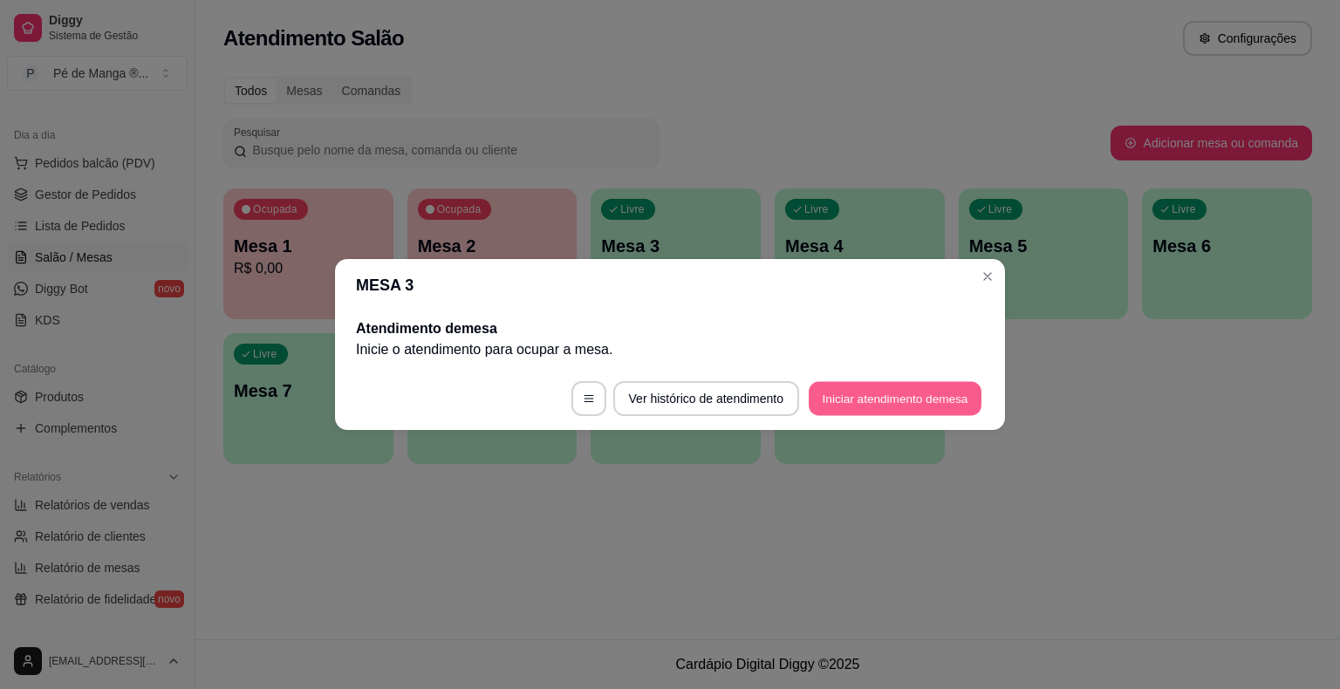
click at [809, 392] on button "Iniciar atendimento de mesa" at bounding box center [895, 399] width 173 height 34
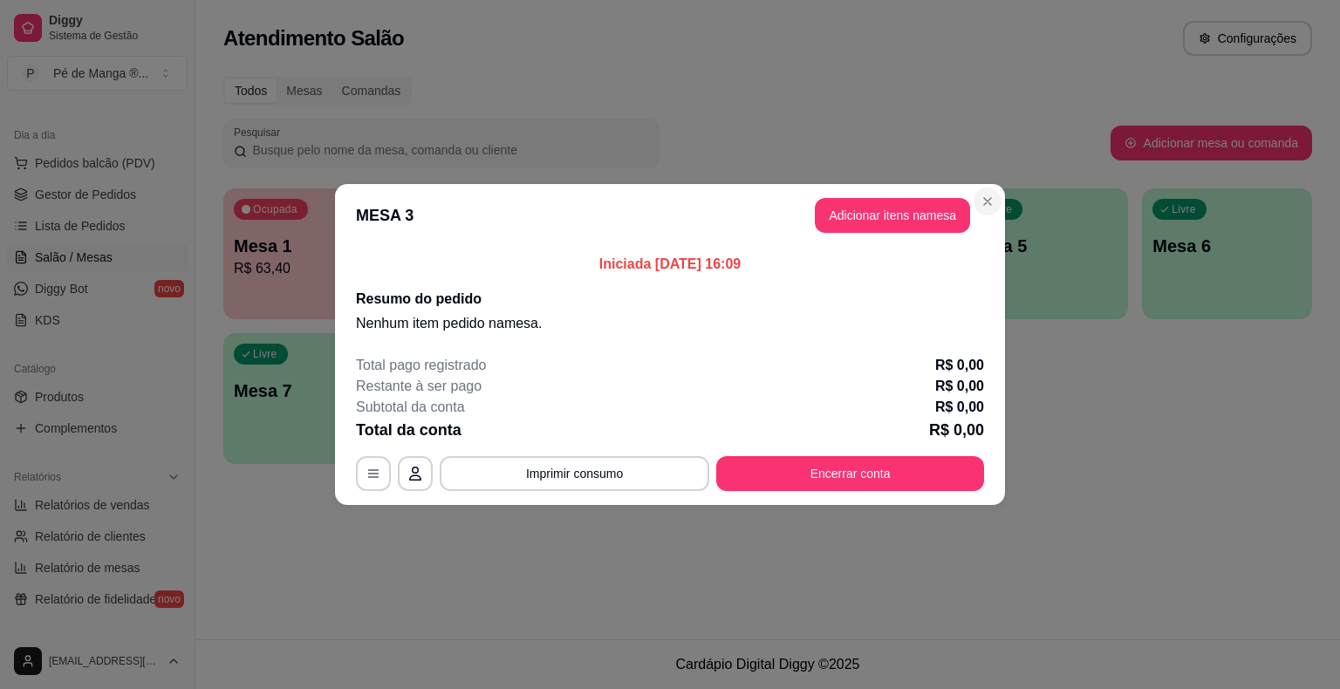
click at [998, 191] on header "MESA 3 Adicionar itens na mesa" at bounding box center [670, 215] width 670 height 63
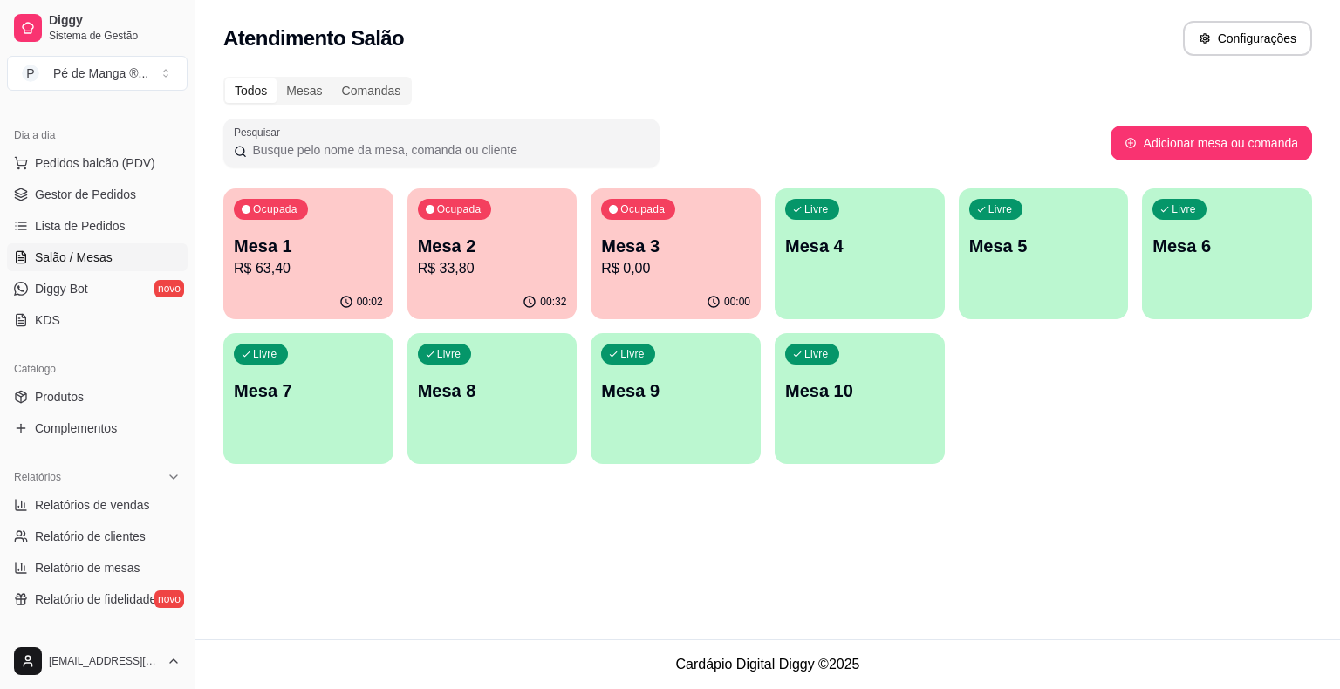
click at [336, 238] on p "Mesa 1" at bounding box center [308, 246] width 149 height 24
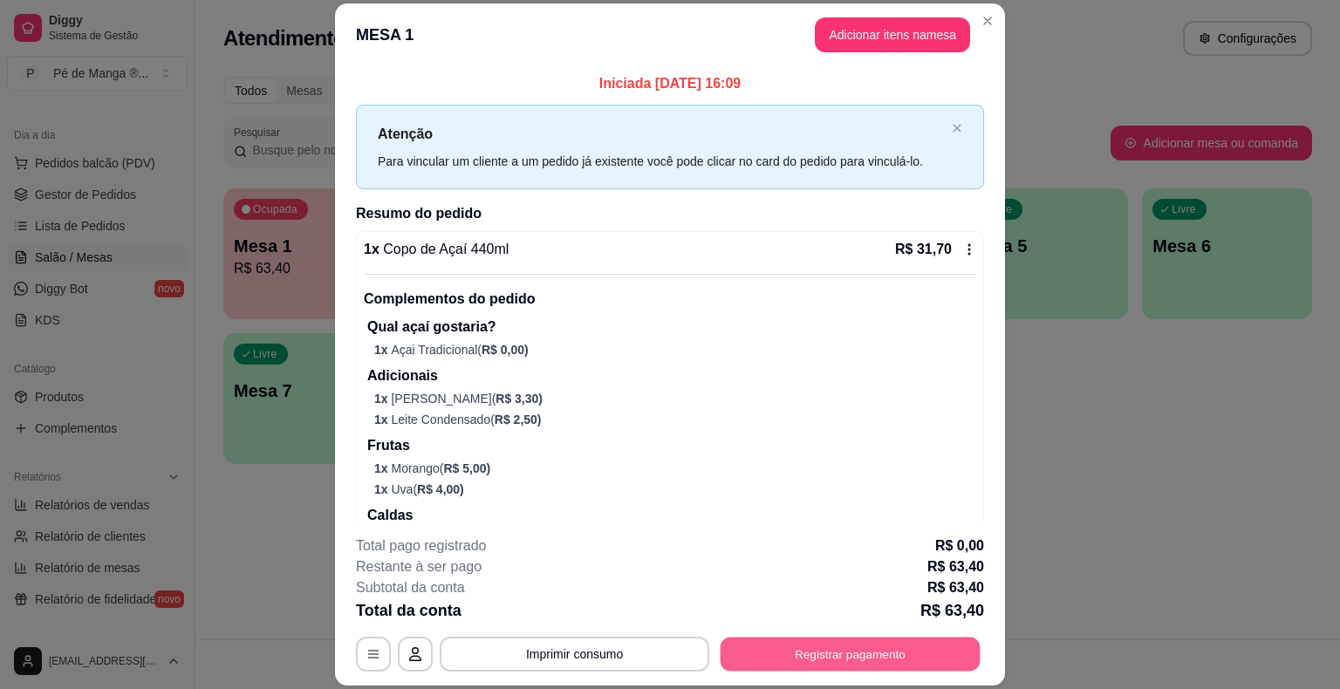
click at [778, 647] on button "Registrar pagamento" at bounding box center [851, 655] width 260 height 34
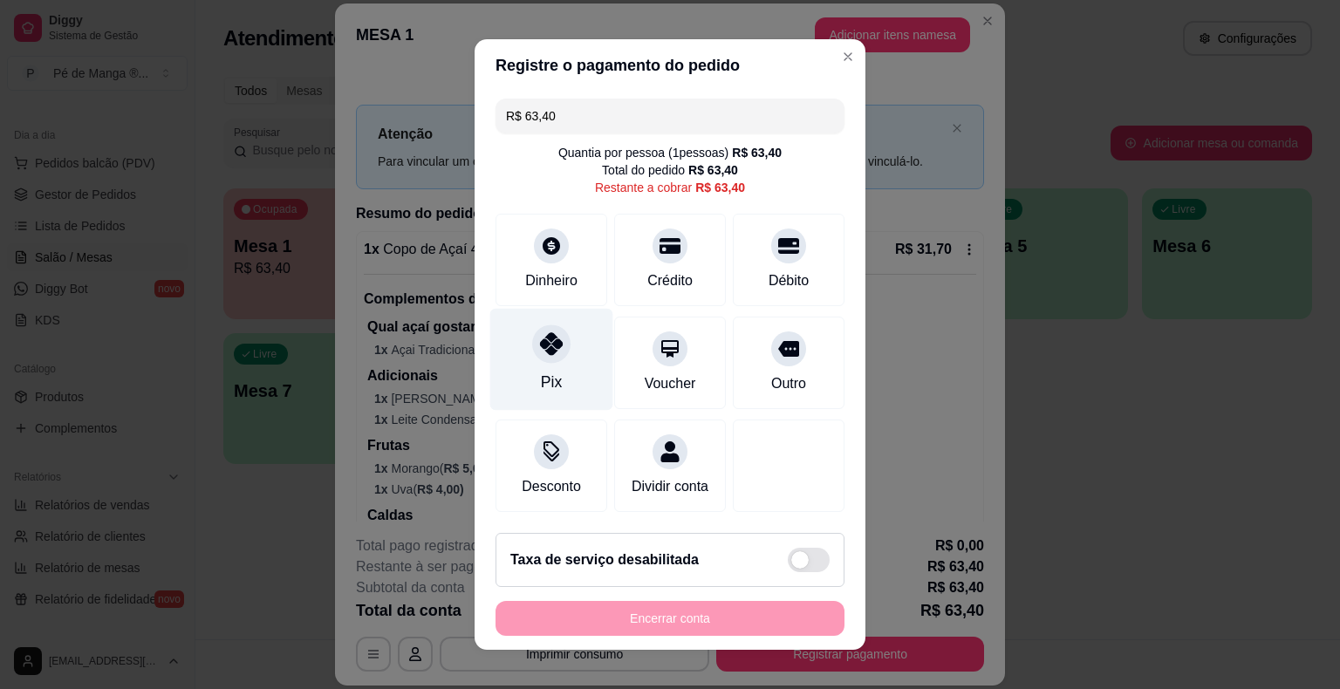
drag, startPoint x: 537, startPoint y: 360, endPoint x: 534, endPoint y: 369, distance: 9.4
click at [537, 360] on div at bounding box center [551, 343] width 38 height 38
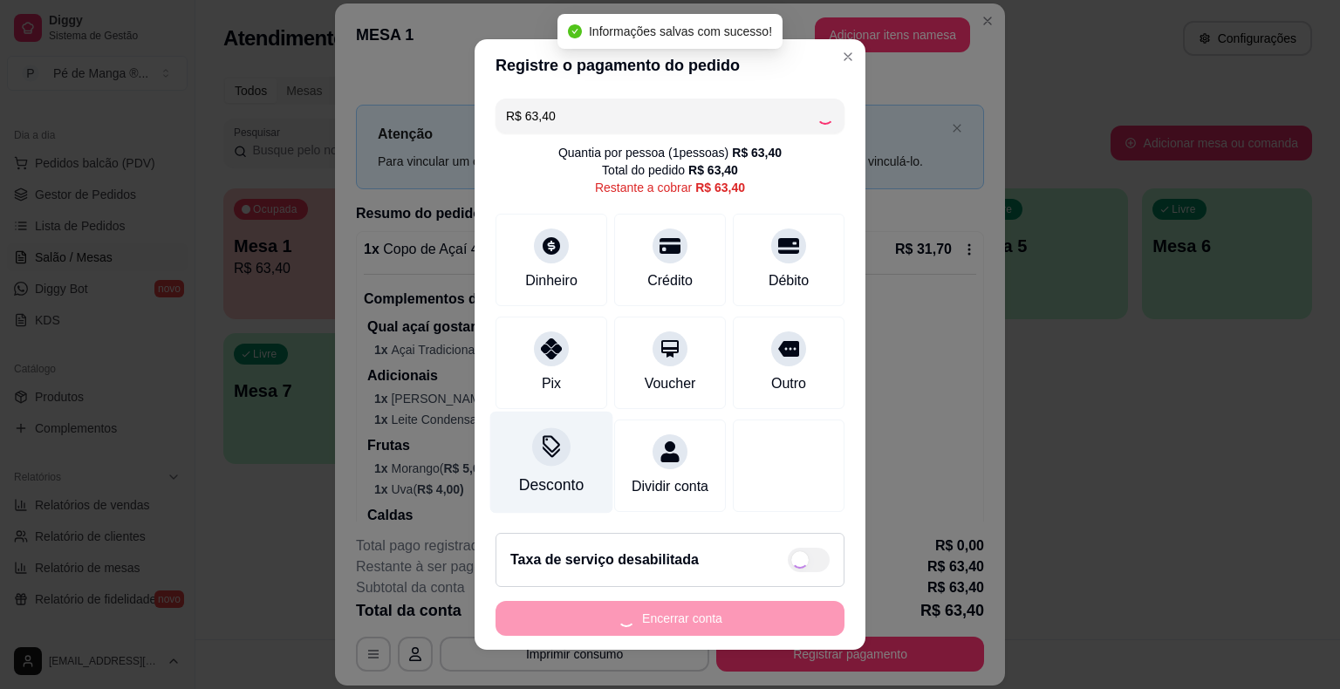
type input "R$ 0,00"
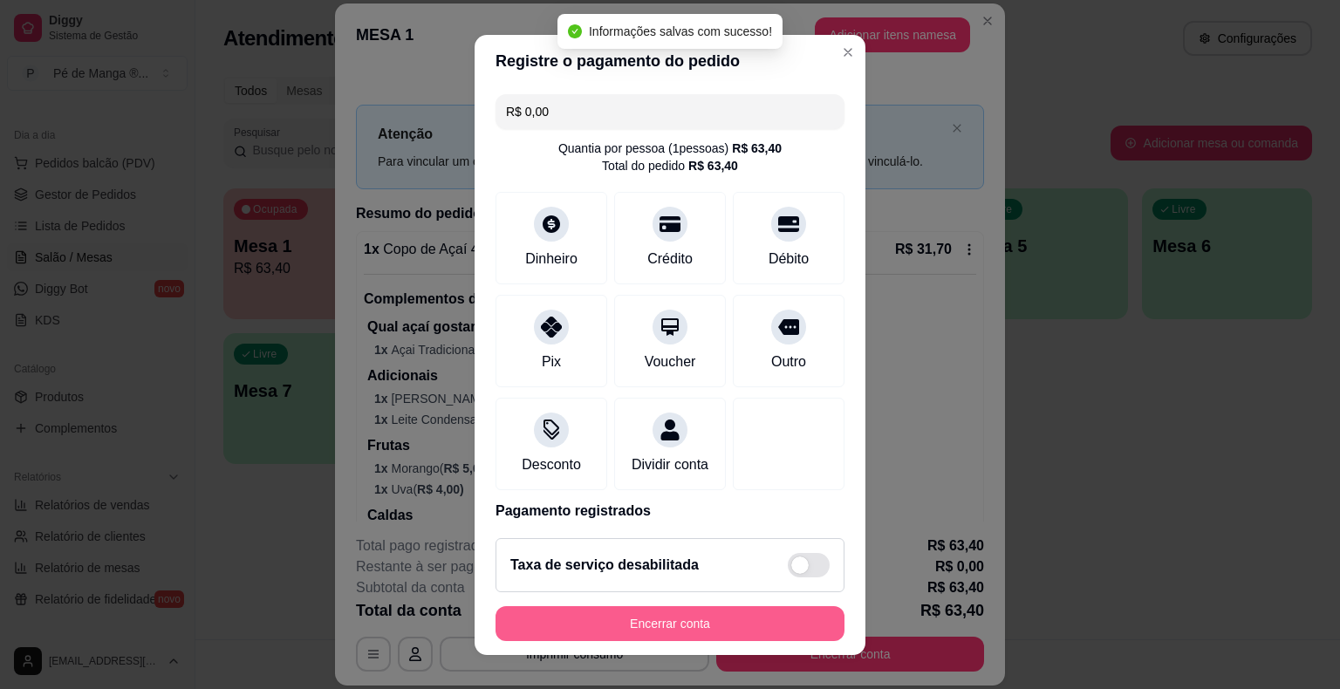
click at [652, 629] on button "Encerrar conta" at bounding box center [669, 623] width 349 height 35
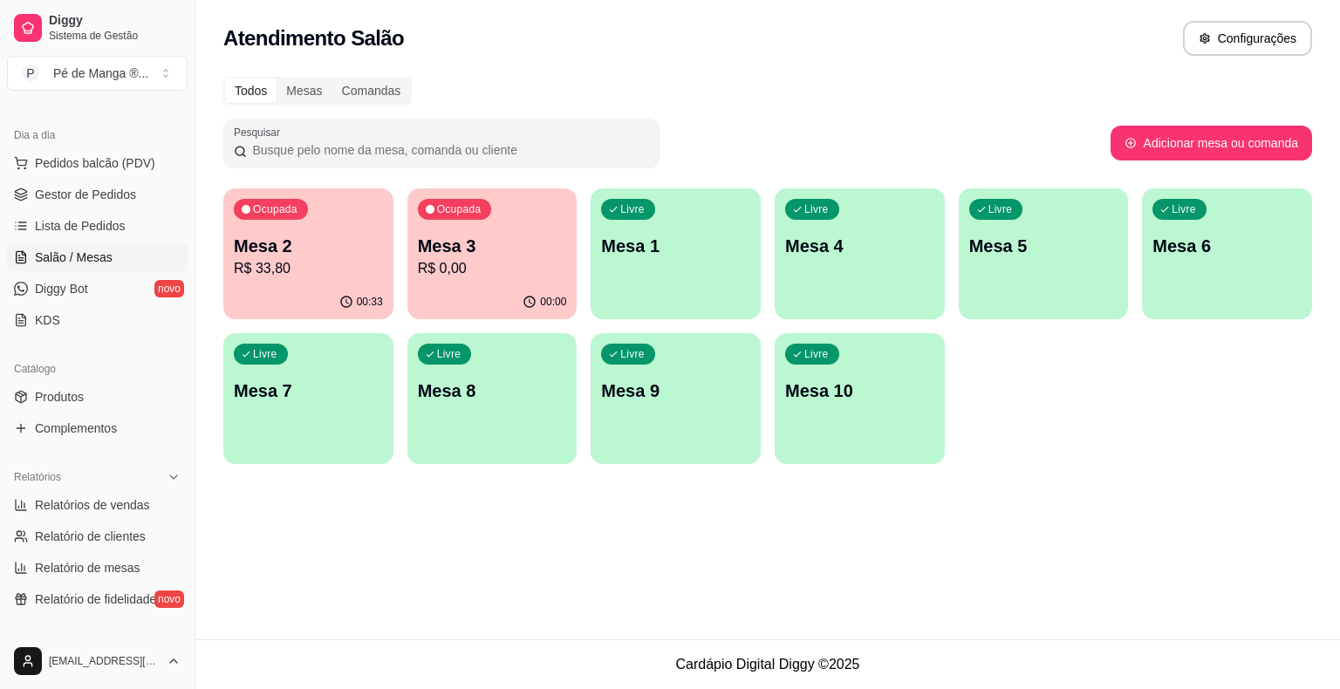
click at [485, 253] on p "Mesa 3" at bounding box center [492, 246] width 149 height 24
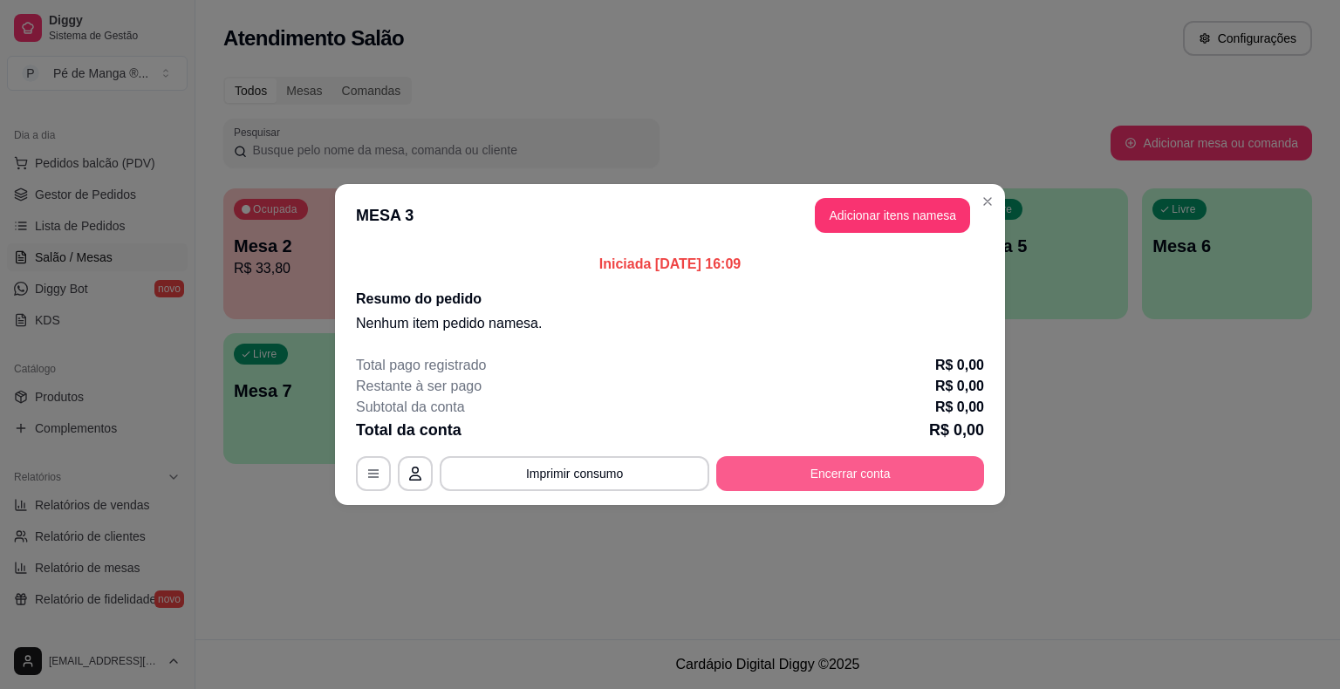
click at [817, 472] on button "Encerrar conta" at bounding box center [850, 473] width 268 height 35
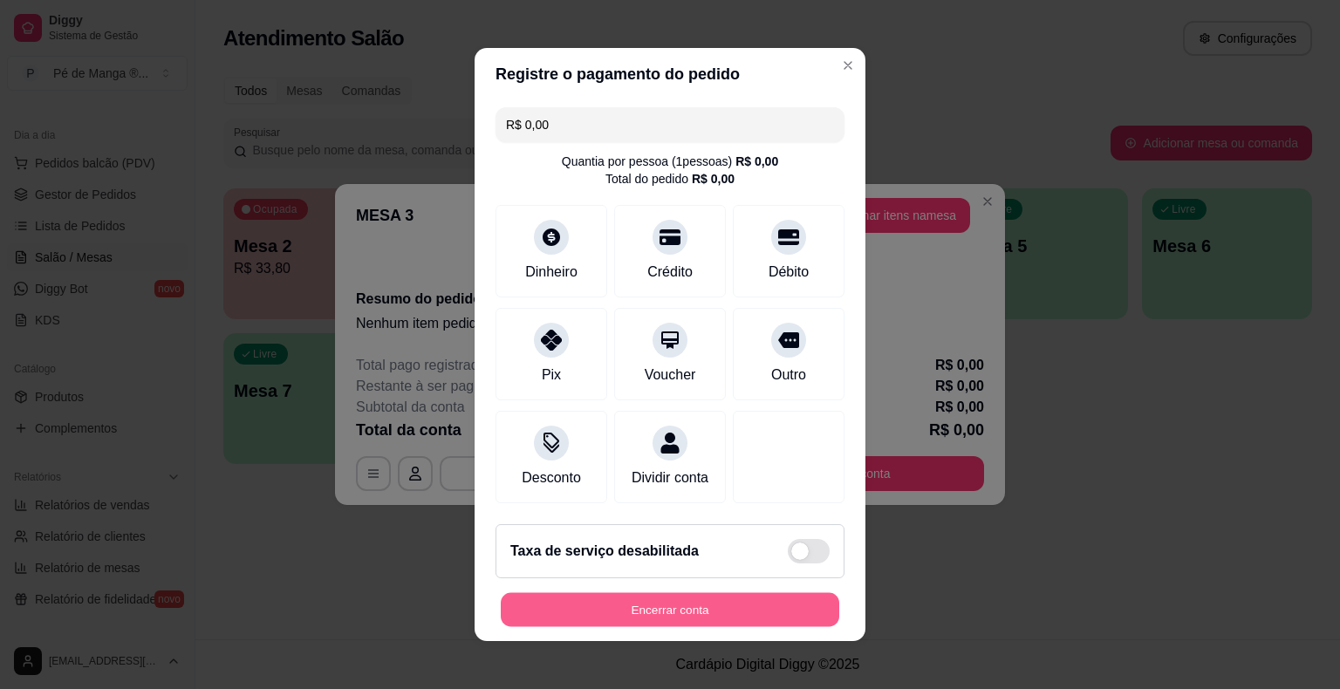
click at [601, 608] on button "Encerrar conta" at bounding box center [670, 610] width 338 height 34
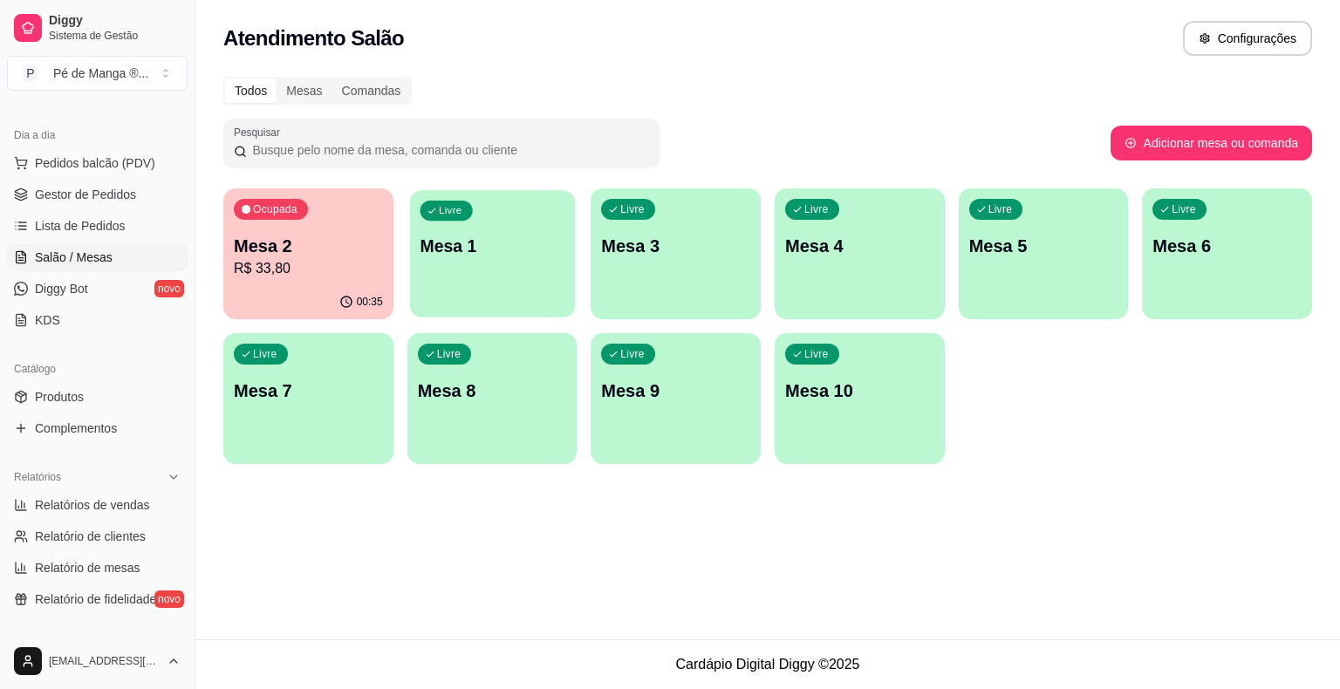
click at [467, 270] on div "Livre Mesa 1" at bounding box center [492, 243] width 165 height 106
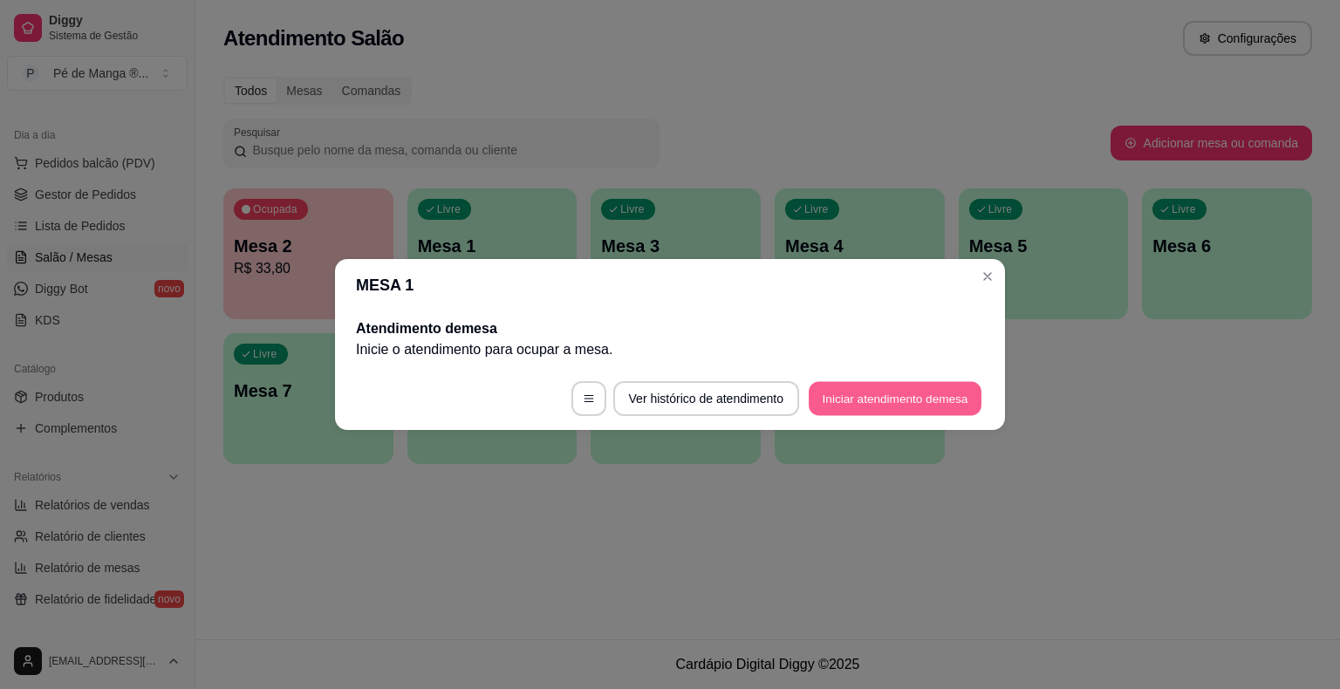
click at [857, 393] on button "Iniciar atendimento de mesa" at bounding box center [895, 399] width 173 height 34
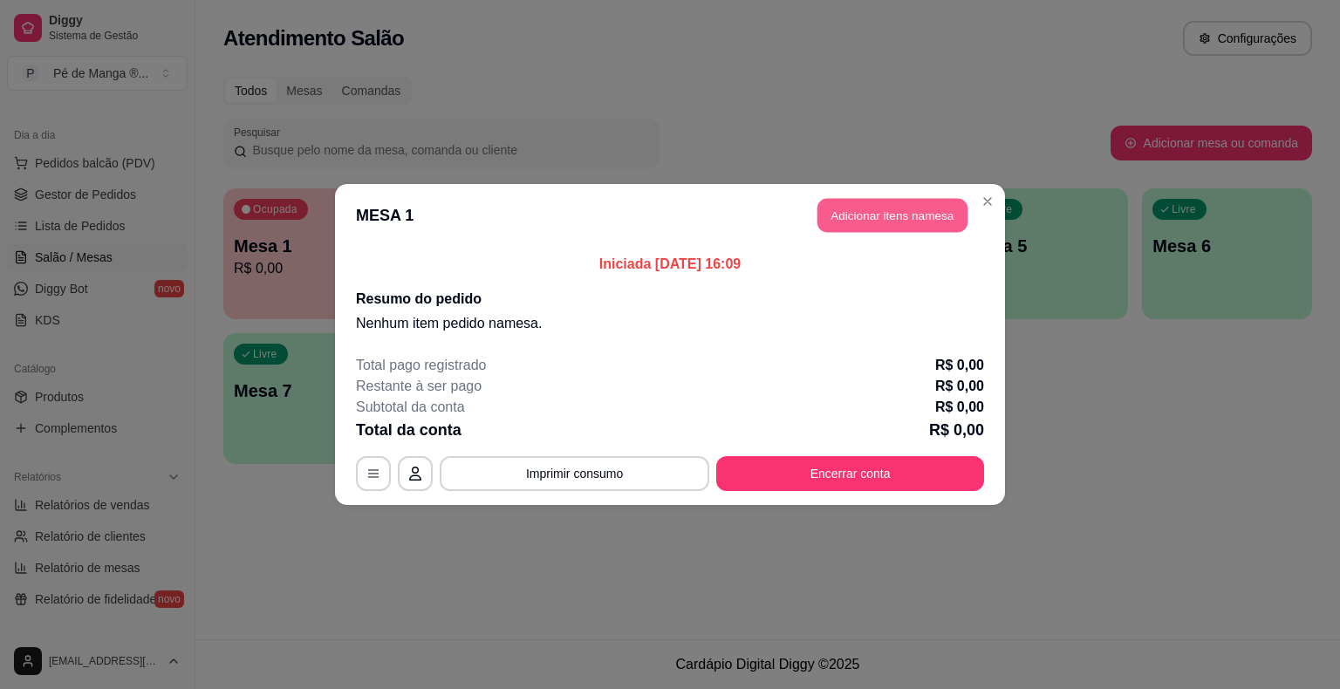
click at [898, 193] on header "MESA 1 Adicionar itens na mesa" at bounding box center [670, 215] width 670 height 63
click at [898, 229] on button "Adicionar itens na mesa" at bounding box center [892, 215] width 155 height 35
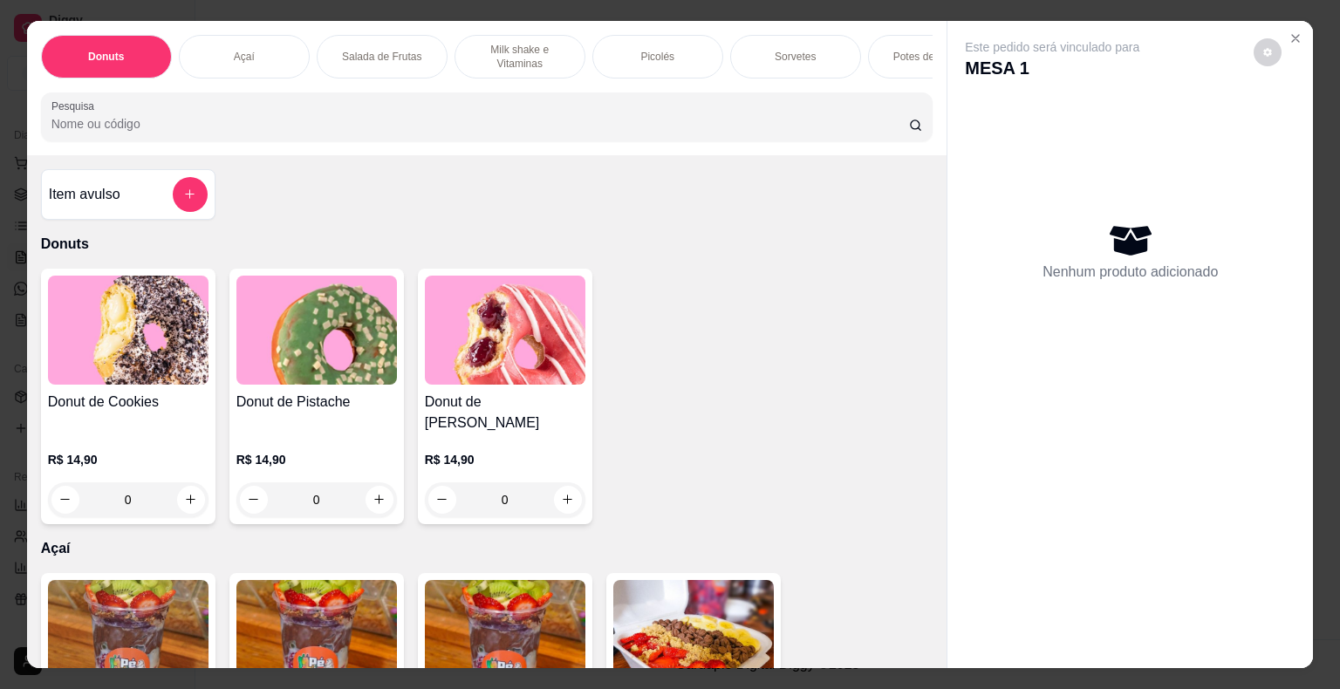
click at [199, 37] on div "Açaí" at bounding box center [244, 57] width 131 height 44
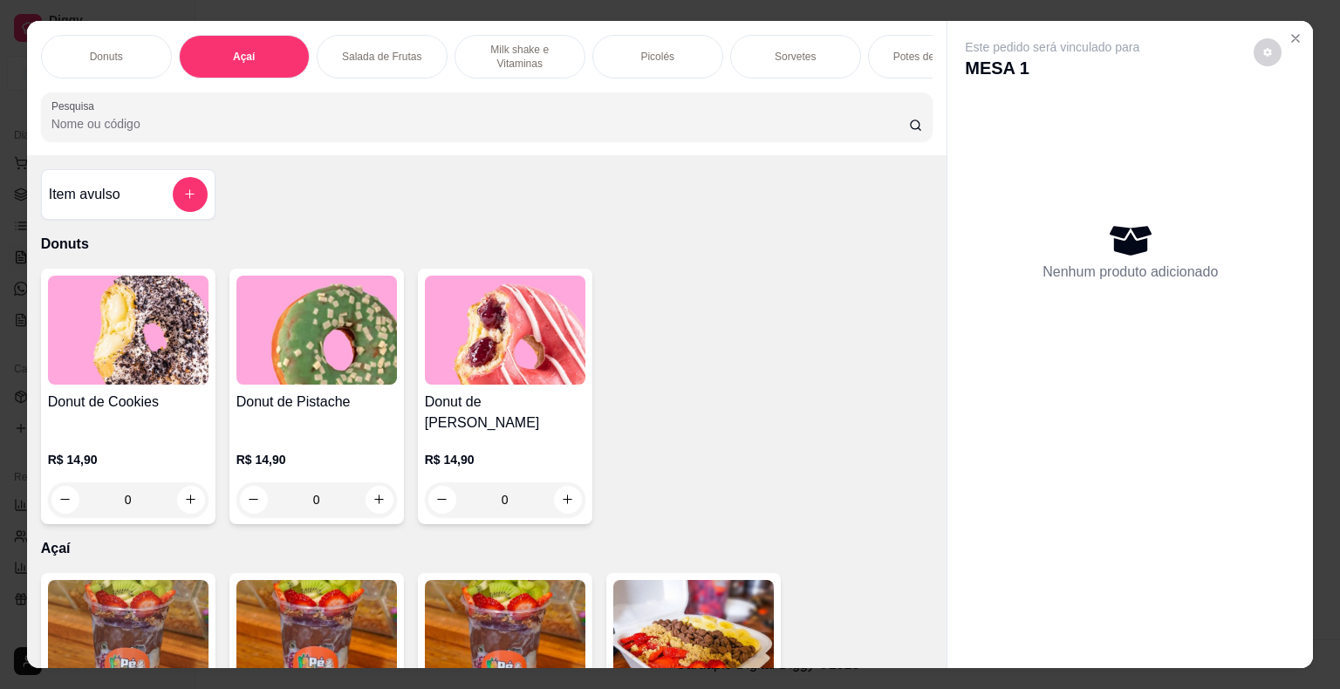
scroll to position [42, 0]
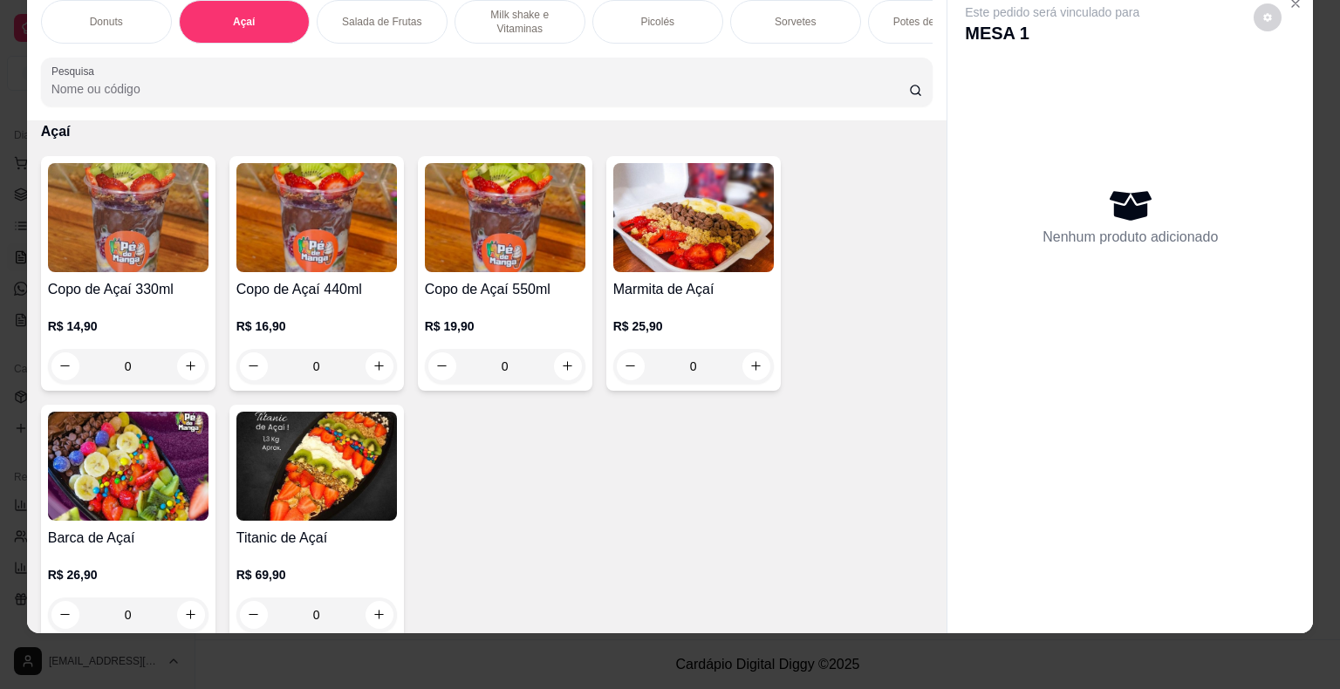
click at [183, 360] on div "0" at bounding box center [128, 366] width 161 height 35
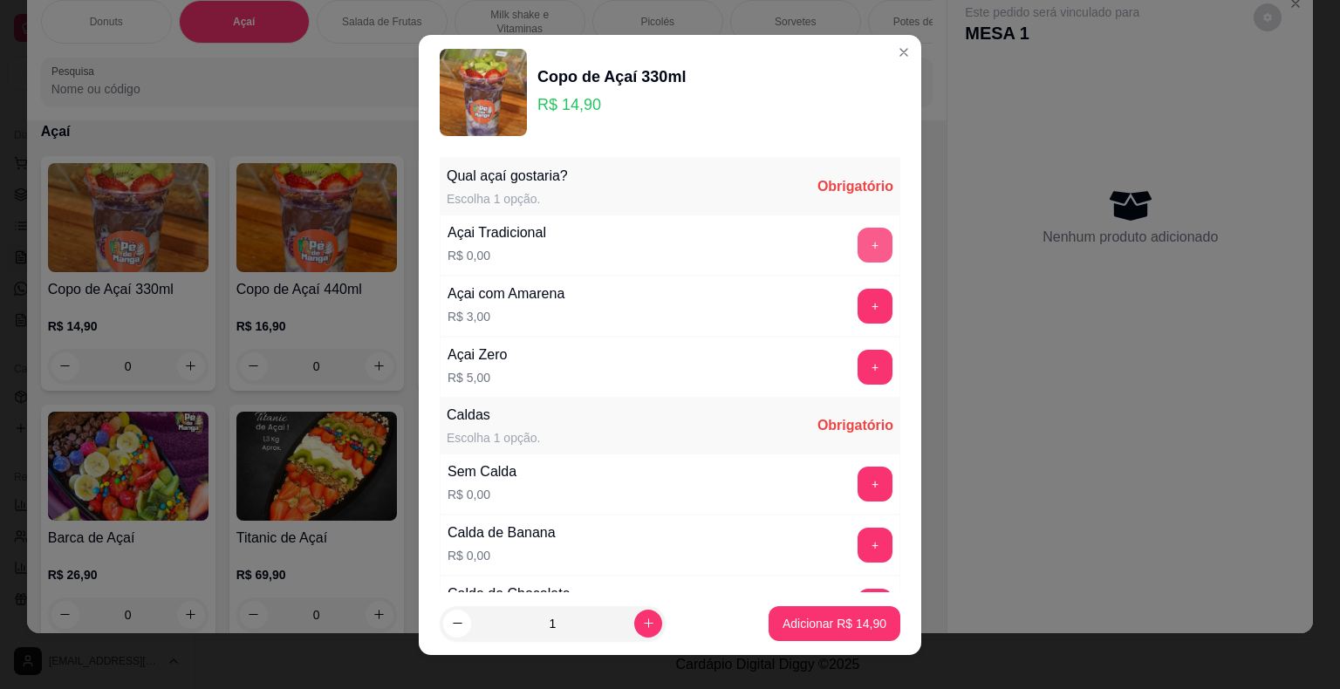
click at [857, 239] on button "+" at bounding box center [874, 245] width 35 height 35
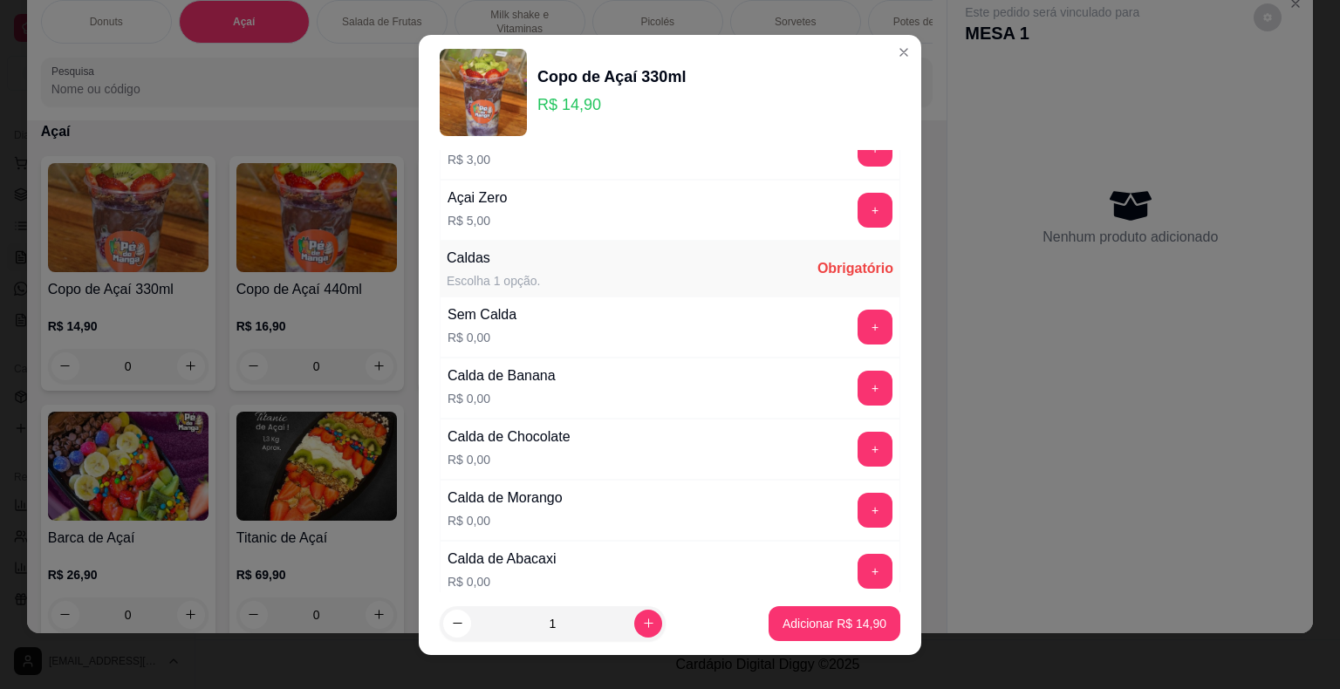
scroll to position [174, 0]
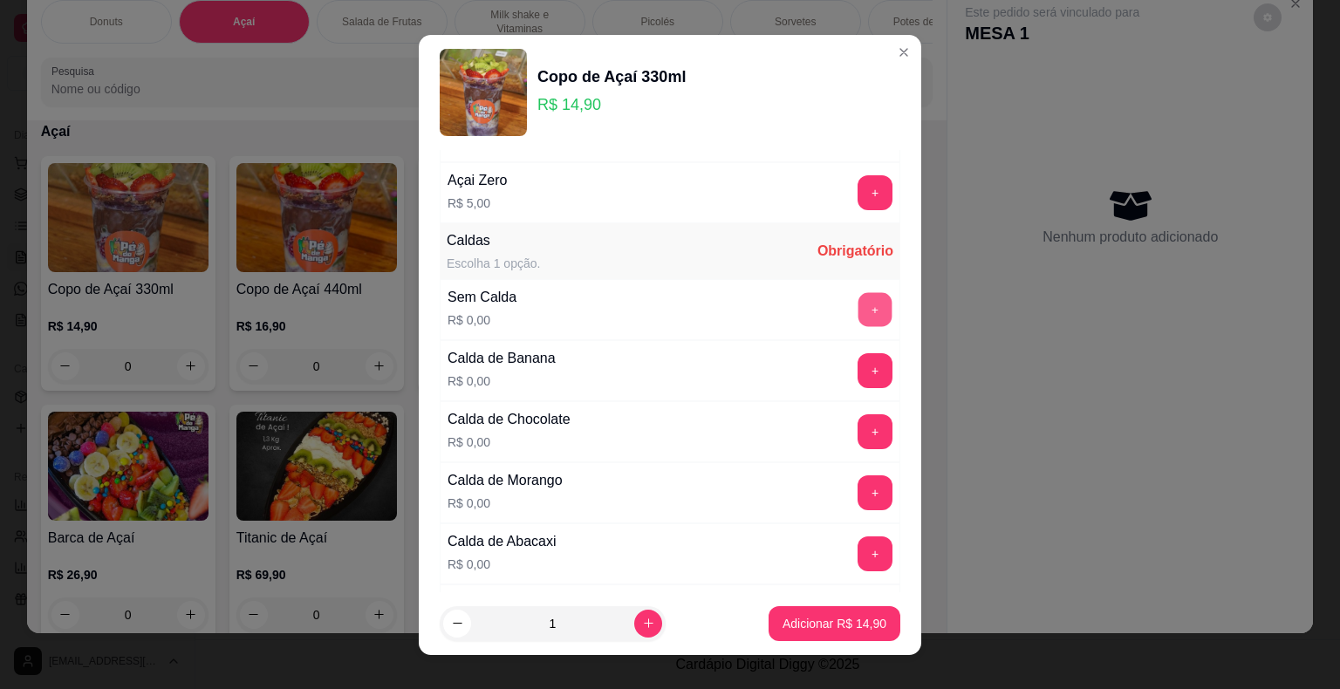
click at [858, 305] on button "+" at bounding box center [875, 309] width 34 height 34
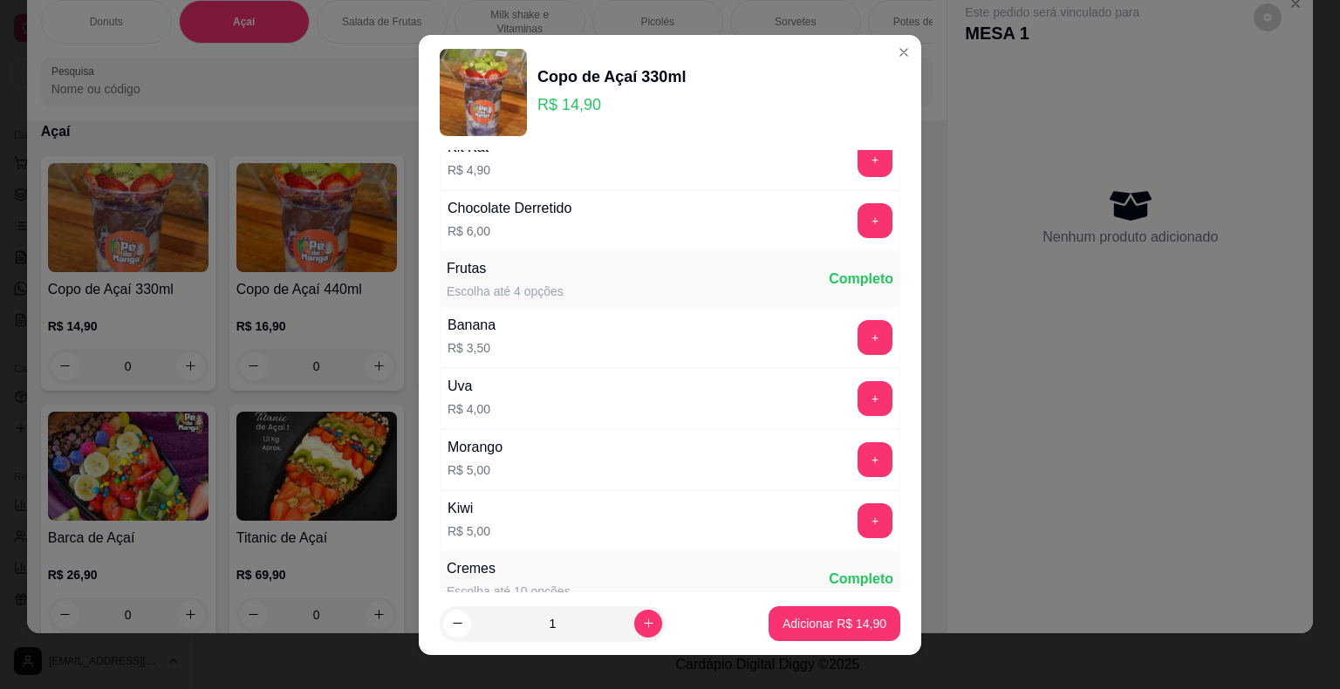
scroll to position [2181, 0]
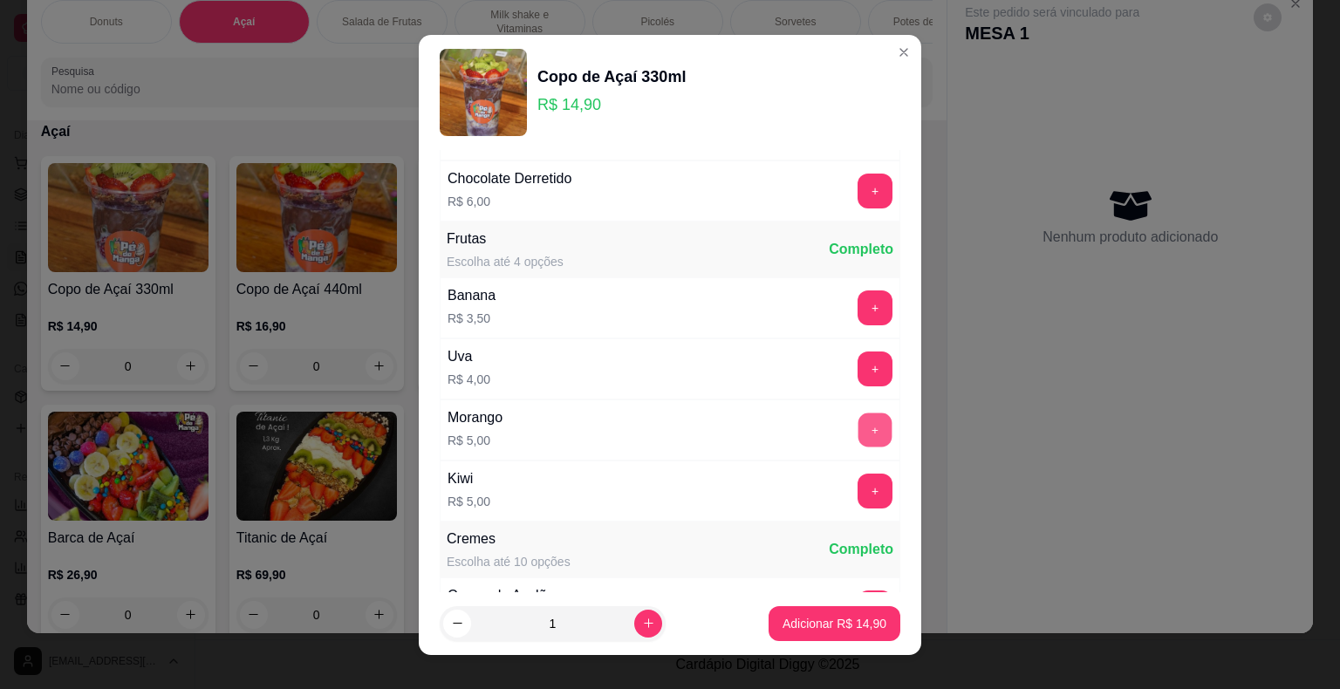
click at [858, 416] on button "+" at bounding box center [875, 430] width 34 height 34
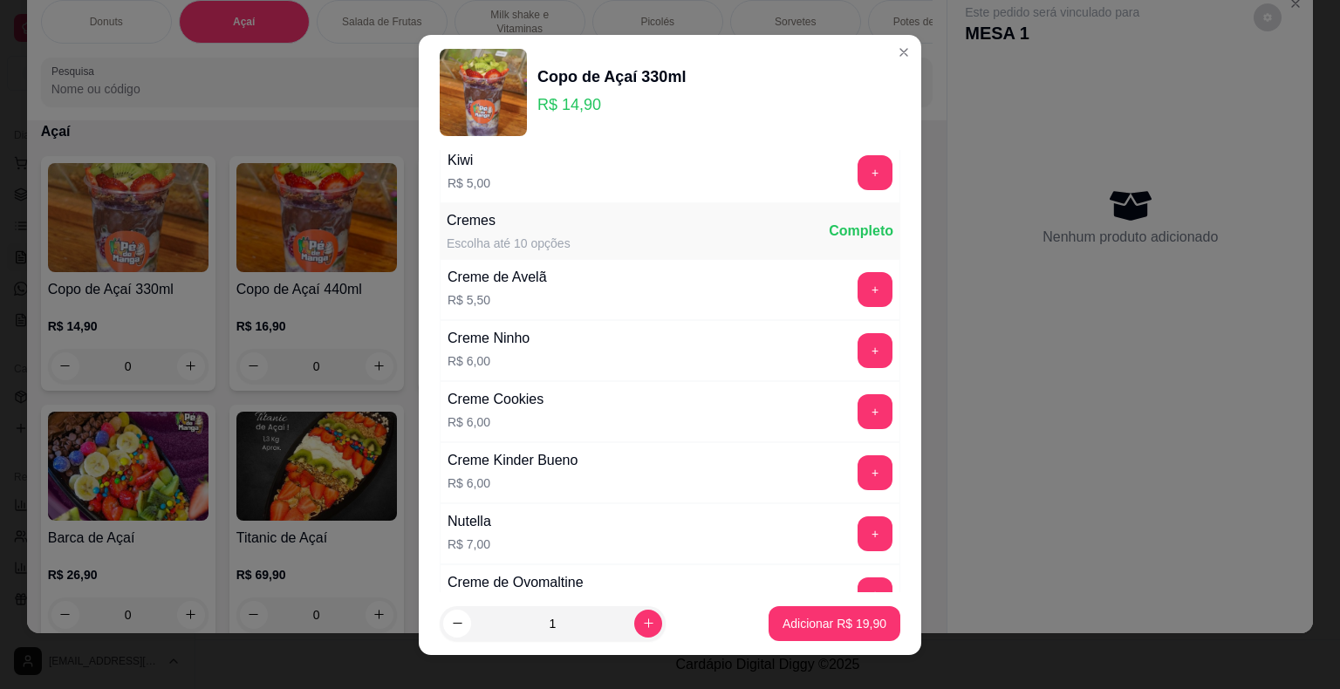
scroll to position [2530, 0]
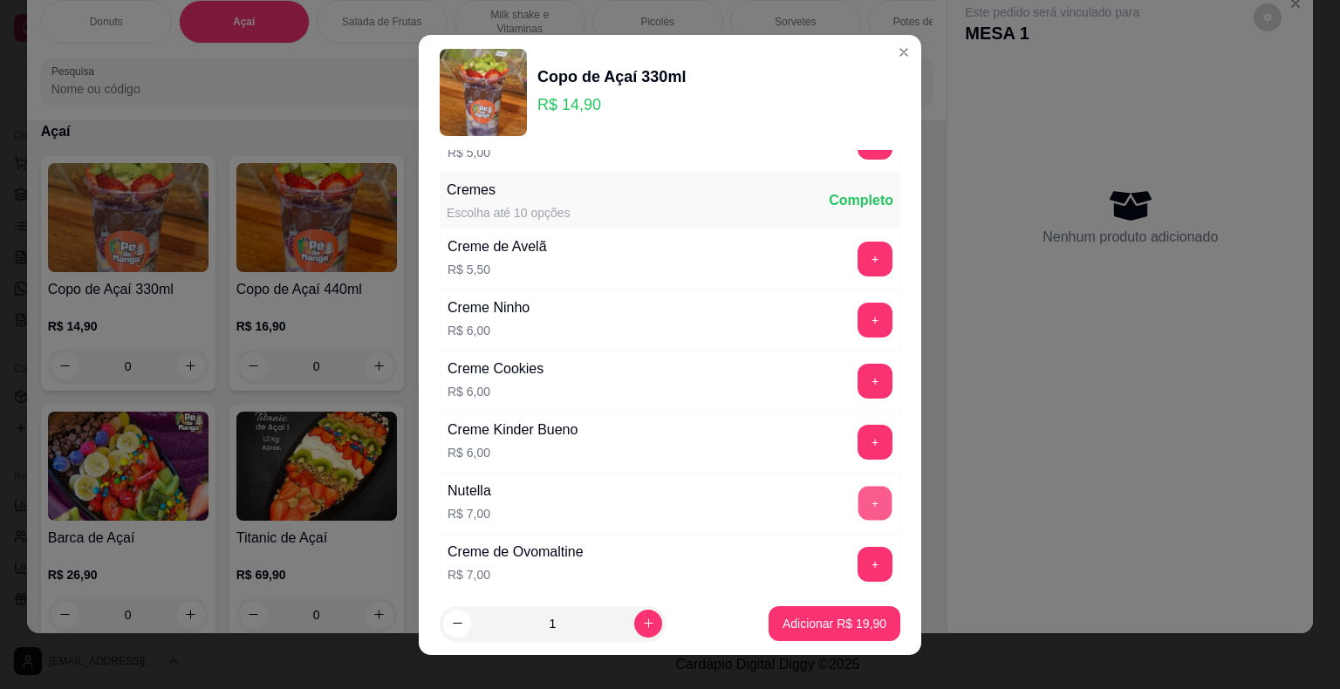
click at [858, 487] on button "+" at bounding box center [875, 503] width 34 height 34
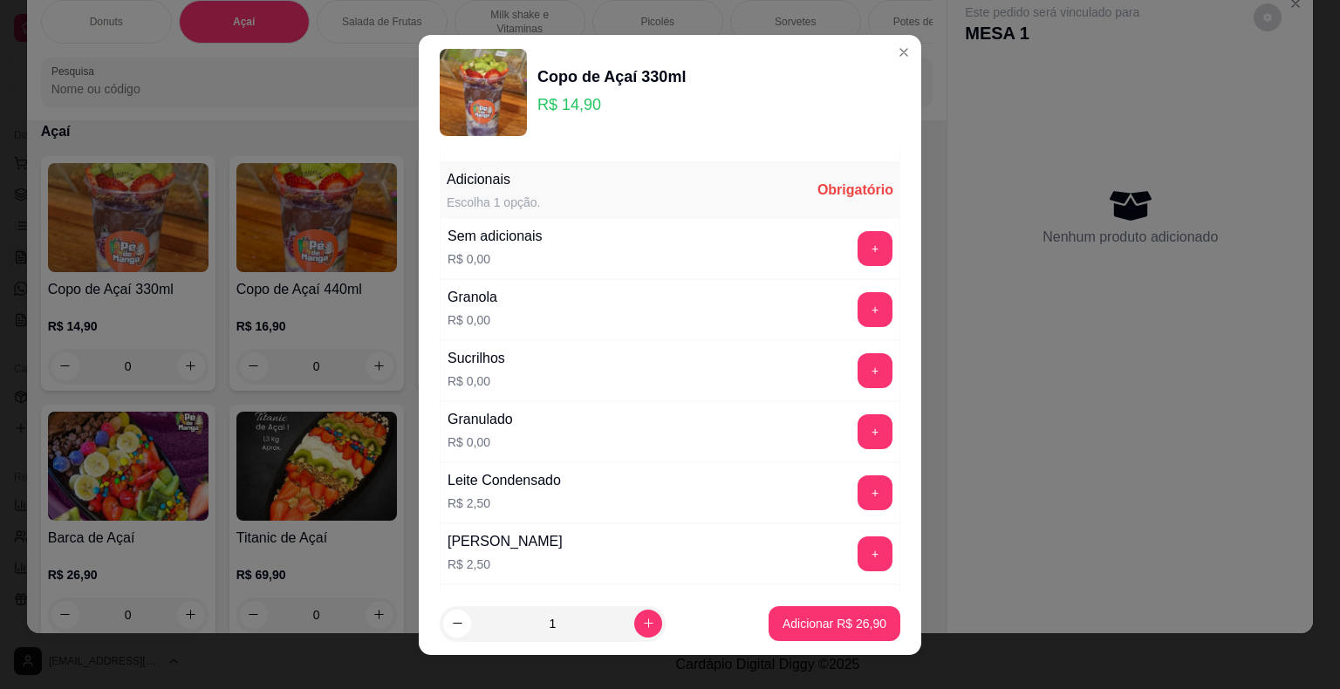
scroll to position [960, 0]
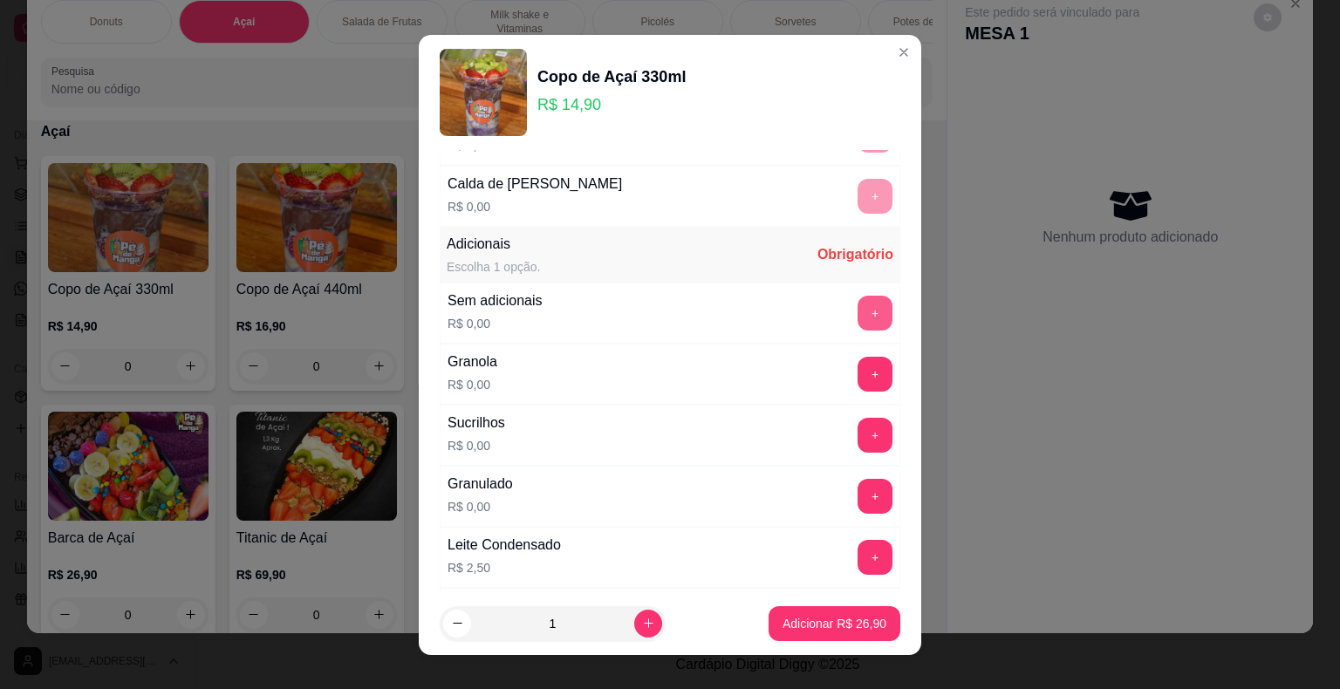
click at [850, 322] on div "+" at bounding box center [874, 313] width 49 height 35
click at [857, 314] on button "+" at bounding box center [874, 313] width 35 height 35
click at [779, 611] on button "Adicionar R$ 26,90" at bounding box center [834, 623] width 132 height 35
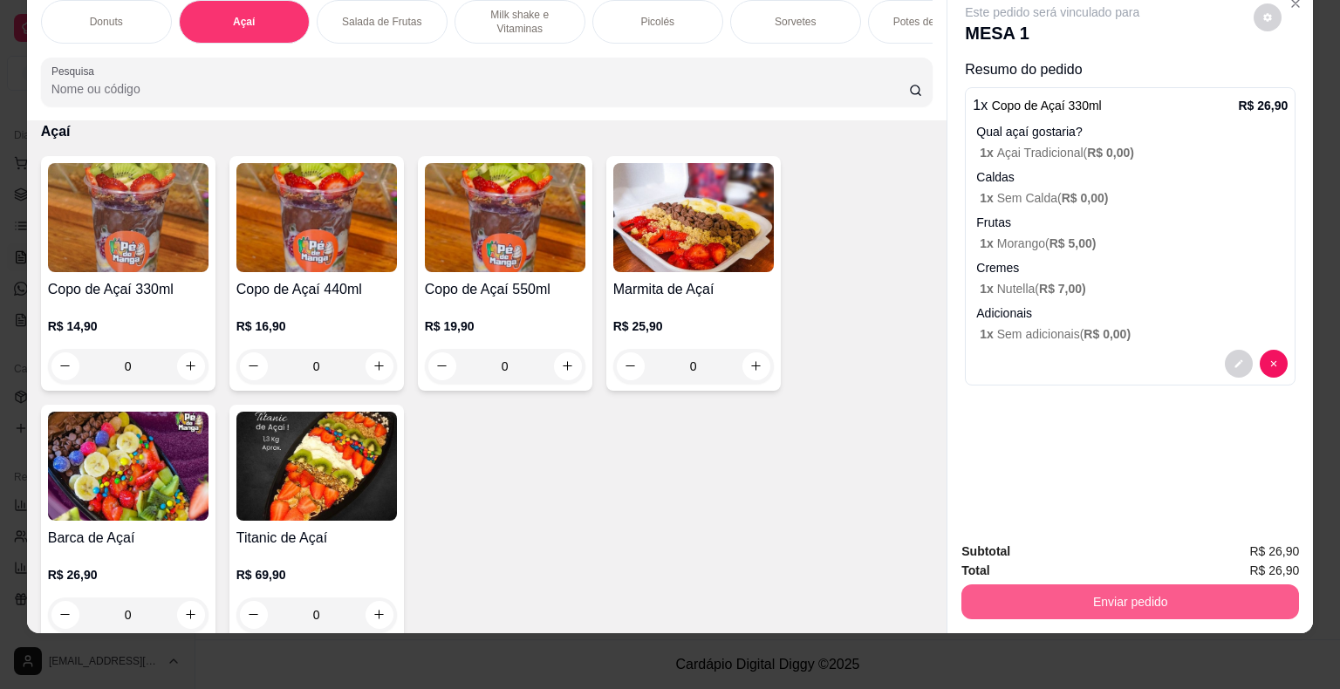
click at [1109, 598] on button "Enviar pedido" at bounding box center [1130, 601] width 338 height 35
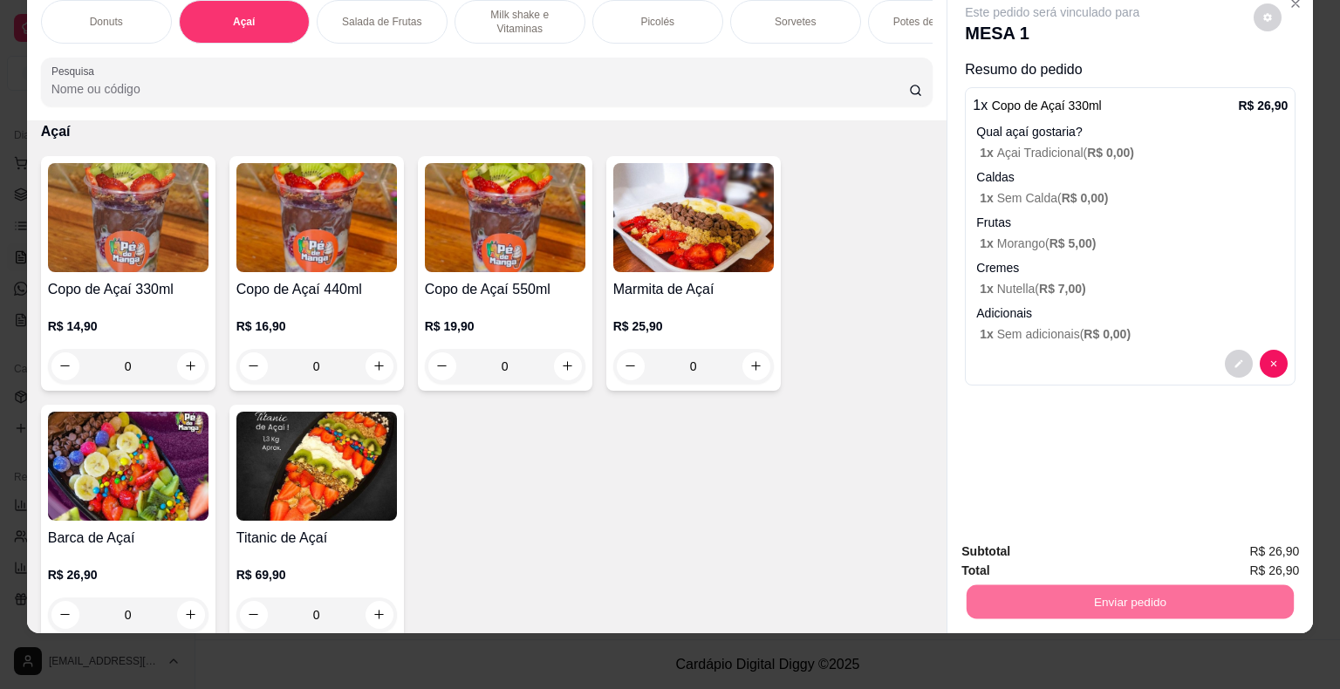
click at [1277, 553] on button "Enviar pedido" at bounding box center [1254, 545] width 99 height 33
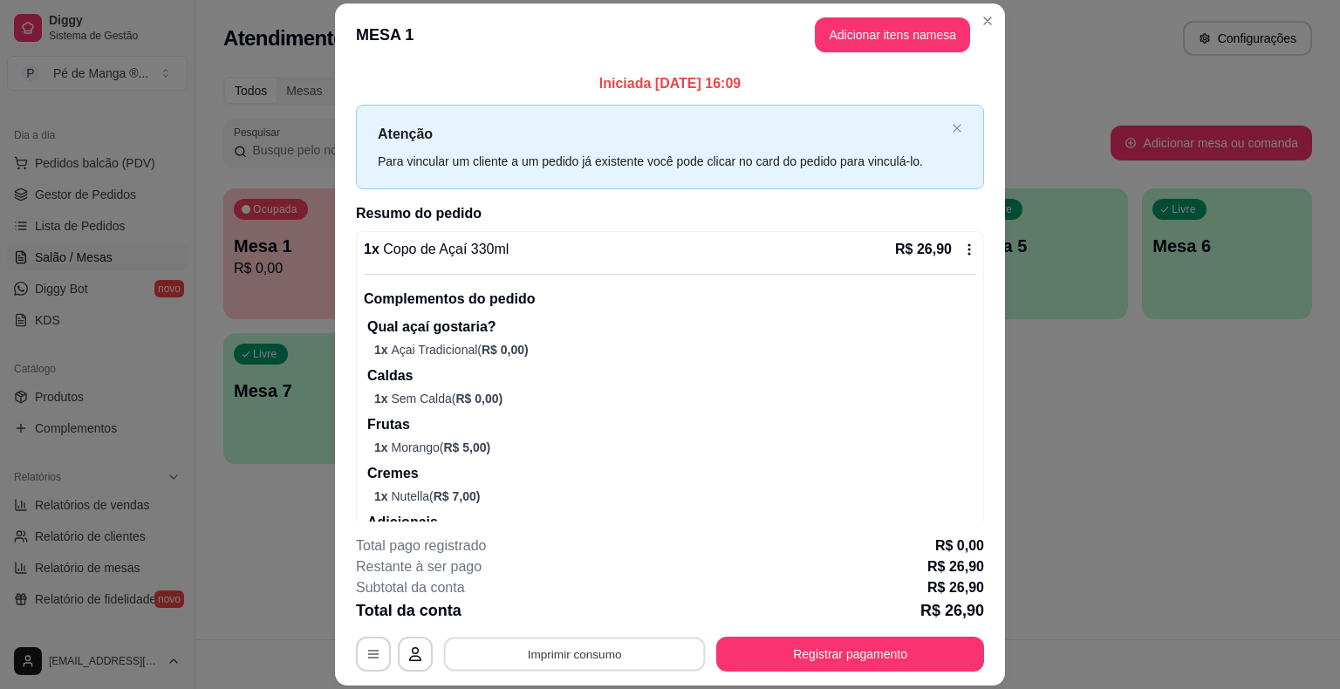
click at [632, 645] on button "Imprimir consumo" at bounding box center [575, 655] width 262 height 34
click at [583, 609] on button "IMPRESSORA" at bounding box center [573, 614] width 126 height 28
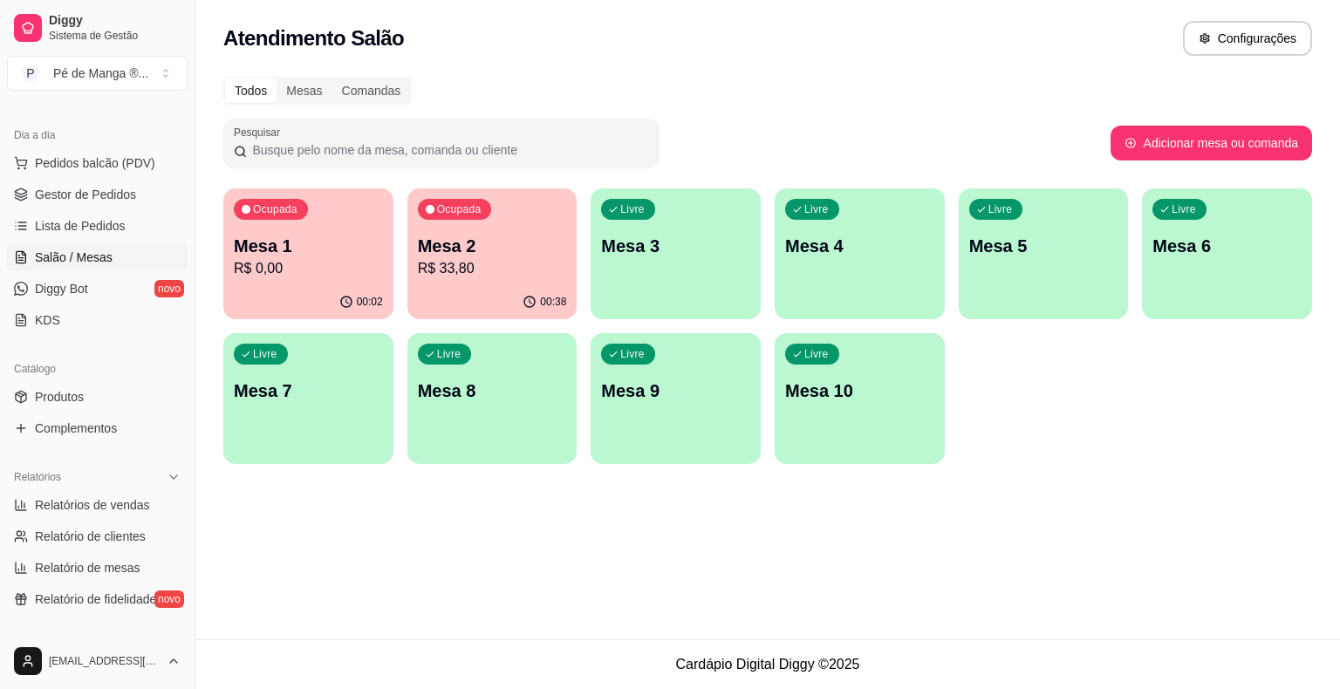
click at [338, 274] on p "R$ 0,00" at bounding box center [308, 268] width 149 height 21
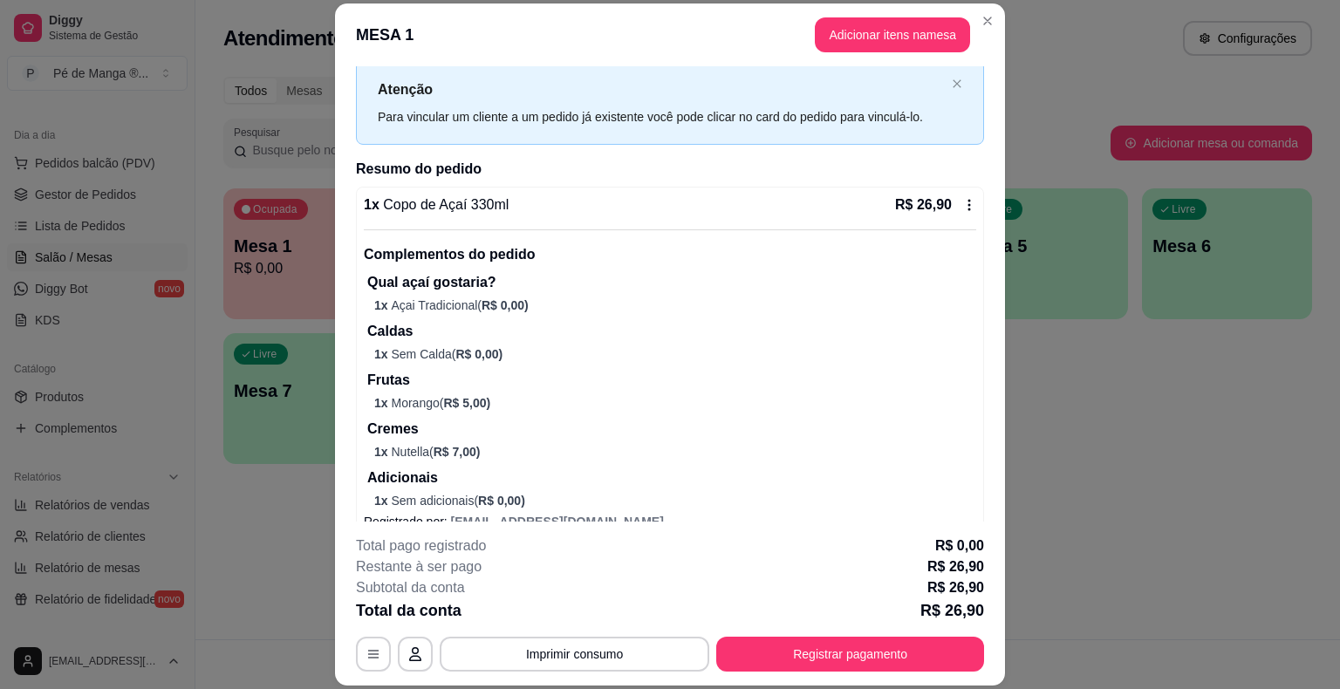
scroll to position [0, 0]
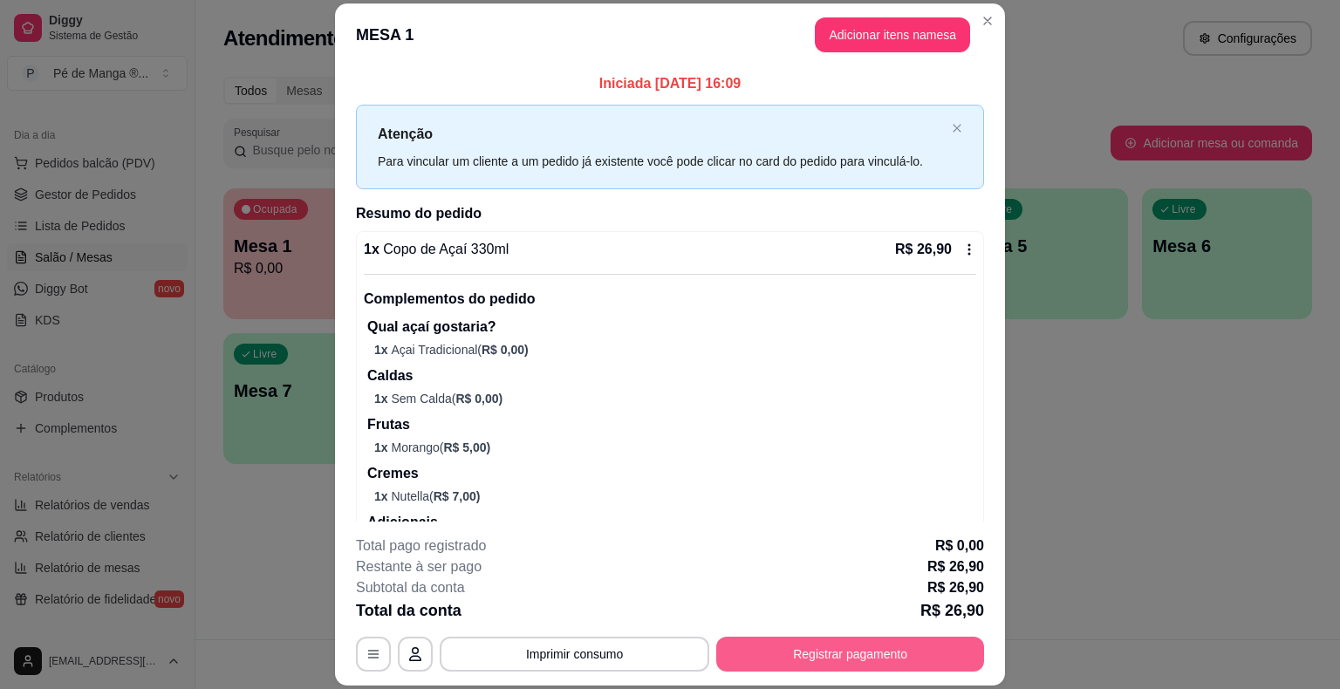
click at [827, 659] on button "Registrar pagamento" at bounding box center [850, 654] width 268 height 35
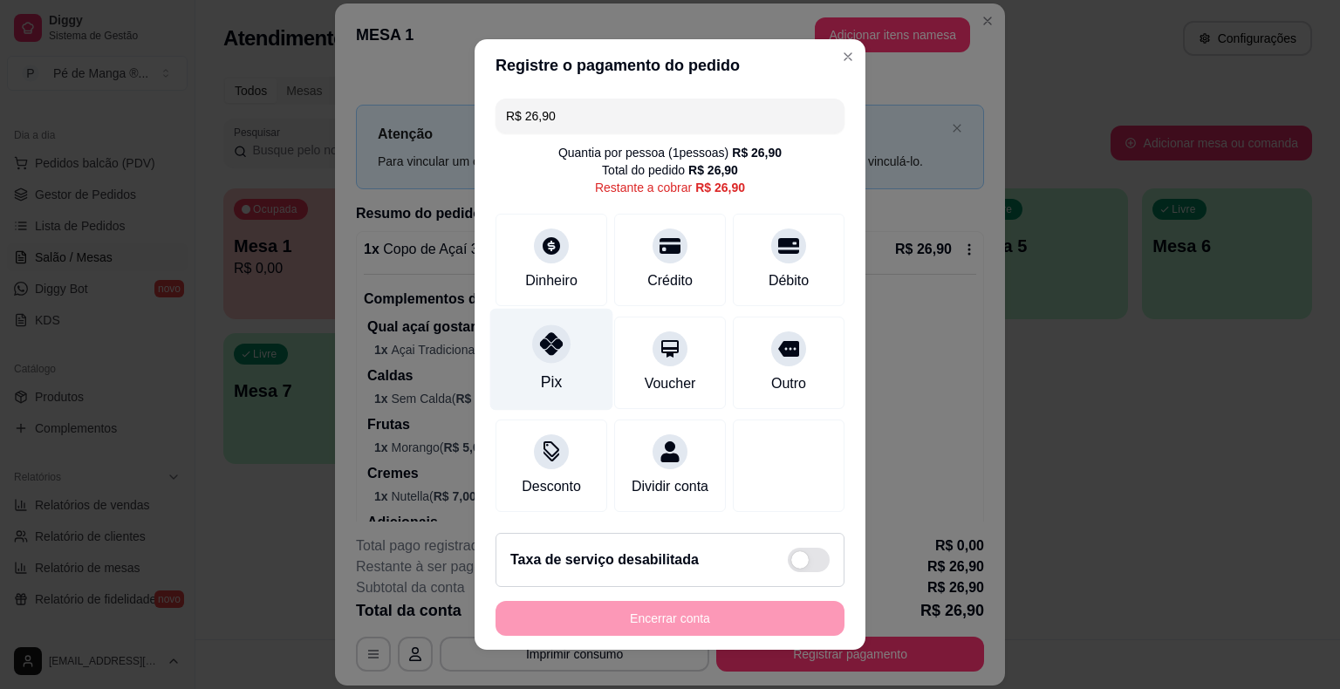
click at [548, 376] on div "Pix" at bounding box center [551, 382] width 21 height 23
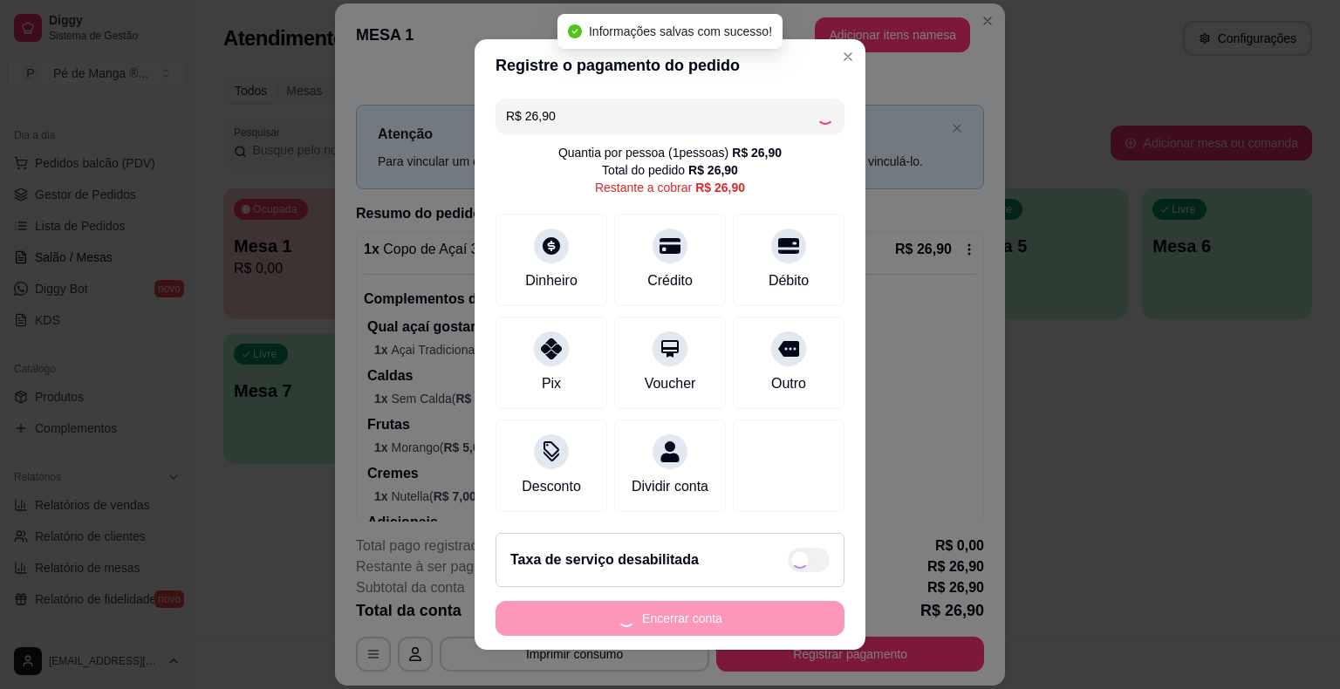
type input "R$ 0,00"
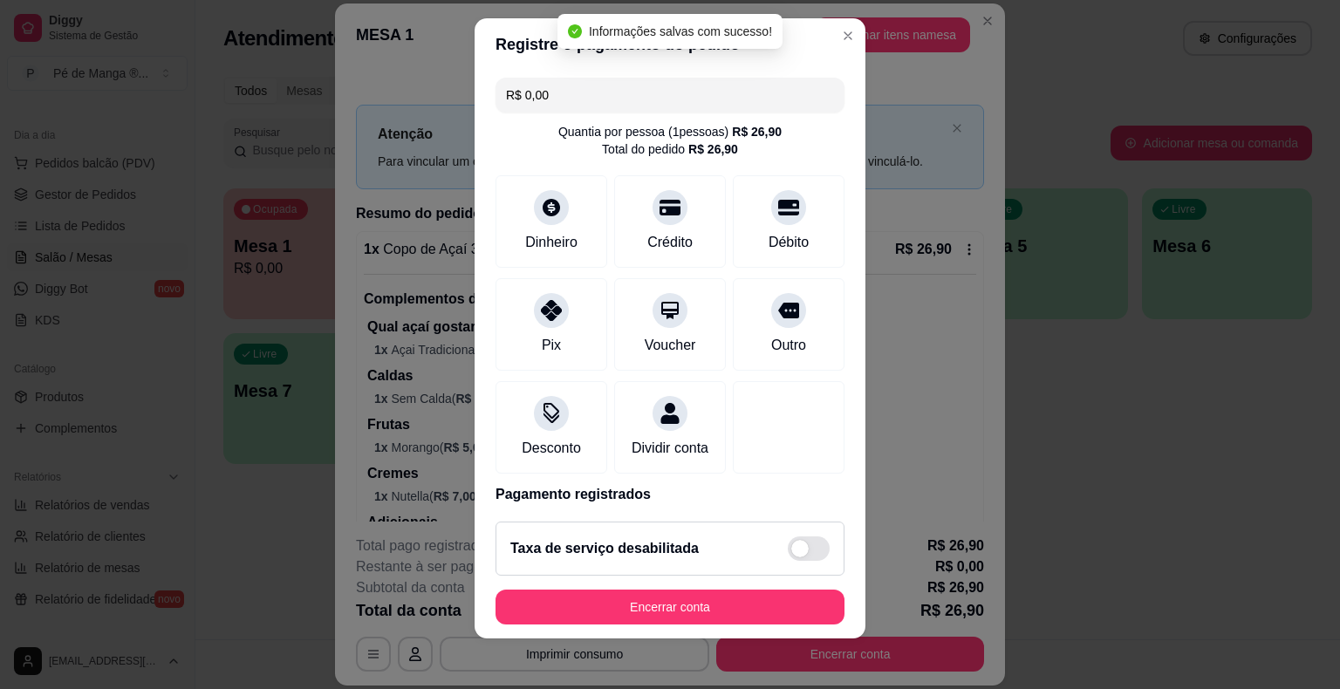
scroll to position [21, 0]
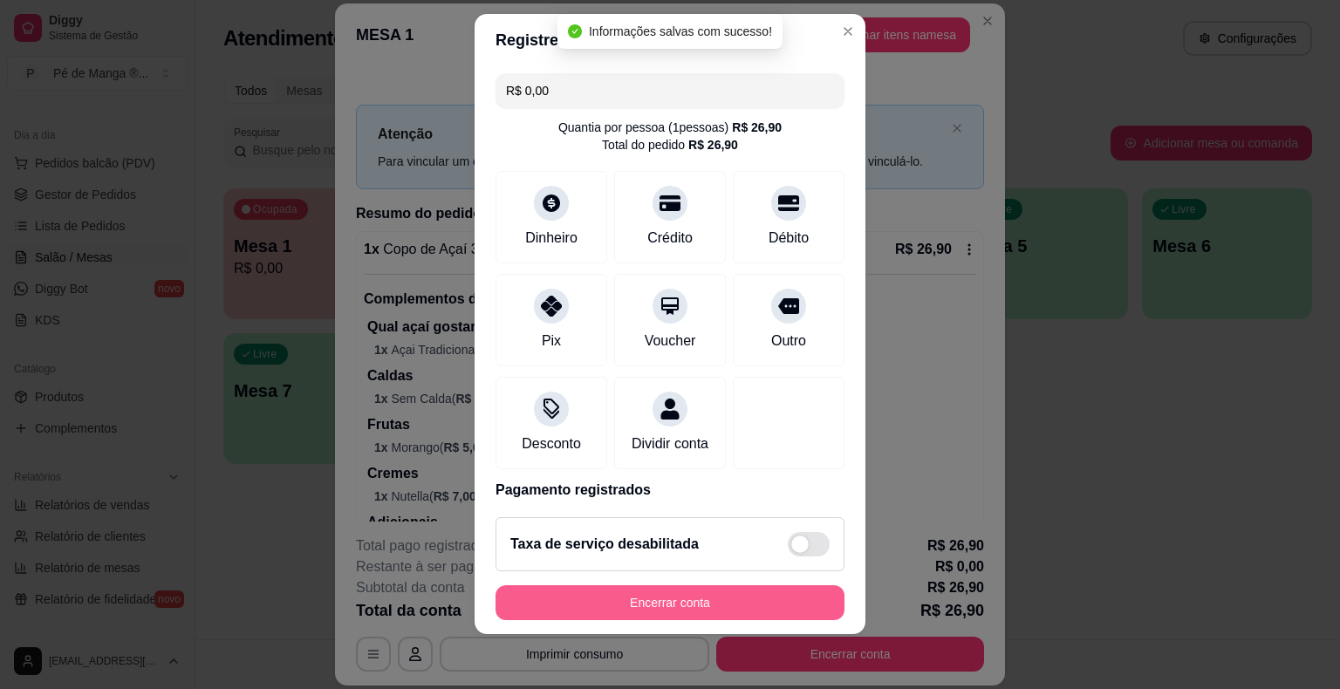
click at [731, 605] on button "Encerrar conta" at bounding box center [669, 602] width 349 height 35
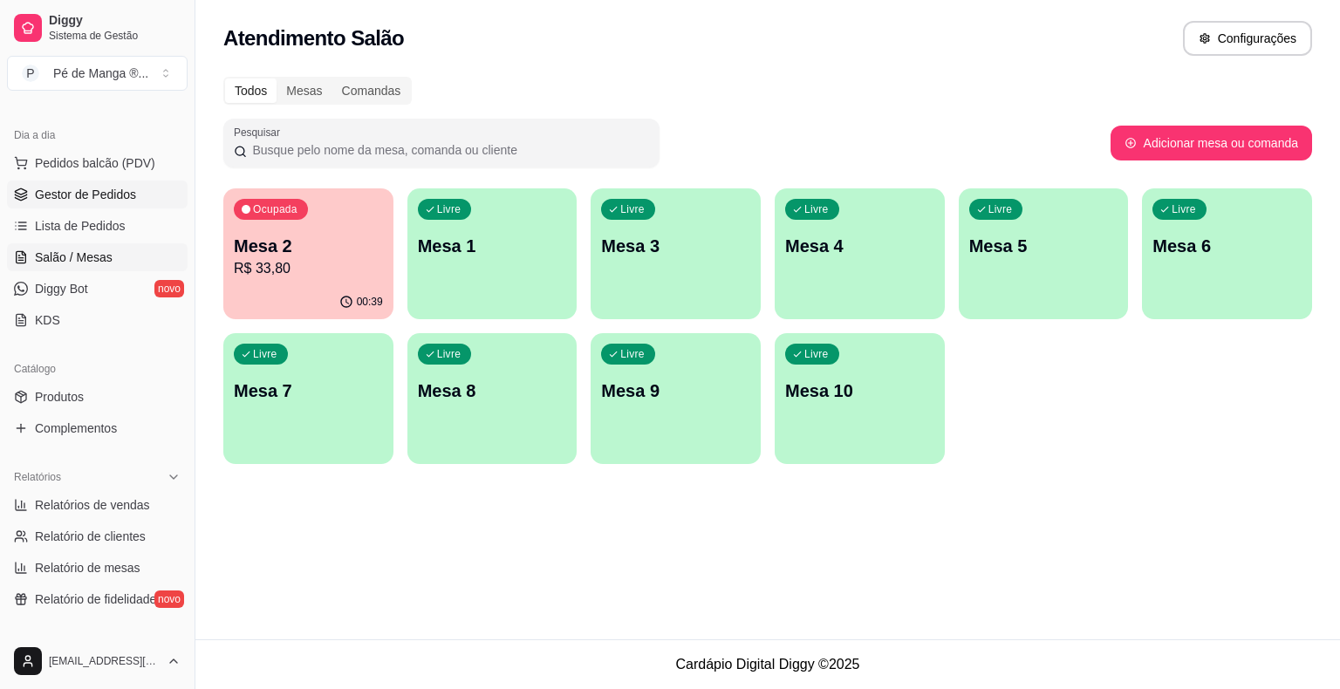
click at [119, 194] on span "Gestor de Pedidos" at bounding box center [85, 194] width 101 height 17
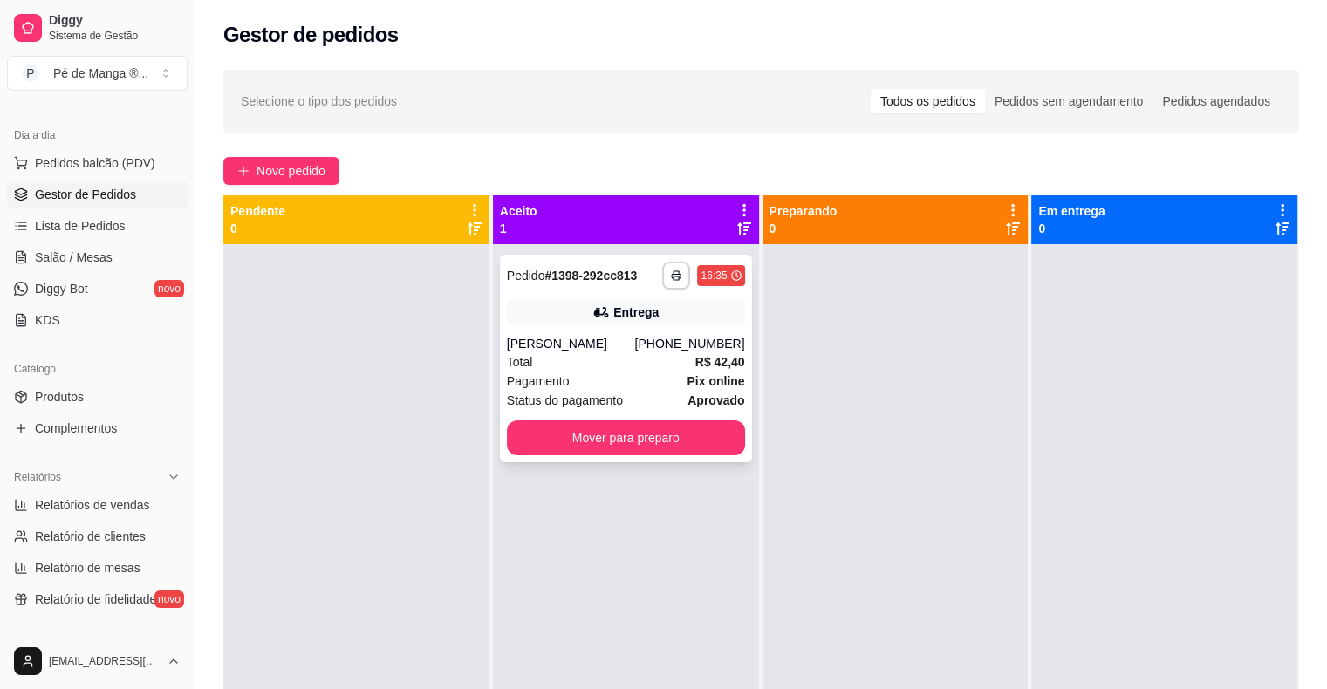
click at [608, 455] on button "Mover para preparo" at bounding box center [626, 437] width 238 height 35
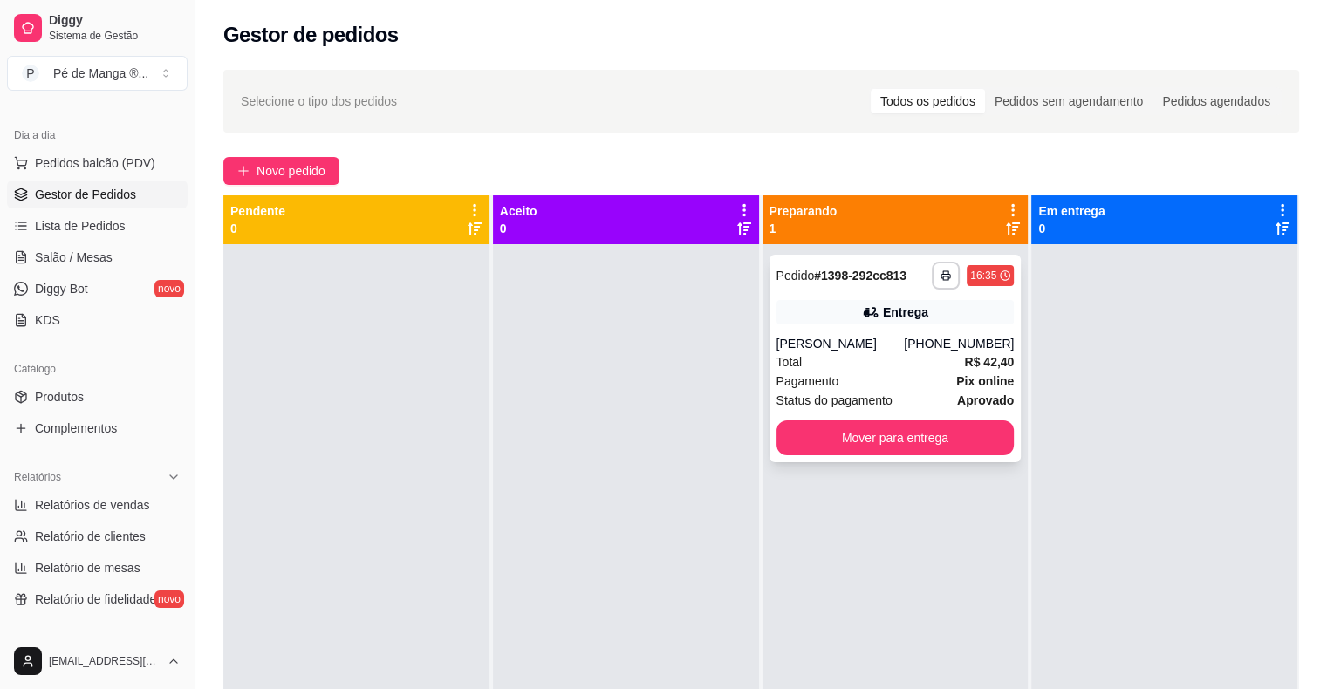
click at [907, 372] on div "Total R$ 42,40" at bounding box center [895, 361] width 238 height 19
click at [886, 372] on div "Total R$ 42,40" at bounding box center [895, 361] width 238 height 19
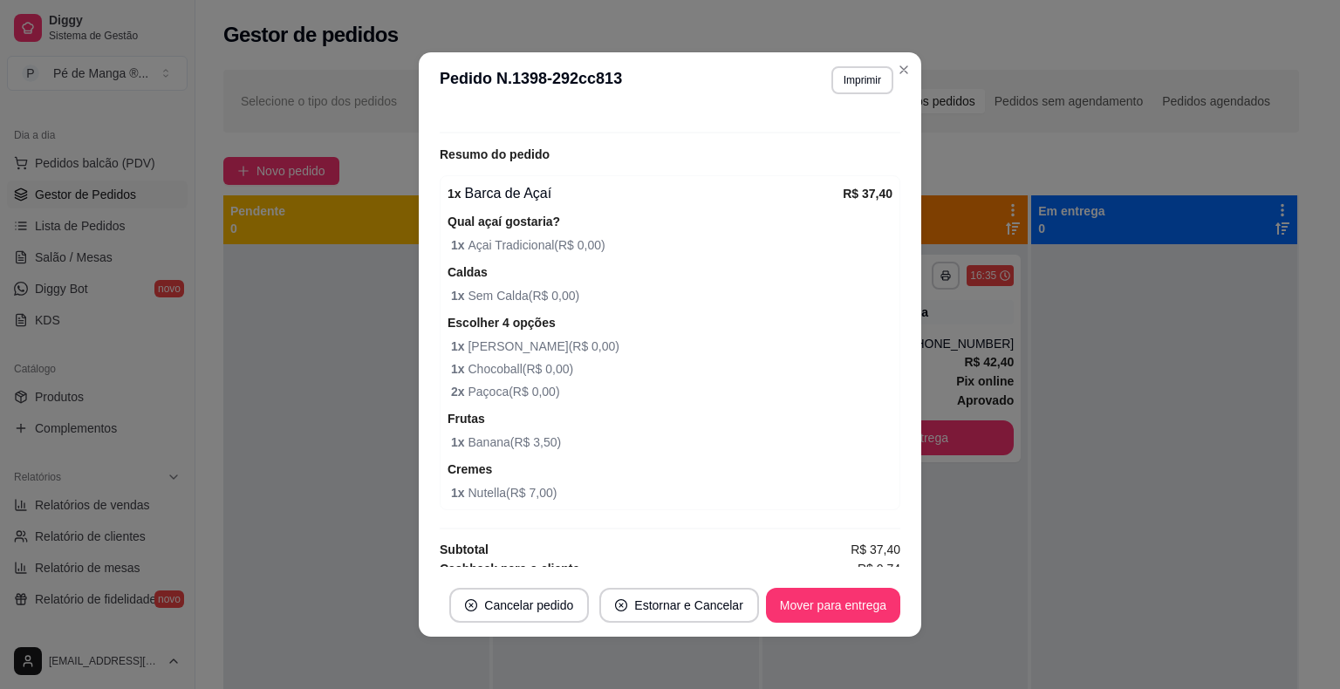
scroll to position [541, 0]
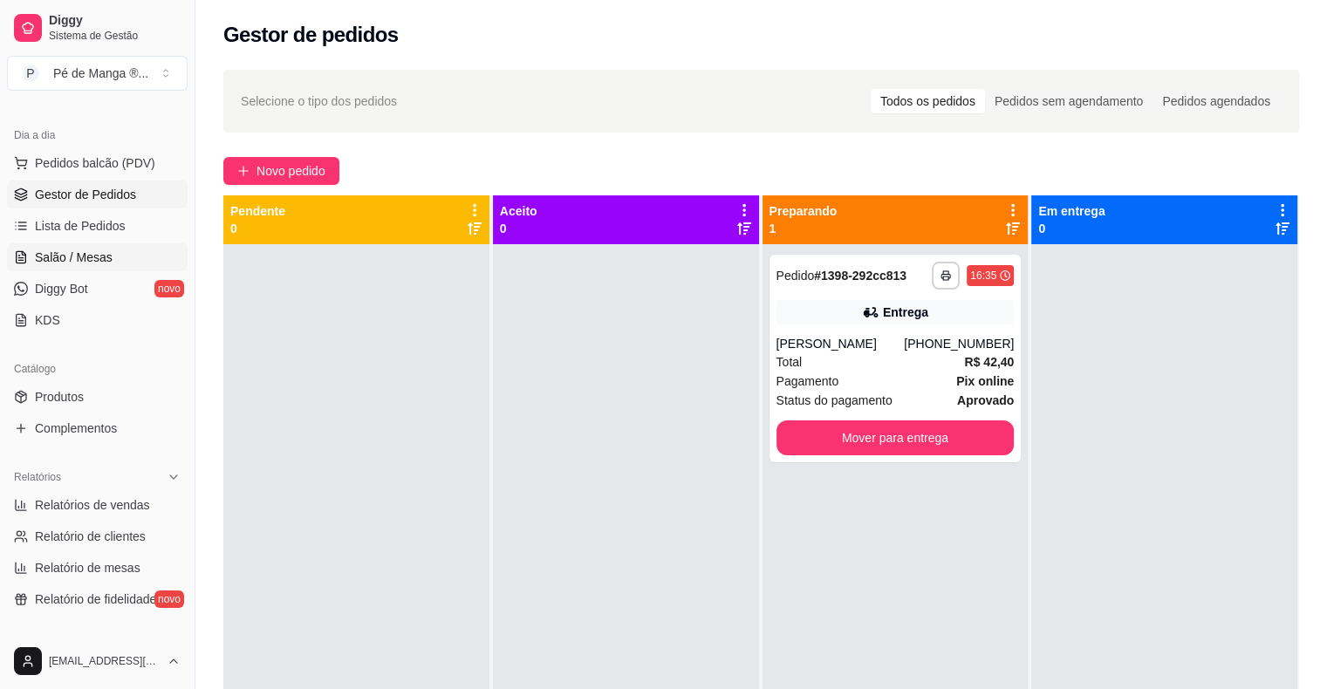
click at [140, 253] on link "Salão / Mesas" at bounding box center [97, 257] width 181 height 28
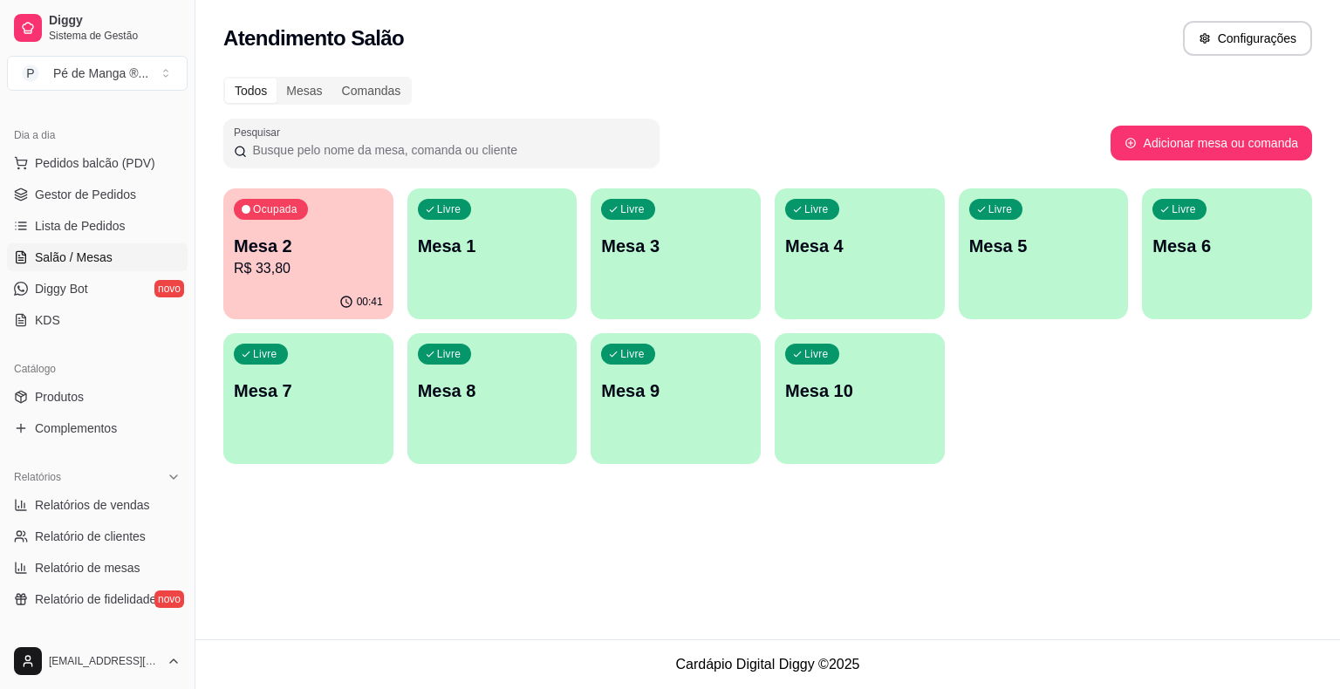
click at [492, 206] on div "Livre Mesa 1" at bounding box center [492, 243] width 170 height 110
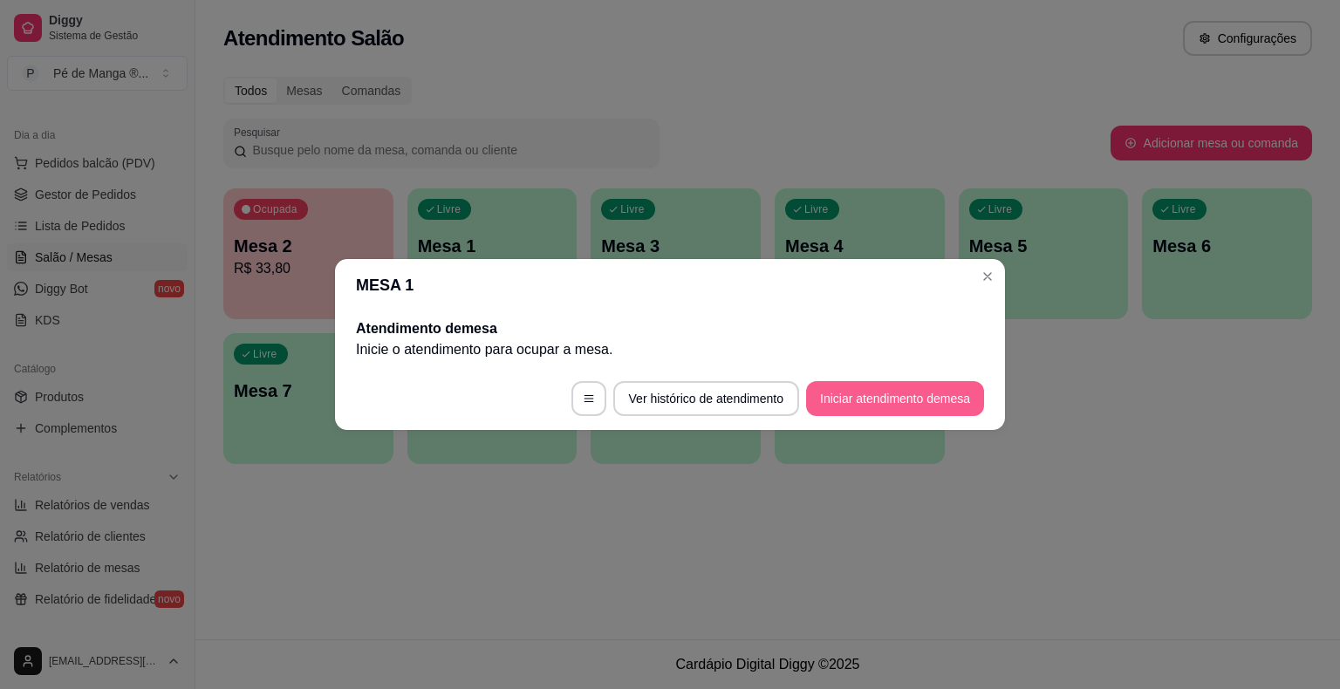
click at [869, 386] on button "Iniciar atendimento de mesa" at bounding box center [895, 398] width 178 height 35
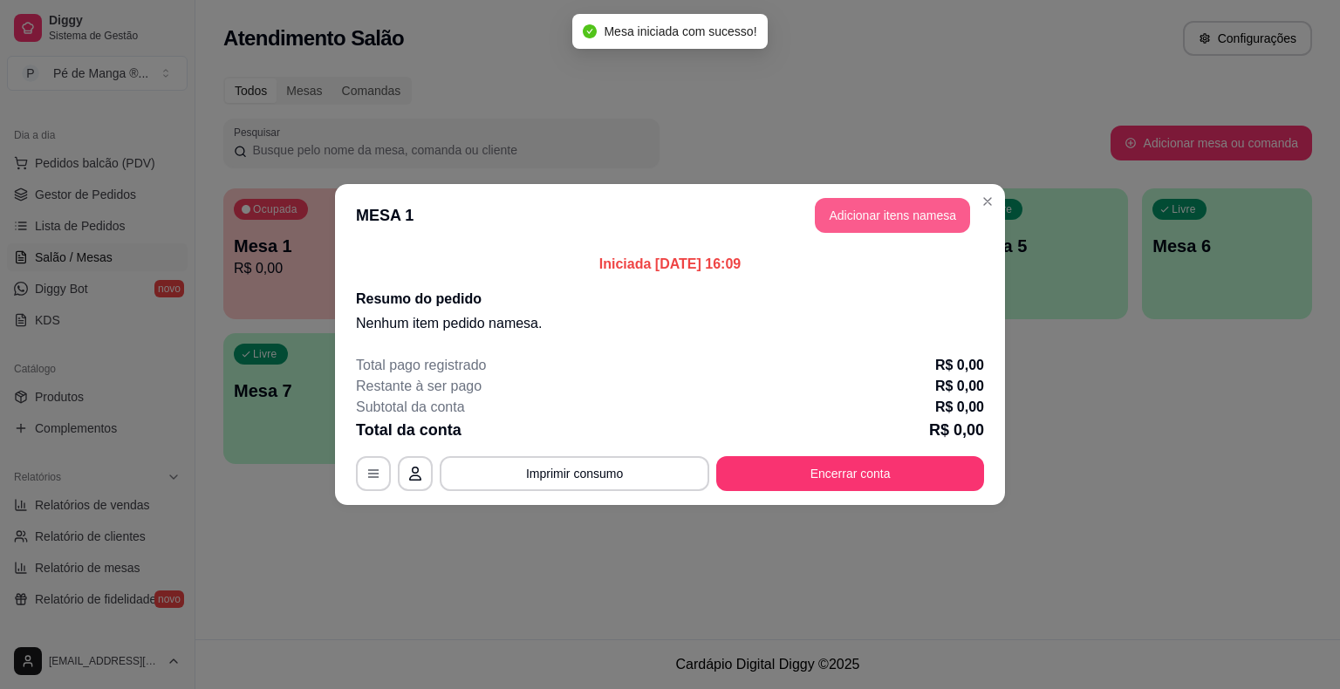
click at [925, 215] on button "Adicionar itens na mesa" at bounding box center [892, 215] width 155 height 35
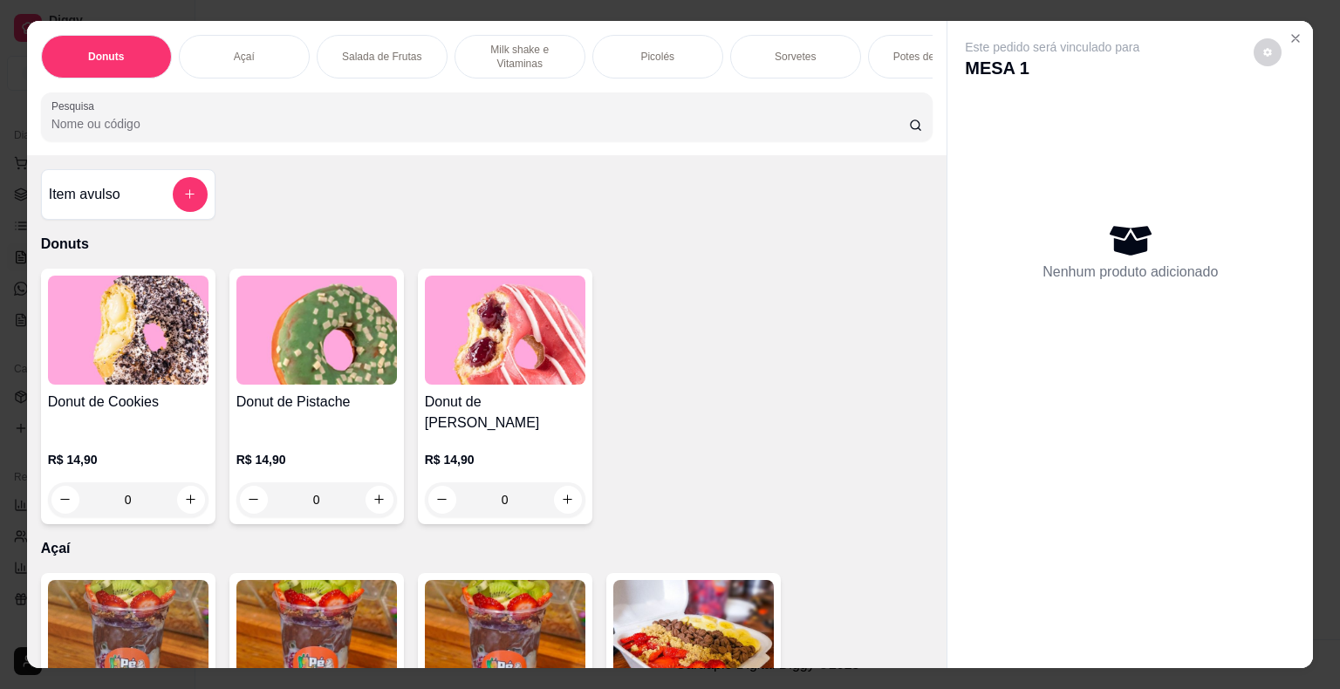
click at [793, 63] on div "Sorvetes" at bounding box center [795, 57] width 131 height 44
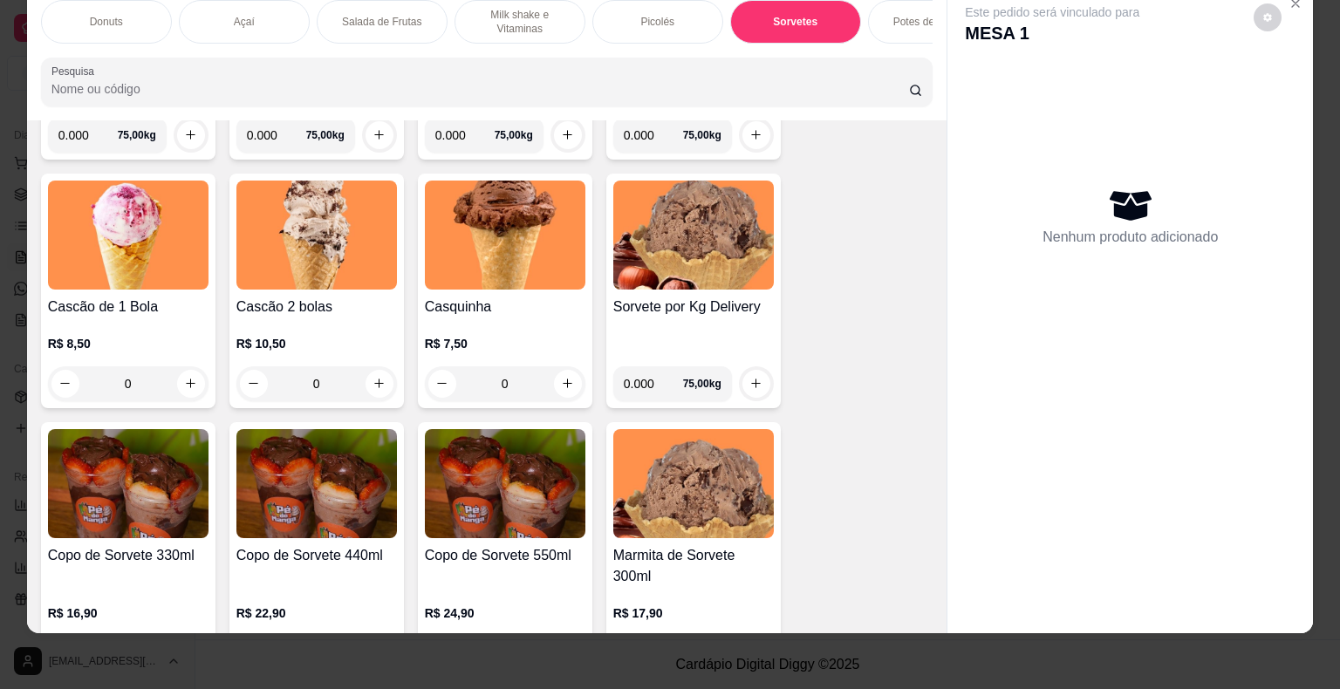
scroll to position [2449, 0]
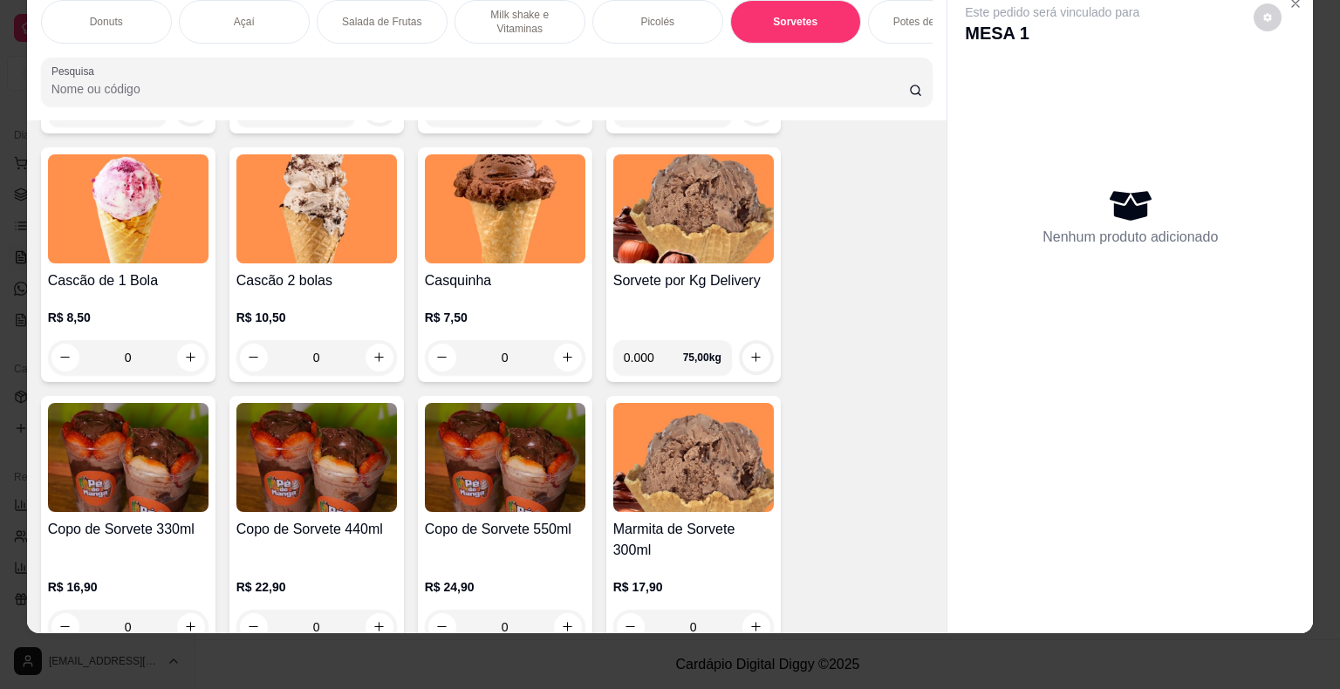
click at [459, 478] on img at bounding box center [505, 457] width 161 height 109
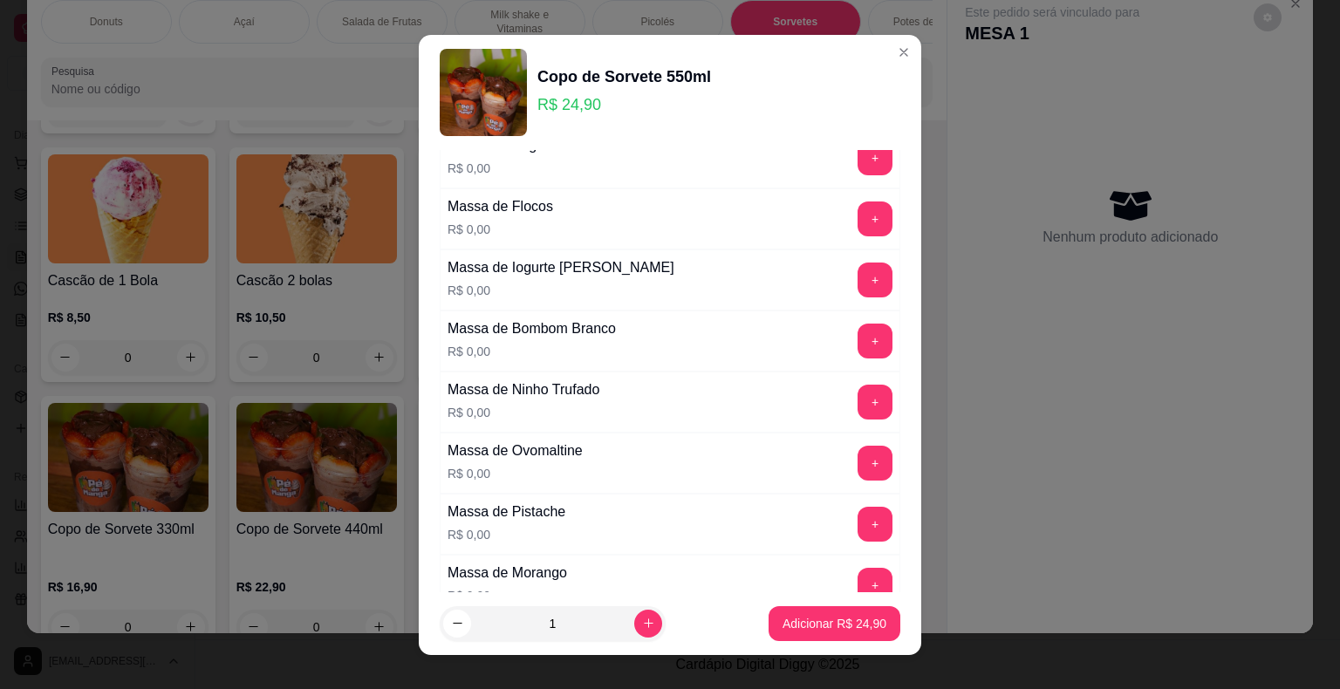
scroll to position [87, 0]
click at [858, 395] on button "+" at bounding box center [875, 402] width 34 height 34
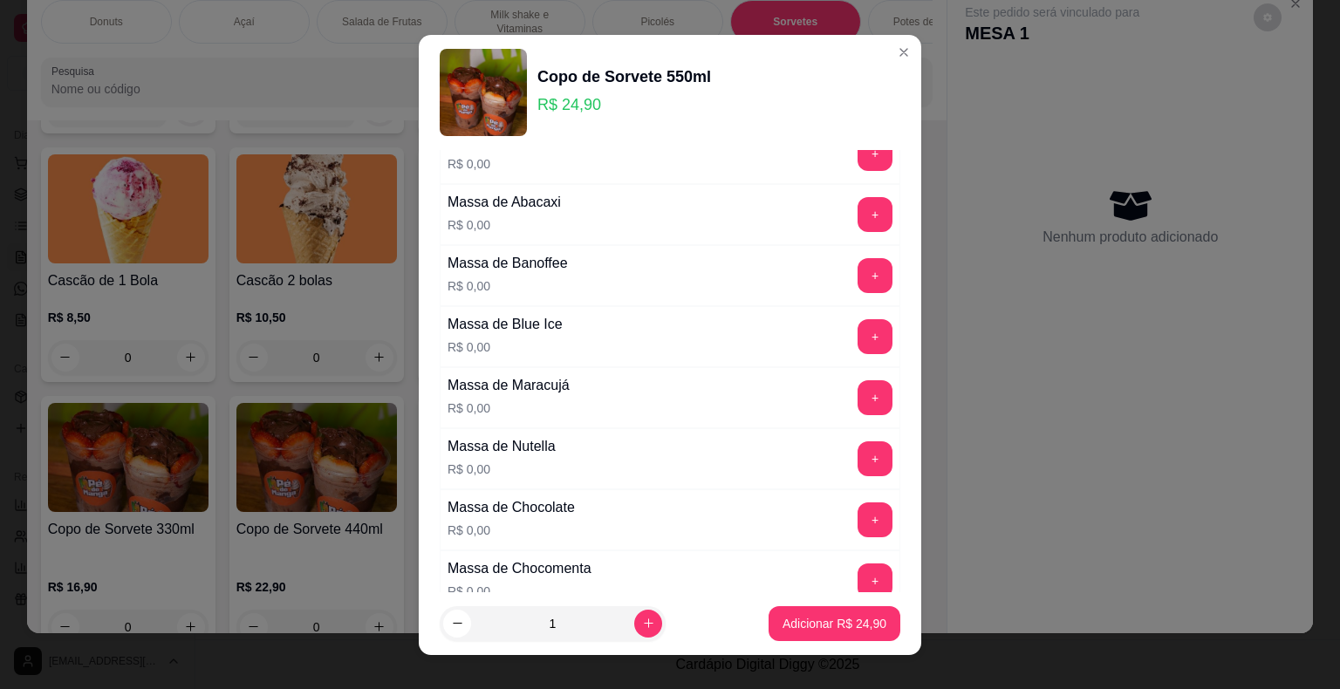
scroll to position [523, 0]
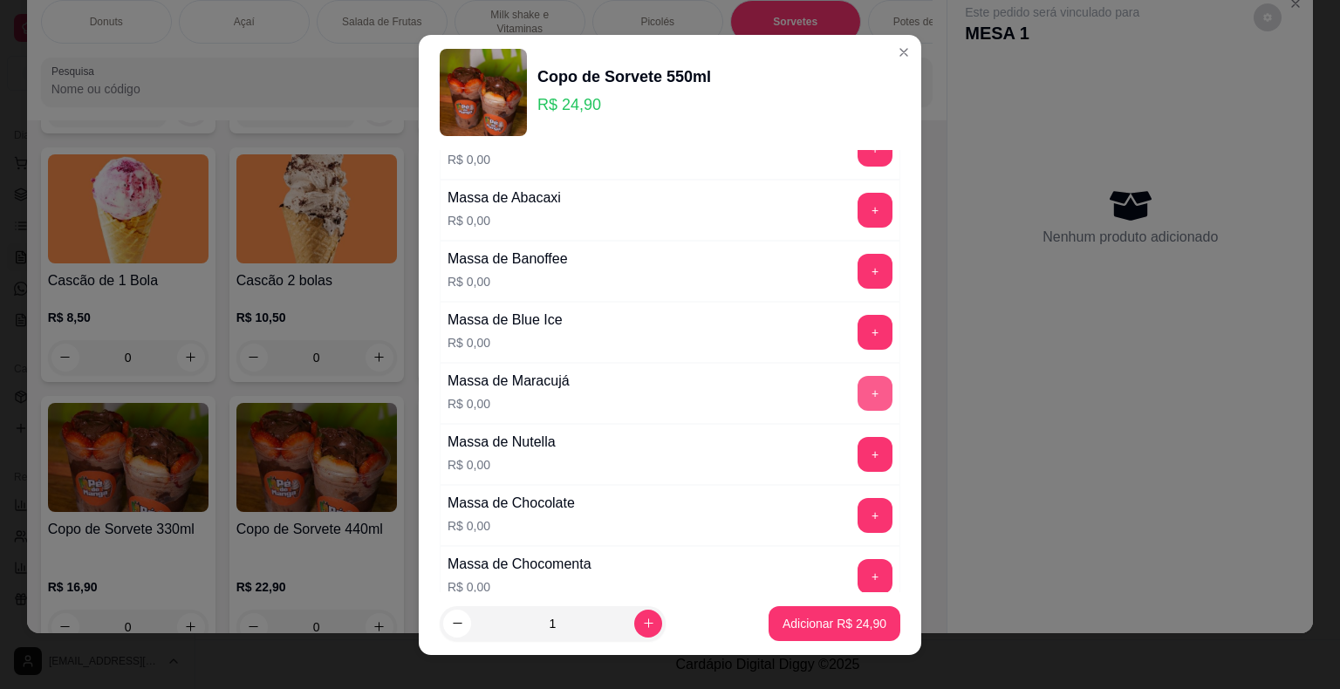
click at [857, 389] on button "+" at bounding box center [874, 393] width 35 height 35
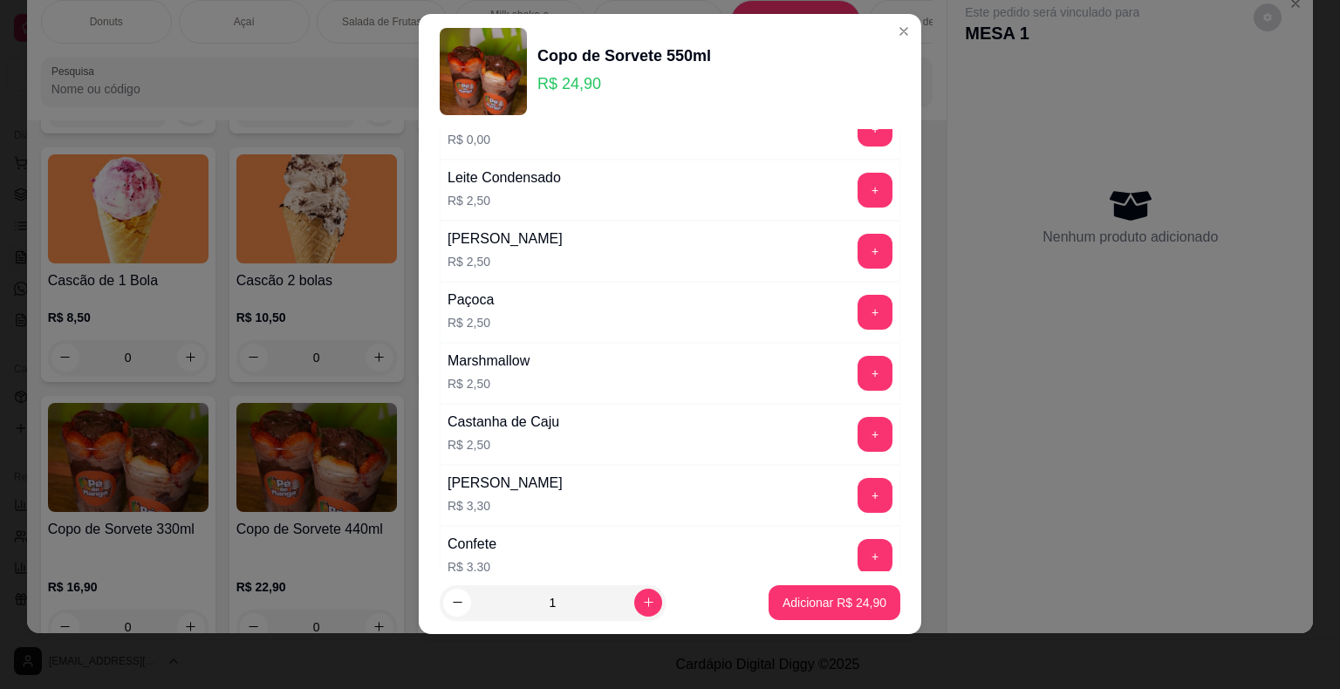
scroll to position [2386, 0]
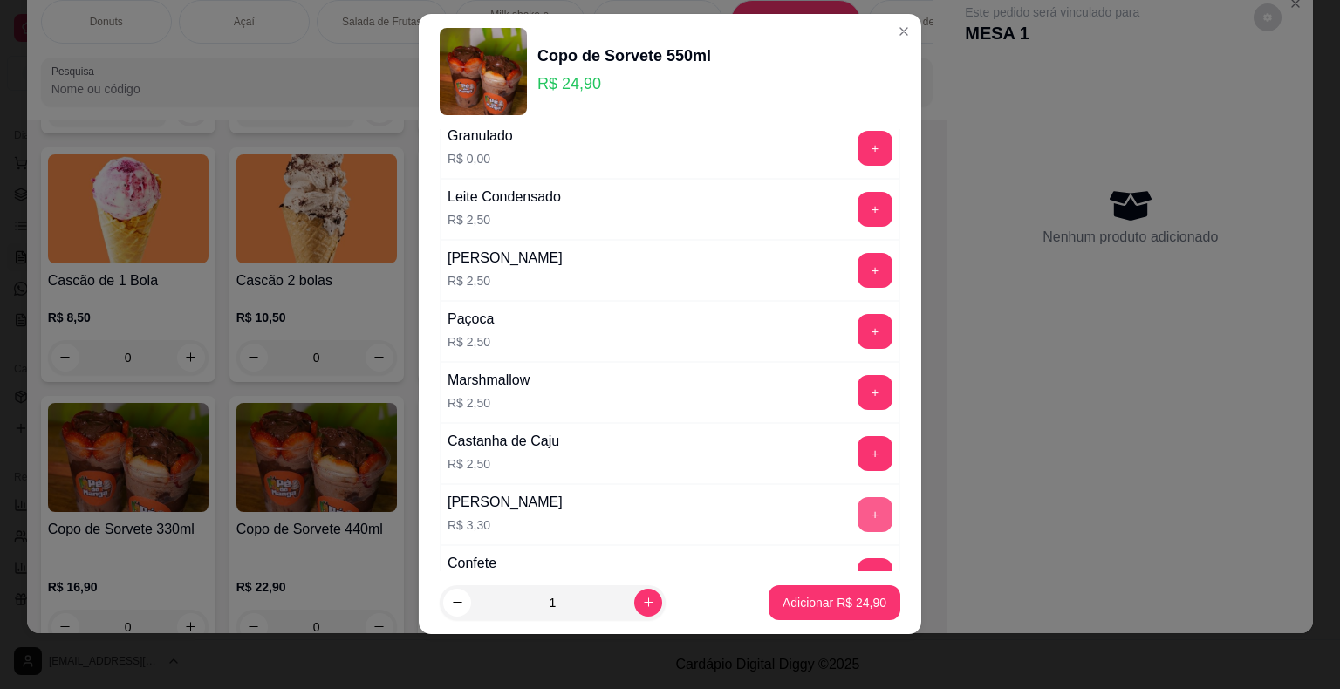
click at [857, 497] on button "+" at bounding box center [874, 514] width 35 height 35
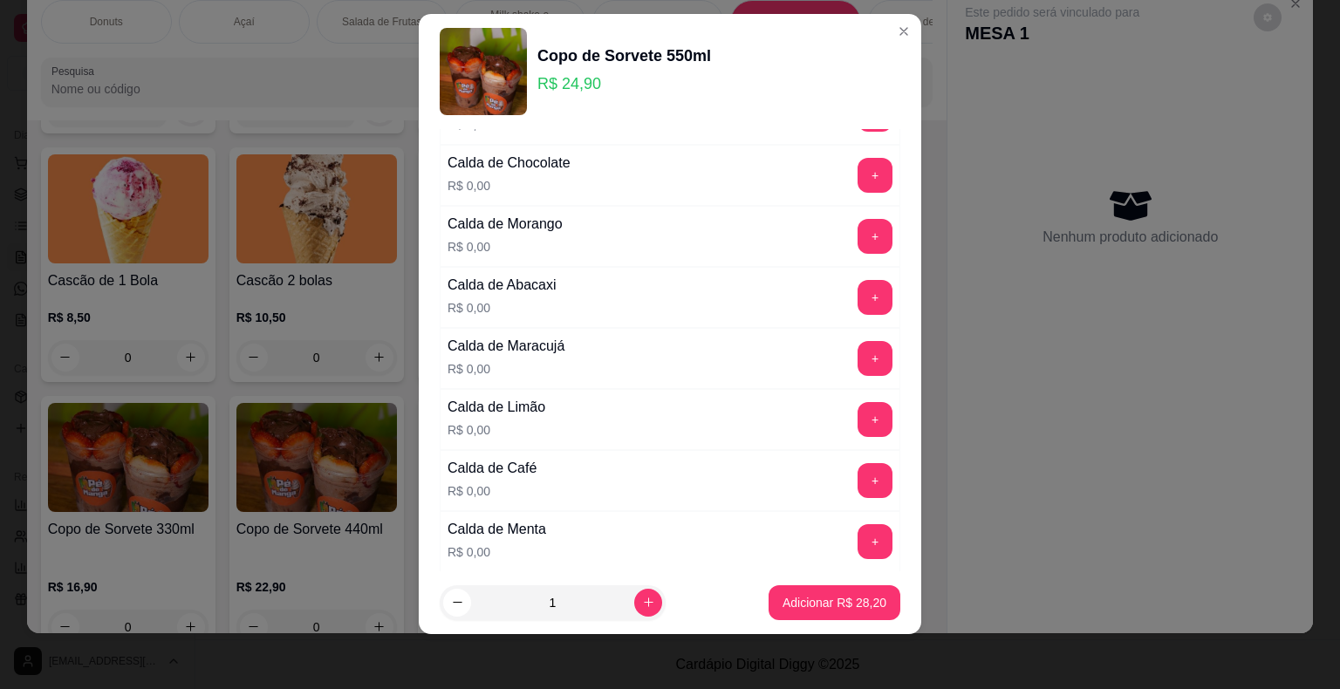
scroll to position [1513, 0]
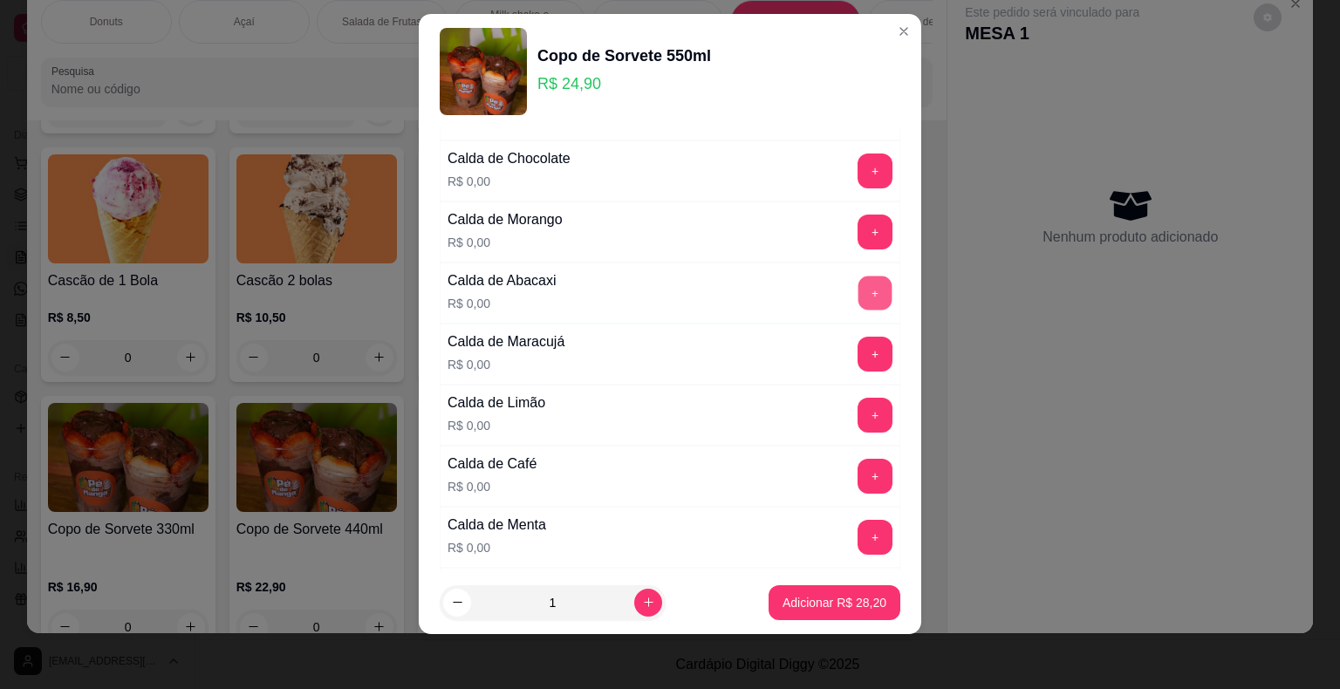
click at [858, 282] on button "+" at bounding box center [875, 293] width 34 height 34
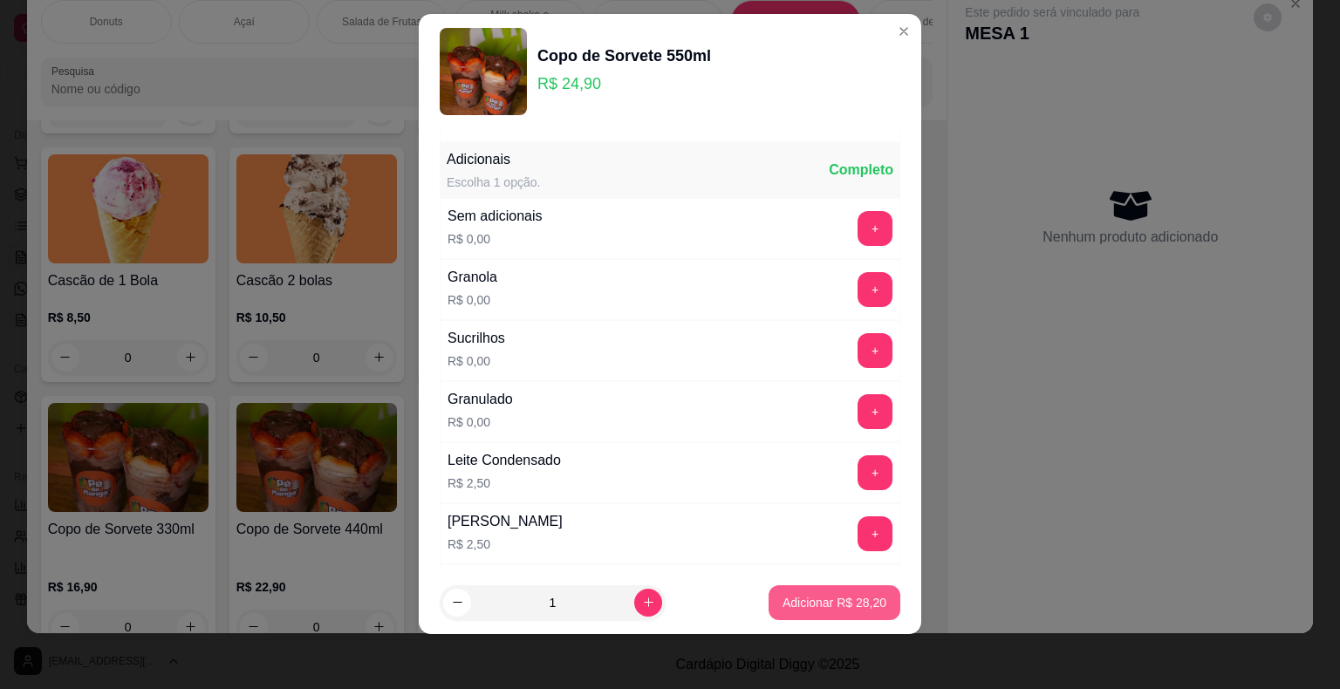
scroll to position [2123, 0]
click at [855, 595] on p "Adicionar R$ 28,20" at bounding box center [834, 602] width 104 height 17
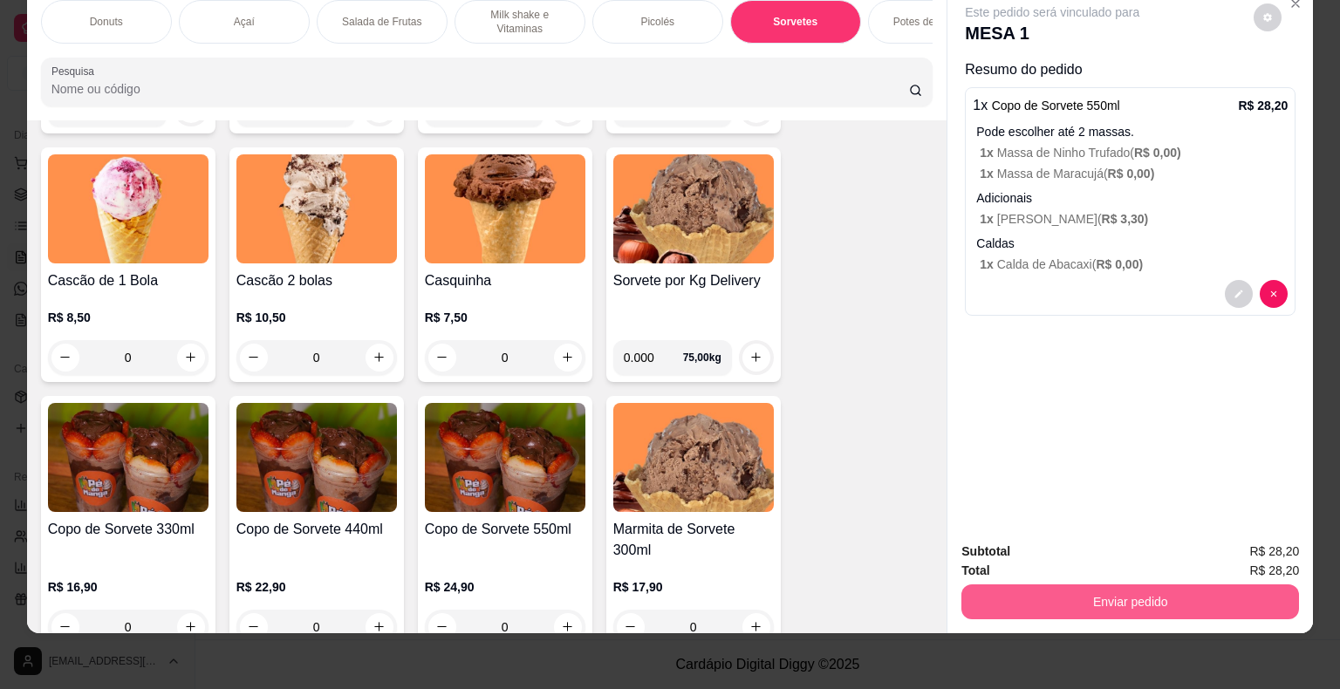
click at [1083, 593] on button "Enviar pedido" at bounding box center [1130, 601] width 338 height 35
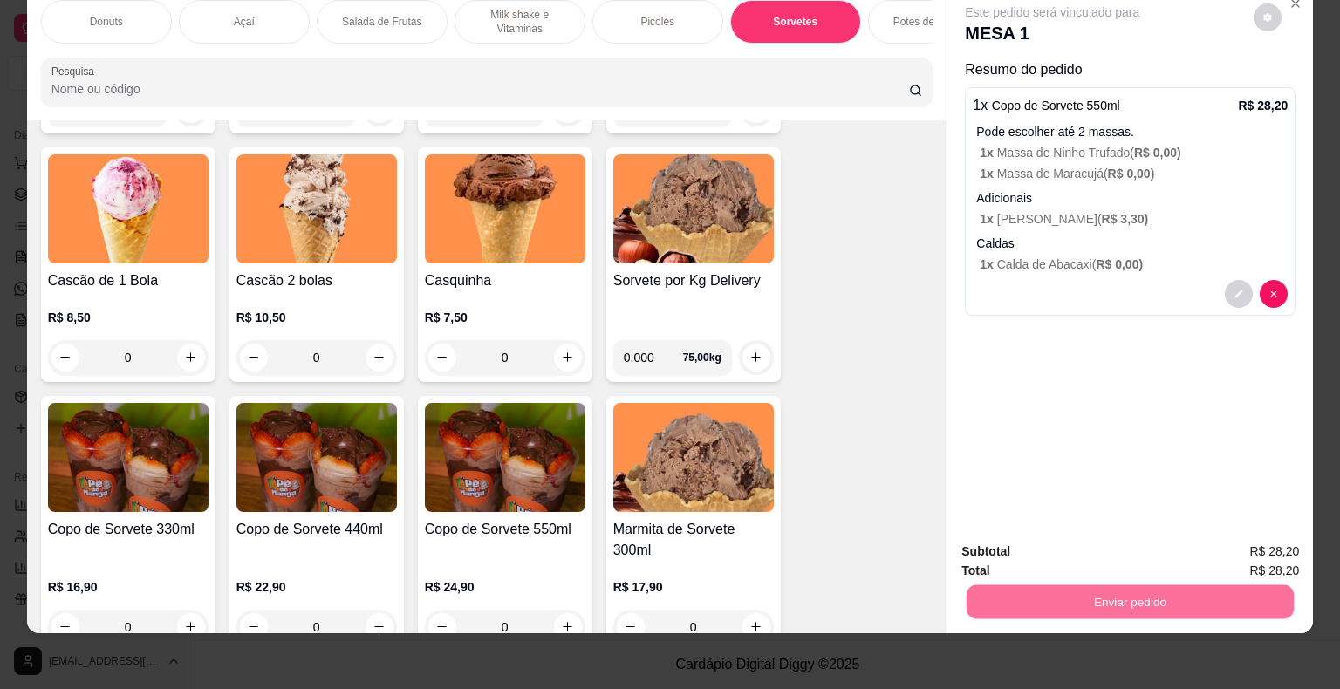
click at [1265, 548] on button "Enviar pedido" at bounding box center [1254, 545] width 96 height 32
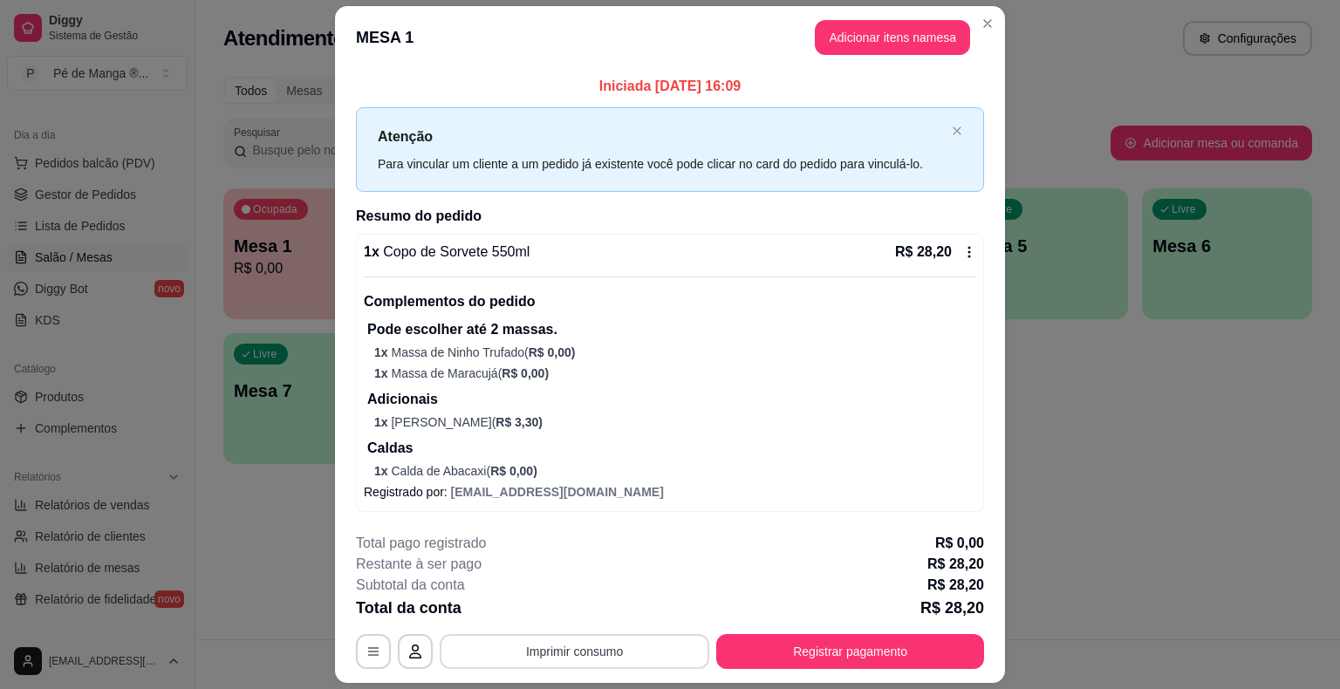
click at [627, 643] on button "Imprimir consumo" at bounding box center [575, 651] width 270 height 35
click at [598, 605] on button "IMPRESSORA" at bounding box center [573, 612] width 126 height 28
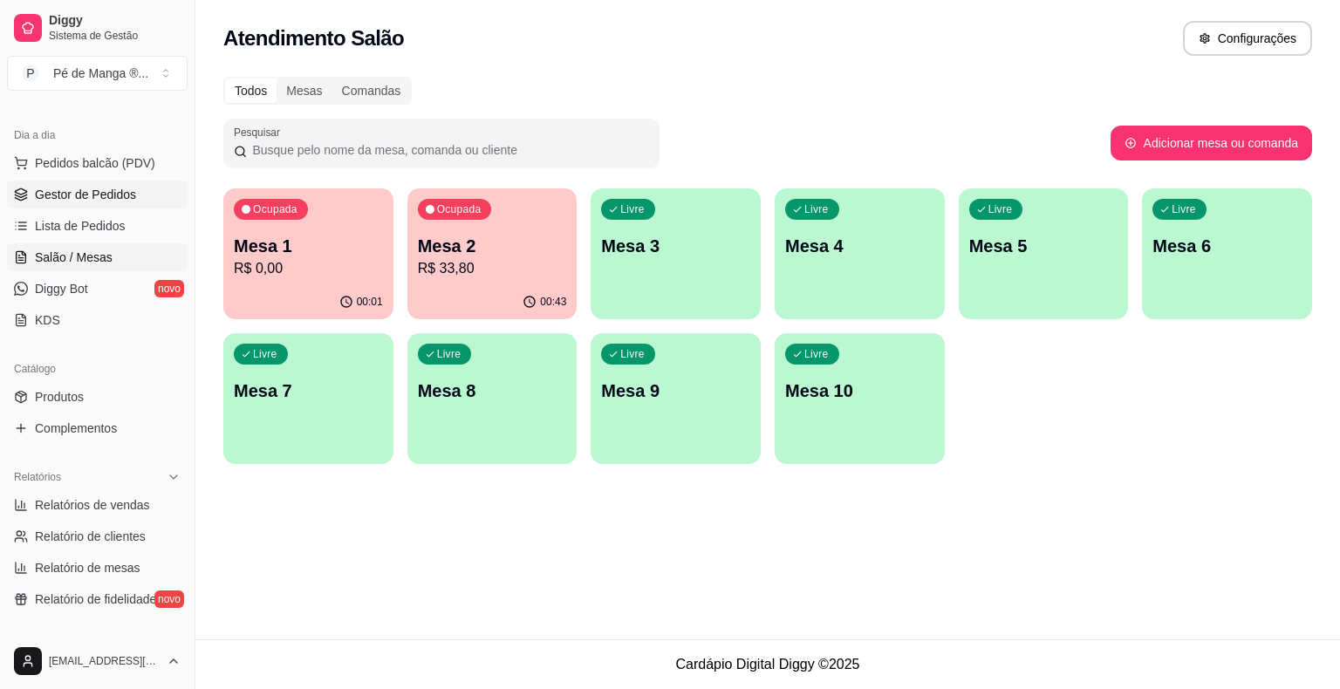
click at [85, 196] on span "Gestor de Pedidos" at bounding box center [85, 194] width 101 height 17
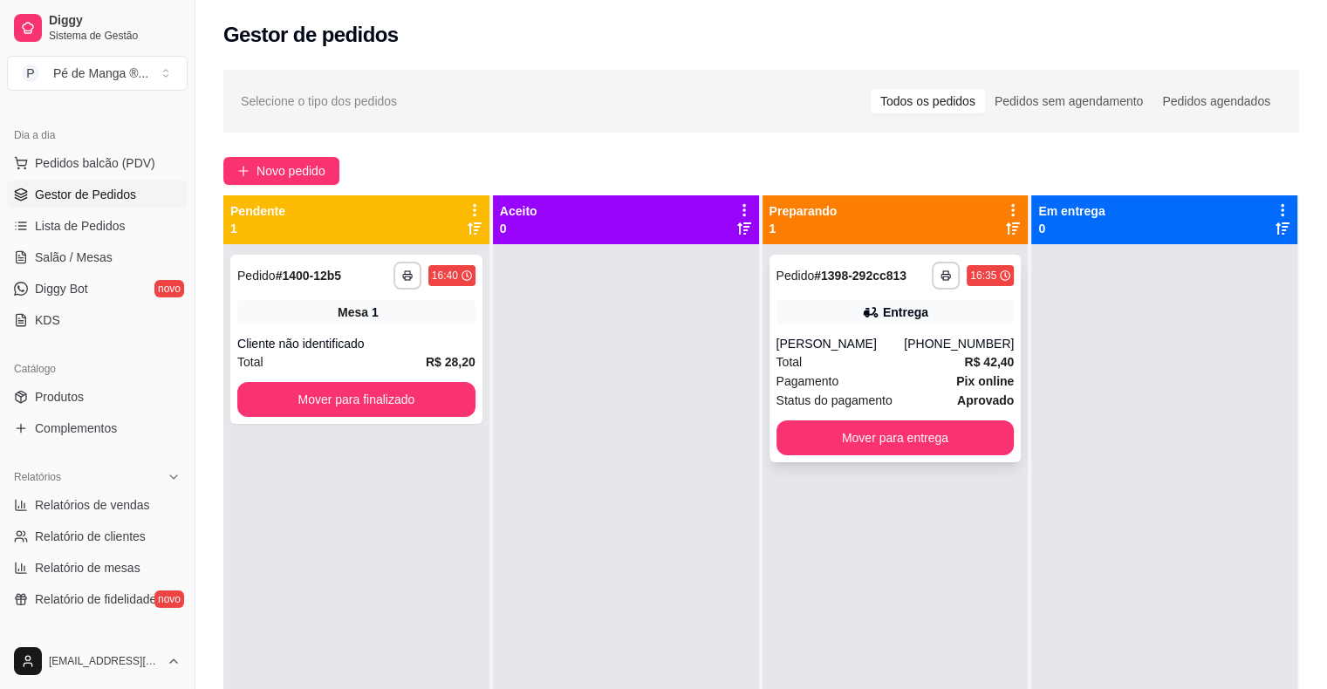
click at [917, 372] on div "Total R$ 42,40" at bounding box center [895, 361] width 238 height 19
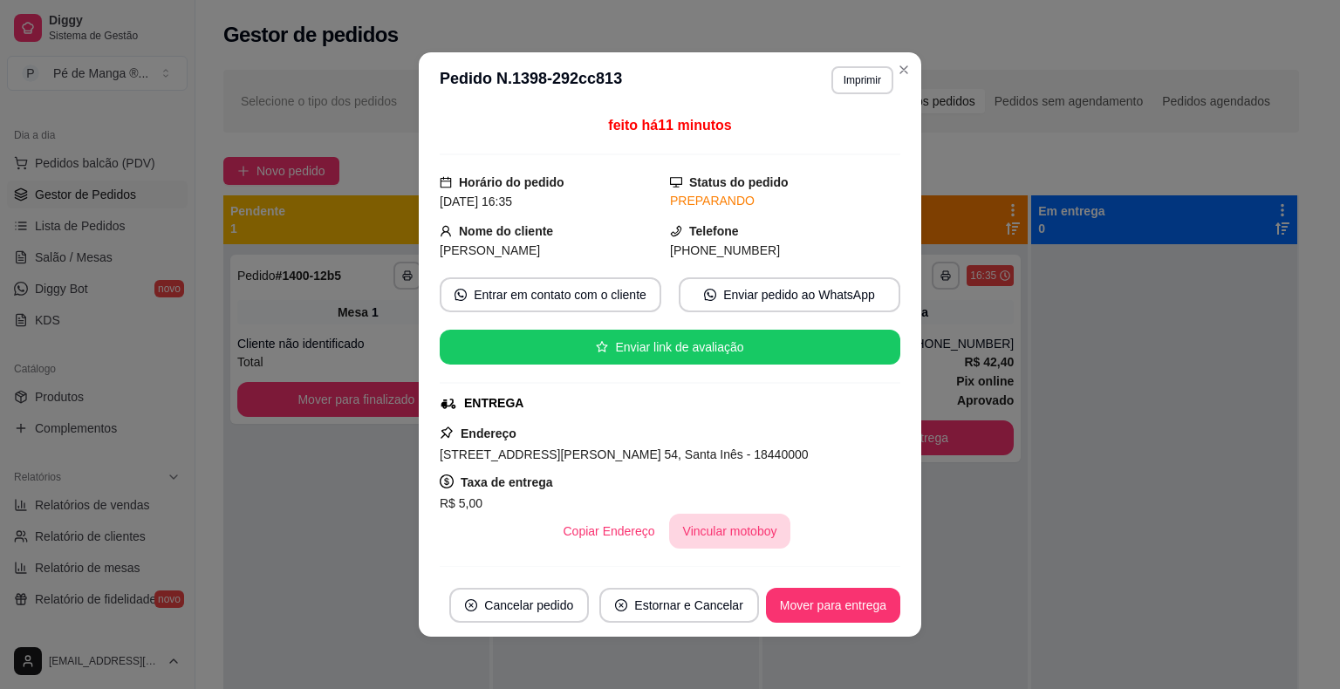
click at [702, 541] on button "Vincular motoboy" at bounding box center [730, 531] width 122 height 35
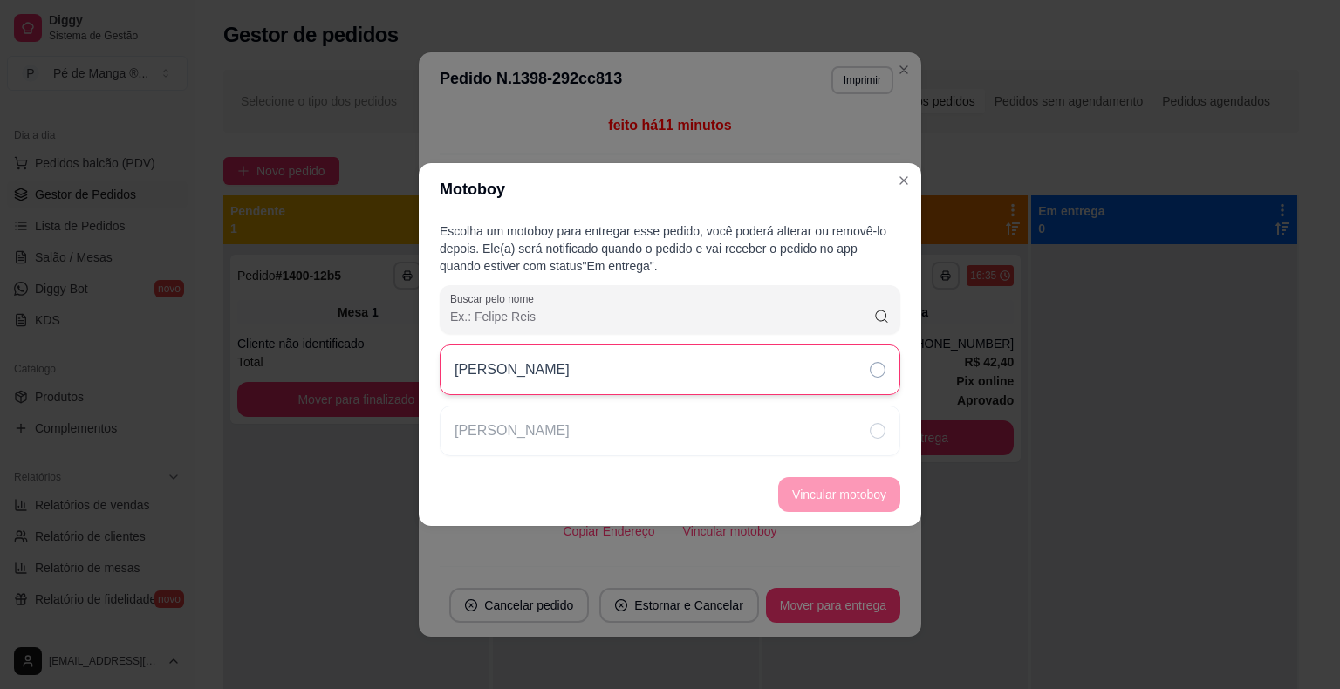
click at [763, 386] on div "[PERSON_NAME]" at bounding box center [670, 370] width 461 height 51
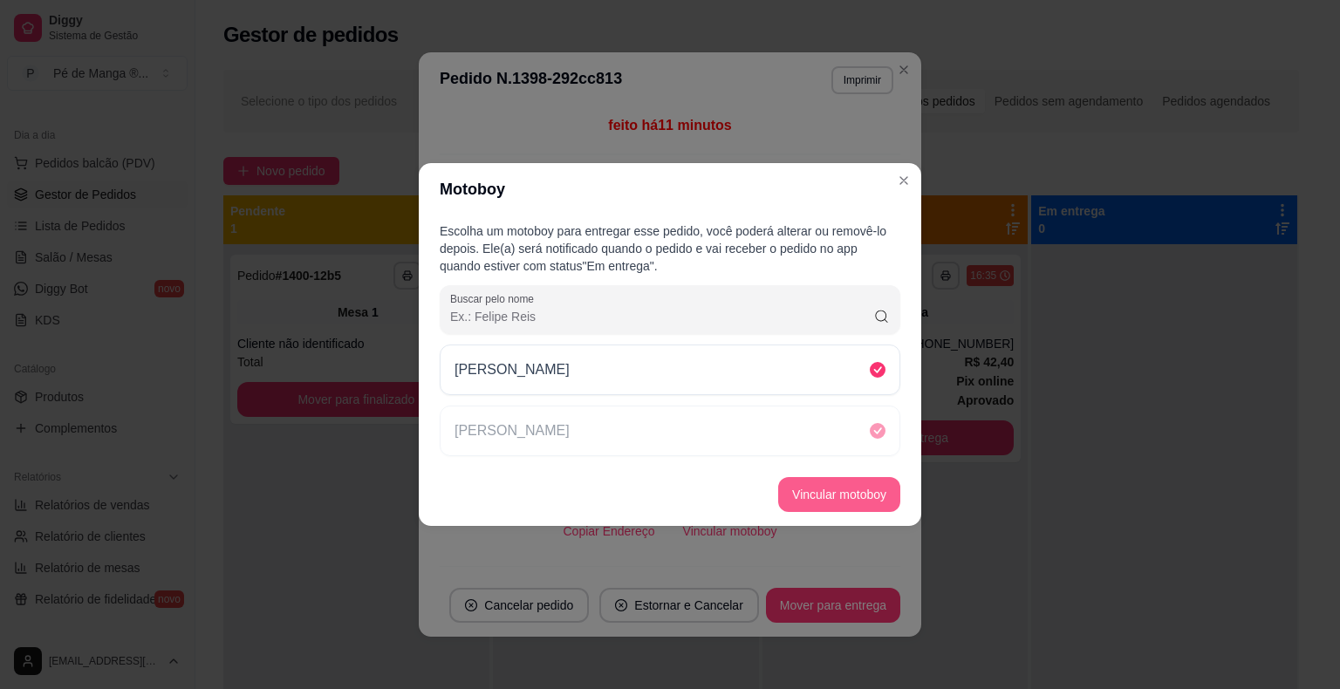
click at [827, 497] on button "Vincular motoboy" at bounding box center [839, 494] width 122 height 35
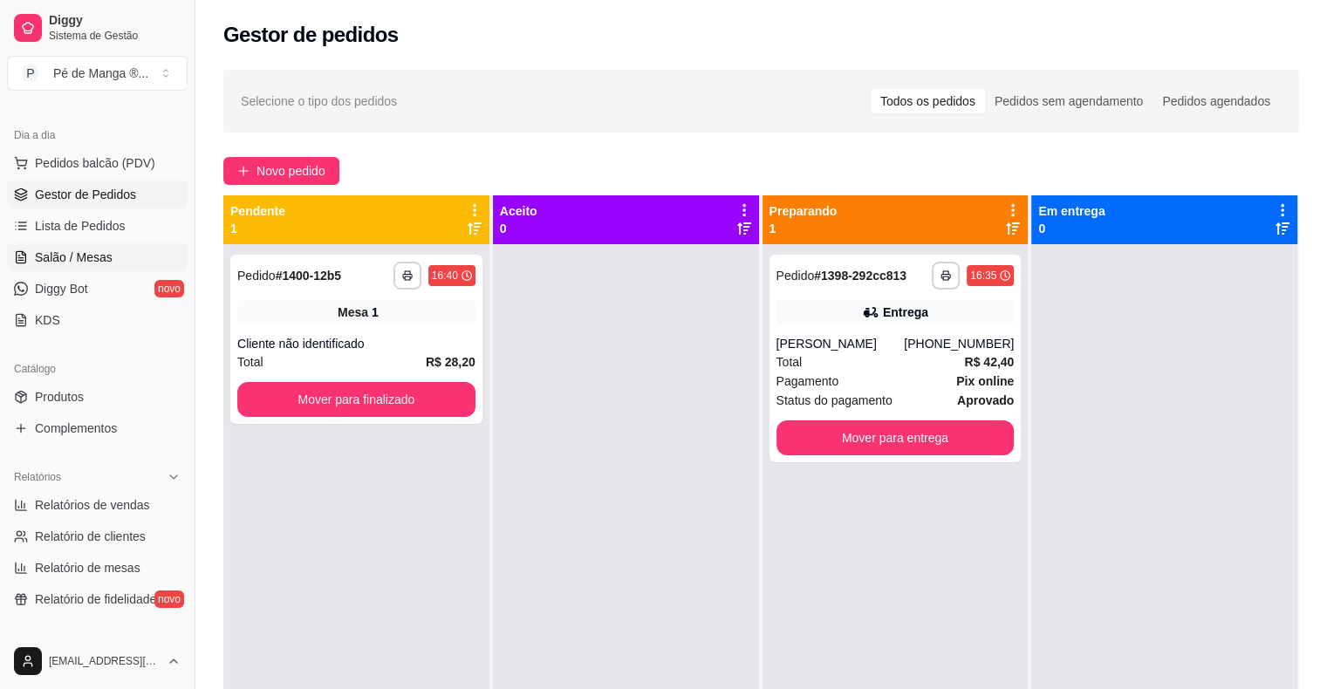
click at [129, 256] on link "Salão / Mesas" at bounding box center [97, 257] width 181 height 28
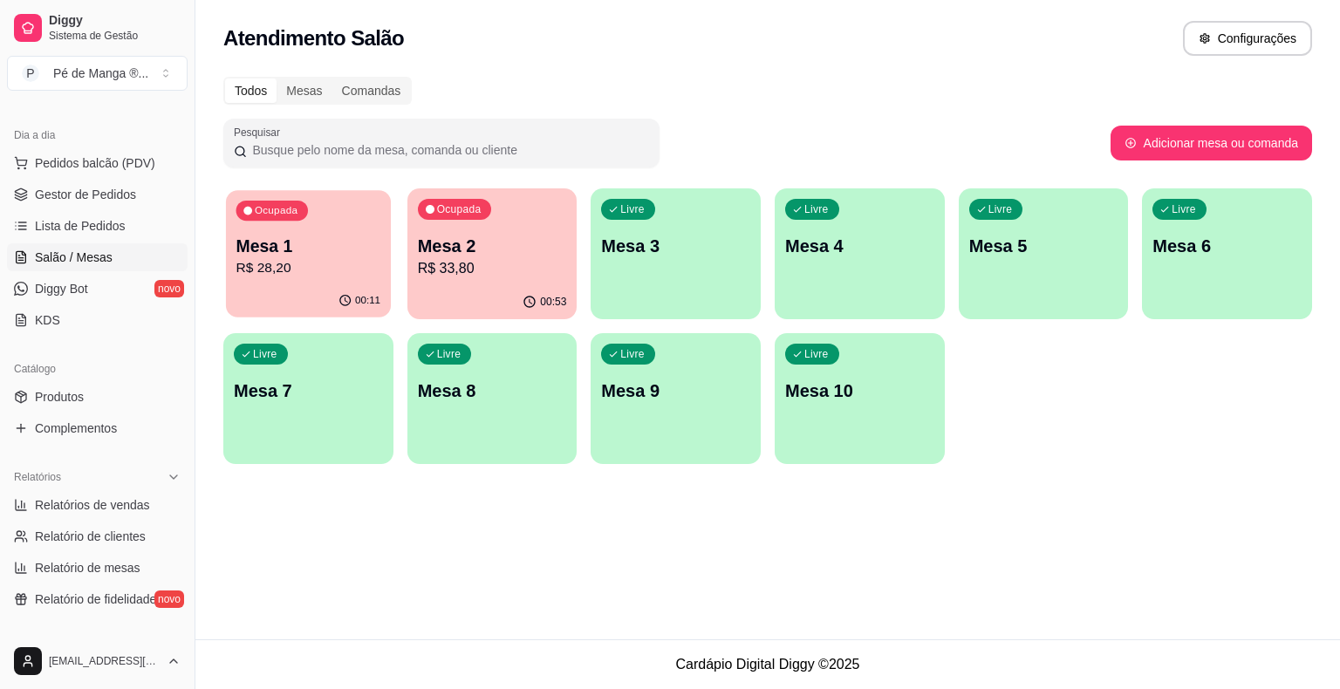
click at [311, 277] on div "Ocupada Mesa 1 R$ 28,20" at bounding box center [308, 237] width 165 height 94
click at [704, 298] on div "button" at bounding box center [675, 307] width 165 height 20
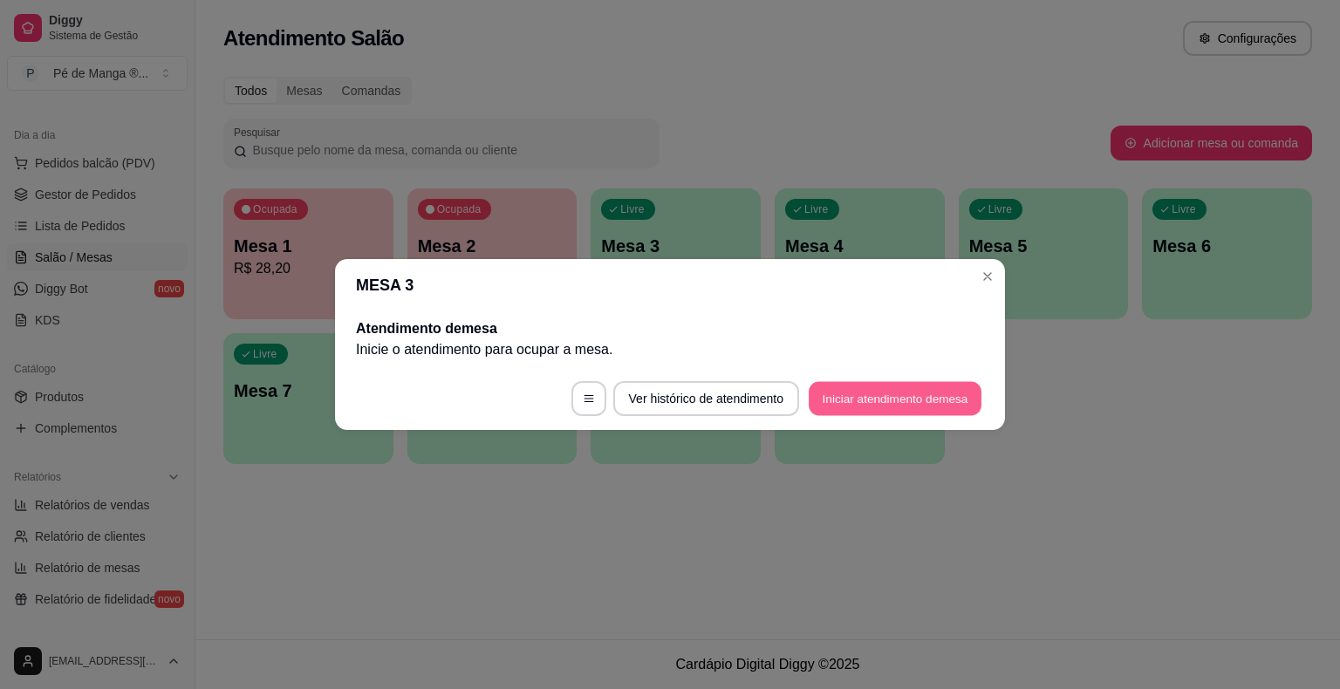
click at [870, 405] on button "Iniciar atendimento de mesa" at bounding box center [895, 399] width 173 height 34
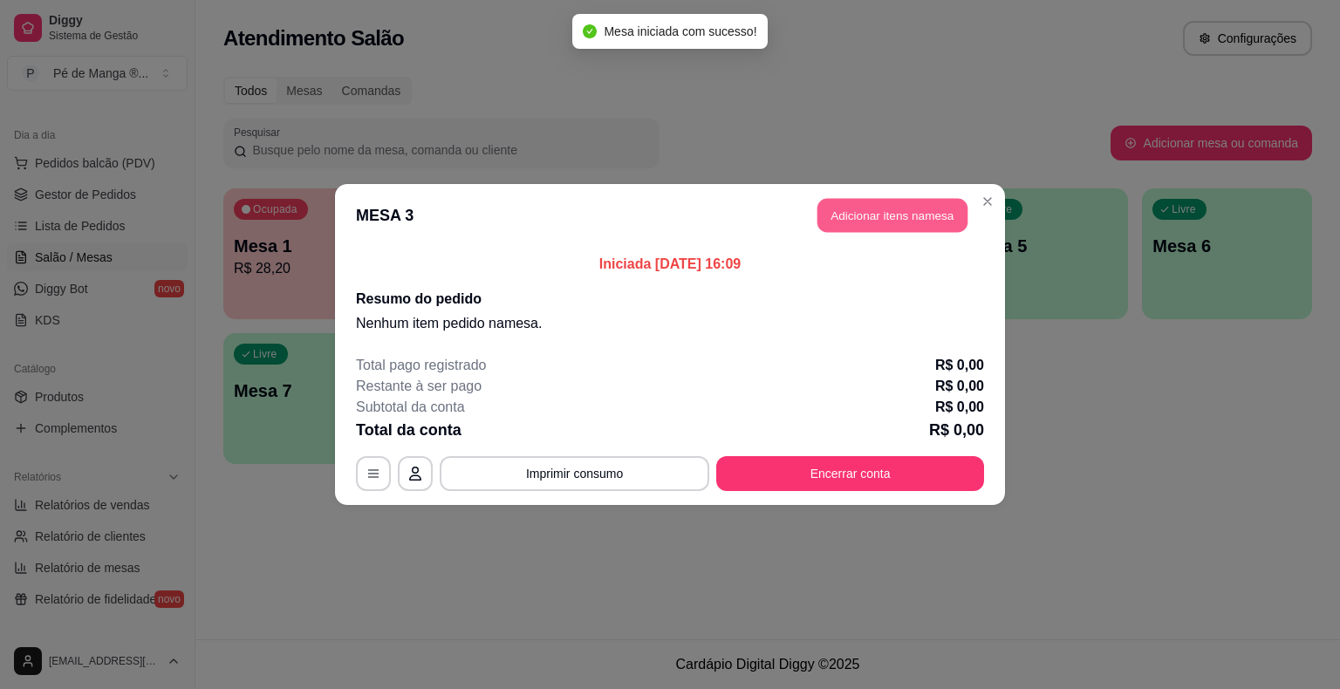
click at [927, 222] on button "Adicionar itens na mesa" at bounding box center [892, 216] width 150 height 34
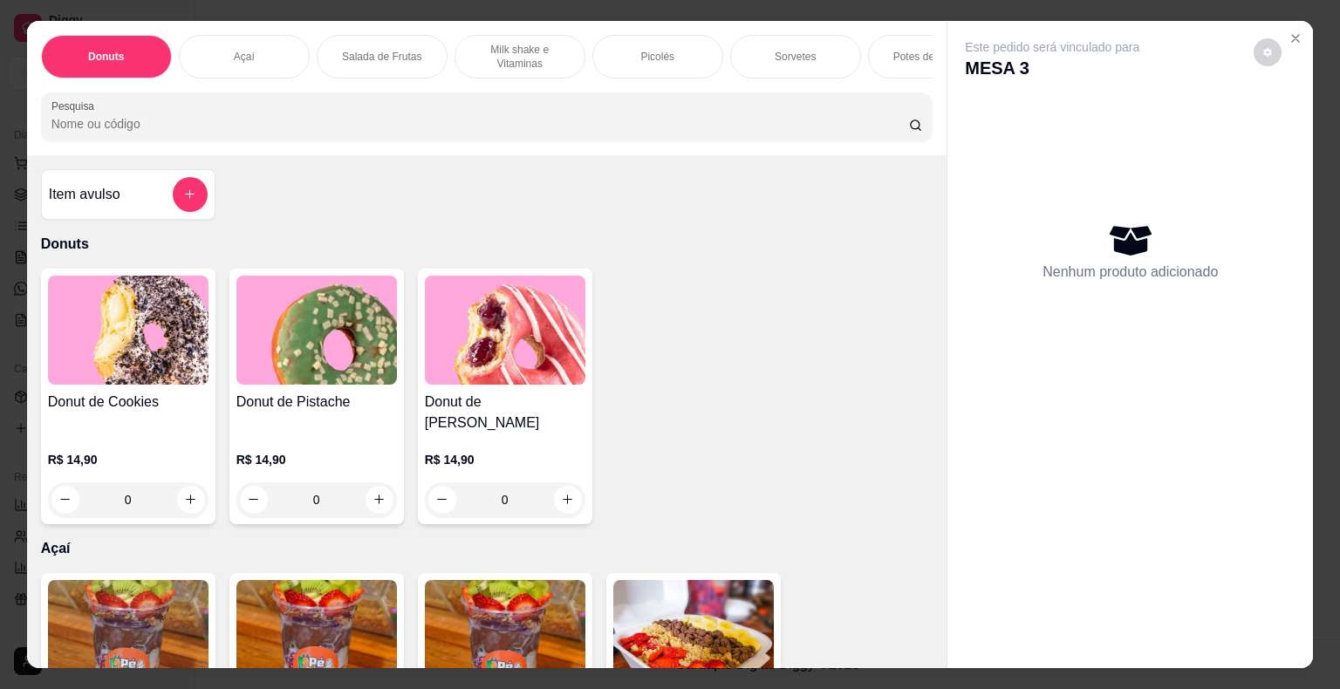
click at [882, 51] on div "Potes de Sorvete" at bounding box center [933, 57] width 131 height 44
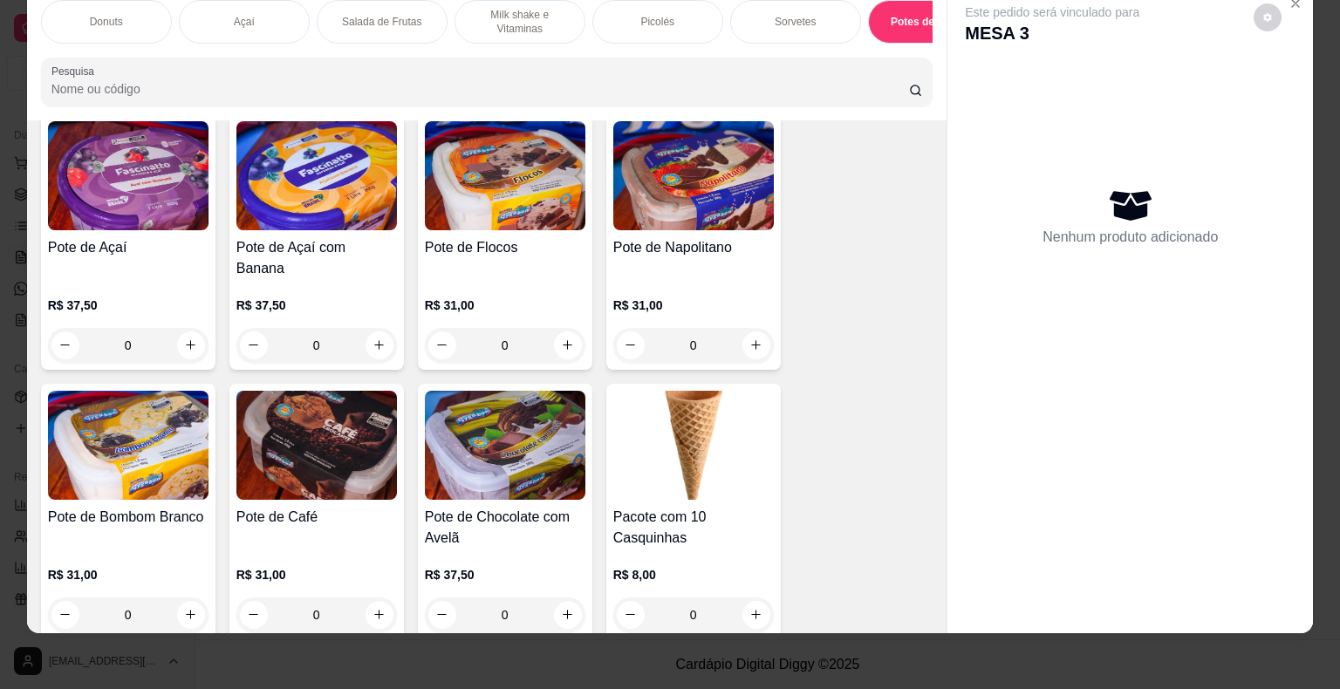
scroll to position [3874, 0]
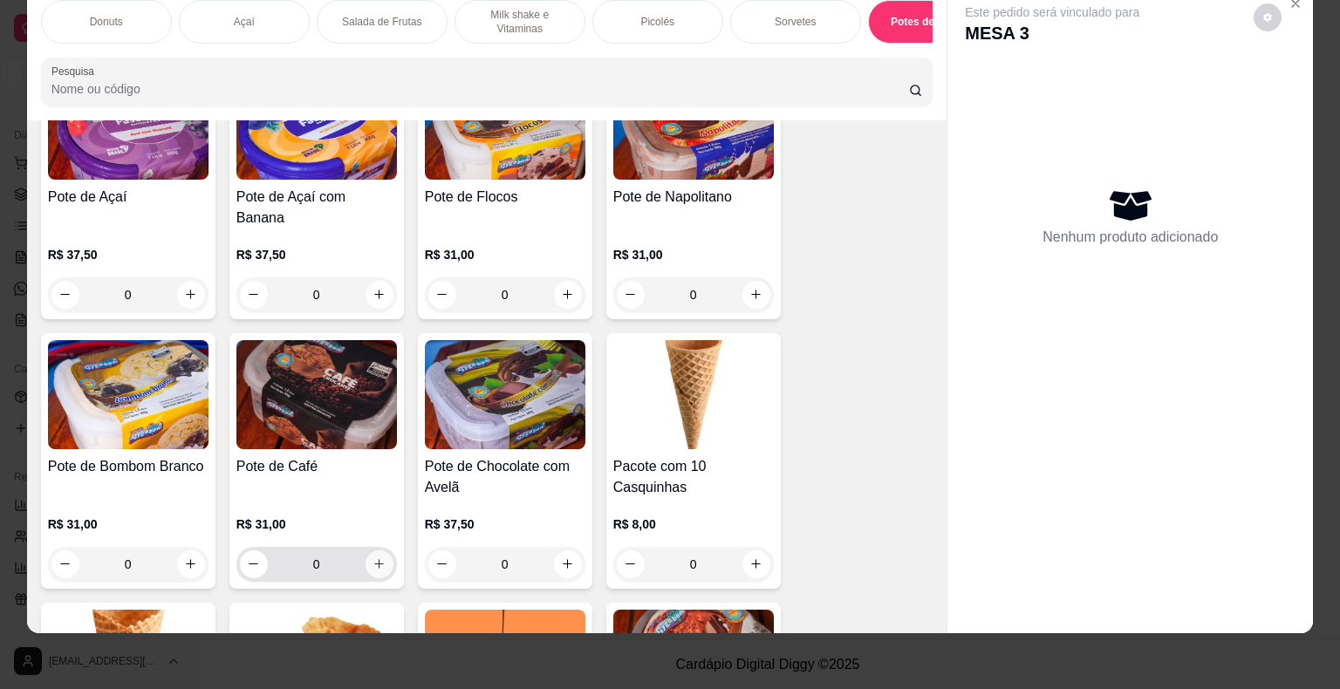
click at [379, 550] on button "increase-product-quantity" at bounding box center [379, 564] width 28 height 28
type input "1"
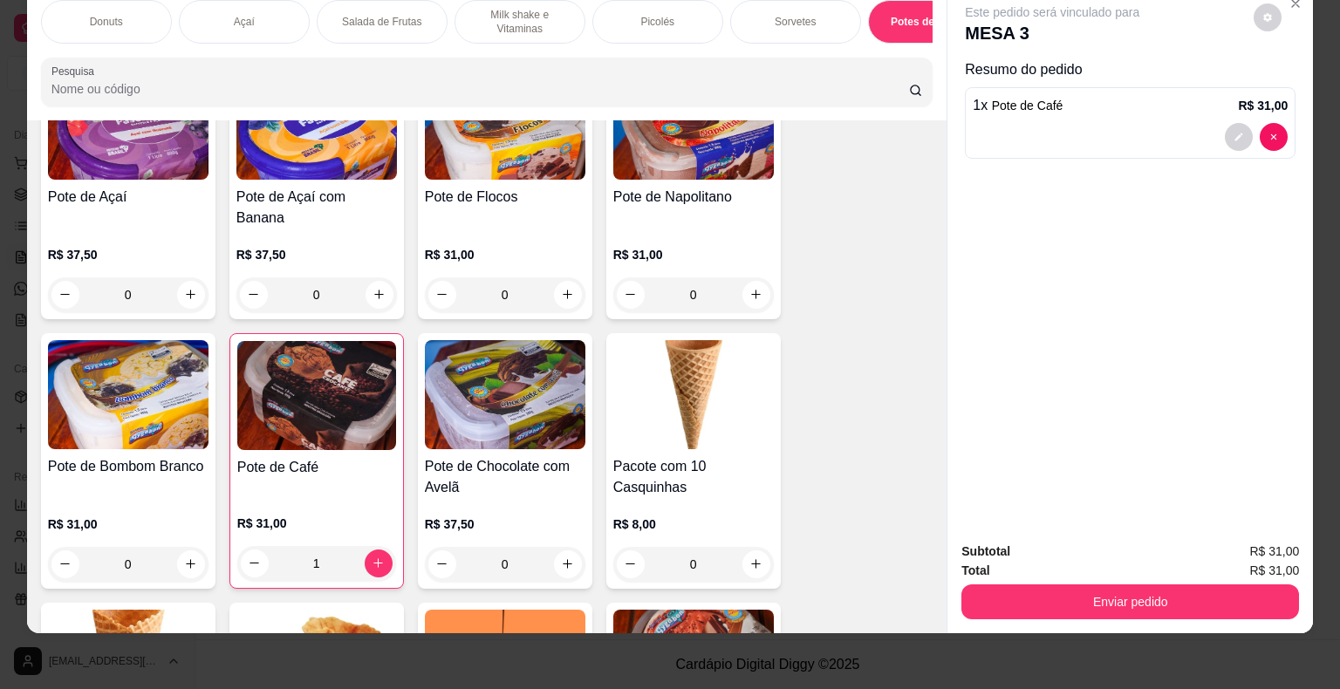
click at [775, 15] on p "Sorvetes" at bounding box center [795, 22] width 41 height 14
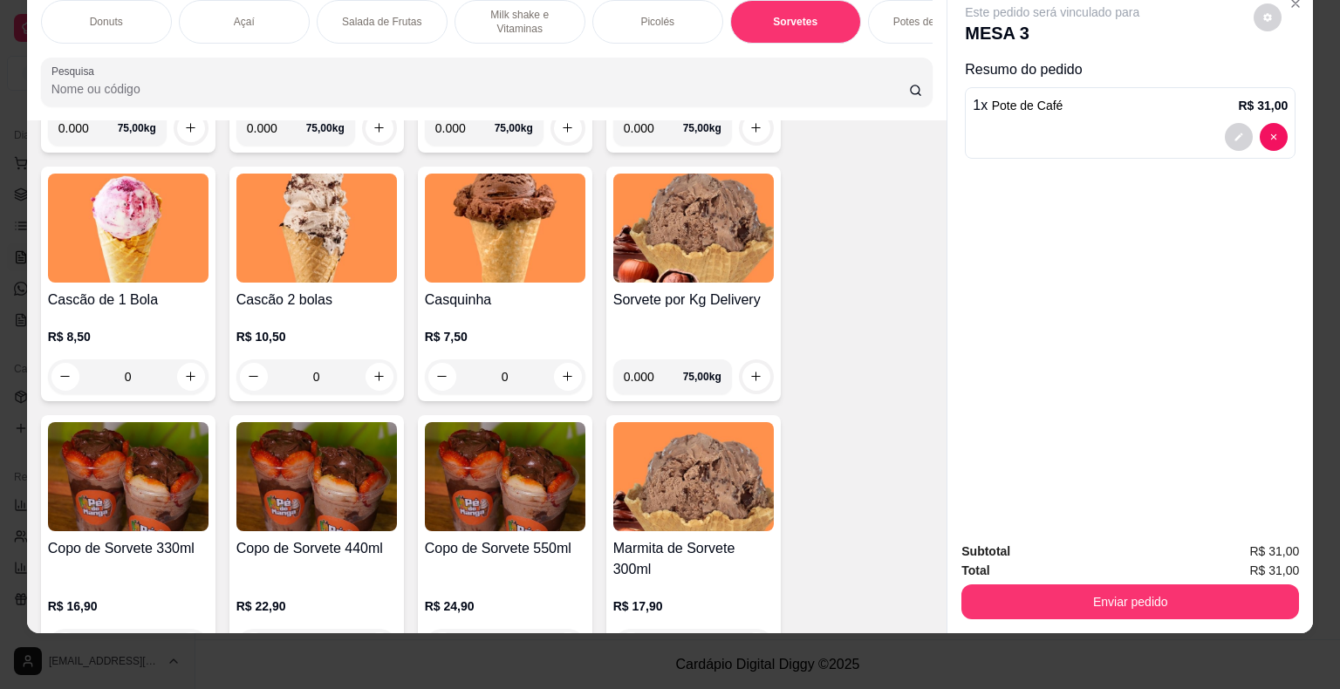
scroll to position [2449, 0]
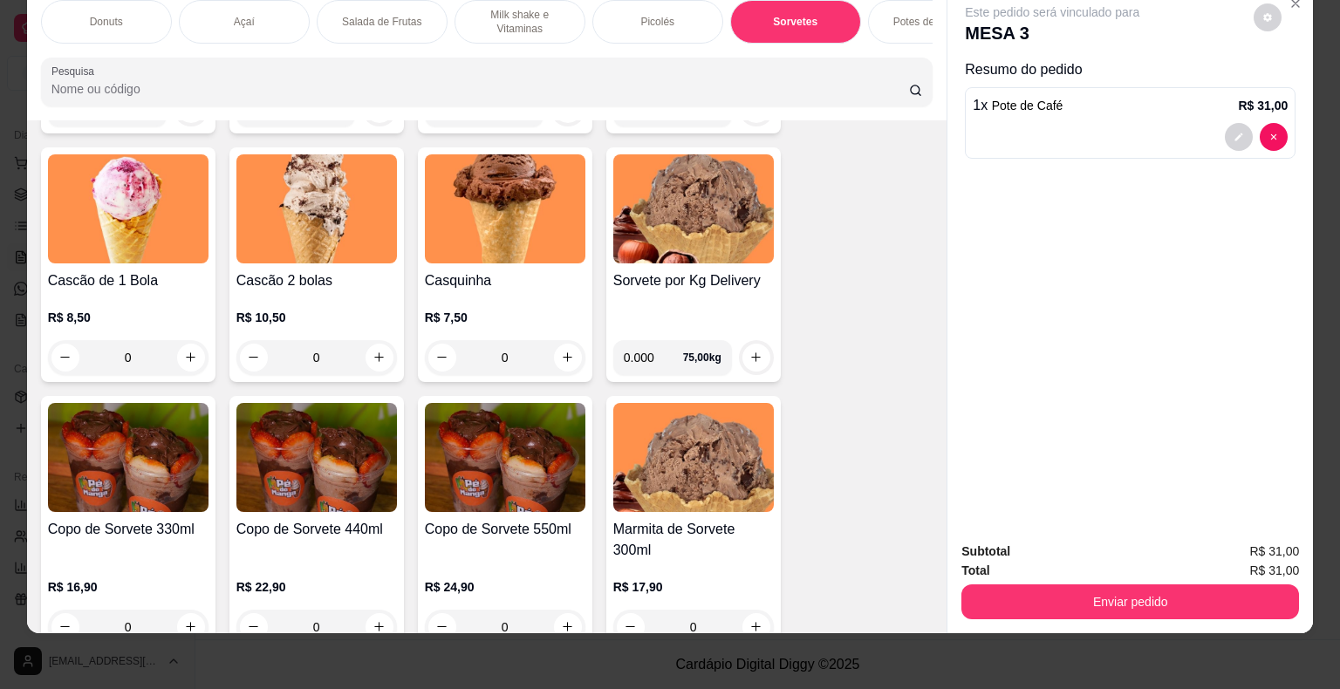
click at [377, 355] on div "0" at bounding box center [316, 357] width 161 height 35
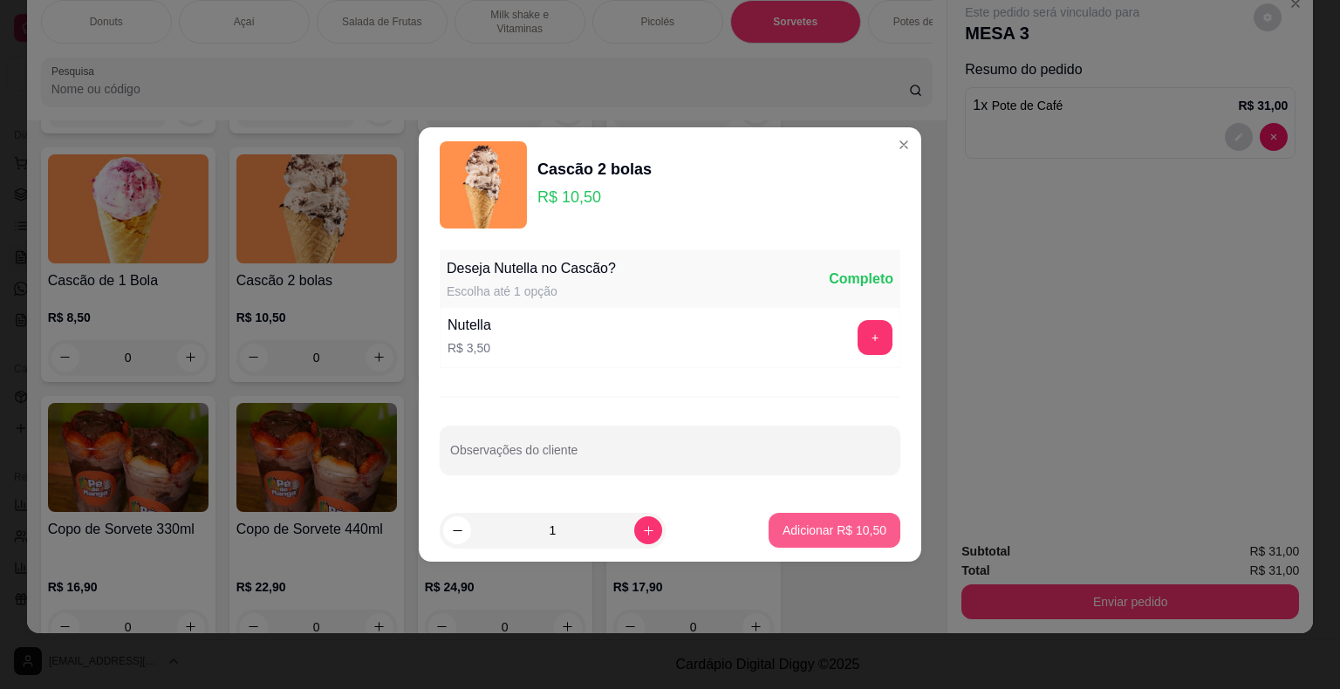
click at [790, 543] on button "Adicionar R$ 10,50" at bounding box center [834, 530] width 132 height 35
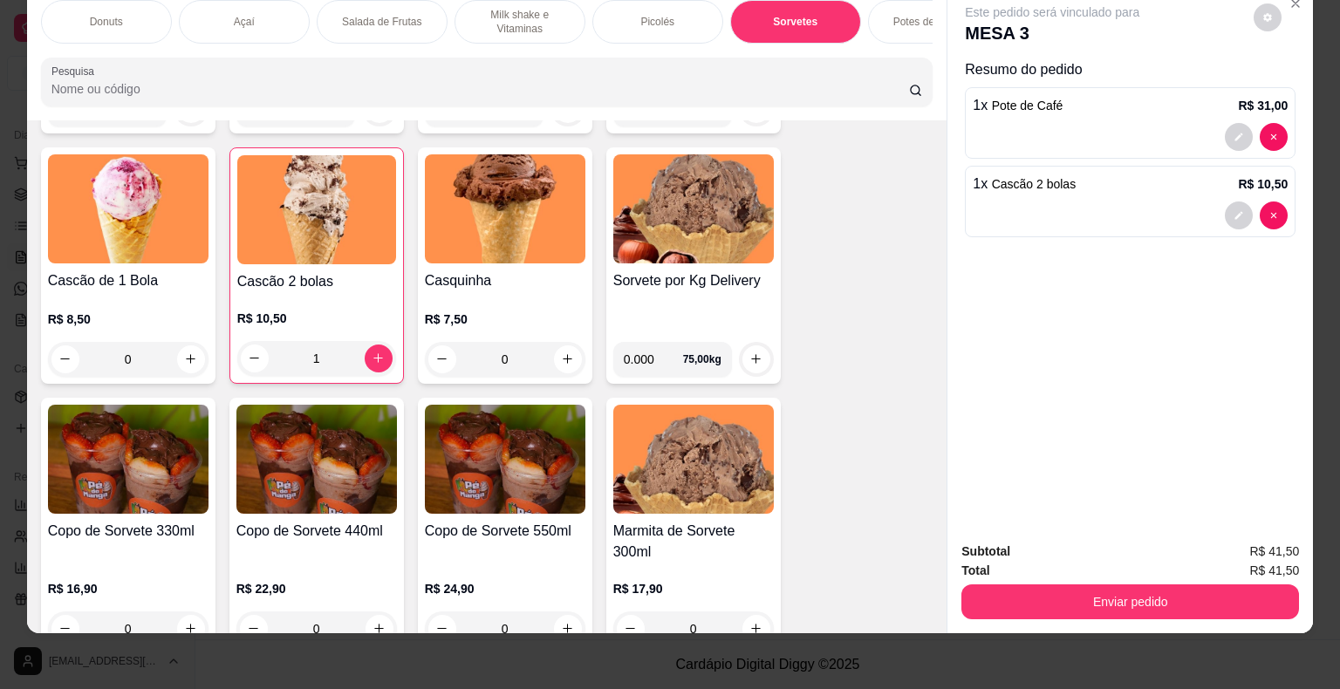
click at [365, 366] on div "1" at bounding box center [316, 358] width 159 height 35
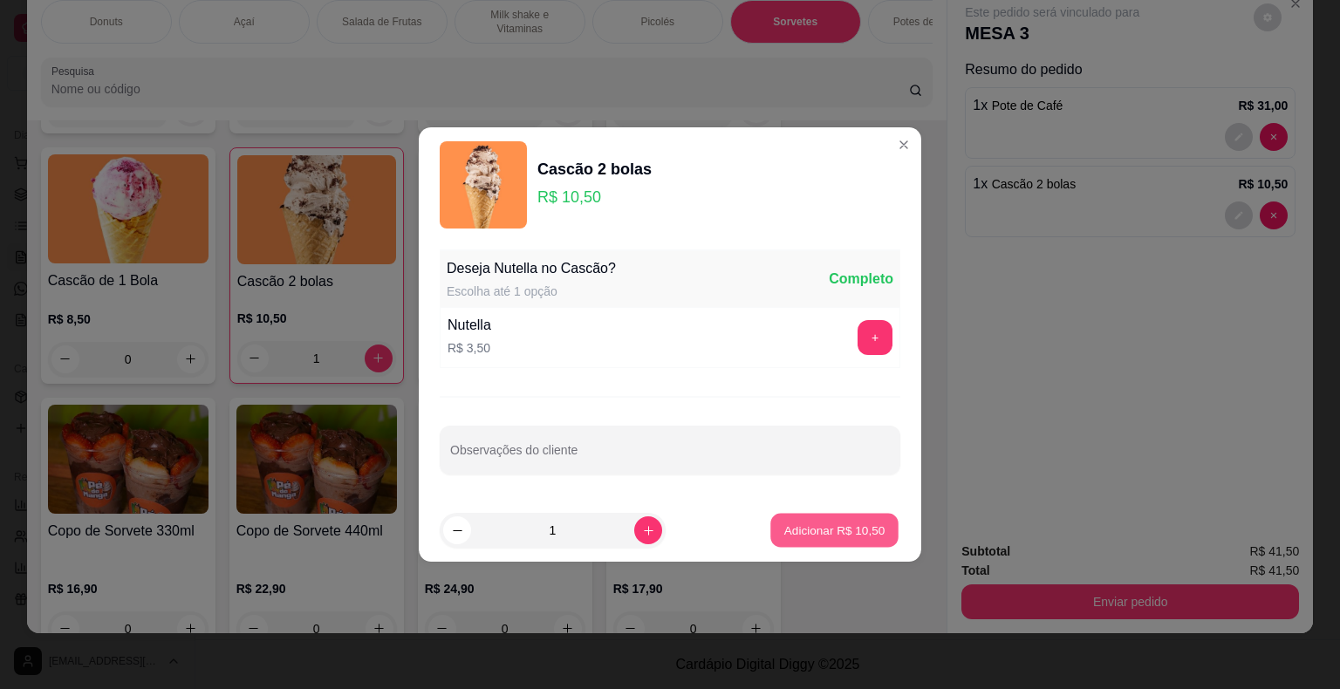
click at [830, 533] on p "Adicionar R$ 10,50" at bounding box center [834, 530] width 101 height 17
type input "2"
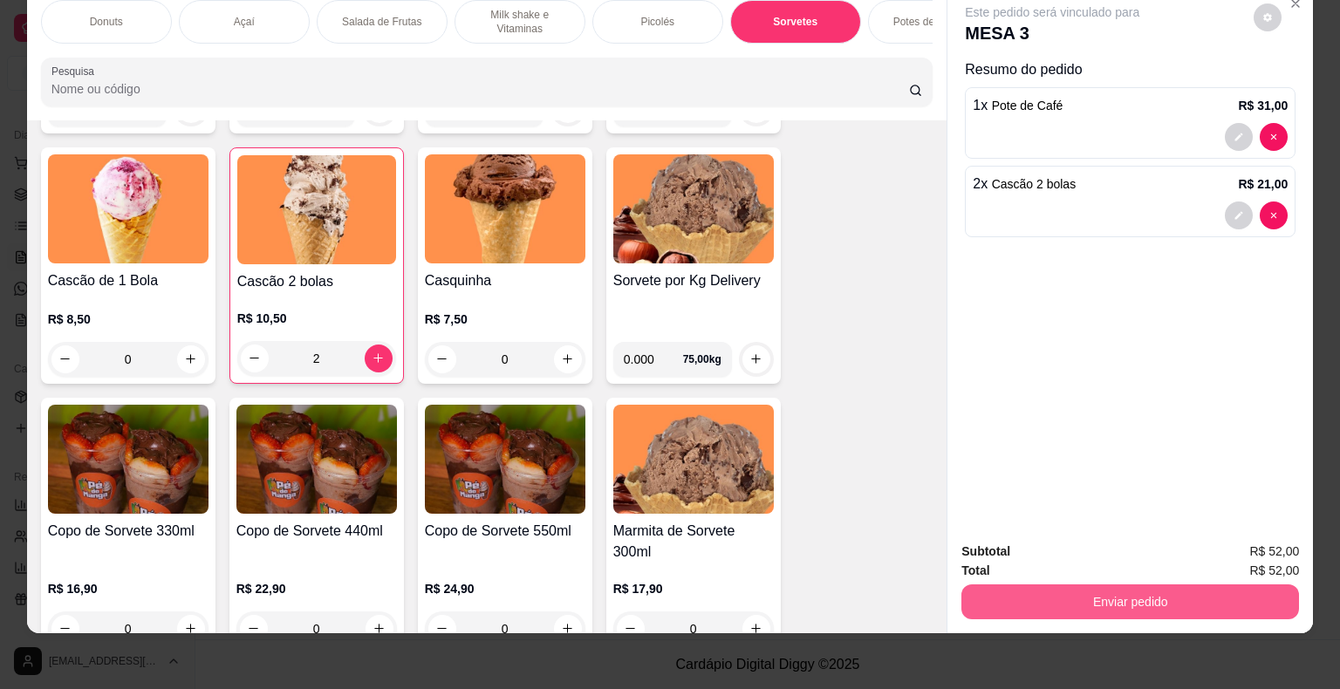
click at [1183, 584] on button "Enviar pedido" at bounding box center [1130, 601] width 338 height 35
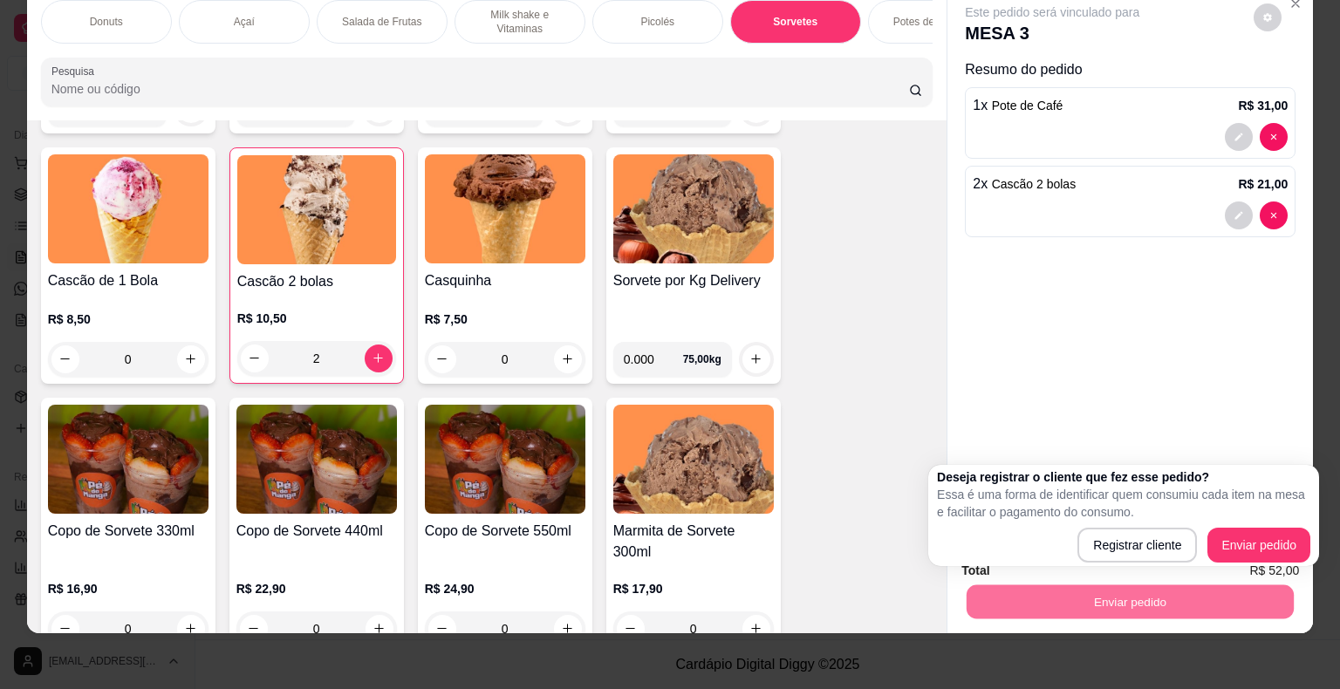
click at [1216, 406] on body "Diggy Sistema de Gestão P Pé de Manga ® ... Loja aberta Plano Essencial + Mesas…" at bounding box center [670, 344] width 1340 height 689
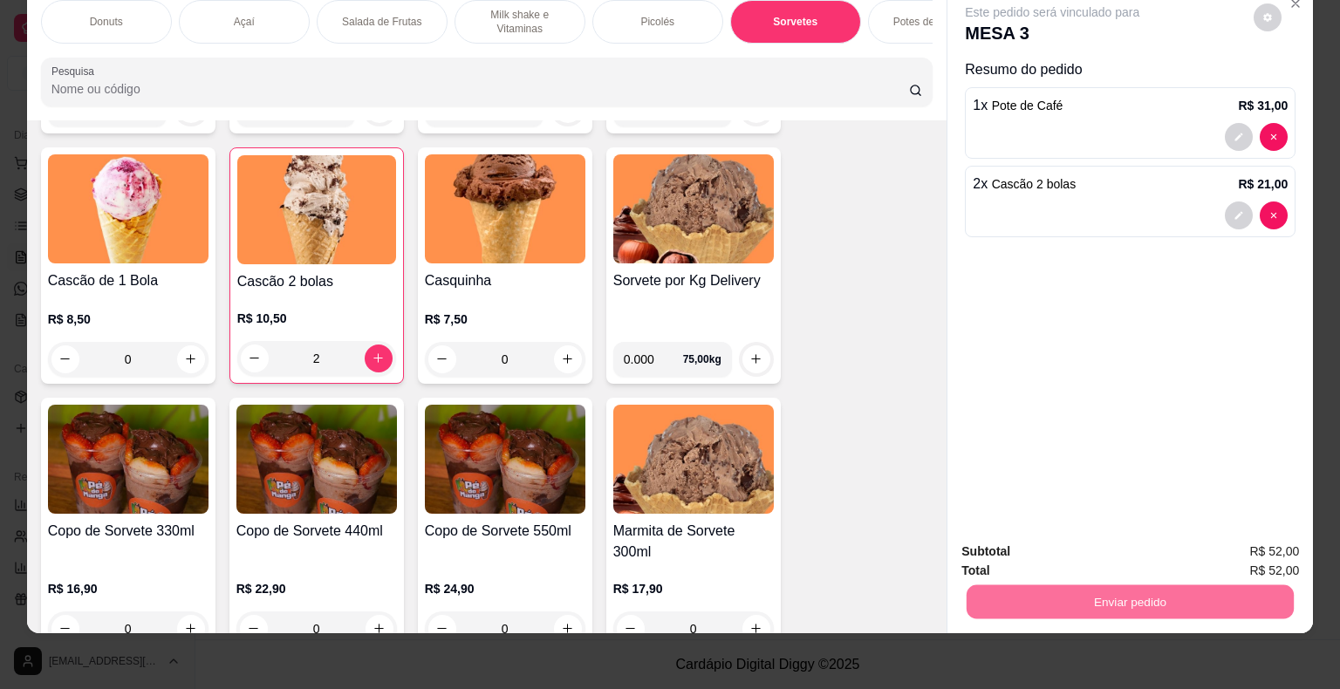
click at [1236, 561] on button "Enviar pedido" at bounding box center [1254, 545] width 96 height 32
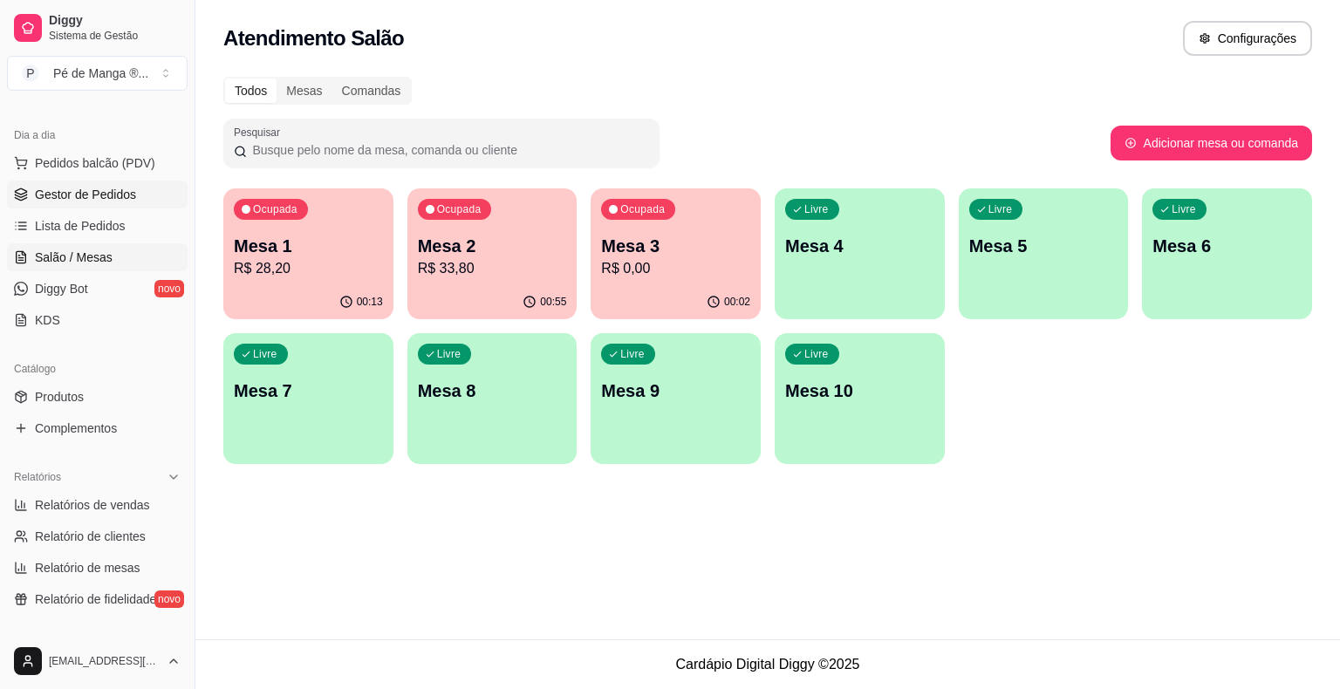
click at [118, 191] on span "Gestor de Pedidos" at bounding box center [85, 194] width 101 height 17
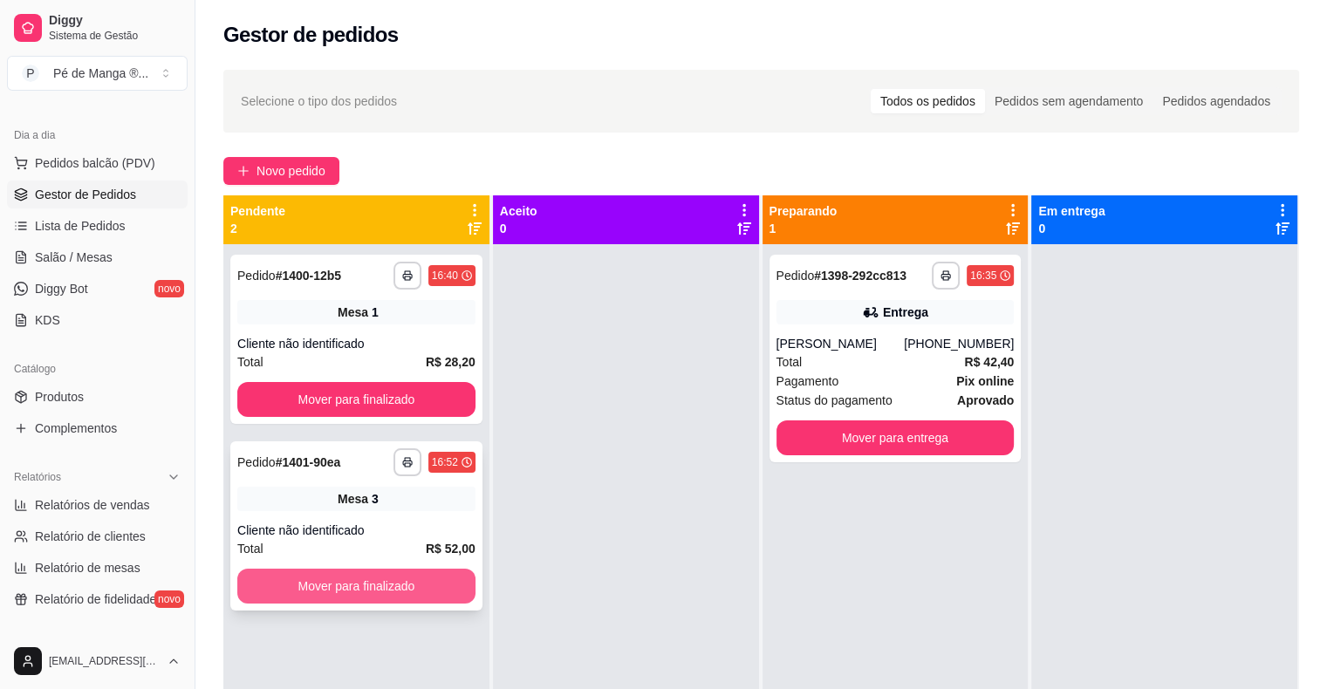
click at [417, 591] on button "Mover para finalizado" at bounding box center [356, 586] width 238 height 35
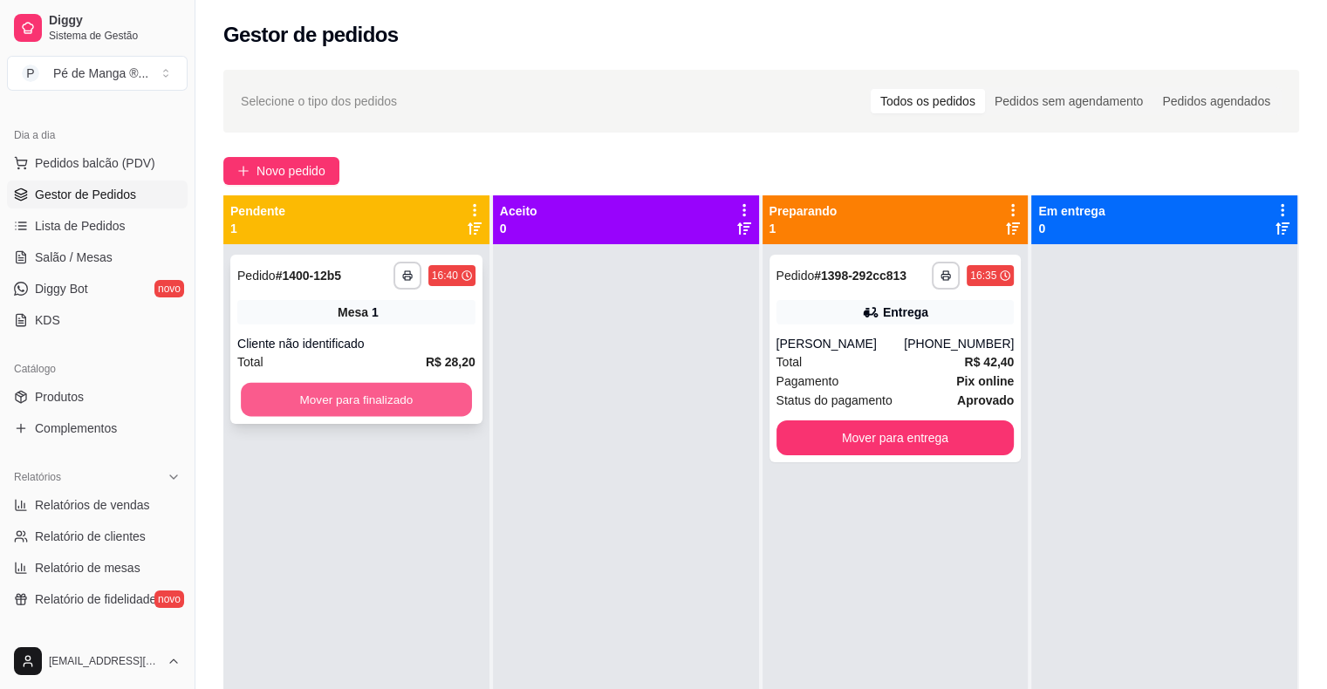
click at [455, 398] on button "Mover para finalizado" at bounding box center [356, 400] width 231 height 34
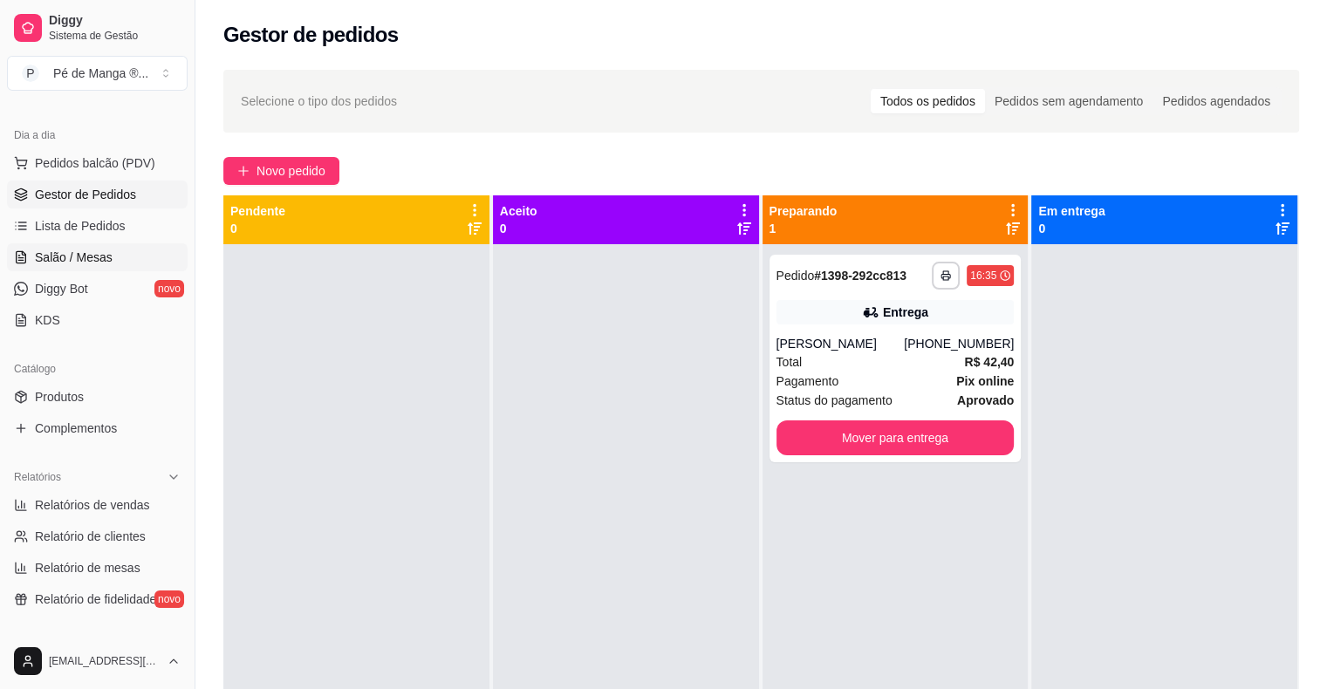
click at [153, 256] on link "Salão / Mesas" at bounding box center [97, 257] width 181 height 28
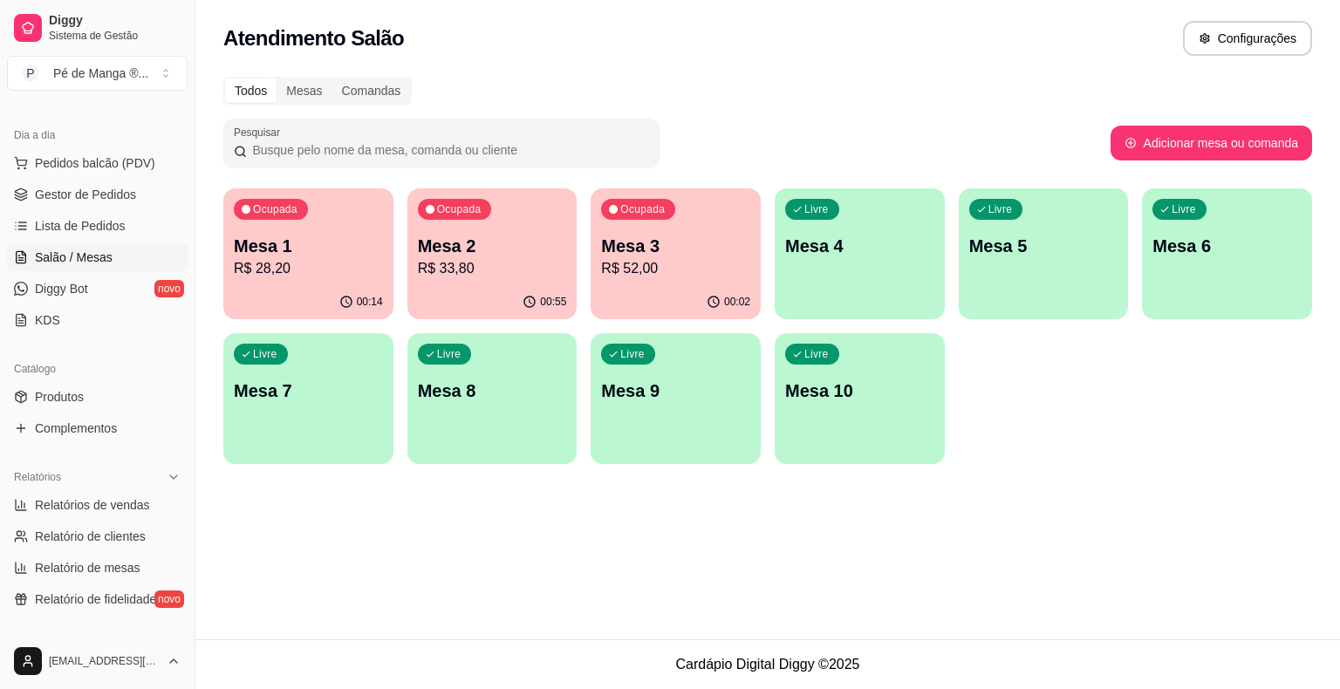
click at [289, 290] on div "00:14" at bounding box center [308, 302] width 170 height 34
click at [513, 258] on p "R$ 33,80" at bounding box center [492, 268] width 145 height 20
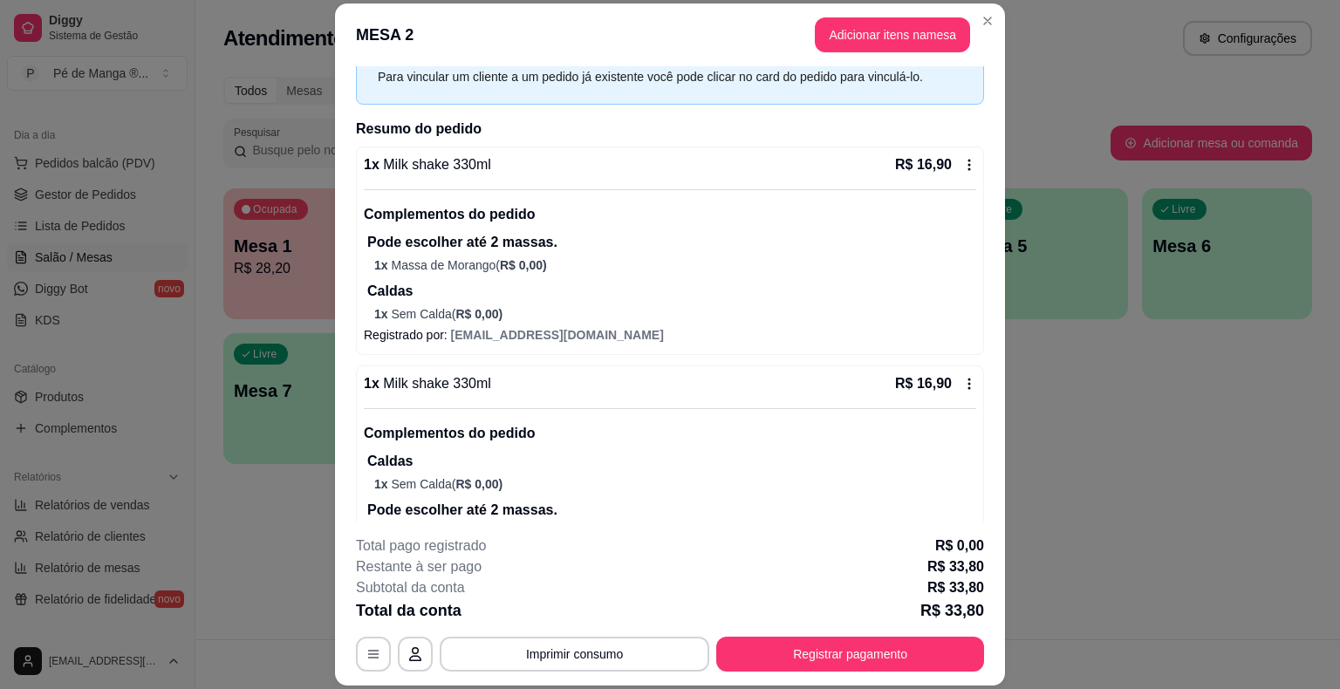
scroll to position [55, 0]
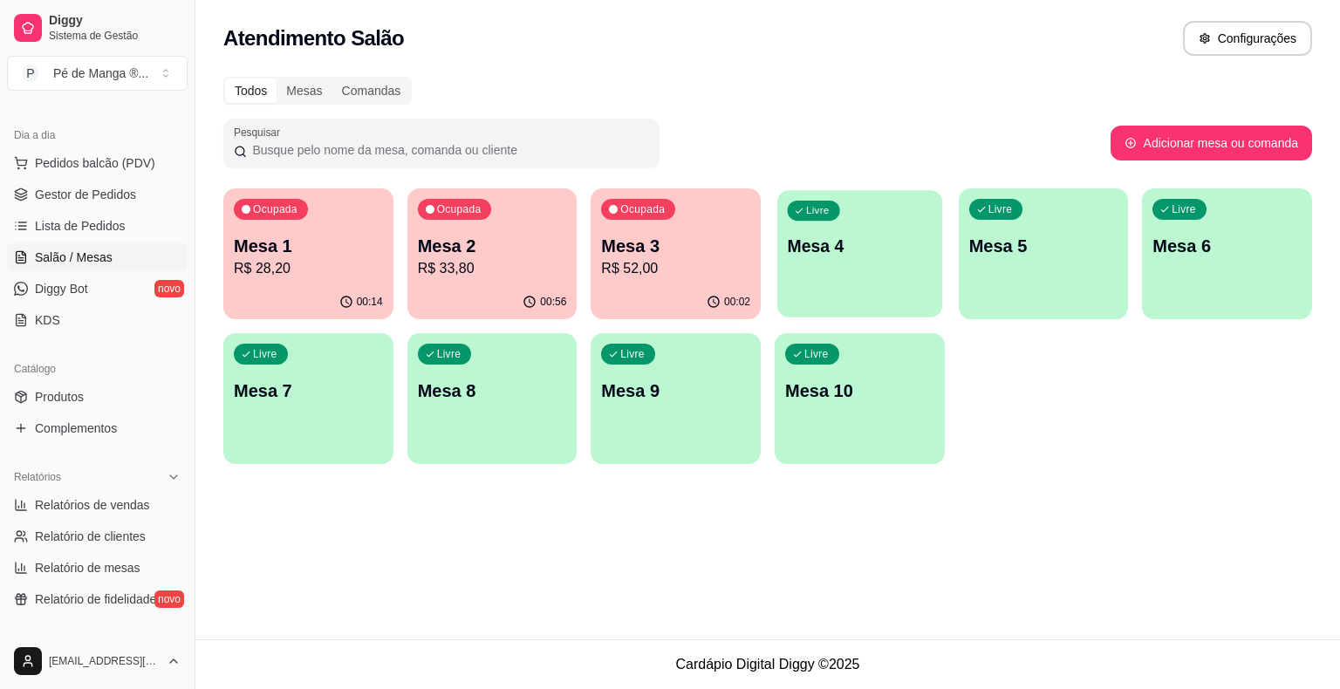
click at [789, 277] on div "Livre Mesa 4" at bounding box center [859, 243] width 165 height 106
click at [324, 274] on p "R$ 28,20" at bounding box center [308, 268] width 145 height 20
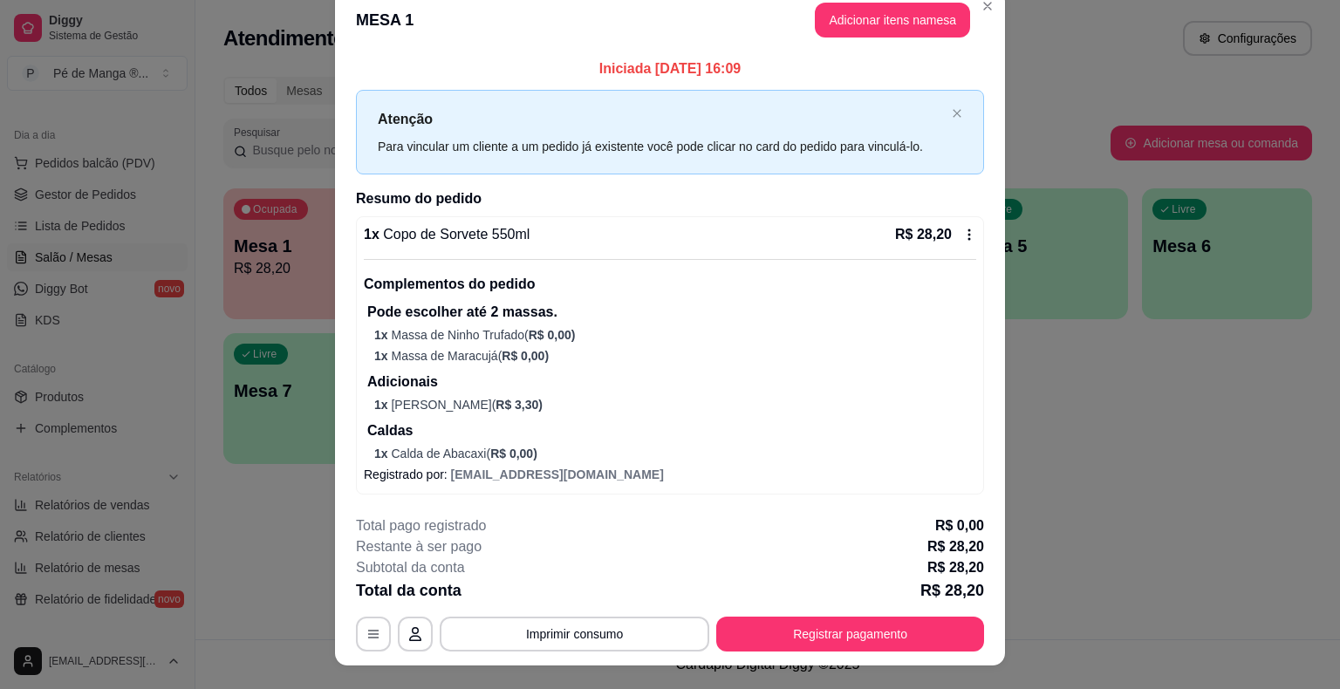
scroll to position [0, 0]
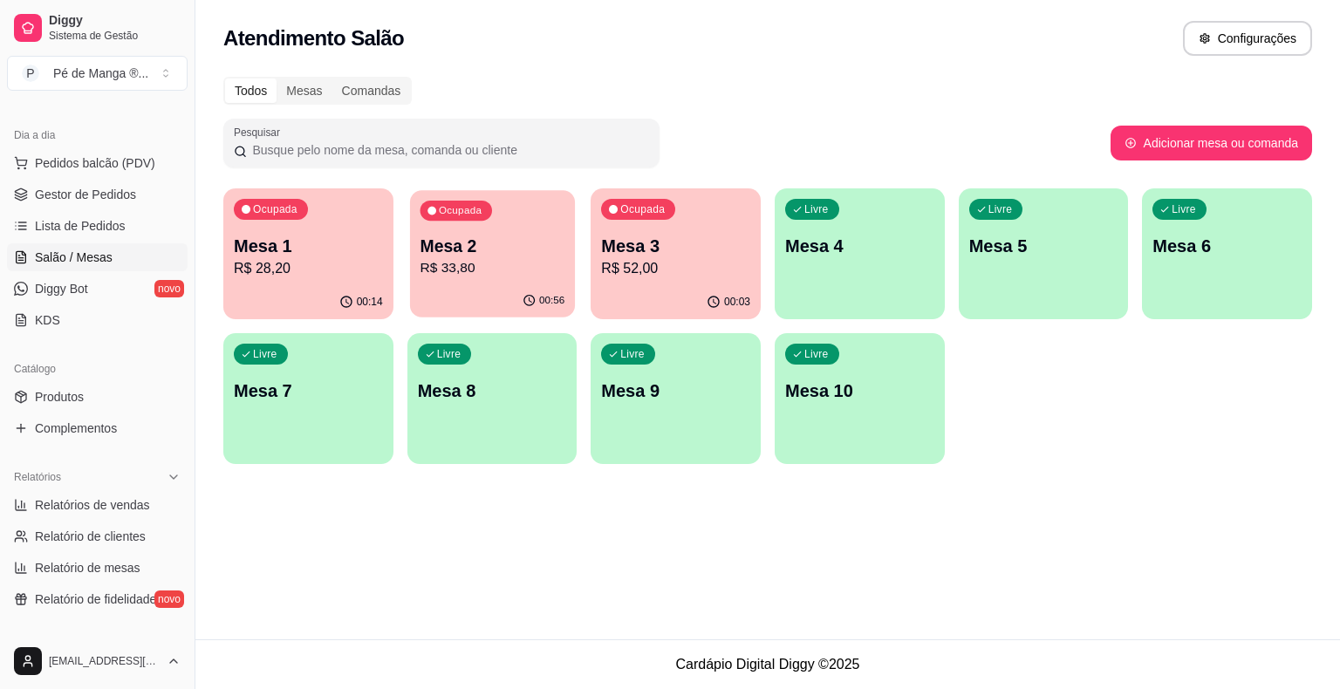
click at [493, 272] on p "R$ 33,80" at bounding box center [492, 268] width 145 height 20
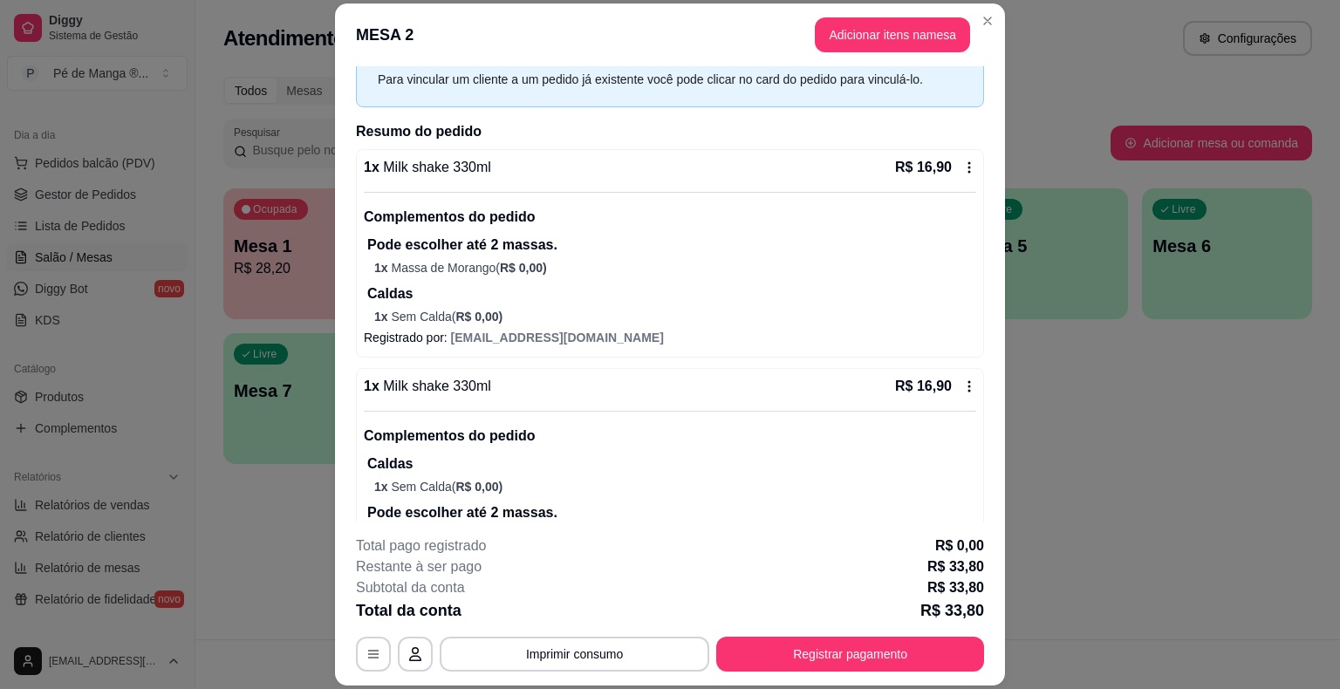
scroll to position [55, 0]
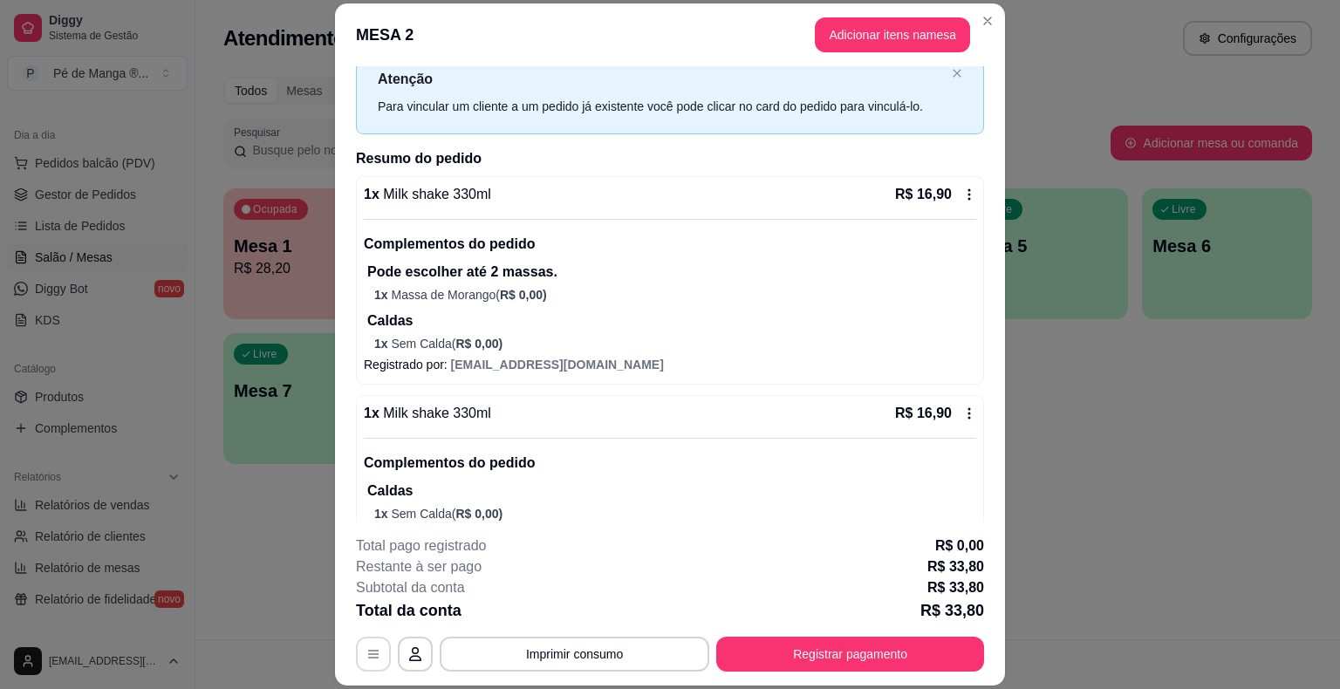
click at [360, 663] on button "button" at bounding box center [373, 654] width 35 height 35
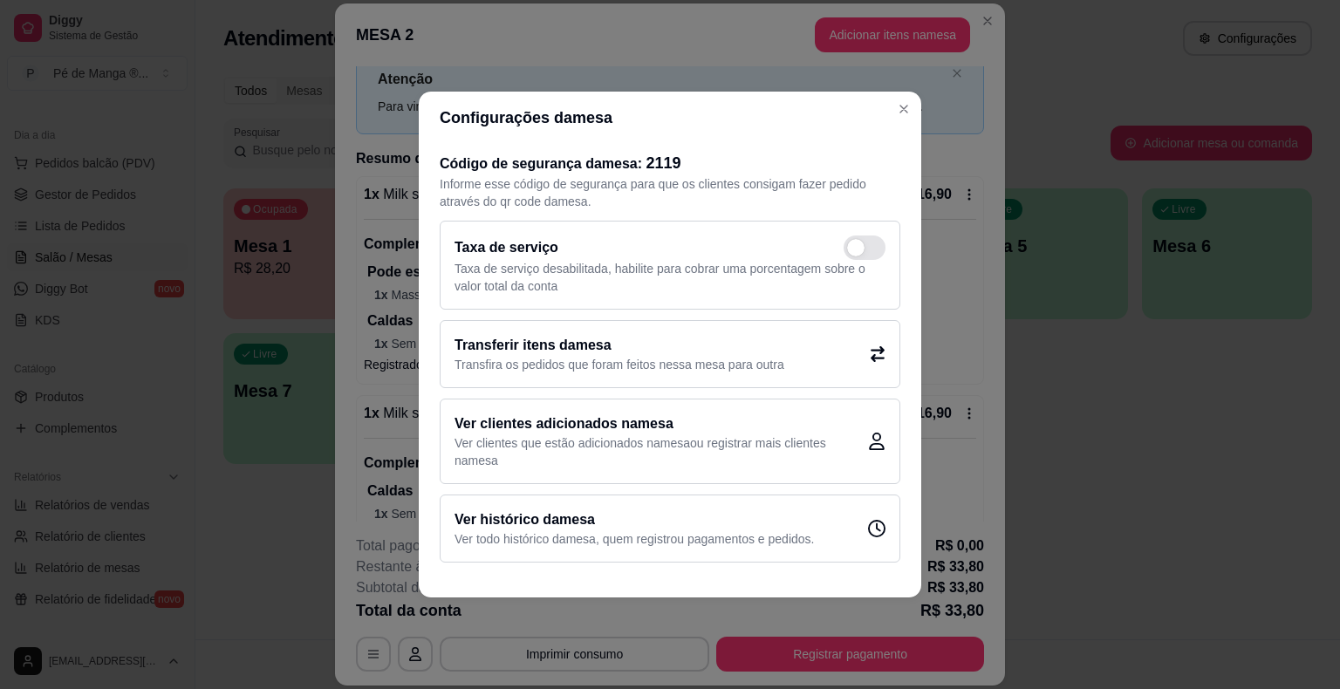
click at [676, 357] on p "Transfira os pedidos que foram feitos nessa mesa para outra" at bounding box center [619, 364] width 330 height 17
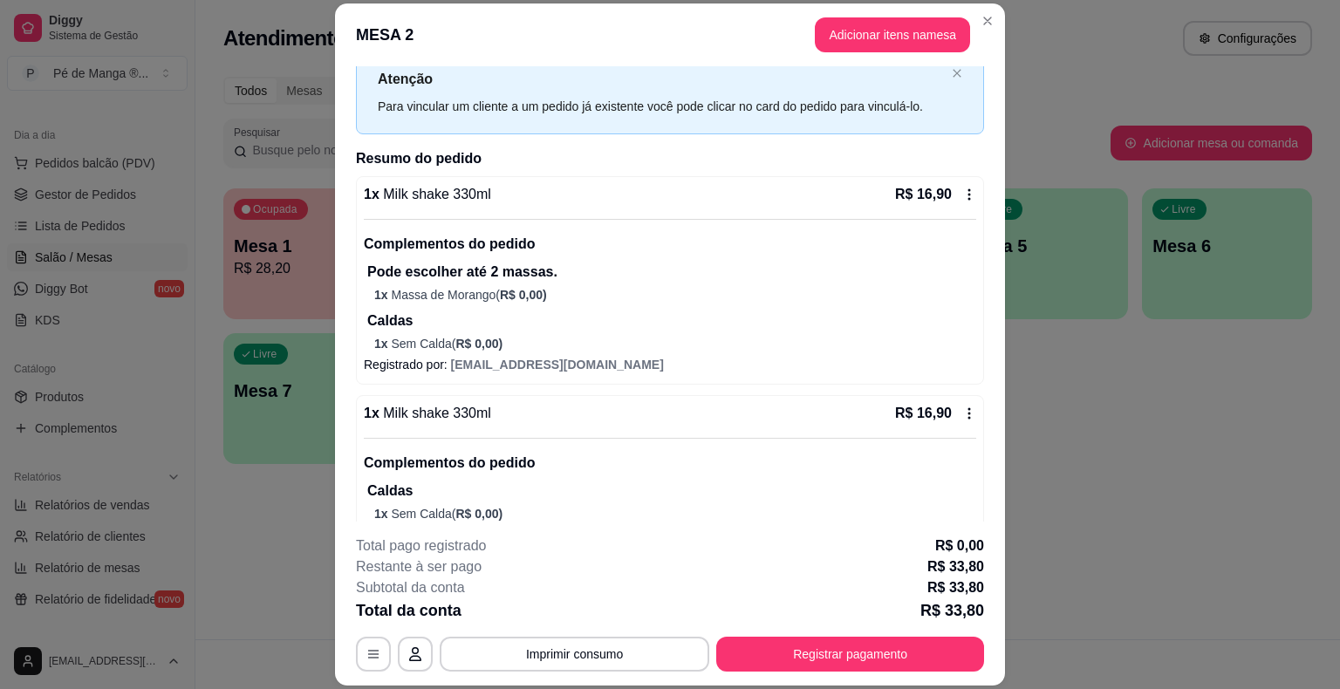
click at [971, 35] on header "MESA 2 Adicionar itens na mesa" at bounding box center [670, 34] width 670 height 63
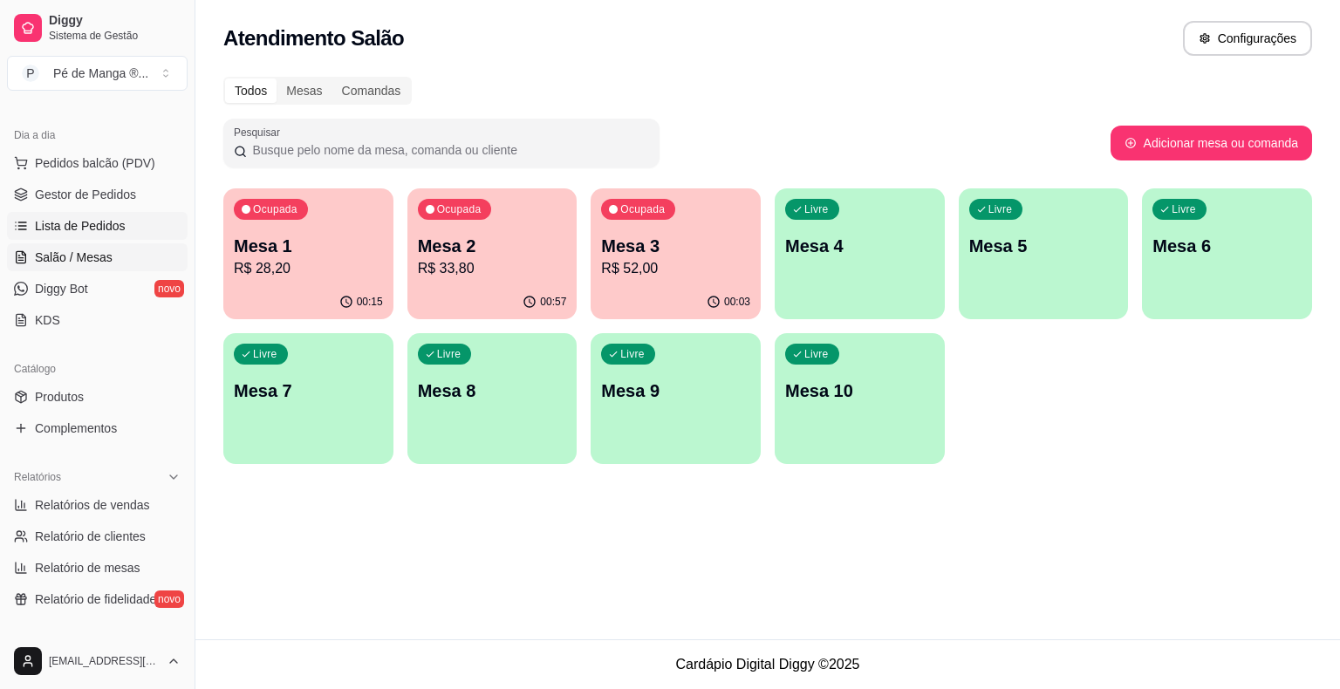
click at [123, 226] on link "Lista de Pedidos" at bounding box center [97, 226] width 181 height 28
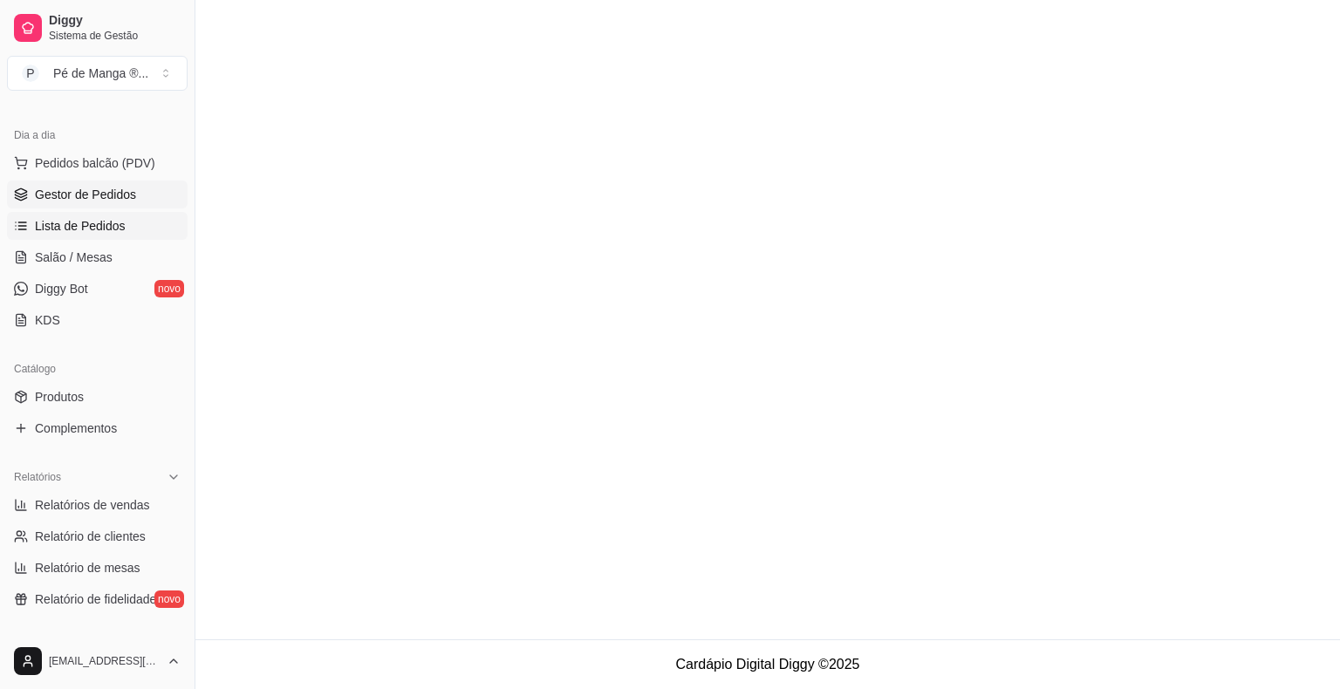
click at [143, 182] on link "Gestor de Pedidos" at bounding box center [97, 195] width 181 height 28
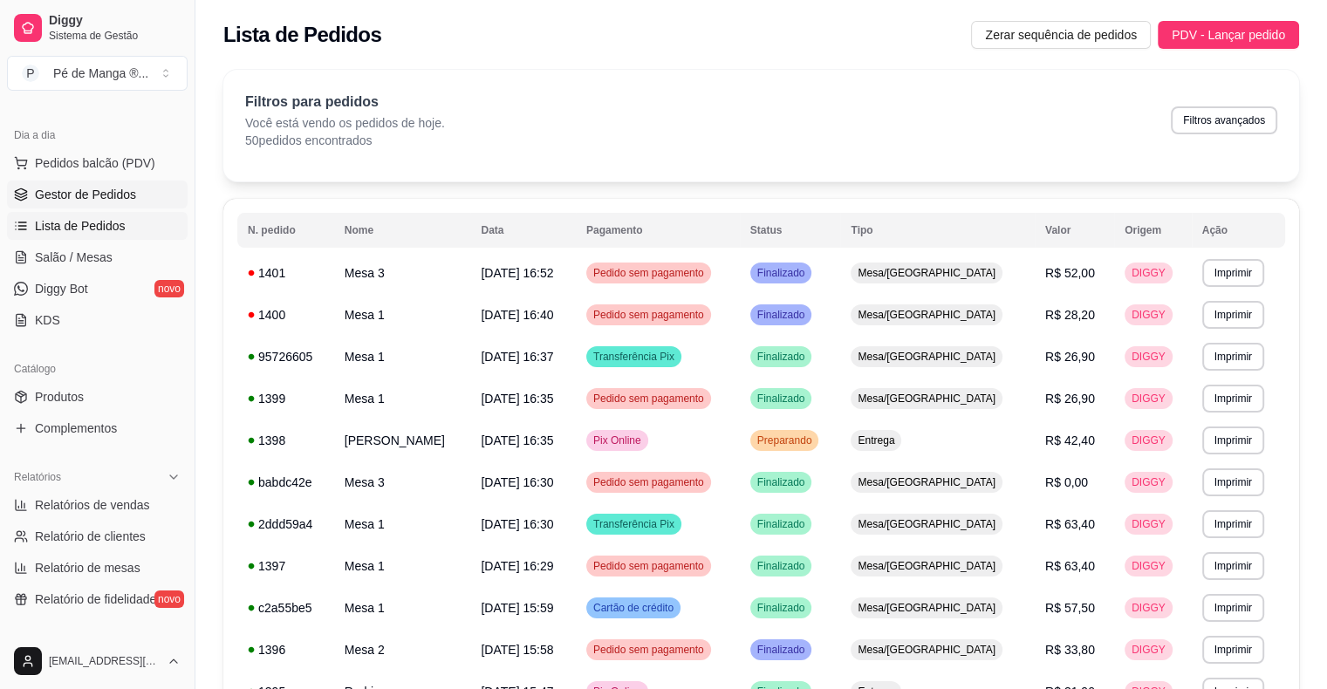
click at [142, 191] on link "Gestor de Pedidos" at bounding box center [97, 195] width 181 height 28
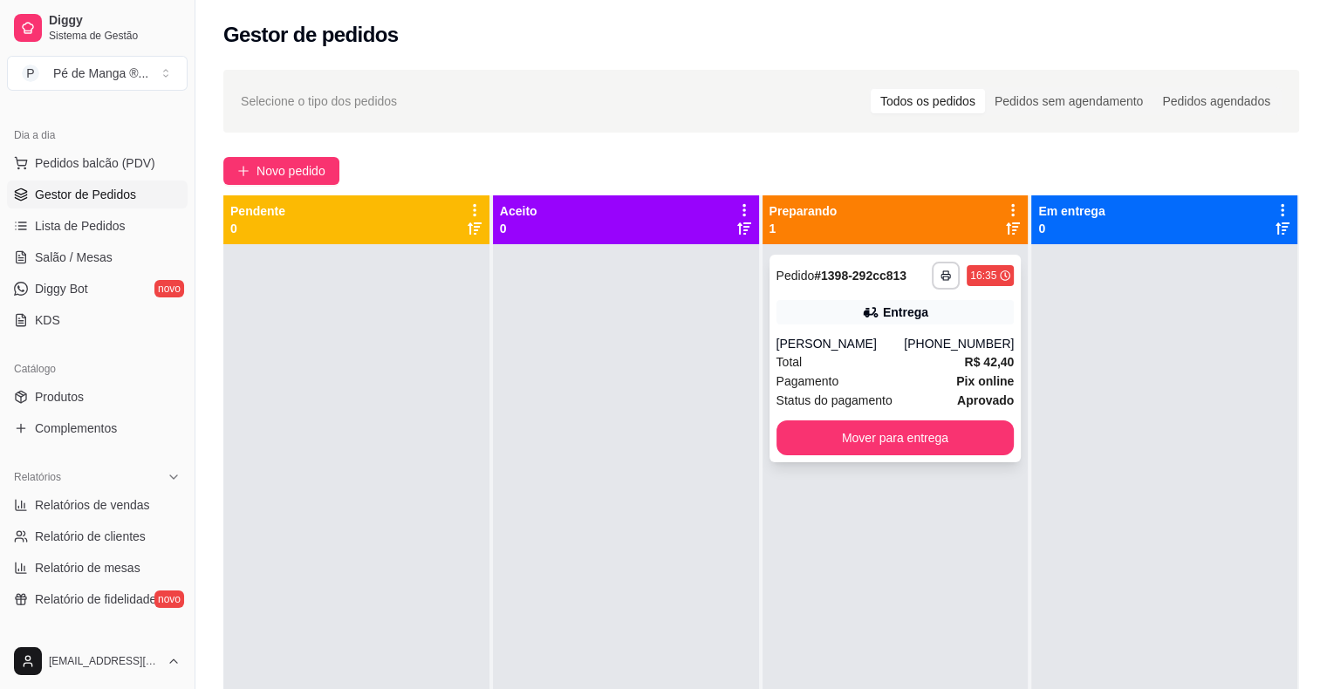
click at [880, 370] on div "**********" at bounding box center [895, 359] width 252 height 208
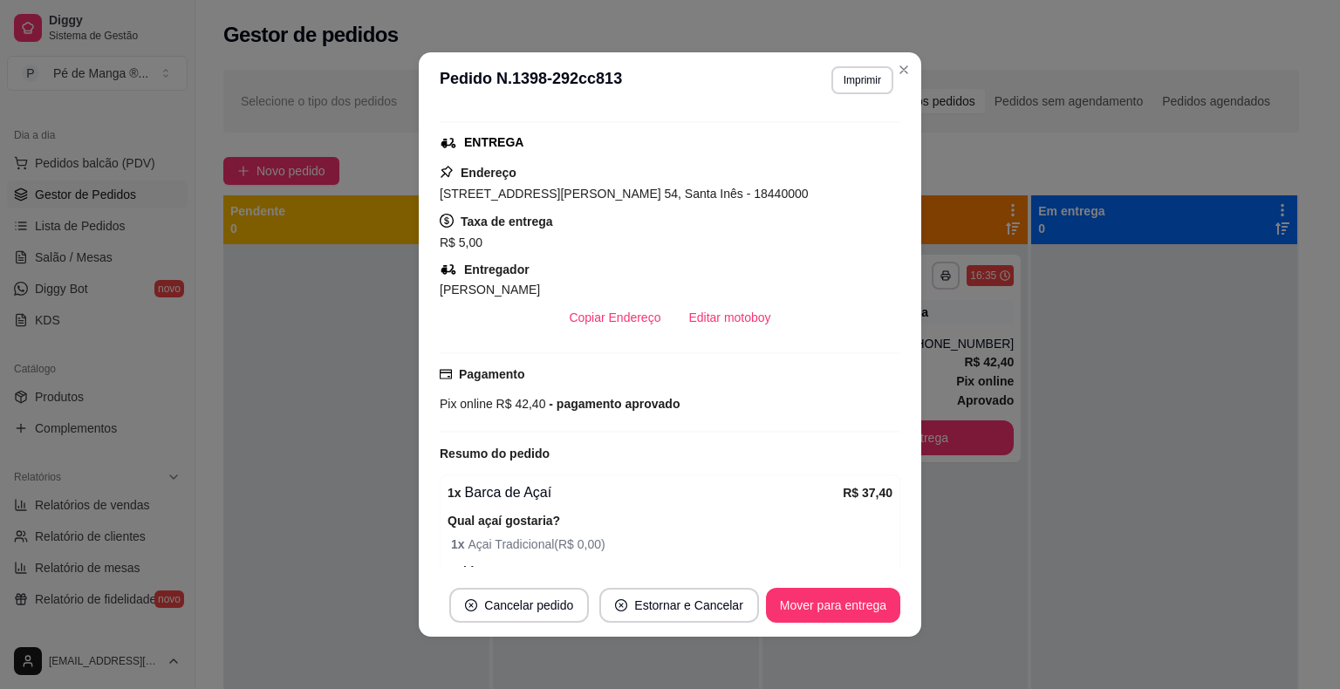
scroll to position [262, 0]
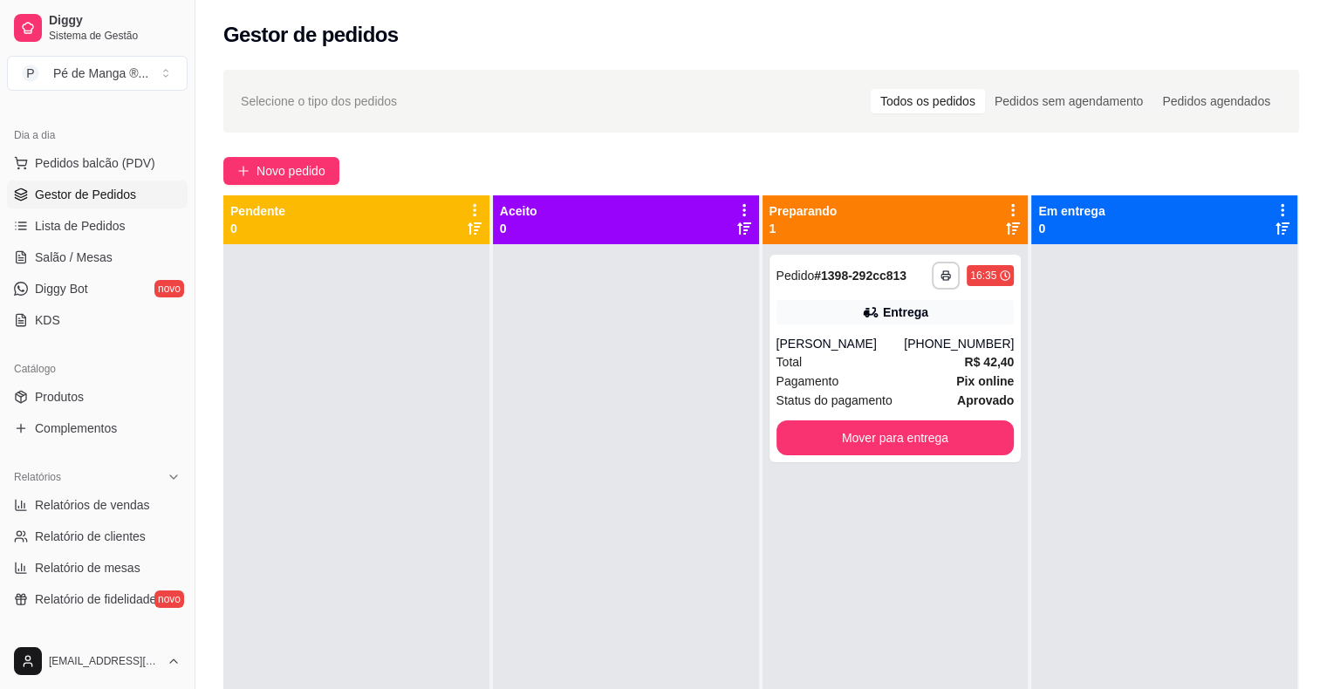
click at [119, 378] on div "Catálogo" at bounding box center [97, 369] width 181 height 28
click at [127, 266] on link "Salão / Mesas" at bounding box center [97, 257] width 181 height 28
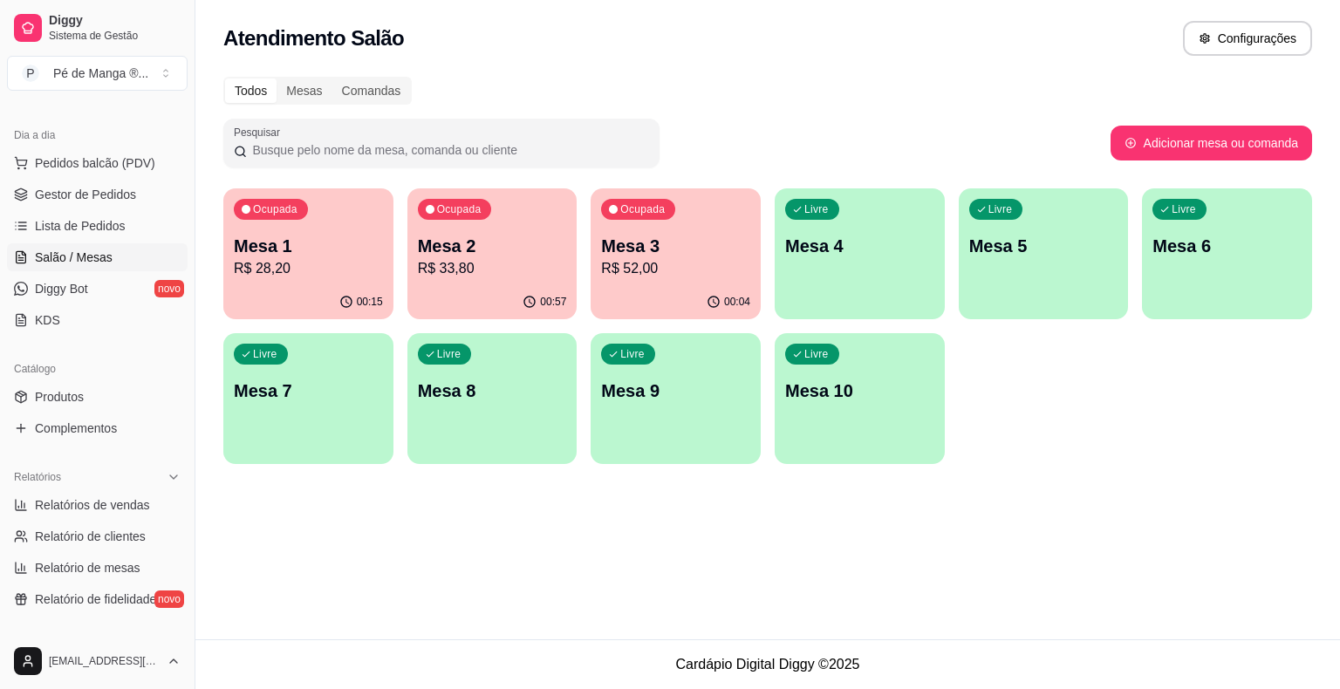
click at [486, 272] on p "R$ 33,80" at bounding box center [492, 268] width 149 height 21
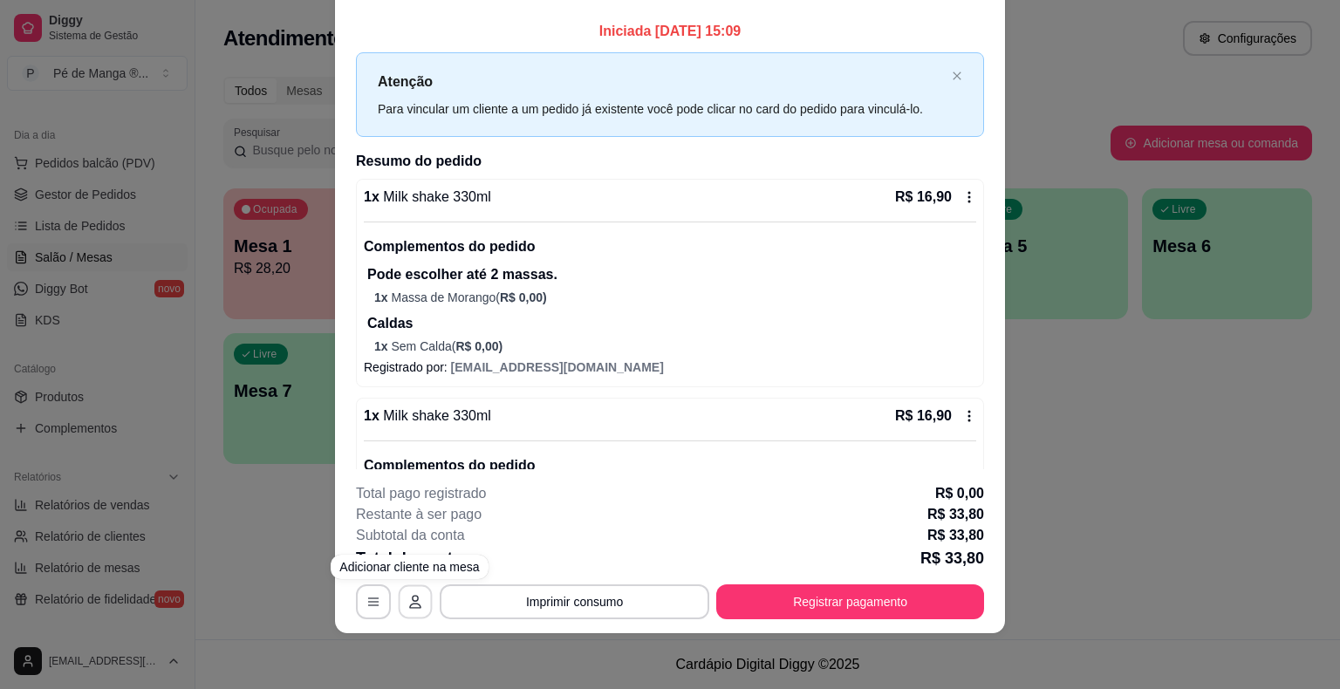
click at [408, 605] on icon "button" at bounding box center [415, 602] width 14 height 14
click at [366, 598] on icon "button" at bounding box center [373, 602] width 14 height 14
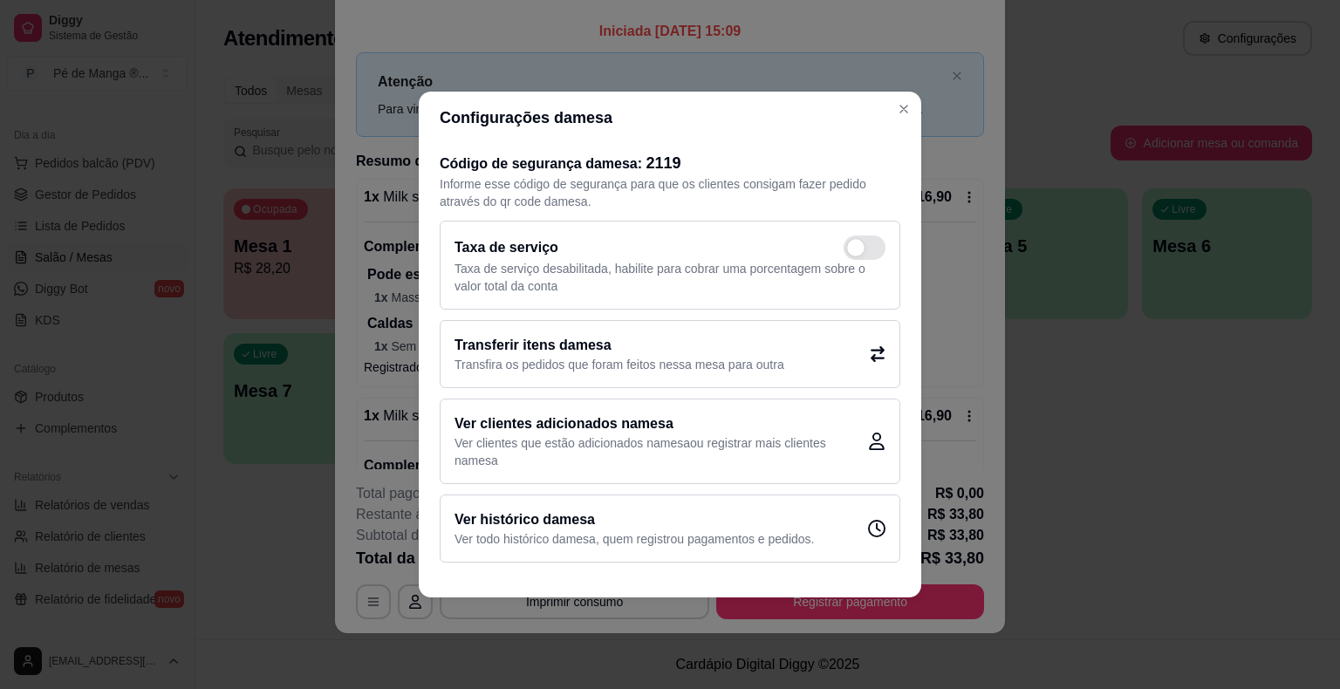
click at [755, 370] on p "Transfira os pedidos que foram feitos nessa mesa para outra" at bounding box center [619, 364] width 330 height 17
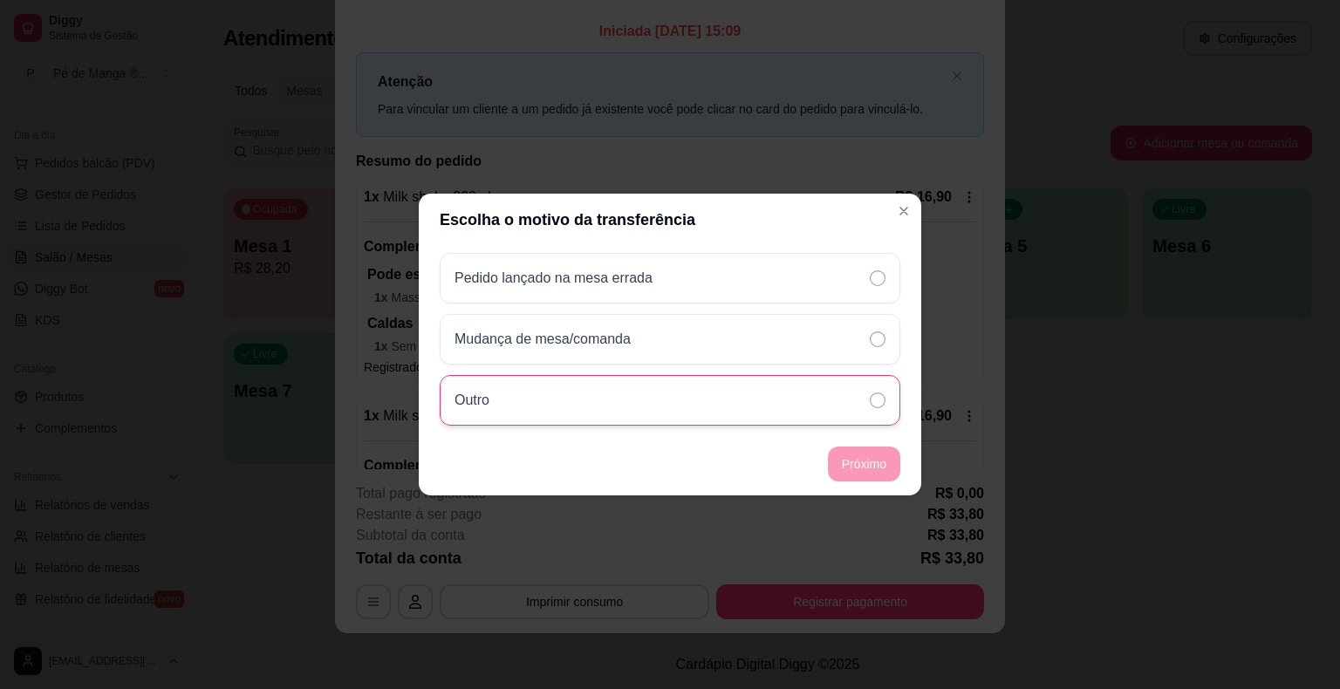
click at [864, 409] on div "Outro" at bounding box center [670, 400] width 461 height 51
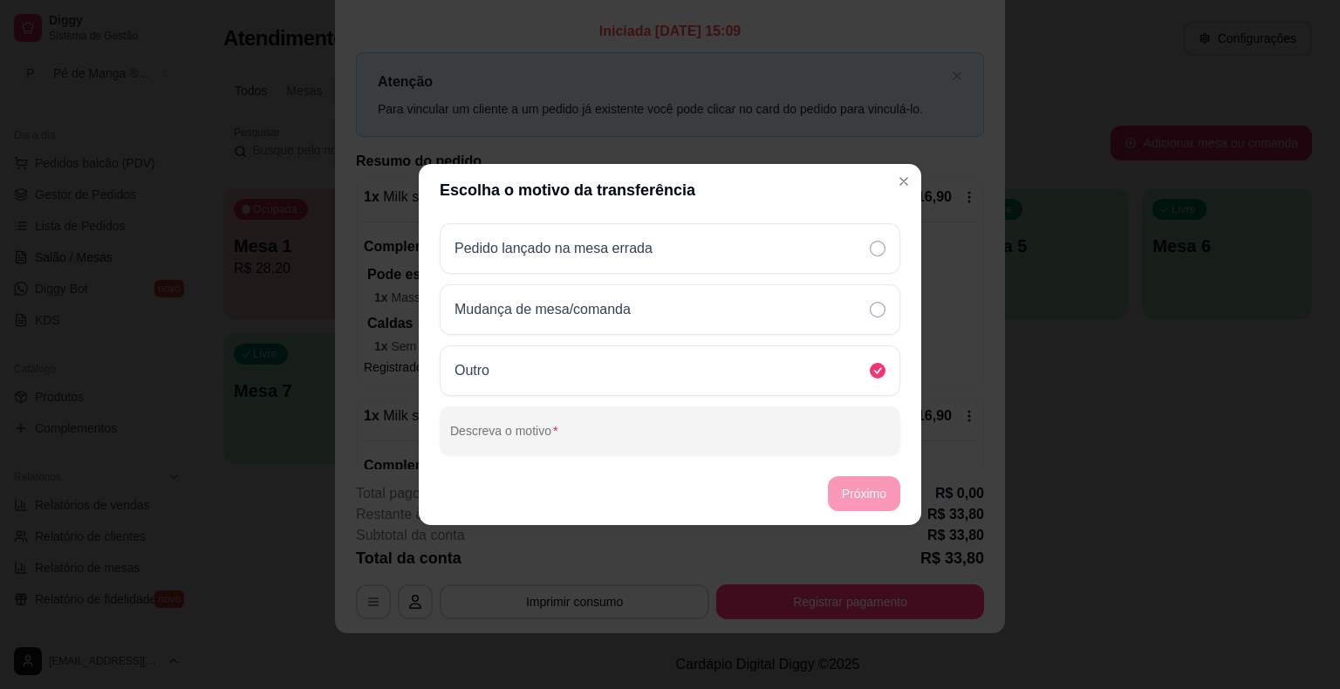
click at [844, 483] on footer "Próximo" at bounding box center [670, 493] width 502 height 63
click at [911, 184] on section "Escolha o motivo da transferência Pedido lançado na mesa errada Mudança de mesa…" at bounding box center [670, 344] width 502 height 361
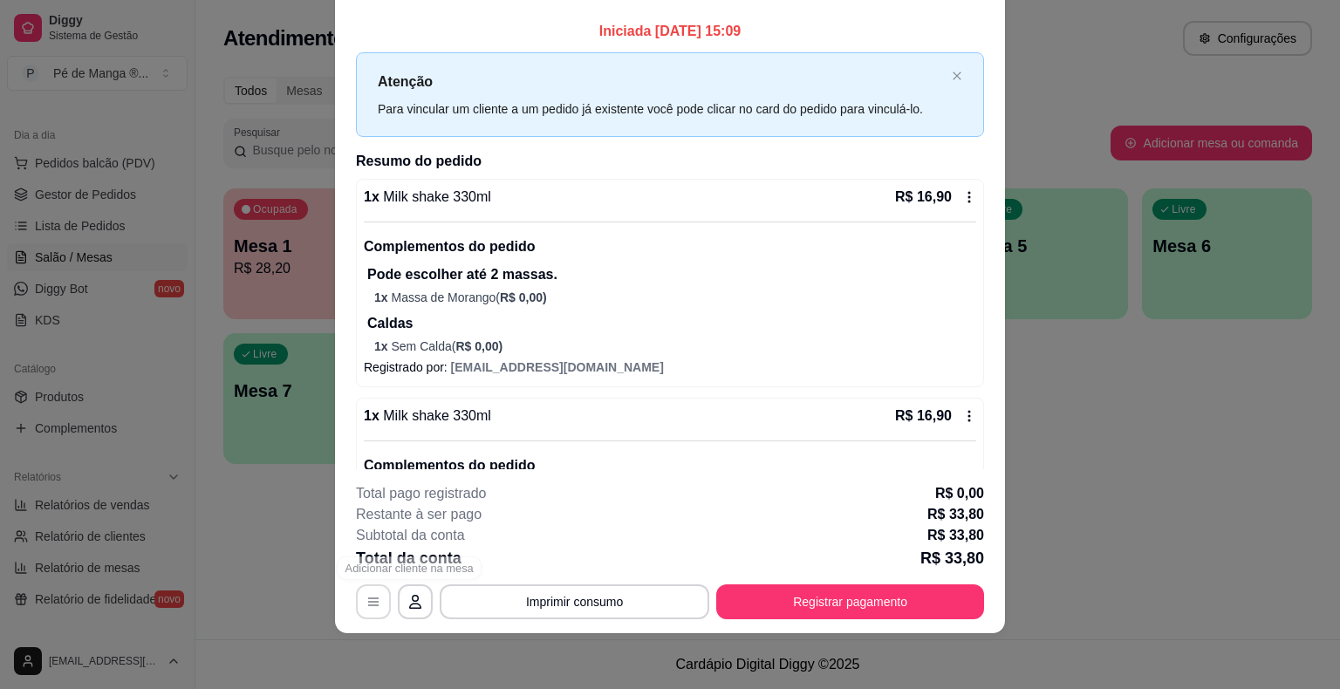
click at [356, 611] on button "button" at bounding box center [373, 601] width 35 height 35
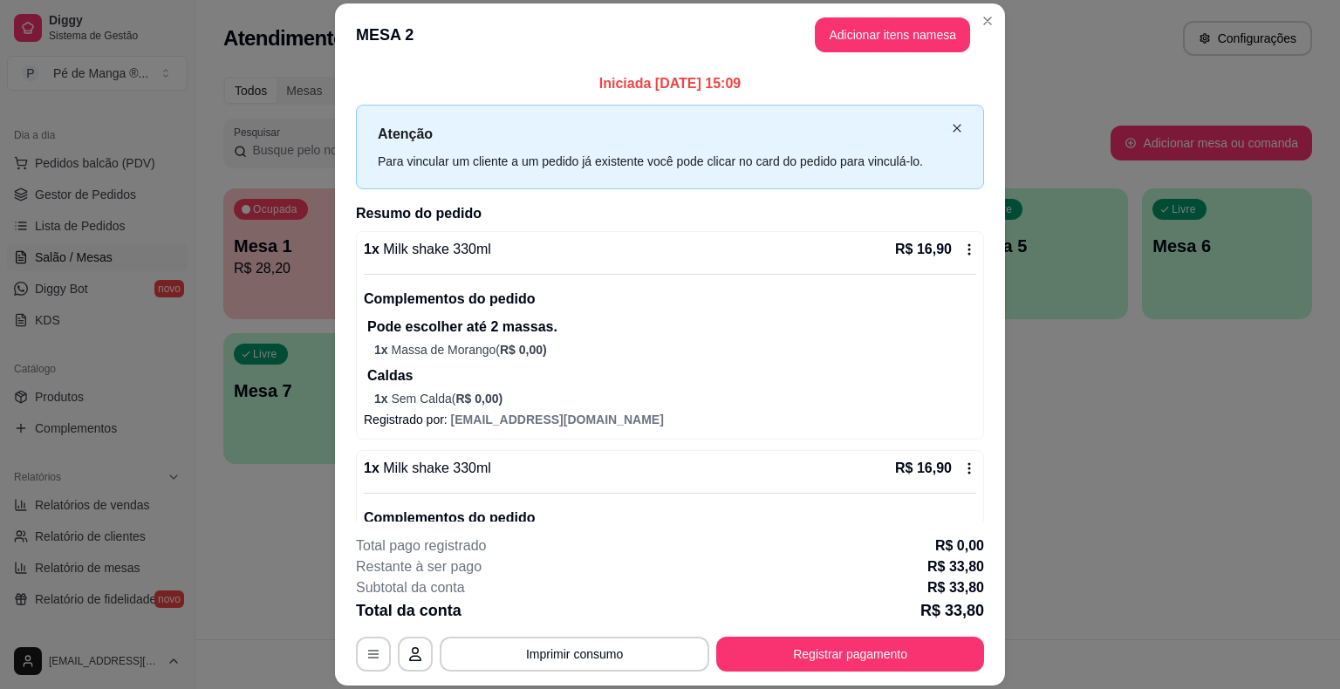
click at [952, 128] on icon "close" at bounding box center [957, 128] width 10 height 10
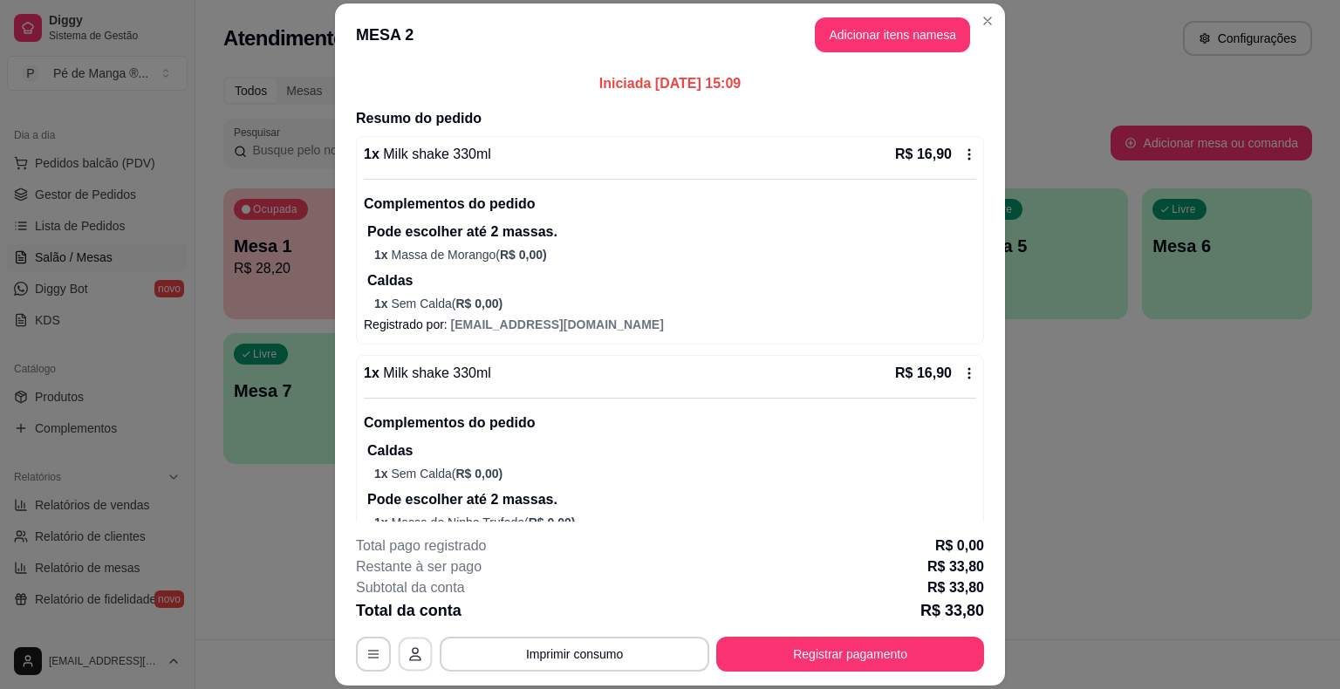
click at [420, 648] on button "button" at bounding box center [416, 655] width 34 height 34
click at [345, 659] on footer "**********" at bounding box center [670, 604] width 670 height 164
click at [356, 661] on button "button" at bounding box center [373, 654] width 35 height 35
click at [946, 162] on div "R$ 16,90" at bounding box center [935, 154] width 81 height 21
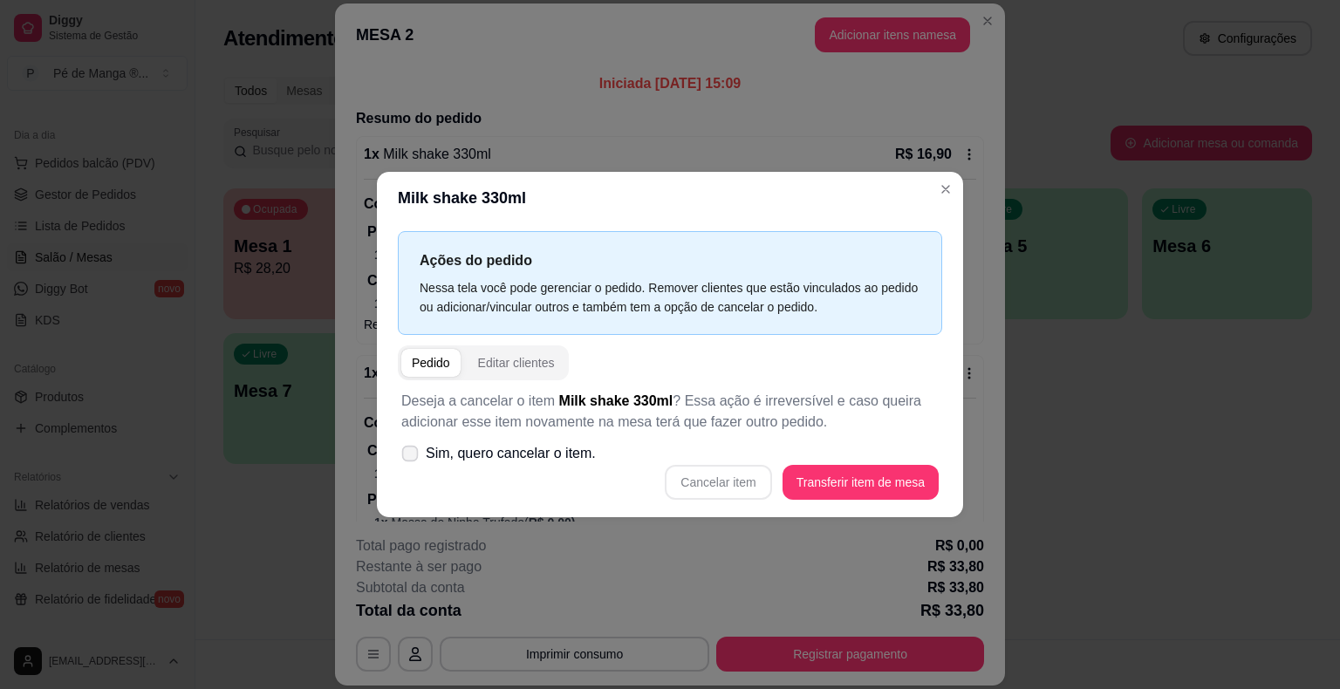
click at [425, 459] on label "Sim, quero cancelar o item." at bounding box center [498, 453] width 208 height 35
click at [412, 459] on input "Sim, quero cancelar o item." at bounding box center [405, 462] width 11 height 11
checkbox input "true"
click at [750, 487] on button "Cancelar item" at bounding box center [718, 482] width 106 height 35
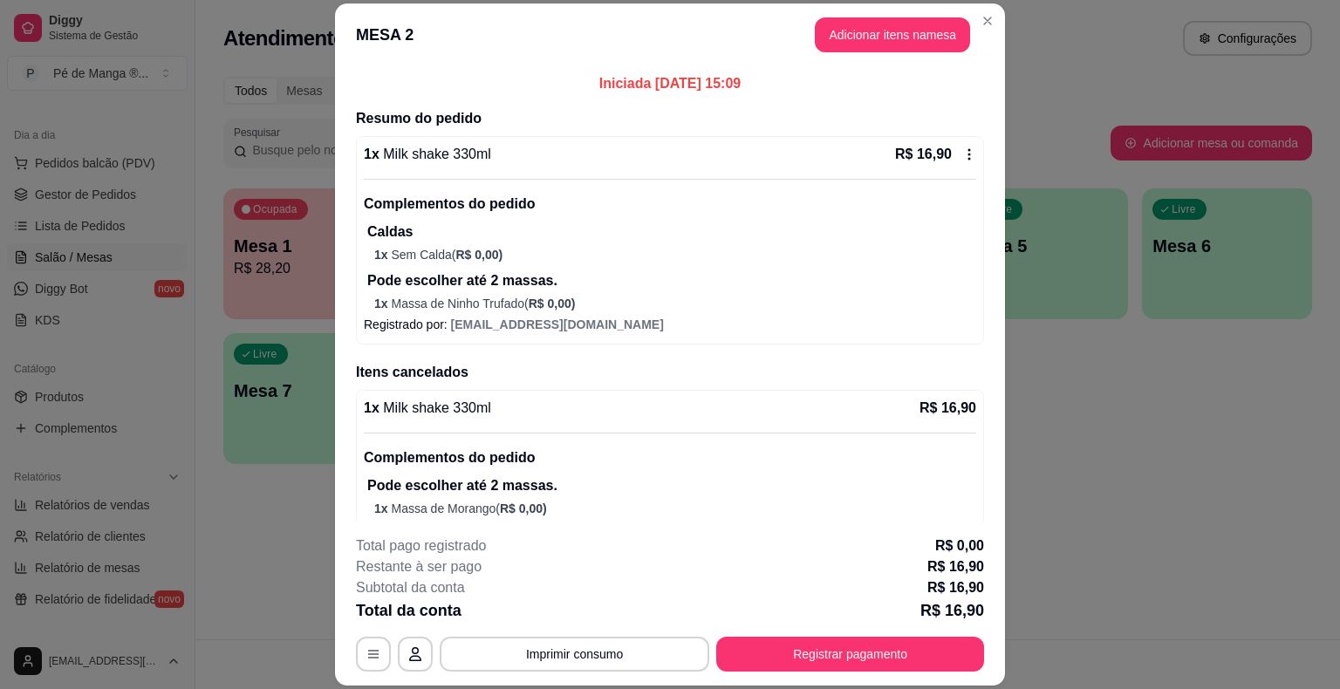
click at [962, 157] on icon at bounding box center [969, 154] width 14 height 14
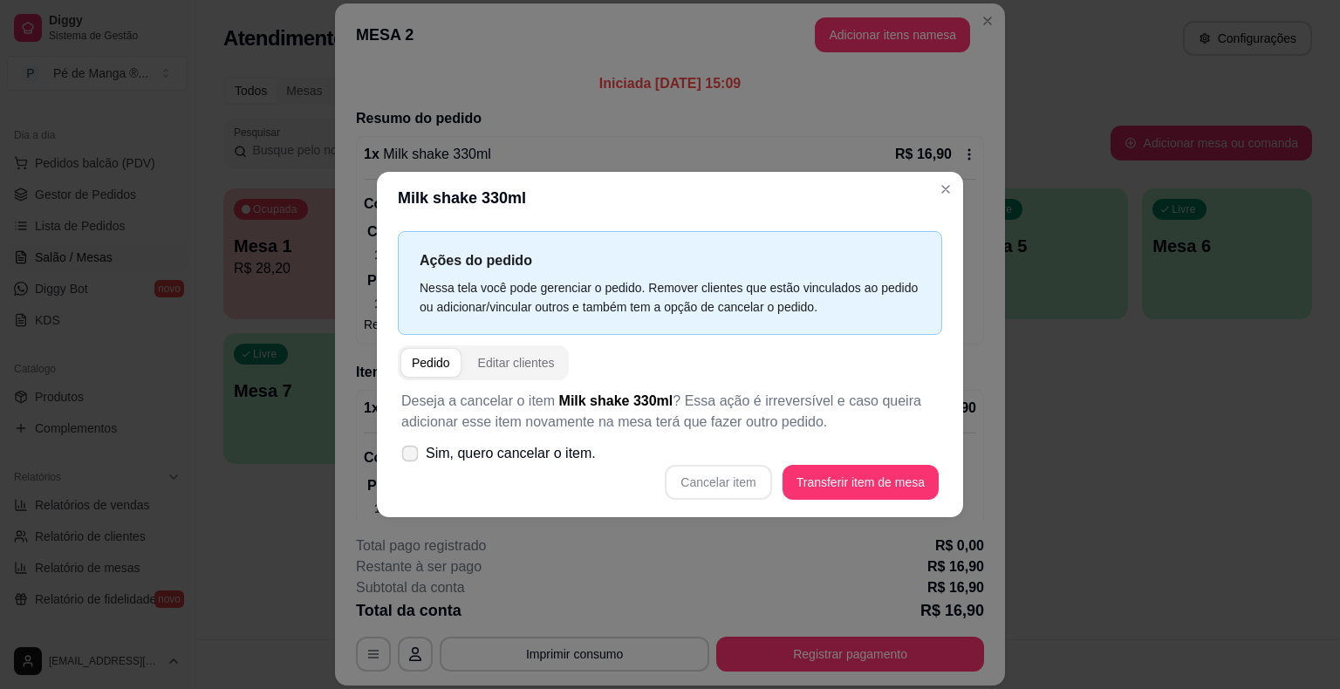
click at [404, 461] on span at bounding box center [410, 454] width 17 height 17
click at [404, 461] on input "Sim, quero cancelar o item." at bounding box center [405, 462] width 11 height 11
checkbox input "true"
click at [758, 487] on button "Cancelar item" at bounding box center [718, 483] width 104 height 34
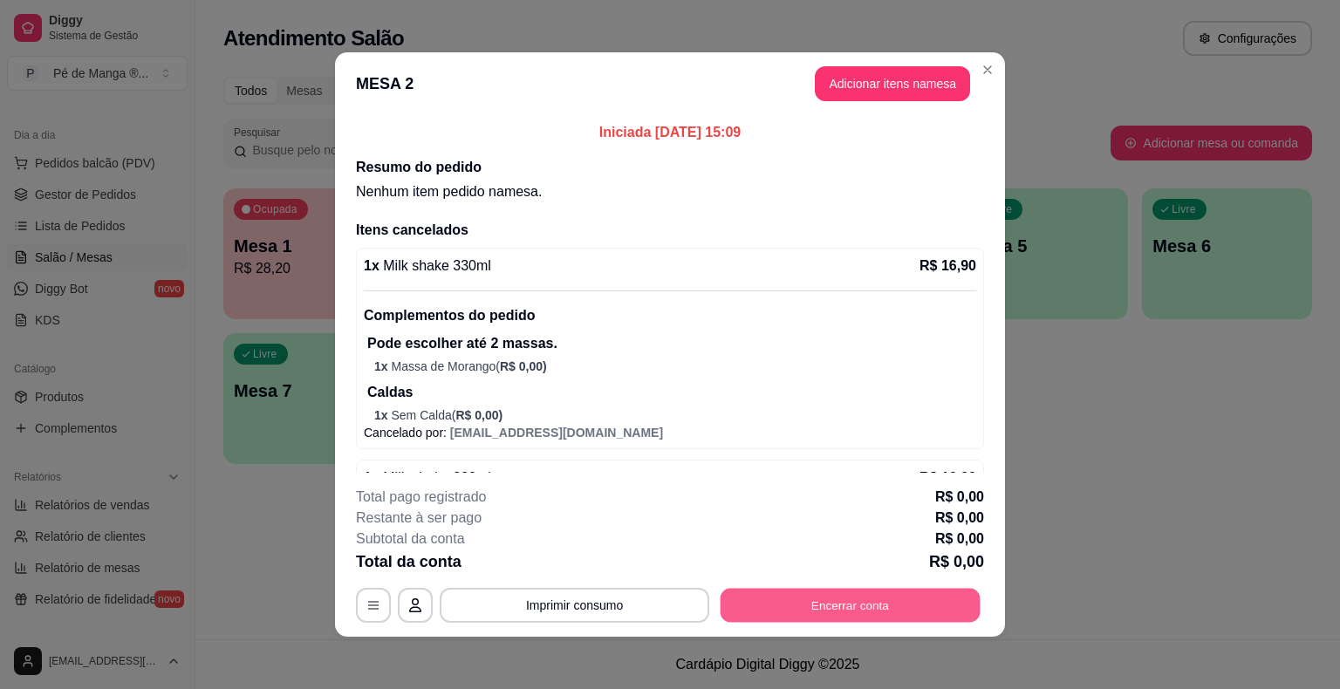
click at [809, 618] on button "Encerrar conta" at bounding box center [851, 606] width 260 height 34
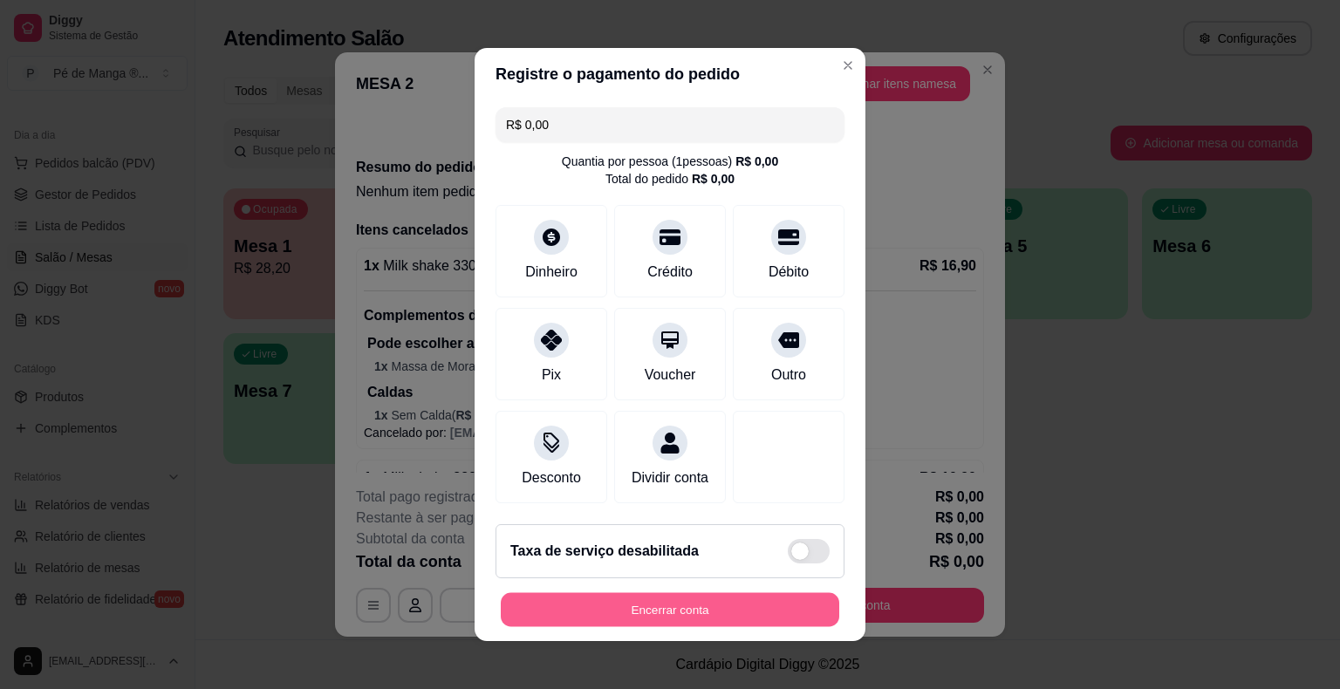
click at [623, 605] on button "Encerrar conta" at bounding box center [670, 610] width 338 height 34
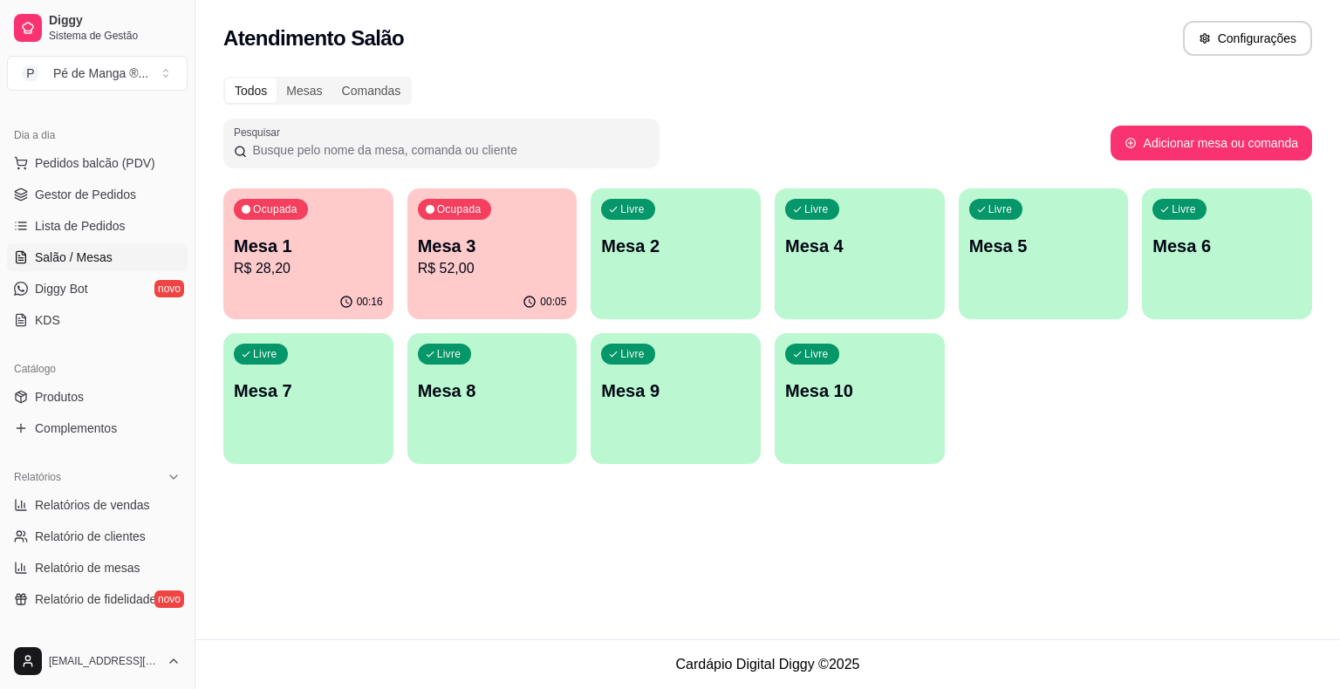
click at [335, 282] on div "Ocupada Mesa 1 R$ 28,20" at bounding box center [308, 236] width 170 height 97
click at [152, 169] on button "Pedidos balcão (PDV)" at bounding box center [97, 163] width 181 height 28
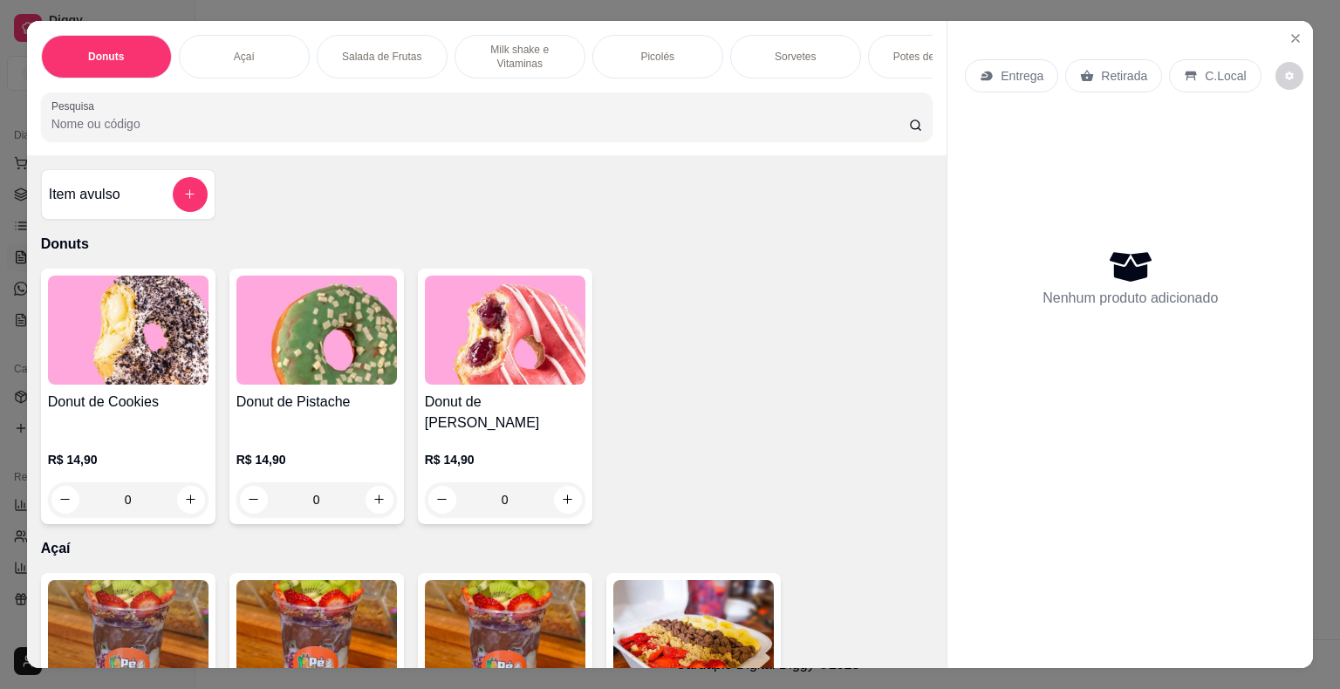
click at [537, 43] on p "Milk shake e Vitaminas" at bounding box center [519, 57] width 101 height 28
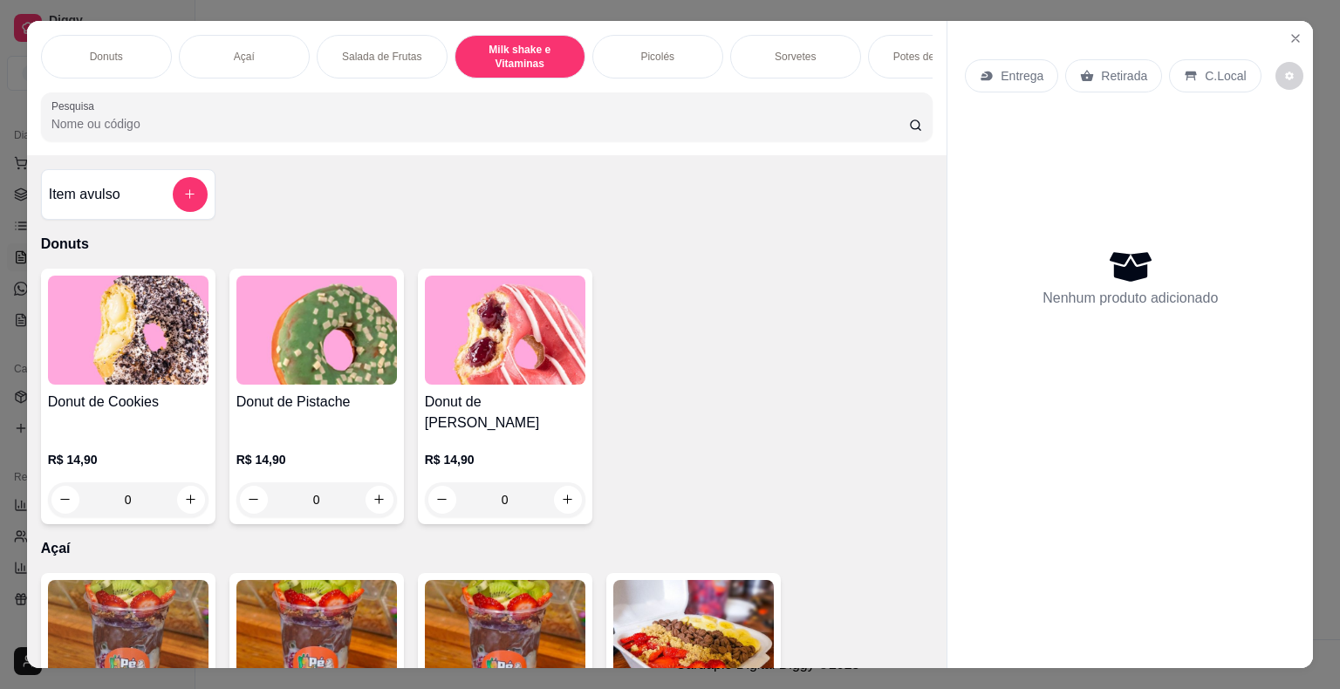
scroll to position [42, 0]
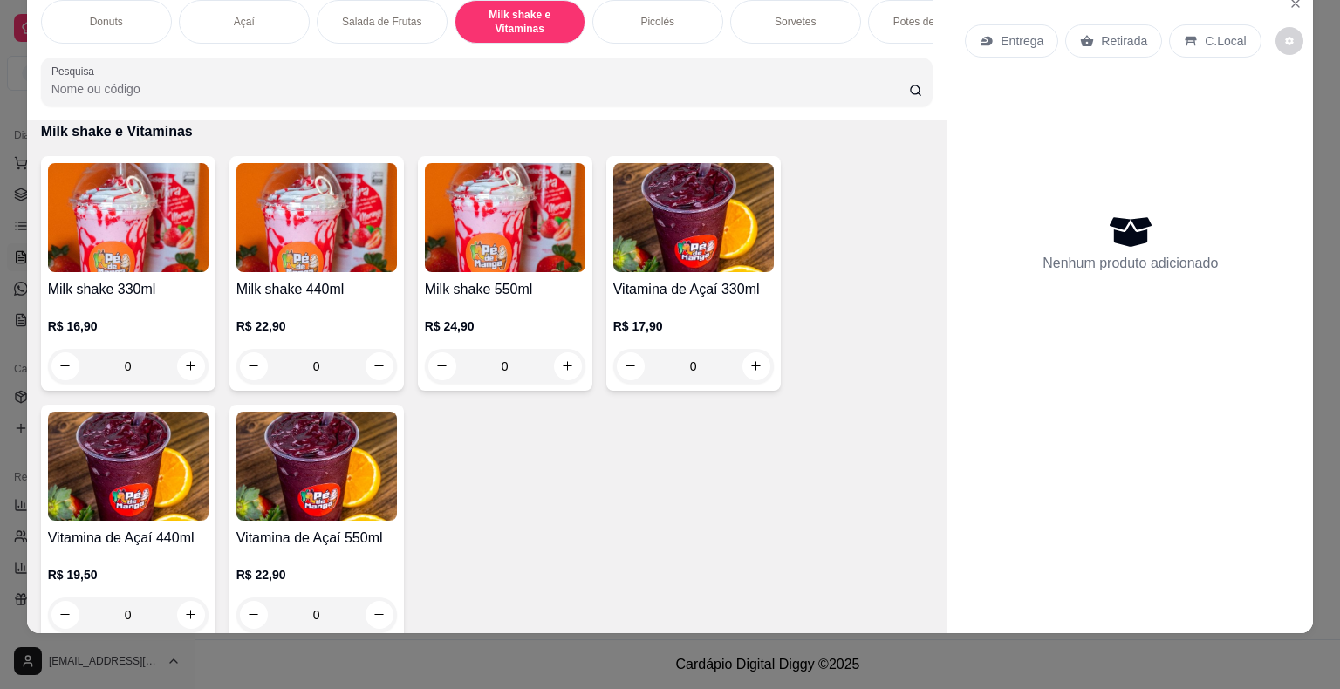
click at [101, 307] on div "R$ 16,90 0" at bounding box center [128, 342] width 161 height 84
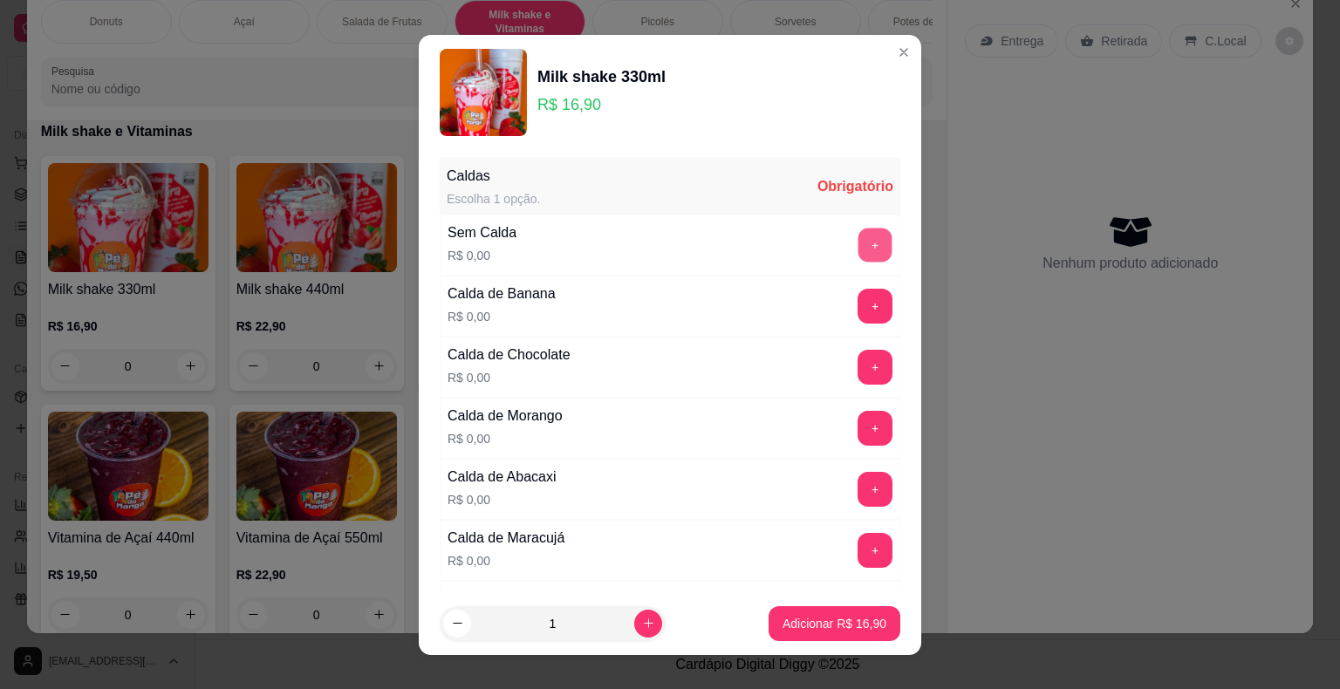
click at [858, 242] on button "+" at bounding box center [875, 245] width 34 height 34
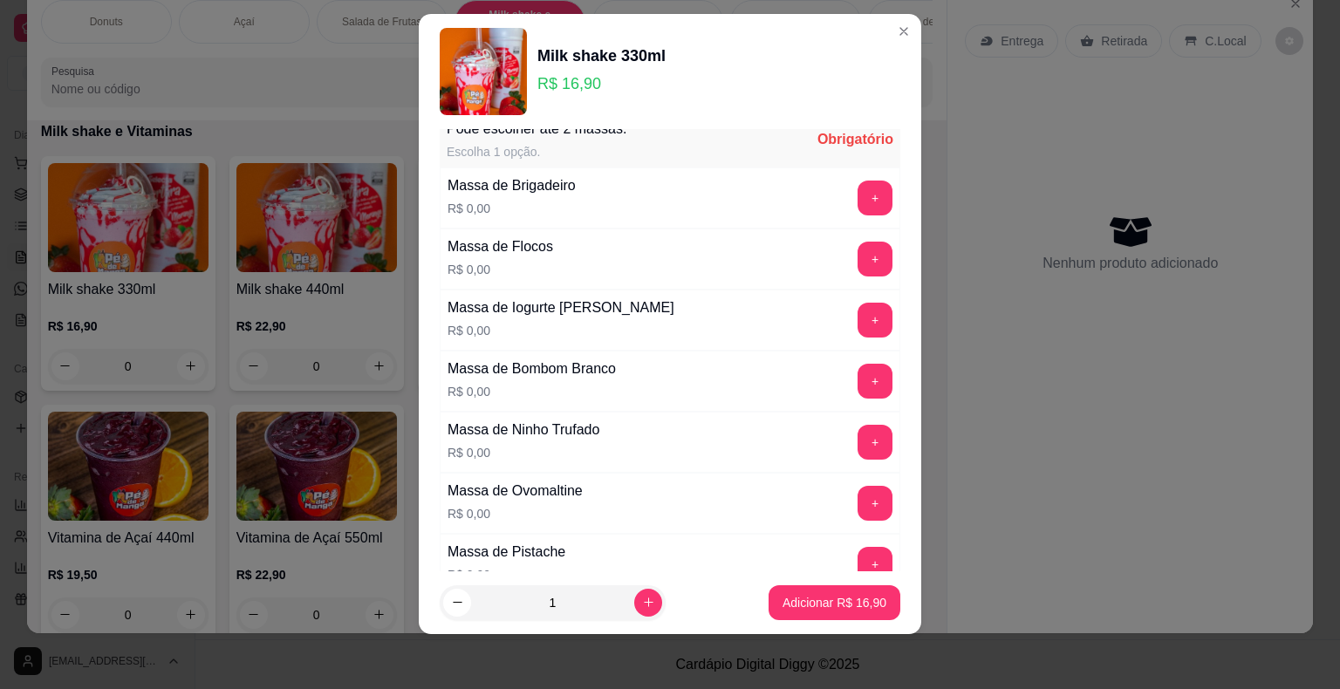
scroll to position [967, 0]
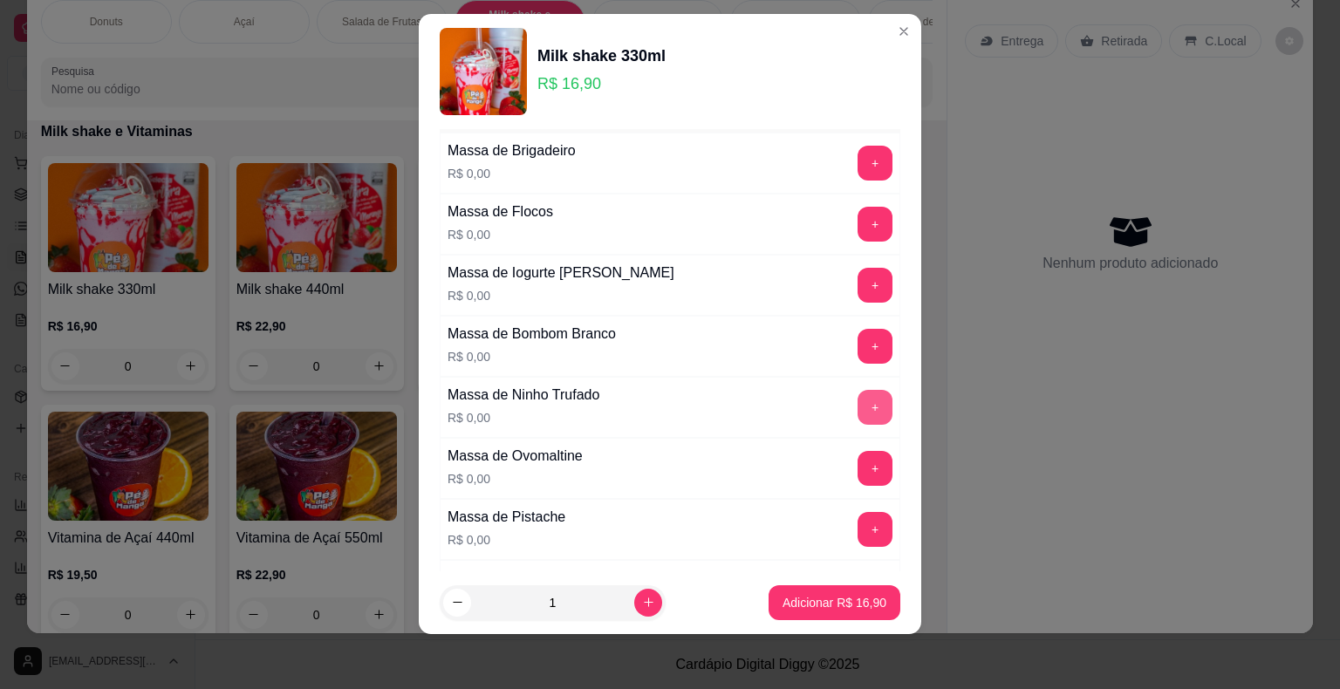
click at [857, 406] on button "+" at bounding box center [874, 407] width 35 height 35
click at [782, 611] on button "Adicionar R$ 16,90" at bounding box center [834, 602] width 132 height 35
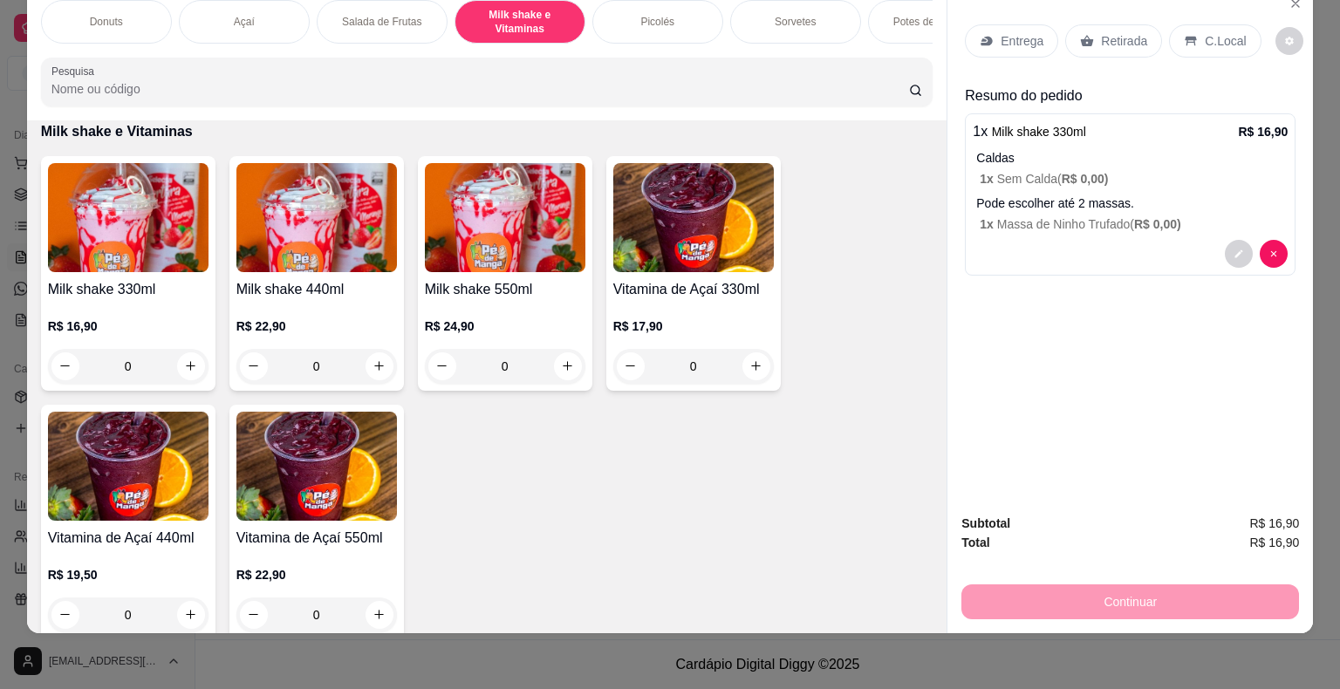
click at [97, 300] on div "R$ 16,90 0" at bounding box center [128, 342] width 161 height 84
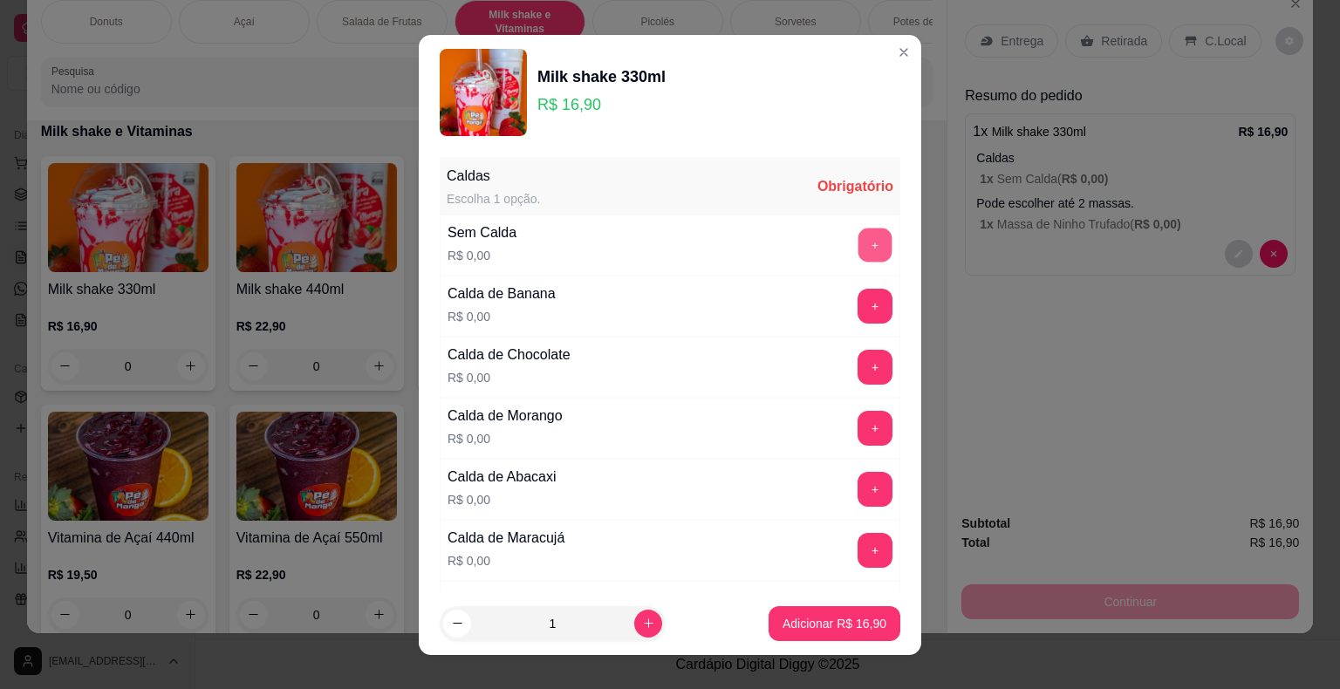
click at [858, 253] on button "+" at bounding box center [875, 245] width 34 height 34
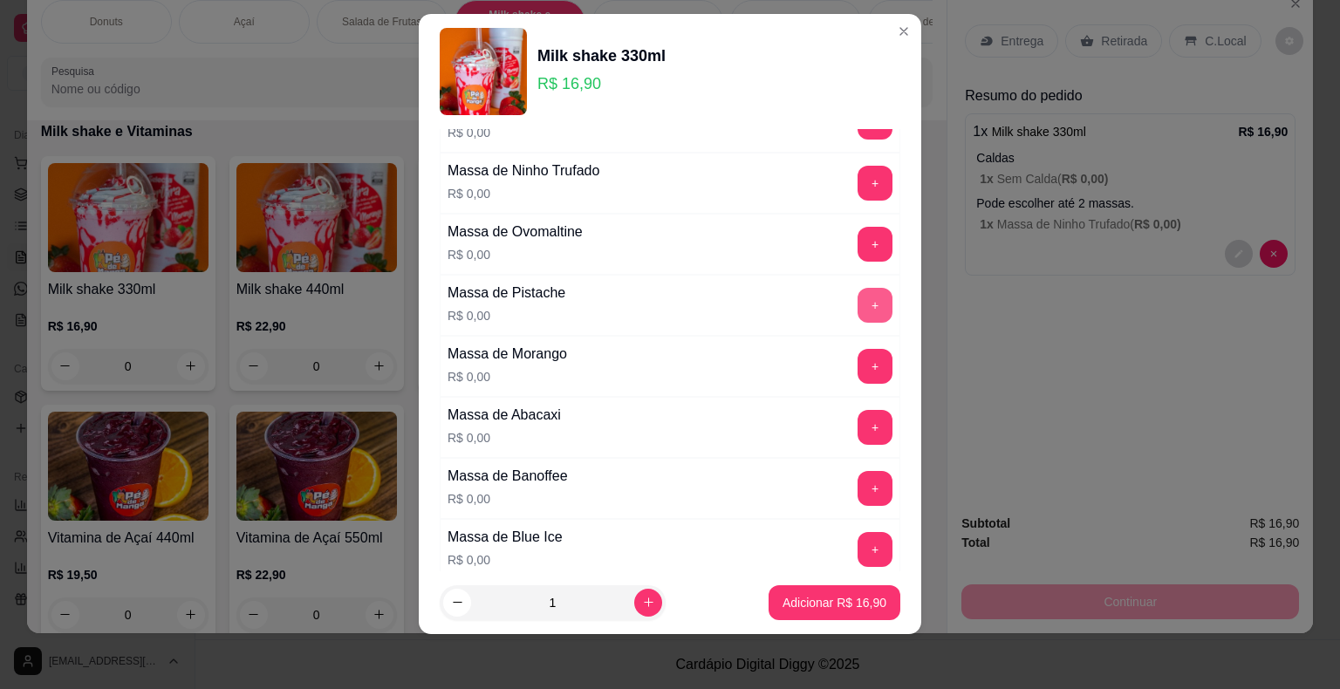
scroll to position [1228, 0]
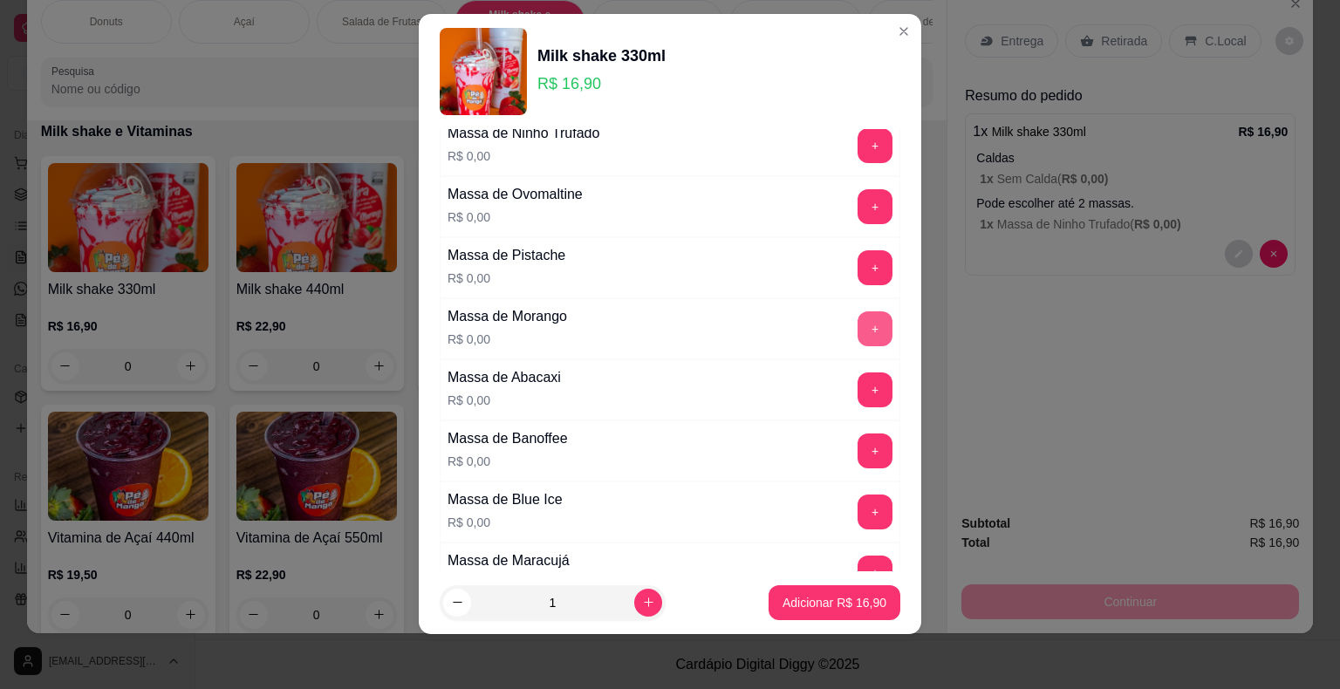
click at [846, 299] on div "Massa de Morango R$ 0,00 +" at bounding box center [670, 328] width 461 height 61
click at [857, 316] on button "+" at bounding box center [874, 328] width 35 height 35
click at [823, 603] on p "Adicionar R$ 16,90" at bounding box center [834, 602] width 104 height 17
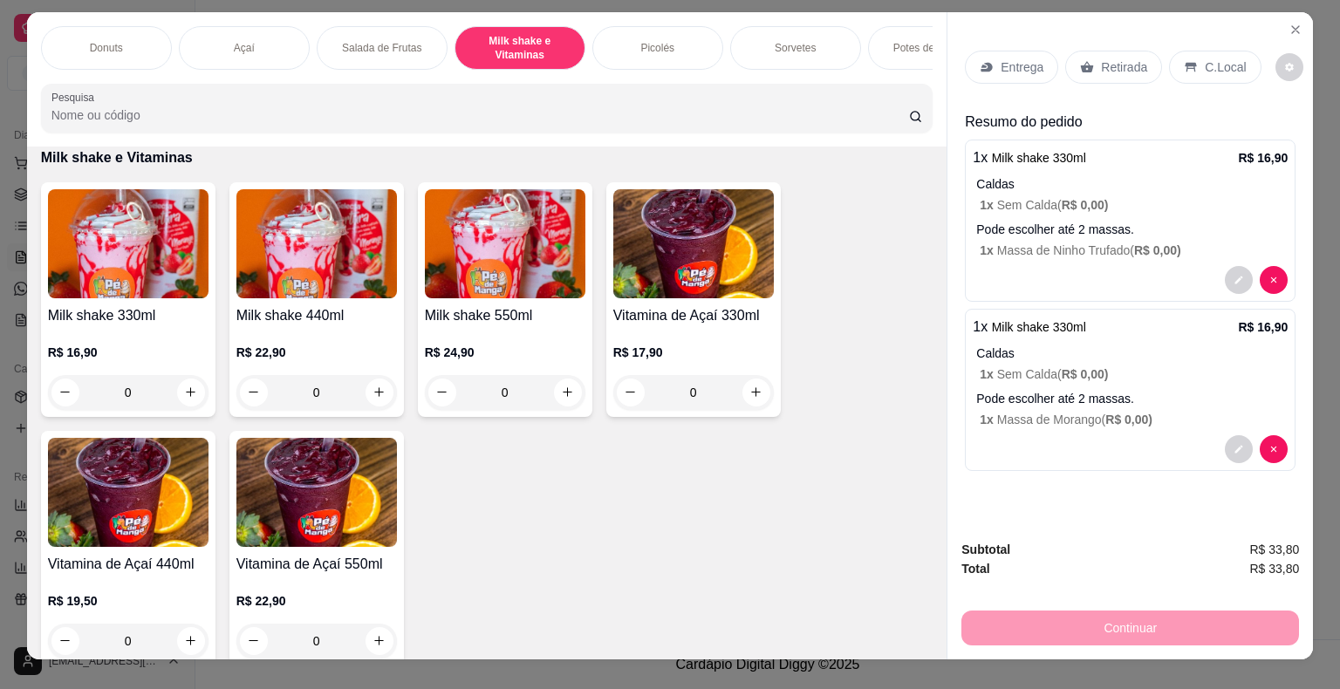
scroll to position [0, 0]
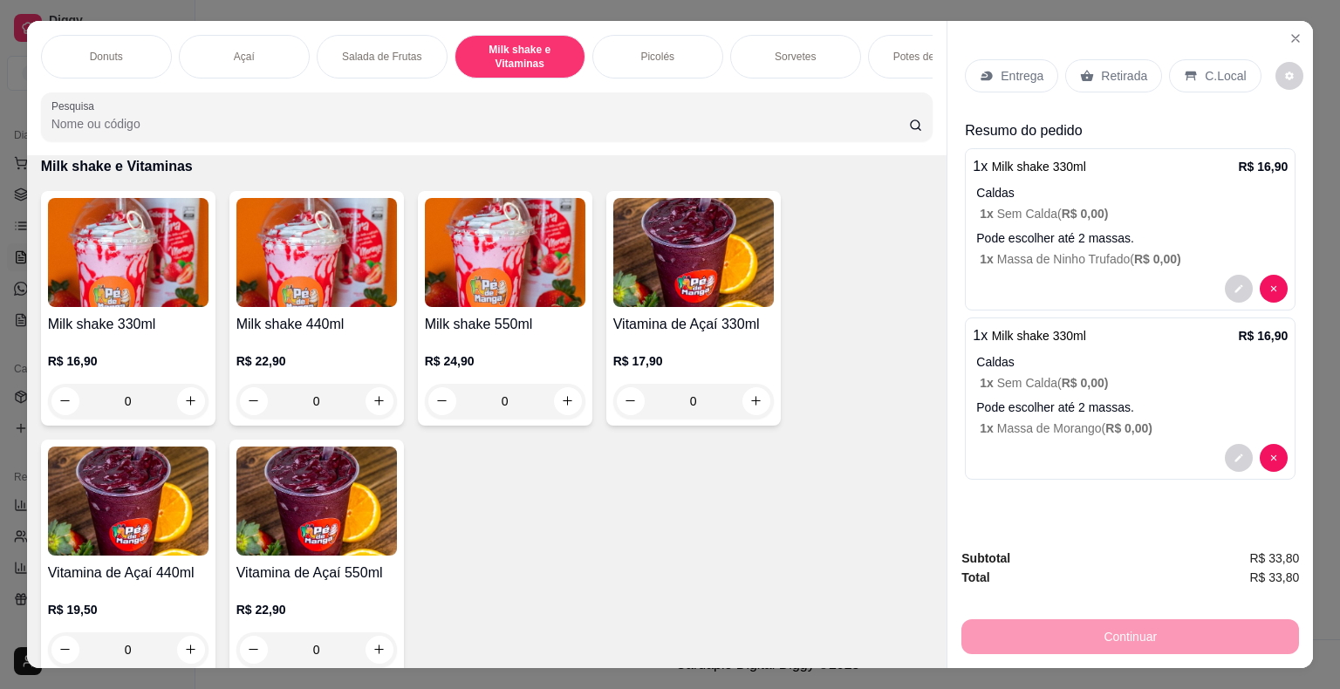
click at [1225, 59] on div "C.Local" at bounding box center [1215, 75] width 92 height 33
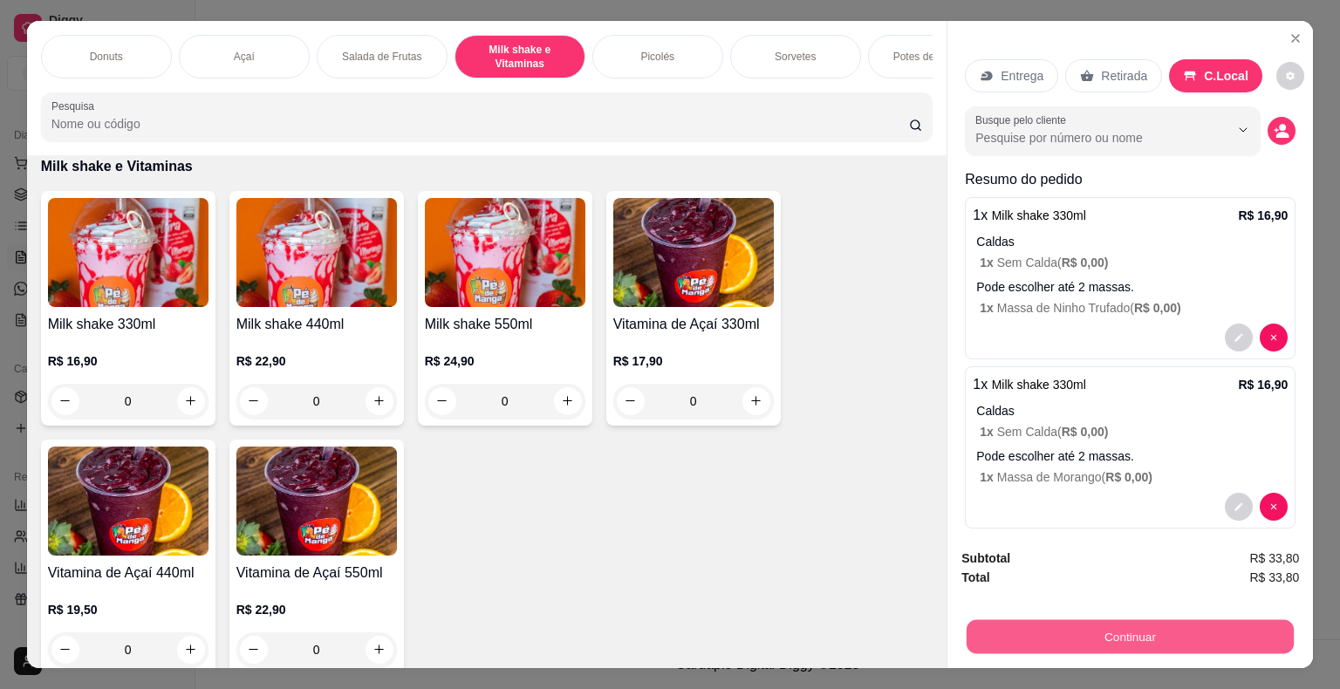
click at [1093, 639] on button "Continuar" at bounding box center [1130, 637] width 327 height 34
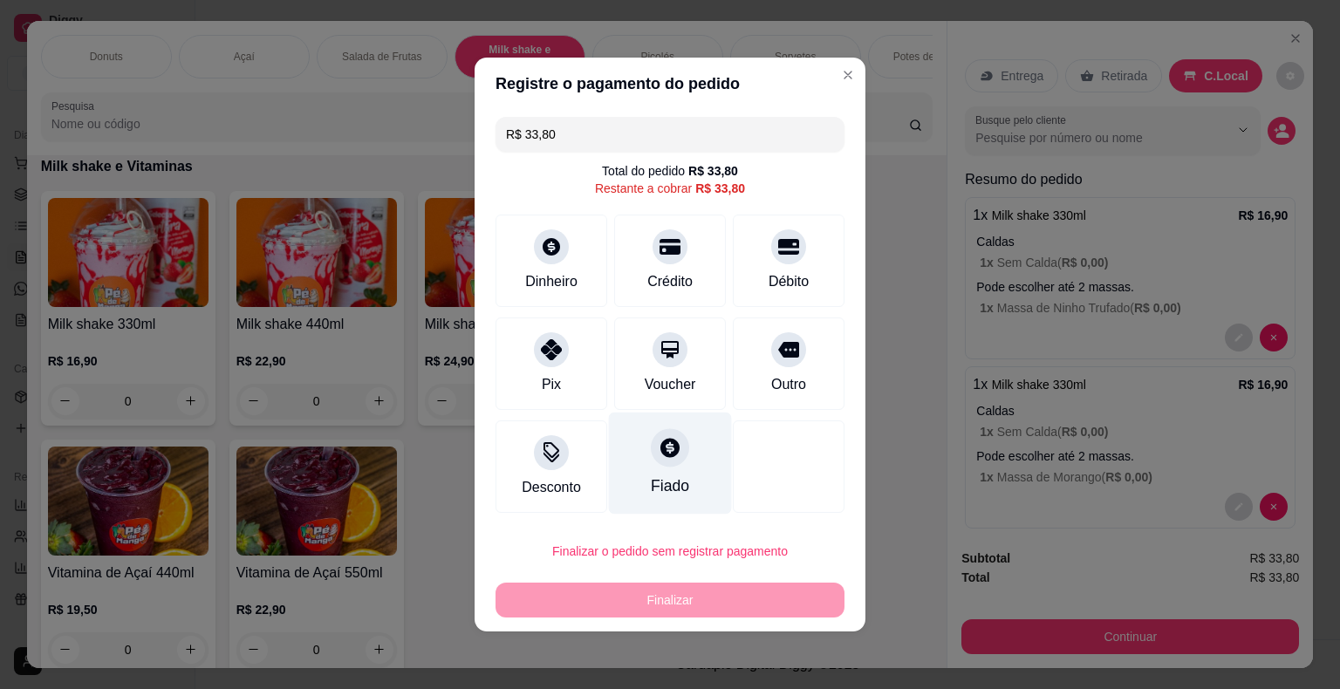
click at [683, 466] on div "Fiado" at bounding box center [670, 464] width 123 height 102
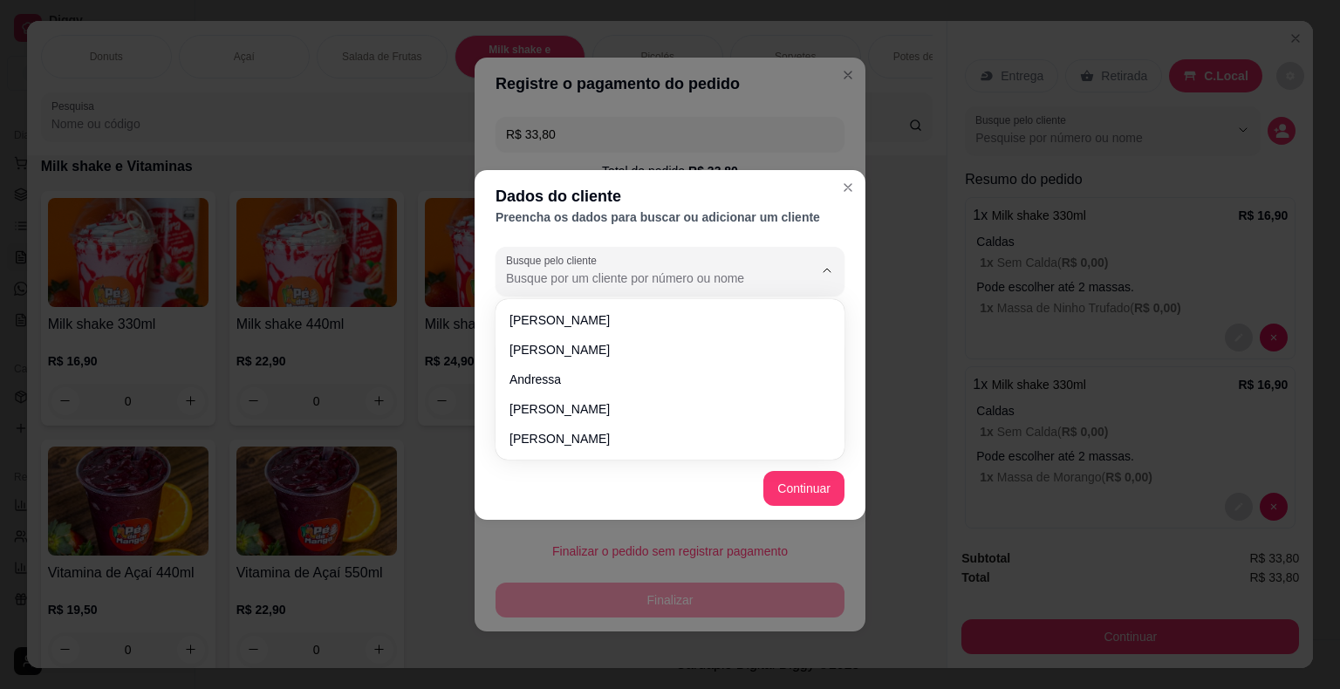
click at [714, 271] on input "Busque pelo cliente" at bounding box center [645, 278] width 279 height 17
type input "[PERSON_NAME]"
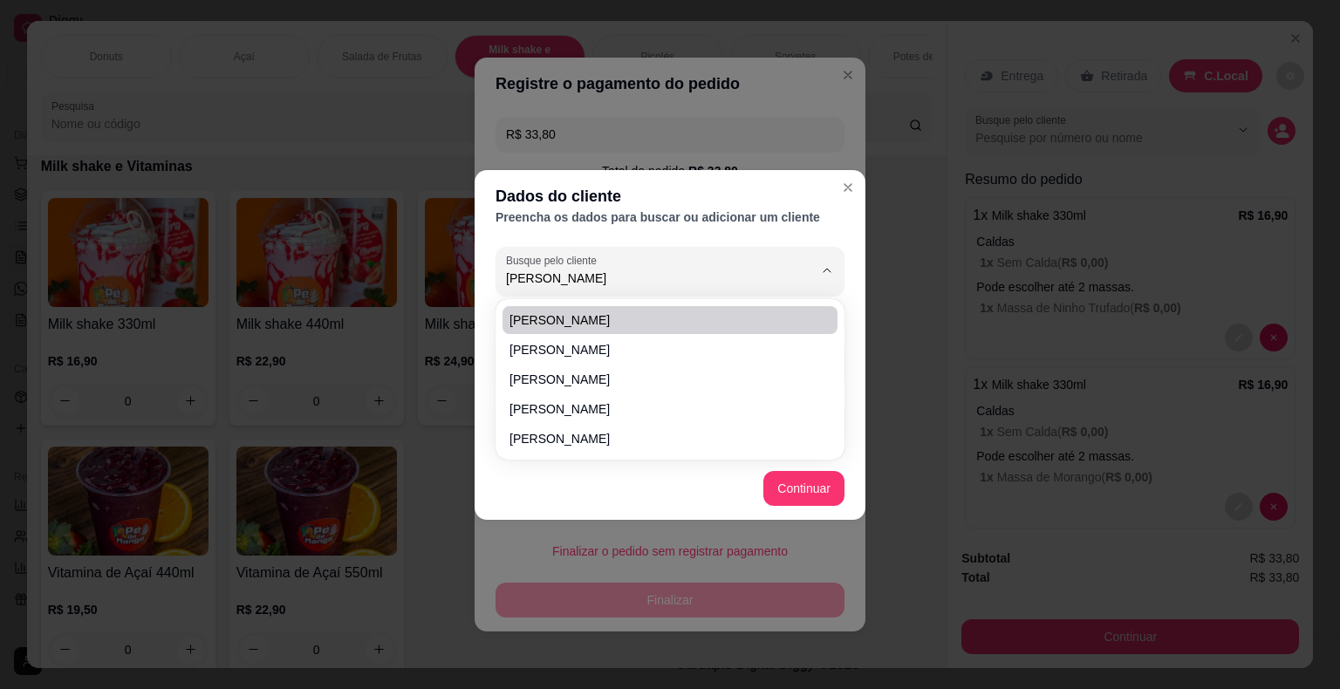
drag, startPoint x: 426, startPoint y: 306, endPoint x: 394, endPoint y: 314, distance: 32.4
click at [394, 312] on div "Dados do cliente Preencha os dados para buscar ou adicionar um cliente Busque p…" at bounding box center [670, 344] width 1340 height 689
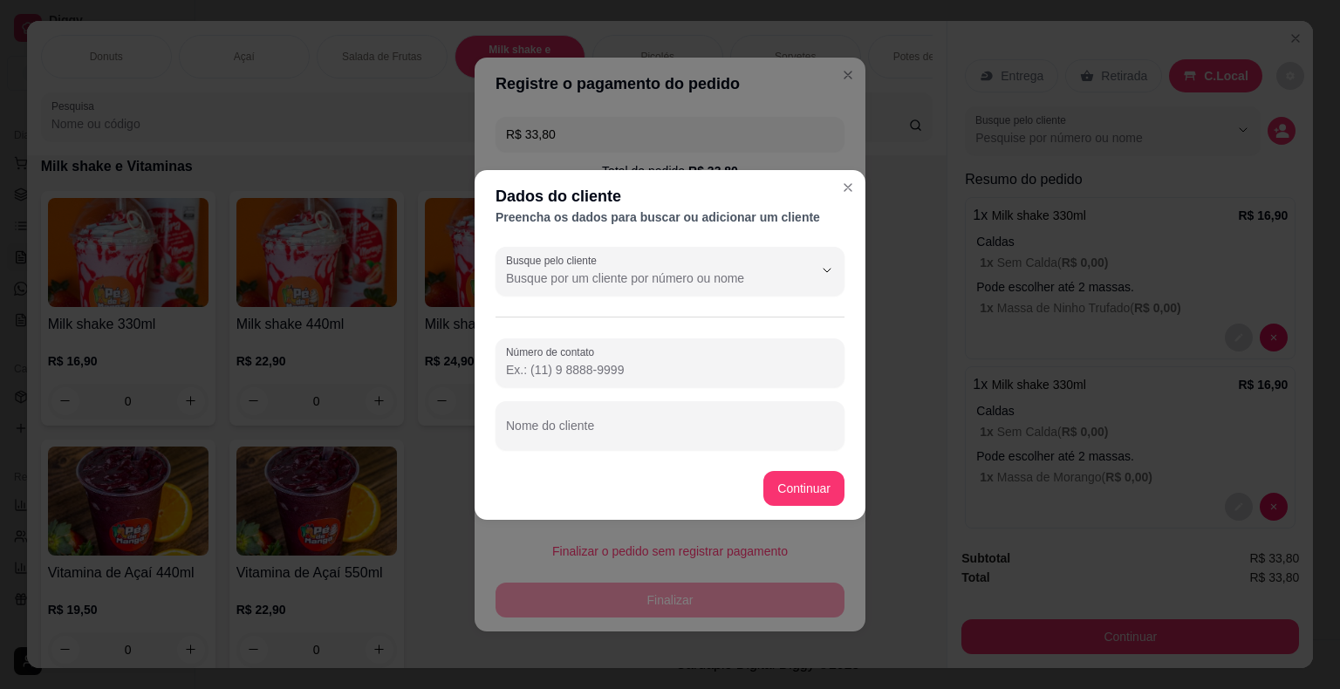
click at [664, 291] on div "Busque pelo cliente Número de contato Nome do cliente" at bounding box center [670, 348] width 391 height 217
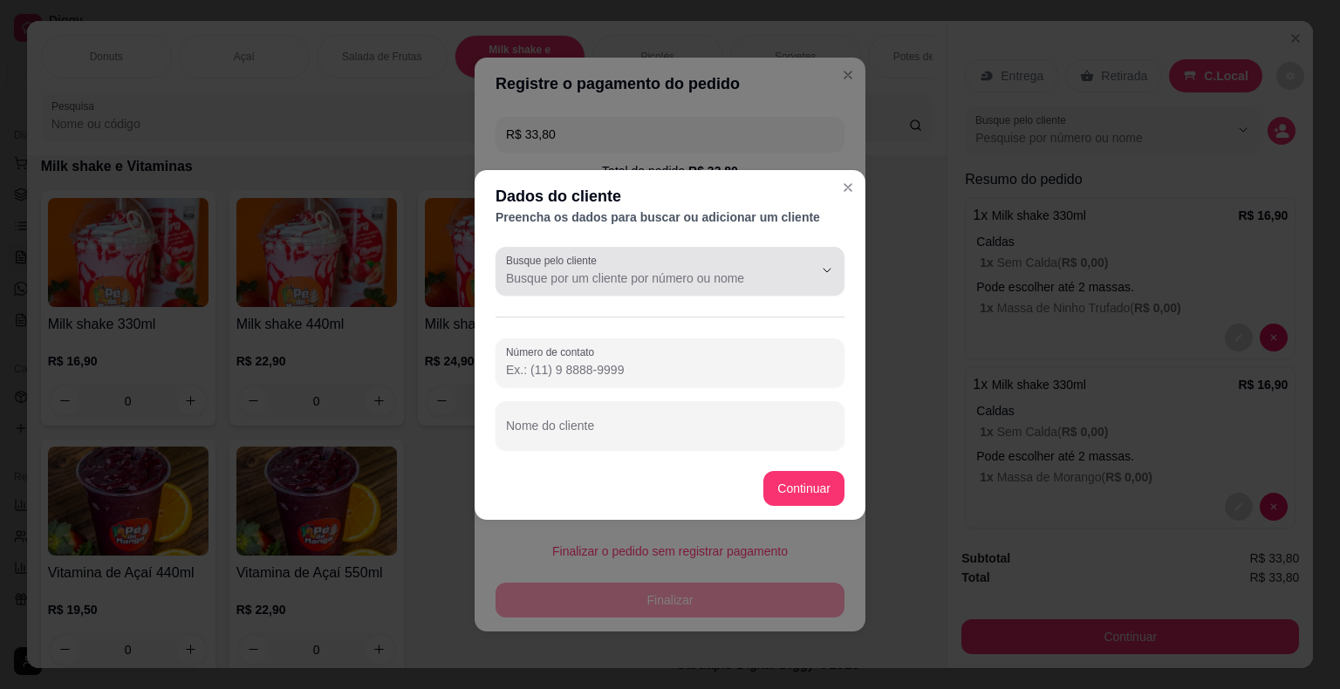
click at [665, 292] on div "Busque pelo cliente" at bounding box center [669, 271] width 349 height 49
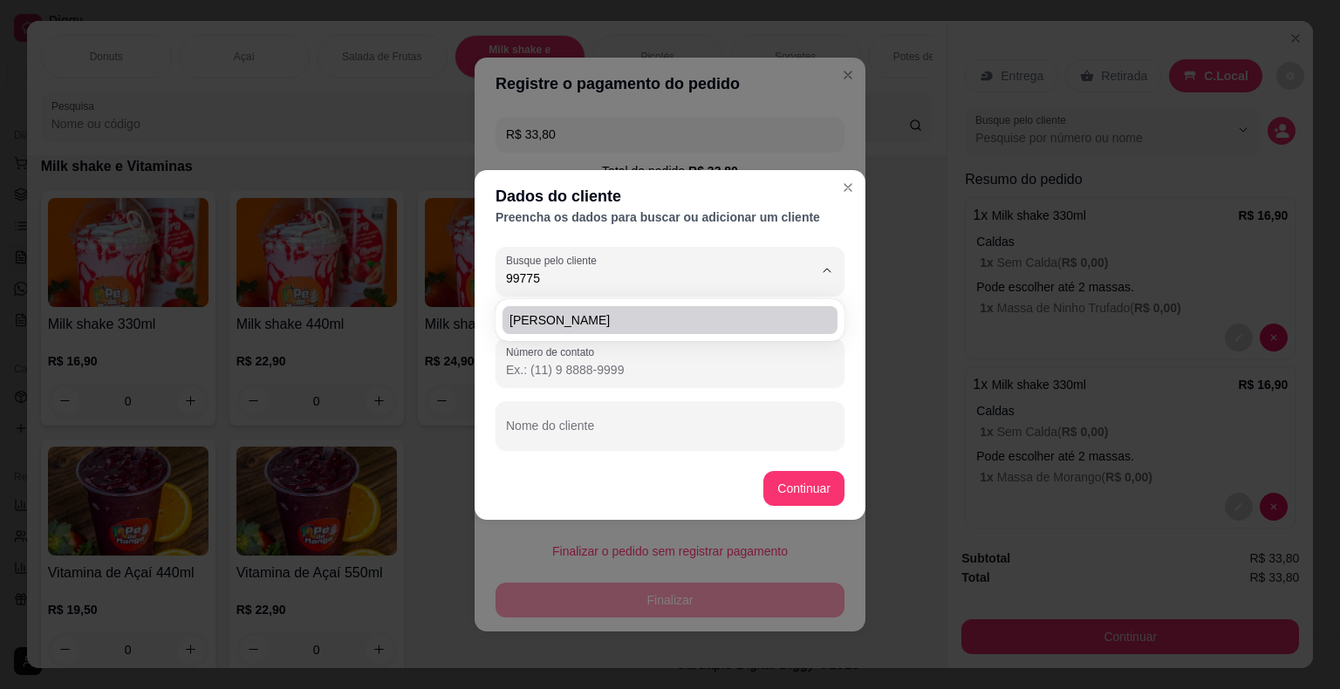
click at [650, 323] on span "[PERSON_NAME]" at bounding box center [661, 319] width 304 height 17
type input "[PERSON_NAME]"
type input "[PHONE_NUMBER]"
type input "[PERSON_NAME]"
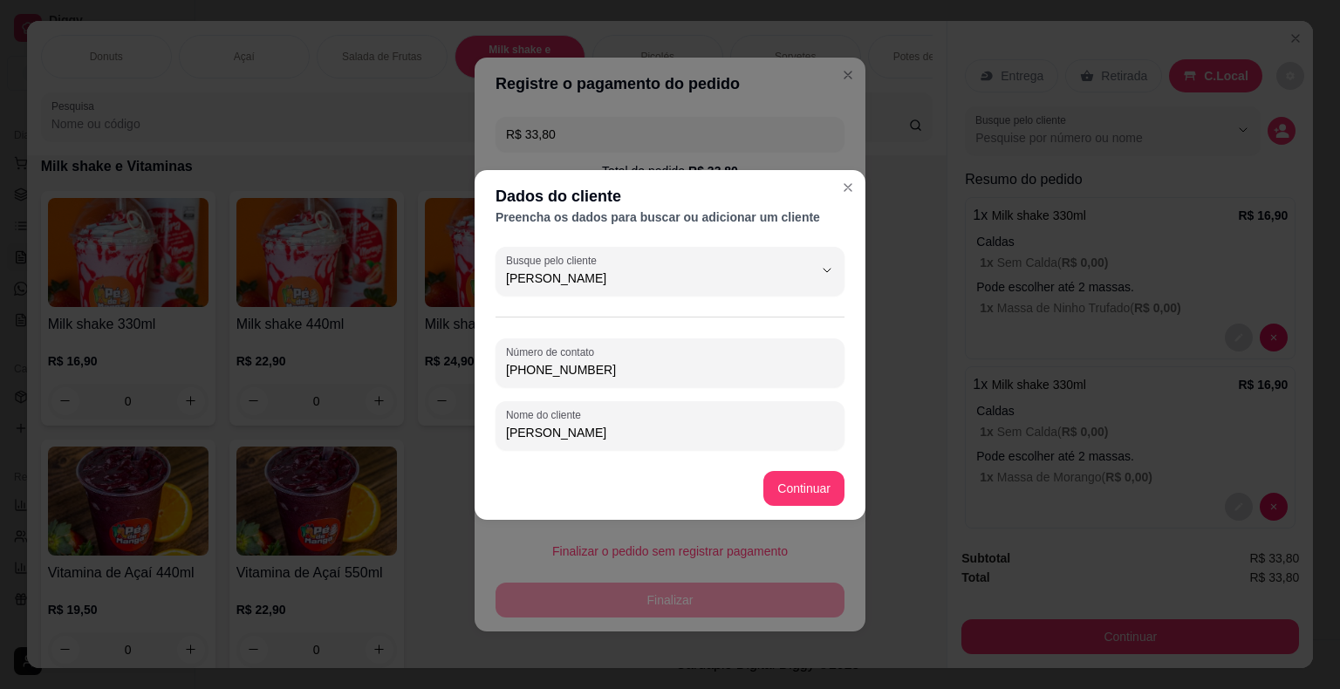
type input "[PERSON_NAME]"
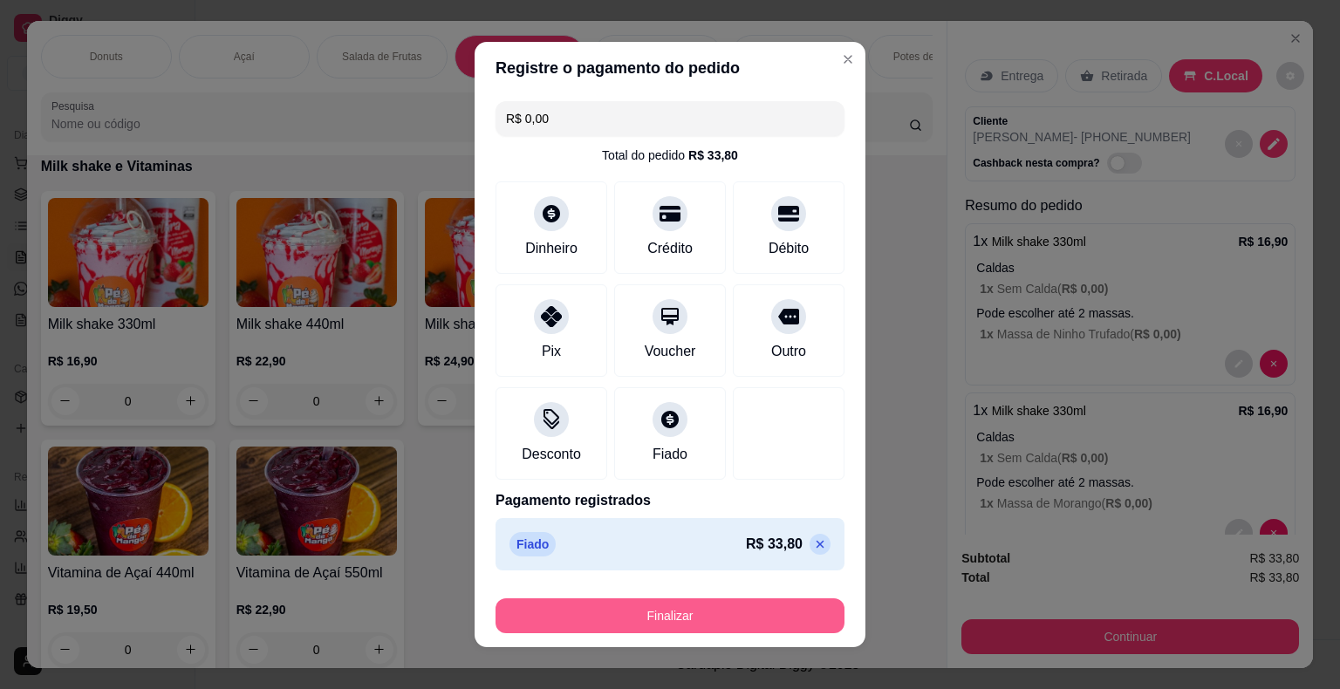
click at [708, 625] on button "Finalizar" at bounding box center [669, 615] width 349 height 35
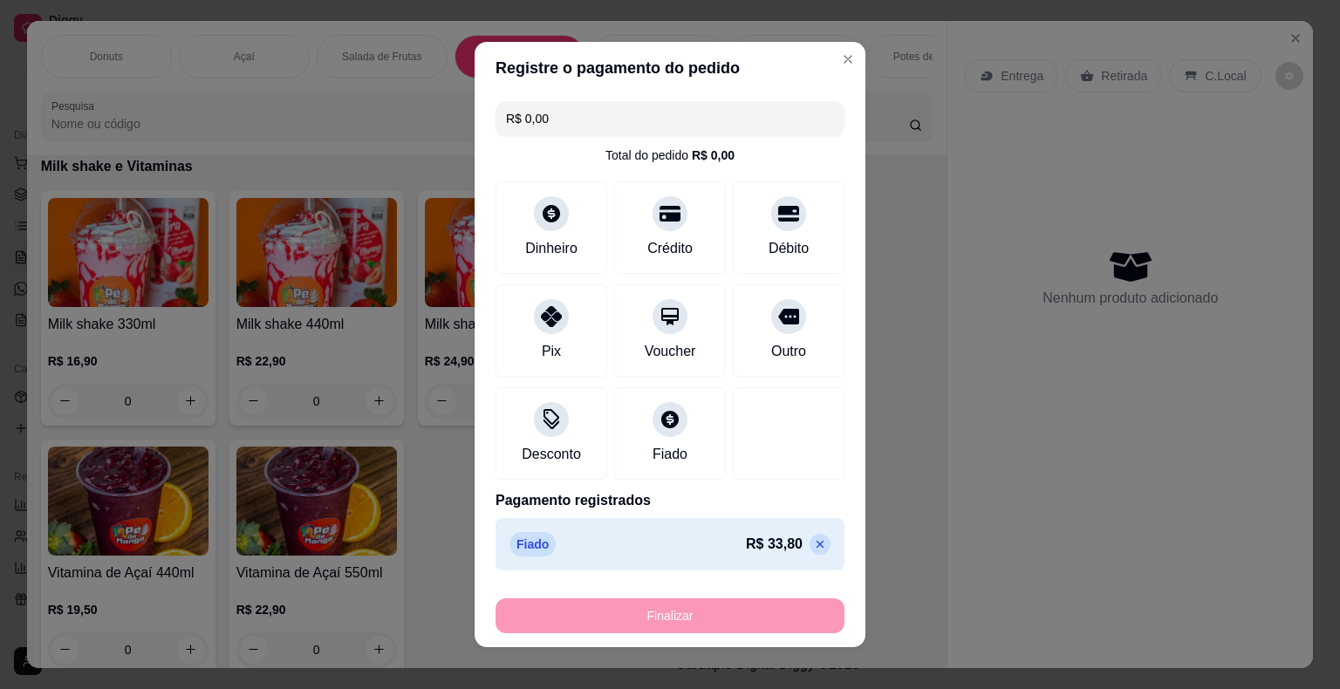
type input "-R$ 33,80"
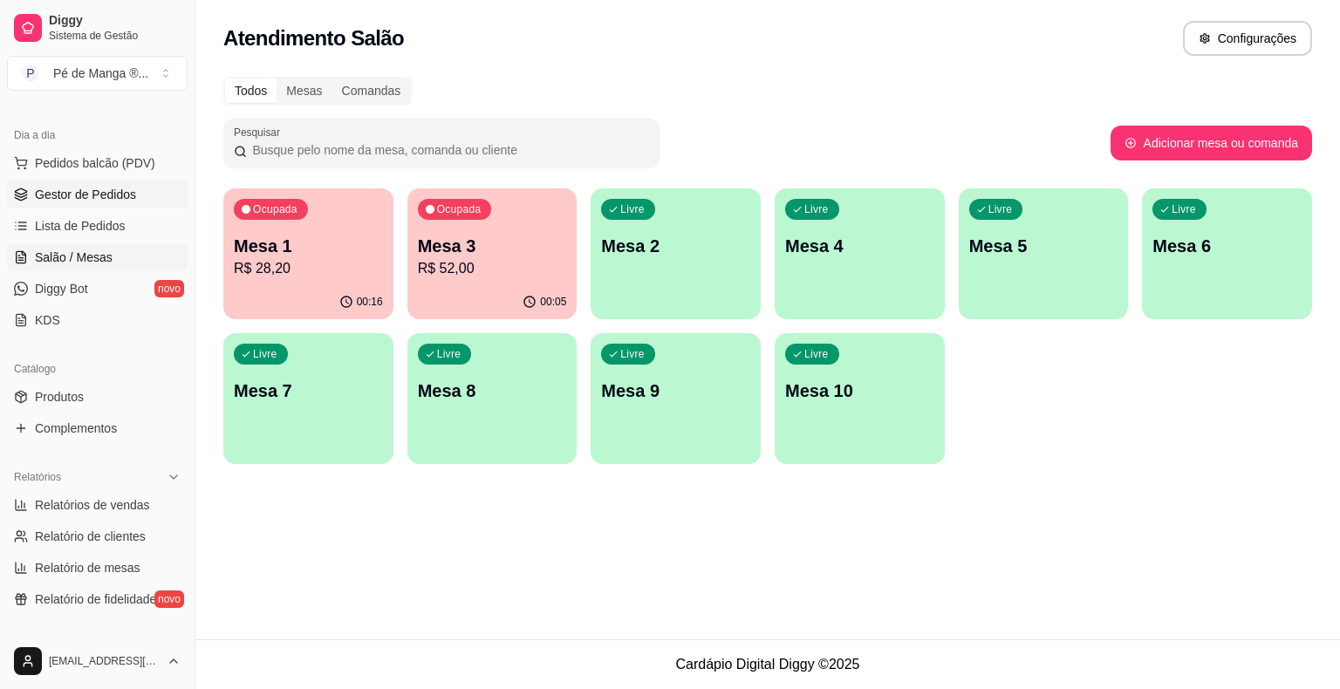
click at [81, 201] on span "Gestor de Pedidos" at bounding box center [85, 194] width 101 height 17
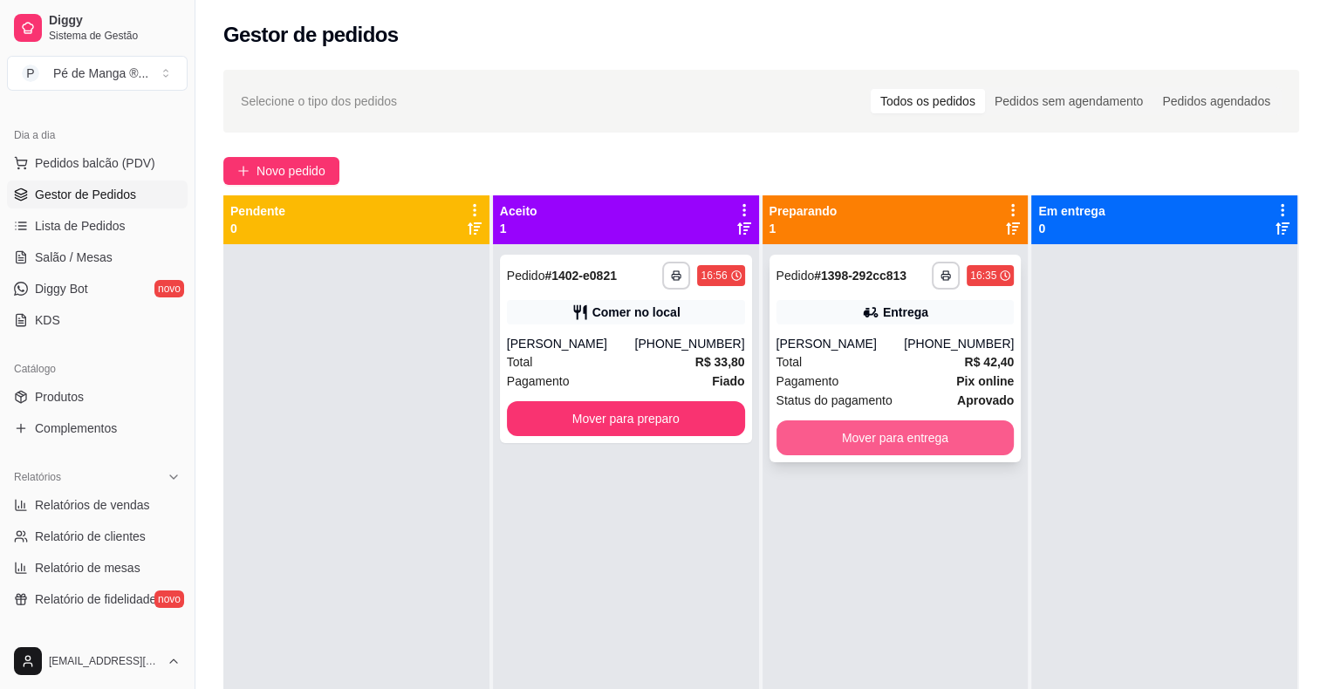
click at [909, 454] on button "Mover para entrega" at bounding box center [895, 437] width 238 height 35
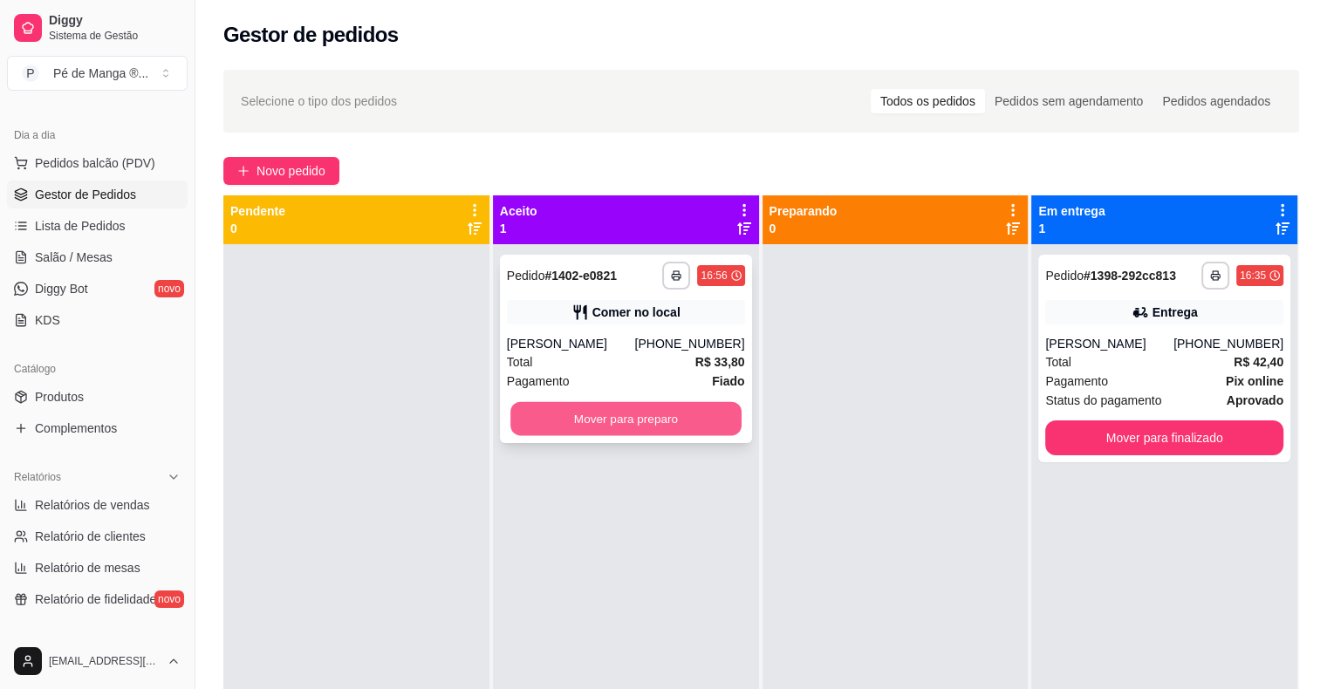
click at [700, 429] on button "Mover para preparo" at bounding box center [625, 419] width 231 height 34
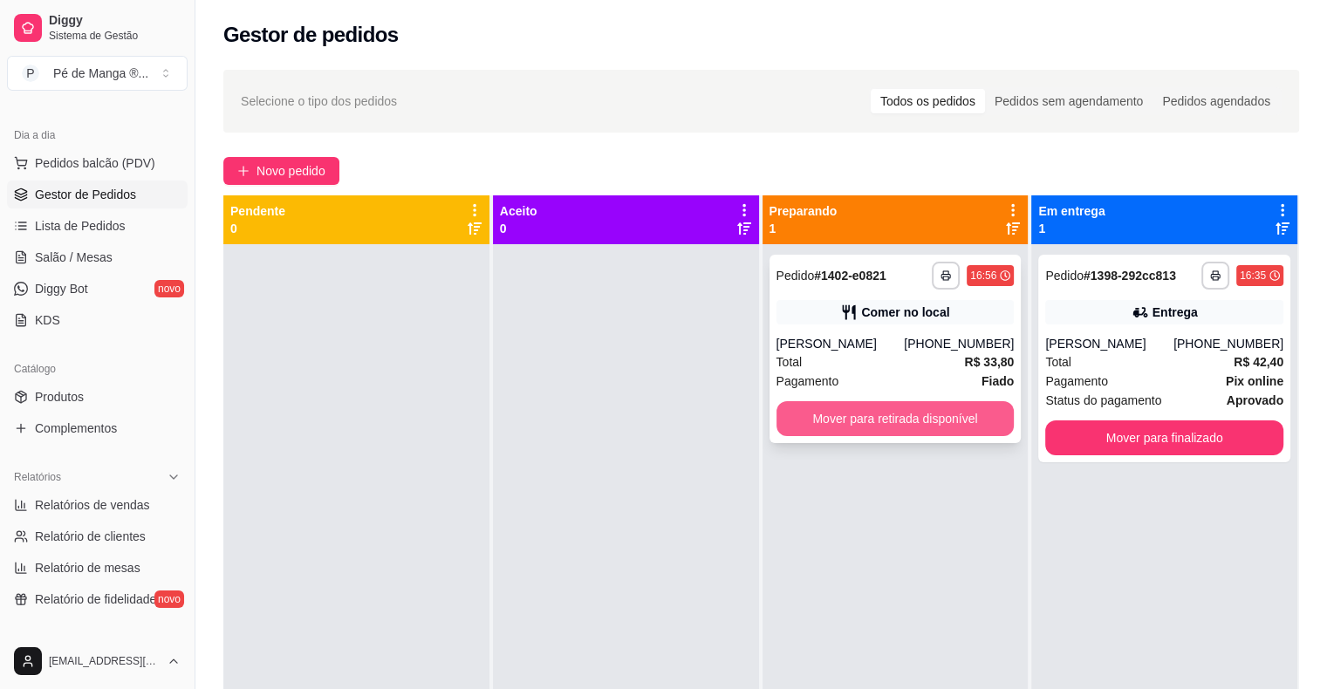
click at [960, 413] on button "Mover para retirada disponível" at bounding box center [895, 418] width 238 height 35
click at [936, 429] on button "Mover para retirada disponível" at bounding box center [895, 419] width 231 height 34
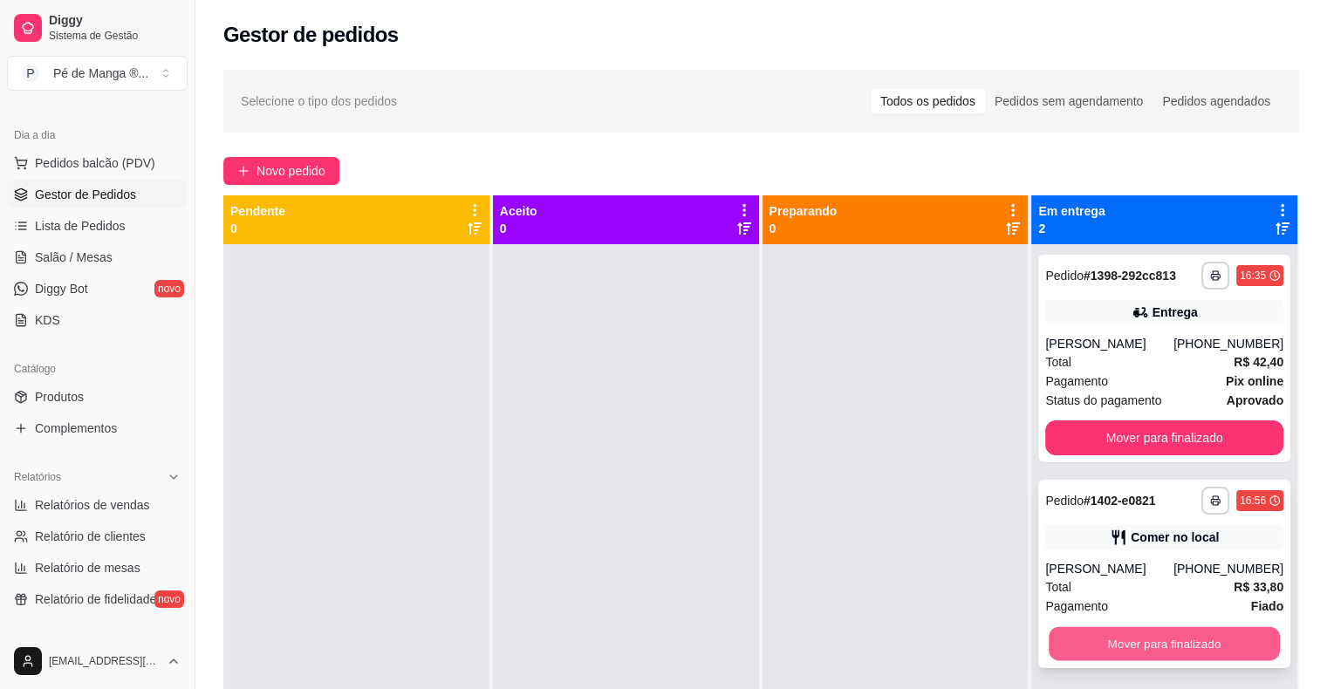
click at [1137, 661] on button "Mover para finalizado" at bounding box center [1164, 644] width 231 height 34
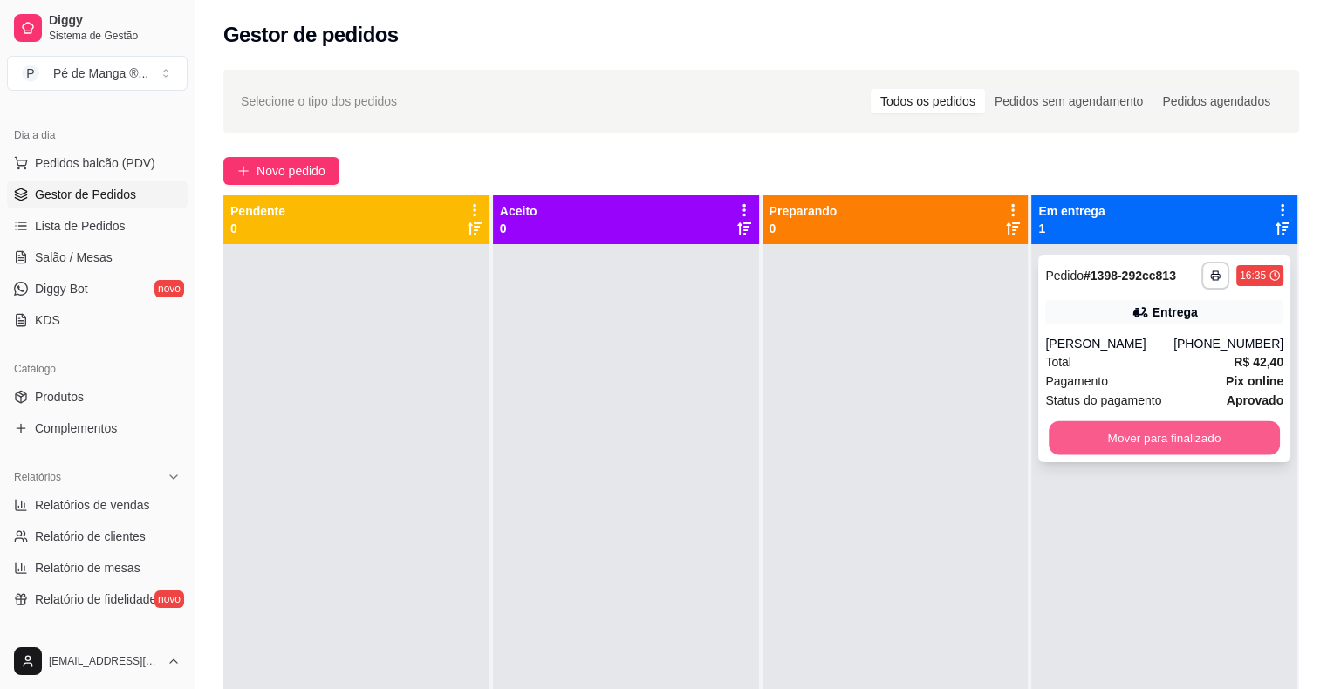
click at [1127, 454] on button "Mover para finalizado" at bounding box center [1164, 438] width 231 height 34
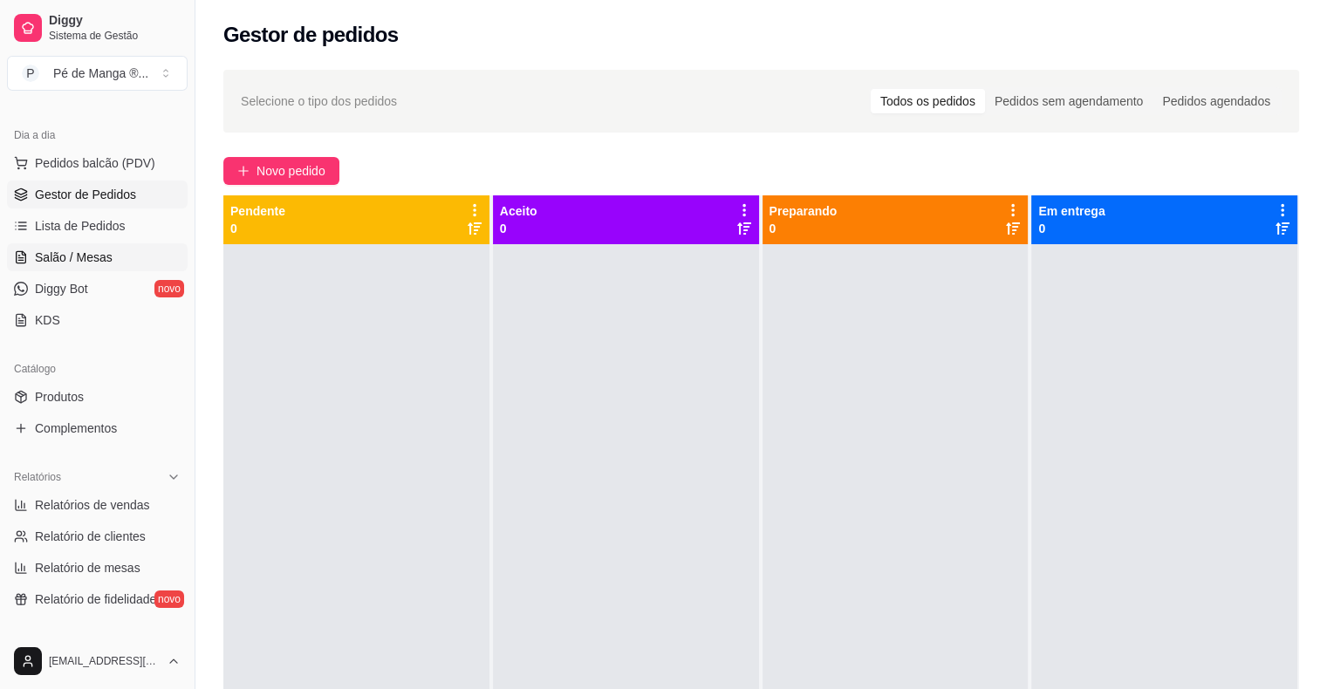
click at [52, 267] on link "Salão / Mesas" at bounding box center [97, 257] width 181 height 28
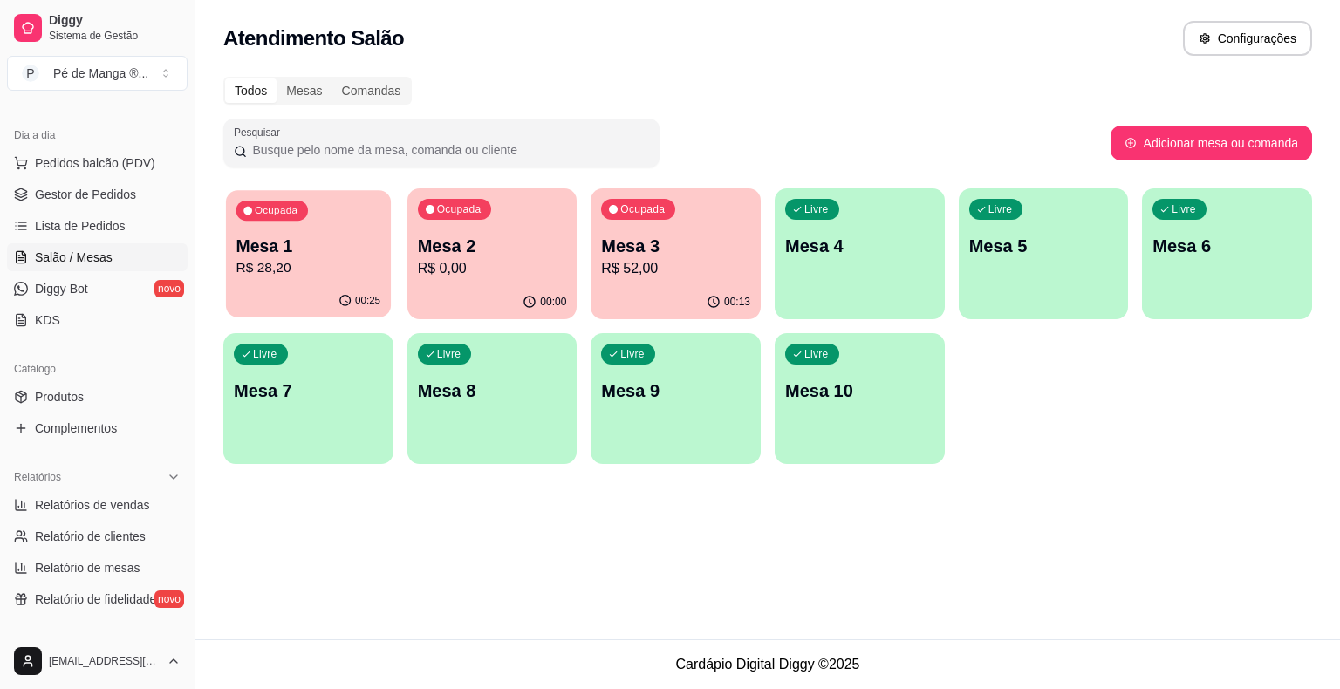
click at [335, 251] on p "Mesa 1" at bounding box center [308, 247] width 145 height 24
click at [454, 233] on div "Ocupada Mesa 2 R$ 0,00" at bounding box center [492, 236] width 170 height 97
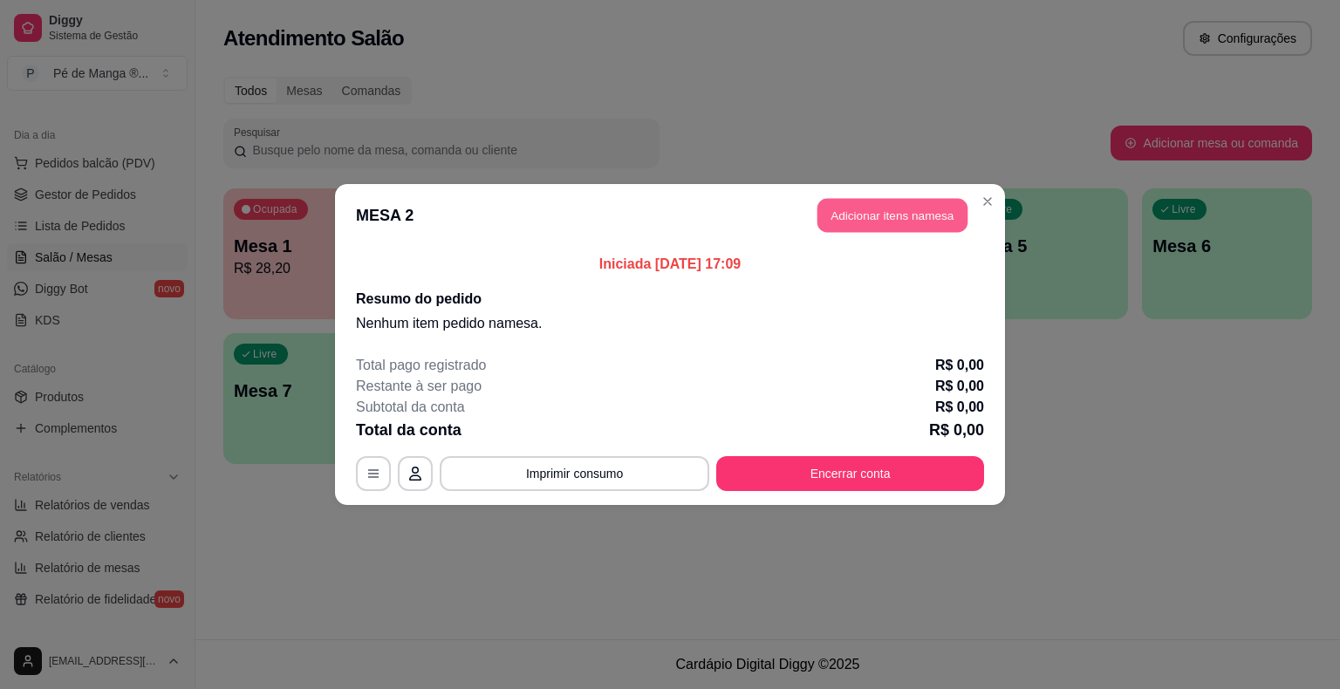
click at [890, 216] on button "Adicionar itens na mesa" at bounding box center [892, 216] width 150 height 34
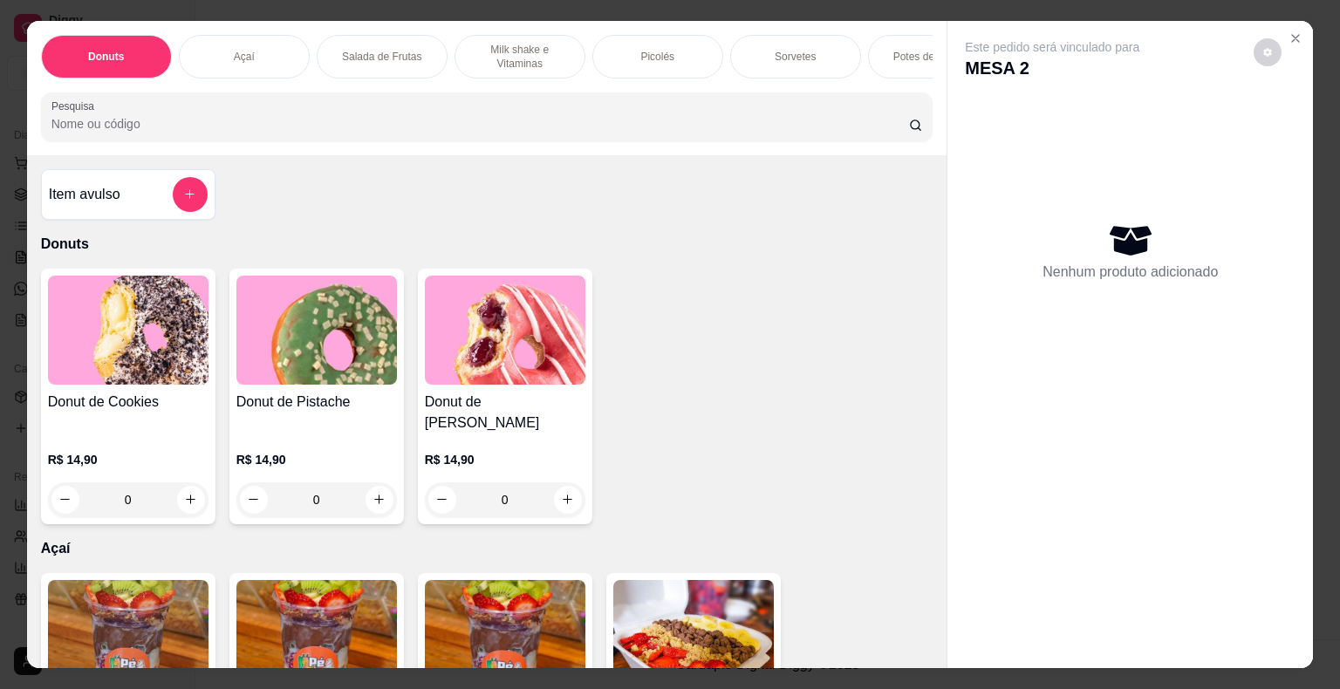
click at [816, 52] on div "Sorvetes" at bounding box center [795, 57] width 131 height 44
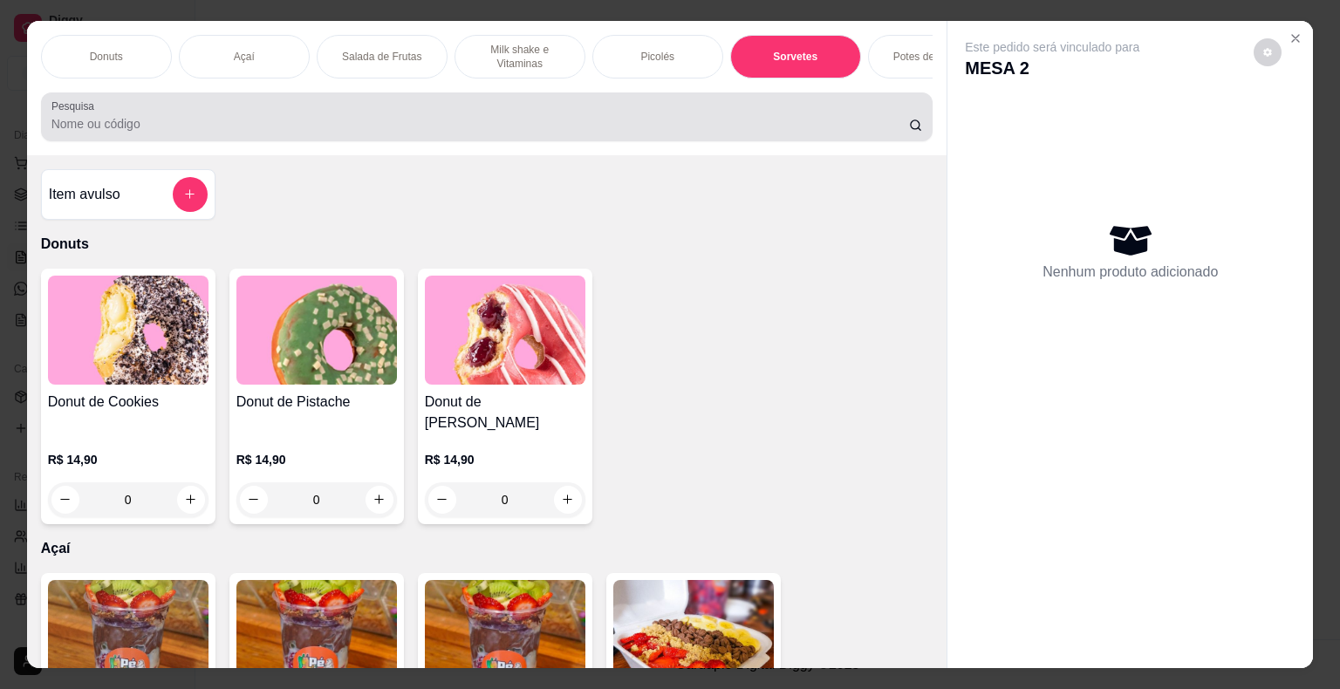
scroll to position [42, 0]
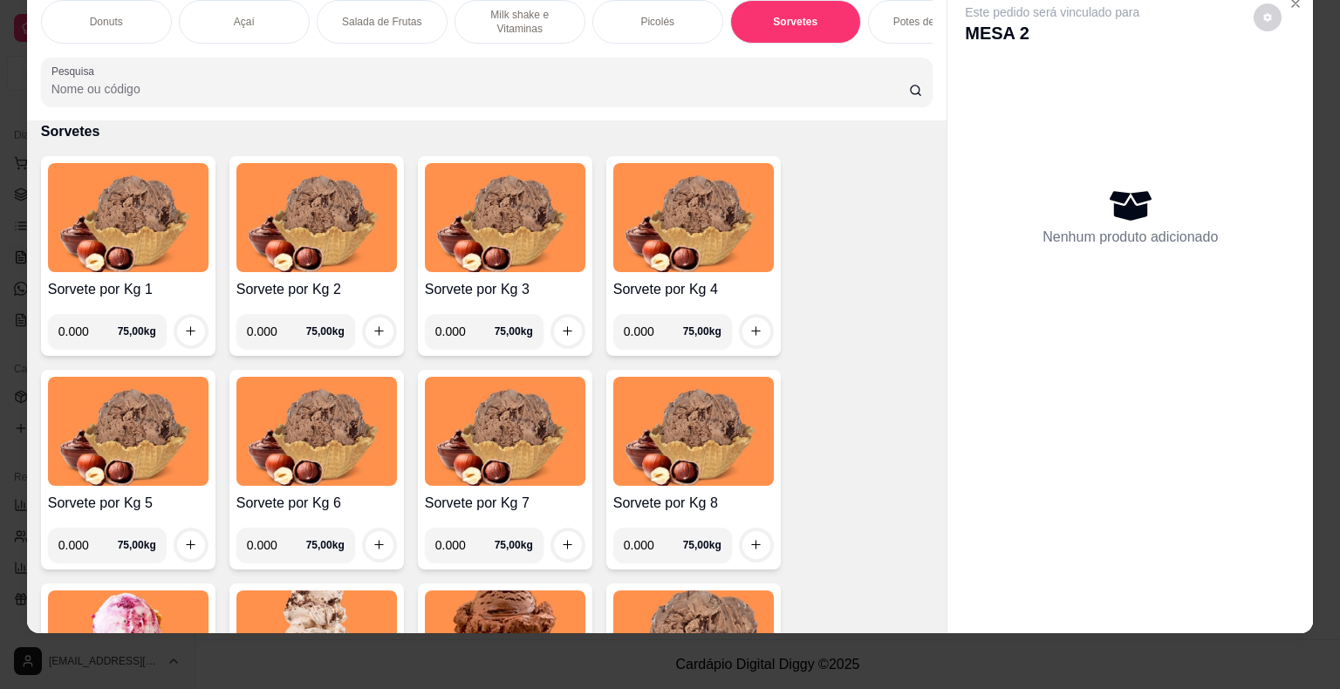
drag, startPoint x: 82, startPoint y: 330, endPoint x: 56, endPoint y: 330, distance: 26.2
click at [64, 330] on input "0.000" at bounding box center [87, 331] width 59 height 35
click at [86, 337] on input "0.000" at bounding box center [87, 331] width 59 height 35
type input "0.113"
click at [177, 333] on button "increase-product-quantity" at bounding box center [190, 331] width 27 height 27
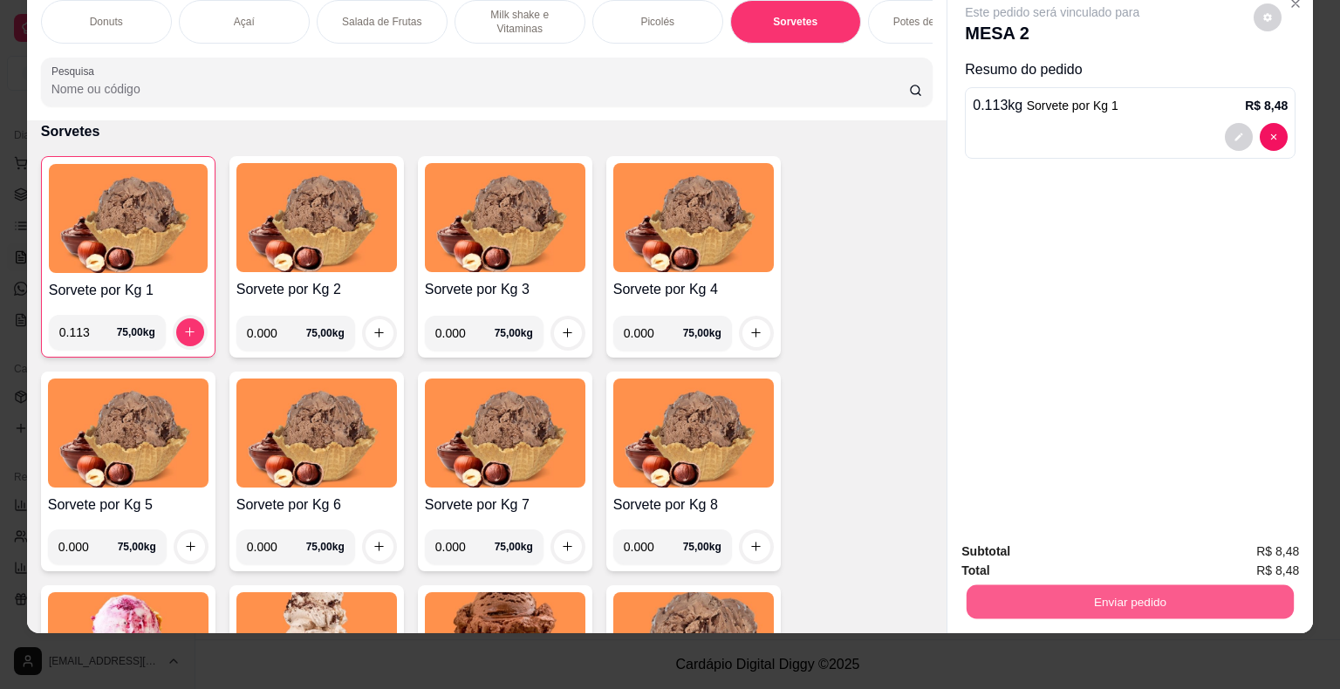
click at [1040, 592] on button "Enviar pedido" at bounding box center [1130, 602] width 327 height 34
click at [1262, 540] on button "Enviar pedido" at bounding box center [1254, 545] width 99 height 33
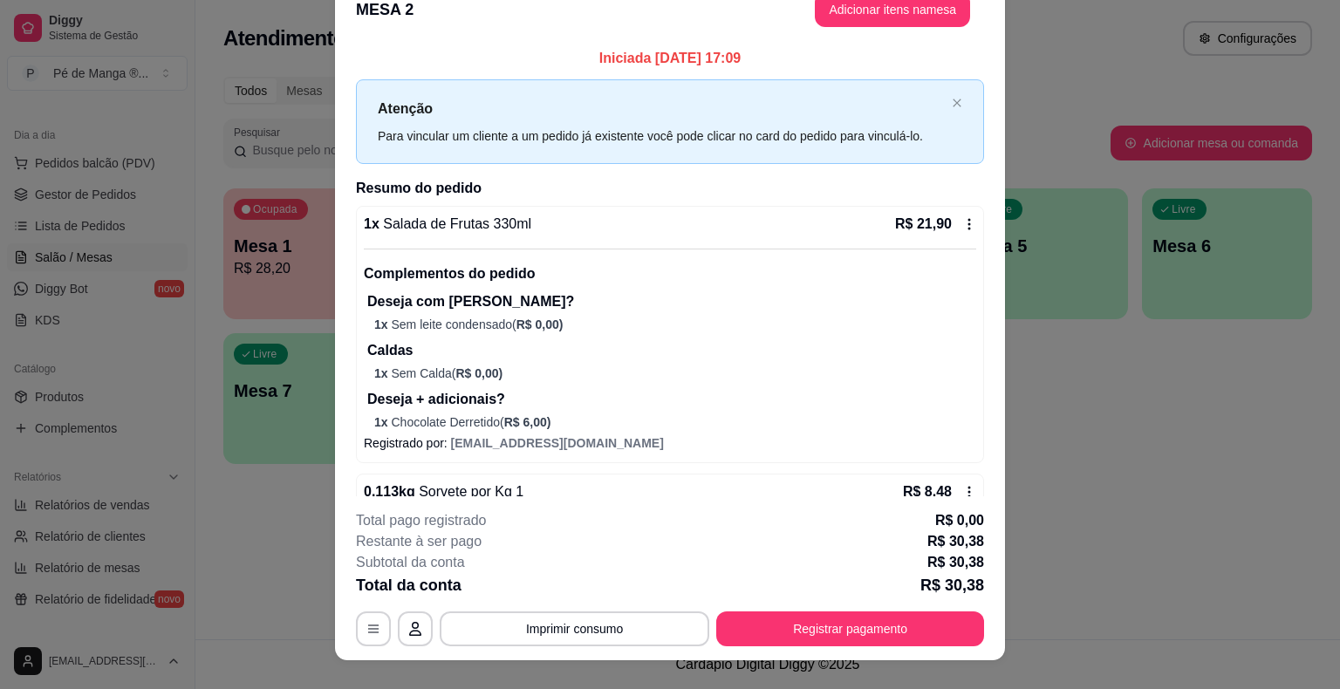
scroll to position [0, 0]
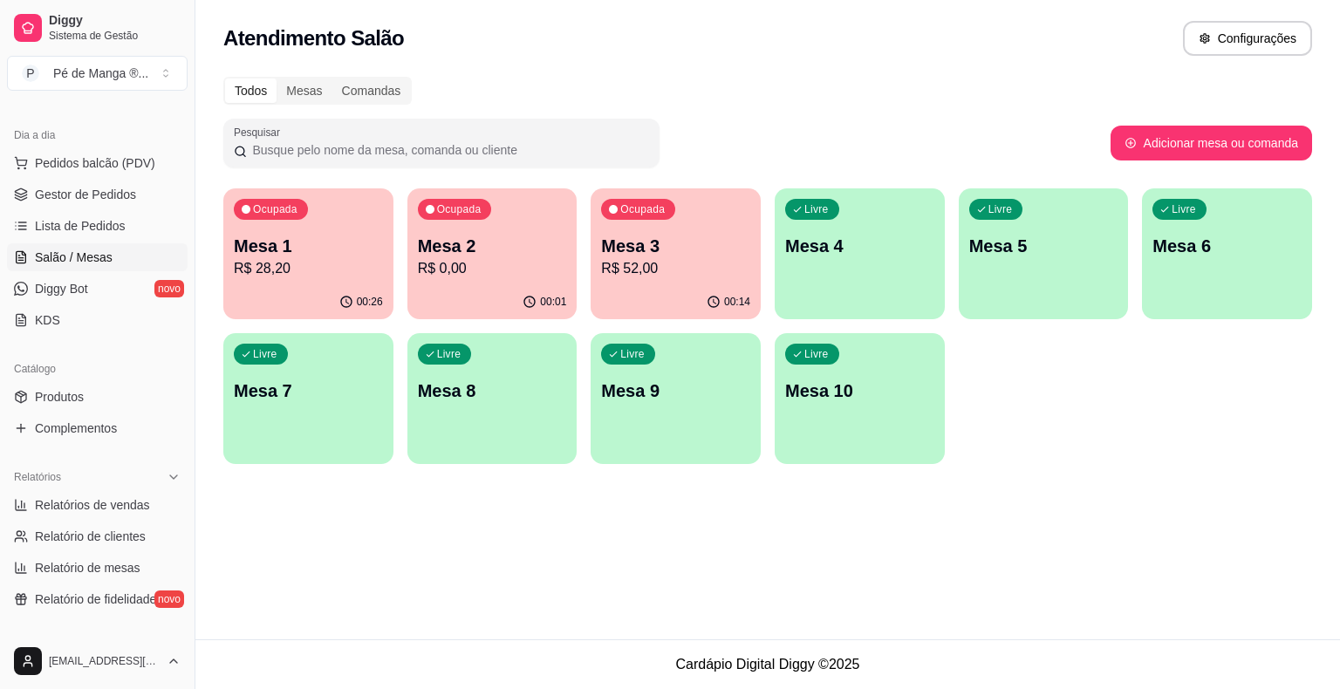
click at [704, 283] on div "Ocupada Mesa 3 R$ 52,00" at bounding box center [676, 236] width 170 height 97
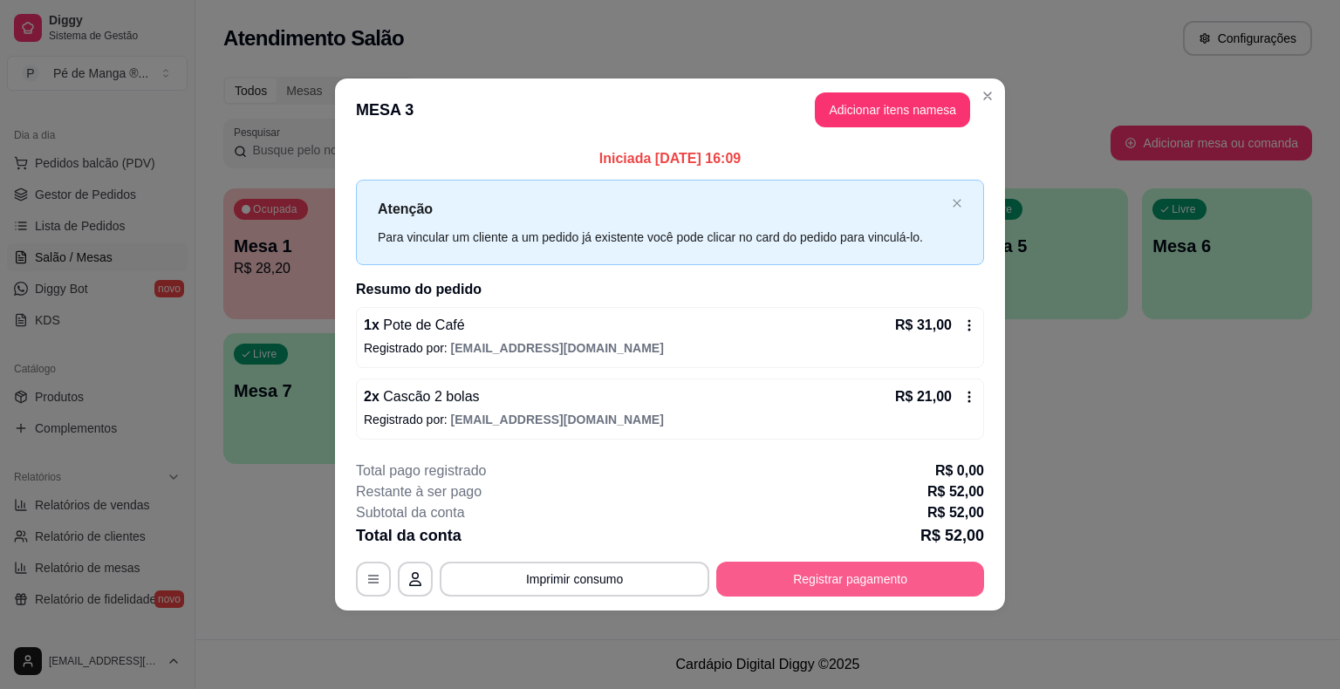
click at [870, 575] on button "Registrar pagamento" at bounding box center [850, 579] width 268 height 35
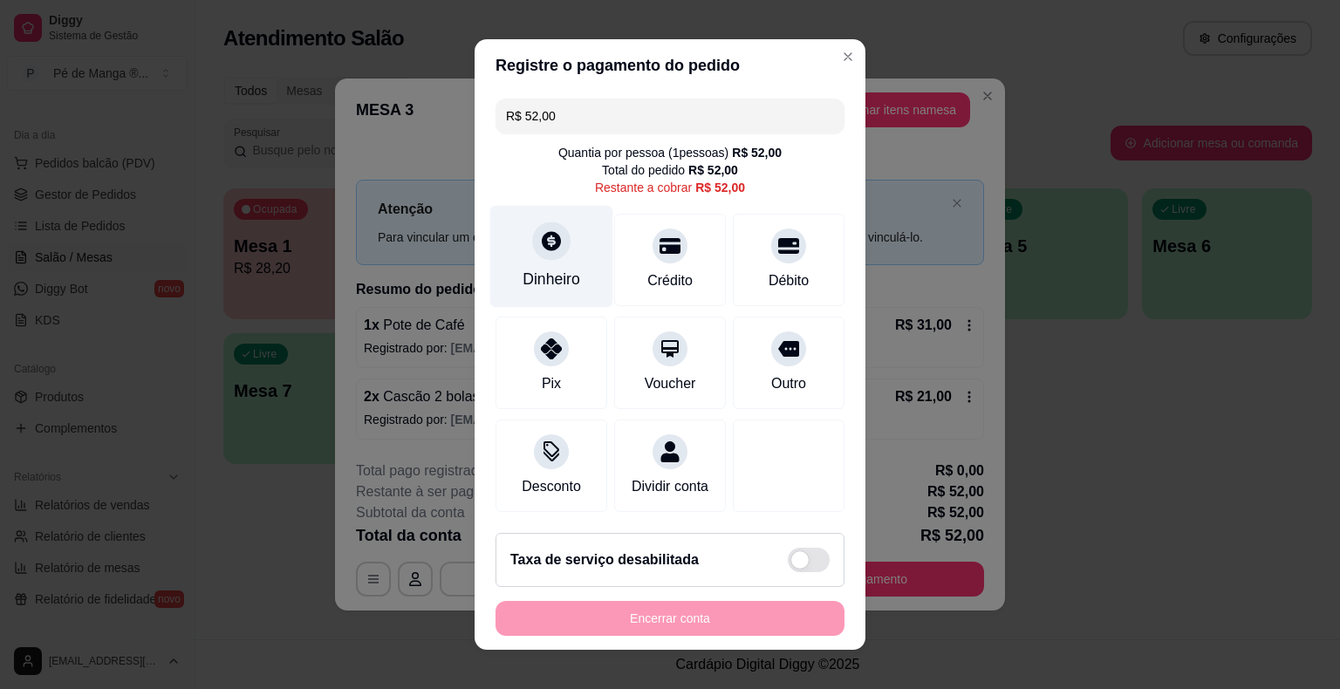
click at [551, 265] on div "Dinheiro" at bounding box center [551, 257] width 123 height 102
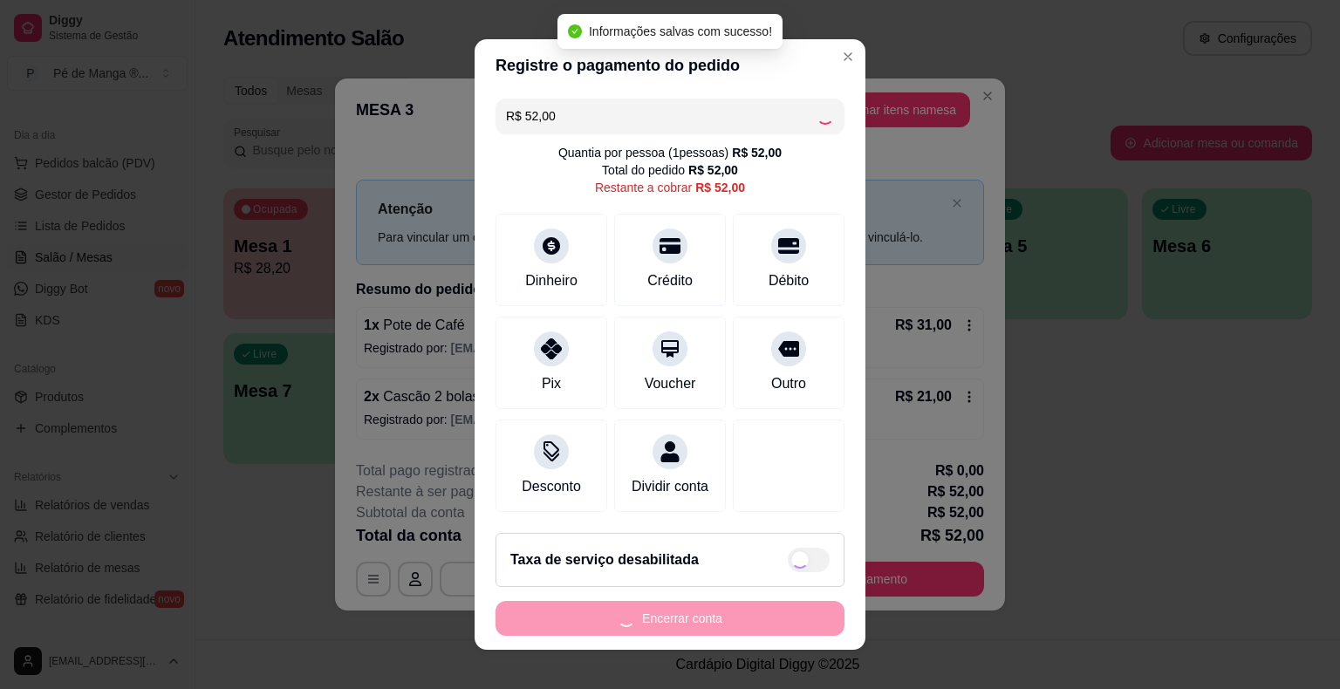
type input "R$ 0,00"
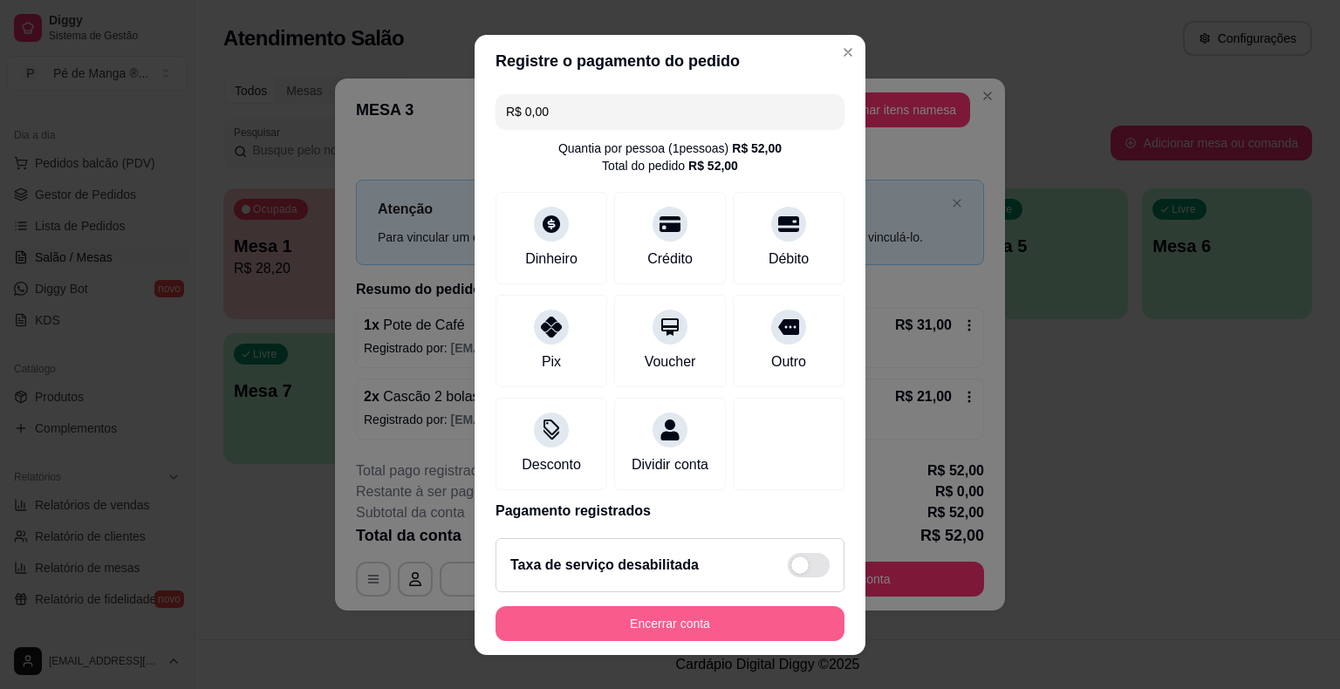
click at [660, 637] on button "Encerrar conta" at bounding box center [669, 623] width 349 height 35
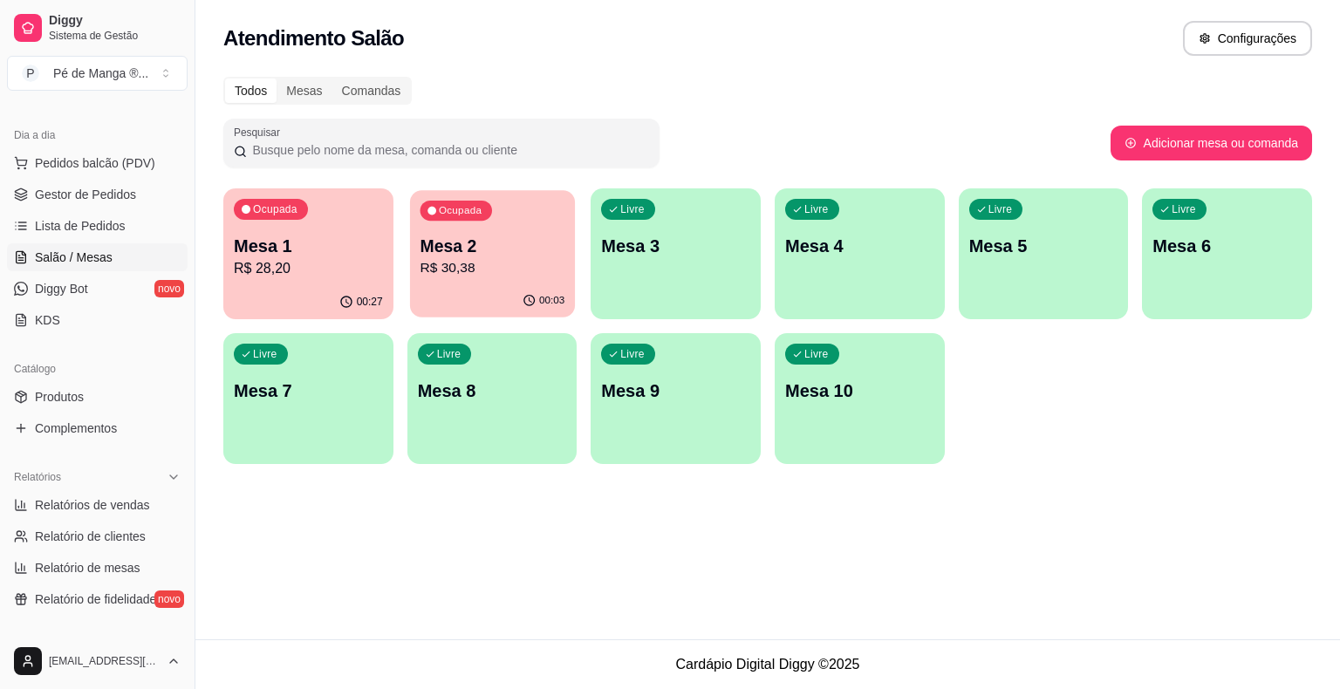
click at [528, 261] on p "R$ 30,38" at bounding box center [492, 268] width 145 height 20
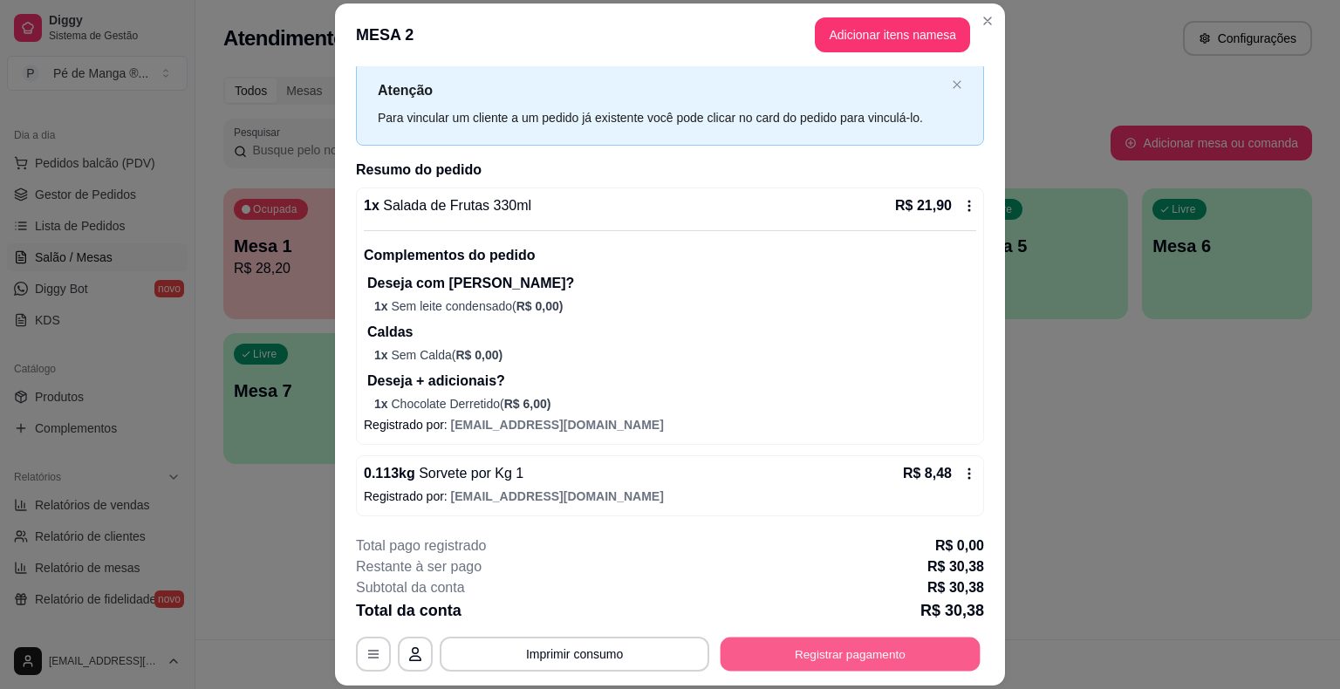
click at [911, 661] on button "Registrar pagamento" at bounding box center [851, 655] width 260 height 34
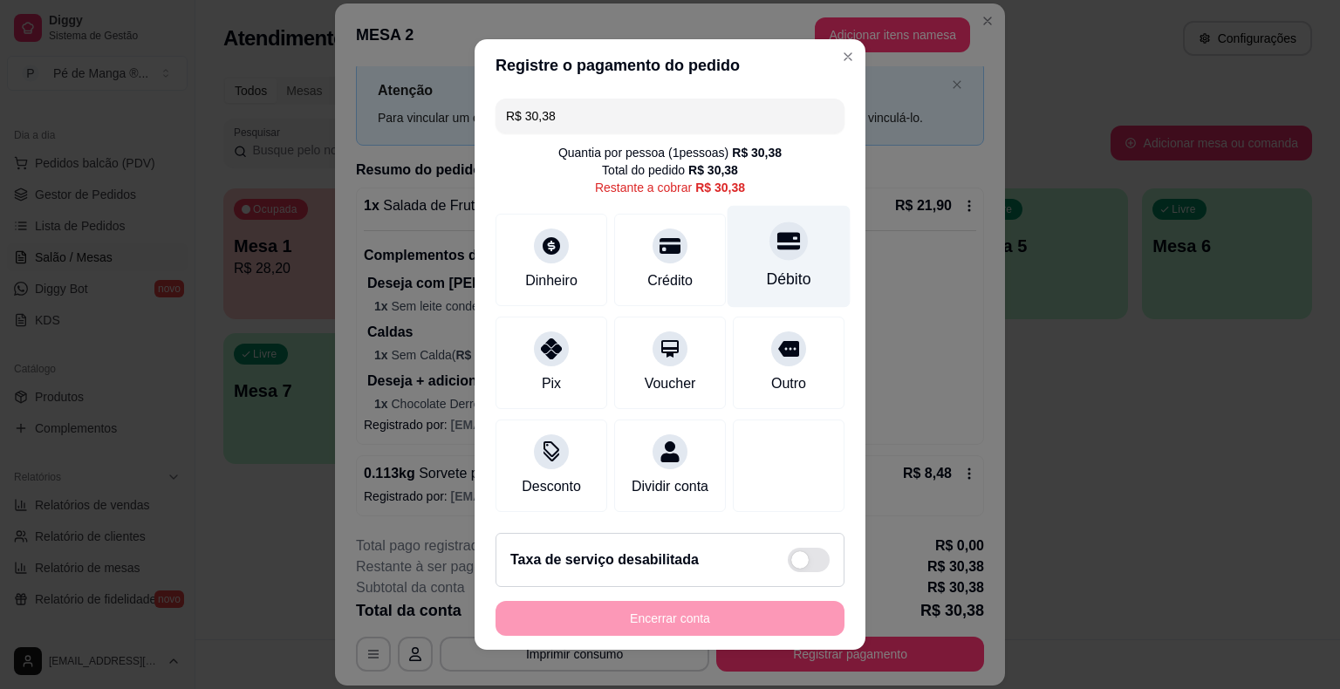
click at [796, 284] on div "Débito" at bounding box center [788, 257] width 123 height 102
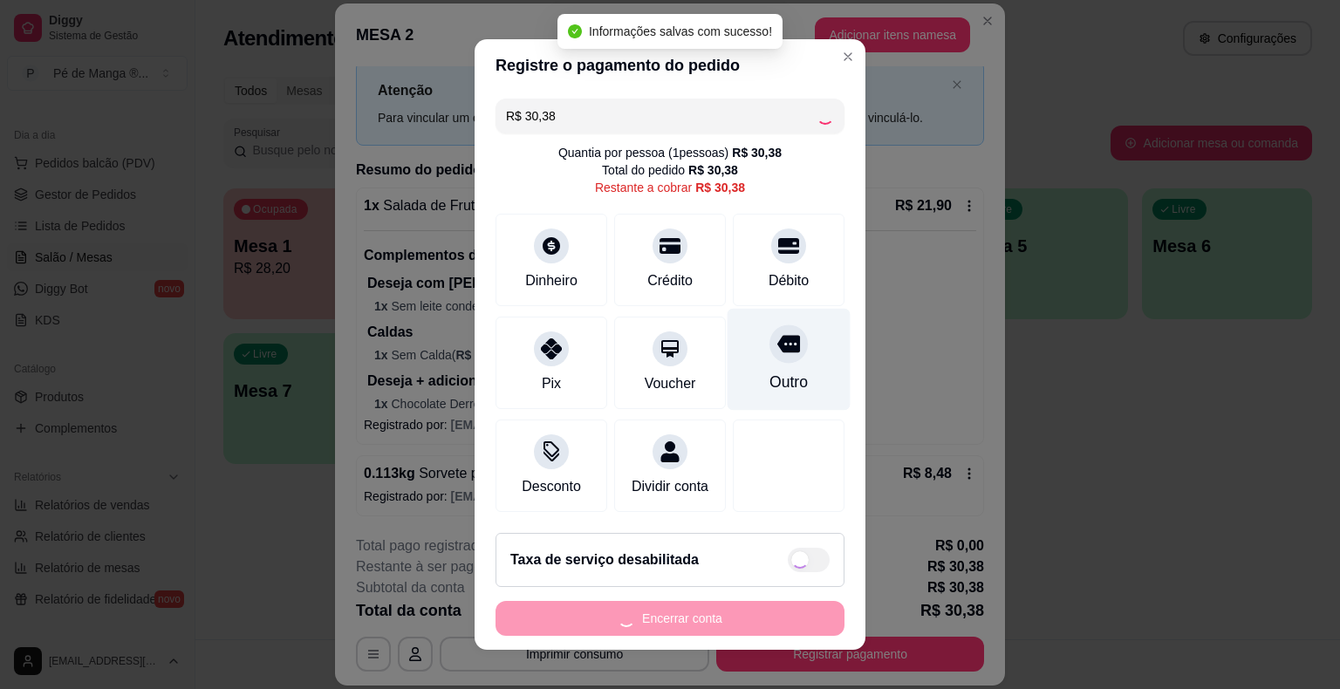
type input "R$ 0,00"
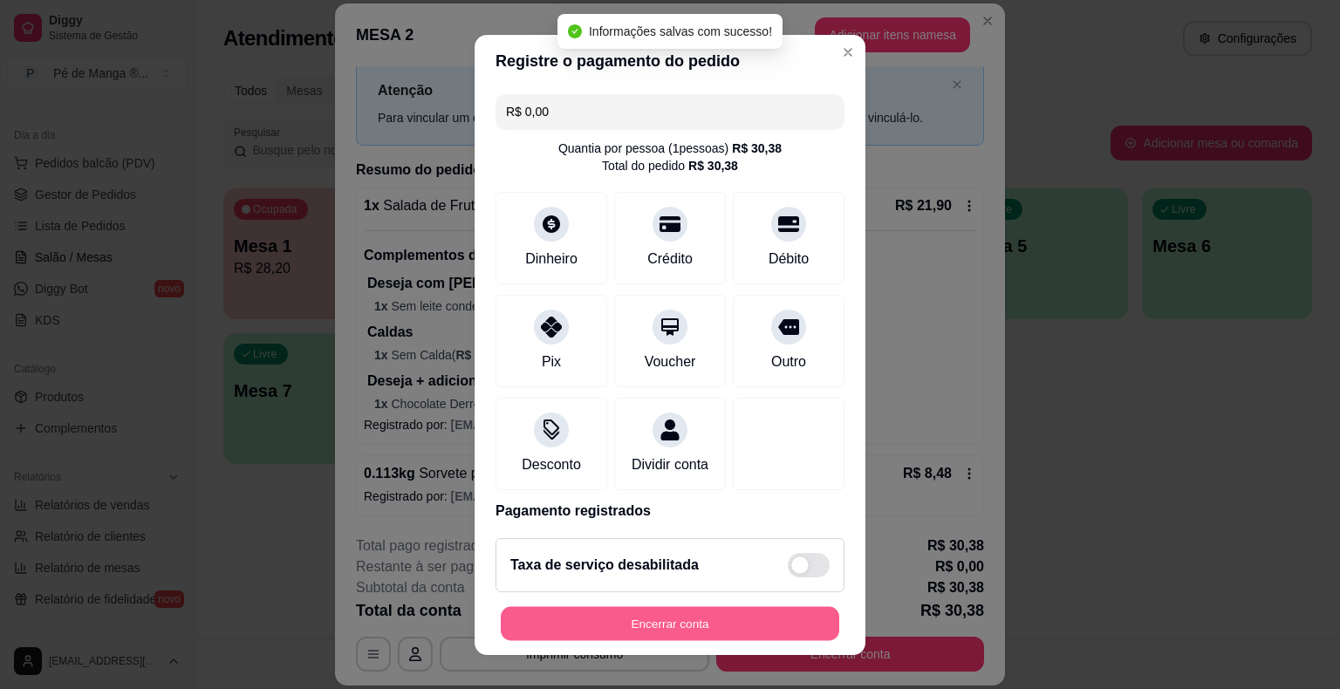
click at [769, 634] on button "Encerrar conta" at bounding box center [670, 623] width 338 height 34
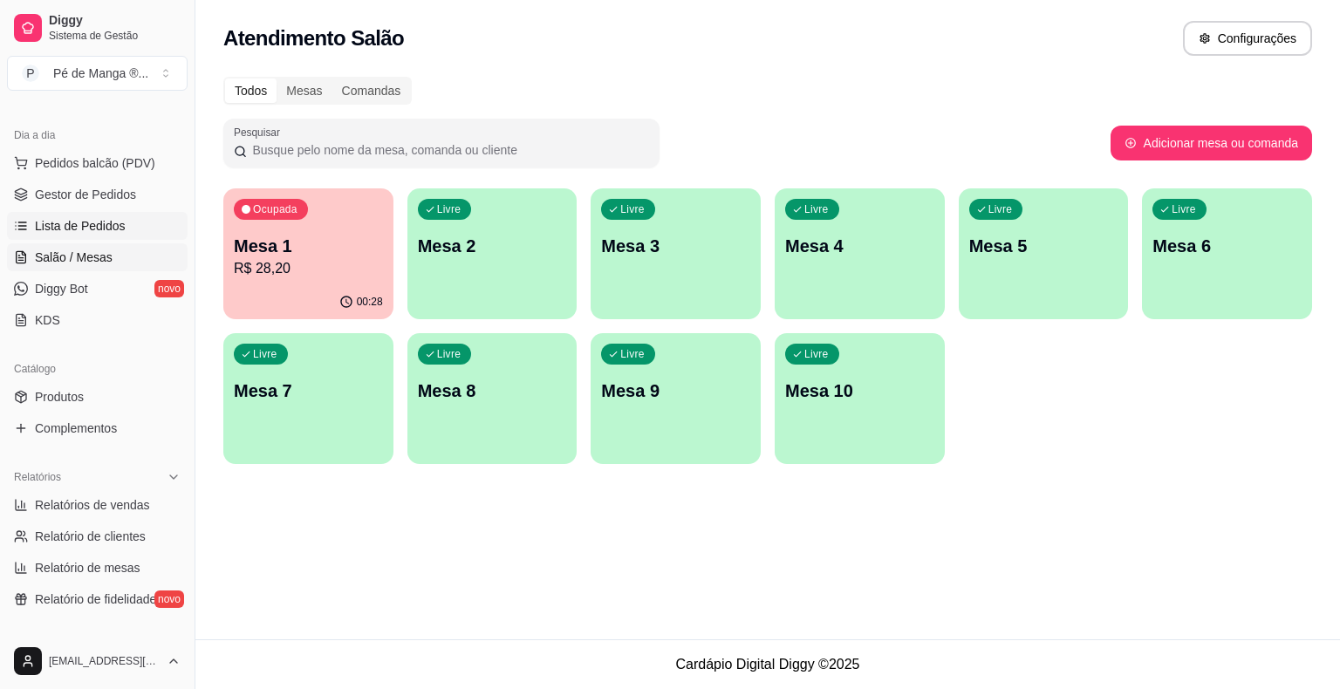
click at [111, 212] on link "Lista de Pedidos" at bounding box center [97, 226] width 181 height 28
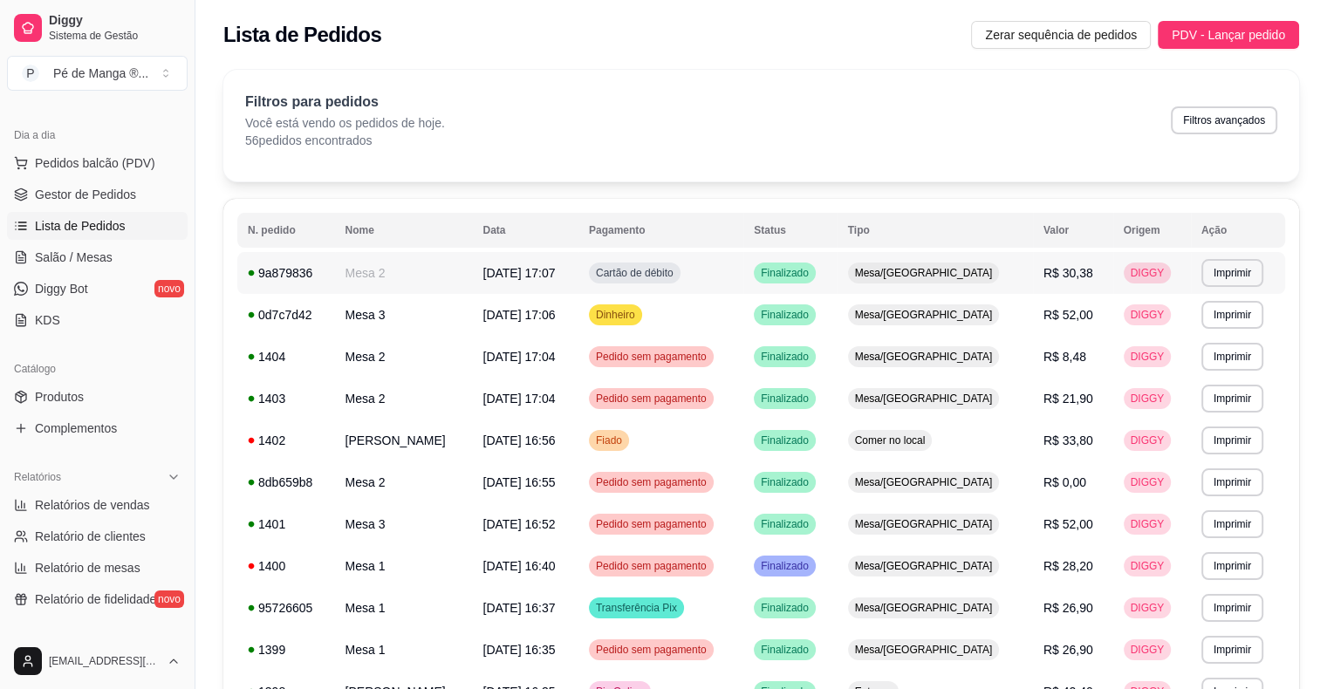
click at [1159, 285] on td "DIGGY" at bounding box center [1152, 273] width 78 height 42
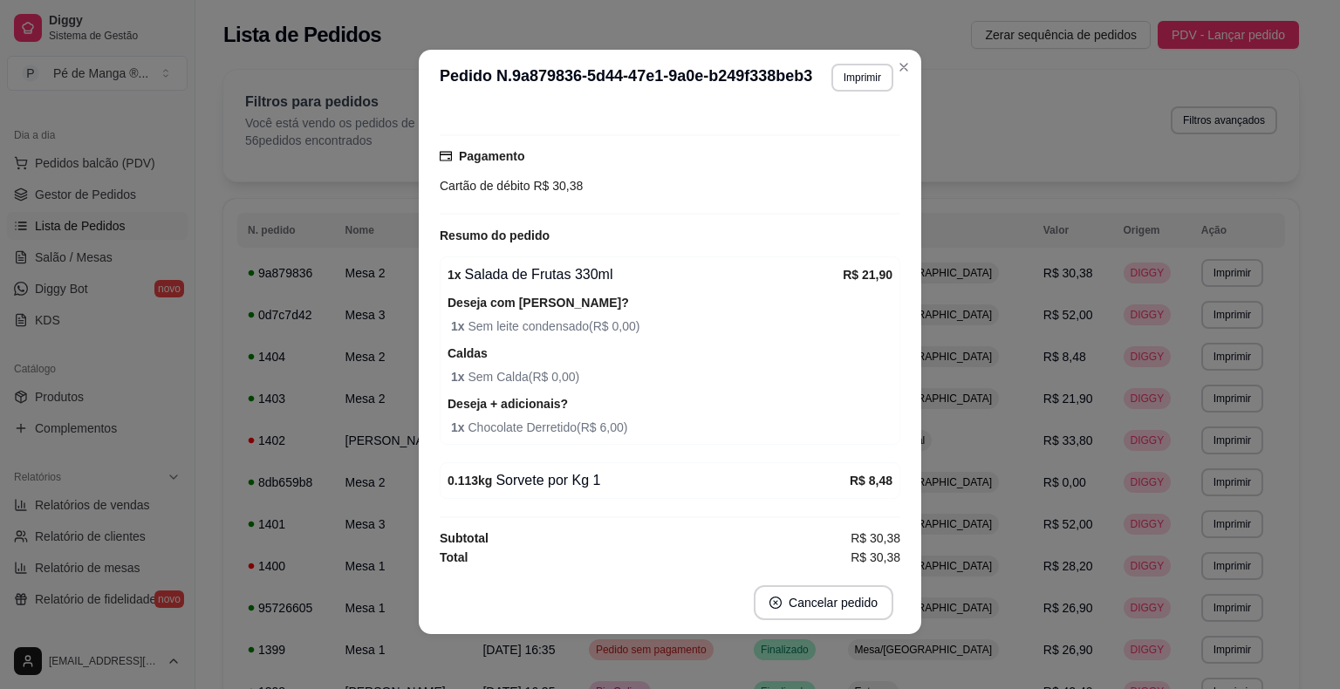
scroll to position [3, 0]
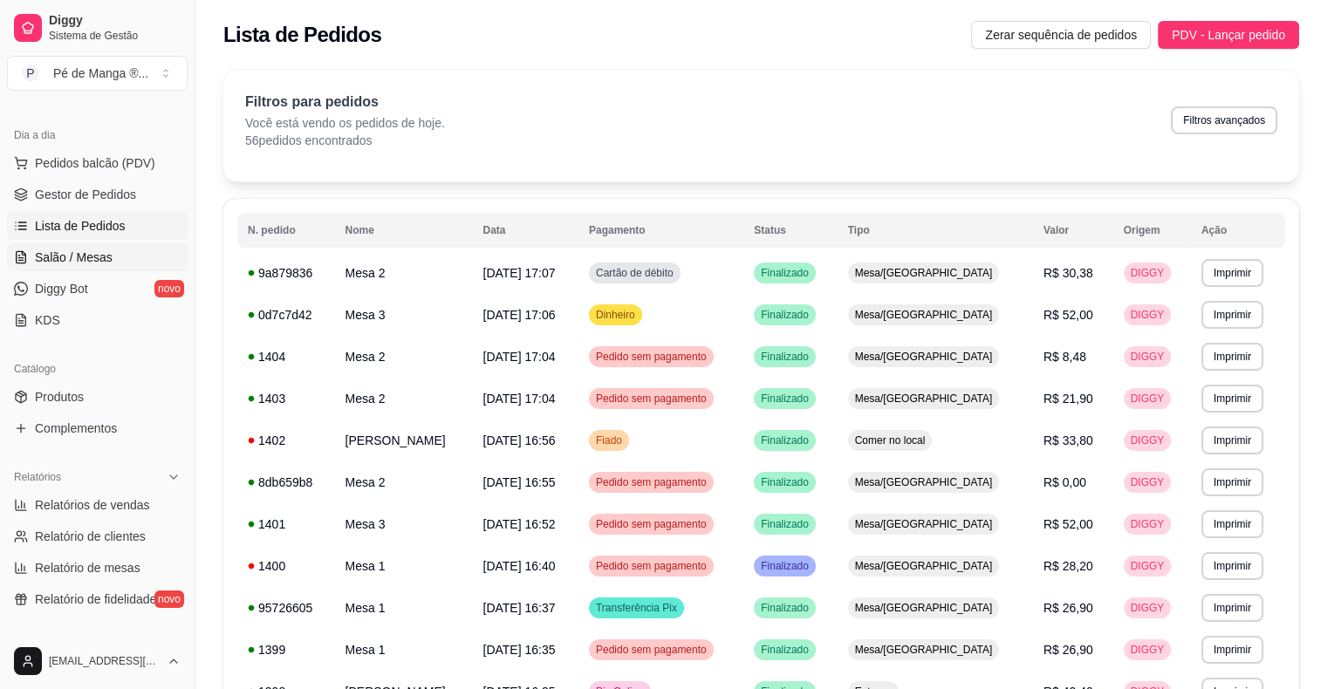
click at [114, 263] on link "Salão / Mesas" at bounding box center [97, 257] width 181 height 28
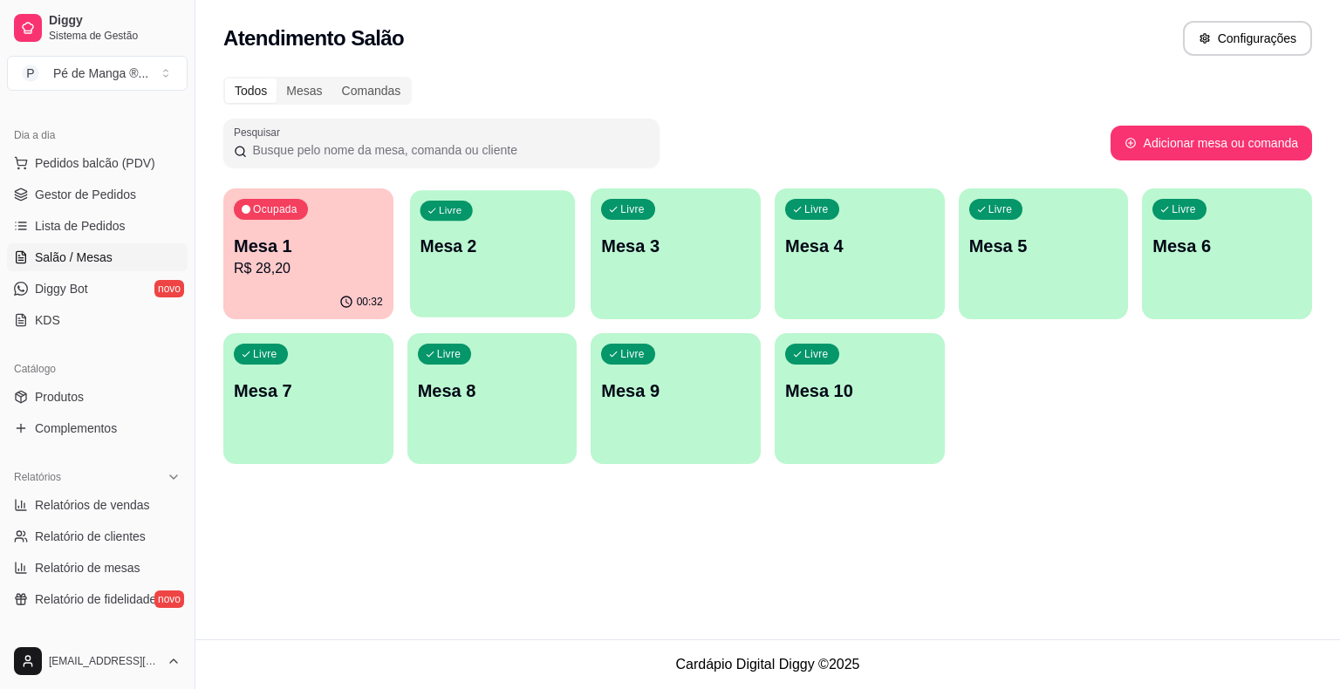
click at [453, 288] on div "Livre Mesa 2" at bounding box center [492, 243] width 165 height 106
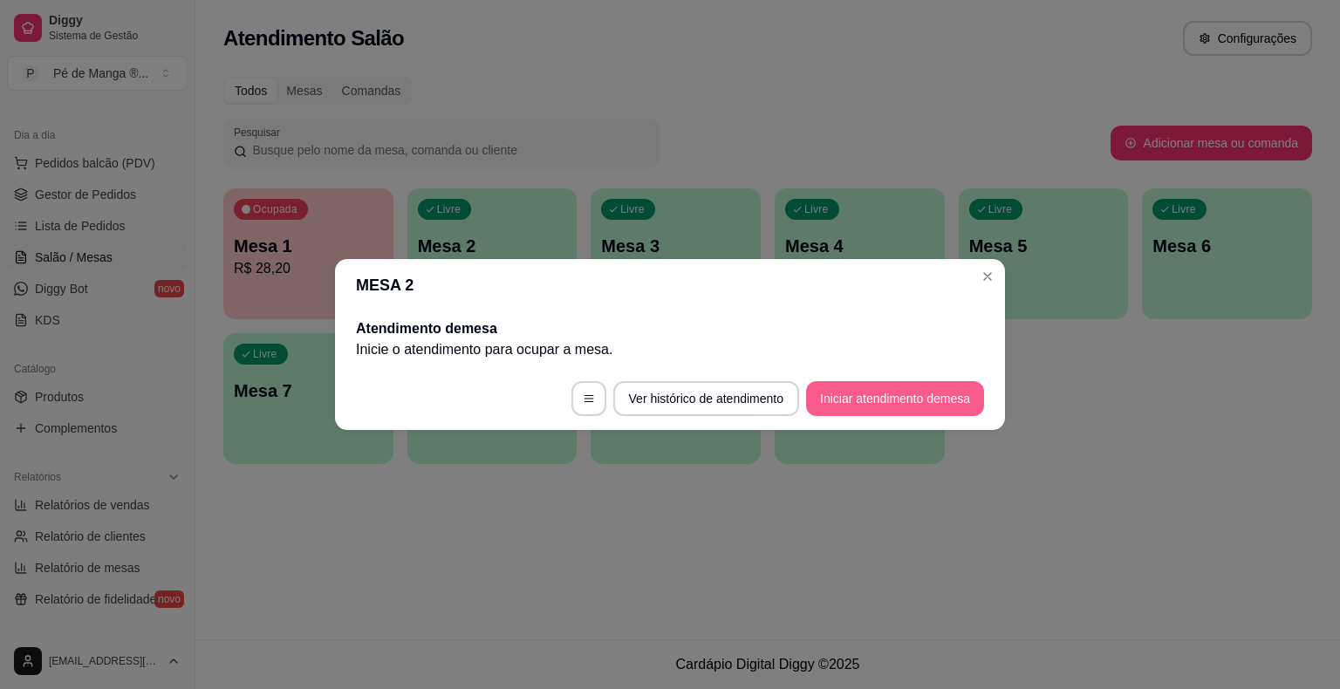
click at [891, 383] on button "Iniciar atendimento de mesa" at bounding box center [895, 398] width 178 height 35
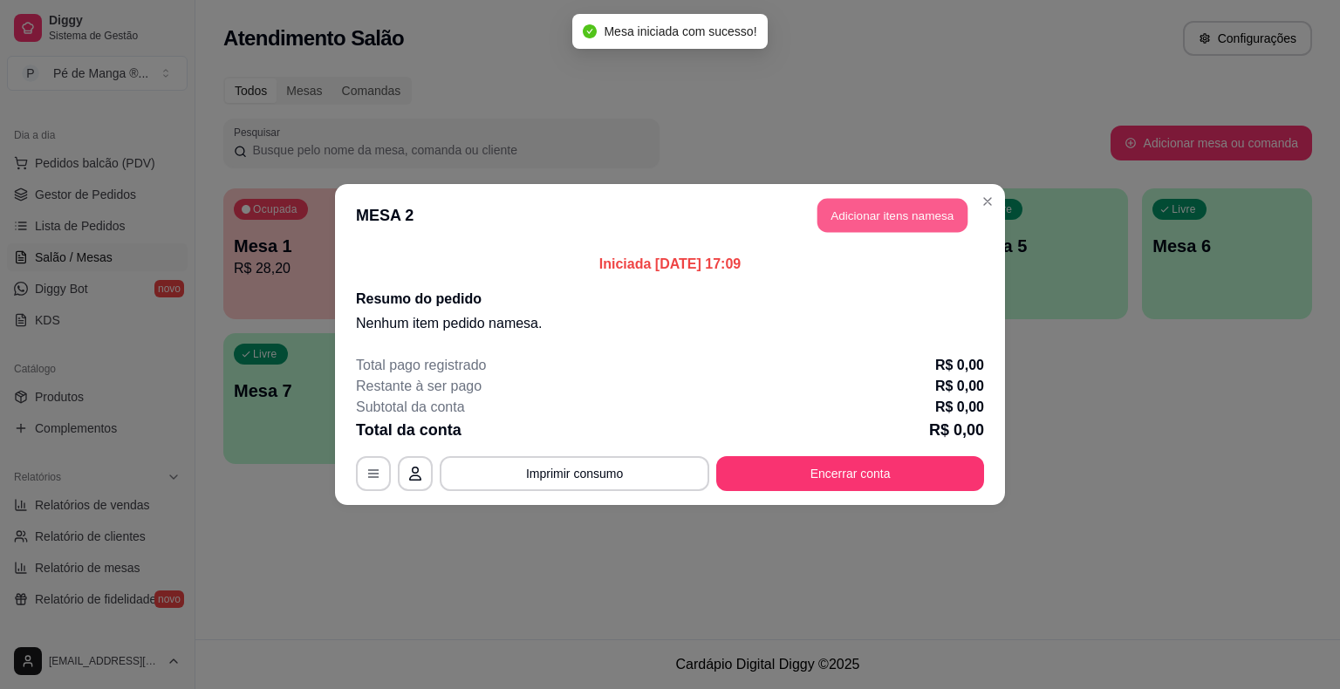
click at [916, 206] on button "Adicionar itens na mesa" at bounding box center [892, 216] width 150 height 34
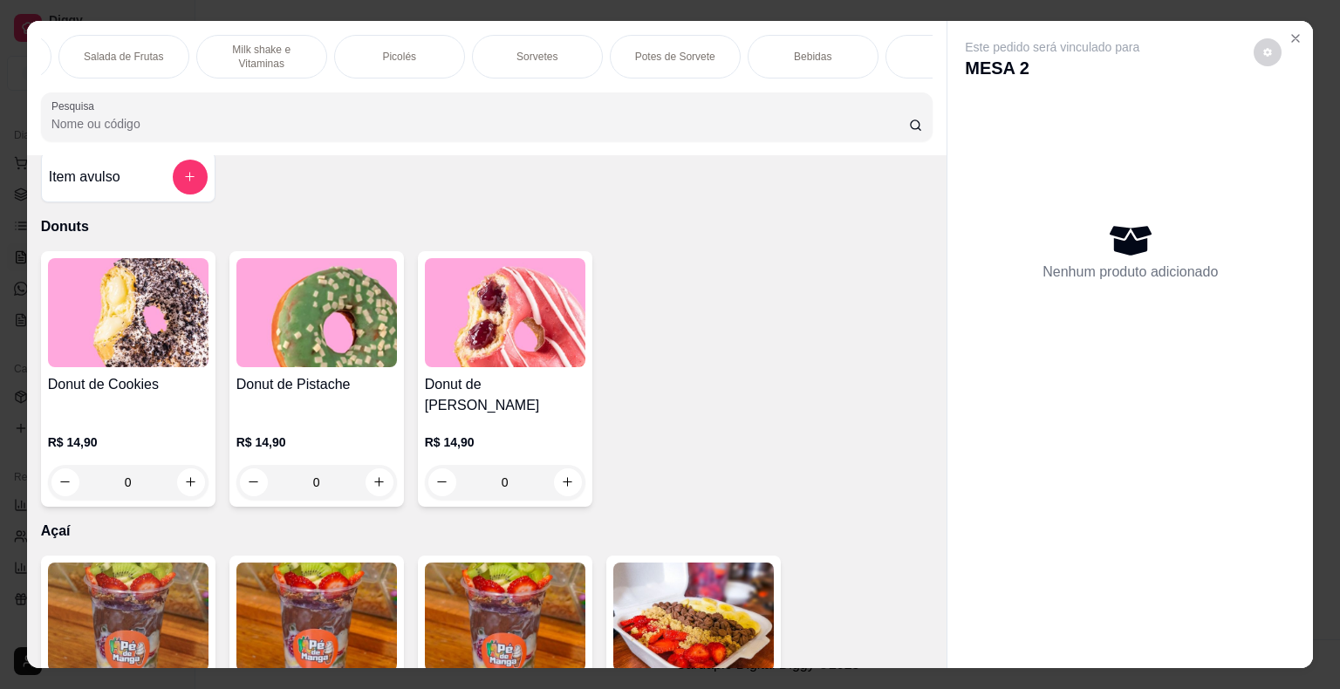
scroll to position [0, 328]
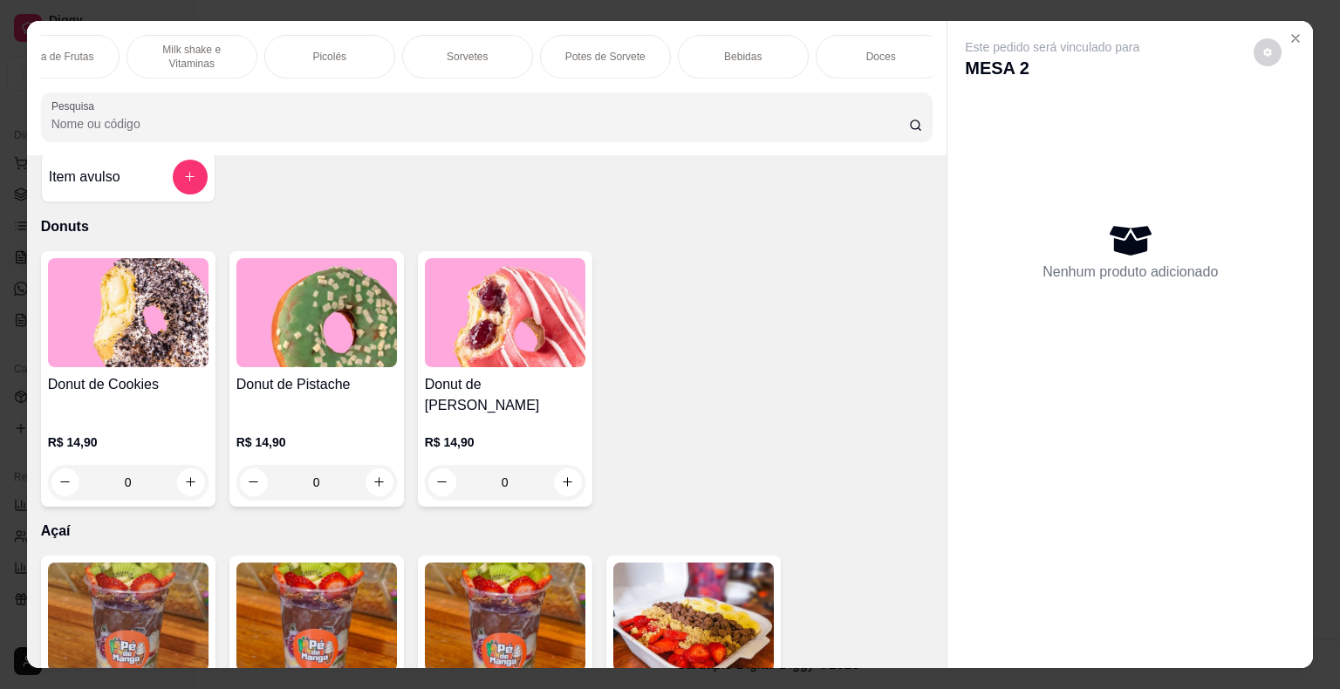
click at [752, 55] on p "Bebidas" at bounding box center [743, 57] width 38 height 14
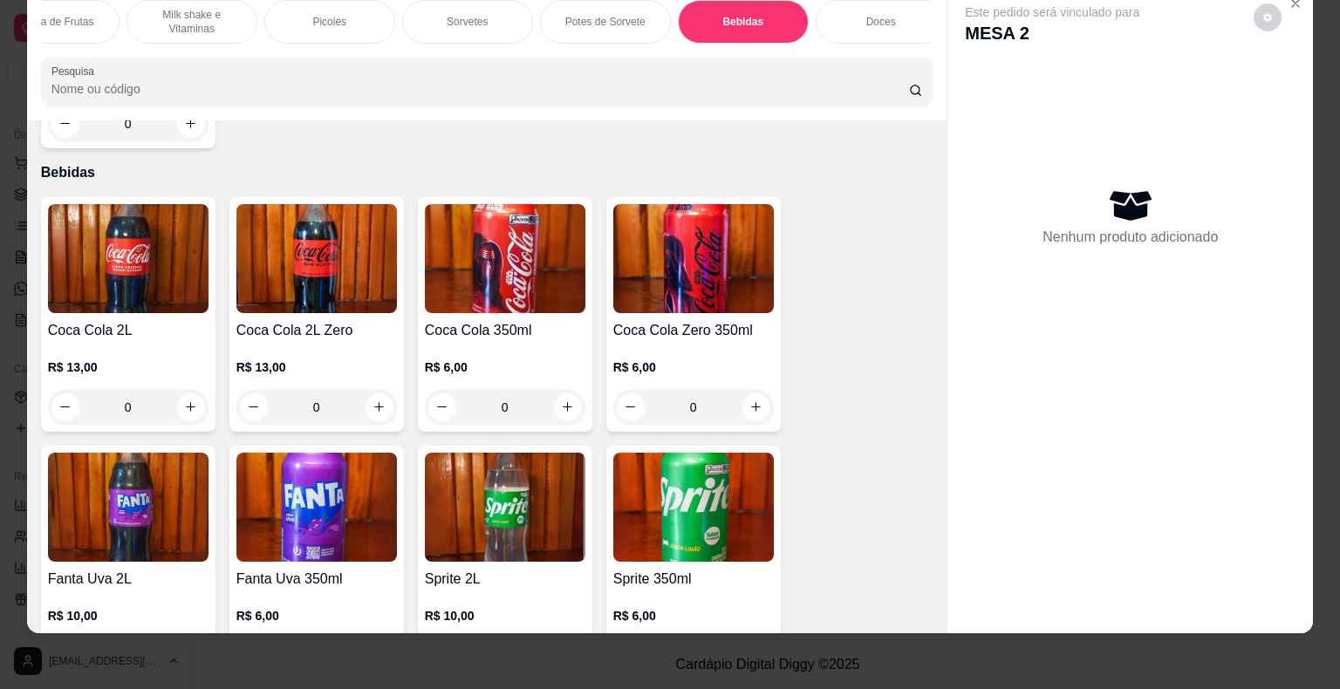
click at [135, 359] on div "R$ 13,00 0" at bounding box center [128, 392] width 161 height 66
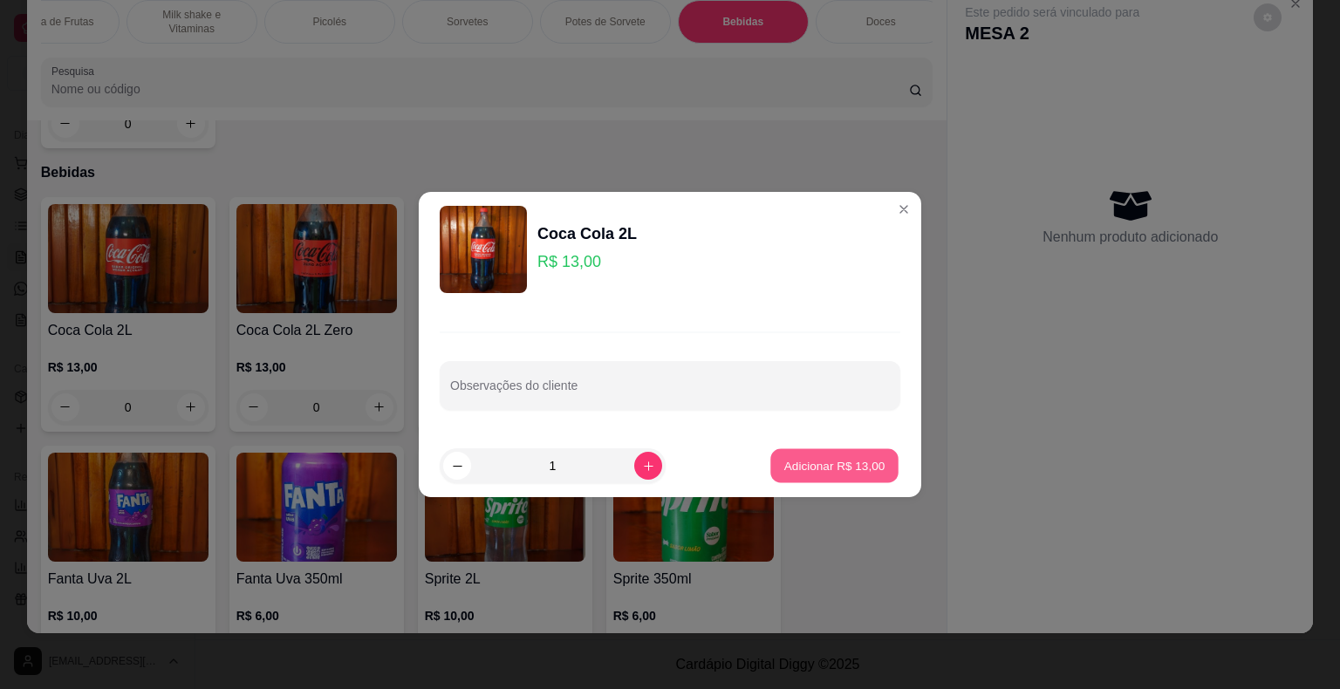
click at [837, 476] on button "Adicionar R$ 13,00" at bounding box center [834, 466] width 128 height 34
type input "1"
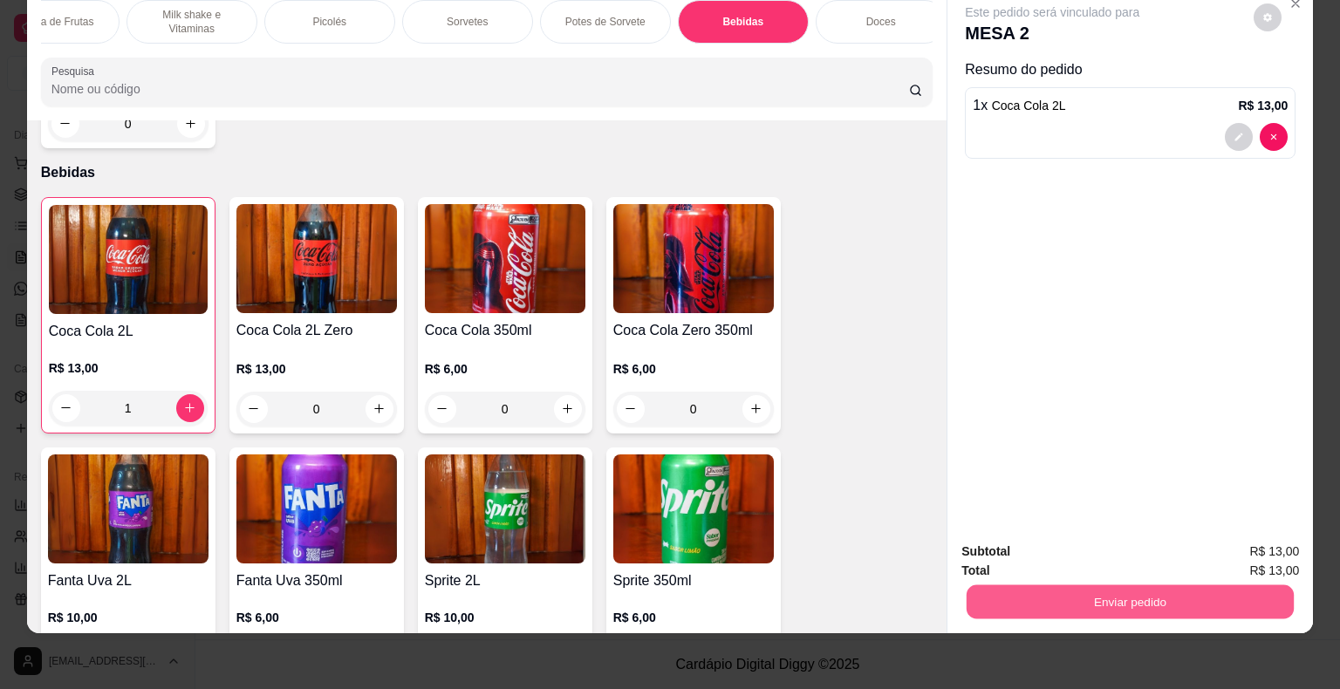
click at [1245, 589] on button "Enviar pedido" at bounding box center [1130, 602] width 327 height 34
click at [1280, 536] on button "Enviar pedido" at bounding box center [1254, 545] width 96 height 32
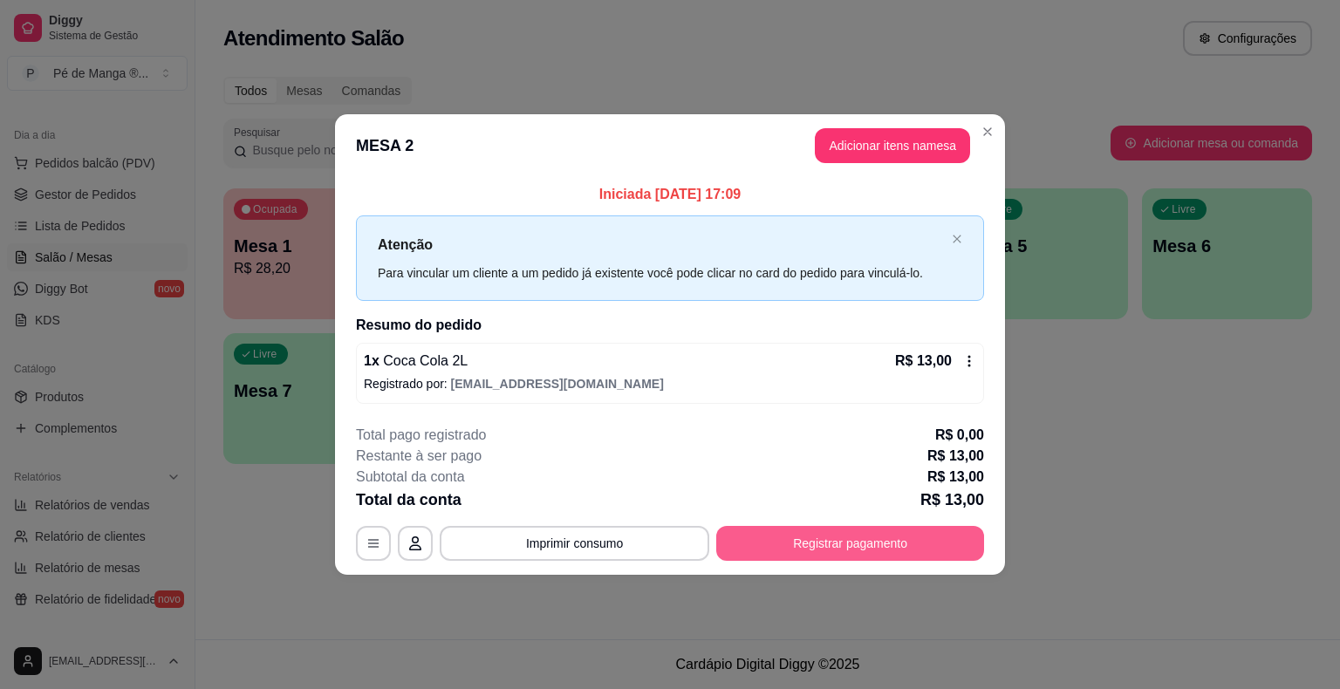
click at [905, 545] on button "Registrar pagamento" at bounding box center [850, 543] width 268 height 35
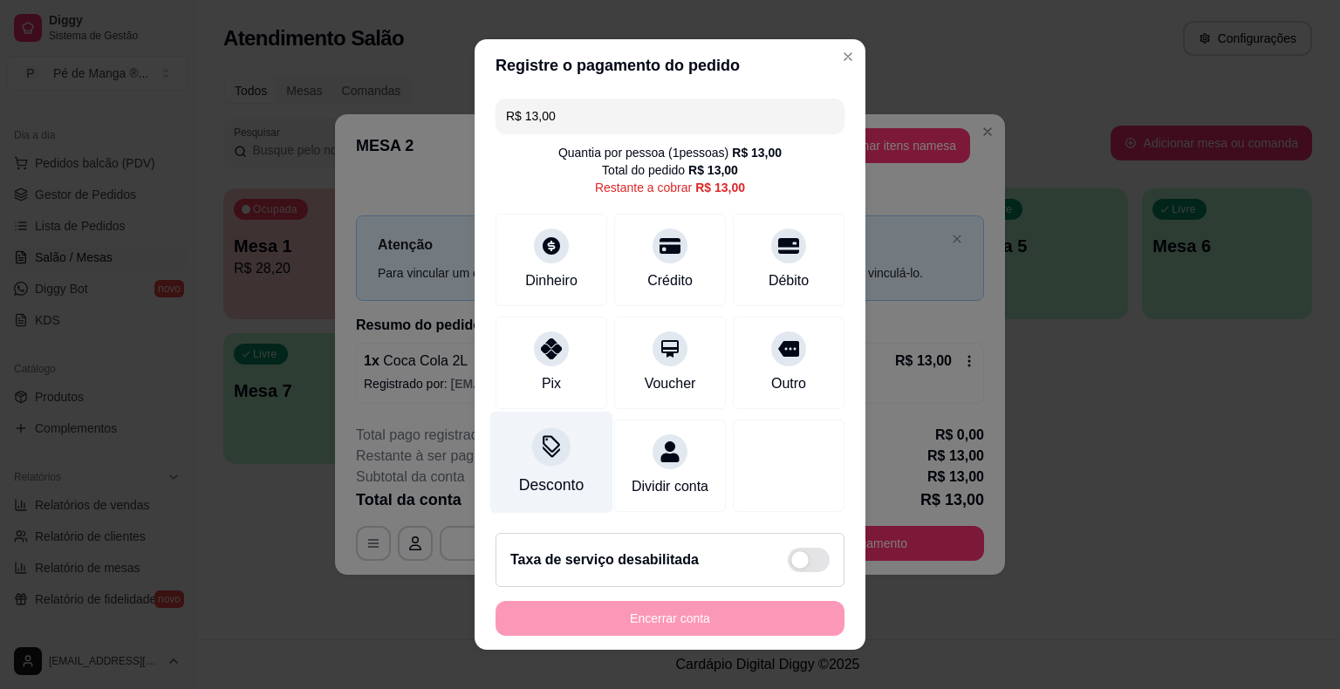
drag, startPoint x: 551, startPoint y: 344, endPoint x: 572, endPoint y: 454, distance: 111.9
click at [551, 345] on icon at bounding box center [551, 348] width 21 height 21
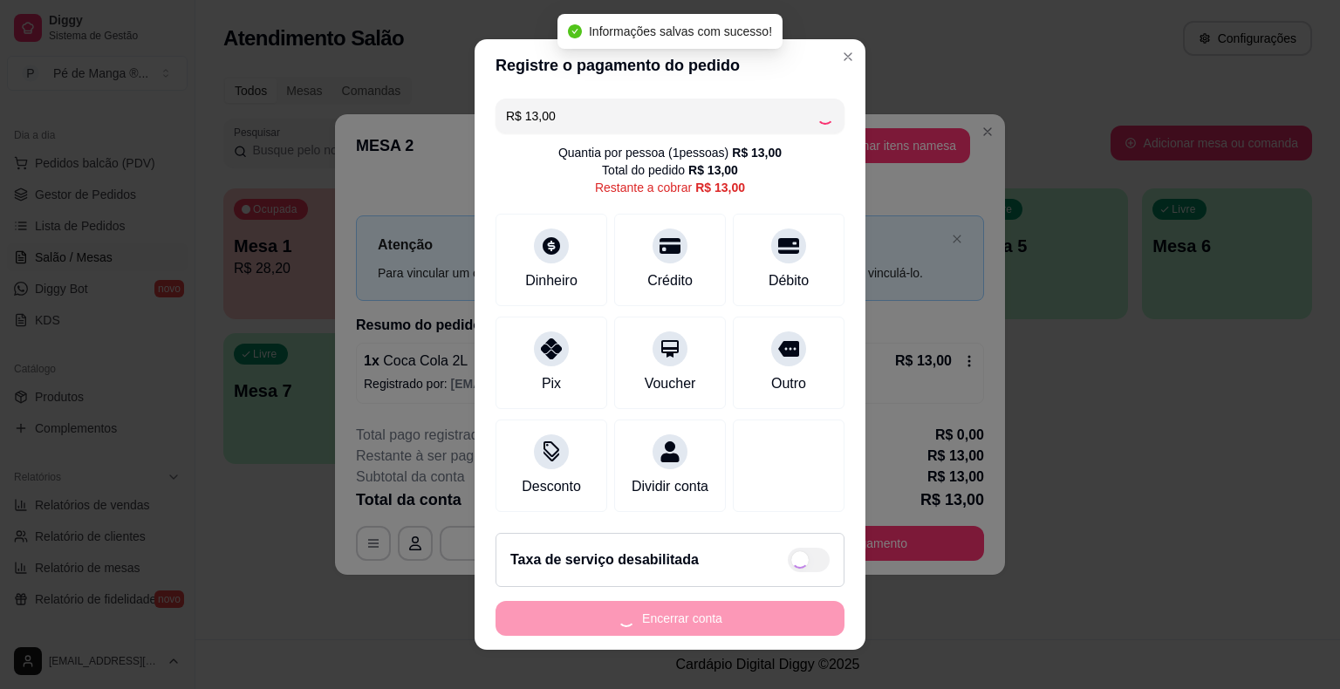
type input "R$ 0,00"
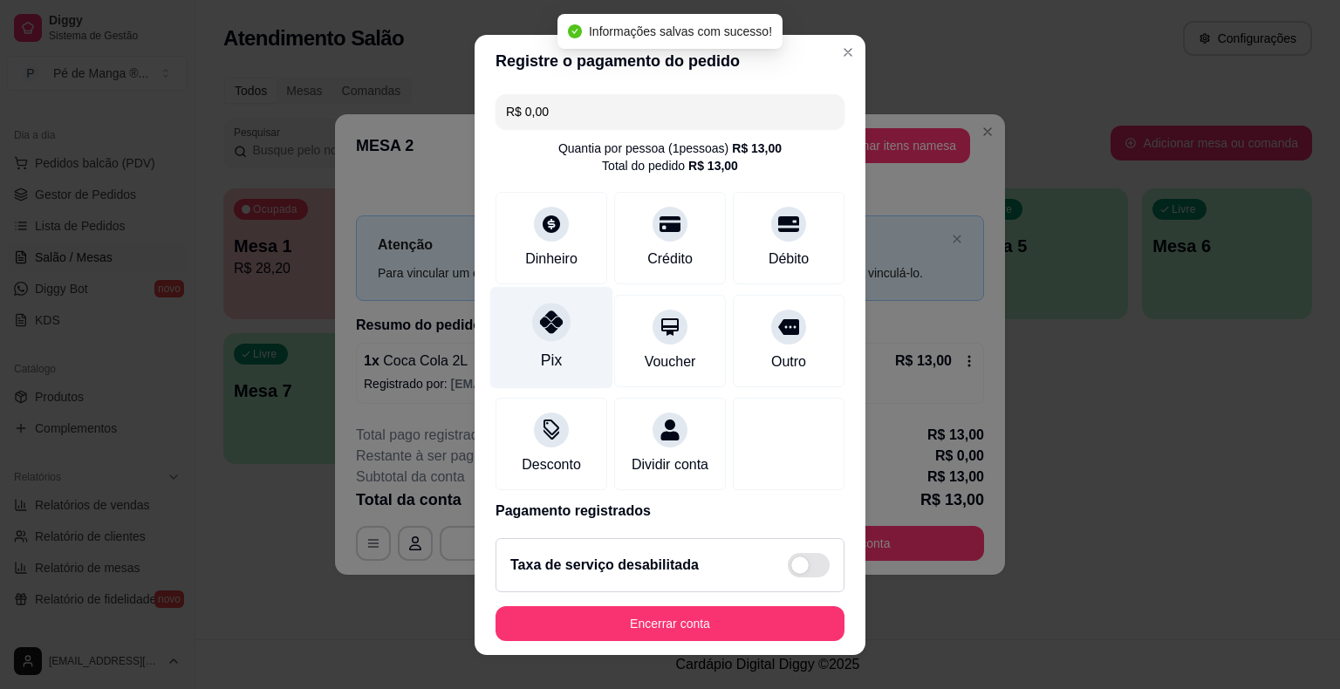
click at [556, 344] on div "Pix" at bounding box center [551, 337] width 123 height 102
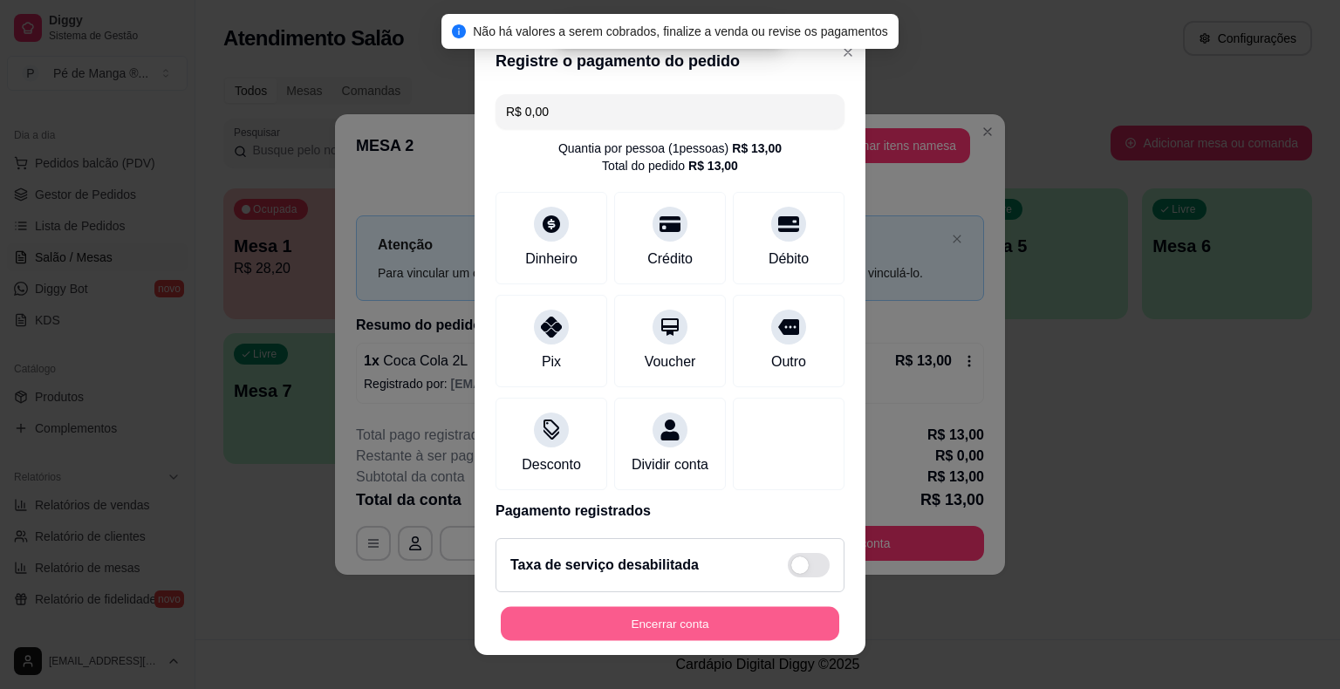
click at [601, 612] on button "Encerrar conta" at bounding box center [670, 623] width 338 height 34
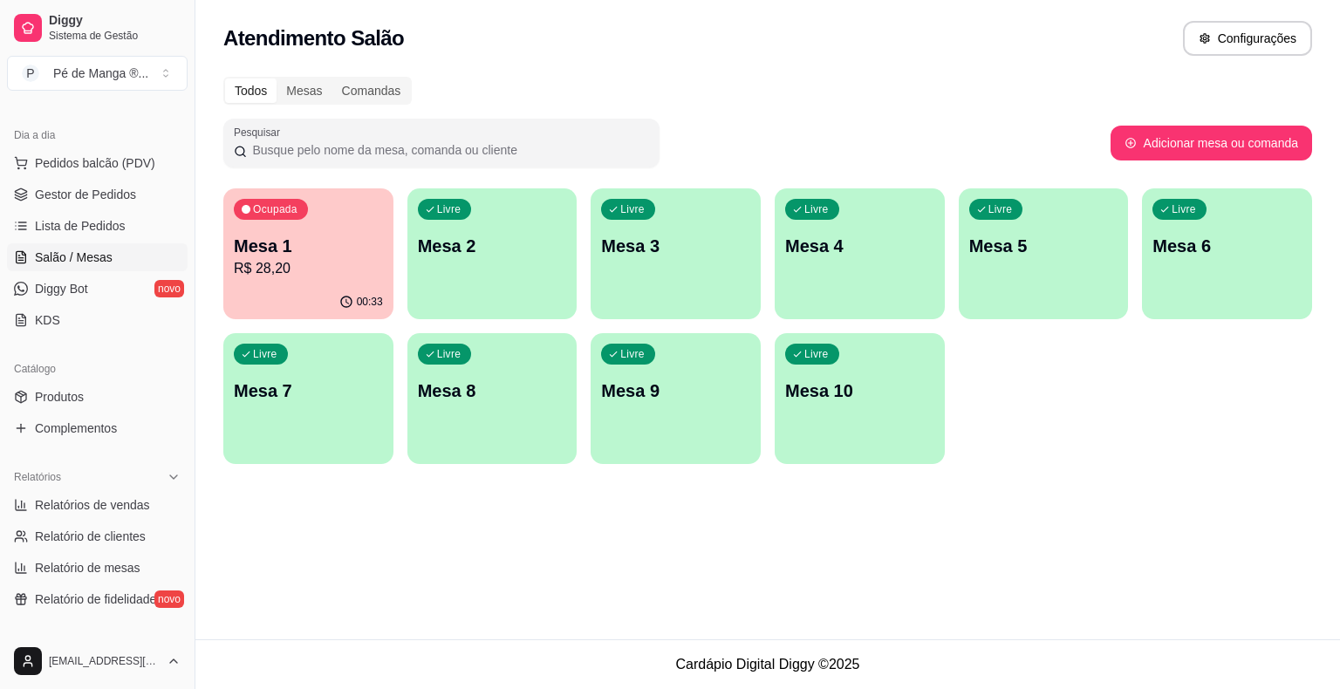
click at [347, 259] on p "R$ 28,20" at bounding box center [308, 268] width 149 height 21
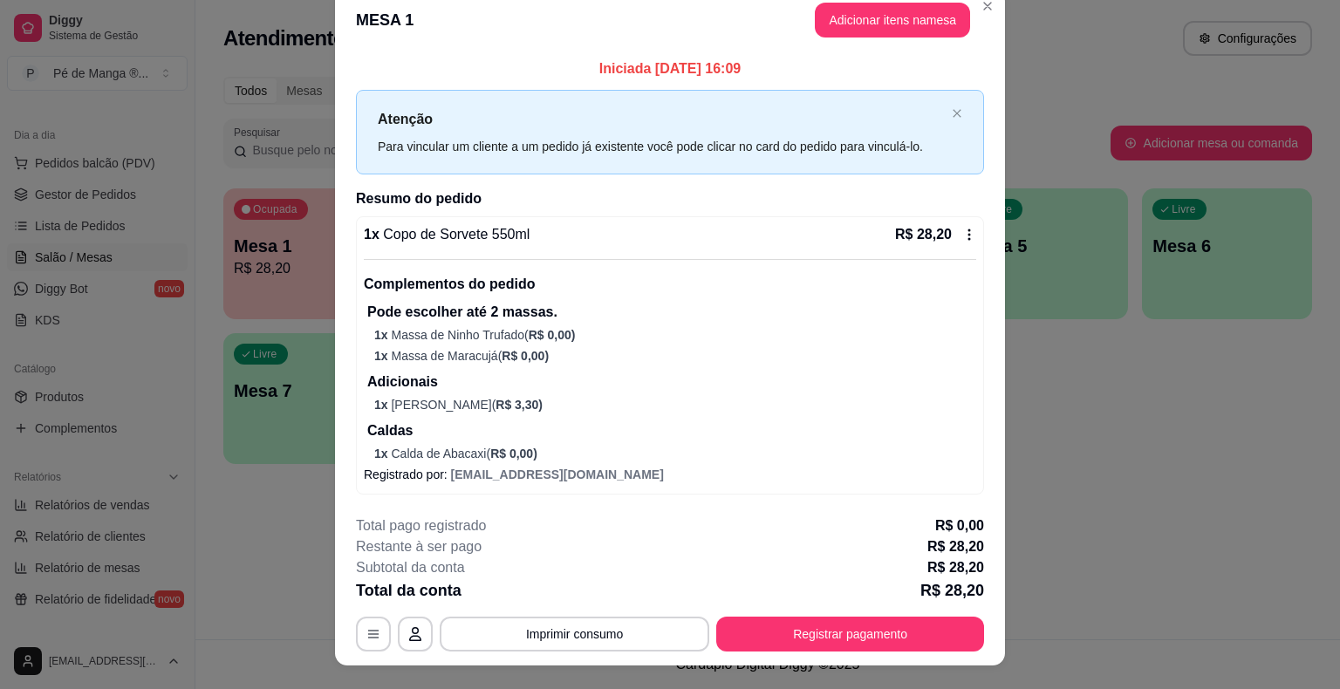
scroll to position [0, 0]
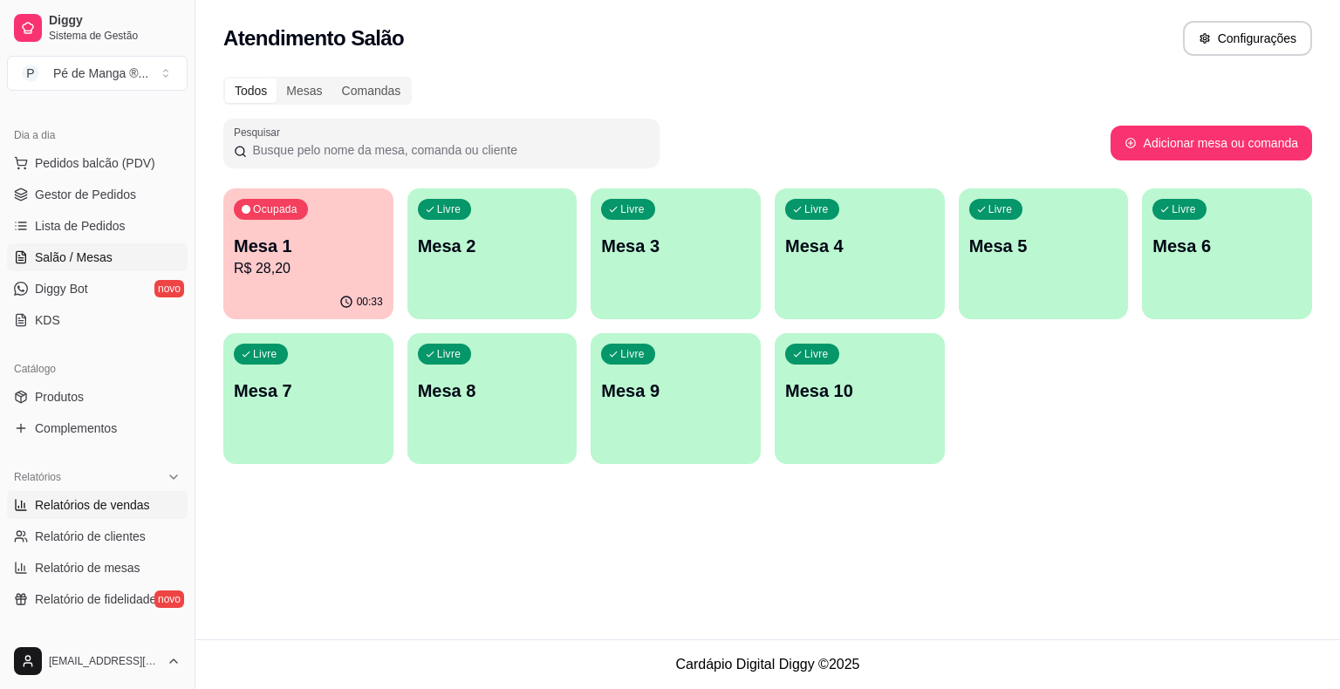
click at [91, 501] on span "Relatórios de vendas" at bounding box center [92, 504] width 115 height 17
select select "ALL"
select select "0"
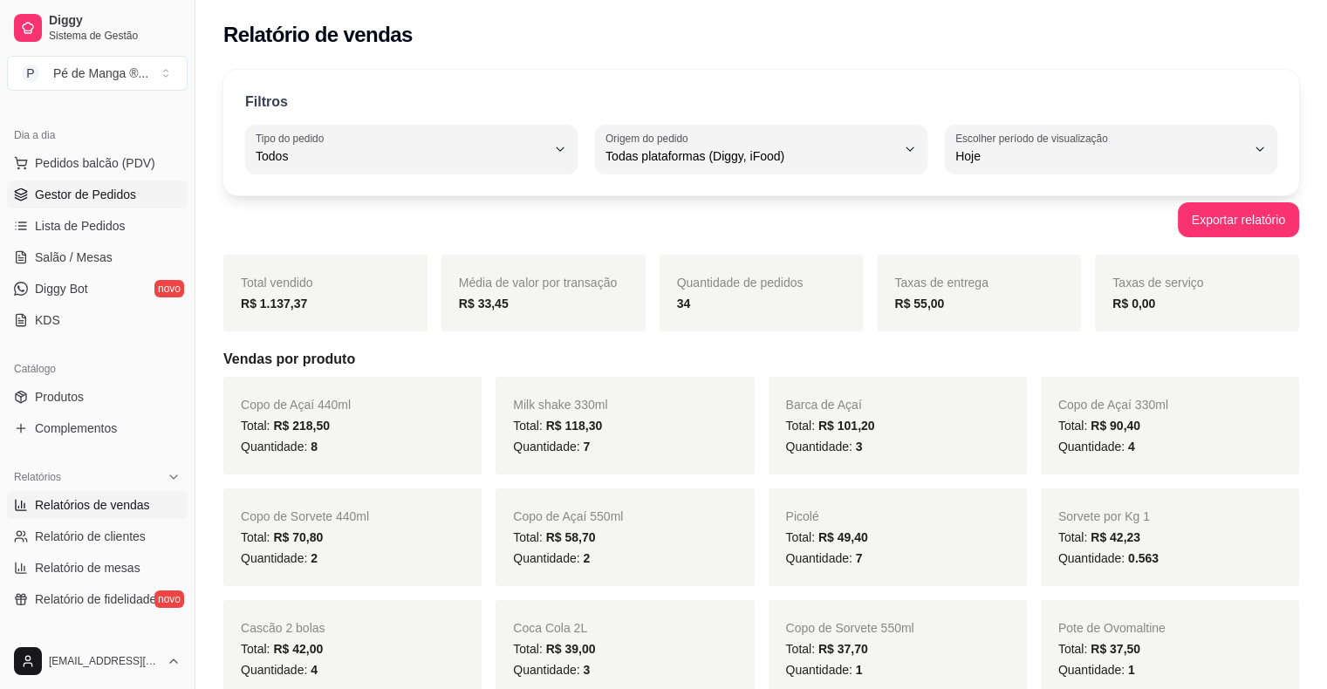
click at [98, 190] on span "Gestor de Pedidos" at bounding box center [85, 194] width 101 height 17
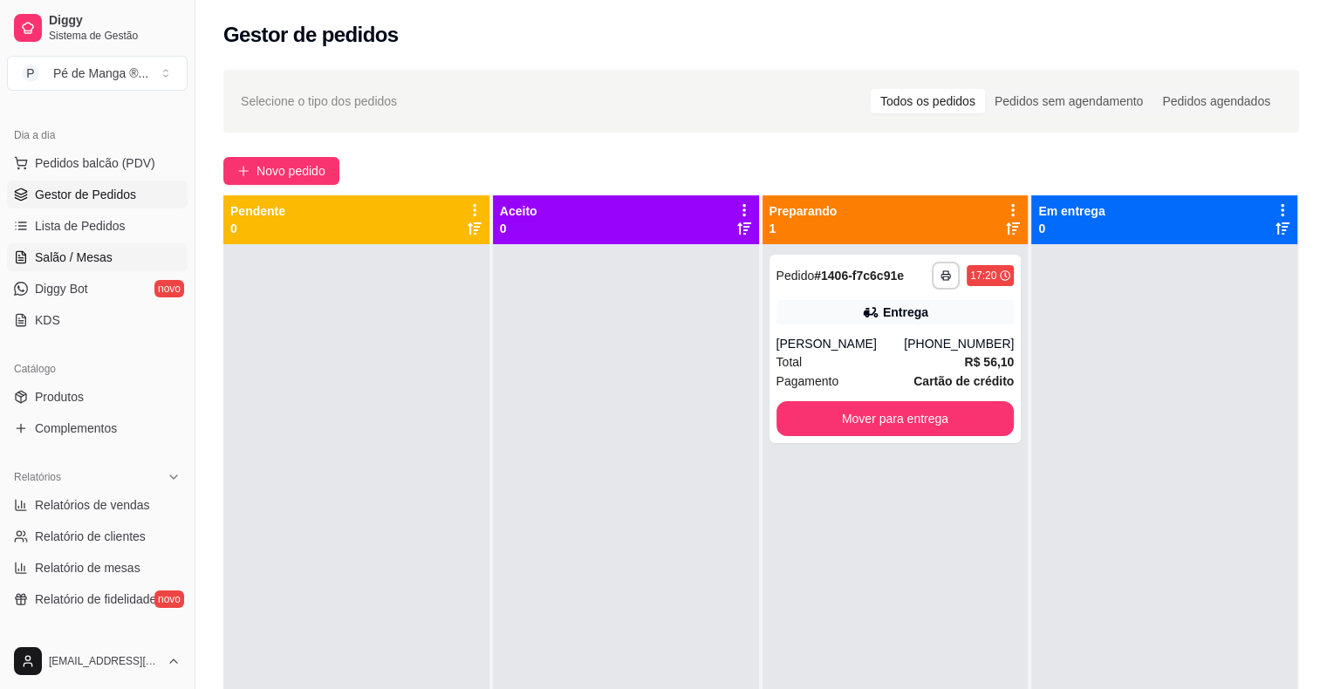
click at [53, 258] on span "Salão / Mesas" at bounding box center [74, 257] width 78 height 17
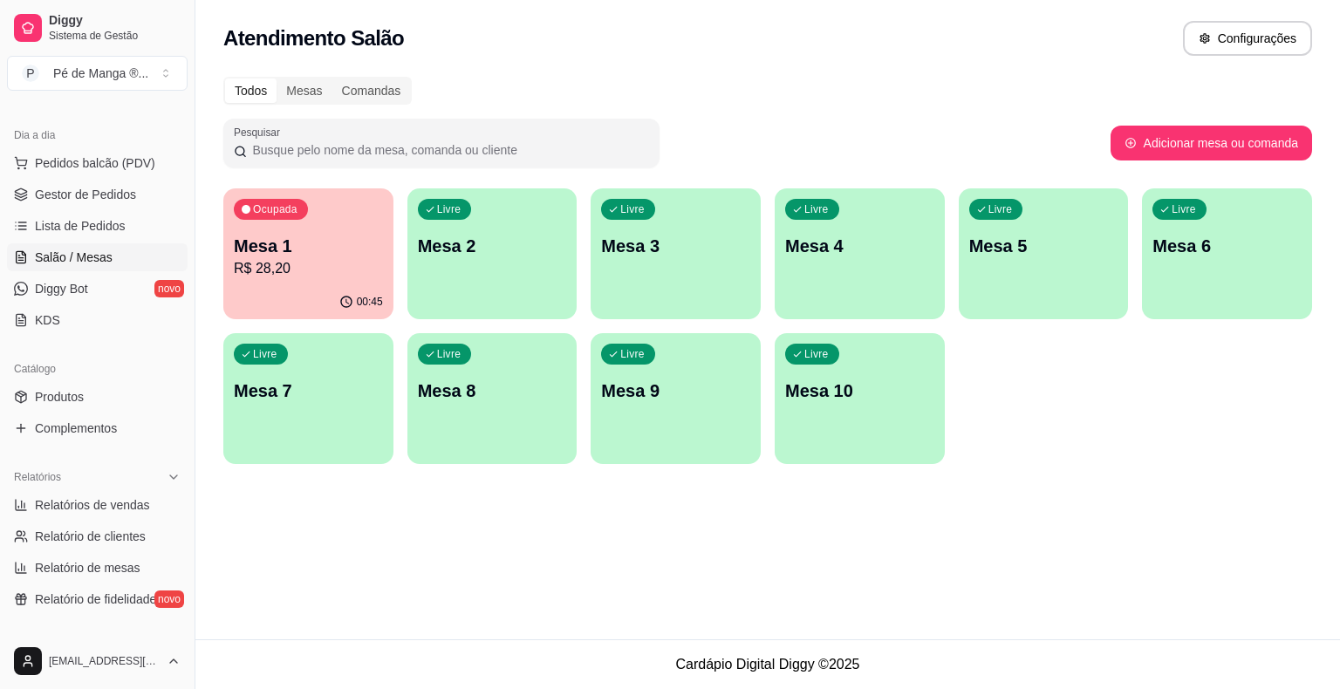
click at [441, 304] on div "button" at bounding box center [492, 308] width 170 height 21
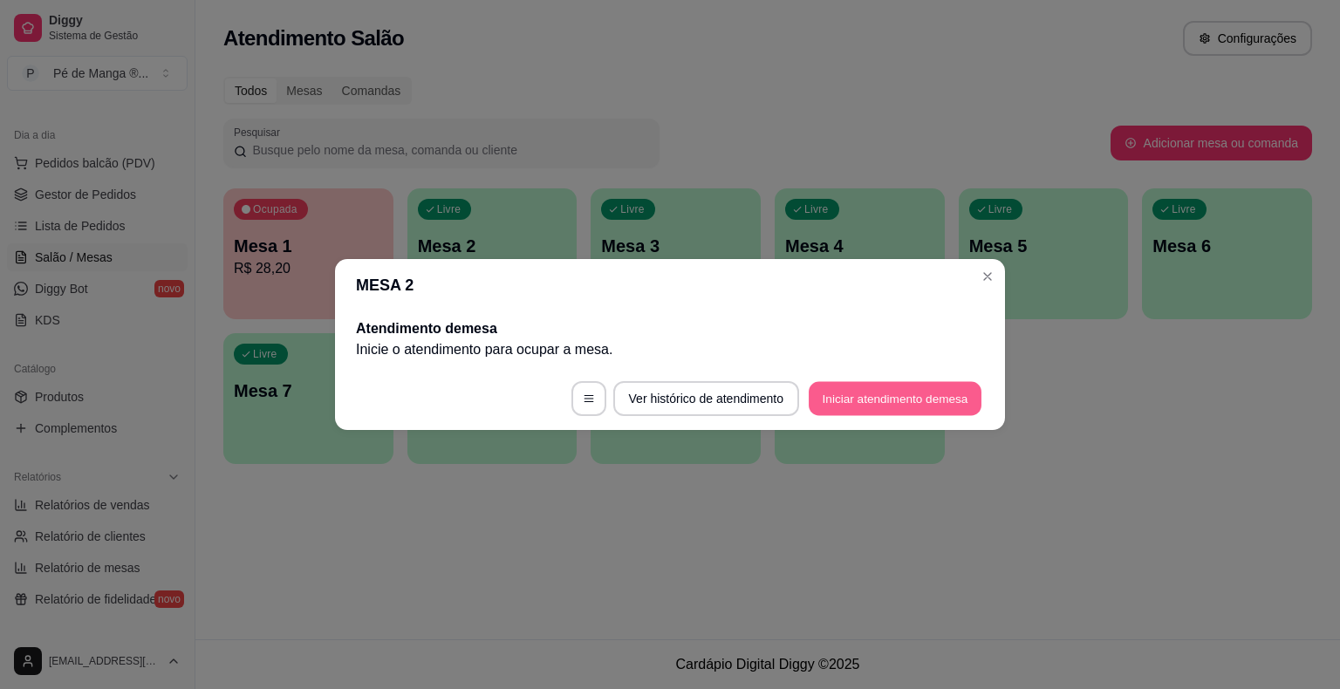
click at [912, 395] on button "Iniciar atendimento de mesa" at bounding box center [895, 399] width 173 height 34
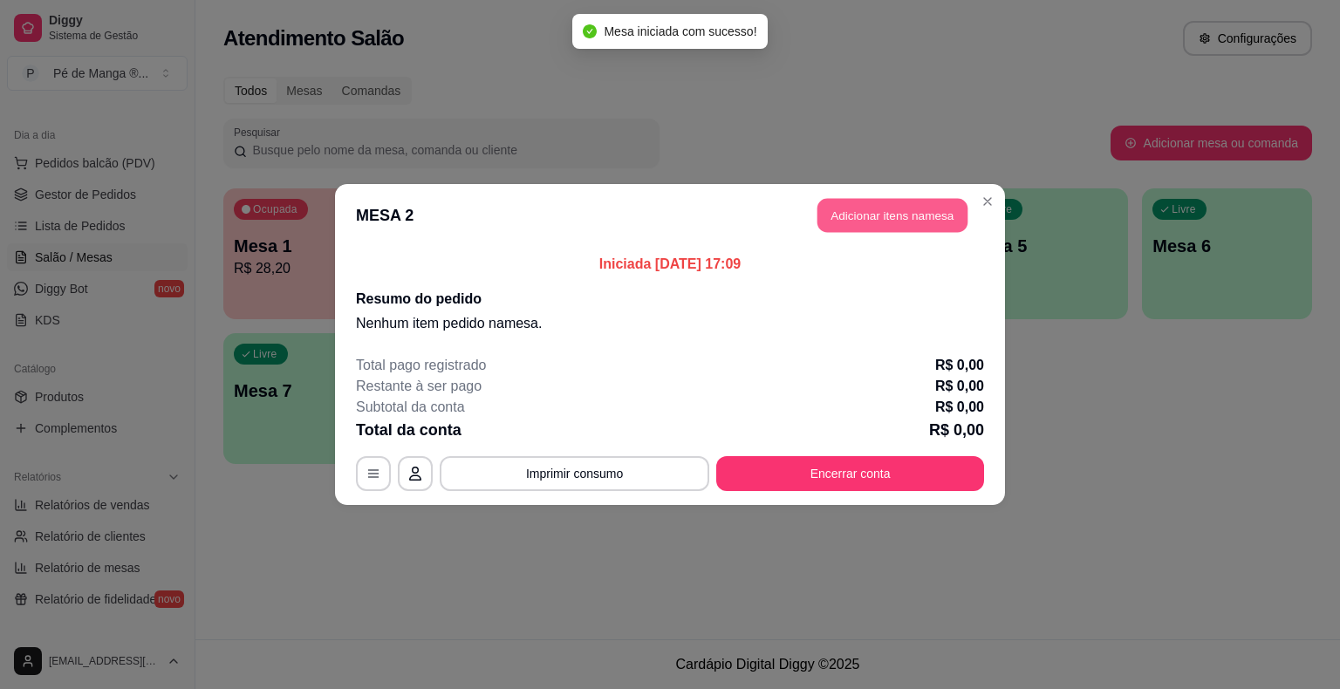
click at [903, 208] on button "Adicionar itens na mesa" at bounding box center [892, 216] width 150 height 34
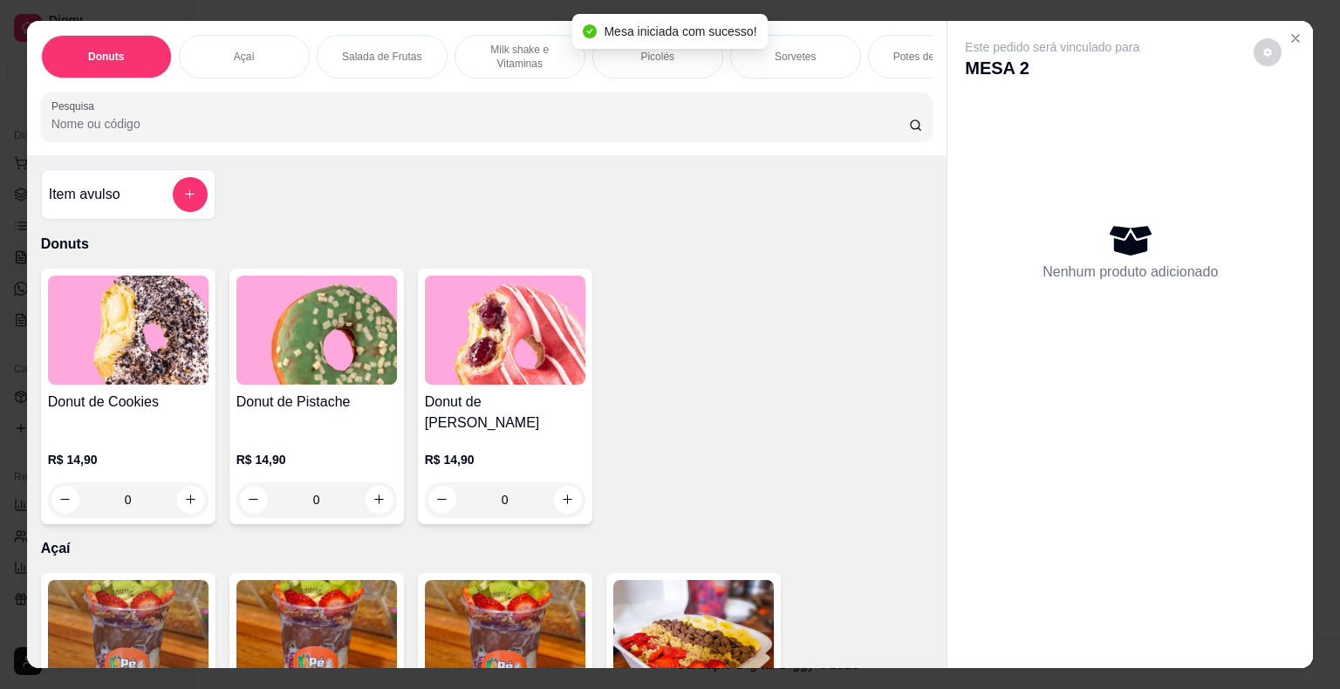
click at [659, 61] on div "Picolés" at bounding box center [657, 57] width 131 height 44
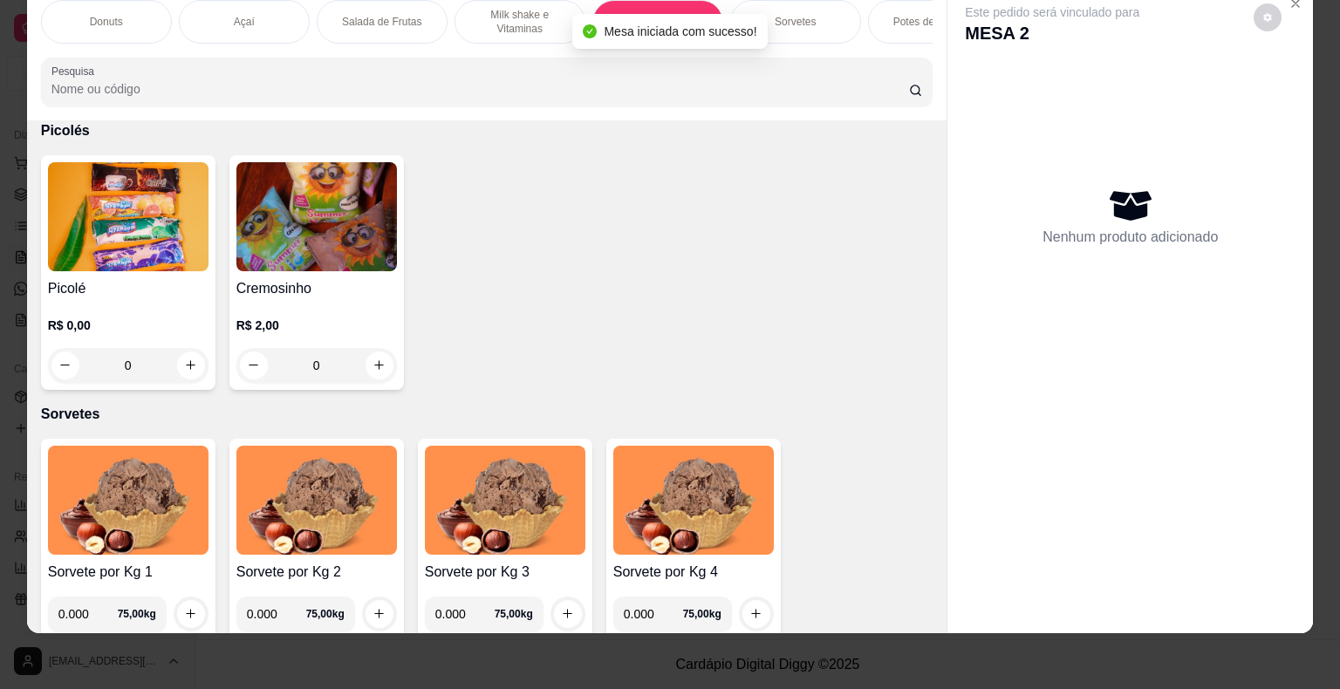
click at [188, 373] on div "0" at bounding box center [128, 365] width 161 height 35
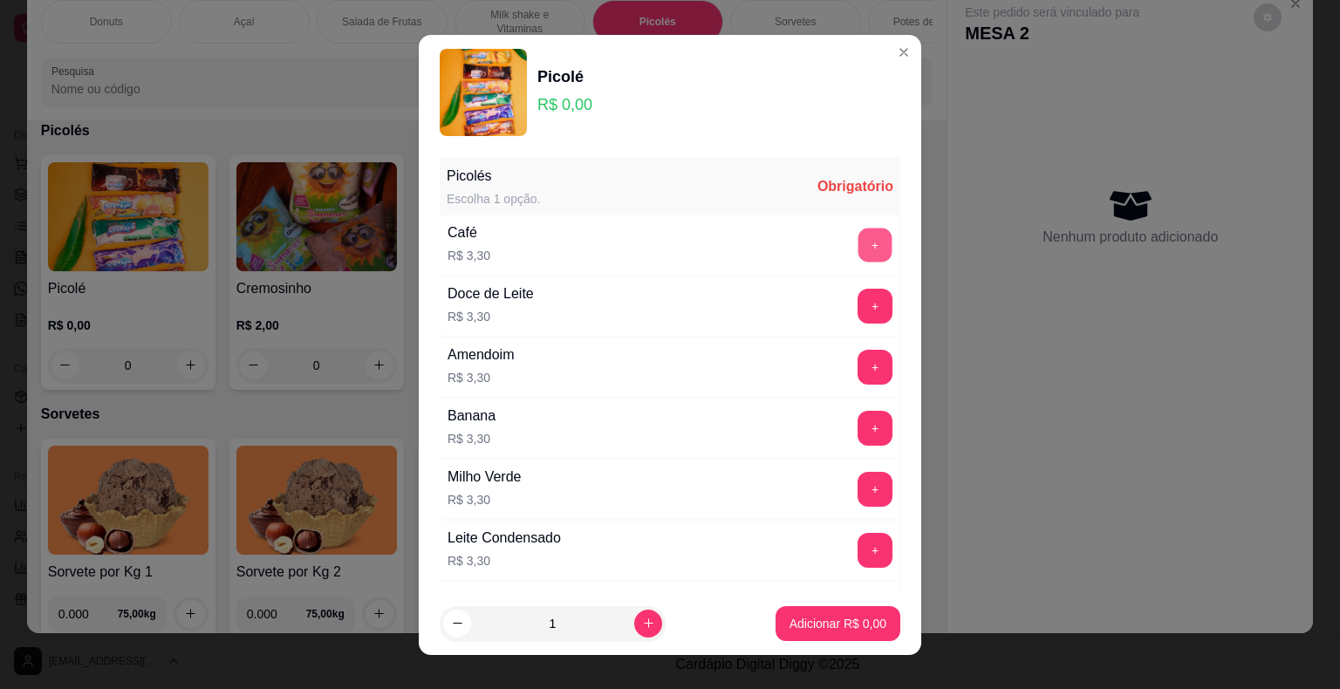
click at [858, 241] on button "+" at bounding box center [875, 245] width 34 height 34
click at [813, 624] on p "Adicionar R$ 3,30" at bounding box center [837, 623] width 94 height 17
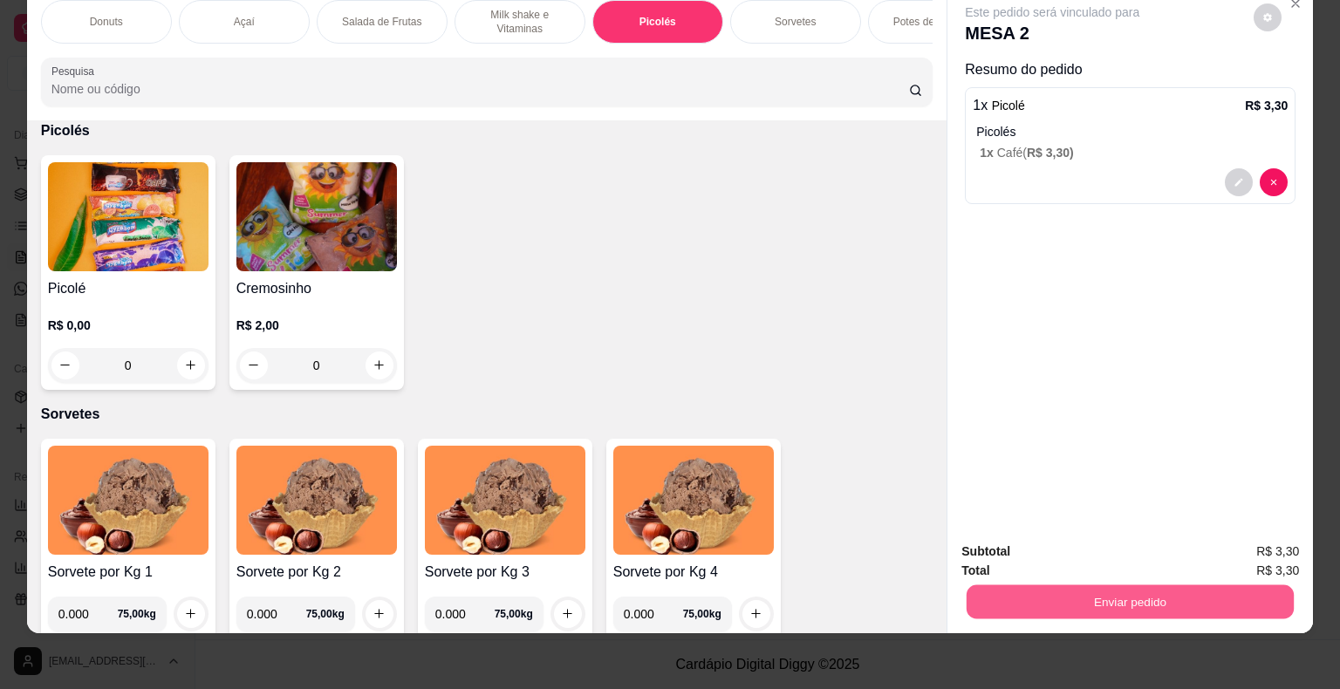
click at [1109, 585] on button "Enviar pedido" at bounding box center [1130, 602] width 327 height 34
click at [1257, 553] on button "Enviar pedido" at bounding box center [1254, 545] width 96 height 32
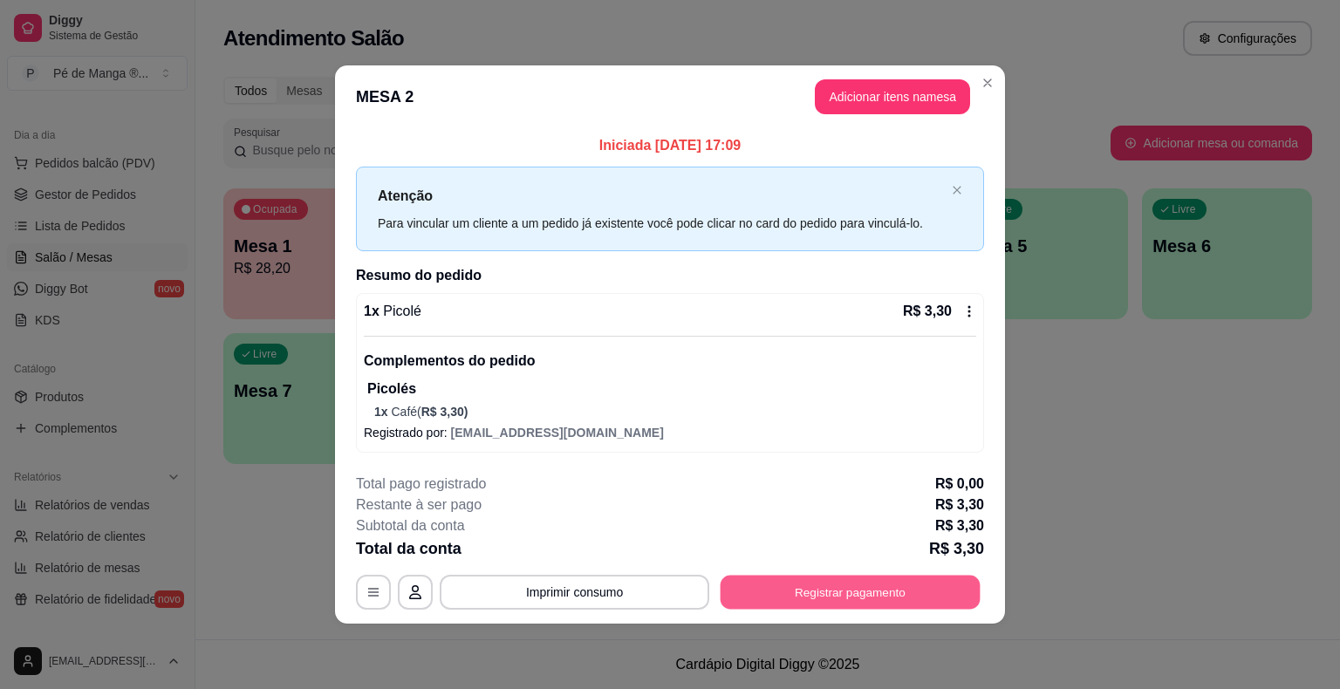
click at [964, 594] on button "Registrar pagamento" at bounding box center [851, 593] width 260 height 34
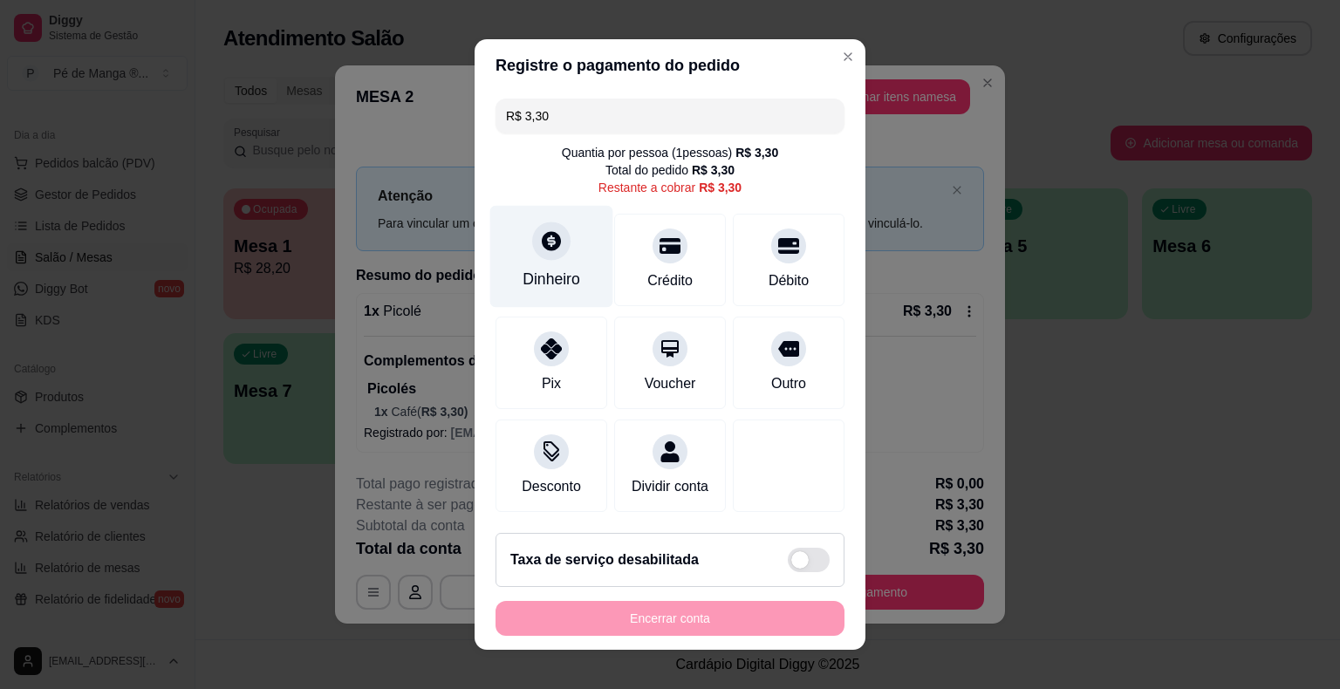
click at [508, 256] on div "Dinheiro" at bounding box center [551, 257] width 123 height 102
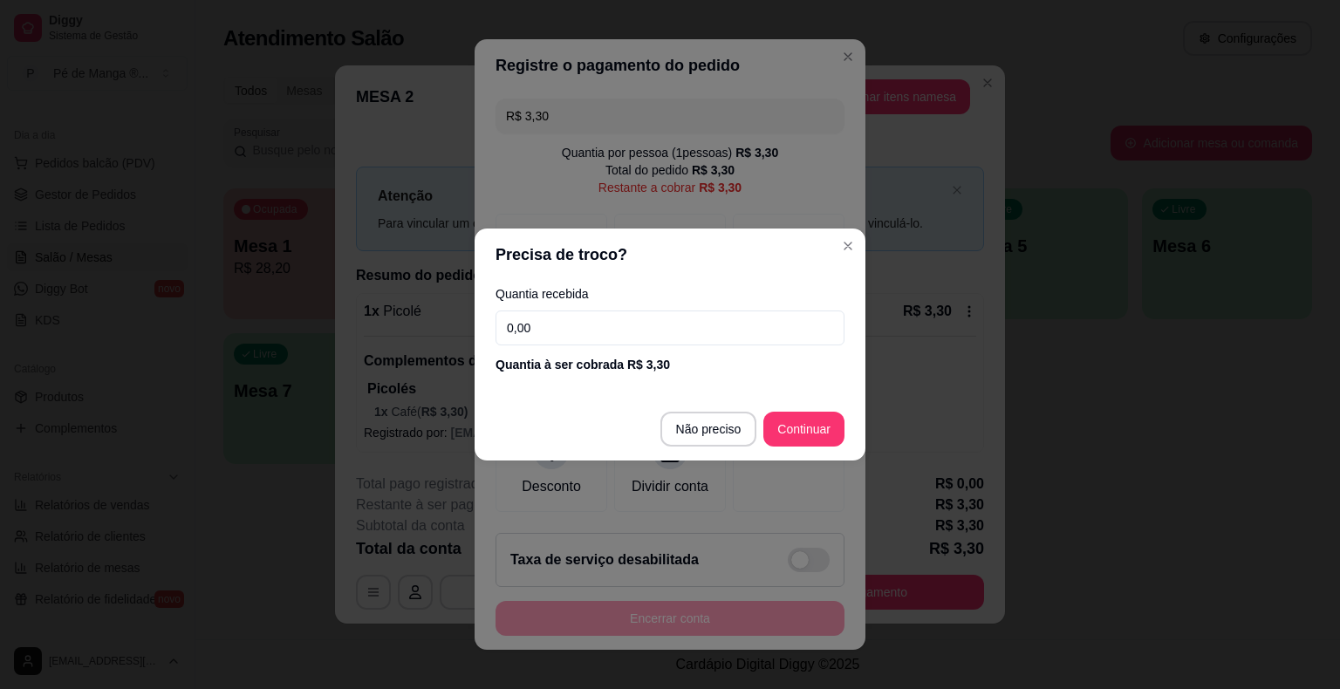
click at [572, 332] on input "0,00" at bounding box center [669, 328] width 349 height 35
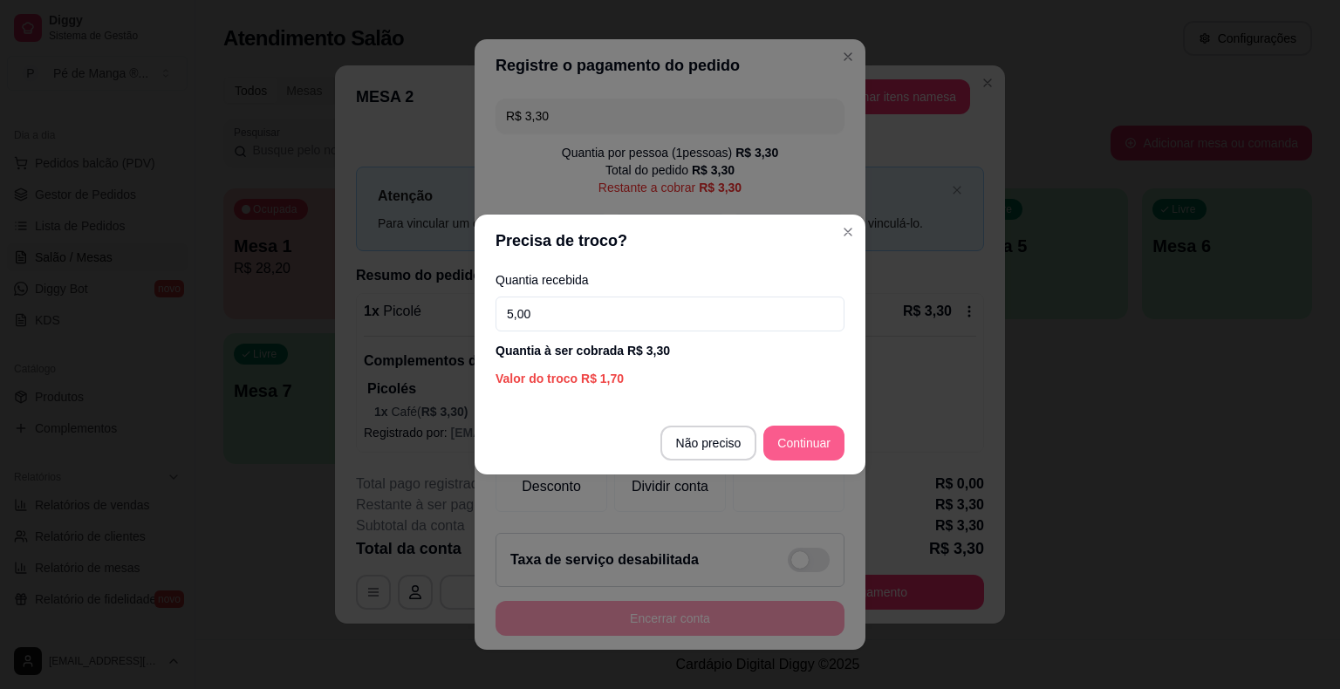
type input "5,00"
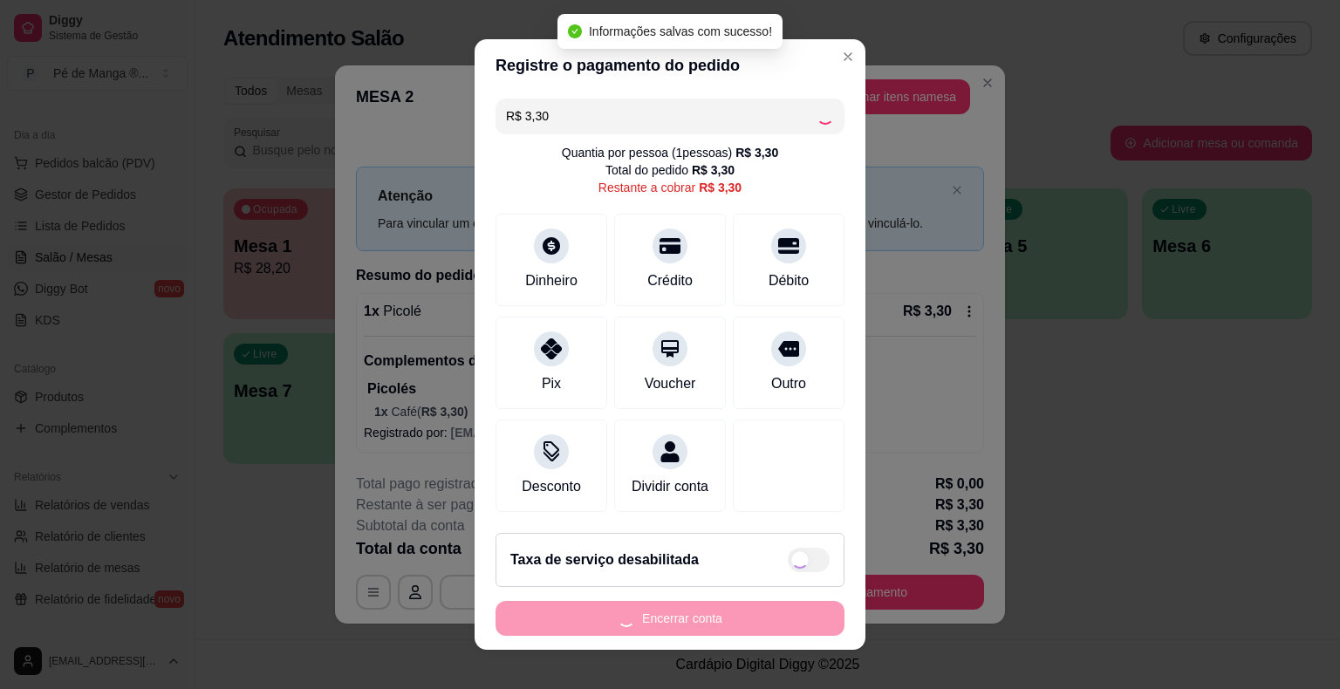
type input "R$ 0,00"
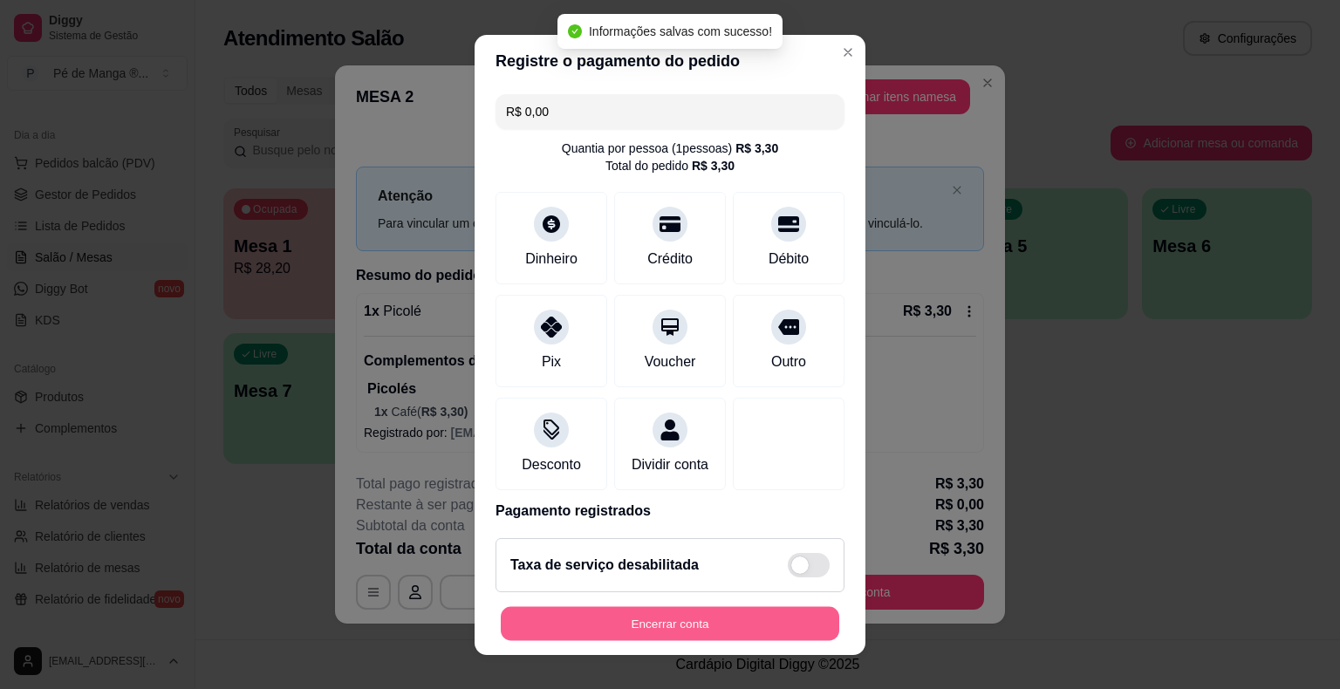
click at [799, 621] on button "Encerrar conta" at bounding box center [670, 623] width 338 height 34
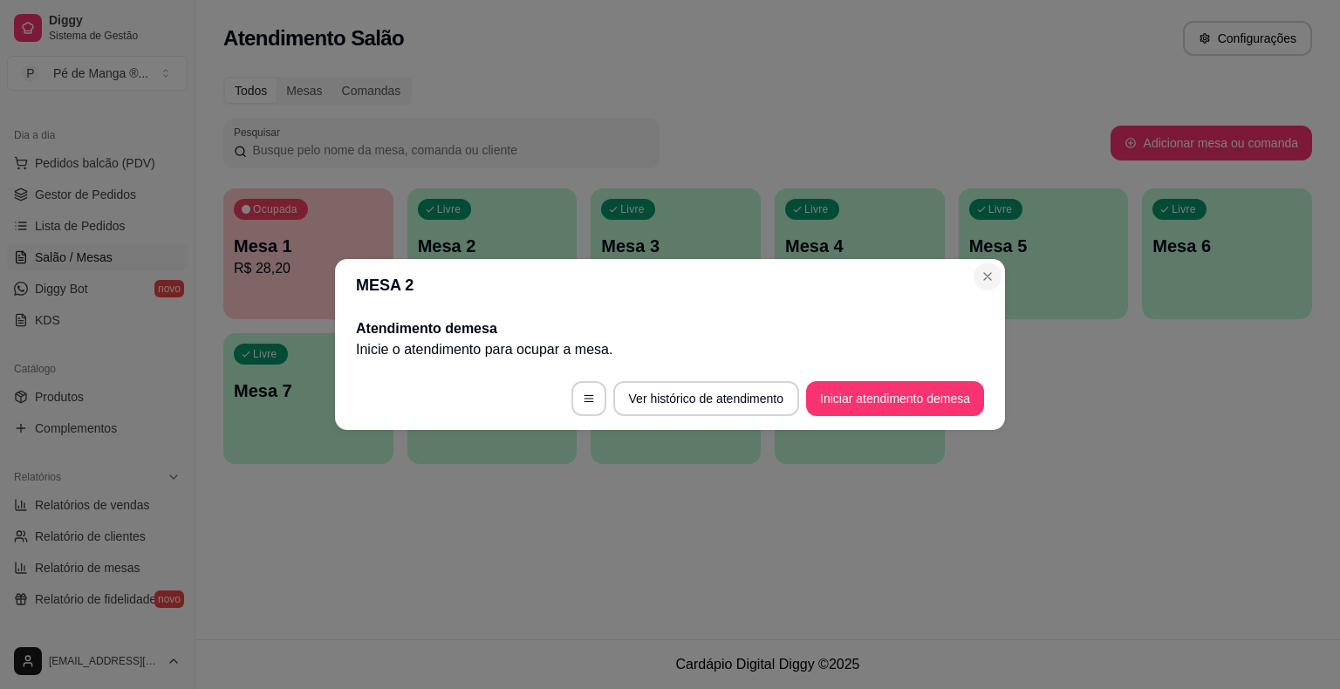
click at [984, 291] on header "MESA 2" at bounding box center [670, 285] width 670 height 52
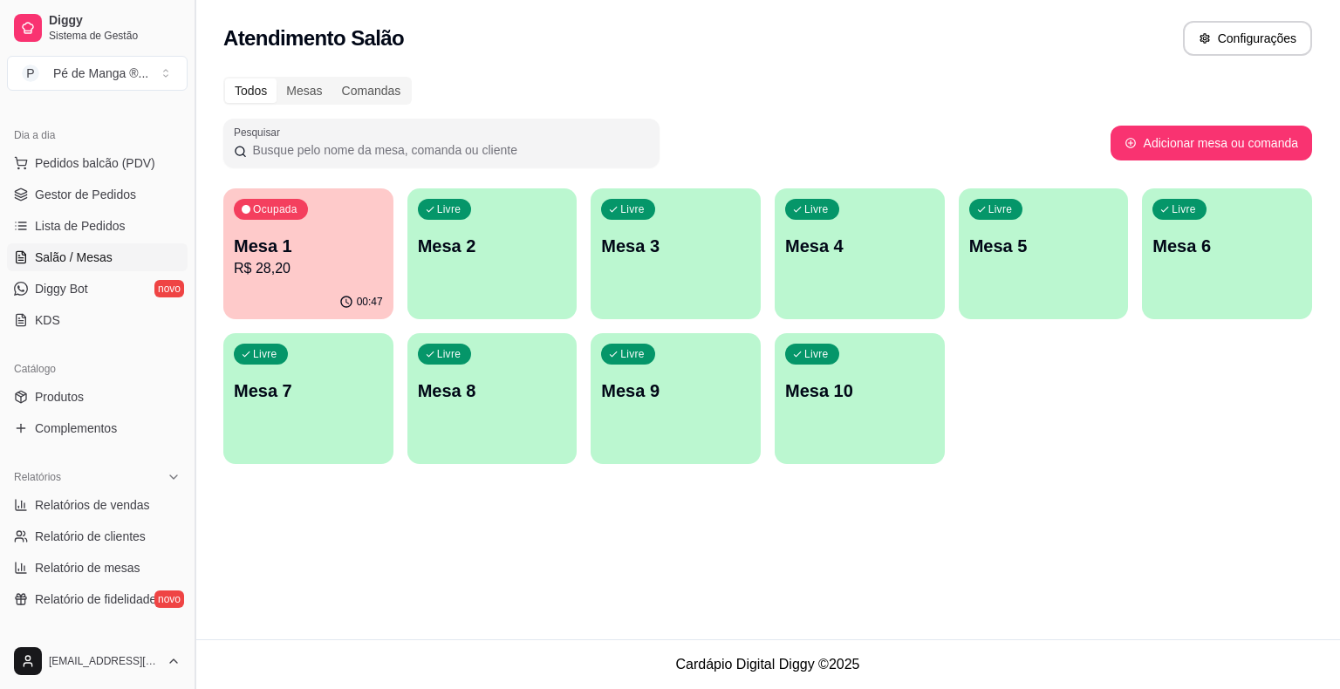
click at [191, 287] on div "Diggy Sistema de Gestão P Pé de Manga ® ... Loja aberta Plano Essencial + Mesas…" at bounding box center [97, 344] width 195 height 689
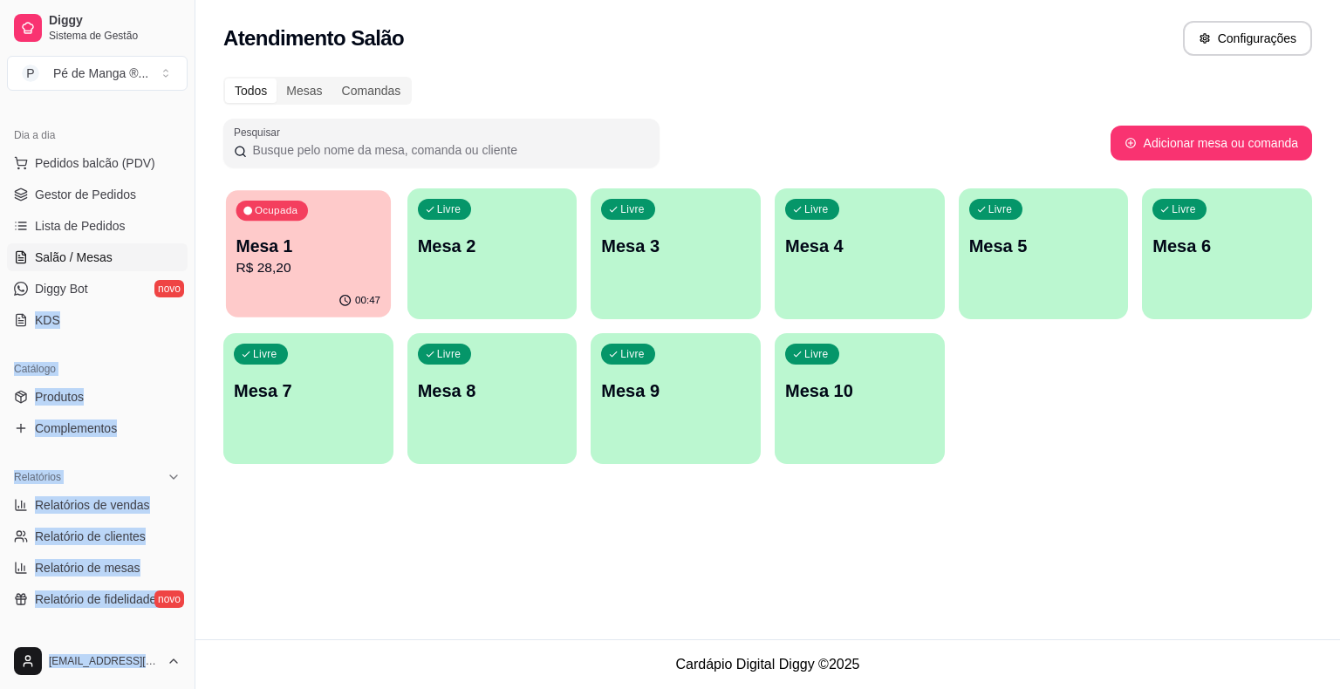
click at [283, 270] on p "R$ 28,20" at bounding box center [308, 268] width 145 height 20
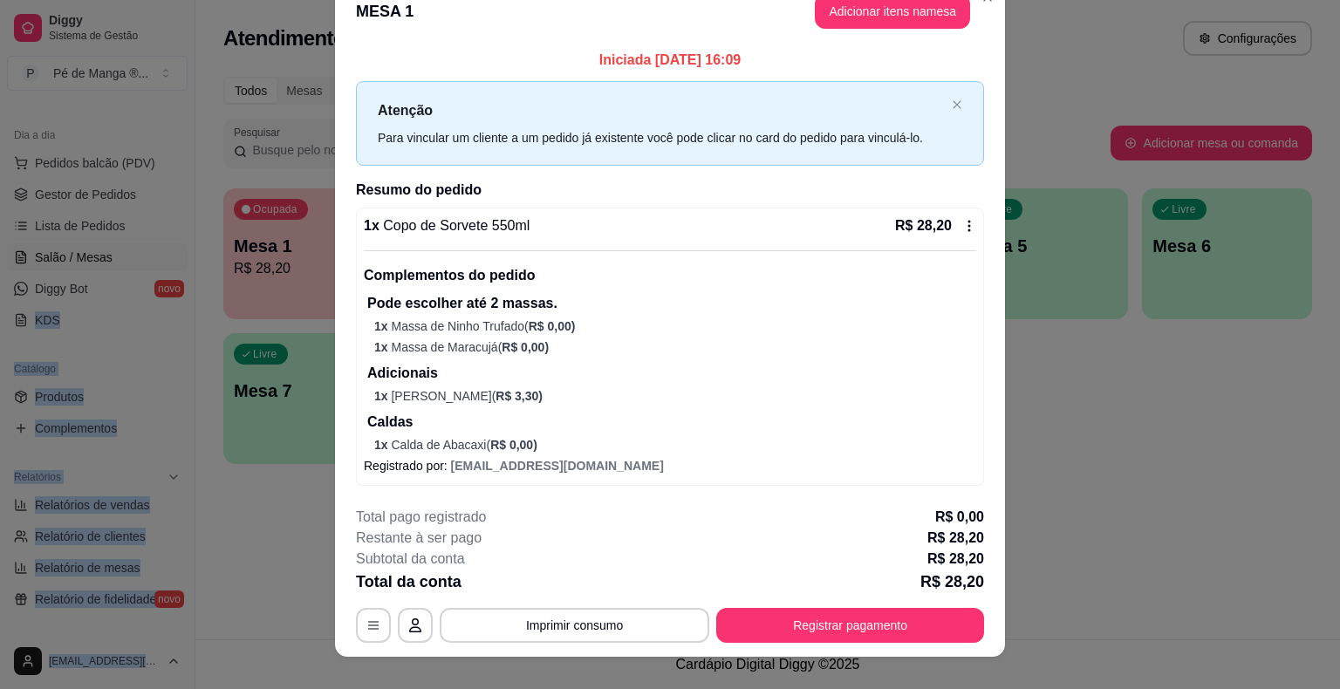
scroll to position [49, 0]
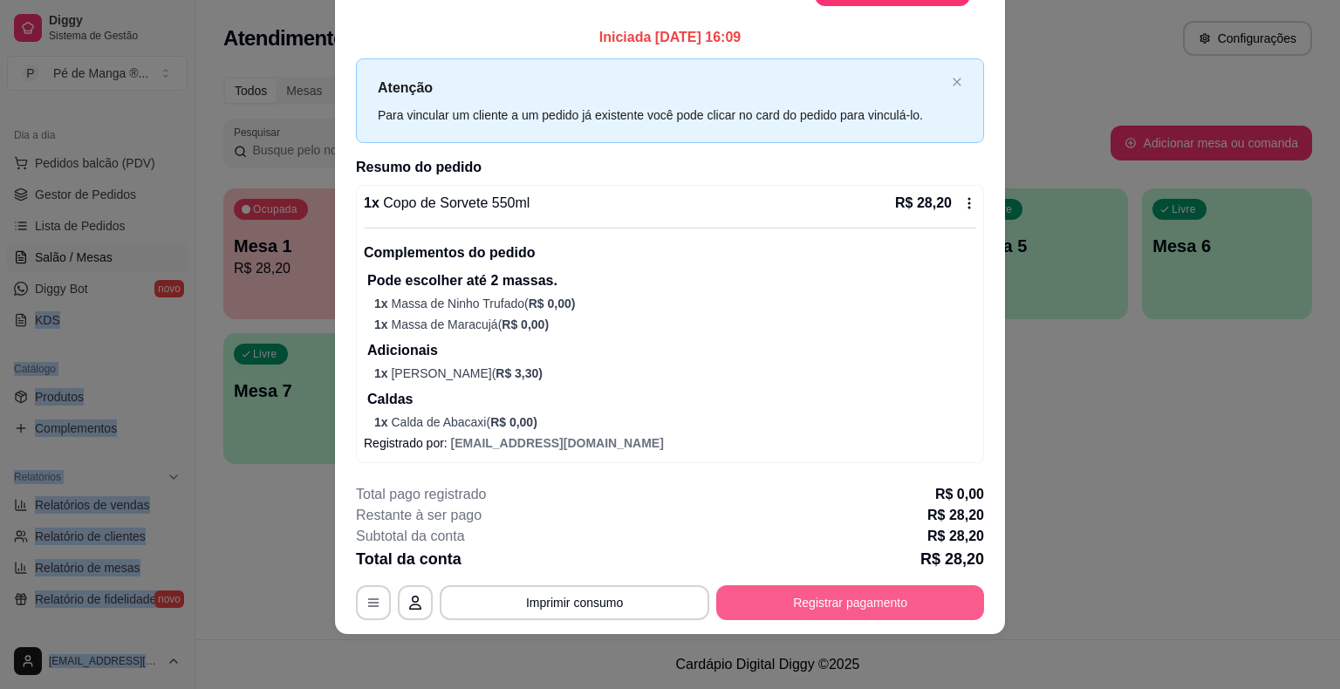
click at [757, 607] on button "Registrar pagamento" at bounding box center [850, 602] width 268 height 35
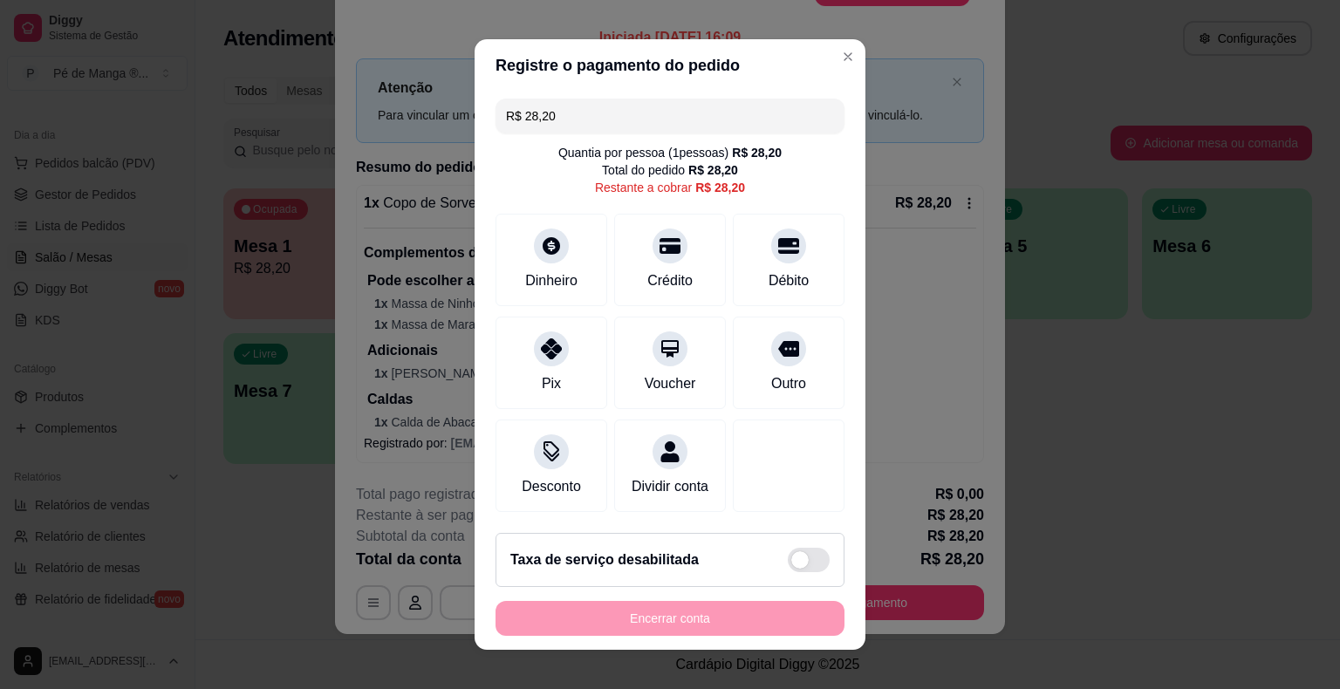
click at [830, 78] on header "Registre o pagamento do pedido" at bounding box center [670, 65] width 391 height 52
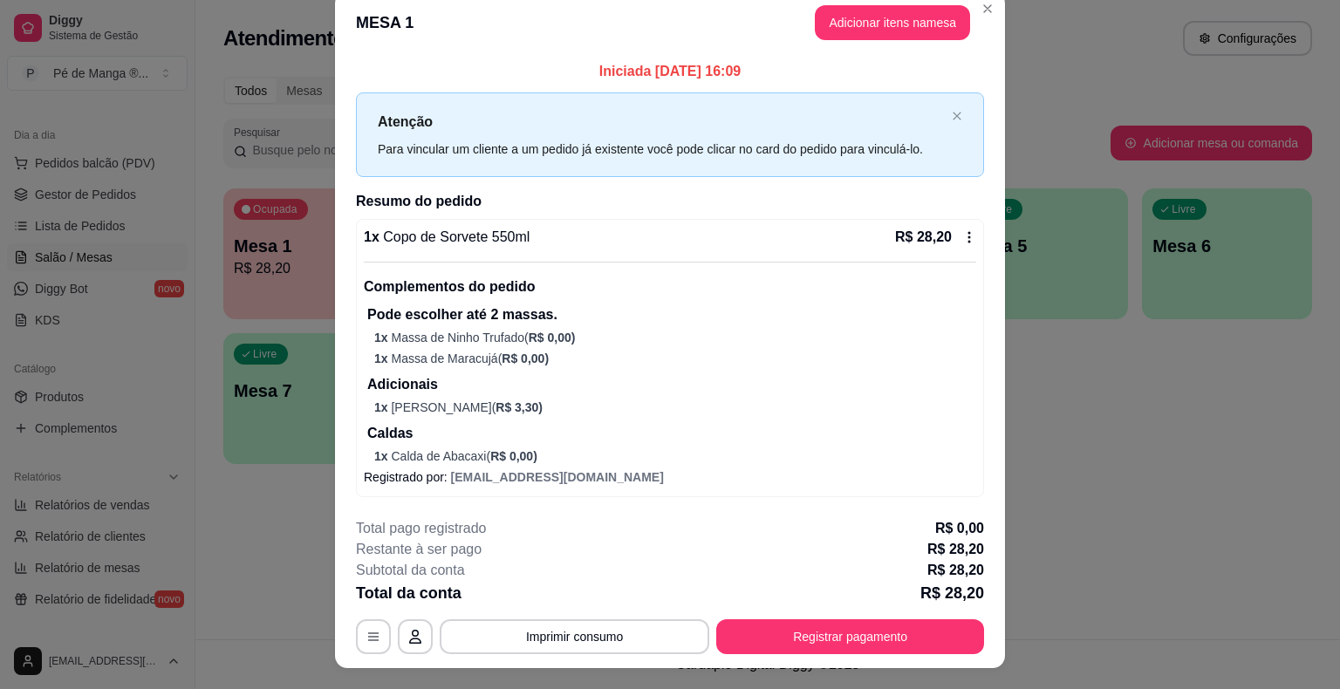
scroll to position [0, 0]
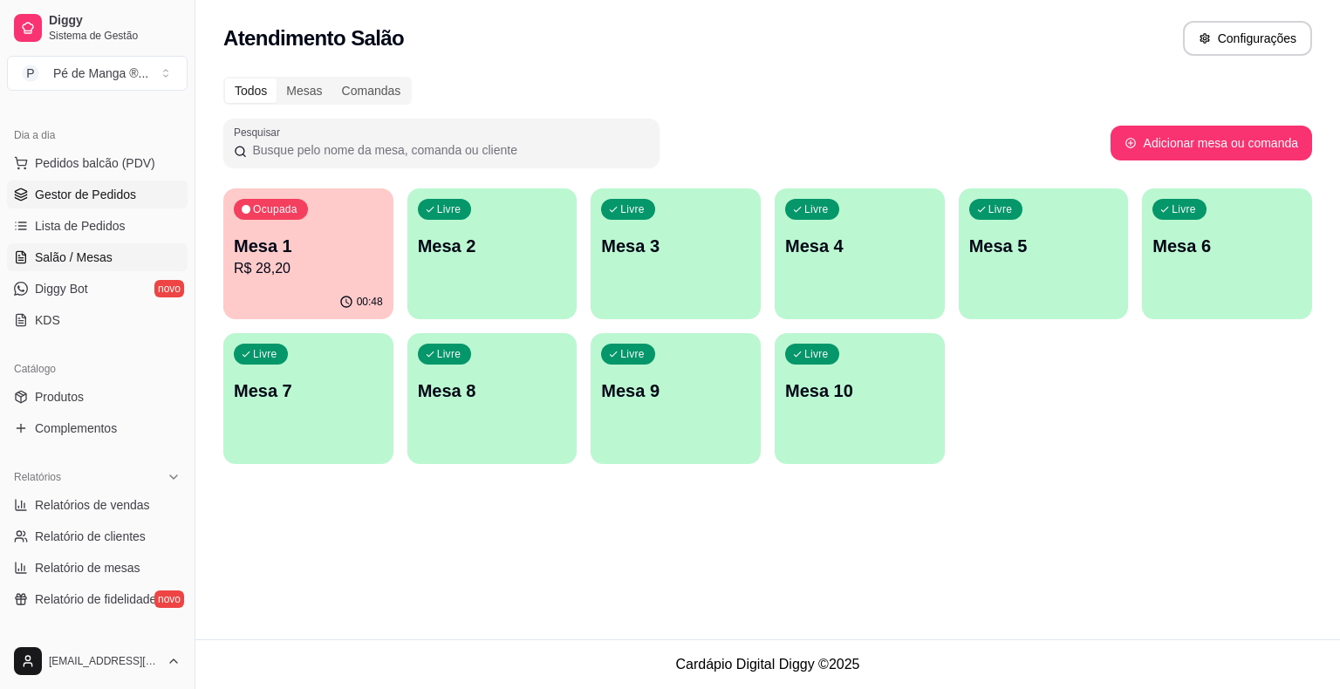
click at [119, 199] on span "Gestor de Pedidos" at bounding box center [85, 194] width 101 height 17
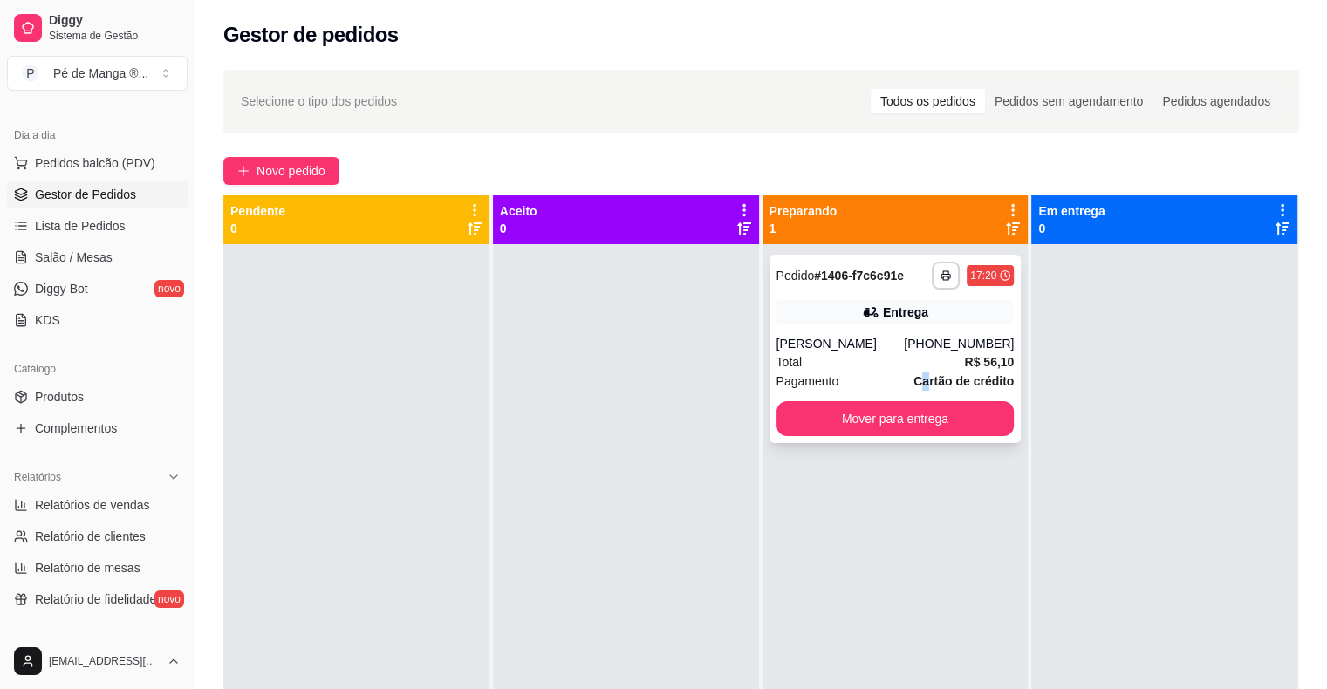
click at [919, 374] on strong "Cartão de crédito" at bounding box center [963, 381] width 100 height 14
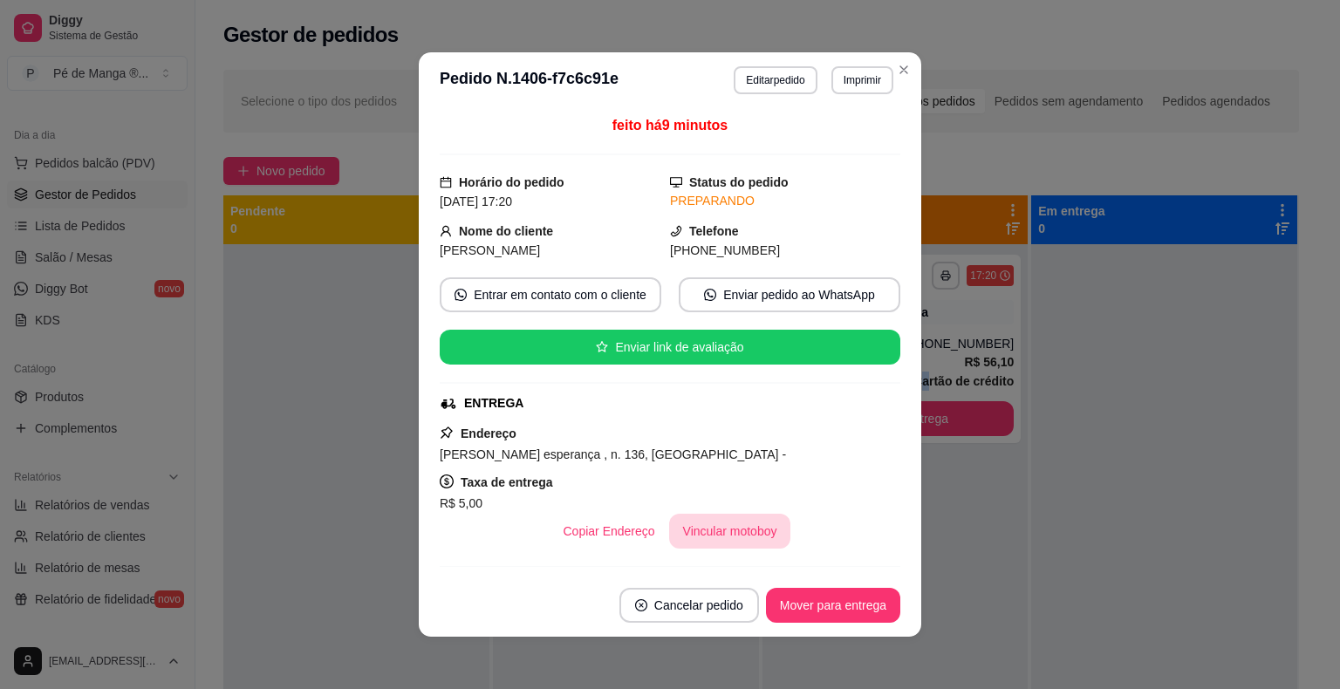
click at [716, 527] on button "Vincular motoboy" at bounding box center [730, 531] width 122 height 35
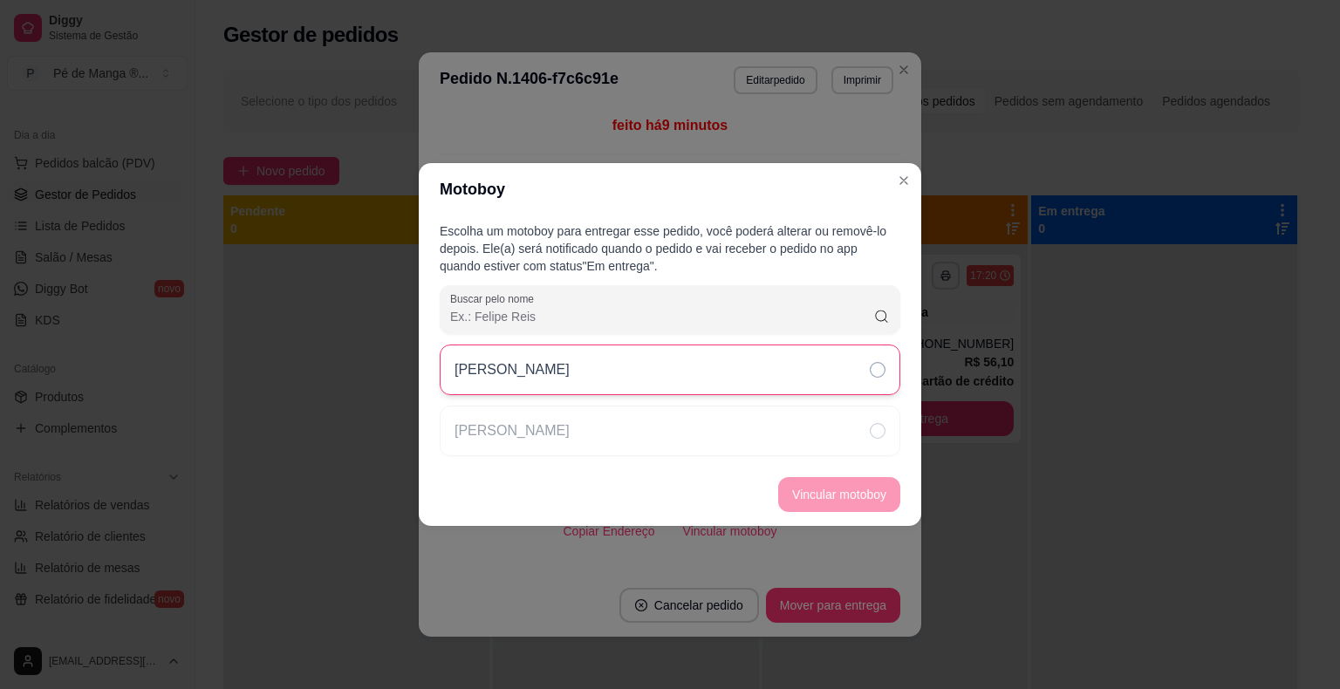
click at [807, 357] on div "[PERSON_NAME]" at bounding box center [670, 370] width 461 height 51
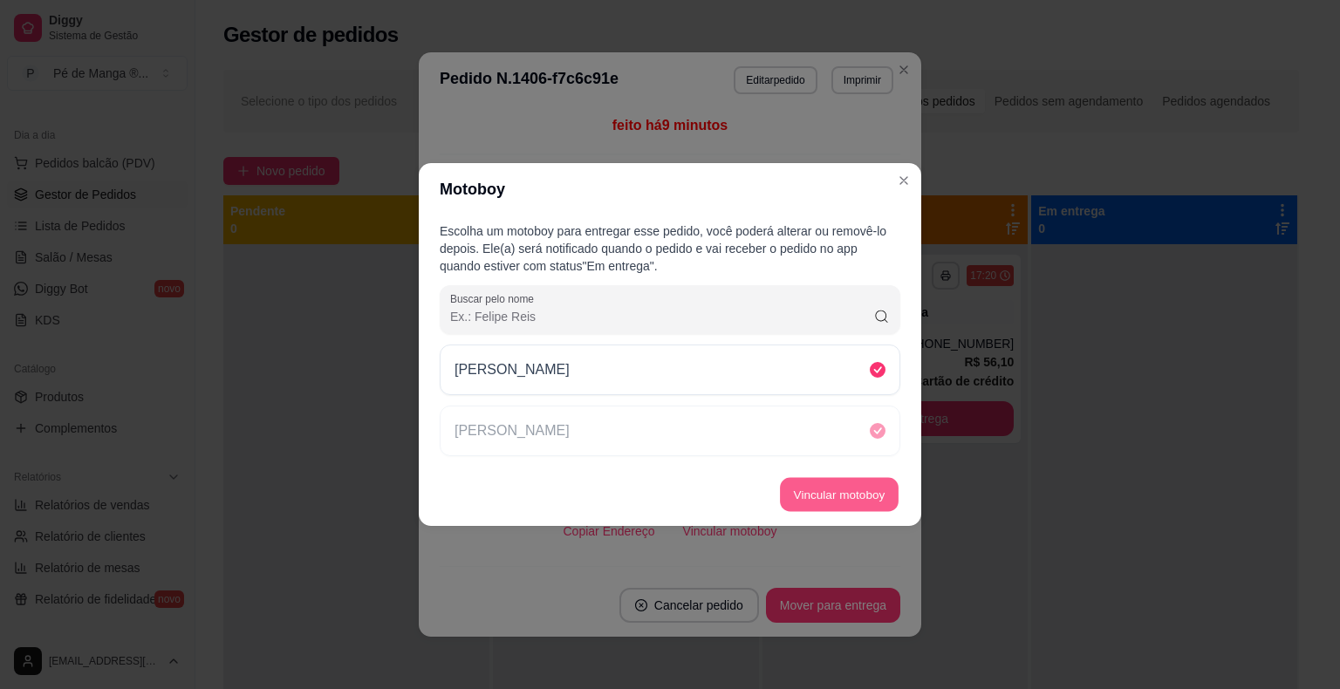
click at [864, 492] on button "Vincular motoboy" at bounding box center [839, 495] width 119 height 34
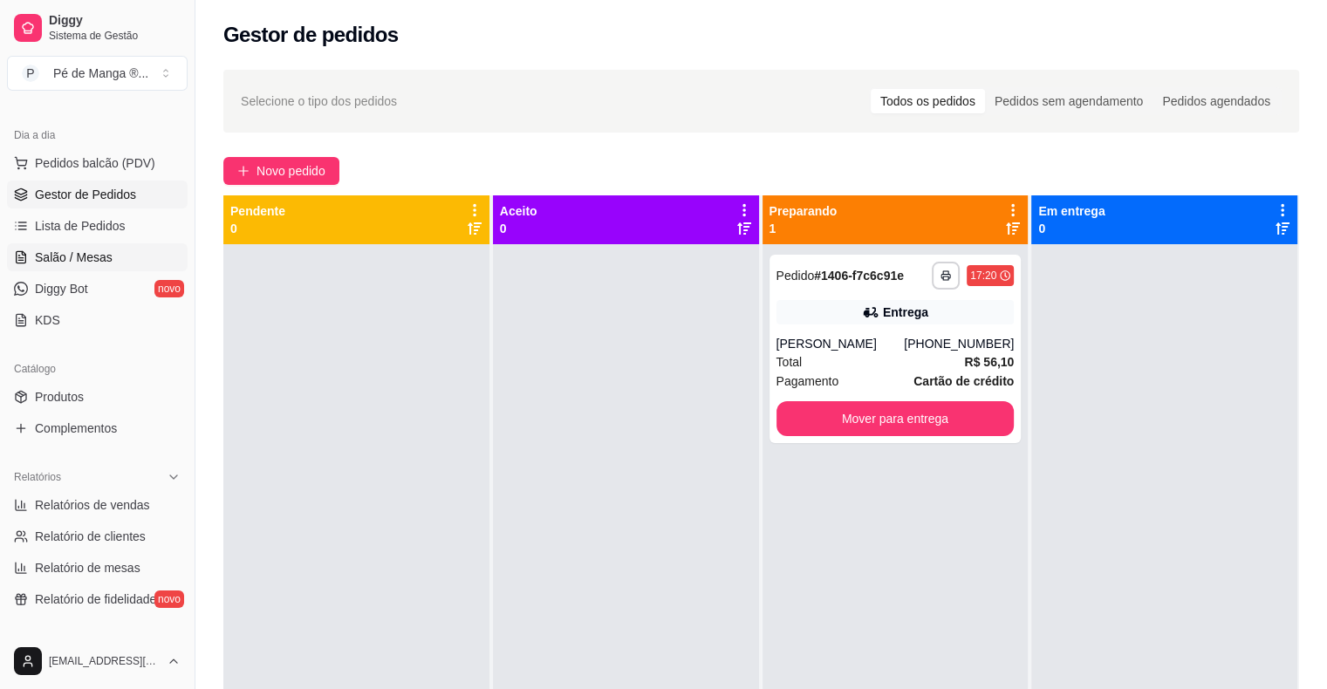
click at [99, 251] on span "Salão / Mesas" at bounding box center [74, 257] width 78 height 17
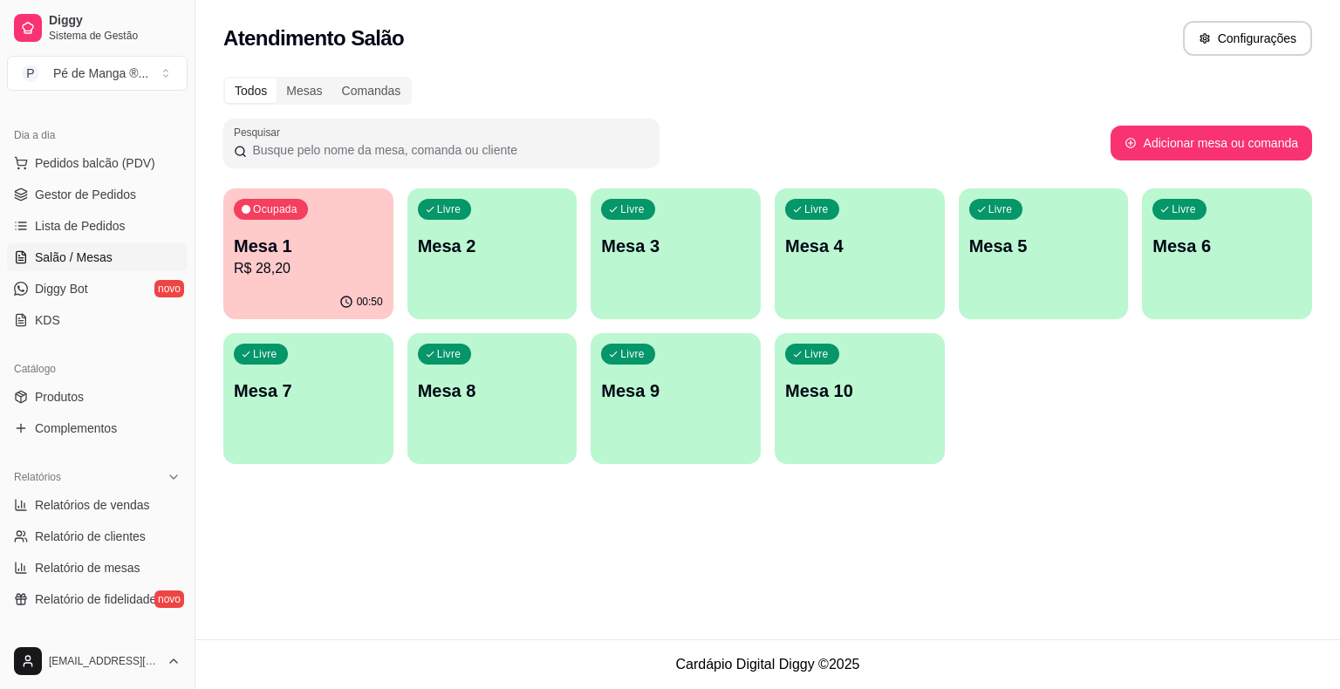
click at [291, 274] on p "R$ 28,20" at bounding box center [308, 268] width 149 height 21
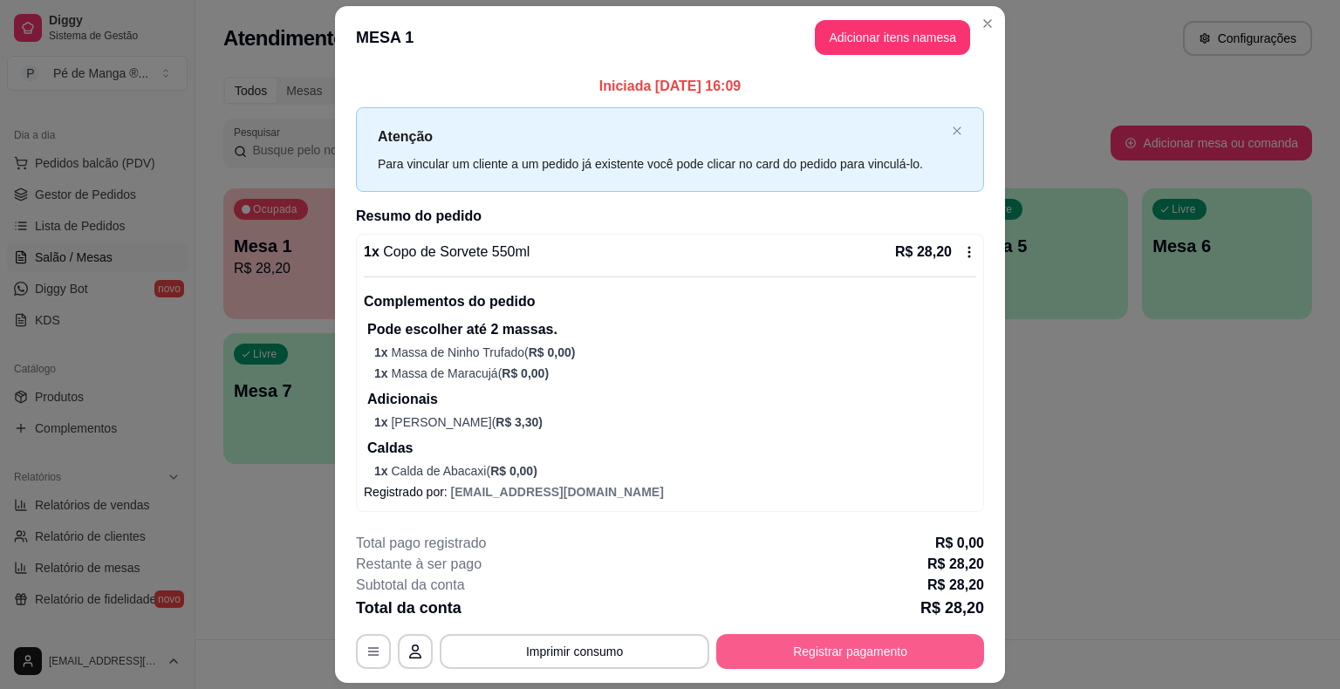
click at [850, 645] on button "Registrar pagamento" at bounding box center [850, 651] width 268 height 35
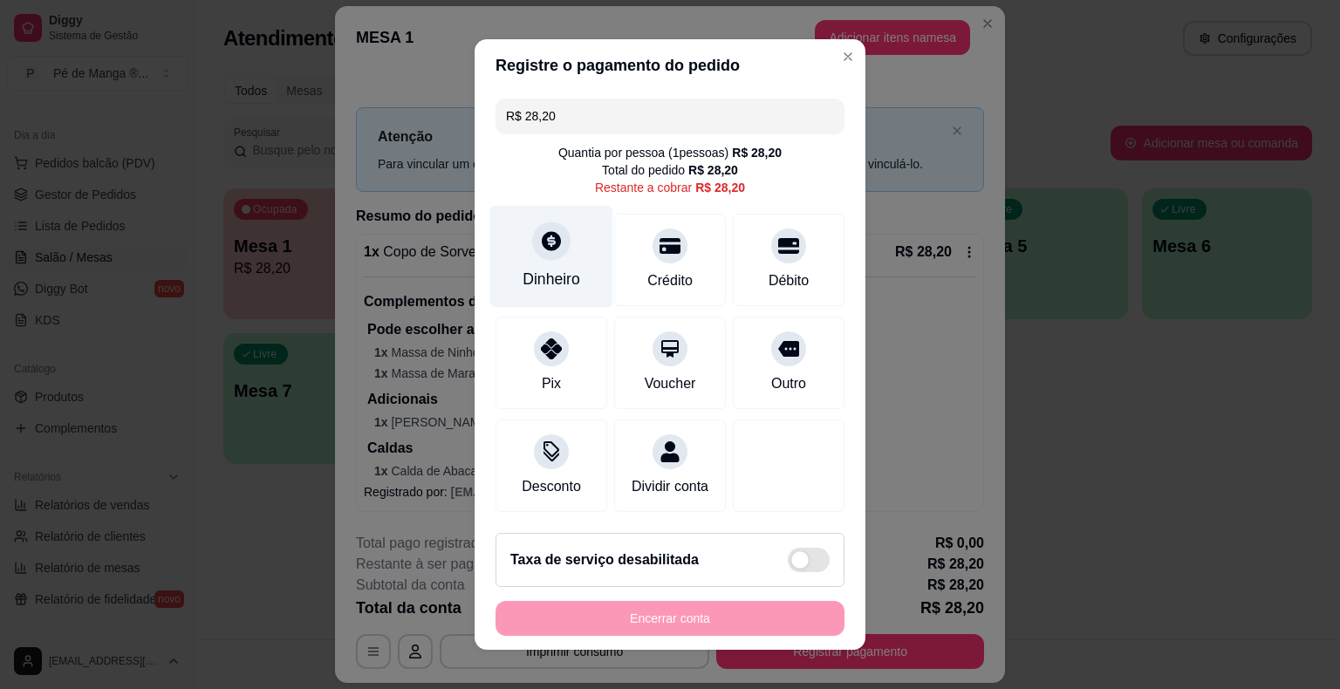
click at [541, 237] on icon at bounding box center [551, 240] width 23 height 23
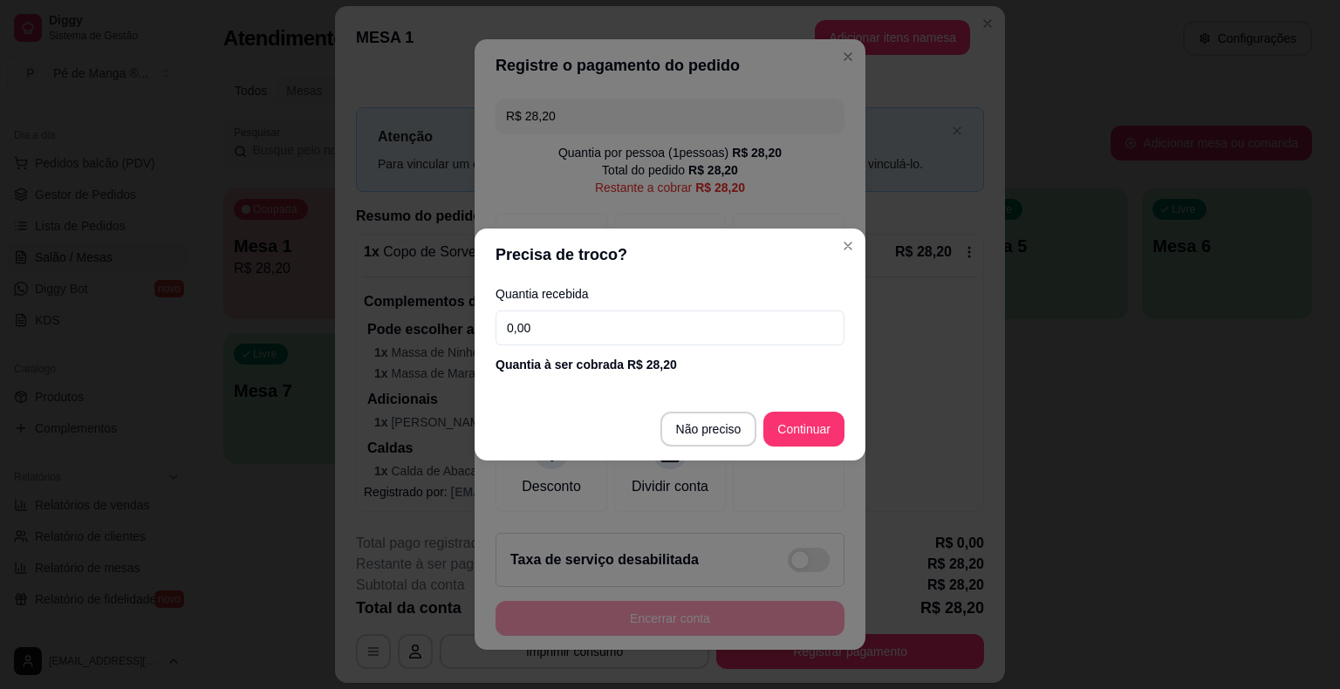
click at [570, 326] on input "0,00" at bounding box center [669, 328] width 349 height 35
type input "28,20"
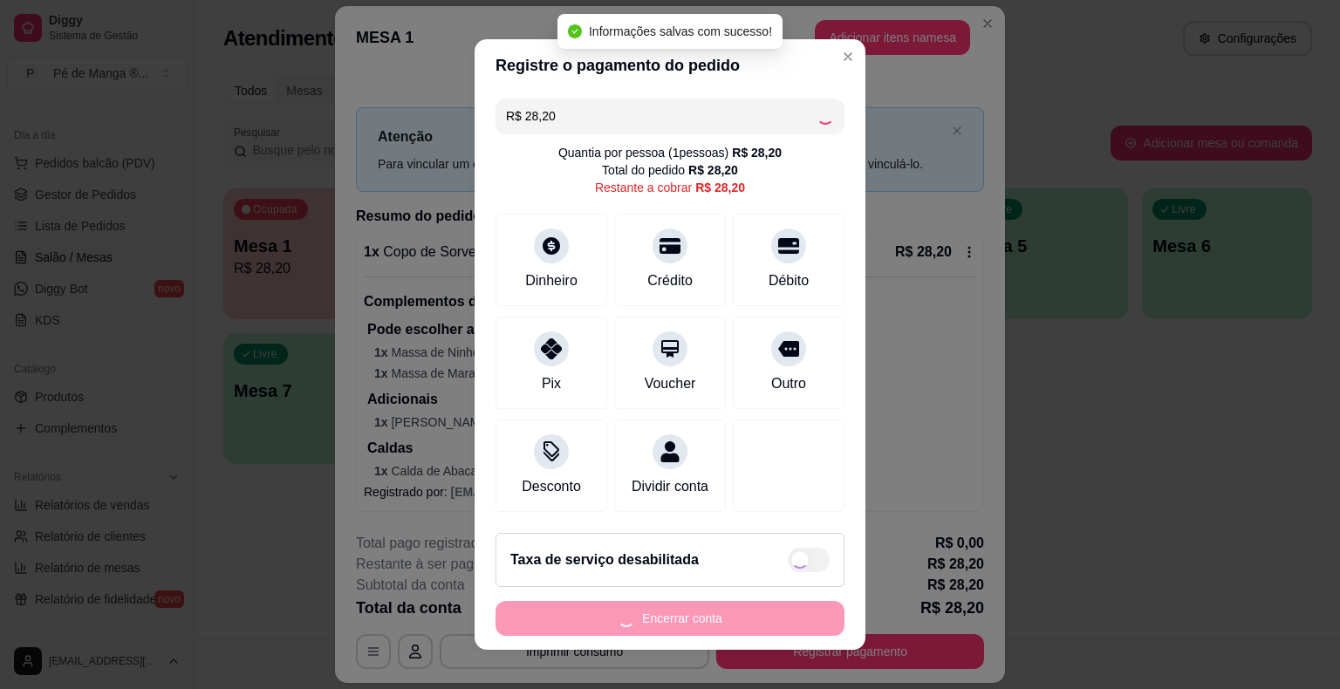
type input "R$ 0,00"
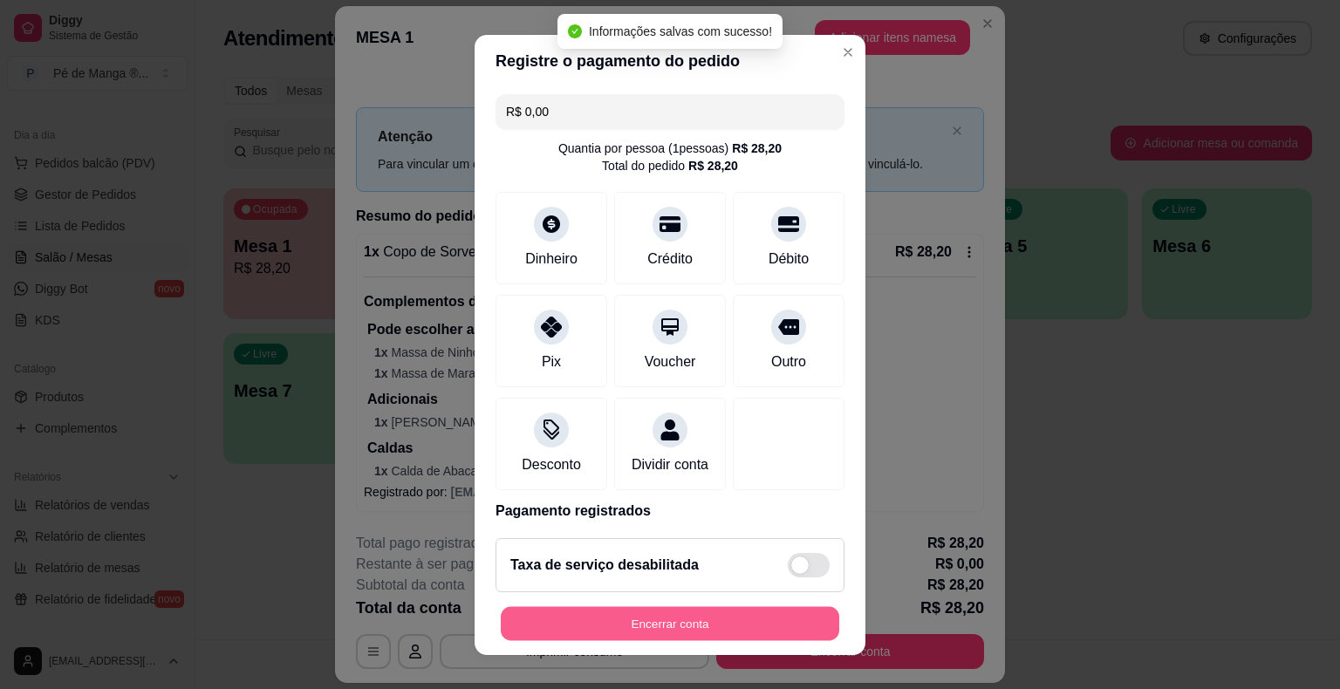
click at [768, 636] on button "Encerrar conta" at bounding box center [670, 623] width 338 height 34
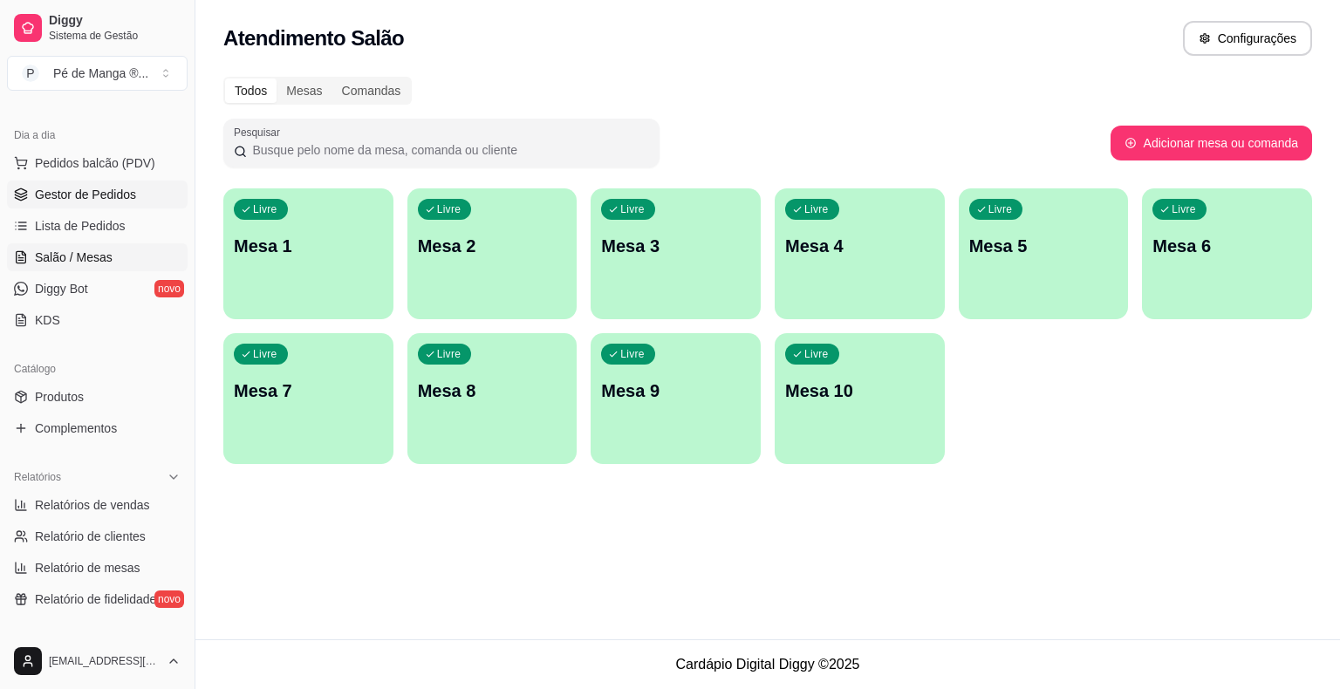
click at [115, 192] on span "Gestor de Pedidos" at bounding box center [85, 194] width 101 height 17
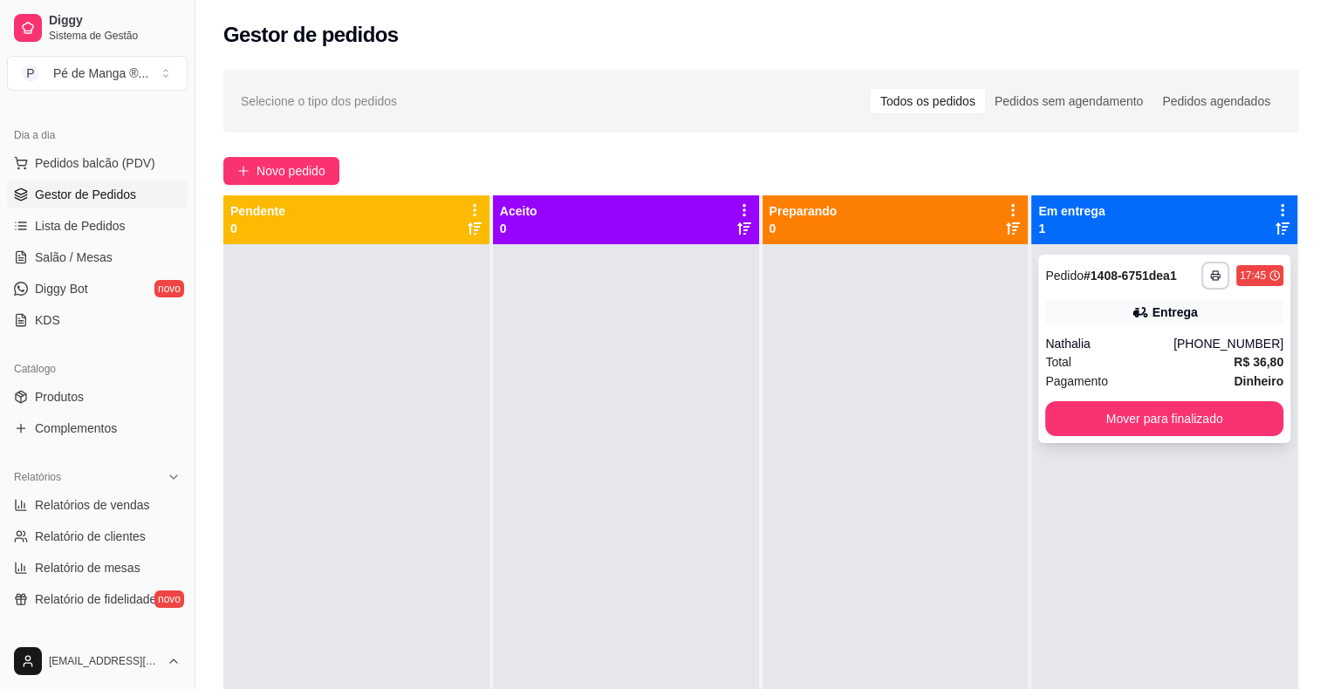
click at [1158, 312] on div "Entrega" at bounding box center [1174, 312] width 45 height 17
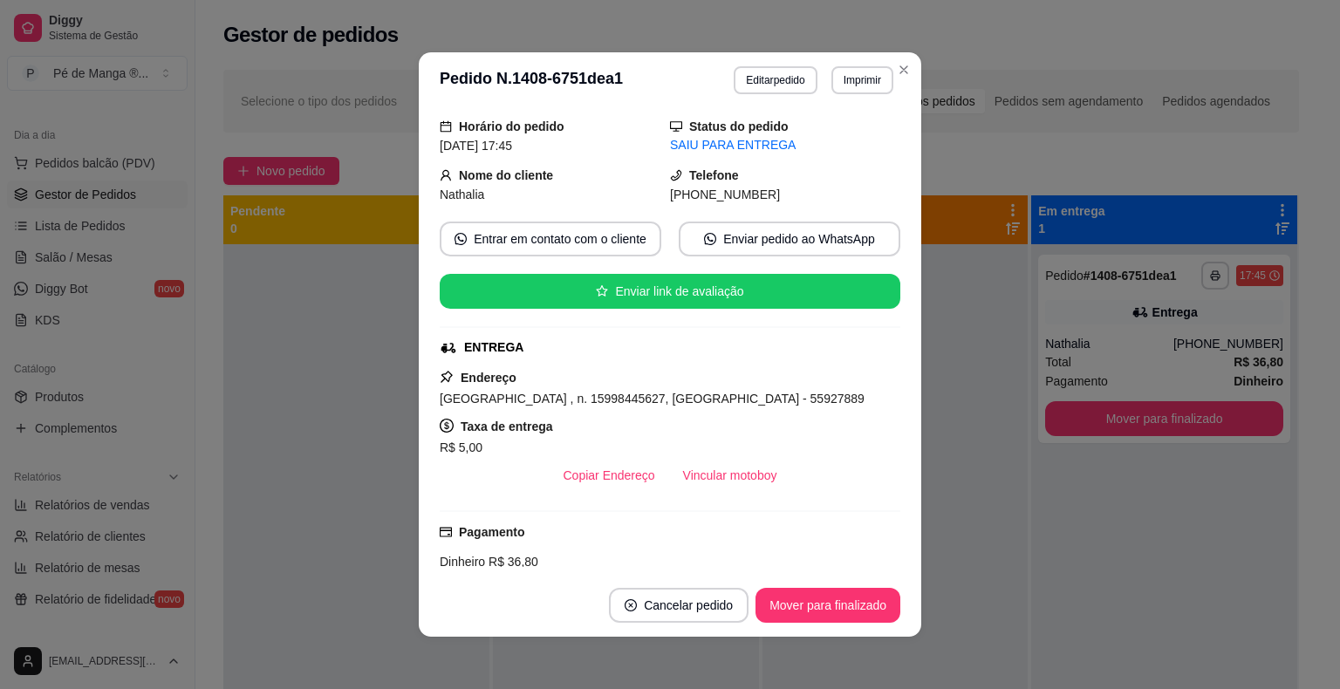
scroll to position [54, 0]
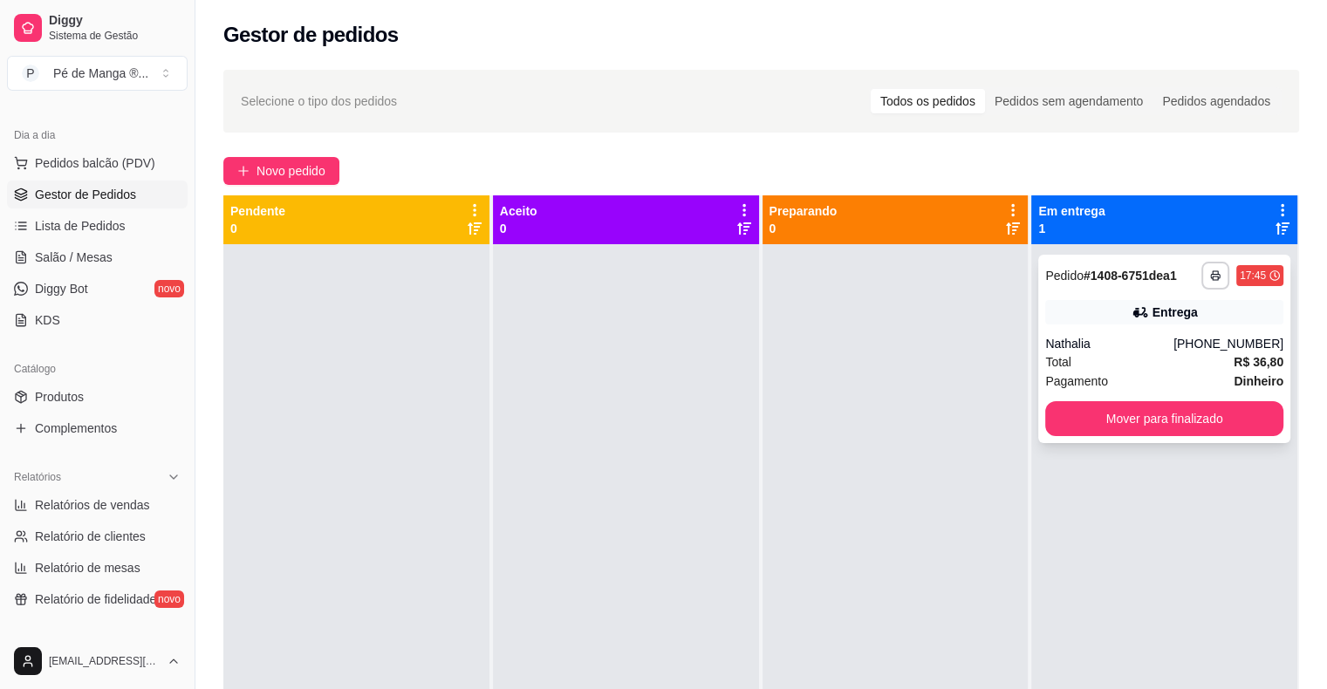
click at [1100, 347] on div "Nathalia" at bounding box center [1109, 343] width 128 height 17
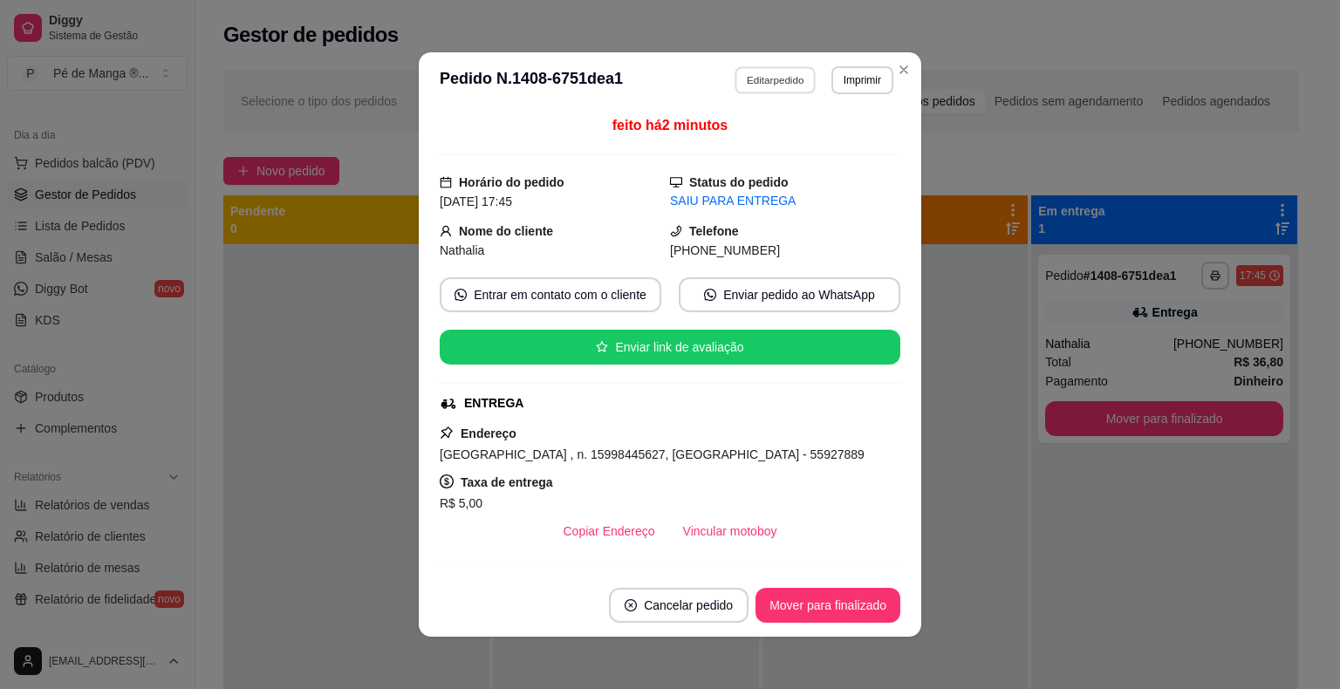
click at [772, 86] on button "Editar pedido" at bounding box center [775, 79] width 81 height 27
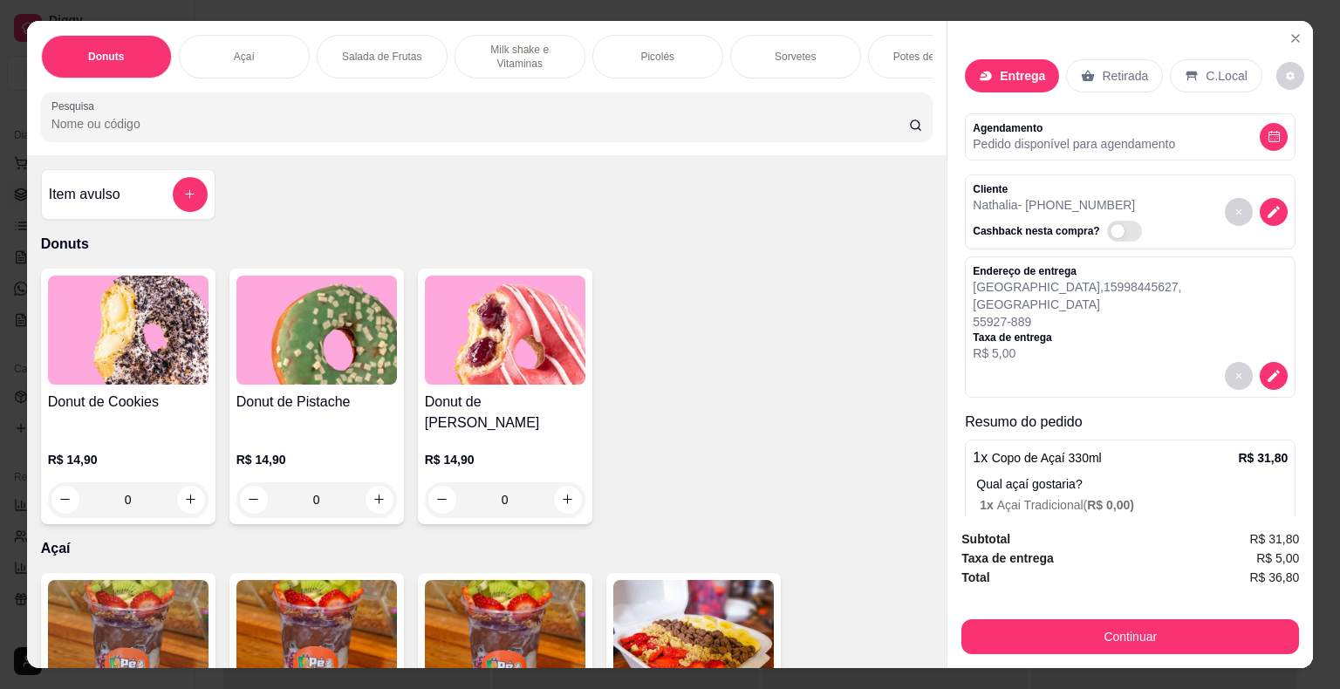
click at [1267, 201] on div at bounding box center [1256, 211] width 63 height 59
click at [1266, 204] on icon "decrease-product-quantity" at bounding box center [1274, 212] width 16 height 16
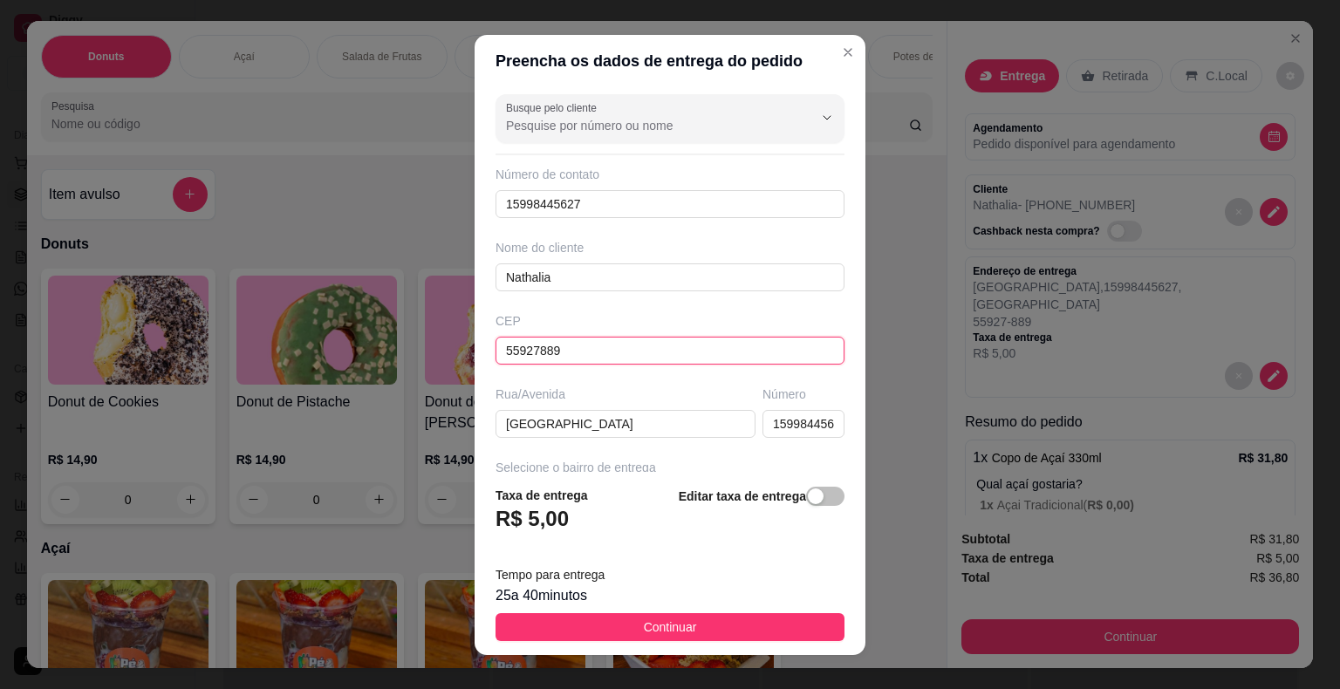
drag, startPoint x: 583, startPoint y: 347, endPoint x: 462, endPoint y: 330, distance: 121.6
click at [461, 330] on div "Preencha os dados de entrega do pedido Busque pelo cliente Número de contato 15…" at bounding box center [670, 344] width 1340 height 689
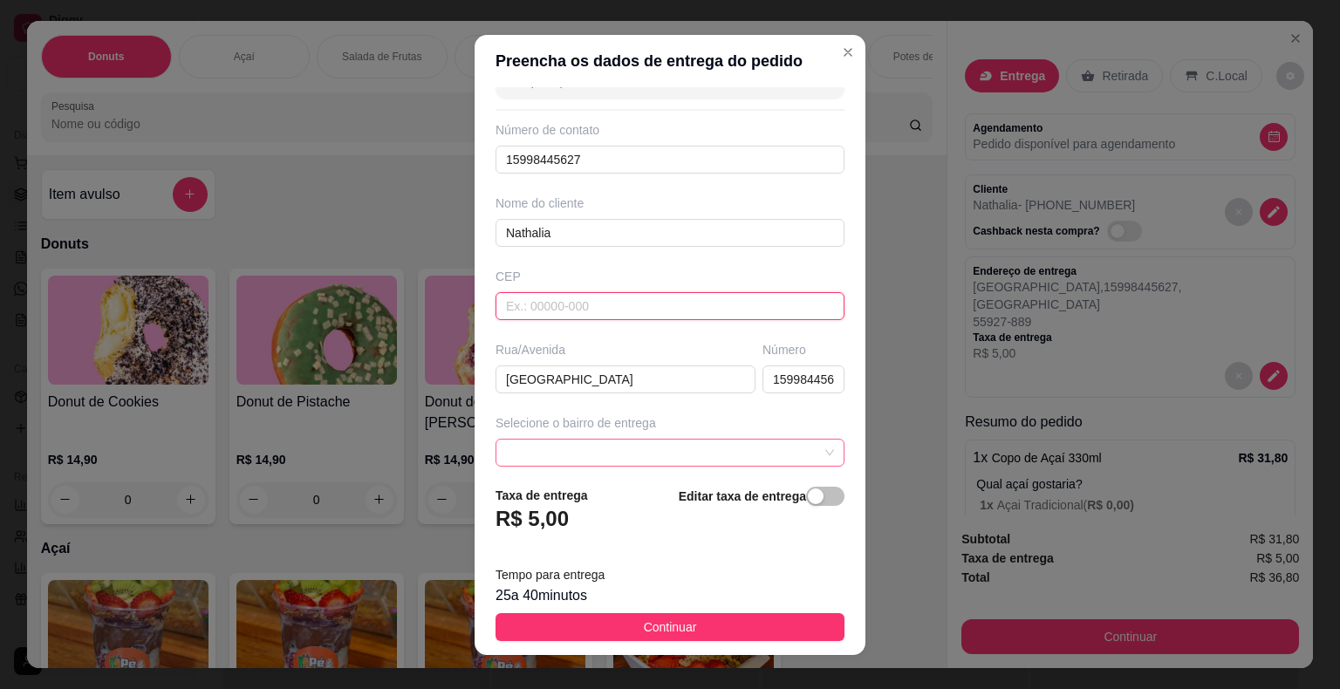
scroll to position [87, 0]
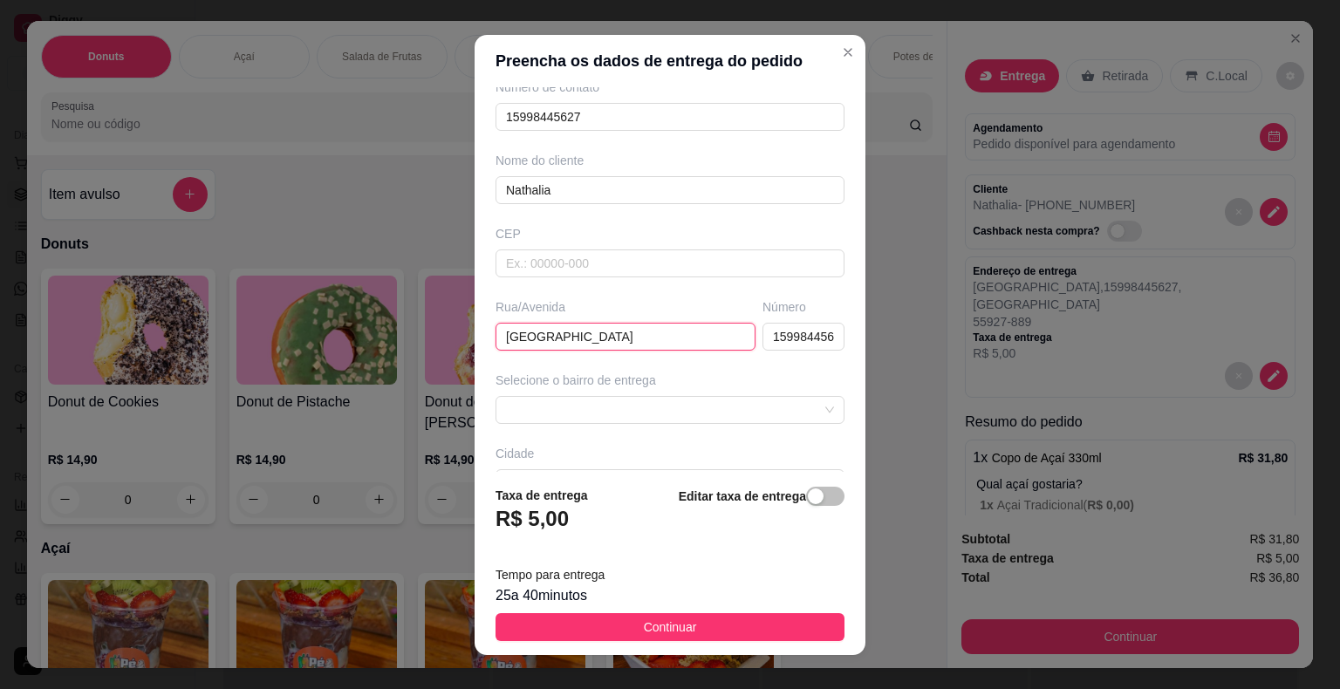
drag, startPoint x: 581, startPoint y: 337, endPoint x: 444, endPoint y: 360, distance: 139.0
click at [445, 359] on div "Preencha os dados de entrega do pedido Busque pelo cliente Número de contato 15…" at bounding box center [670, 344] width 1340 height 689
type input "[PERSON_NAME]"
drag, startPoint x: 761, startPoint y: 333, endPoint x: 828, endPoint y: 324, distance: 67.8
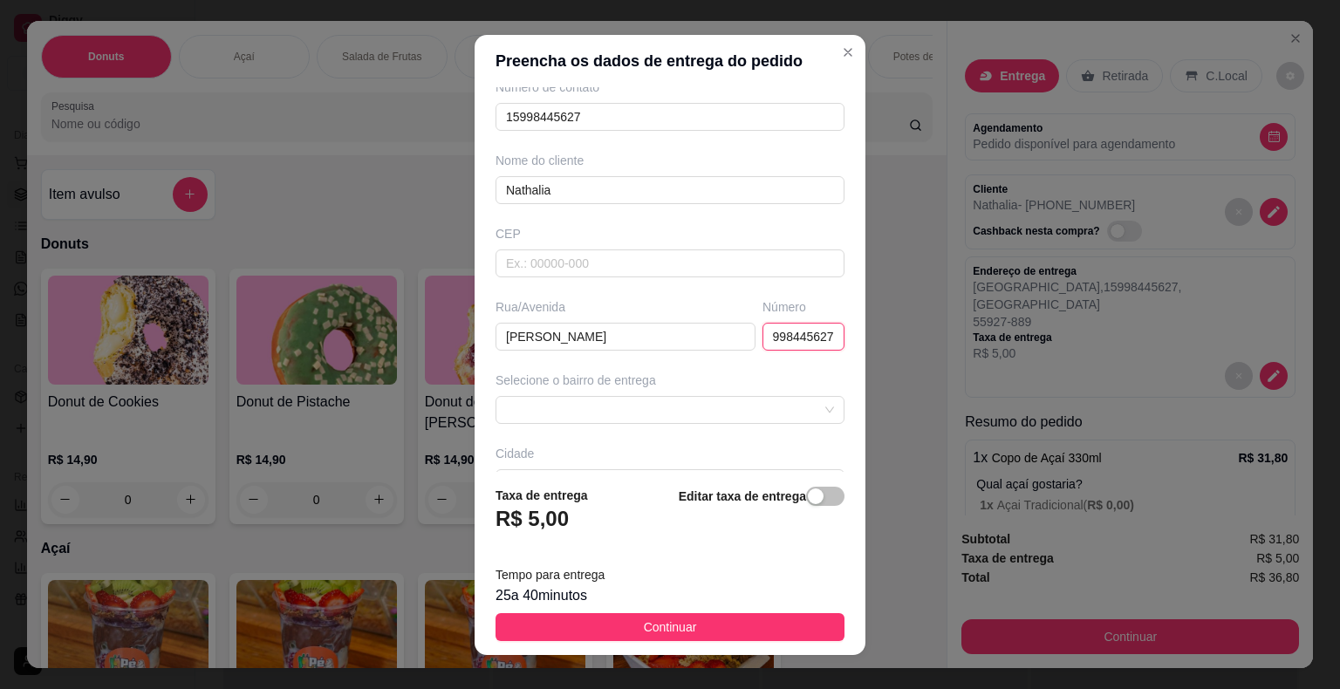
click at [828, 324] on div "Busque pelo cliente Número de contato 15998445627 Nome do cliente [PERSON_NAME]…" at bounding box center [670, 279] width 391 height 385
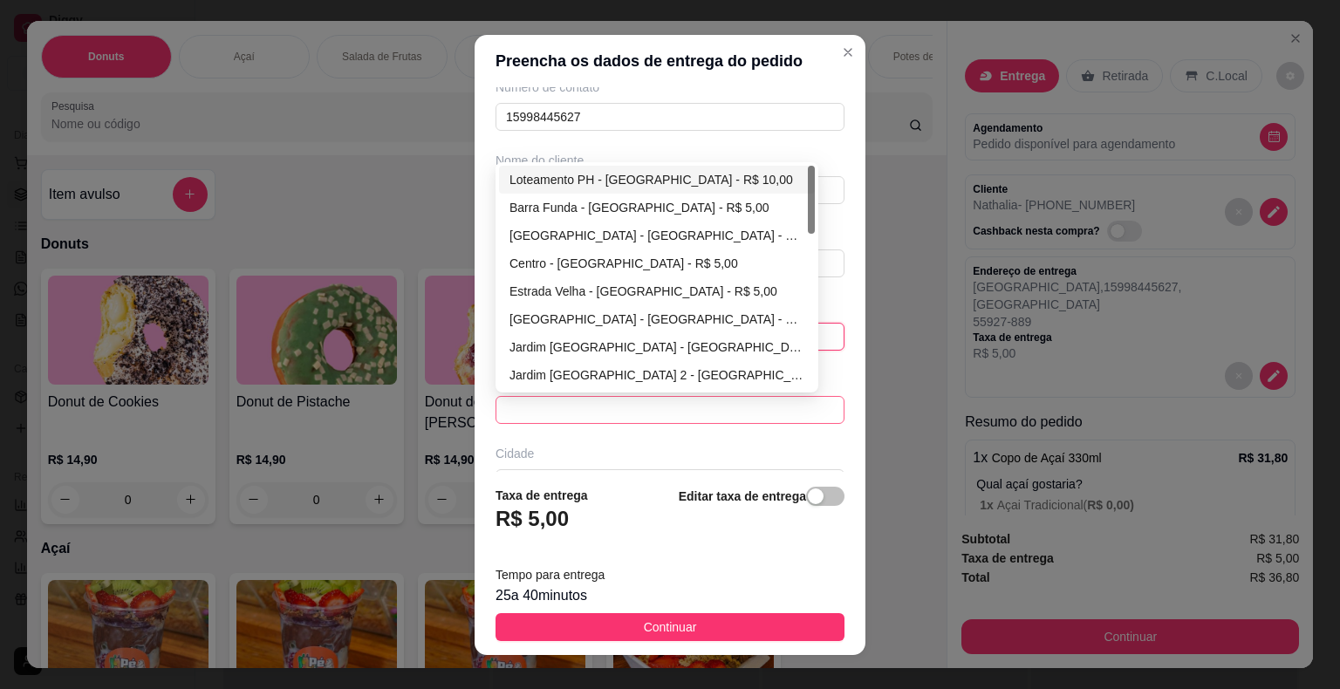
click at [719, 417] on span at bounding box center [670, 410] width 328 height 26
type input "196"
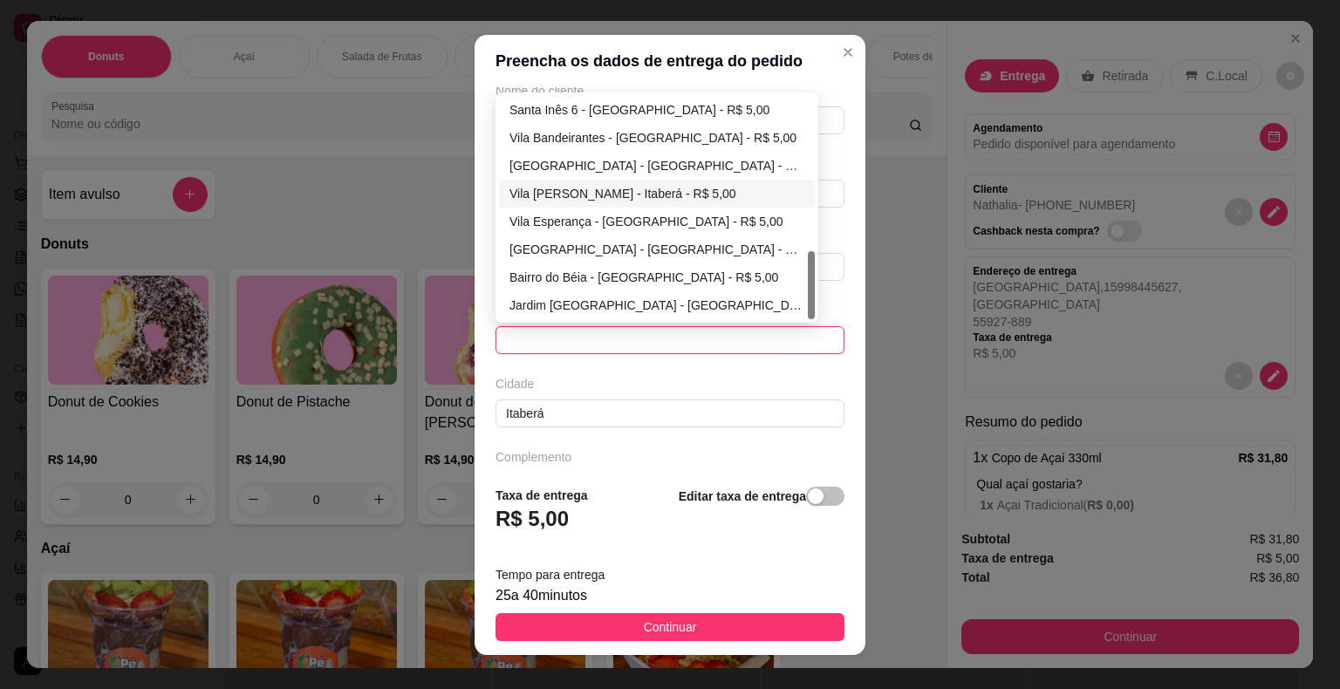
scroll to position [174, 0]
click at [631, 210] on div "Vila Esperança - [GEOGRAPHIC_DATA] - R$ 5,00" at bounding box center [656, 214] width 295 height 19
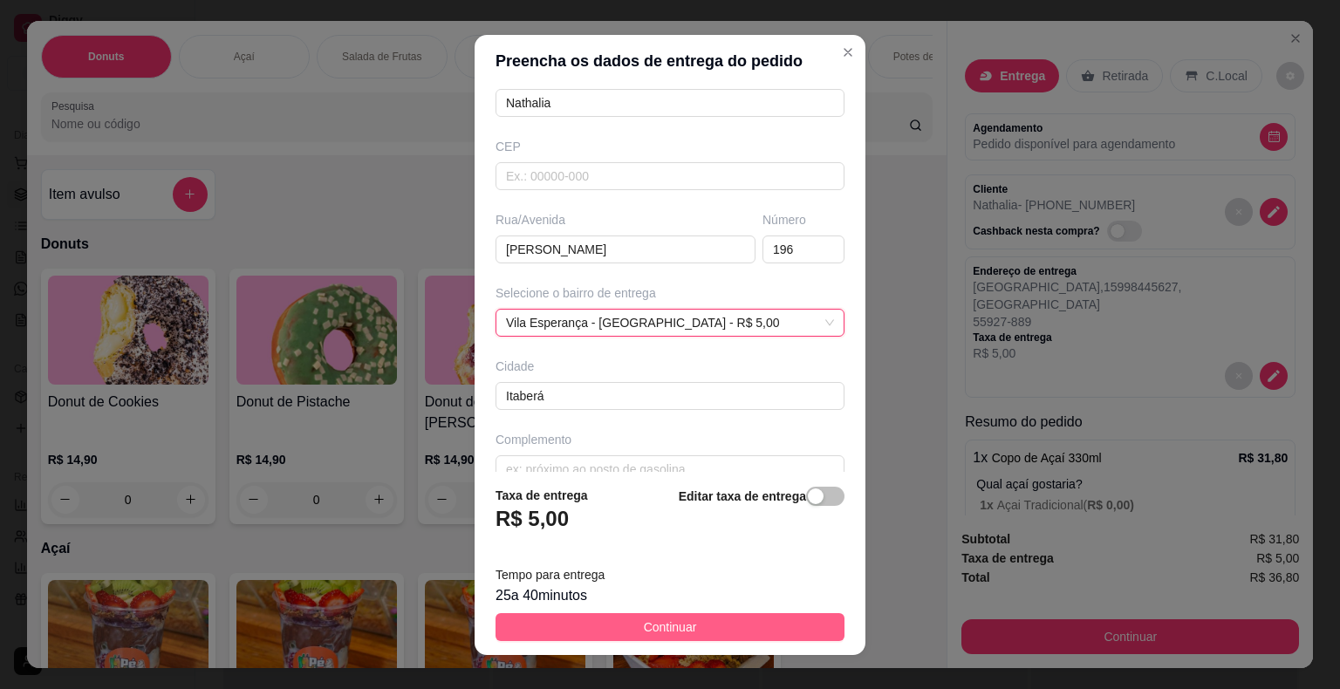
click at [705, 622] on button "Continuar" at bounding box center [669, 627] width 349 height 28
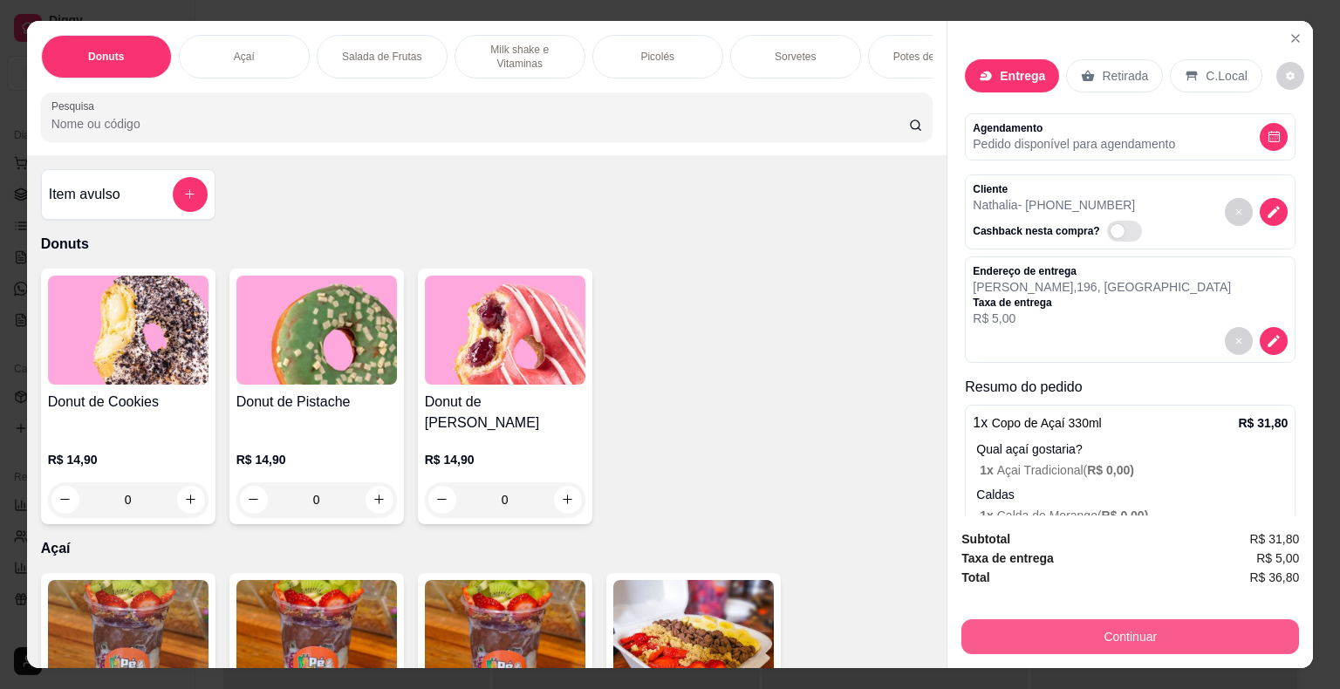
click at [1045, 634] on button "Continuar" at bounding box center [1130, 636] width 338 height 35
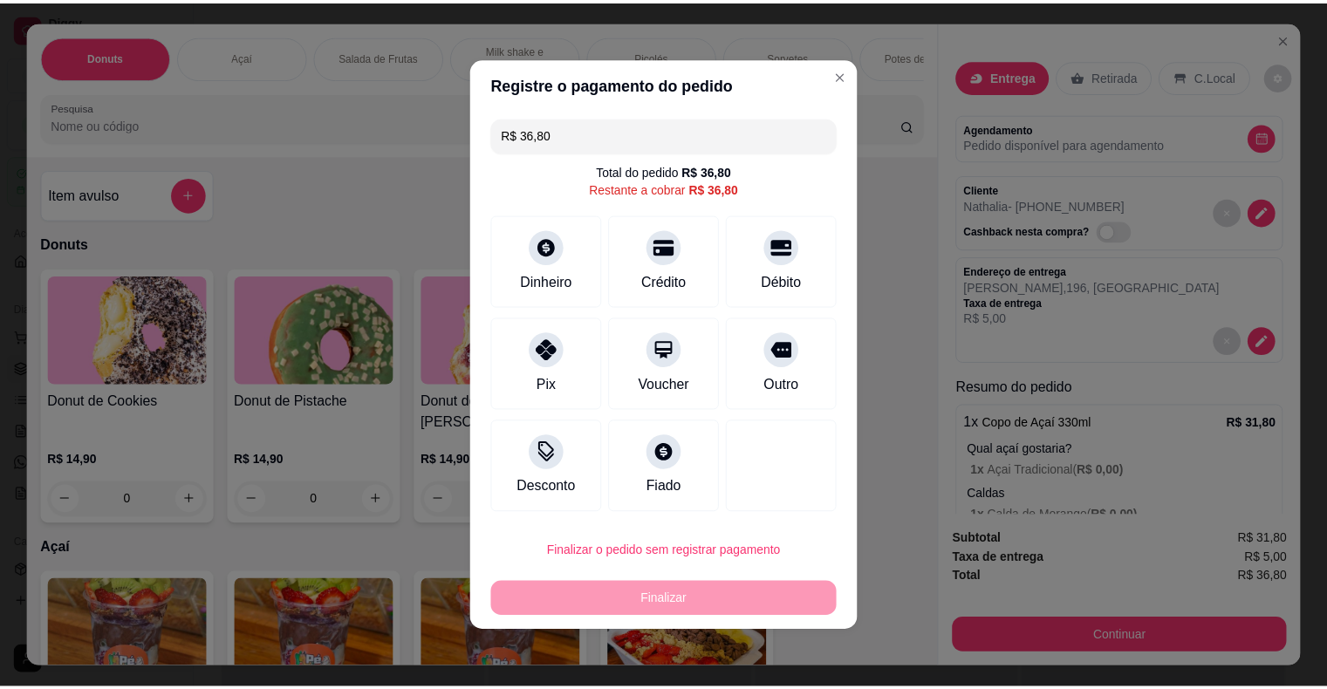
scroll to position [174, 0]
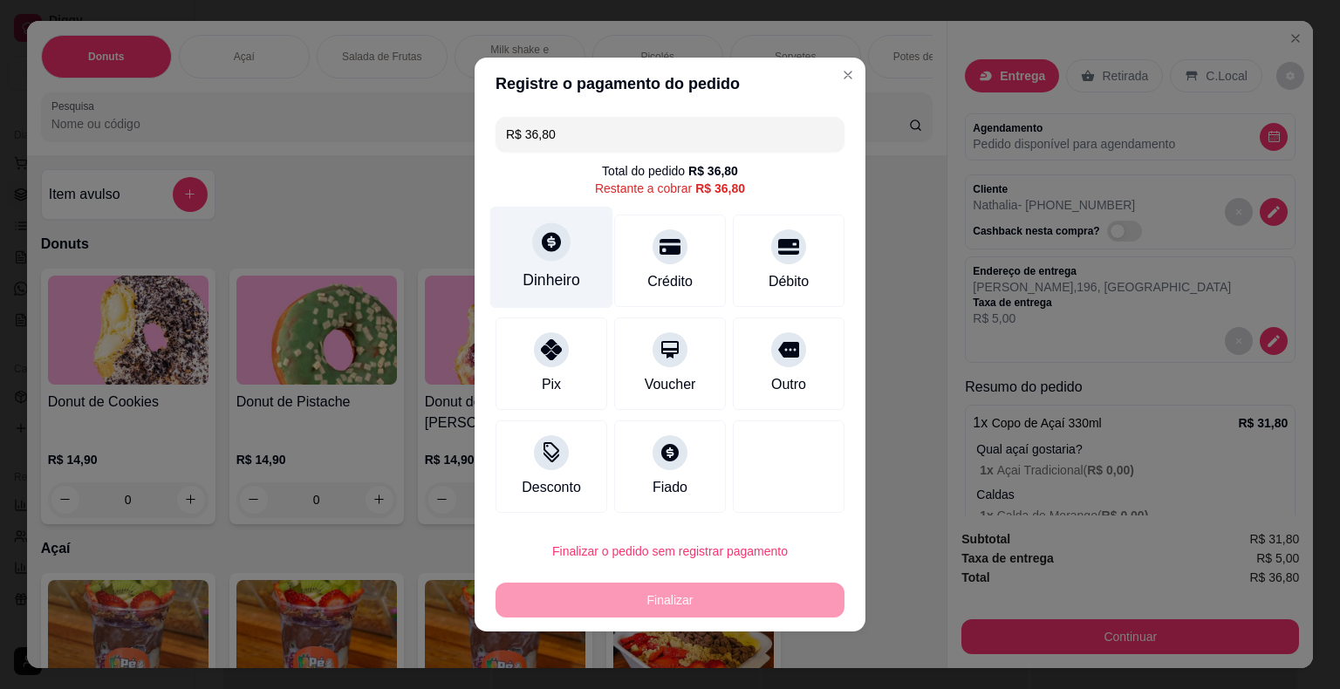
click at [530, 275] on div "Dinheiro" at bounding box center [552, 280] width 58 height 23
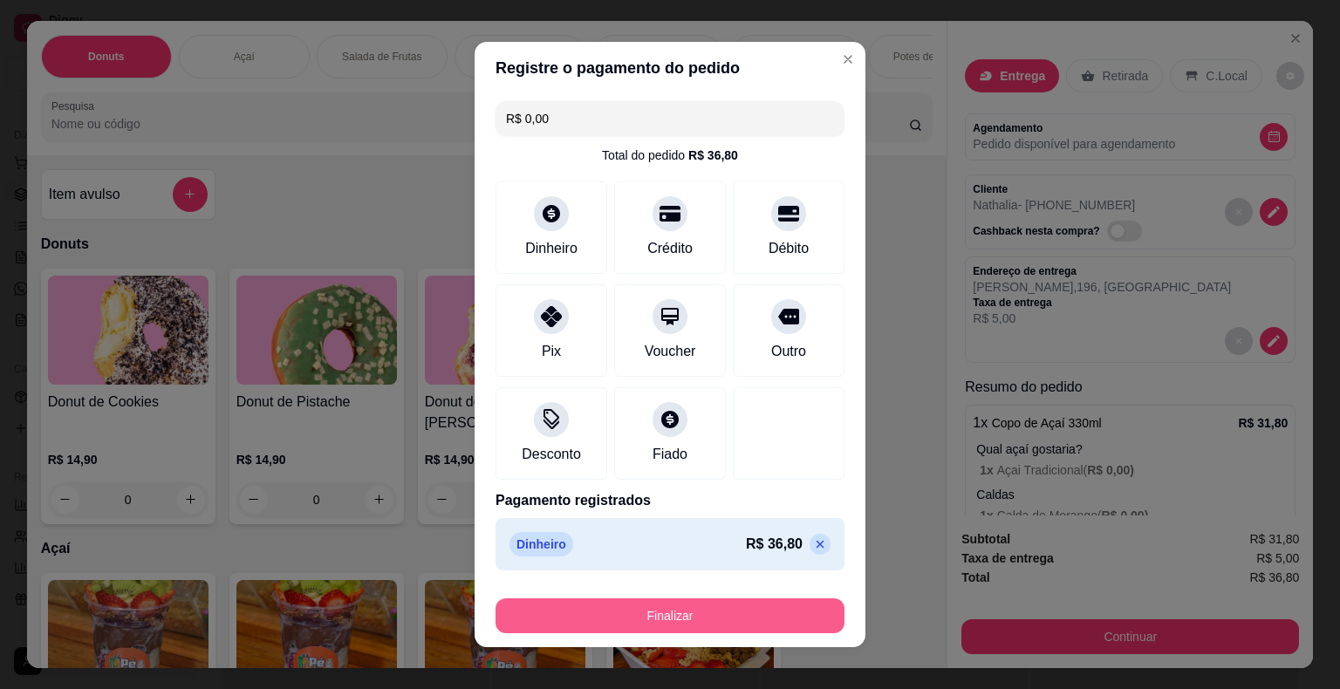
click at [742, 605] on button "Finalizar" at bounding box center [669, 615] width 349 height 35
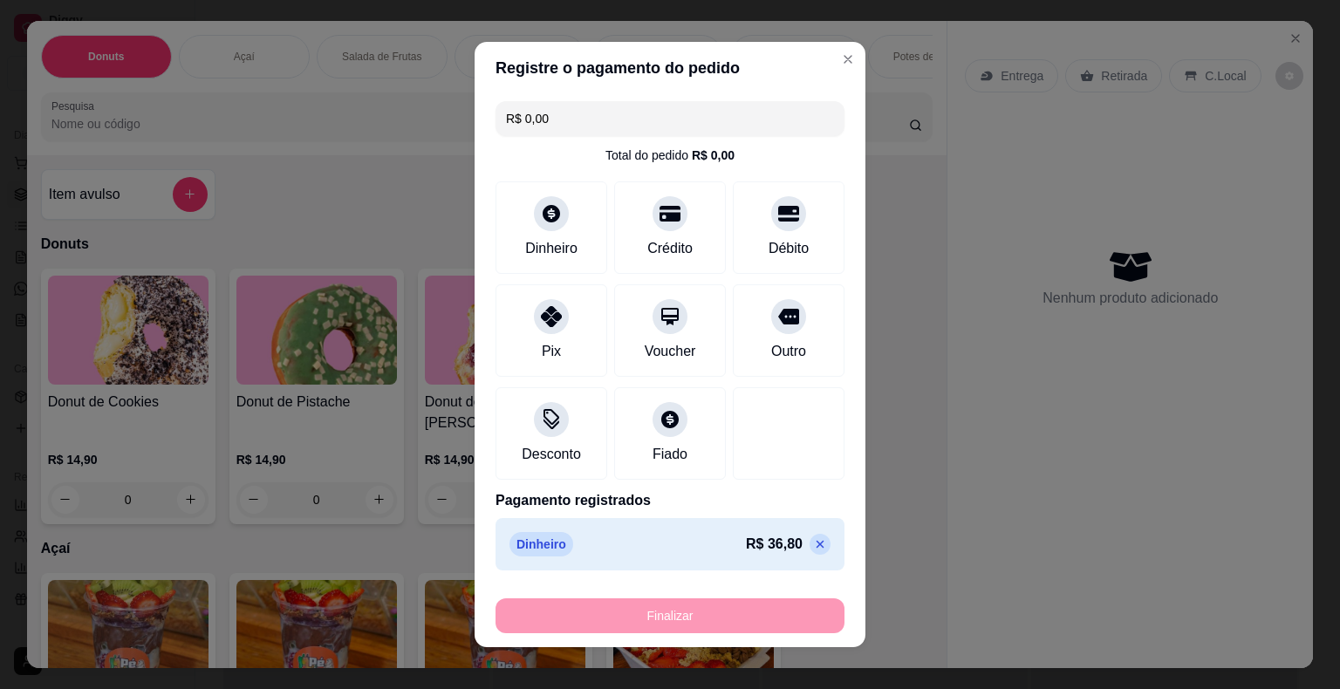
type input "-R$ 36,80"
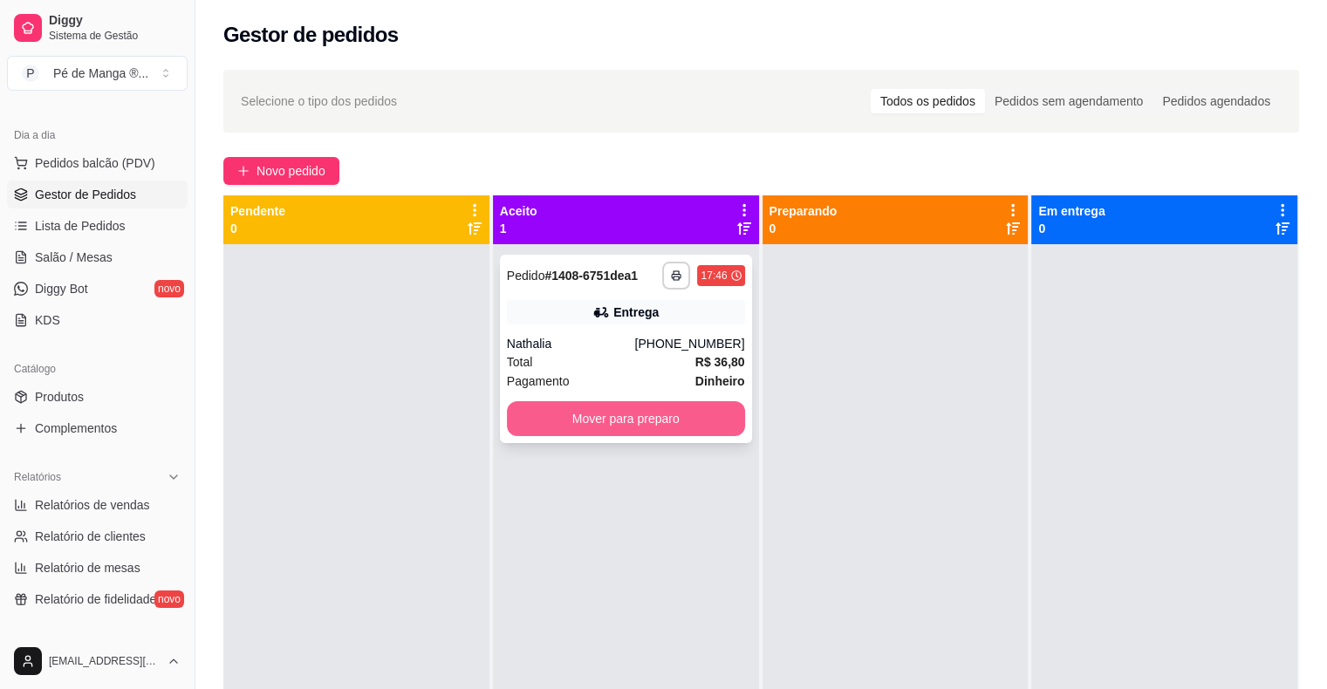
click at [686, 413] on button "Mover para preparo" at bounding box center [626, 418] width 238 height 35
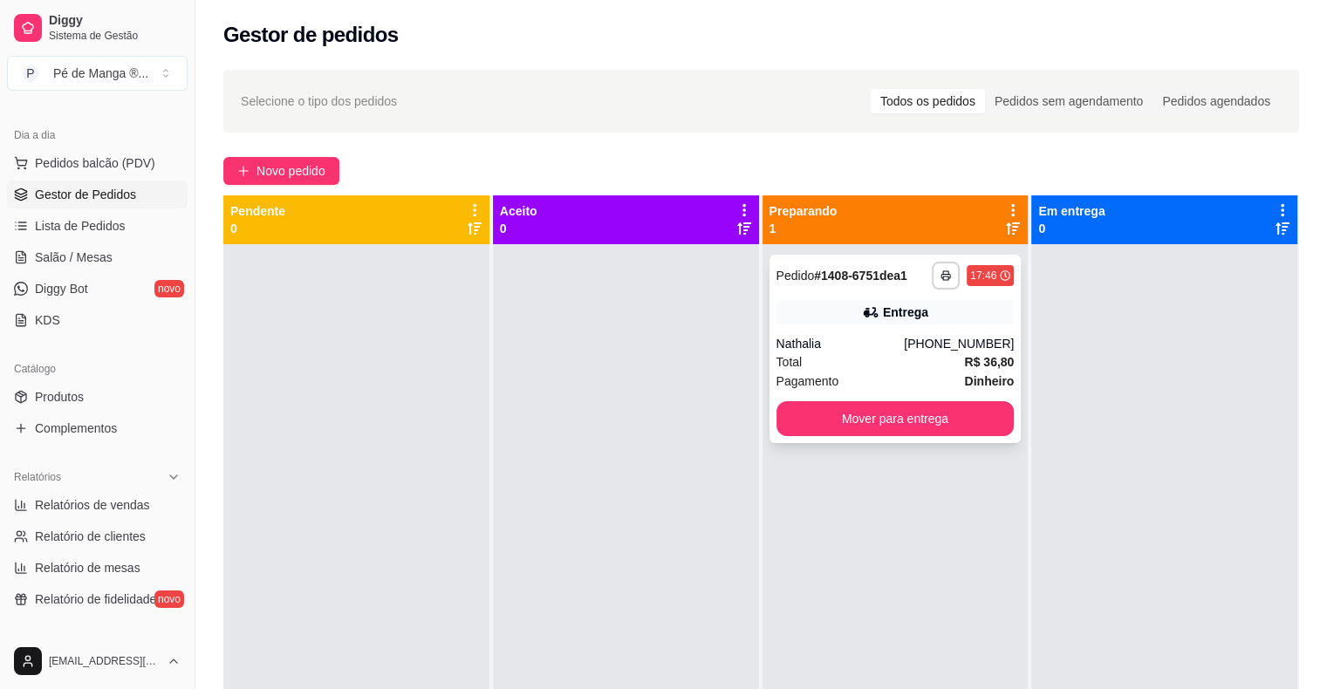
click at [849, 355] on div "Total R$ 36,80" at bounding box center [895, 361] width 238 height 19
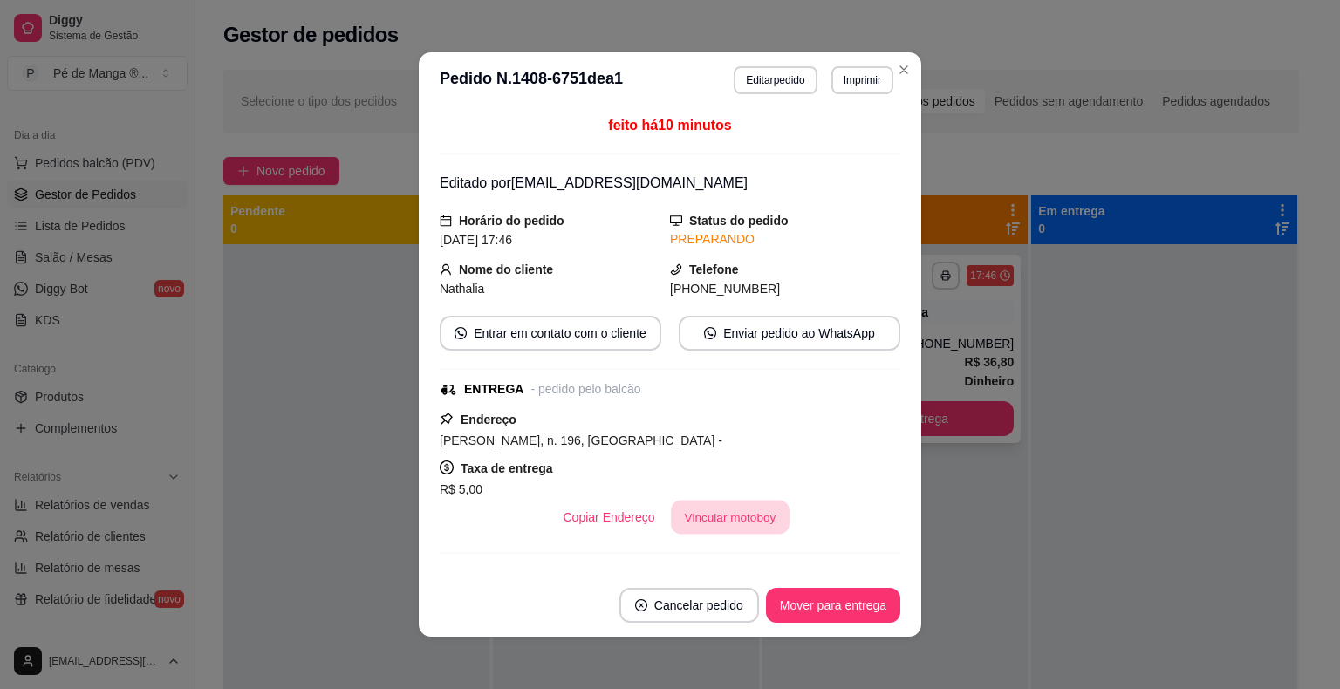
click at [745, 518] on button "Vincular motoboy" at bounding box center [730, 518] width 119 height 34
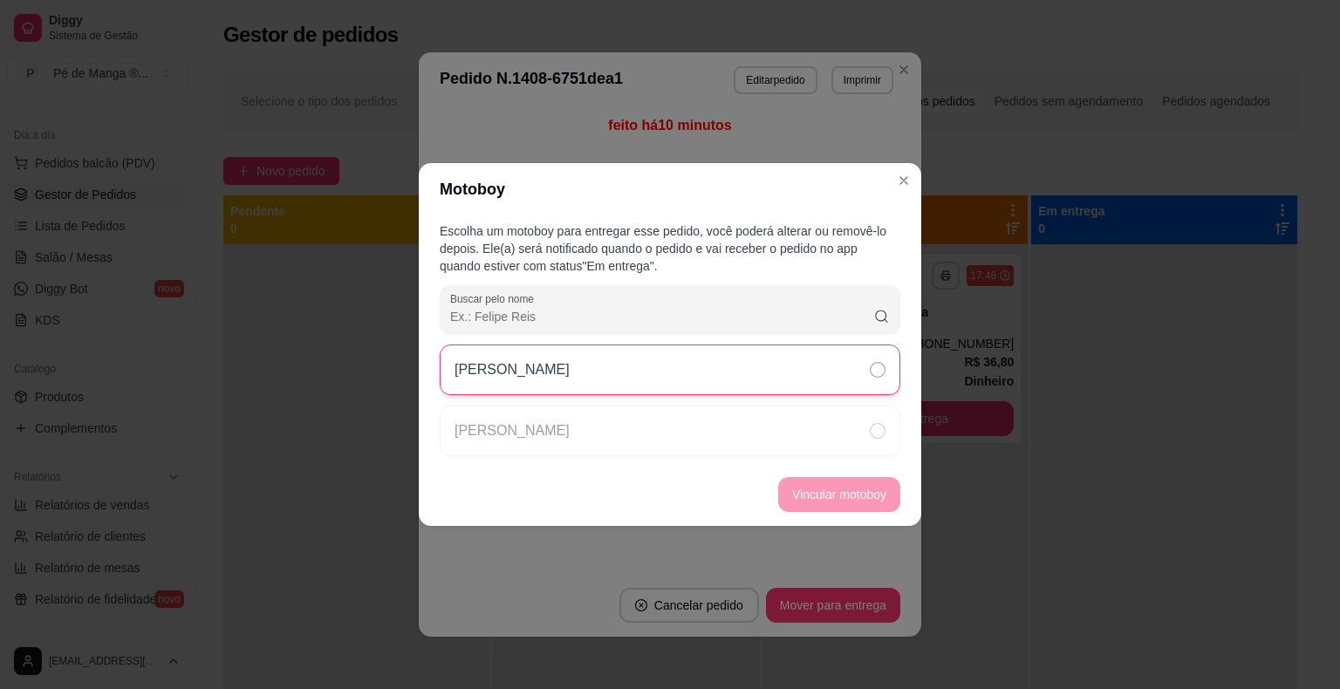
click at [847, 372] on div "[PERSON_NAME]" at bounding box center [670, 370] width 461 height 51
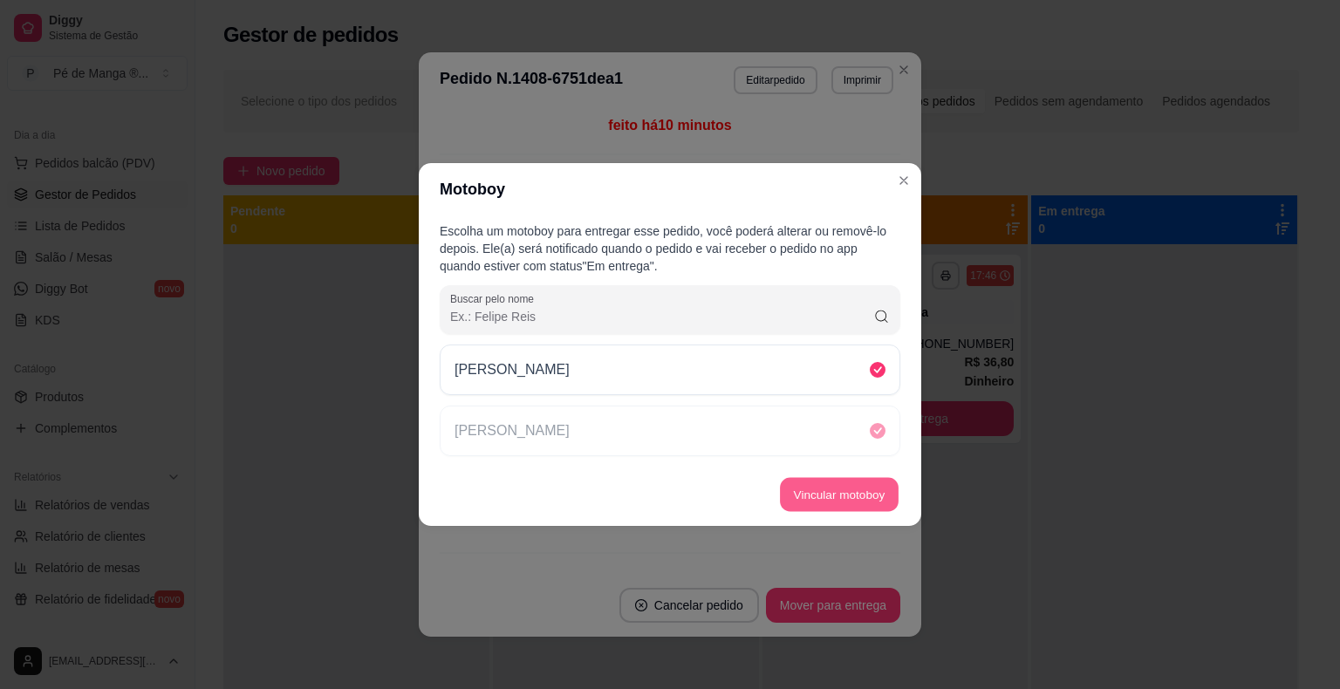
click at [810, 482] on button "Vincular motoboy" at bounding box center [839, 495] width 119 height 34
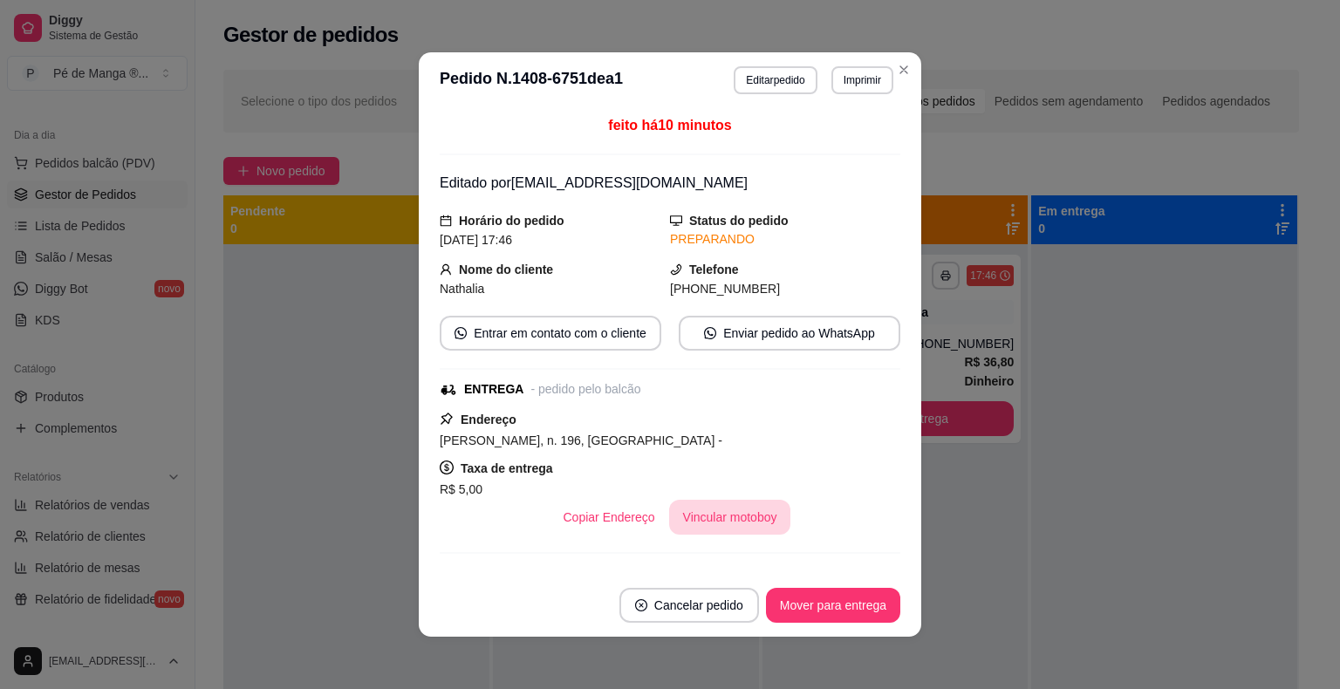
click at [731, 504] on button "Vincular motoboy" at bounding box center [730, 517] width 122 height 35
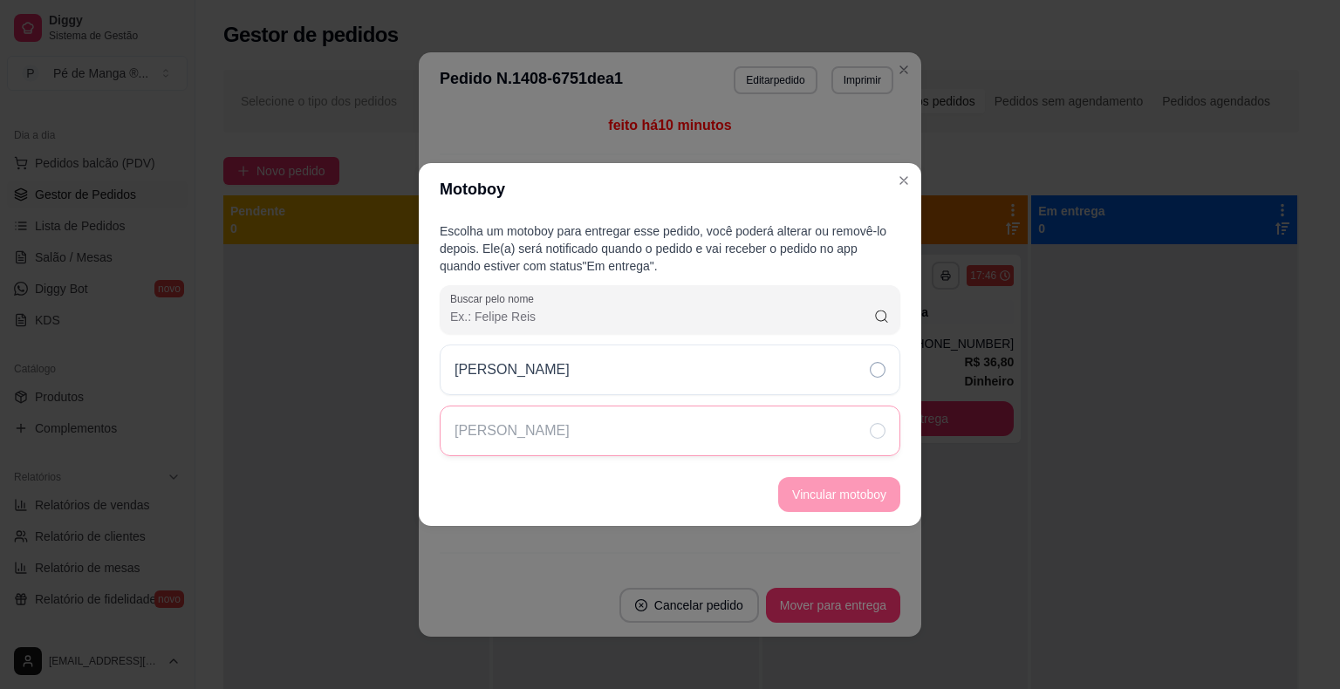
drag, startPoint x: 783, startPoint y: 396, endPoint x: 808, endPoint y: 427, distance: 39.8
click at [787, 394] on div "[PERSON_NAME]" at bounding box center [670, 401] width 461 height 112
drag, startPoint x: 833, startPoint y: 361, endPoint x: 830, endPoint y: 378, distance: 16.8
click at [833, 363] on div "[PERSON_NAME]" at bounding box center [670, 370] width 461 height 51
click at [833, 492] on button "Vincular motoboy" at bounding box center [839, 495] width 119 height 34
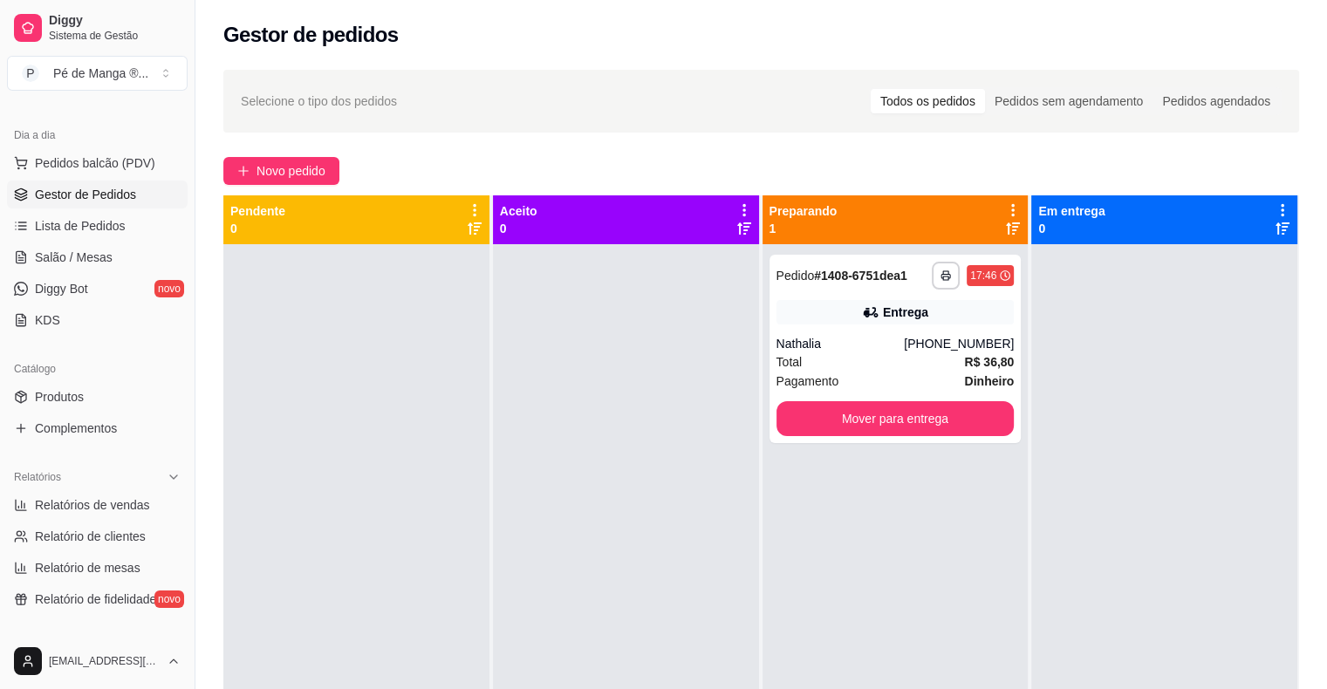
click at [91, 377] on div "Catálogo" at bounding box center [97, 369] width 181 height 28
click at [96, 388] on link "Produtos" at bounding box center [97, 397] width 181 height 28
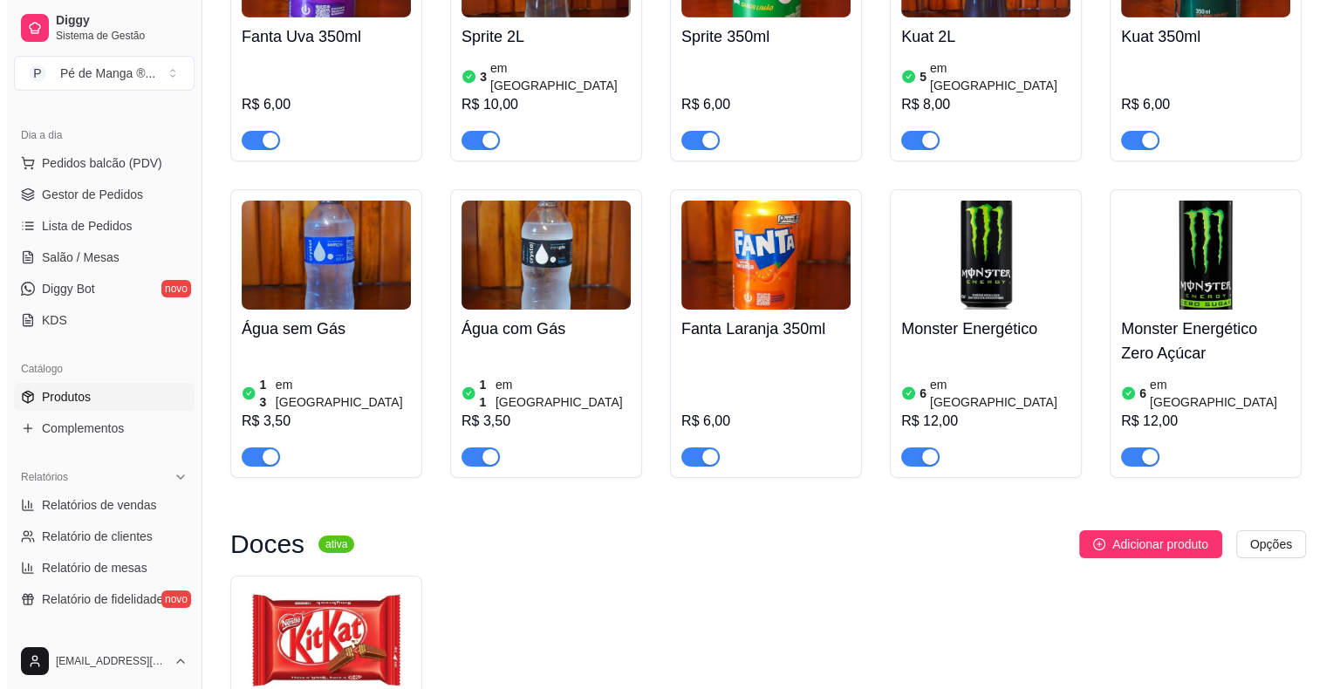
scroll to position [6035, 0]
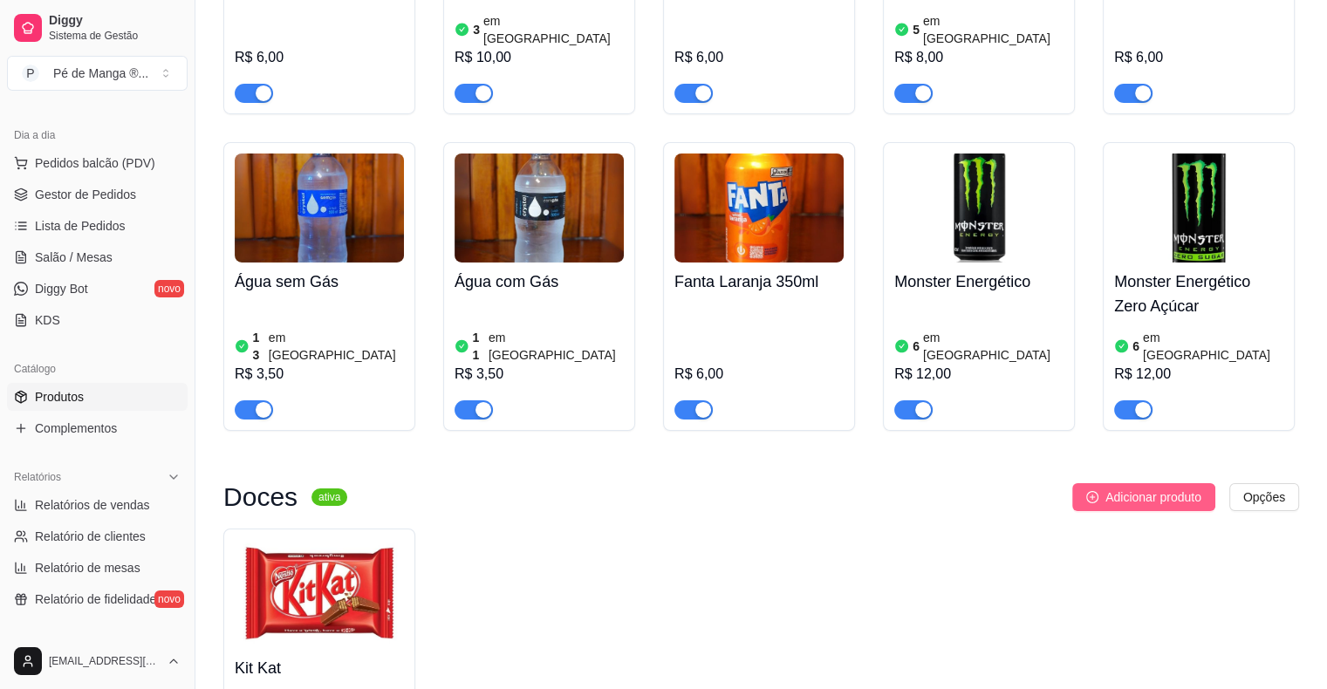
click at [1137, 488] on span "Adicionar produto" at bounding box center [1153, 497] width 96 height 19
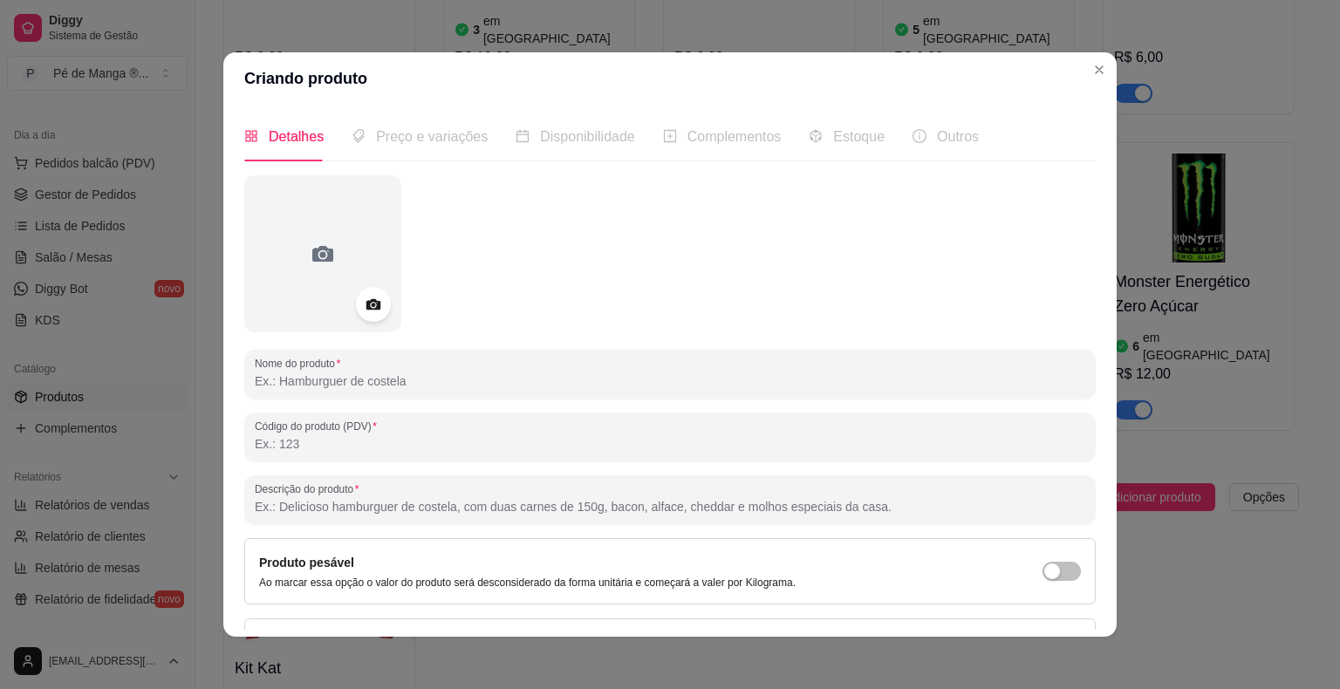
click at [536, 375] on input "Nome do produto" at bounding box center [670, 380] width 830 height 17
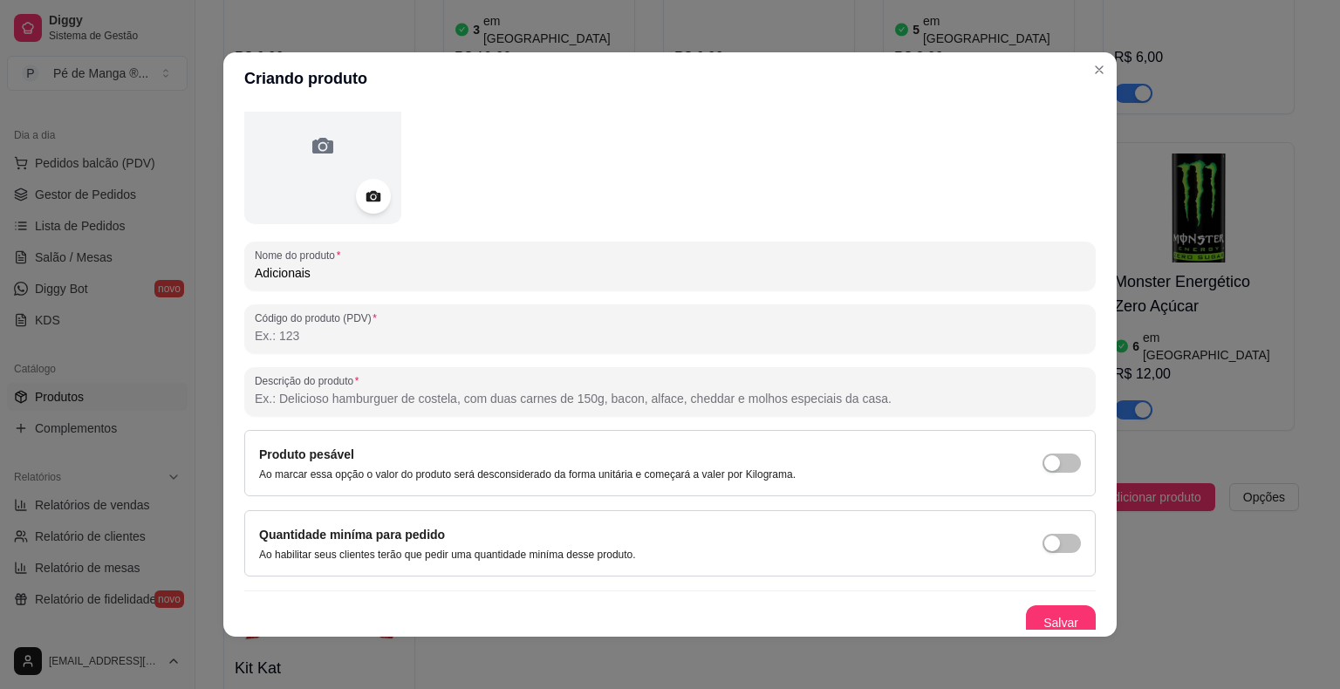
scroll to position [117, 0]
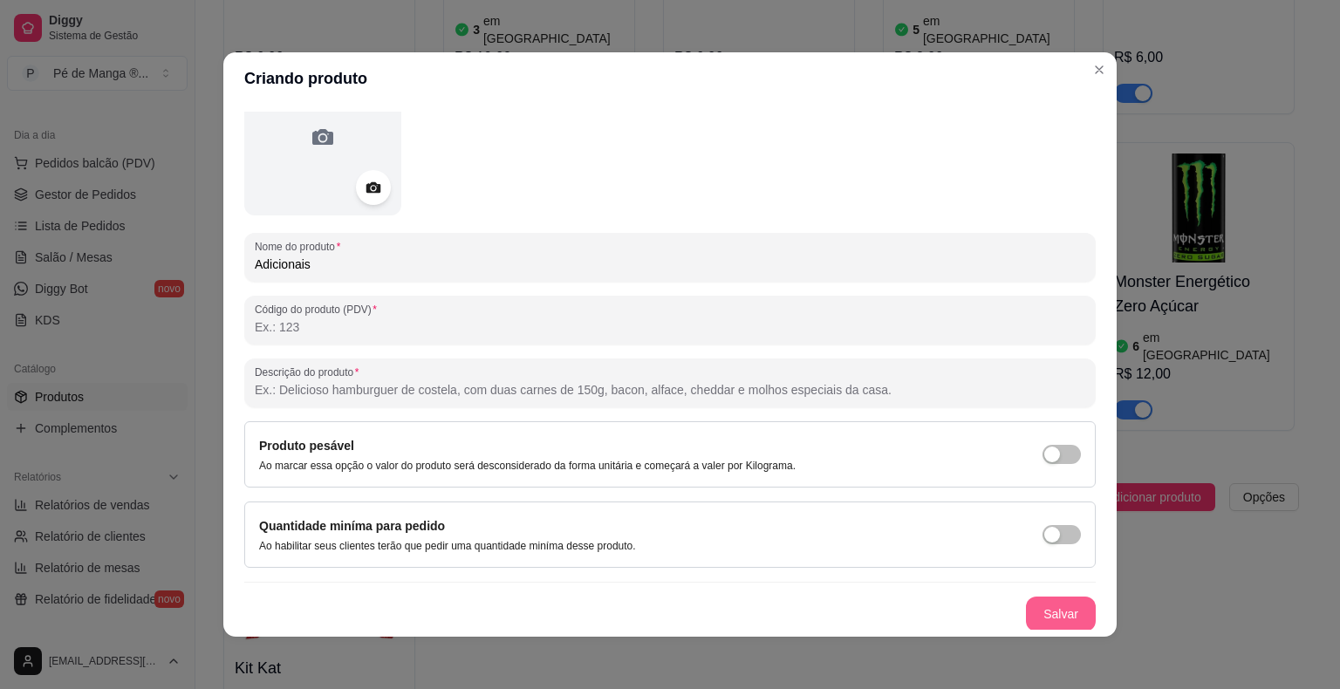
type input "Adicionais"
click at [1042, 611] on button "Salvar" at bounding box center [1061, 614] width 70 height 35
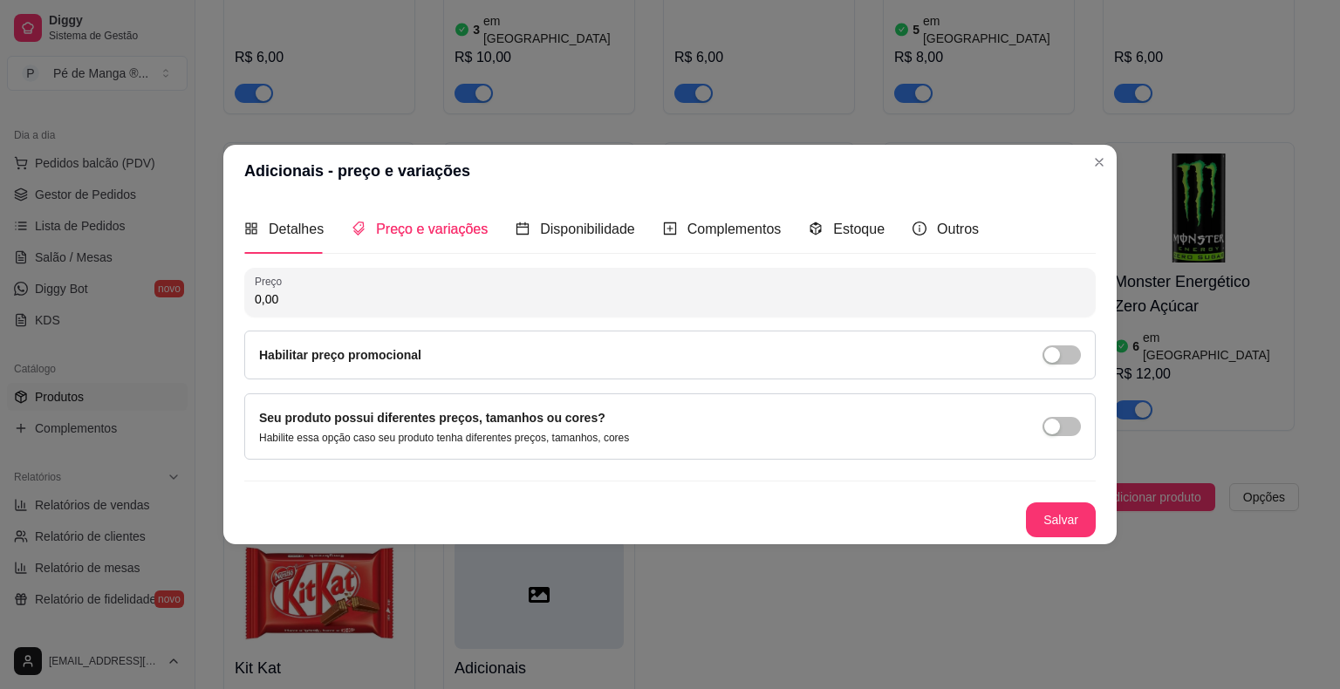
scroll to position [0, 0]
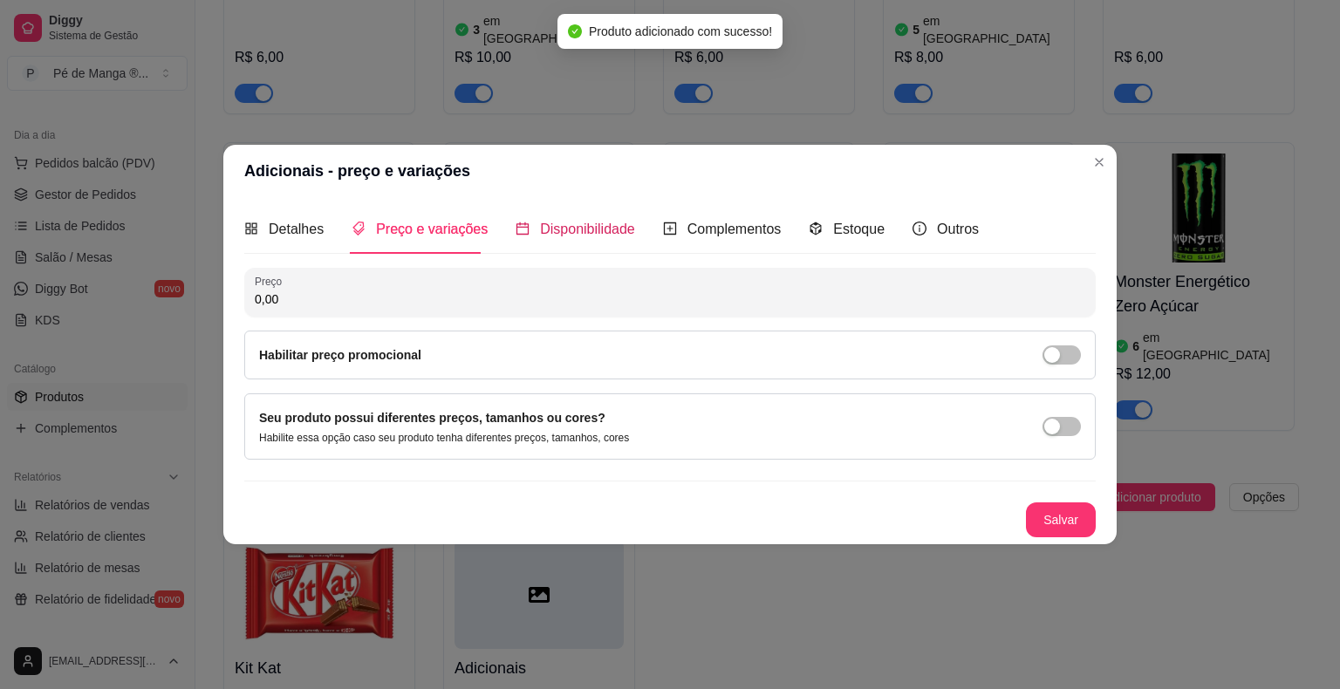
click at [576, 233] on span "Disponibilidade" at bounding box center [587, 229] width 95 height 15
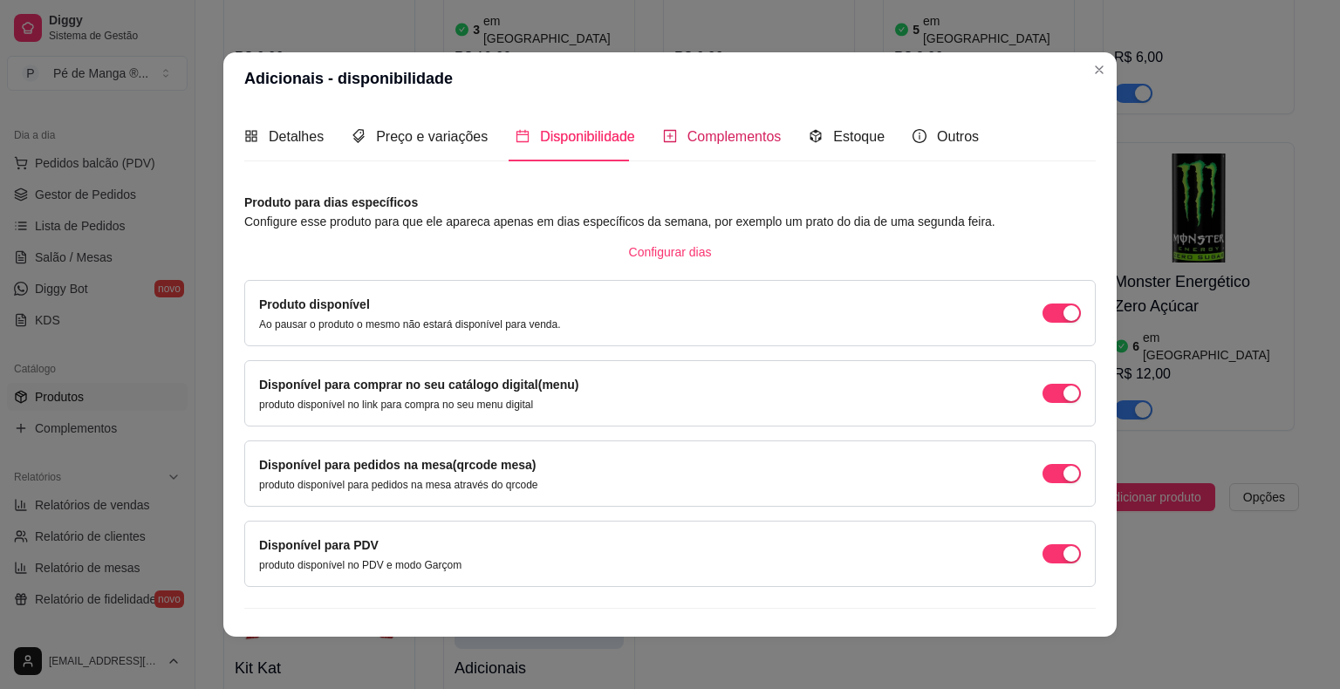
click at [727, 140] on span "Complementos" at bounding box center [734, 136] width 94 height 15
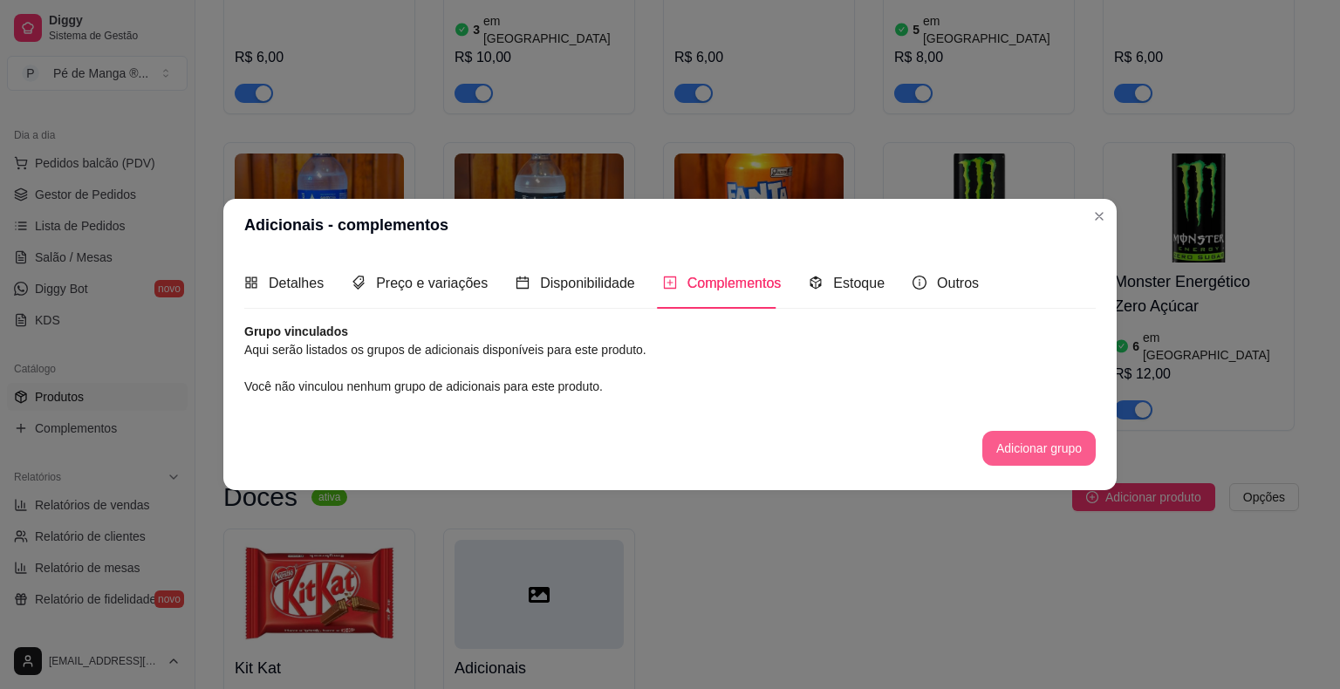
click at [1022, 457] on button "Adicionar grupo" at bounding box center [1038, 448] width 113 height 35
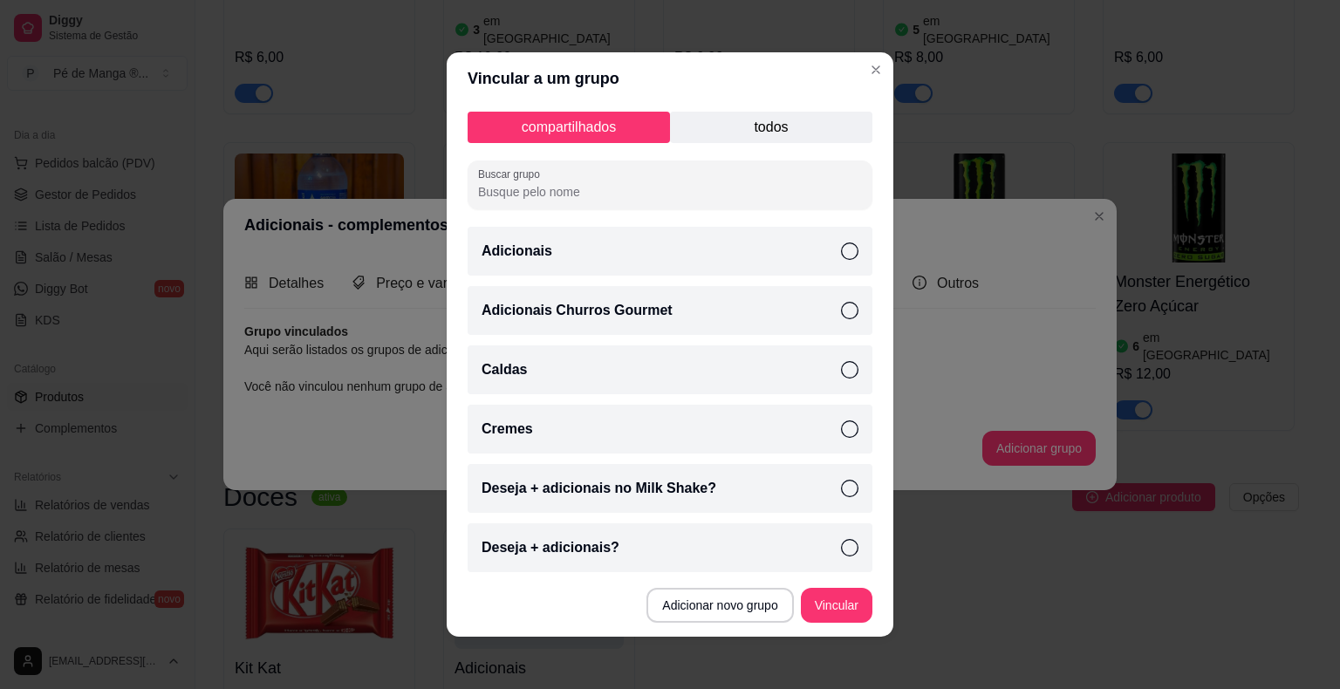
click at [841, 242] on icon at bounding box center [849, 250] width 17 height 17
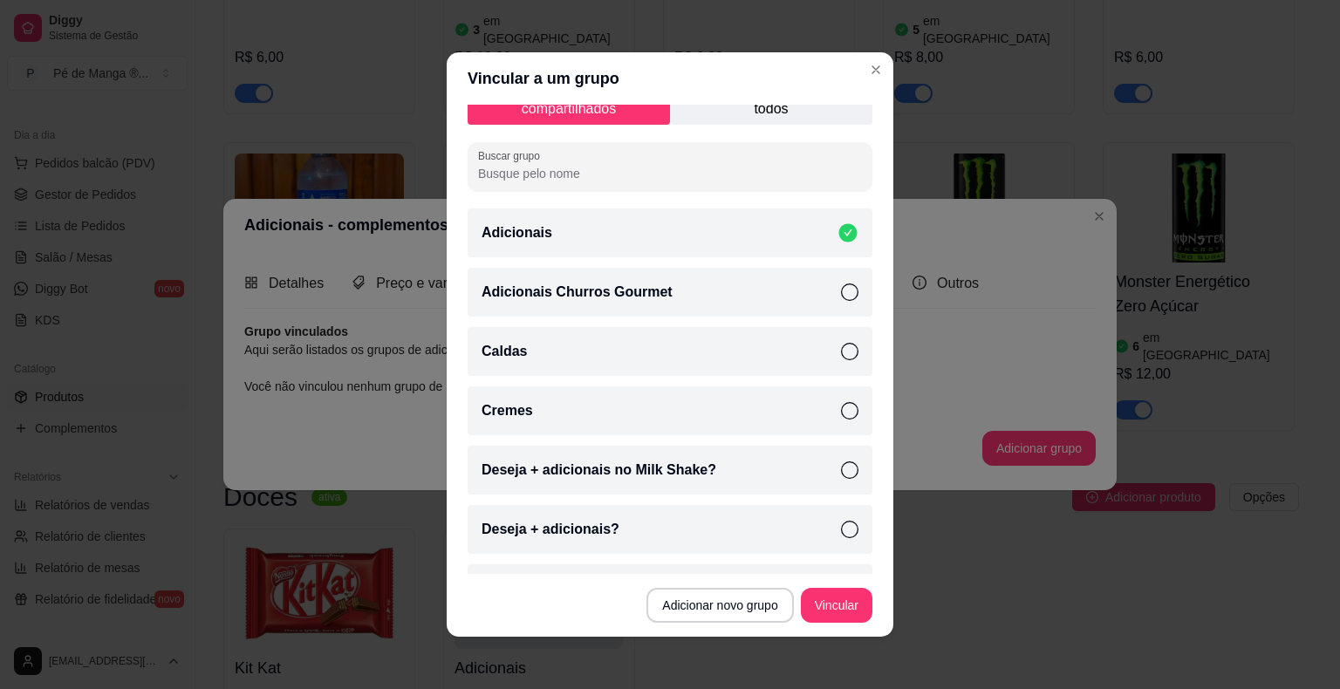
scroll to position [15, 0]
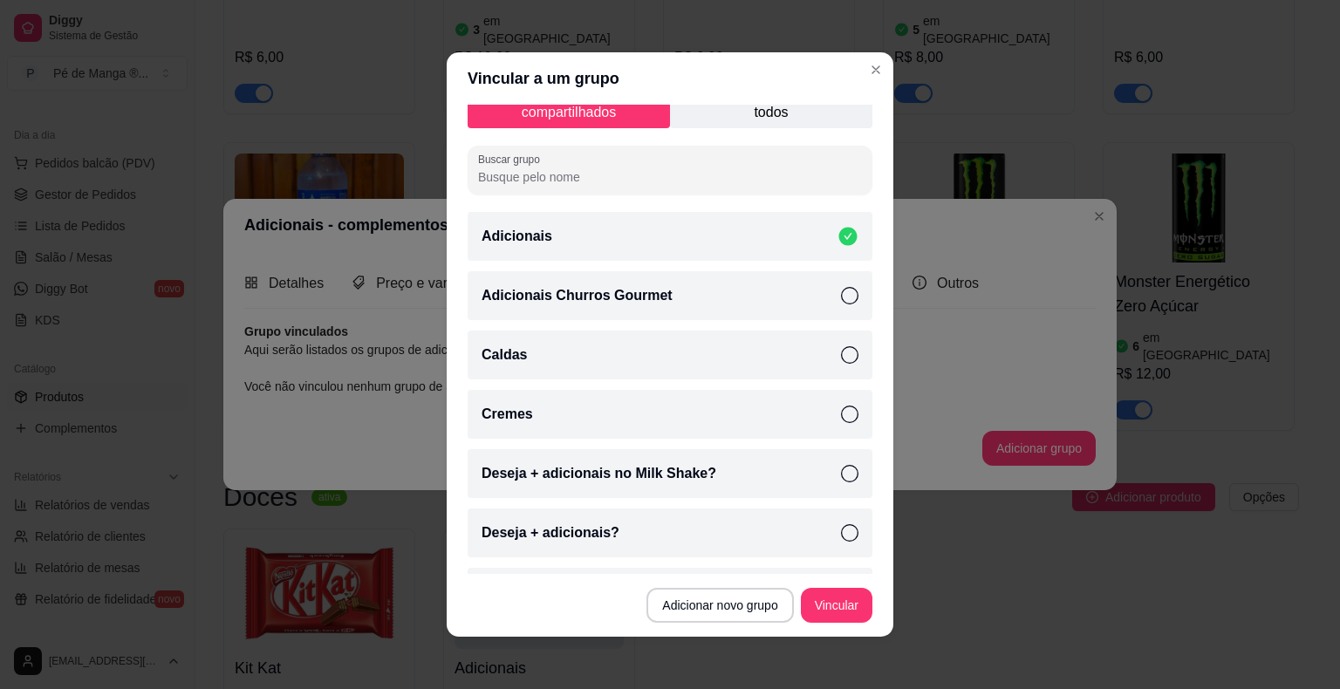
click at [820, 420] on div "Cremes" at bounding box center [670, 414] width 405 height 49
click at [839, 234] on icon at bounding box center [848, 237] width 18 height 18
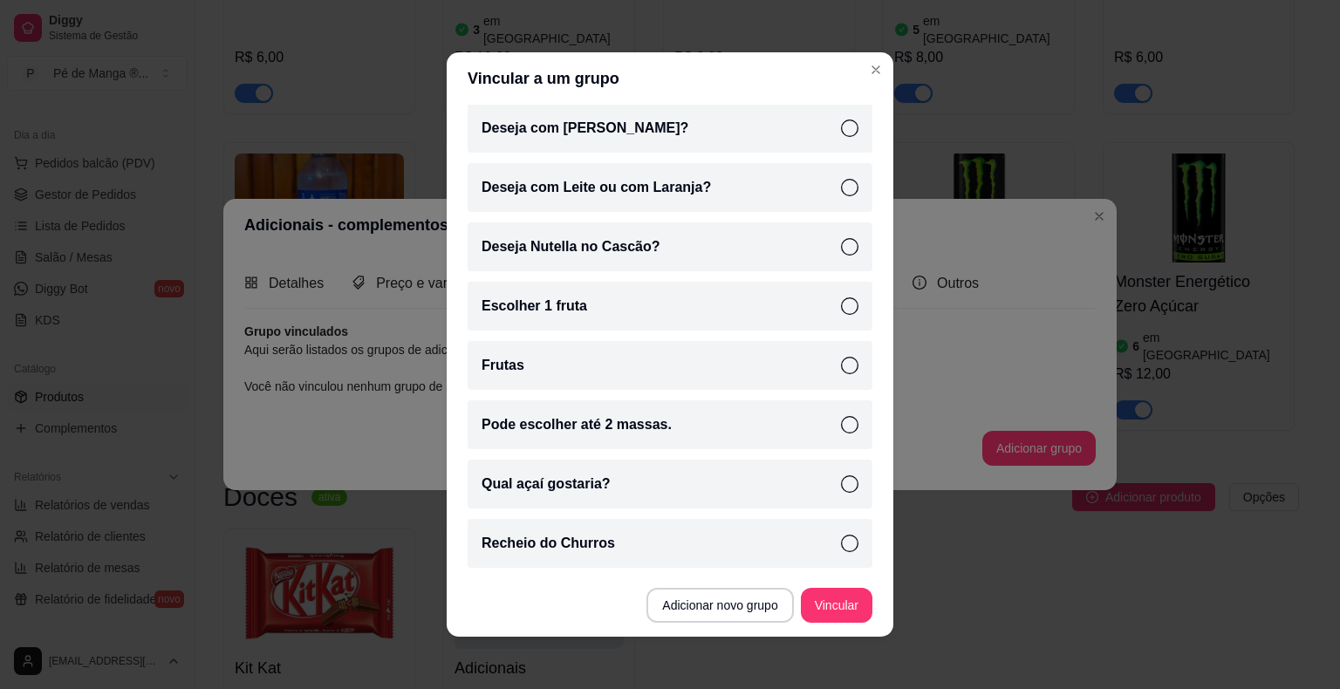
scroll to position [3, 0]
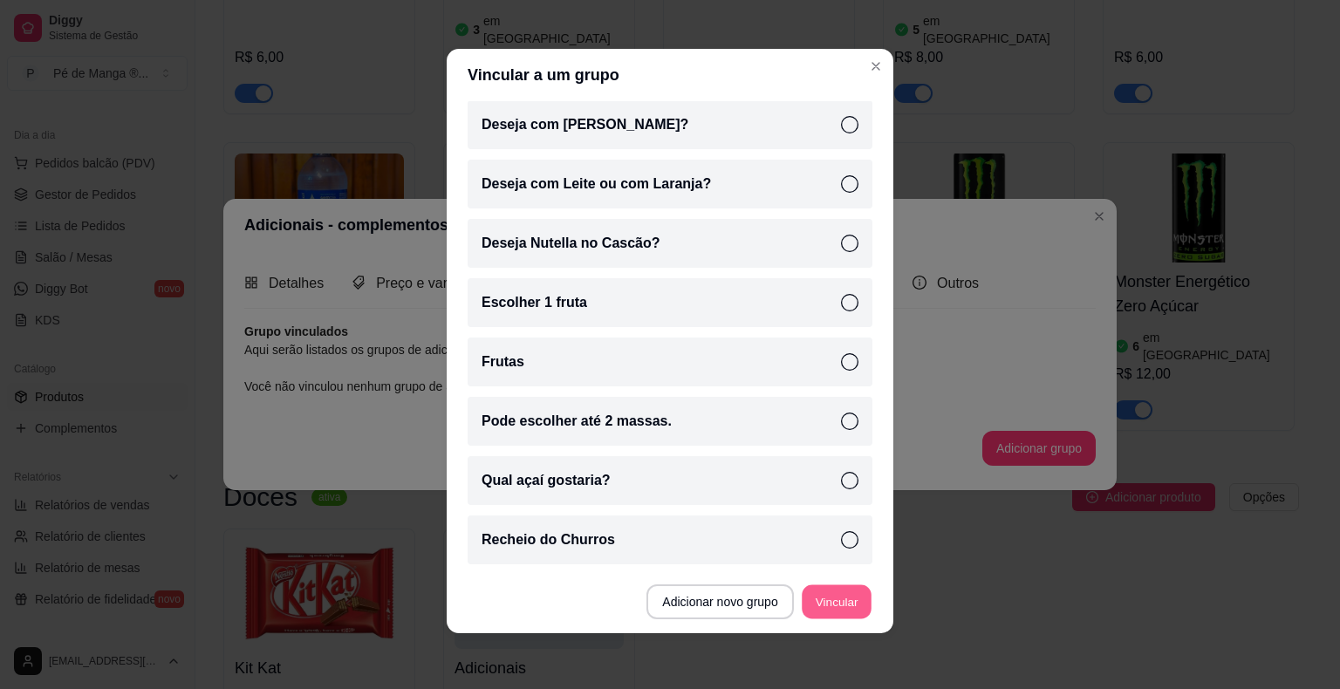
click at [843, 598] on button "Vincular" at bounding box center [837, 602] width 70 height 34
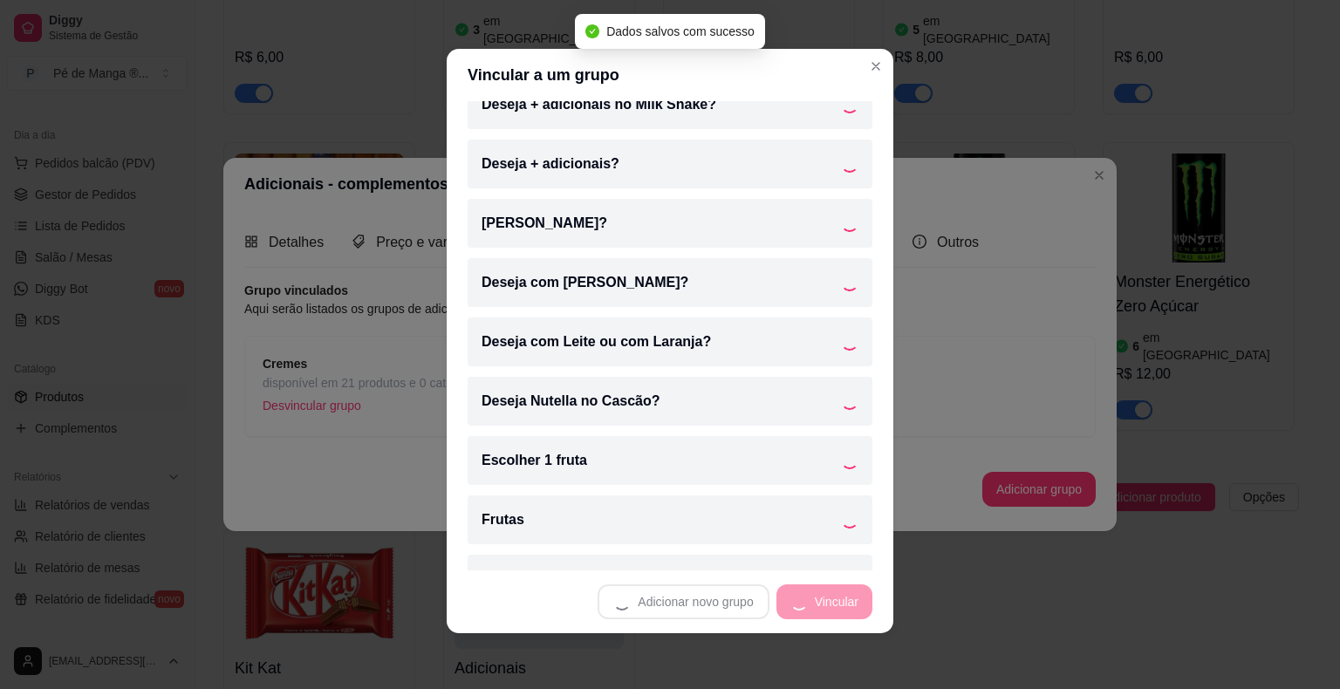
scroll to position [43, 0]
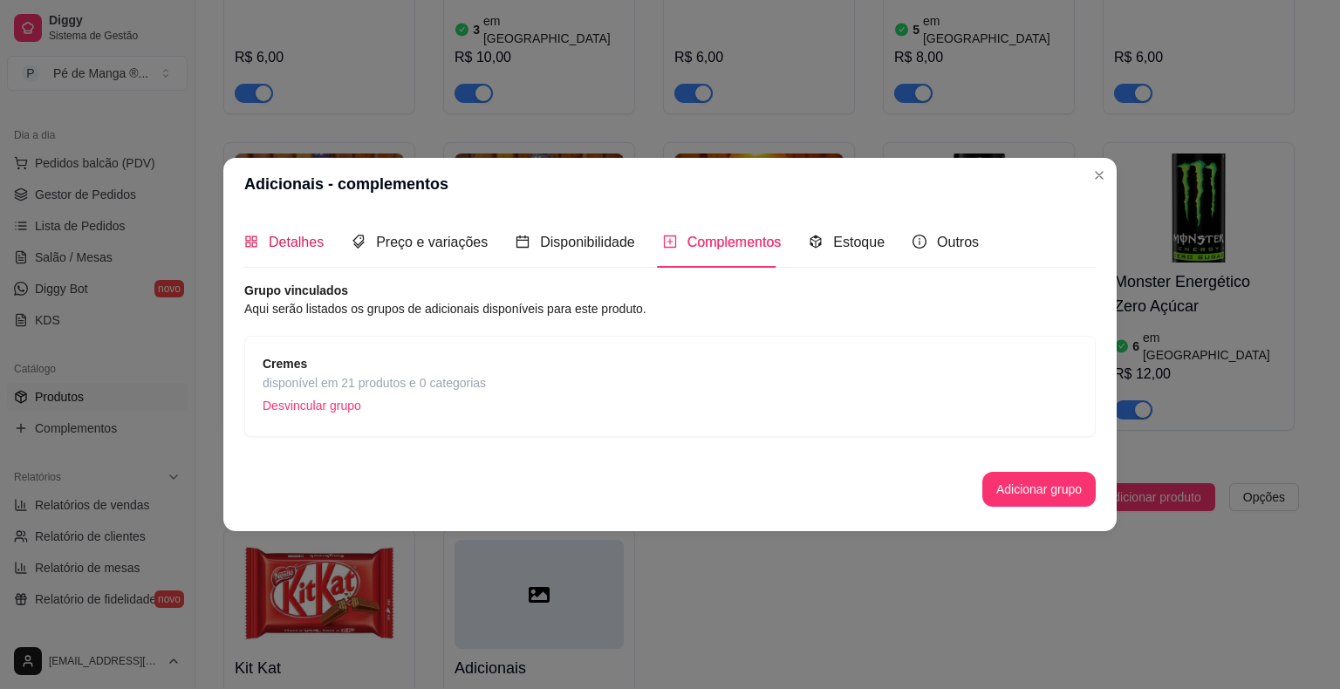
click at [281, 242] on span "Detalhes" at bounding box center [296, 242] width 55 height 15
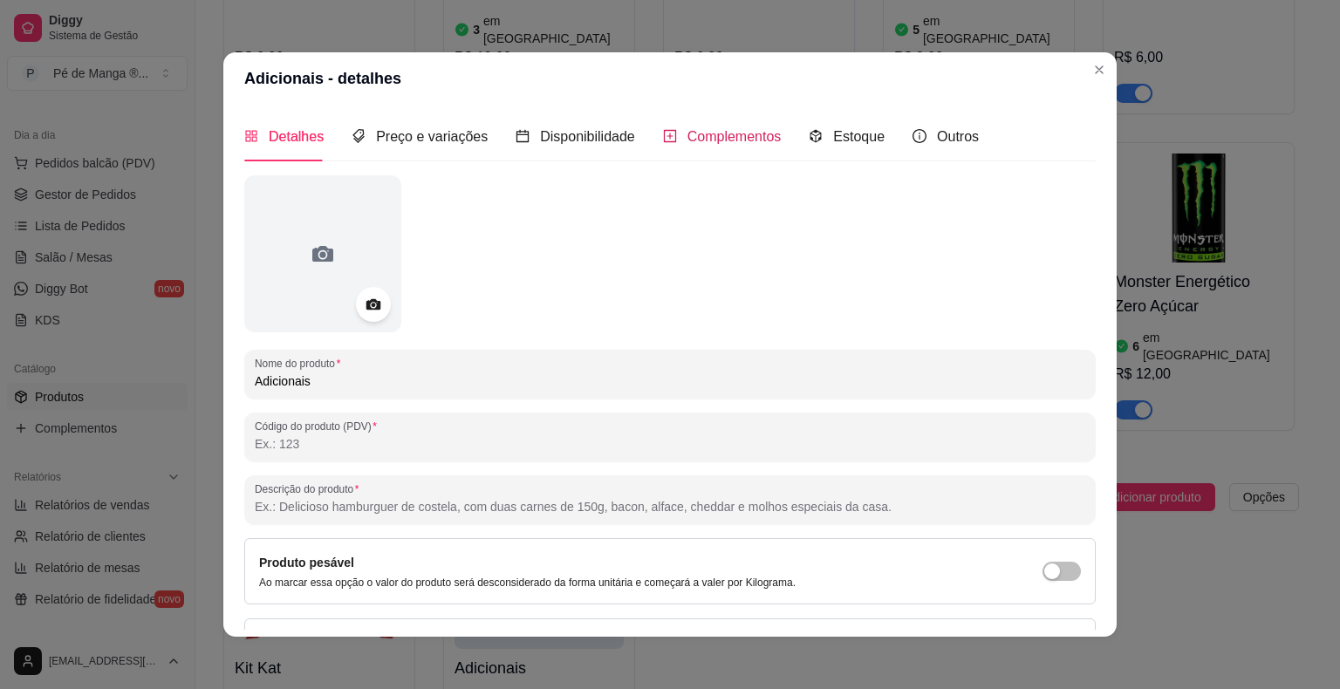
click at [694, 134] on span "Complementos" at bounding box center [734, 136] width 94 height 15
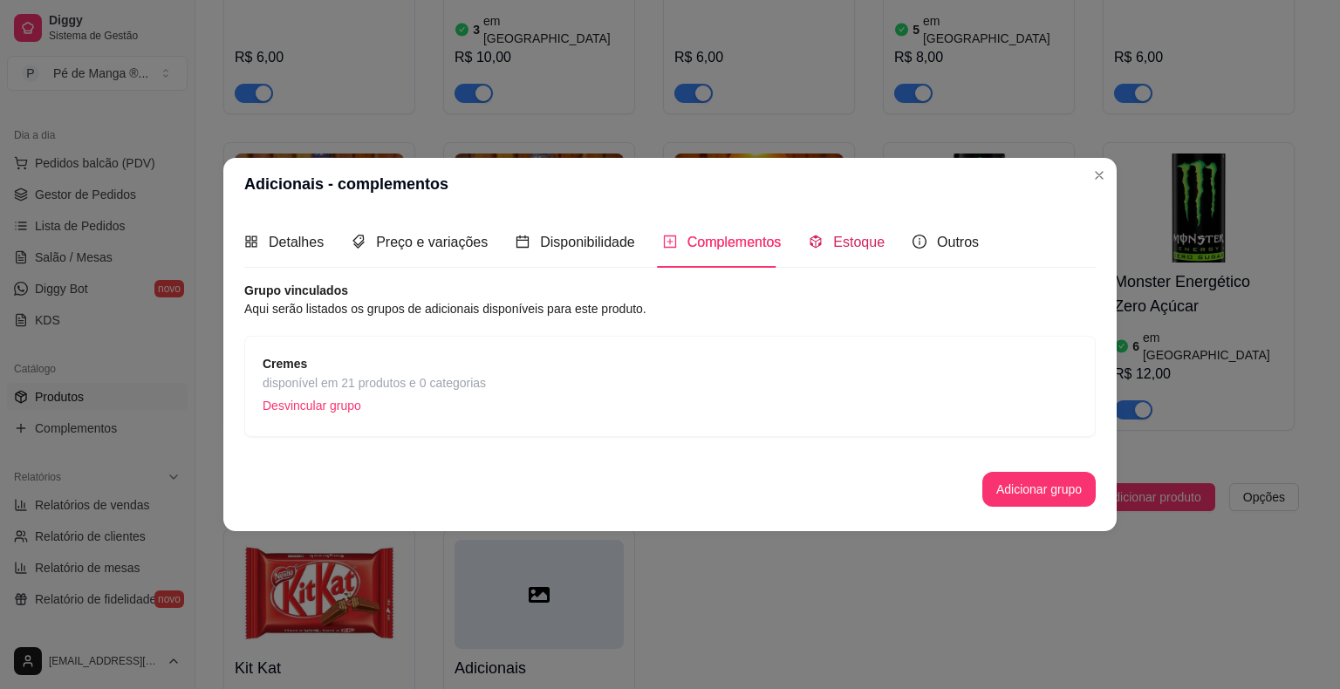
click at [849, 249] on span "Estoque" at bounding box center [858, 242] width 51 height 15
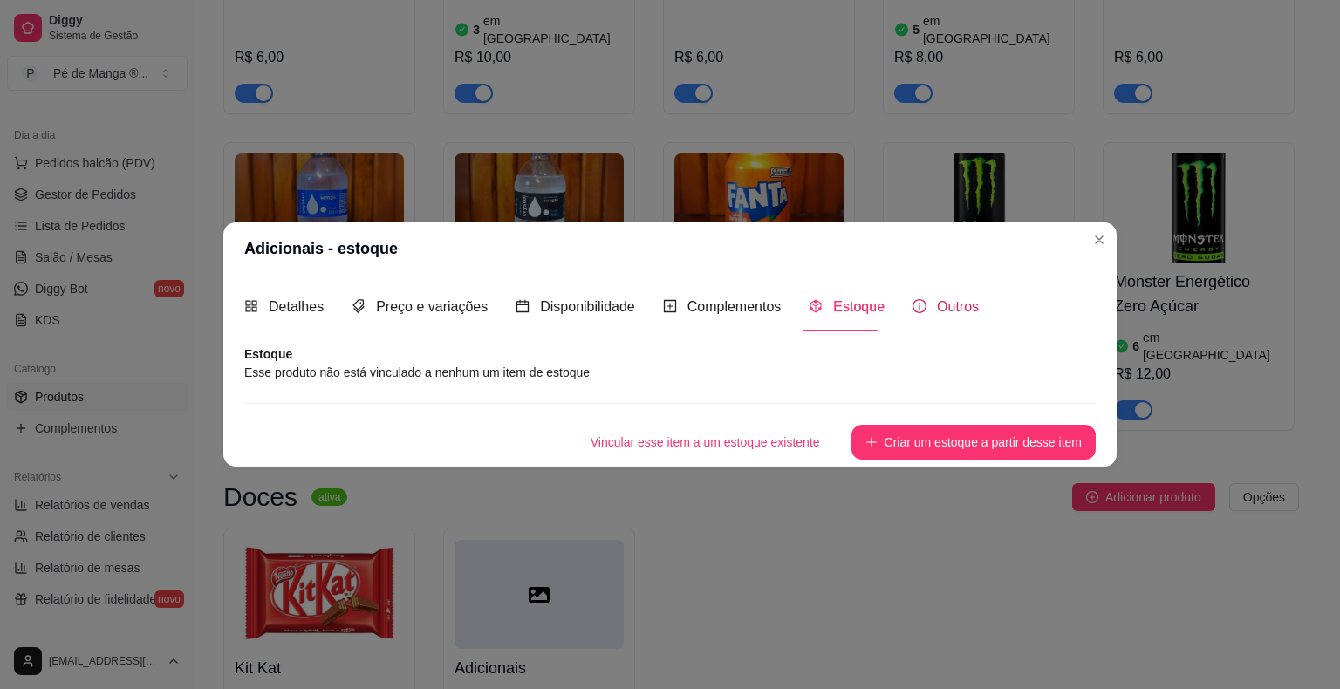
click at [925, 297] on div "Outros" at bounding box center [945, 307] width 66 height 22
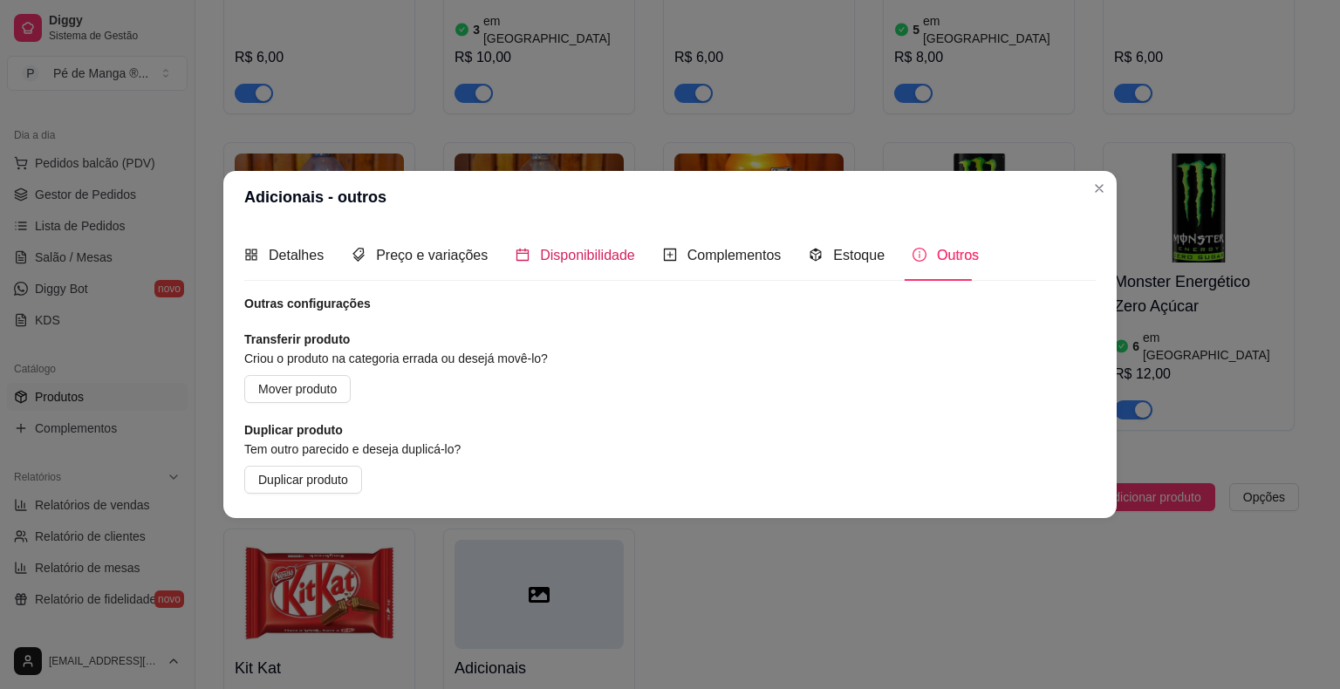
click at [540, 256] on span "Disponibilidade" at bounding box center [587, 255] width 95 height 15
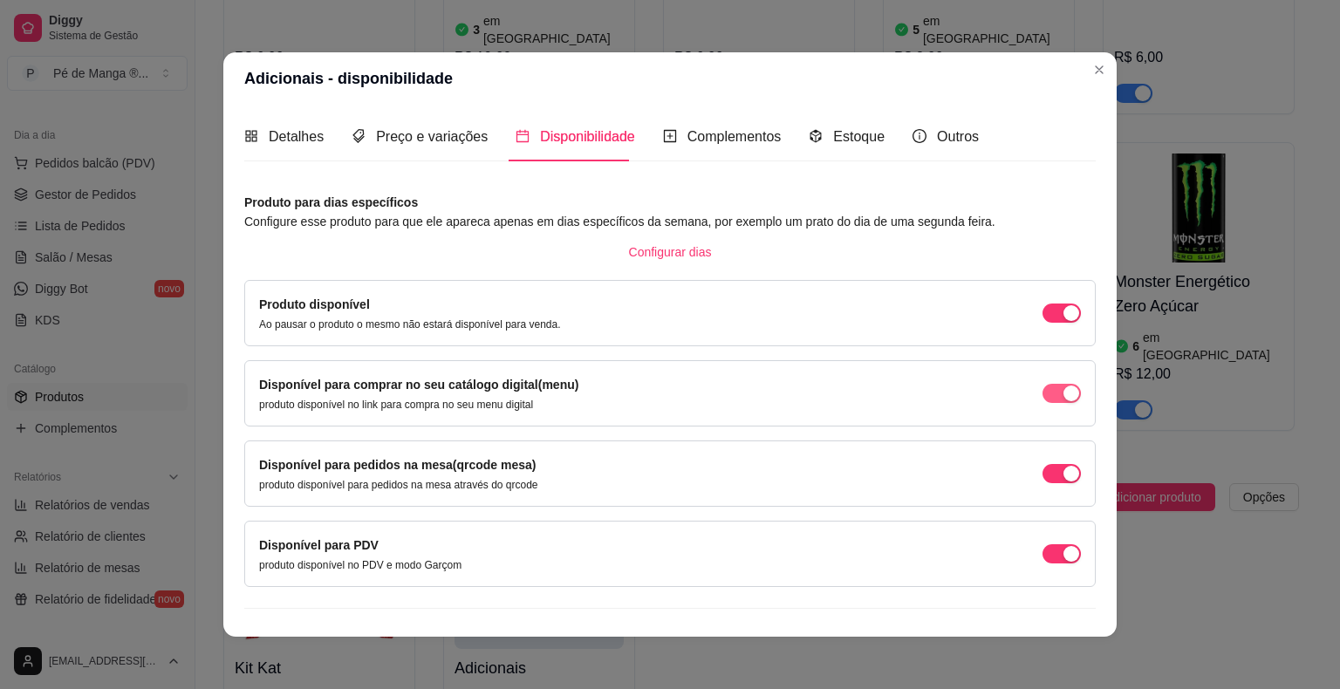
click at [1042, 402] on span "button" at bounding box center [1061, 393] width 38 height 19
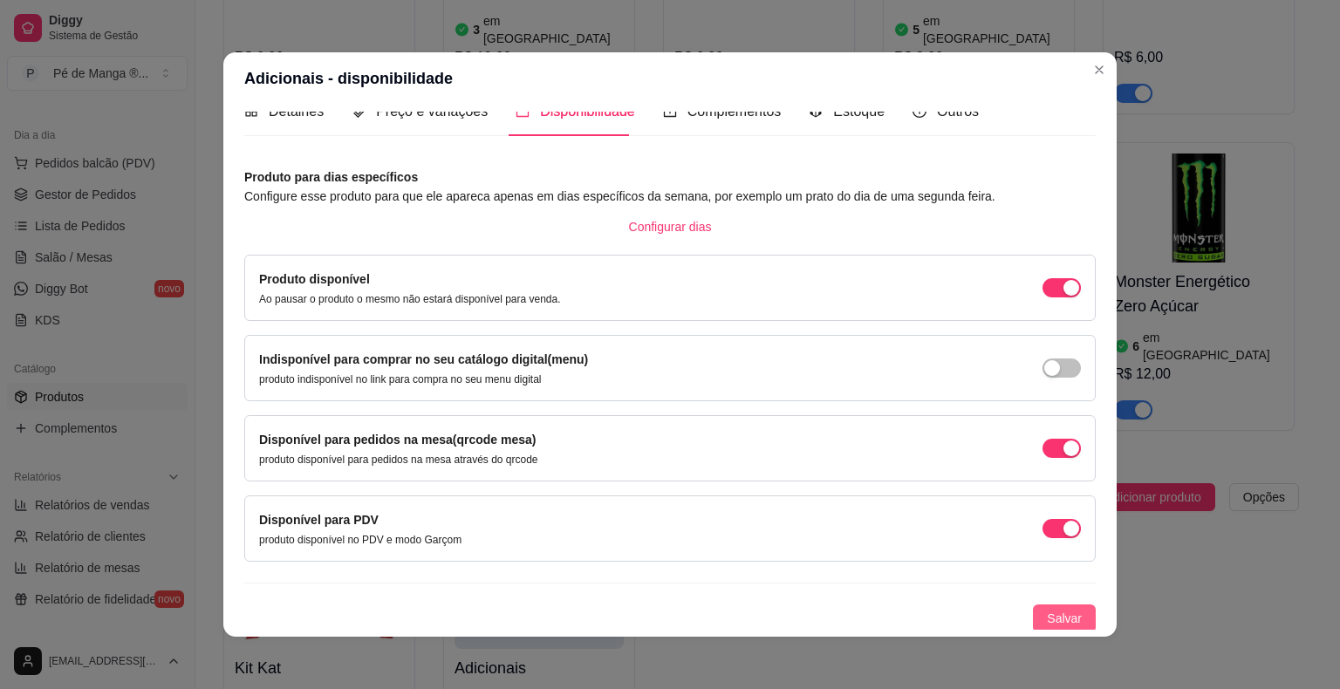
click at [1047, 619] on span "Salvar" at bounding box center [1064, 618] width 35 height 19
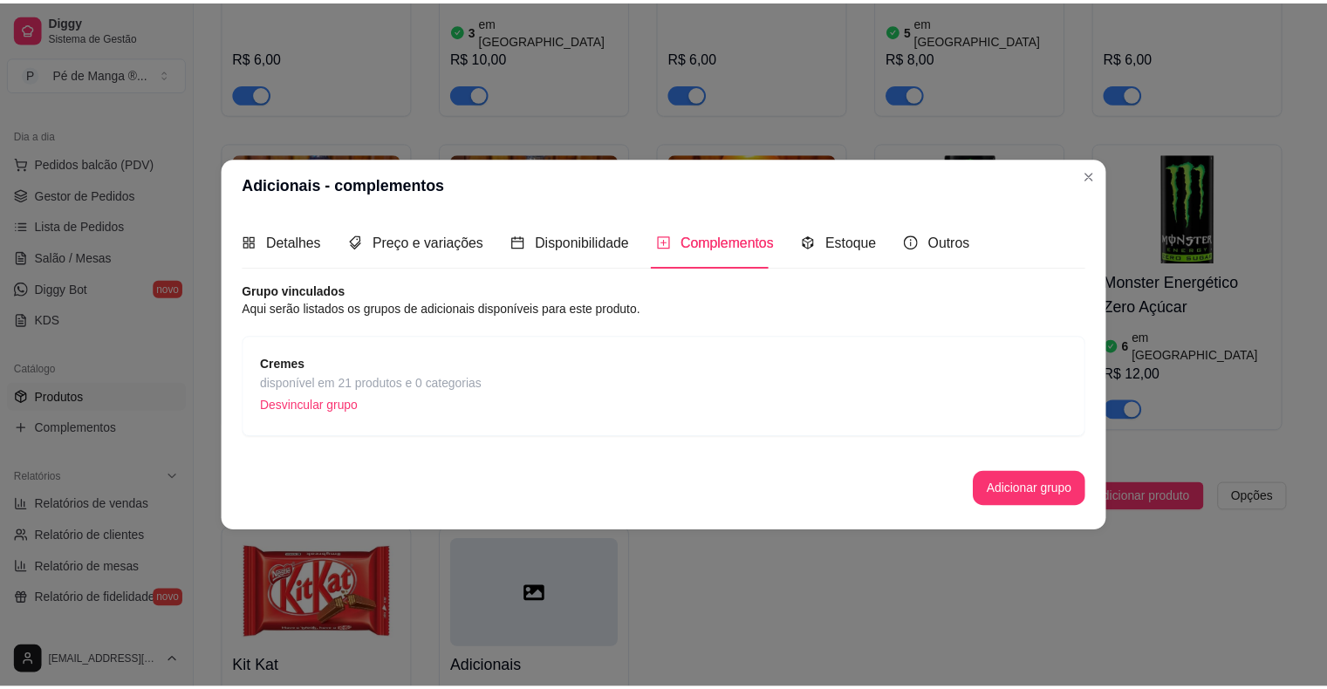
scroll to position [0, 0]
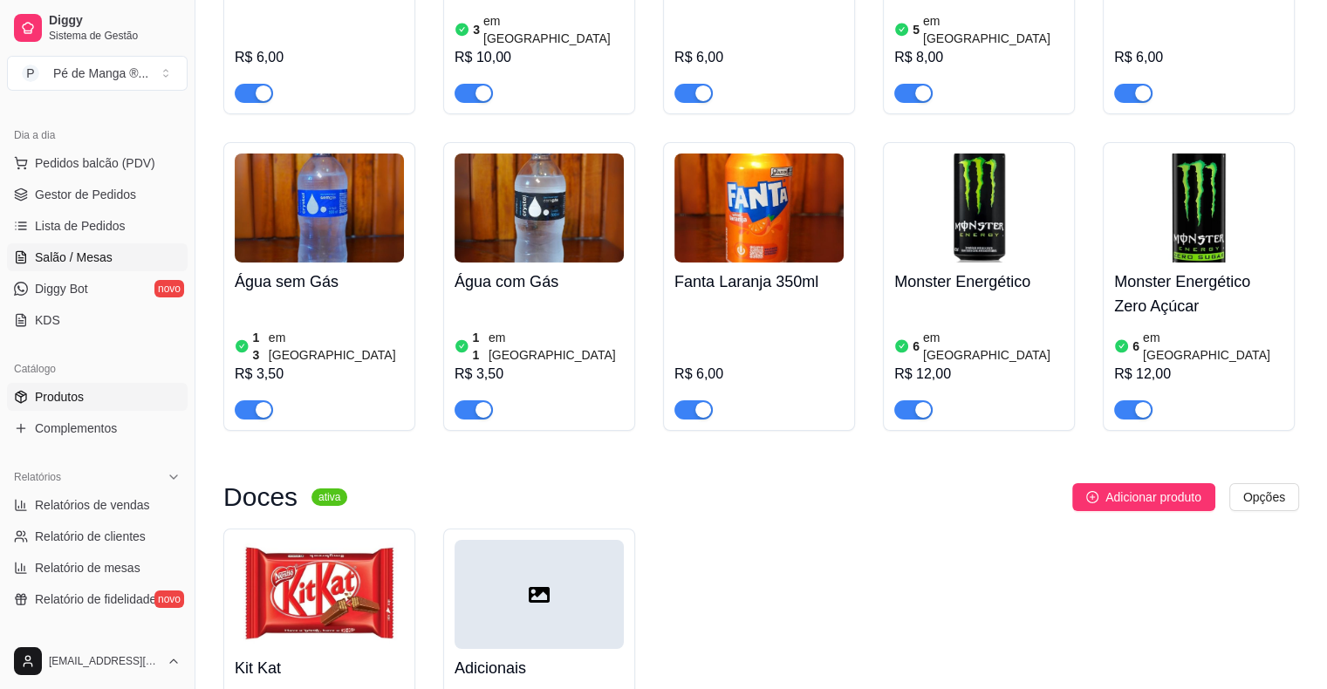
click at [109, 248] on link "Salão / Mesas" at bounding box center [97, 257] width 181 height 28
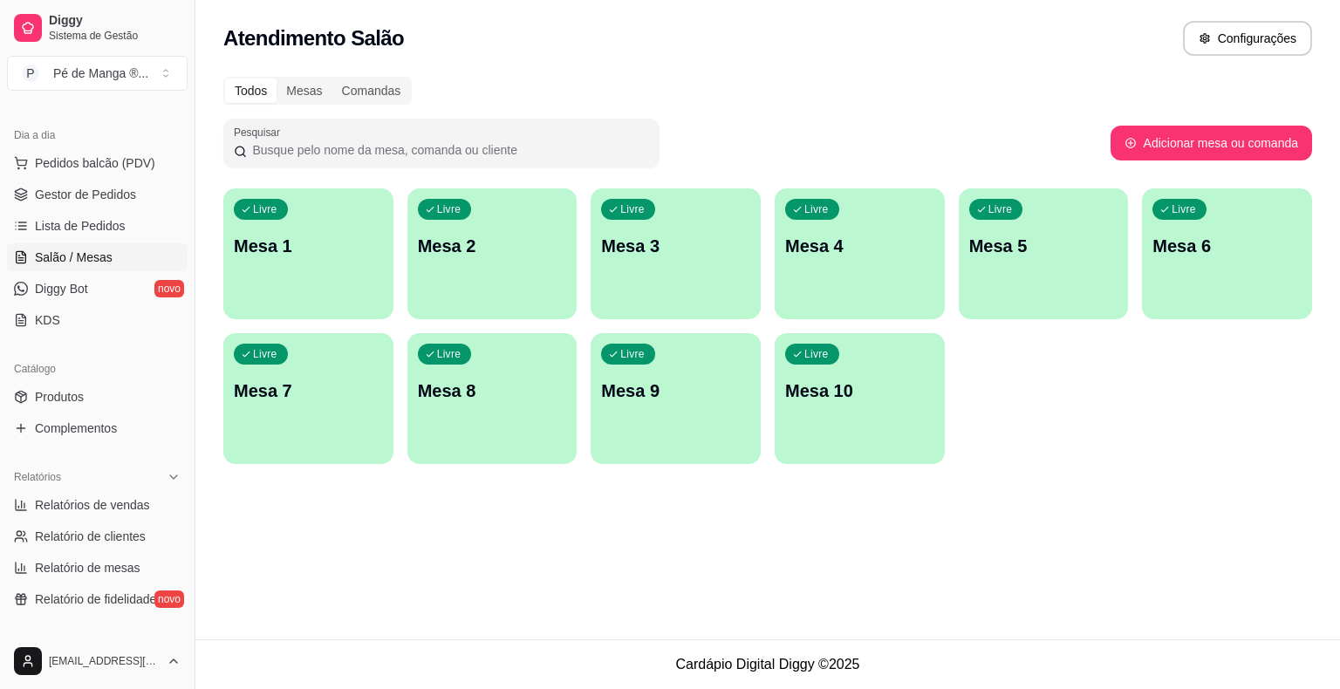
click at [346, 257] on p "Mesa 1" at bounding box center [308, 246] width 149 height 24
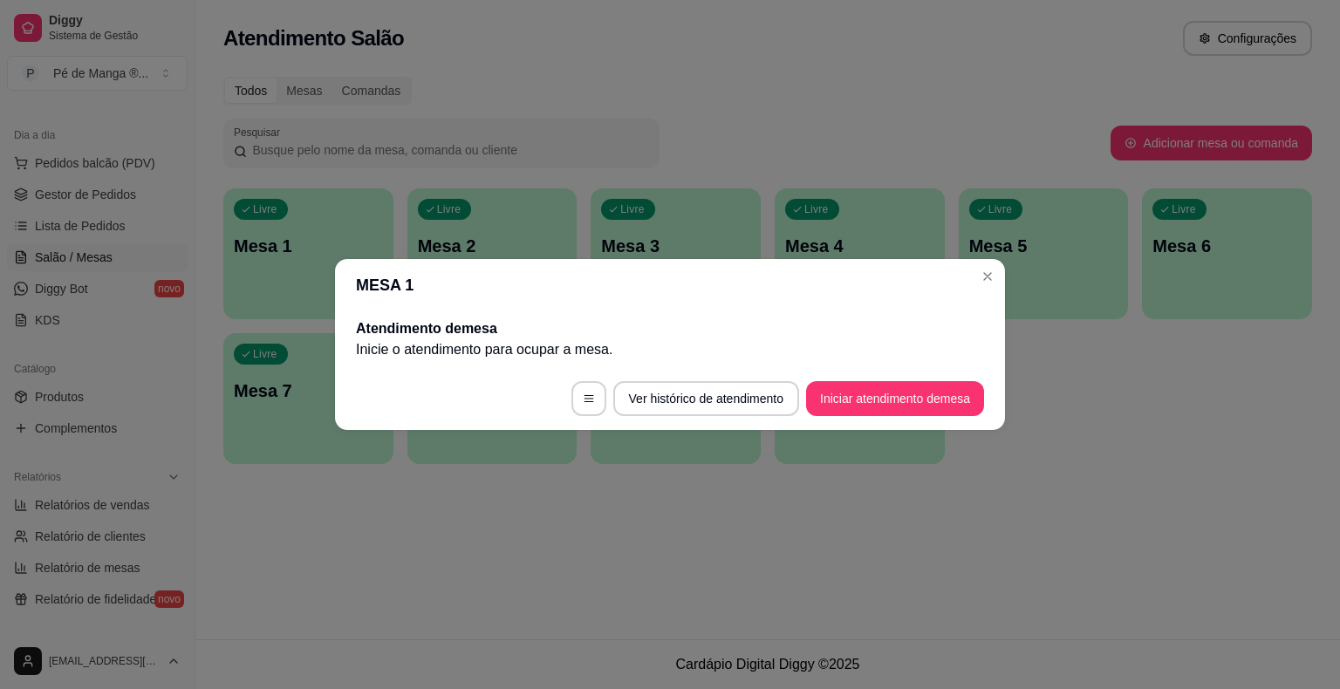
drag, startPoint x: 866, startPoint y: 369, endPoint x: 872, endPoint y: 389, distance: 21.0
click at [870, 382] on footer "Ver histórico de atendimento Iniciar atendimento de mesa" at bounding box center [670, 398] width 670 height 63
click at [872, 389] on button "Iniciar atendimento de mesa" at bounding box center [895, 399] width 173 height 34
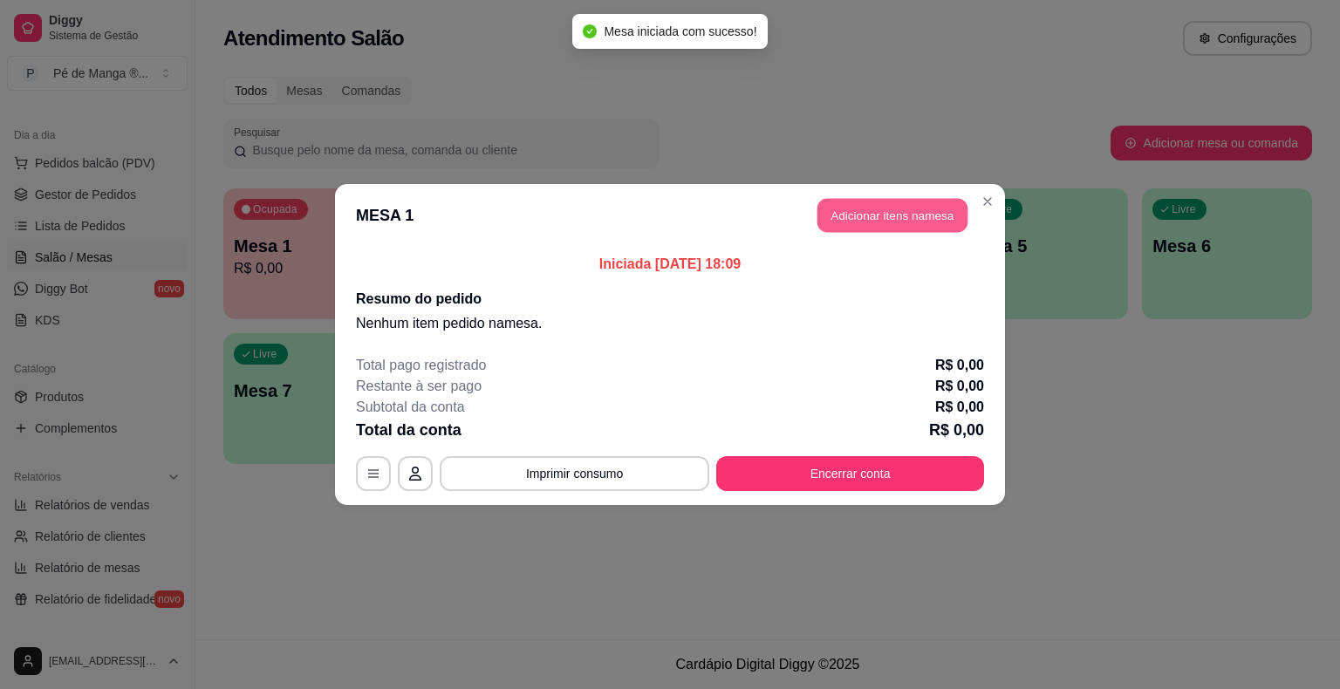
click at [877, 210] on button "Adicionar itens na mesa" at bounding box center [892, 216] width 150 height 34
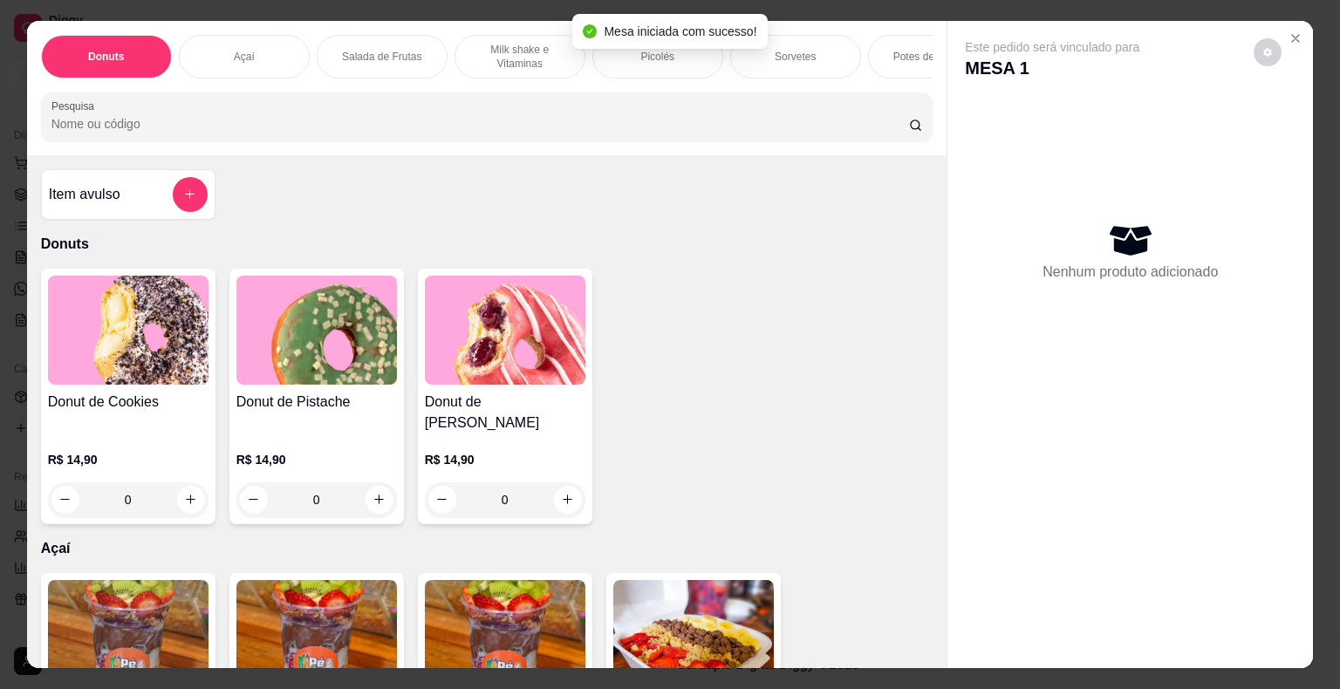
click at [255, 47] on div "Açaí" at bounding box center [244, 57] width 131 height 44
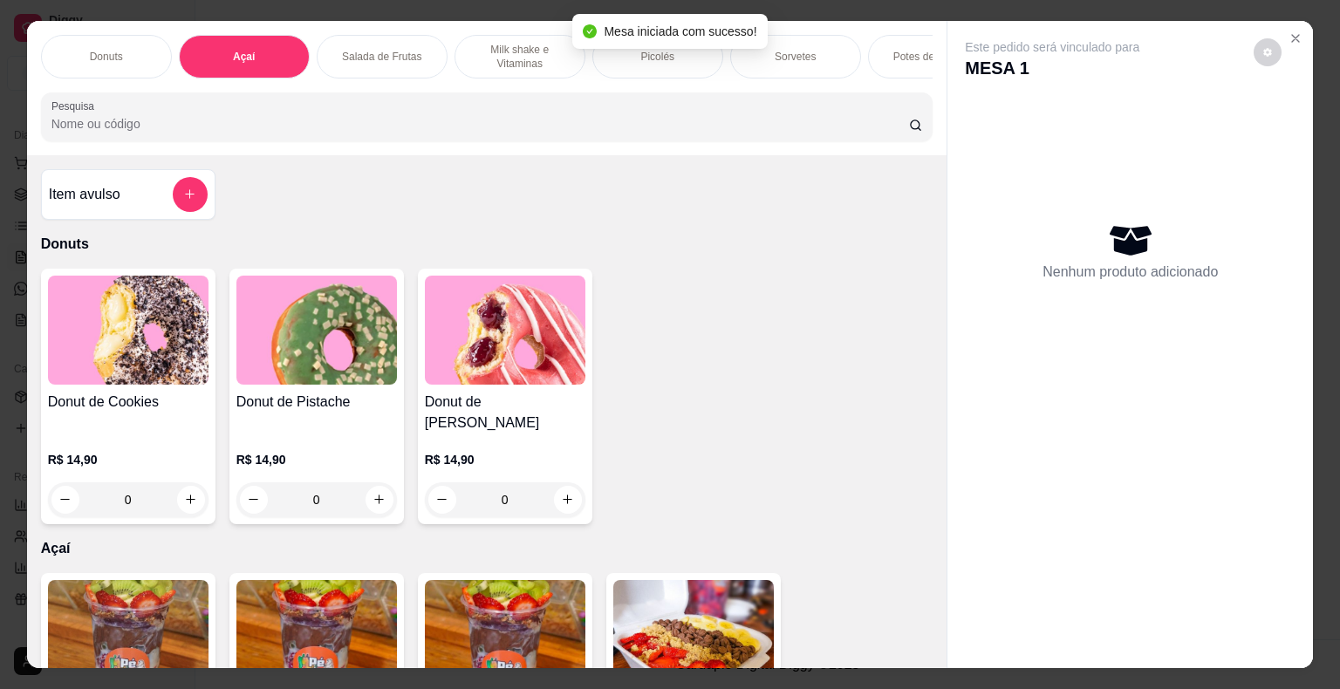
scroll to position [42, 0]
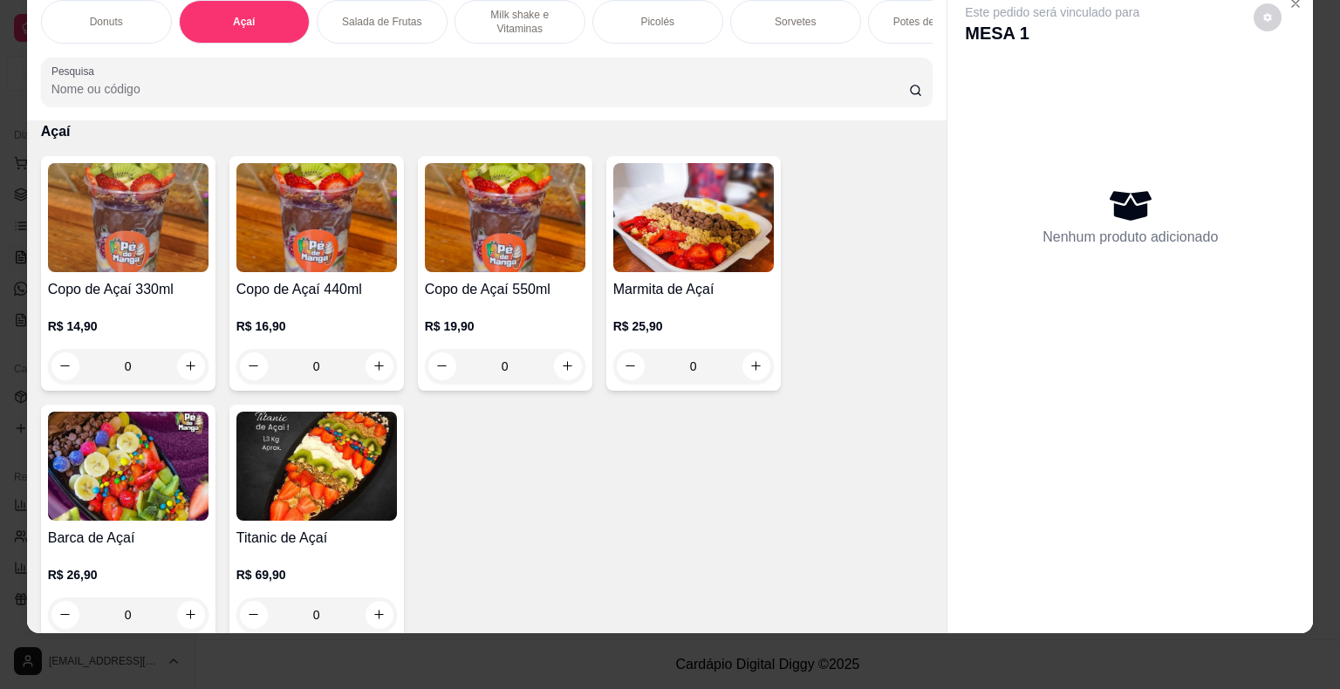
click at [648, 15] on p "Picolés" at bounding box center [657, 22] width 34 height 14
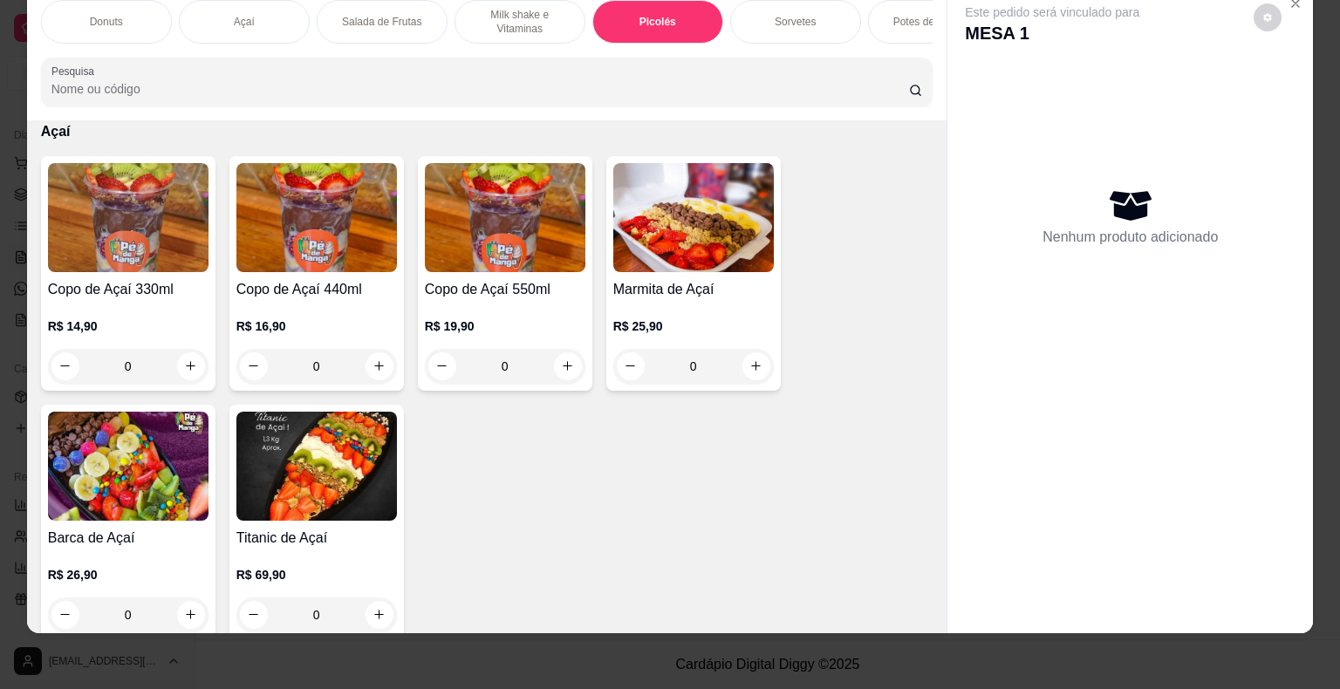
scroll to position [1731, 0]
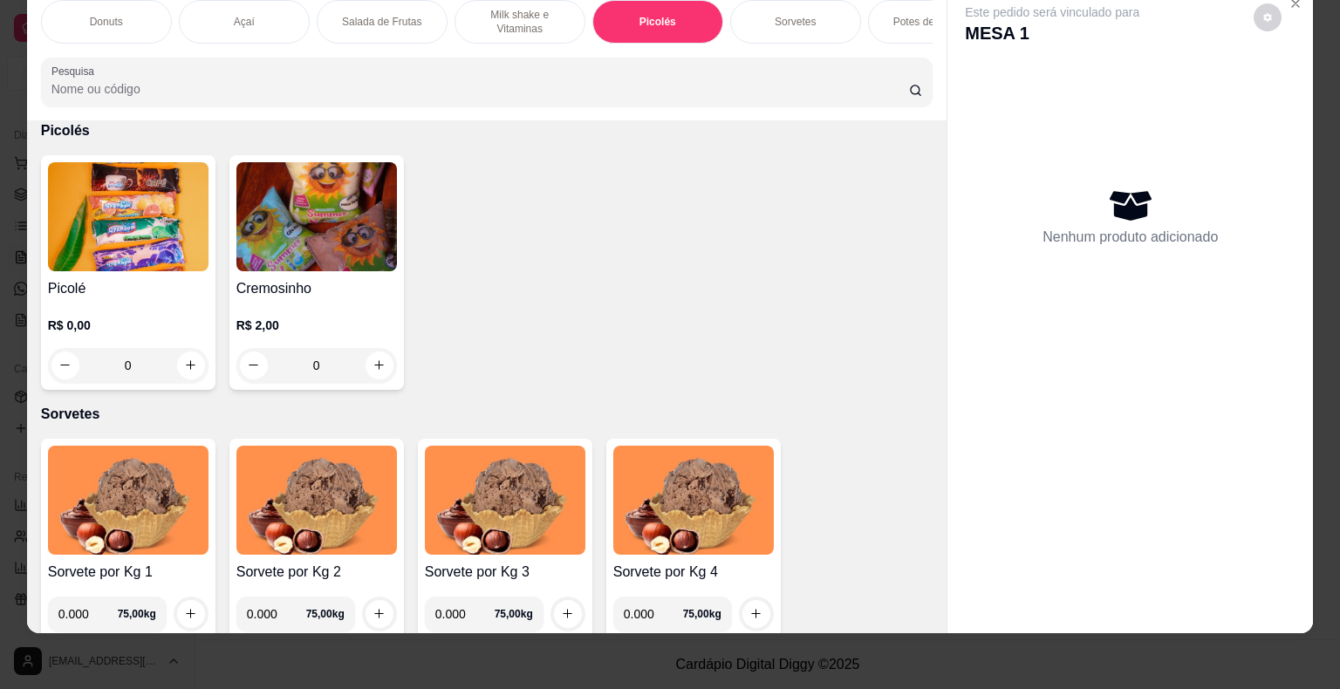
click at [186, 357] on div "0" at bounding box center [128, 365] width 161 height 35
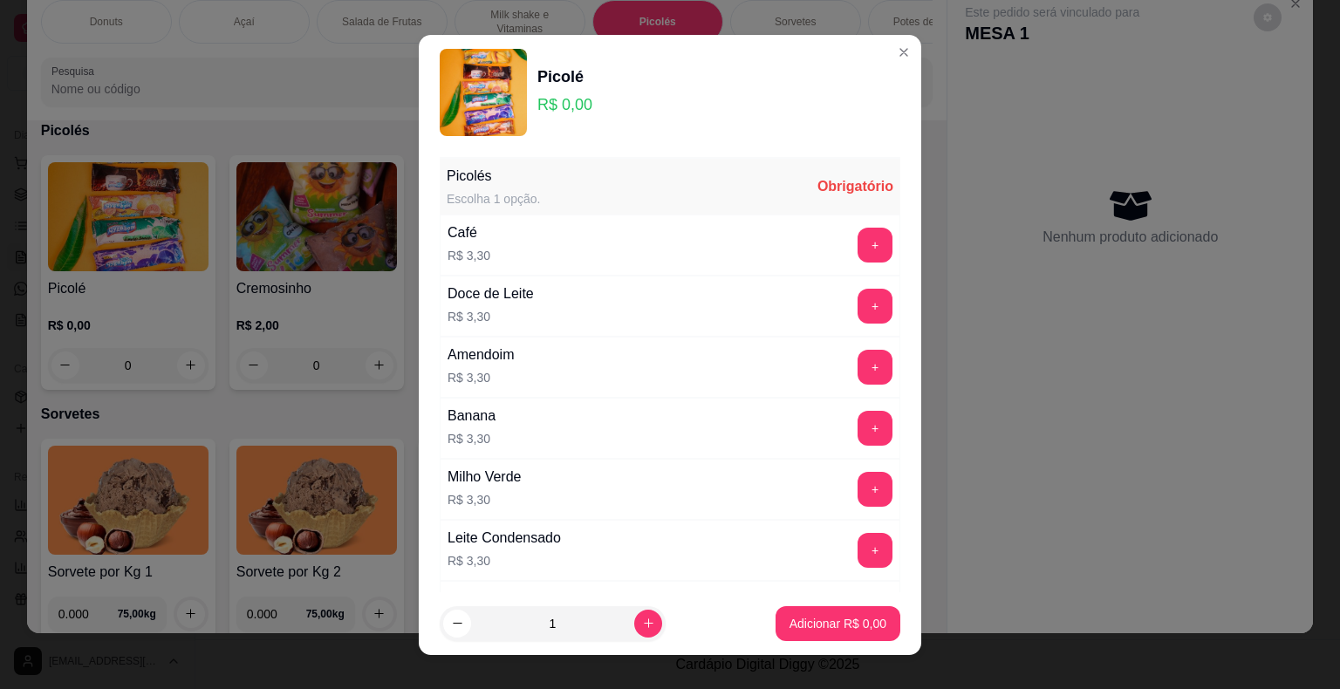
click at [857, 371] on button "+" at bounding box center [874, 367] width 35 height 35
click at [829, 626] on p "Adicionar R$ 3,30" at bounding box center [837, 623] width 97 height 17
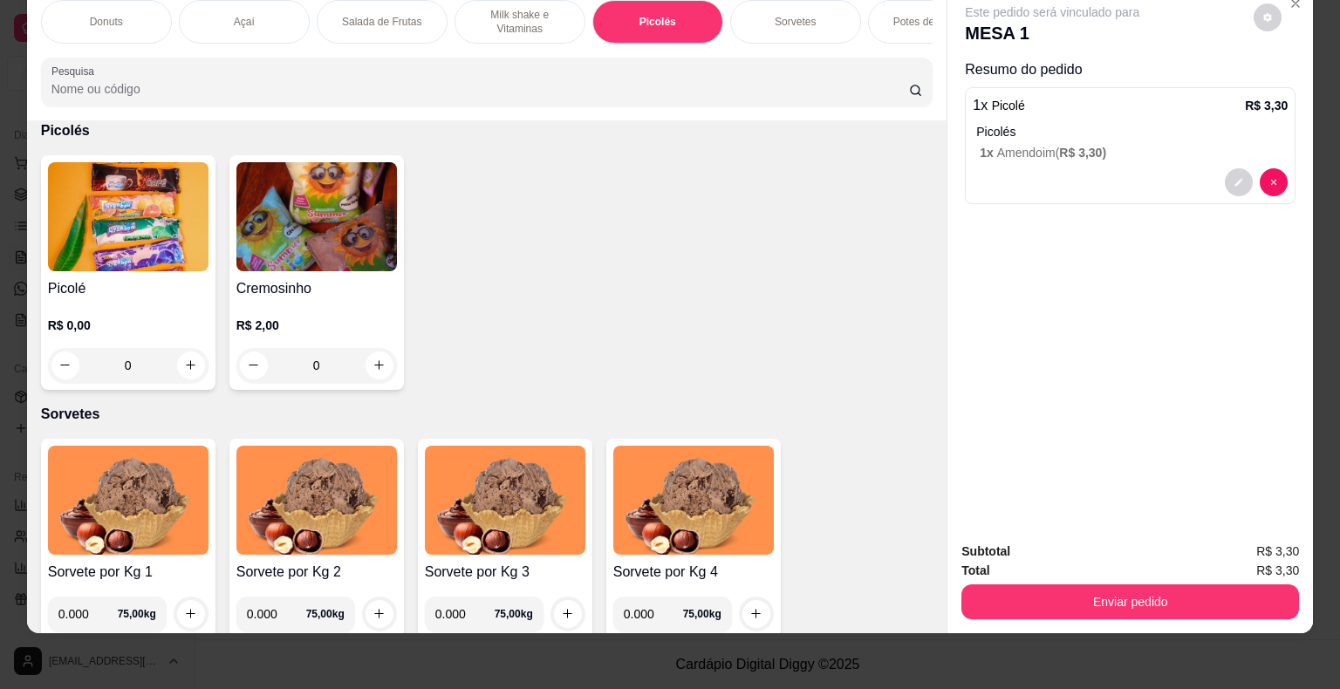
click at [360, 93] on input "Pesquisa" at bounding box center [479, 88] width 857 height 17
click at [378, 89] on input "Pesquisa" at bounding box center [479, 88] width 857 height 17
click at [378, 90] on input "Pesquisa" at bounding box center [479, 88] width 857 height 17
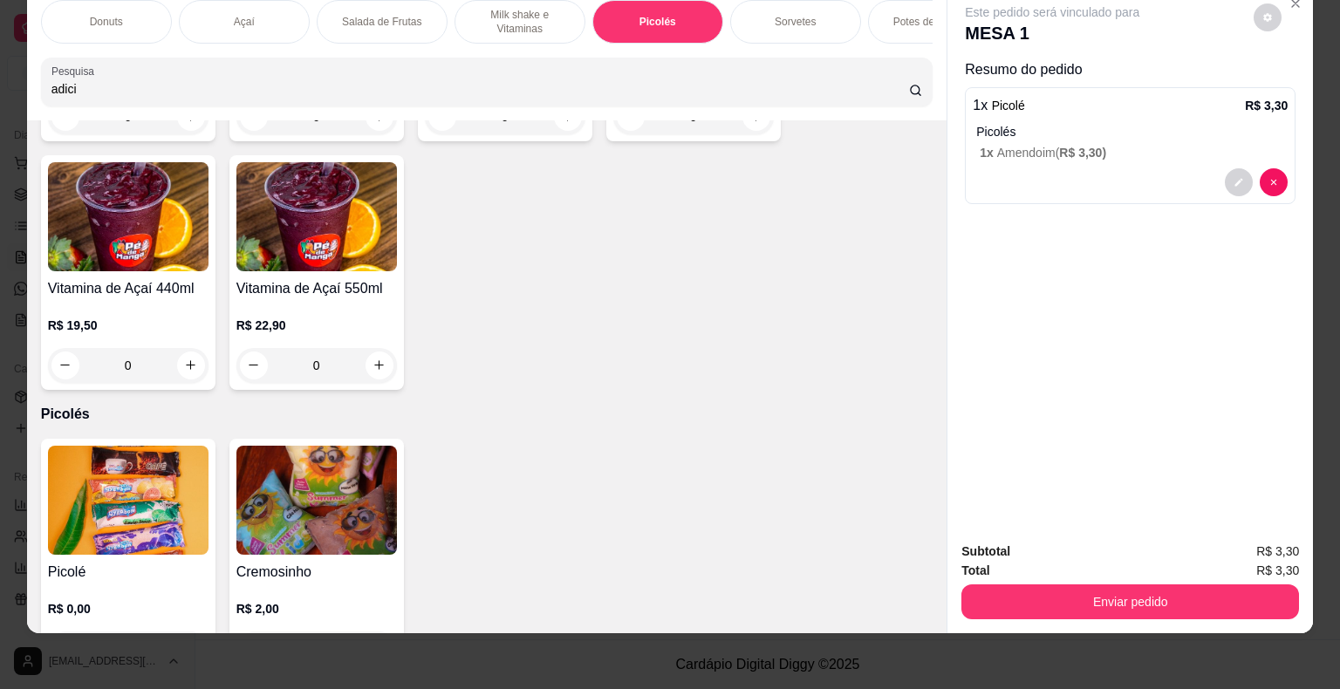
scroll to position [2013, 0]
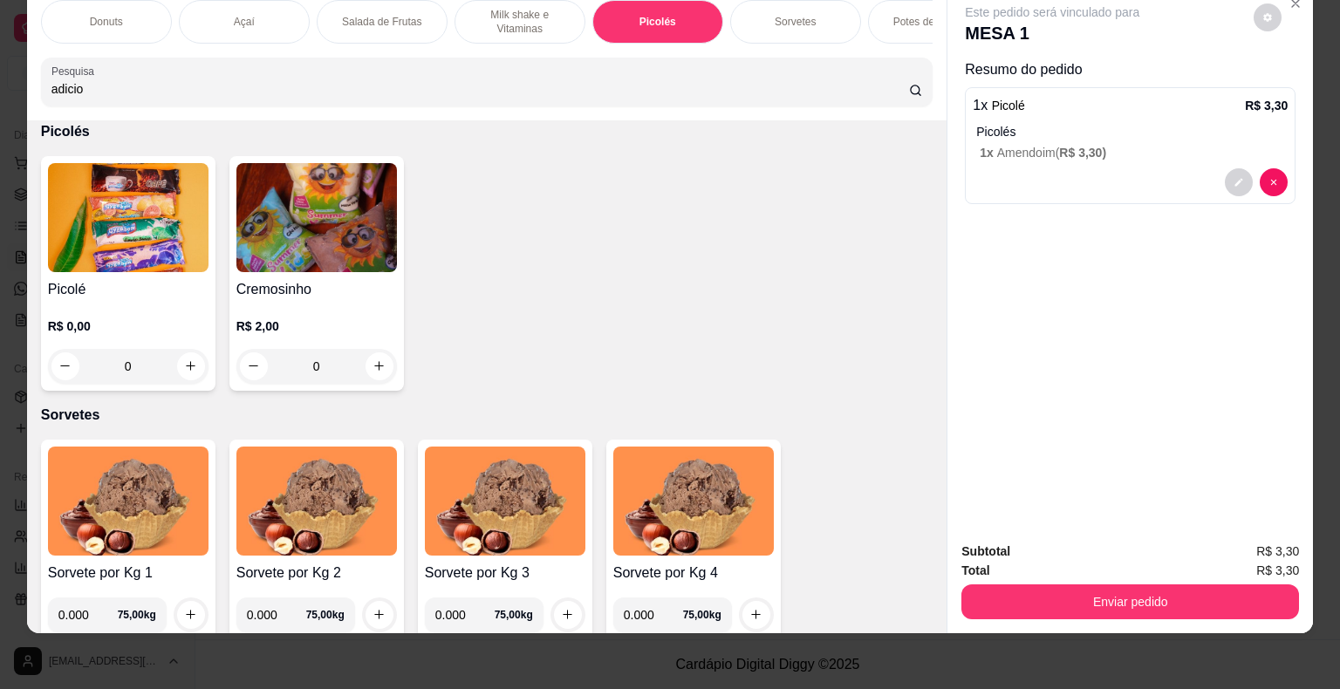
click at [914, 98] on div "adicio" at bounding box center [486, 82] width 871 height 35
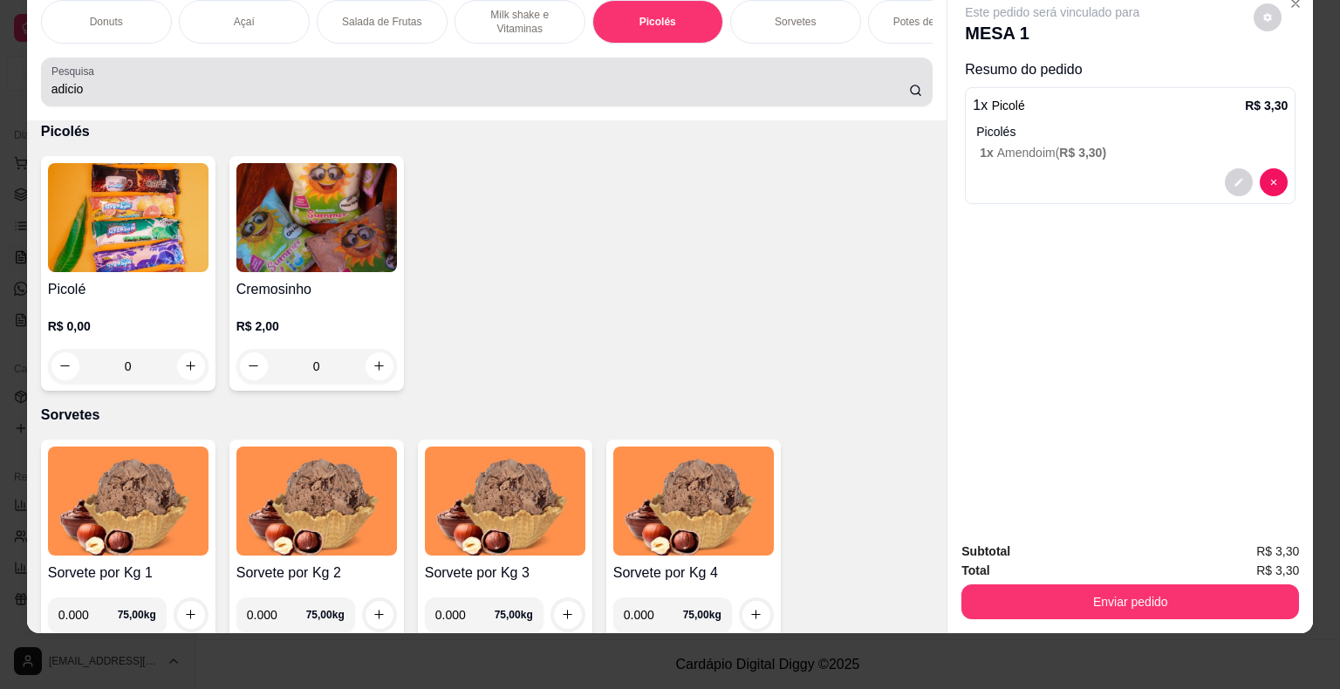
click at [911, 90] on icon at bounding box center [916, 91] width 14 height 14
click at [911, 86] on icon at bounding box center [916, 91] width 14 height 14
click at [912, 86] on icon at bounding box center [916, 91] width 14 height 14
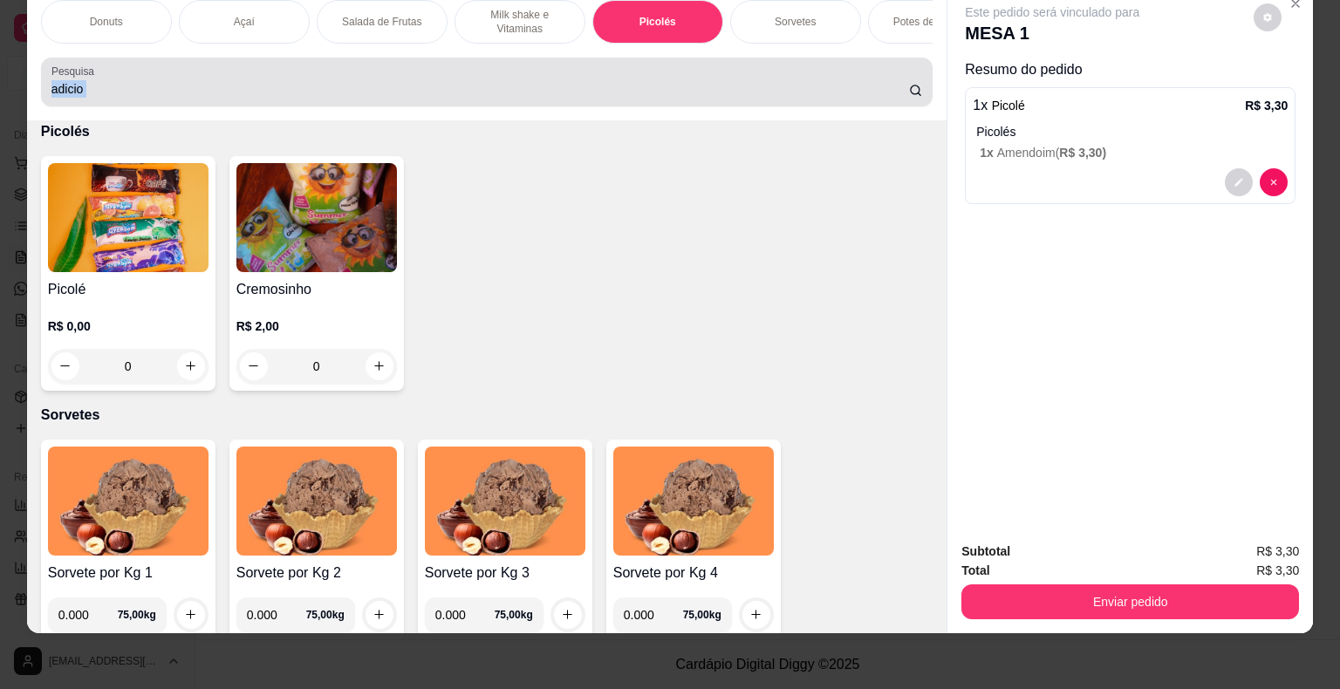
click at [912, 85] on circle at bounding box center [915, 90] width 10 height 10
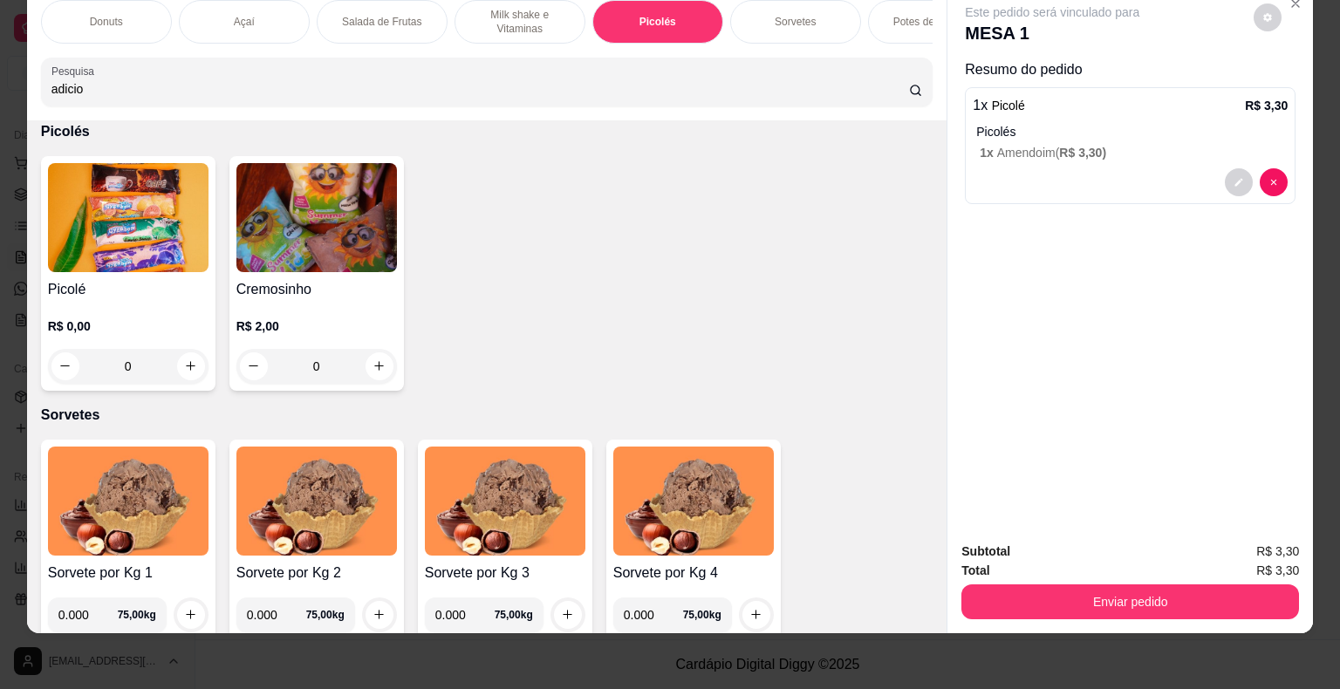
click at [318, 99] on div "Pesquisa adicio" at bounding box center [487, 82] width 892 height 49
click at [909, 89] on icon at bounding box center [916, 91] width 14 height 14
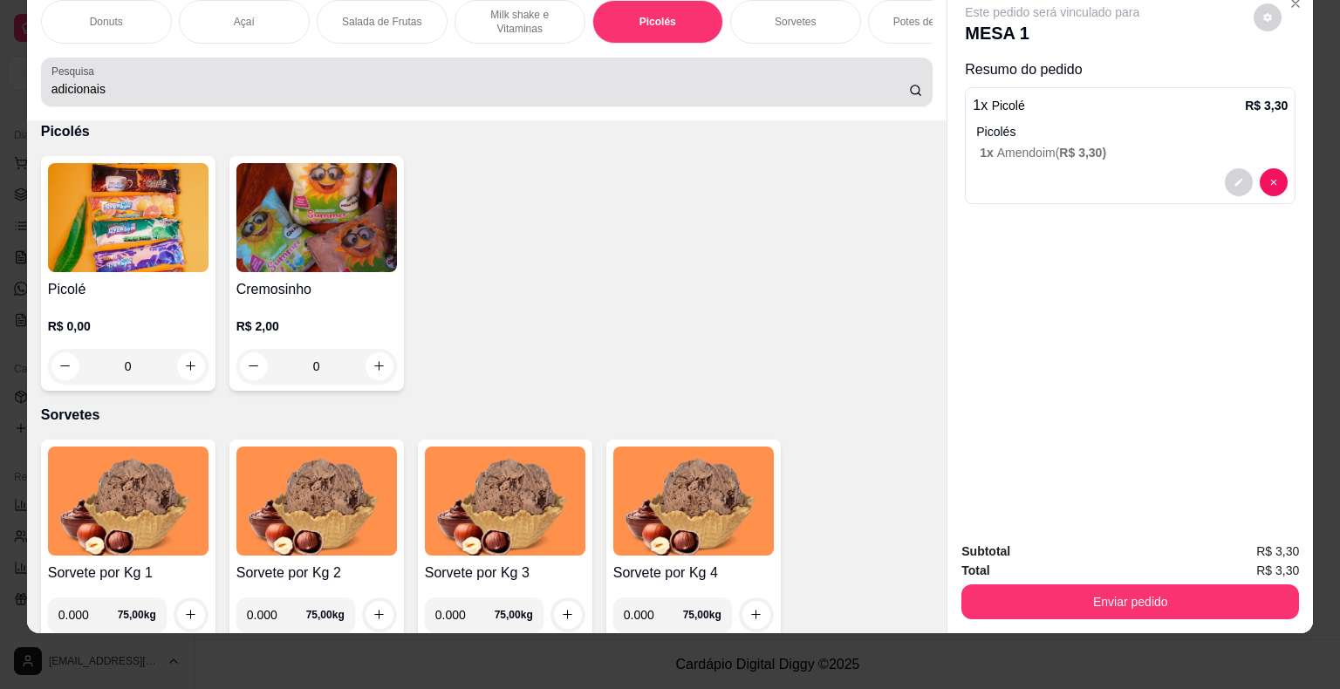
click at [909, 92] on icon at bounding box center [916, 91] width 14 height 14
drag, startPoint x: 907, startPoint y: 92, endPoint x: 829, endPoint y: 101, distance: 79.0
click at [909, 96] on icon at bounding box center [916, 91] width 14 height 14
click at [747, 82] on input "adicionais" at bounding box center [479, 88] width 857 height 17
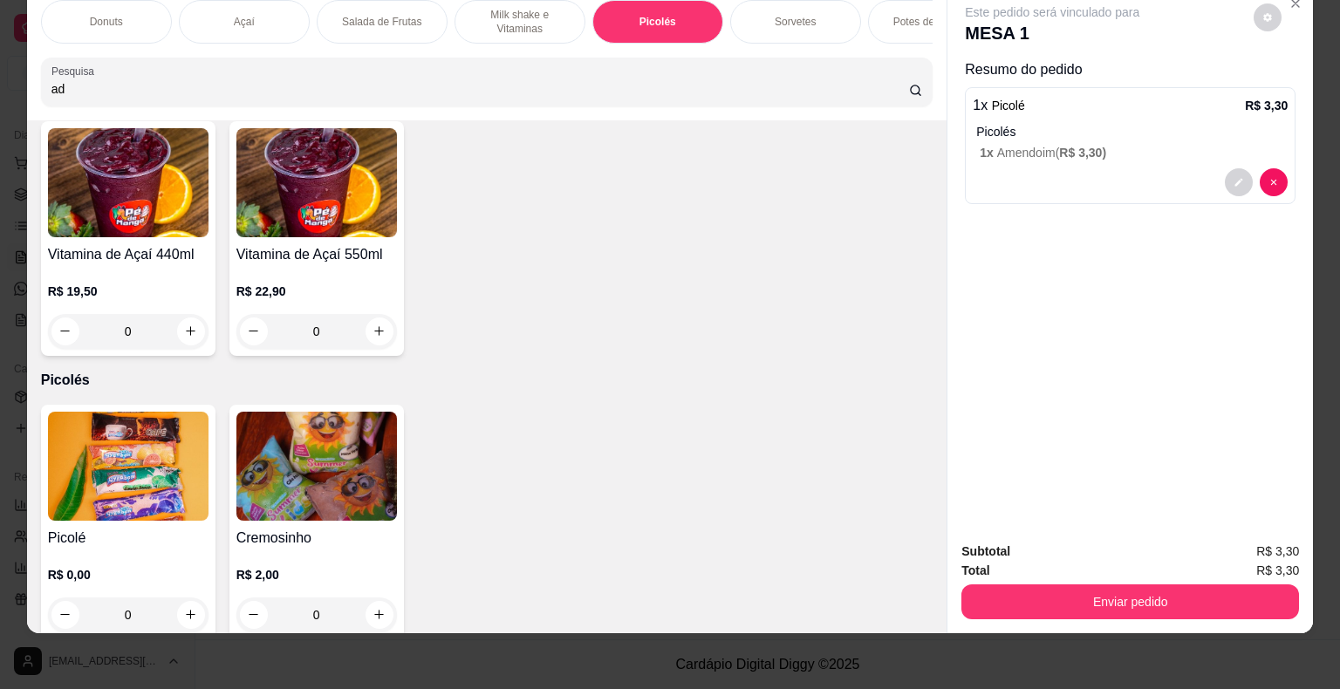
type input "a"
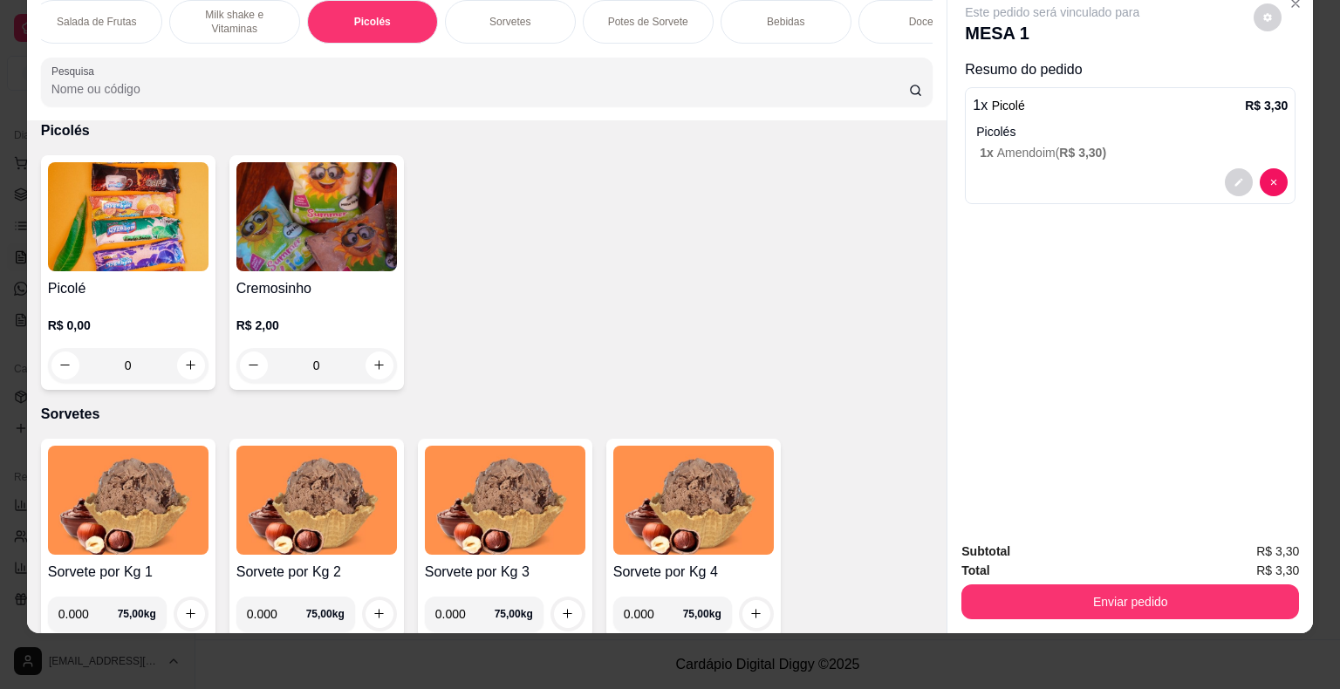
scroll to position [0, 341]
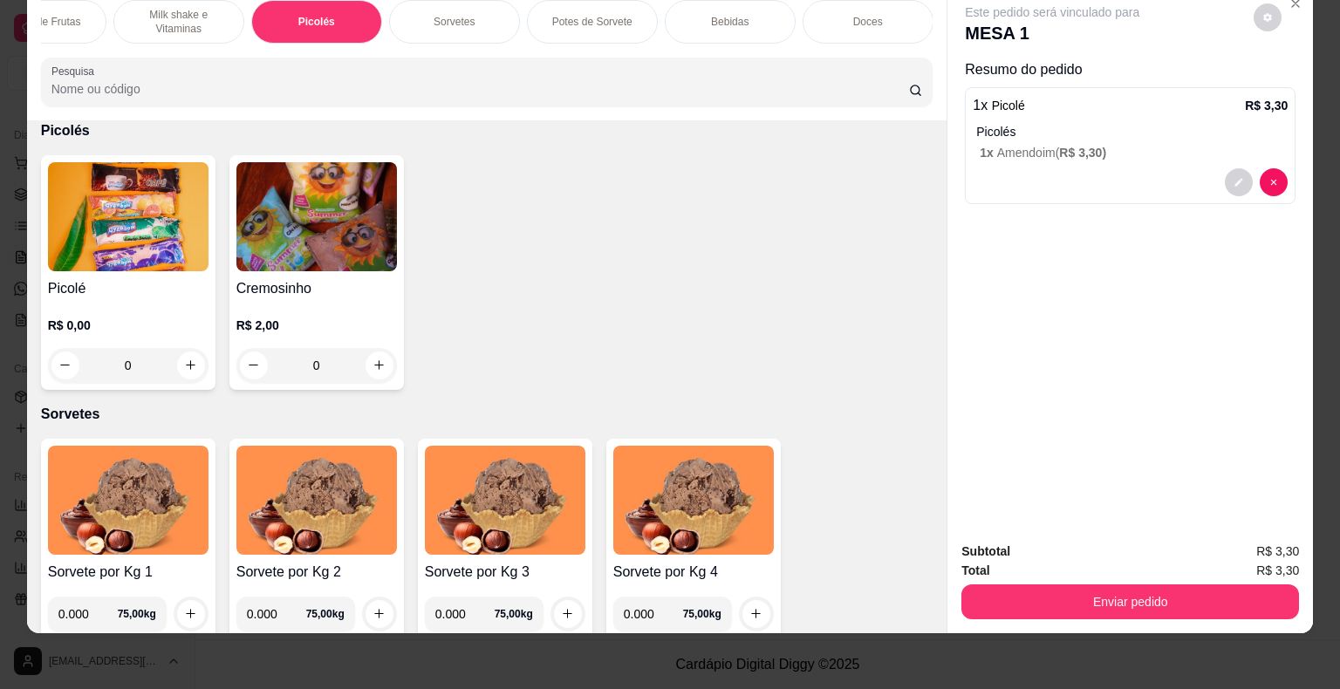
click at [893, 10] on div "Doces" at bounding box center [868, 22] width 131 height 44
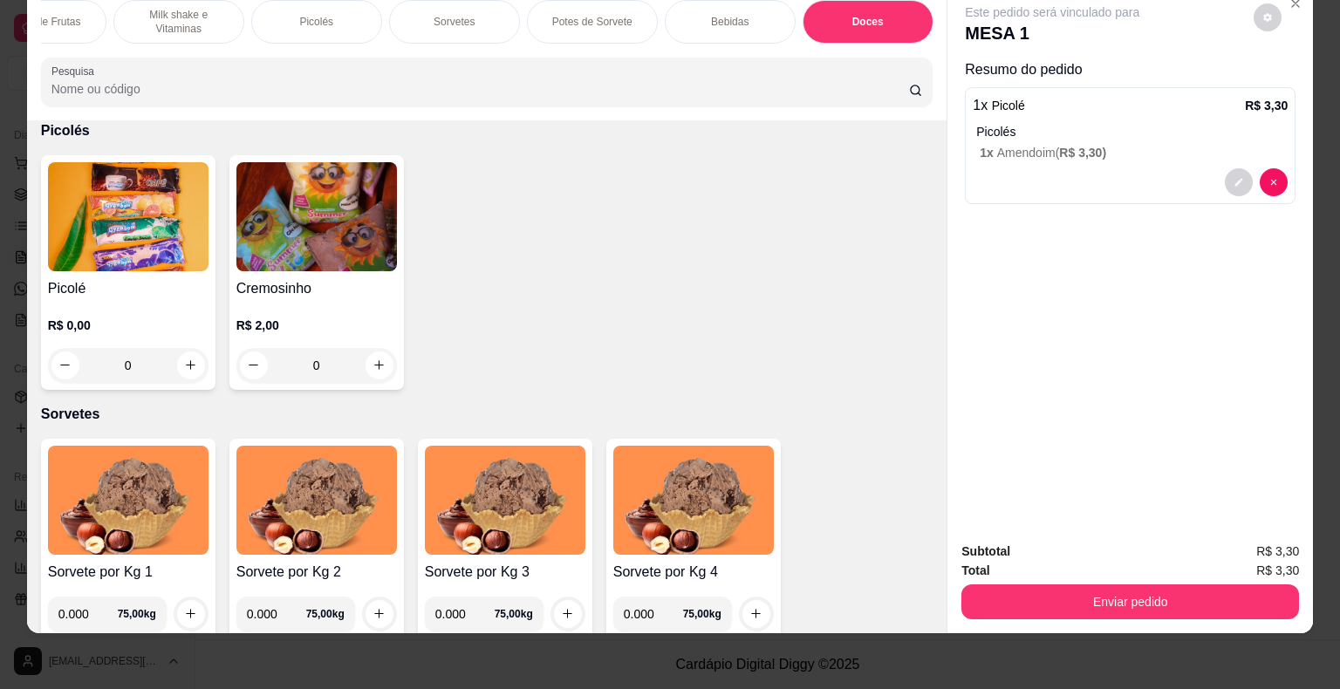
scroll to position [5686, 0]
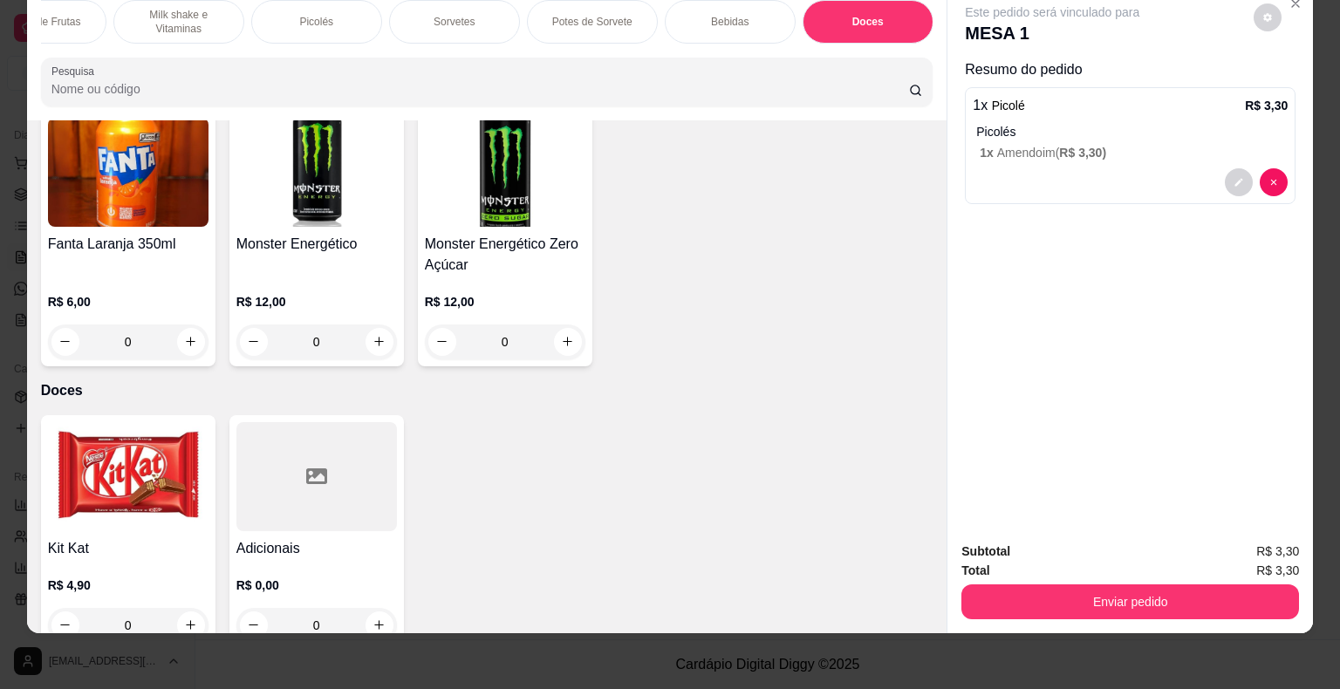
click at [345, 538] on h4 "Adicionais" at bounding box center [316, 548] width 161 height 21
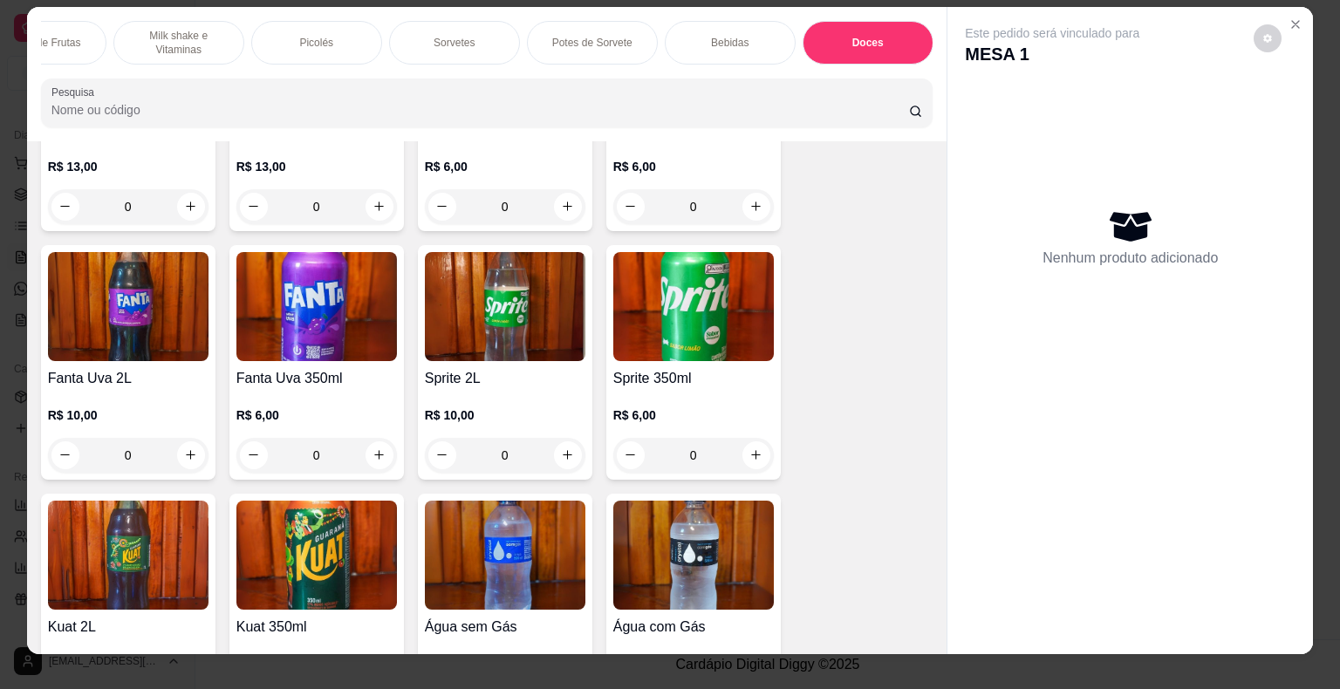
scroll to position [0, 0]
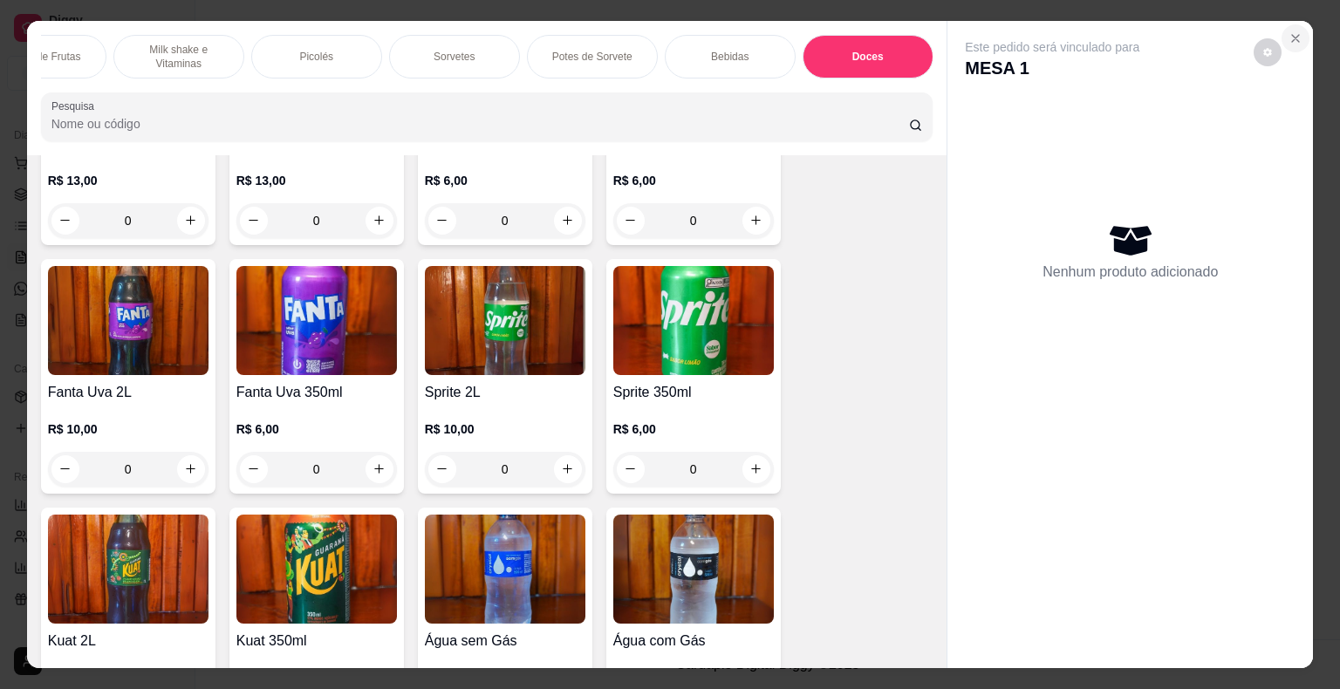
click at [1288, 35] on icon "Close" at bounding box center [1295, 38] width 14 height 14
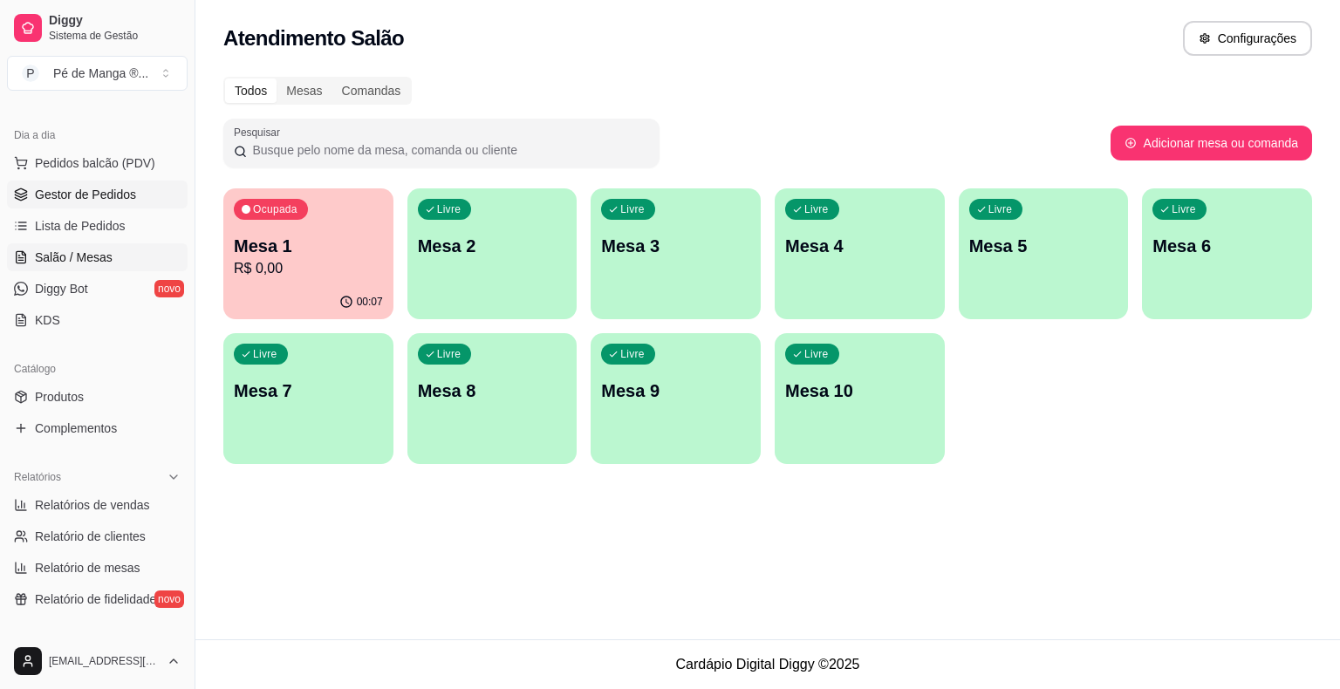
click at [119, 183] on link "Gestor de Pedidos" at bounding box center [97, 195] width 181 height 28
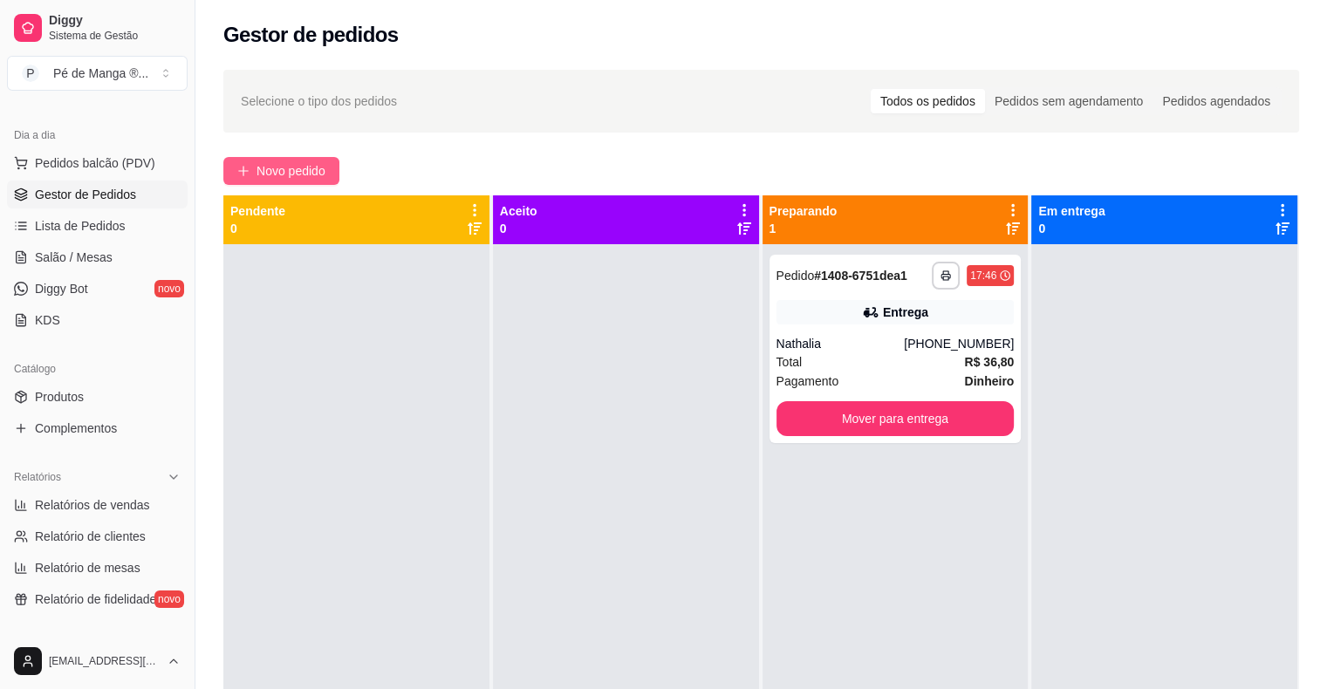
click at [298, 161] on span "Novo pedido" at bounding box center [290, 170] width 69 height 19
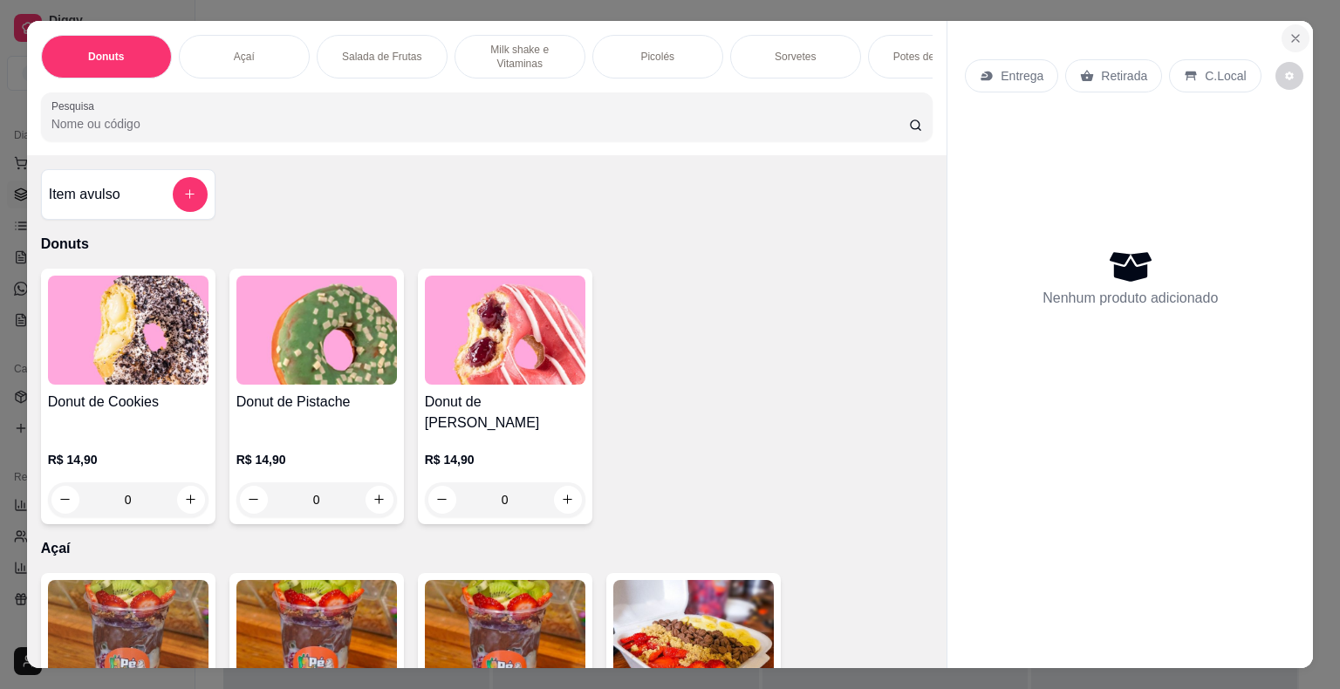
click at [1288, 31] on icon "Close" at bounding box center [1295, 38] width 14 height 14
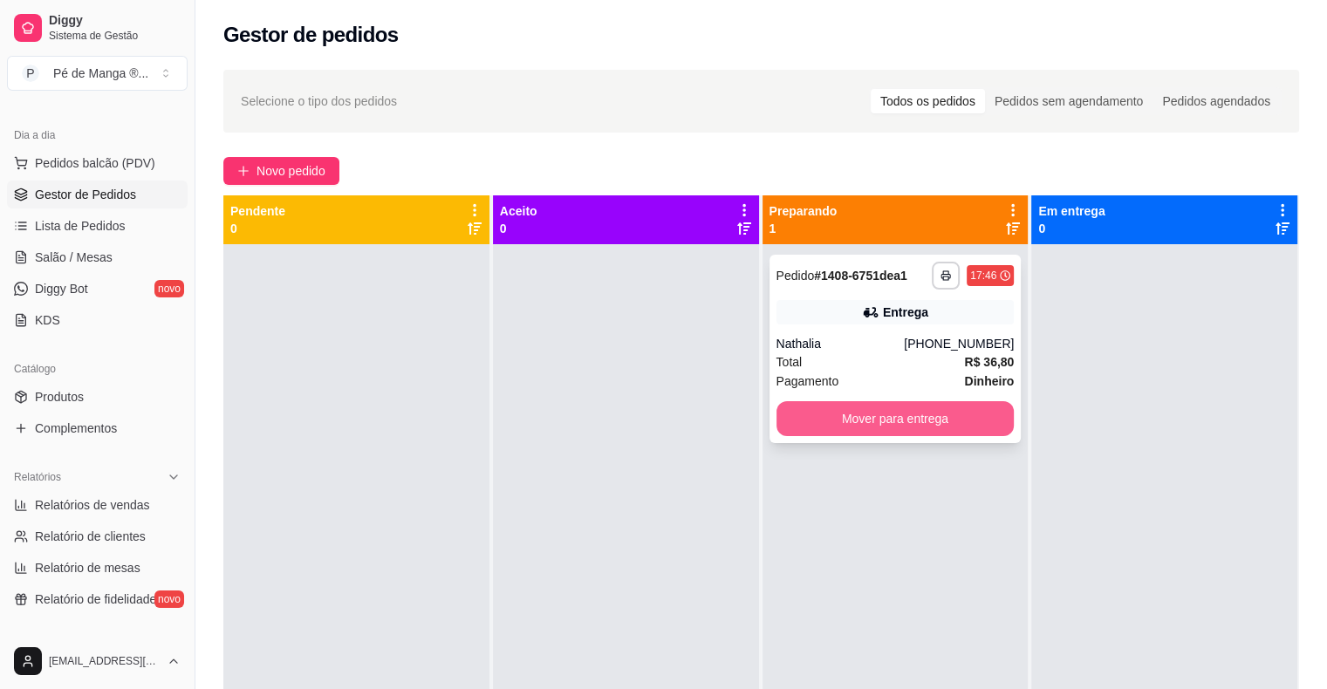
click at [953, 416] on button "Mover para entrega" at bounding box center [895, 418] width 238 height 35
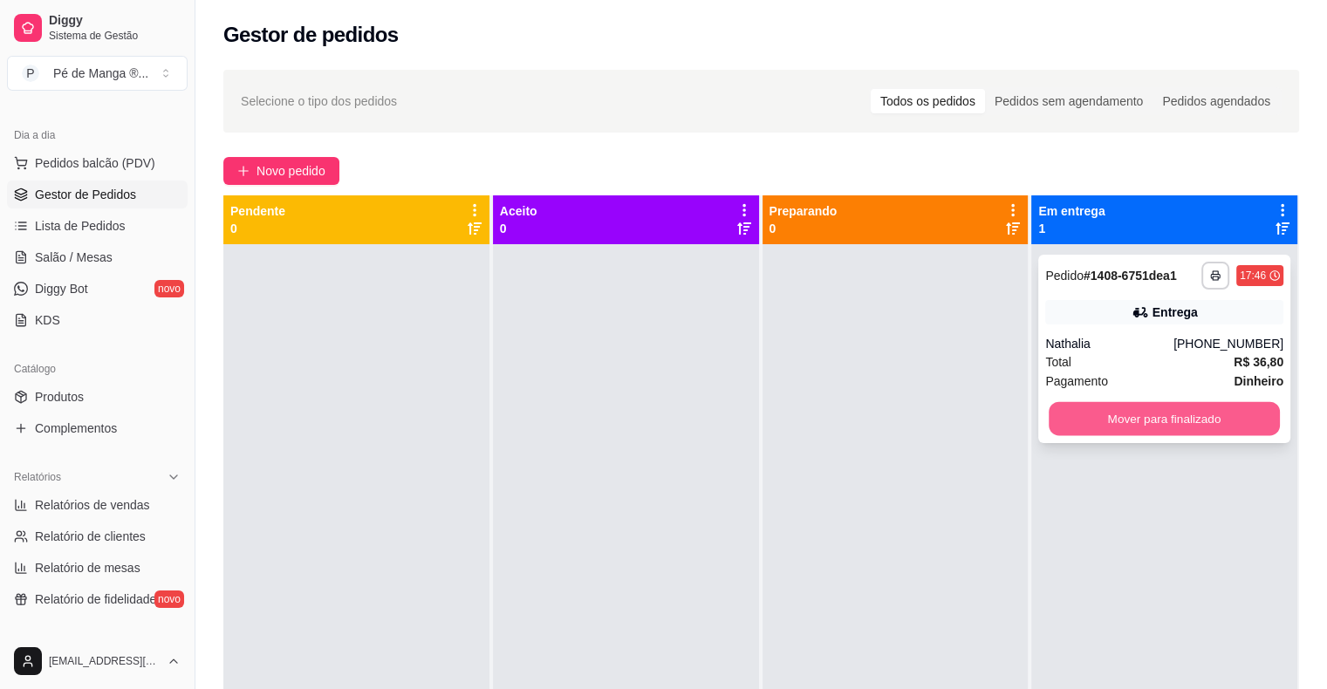
click at [1048, 400] on div "**********" at bounding box center [1164, 349] width 252 height 188
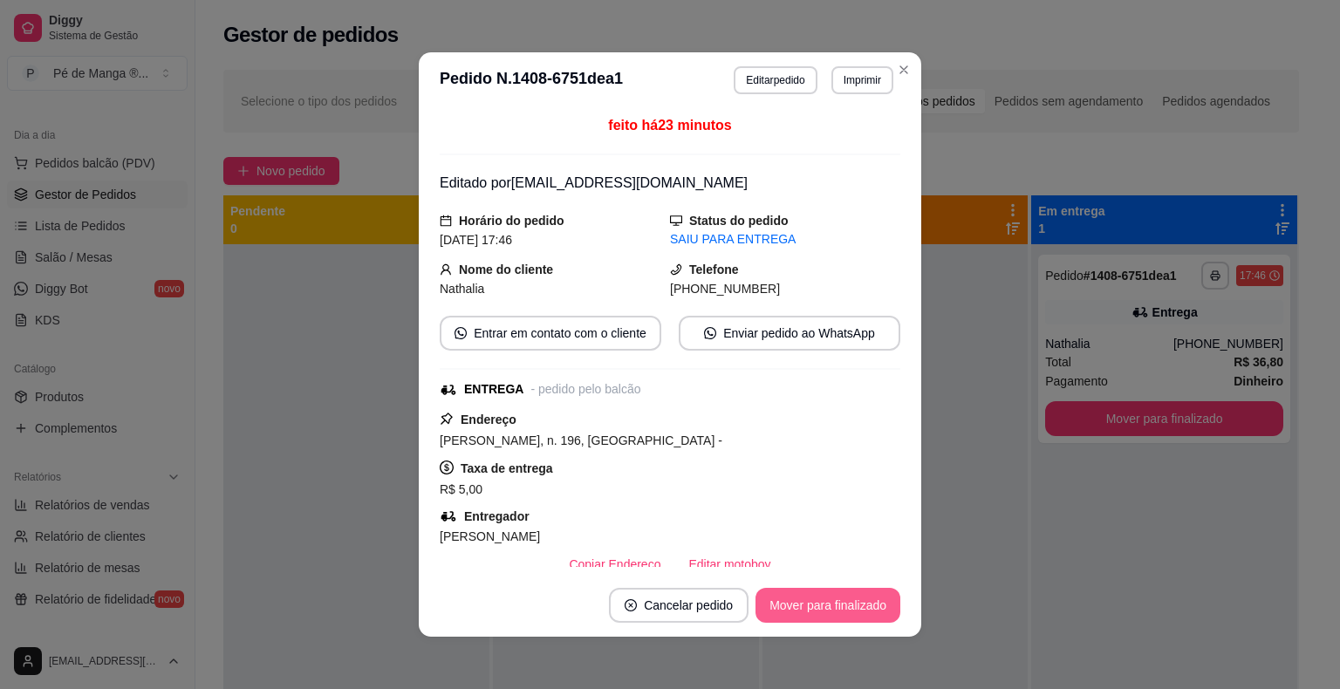
click at [848, 591] on button "Mover para finalizado" at bounding box center [827, 605] width 145 height 35
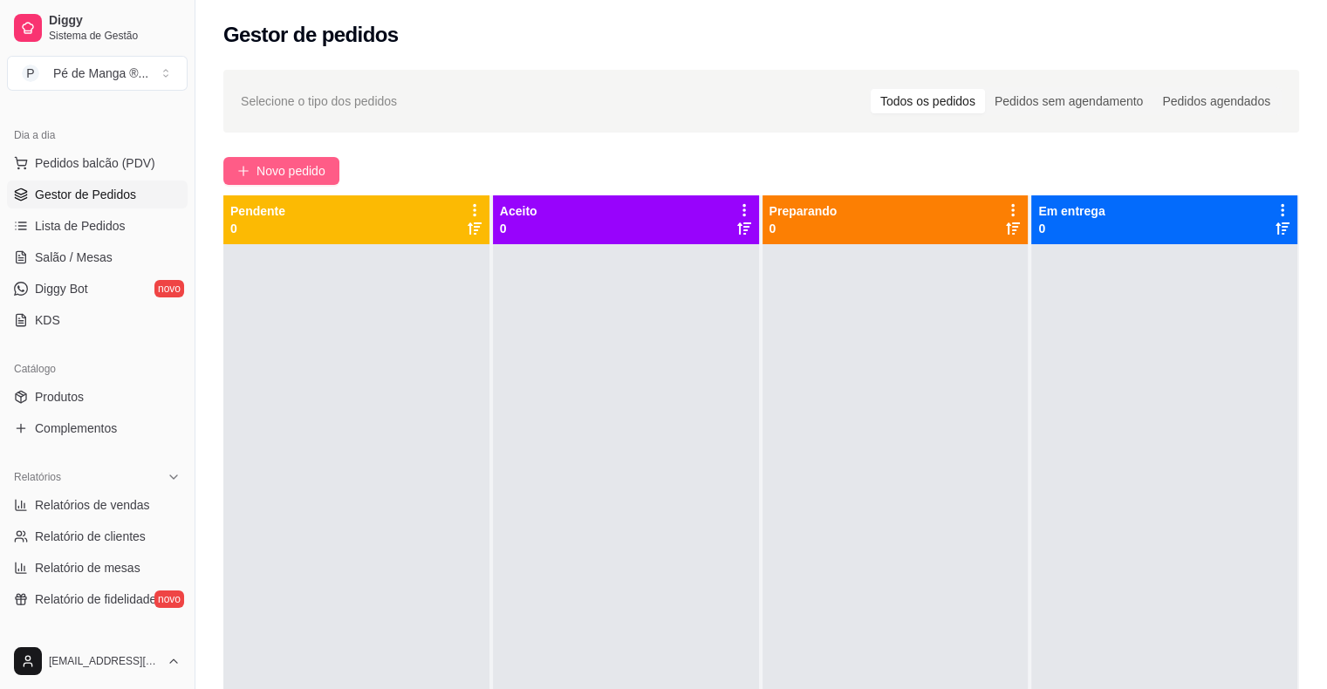
click at [276, 162] on span "Novo pedido" at bounding box center [290, 170] width 69 height 19
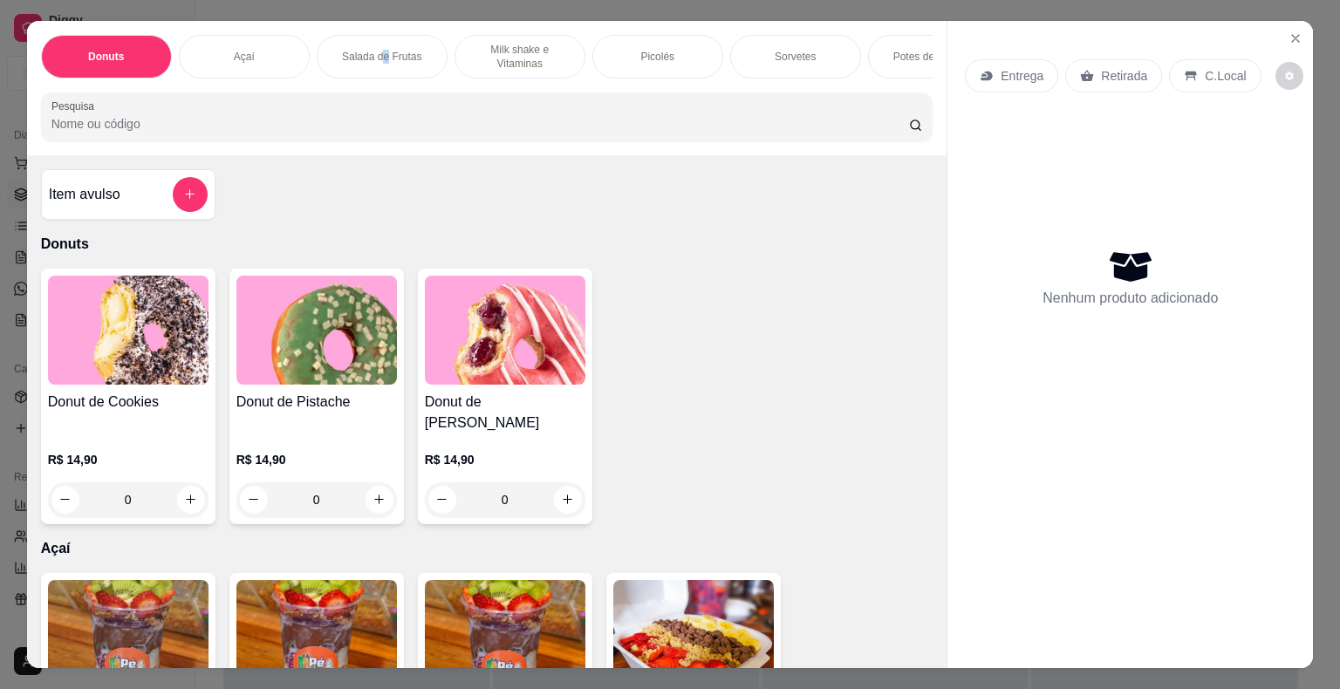
click at [379, 53] on p "Salada de Frutas" at bounding box center [381, 57] width 79 height 14
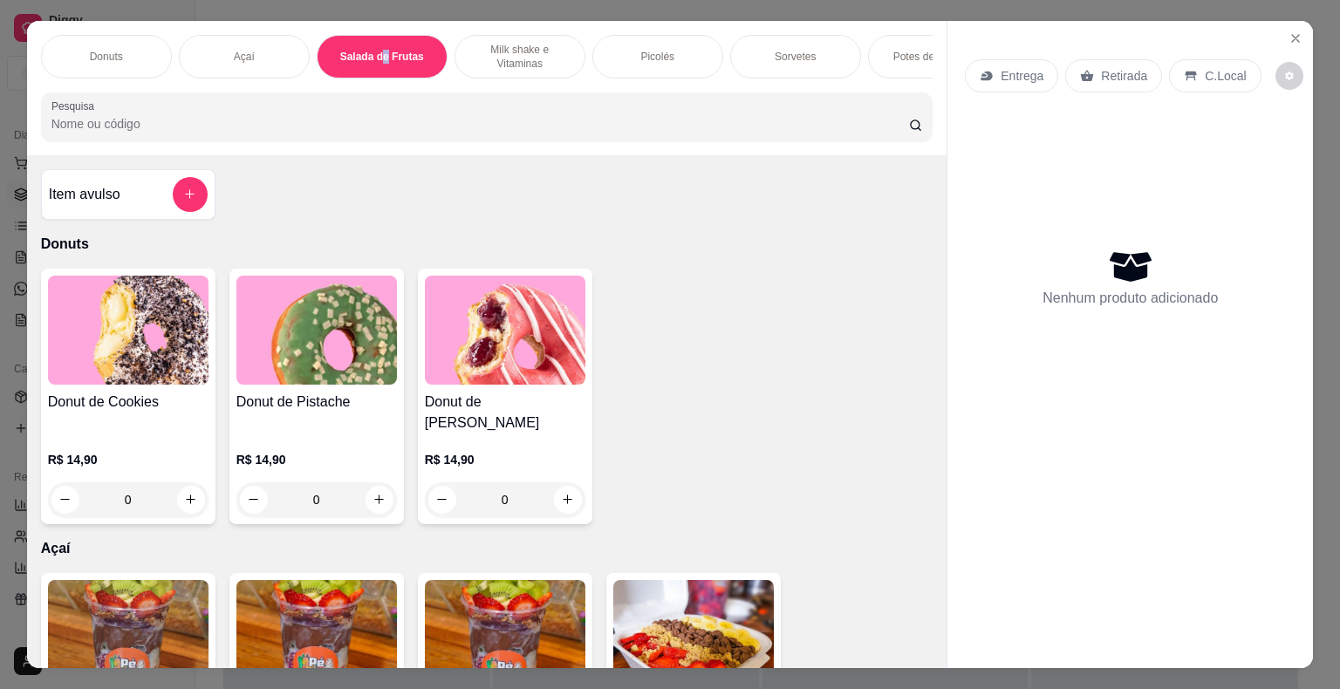
scroll to position [42, 0]
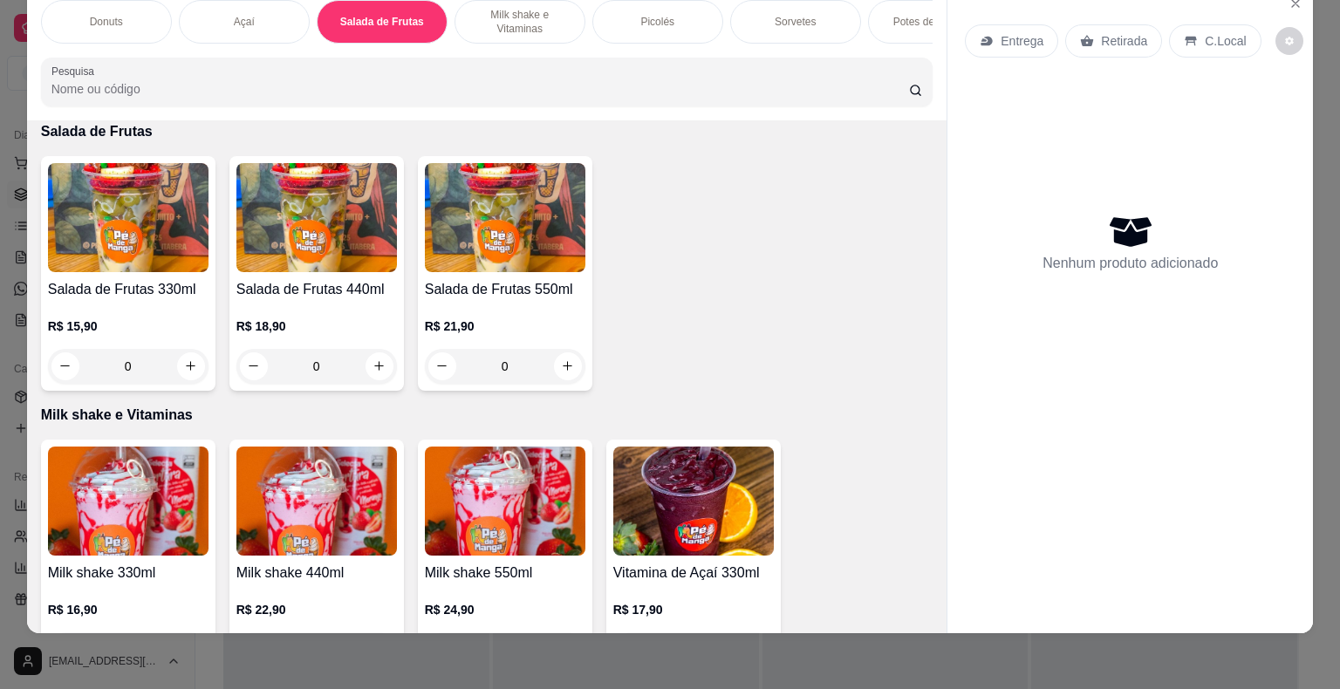
click at [378, 363] on div "0" at bounding box center [316, 366] width 161 height 35
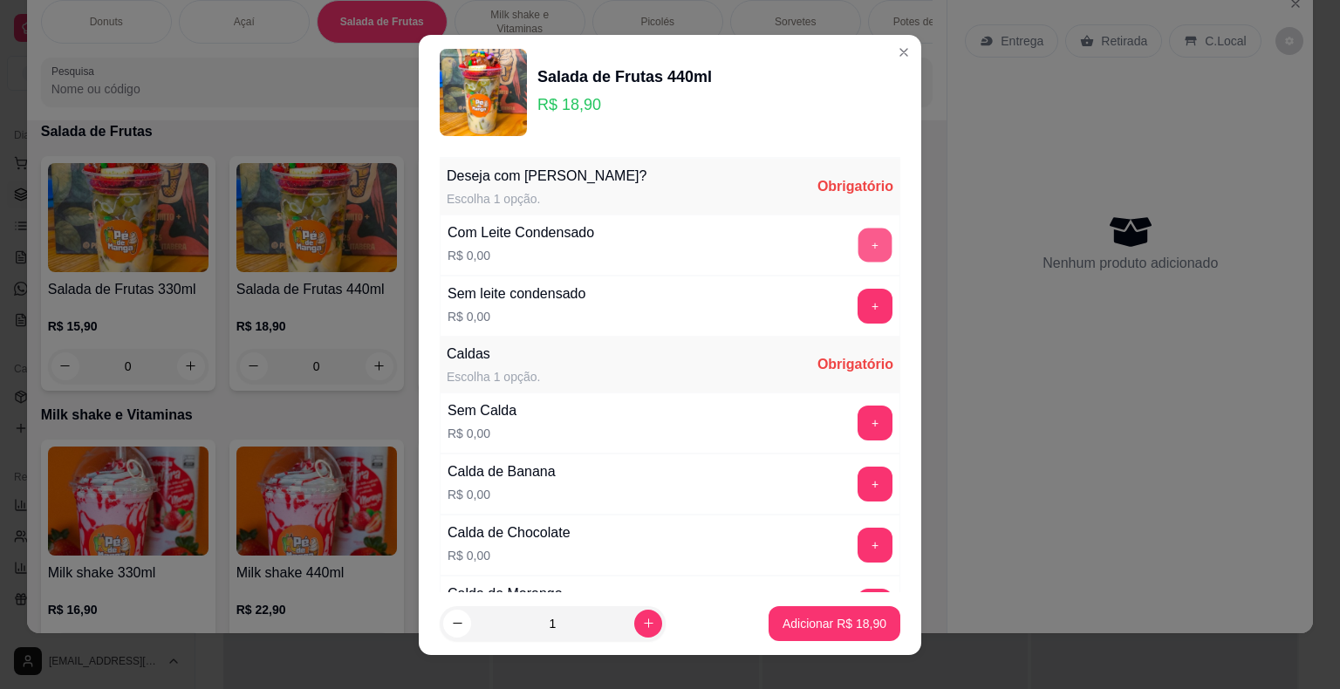
click at [858, 240] on button "+" at bounding box center [875, 245] width 34 height 34
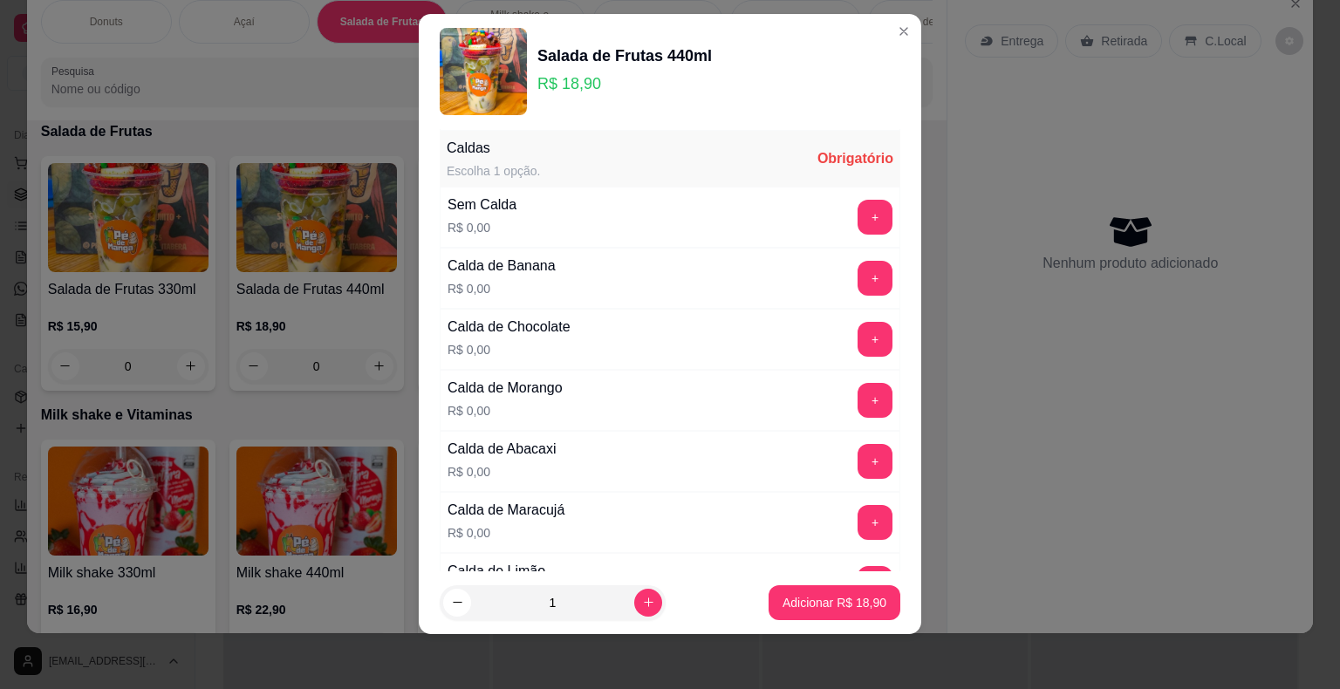
scroll to position [98, 0]
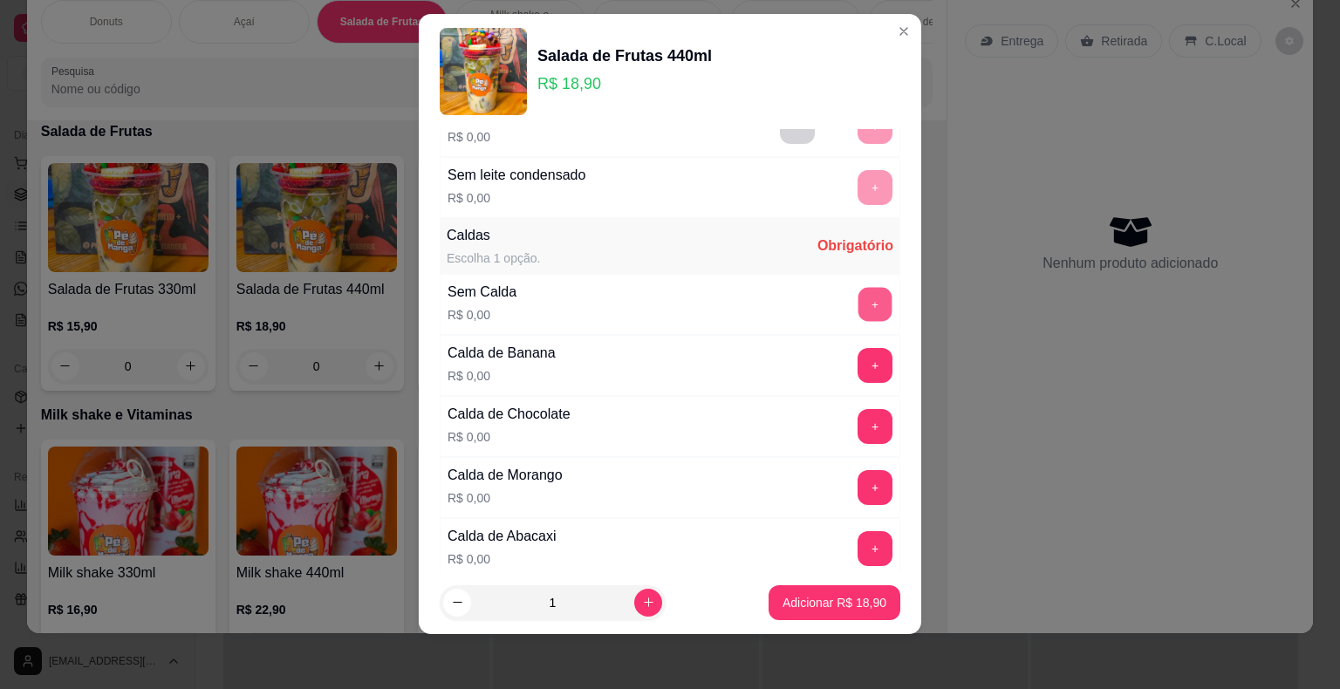
click at [858, 302] on button "+" at bounding box center [875, 304] width 34 height 34
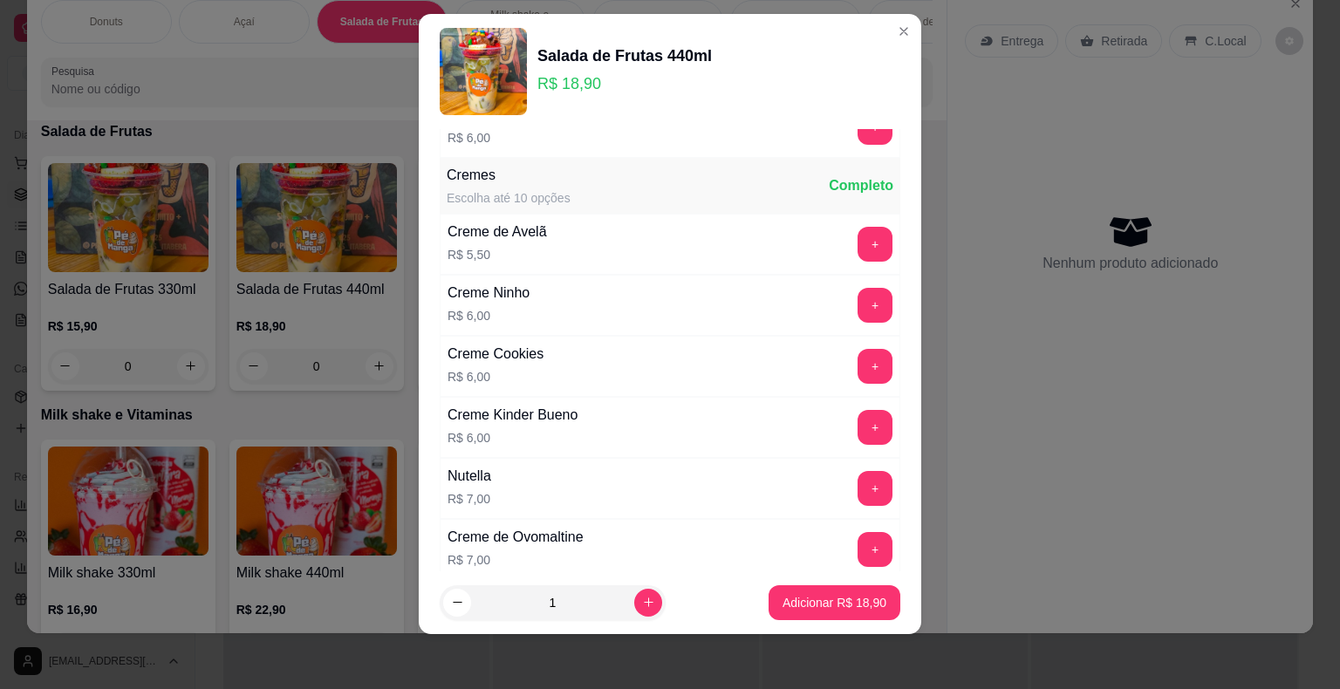
scroll to position [2104, 0]
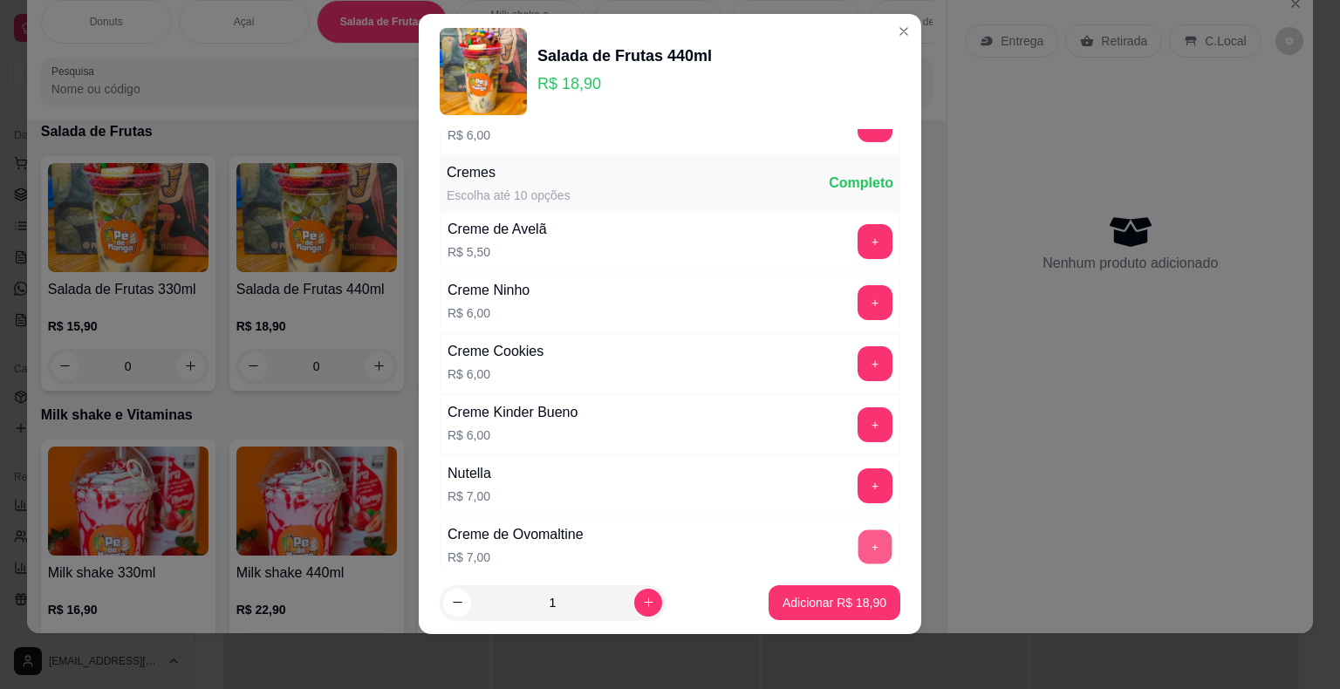
click at [858, 529] on button "+" at bounding box center [875, 546] width 34 height 34
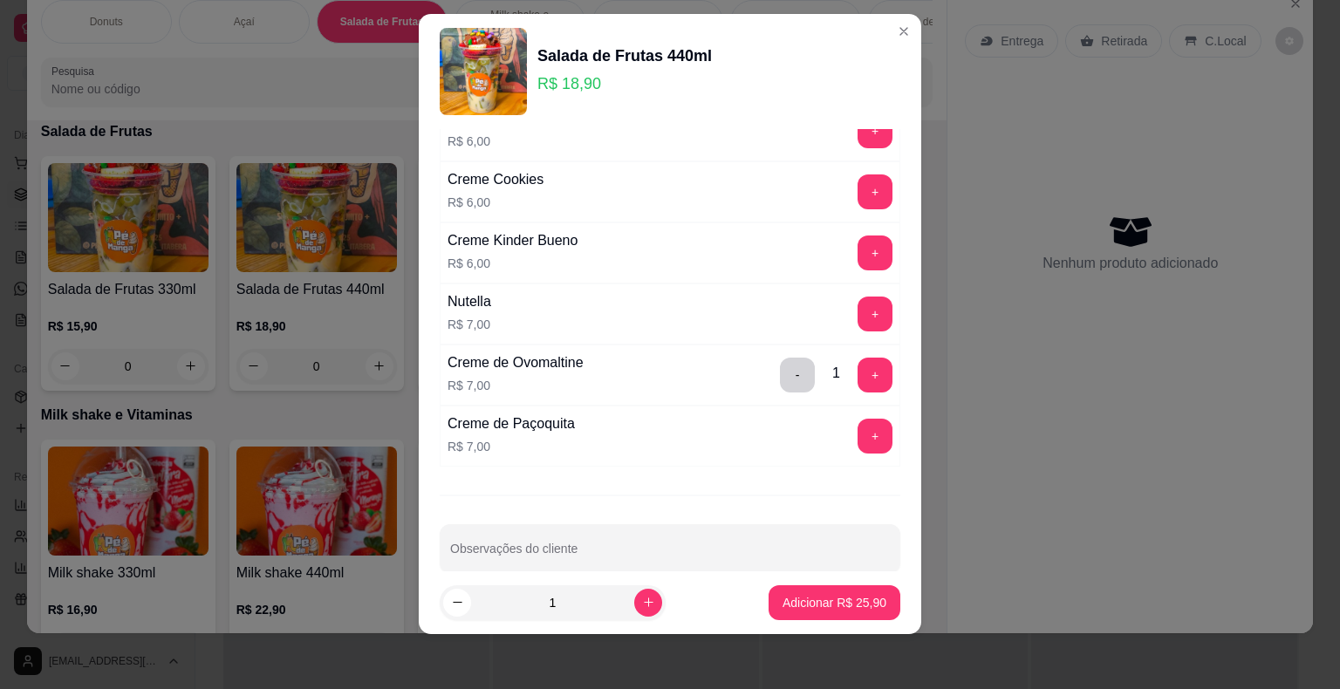
scroll to position [2286, 0]
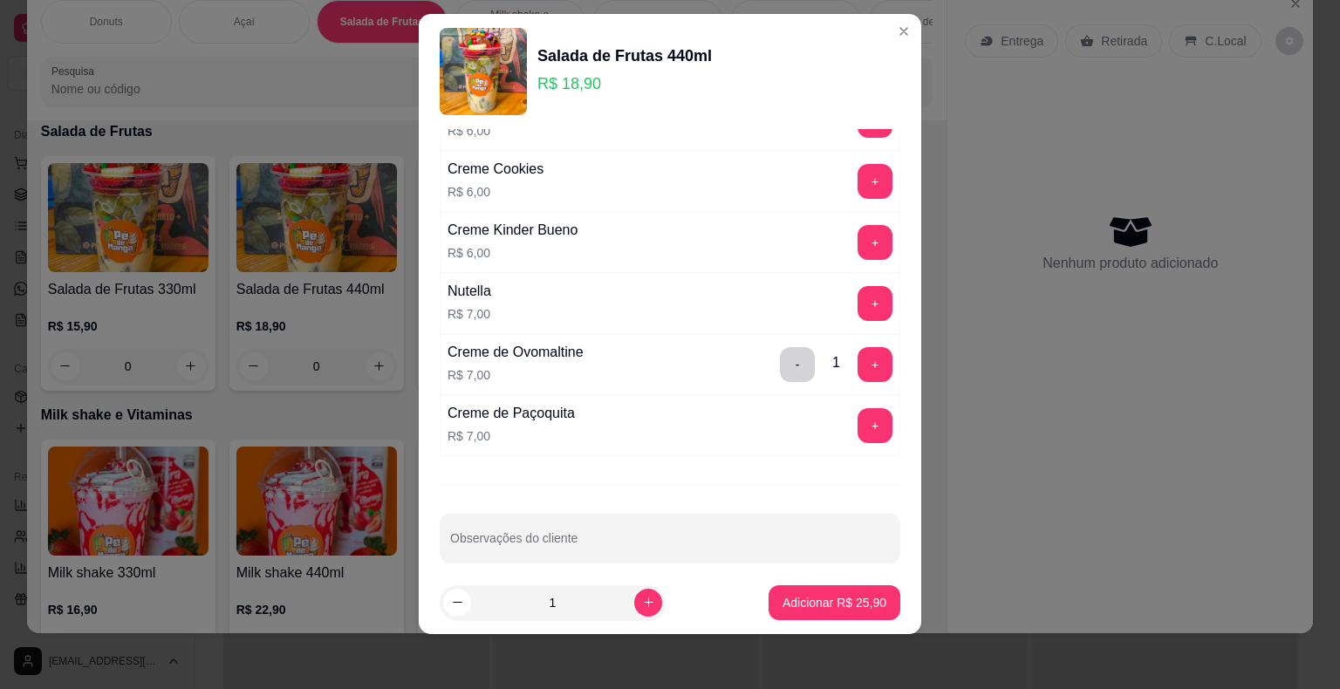
click at [860, 585] on footer "1 Adicionar R$ 25,90" at bounding box center [670, 602] width 502 height 63
click at [853, 606] on p "Adicionar R$ 25,90" at bounding box center [834, 602] width 101 height 17
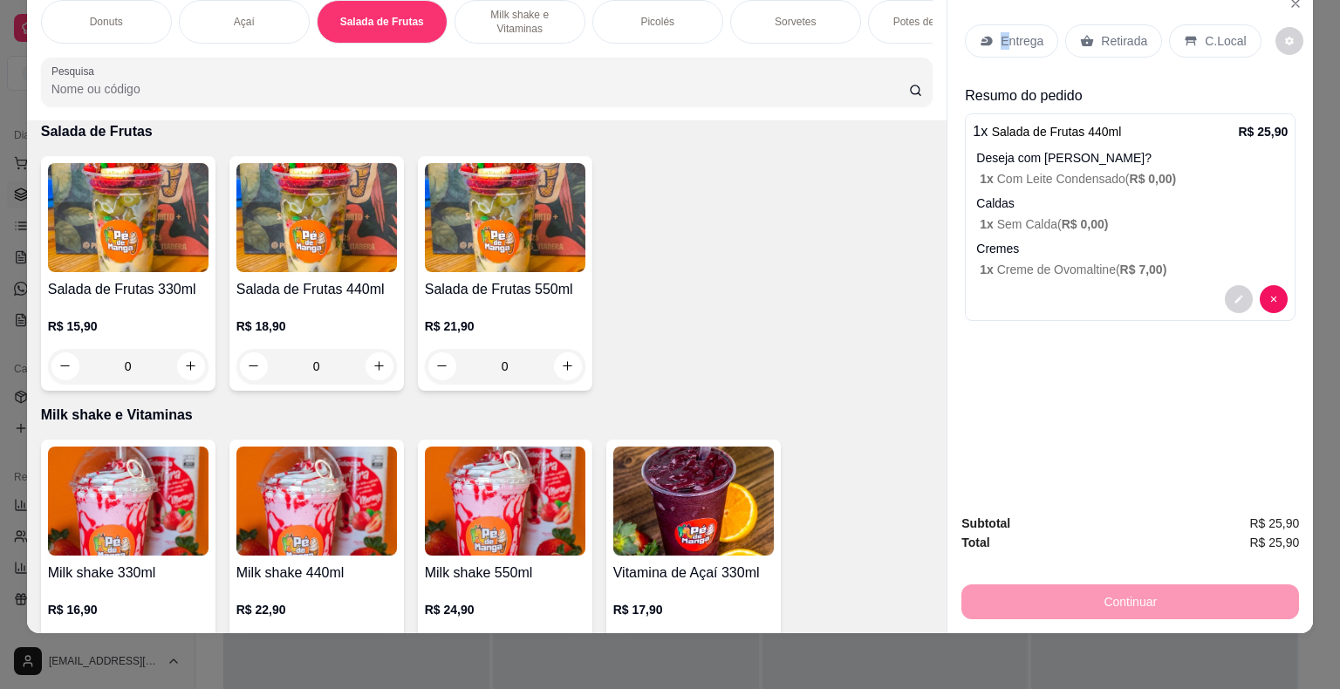
click at [1001, 32] on p "Entrega" at bounding box center [1022, 40] width 43 height 17
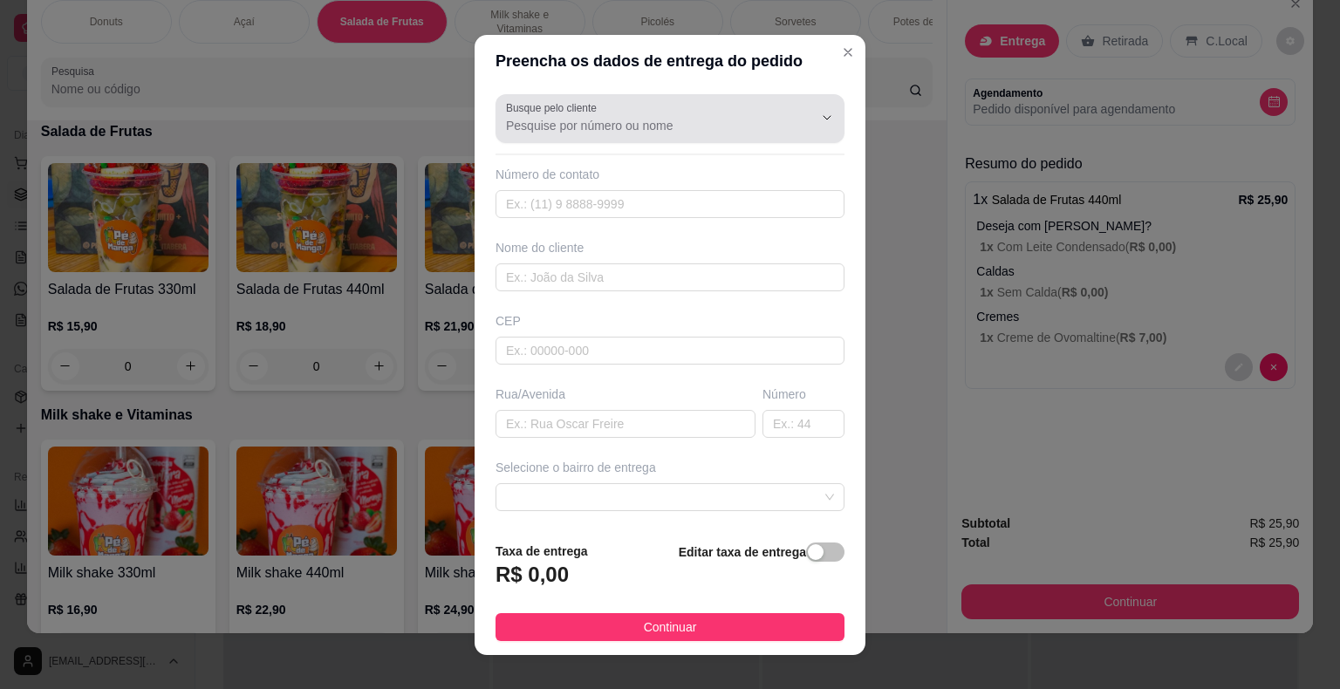
click at [625, 120] on input "Busque pelo cliente" at bounding box center [645, 125] width 279 height 17
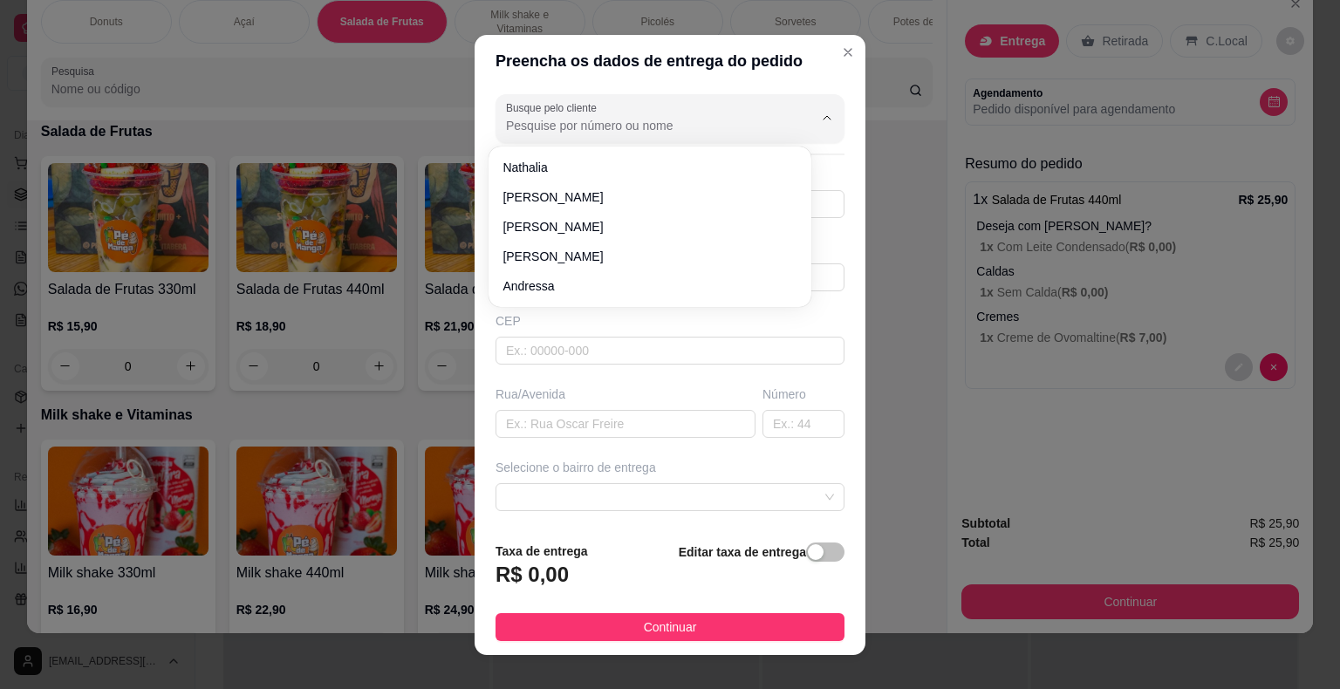
paste input "15 99693-1813"
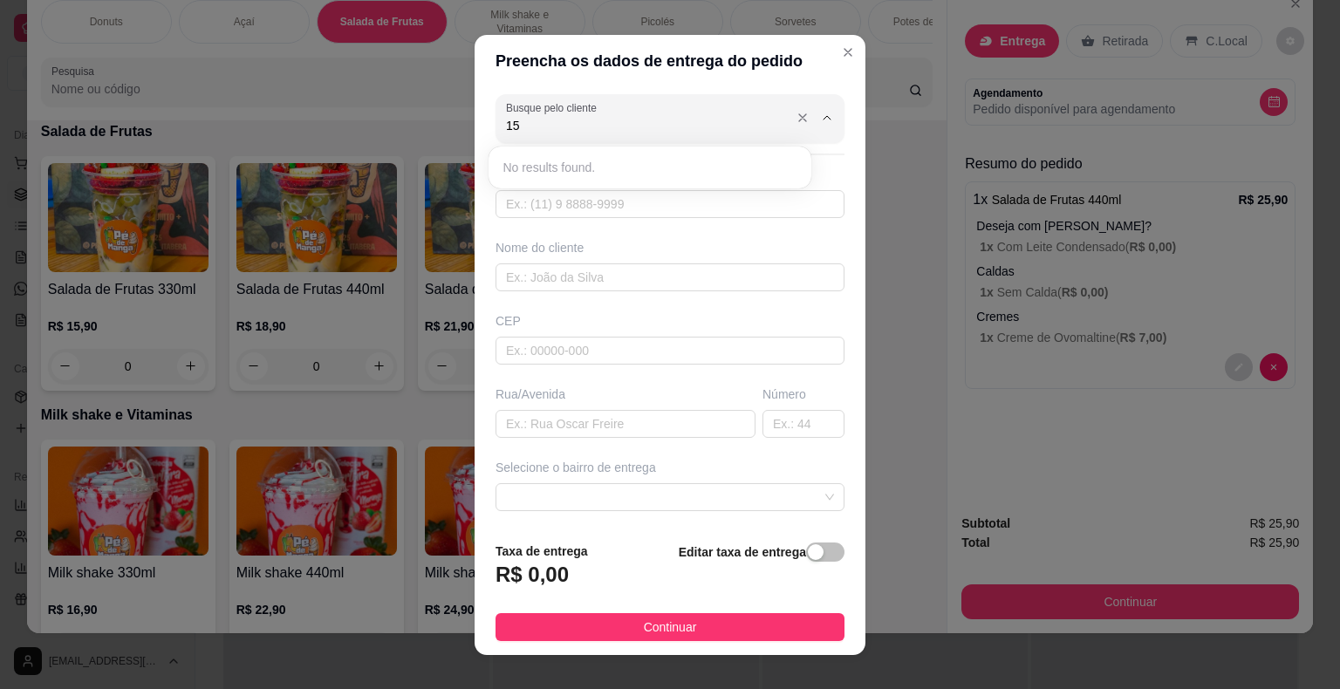
type input "1"
type input "Breno"
drag, startPoint x: 583, startPoint y: 134, endPoint x: 473, endPoint y: 132, distance: 109.9
click at [475, 132] on div "Busque pelo cliente Breno Número de contato Nome do cliente CEP Rua/Avenida Núm…" at bounding box center [670, 307] width 391 height 441
click at [600, 191] on input "text" at bounding box center [669, 204] width 349 height 28
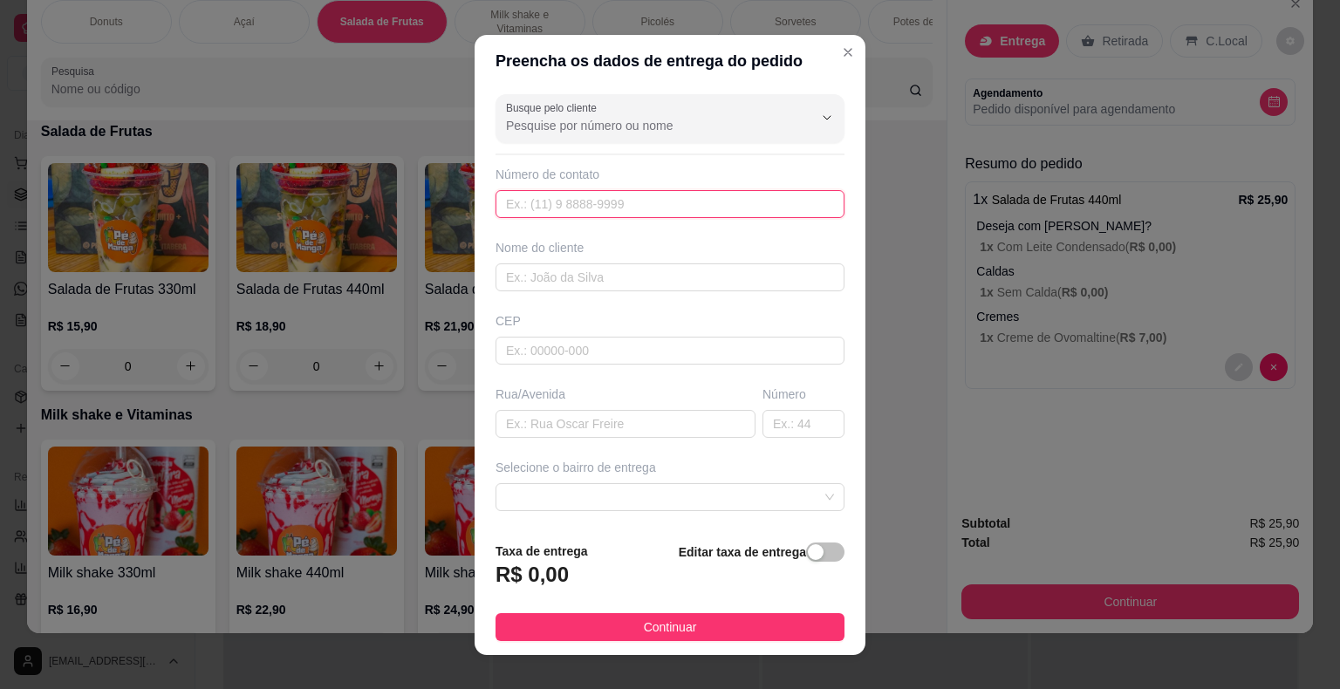
paste input "(15) 99693-1813"
type input "(15) 99693-1813"
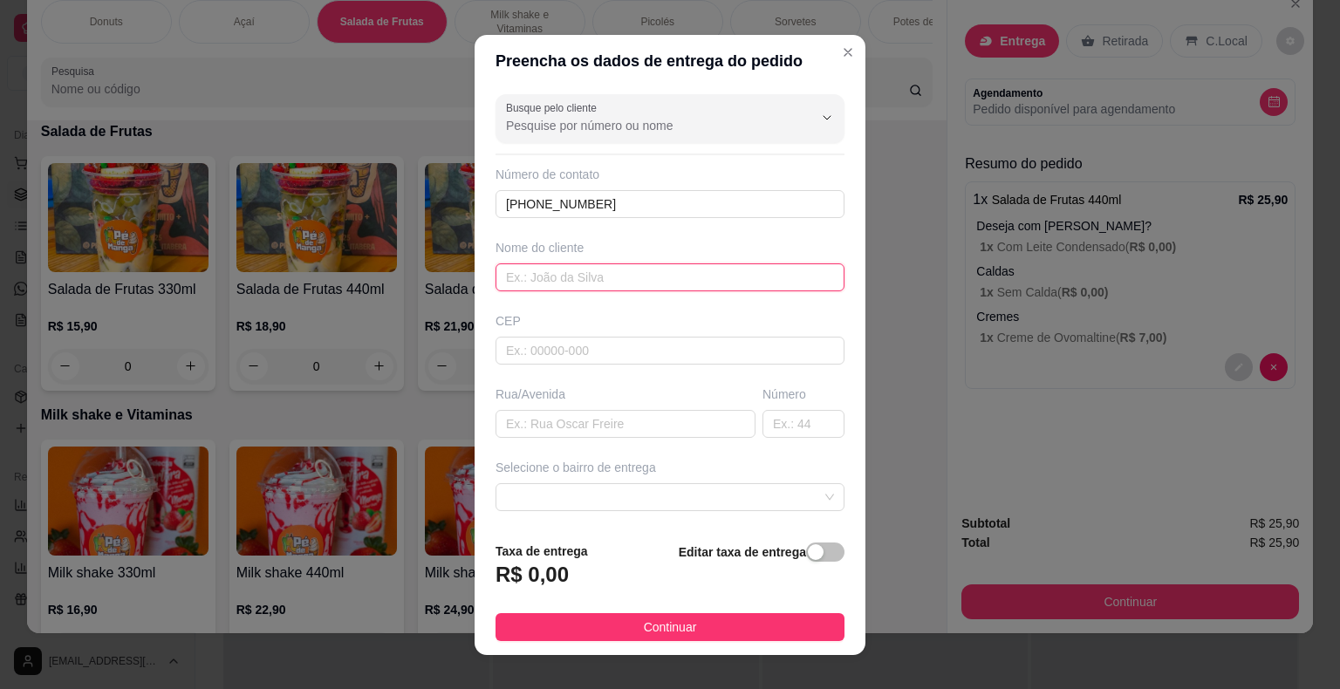
click at [583, 276] on input "text" at bounding box center [669, 277] width 349 height 28
type input "Breno"
click at [558, 423] on input "text" at bounding box center [625, 424] width 260 height 28
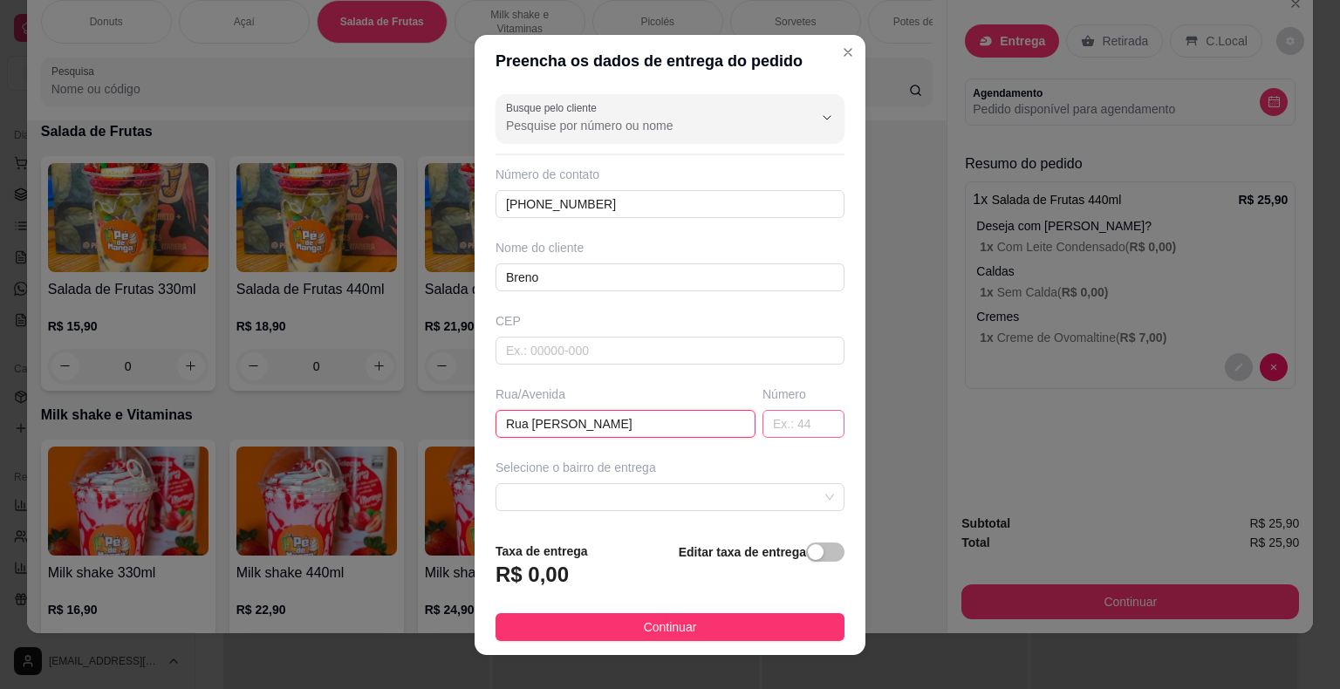
type input "Rua Antonio Clemente Leite"
click at [768, 420] on input "text" at bounding box center [803, 424] width 82 height 28
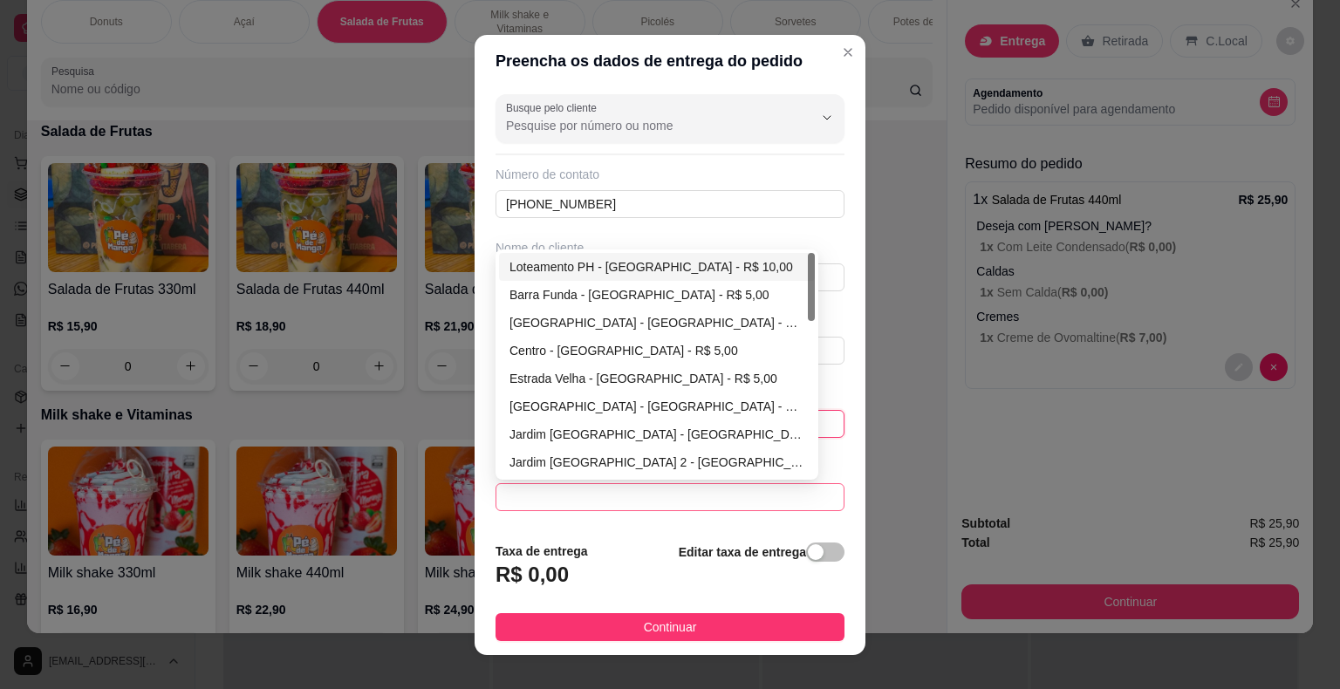
click at [656, 494] on span at bounding box center [670, 497] width 328 height 26
type input "150"
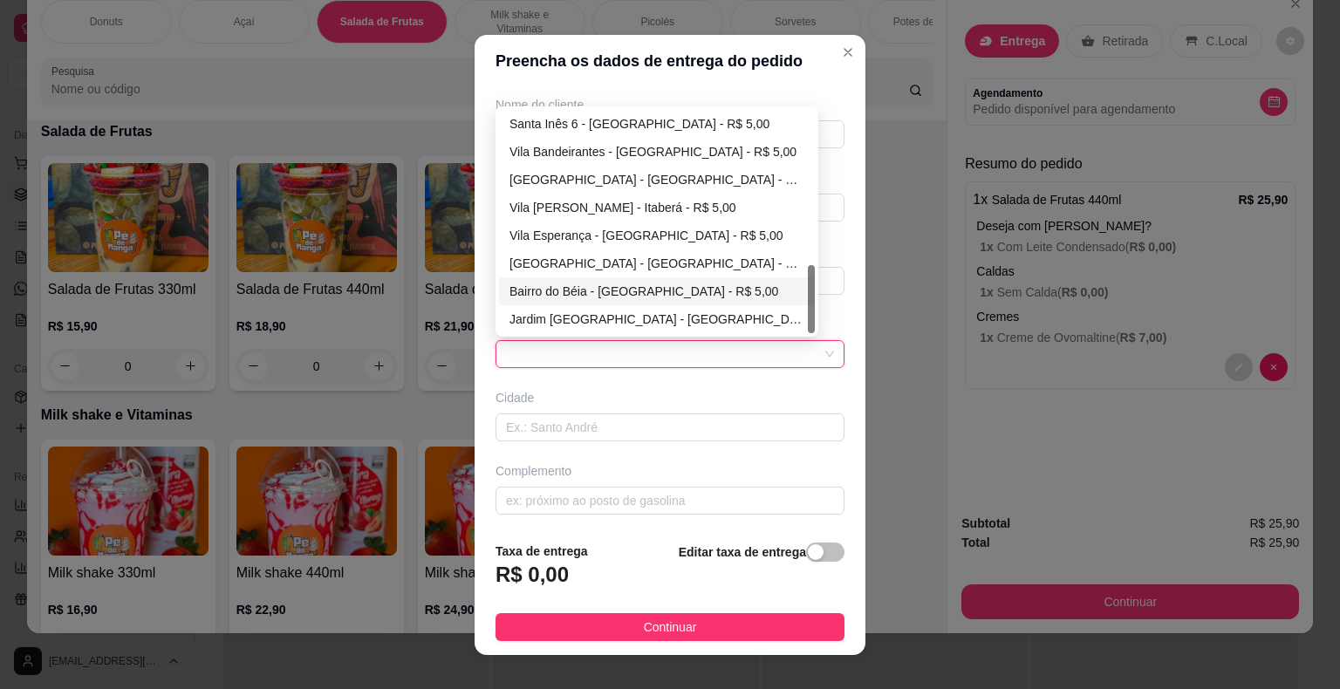
scroll to position [144, 0]
click at [584, 201] on div "Vila [PERSON_NAME] - Itaberá - R$ 5,00" at bounding box center [656, 206] width 295 height 19
type input "Itaberá"
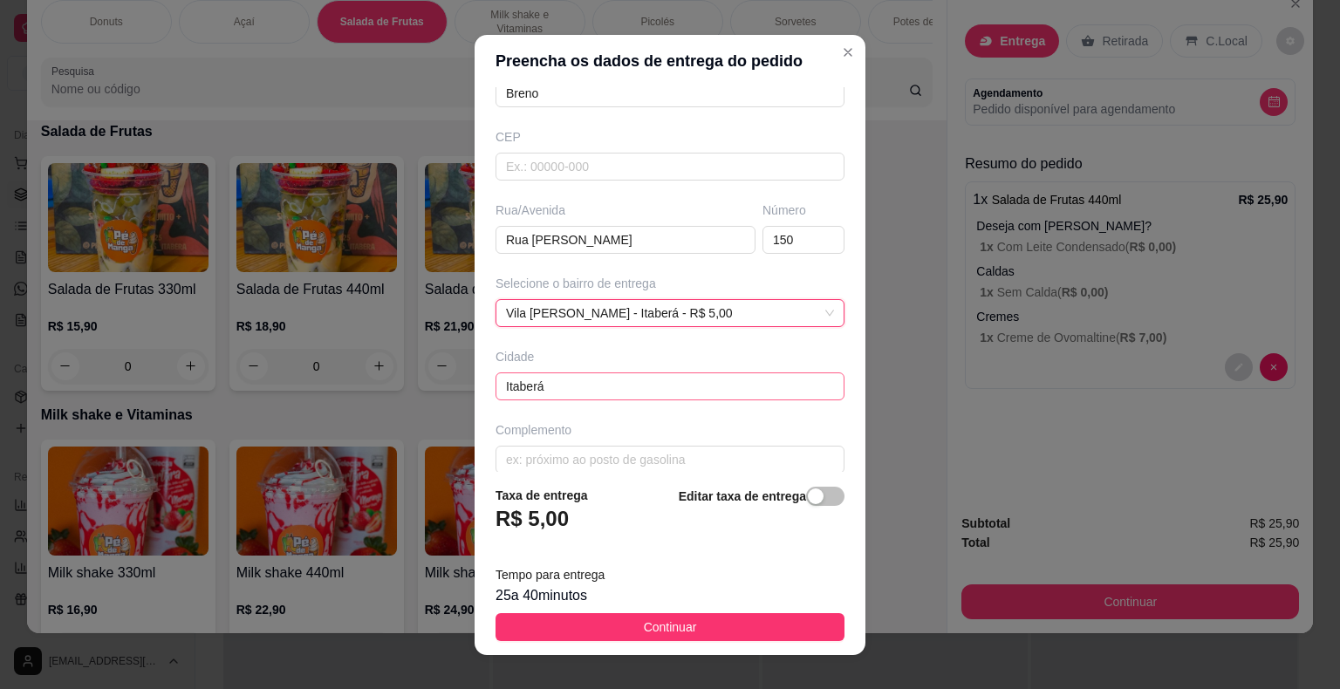
scroll to position [200, 0]
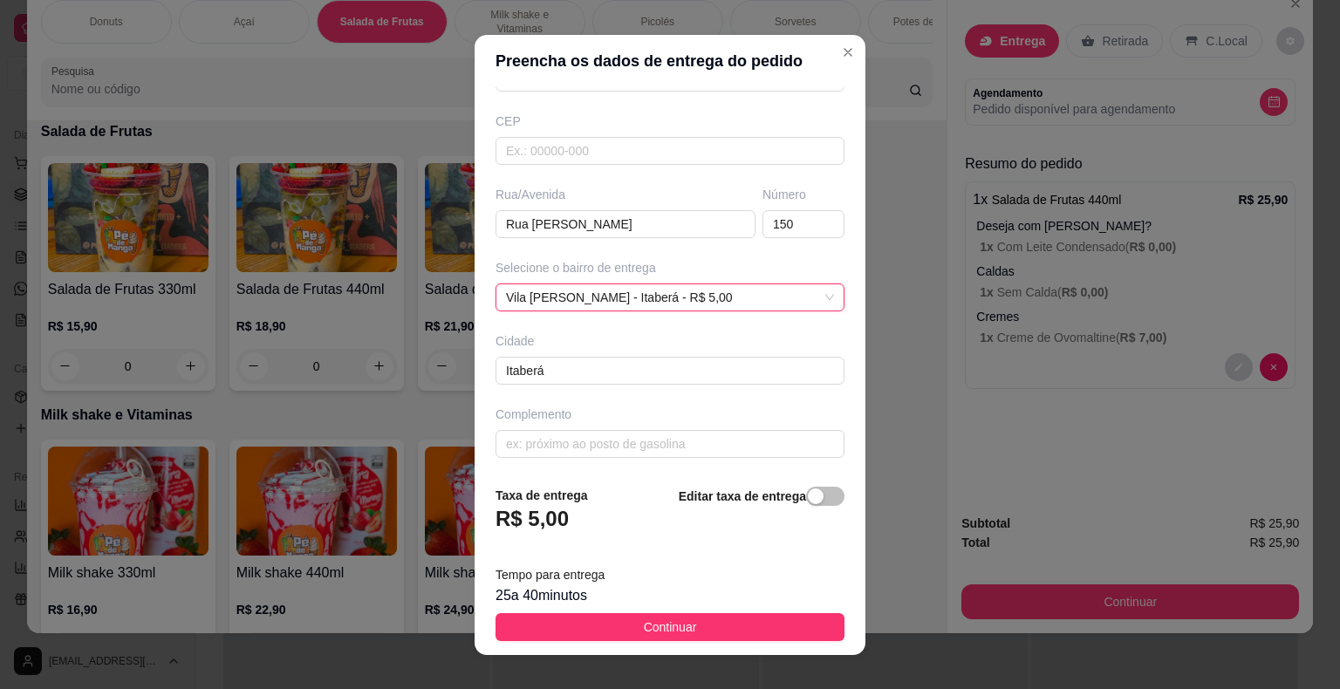
drag, startPoint x: 698, startPoint y: 626, endPoint x: 702, endPoint y: 605, distance: 21.4
click at [698, 625] on button "Continuar" at bounding box center [669, 627] width 349 height 28
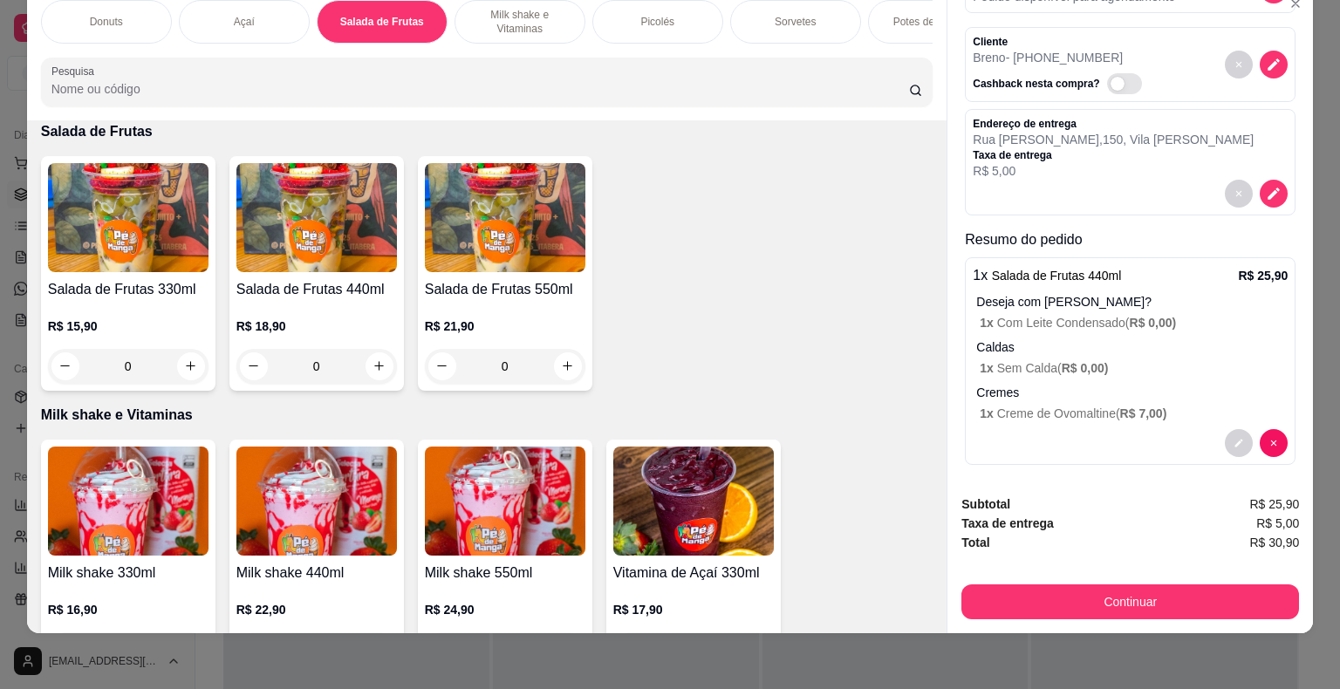
scroll to position [119, 0]
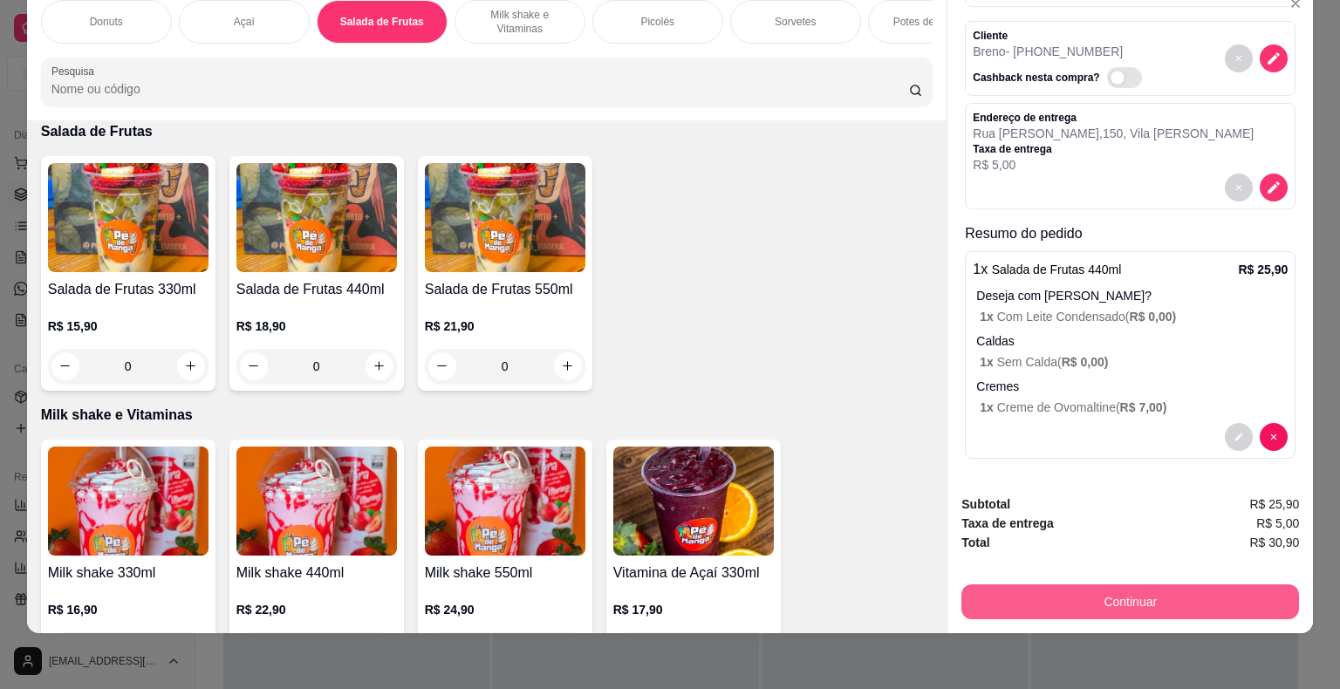
click at [1036, 580] on div "Continuar" at bounding box center [1130, 599] width 338 height 39
click at [1042, 584] on button "Continuar" at bounding box center [1130, 601] width 338 height 35
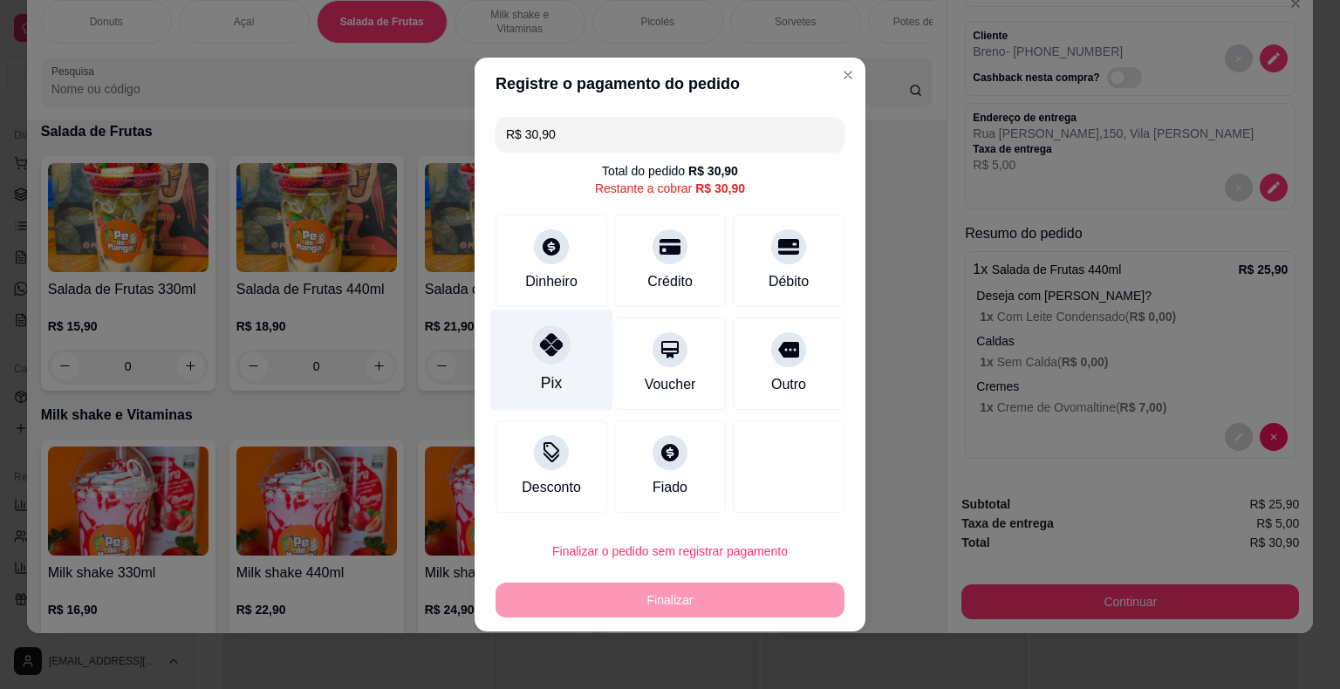
click at [537, 354] on div at bounding box center [551, 344] width 38 height 38
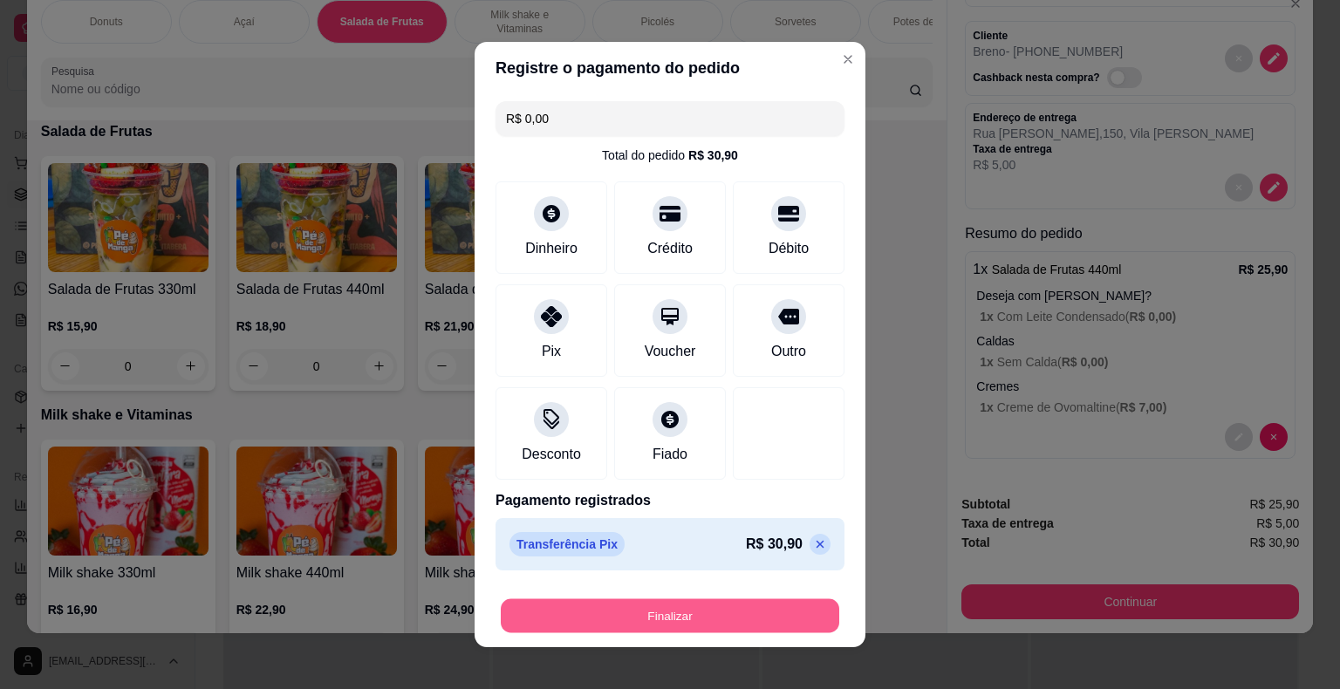
click at [593, 613] on button "Finalizar" at bounding box center [670, 616] width 338 height 34
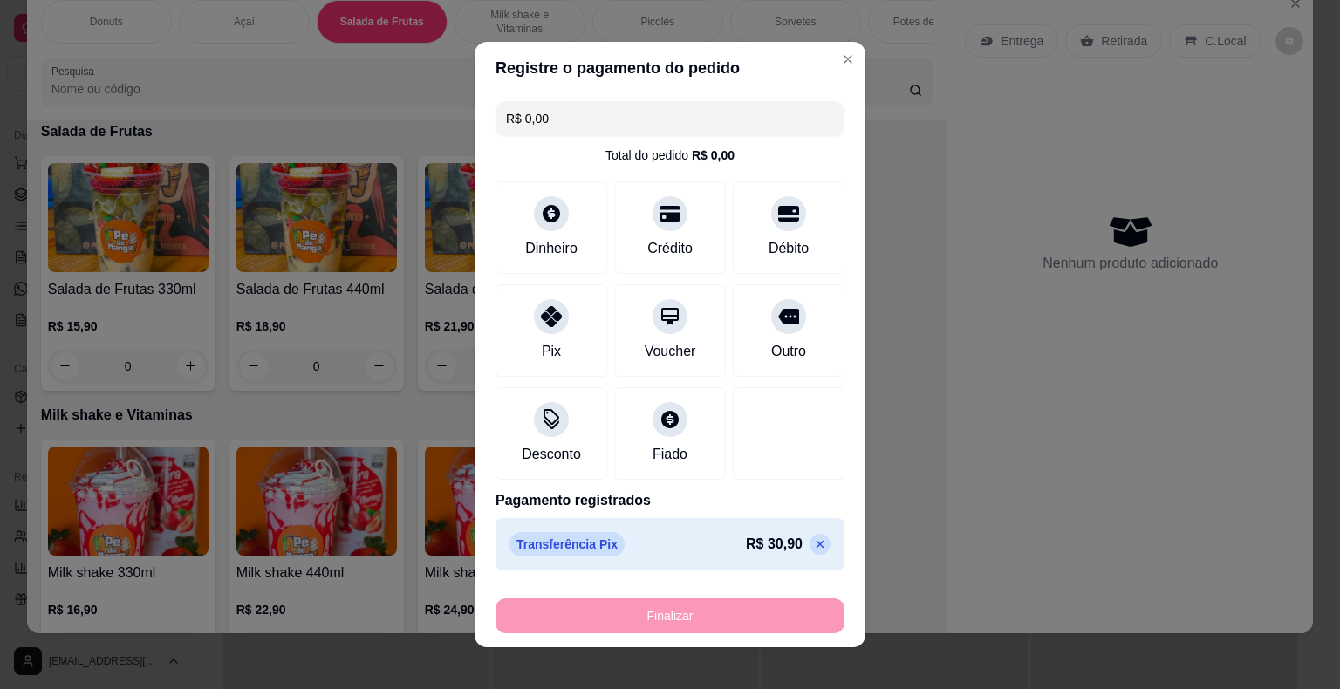
type input "-R$ 30,90"
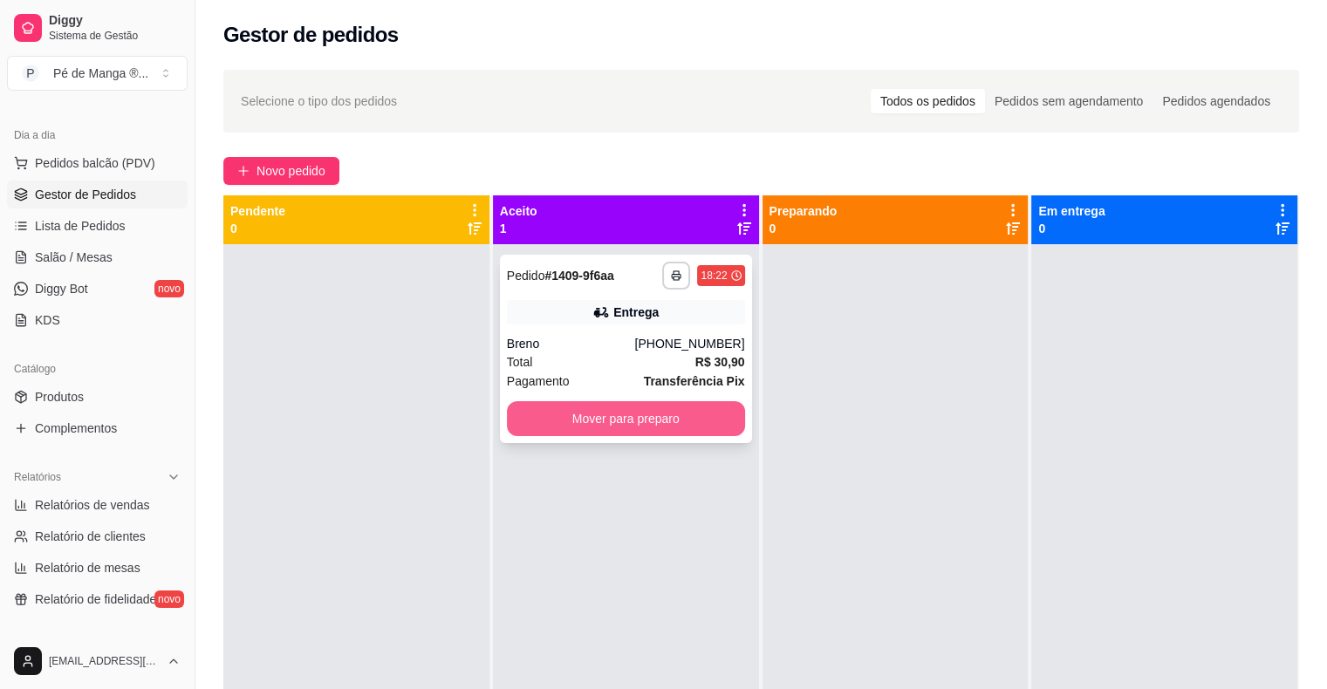
click at [617, 423] on button "Mover para preparo" at bounding box center [626, 418] width 238 height 35
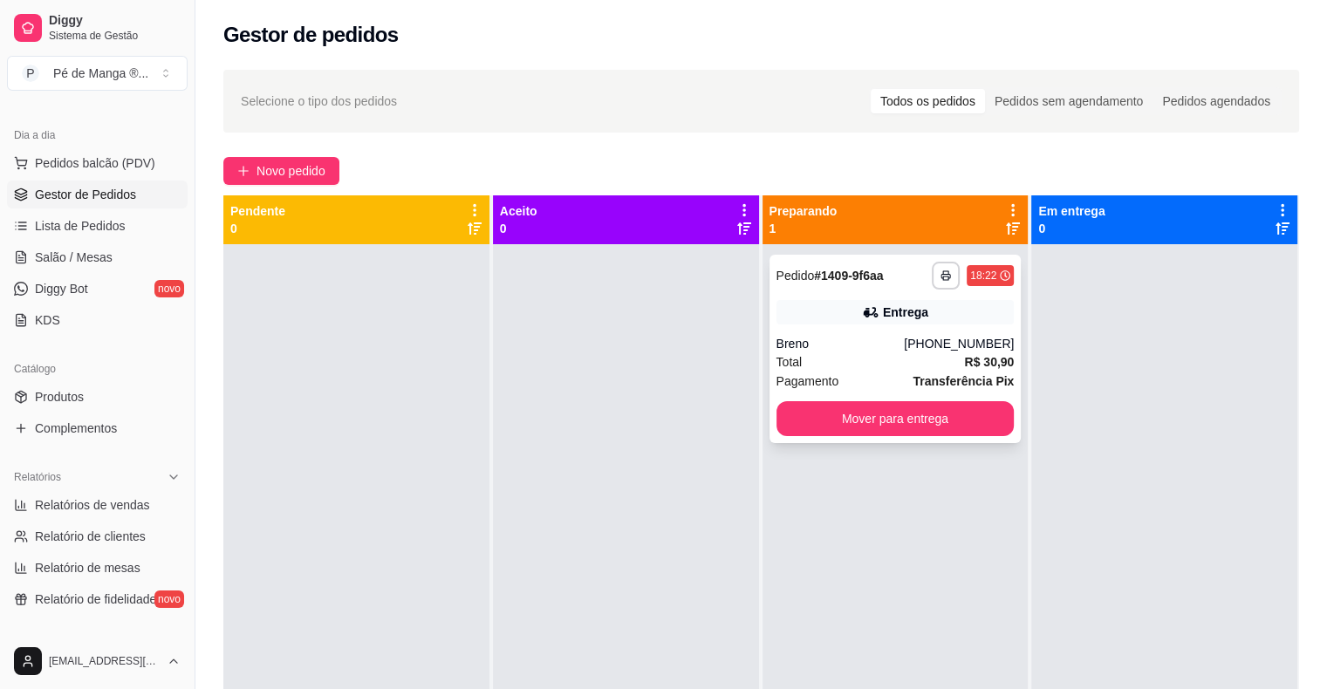
click at [887, 363] on div "Total R$ 30,90" at bounding box center [895, 361] width 238 height 19
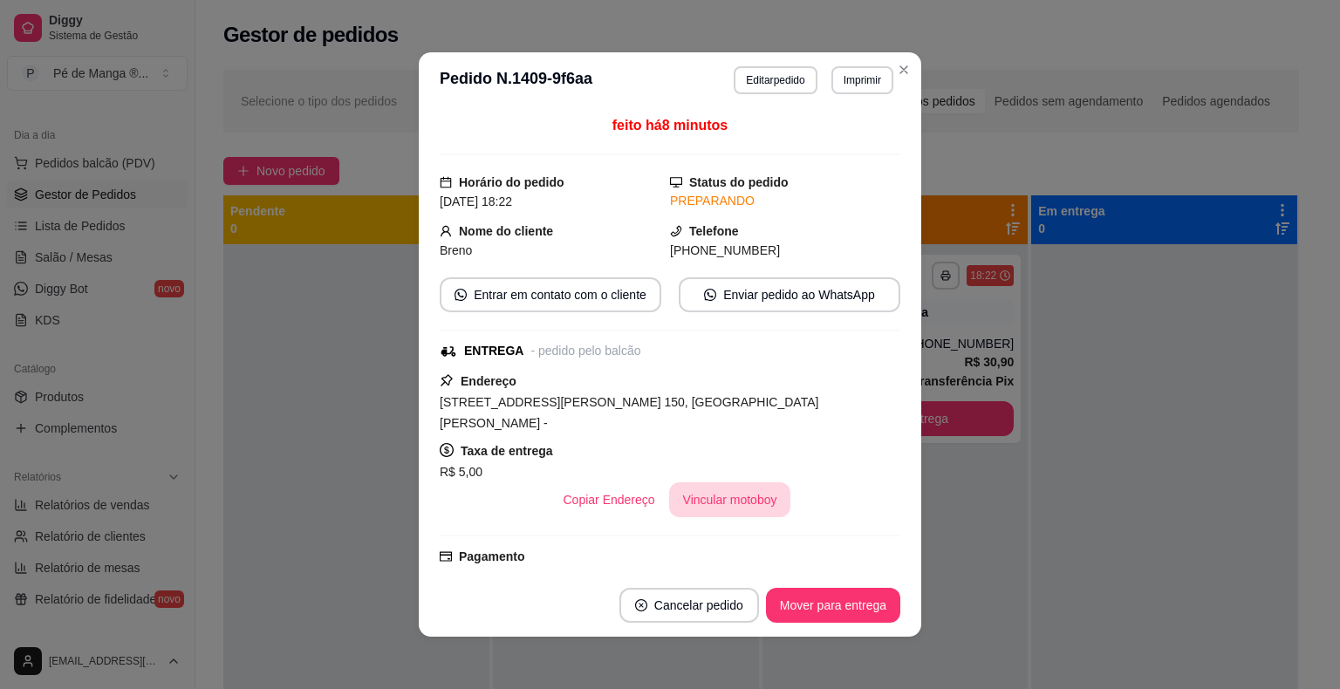
click at [755, 482] on button "Vincular motoboy" at bounding box center [730, 499] width 122 height 35
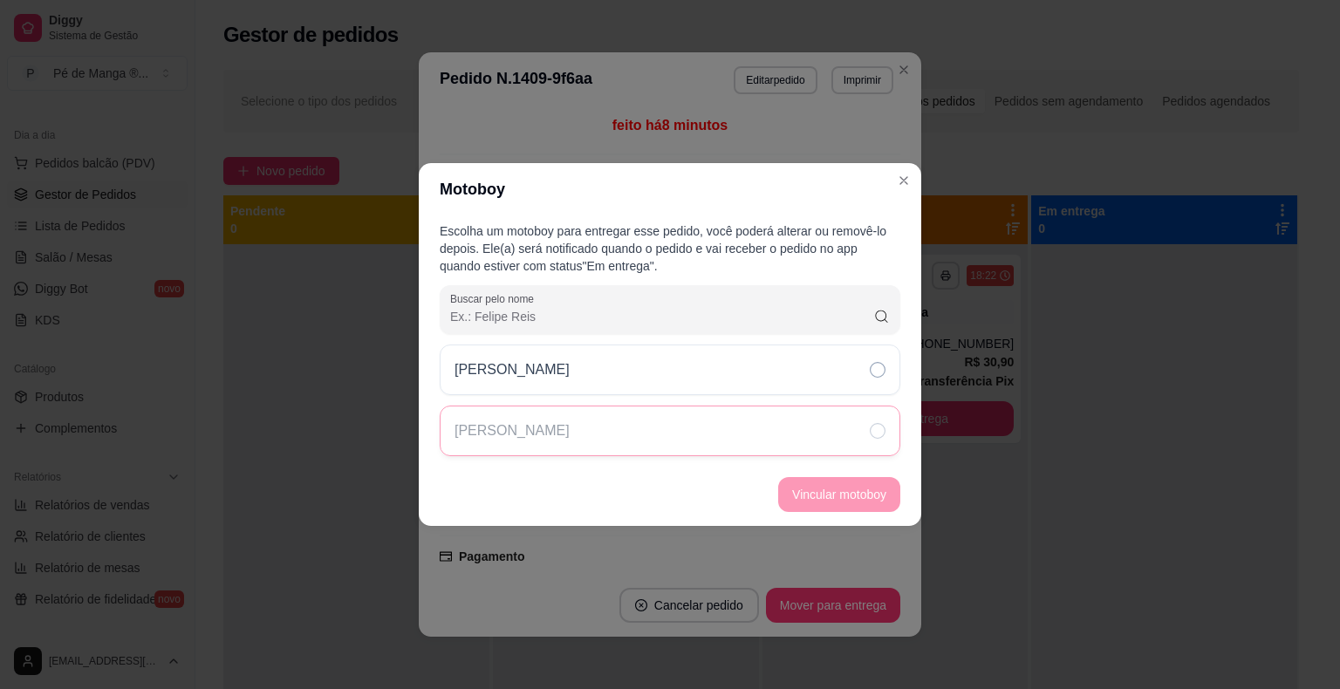
drag, startPoint x: 771, startPoint y: 361, endPoint x: 772, endPoint y: 408, distance: 47.1
click at [773, 371] on div "[PERSON_NAME]" at bounding box center [670, 370] width 461 height 51
click at [825, 505] on button "Vincular motoboy" at bounding box center [839, 495] width 119 height 34
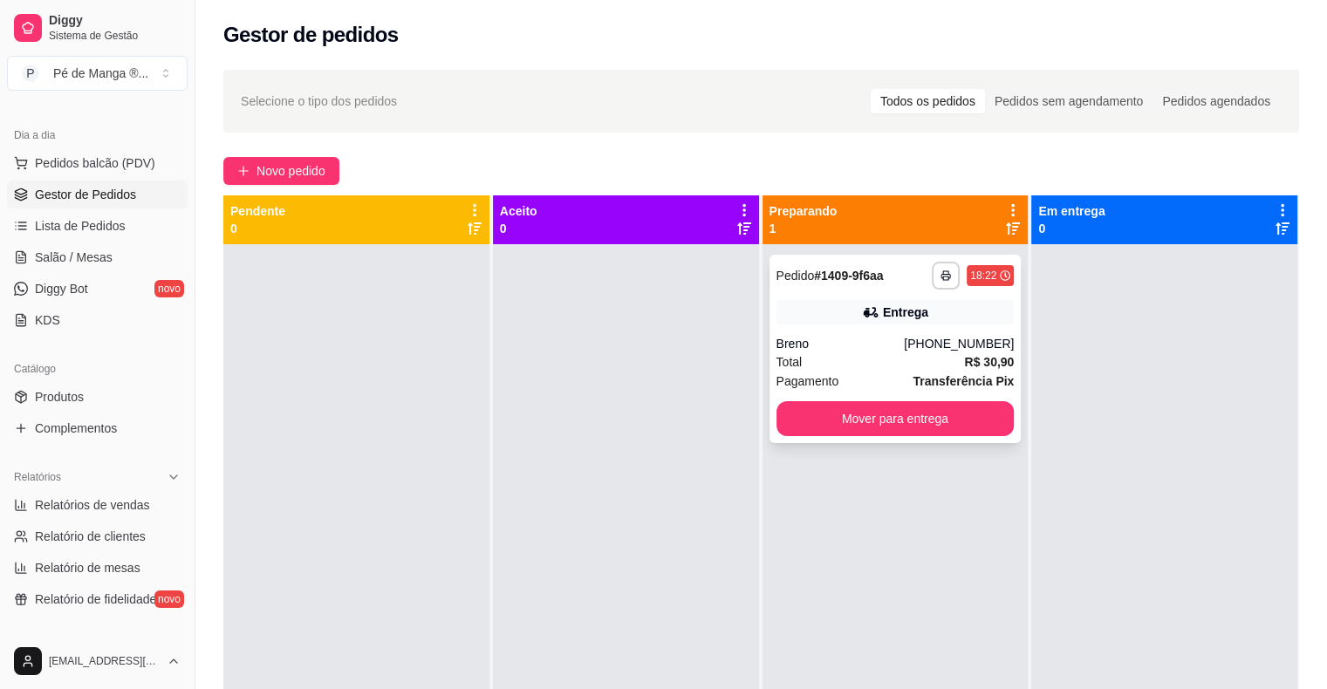
click at [943, 345] on div "(15) 99693-1813" at bounding box center [959, 343] width 110 height 17
click at [921, 413] on button "Mover para entrega" at bounding box center [895, 418] width 238 height 35
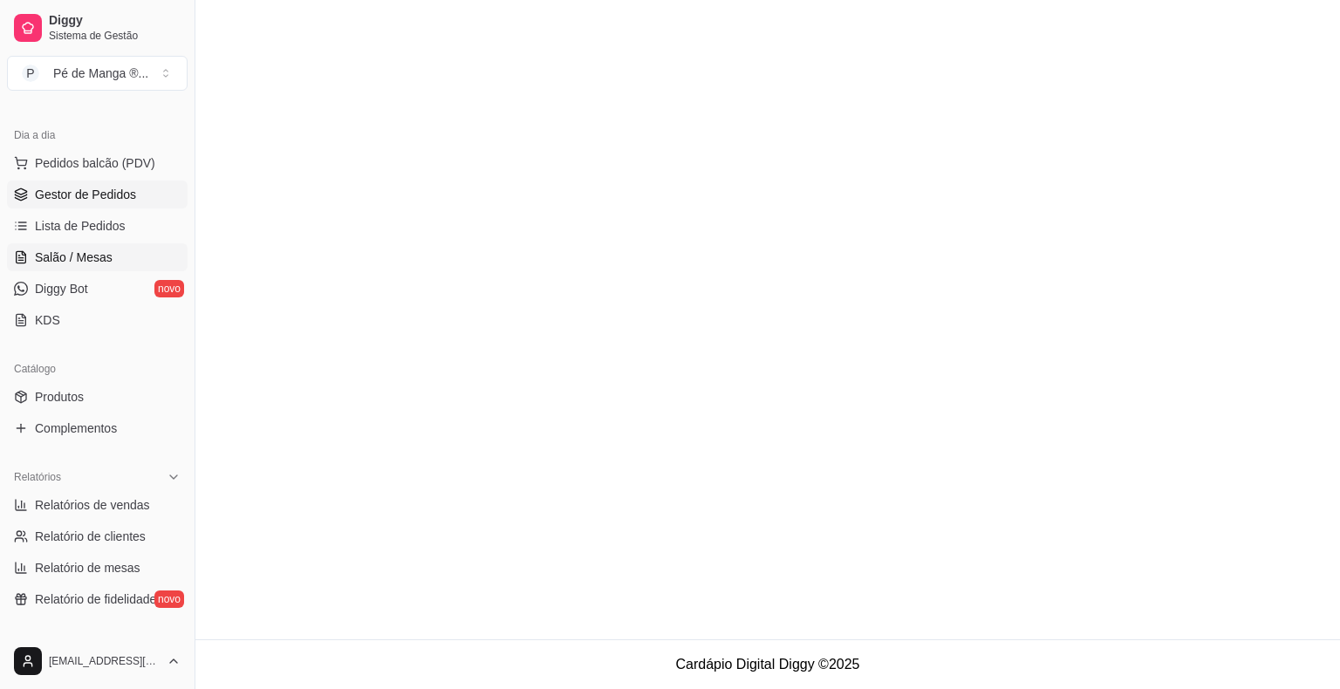
click at [95, 249] on span "Salão / Mesas" at bounding box center [74, 257] width 78 height 17
click at [90, 260] on span "Salão / Mesas" at bounding box center [74, 257] width 78 height 17
